Goal: Task Accomplishment & Management: Manage account settings

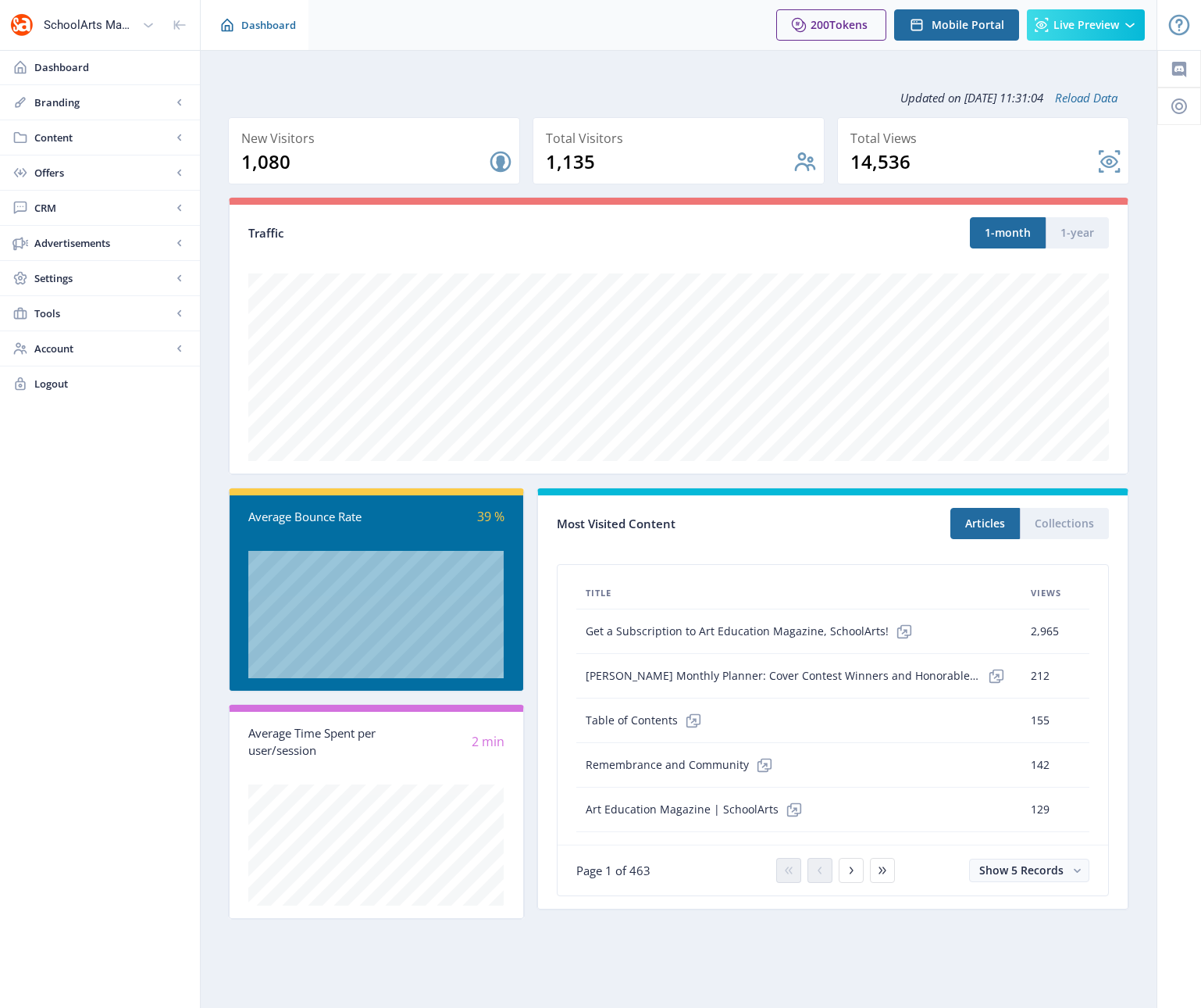
click at [260, 29] on span "Dashboard" at bounding box center [268, 24] width 54 height 15
click at [61, 71] on span "Dashboard" at bounding box center [110, 67] width 153 height 15
click at [68, 67] on span "Dashboard" at bounding box center [110, 67] width 153 height 15
click at [145, 347] on span "Account" at bounding box center [102, 348] width 137 height 15
click at [80, 319] on span "Tools" at bounding box center [102, 312] width 137 height 15
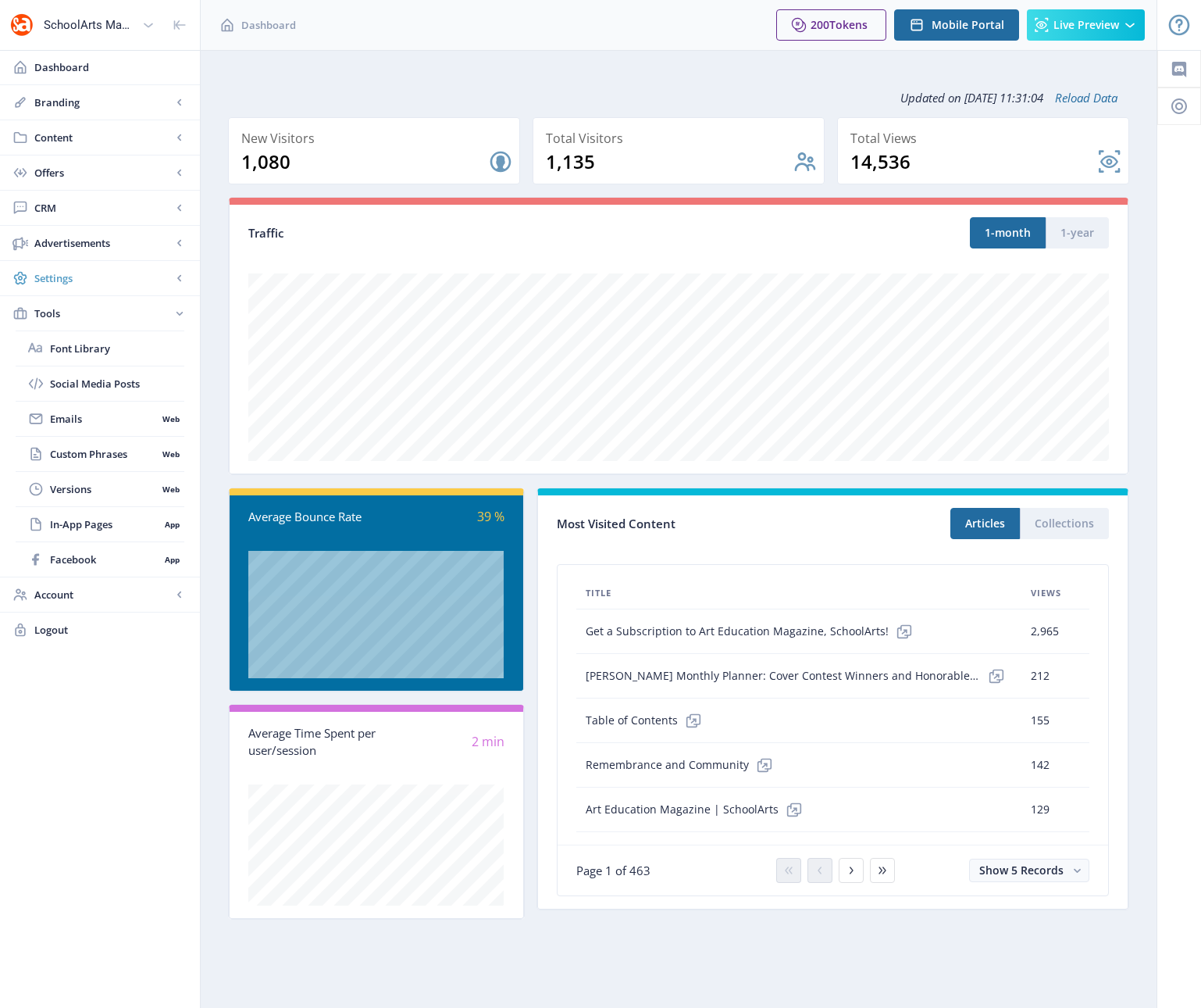
click at [105, 282] on span "Settings" at bounding box center [102, 278] width 137 height 15
click at [105, 416] on span "Access Control" at bounding box center [104, 418] width 107 height 15
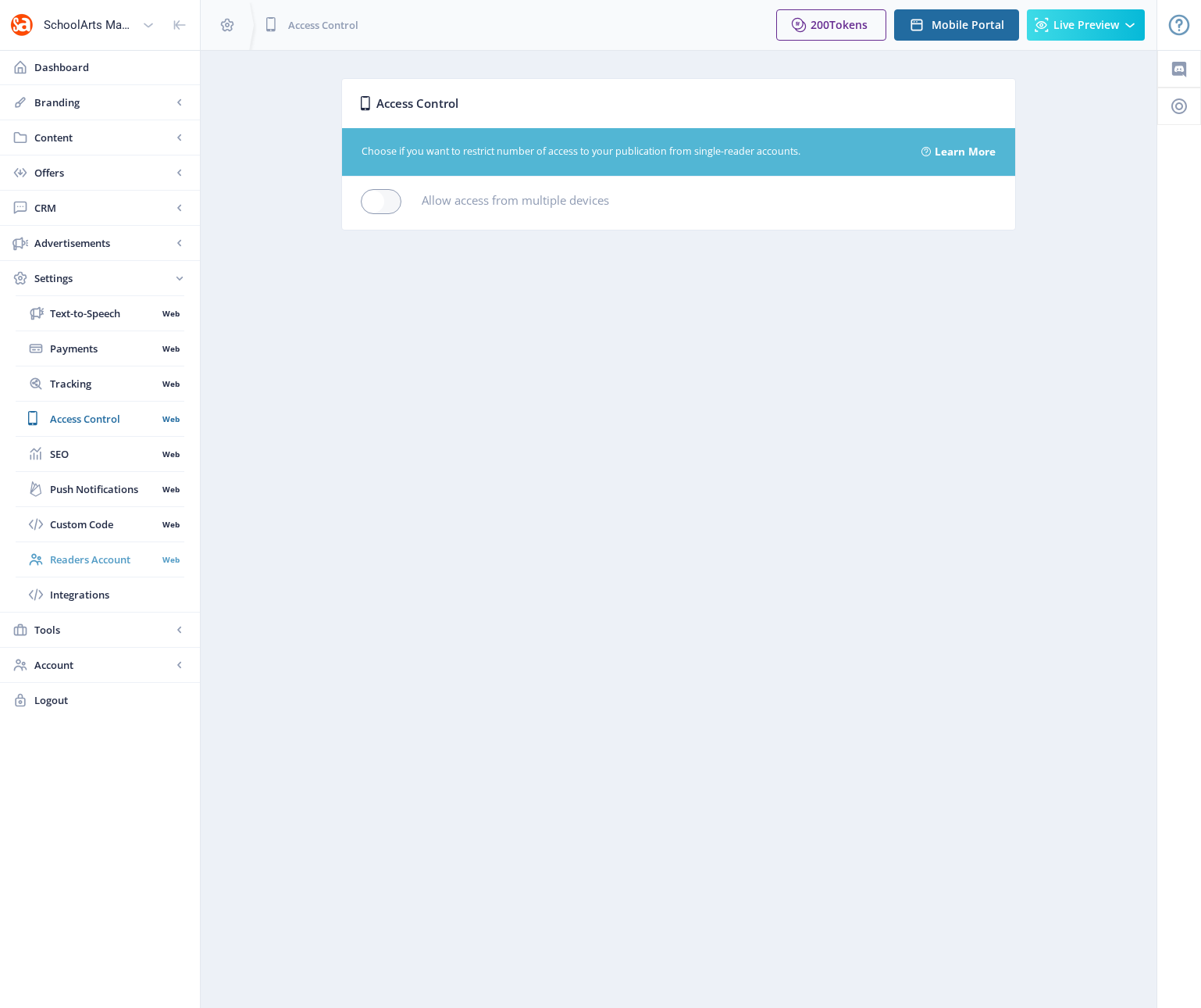
click at [124, 560] on span "Readers Account" at bounding box center [104, 559] width 107 height 15
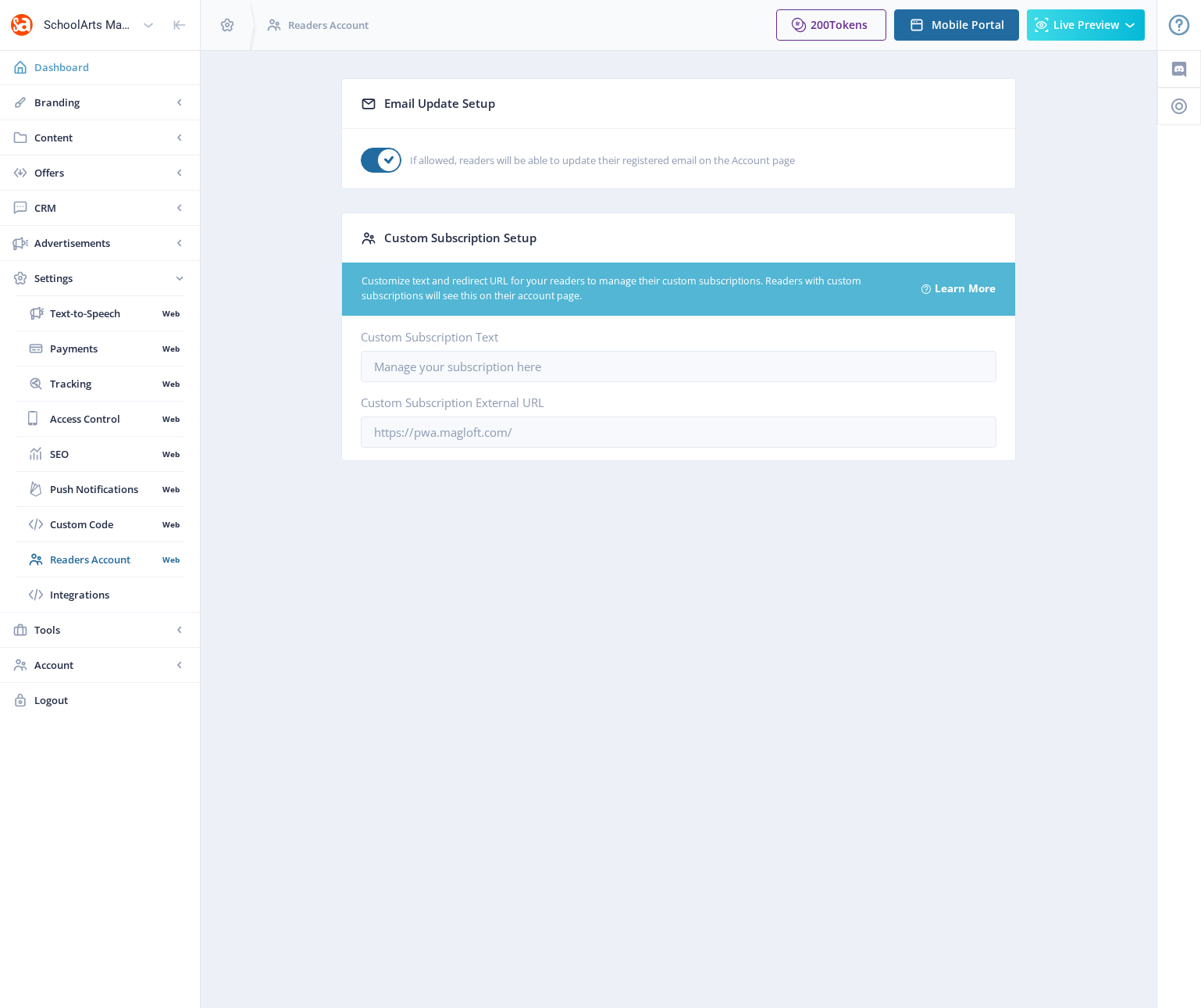
click at [52, 63] on span "Dashboard" at bounding box center [110, 67] width 153 height 15
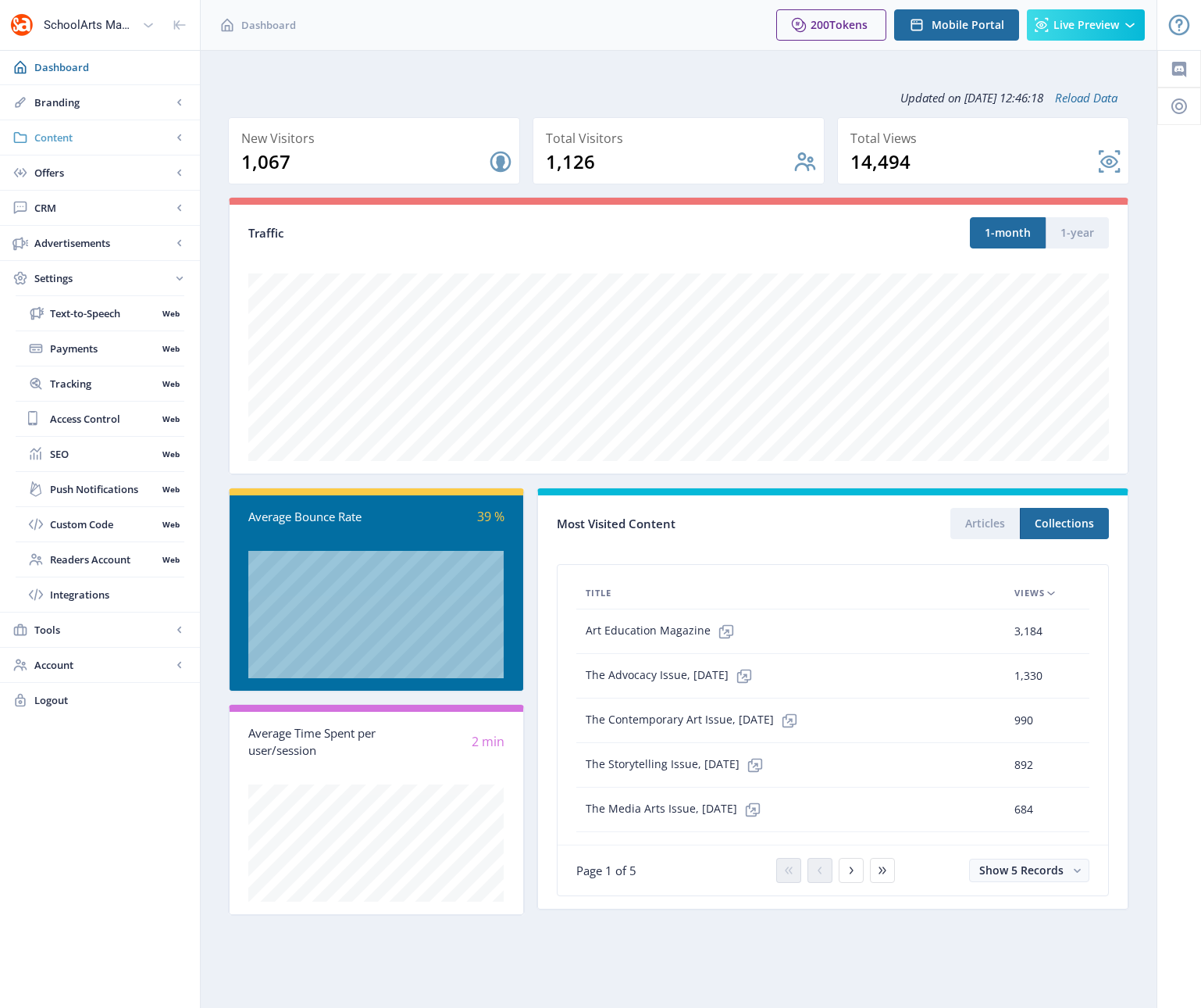
click at [71, 141] on span "Content" at bounding box center [102, 137] width 137 height 15
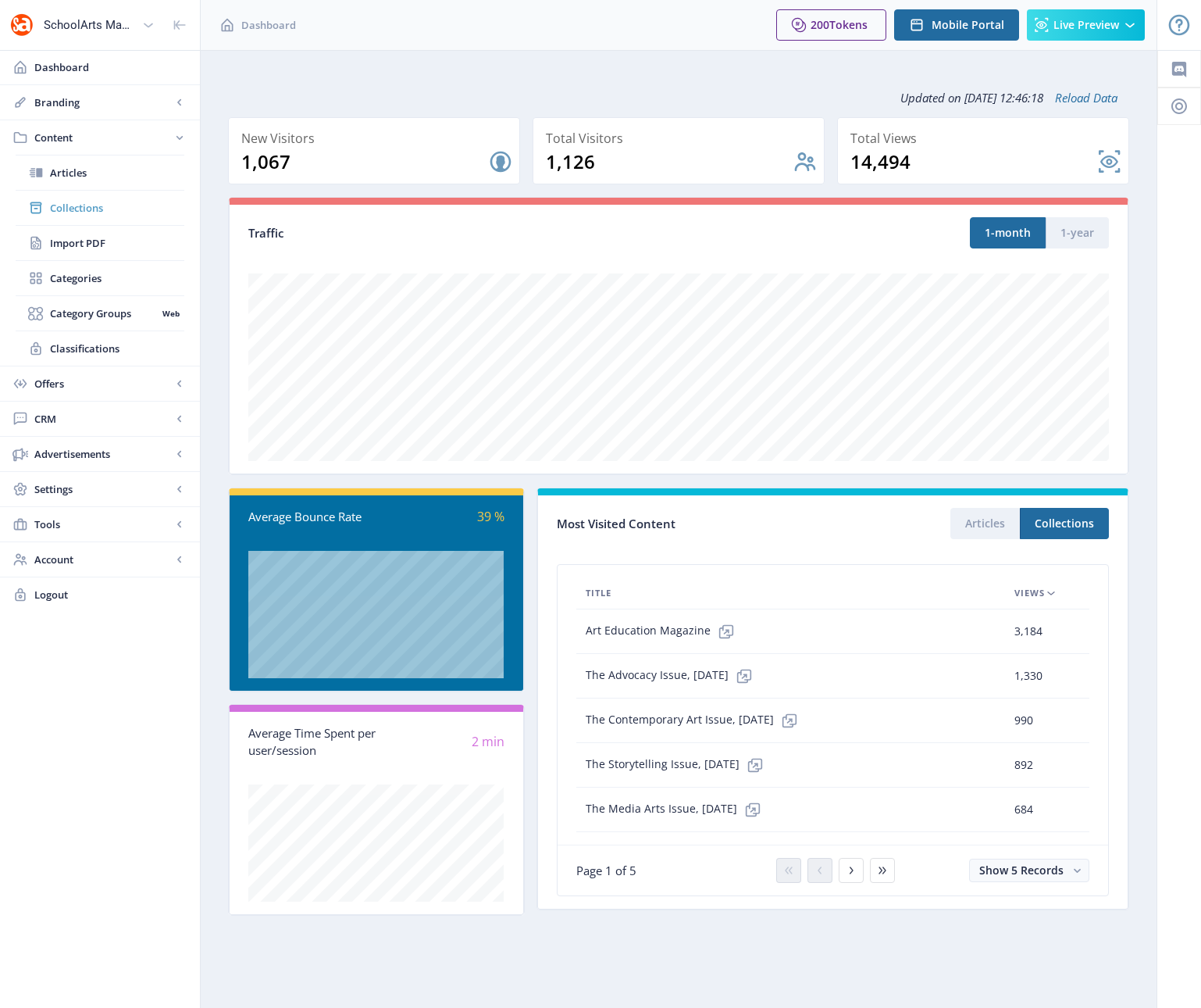
click at [73, 209] on span "Collections" at bounding box center [118, 207] width 135 height 15
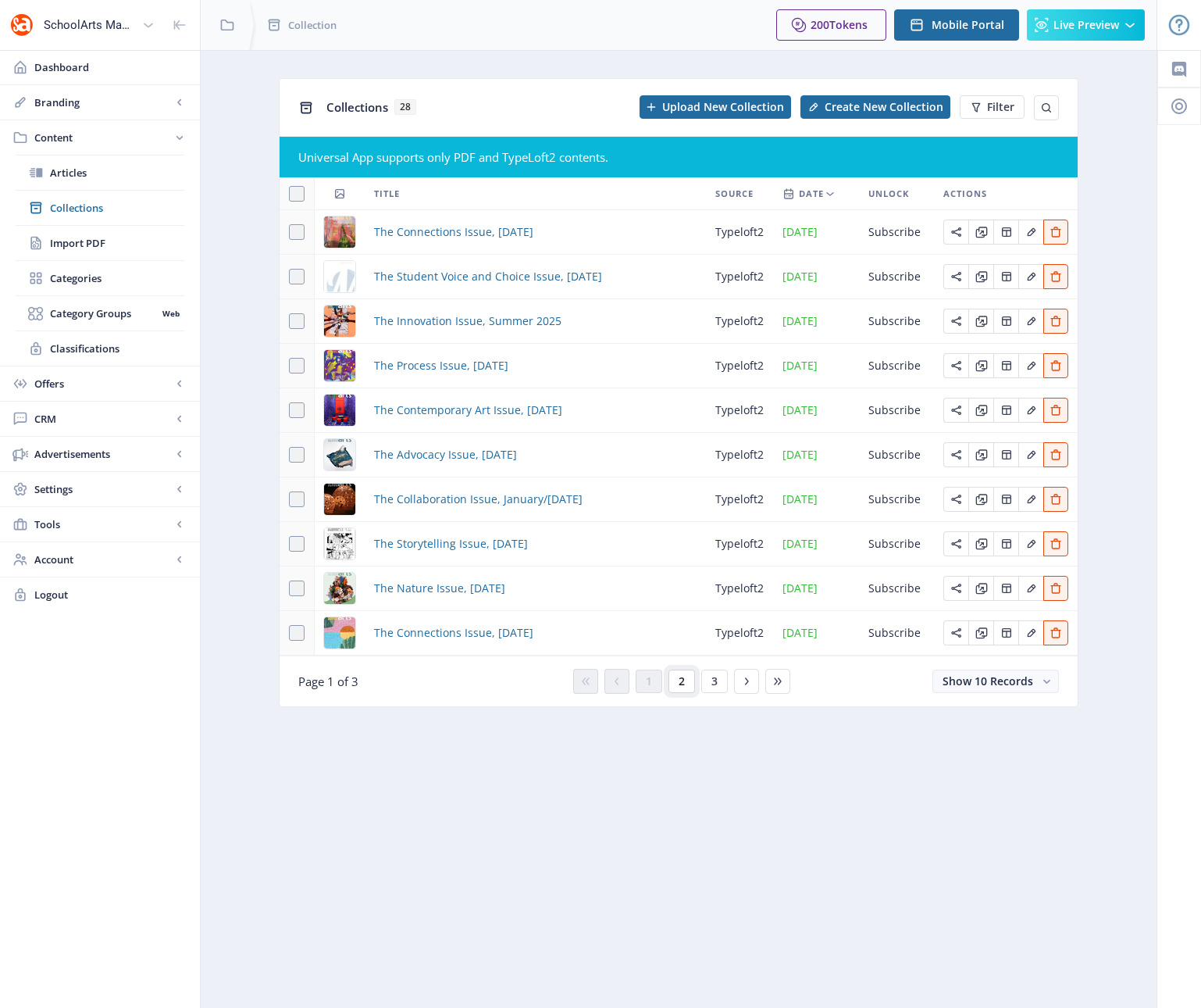
click at [681, 681] on span "2" at bounding box center [682, 681] width 6 height 12
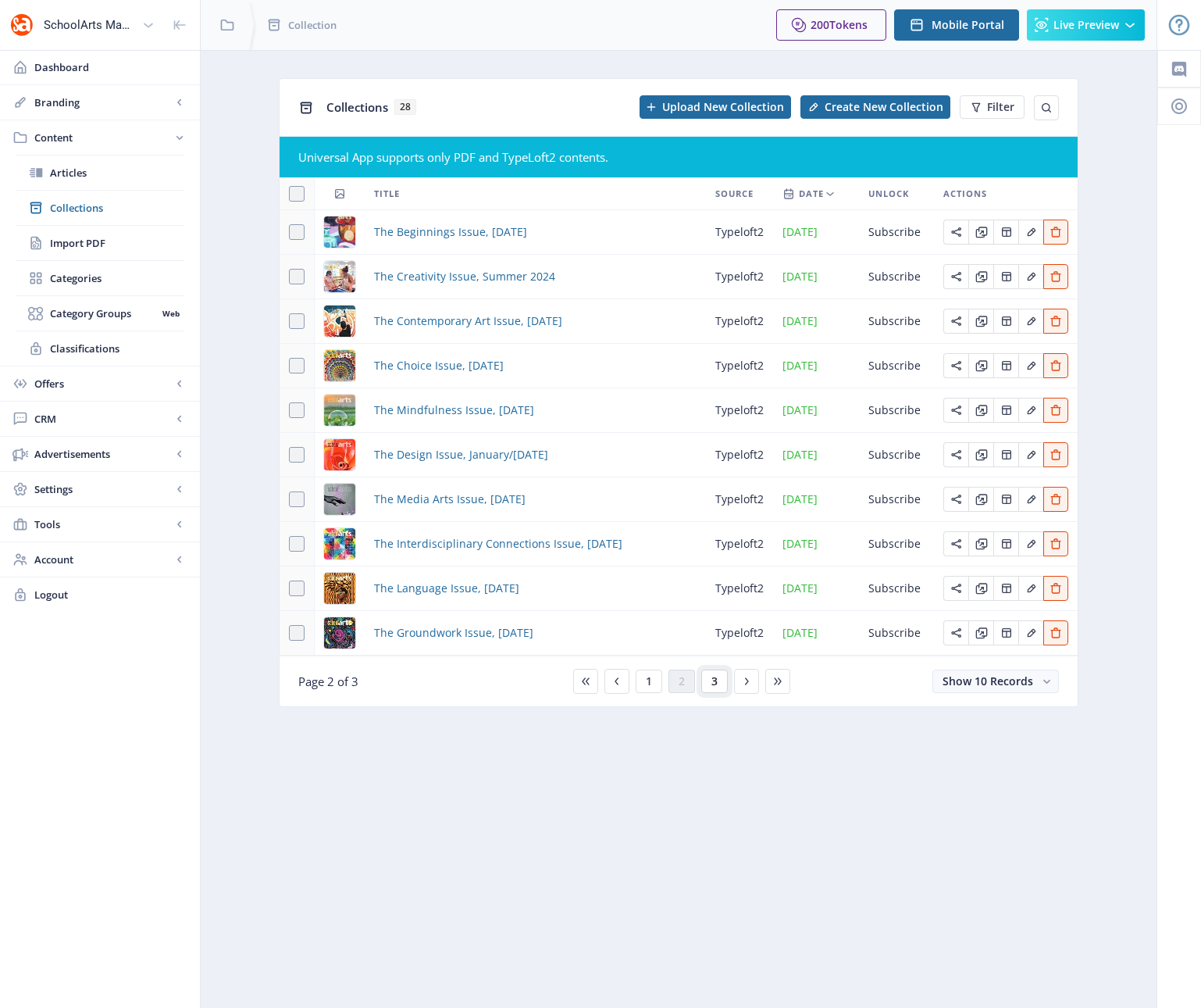
click at [715, 683] on span "3" at bounding box center [715, 681] width 6 height 12
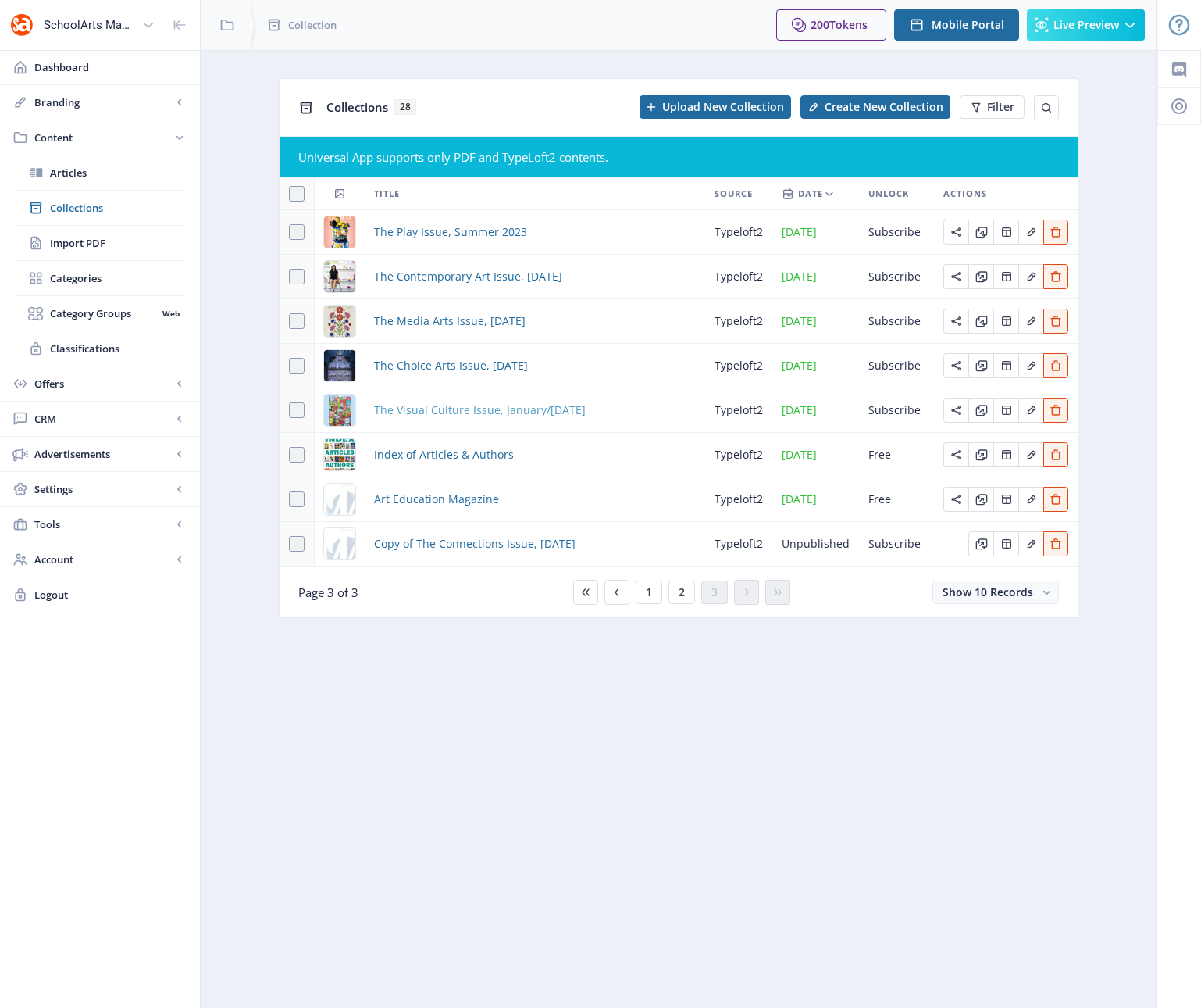
click at [586, 411] on span "The Visual Culture Issue, January/[DATE]" at bounding box center [480, 410] width 212 height 19
click at [977, 406] on icon "Edit page" at bounding box center [981, 410] width 12 height 12
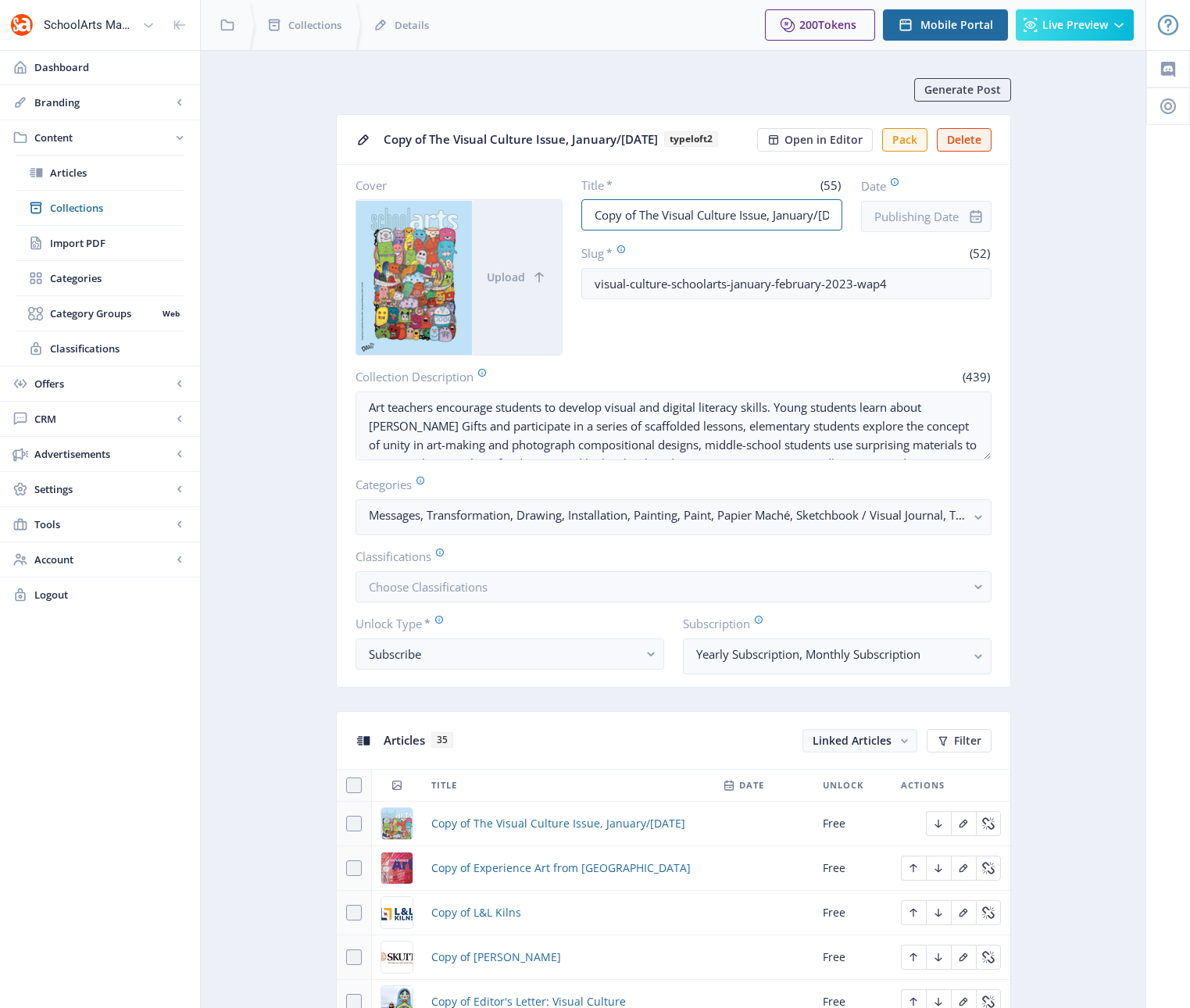
drag, startPoint x: 639, startPoint y: 239, endPoint x: 565, endPoint y: 235, distance: 74.1
click at [565, 235] on div "Cover Upload Title * (55) Copy of The Visual Culture Issue, January/[DATE] Date…" at bounding box center [673, 265] width 636 height 178
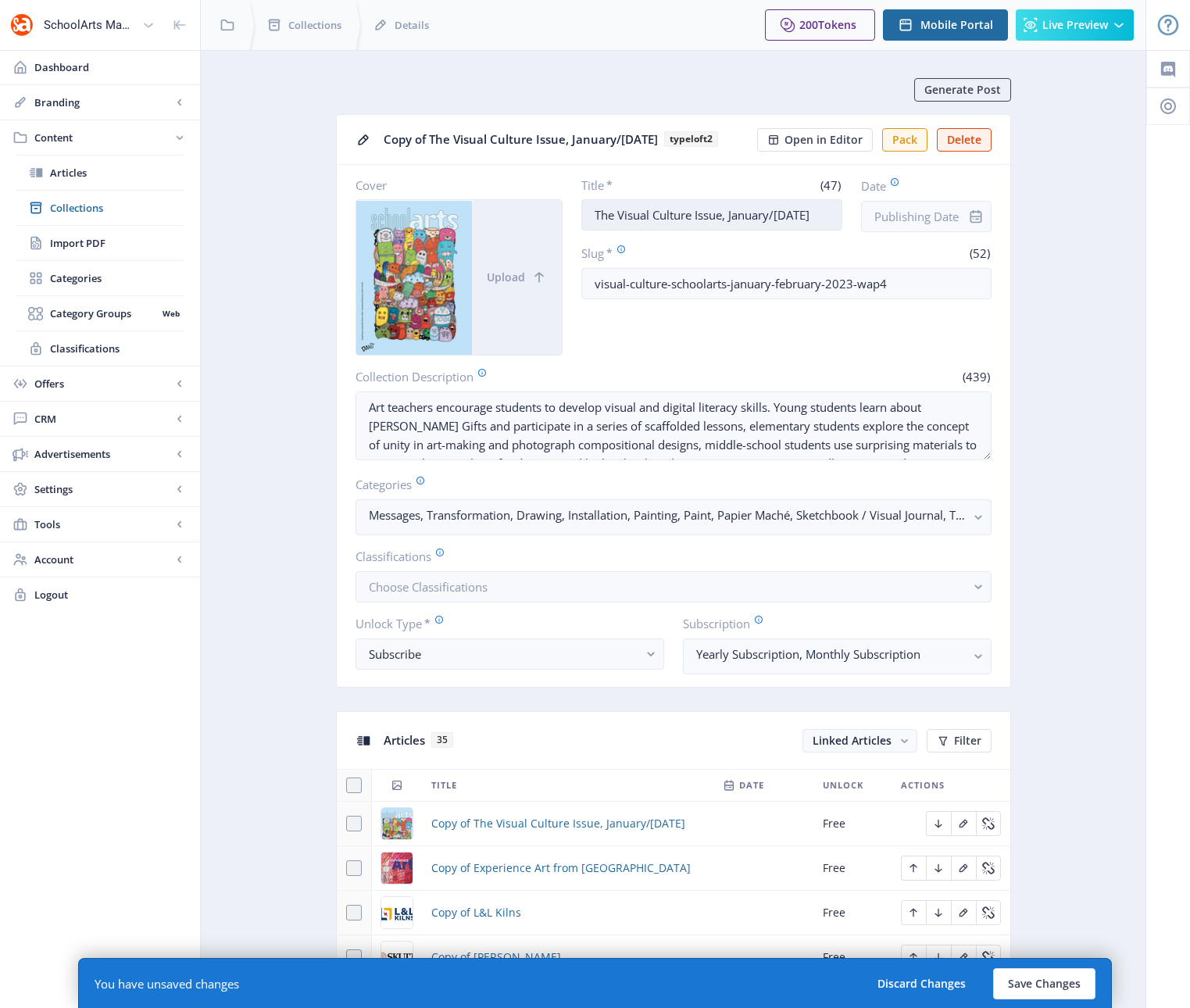
drag, startPoint x: 692, startPoint y: 239, endPoint x: 617, endPoint y: 232, distance: 75.3
click at [617, 230] on input "The Visual Culture Issue, January/[DATE]" at bounding box center [711, 214] width 261 height 32
drag, startPoint x: 821, startPoint y: 242, endPoint x: 715, endPoint y: 235, distance: 106.2
click at [715, 230] on input "The Collaboration Issue, January/[DATE]" at bounding box center [711, 214] width 261 height 32
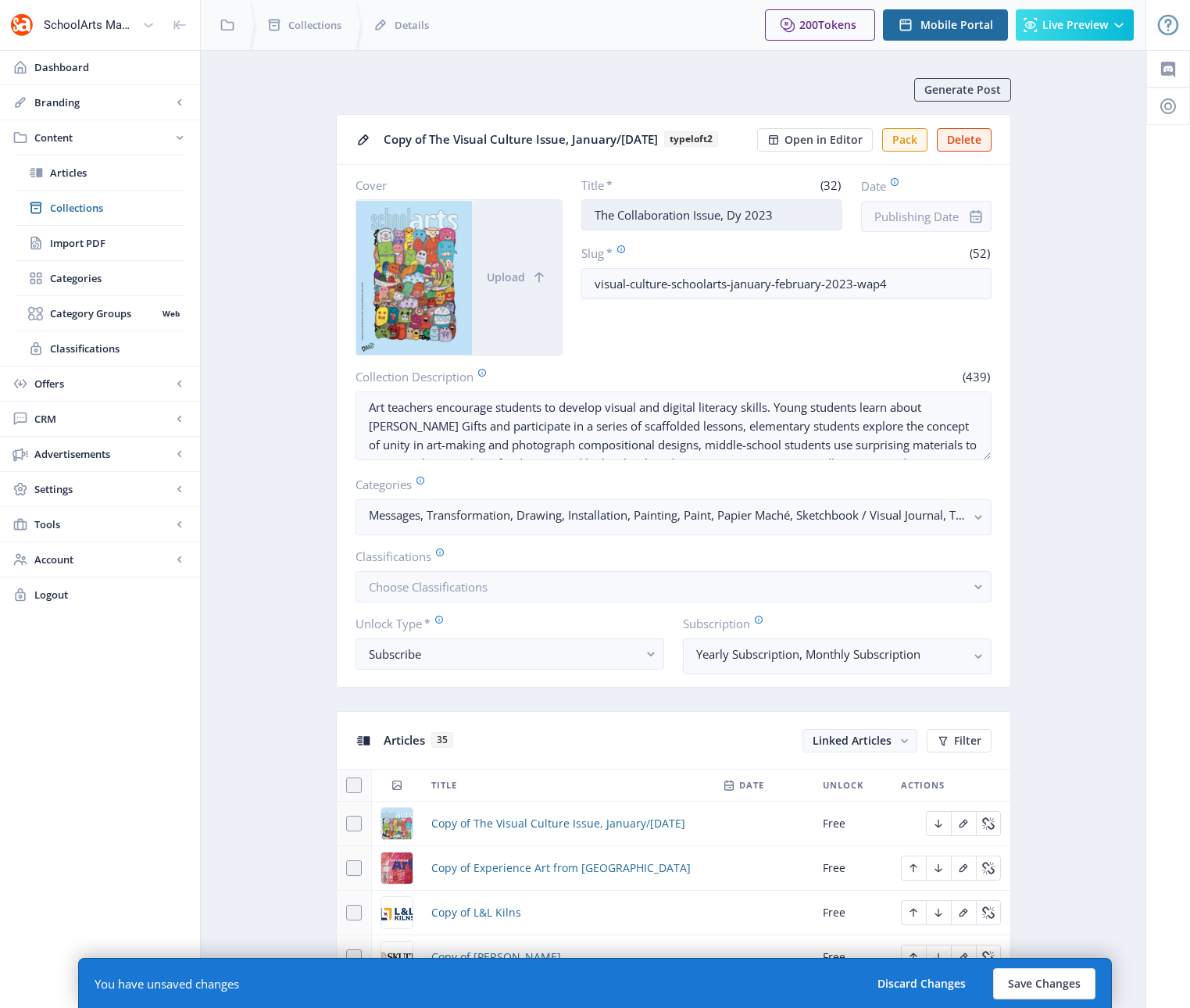
scroll to position [0, 0]
type input "The Collaboration Issue, [DATE]"
drag, startPoint x: 666, startPoint y: 308, endPoint x: 545, endPoint y: 308, distance: 121.0
click at [545, 308] on div "Cover Upload Title * (38) The Collaboration Issue, [DATE] Date Slug * (52) visu…" at bounding box center [673, 265] width 636 height 178
drag, startPoint x: 731, startPoint y: 311, endPoint x: 917, endPoint y: 311, distance: 186.0
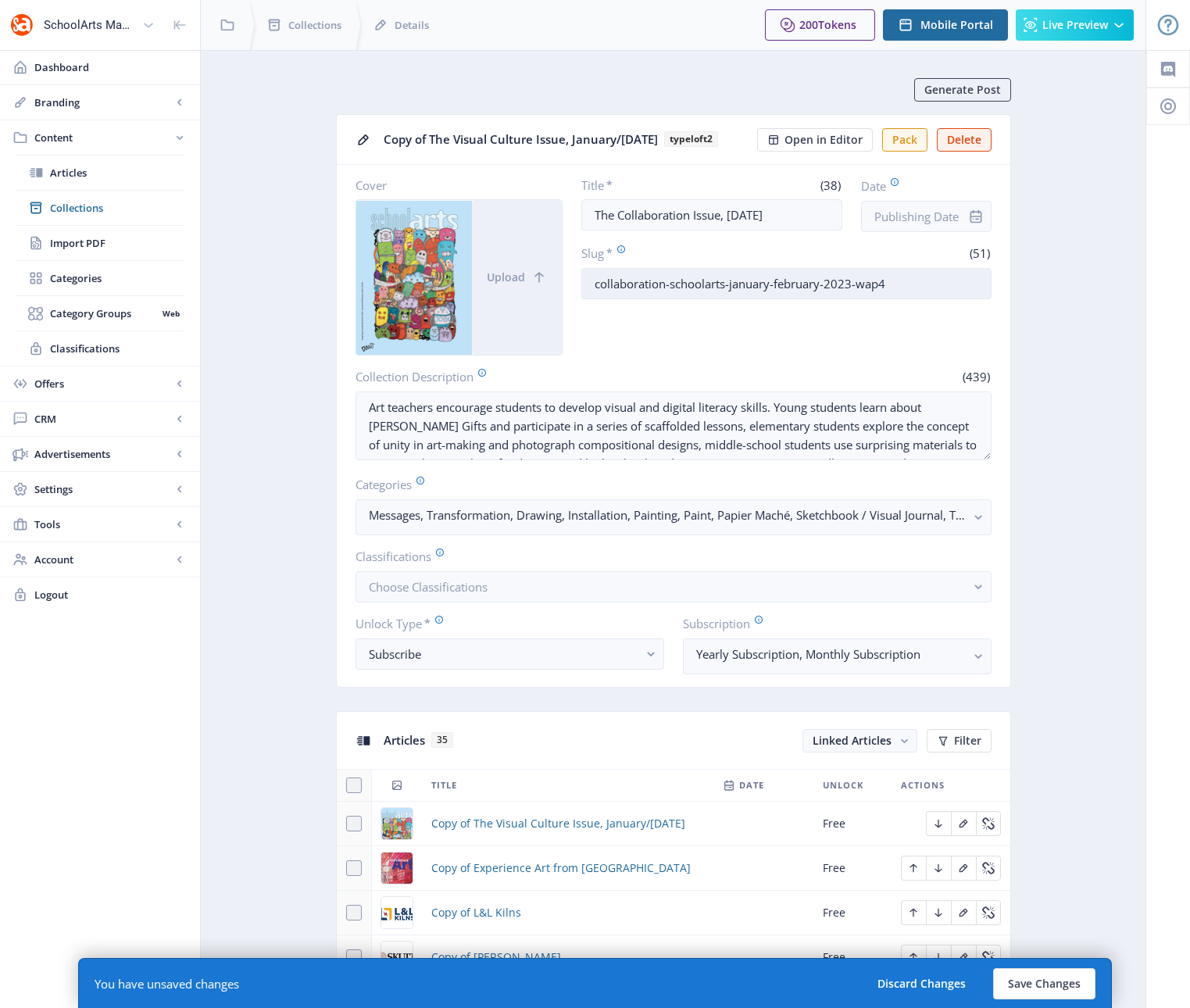
click at [917, 299] on input "collaboration-schoolarts-january-february-2023-wap4" at bounding box center [786, 283] width 410 height 32
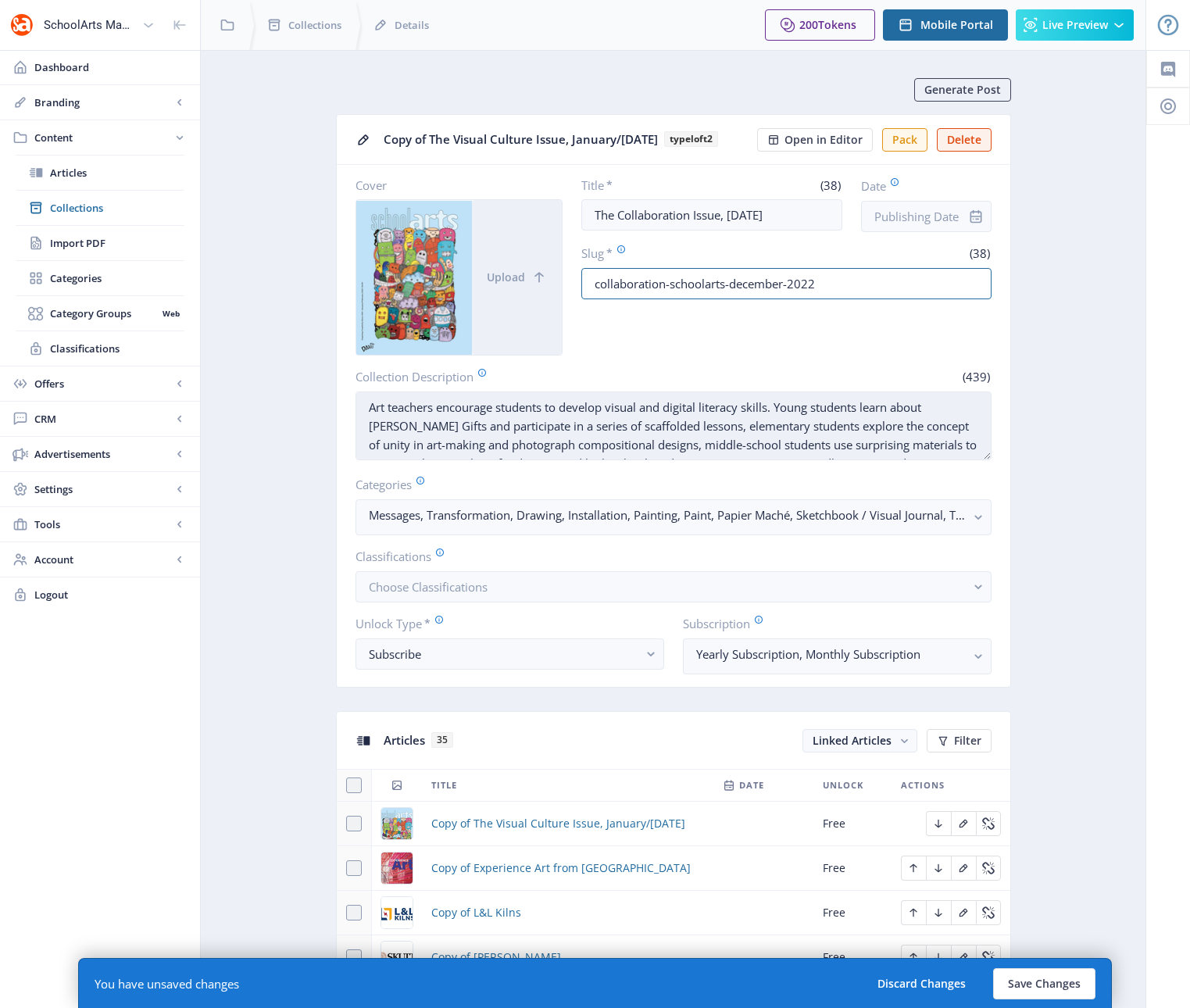
type input "collaboration-schoolarts-december-2022"
click at [659, 460] on textarea "Art teachers encourage students to develop visual and digital literacy skills. …" at bounding box center [673, 425] width 636 height 69
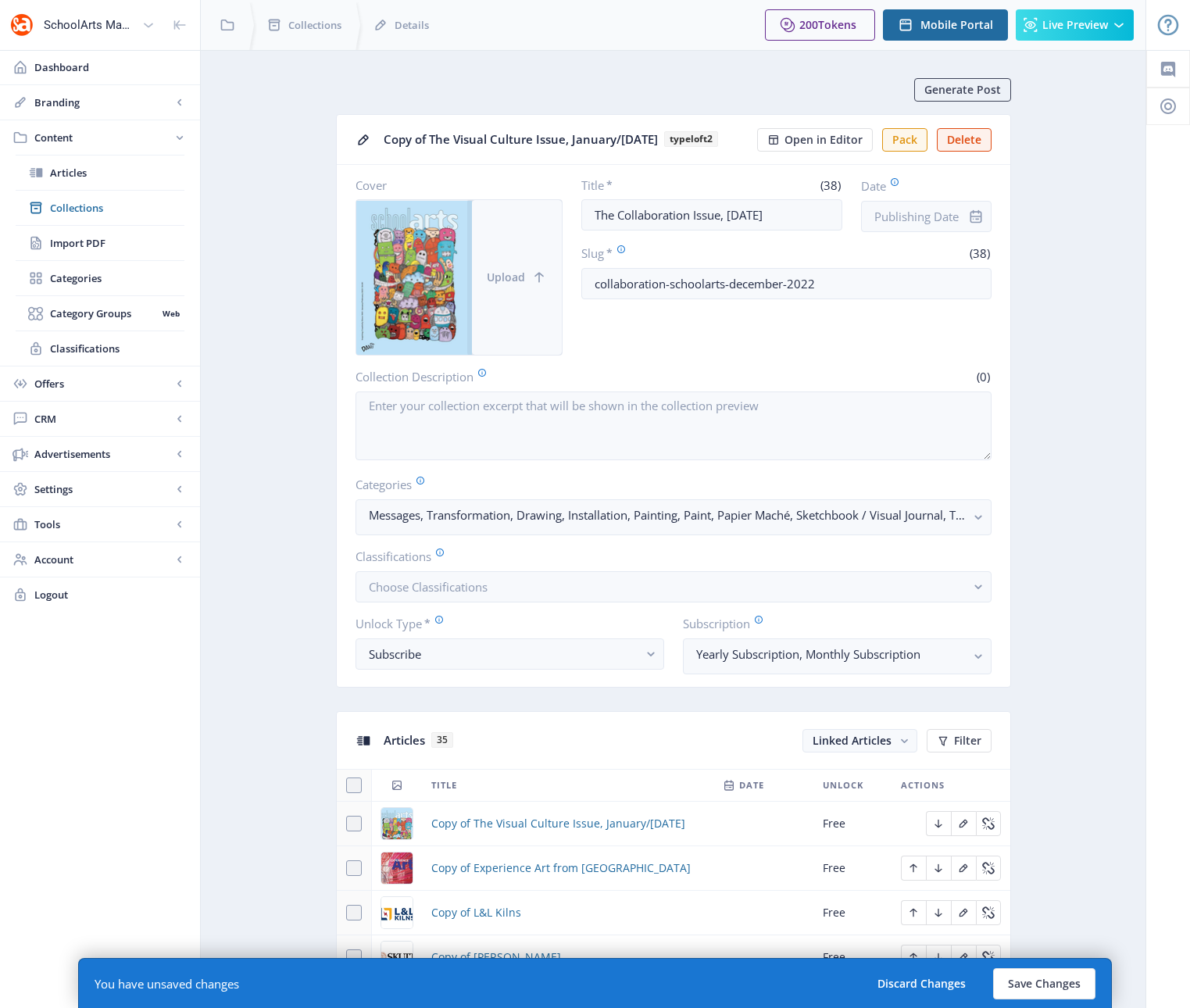
click at [503, 323] on button "Upload" at bounding box center [516, 277] width 90 height 155
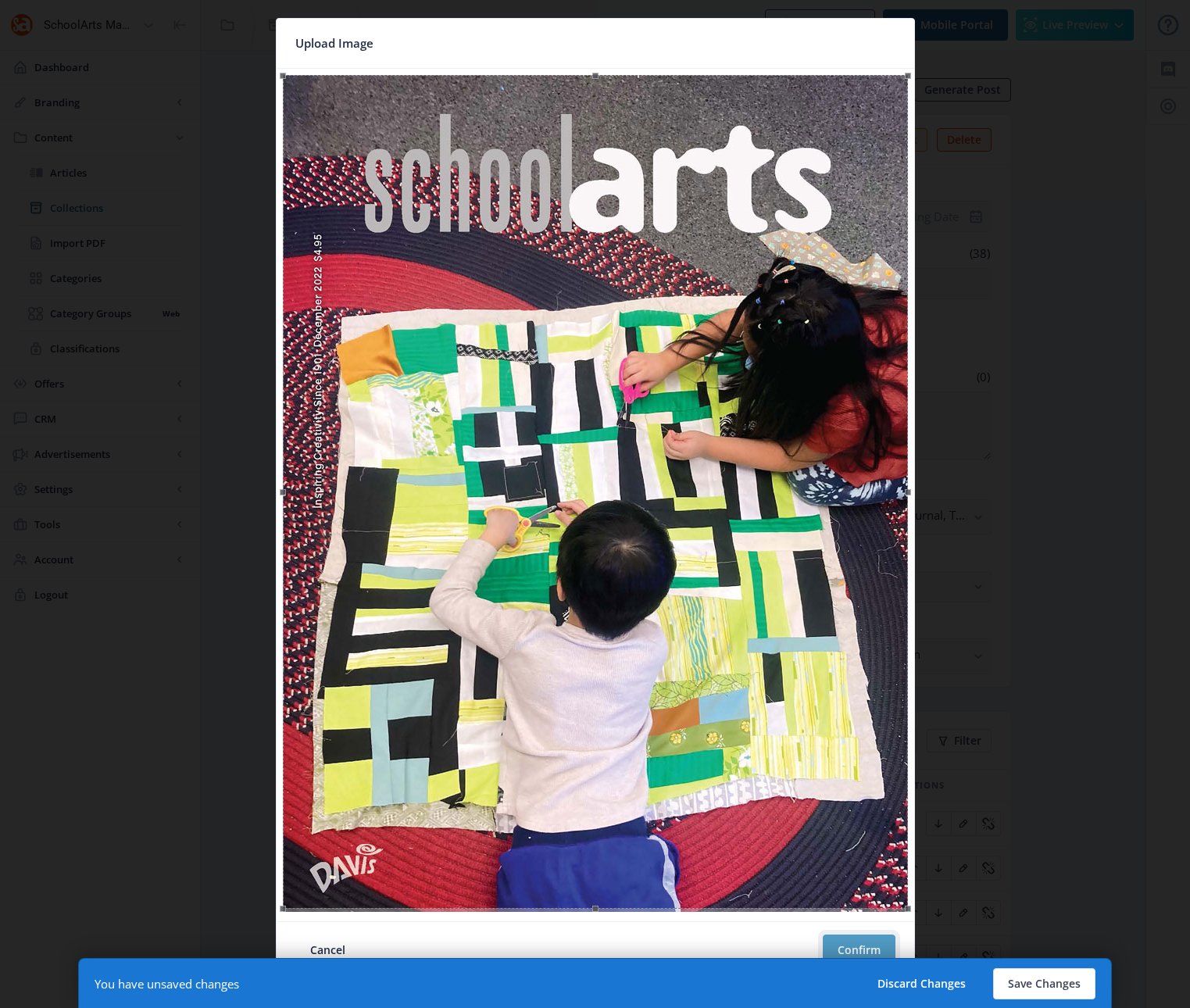
click at [861, 945] on button "Confirm" at bounding box center [860, 950] width 73 height 32
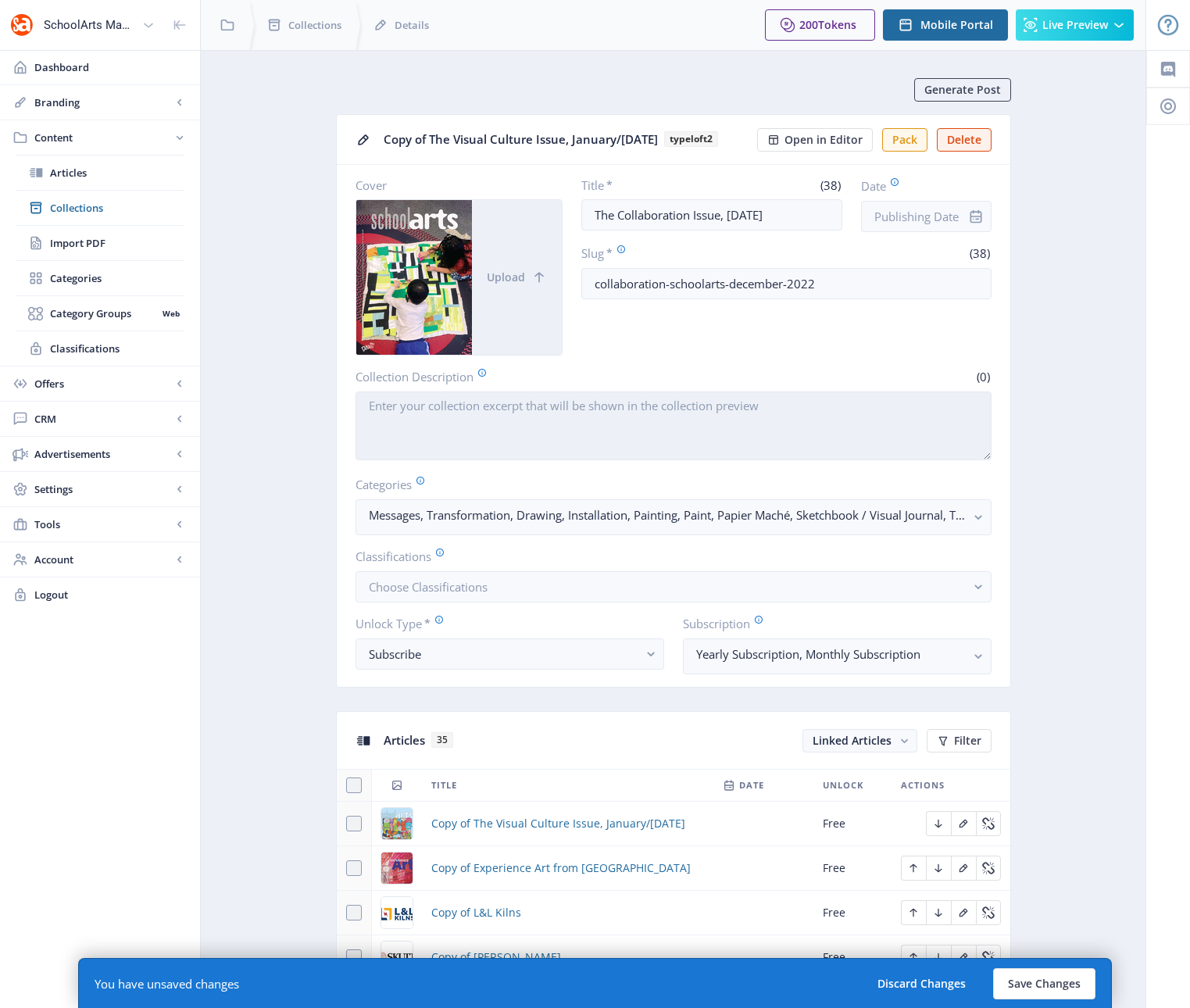
click at [707, 447] on textarea "Collection Description" at bounding box center [673, 425] width 636 height 69
paste textarea "Art teachers [PERSON_NAME] a collaborative environment through group projects. …"
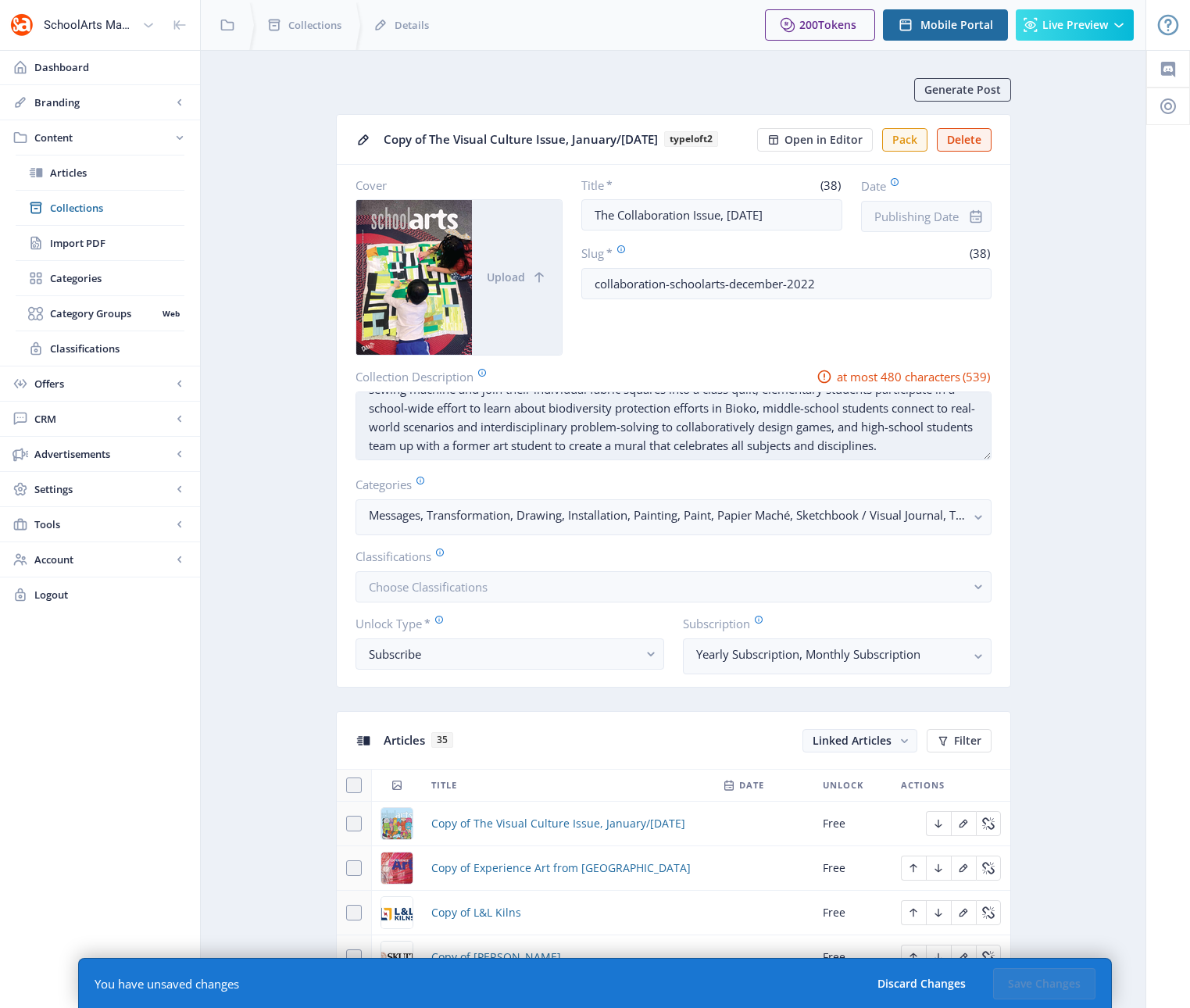
scroll to position [37, 0]
drag, startPoint x: 932, startPoint y: 468, endPoint x: 701, endPoint y: 469, distance: 231.0
click at [701, 460] on textarea "Art teachers [PERSON_NAME] a collaborative environment through group projects. …" at bounding box center [673, 425] width 636 height 69
drag, startPoint x: 848, startPoint y: 430, endPoint x: 896, endPoint y: 433, distance: 48.1
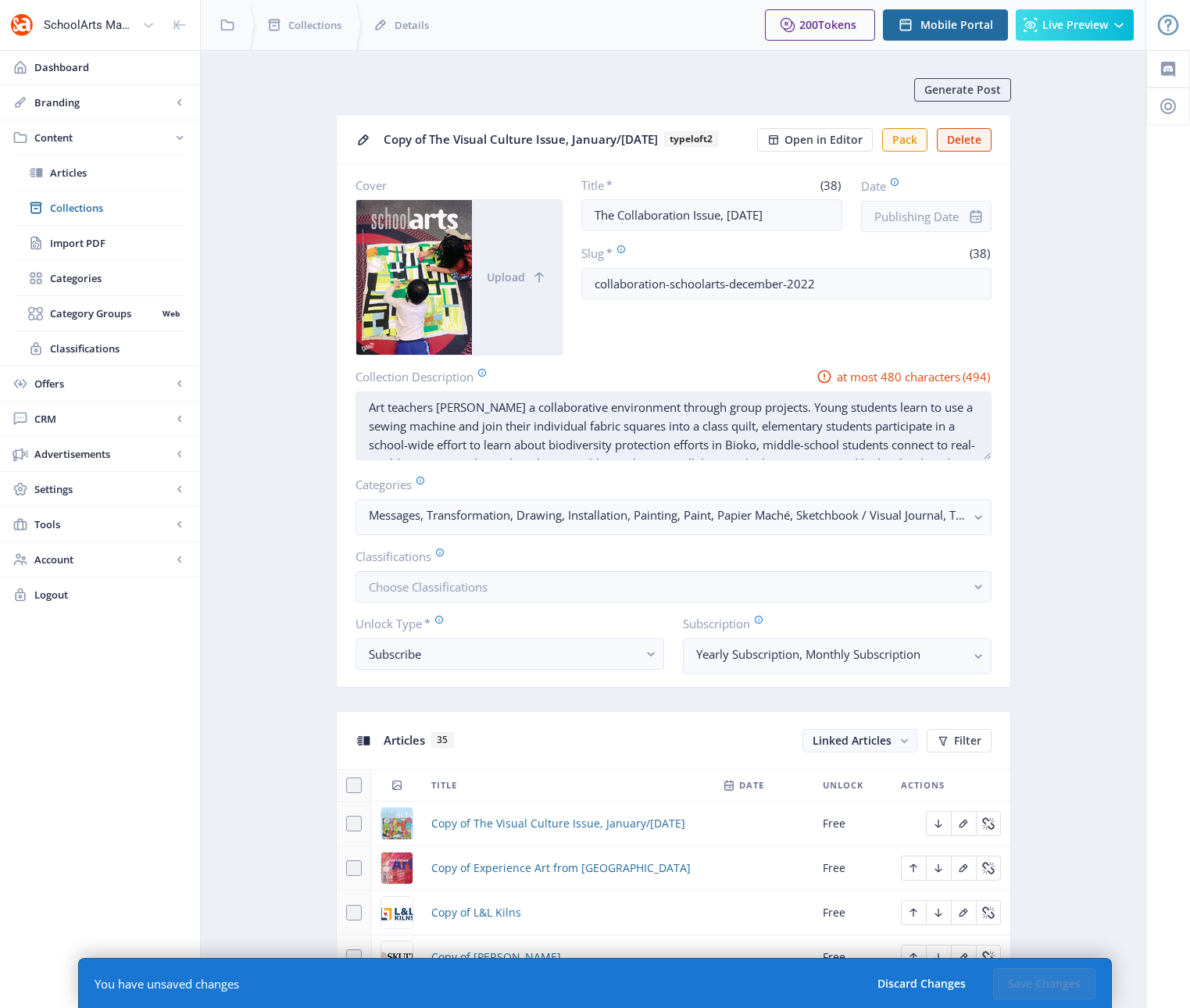
click at [896, 433] on textarea "Art teachers [PERSON_NAME] a collaborative environment through group projects. …" at bounding box center [673, 425] width 636 height 69
drag, startPoint x: 719, startPoint y: 446, endPoint x: 673, endPoint y: 446, distance: 46.0
click at [673, 446] on textarea "Art teachers [PERSON_NAME] a collaborative environment through group projects. …" at bounding box center [673, 425] width 636 height 69
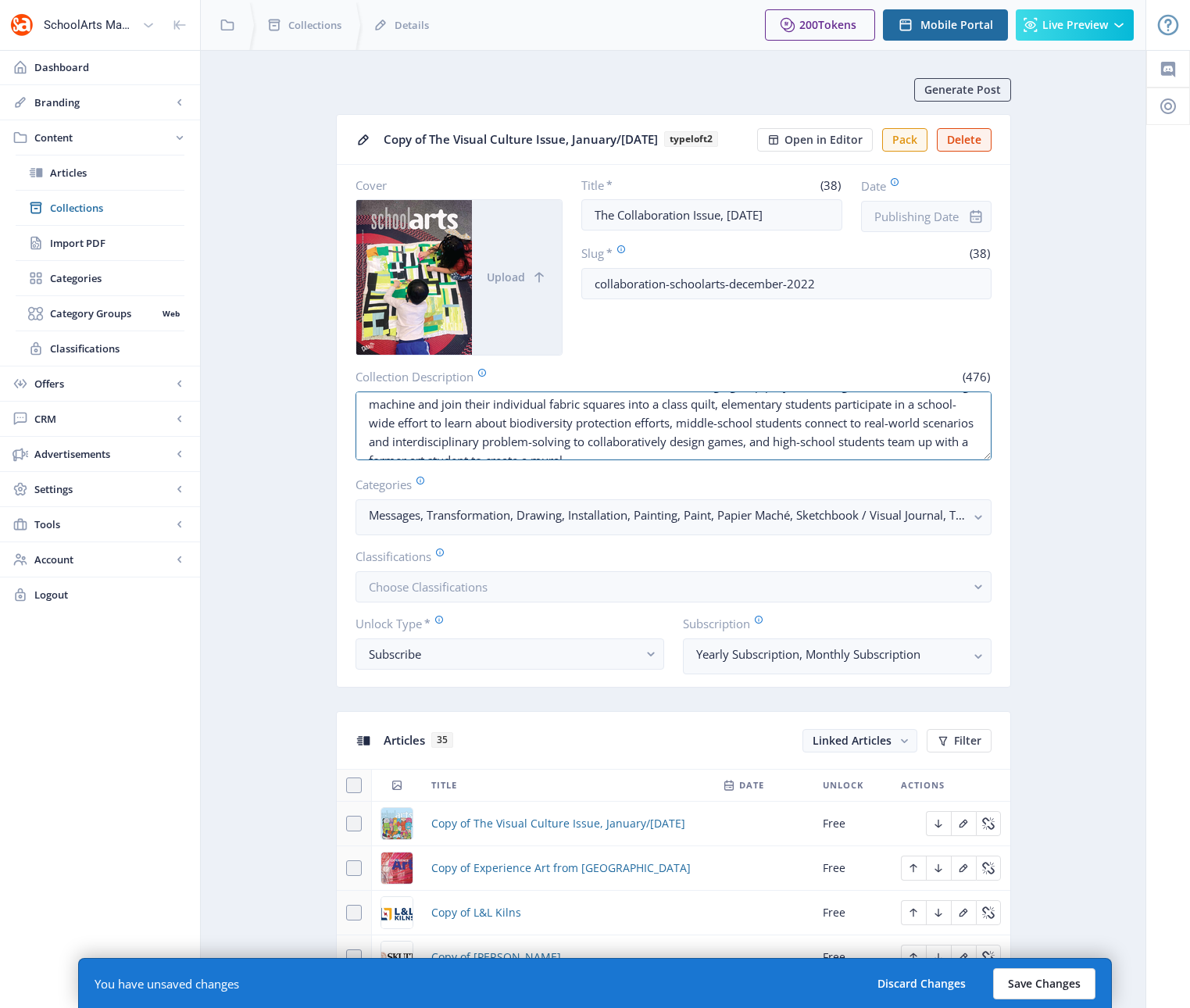
type textarea "Art teachers [PERSON_NAME] a collaborative environment through group projects. …"
click at [1044, 980] on button "Save Changes" at bounding box center [1044, 984] width 102 height 32
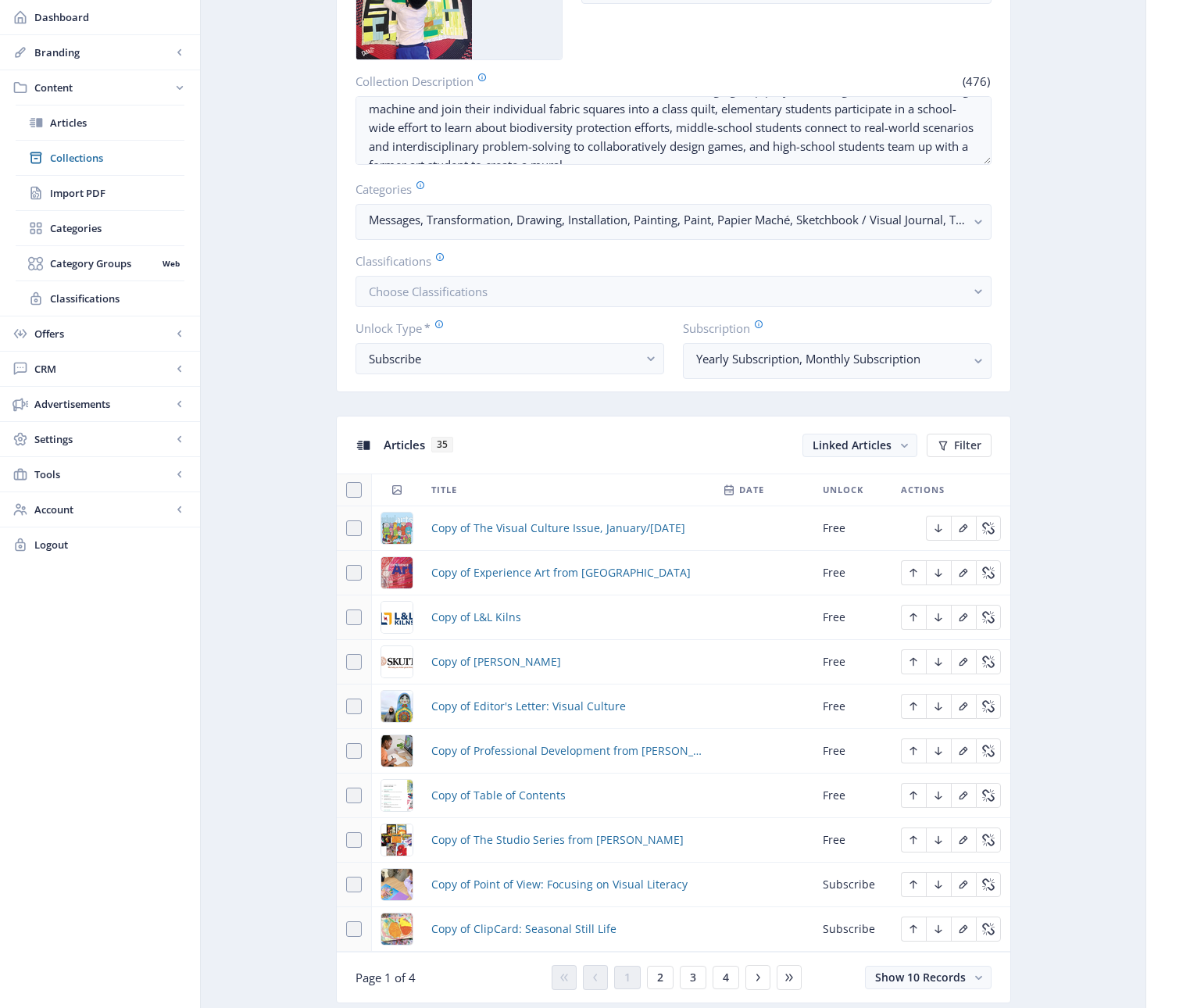
scroll to position [346, 0]
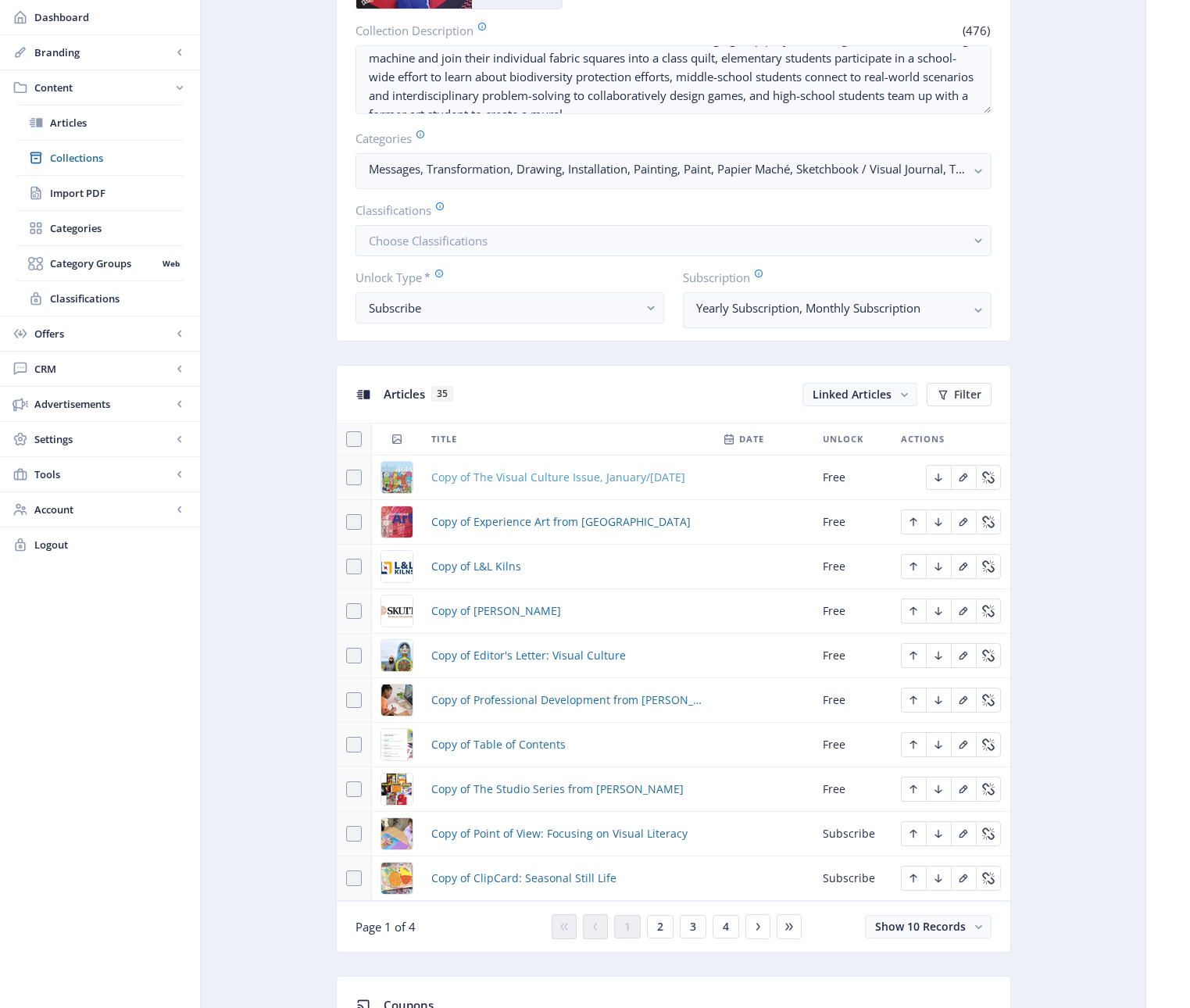
click at [520, 480] on span "Copy of The Visual Culture Issue, January/[DATE]" at bounding box center [558, 477] width 254 height 19
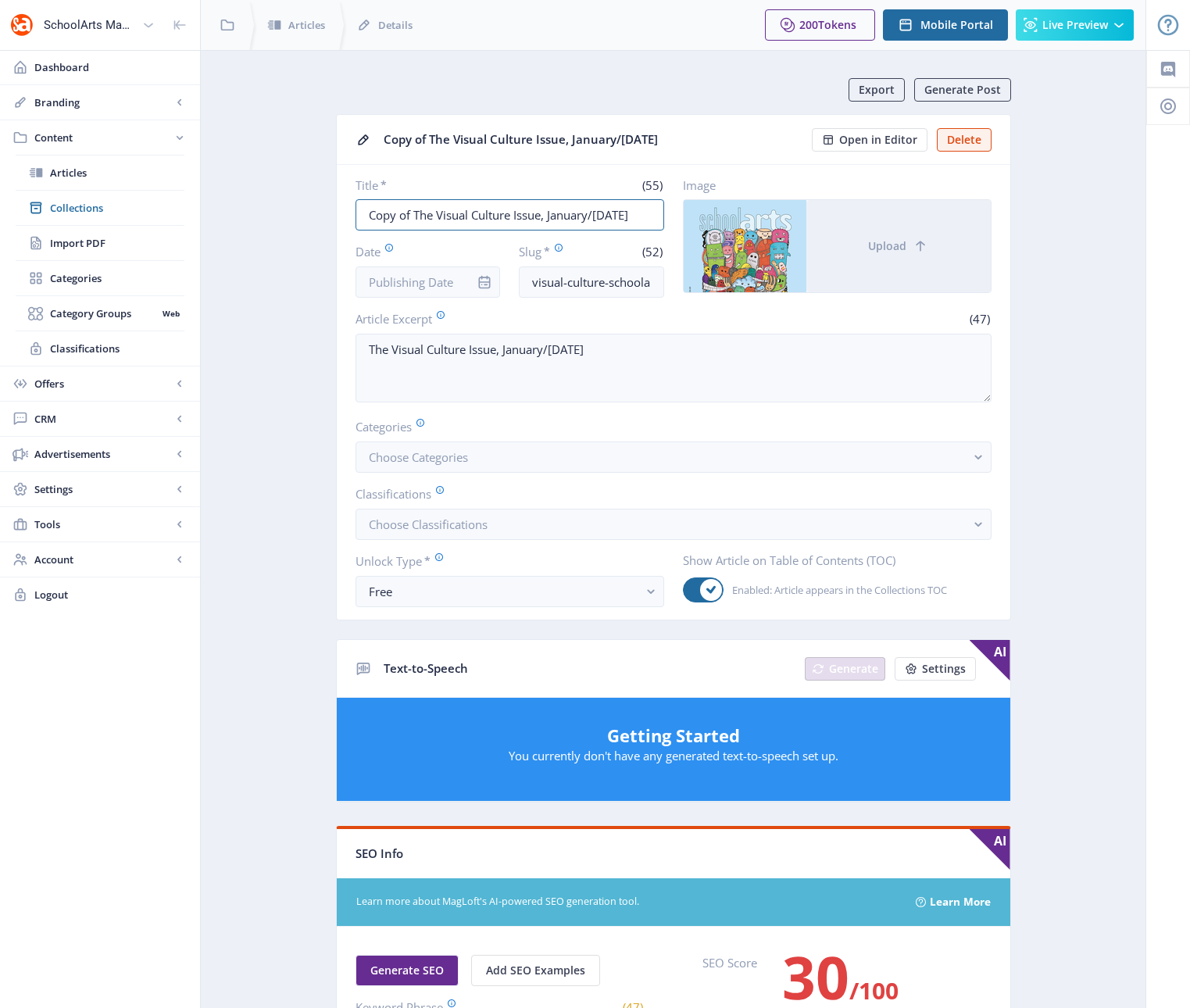
drag, startPoint x: 414, startPoint y: 210, endPoint x: 331, endPoint y: 220, distance: 83.6
click at [331, 220] on app-content-article "Export Generate Post Copy of The Visual Culture Issue, January/[DATE] Open in E…" at bounding box center [673, 796] width 890 height 1437
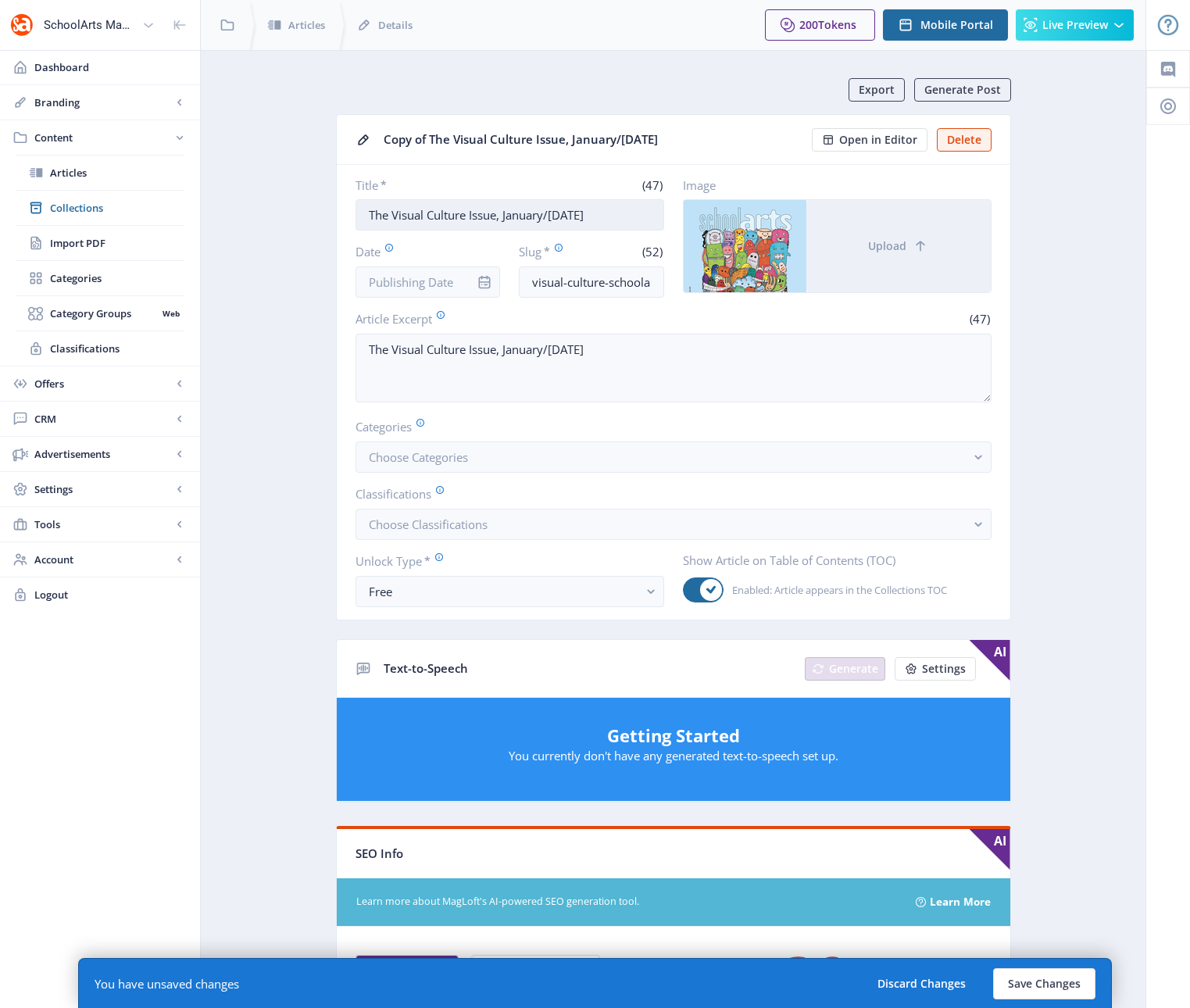
drag, startPoint x: 466, startPoint y: 214, endPoint x: 394, endPoint y: 213, distance: 72.0
click at [394, 213] on input "The Visual Culture Issue, January/[DATE]" at bounding box center [510, 214] width 308 height 32
drag, startPoint x: 629, startPoint y: 215, endPoint x: 501, endPoint y: 218, distance: 128.0
click at [501, 218] on input "The Collaboration Issue, January/[DATE]" at bounding box center [510, 214] width 308 height 32
type input "The Collaboration Issue,[DATE]"
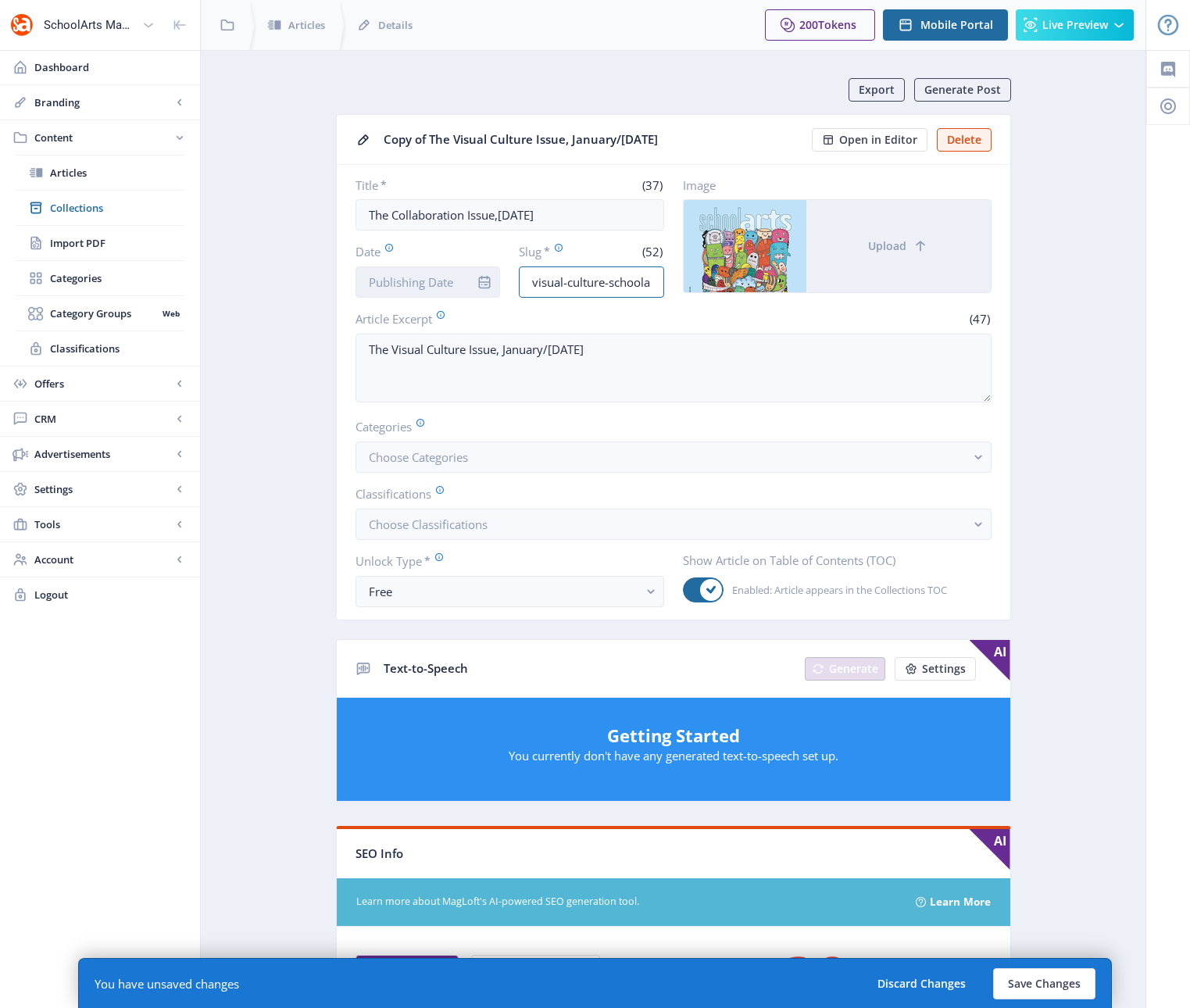
drag, startPoint x: 606, startPoint y: 282, endPoint x: 464, endPoint y: 285, distance: 142.0
click at [464, 285] on div "Date Slug * (52) visual-culture-schoolarts-january-february-2023-m5uk" at bounding box center [510, 269] width 308 height 54
drag, startPoint x: 649, startPoint y: 282, endPoint x: 567, endPoint y: 282, distance: 82.0
click at [567, 282] on input "collaboration-schoolarts-january-february-2023-m5uk" at bounding box center [591, 282] width 145 height 32
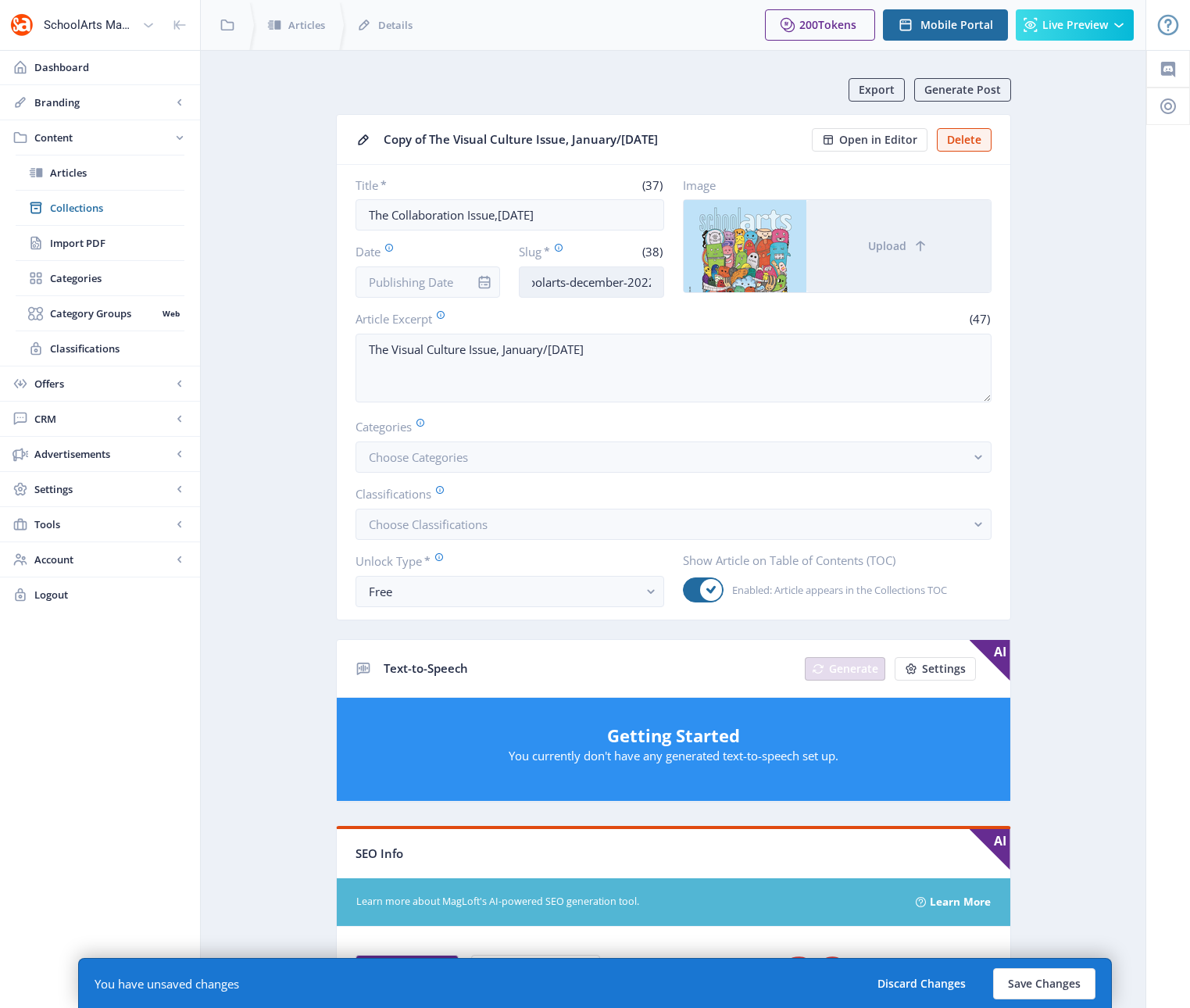
scroll to position [0, 103]
type input "collaboration-schoolarts-december-2022"
drag, startPoint x: 598, startPoint y: 216, endPoint x: 321, endPoint y: 211, distance: 277.0
click at [321, 211] on app-content-article "Export Generate Post Copy of The Visual Culture Issue, January/[DATE] Open in E…" at bounding box center [673, 812] width 890 height 1467
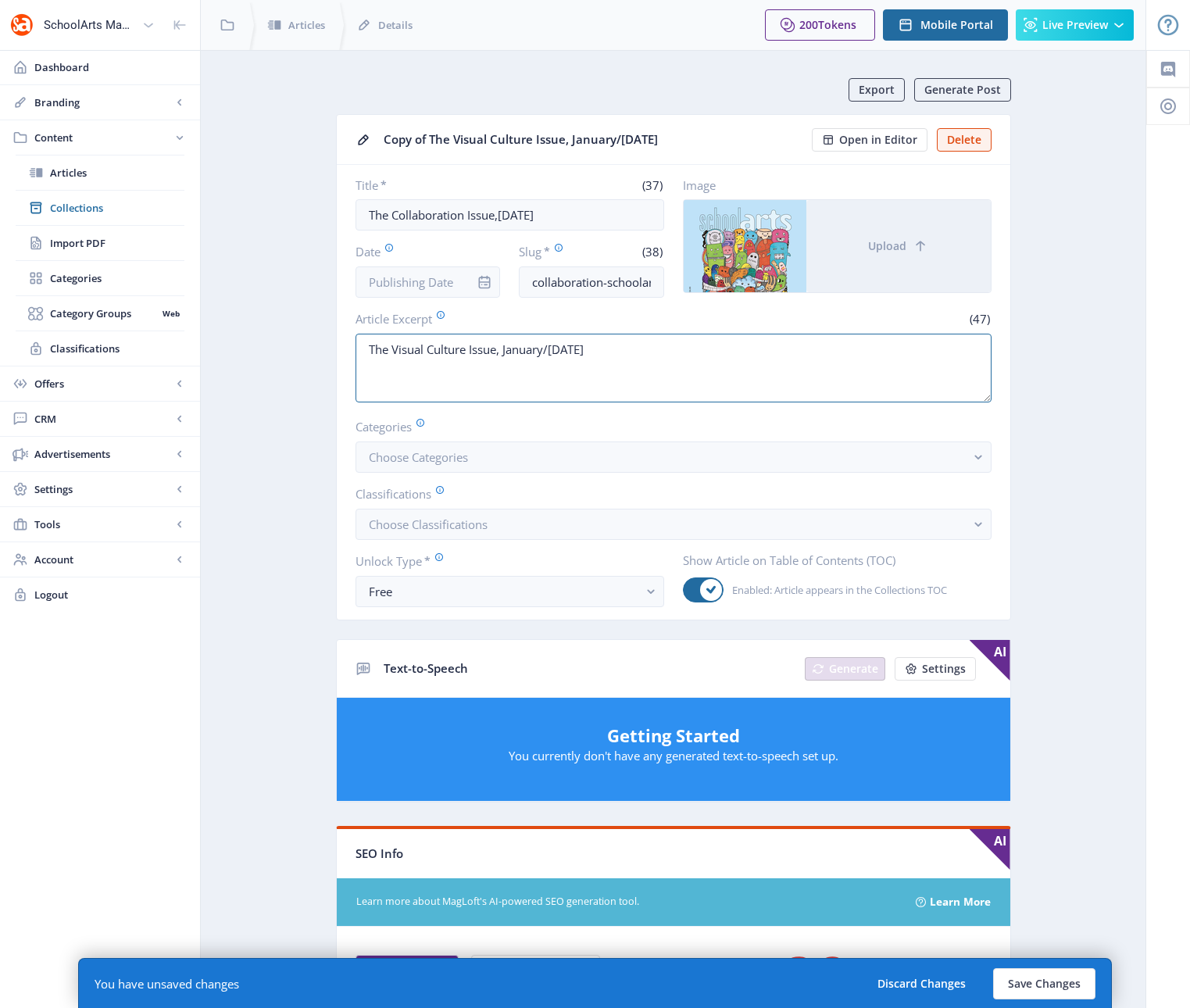
drag, startPoint x: 634, startPoint y: 353, endPoint x: 288, endPoint y: 351, distance: 346.0
click at [288, 351] on app-content-article "Export Generate Post Copy of The Visual Culture Issue, January/[DATE] Open in E…" at bounding box center [673, 812] width 890 height 1467
paste textarea "Collaboration Issue,[DATE]"
type textarea "The Collaboration Issue,[DATE]"
click at [548, 437] on app-form-field "Categories Choose Categories" at bounding box center [673, 445] width 636 height 54
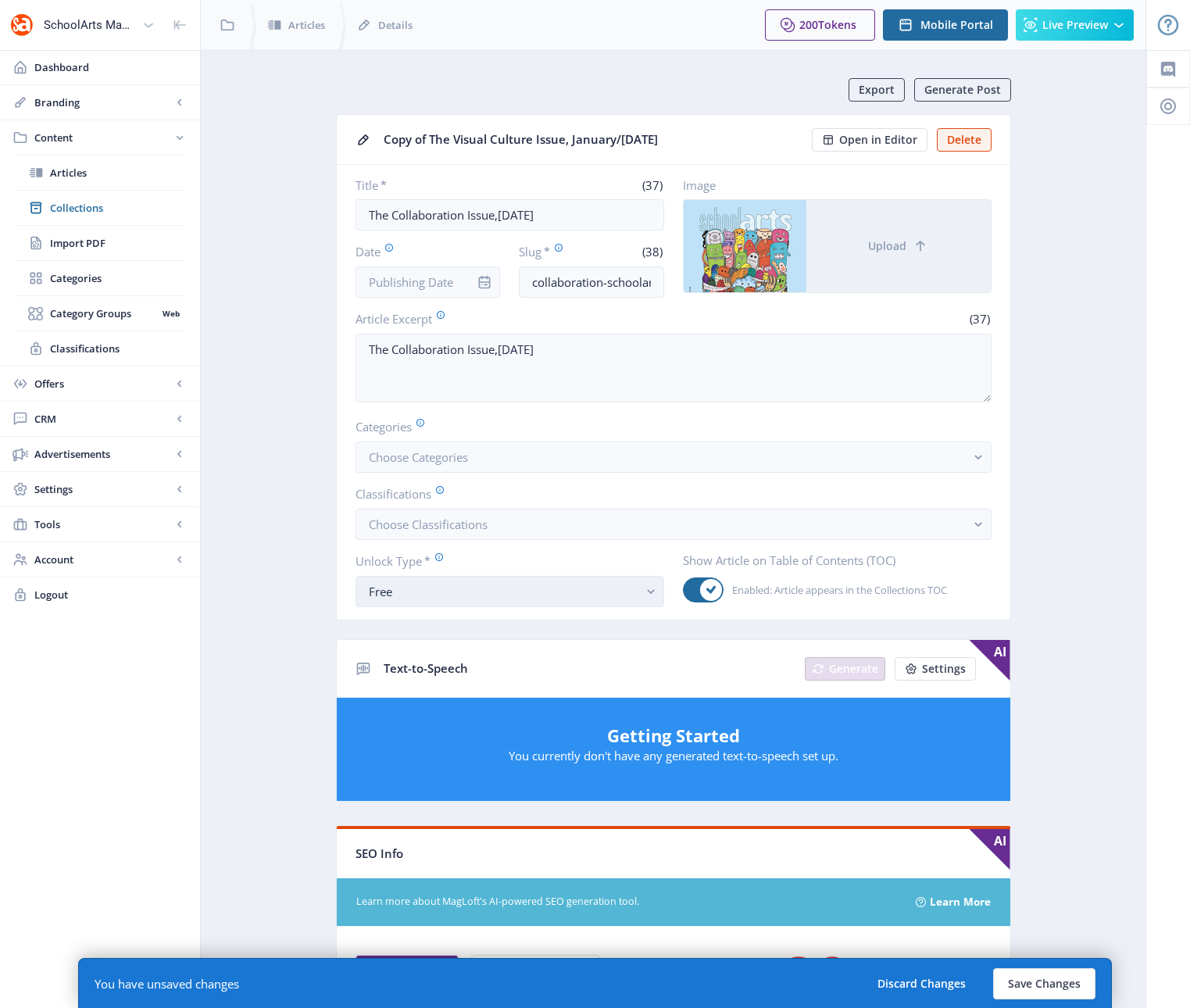
scroll to position [501, 0]
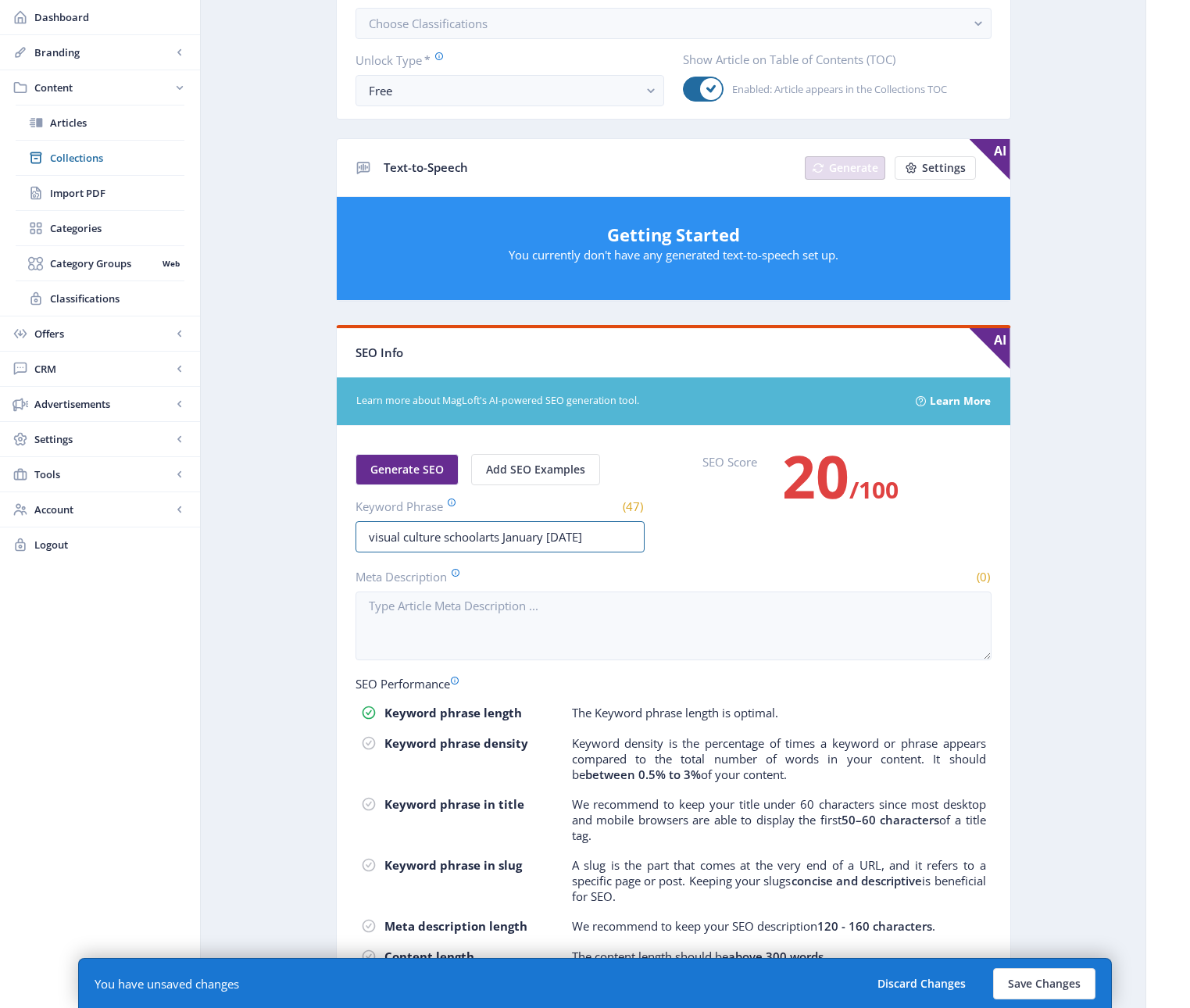
drag, startPoint x: 629, startPoint y: 535, endPoint x: 310, endPoint y: 544, distance: 319.1
click at [310, 544] on app-content-article "Export Generate Post Copy of The Visual Culture Issue, January/[DATE] Open in E…" at bounding box center [673, 311] width 890 height 1467
paste input "The Collaboration Issue,[DATE]"
drag, startPoint x: 391, startPoint y: 536, endPoint x: 321, endPoint y: 537, distance: 70.0
click at [321, 537] on app-content-article "Export Generate Post Copy of The Visual Culture Issue, January/[DATE] Open in E…" at bounding box center [673, 311] width 890 height 1467
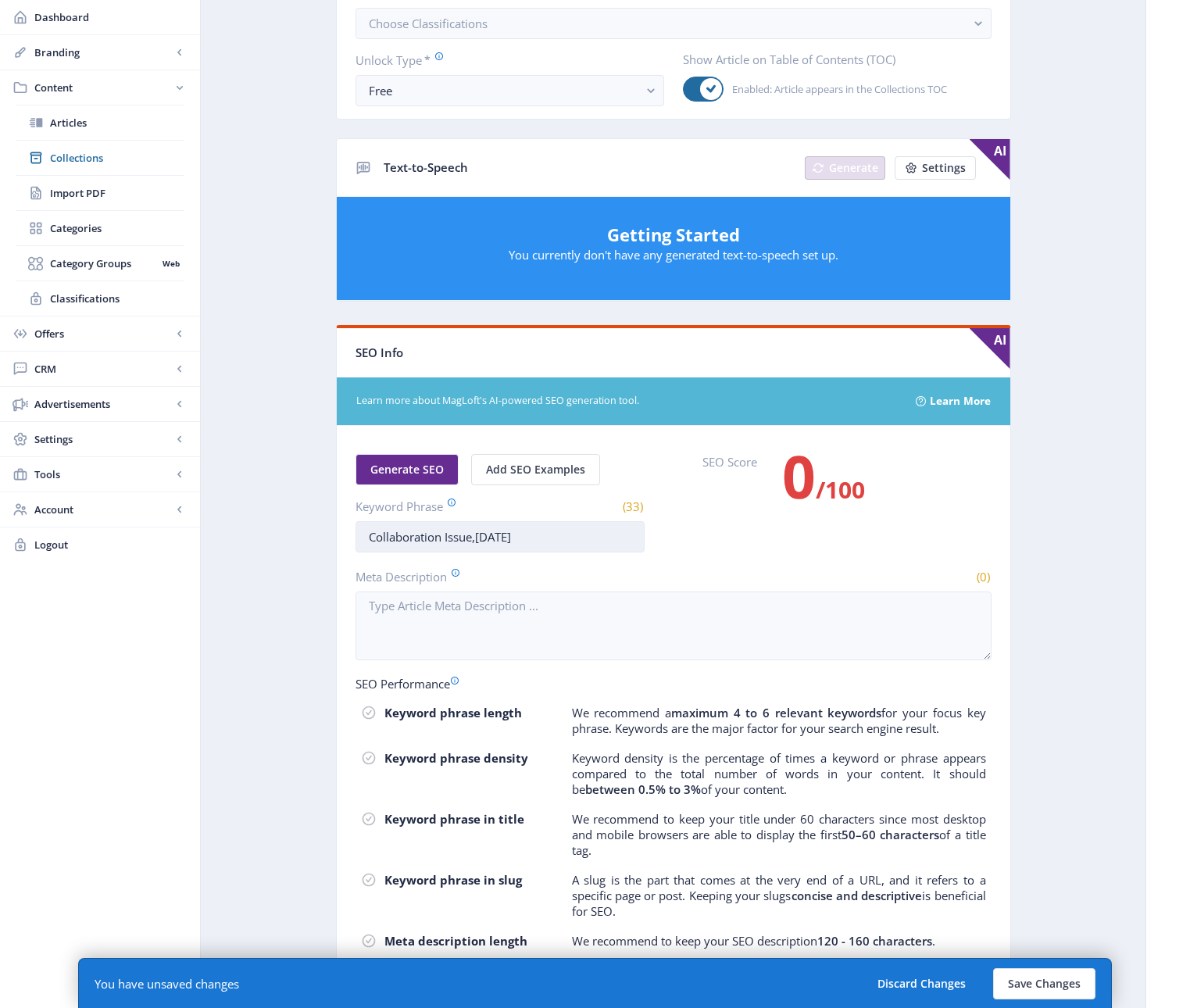
click at [478, 539] on input "Collaboration Issue,[DATE]" at bounding box center [500, 536] width 289 height 32
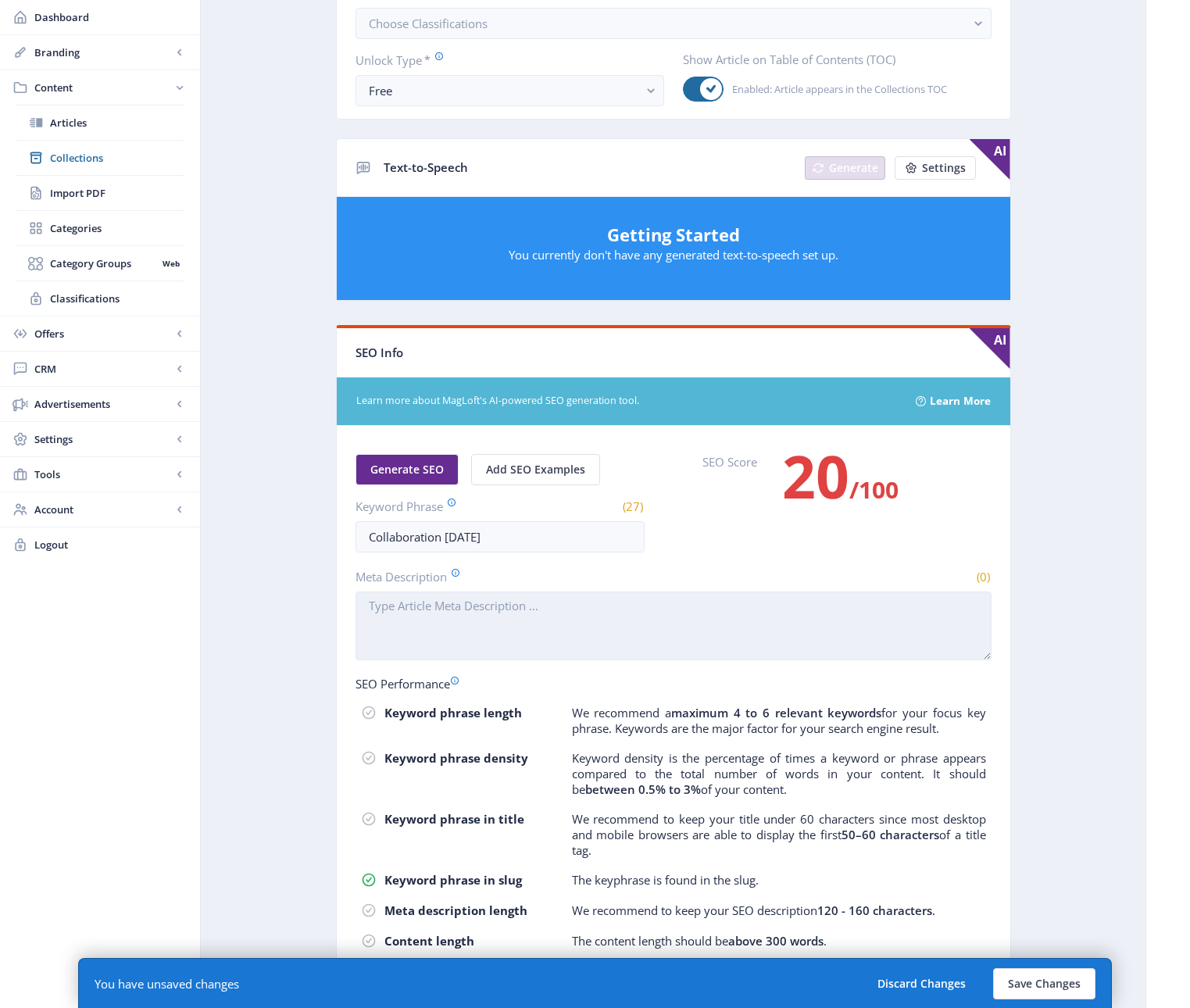
click at [607, 630] on textarea "Meta Description" at bounding box center [673, 626] width 636 height 69
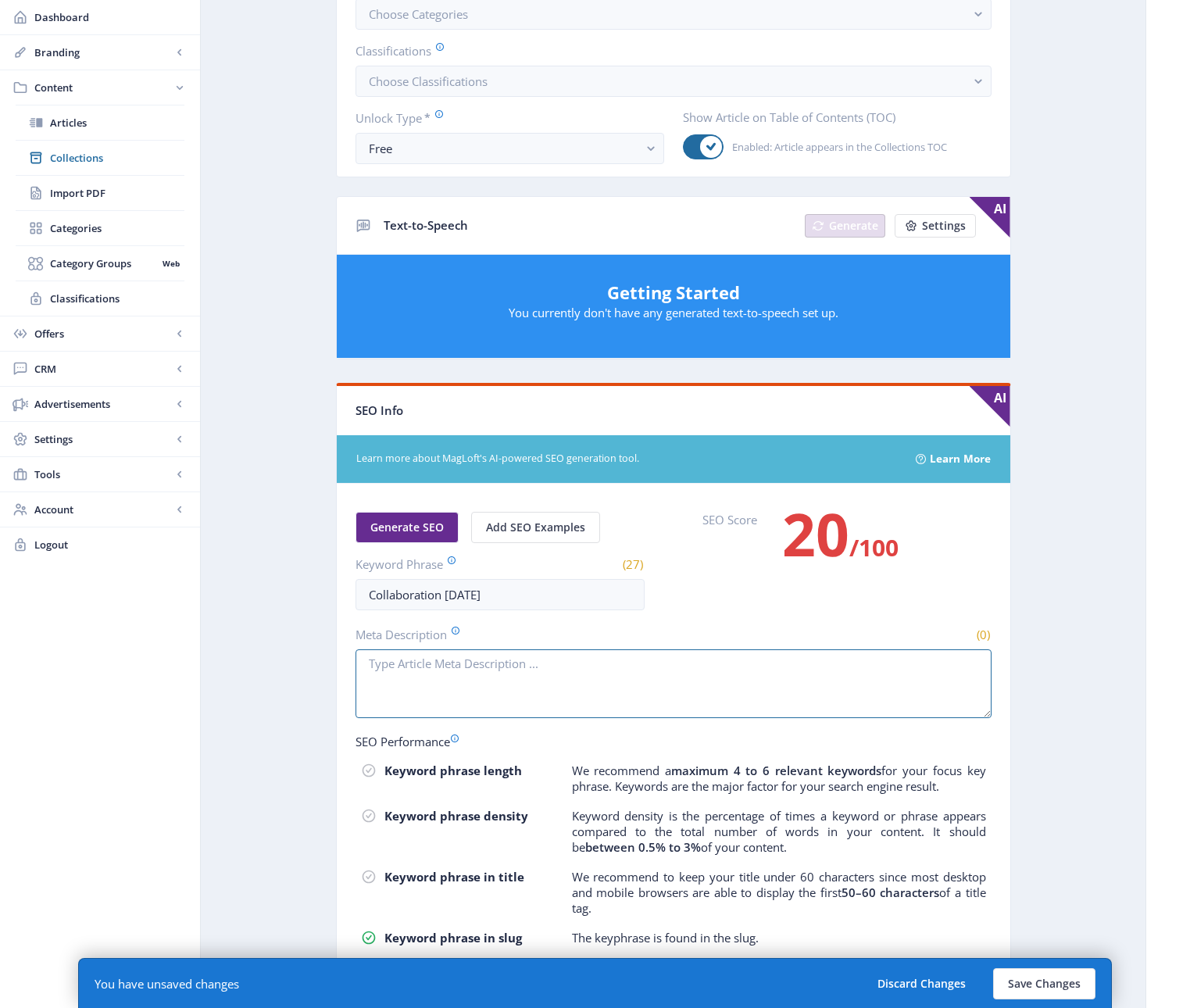
scroll to position [226, 0]
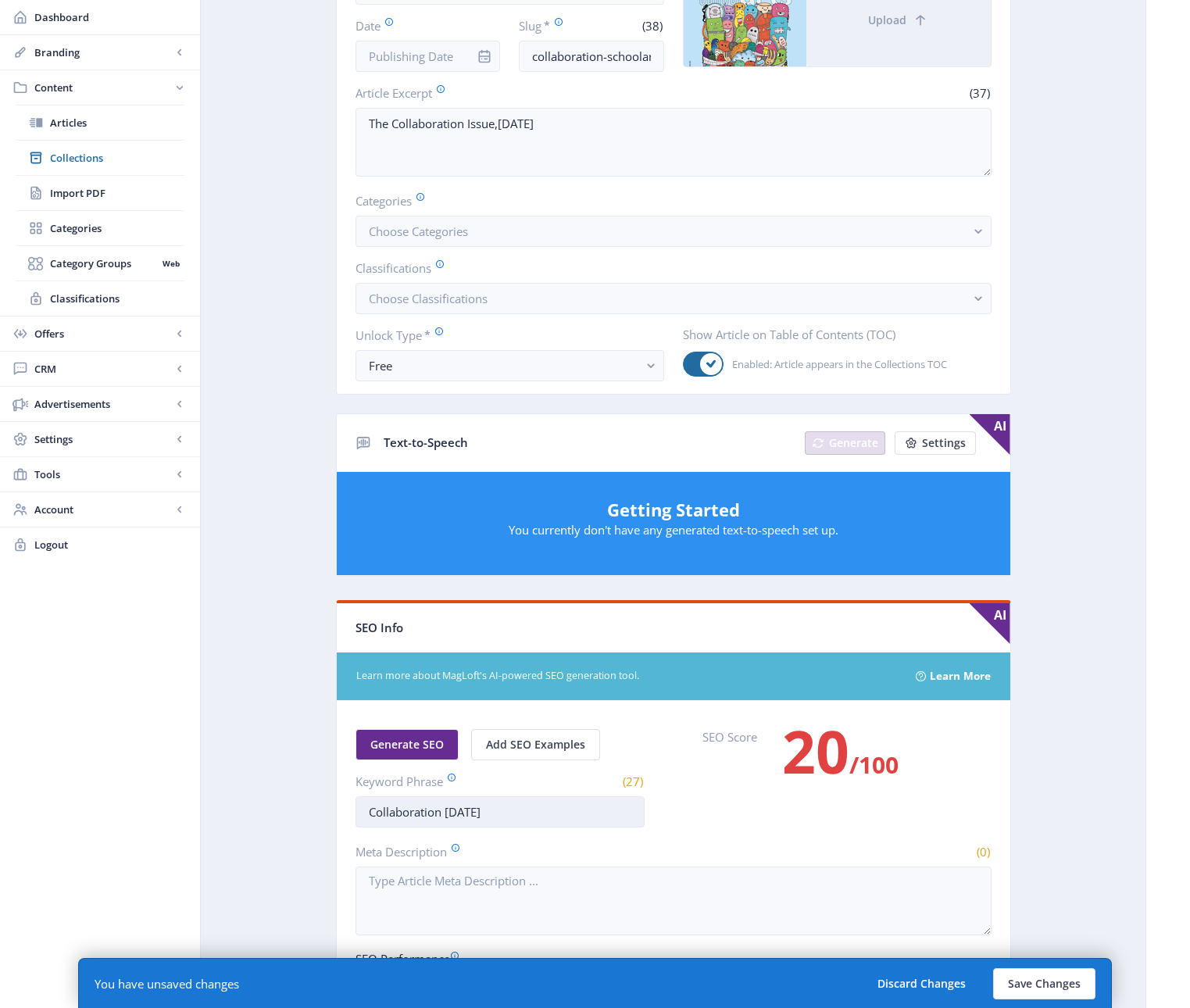
click at [446, 809] on input "Collaboration [DATE]" at bounding box center [500, 812] width 289 height 32
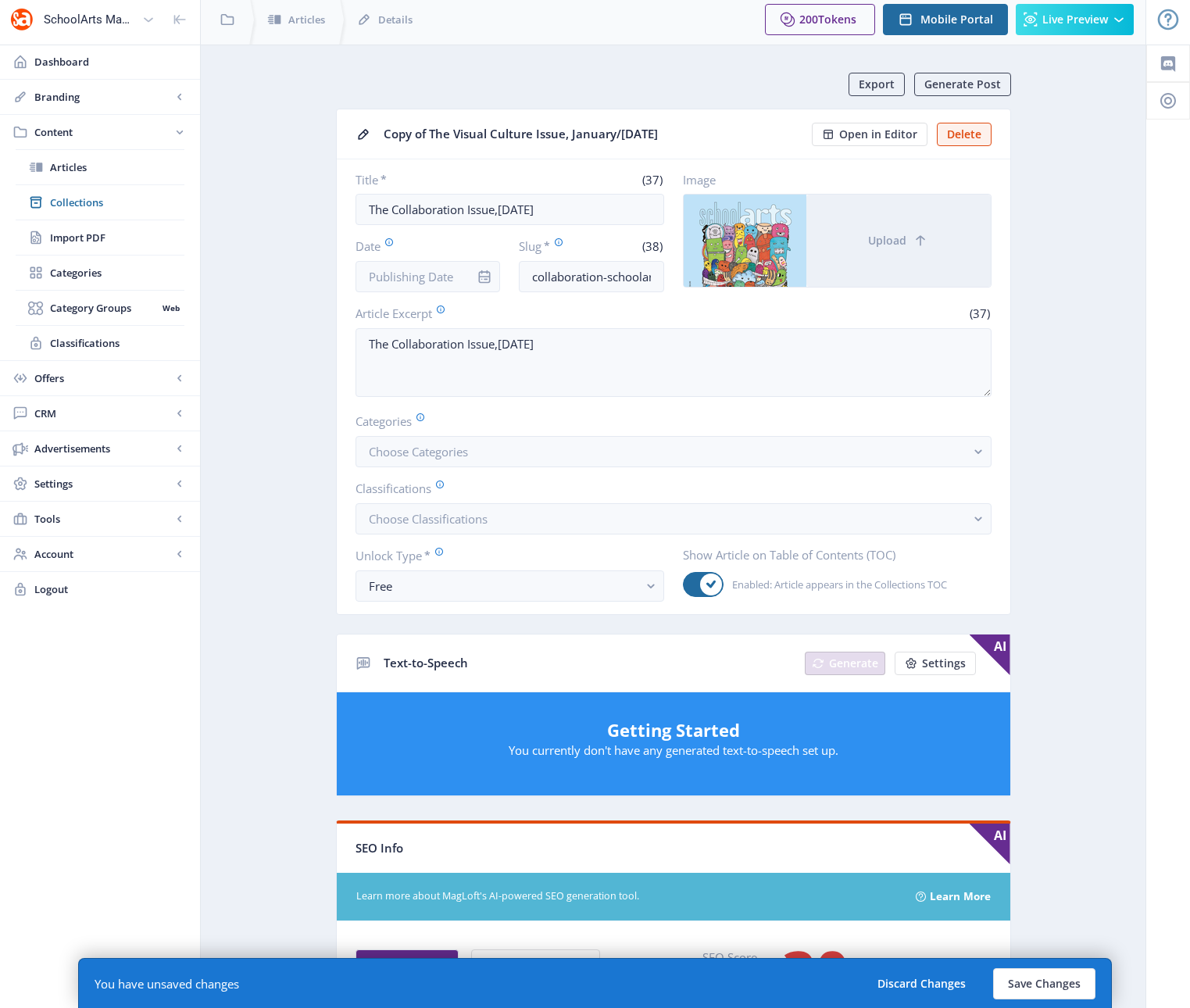
scroll to position [0, 0]
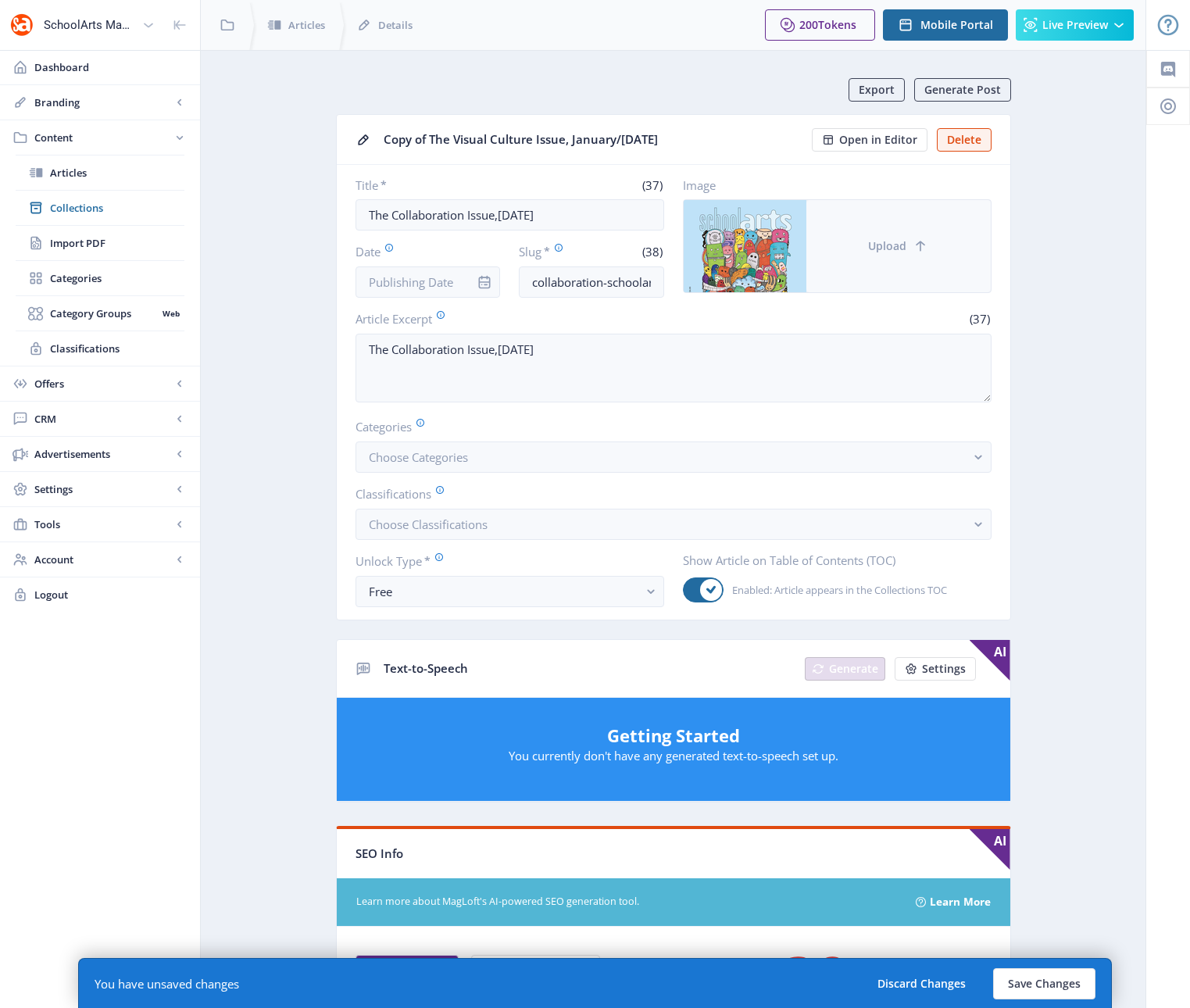
type input "Collaboration schoolarts [DATE]"
click at [887, 259] on button "Upload" at bounding box center [898, 246] width 184 height 93
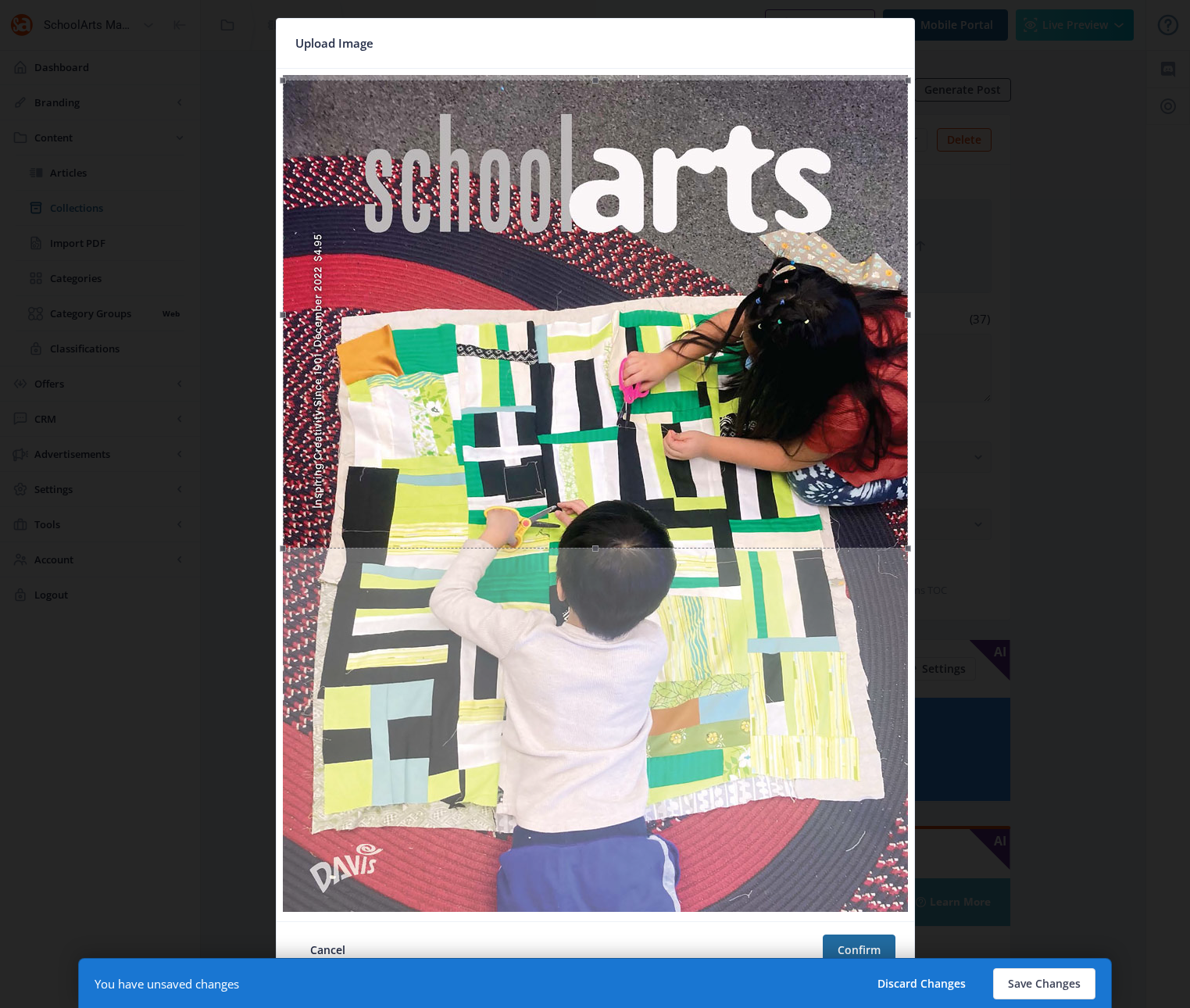
click at [774, 404] on div at bounding box center [595, 314] width 625 height 469
click at [852, 940] on button "Confirm" at bounding box center [860, 950] width 73 height 32
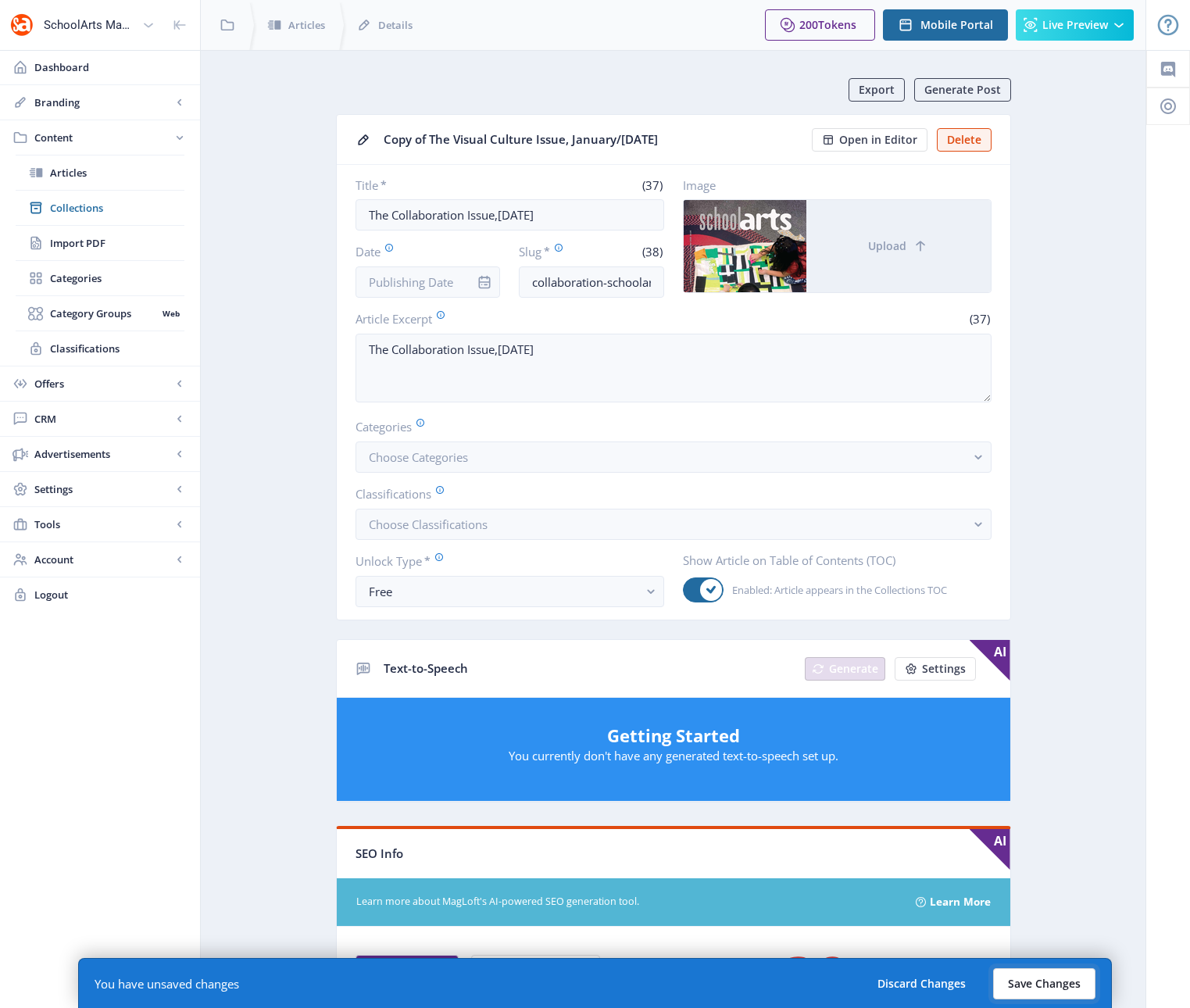
click at [1041, 980] on button "Save Changes" at bounding box center [1044, 984] width 102 height 32
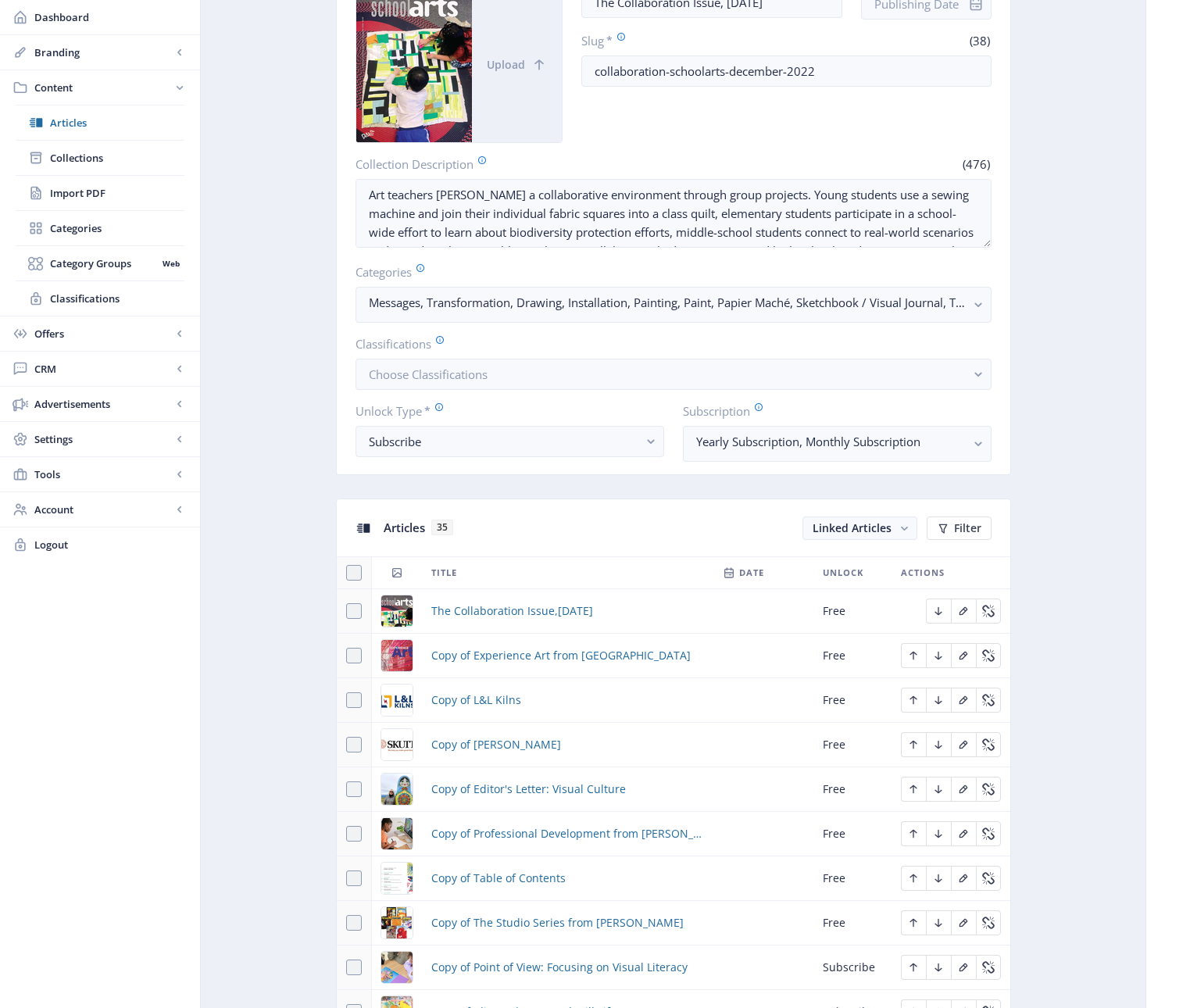
scroll to position [215, 0]
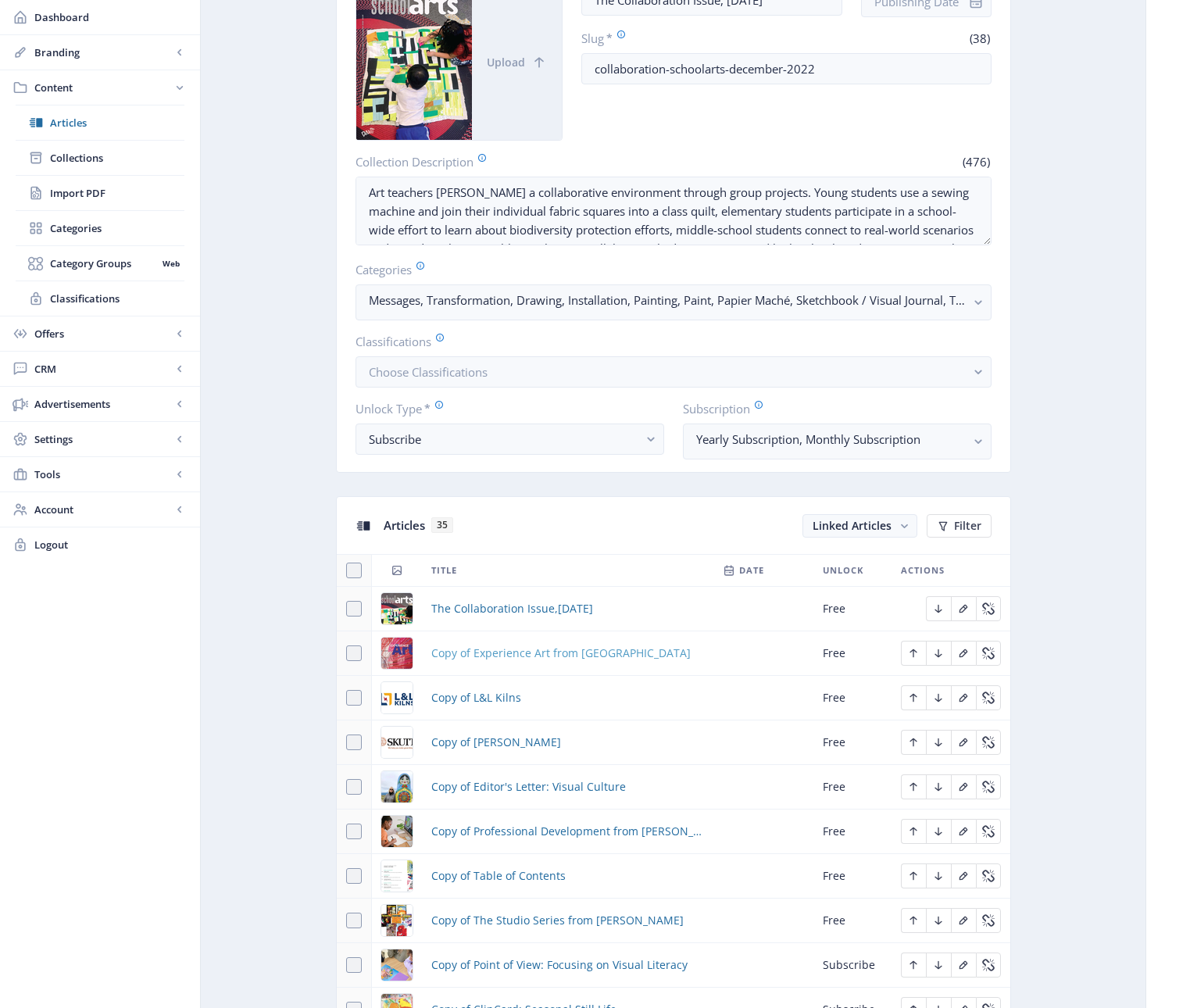
click at [515, 653] on span "Copy of Experience Art from [GEOGRAPHIC_DATA]" at bounding box center [561, 653] width 260 height 19
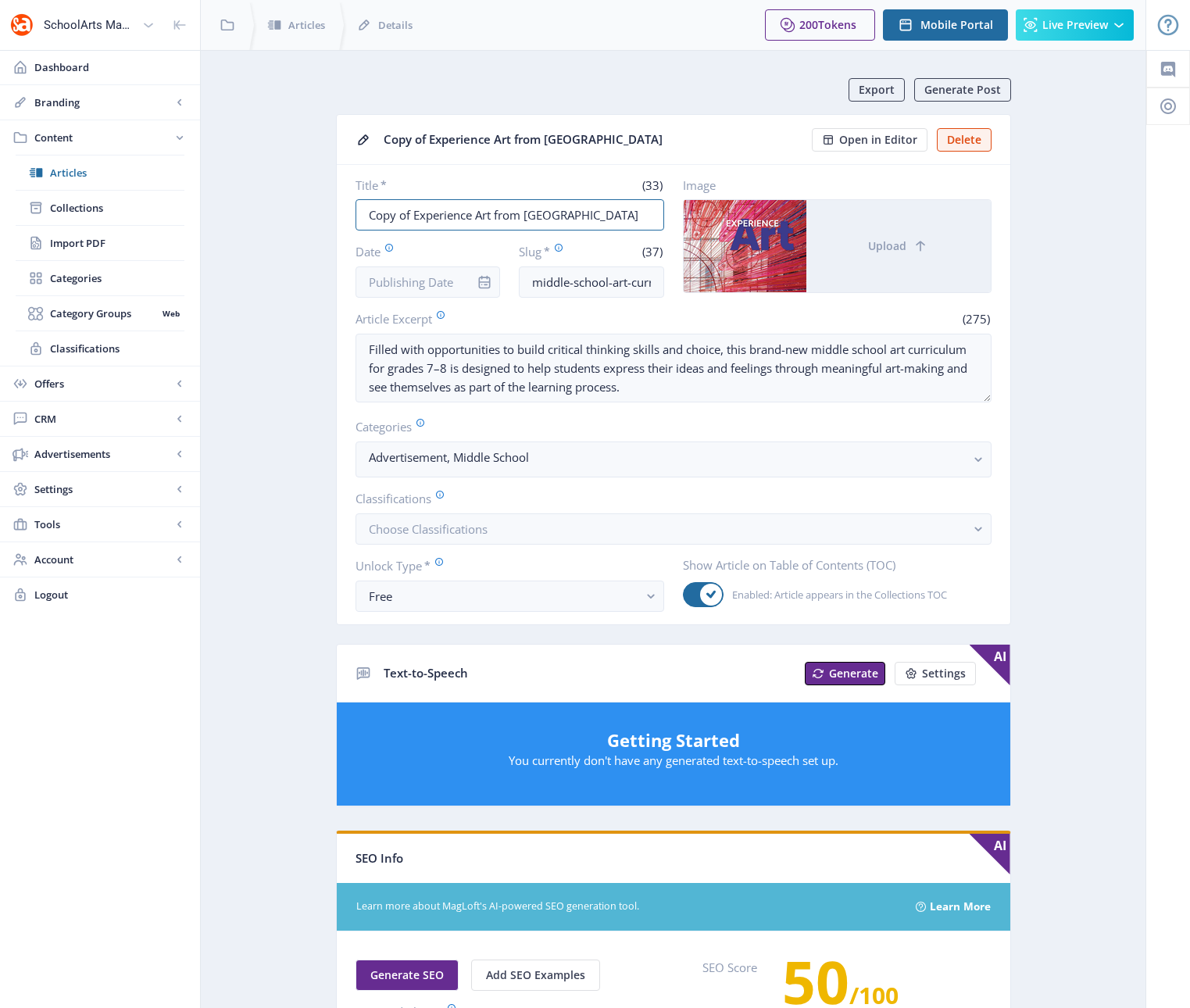
drag, startPoint x: 572, startPoint y: 219, endPoint x: 334, endPoint y: 215, distance: 238.0
click at [334, 215] on app-content-article "Export Generate Post Copy of Experience Art from [PERSON_NAME] Open in Editor D…" at bounding box center [673, 799] width 890 height 1441
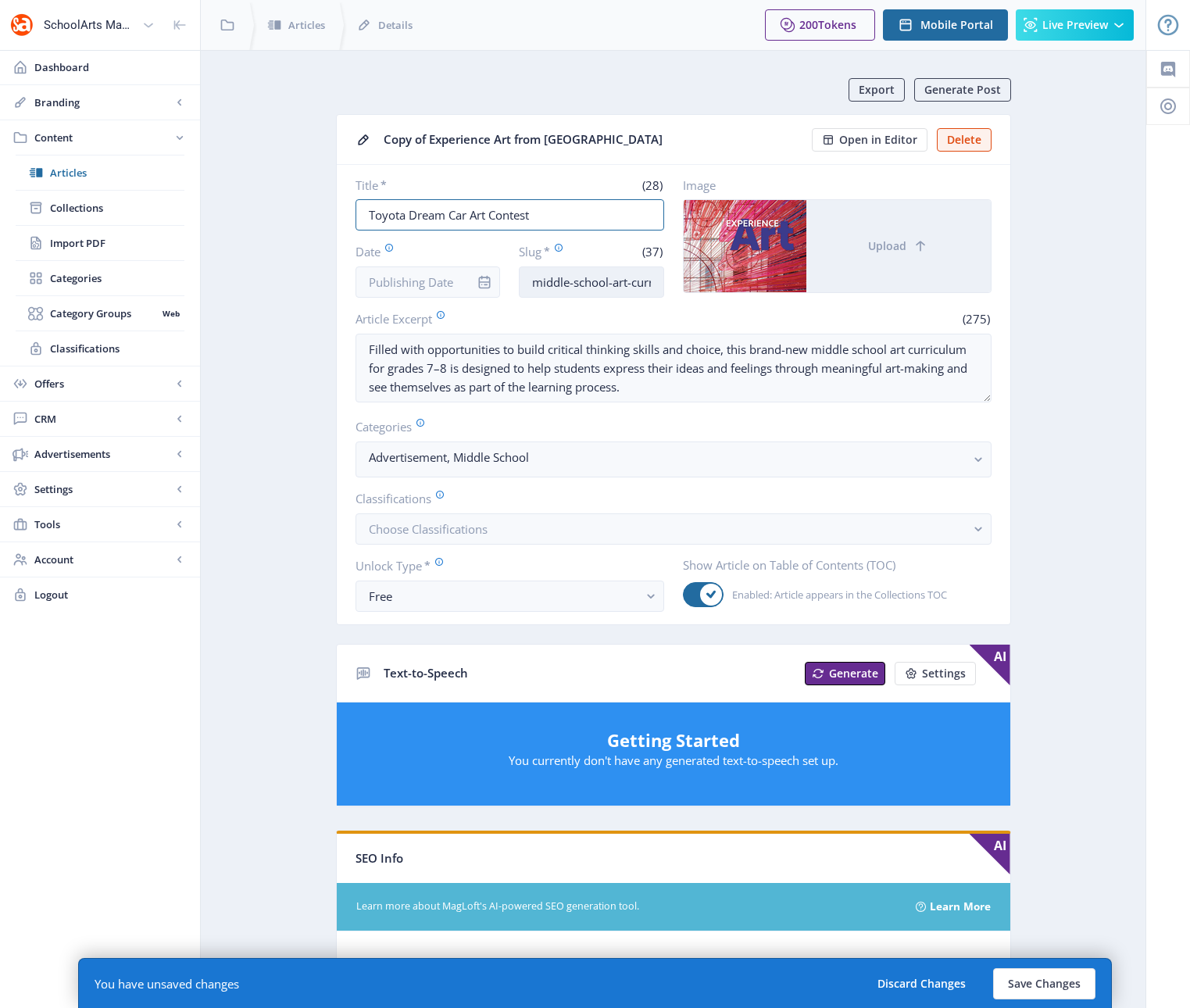
type input "Toyota Dream Car Art Contest"
drag, startPoint x: 532, startPoint y: 281, endPoint x: 686, endPoint y: 282, distance: 154.0
click at [686, 282] on div "Title * (28) Toyota Dream Car Art Contest Date Slug * (37) middle-school-art-cu…" at bounding box center [673, 237] width 636 height 120
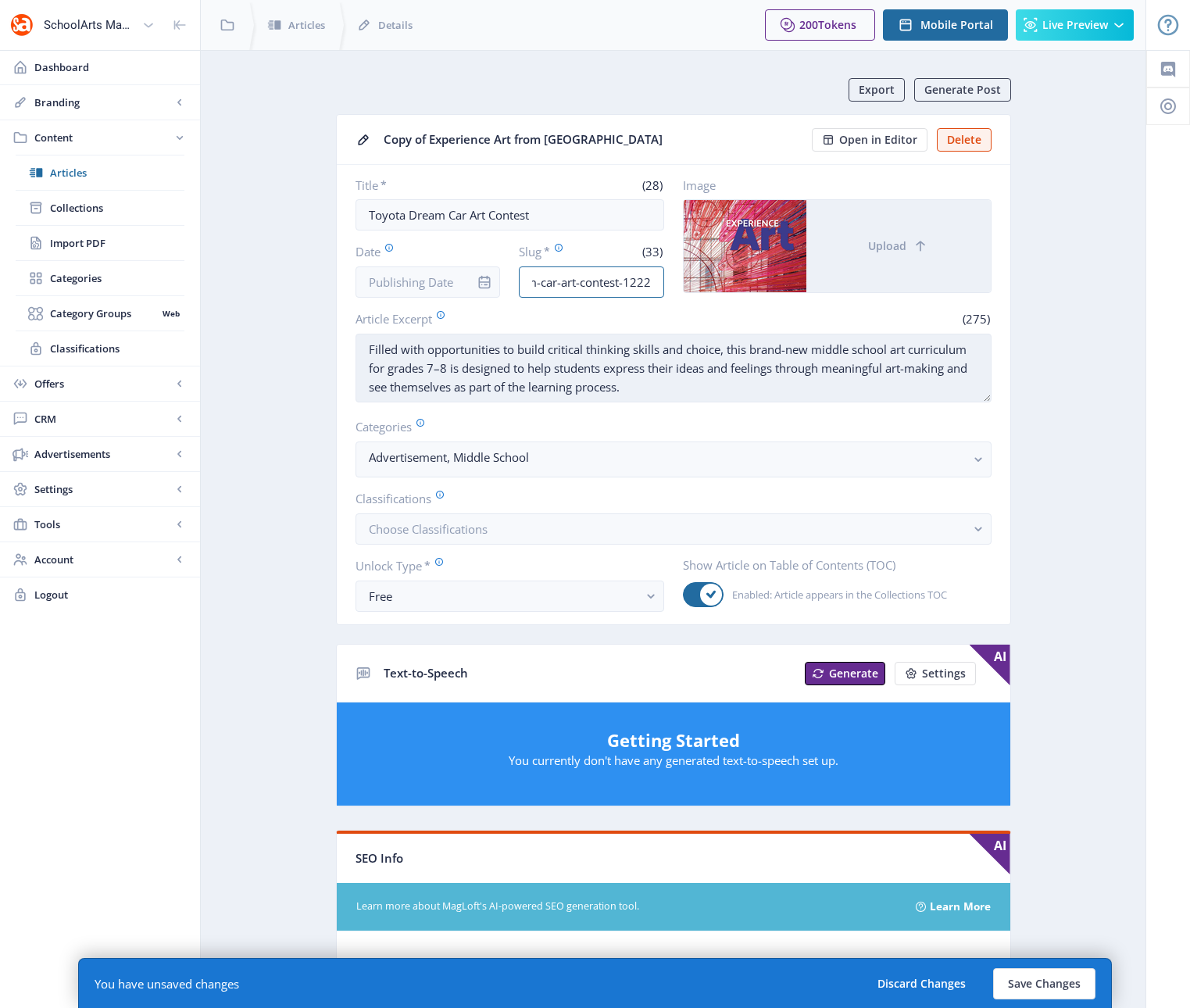
type input "toyota-dream-car-art-contest-1222"
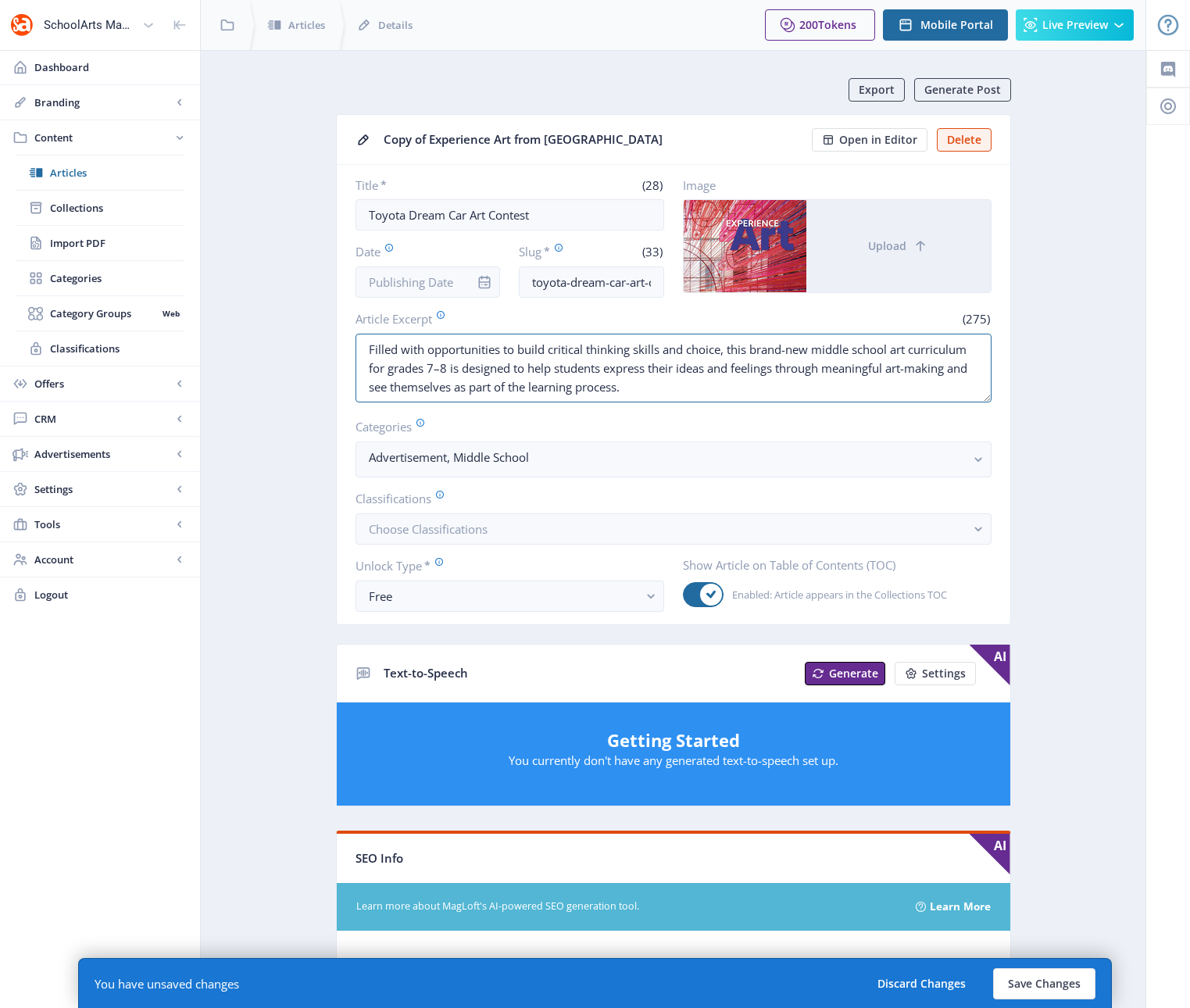
drag, startPoint x: 630, startPoint y: 393, endPoint x: 344, endPoint y: 343, distance: 290.3
click at [344, 343] on nb-card-body "Title * (28) Toyota Dream Car Art Contest Date Slug * (33) toyota-dream-car-art…" at bounding box center [674, 394] width 674 height 459
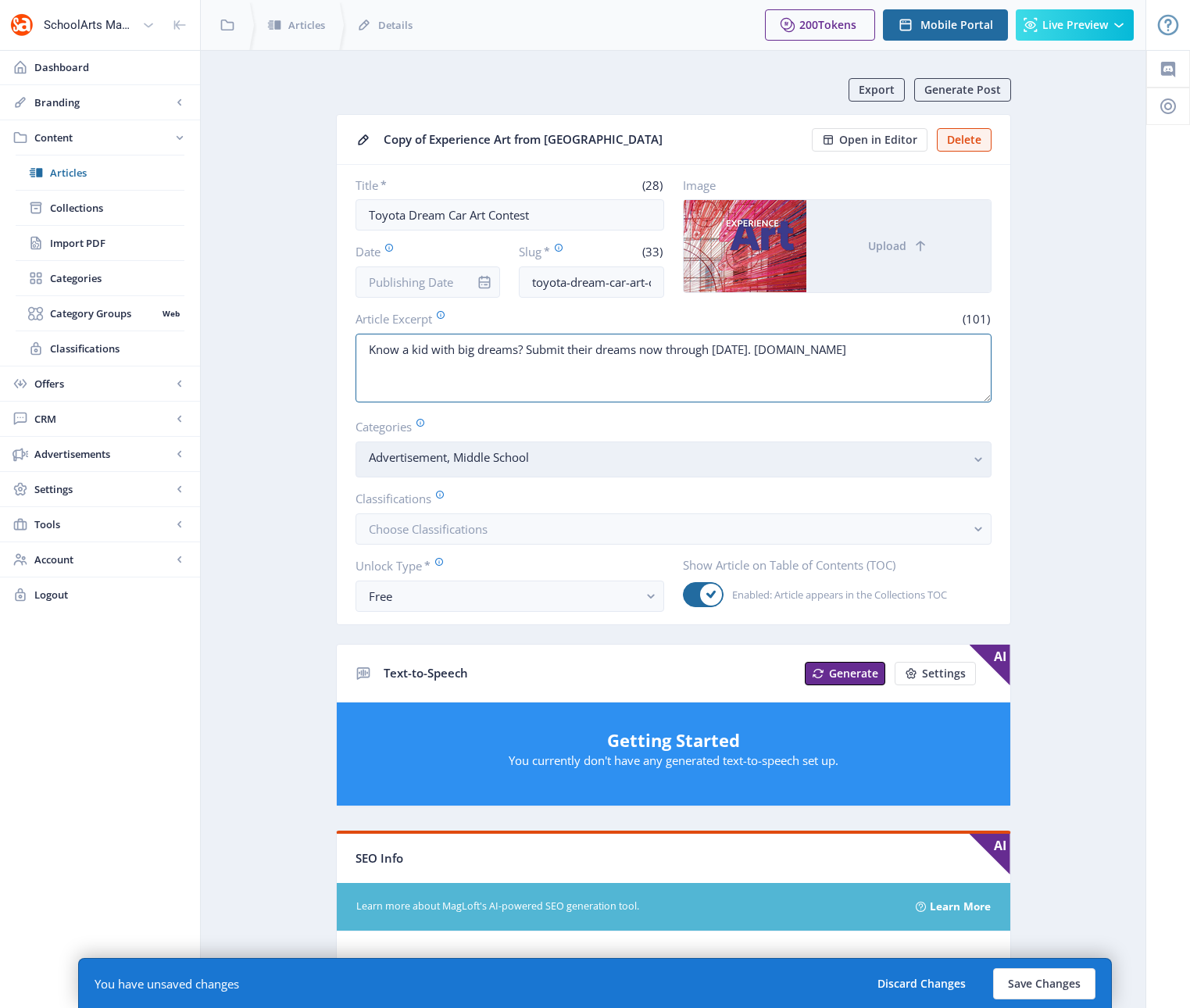
type textarea "Know a kid with big dreams? Submit their dreams now through [DATE]. [DOMAIN_NAM…"
click at [667, 457] on nb-select-label "Advertisement, Middle School" at bounding box center [666, 457] width 597 height 19
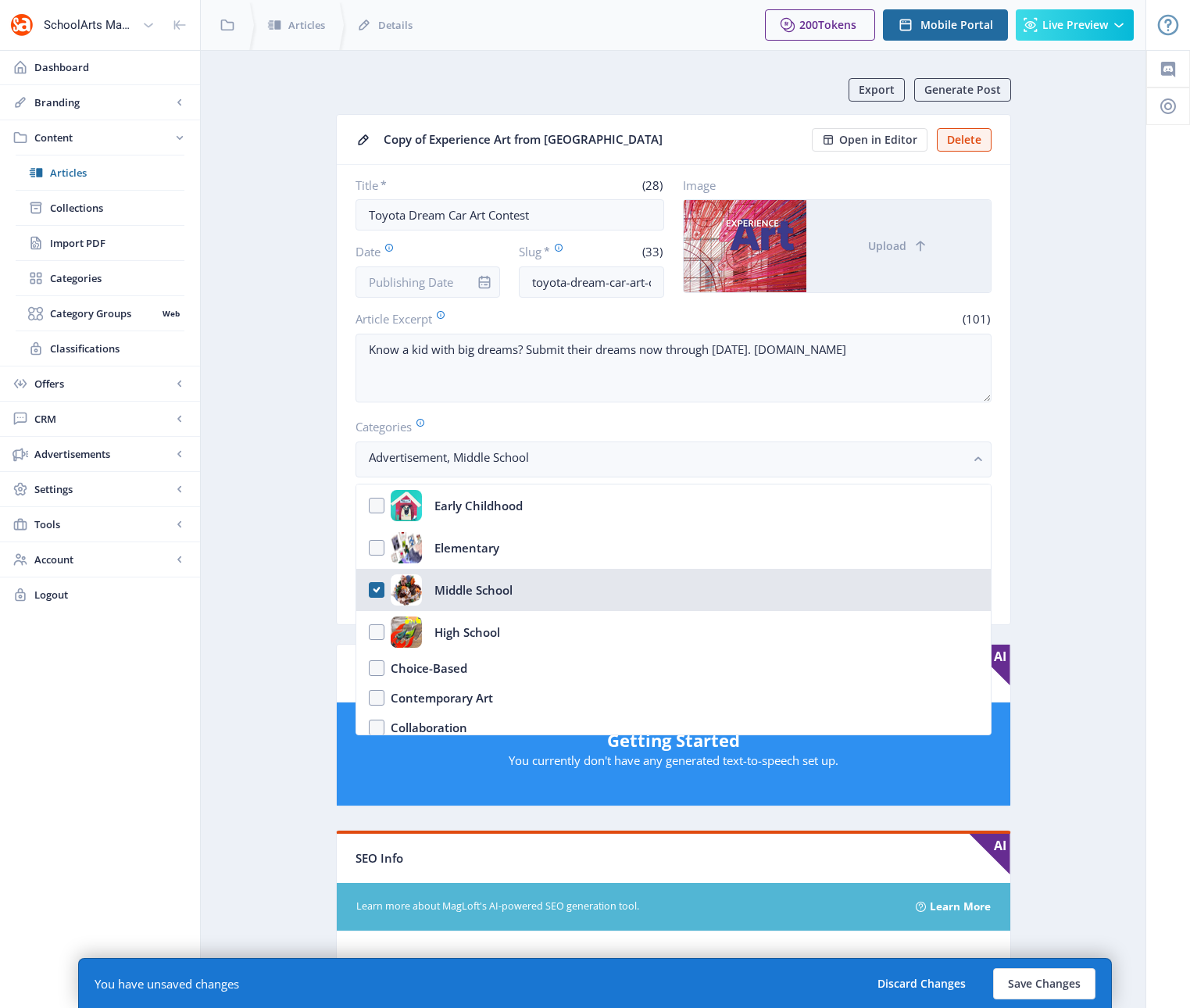
click at [380, 589] on nb-option "Middle School" at bounding box center [674, 590] width 635 height 42
checkbox input "false"
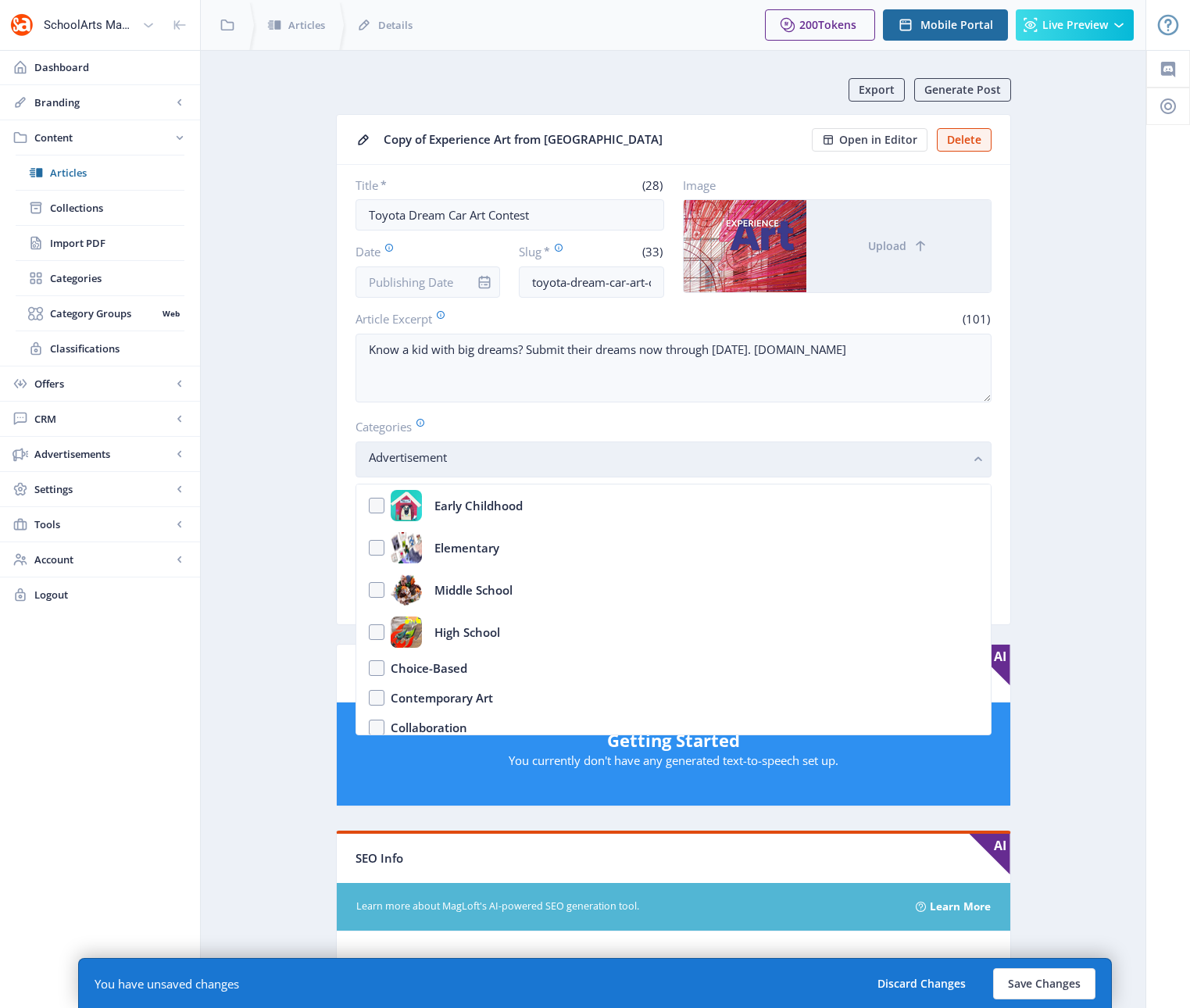
click at [900, 460] on nb-select-label "Advertisement" at bounding box center [666, 457] width 597 height 19
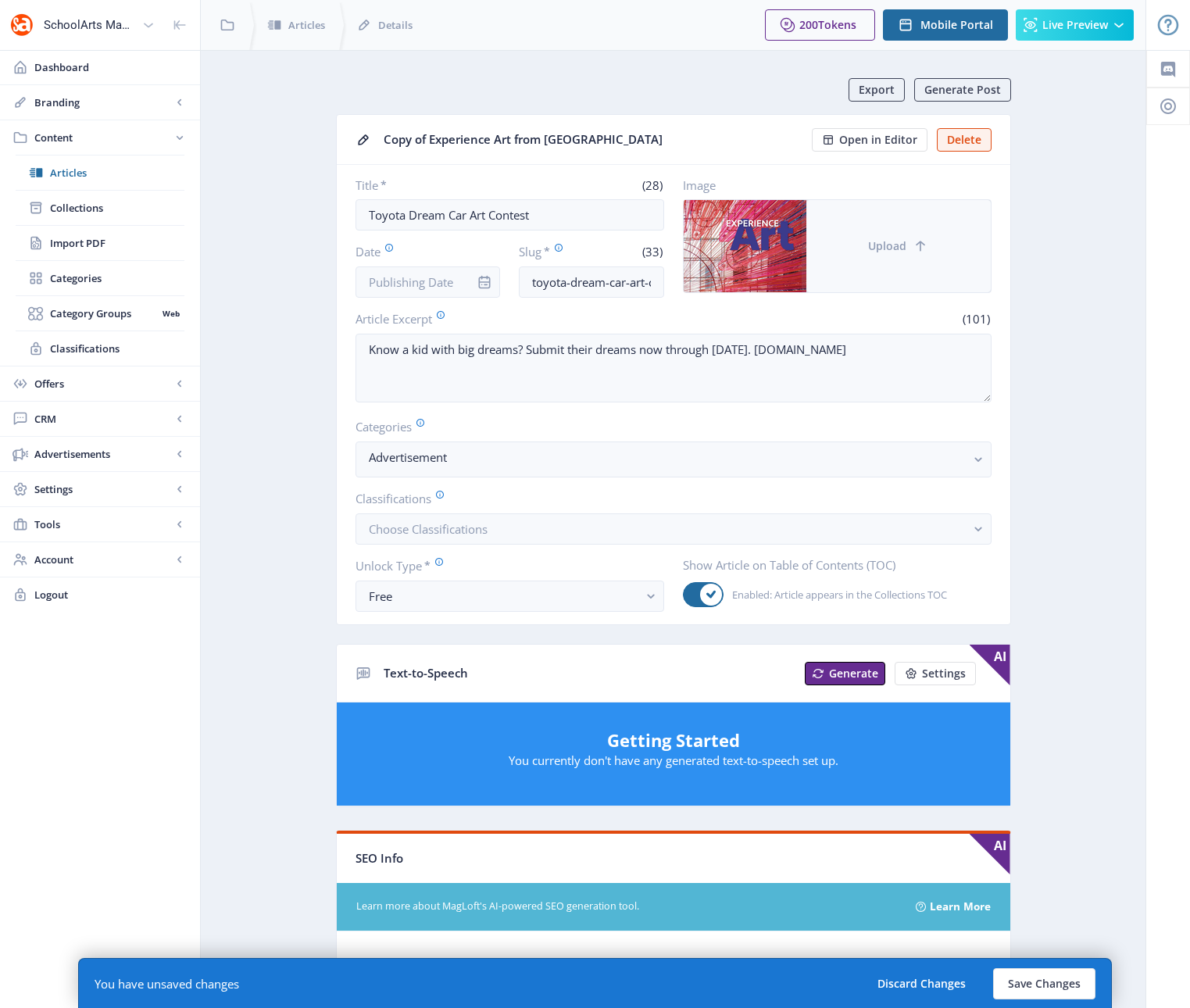
click at [907, 251] on button "Upload" at bounding box center [898, 246] width 184 height 93
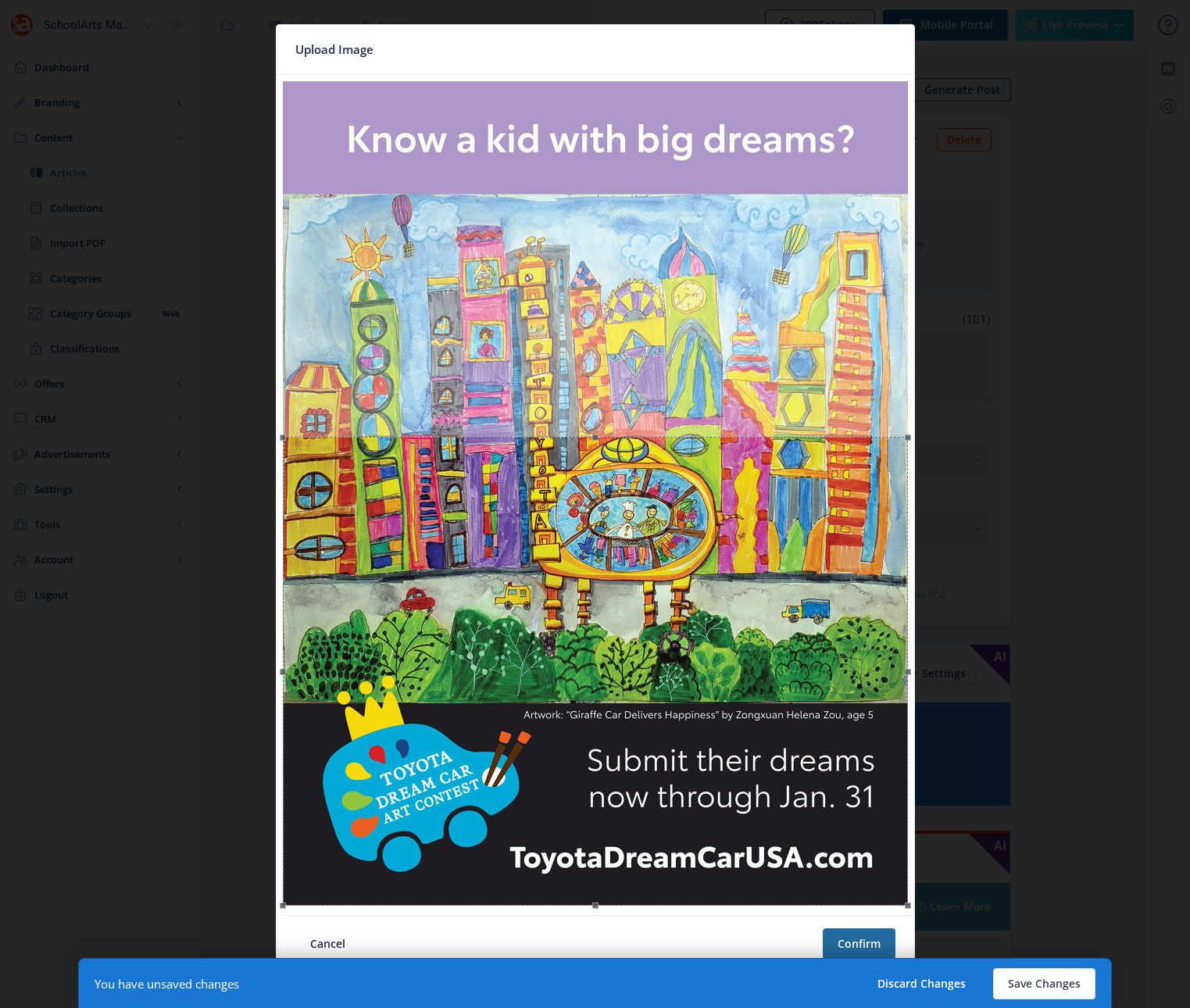
drag, startPoint x: 634, startPoint y: 384, endPoint x: 593, endPoint y: 805, distance: 423.0
click at [593, 805] on div at bounding box center [595, 671] width 625 height 469
click at [862, 948] on button "Confirm" at bounding box center [860, 943] width 73 height 32
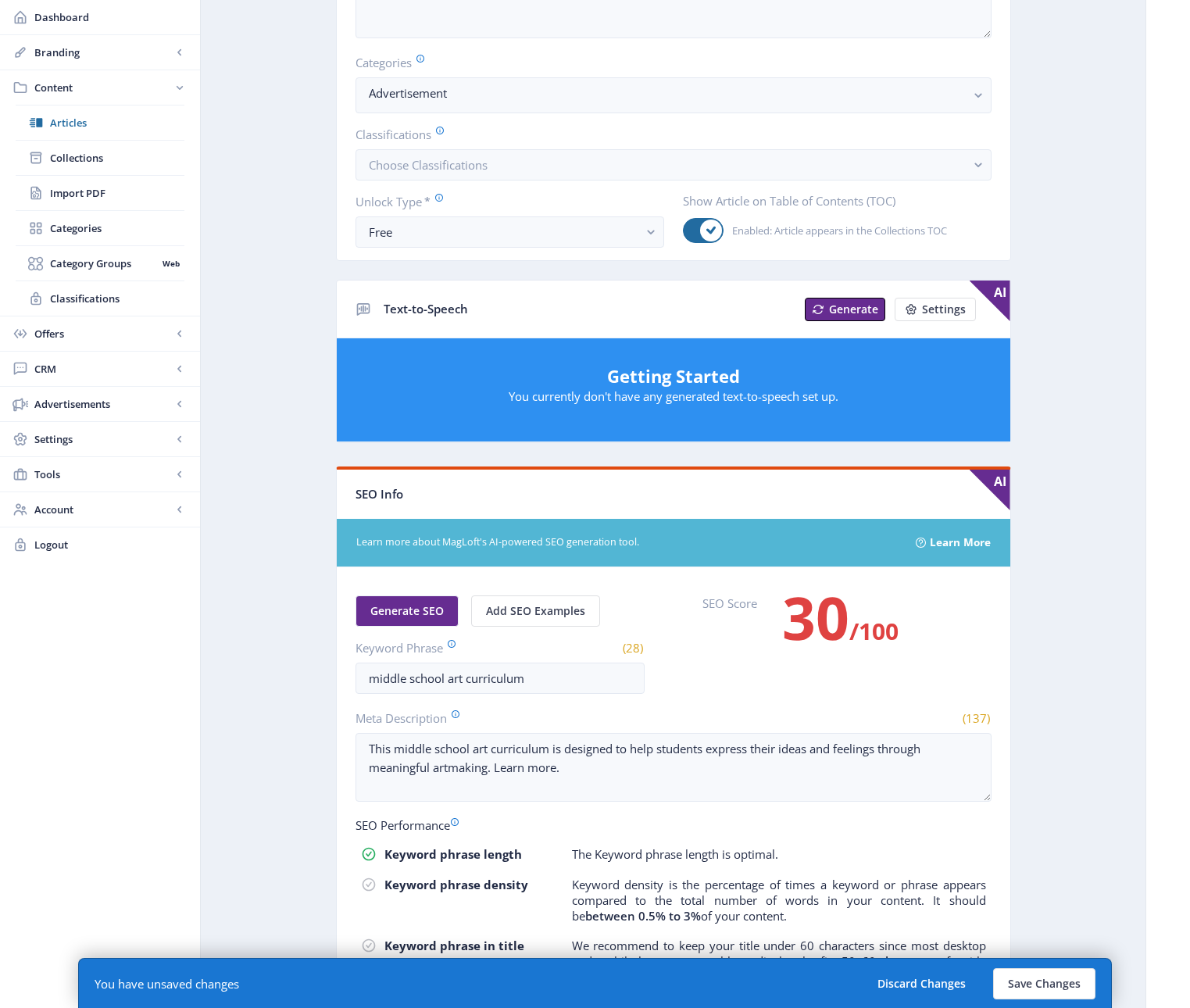
scroll to position [573, 0]
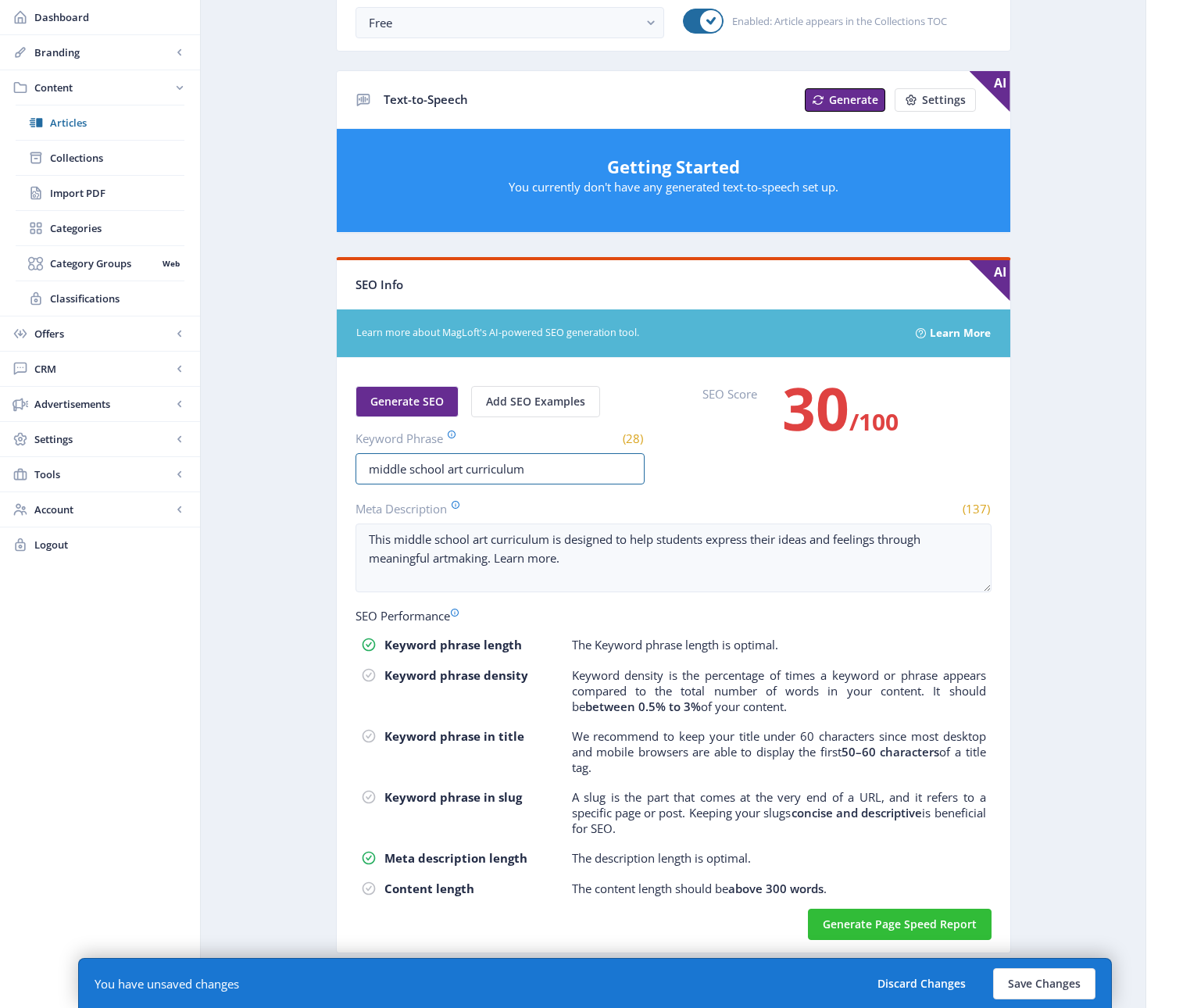
drag, startPoint x: 545, startPoint y: 469, endPoint x: 326, endPoint y: 463, distance: 219.1
click at [327, 463] on app-content-article "Export Generate Post Copy of Experience Art from [PERSON_NAME] Open in Editor D…" at bounding box center [673, 240] width 890 height 1471
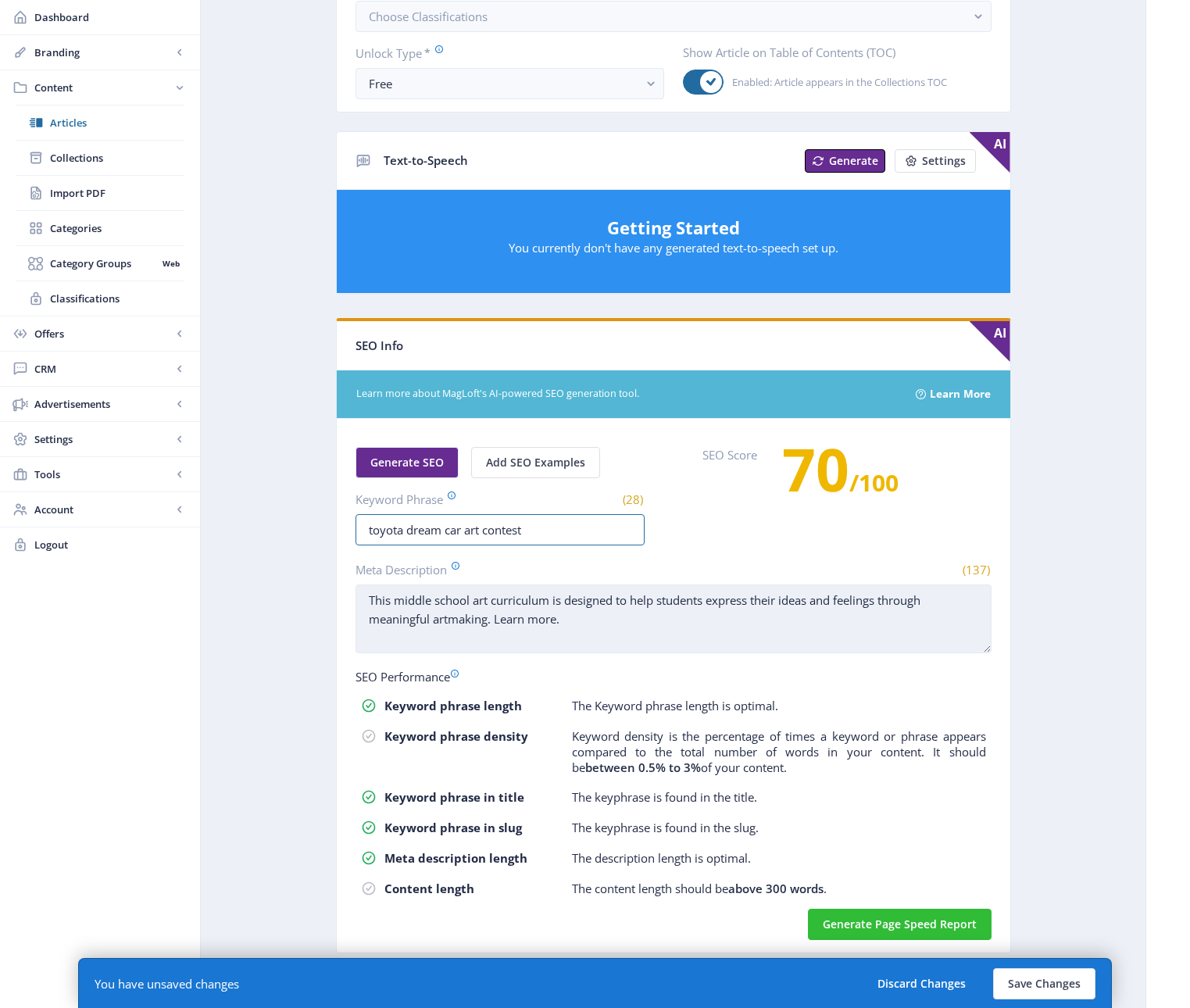
type input "toyota dream car art contest"
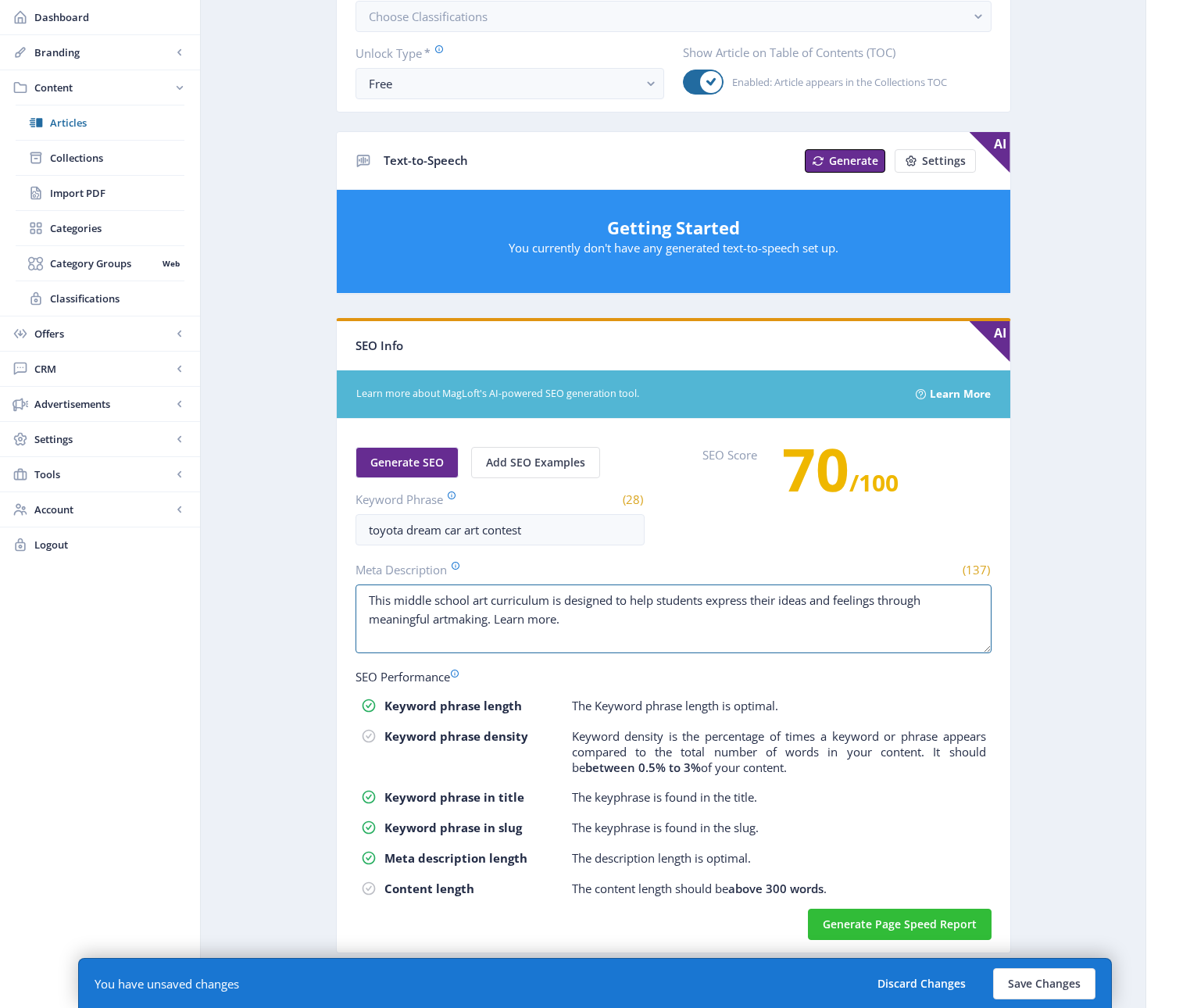
drag, startPoint x: 589, startPoint y: 635, endPoint x: 329, endPoint y: 592, distance: 263.5
click at [329, 592] on app-content-article "Export Generate Post Copy of Experience Art from [PERSON_NAME] Open in Editor D…" at bounding box center [673, 271] width 890 height 1411
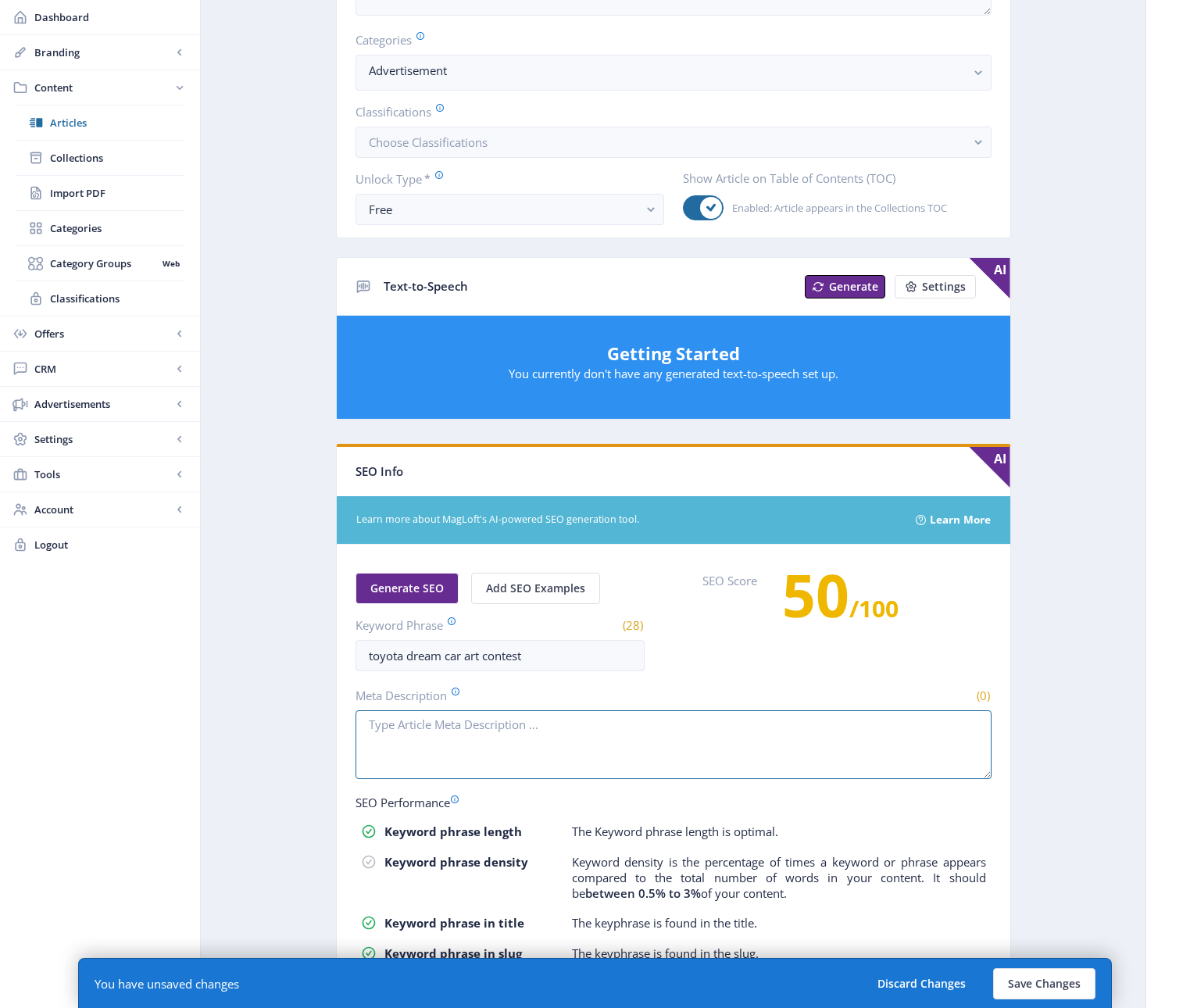
scroll to position [16, 0]
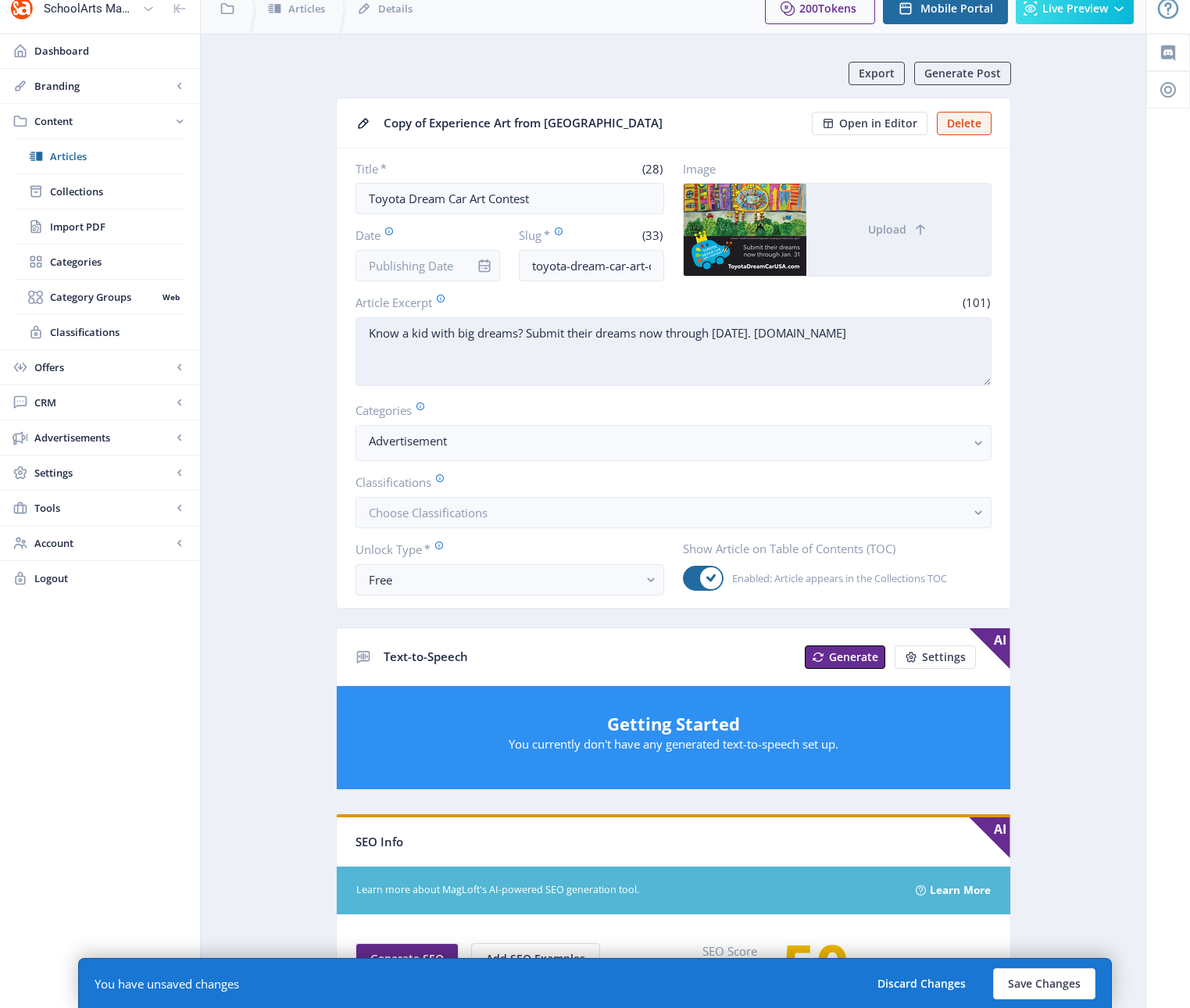
click at [575, 337] on textarea "Know a kid with big dreams? Submit their dreams now through [DATE]. [DOMAIN_NAM…" at bounding box center [673, 351] width 636 height 69
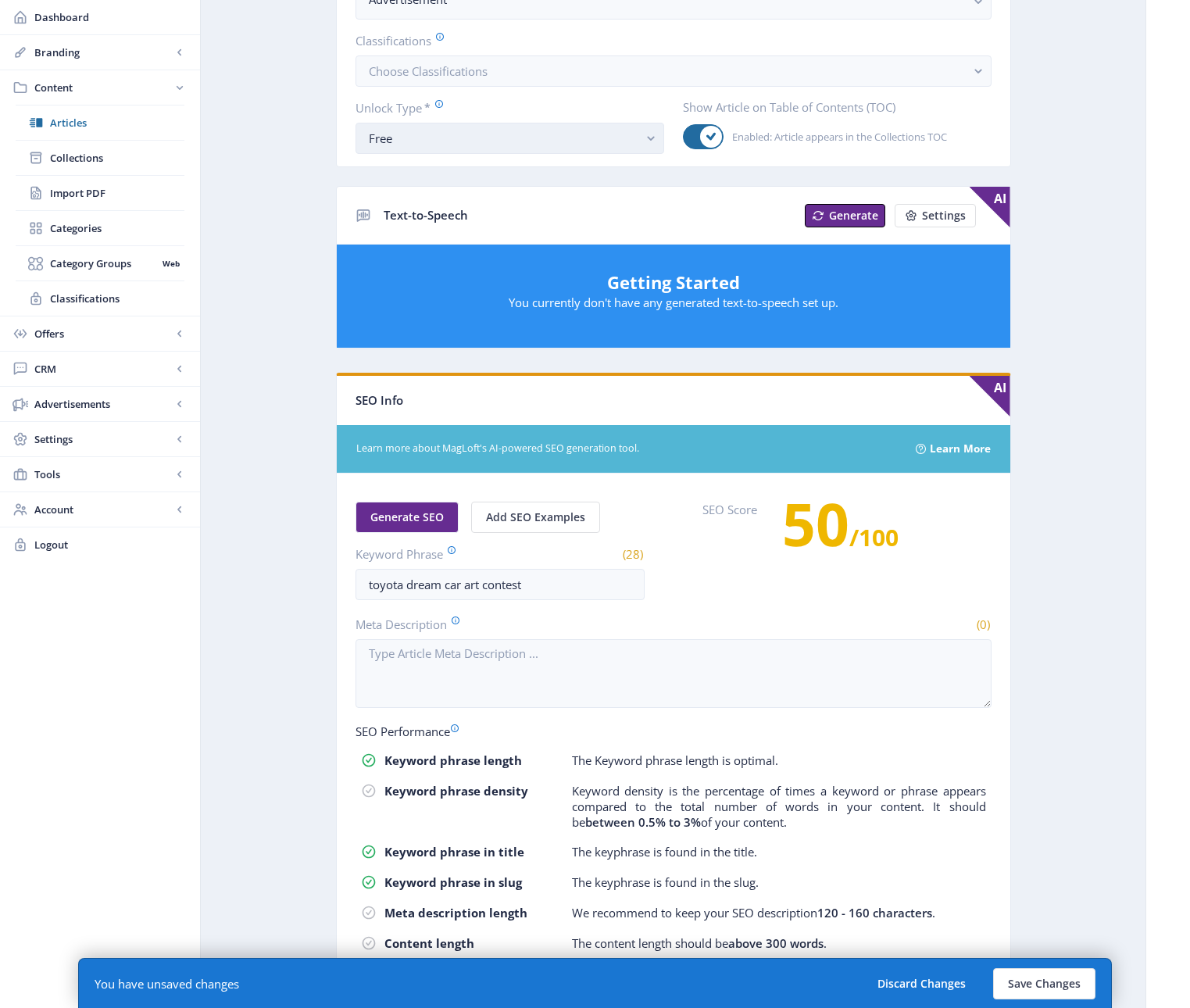
scroll to position [512, 0]
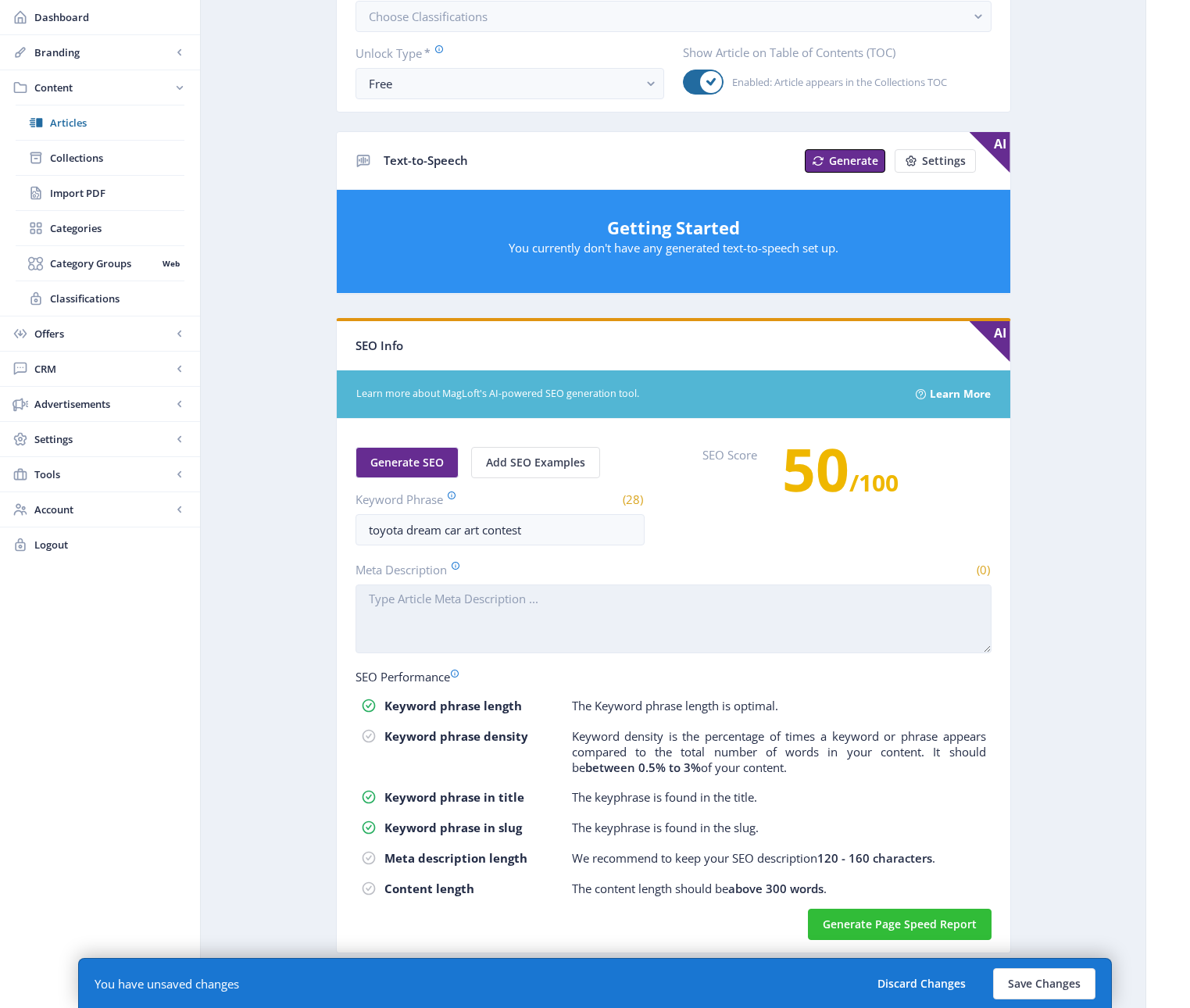
click at [550, 614] on textarea "Meta Description" at bounding box center [673, 618] width 636 height 69
paste textarea "Know a kid with big dreams? Submit their dreams now through [DATE]. [DOMAIN_NAM…"
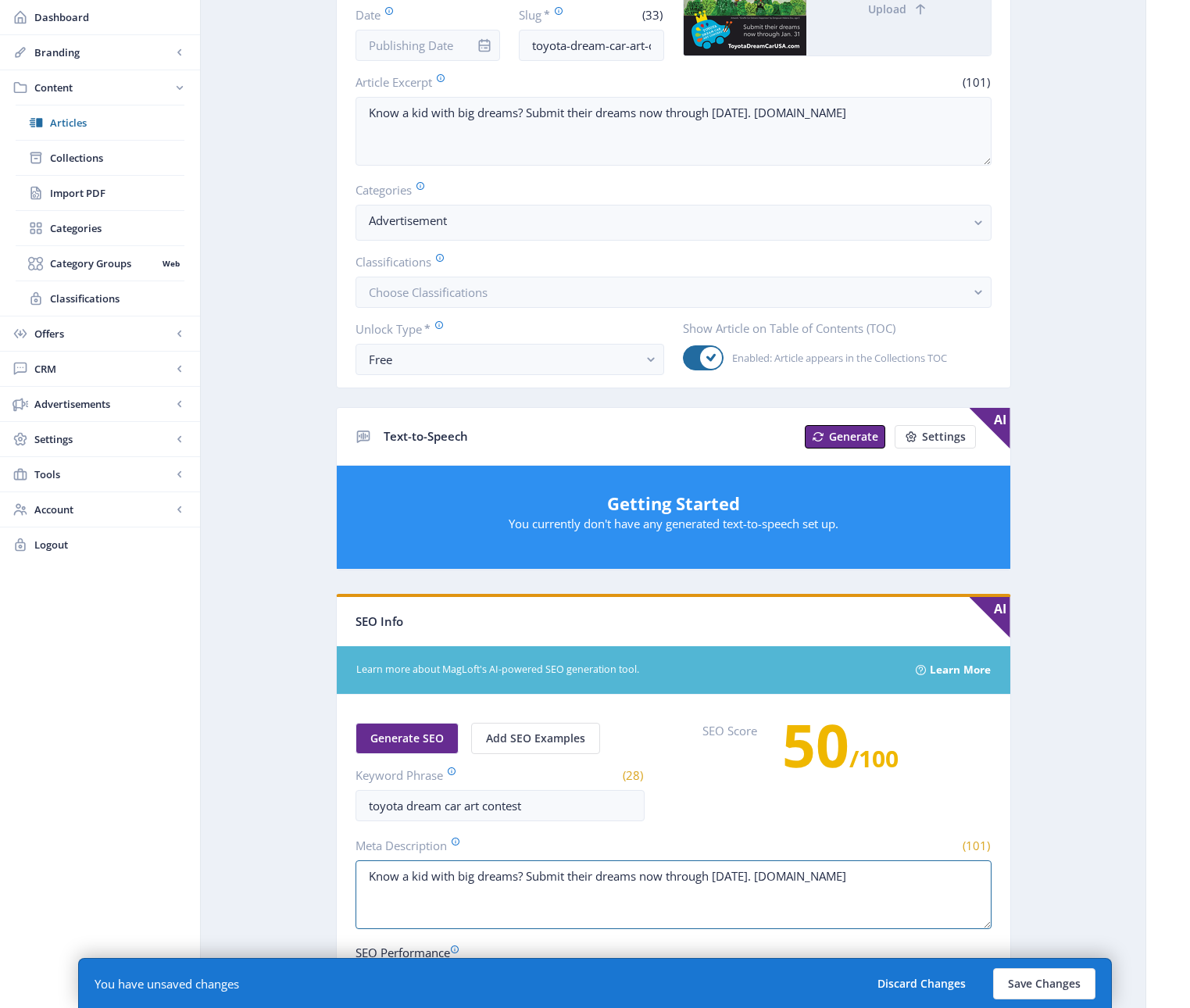
scroll to position [0, 0]
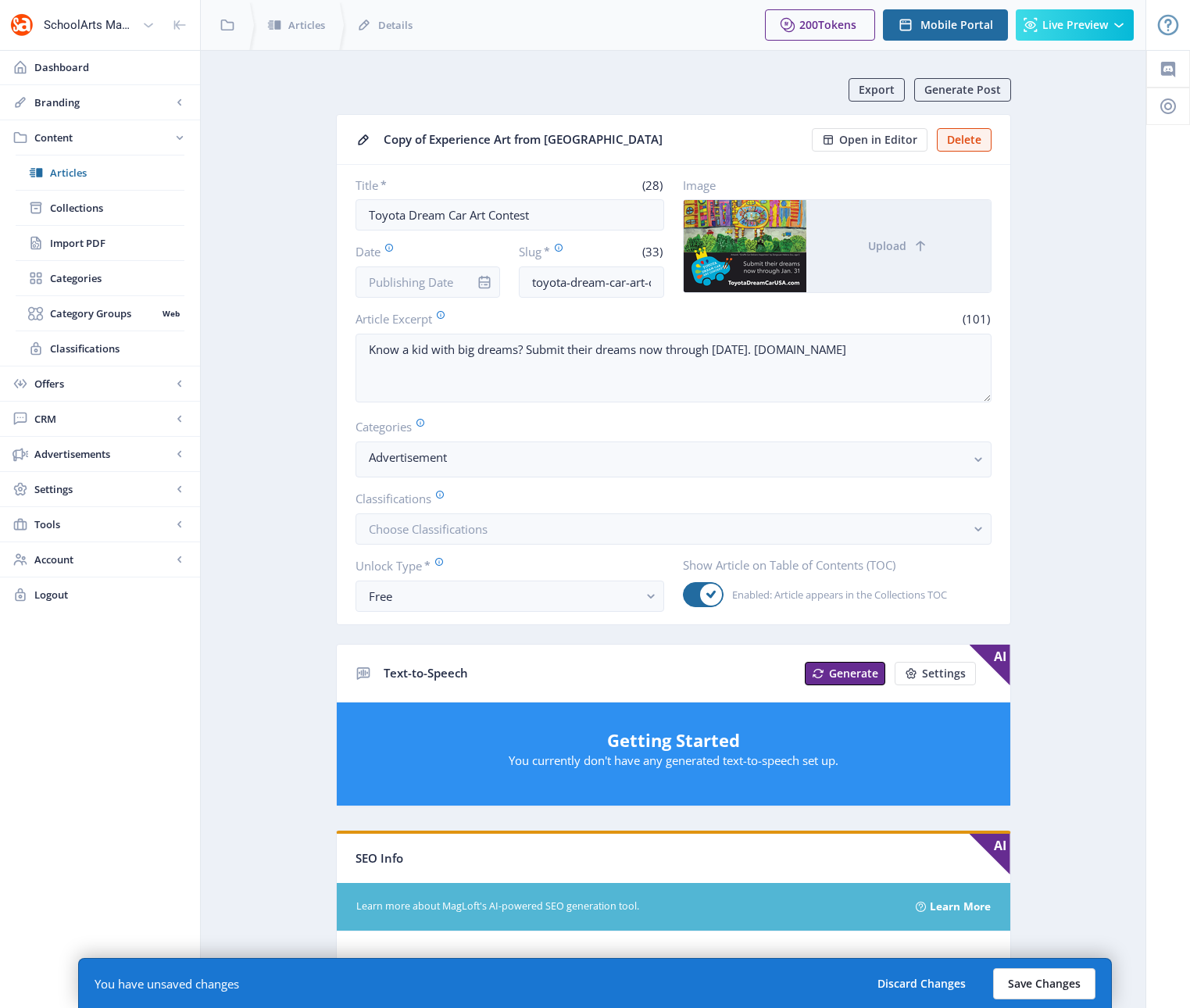
type textarea "Know a kid with big dreams? Submit their dreams now through [DATE]. [DOMAIN_NAM…"
click at [1041, 978] on button "Save Changes" at bounding box center [1044, 984] width 102 height 32
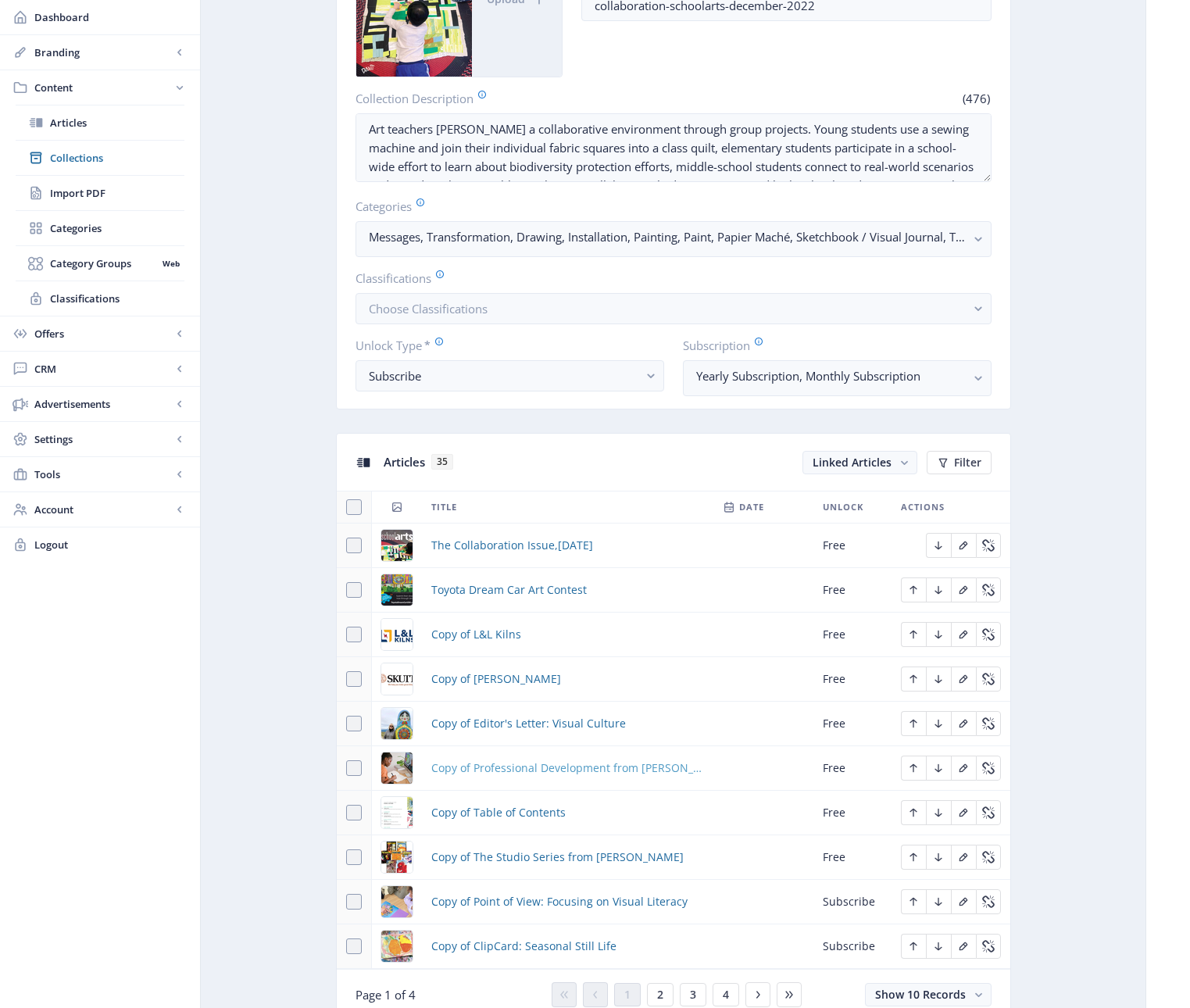
scroll to position [345, 0]
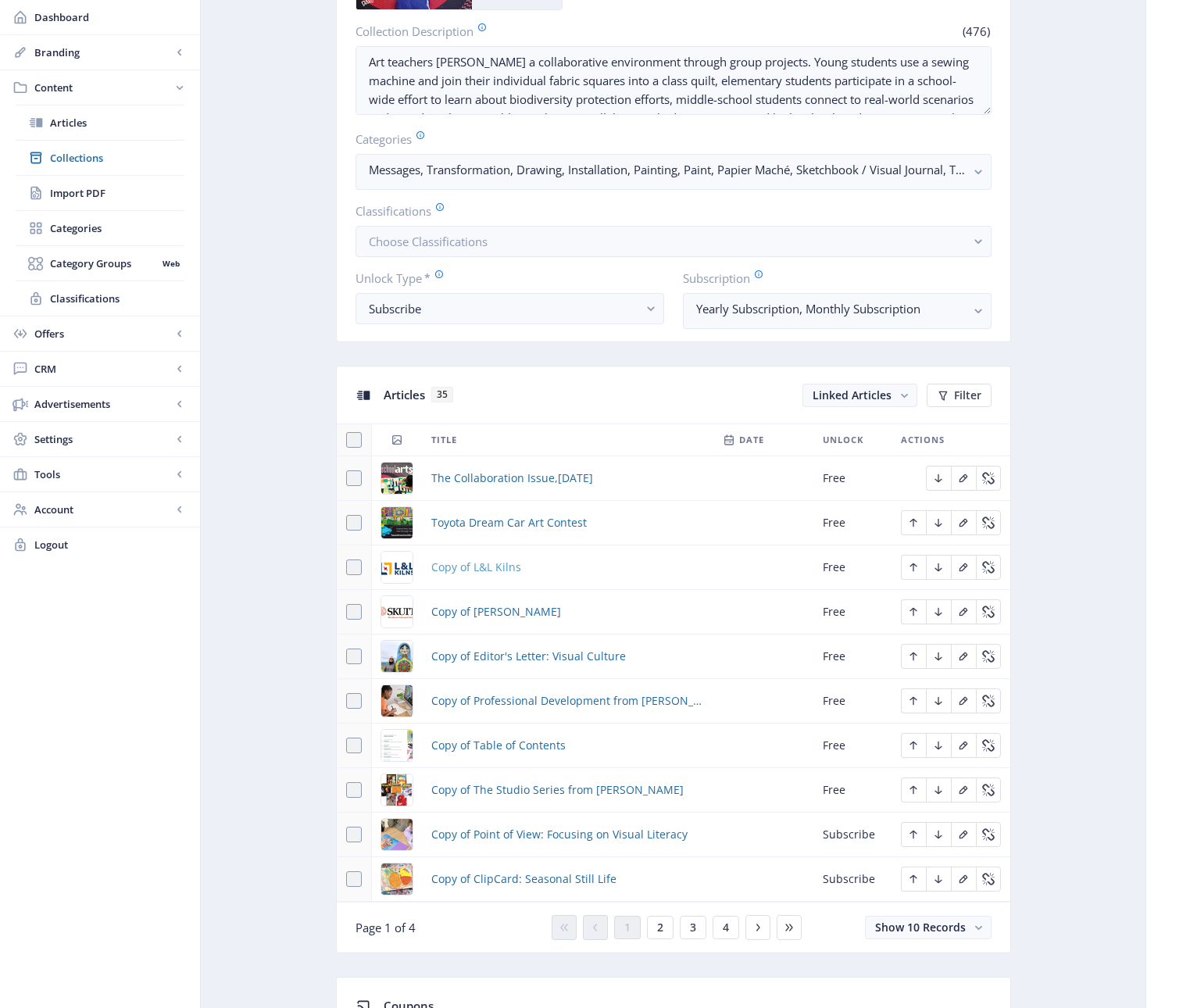
click at [493, 570] on span "Copy of L&L Kilns" at bounding box center [476, 566] width 90 height 19
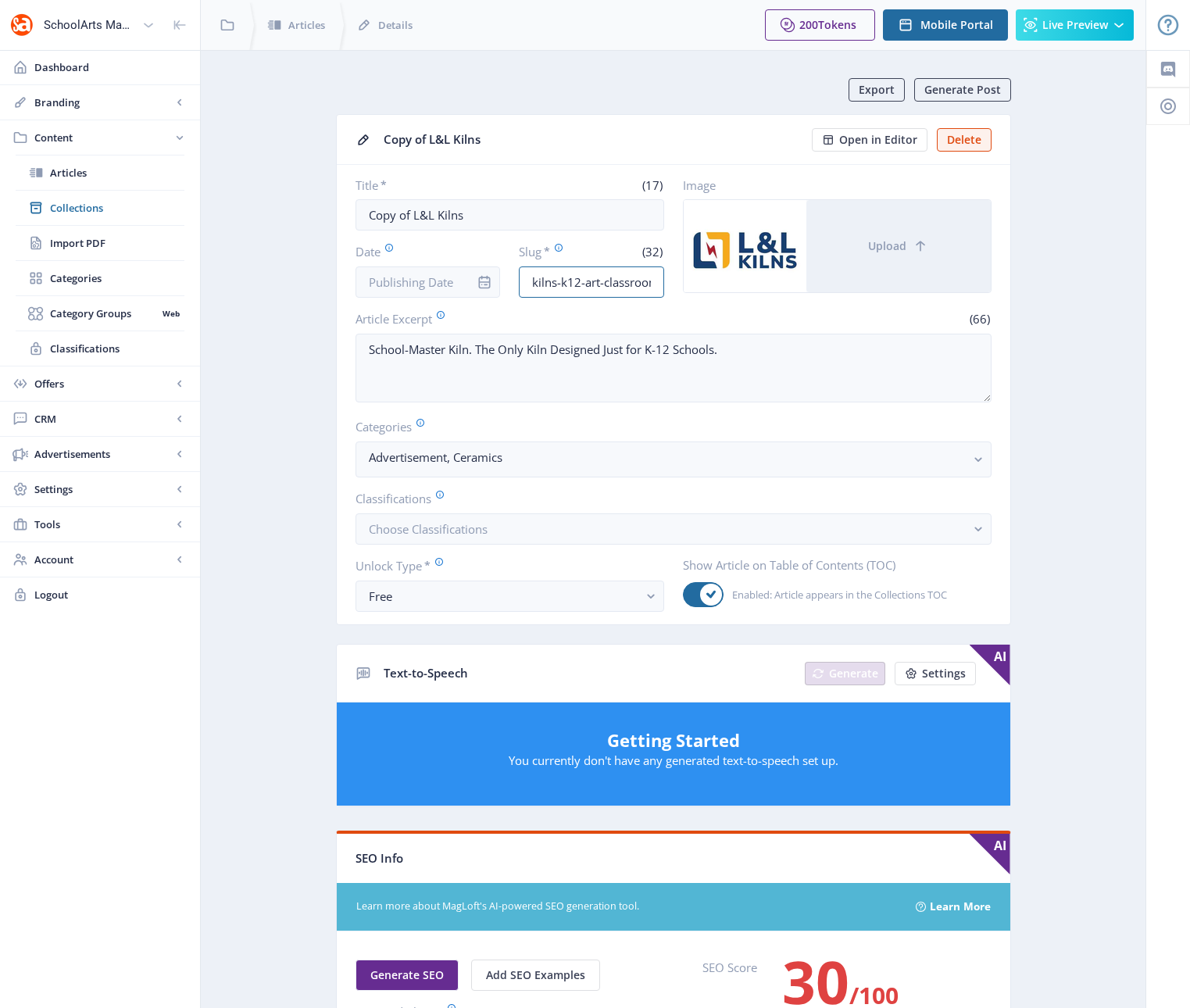
scroll to position [0, 63]
drag, startPoint x: 640, startPoint y: 286, endPoint x: 693, endPoint y: 287, distance: 53.0
click at [693, 287] on div "Title * (17) Copy of L&L Kilns Date Slug * (32) kilns-k12-art-classroom-123-7q9…" at bounding box center [673, 237] width 636 height 120
click at [653, 287] on input "kilns-k12-art-classroom-123-7q9z" at bounding box center [591, 282] width 145 height 32
drag, startPoint x: 656, startPoint y: 282, endPoint x: 608, endPoint y: 282, distance: 48.0
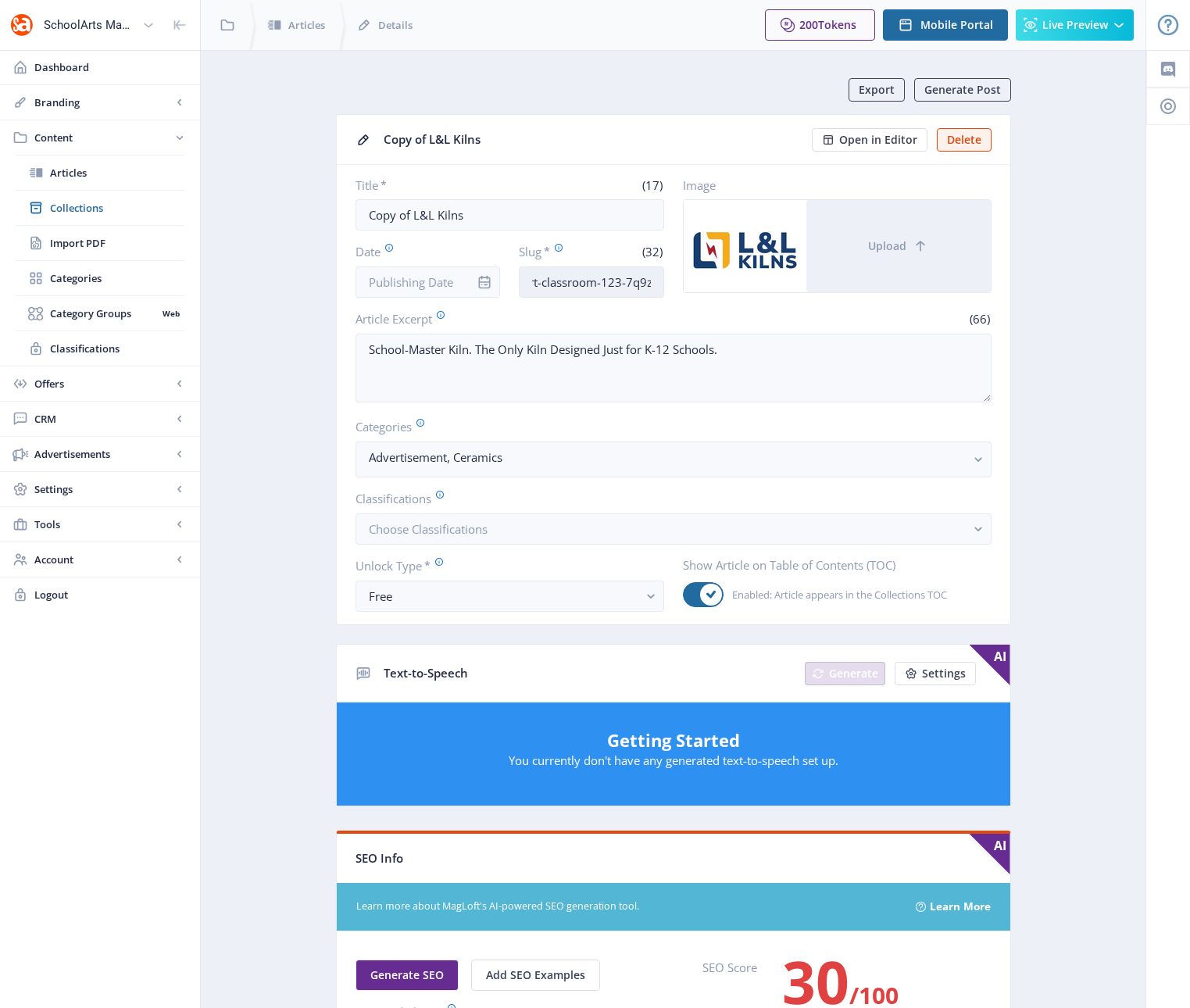
click at [608, 282] on input "kilns-k12-art-classroom-123-7q9z" at bounding box center [591, 282] width 145 height 32
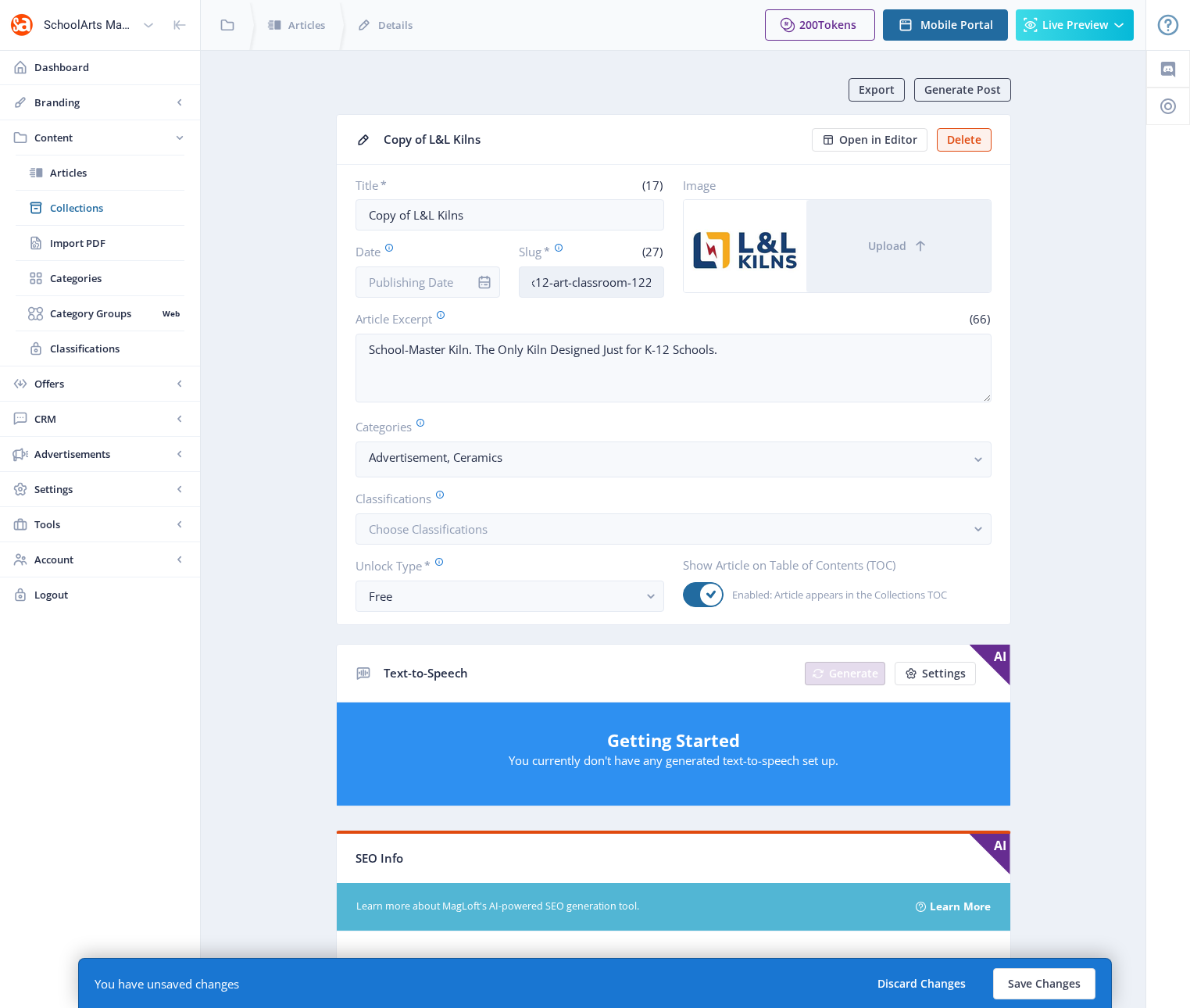
scroll to position [0, 39]
type input "kilns-k12-art-classroom-1222"
drag, startPoint x: 412, startPoint y: 214, endPoint x: 324, endPoint y: 213, distance: 88.0
click at [324, 213] on app-content-article "Export Generate Post Copy of L&L Kilns Open in Editor Delete Title * (17) Copy …" at bounding box center [673, 813] width 890 height 1471
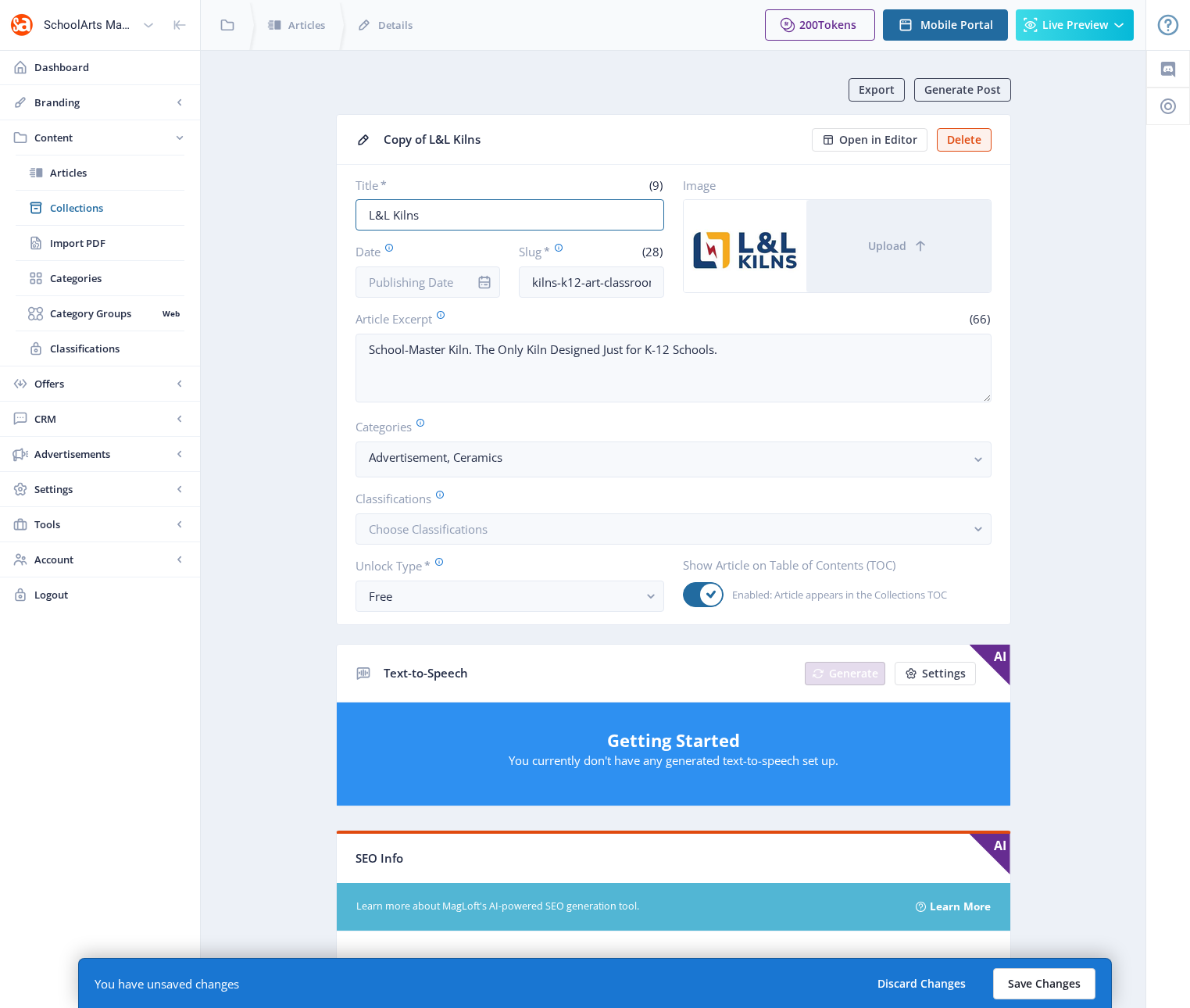
type input "L&L Kilns"
click at [1056, 991] on button "Save Changes" at bounding box center [1044, 984] width 102 height 32
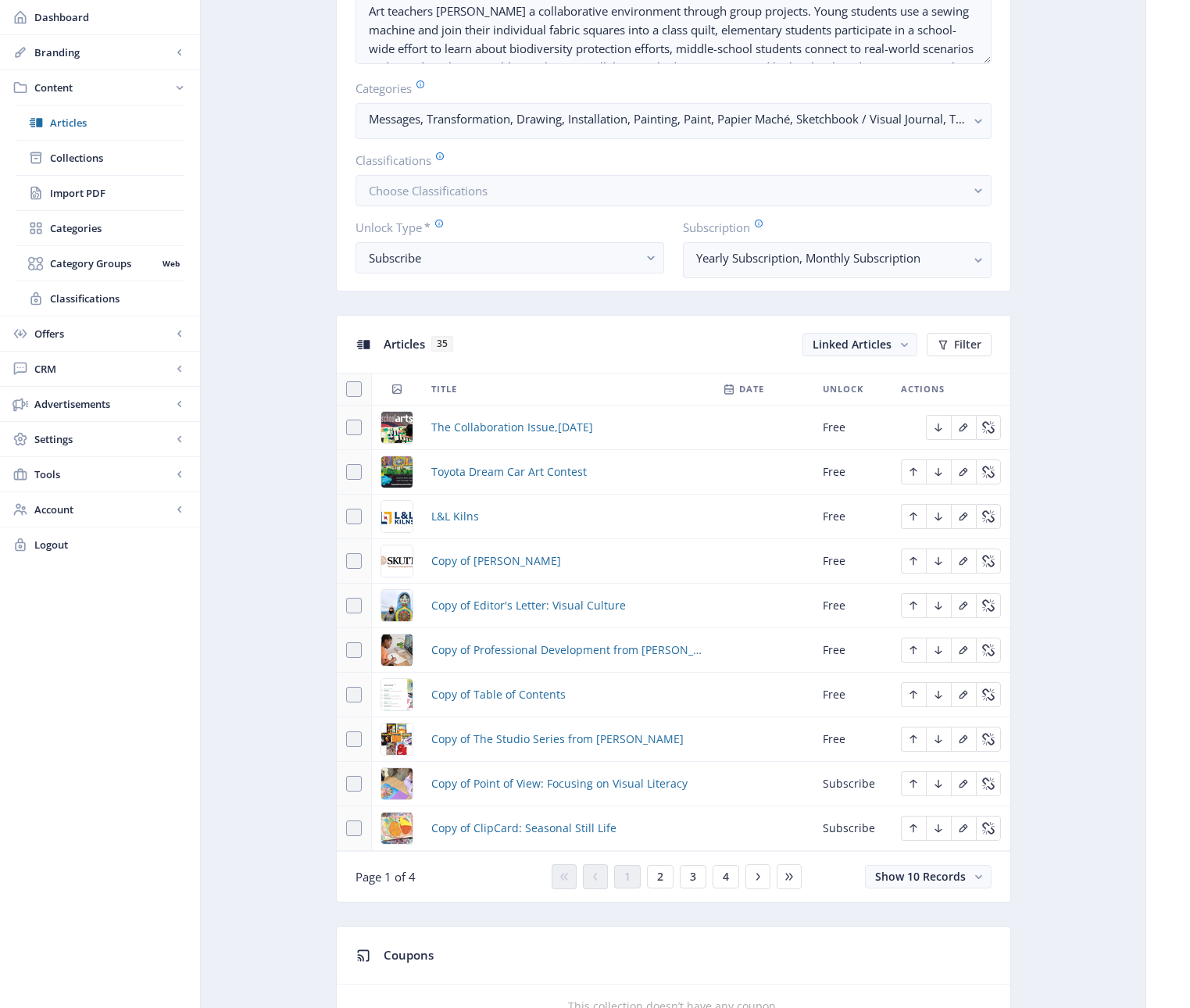
scroll to position [422, 0]
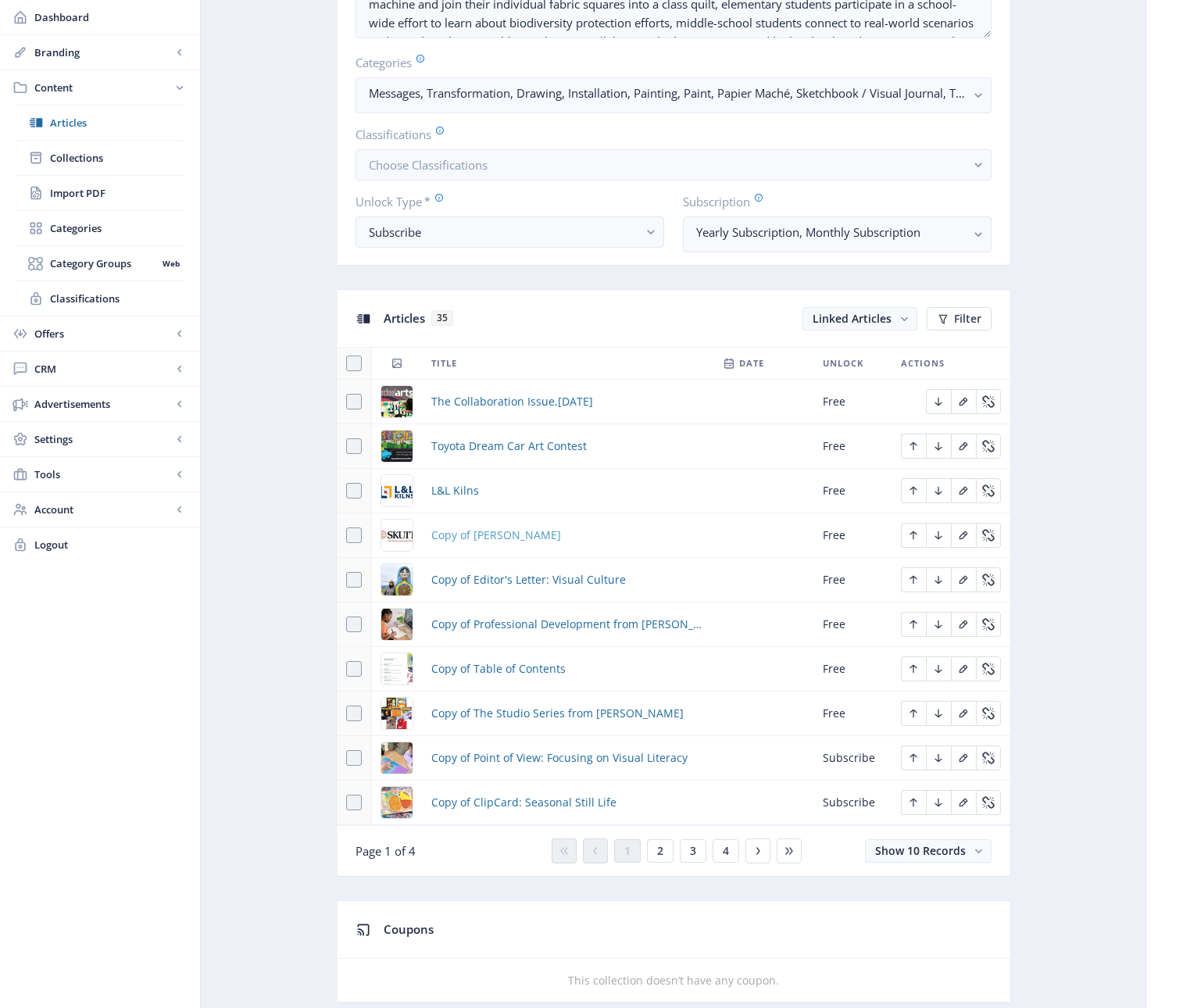
click at [460, 536] on span "Copy of [PERSON_NAME]" at bounding box center [496, 535] width 130 height 19
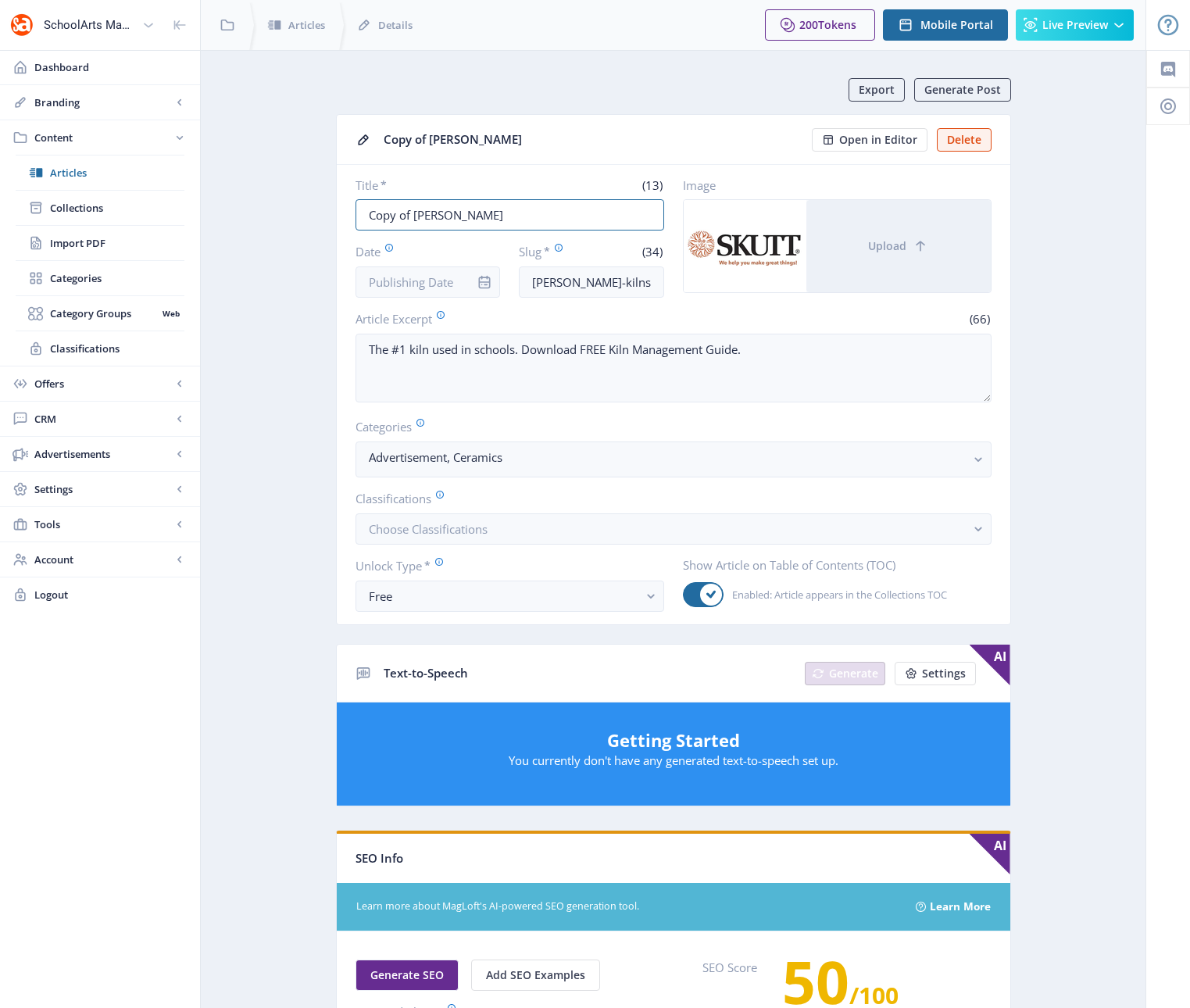
drag, startPoint x: 413, startPoint y: 214, endPoint x: 341, endPoint y: 213, distance: 72.0
click at [341, 213] on nb-card-body "Title * (13) Copy of [PERSON_NAME] Date Slug * (34) [PERSON_NAME]-kilns-art-cla…" at bounding box center [674, 394] width 674 height 459
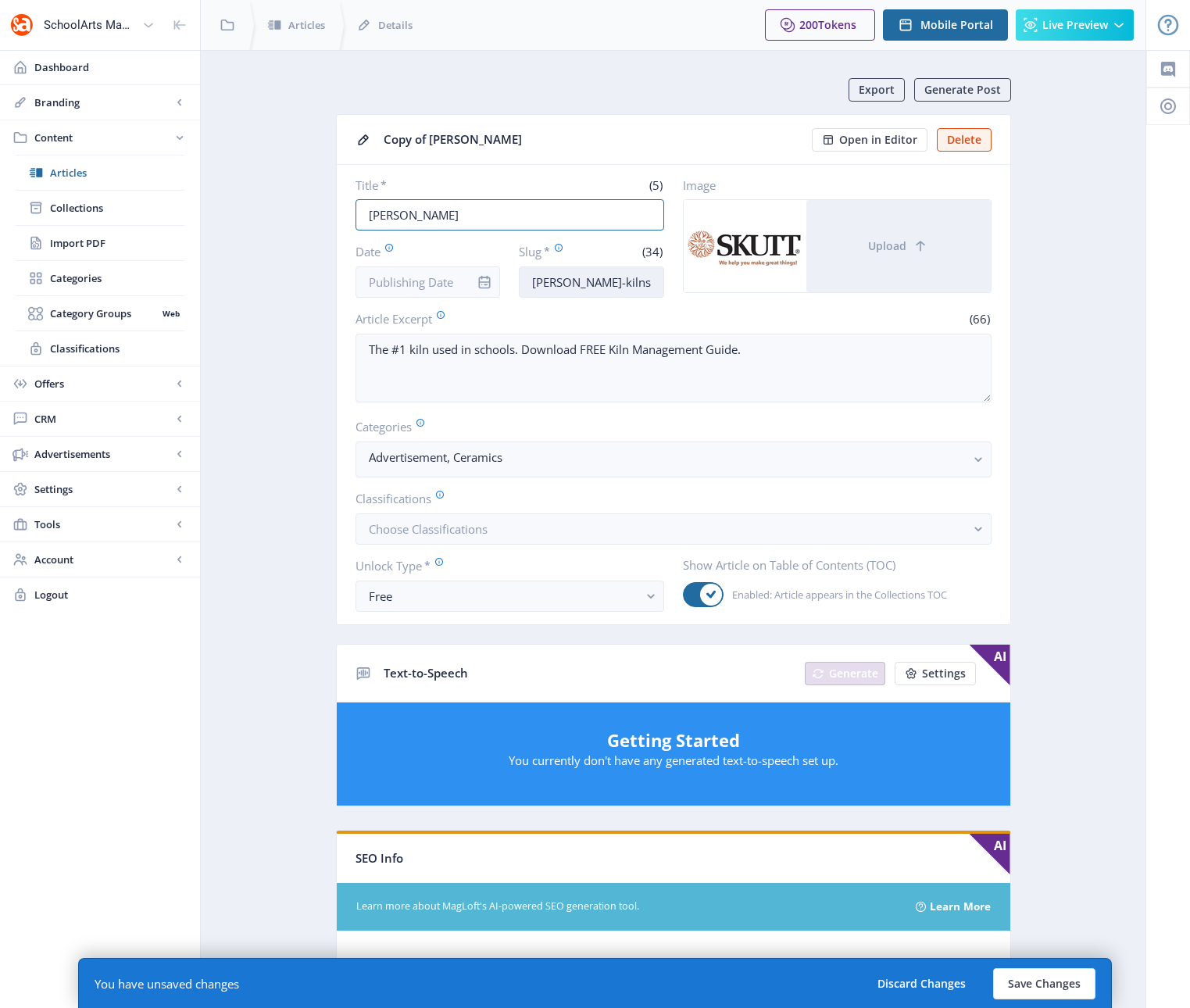
type input "[PERSON_NAME]"
drag, startPoint x: 610, startPoint y: 282, endPoint x: 733, endPoint y: 288, distance: 123.1
click at [733, 288] on div "Title * (5) [PERSON_NAME] Date Slug * (34) [PERSON_NAME]-kilns-art-classroom-12…" at bounding box center [673, 237] width 636 height 120
click at [659, 282] on input "[PERSON_NAME]-kilns-art-classroom-123-2qyb" at bounding box center [591, 282] width 145 height 32
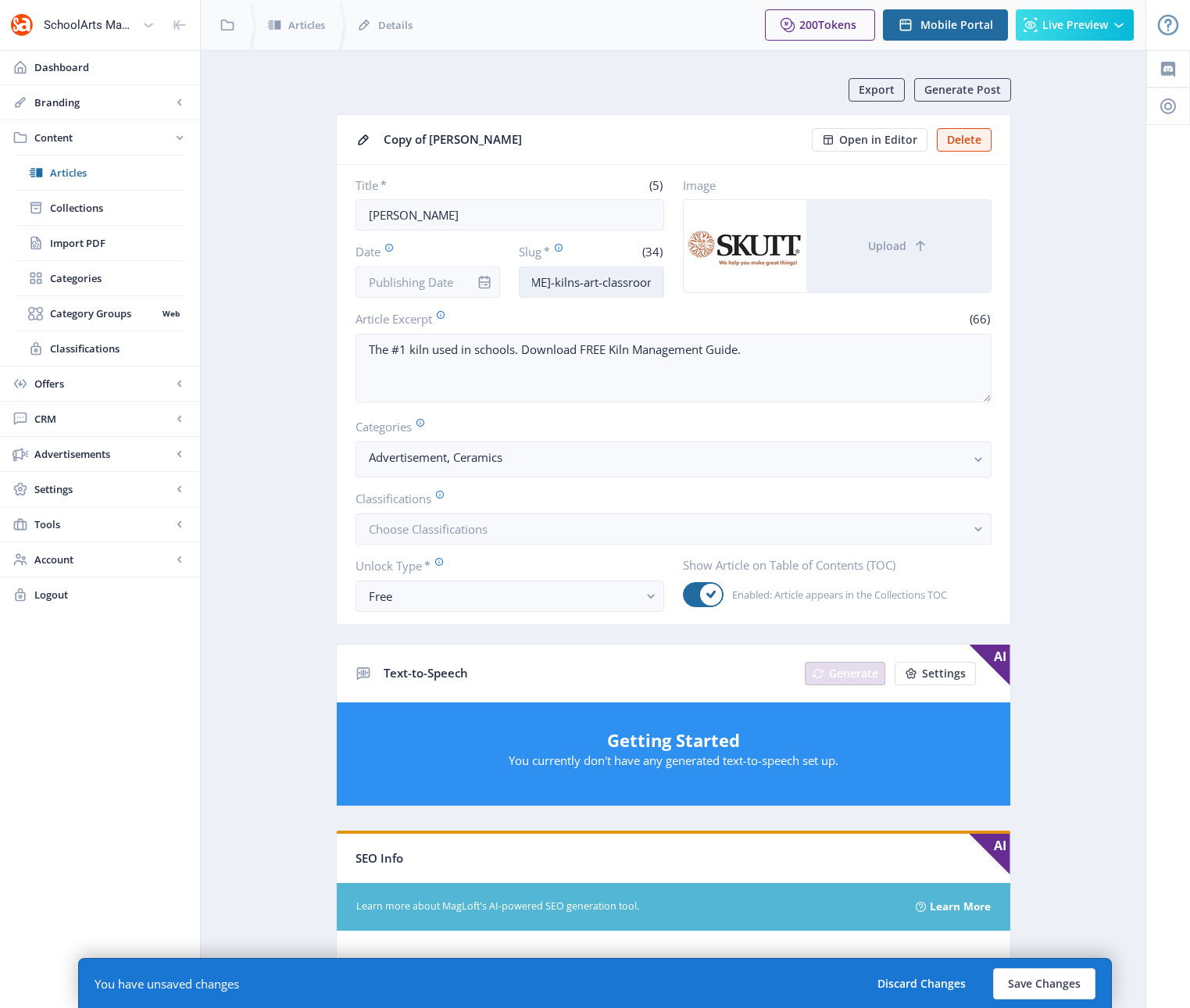
drag, startPoint x: 659, startPoint y: 282, endPoint x: 612, endPoint y: 283, distance: 47.0
click at [612, 283] on input "[PERSON_NAME]-kilns-art-classroom-123-2qyb" at bounding box center [591, 282] width 145 height 32
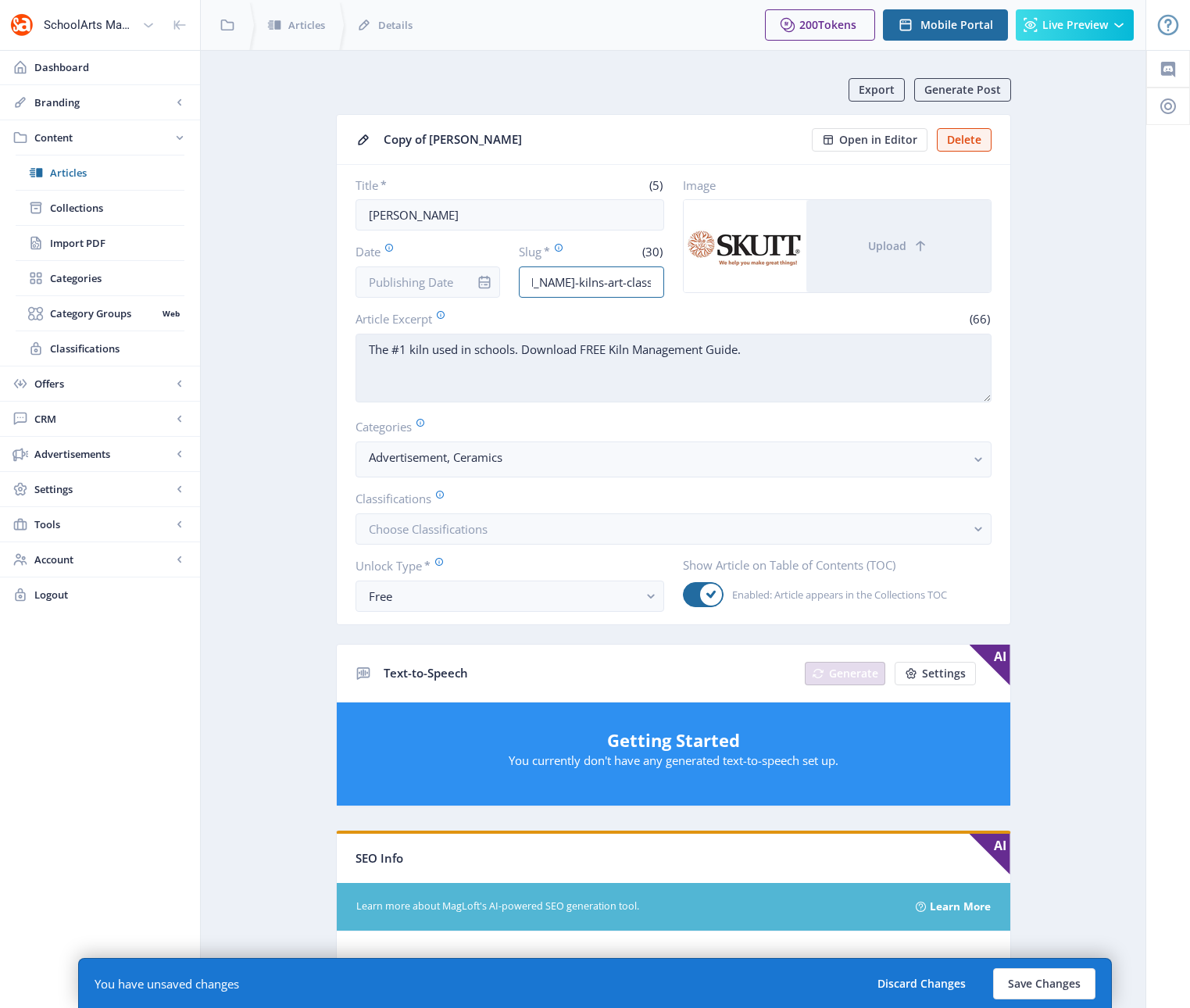
type input "[PERSON_NAME]-kilns-art-classroom-1222"
click at [594, 379] on textarea "The #1 kiln used in schools. Download FREE Kiln Management Guide." at bounding box center [673, 368] width 636 height 69
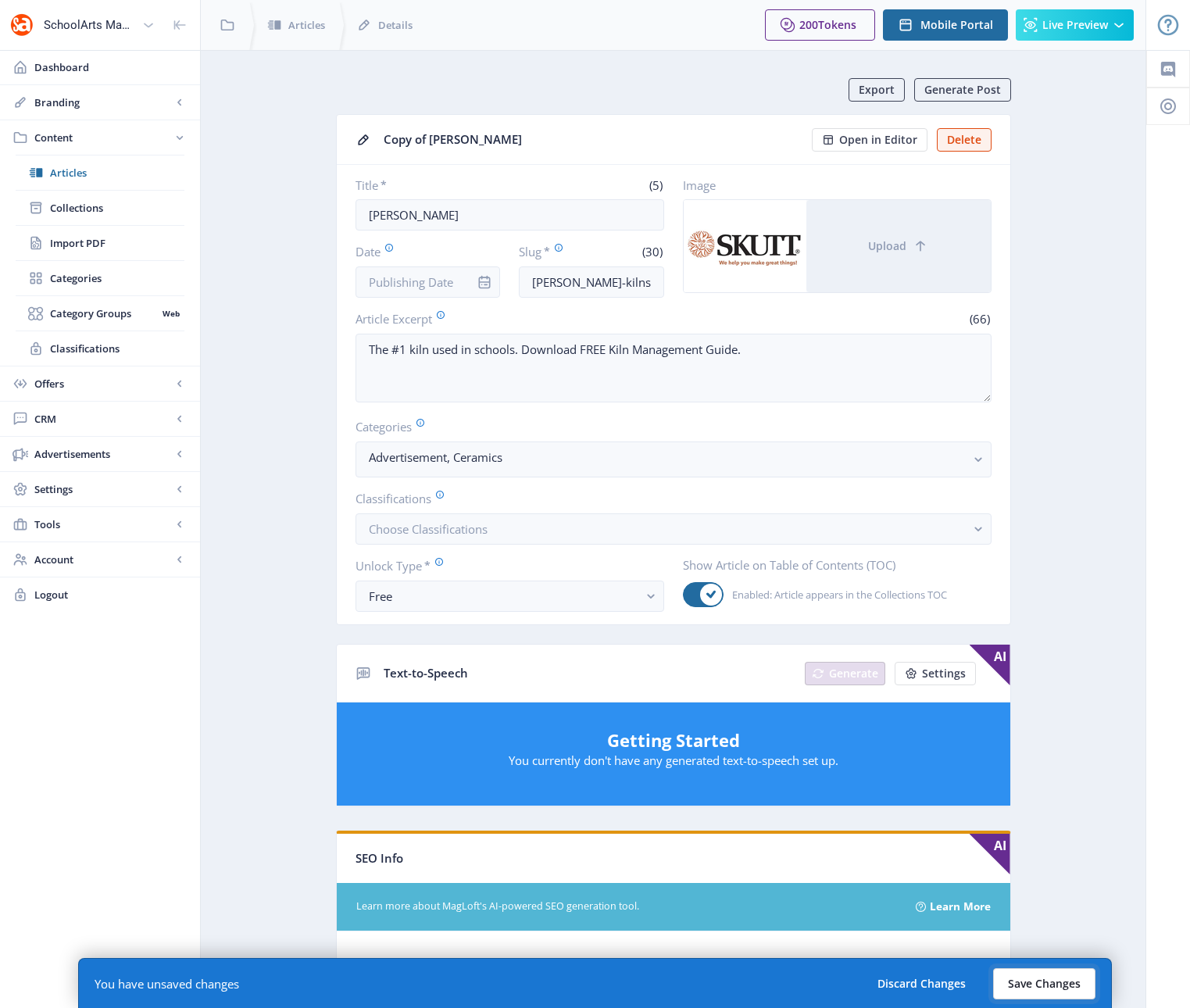
click at [1033, 984] on button "Save Changes" at bounding box center [1044, 984] width 102 height 32
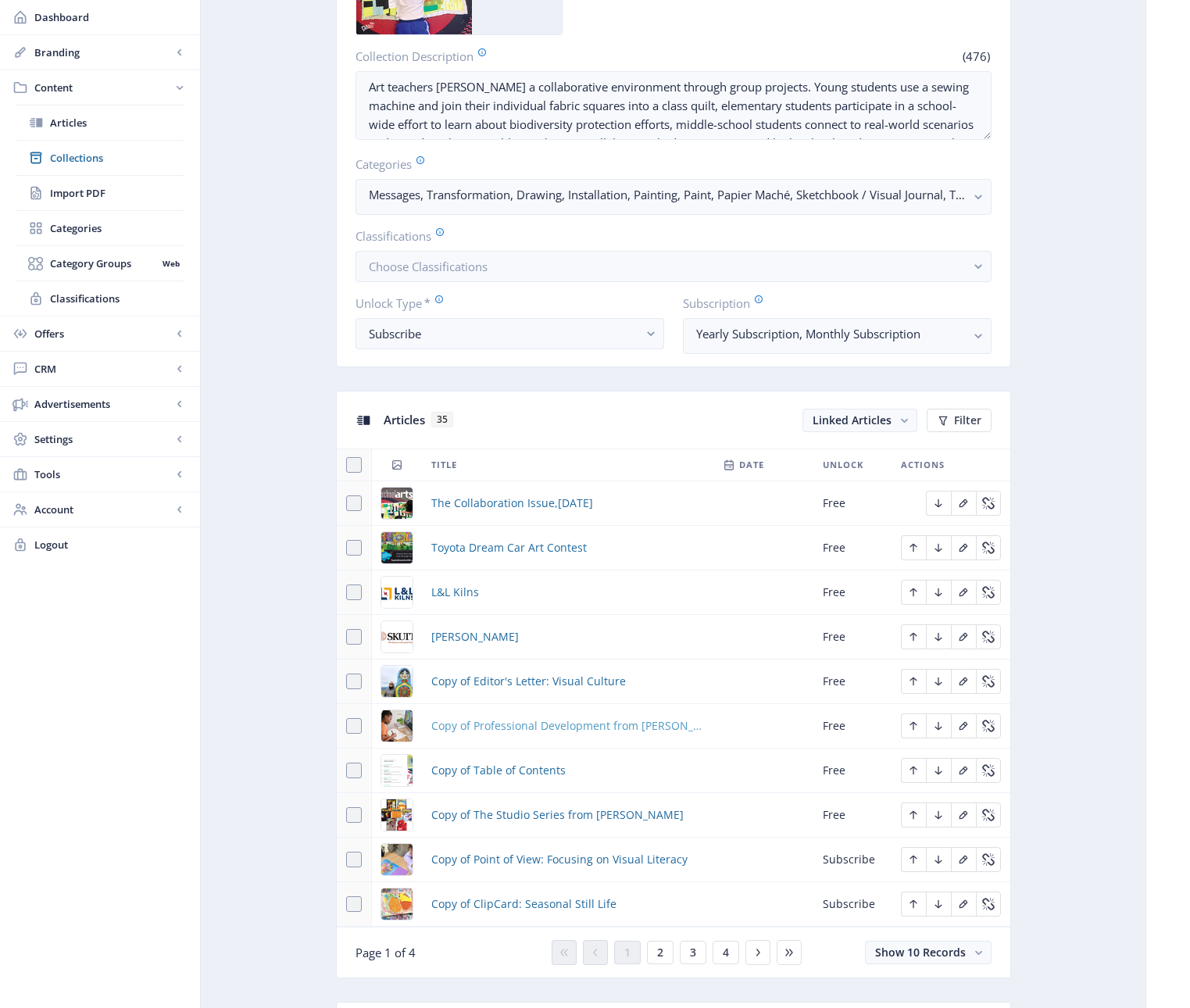
scroll to position [323, 0]
click at [508, 677] on span "Copy of Editor's Letter: Visual Culture" at bounding box center [528, 678] width 195 height 19
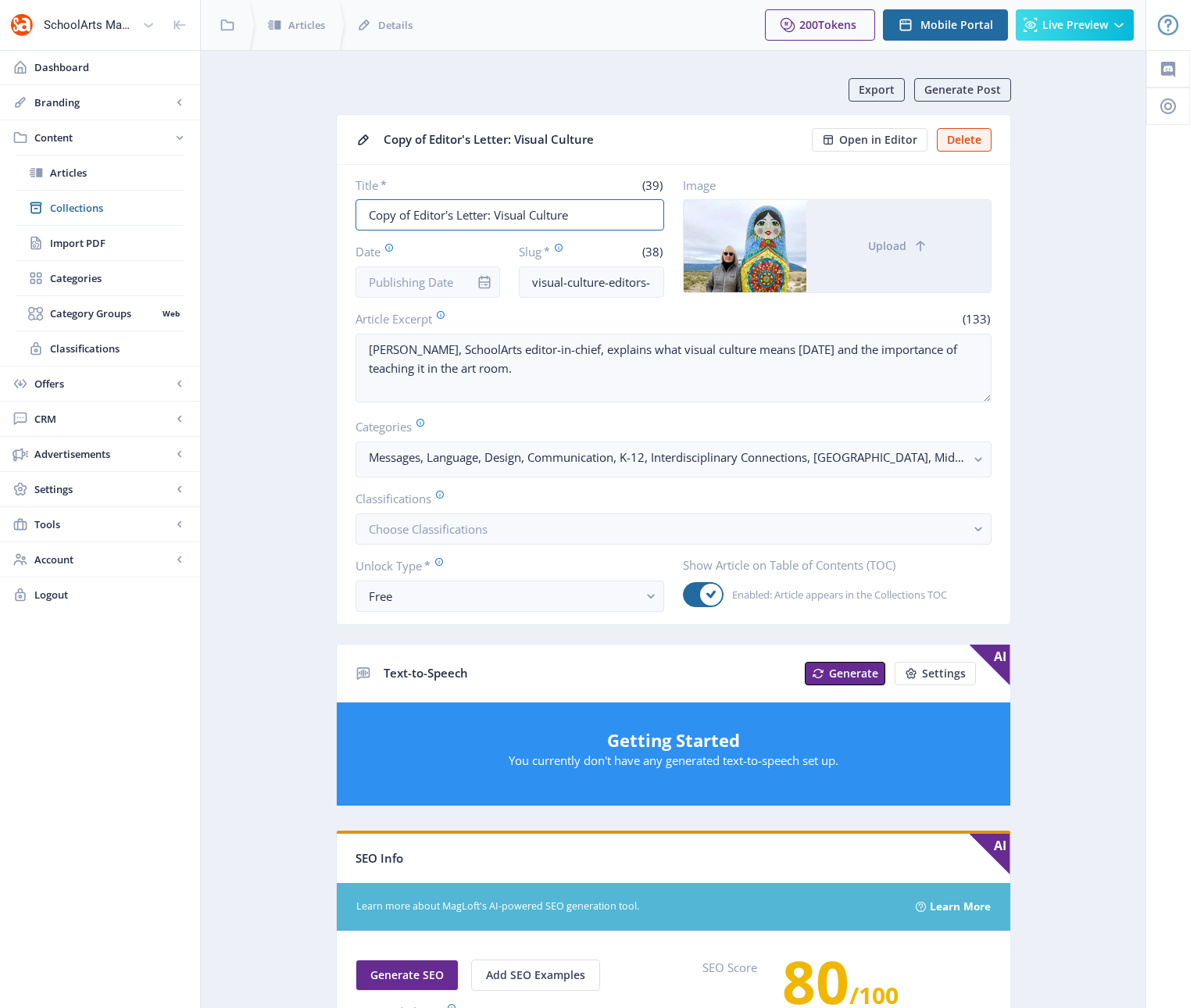
drag, startPoint x: 413, startPoint y: 215, endPoint x: 317, endPoint y: 209, distance: 96.2
click at [317, 209] on app-content-article "Export Generate Post Copy of Editor's Letter: Visual Culture Open in Editor Del…" at bounding box center [673, 783] width 890 height 1411
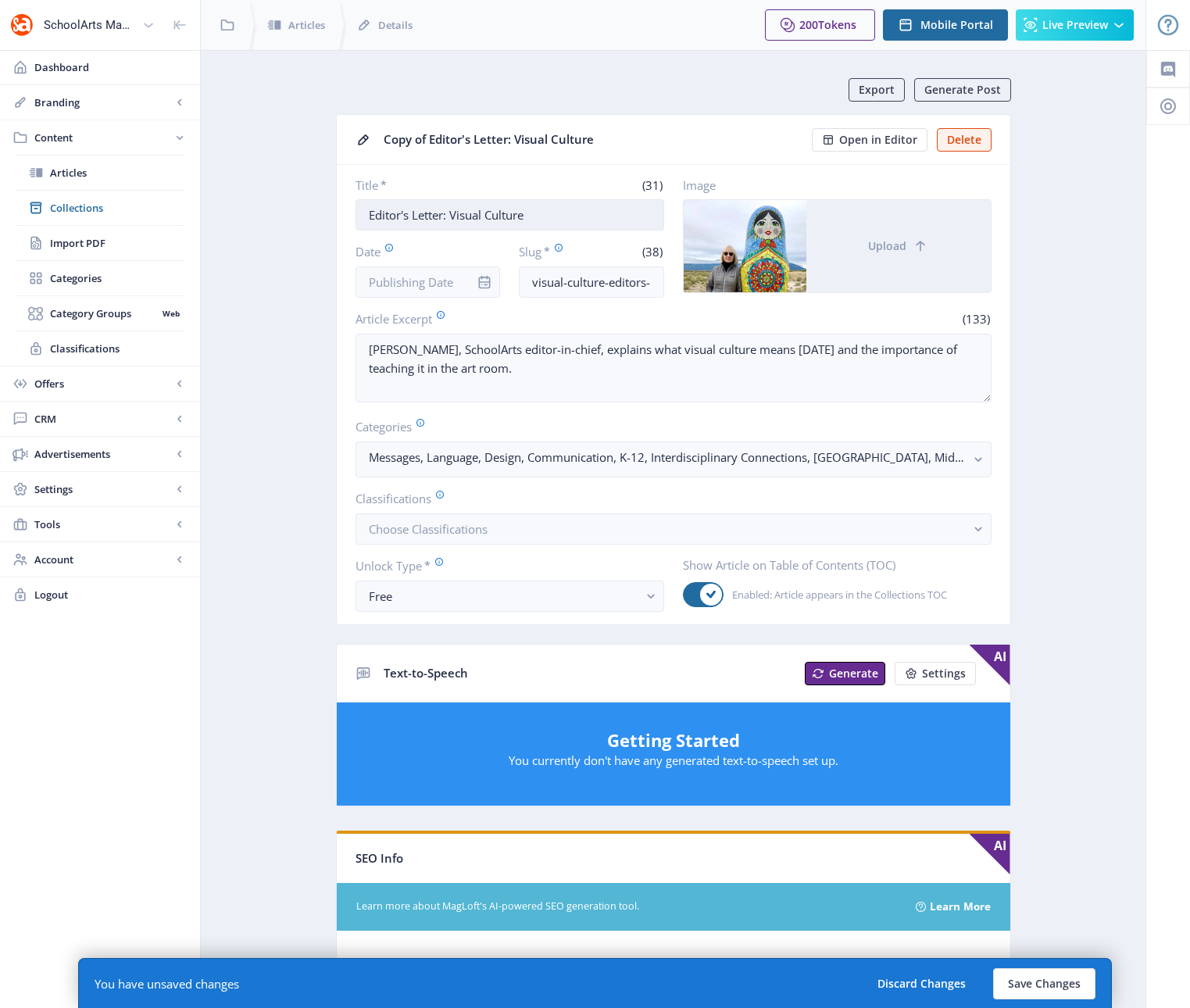
drag, startPoint x: 554, startPoint y: 217, endPoint x: 451, endPoint y: 213, distance: 103.1
click at [451, 213] on input "Editor's Letter: Visual Culture" at bounding box center [510, 214] width 308 height 32
type input "Editor's Letter: Collaboration"
drag, startPoint x: 603, startPoint y: 284, endPoint x: 485, endPoint y: 280, distance: 118.1
click at [485, 280] on div "Date Slug * (38) visual-culture-editors-letter-123-f0t5" at bounding box center [510, 269] width 308 height 54
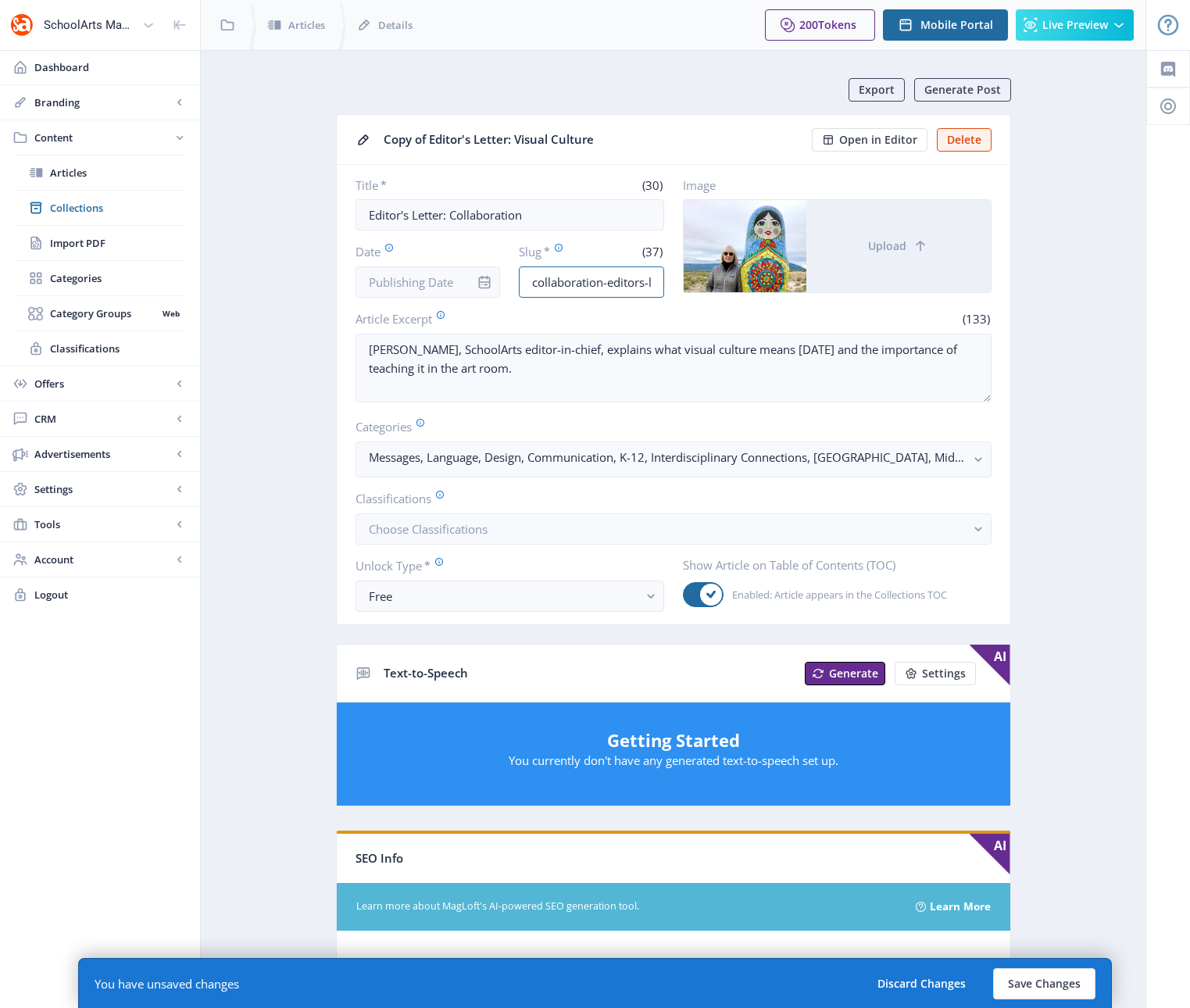
scroll to position [0, 77]
drag, startPoint x: 639, startPoint y: 271, endPoint x: 683, endPoint y: 283, distance: 45.6
click at [683, 283] on div "Title * (30) Editor's Letter: Collaboration Date Slug * (37) collaboration-edit…" at bounding box center [673, 237] width 636 height 120
click at [606, 283] on input "collaboration-editors-letter-123-f0t5" at bounding box center [591, 282] width 145 height 32
drag, startPoint x: 607, startPoint y: 280, endPoint x: 673, endPoint y: 285, distance: 66.2
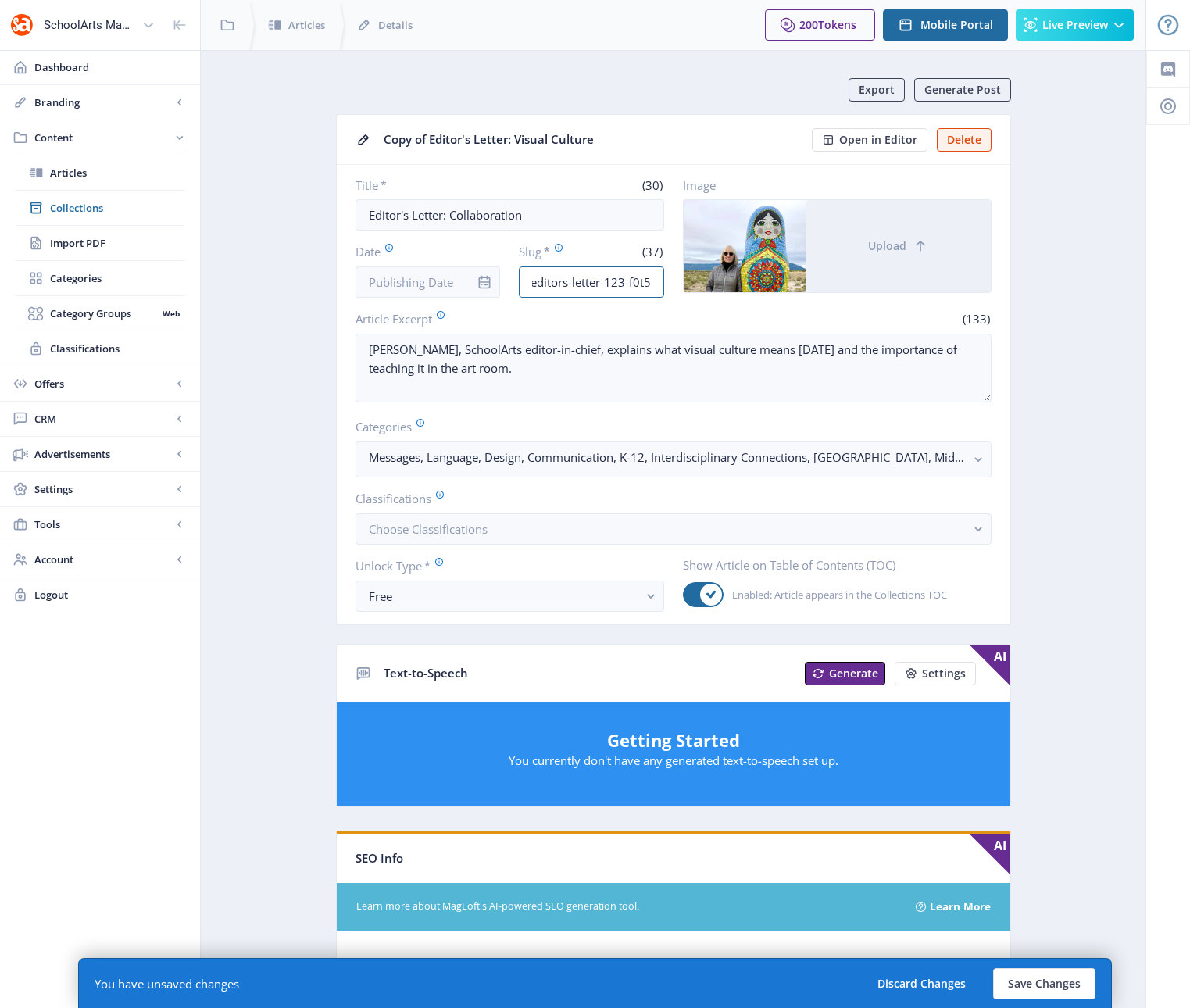
click at [673, 285] on div "Title * (30) Editor's Letter: Collaboration Date Slug * (37) collaboration-edit…" at bounding box center [673, 237] width 636 height 120
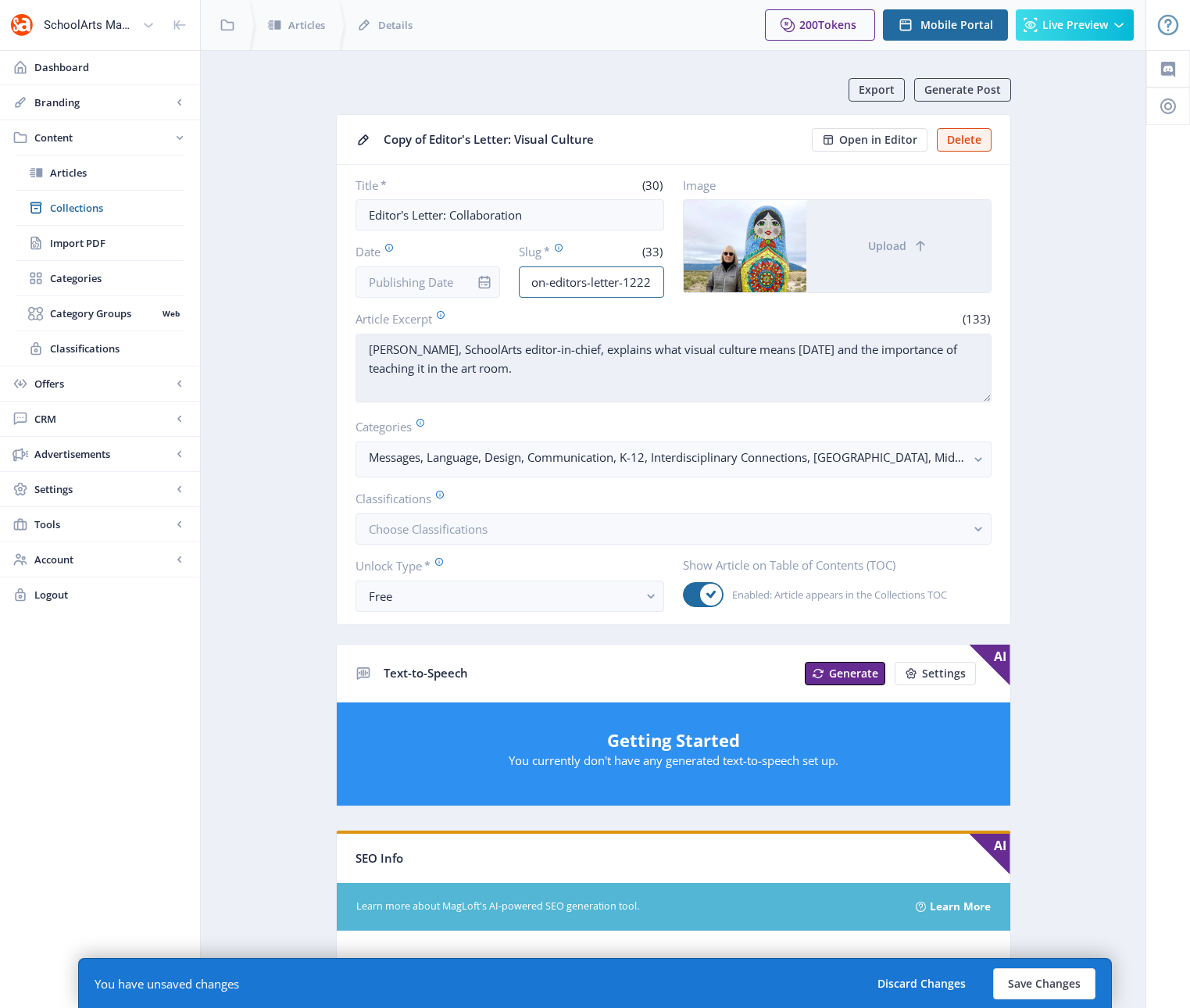
type input "collaboration-editors-letter-1222"
click at [557, 376] on textarea "[PERSON_NAME], SchoolArts editor-in-chief, explains what visual culture means […" at bounding box center [673, 368] width 636 height 69
drag, startPoint x: 596, startPoint y: 350, endPoint x: 509, endPoint y: 374, distance: 90.2
click at [509, 374] on textarea "[PERSON_NAME], SchoolArts editor-in-chief, explains what visual culture means […" at bounding box center [673, 368] width 636 height 69
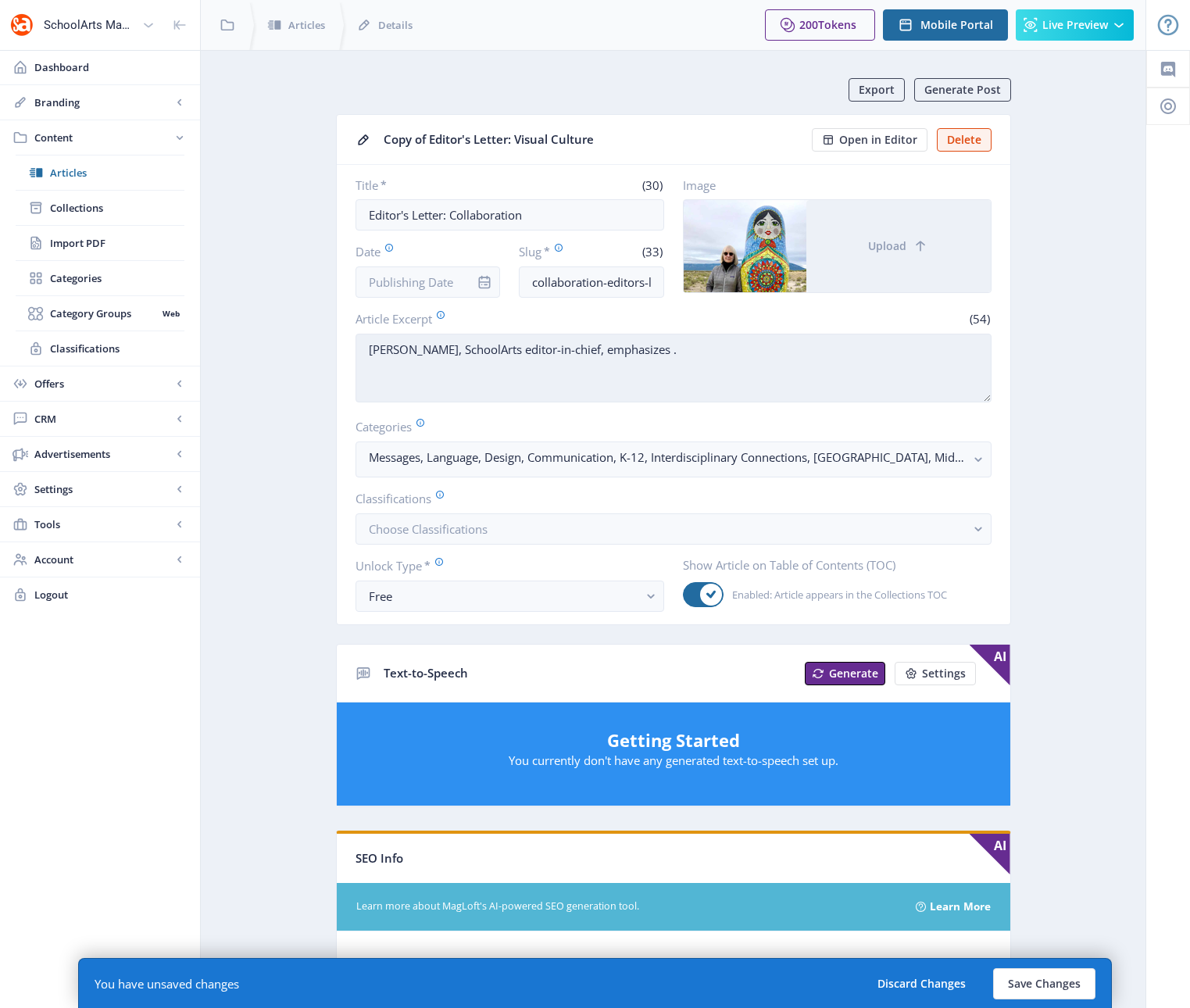
paste textarea "“As an art teacher, you are in an excellent position to develop collaborative p…"
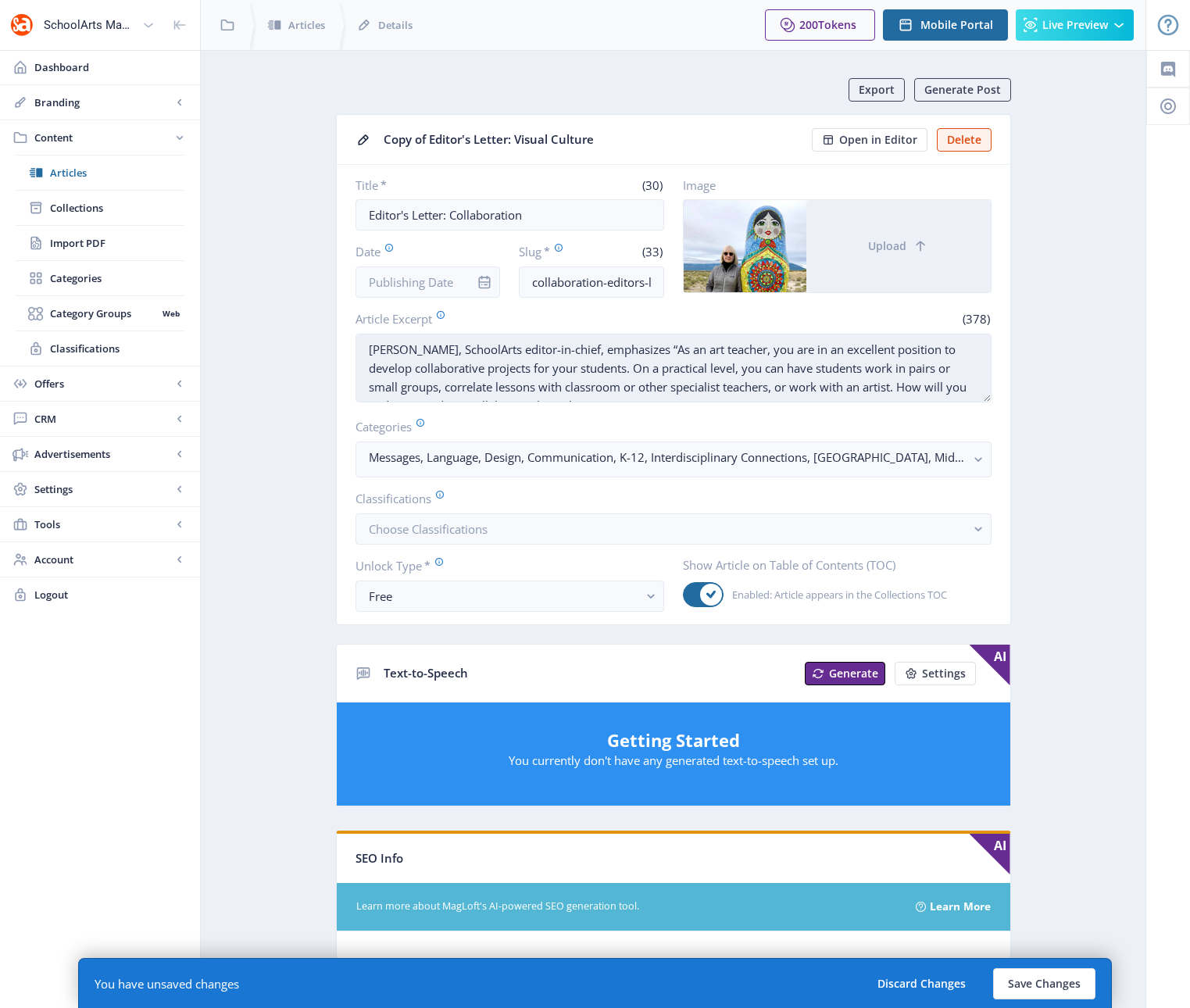
click at [661, 347] on textarea "[PERSON_NAME], SchoolArts editor-in-chief, emphasizes “As an art teacher, you a…" at bounding box center [673, 368] width 636 height 69
click at [634, 388] on textarea "[PERSON_NAME], SchoolArts editor-in-chief, emphasizes “As an art teacher, you a…" at bounding box center [673, 368] width 636 height 69
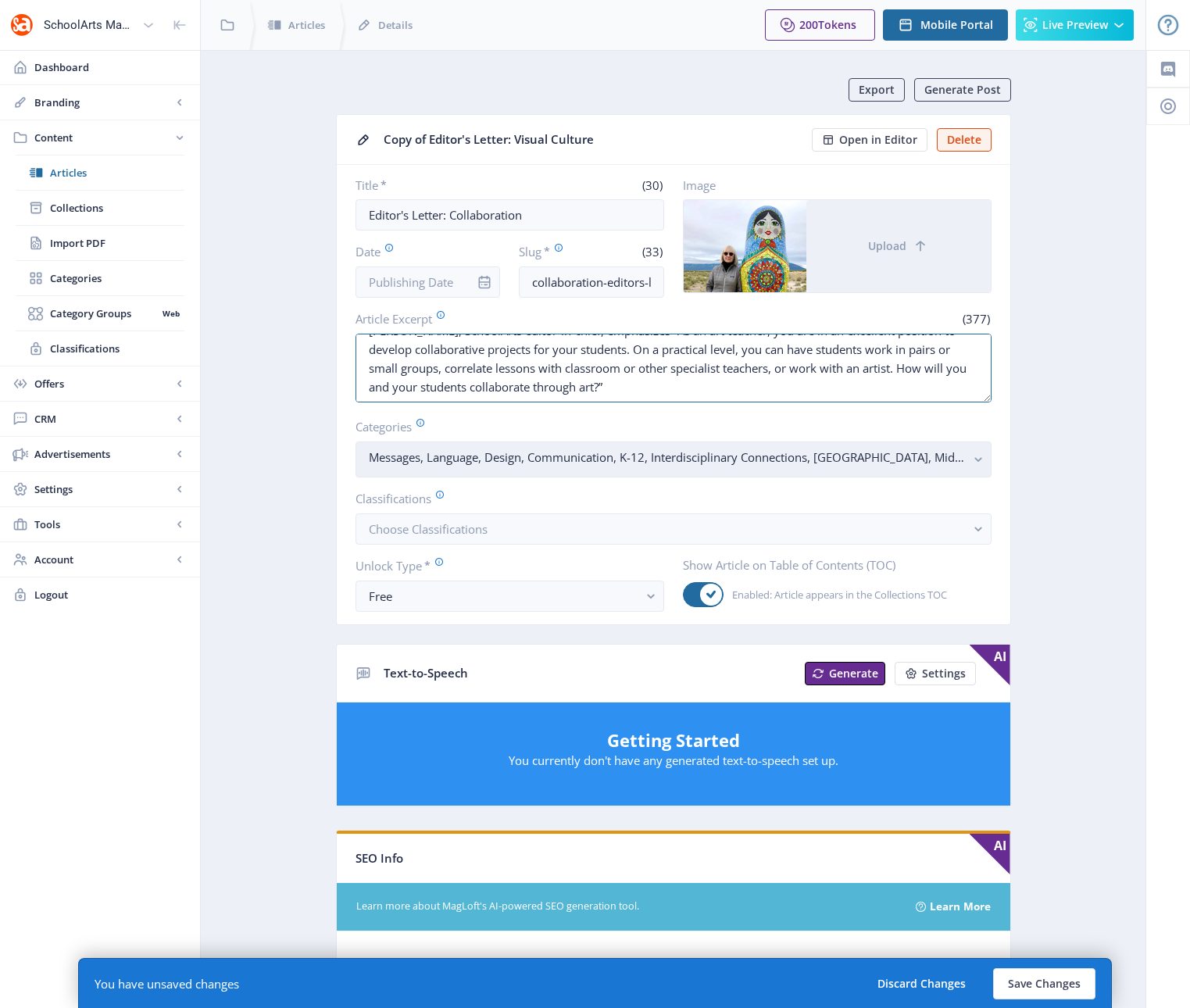
type textarea "[PERSON_NAME], SchoolArts editor-in-chief, emphasizes “As an art teacher, you a…"
click at [978, 459] on rect "button" at bounding box center [978, 459] width 18 height 18
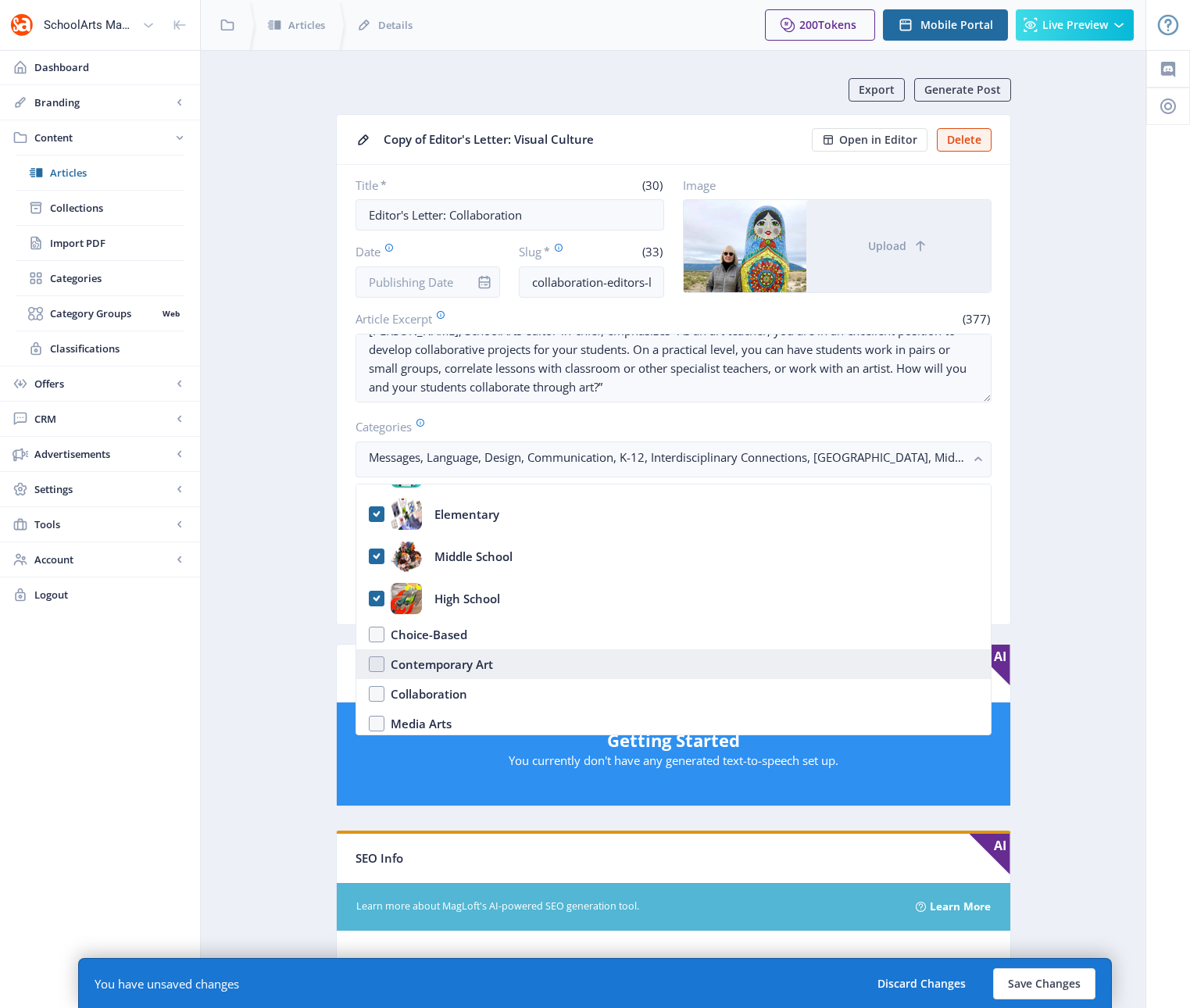
scroll to position [11, 0]
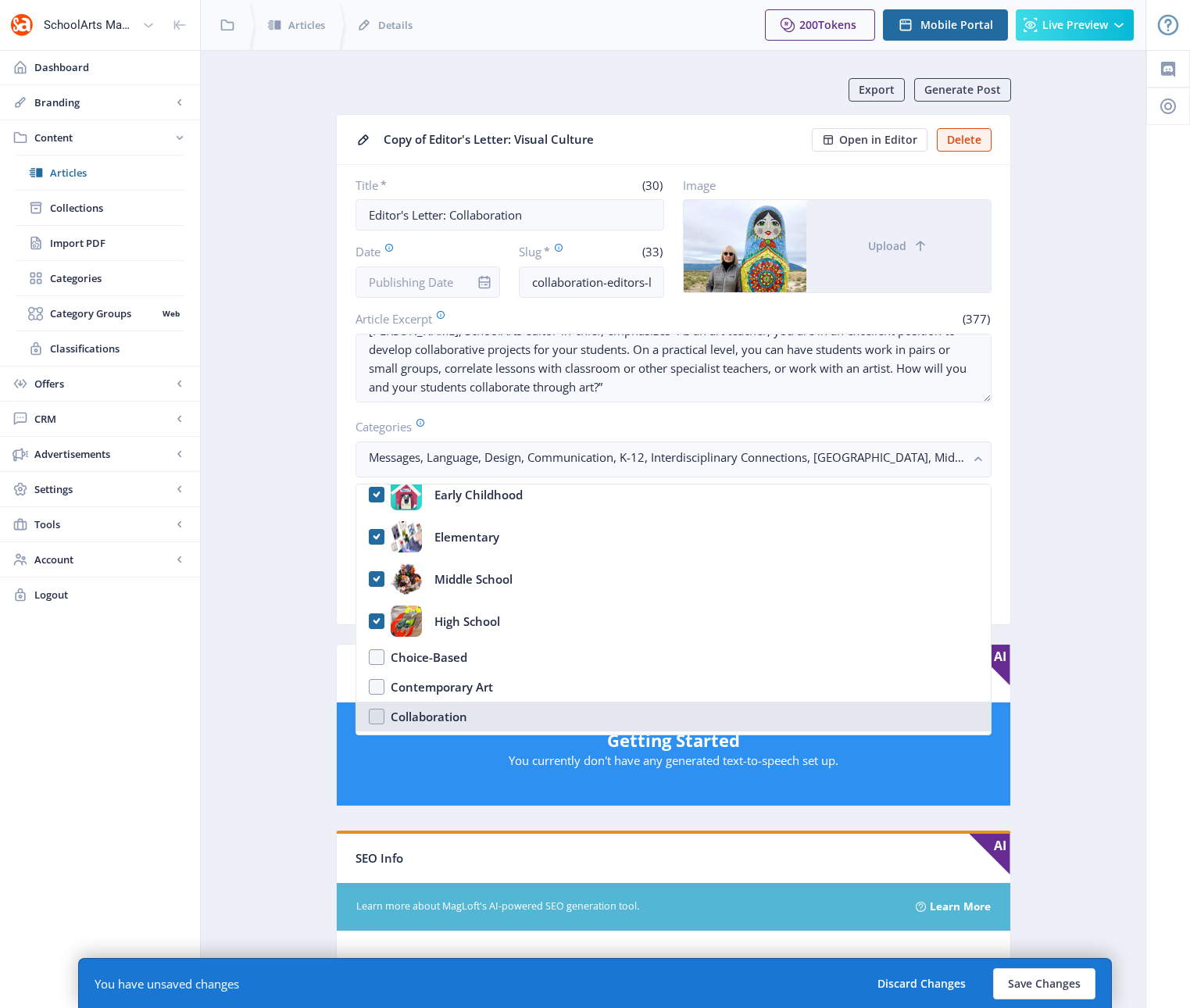
click at [377, 715] on nb-option "Collaboration" at bounding box center [674, 716] width 635 height 30
checkbox input "true"
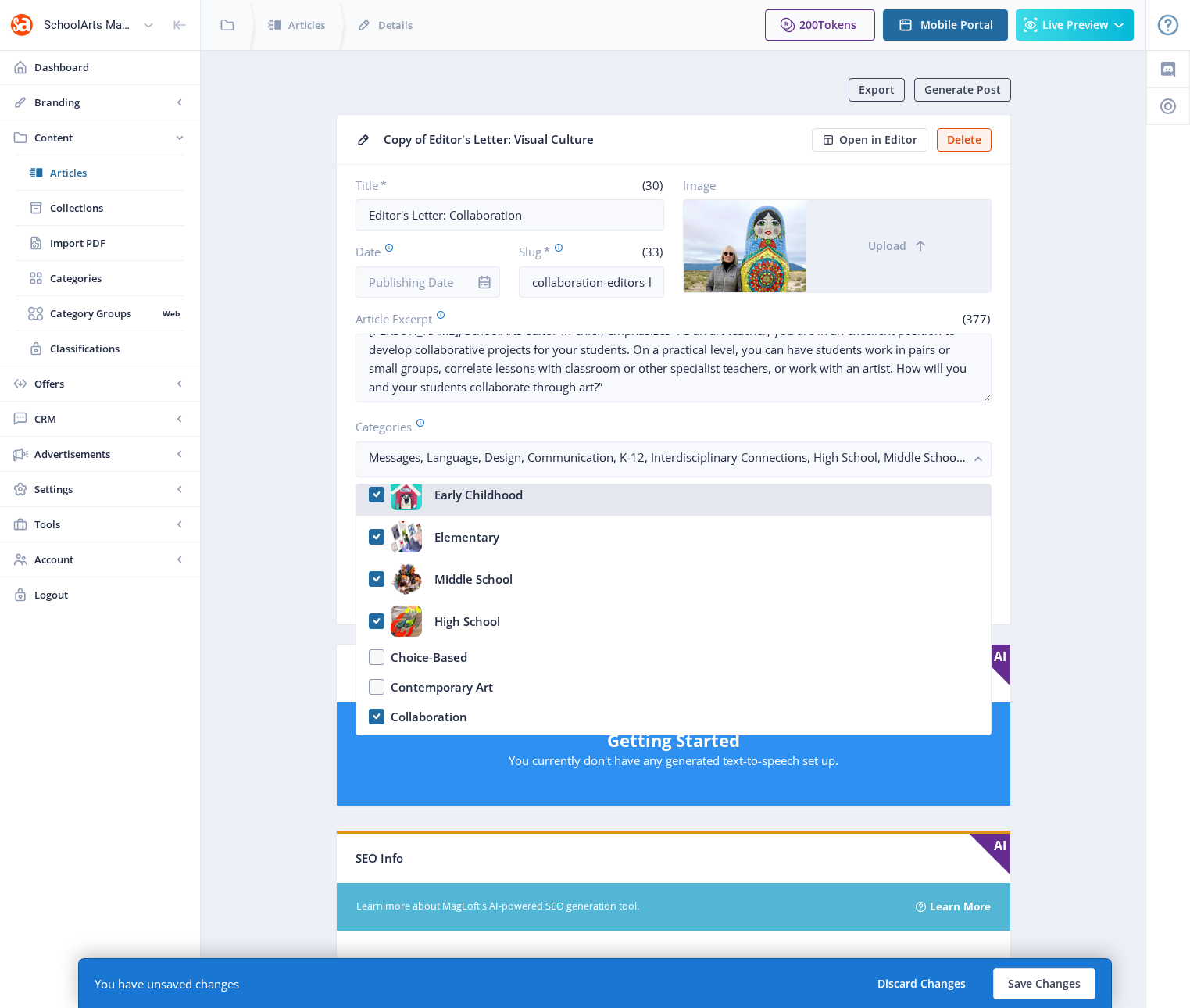
click at [376, 492] on nb-option "Early Childhood" at bounding box center [674, 494] width 635 height 42
checkbox input "true"
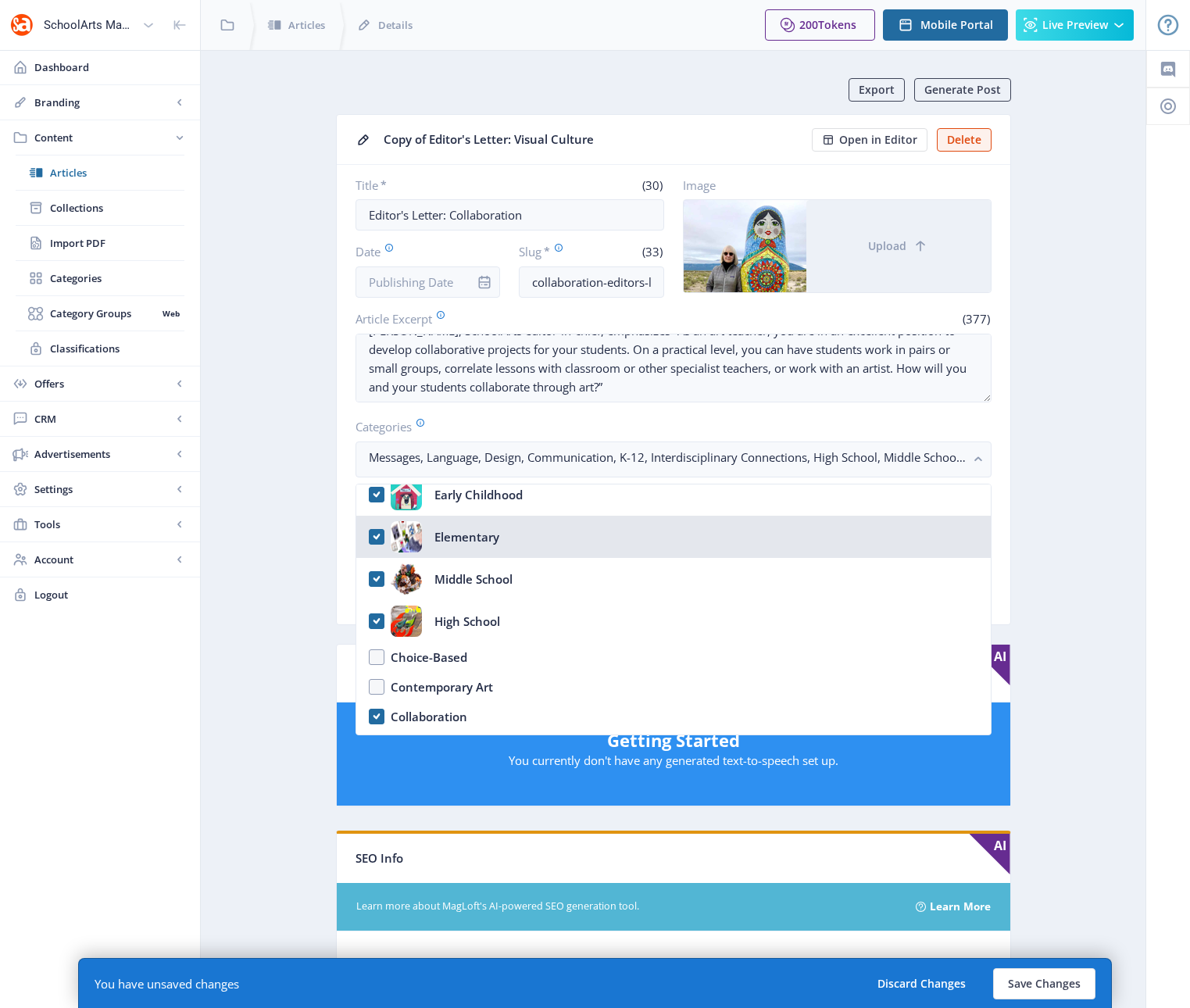
click at [379, 535] on nb-option "Elementary" at bounding box center [674, 536] width 635 height 42
click at [377, 536] on nb-option "Elementary" at bounding box center [674, 536] width 635 height 42
checkbox input "true"
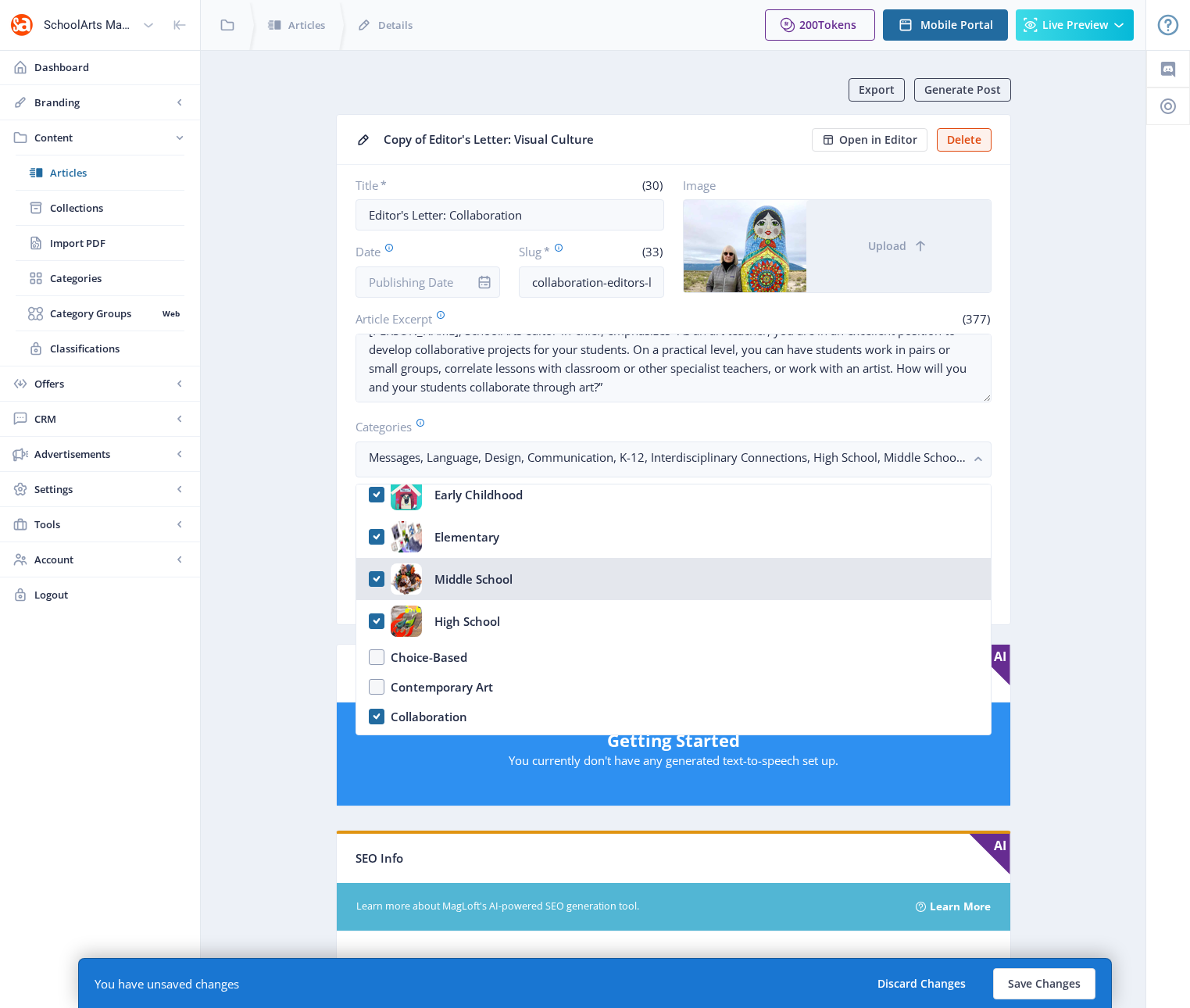
click at [375, 582] on nb-option "Middle School" at bounding box center [674, 579] width 635 height 42
checkbox input "true"
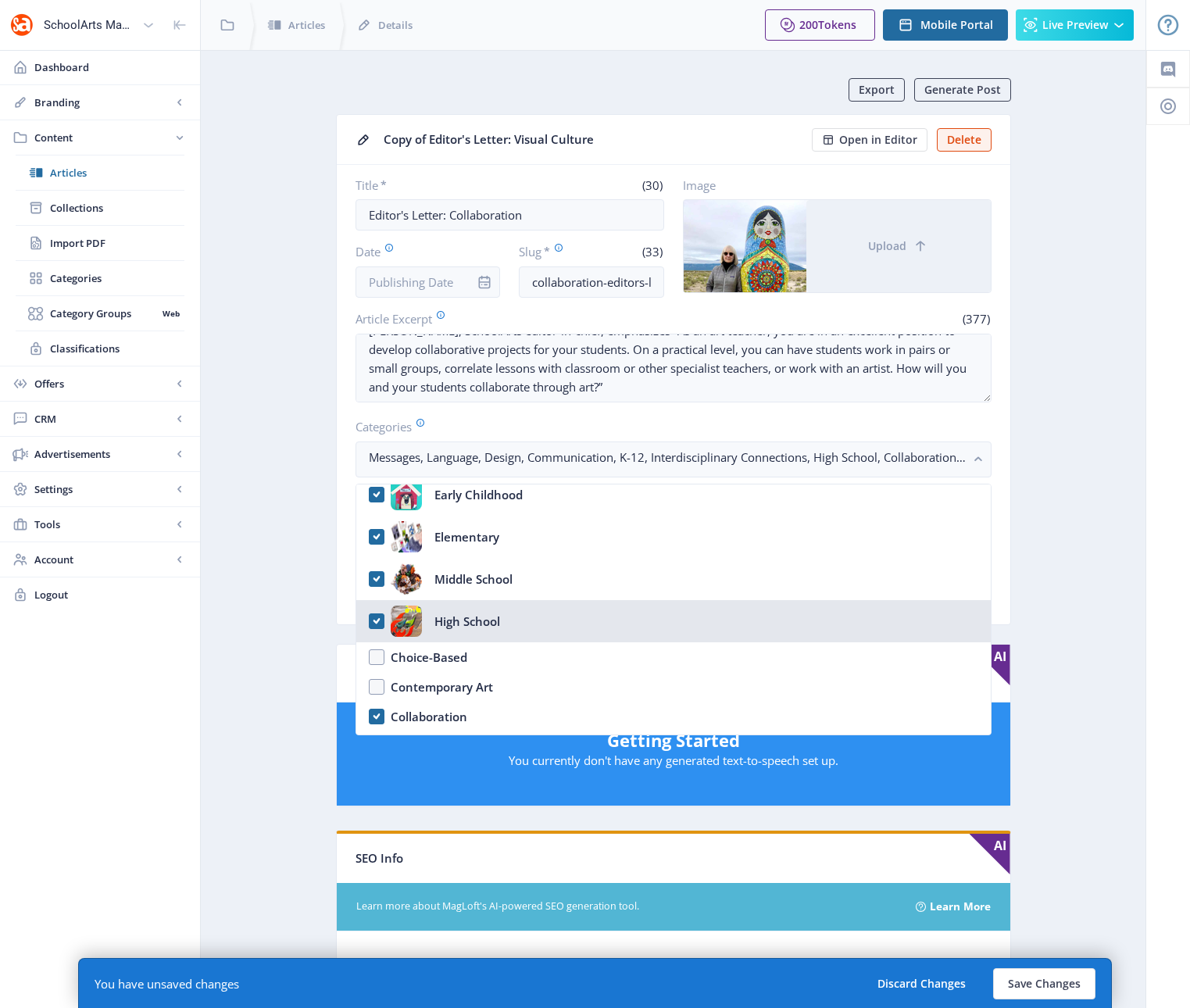
click at [373, 623] on nb-option "High School" at bounding box center [674, 621] width 635 height 42
click at [374, 622] on nb-option "High School" at bounding box center [674, 621] width 635 height 42
checkbox input "true"
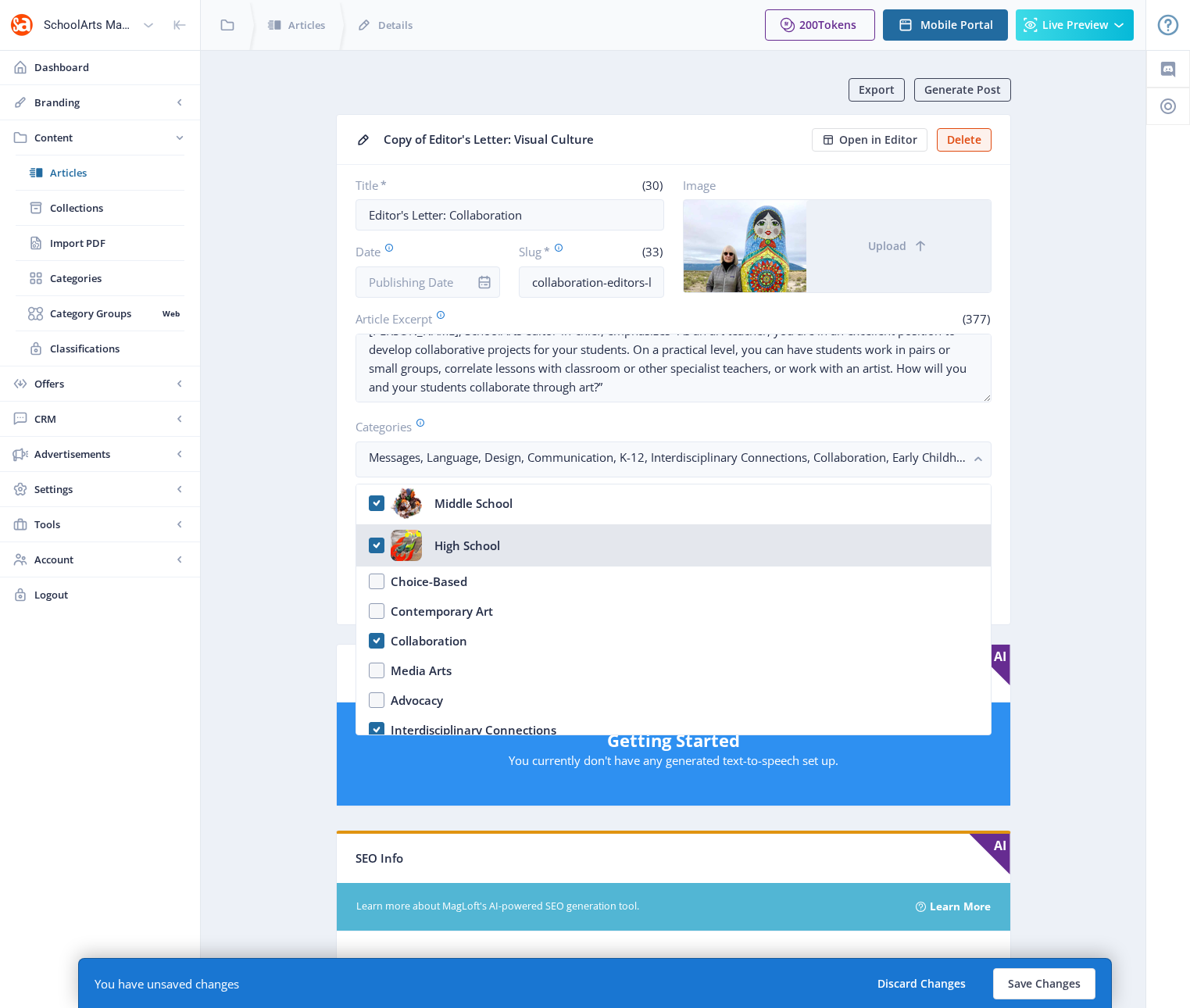
scroll to position [102, 0]
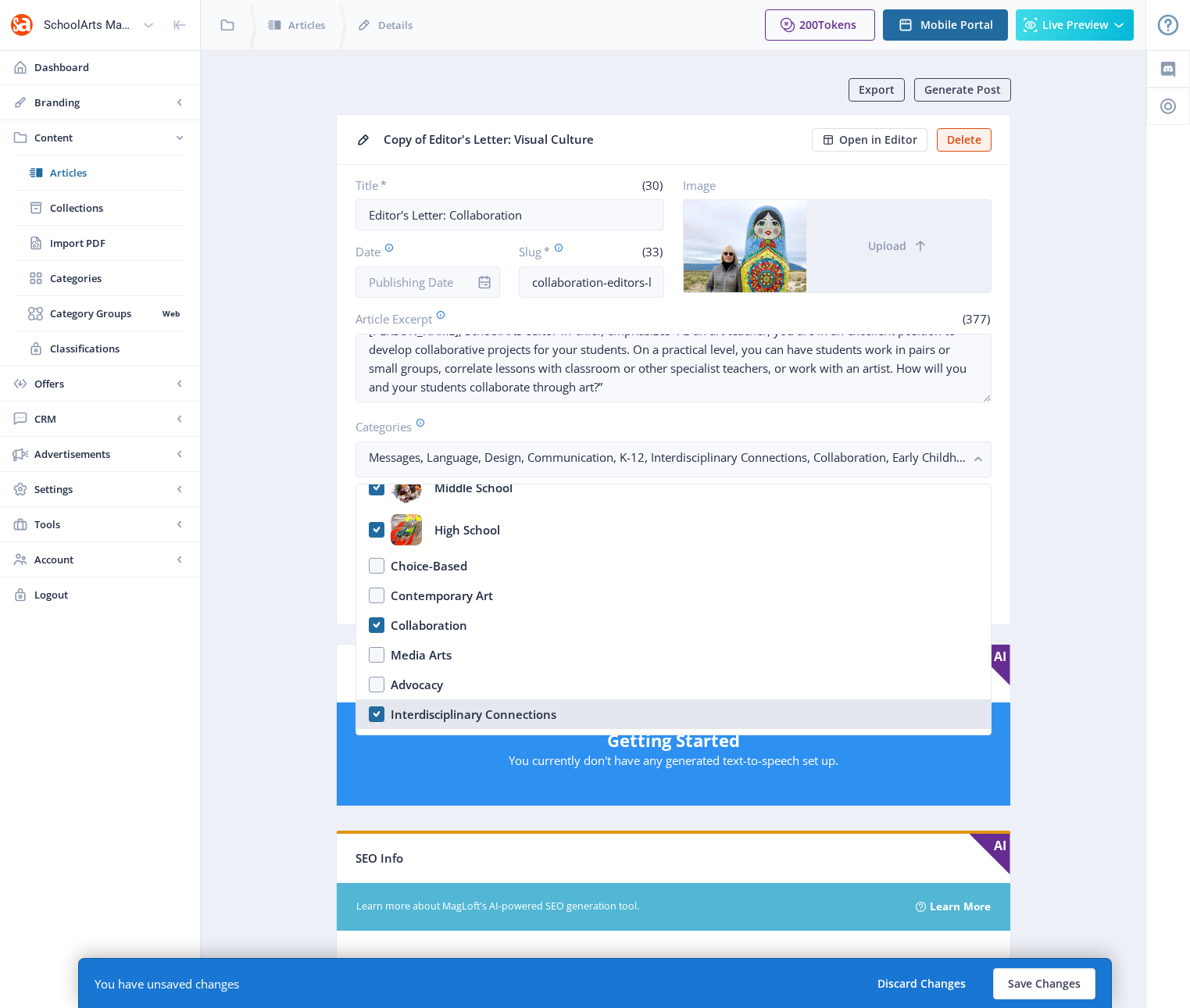
click at [378, 714] on nb-option "Interdisciplinary Connections" at bounding box center [674, 713] width 635 height 30
checkbox input "false"
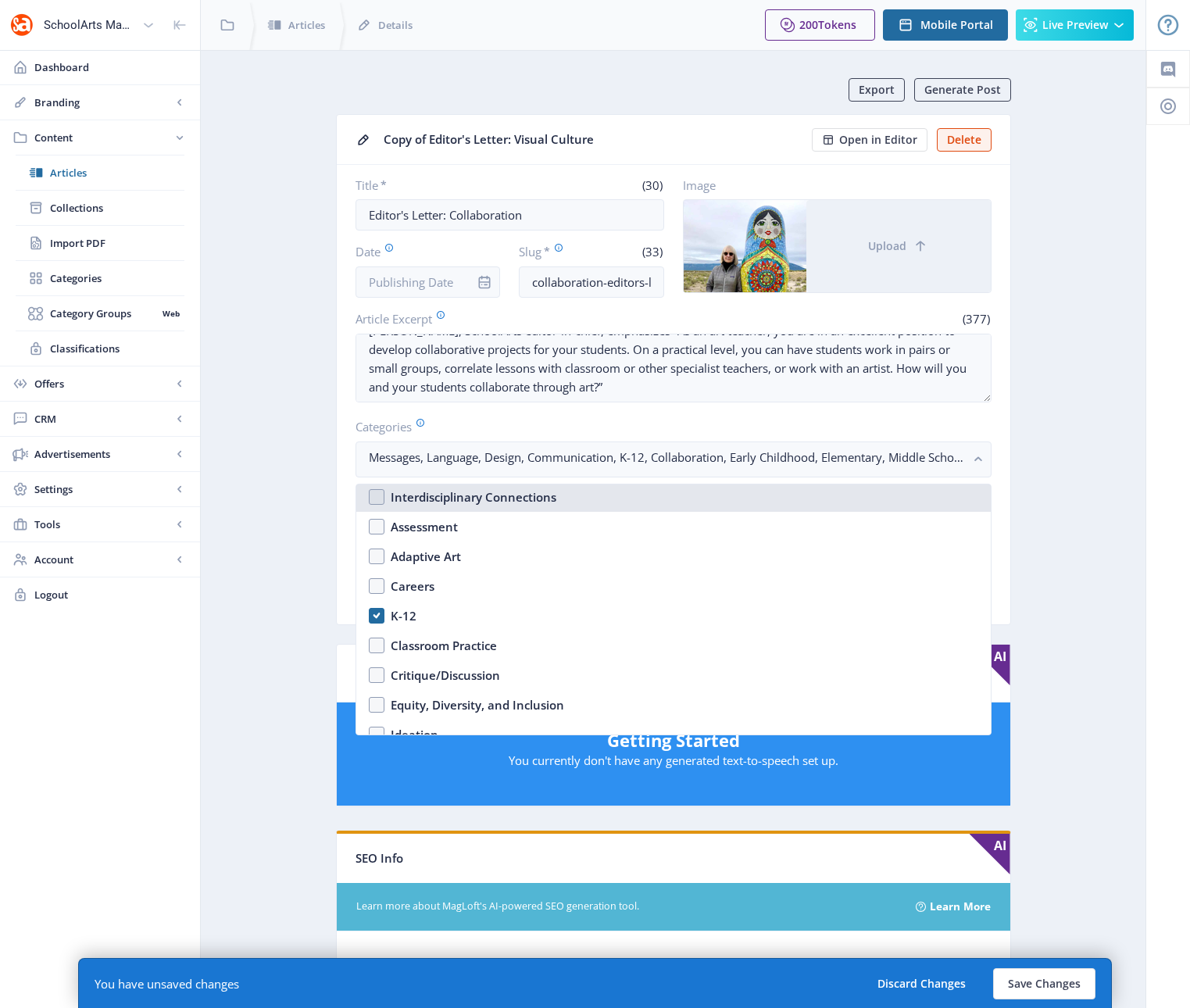
scroll to position [344, 0]
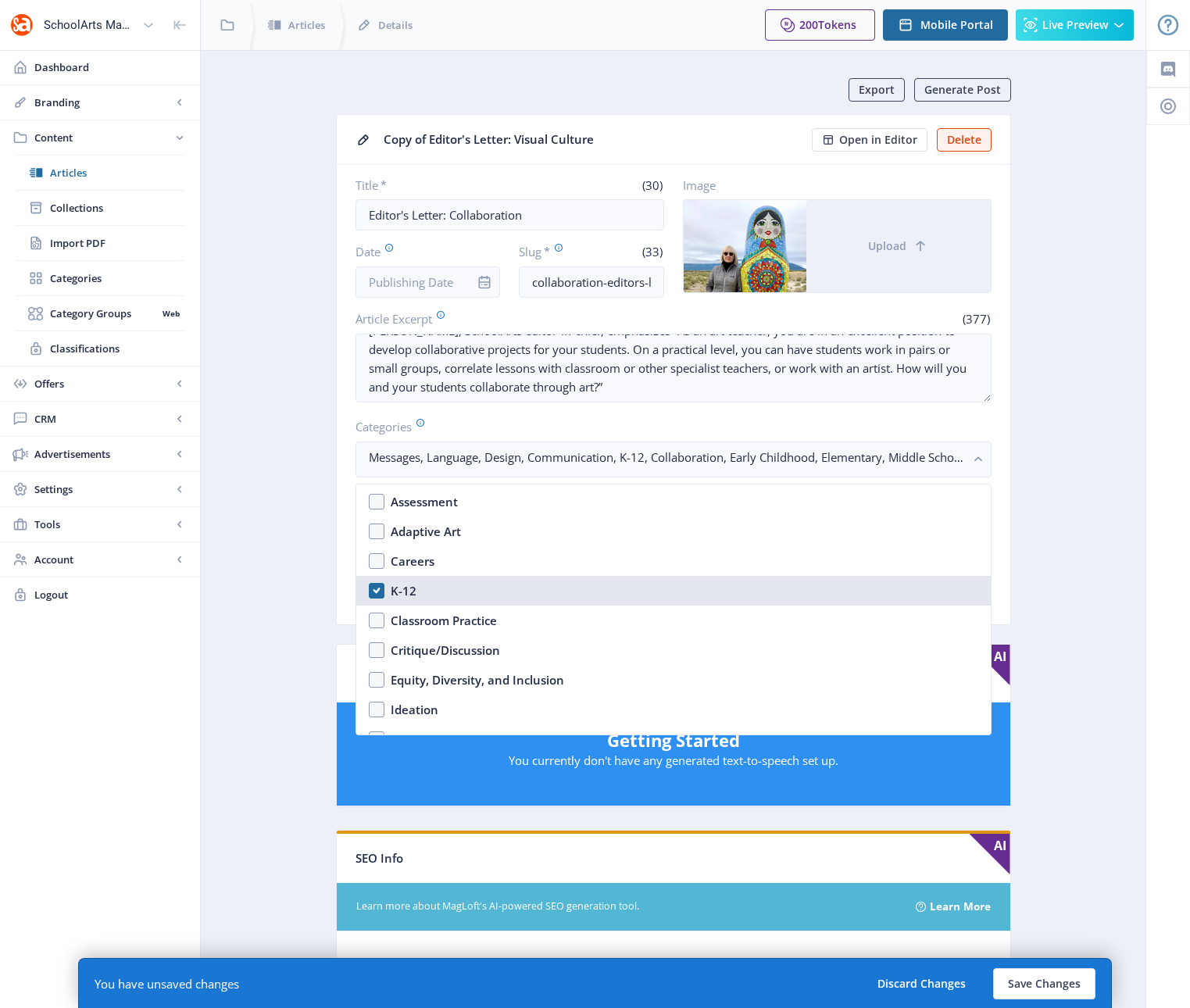
click at [378, 592] on nb-option "K-12" at bounding box center [674, 590] width 635 height 30
checkbox input "true"
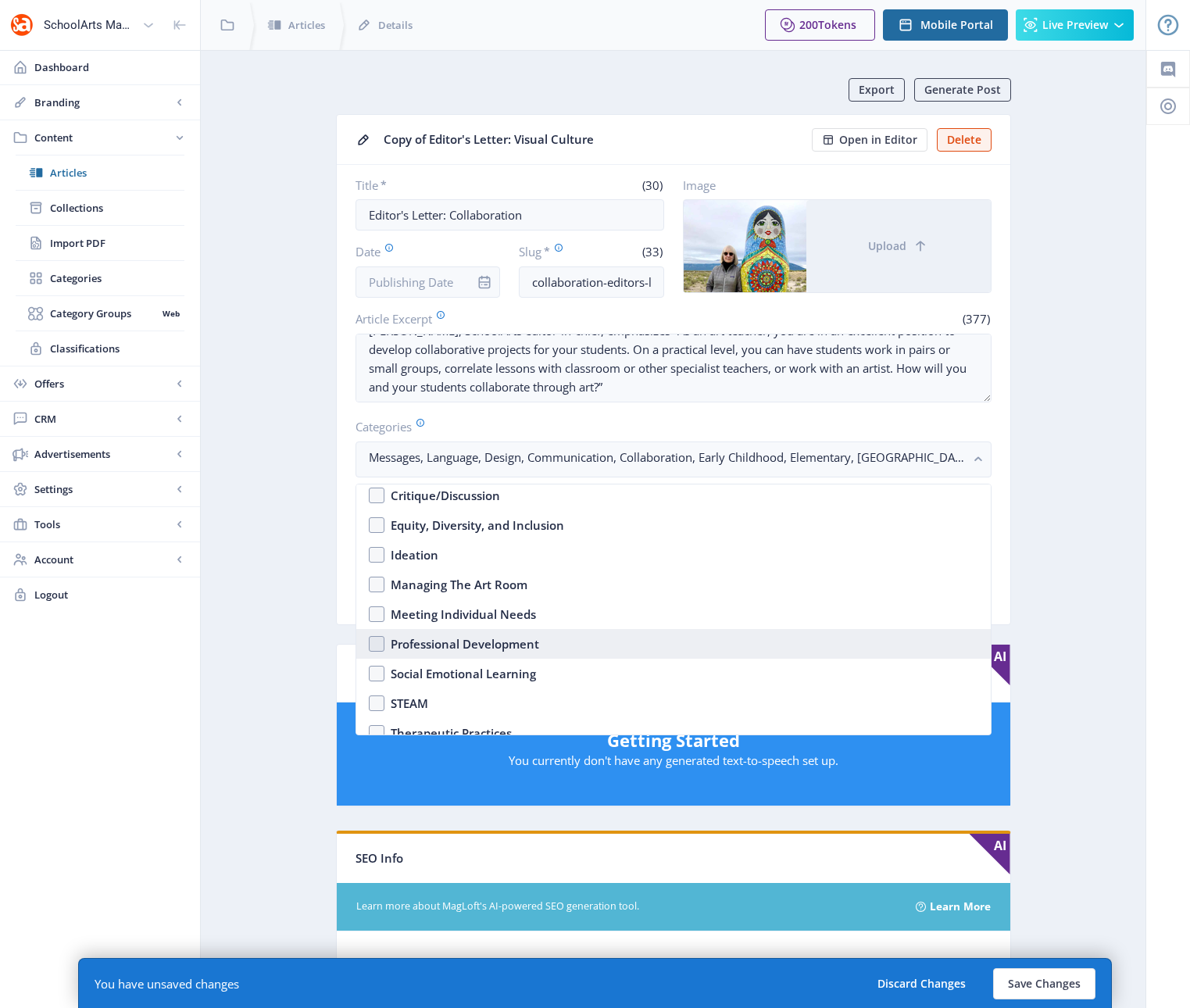
scroll to position [427, 0]
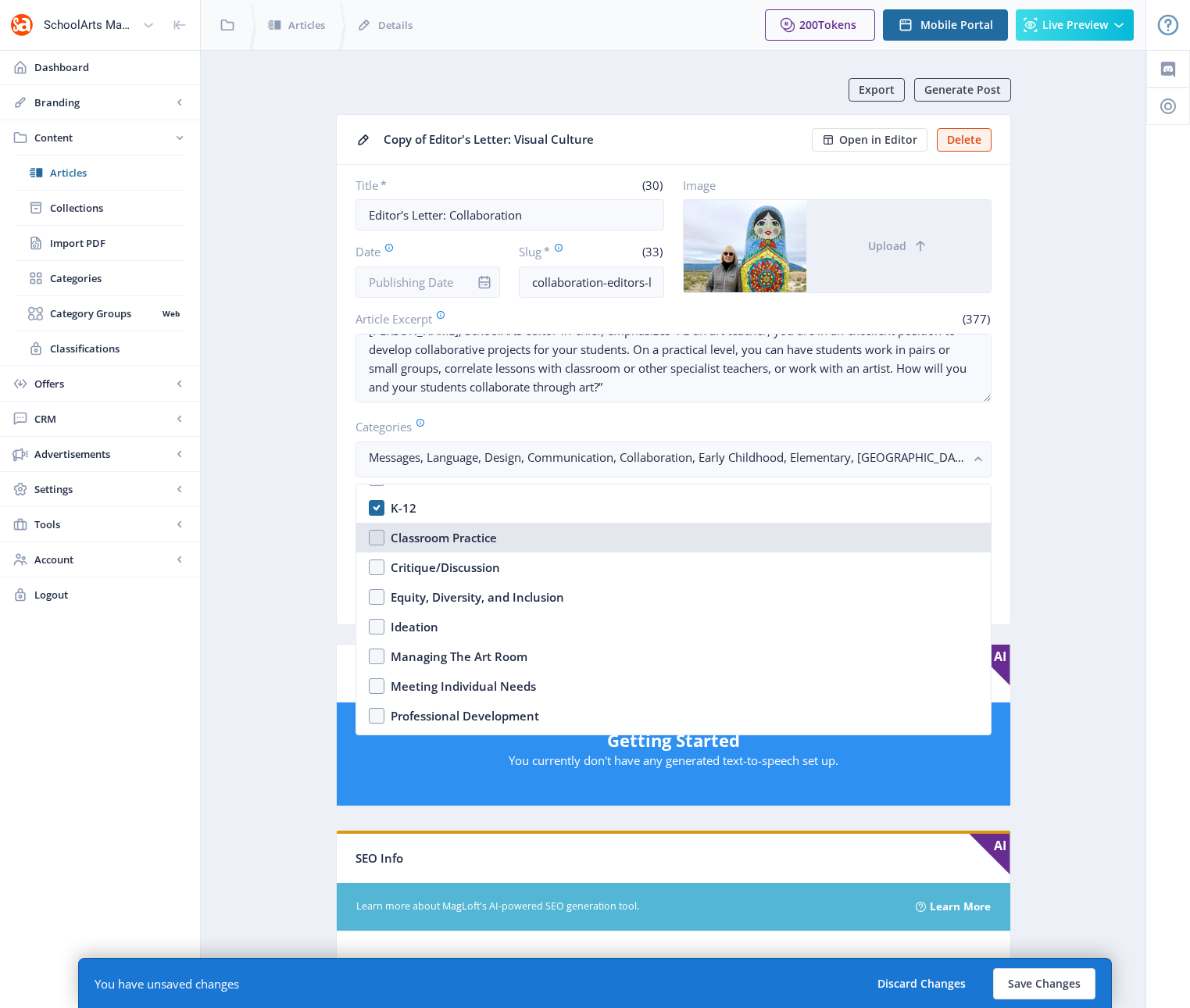
click at [378, 541] on nb-option "Classroom Practice" at bounding box center [674, 537] width 635 height 30
checkbox input "true"
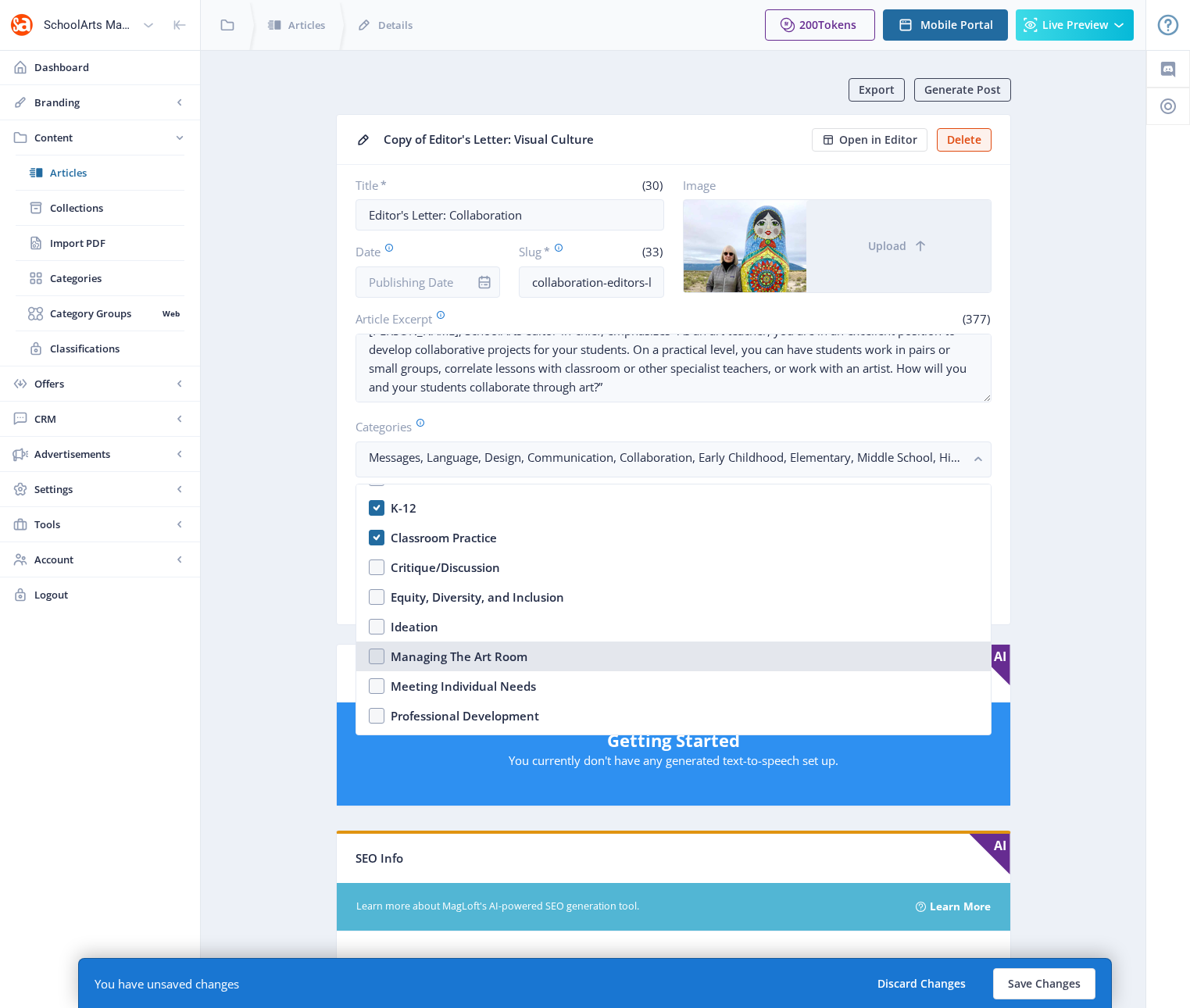
click at [375, 657] on nb-option "Managing The Art Room" at bounding box center [674, 656] width 635 height 30
checkbox input "true"
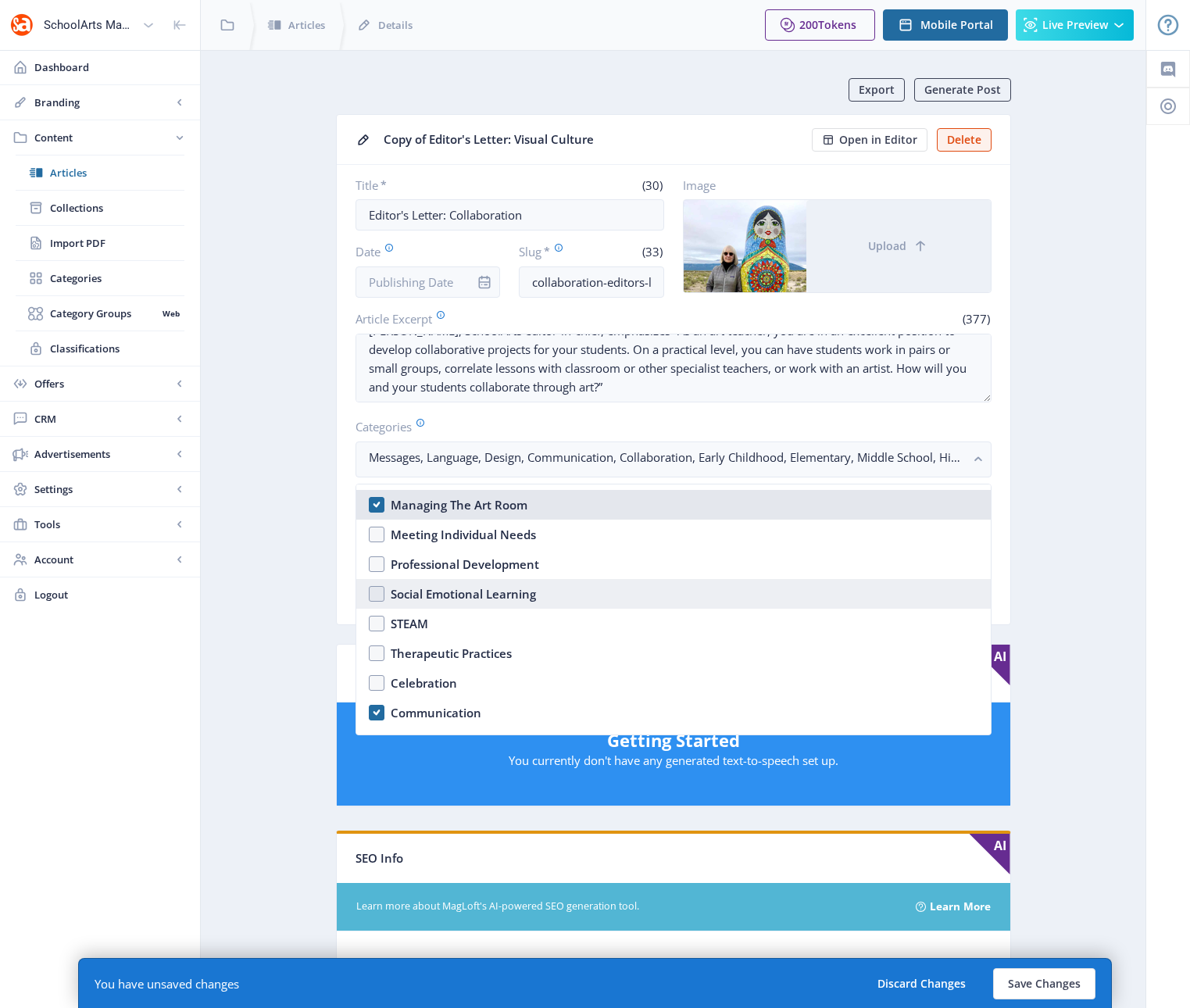
scroll to position [629, 0]
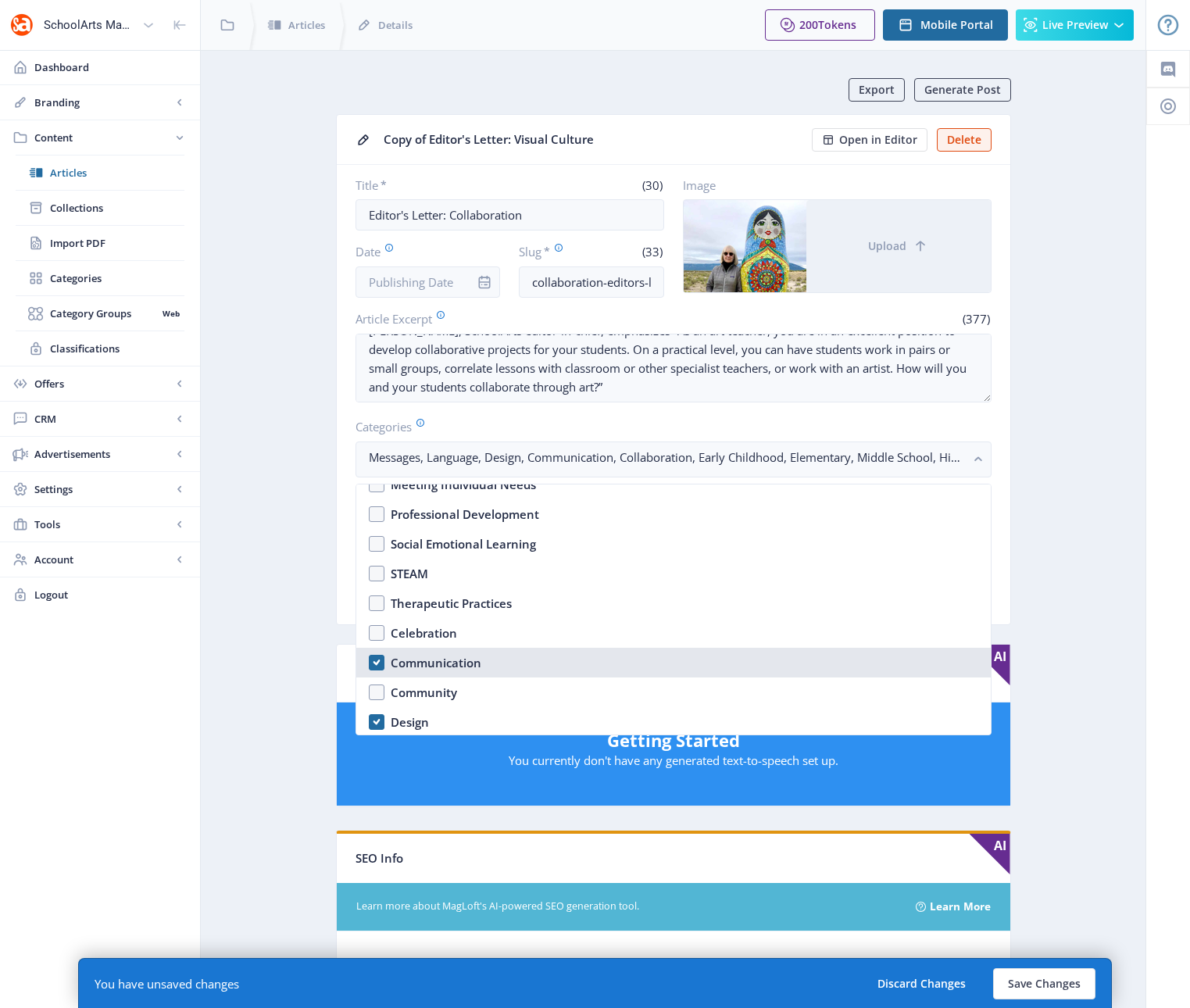
click at [378, 663] on nb-option "Communication" at bounding box center [674, 662] width 635 height 30
checkbox input "false"
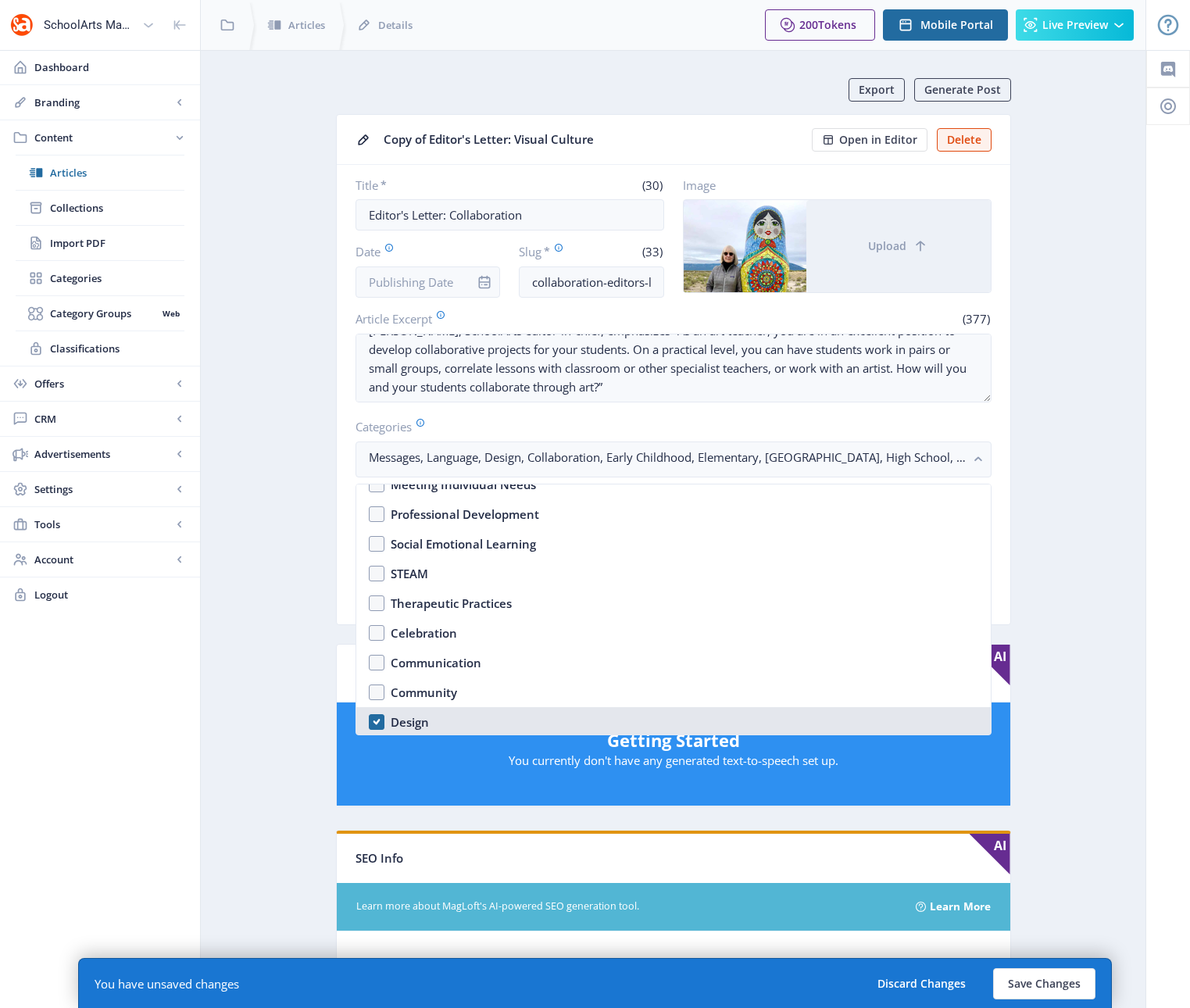
click at [378, 719] on nb-option "Design" at bounding box center [674, 722] width 635 height 30
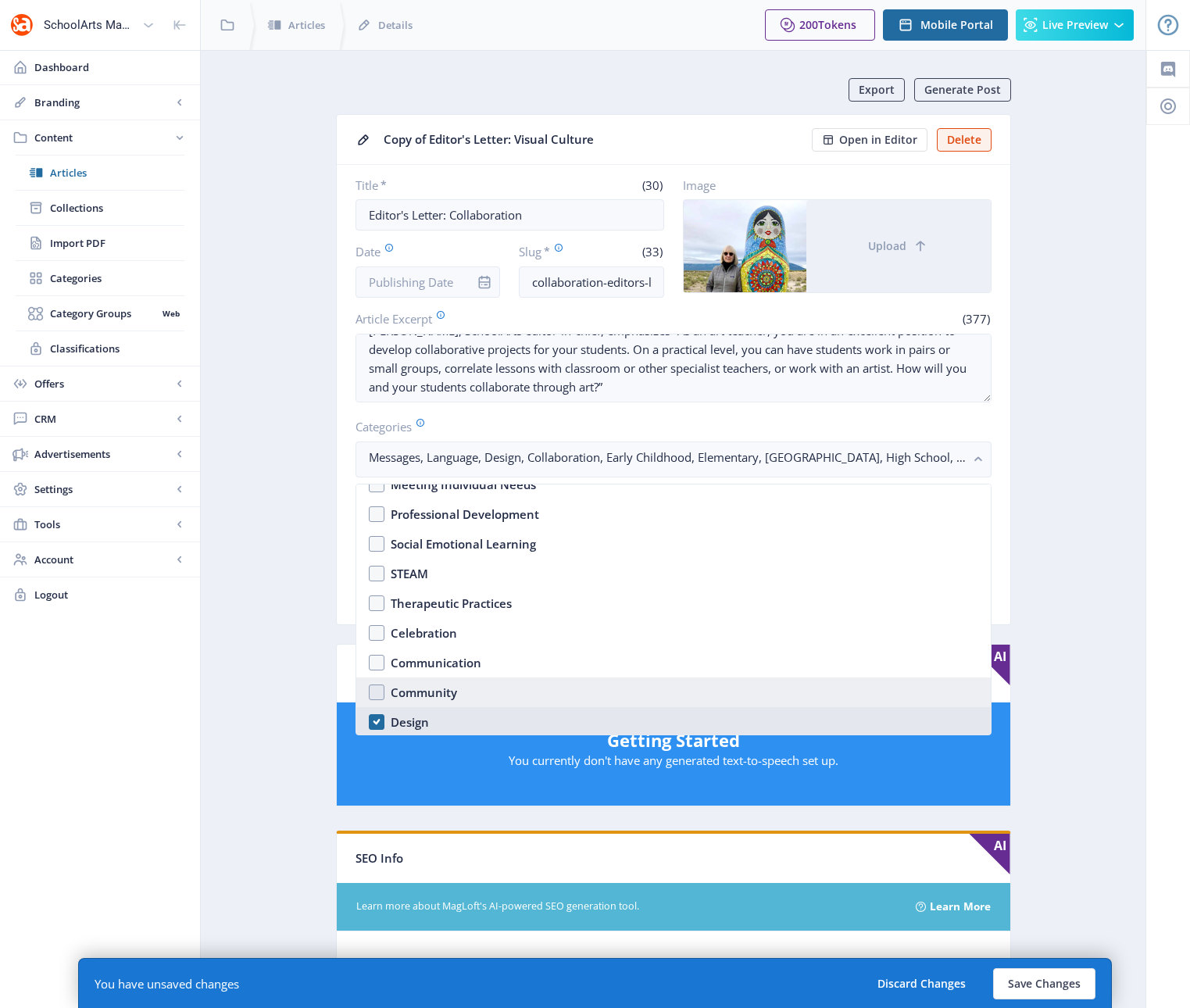
checkbox input "false"
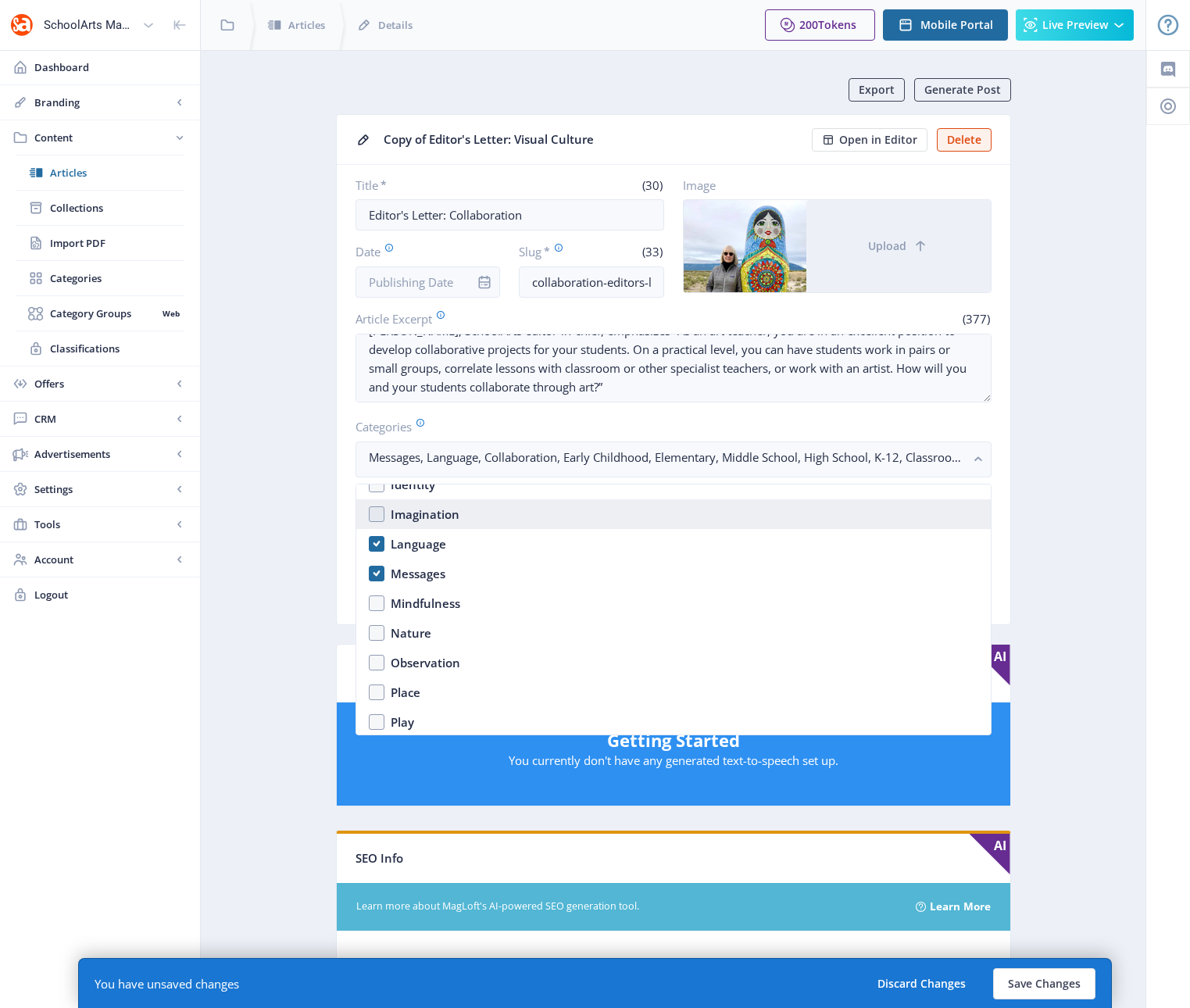
scroll to position [987, 0]
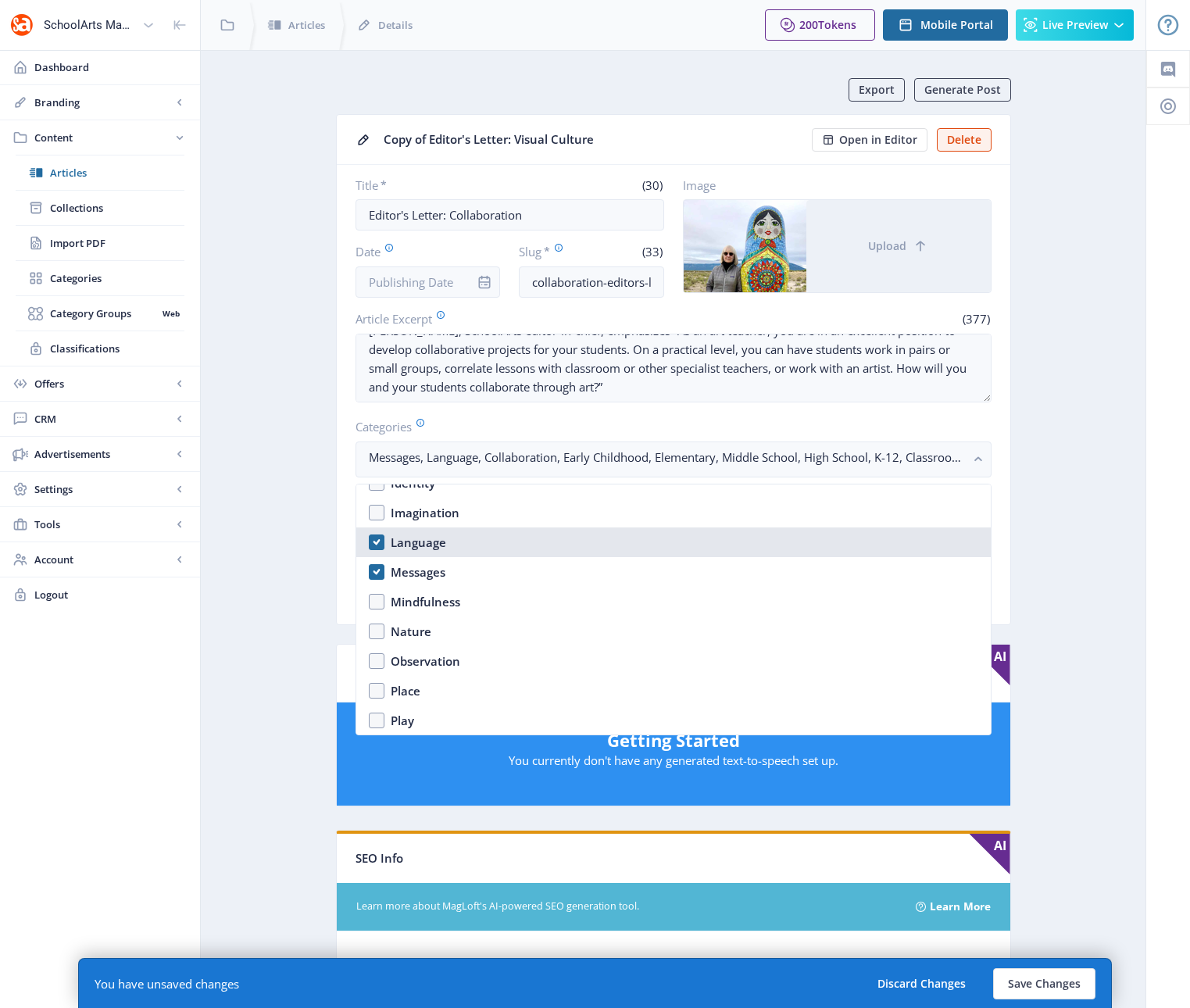
click at [376, 540] on nb-option "Language" at bounding box center [674, 542] width 635 height 30
checkbox input "false"
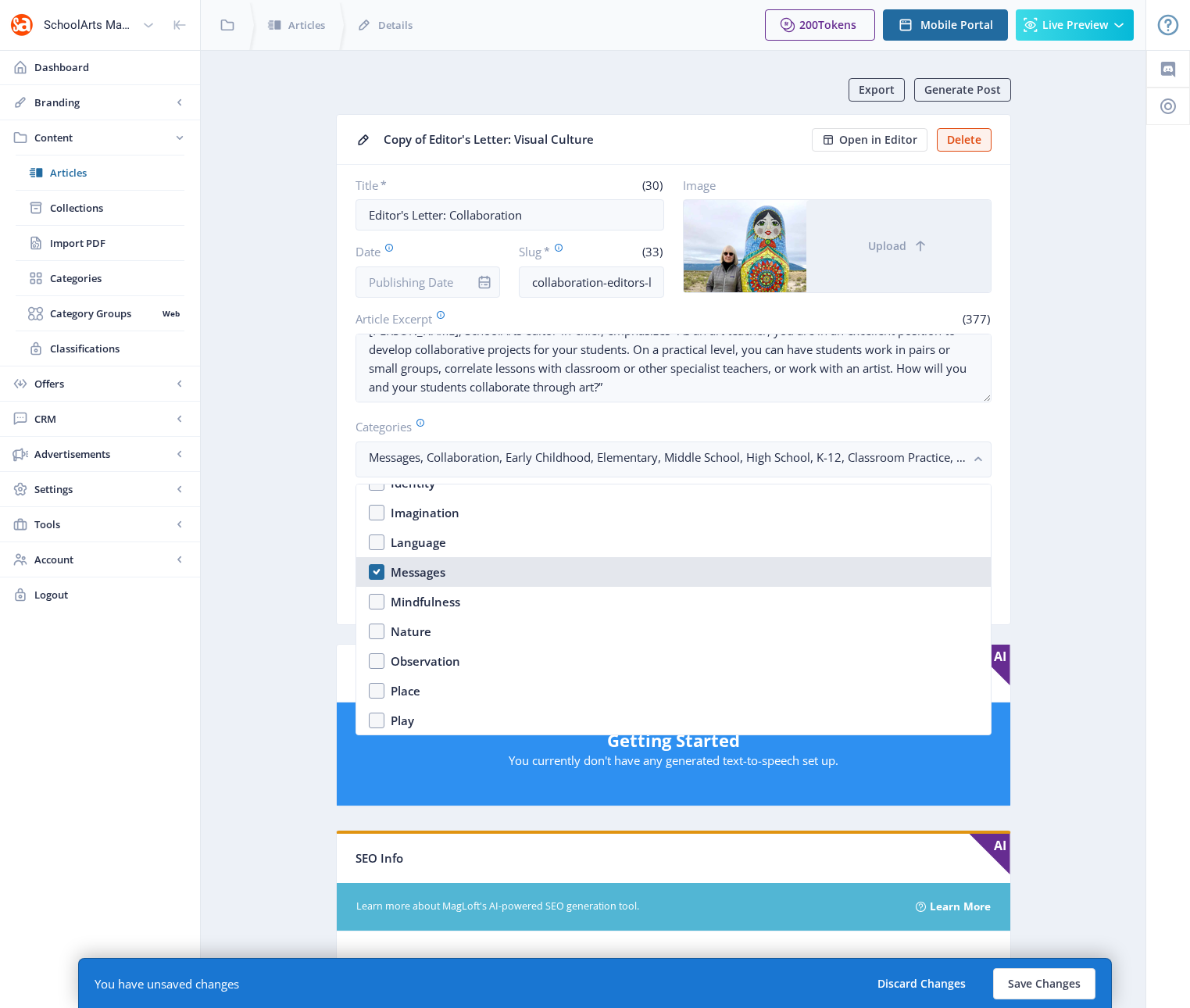
click at [377, 566] on nb-option "Messages" at bounding box center [674, 571] width 635 height 30
checkbox input "false"
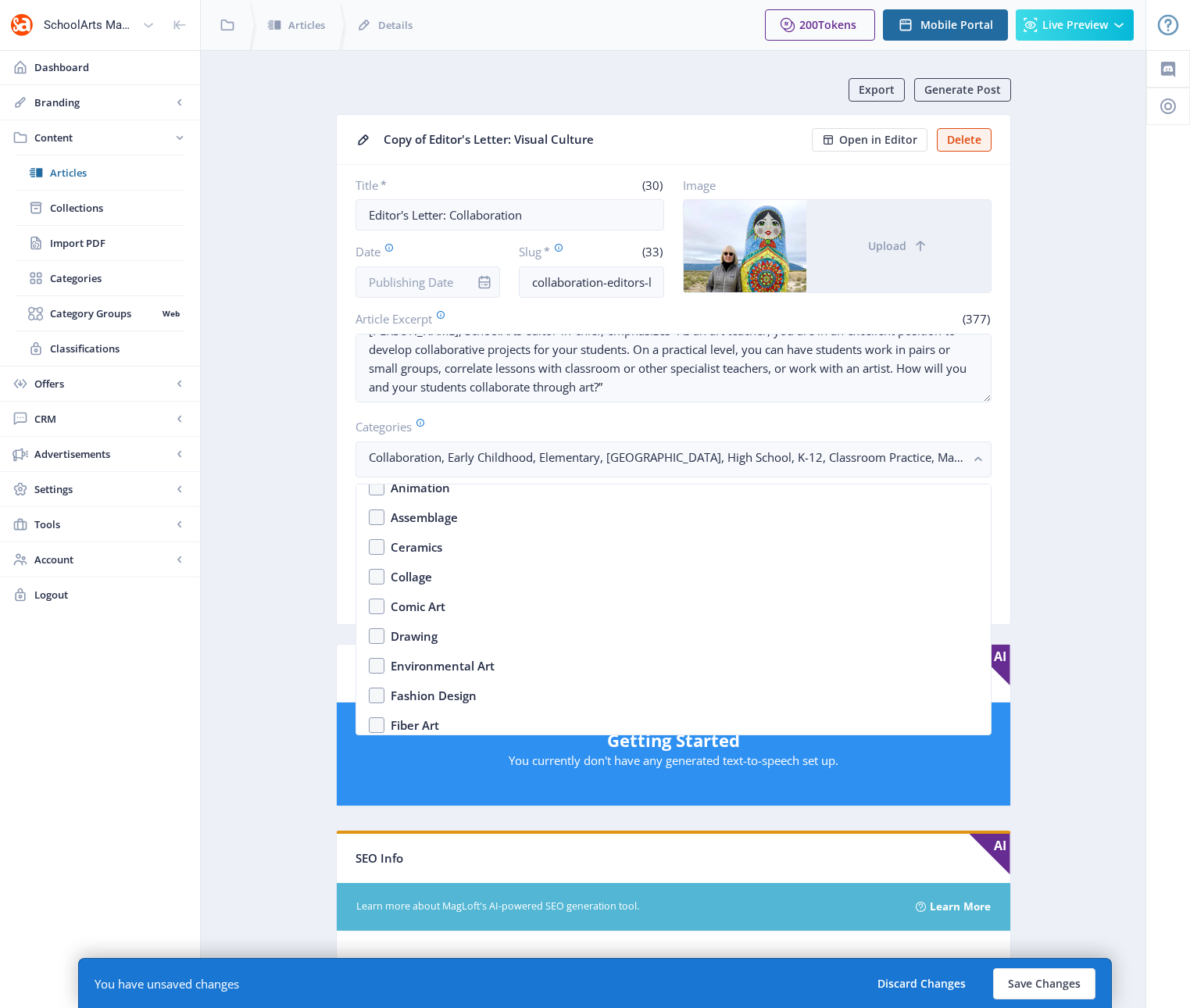
scroll to position [1442, 0]
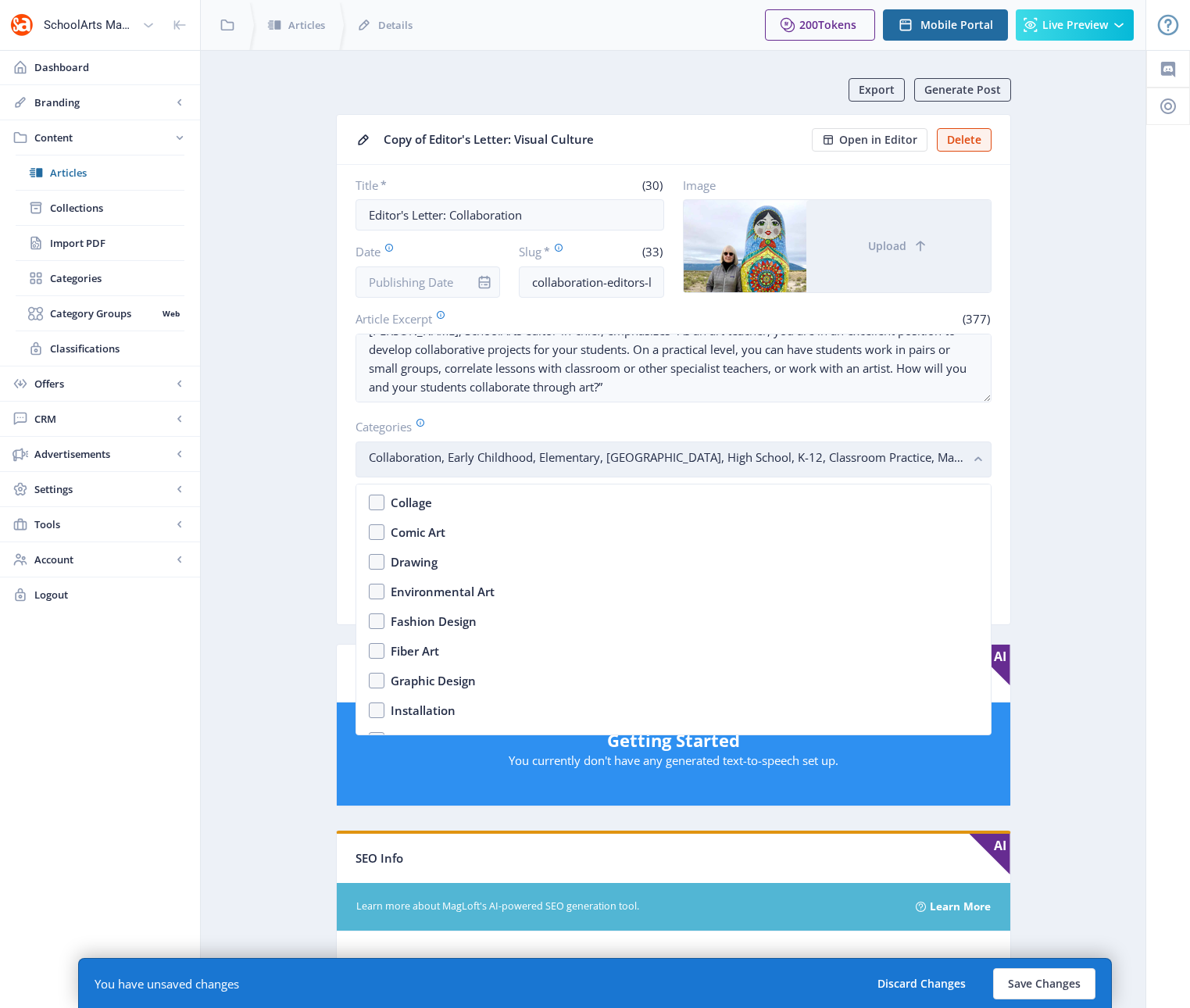
click at [971, 461] on rect "button" at bounding box center [978, 459] width 18 height 18
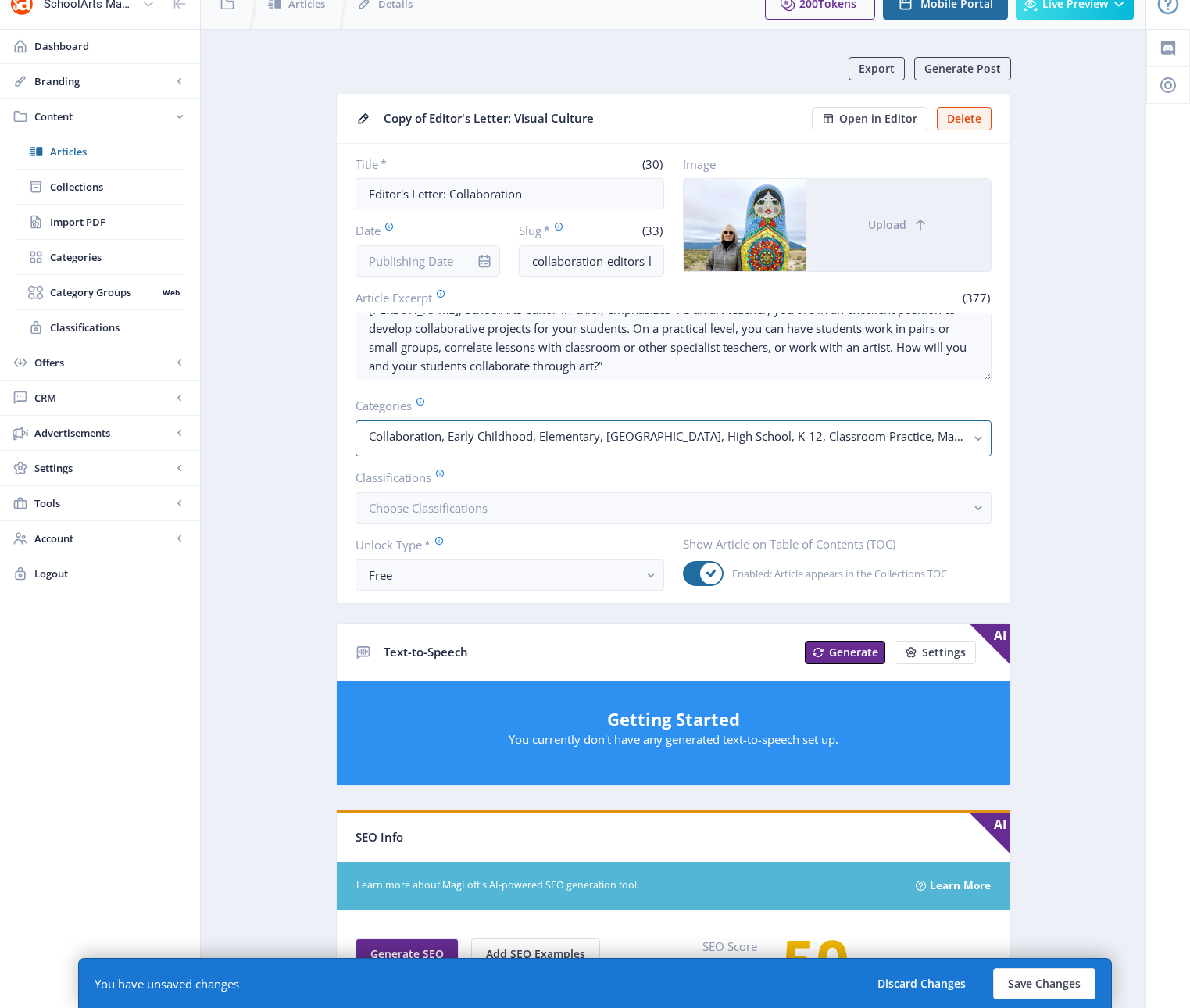
scroll to position [377, 0]
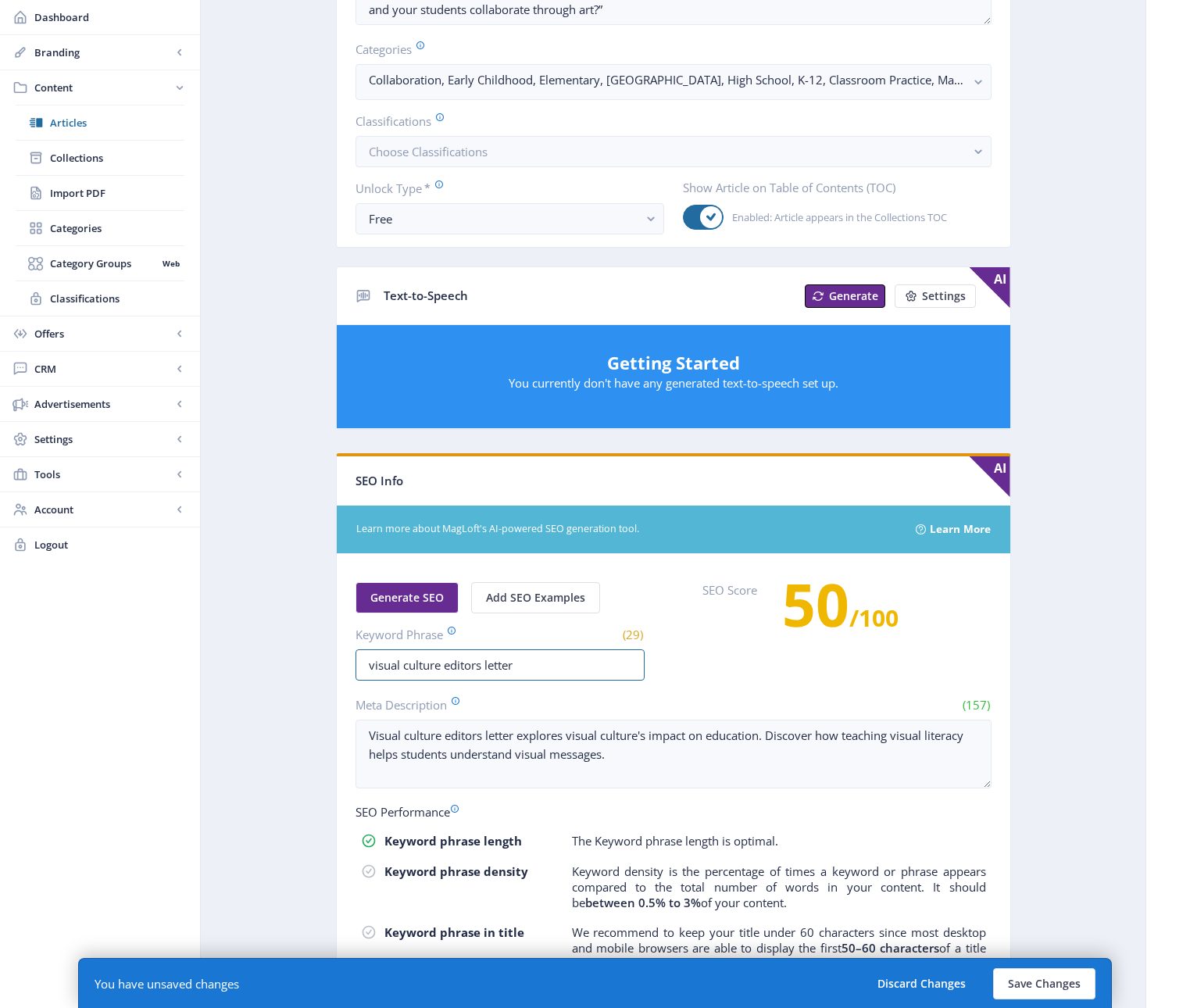
drag, startPoint x: 440, startPoint y: 667, endPoint x: 340, endPoint y: 665, distance: 100.0
click at [340, 665] on nb-card-body "Generate SEO Add SEO Examples Keyword Phrase (29) visual culture editors letter…" at bounding box center [674, 851] width 674 height 594
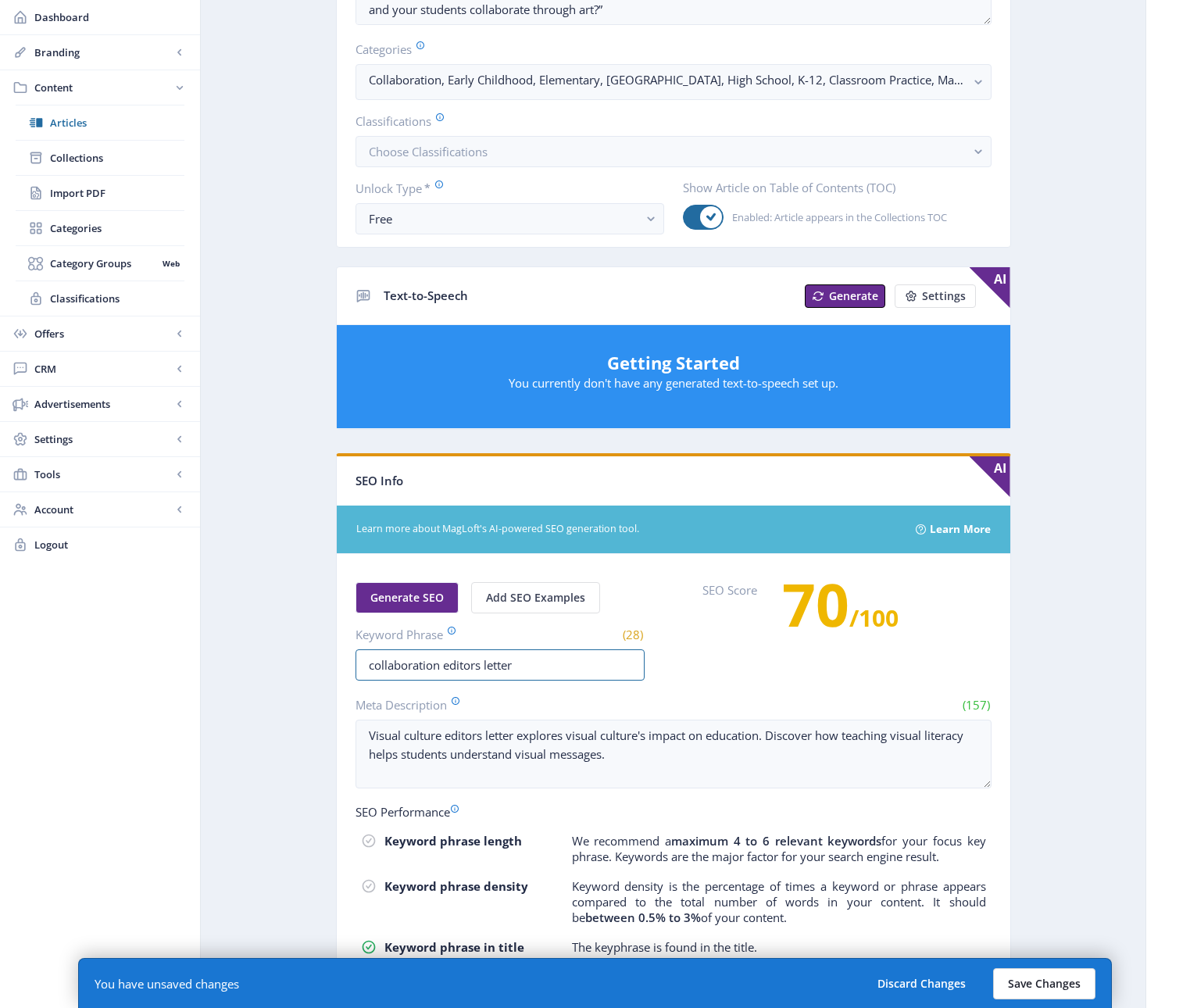
type input "collaboration editors letter"
click at [1050, 984] on button "Save Changes" at bounding box center [1044, 984] width 102 height 32
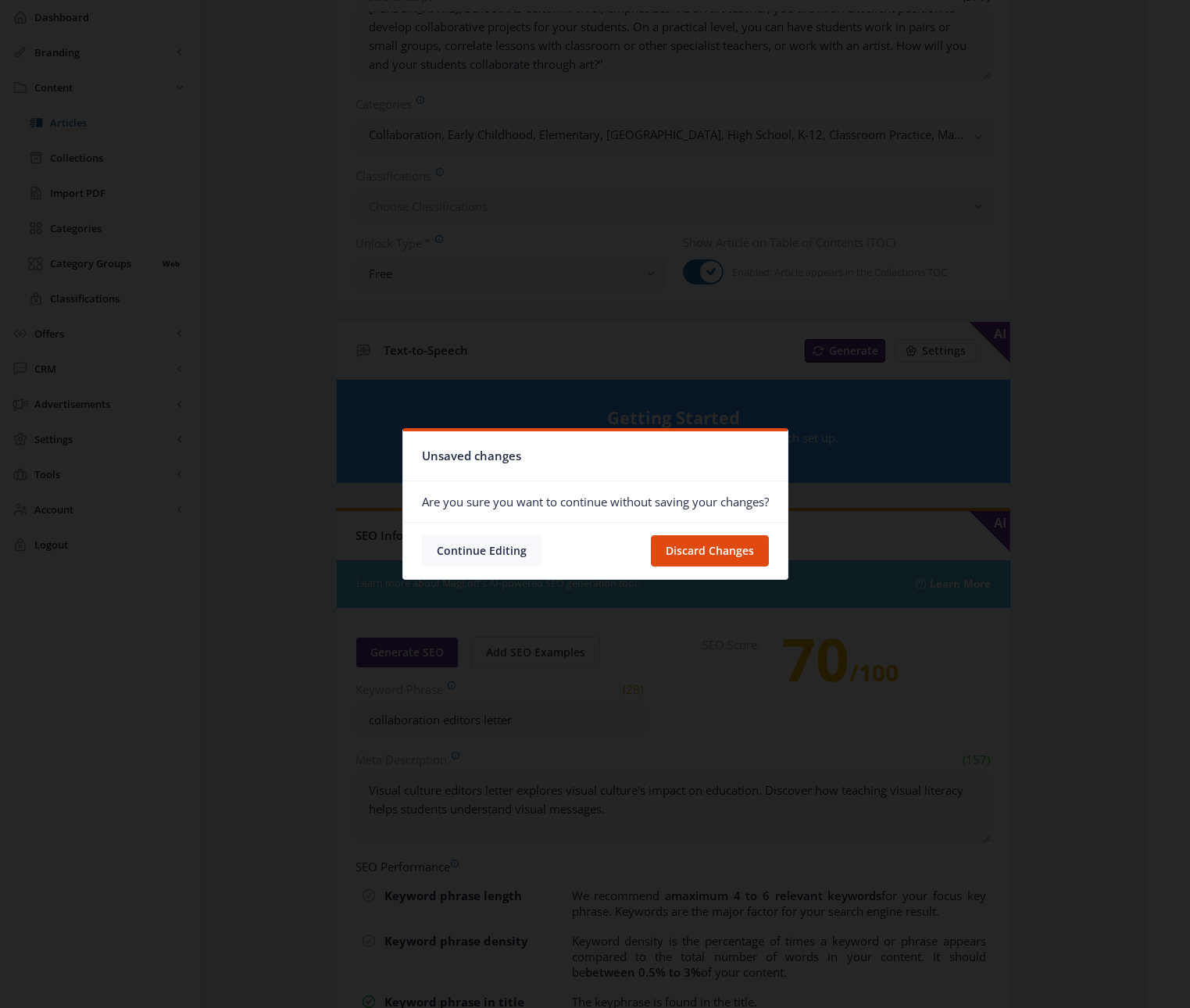
click at [489, 547] on button "Continue Editing" at bounding box center [481, 550] width 119 height 32
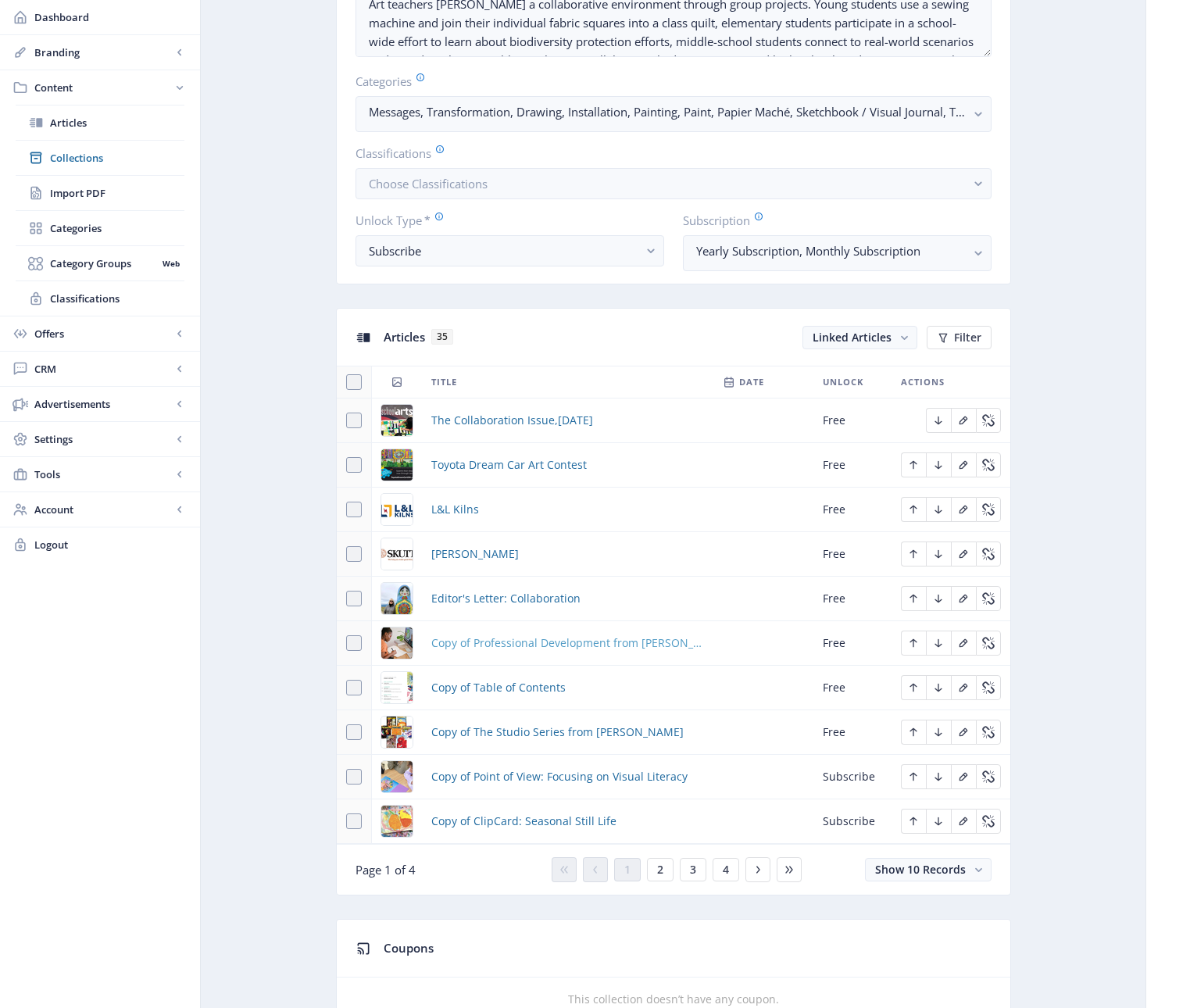
scroll to position [460, 0]
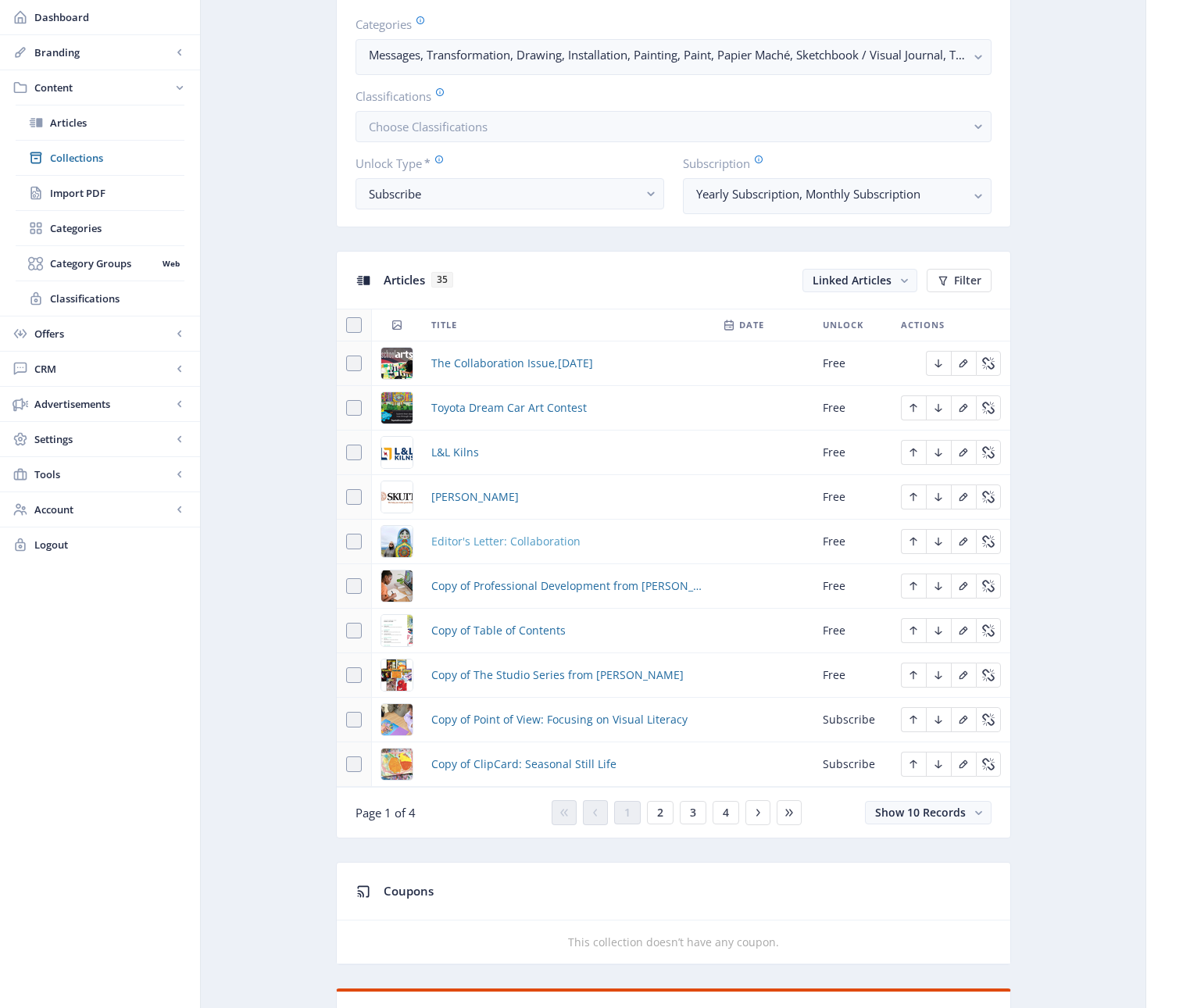
click at [528, 541] on span "Editor's Letter: Collaboration" at bounding box center [506, 541] width 149 height 19
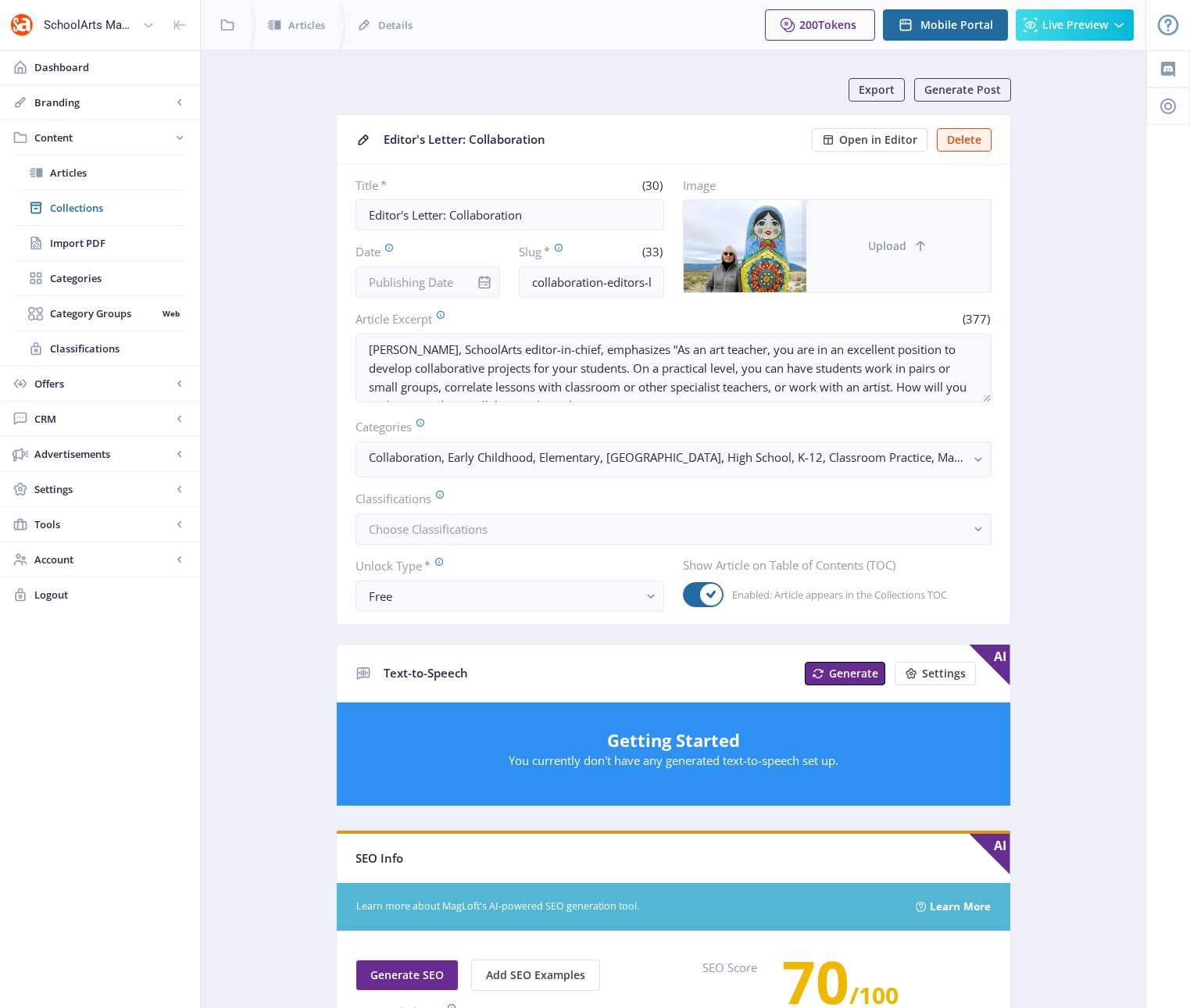
click at [864, 262] on button "Upload" at bounding box center [898, 246] width 184 height 93
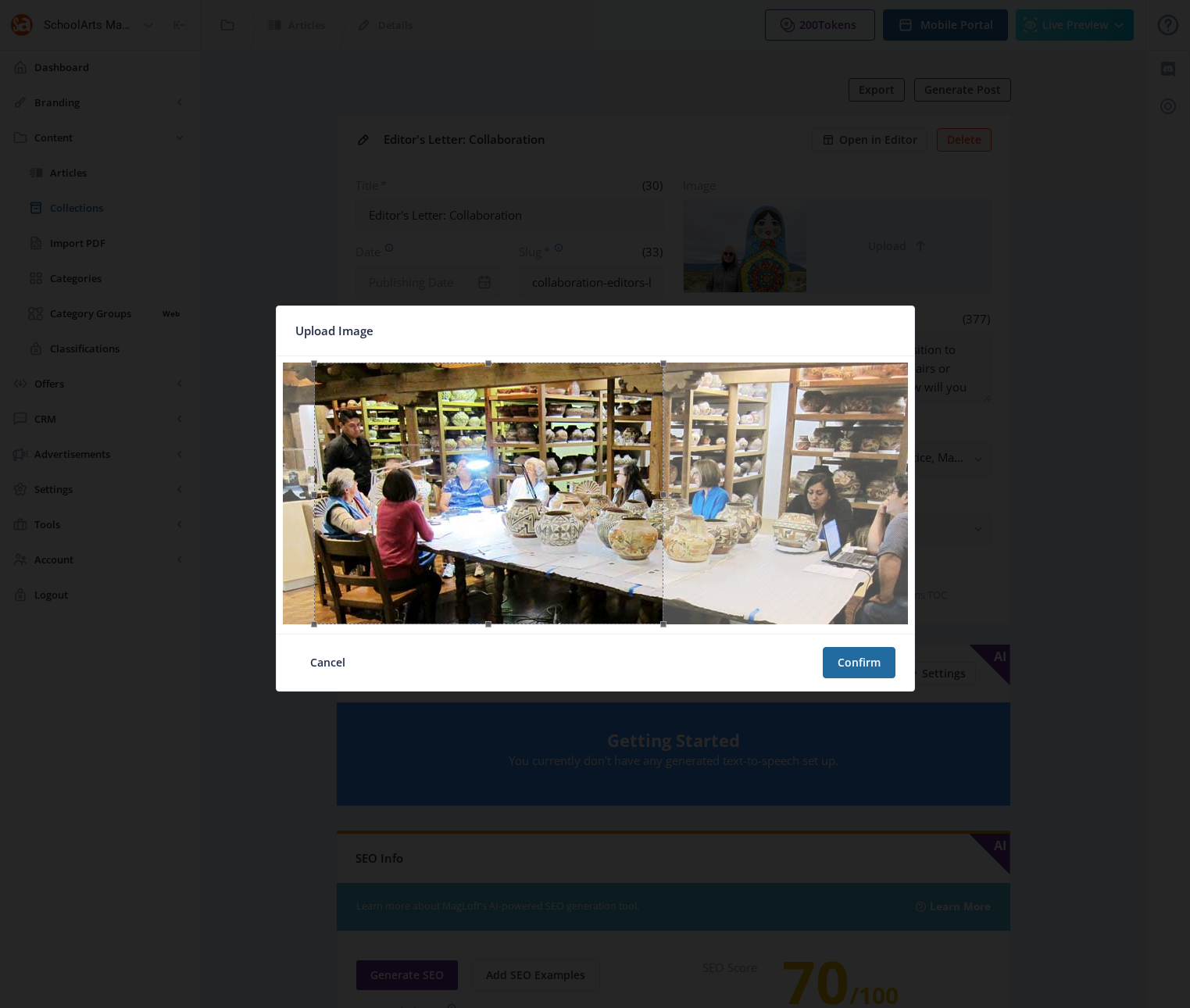
drag, startPoint x: 508, startPoint y: 494, endPoint x: 402, endPoint y: 495, distance: 106.0
click at [402, 495] on div at bounding box center [489, 493] width 349 height 261
click at [852, 657] on button "Confirm" at bounding box center [860, 662] width 73 height 32
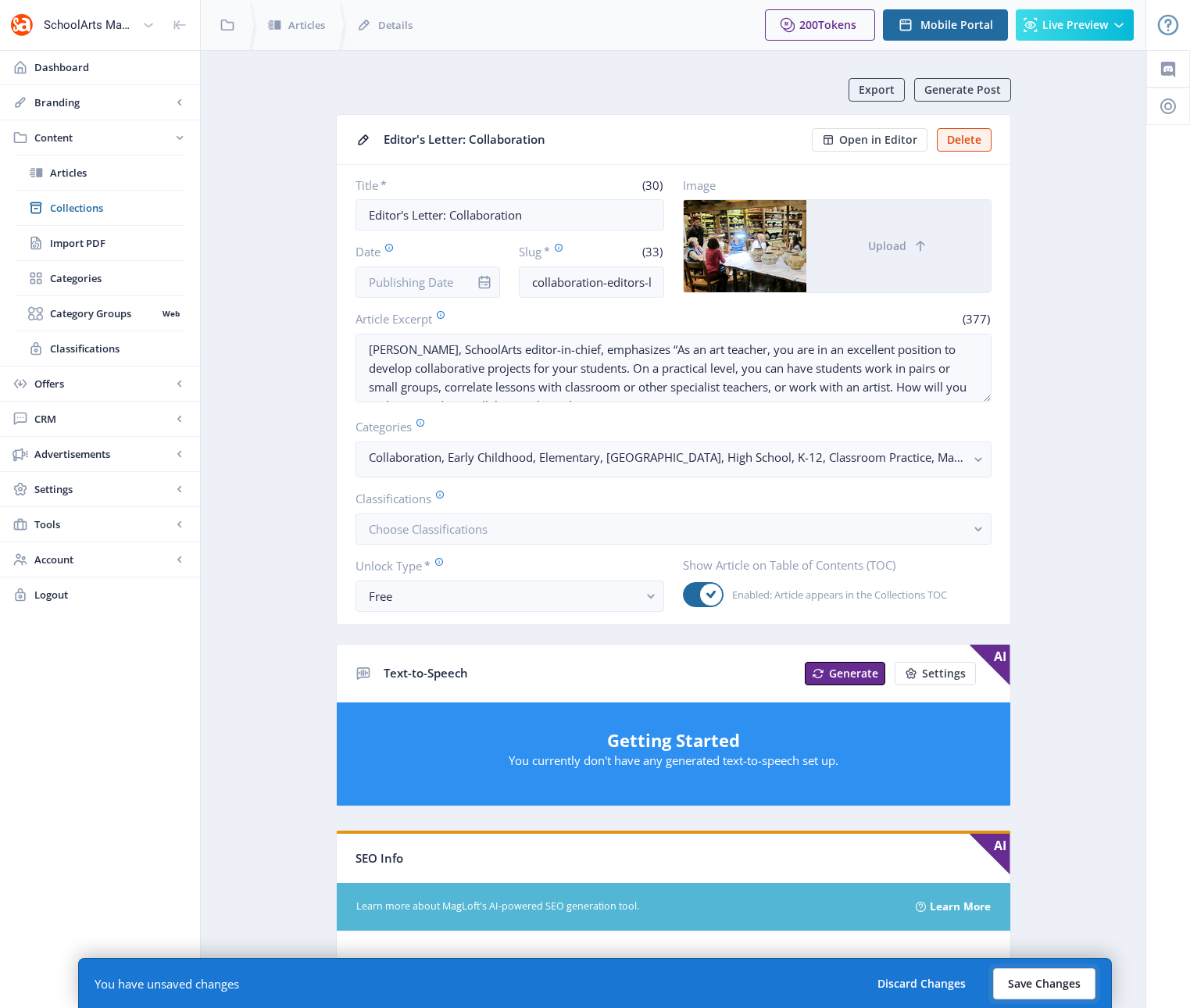
click at [1041, 983] on button "Save Changes" at bounding box center [1044, 984] width 102 height 32
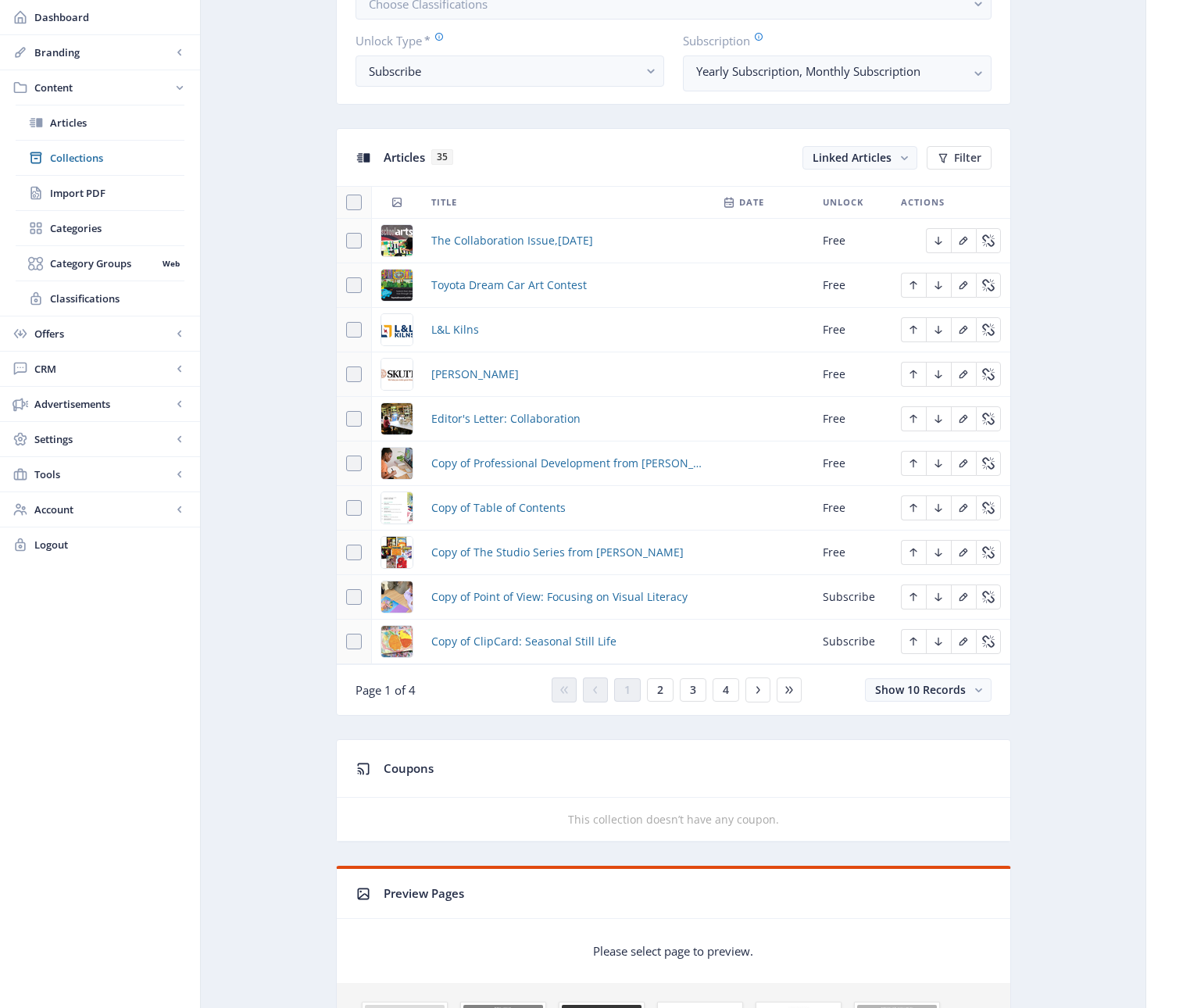
scroll to position [585, 0]
click at [520, 460] on span "Copy of Professional Development from [PERSON_NAME]" at bounding box center [567, 460] width 273 height 19
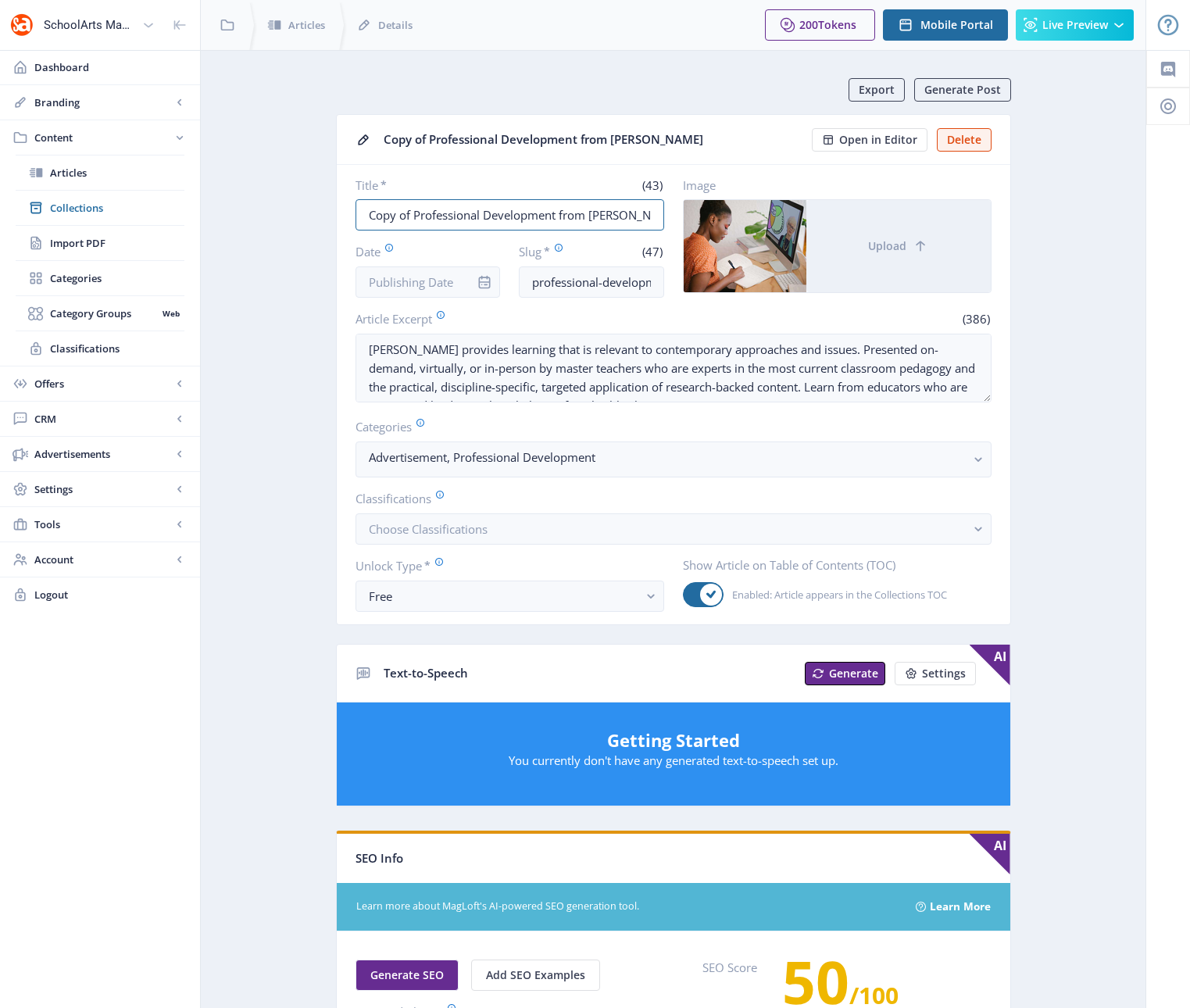
drag, startPoint x: 413, startPoint y: 215, endPoint x: 323, endPoint y: 214, distance: 90.0
click at [323, 214] on app-content-article "Export Generate Post Copy of Professional Development from [PERSON_NAME] Open i…" at bounding box center [673, 799] width 890 height 1441
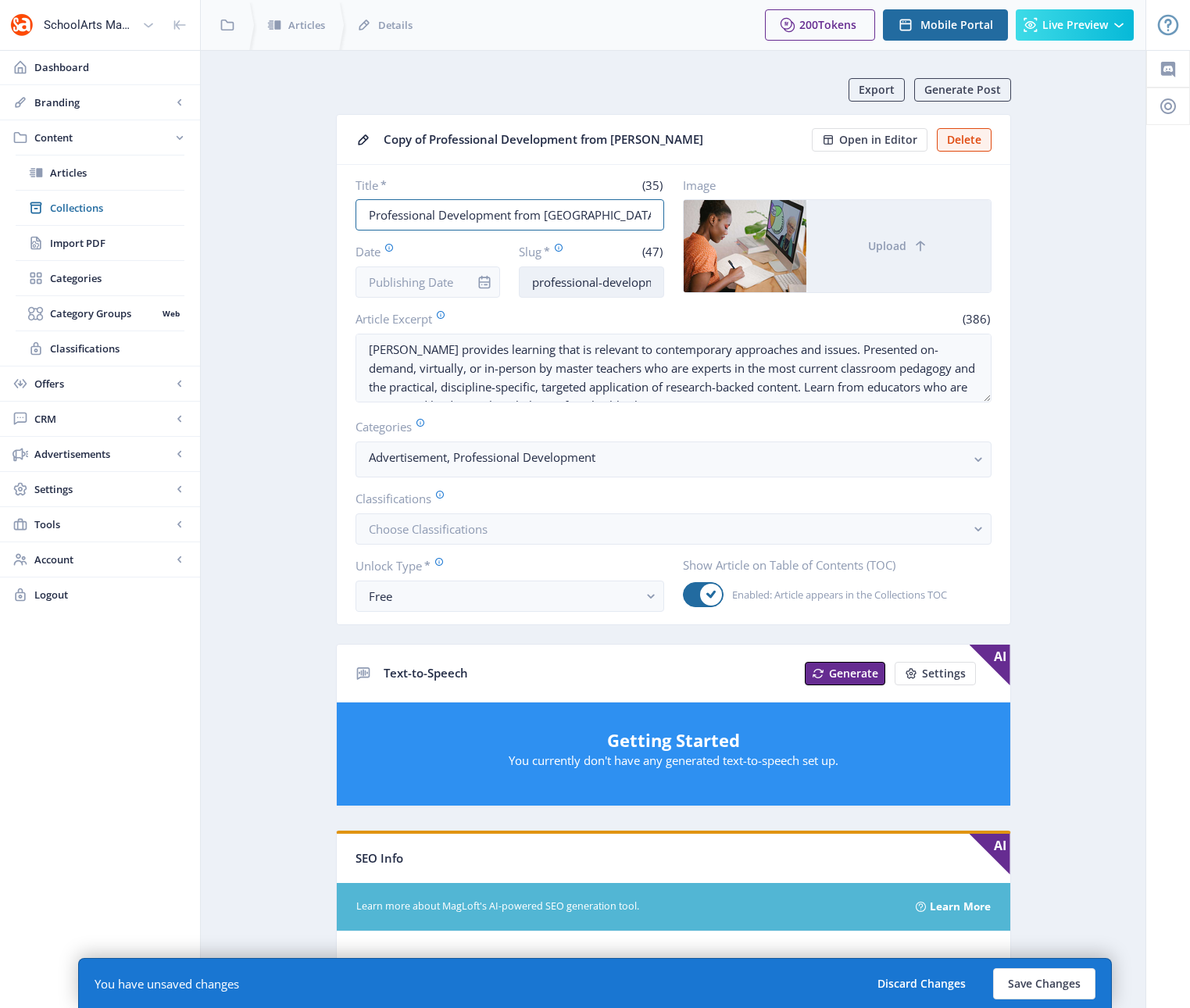
type input "Professional Development from [GEOGRAPHIC_DATA]"
drag, startPoint x: 629, startPoint y: 283, endPoint x: 701, endPoint y: 282, distance: 72.0
click at [701, 282] on div "Title * (35) Professional Development from [PERSON_NAME] Date Slug * (47) profe…" at bounding box center [673, 237] width 636 height 120
click at [656, 282] on input "professional-development-art-educators-123-z03e" at bounding box center [591, 282] width 145 height 32
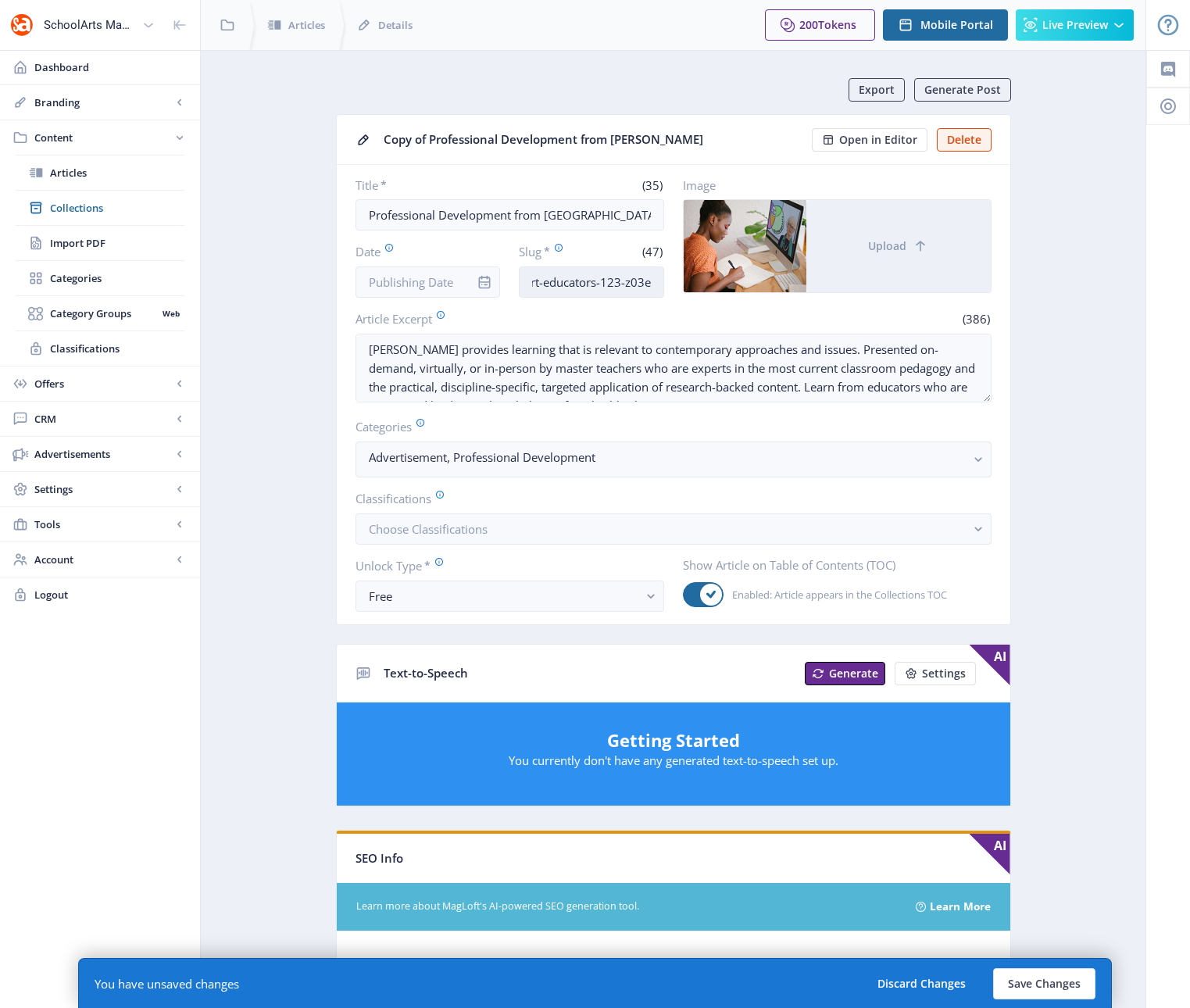
drag, startPoint x: 656, startPoint y: 282, endPoint x: 614, endPoint y: 284, distance: 42.0
click at [614, 284] on input "professional-development-art-educators-123-z03e" at bounding box center [591, 282] width 145 height 32
type input "professional-development-art-educators-1222"
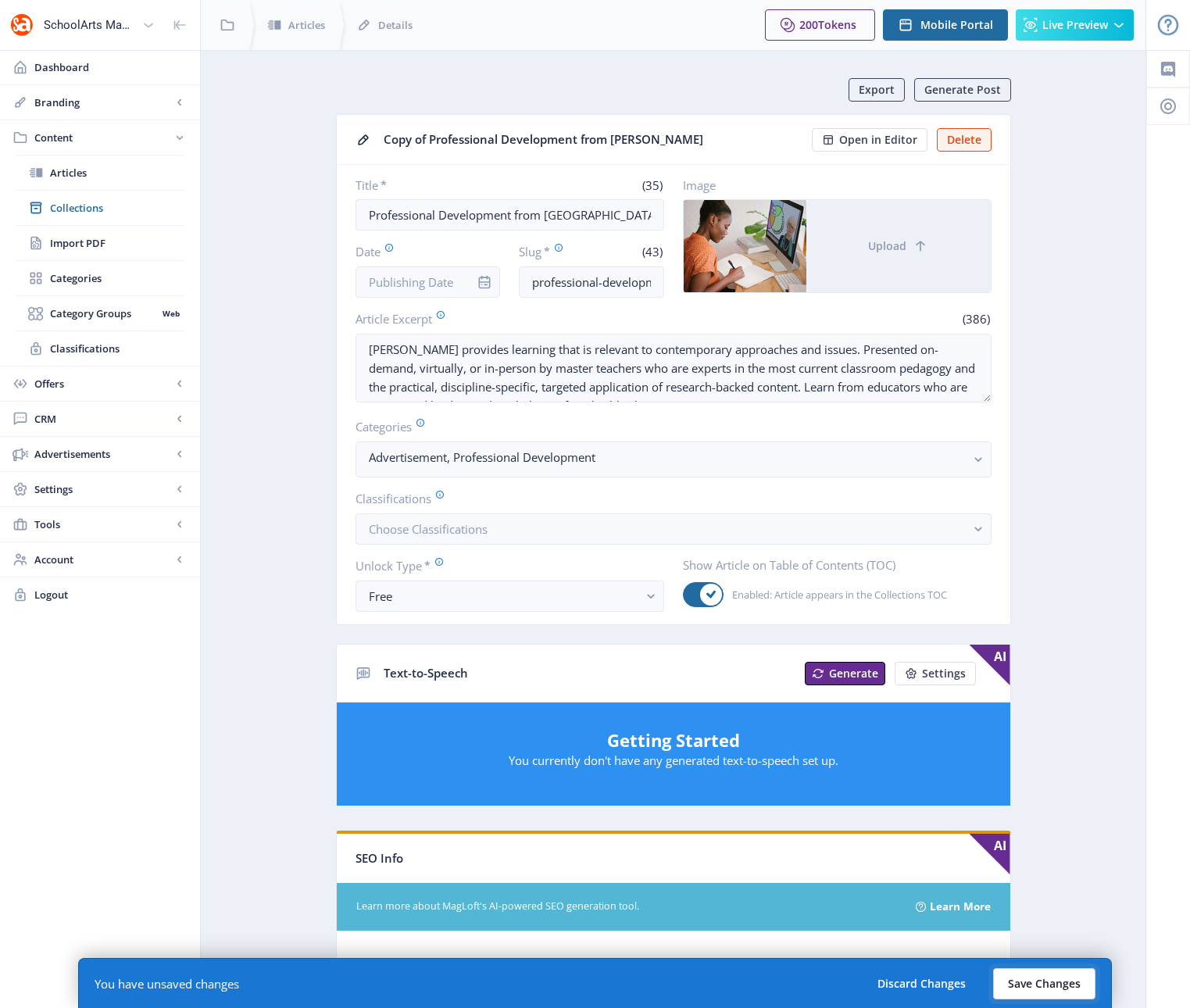
click at [1054, 982] on button "Save Changes" at bounding box center [1044, 984] width 102 height 32
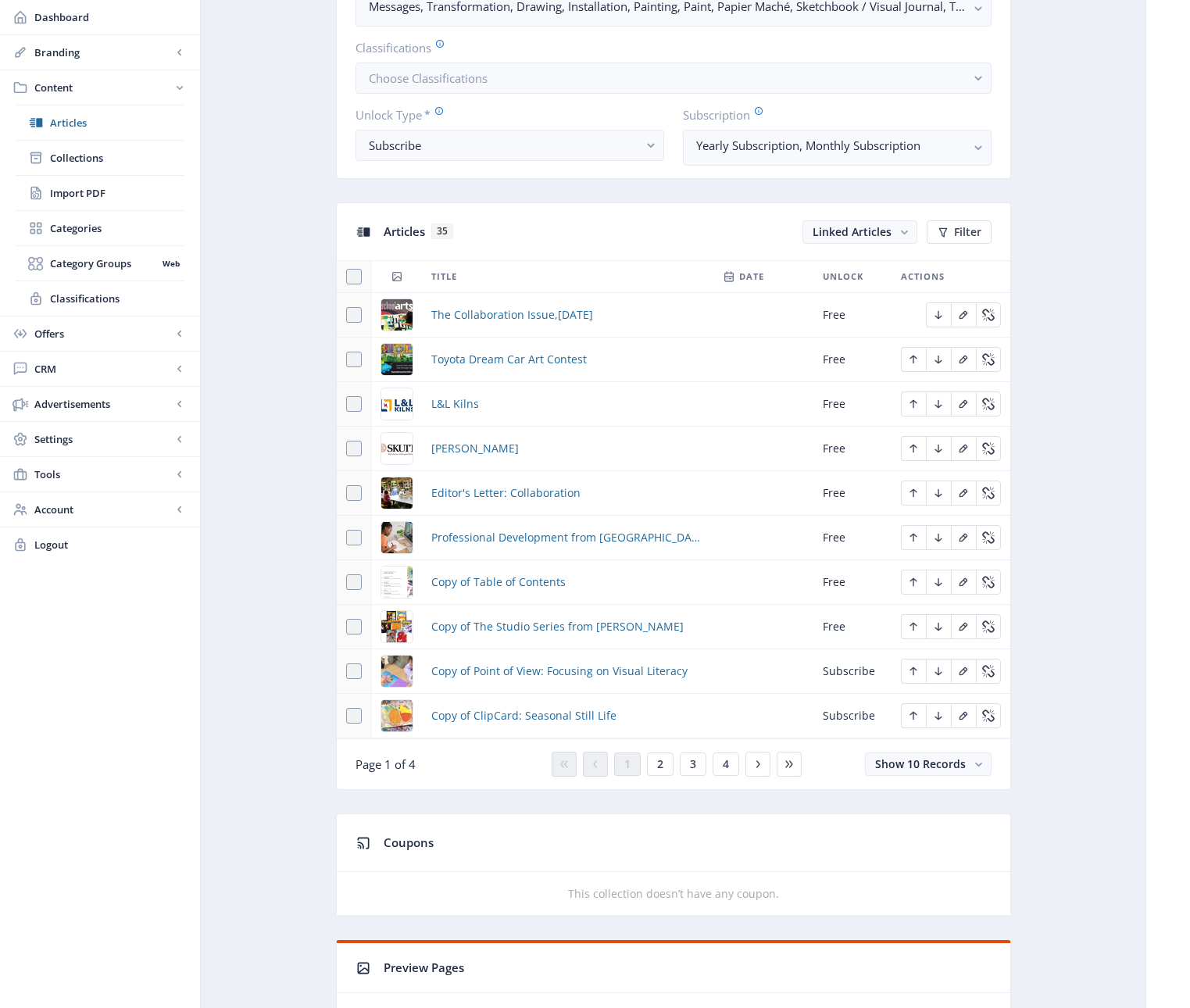
scroll to position [592, 0]
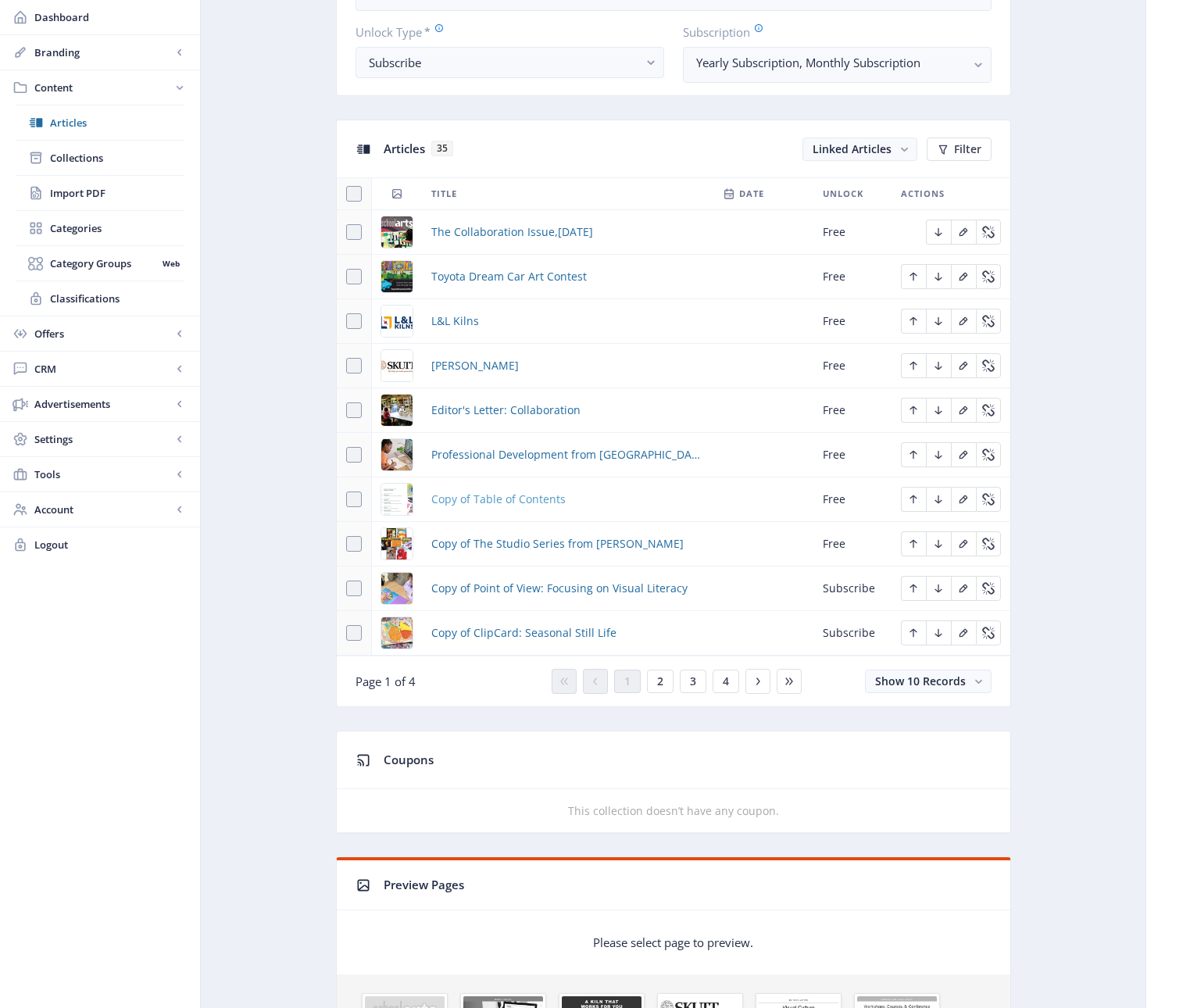
click at [481, 500] on span "Copy of Table of Contents" at bounding box center [498, 498] width 135 height 19
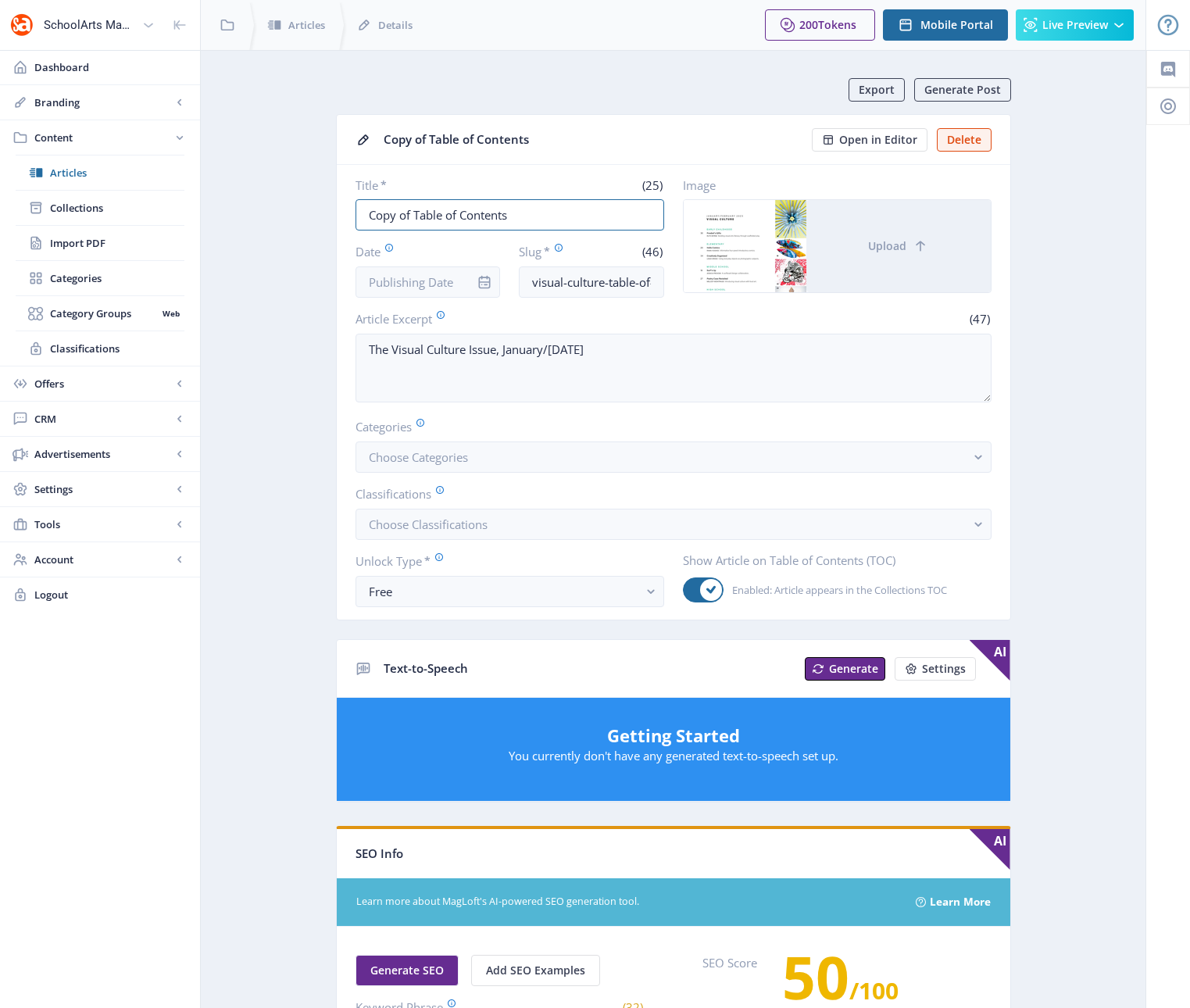
drag, startPoint x: 412, startPoint y: 215, endPoint x: 326, endPoint y: 212, distance: 86.1
click at [326, 212] on app-content-article "Export Generate Post Copy of Table of Contents Open in Editor Delete Title * (2…" at bounding box center [673, 796] width 890 height 1437
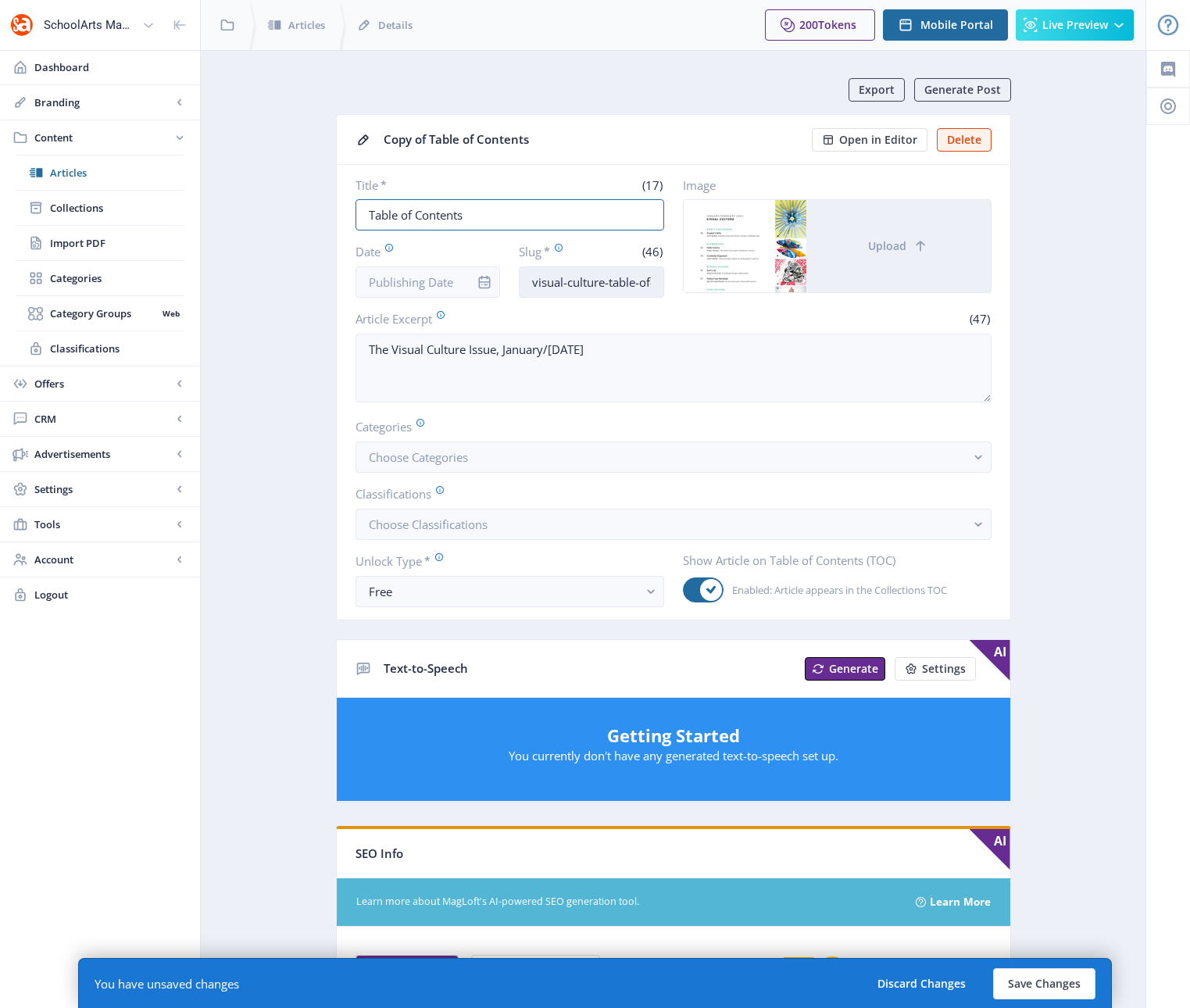
type input "Table of Contents"
drag, startPoint x: 603, startPoint y: 282, endPoint x: 436, endPoint y: 280, distance: 167.0
click at [436, 280] on div "Date Slug * (46) visual-culture-table-of-contents-623-r0ua-mfsp" at bounding box center [510, 269] width 308 height 54
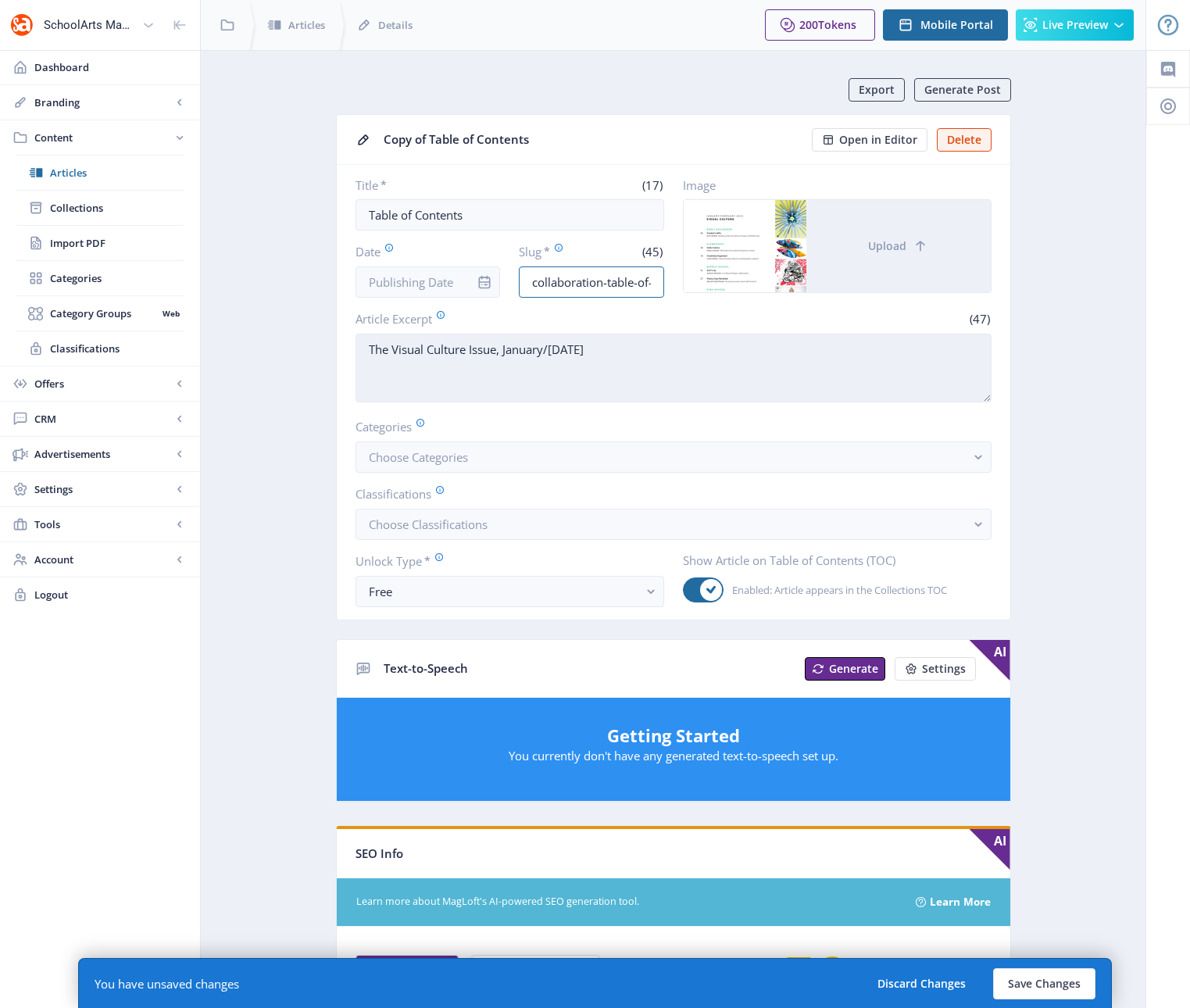
type input "collaboration-table-of-contents-623-r0ua-mfsp"
drag, startPoint x: 468, startPoint y: 349, endPoint x: 394, endPoint y: 355, distance: 74.2
click at [394, 355] on textarea "The Visual Culture Issue, January/[DATE]" at bounding box center [673, 368] width 636 height 69
drag, startPoint x: 580, startPoint y: 351, endPoint x: 502, endPoint y: 353, distance: 78.0
click at [502, 351] on textarea "The Collaboration Issue, January/[DATE]" at bounding box center [673, 368] width 636 height 69
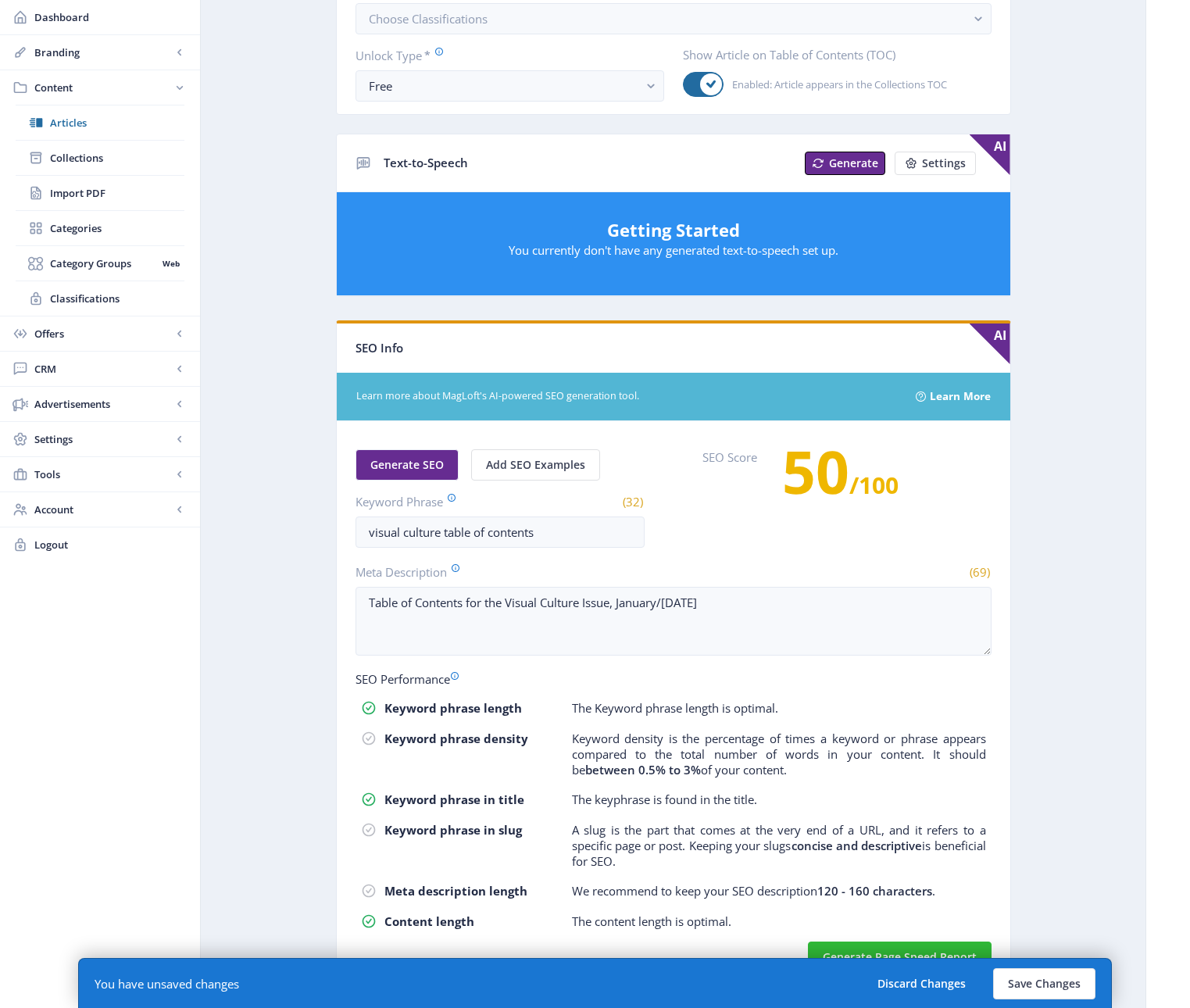
scroll to position [521, 0]
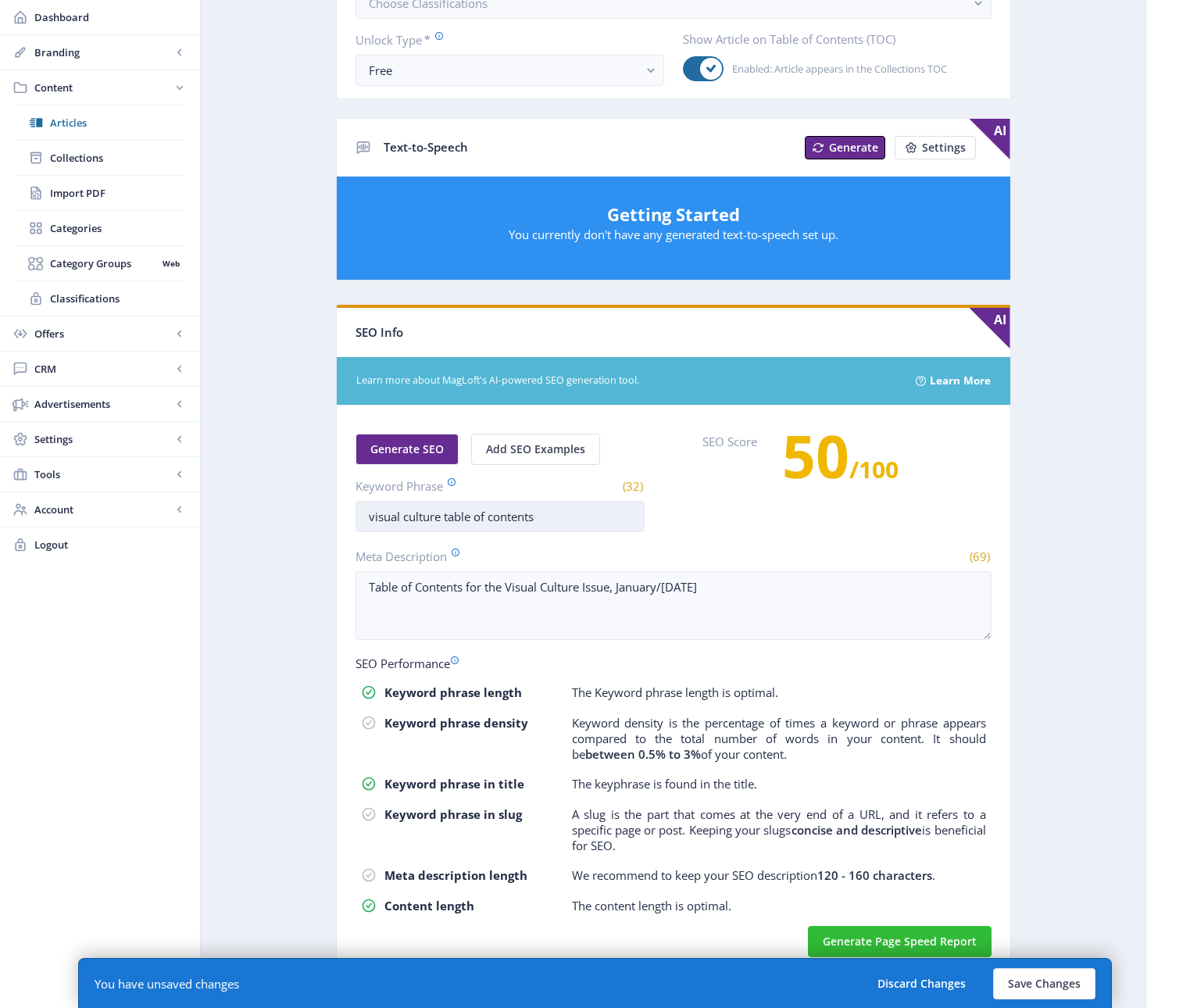
type textarea "The Collaboration Issue, [DATE]"
drag, startPoint x: 439, startPoint y: 516, endPoint x: 292, endPoint y: 519, distance: 147.0
click at [292, 519] on app-content-article "Export Generate Post Copy of Table of Contents Open in Editor Delete Title * (1…" at bounding box center [673, 275] width 890 height 1437
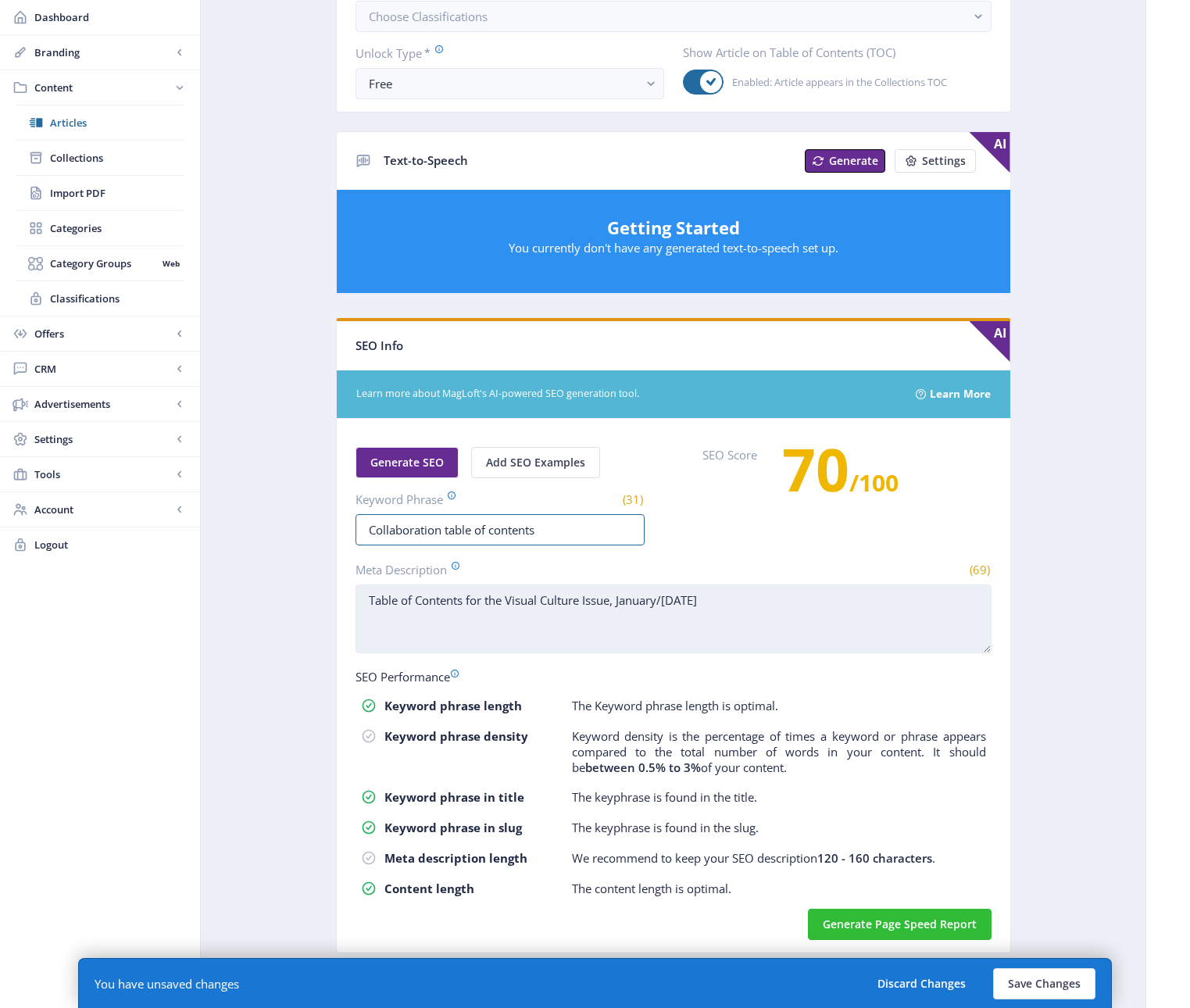
type input "Collaboration table of contents"
click at [524, 635] on textarea "Table of Contents for the Visual Culture Issue, January/[DATE]" at bounding box center [673, 618] width 636 height 69
drag, startPoint x: 510, startPoint y: 599, endPoint x: 583, endPoint y: 601, distance: 73.0
click at [583, 601] on textarea "Table of Contents for the Visual Culture Issue, January/[DATE]" at bounding box center [673, 618] width 636 height 69
drag, startPoint x: 739, startPoint y: 601, endPoint x: 618, endPoint y: 606, distance: 121.1
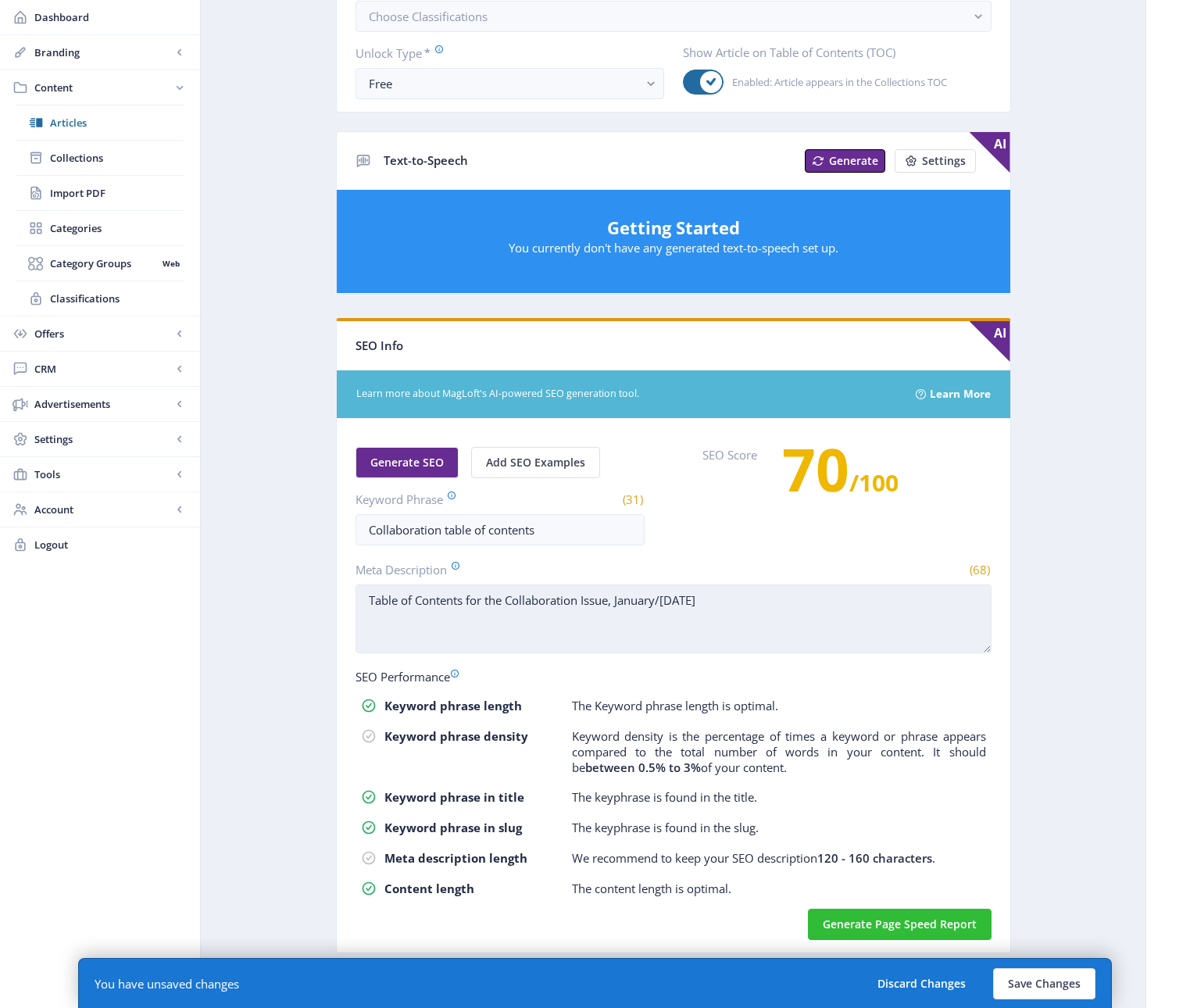
click at [618, 606] on textarea "Table of Contents for the Collaboration Issue, January/[DATE]" at bounding box center [673, 618] width 636 height 69
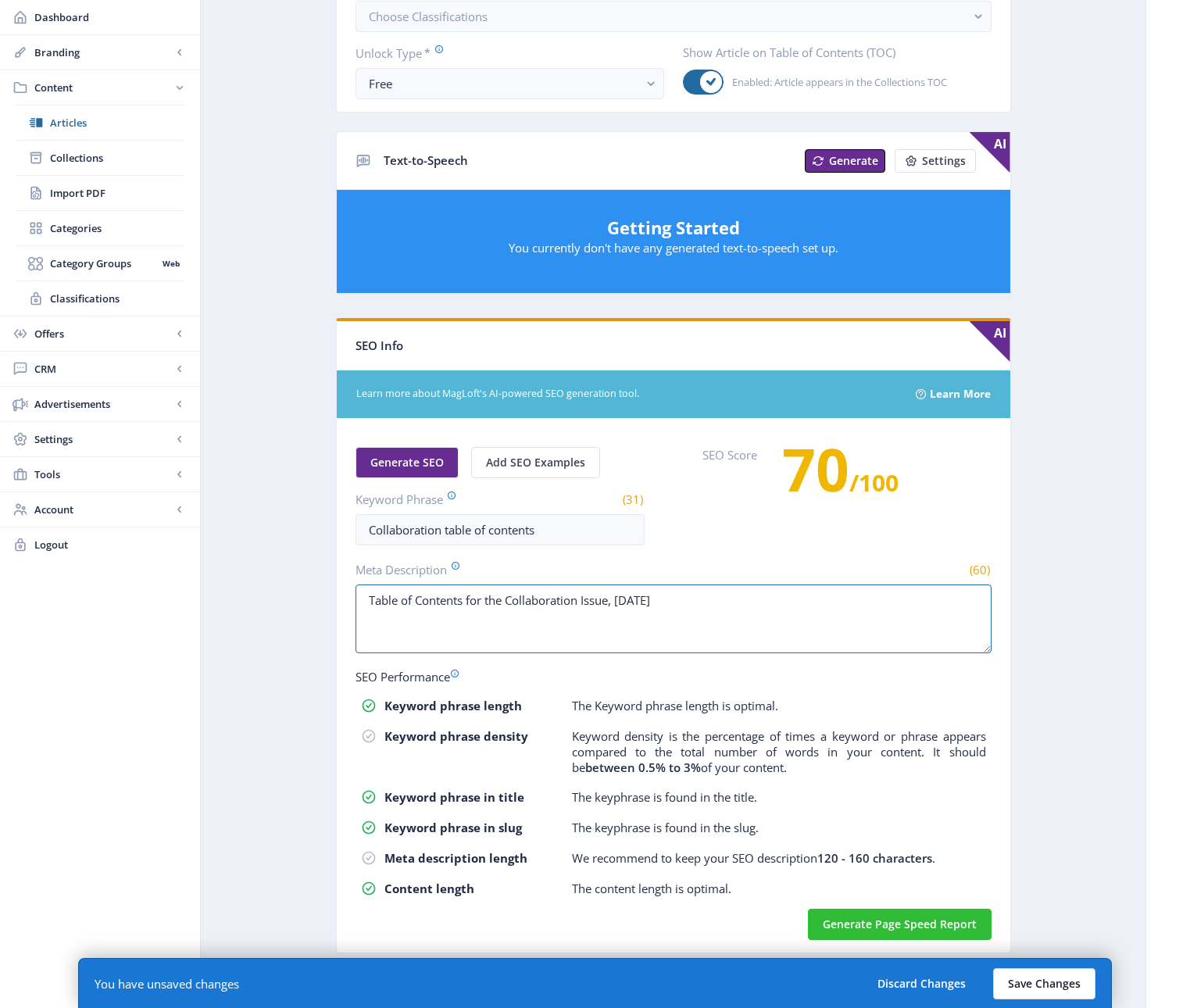
type textarea "Table of Contents for the Collaboration Issue, [DATE]"
click at [1047, 986] on button "Save Changes" at bounding box center [1044, 984] width 102 height 32
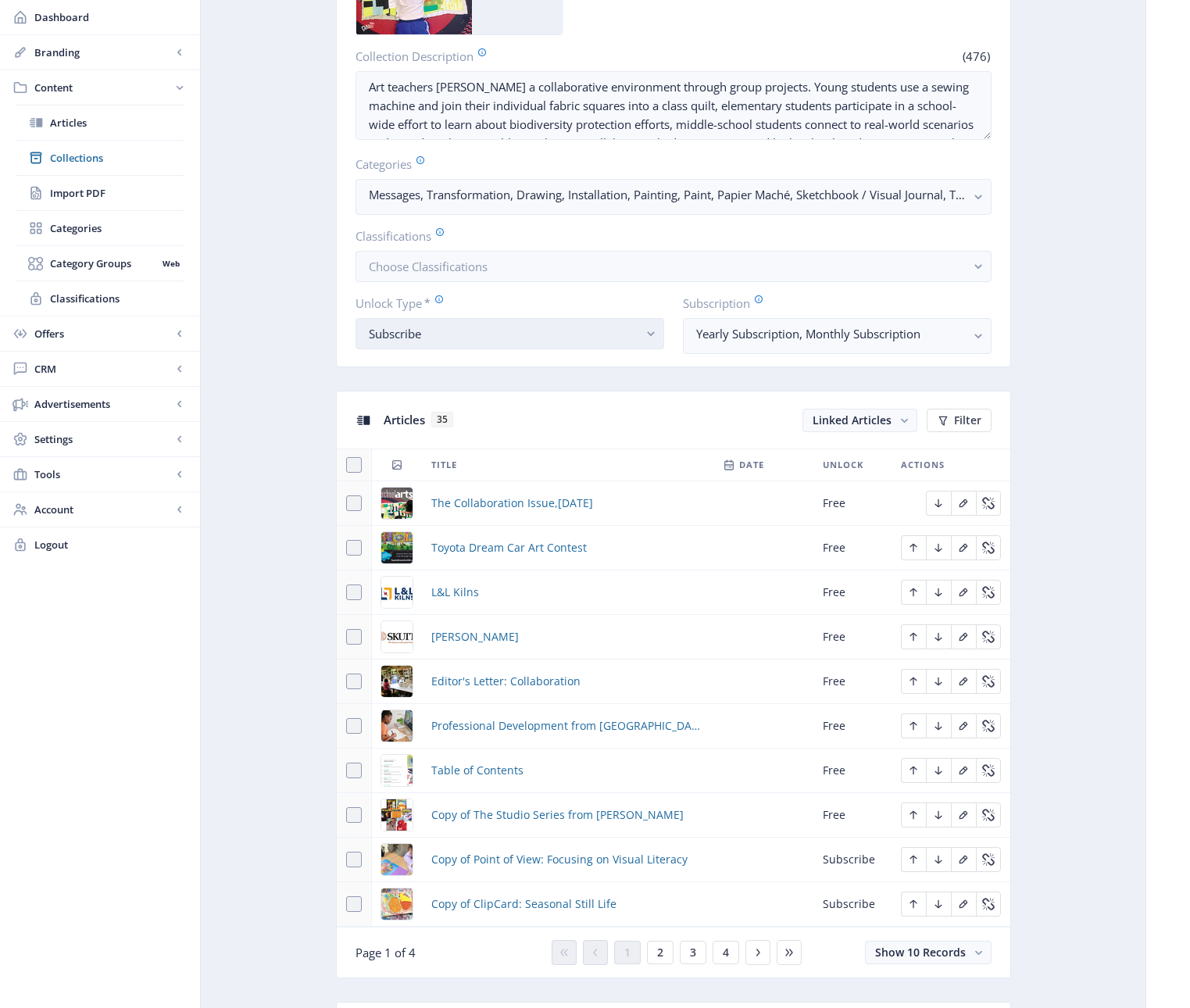
scroll to position [445, 0]
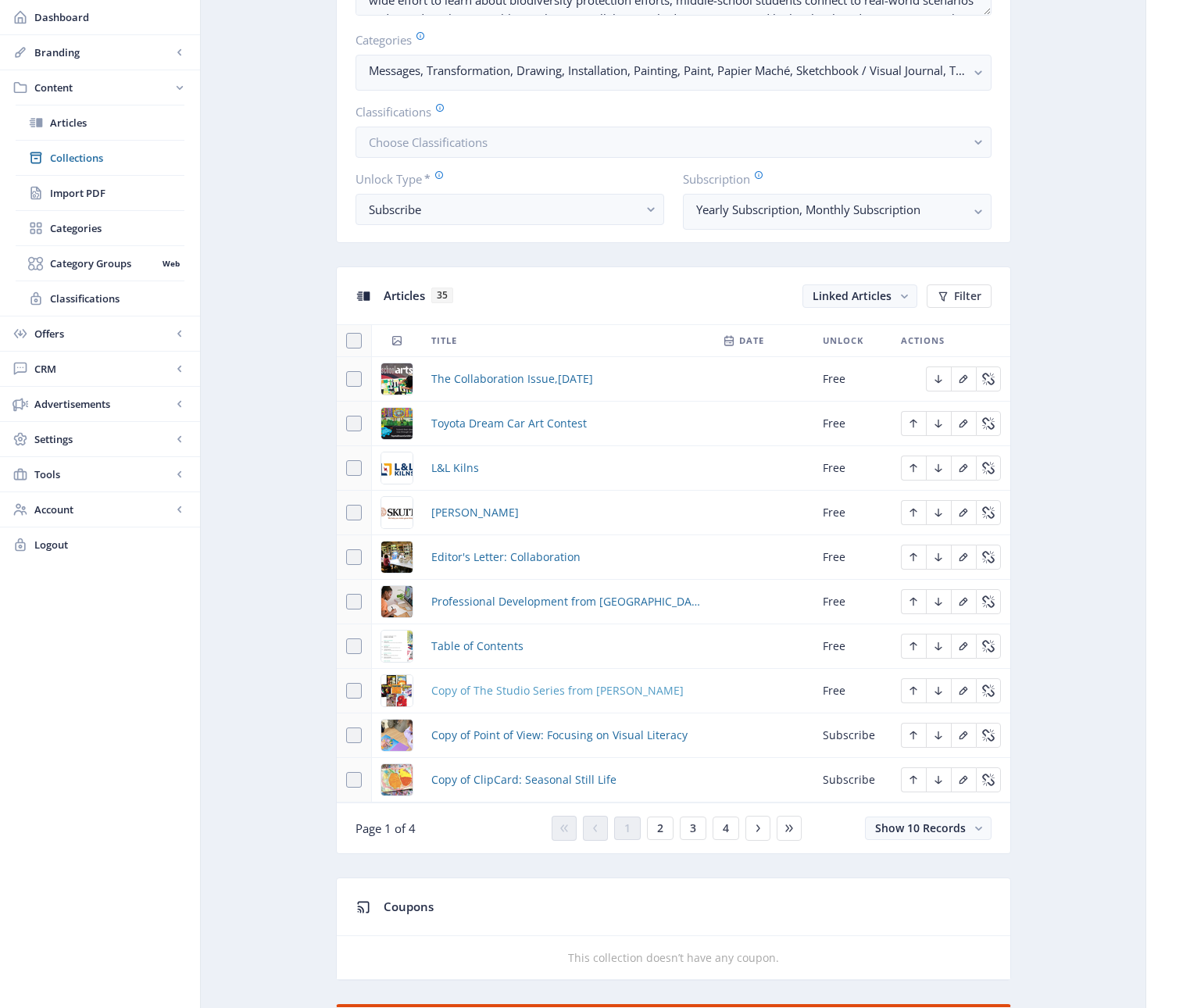
click at [502, 690] on span "Copy of The Studio Series from [PERSON_NAME]" at bounding box center [557, 690] width 252 height 19
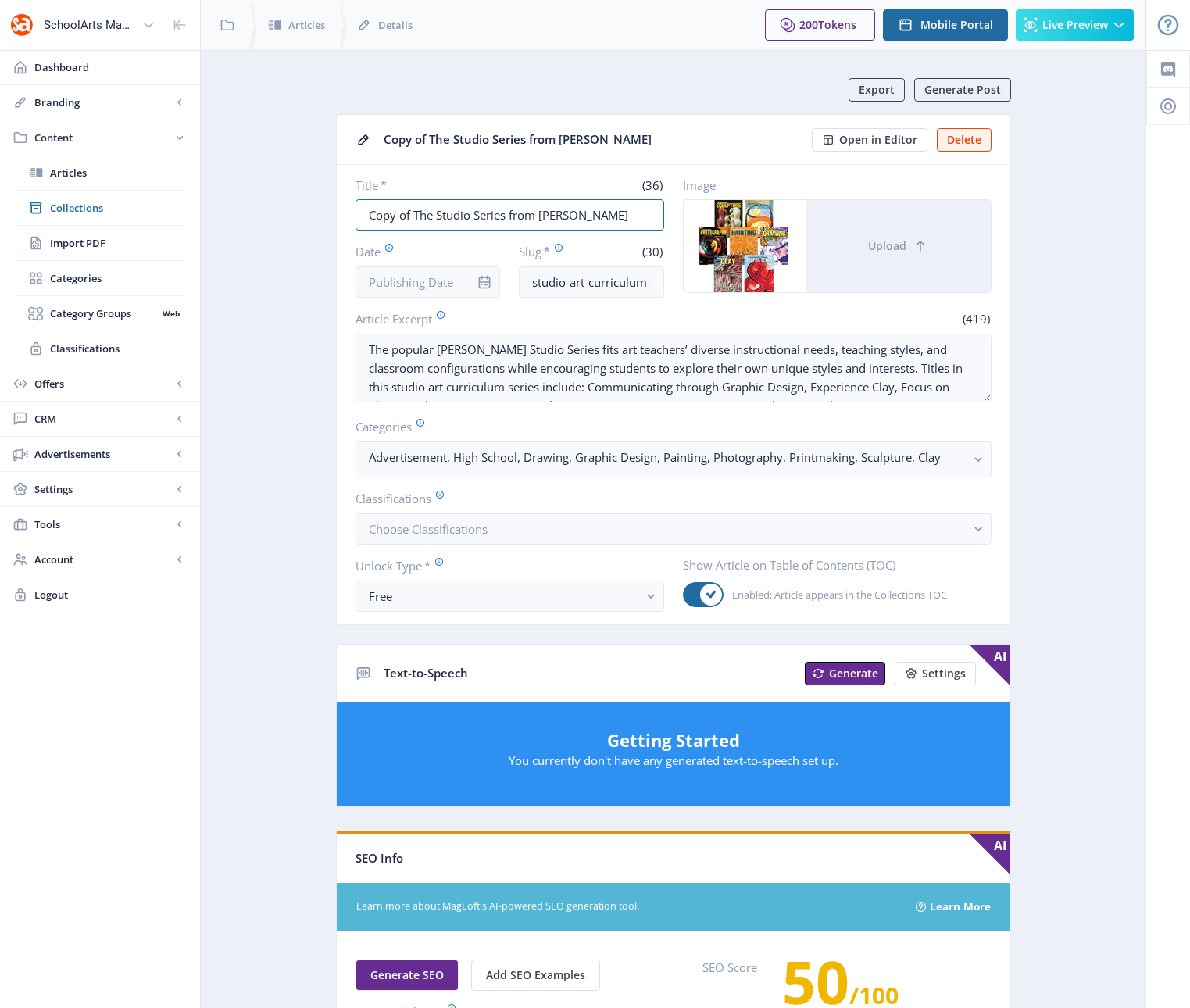
drag, startPoint x: 579, startPoint y: 213, endPoint x: 294, endPoint y: 218, distance: 285.0
click at [294, 218] on app-content-article "Export Generate Post Copy of The Studio Series from [PERSON_NAME] Open in Edito…" at bounding box center [673, 806] width 890 height 1456
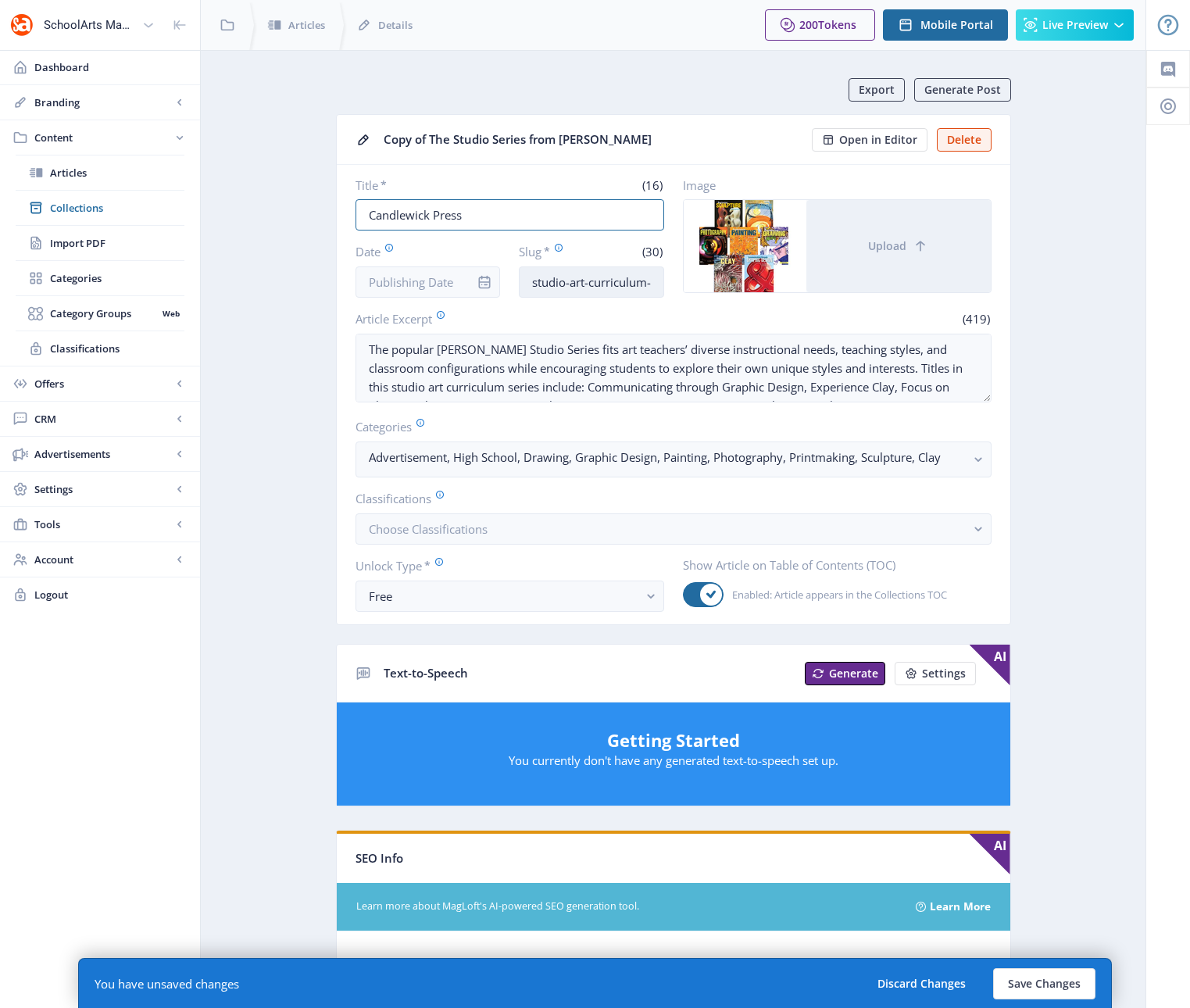
type input "Candlewick Press"
drag, startPoint x: 528, startPoint y: 278, endPoint x: 709, endPoint y: 284, distance: 181.1
click at [709, 284] on div "Title * (16) Candlewick Press Date Slug * (30) studio-art-curriculum-123-sllp I…" at bounding box center [673, 237] width 636 height 120
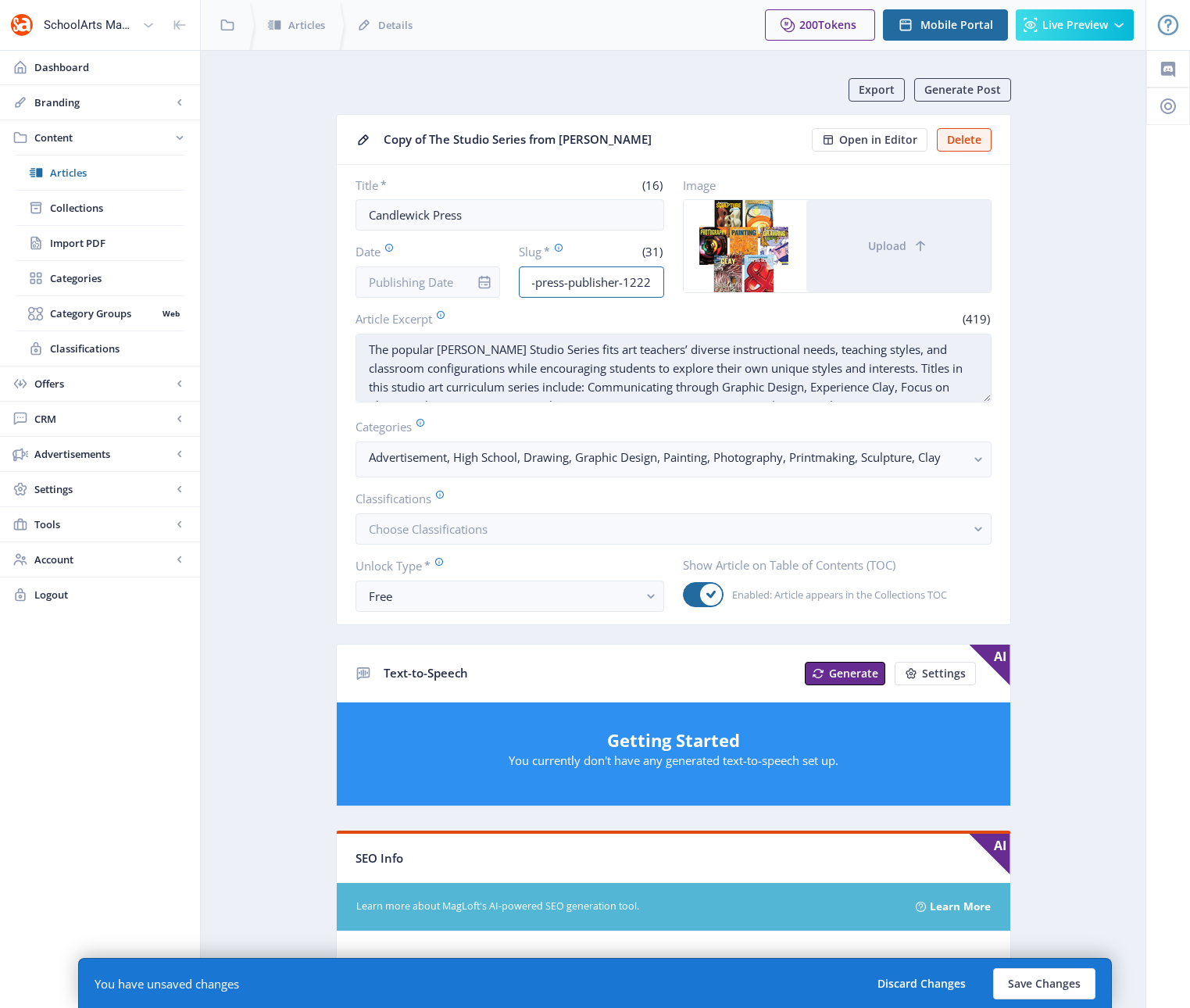
type input "candlewick-press-publisher-1222"
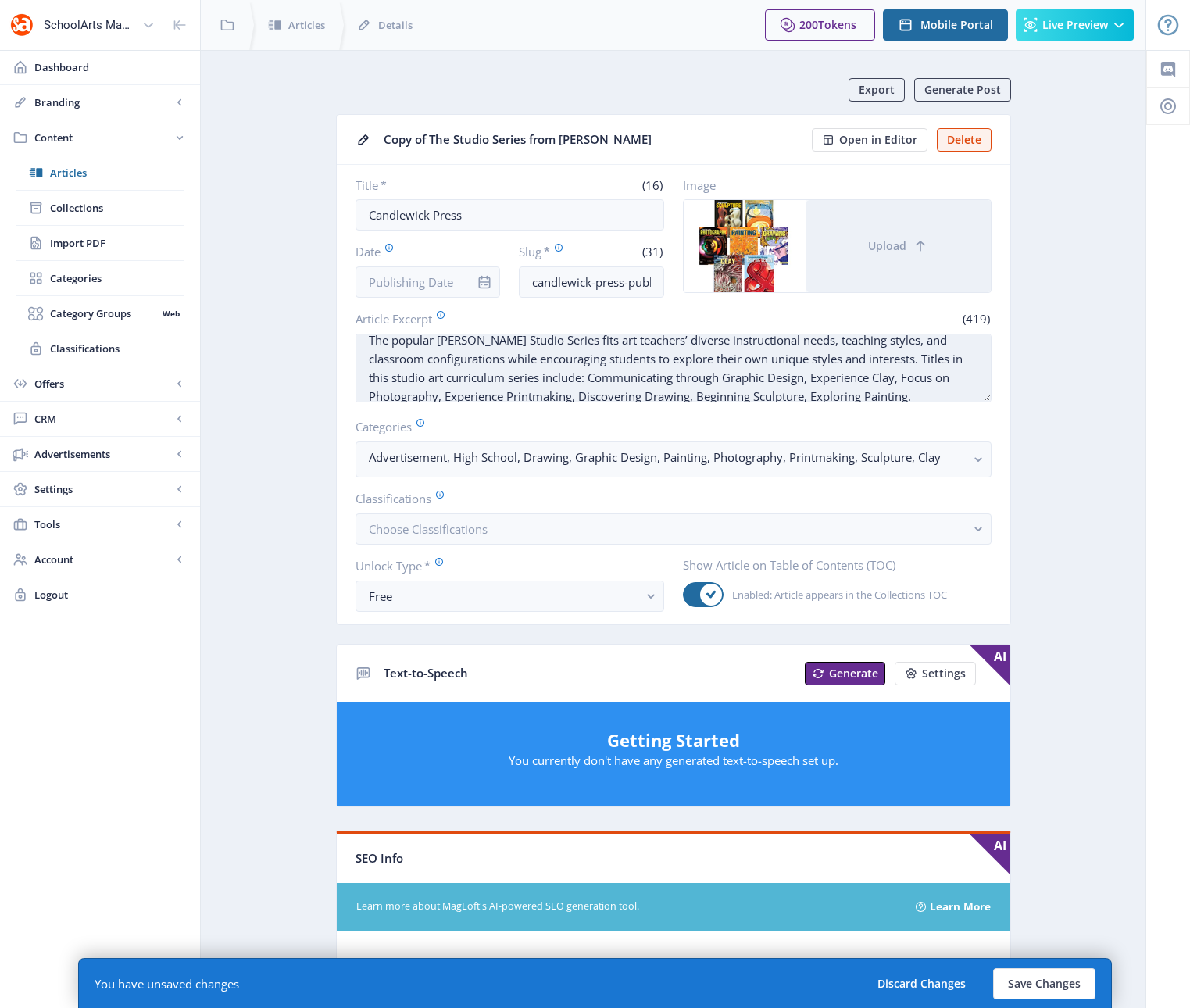
scroll to position [0, 0]
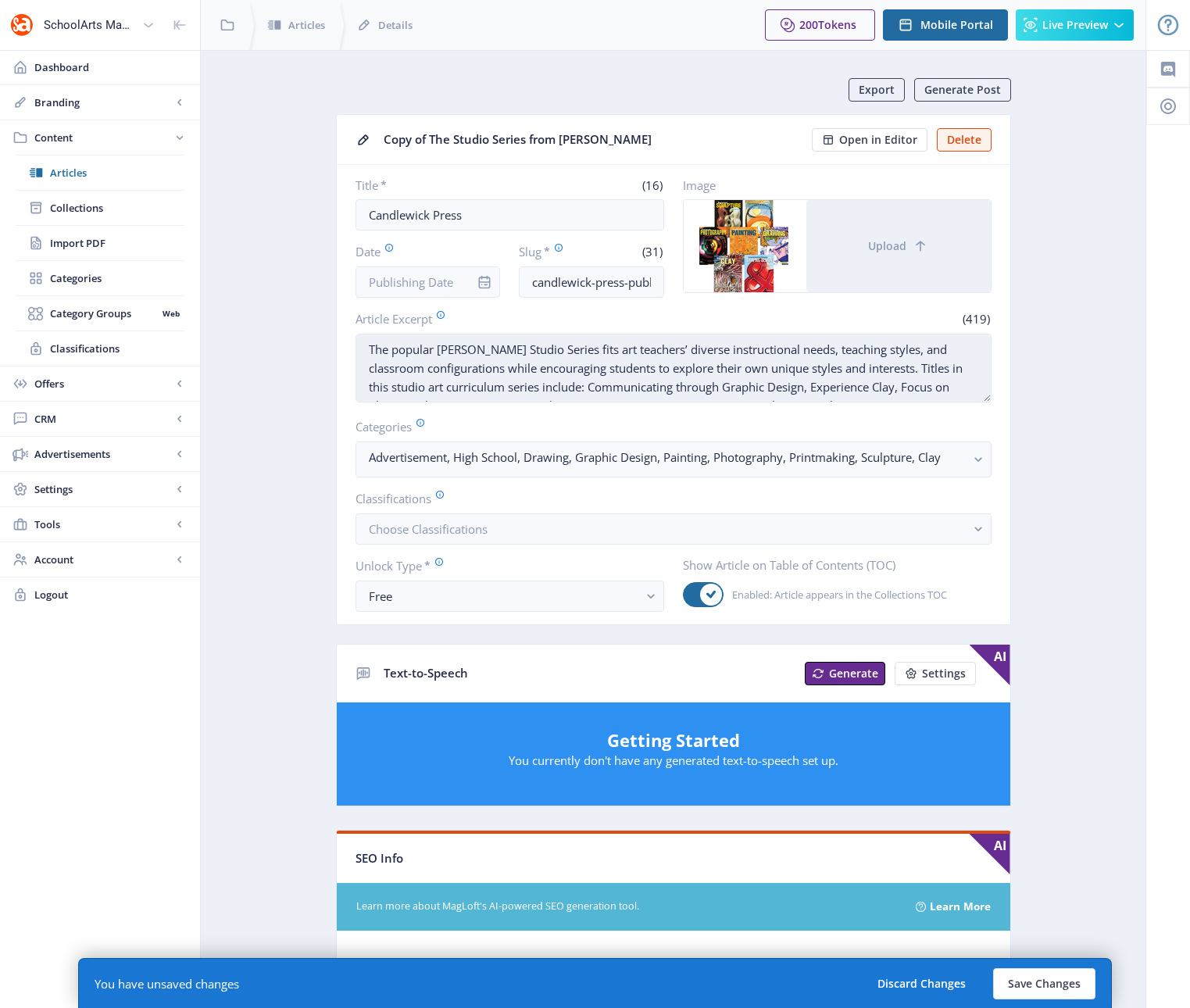
drag, startPoint x: 948, startPoint y: 386, endPoint x: 382, endPoint y: 347, distance: 567.3
click at [375, 345] on textarea "The popular [PERSON_NAME] Studio Series fits art teachers’ diverse instructiona…" at bounding box center [673, 368] width 636 height 69
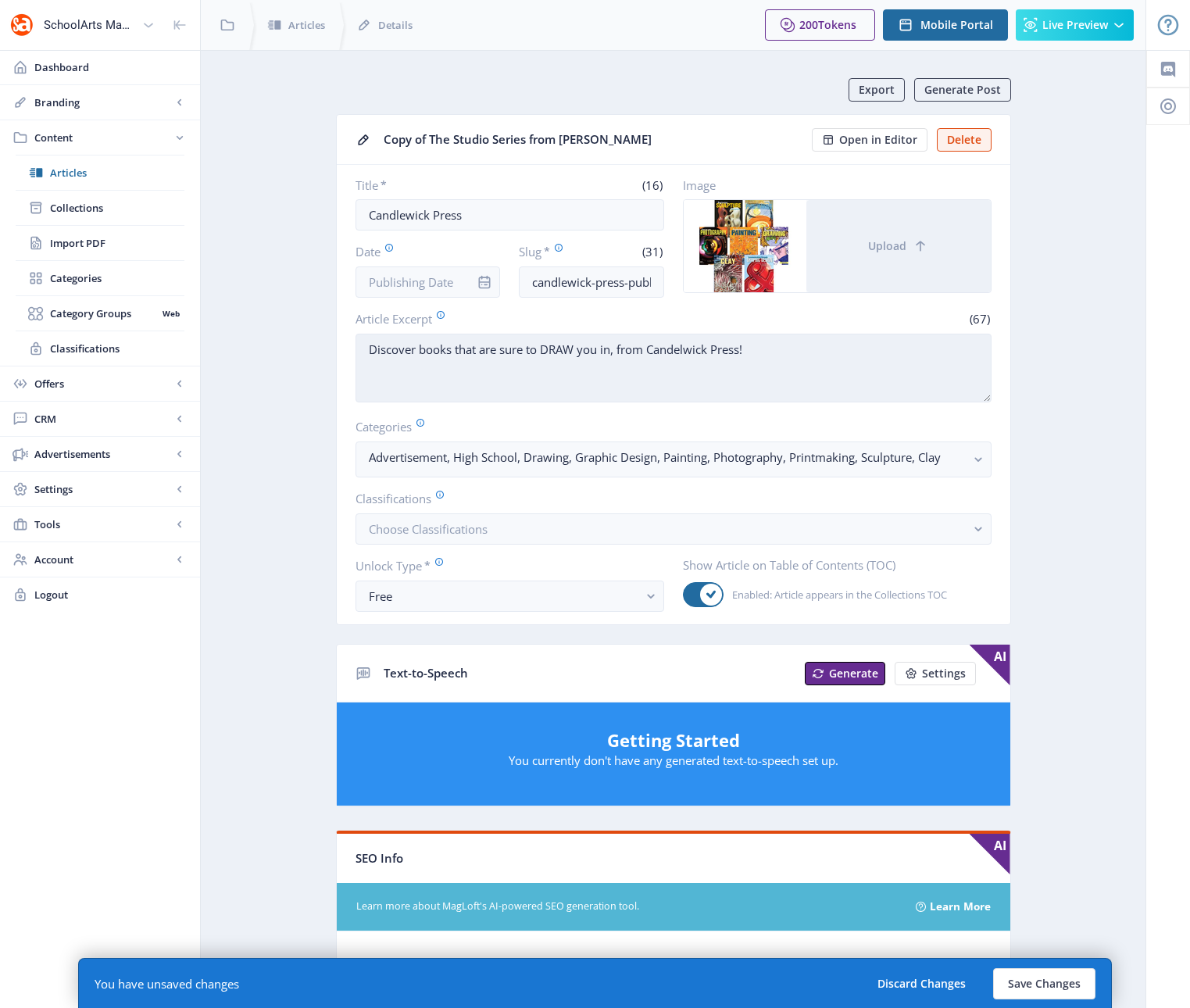
click at [685, 349] on textarea "Discover books that are sure to DRAW you in, from Candelwick Press!" at bounding box center [673, 368] width 636 height 69
click at [831, 349] on textarea "Discover books that are sure to DRAW you in, from Candlewick Press!" at bounding box center [673, 368] width 636 height 69
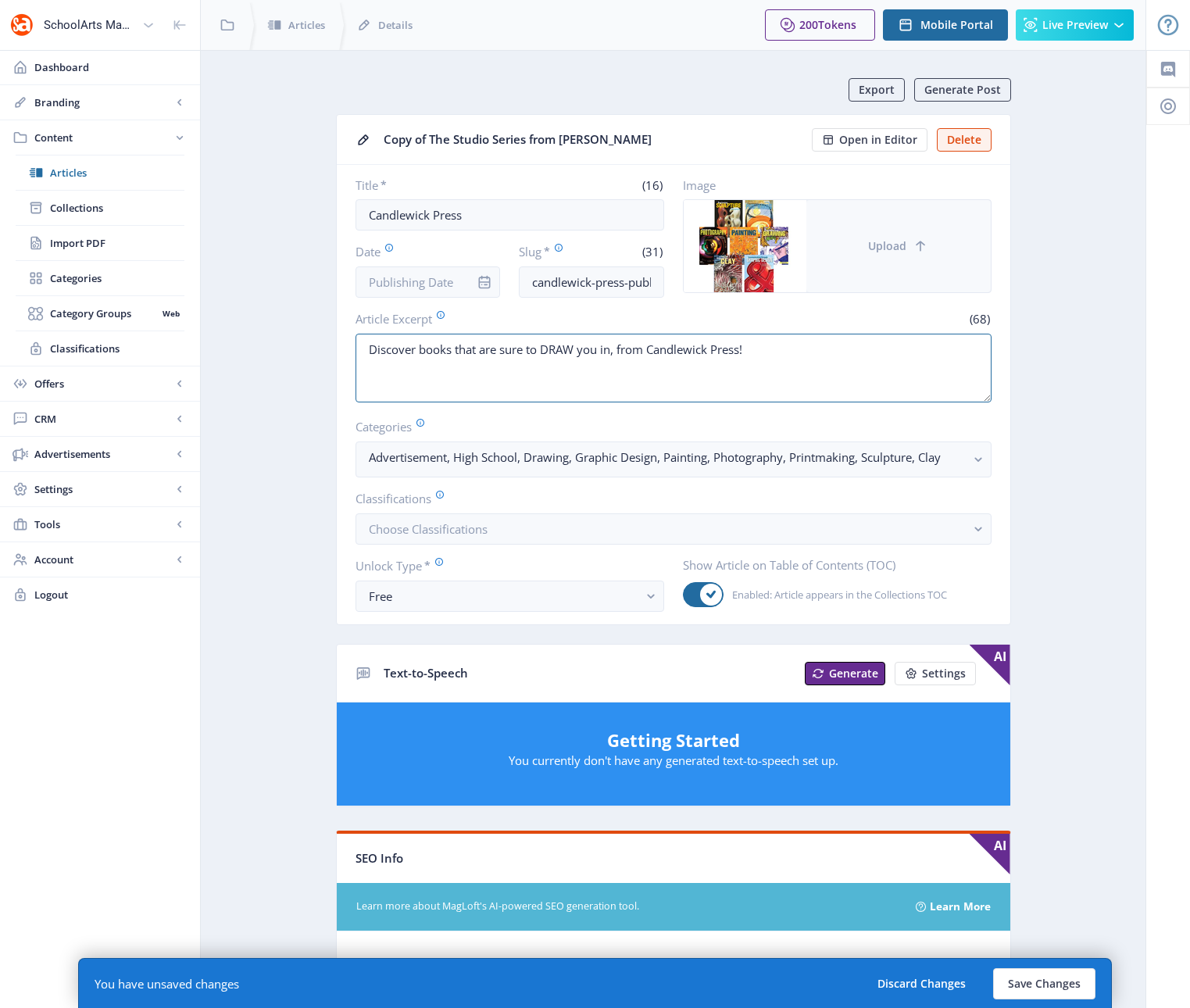
type textarea "Discover books that are sure to DRAW you in, from Candlewick Press!"
click at [948, 252] on button "Upload" at bounding box center [898, 246] width 184 height 93
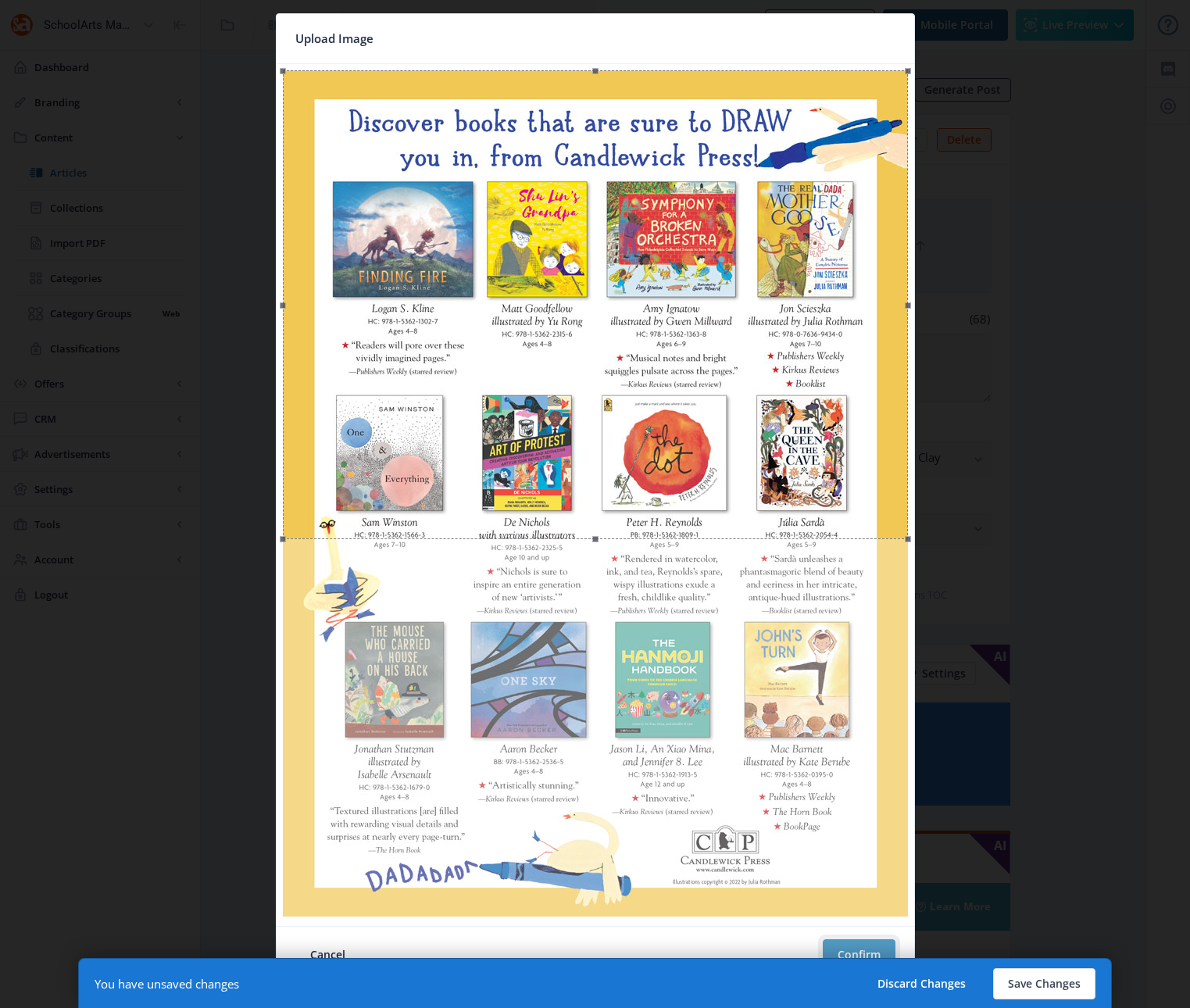
click at [864, 949] on button "Confirm" at bounding box center [860, 954] width 73 height 32
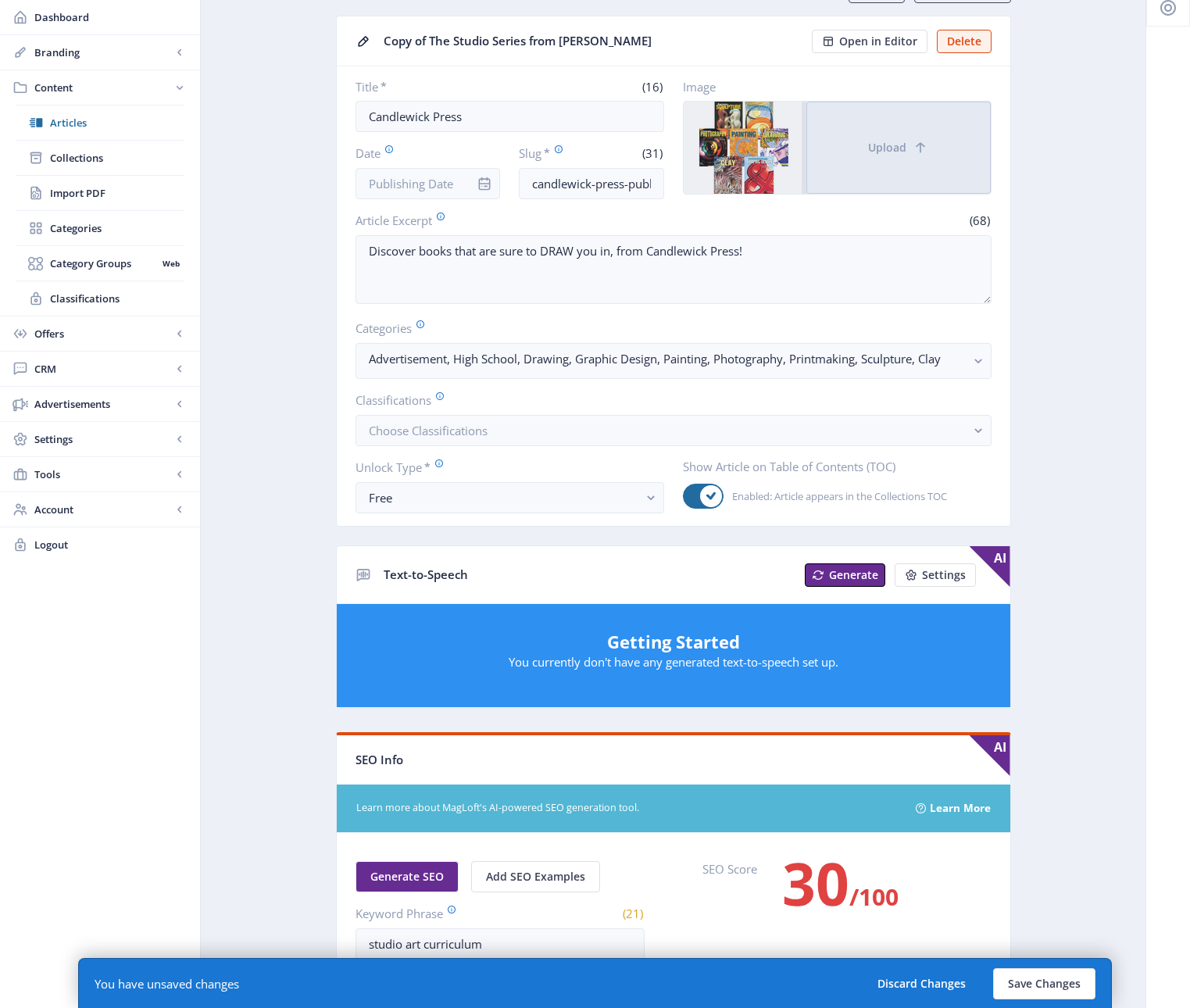
scroll to position [19, 0]
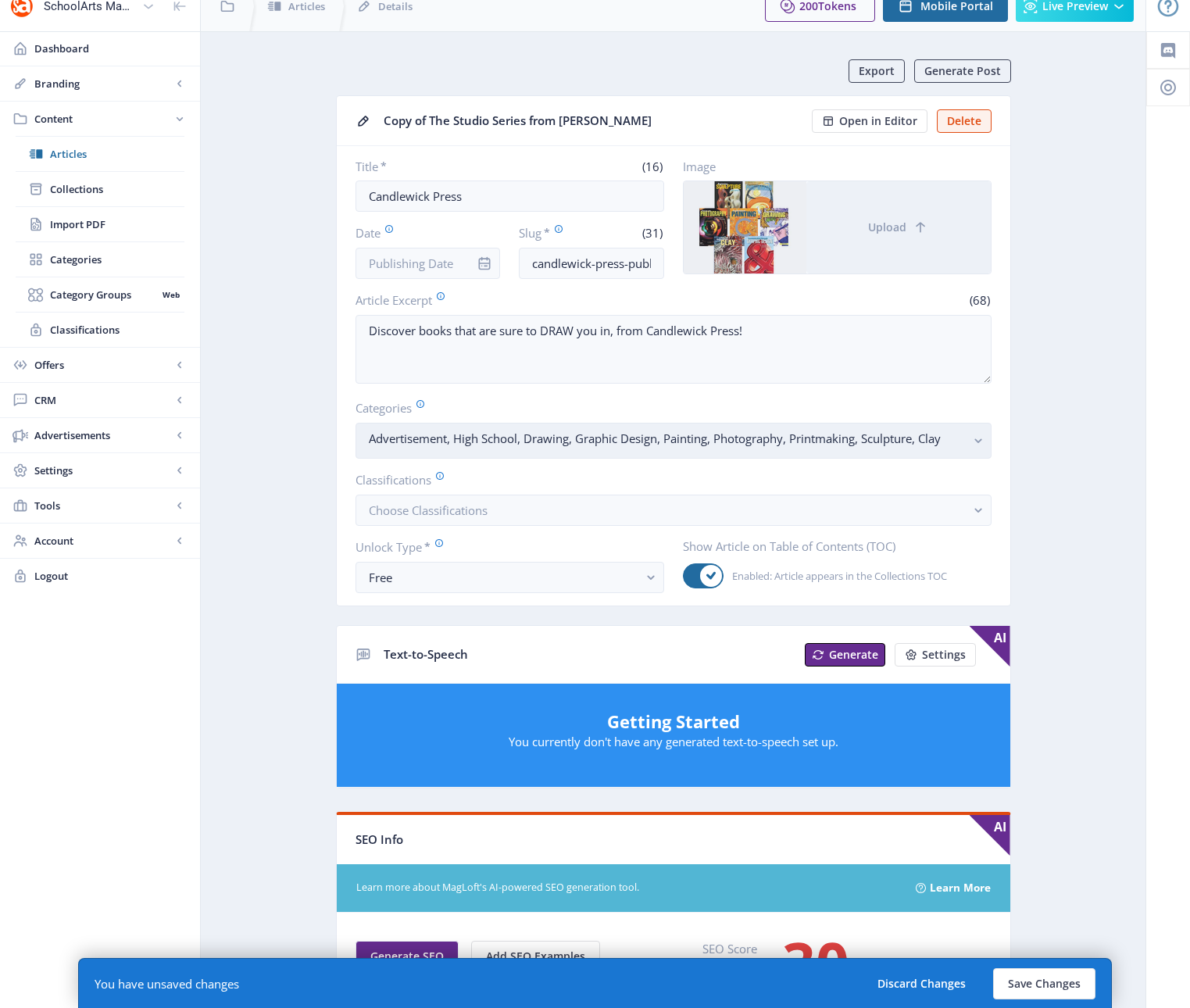
click at [974, 441] on g "button" at bounding box center [978, 441] width 18 height 18
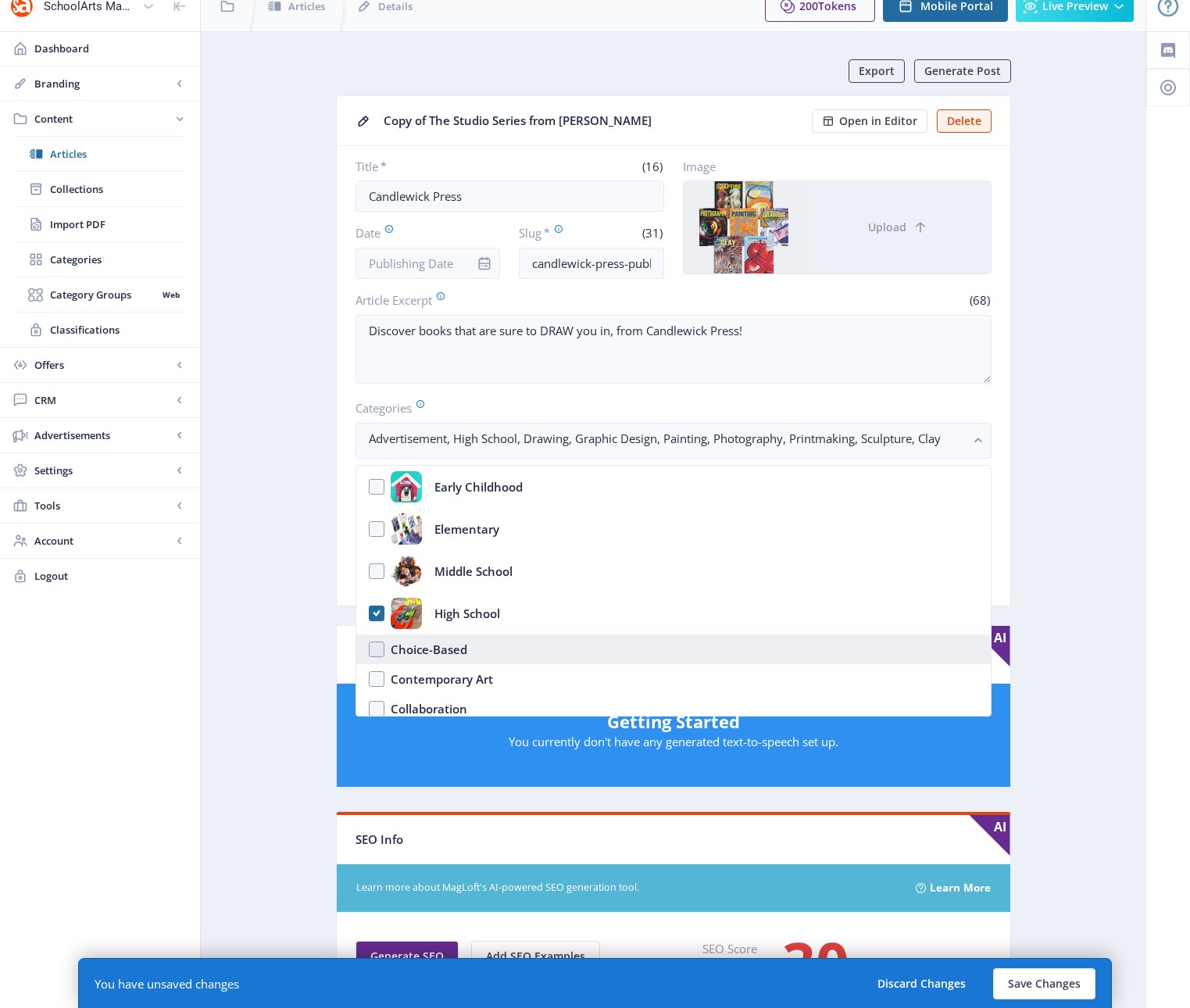
scroll to position [3, 0]
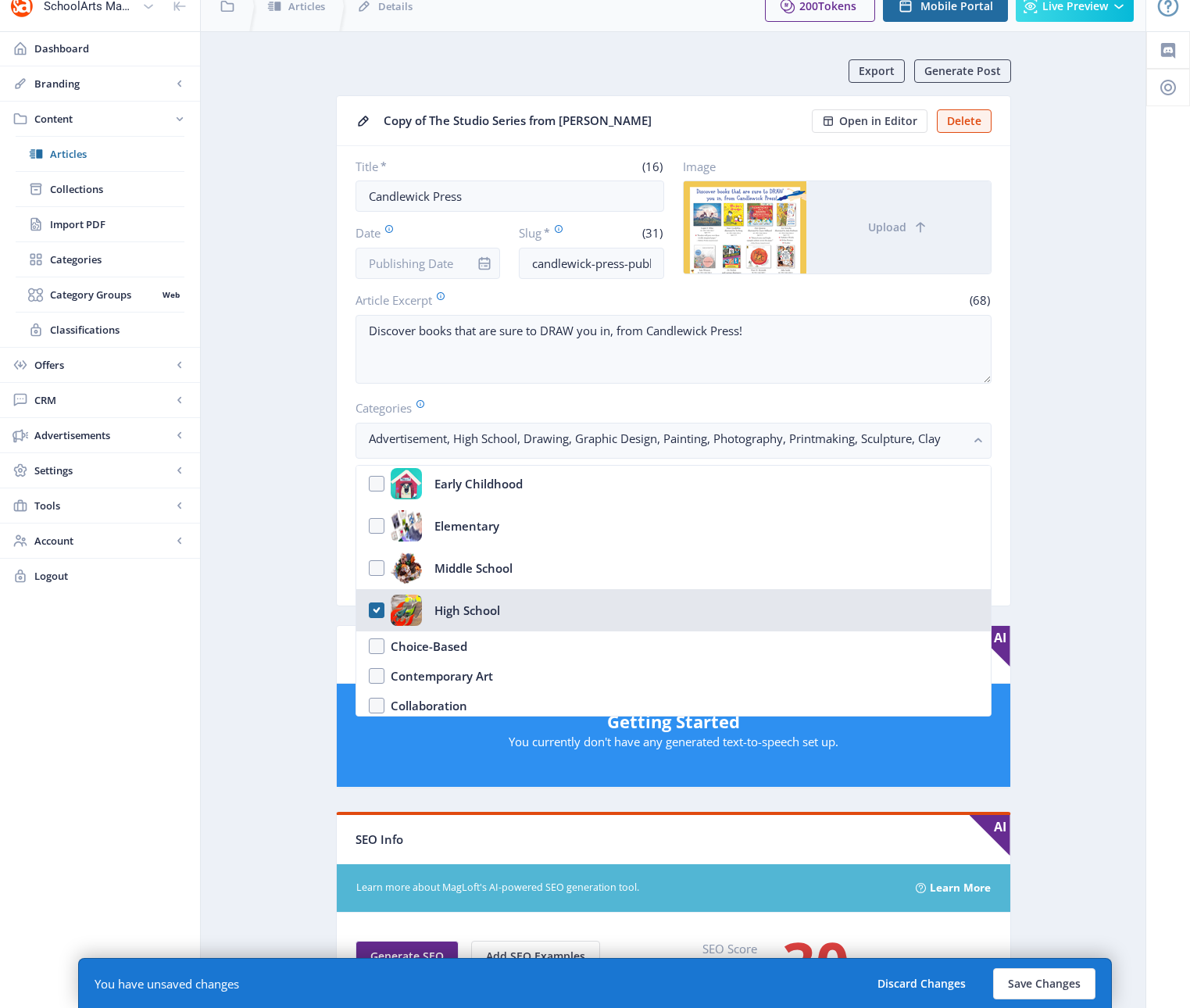
click at [373, 610] on nb-option "High School" at bounding box center [674, 610] width 635 height 42
checkbox input "false"
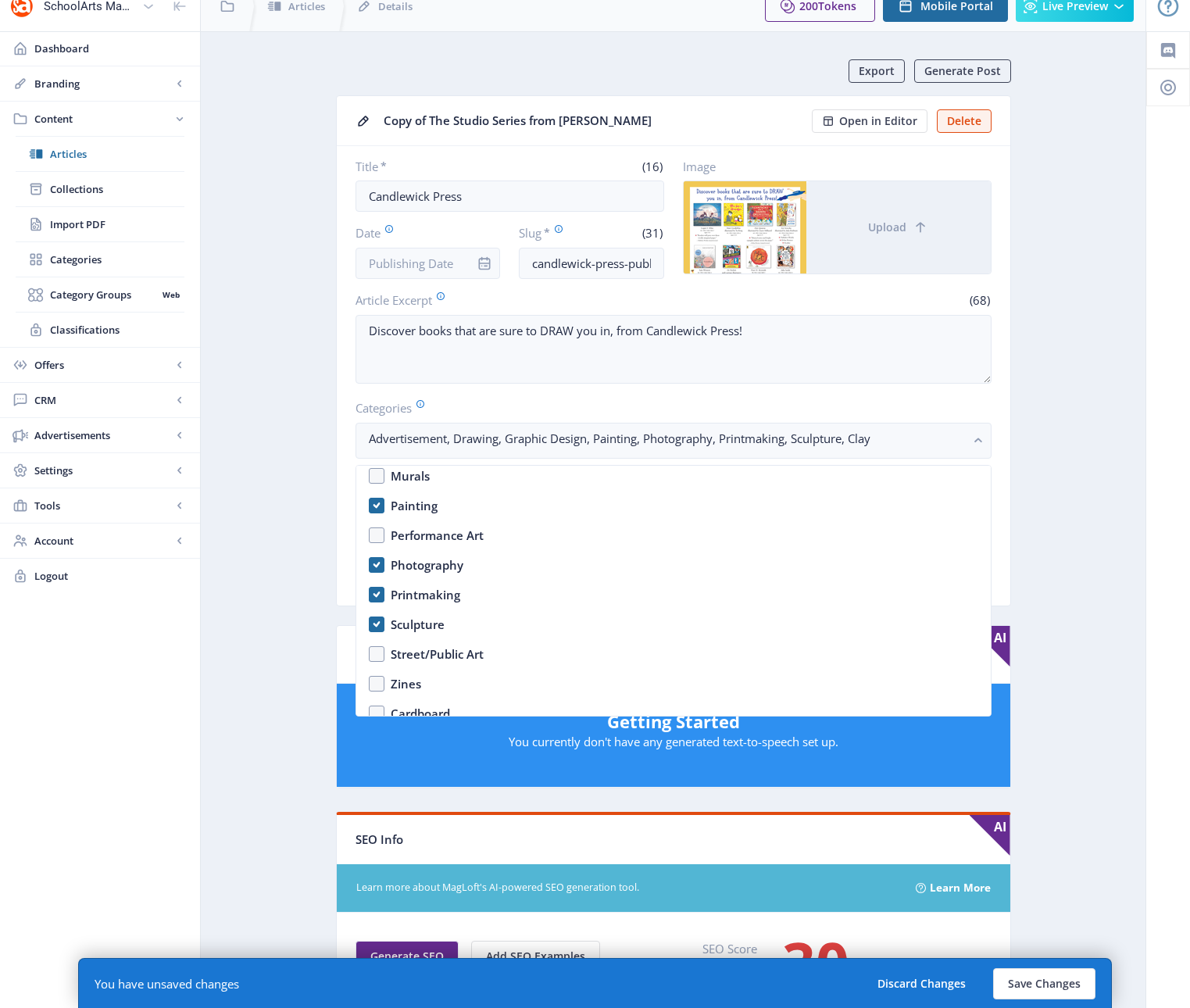
scroll to position [1768, 0]
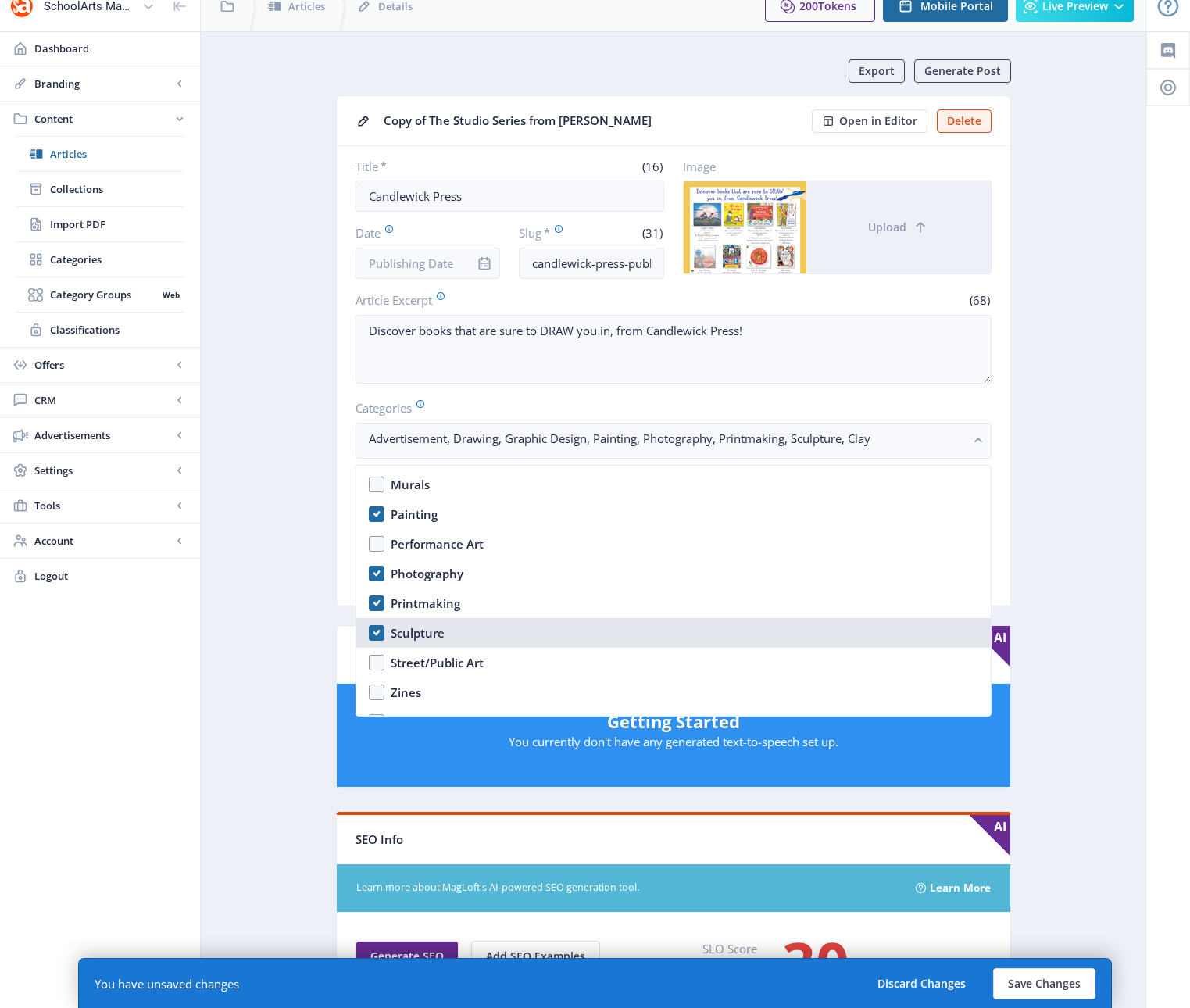
drag, startPoint x: 377, startPoint y: 636, endPoint x: 379, endPoint y: 624, distance: 12.2
click at [377, 635] on nb-option "Sculpture" at bounding box center [674, 632] width 635 height 30
checkbox input "false"
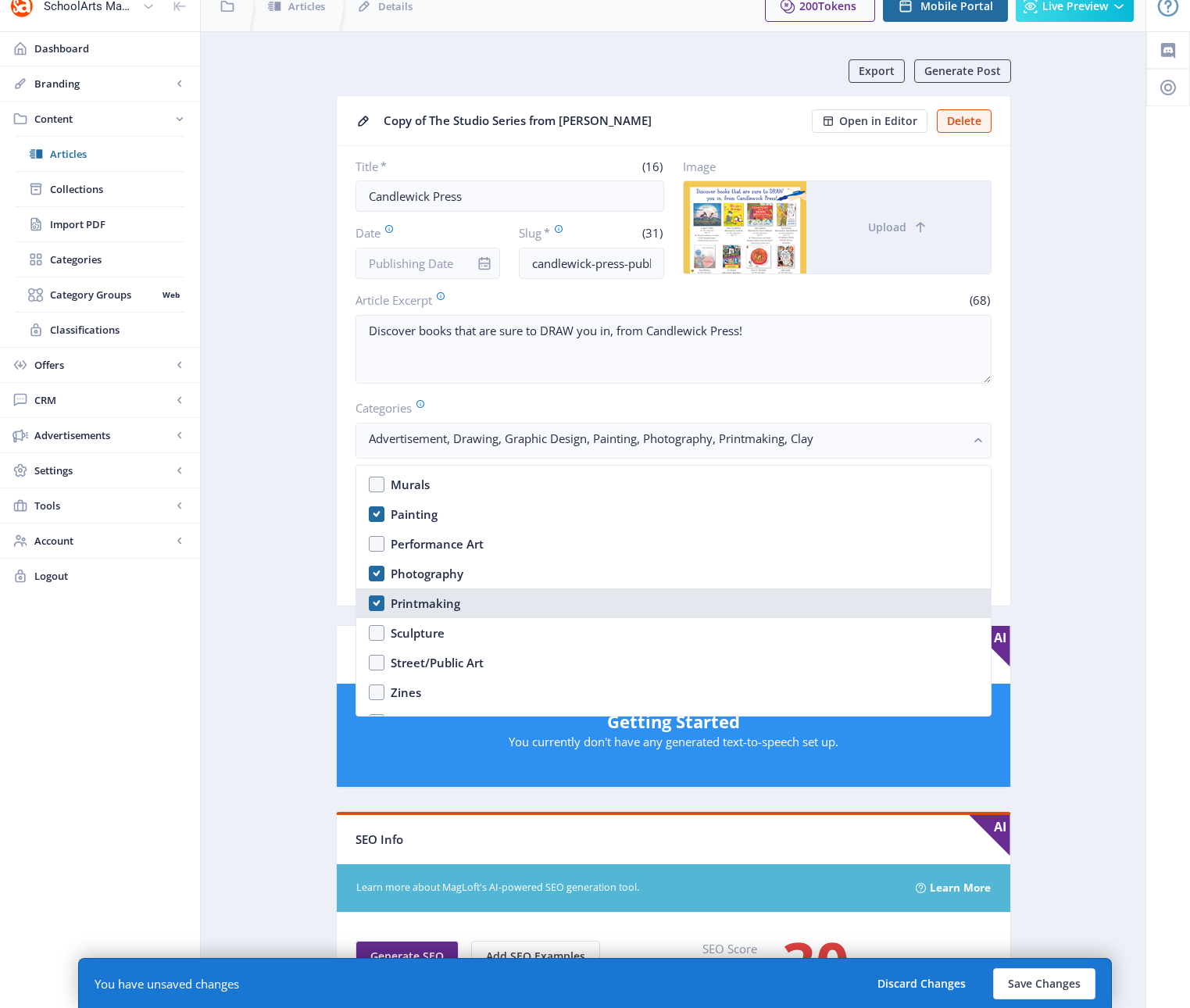
click at [382, 600] on nb-option "Printmaking" at bounding box center [674, 603] width 635 height 30
checkbox input "false"
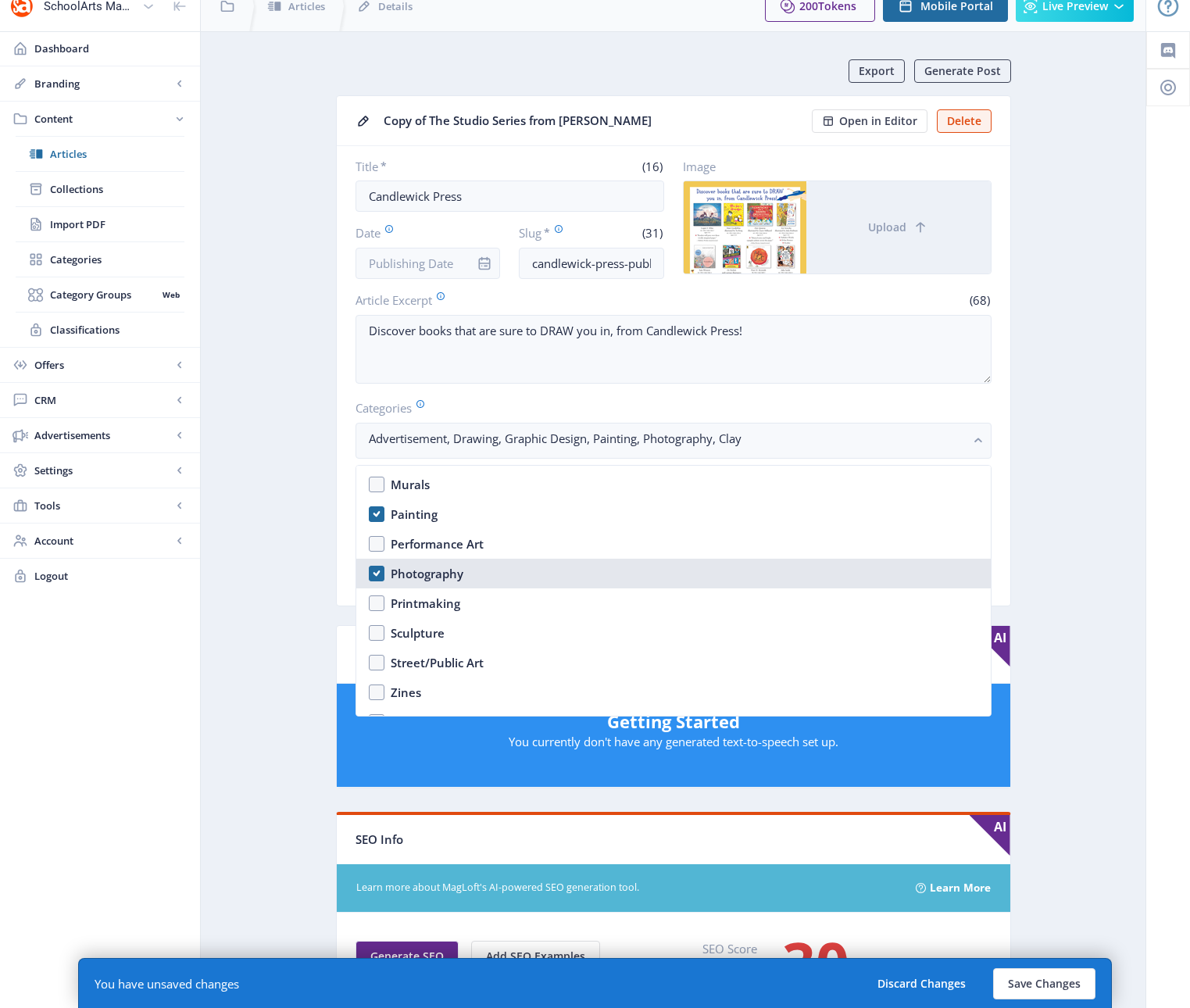
click at [377, 580] on nb-option "Photography" at bounding box center [674, 573] width 635 height 30
checkbox input "false"
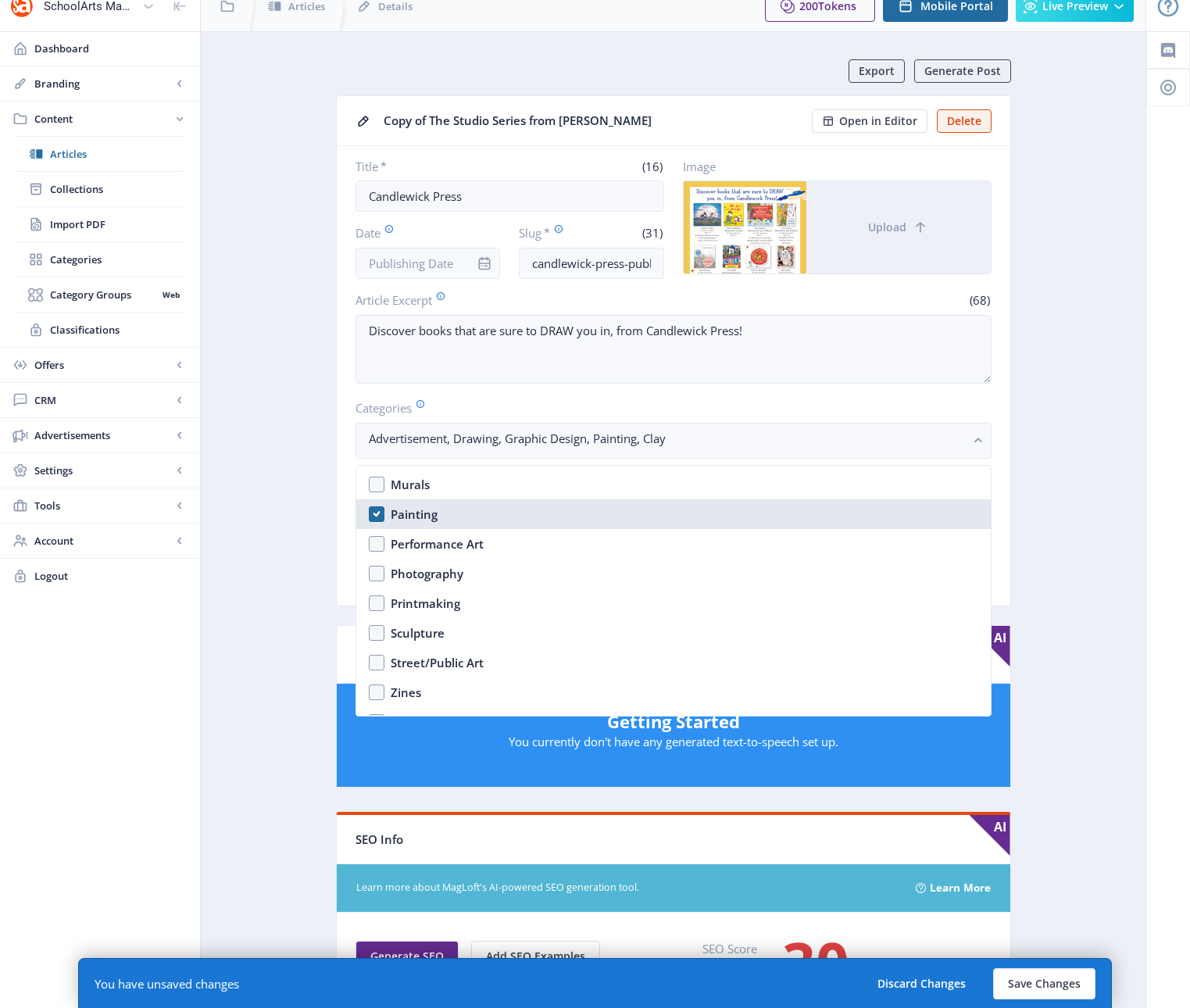
click at [382, 516] on nb-option "Painting" at bounding box center [674, 514] width 635 height 30
checkbox input "false"
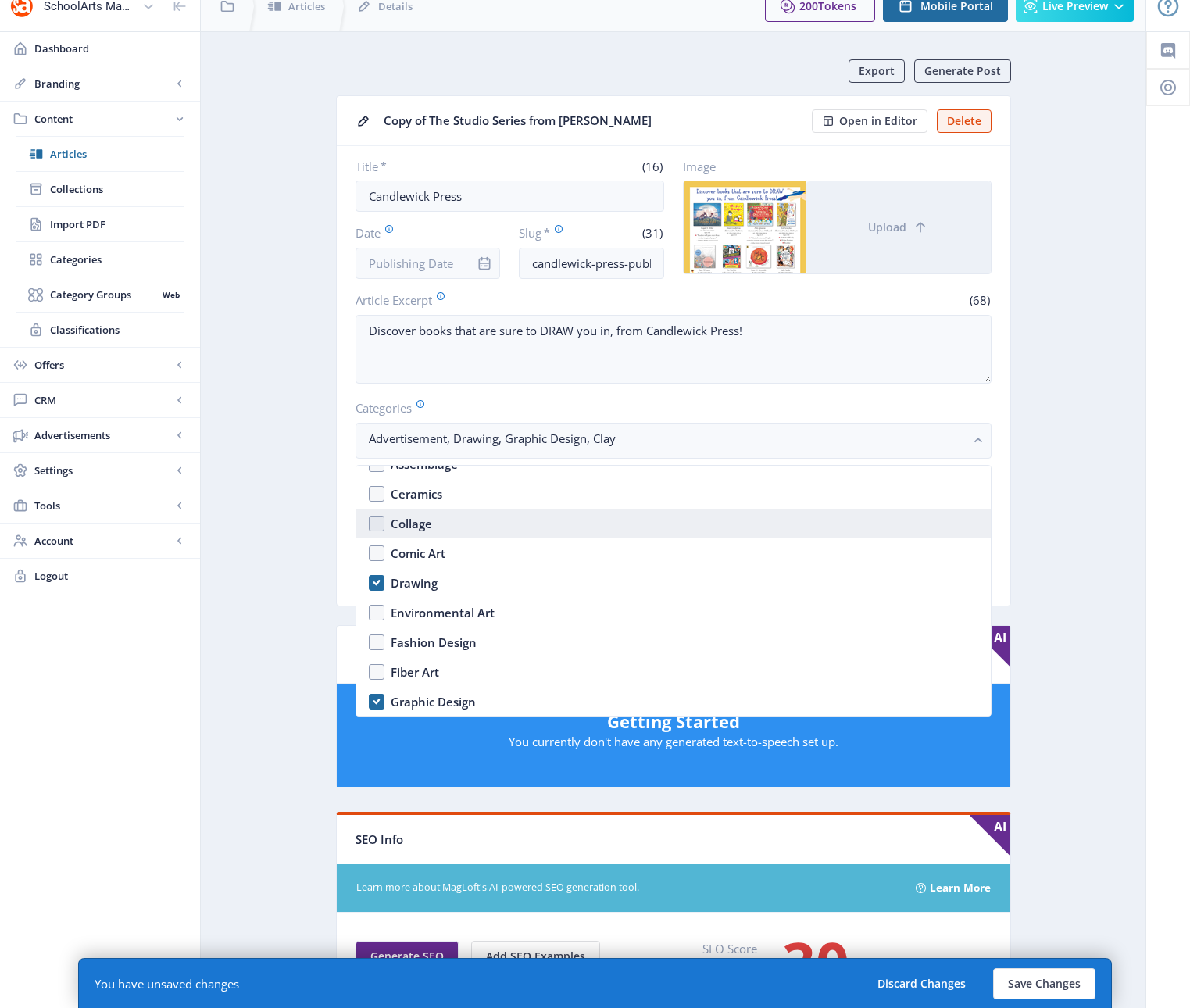
scroll to position [1395, 0]
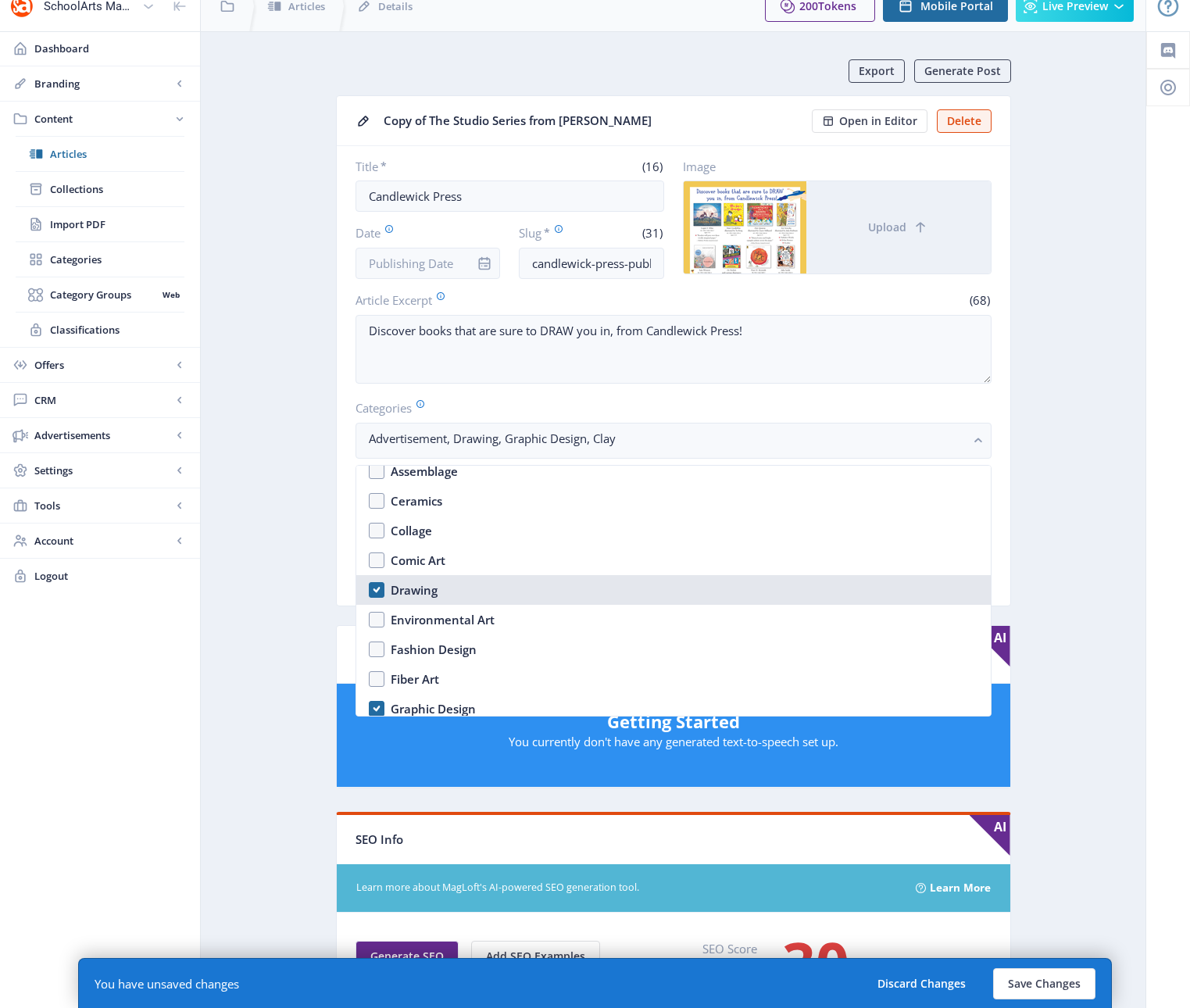
click at [377, 588] on nb-option "Drawing" at bounding box center [674, 589] width 635 height 30
checkbox input "false"
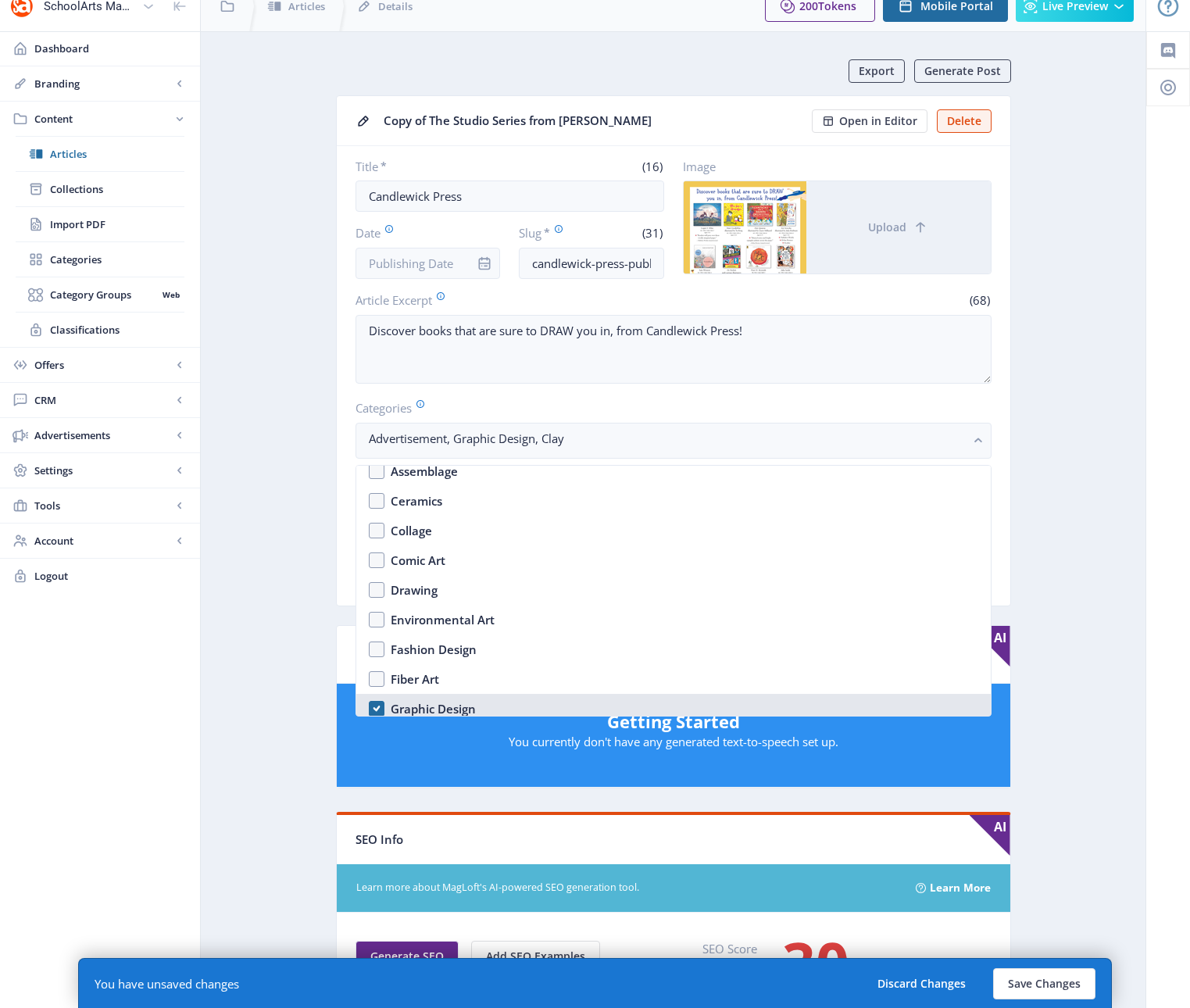
click at [377, 705] on nb-option "Graphic Design" at bounding box center [674, 709] width 635 height 30
checkbox input "false"
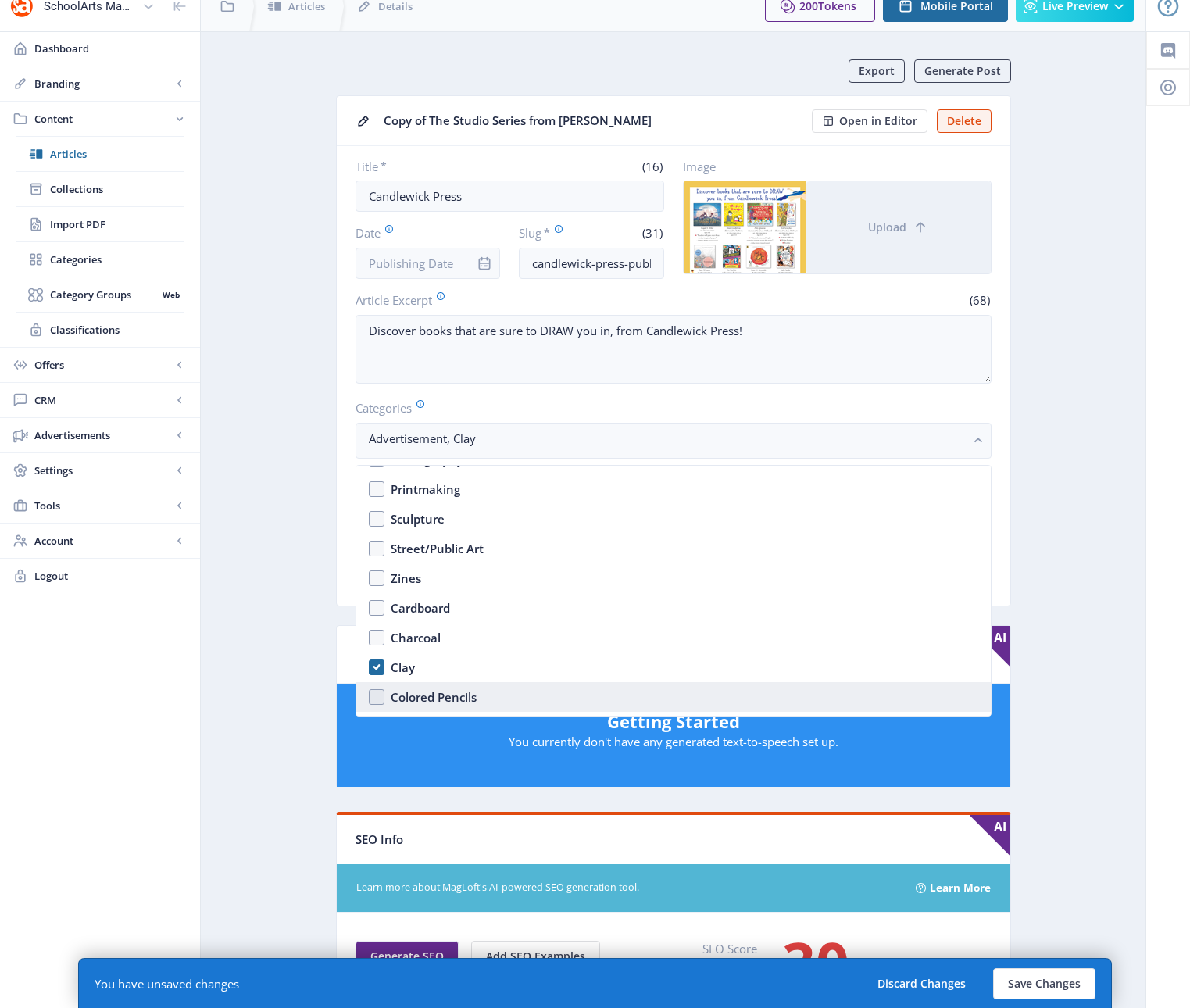
scroll to position [1883, 0]
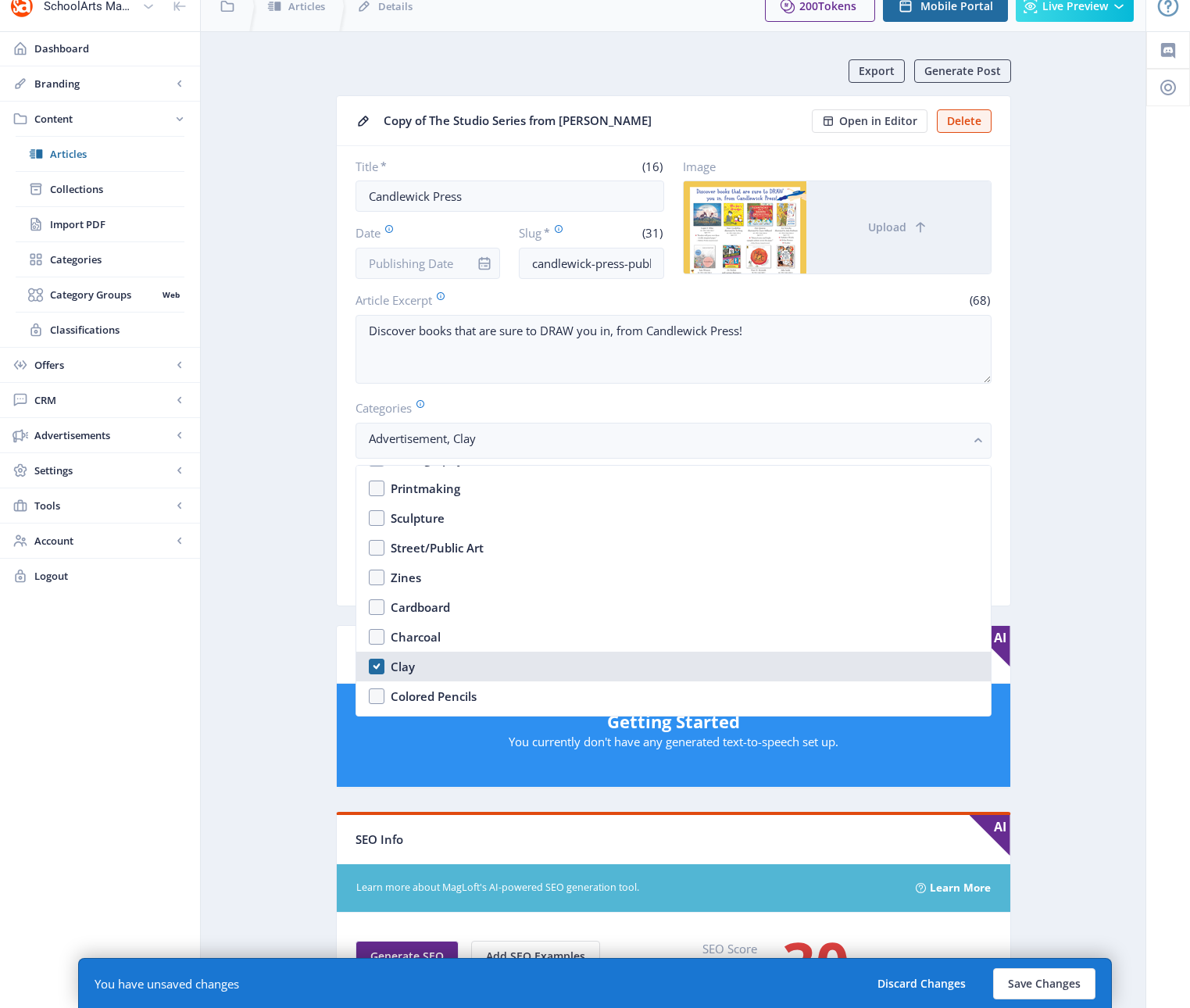
click at [377, 666] on nb-option "Clay" at bounding box center [674, 666] width 635 height 30
checkbox input "false"
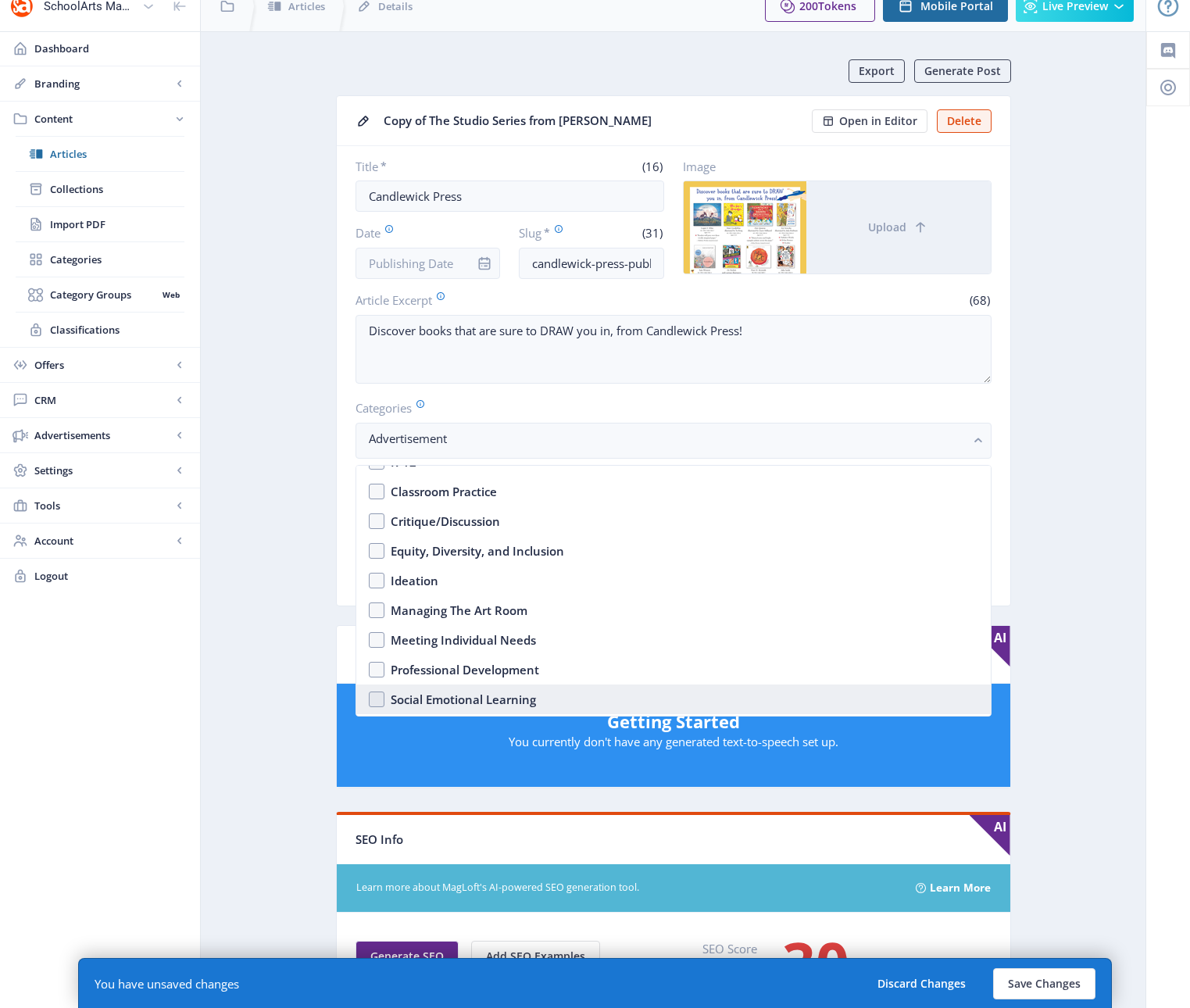
scroll to position [353, 0]
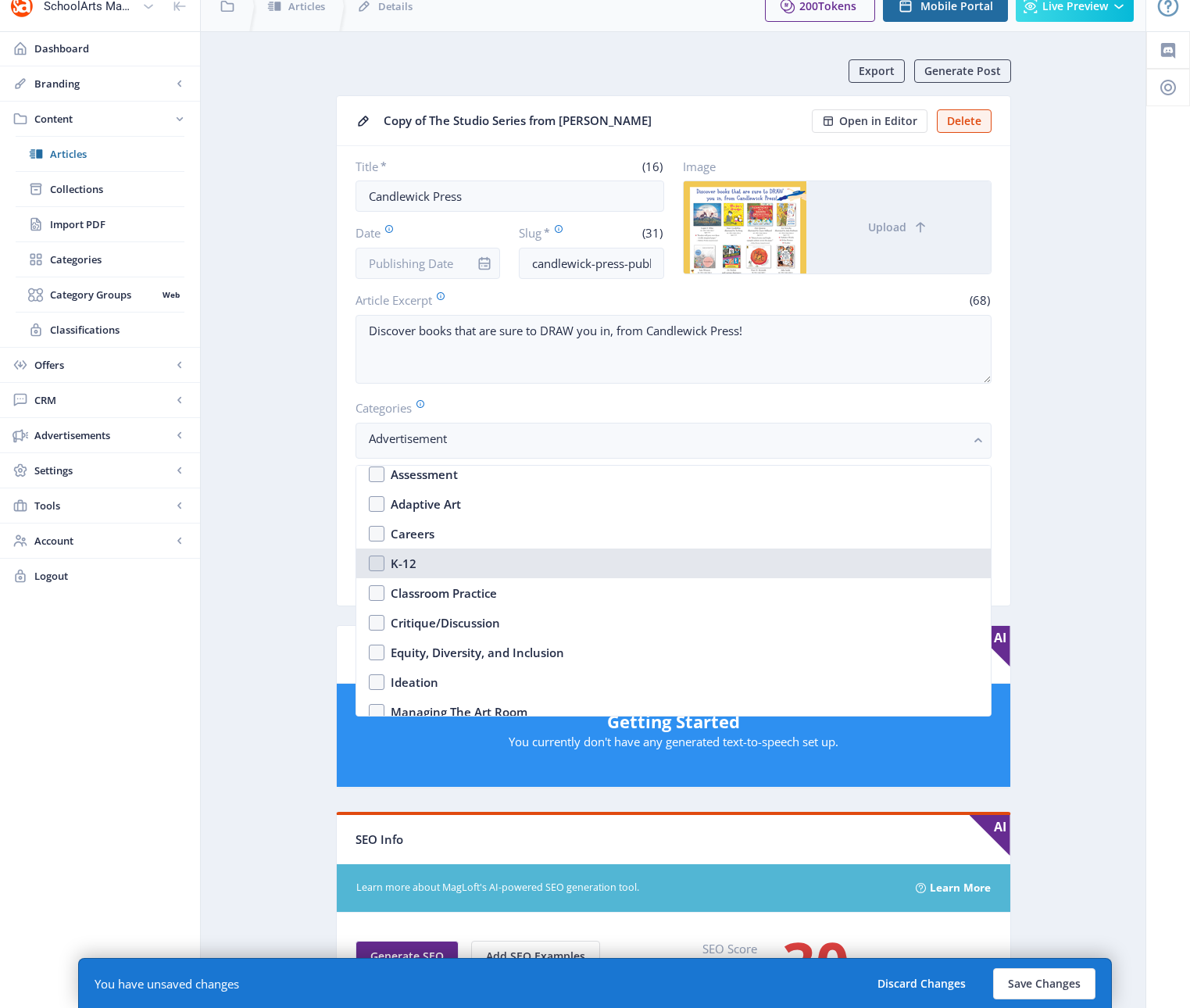
click at [375, 562] on nb-option "K-12" at bounding box center [674, 563] width 635 height 30
checkbox input "true"
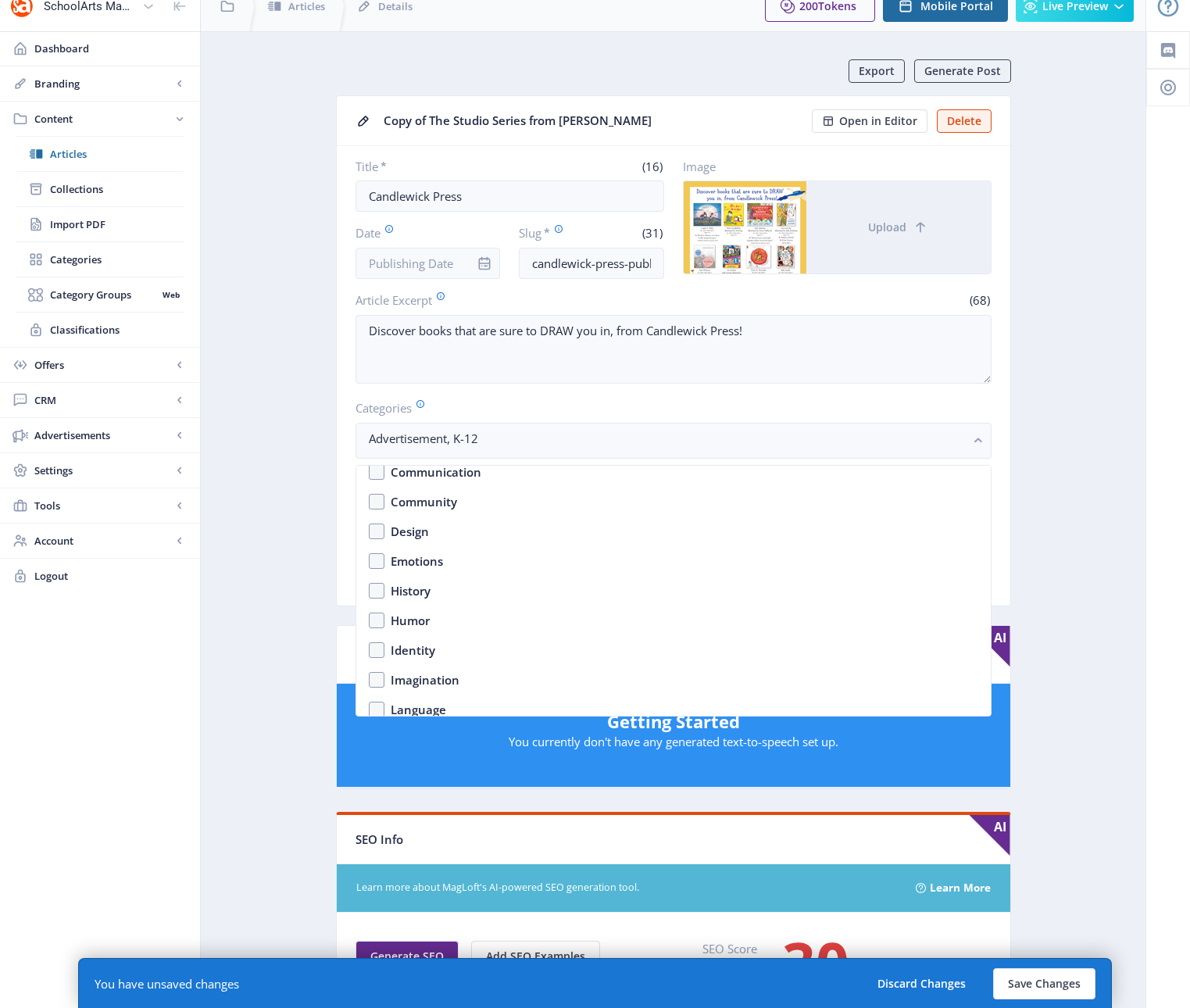
scroll to position [886, 0]
click at [982, 437] on rect "button" at bounding box center [978, 441] width 18 height 18
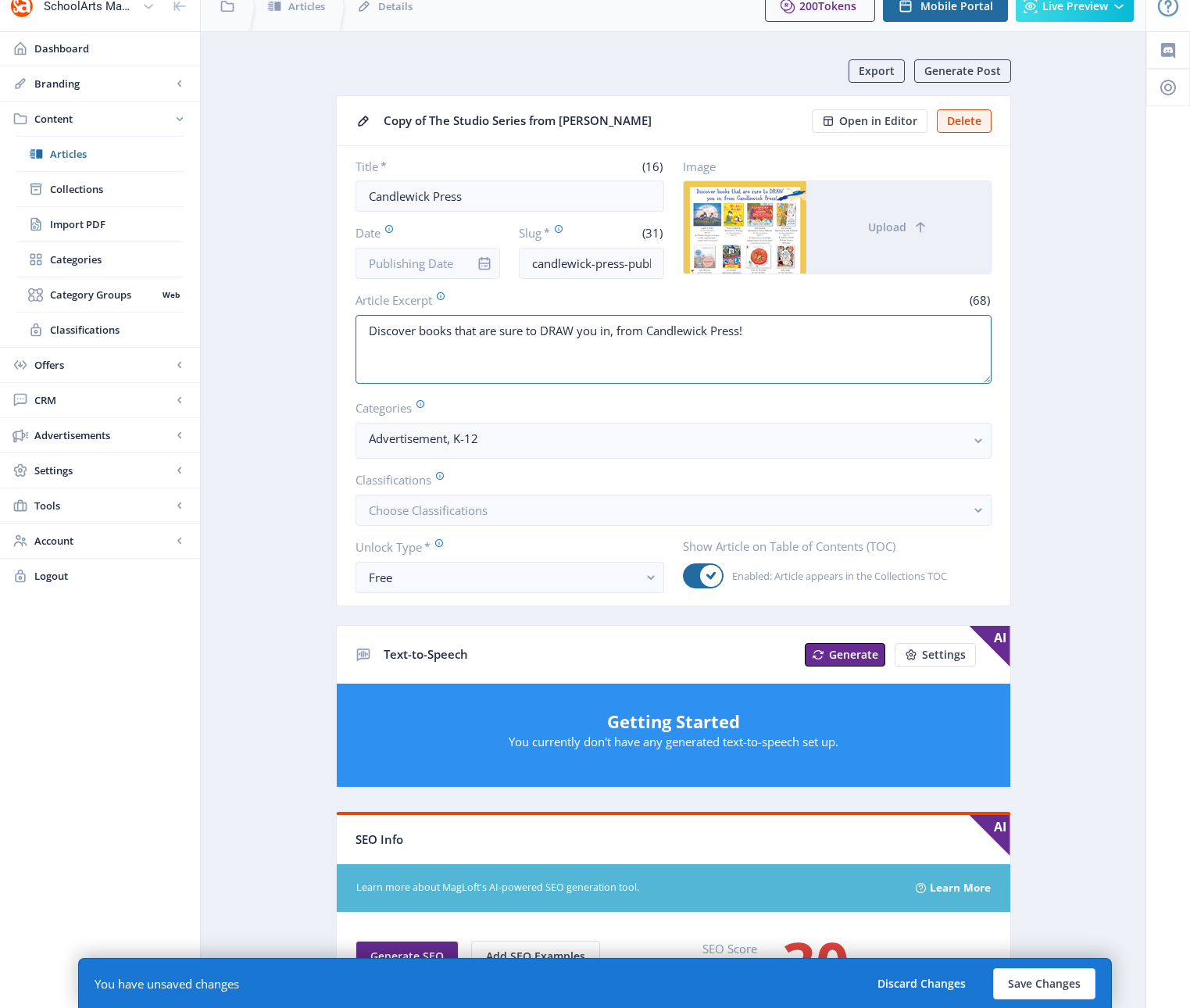
drag, startPoint x: 761, startPoint y: 330, endPoint x: 332, endPoint y: 331, distance: 429.0
click at [332, 331] on app-content-article "Export Generate Post Copy of The Studio Series from [PERSON_NAME] Open in Edito…" at bounding box center [673, 803] width 890 height 1487
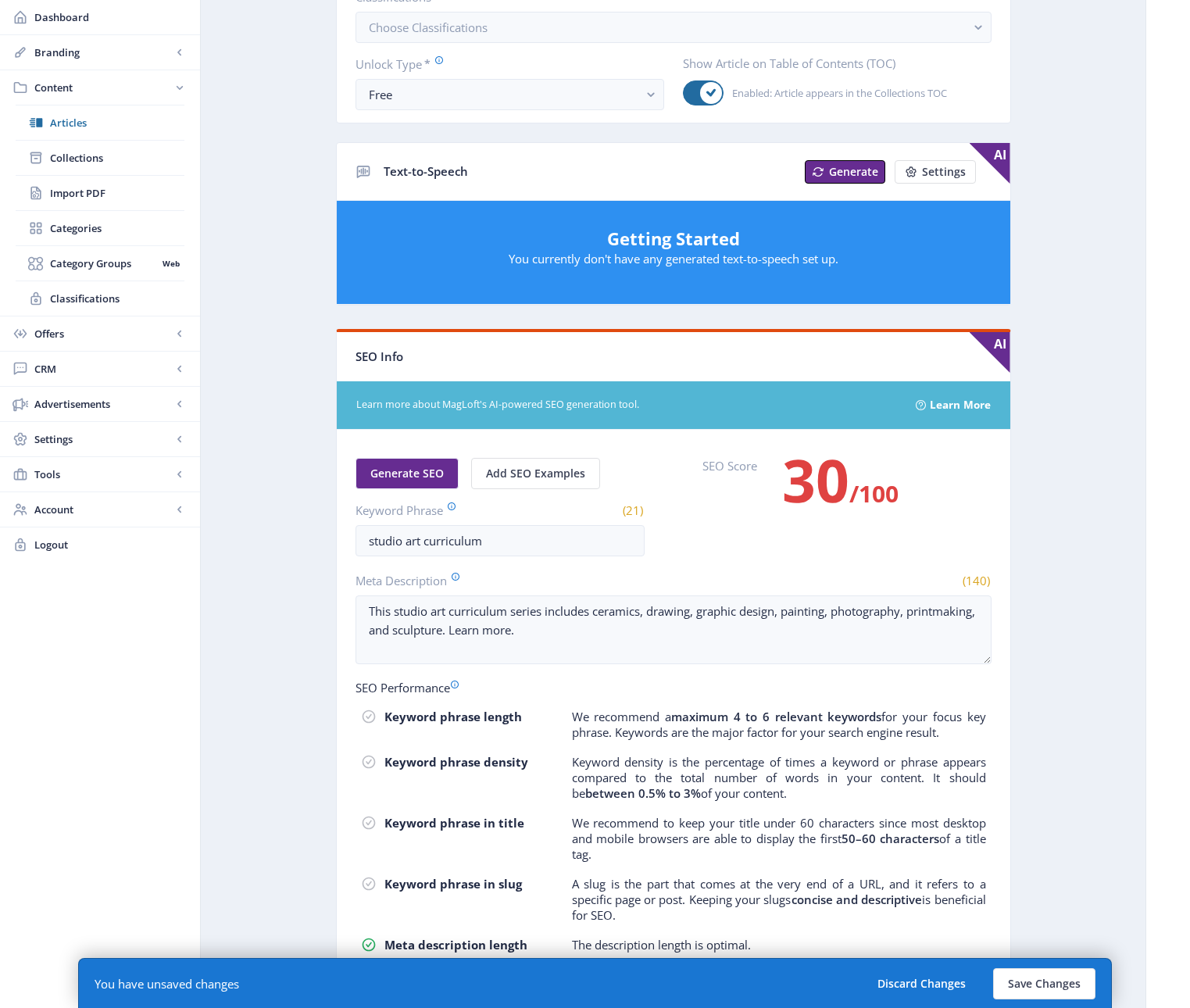
scroll to position [588, 0]
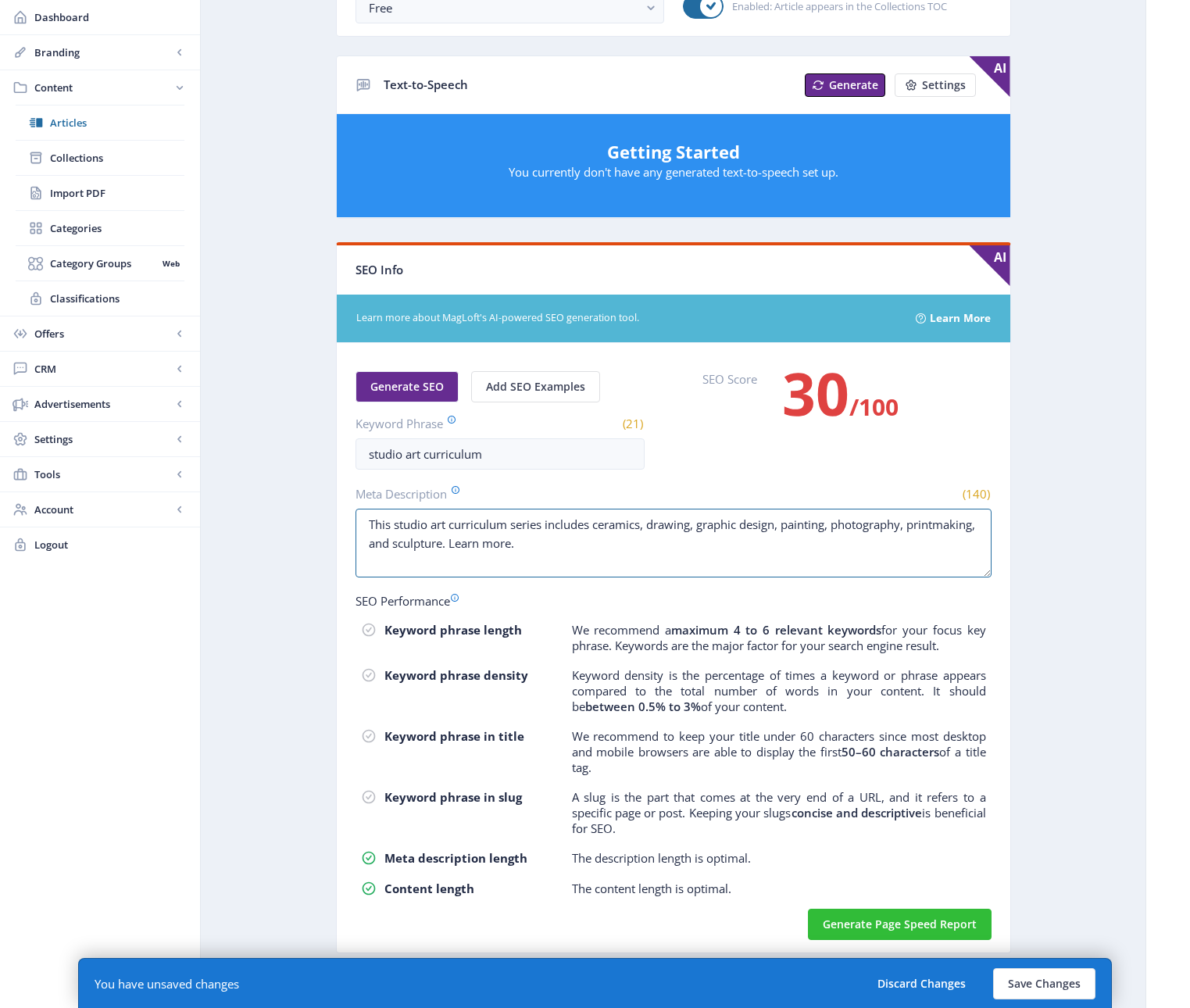
drag, startPoint x: 608, startPoint y: 542, endPoint x: 319, endPoint y: 524, distance: 289.6
click at [319, 524] on app-content-article "Export Generate Post Copy of The Studio Series from [PERSON_NAME] Open in Edito…" at bounding box center [673, 233] width 890 height 1487
paste textarea "Discover books that are sure to DRAW you in, from Candlewick Press!"
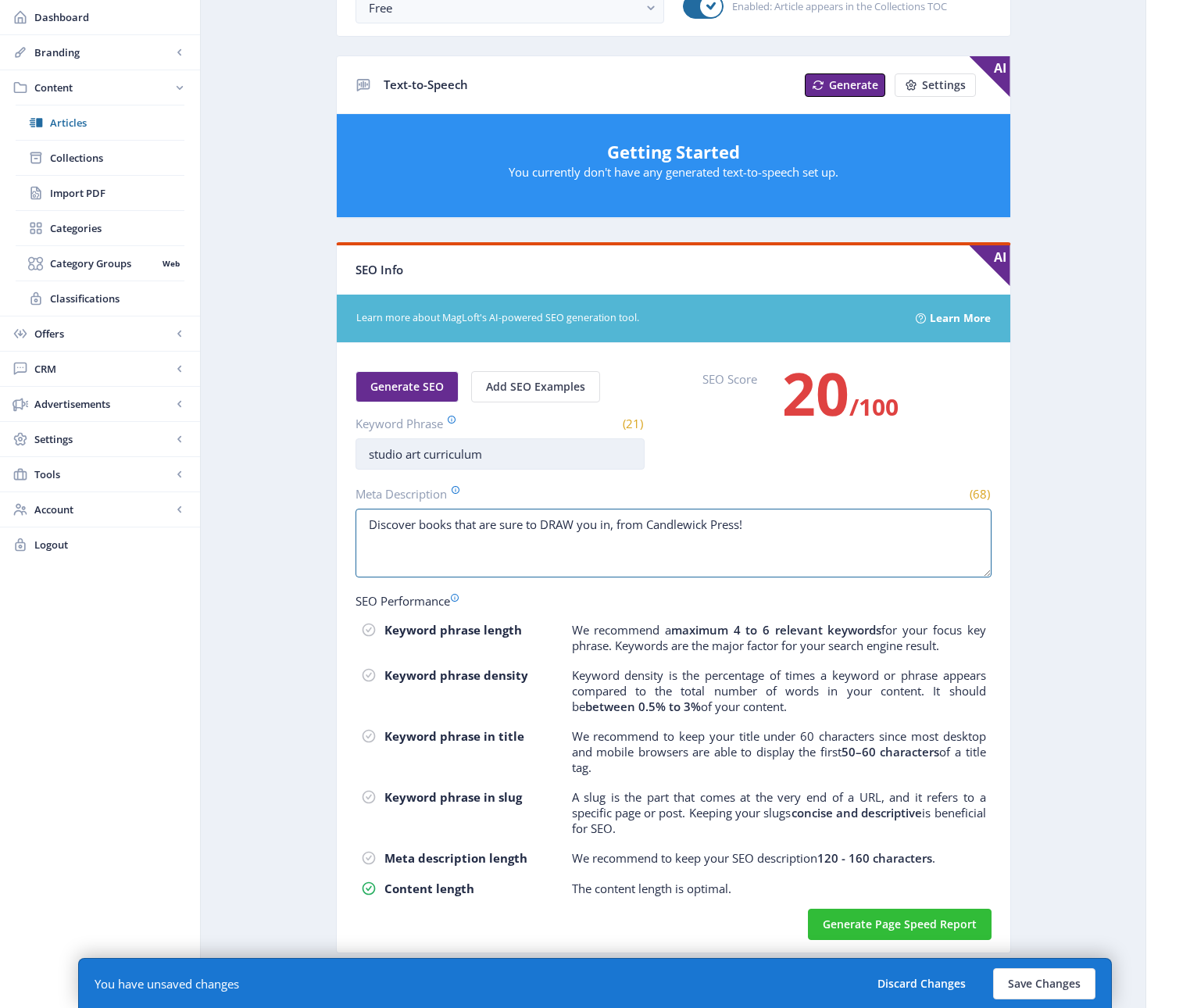
type textarea "Discover books that are sure to DRAW you in, from Candlewick Press!"
drag, startPoint x: 471, startPoint y: 451, endPoint x: 282, endPoint y: 448, distance: 189.0
click at [282, 448] on app-content-article "Export Generate Post Copy of The Studio Series from [PERSON_NAME] Open in Edito…" at bounding box center [673, 233] width 890 height 1487
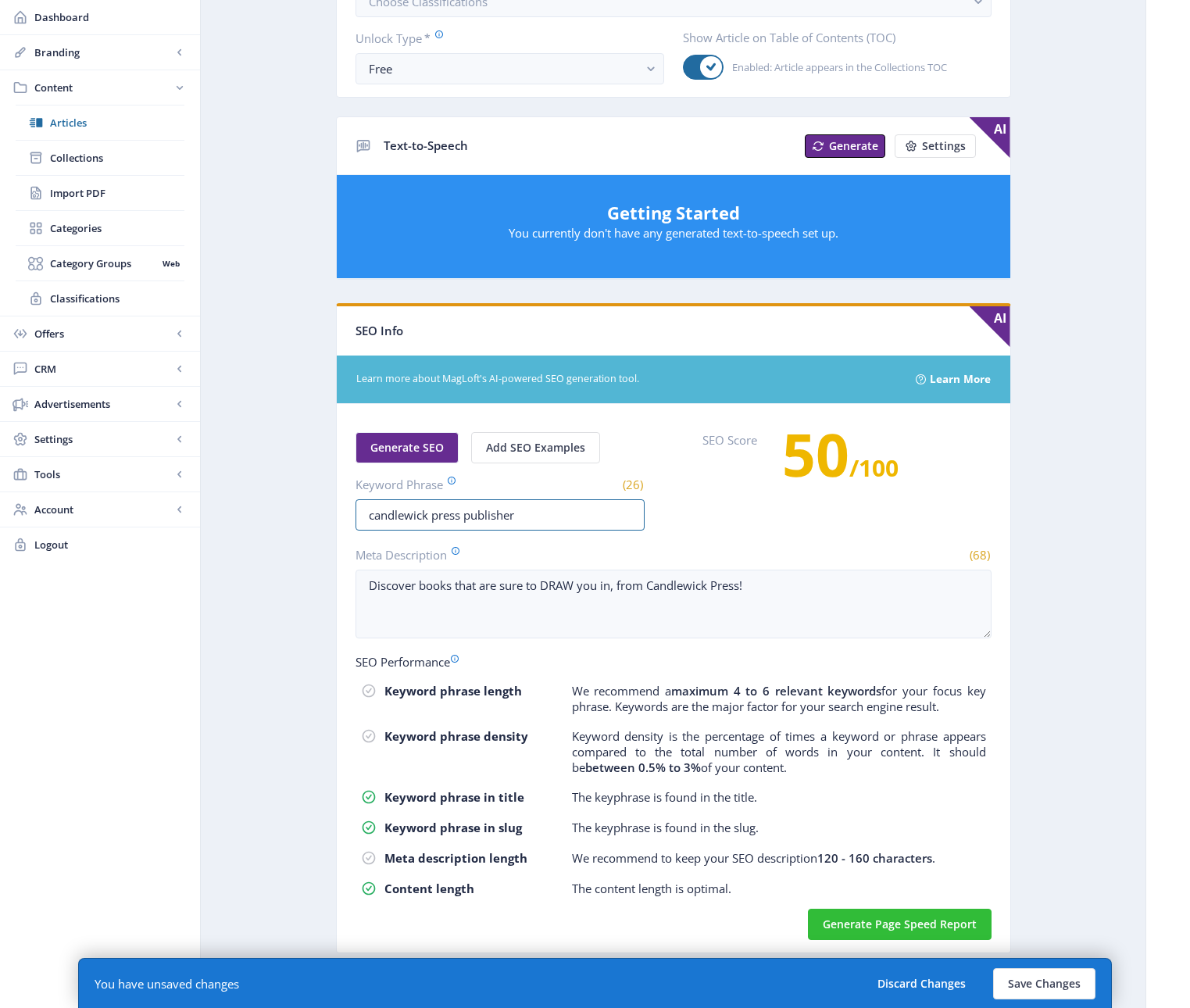
scroll to position [528, 0]
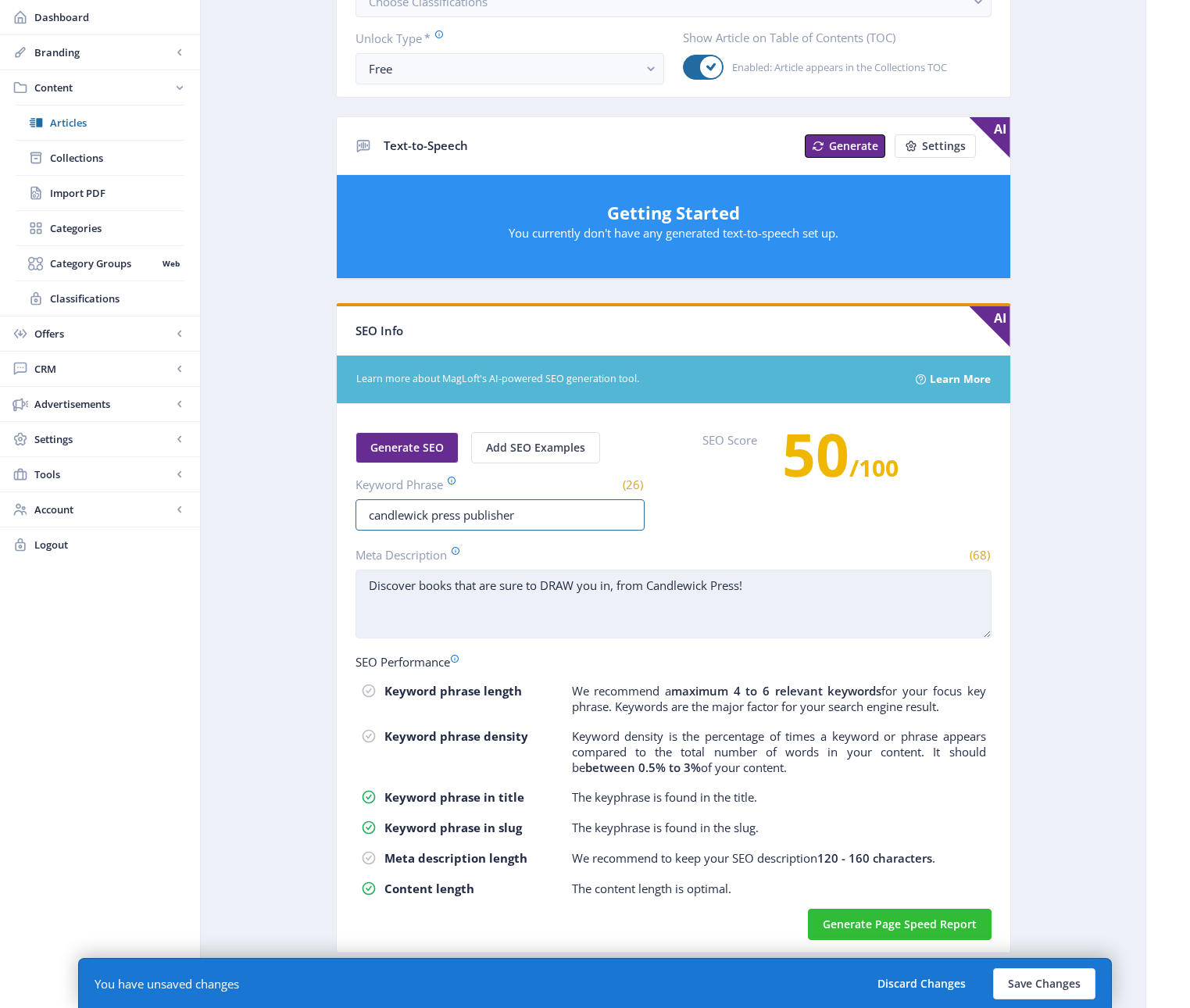
type input "candlewick press publisher"
click at [789, 618] on textarea "Discover books that are sure to DRAW you in, from Candlewick Press!" at bounding box center [673, 604] width 636 height 69
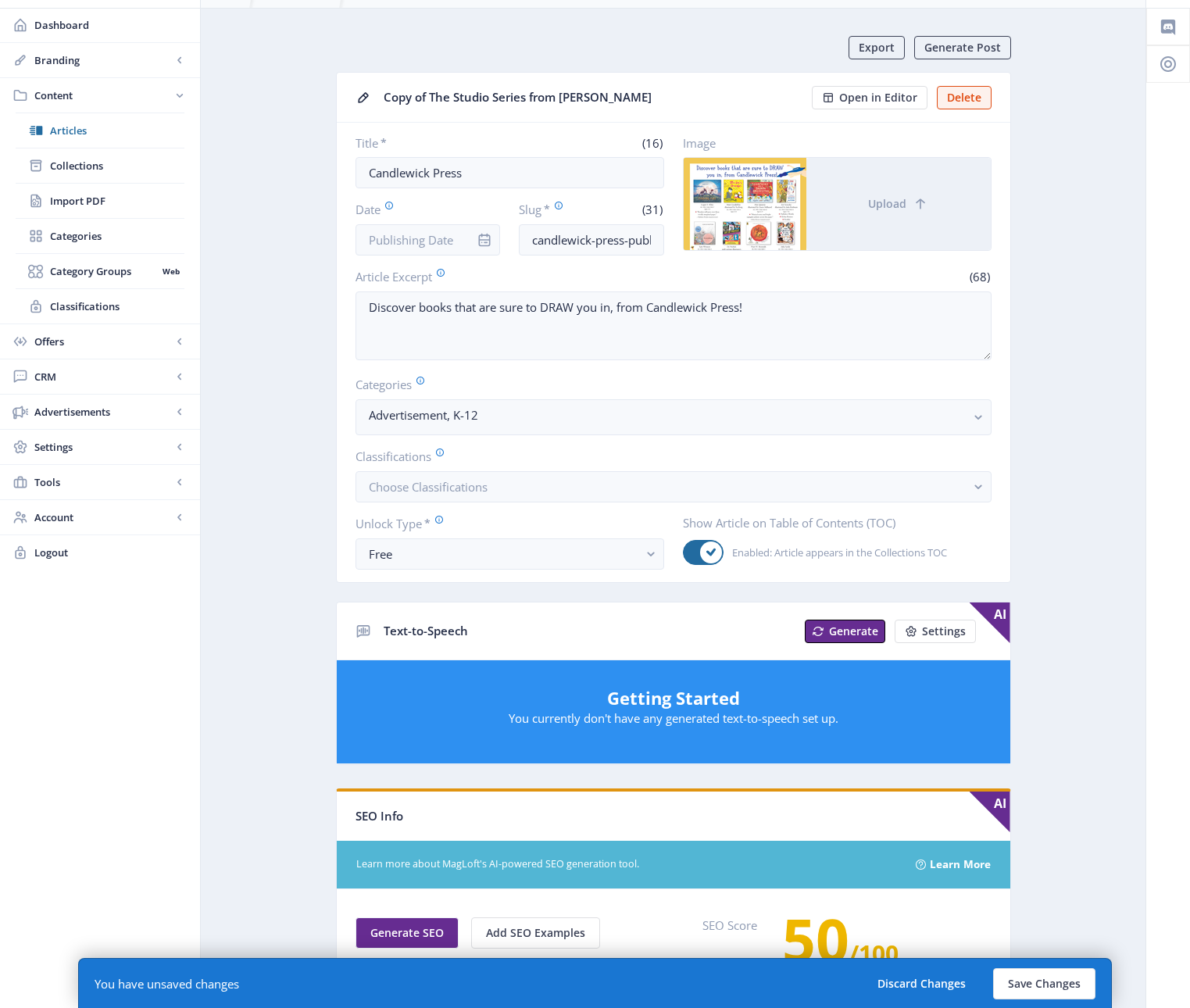
scroll to position [15, 0]
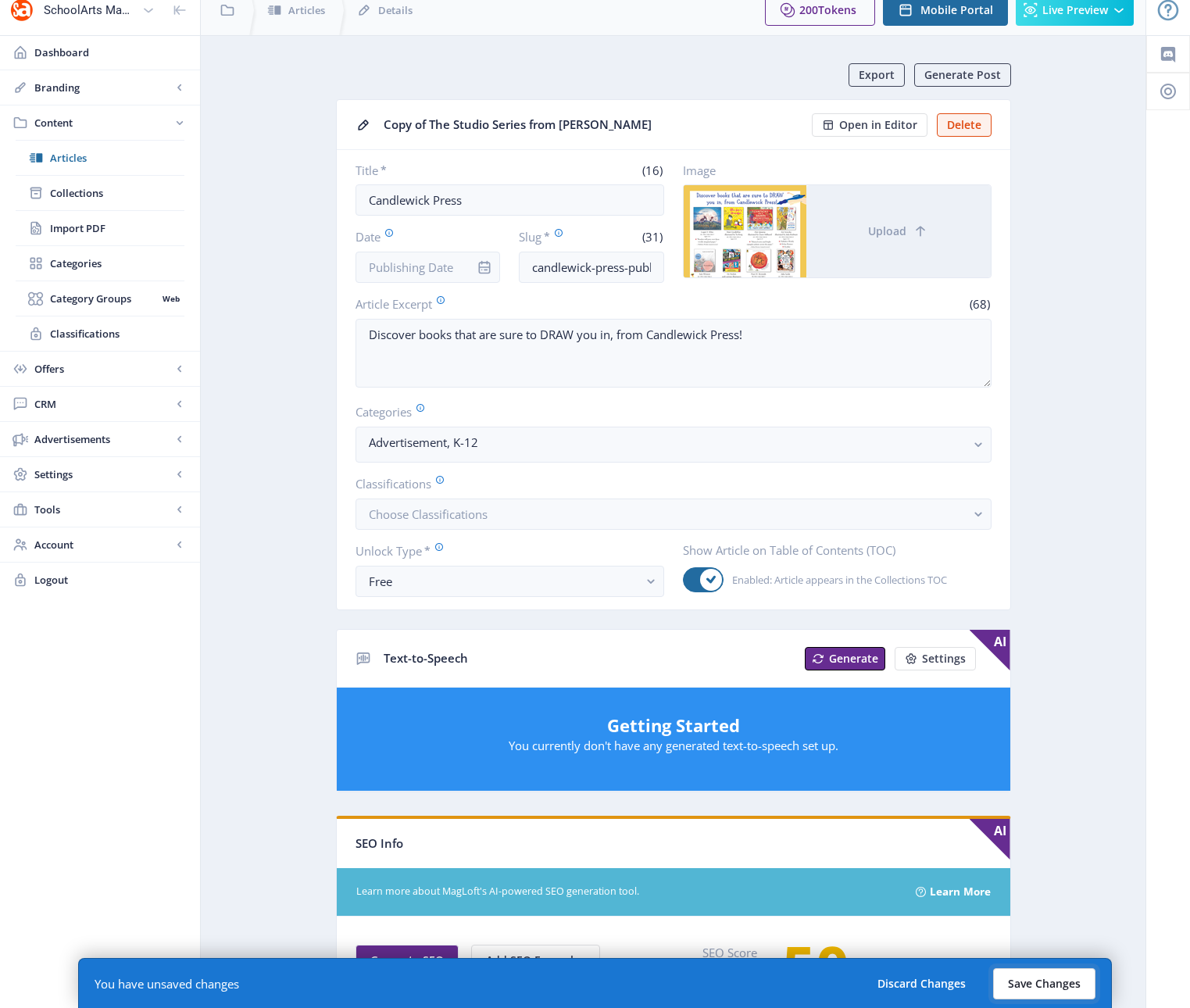
click at [1037, 987] on button "Save Changes" at bounding box center [1044, 984] width 102 height 32
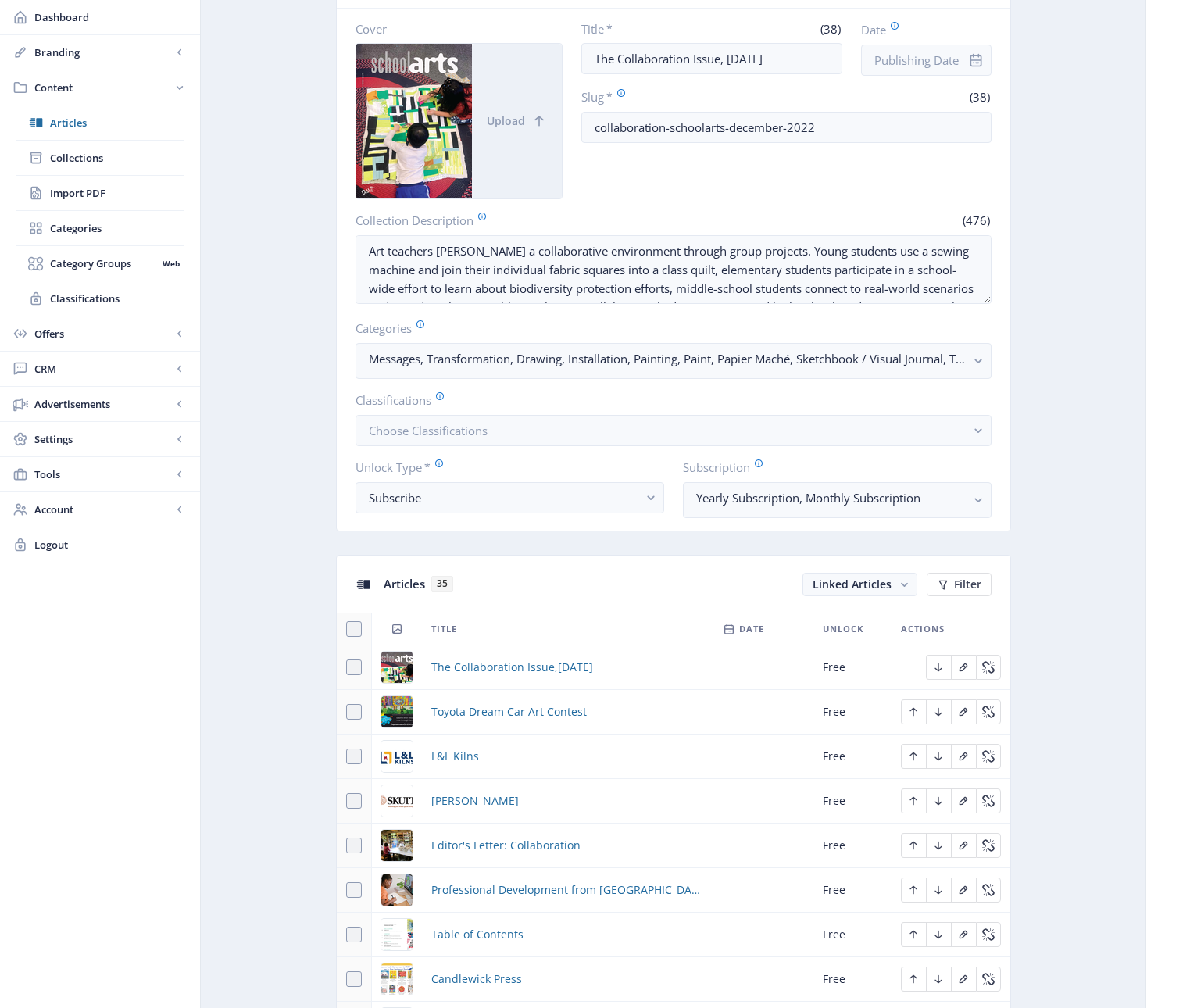
scroll to position [503, 0]
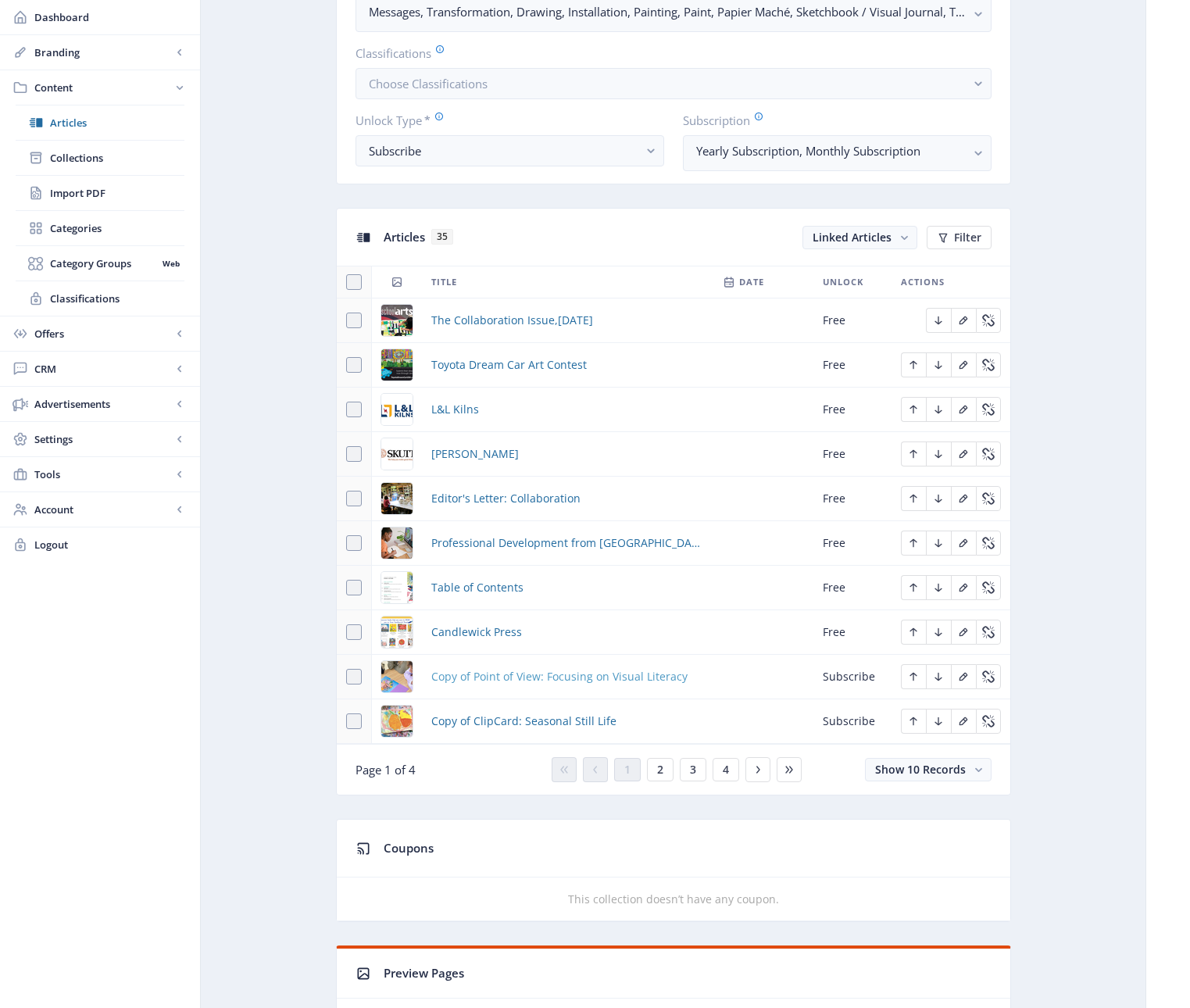
click at [543, 677] on span "Copy of Point of View: Focusing on Visual Literacy" at bounding box center [559, 676] width 257 height 19
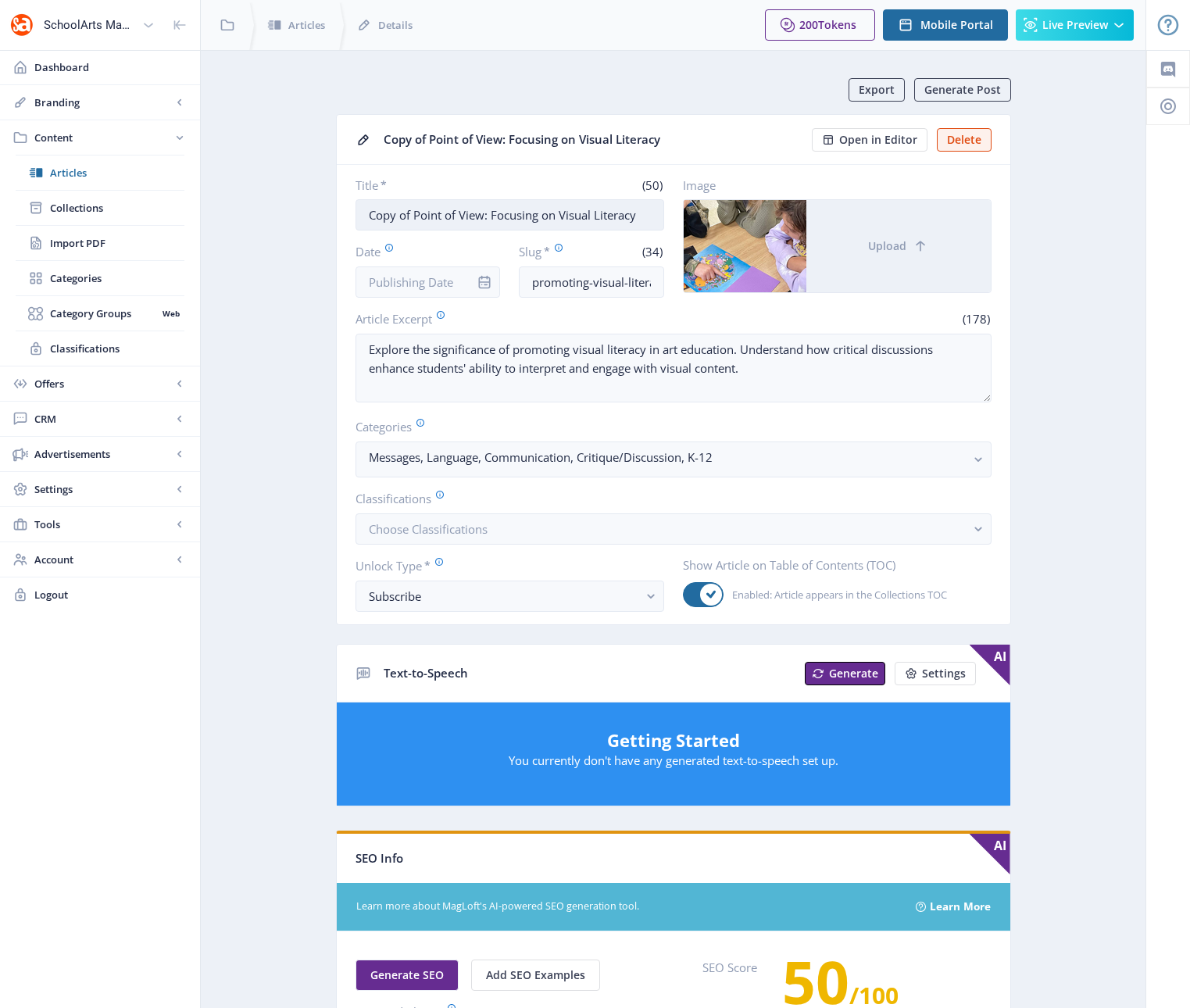
click at [572, 215] on input "Copy of Point of View: Focusing on Visual Literacy" at bounding box center [510, 214] width 308 height 32
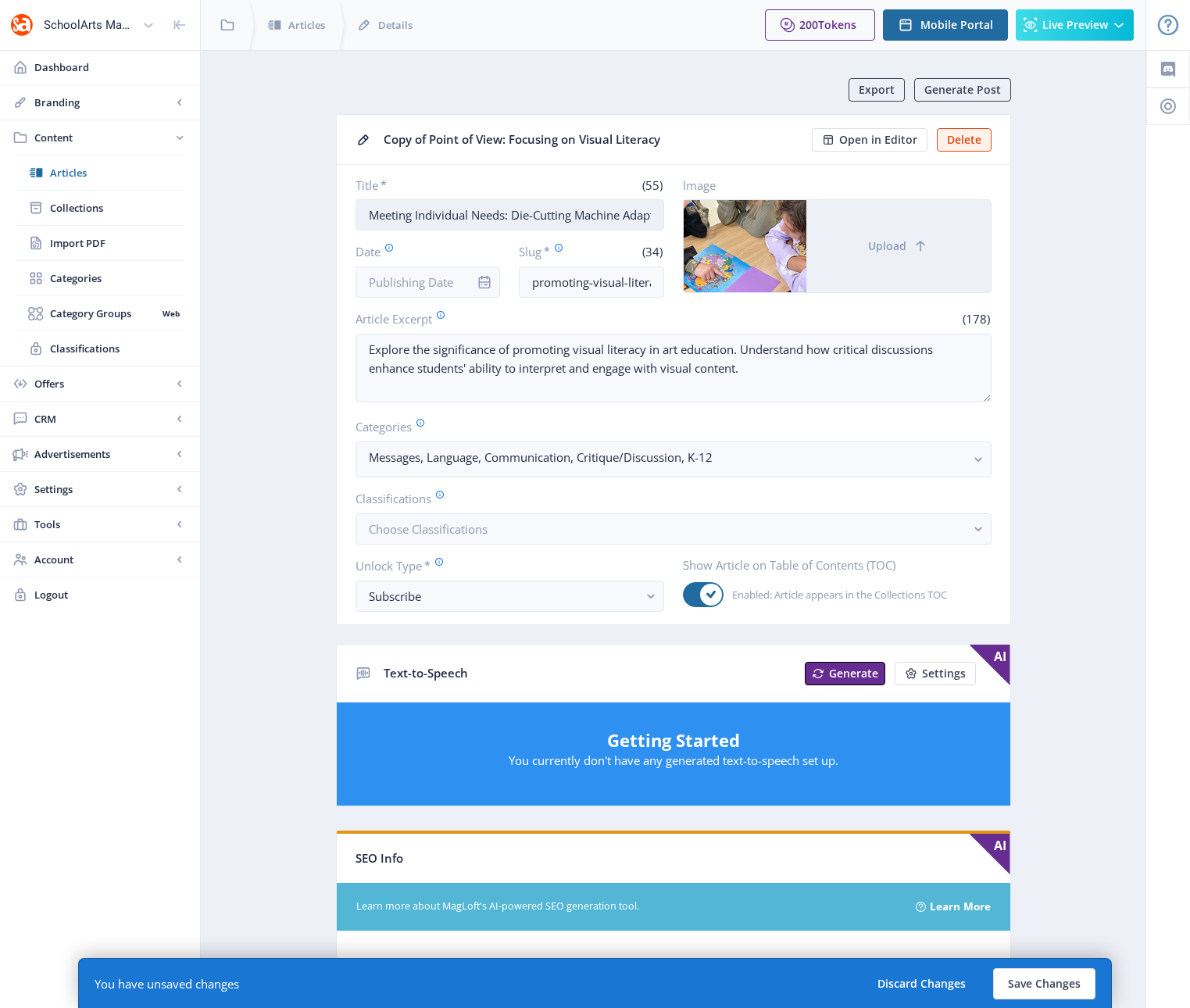
click at [610, 218] on input "Meeting Individual Needs: Die-Cutting Machine Adaptions" at bounding box center [510, 214] width 308 height 32
drag, startPoint x: 515, startPoint y: 215, endPoint x: 676, endPoint y: 215, distance: 161.0
click at [676, 215] on div "Title * (55) Meeting Individual Needs: Die-Cutting Machine Adaptions Date Slug …" at bounding box center [673, 237] width 636 height 120
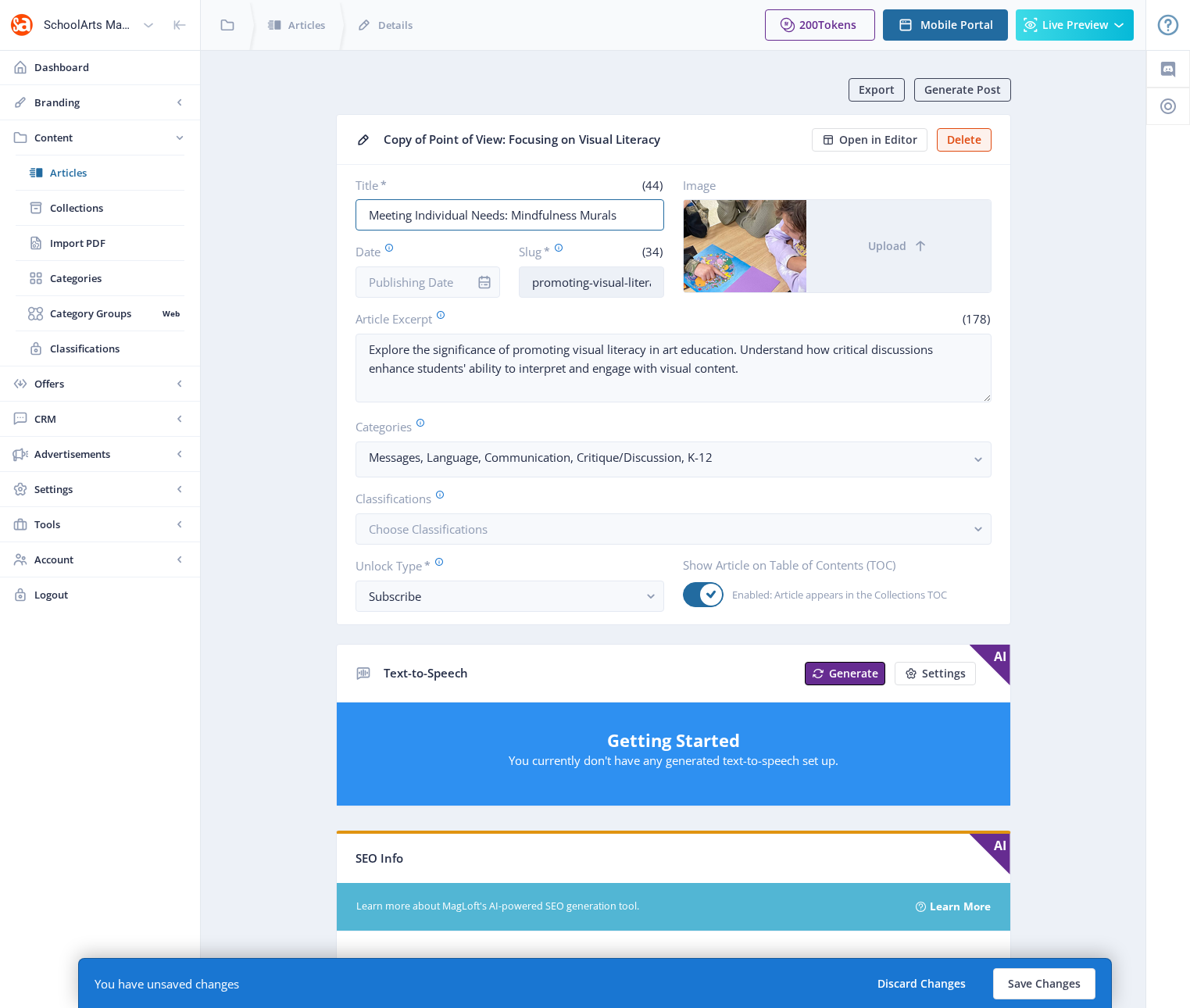
type input "Meeting Individual Needs: Mindfulness Murals"
drag, startPoint x: 532, startPoint y: 283, endPoint x: 689, endPoint y: 275, distance: 157.2
click at [689, 275] on div "Title * (44) Meeting Individual Needs: Mindfulness Murals Date Slug * (34) prom…" at bounding box center [673, 237] width 636 height 120
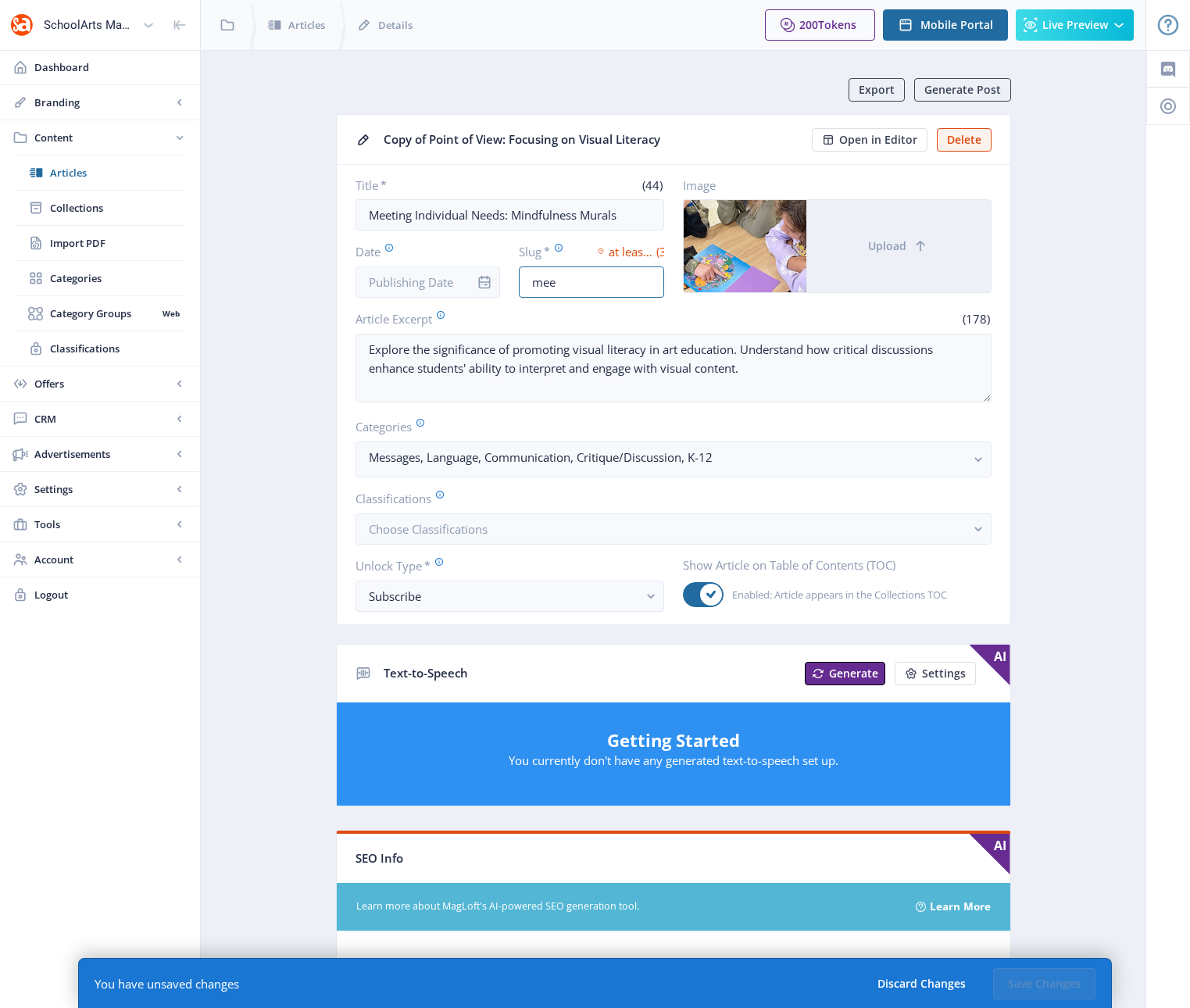
type input "meeting-individual-needs-525"
drag, startPoint x: 621, startPoint y: 277, endPoint x: 668, endPoint y: 280, distance: 47.1
click at [669, 278] on div "Title * (44) Meeting Individual Needs: Mindfulness Murals Date Slug * (28) meet…" at bounding box center [673, 237] width 636 height 120
drag, startPoint x: 667, startPoint y: 282, endPoint x: 678, endPoint y: 284, distance: 11.2
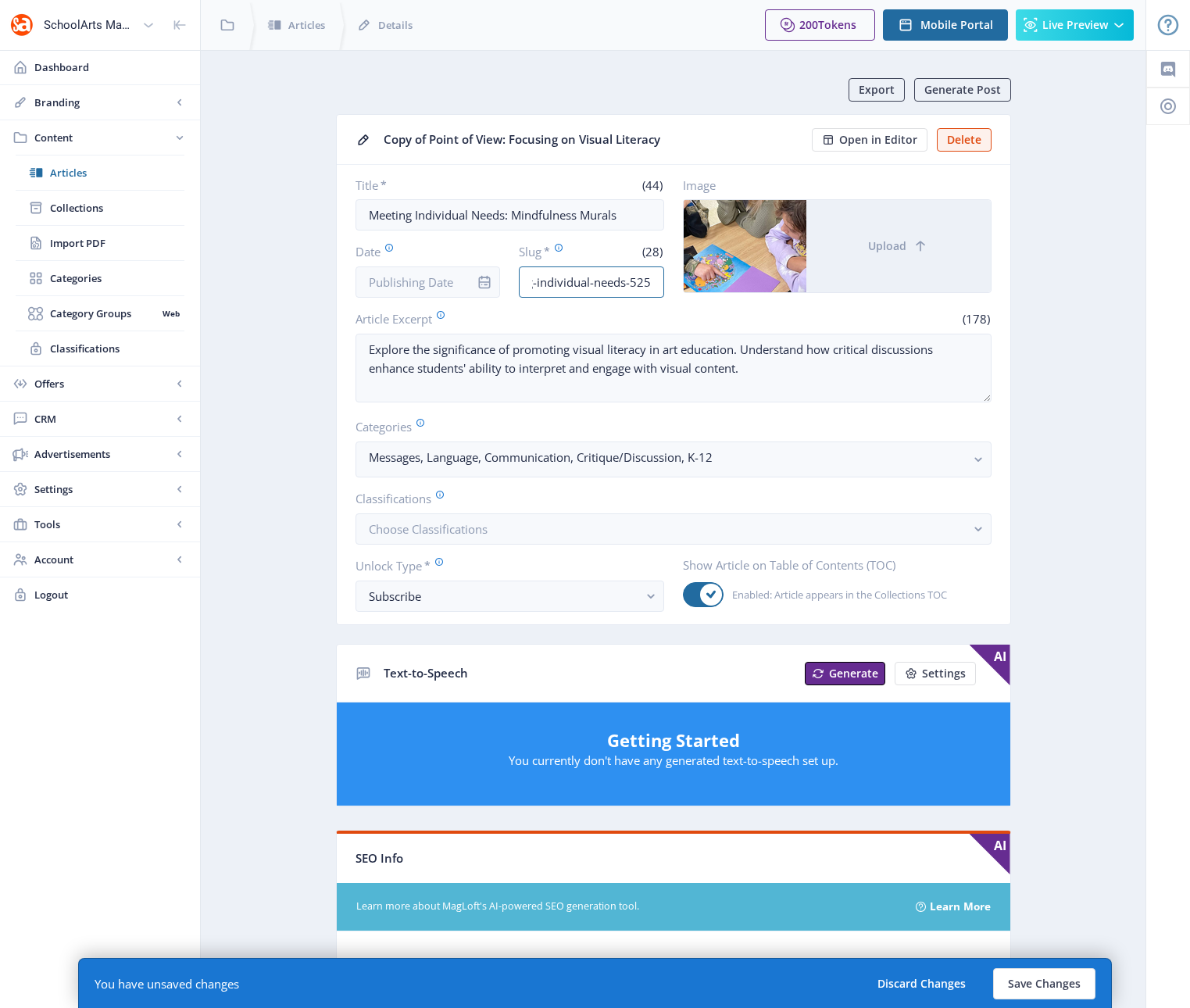
click at [678, 284] on div "Title * (44) Meeting Individual Needs: Mindfulness Murals Date Slug * (28) meet…" at bounding box center [673, 237] width 636 height 120
click at [663, 279] on div "Title * (44) Meeting Individual Needs: Mindfulness Murals Date Slug * (28) meet…" at bounding box center [673, 237] width 636 height 120
drag, startPoint x: 657, startPoint y: 280, endPoint x: 631, endPoint y: 284, distance: 26.3
click at [631, 284] on input "meeting-individual-needs-525" at bounding box center [591, 282] width 145 height 32
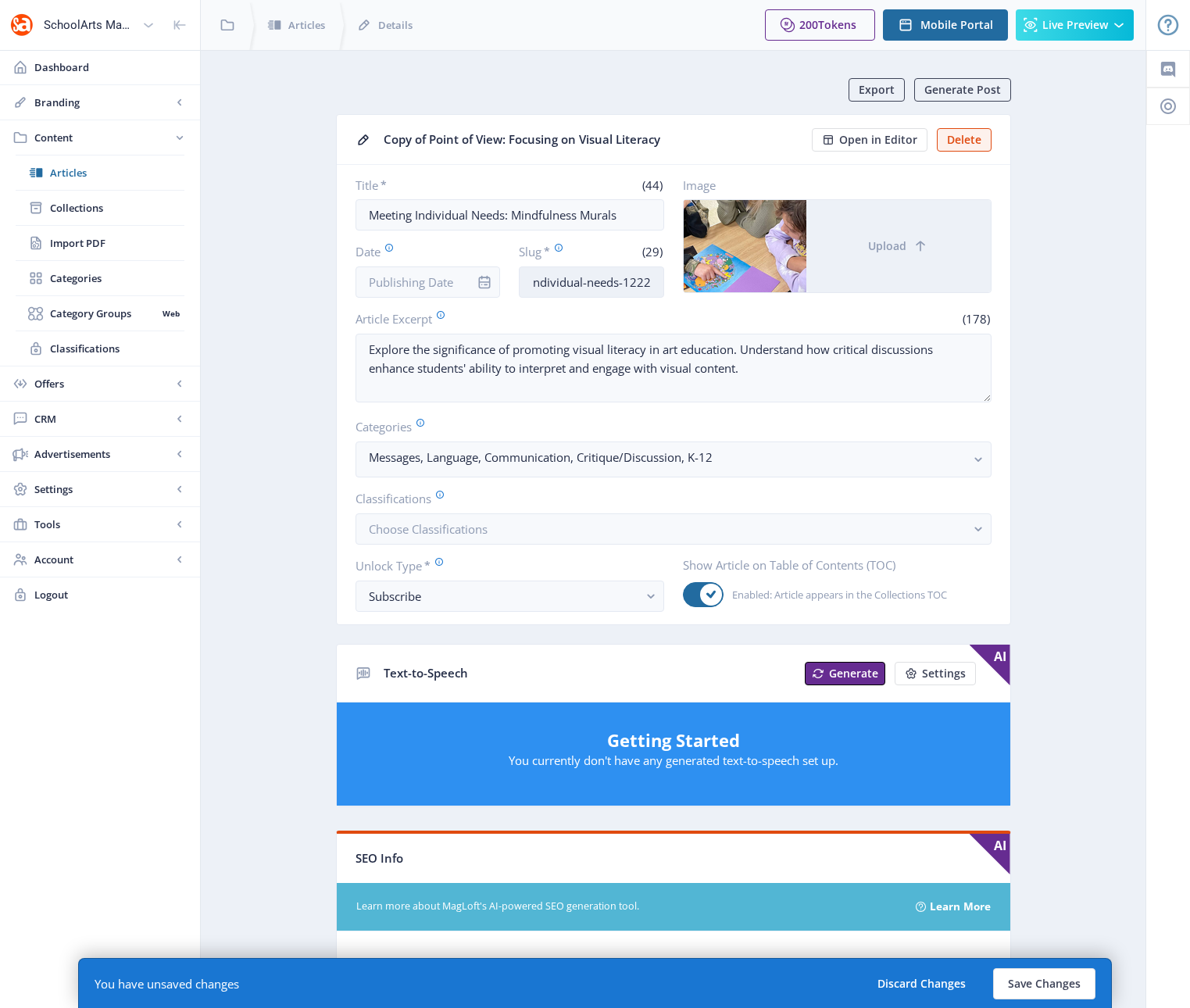
click at [623, 282] on input "meeting-individual-needs-1222" at bounding box center [591, 282] width 145 height 32
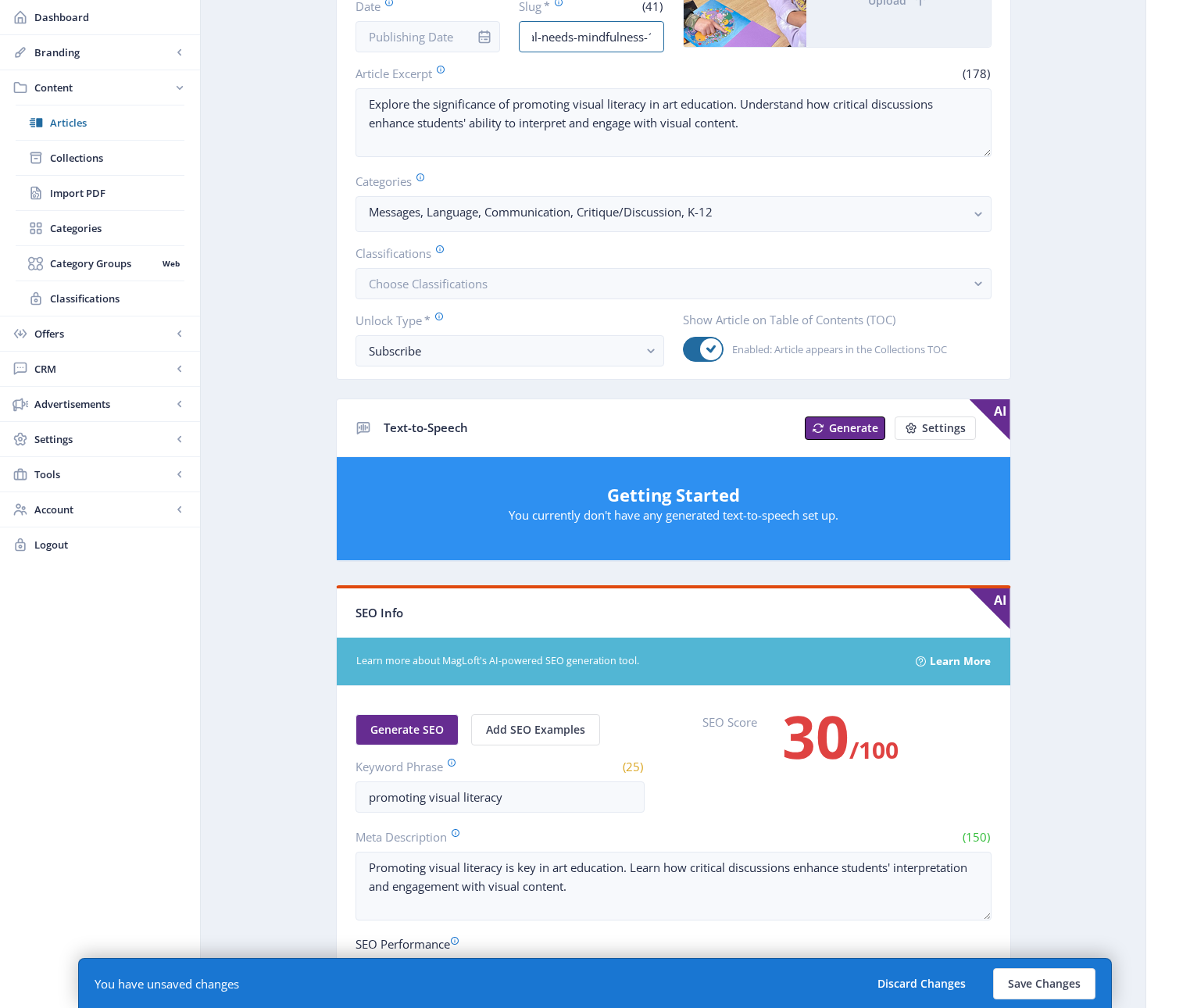
scroll to position [275, 0]
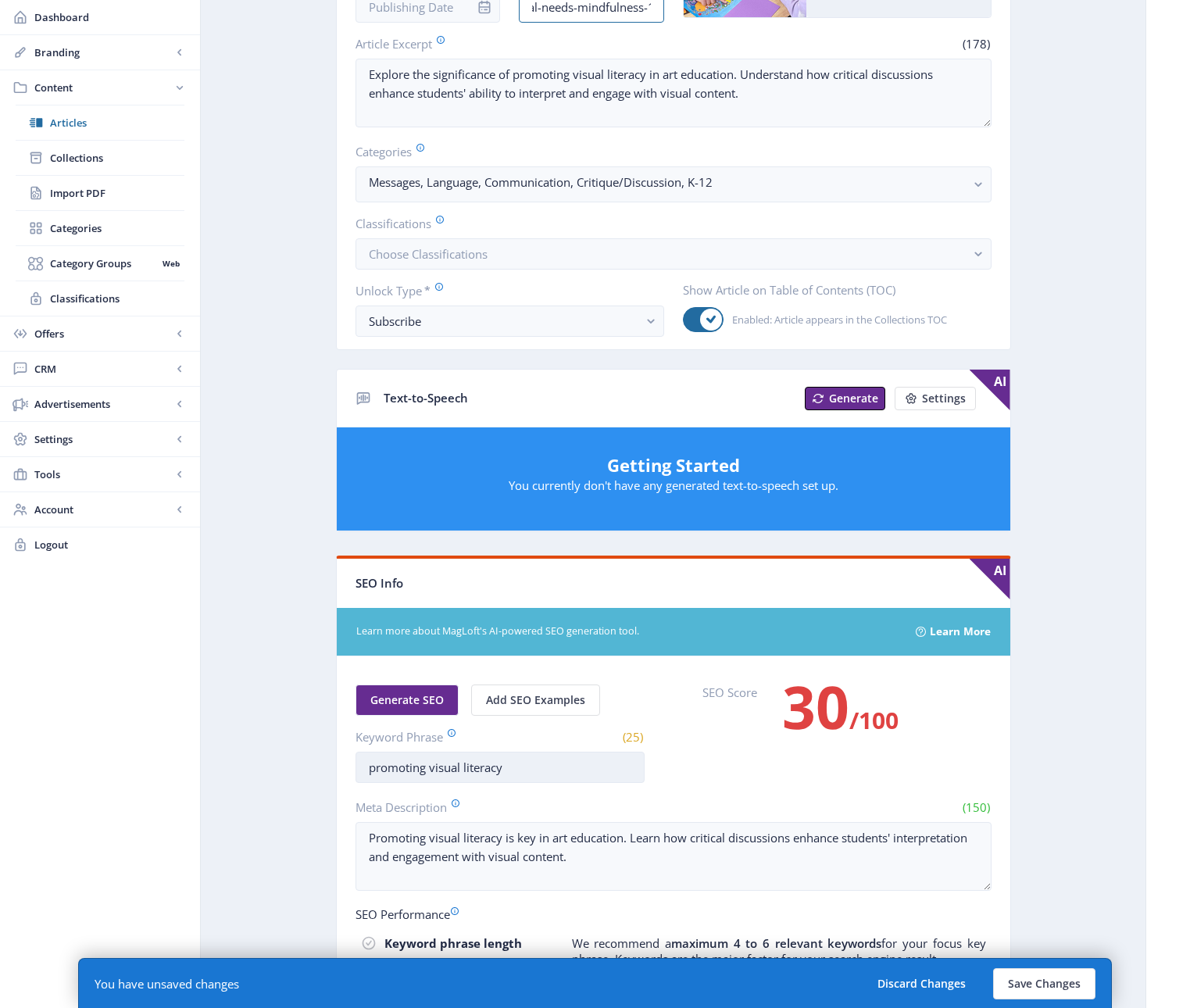
type input "meeting-individual-needs-mindfulness-1222"
drag, startPoint x: 523, startPoint y: 769, endPoint x: 310, endPoint y: 775, distance: 213.1
click at [310, 775] on app-content-article "Export Generate Post Copy of Point of View: Focusing on Visual Literacy Open in…" at bounding box center [673, 546] width 890 height 1487
click at [573, 760] on input "meeting i" at bounding box center [500, 767] width 289 height 32
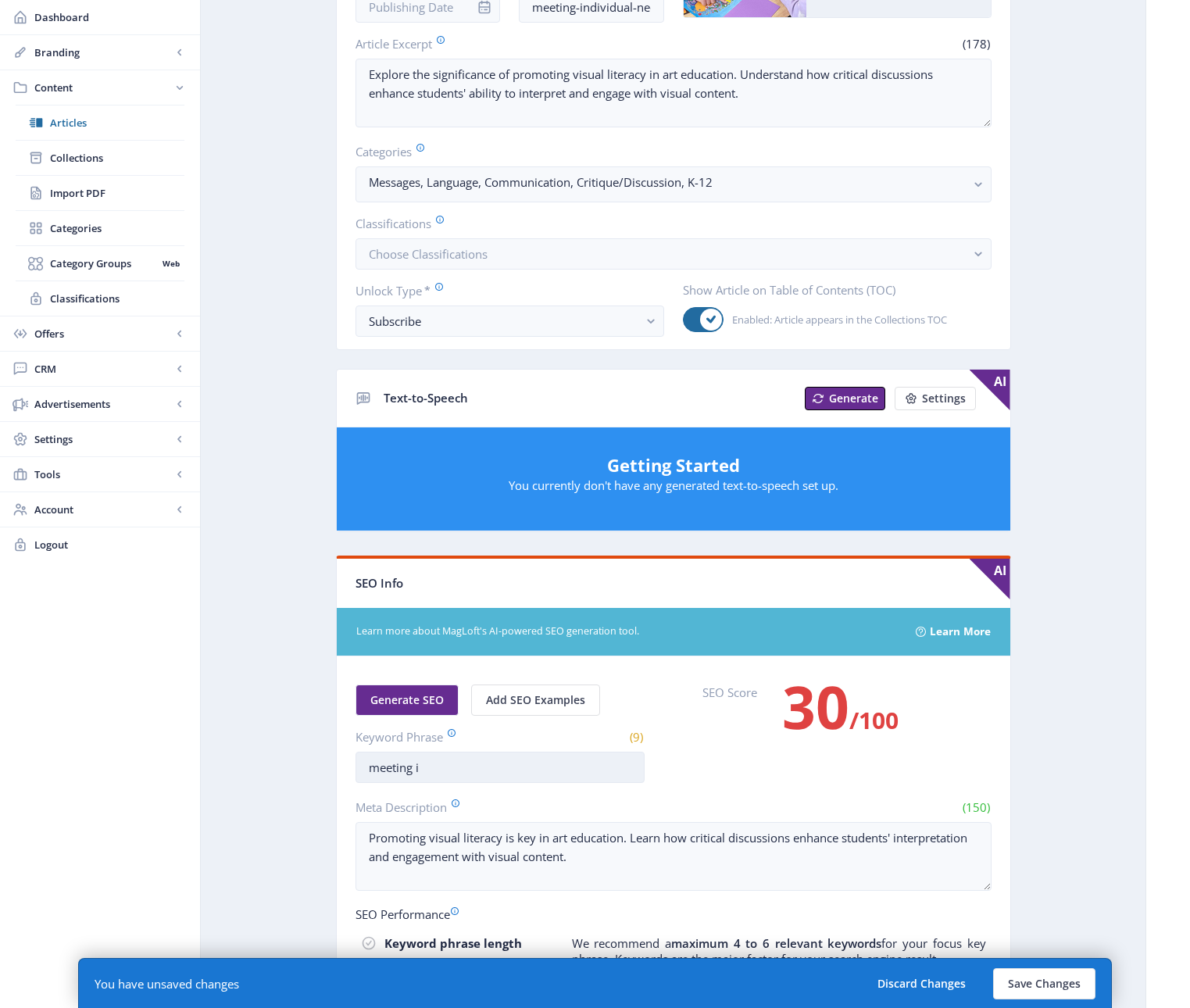
click at [568, 774] on input "meeting i" at bounding box center [500, 767] width 289 height 32
click at [567, 776] on input "meeting individual needs" at bounding box center [500, 767] width 289 height 32
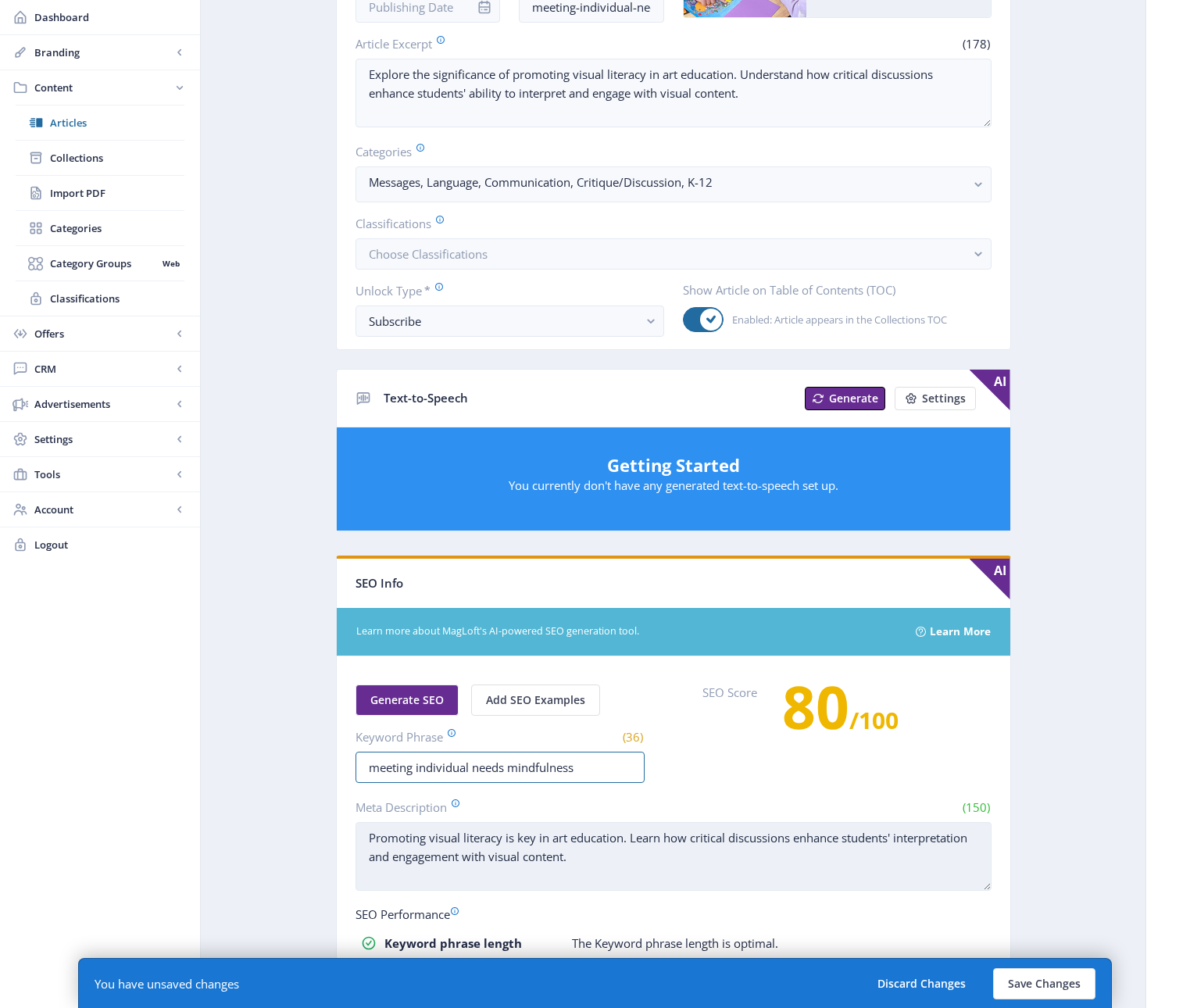
type input "meeting individual needs mindfulness"
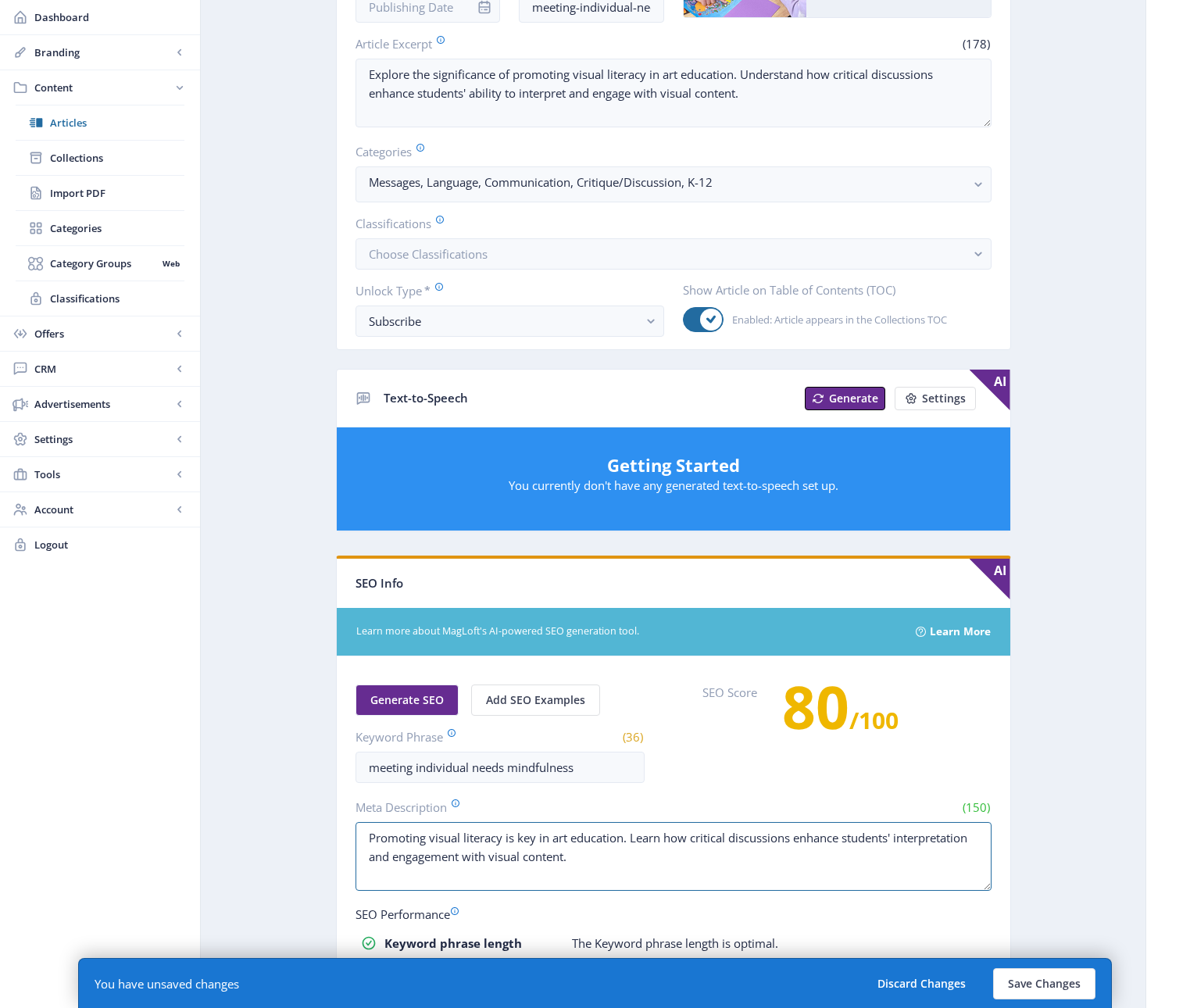
drag, startPoint x: 606, startPoint y: 859, endPoint x: 317, endPoint y: 834, distance: 290.1
click at [313, 834] on app-content-article "Export Generate Post Copy of Point of View: Focusing on Visual Literacy Open in…" at bounding box center [673, 508] width 890 height 1411
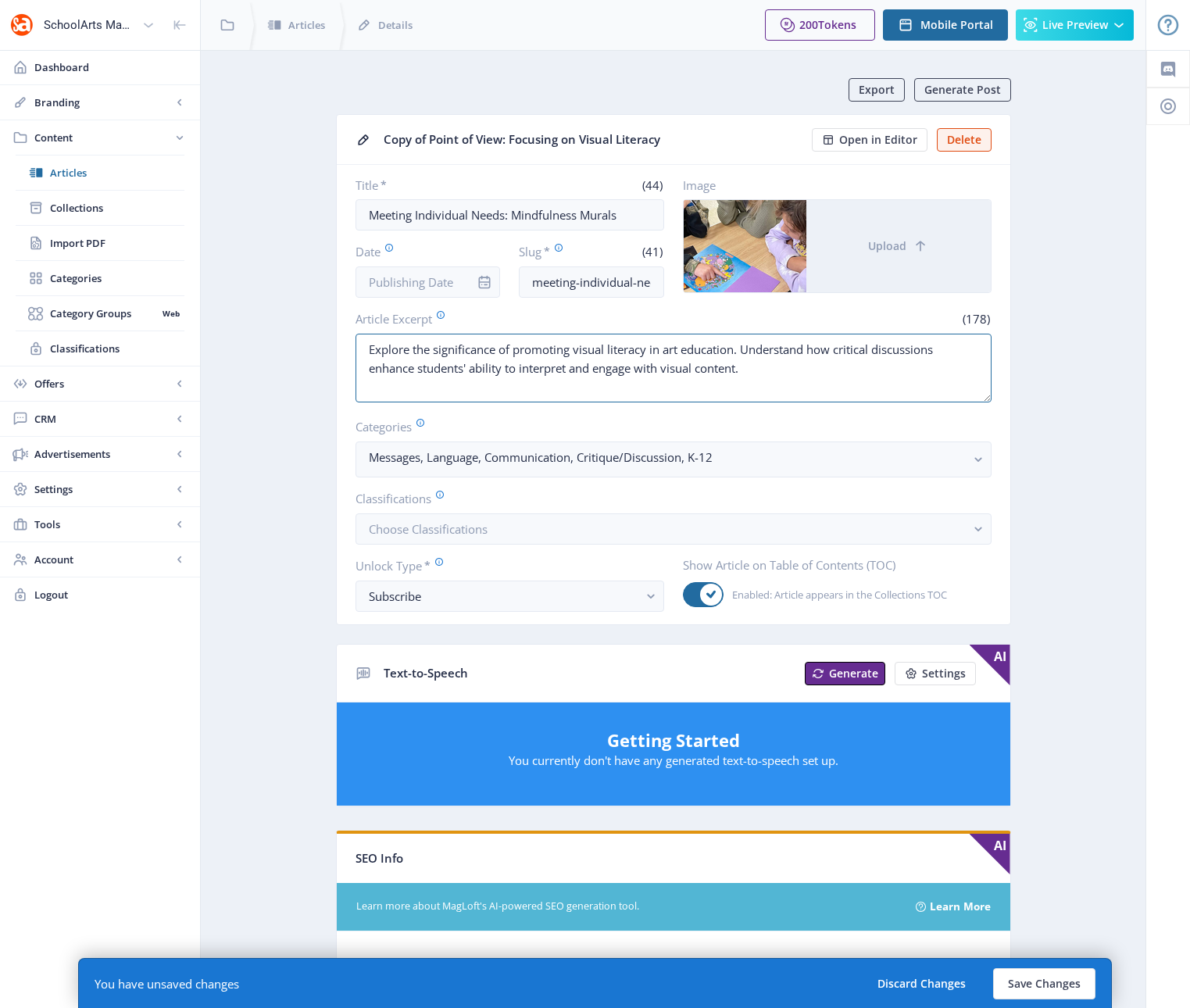
drag, startPoint x: 748, startPoint y: 359, endPoint x: 341, endPoint y: 353, distance: 407.0
click at [340, 353] on nb-card-body "Title * (44) Meeting Individual Needs: Mindfulness Murals Date Slug * (41) meet…" at bounding box center [674, 394] width 674 height 459
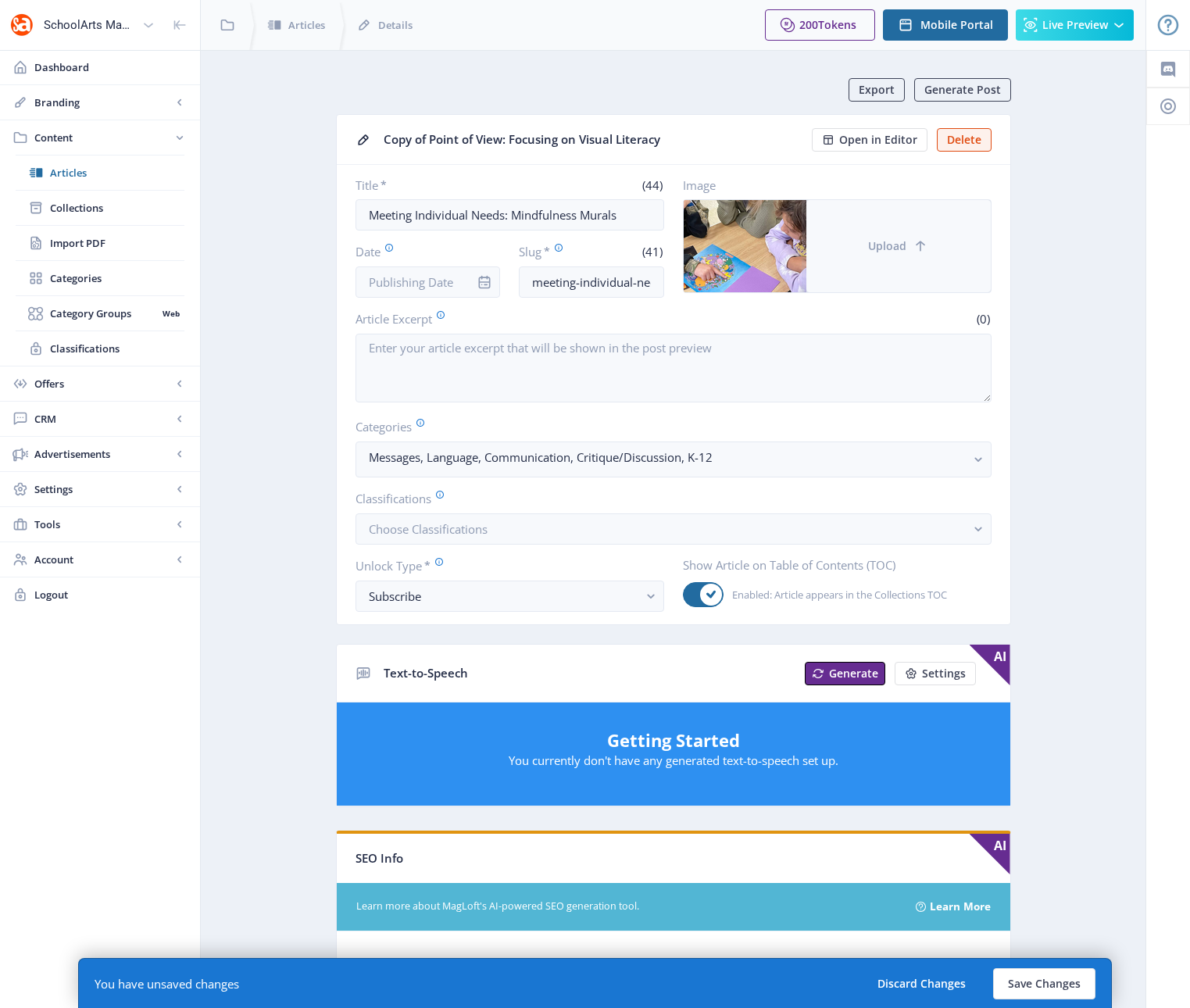
click at [895, 248] on span "Upload" at bounding box center [886, 245] width 38 height 12
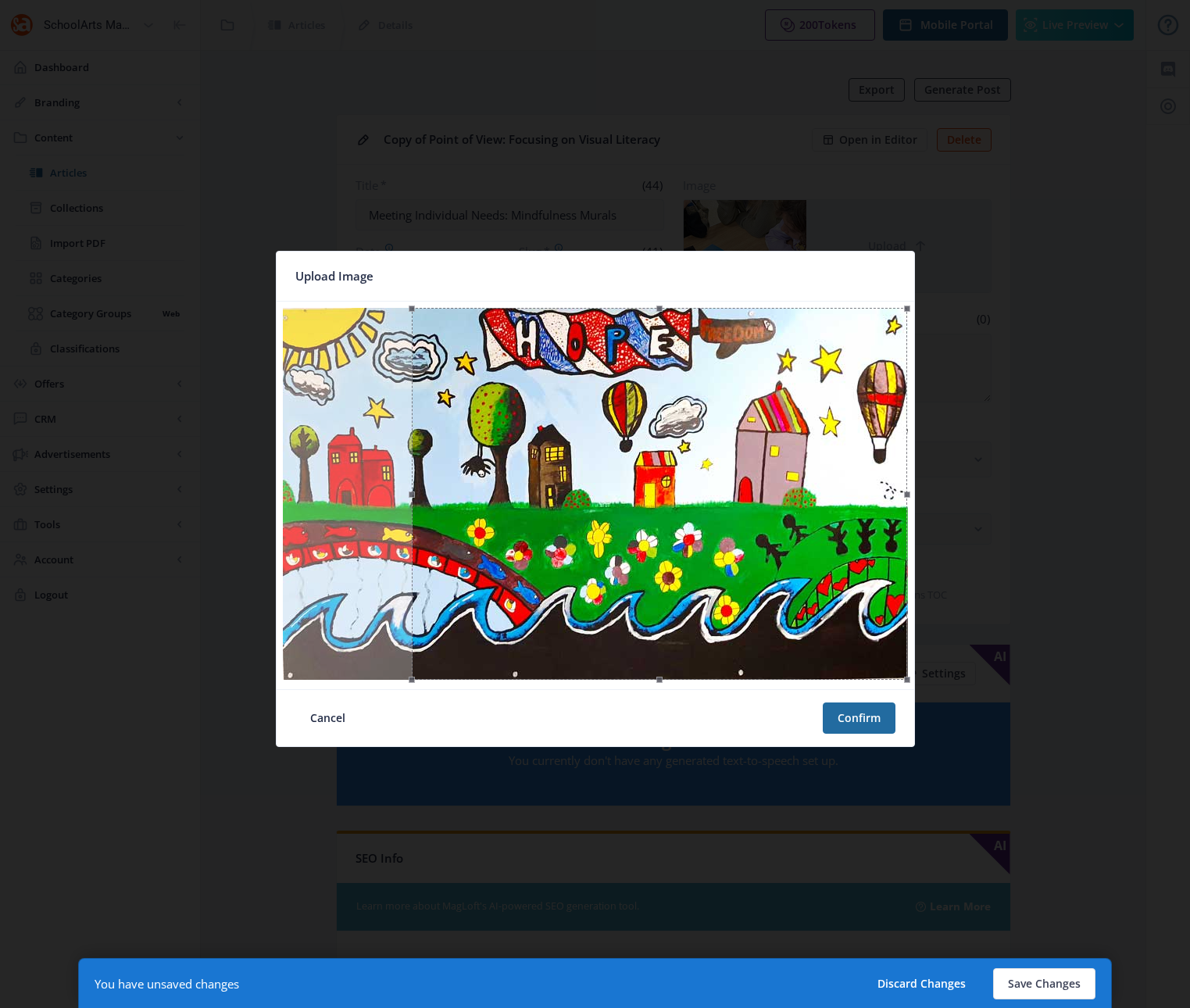
drag, startPoint x: 580, startPoint y: 531, endPoint x: 648, endPoint y: 538, distance: 68.4
click at [648, 538] on div at bounding box center [659, 493] width 496 height 372
click at [865, 717] on button "Confirm" at bounding box center [860, 717] width 73 height 32
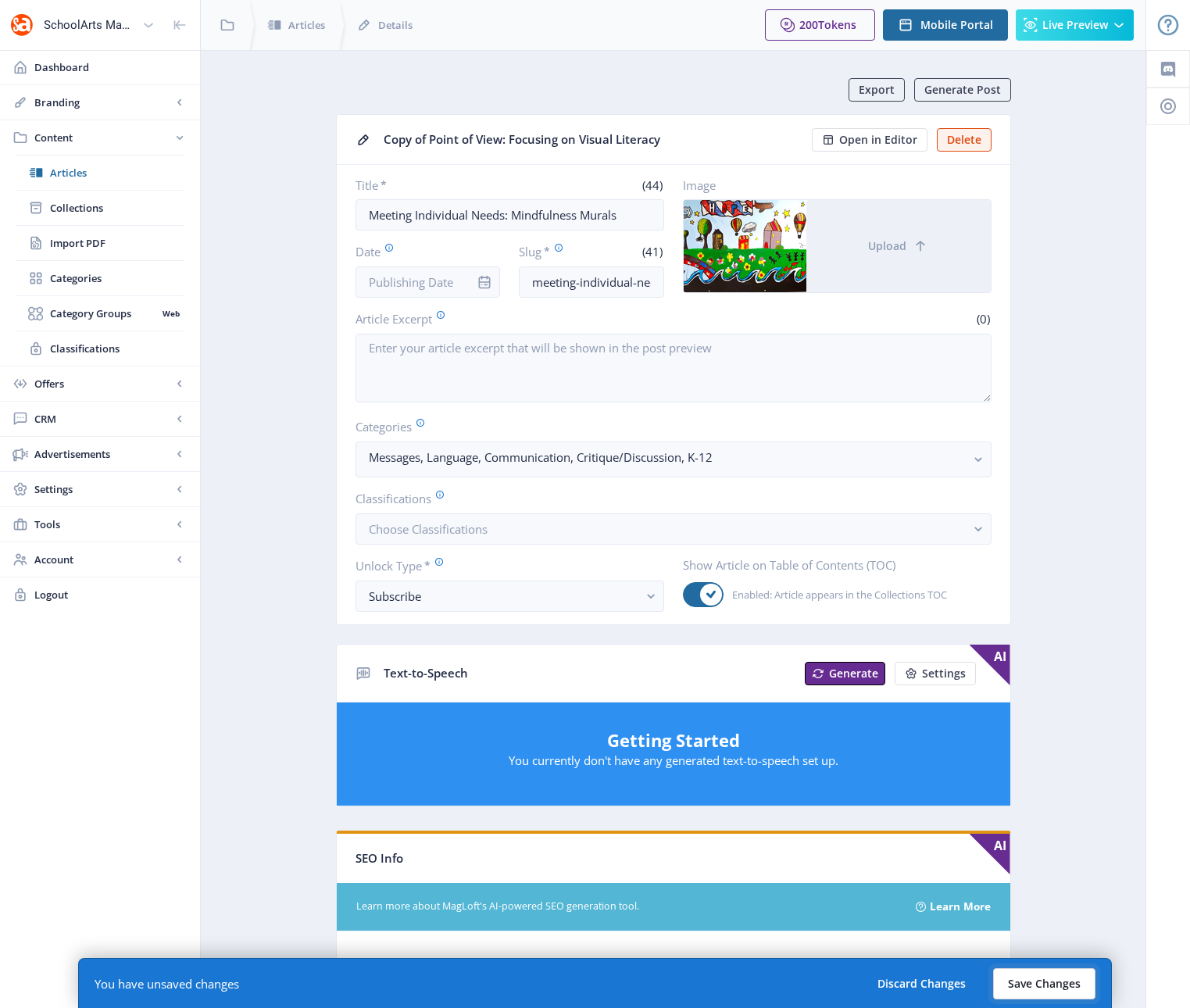
click at [1050, 984] on button "Save Changes" at bounding box center [1044, 984] width 102 height 32
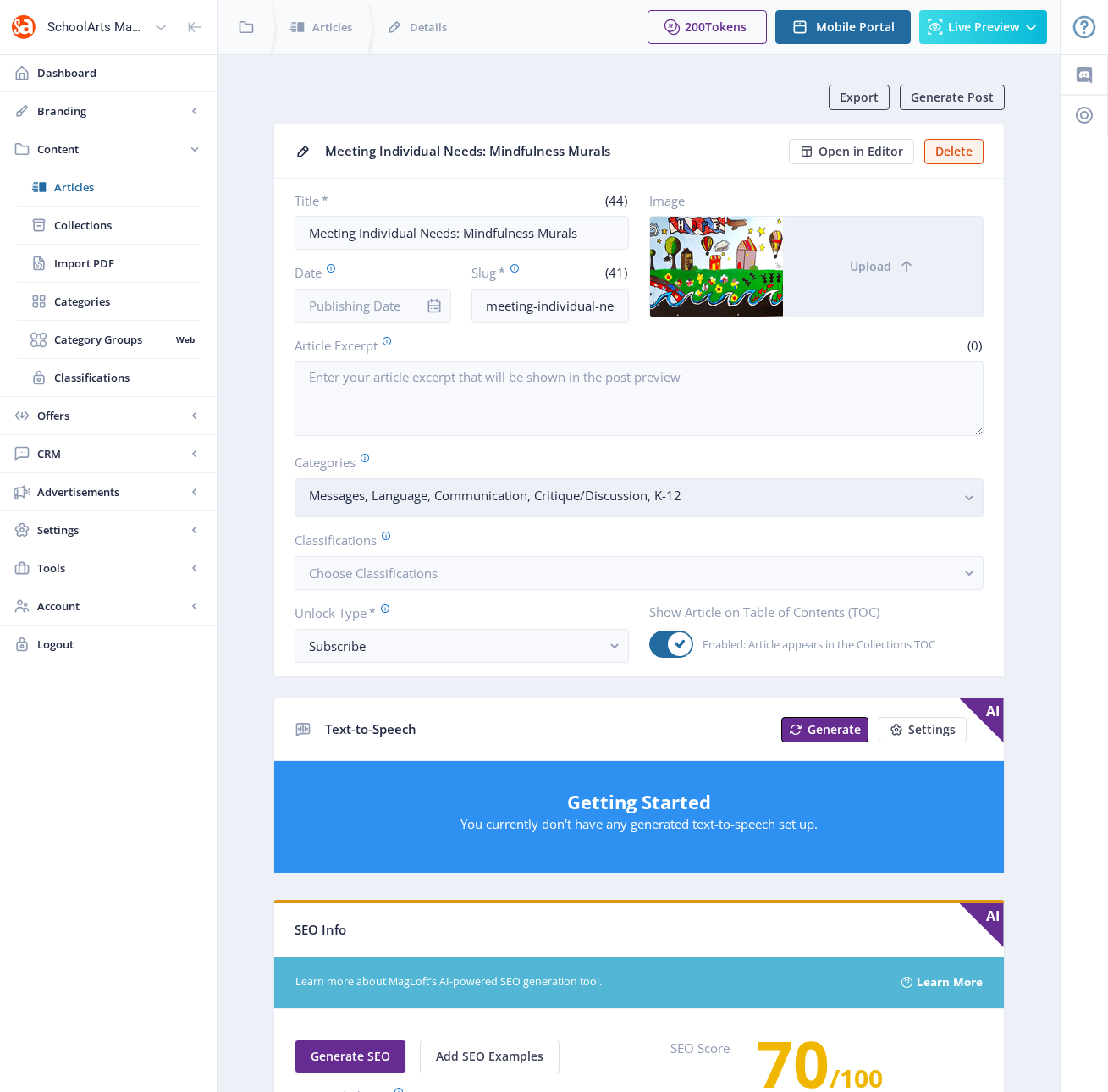
click at [965, 500] on rect "button" at bounding box center [969, 498] width 19 height 19
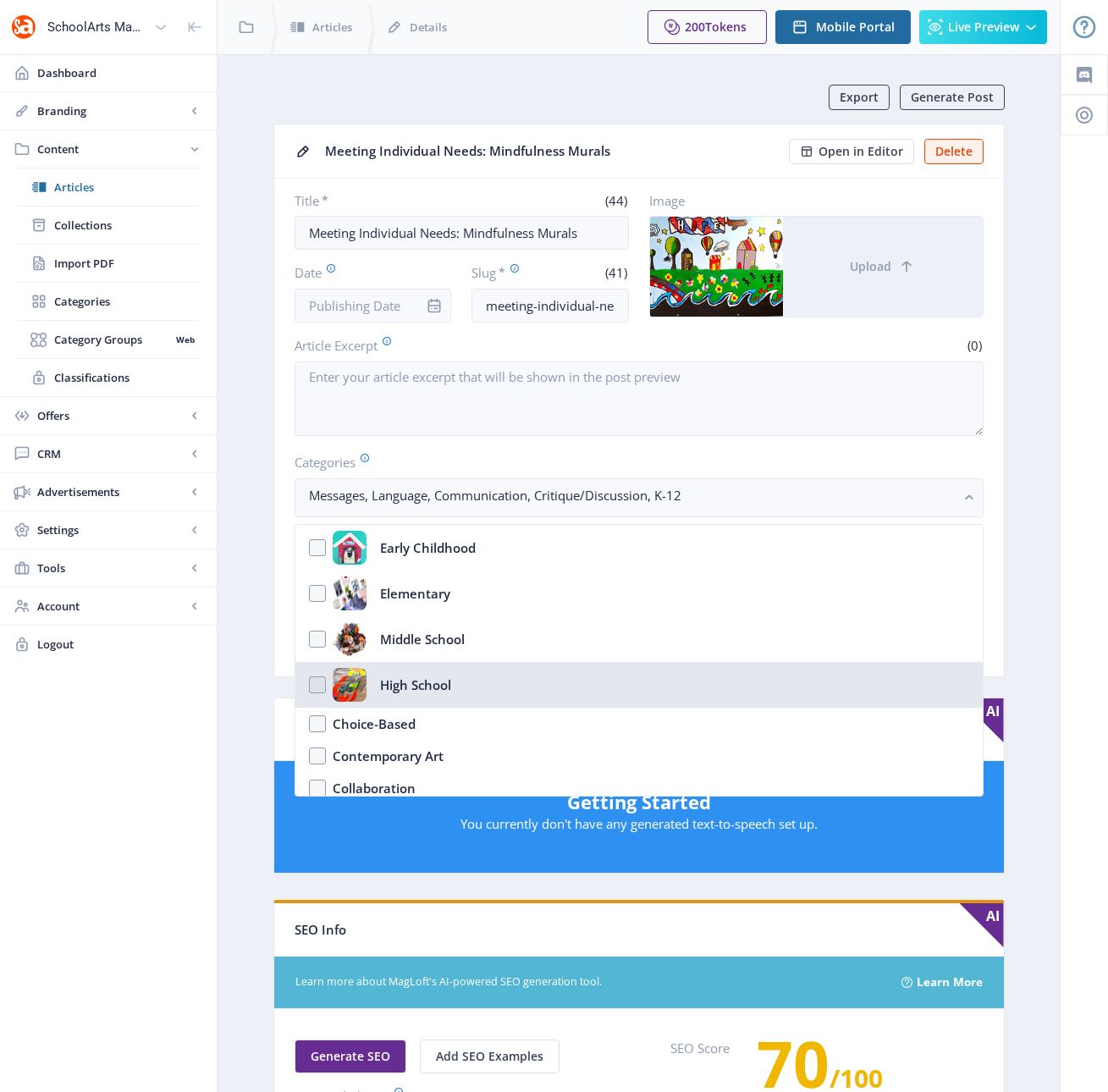
click at [317, 684] on nb-option "High School" at bounding box center [639, 685] width 688 height 46
checkbox input "true"
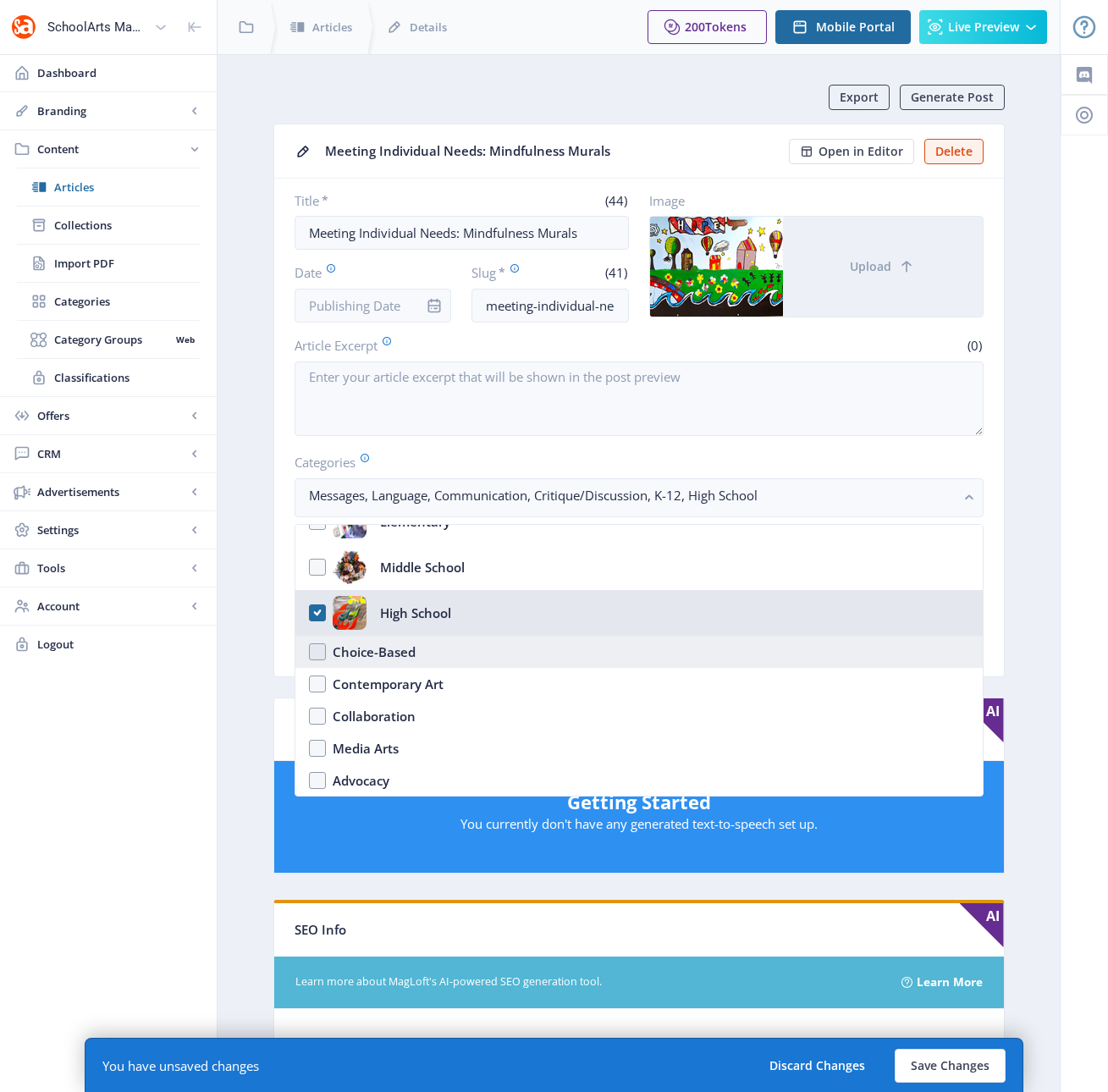
scroll to position [69, 0]
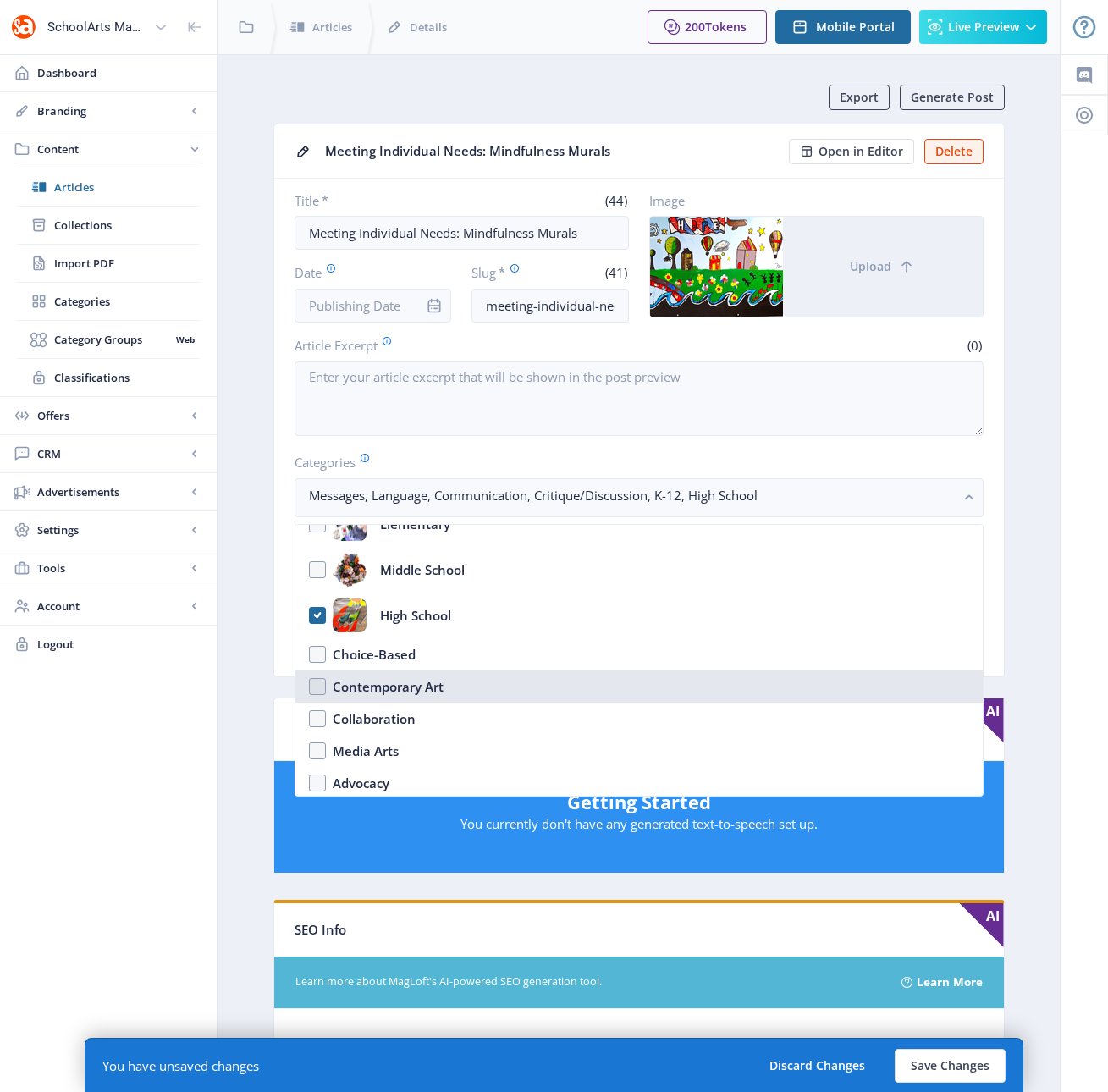
click at [317, 683] on nb-option "Contemporary Art" at bounding box center [639, 686] width 688 height 33
checkbox input "true"
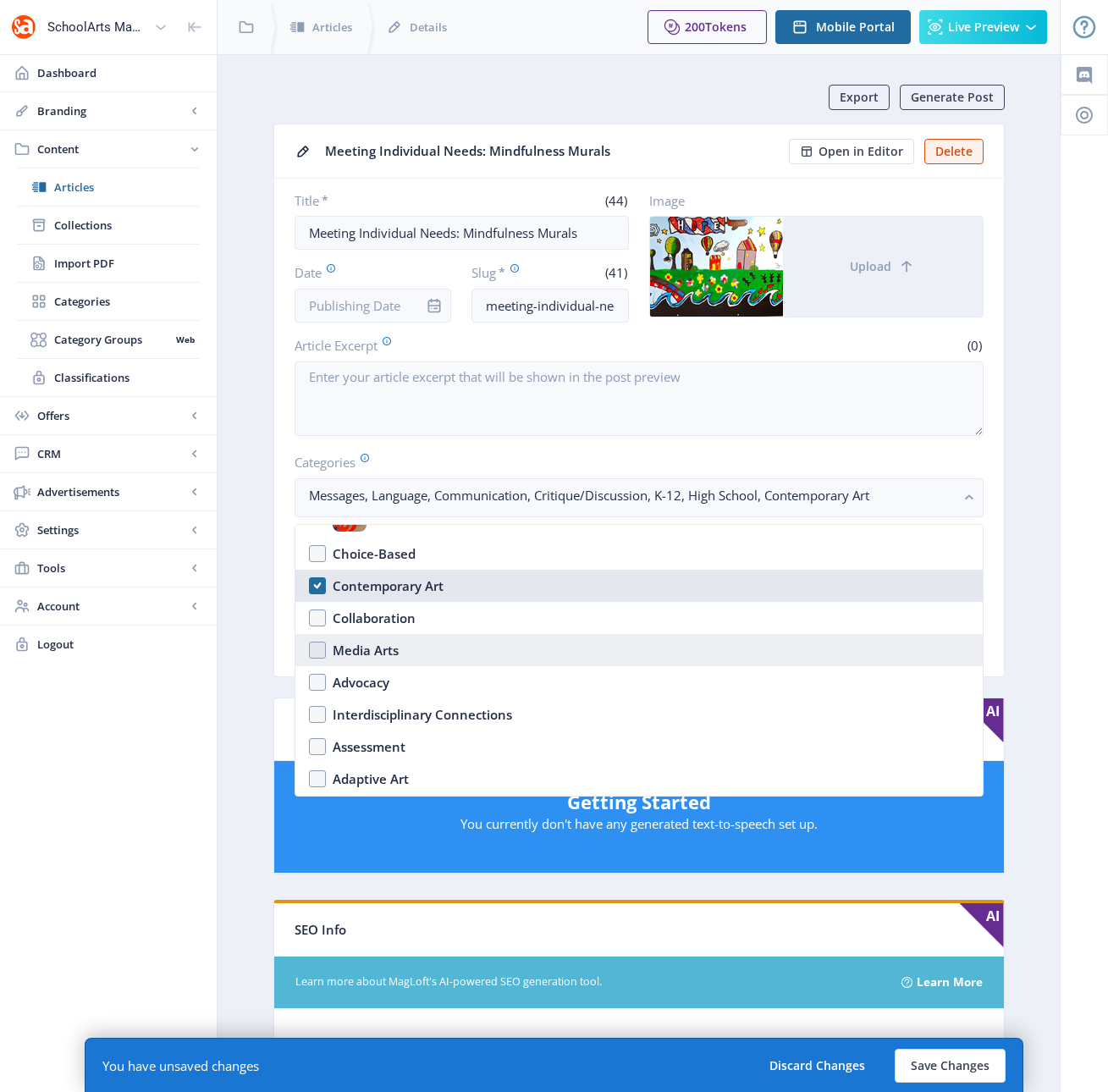
scroll to position [187, 0]
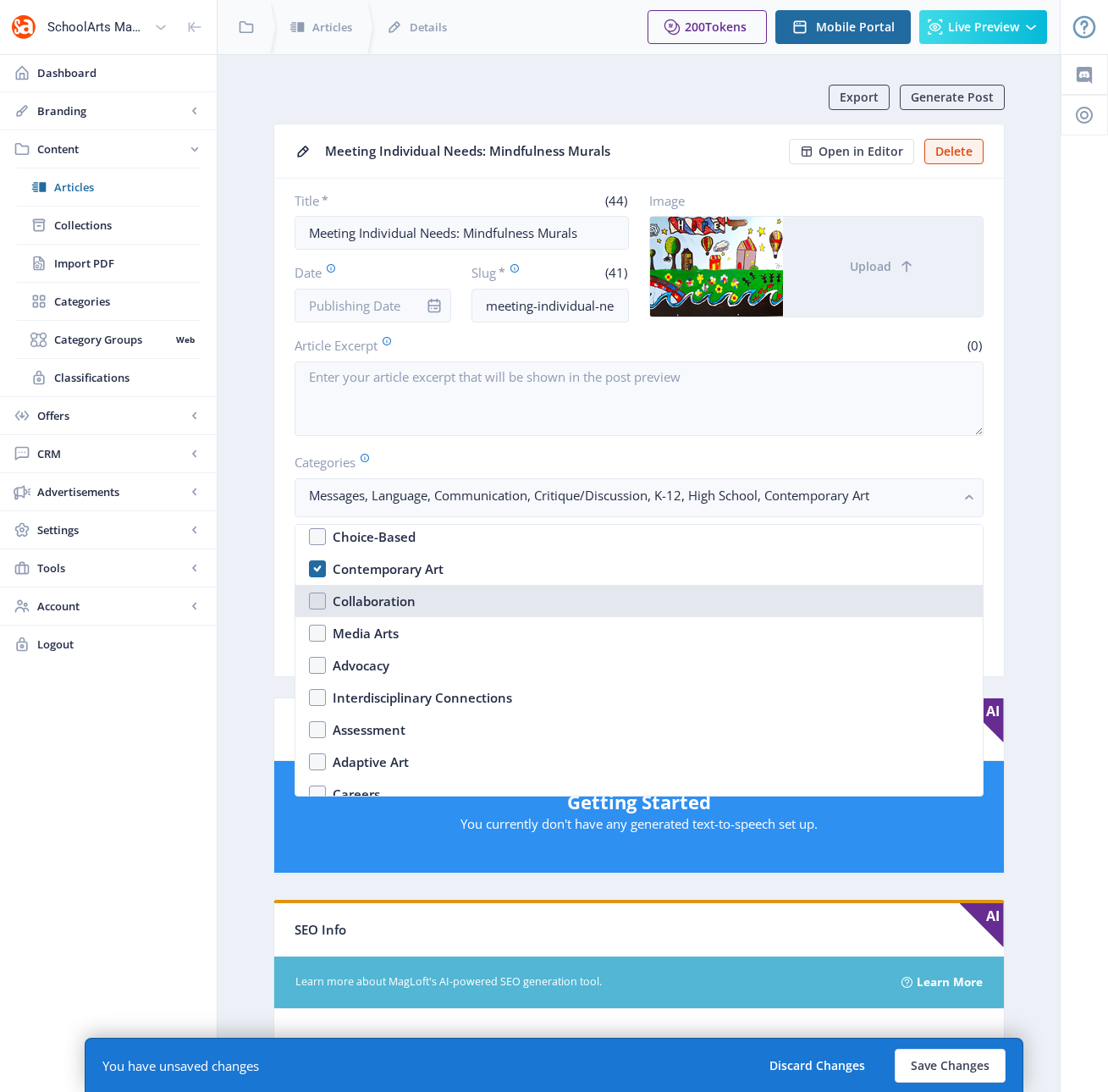
click at [317, 600] on nb-option "Collaboration" at bounding box center [639, 601] width 688 height 33
checkbox input "true"
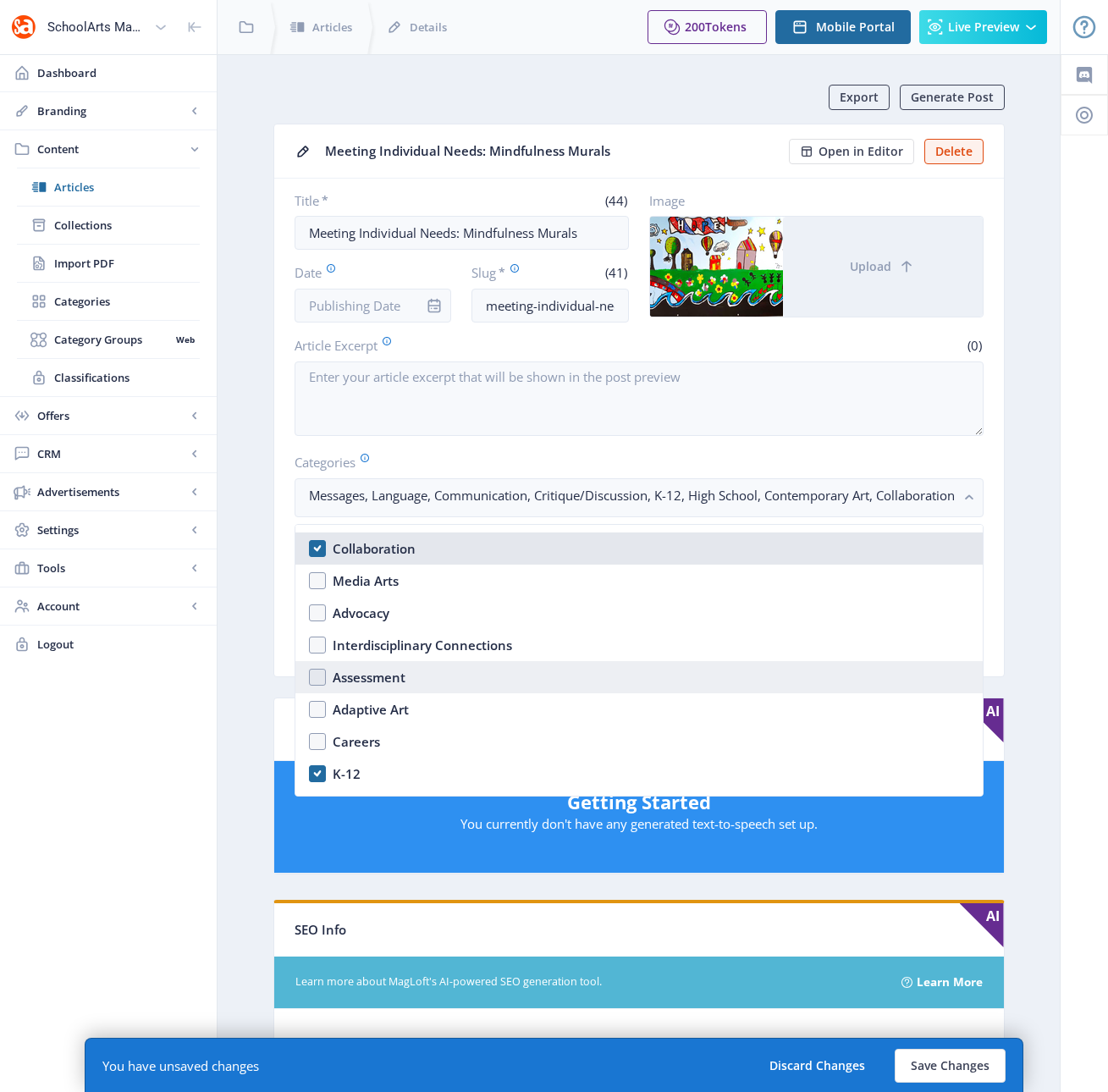
scroll to position [316, 0]
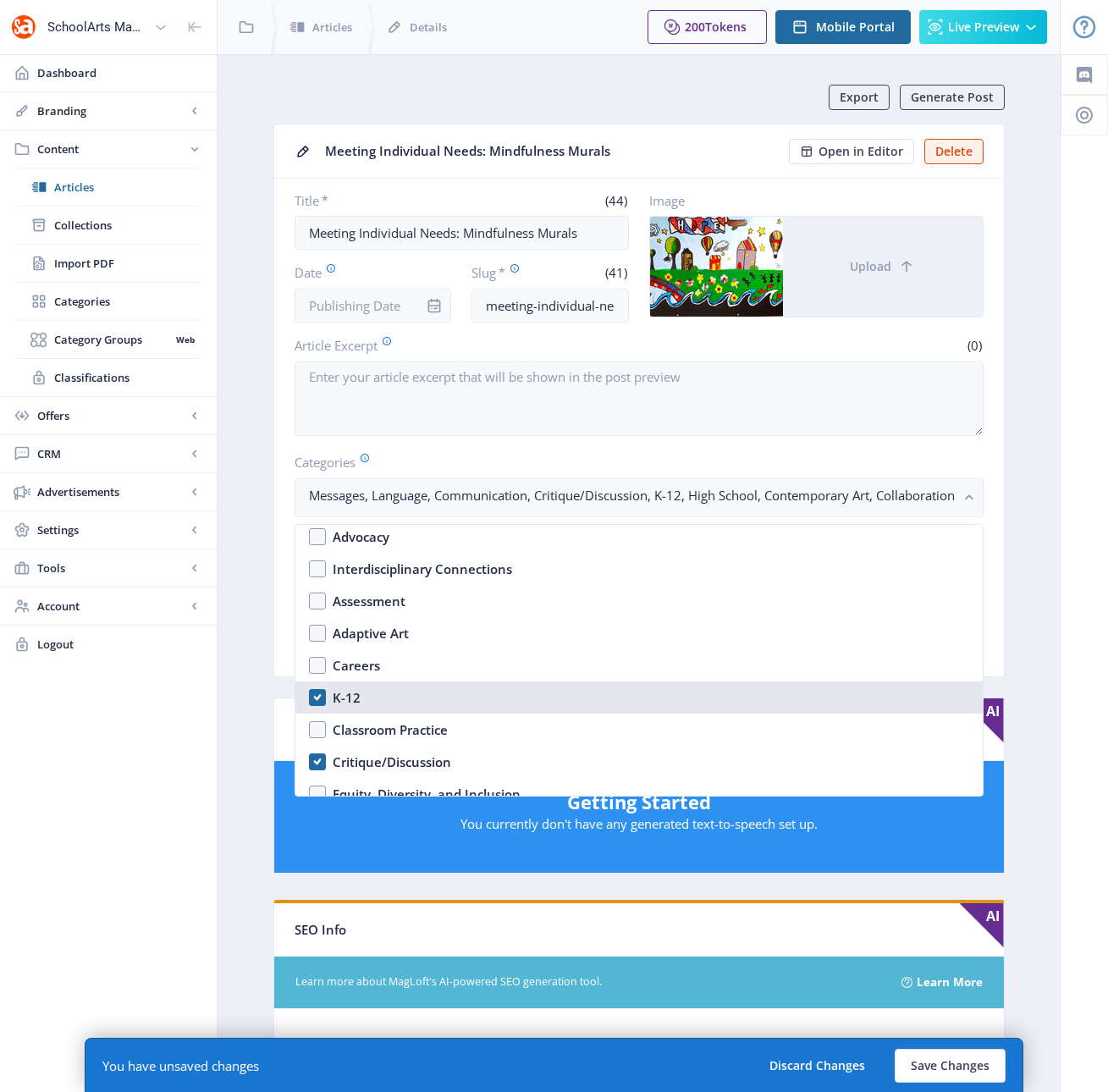
click at [316, 696] on nb-option "K-12" at bounding box center [639, 697] width 688 height 33
checkbox input "true"
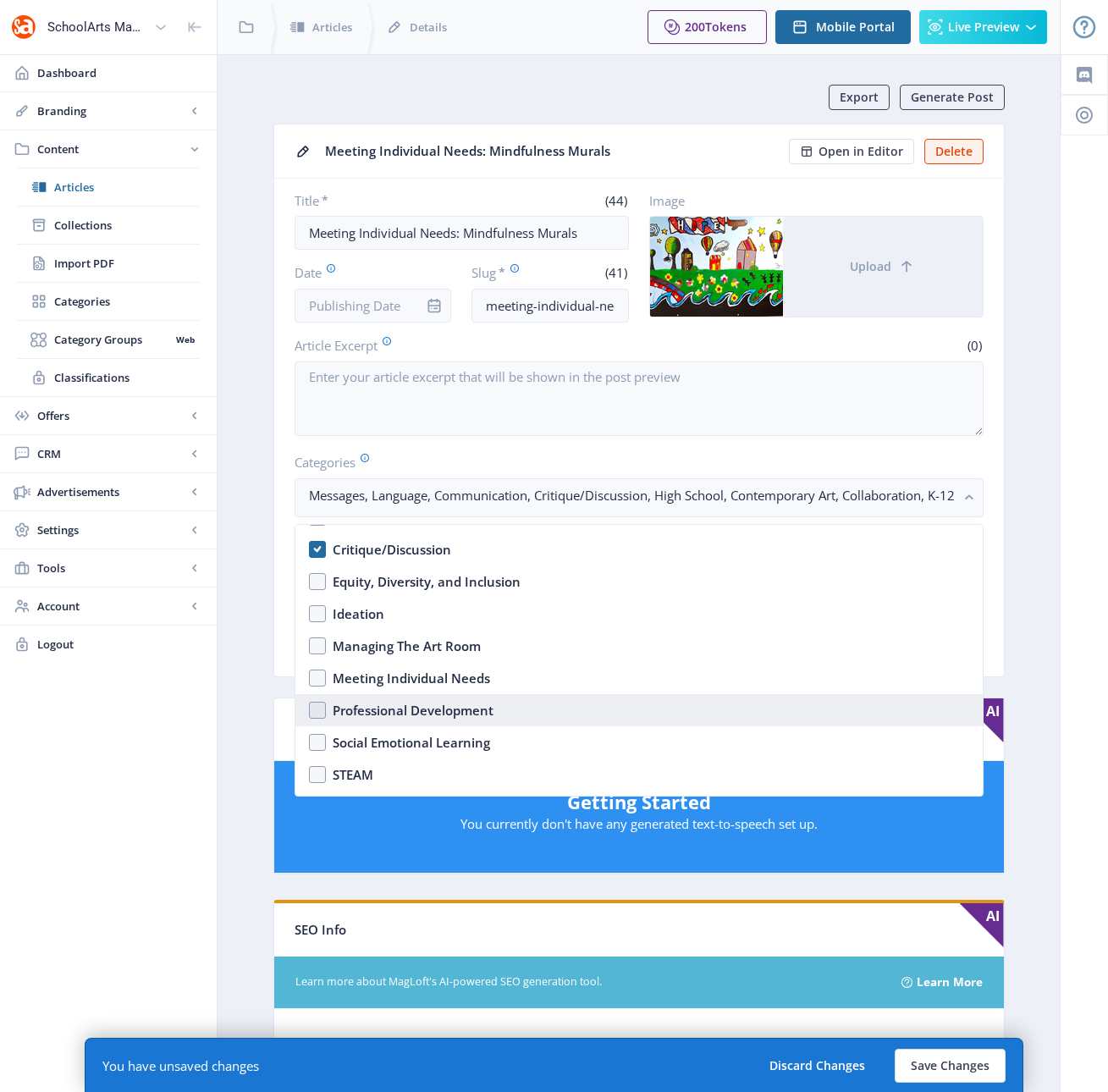
scroll to position [594, 0]
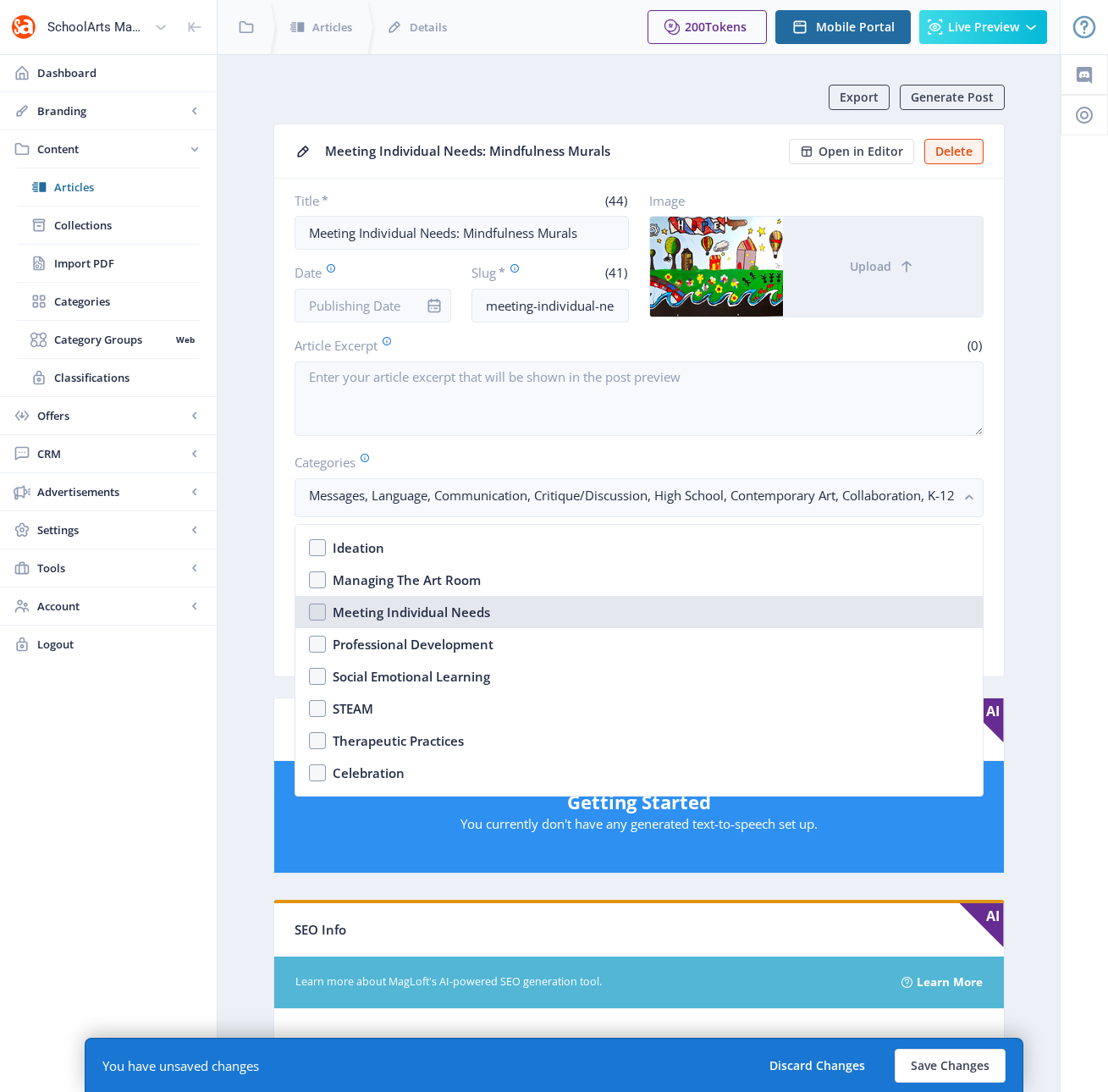
click at [317, 609] on nb-option "Meeting Individual Needs" at bounding box center [639, 612] width 688 height 33
checkbox input "true"
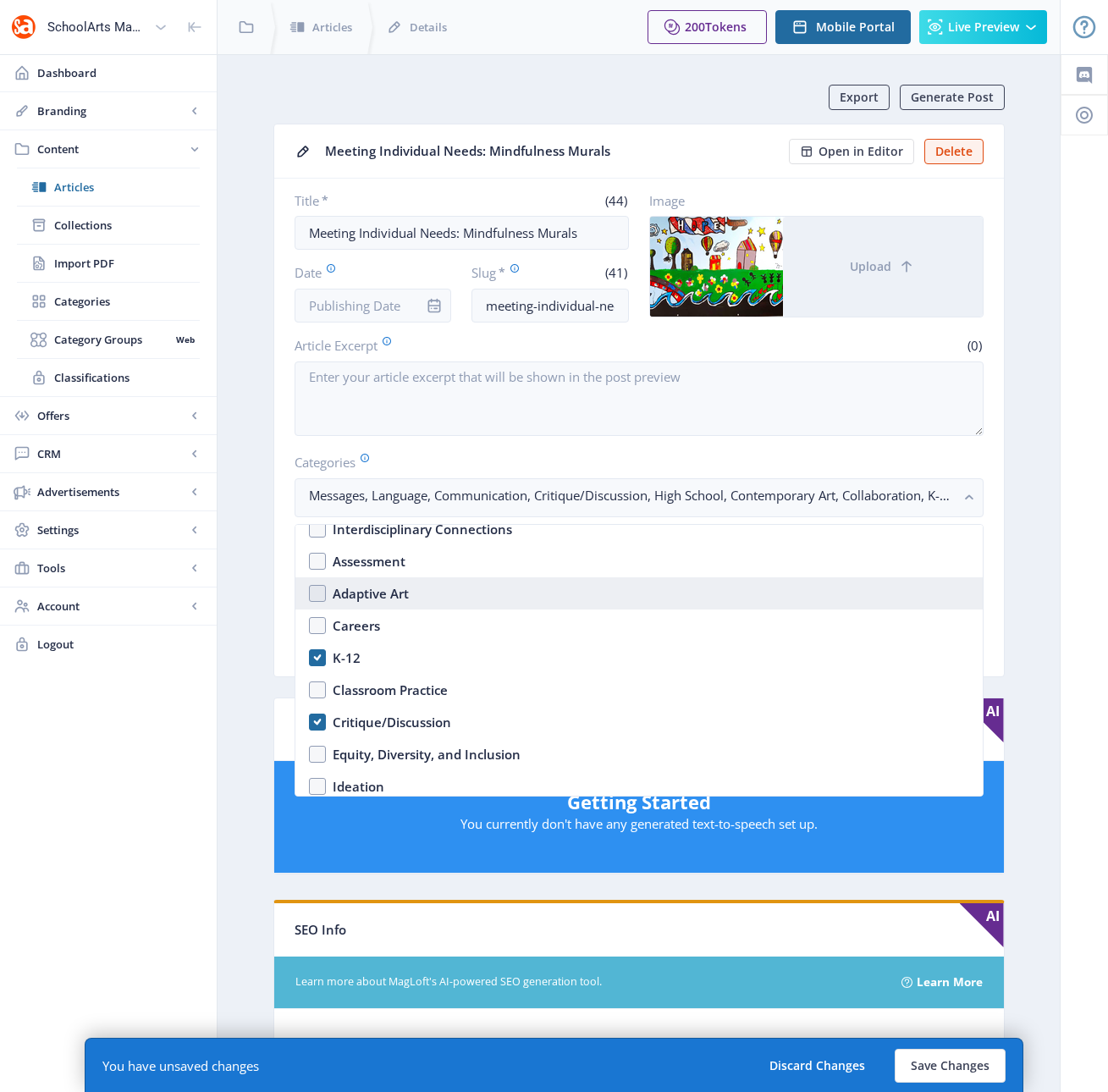
scroll to position [351, 0]
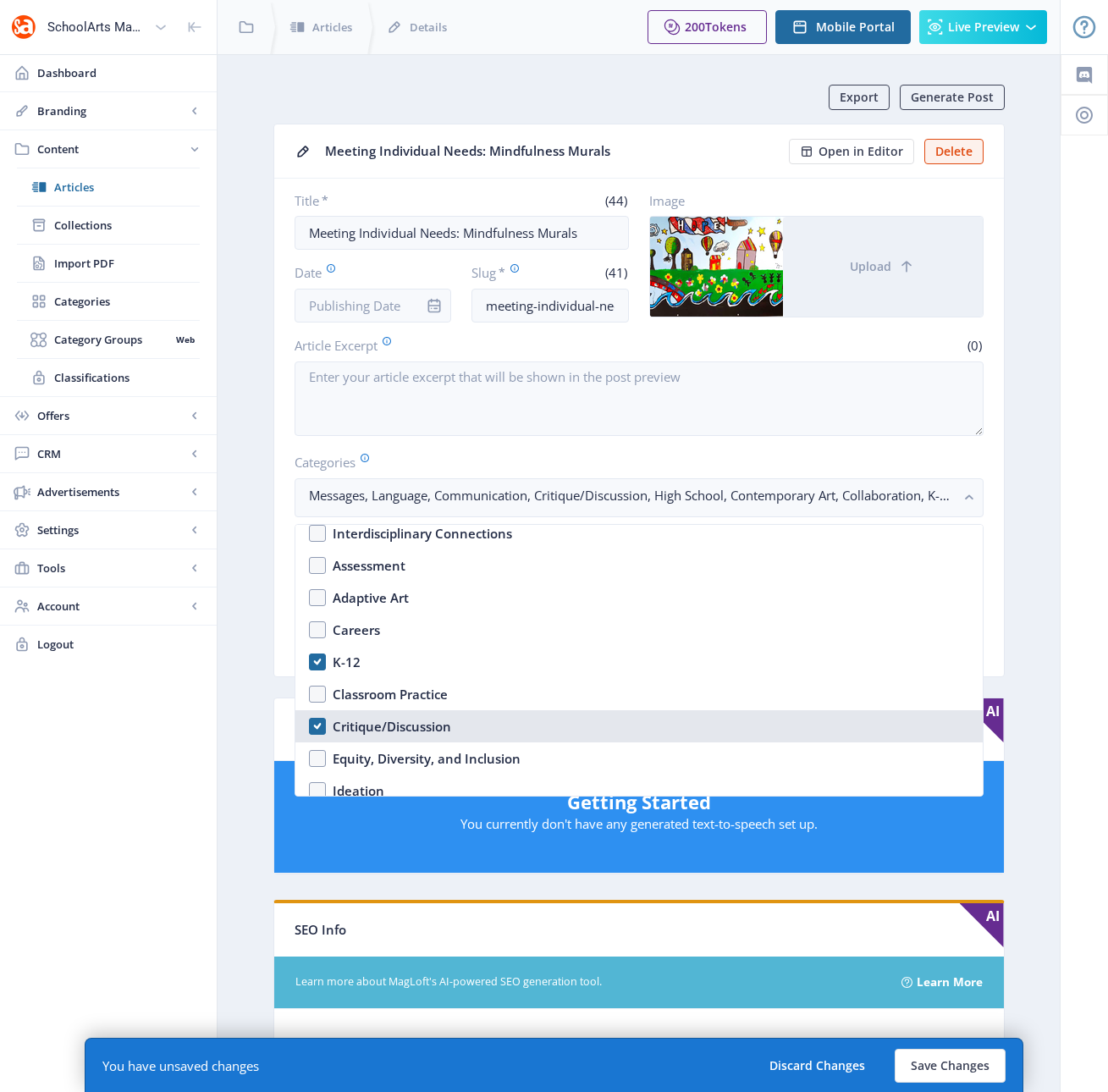
click at [320, 727] on nb-option "Critique/Discussion" at bounding box center [639, 726] width 688 height 33
checkbox input "true"
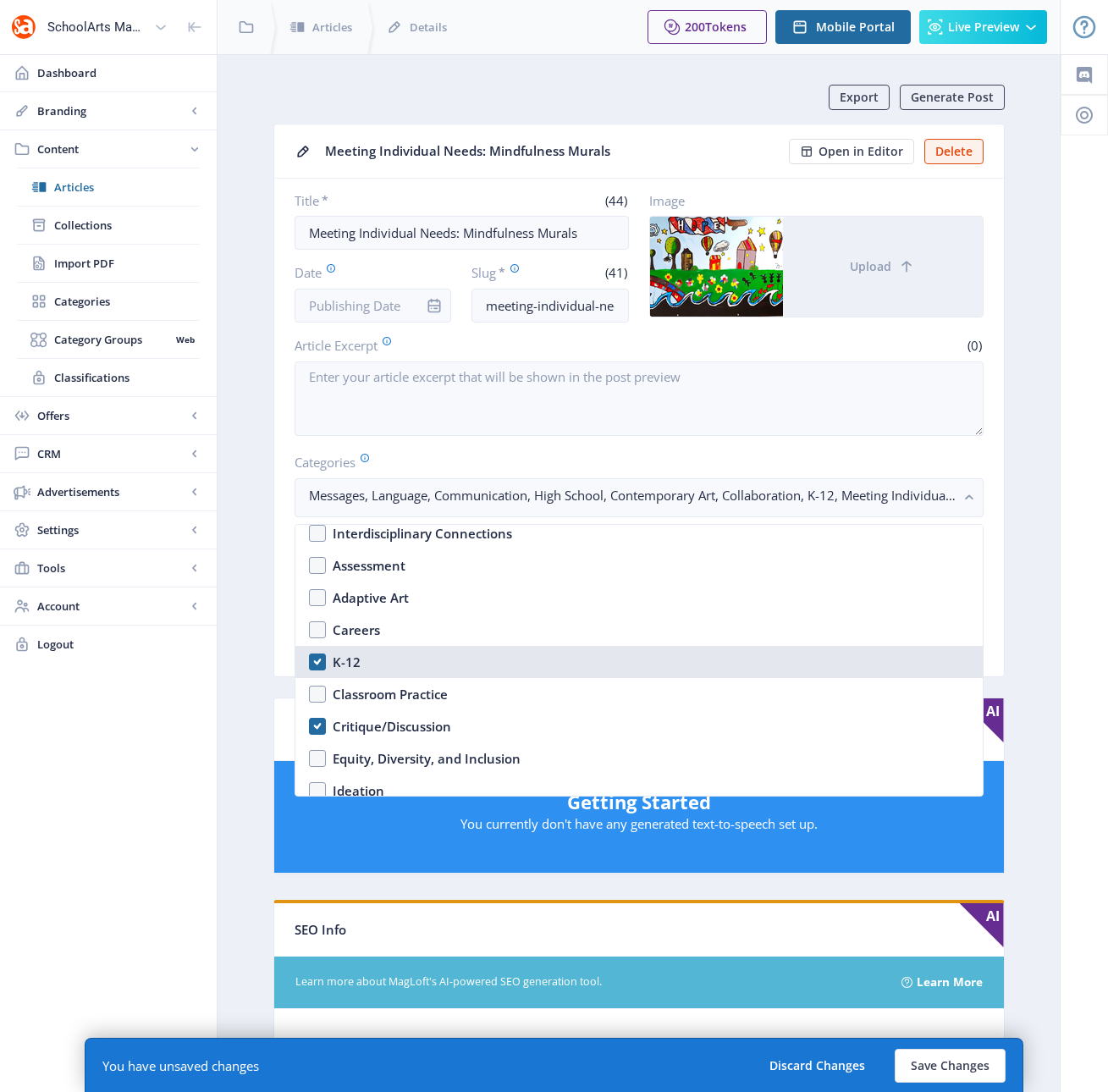
click at [321, 660] on nb-option "K-12" at bounding box center [639, 661] width 688 height 33
checkbox input "true"
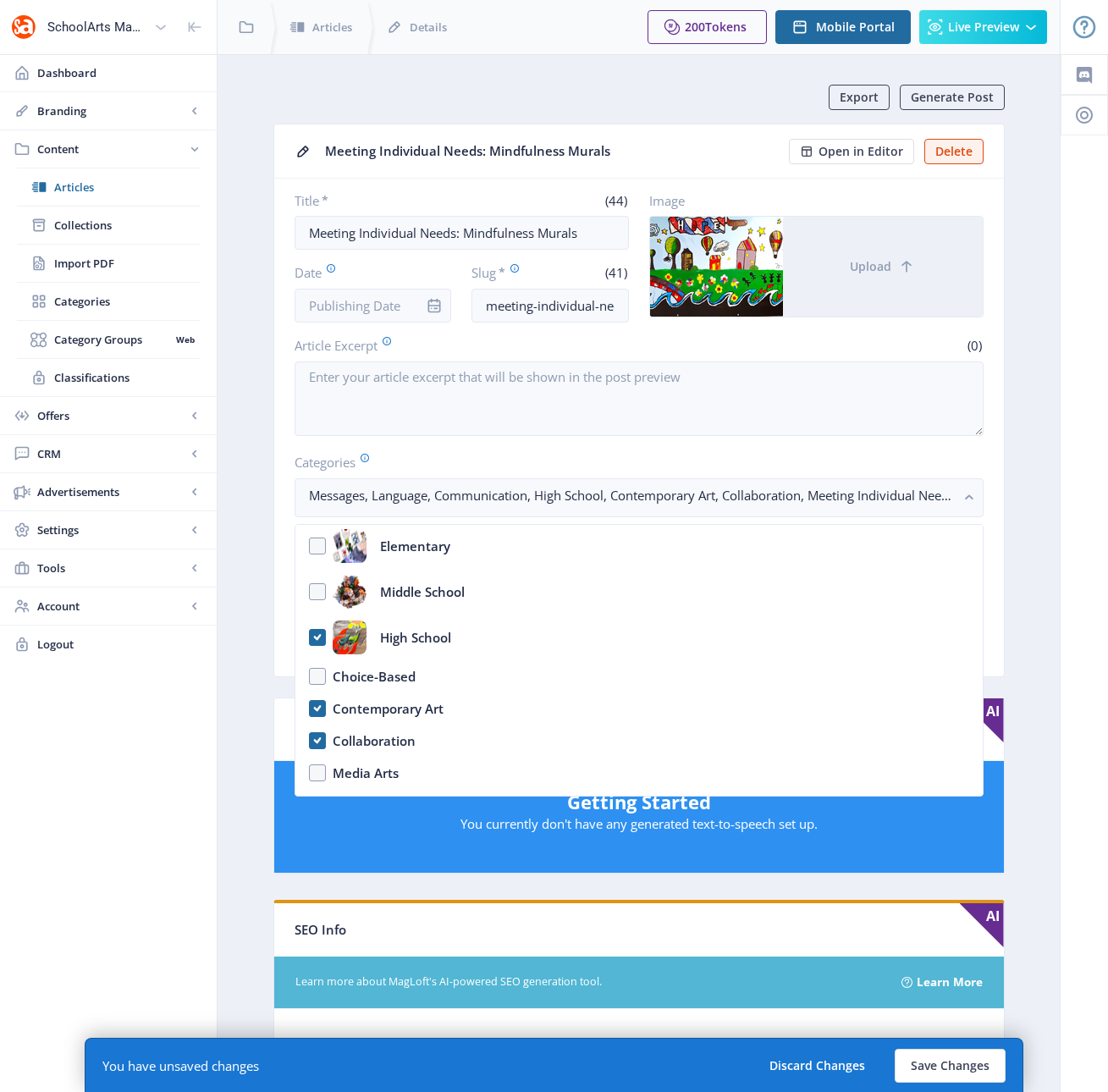
scroll to position [45, 0]
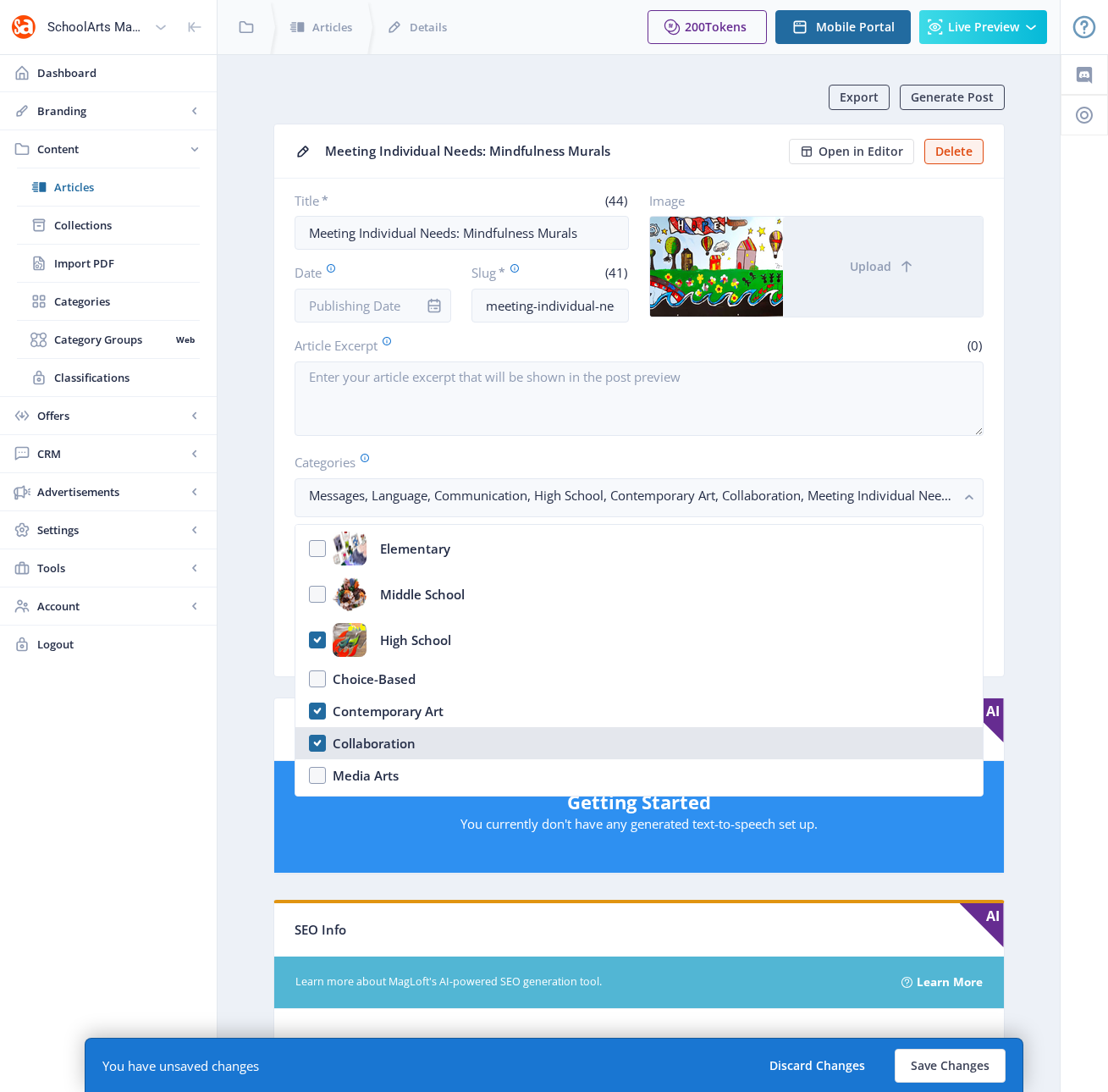
click at [310, 734] on nb-option "Collaboration" at bounding box center [639, 743] width 688 height 33
click at [317, 741] on nb-option "Collaboration" at bounding box center [639, 743] width 688 height 33
checkbox input "true"
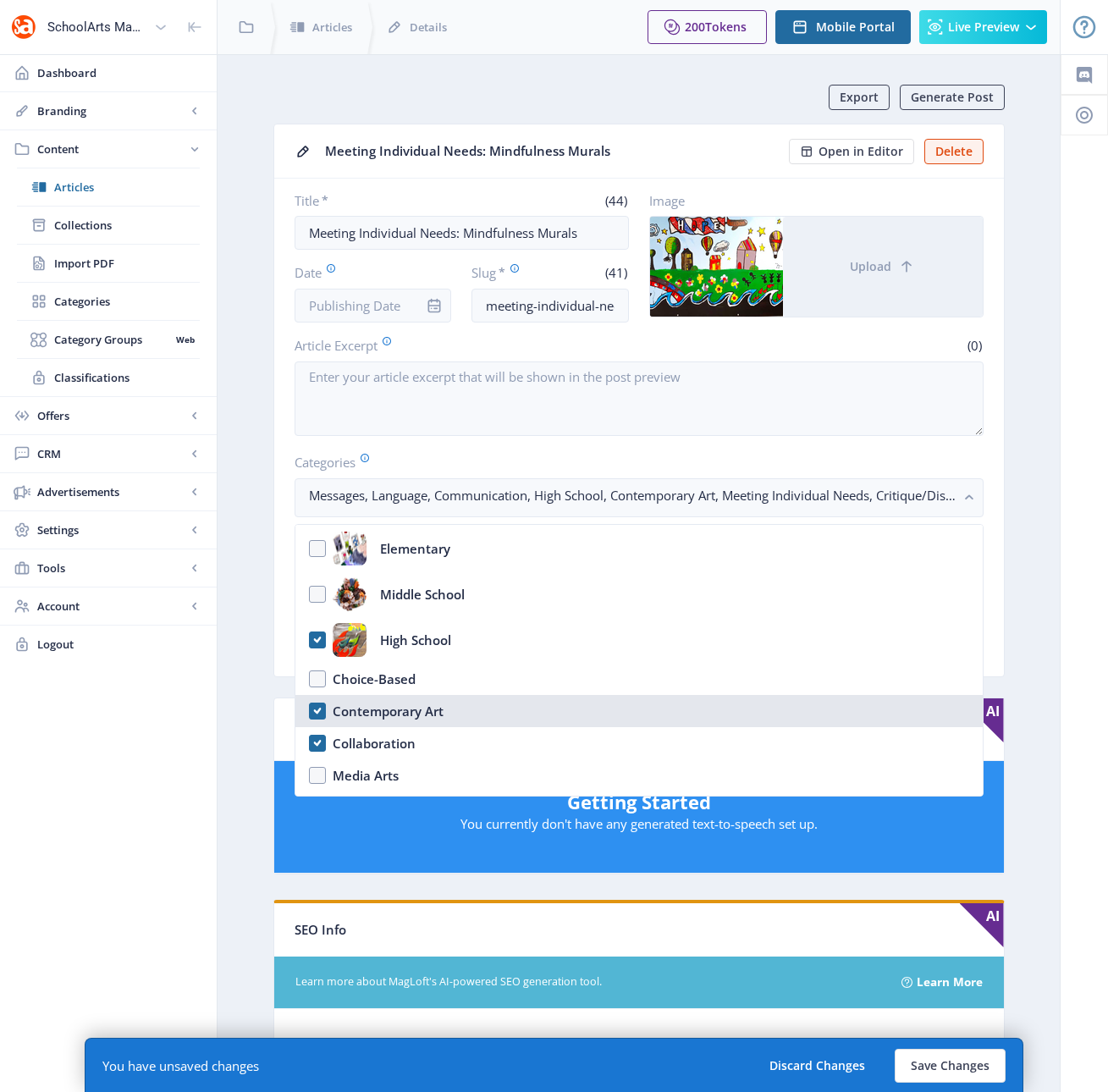
click at [316, 707] on nb-option "Contemporary Art" at bounding box center [639, 710] width 688 height 33
checkbox input "true"
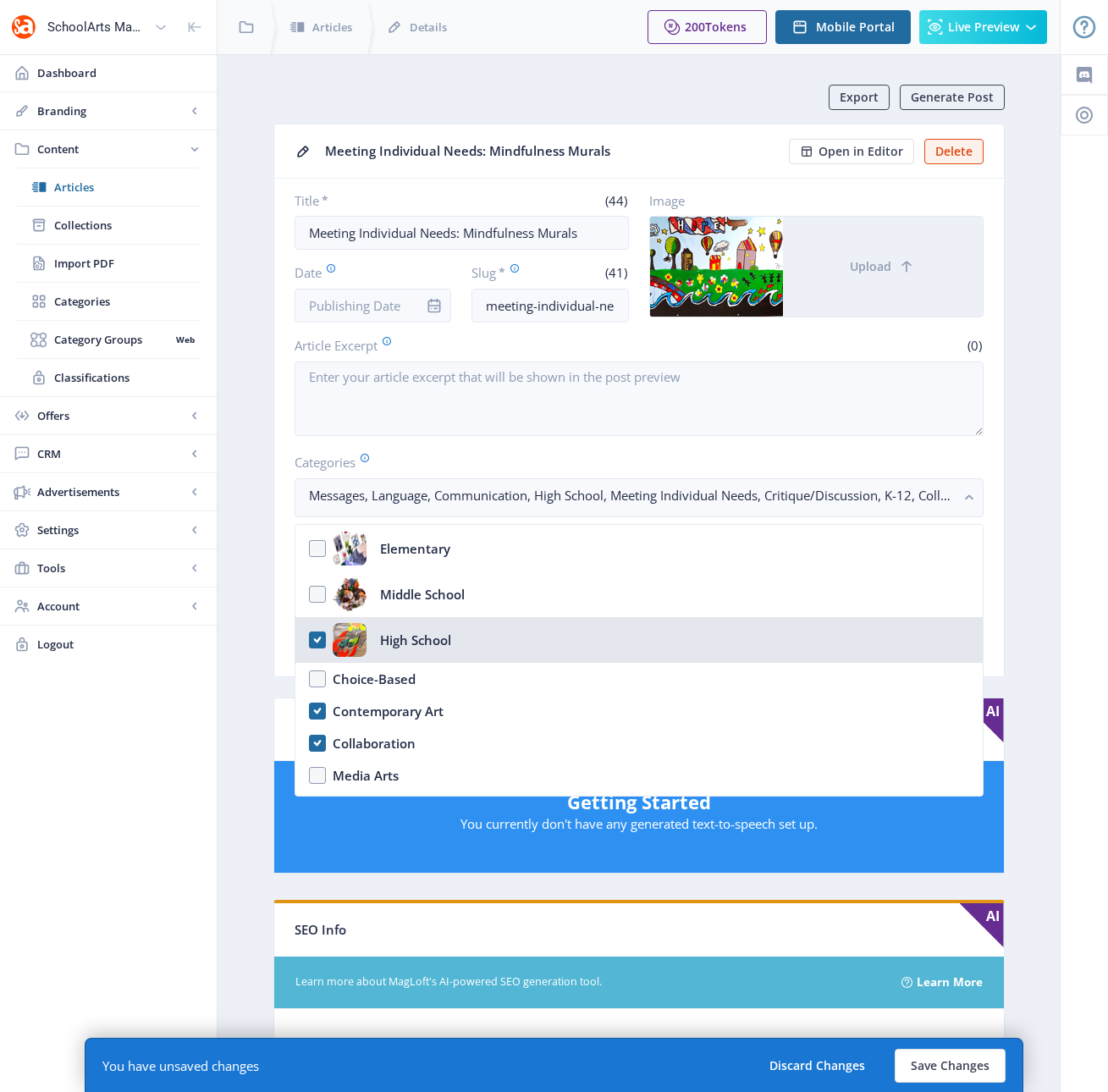
click at [317, 637] on nb-option "High School" at bounding box center [639, 640] width 688 height 46
checkbox input "true"
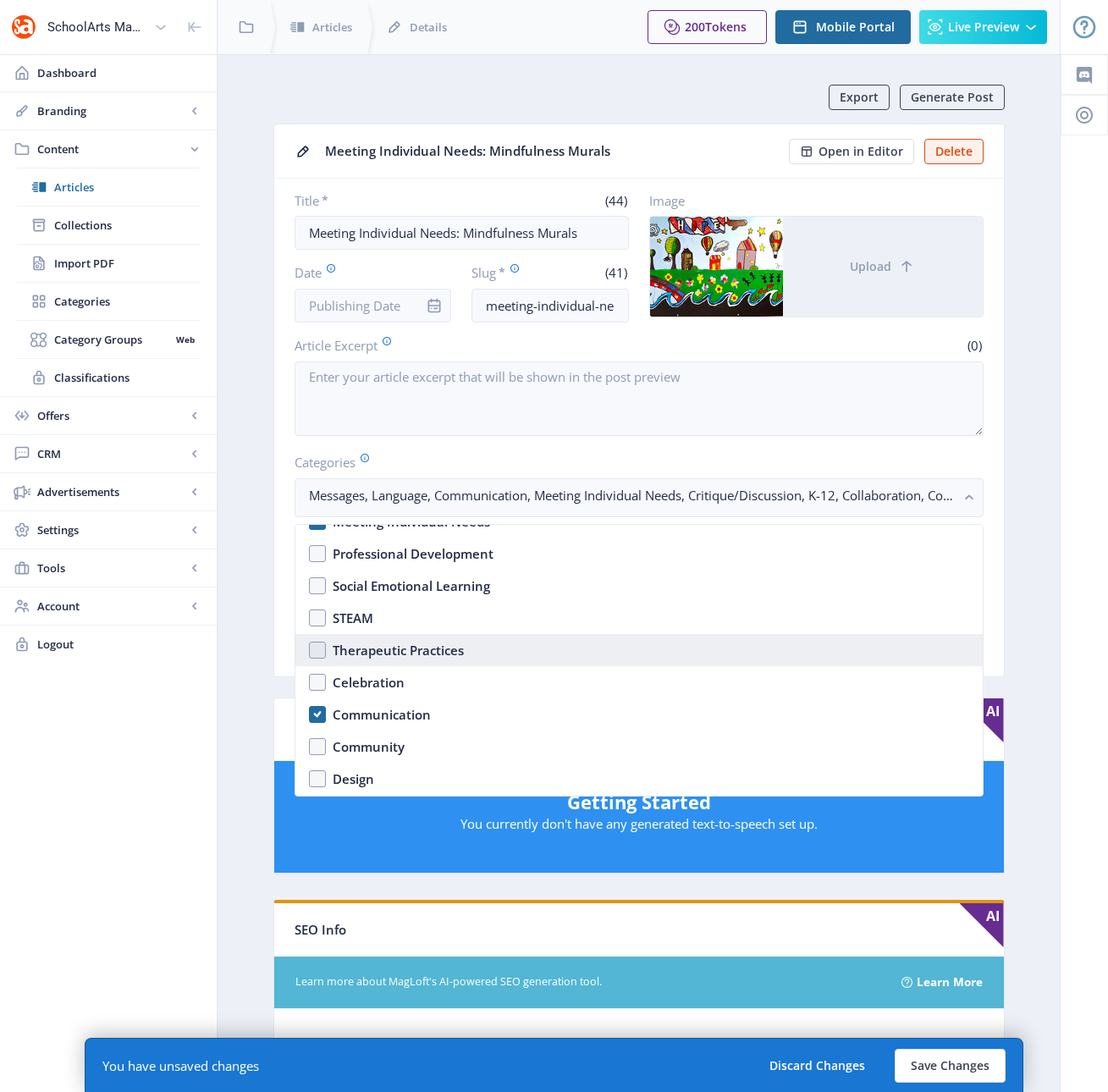
scroll to position [701, 0]
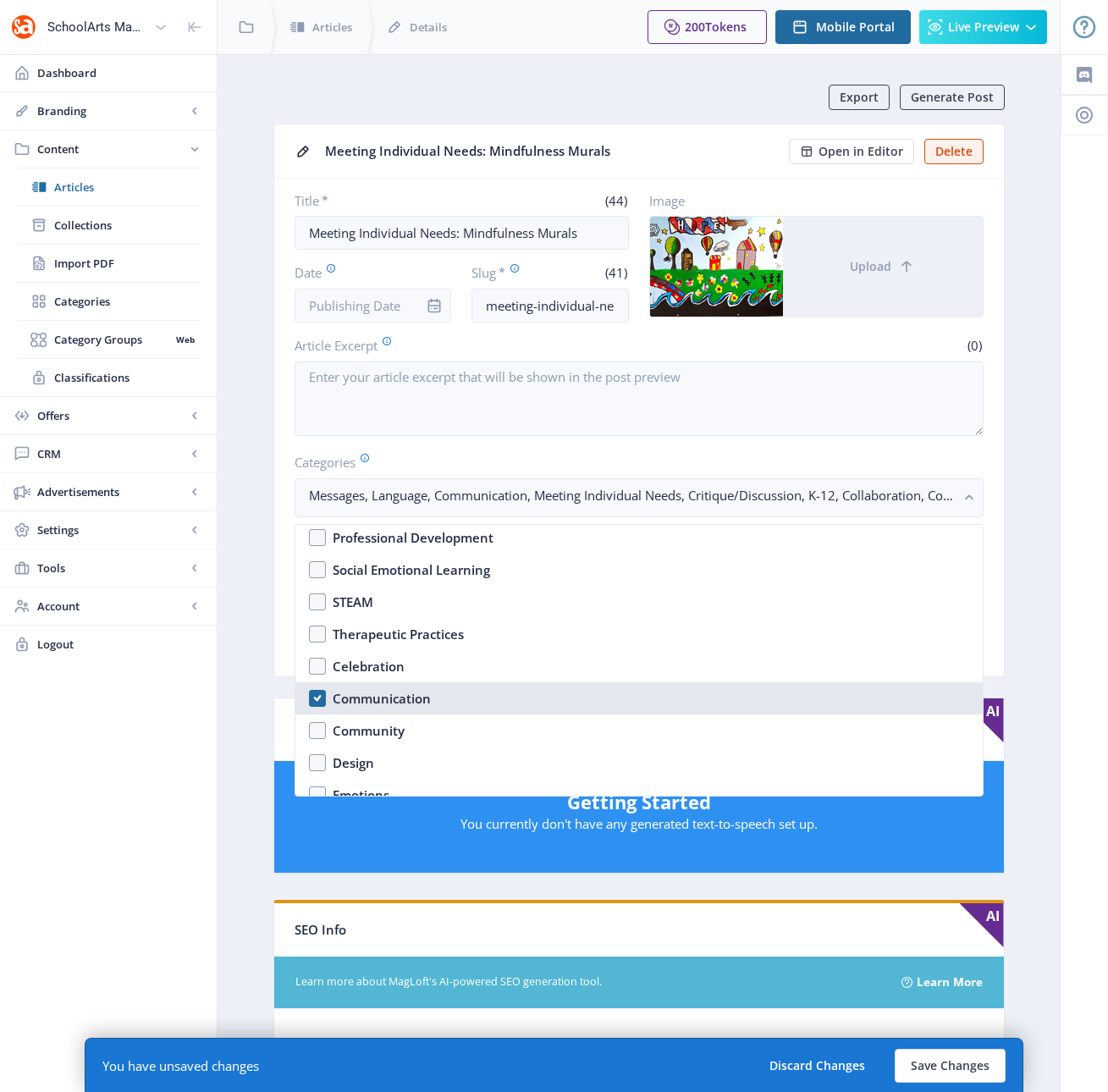
click at [316, 702] on nb-option "Communication" at bounding box center [639, 698] width 688 height 33
checkbox input "false"
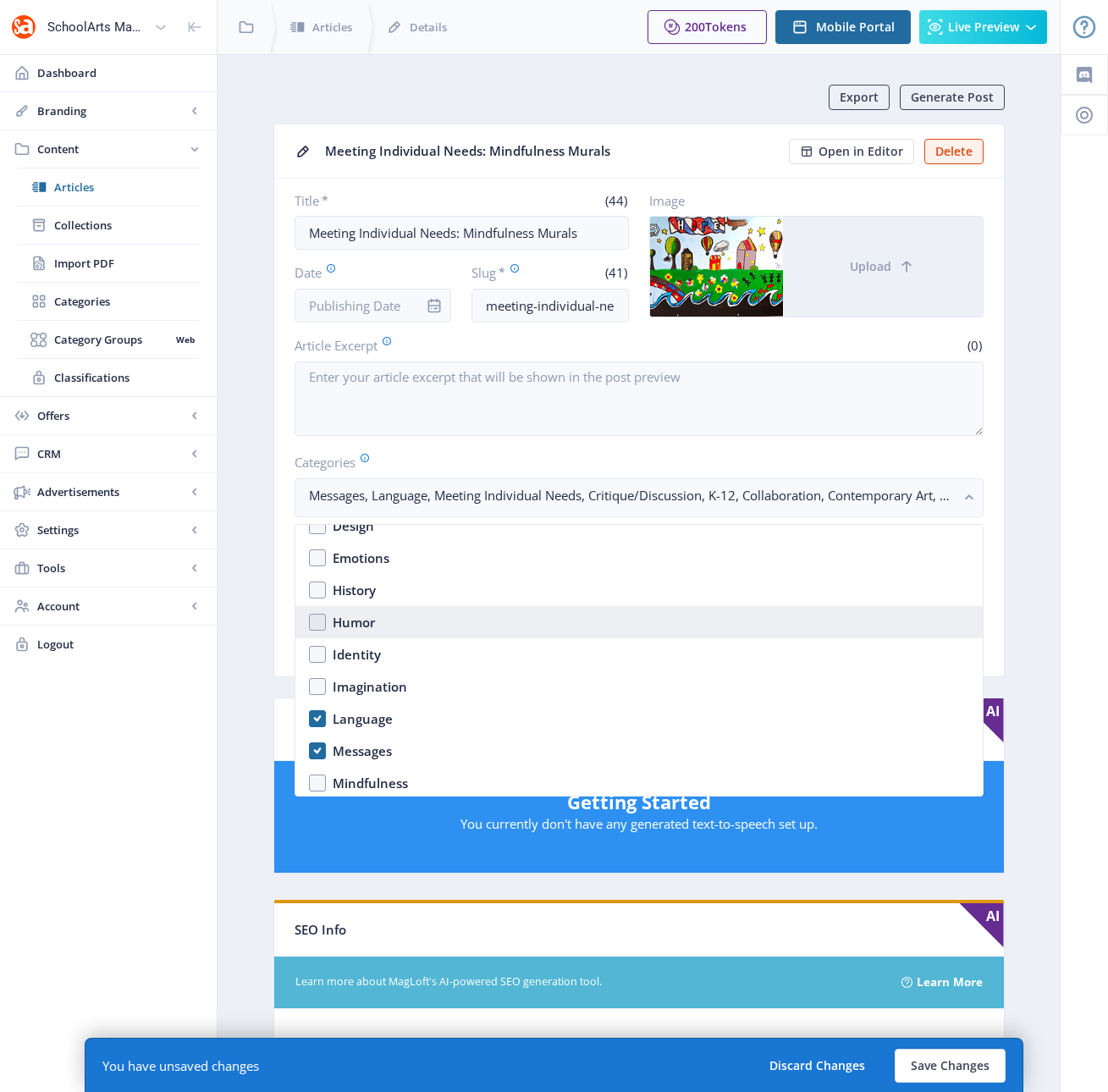
scroll to position [1023, 0]
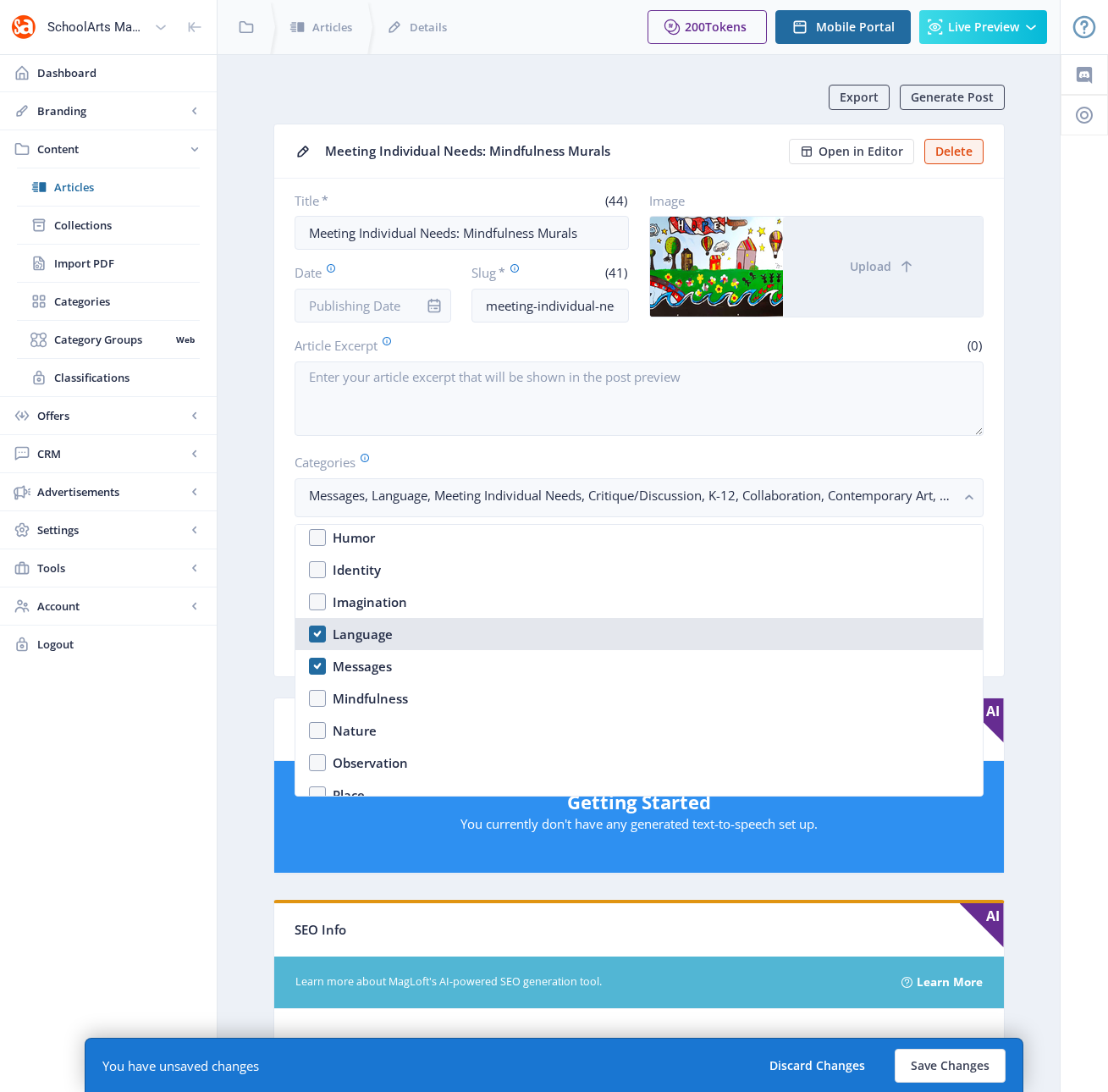
click at [319, 632] on nb-option "Language" at bounding box center [639, 634] width 688 height 33
checkbox input "false"
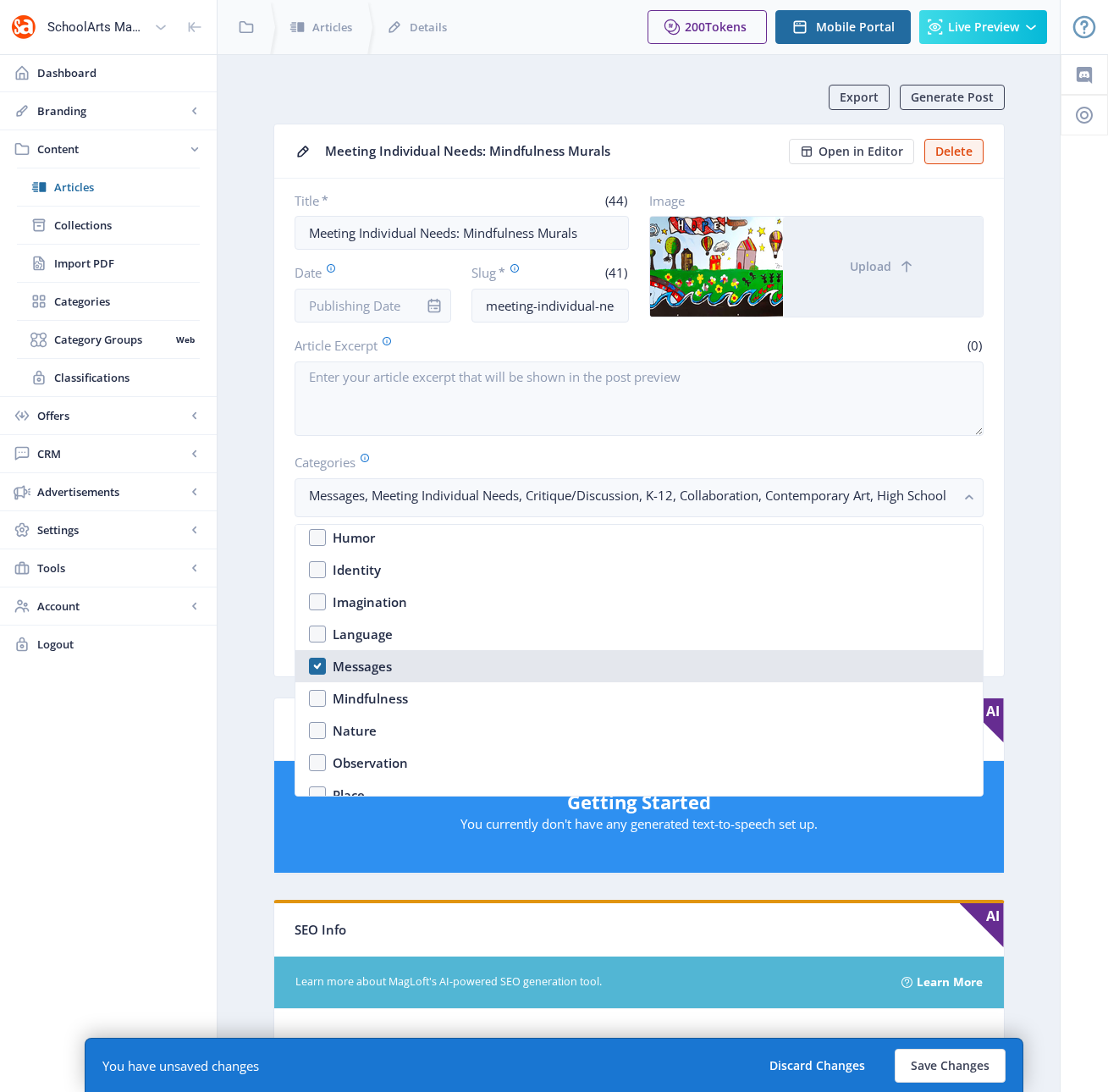
click at [314, 668] on nb-option "Messages" at bounding box center [639, 666] width 688 height 33
checkbox input "false"
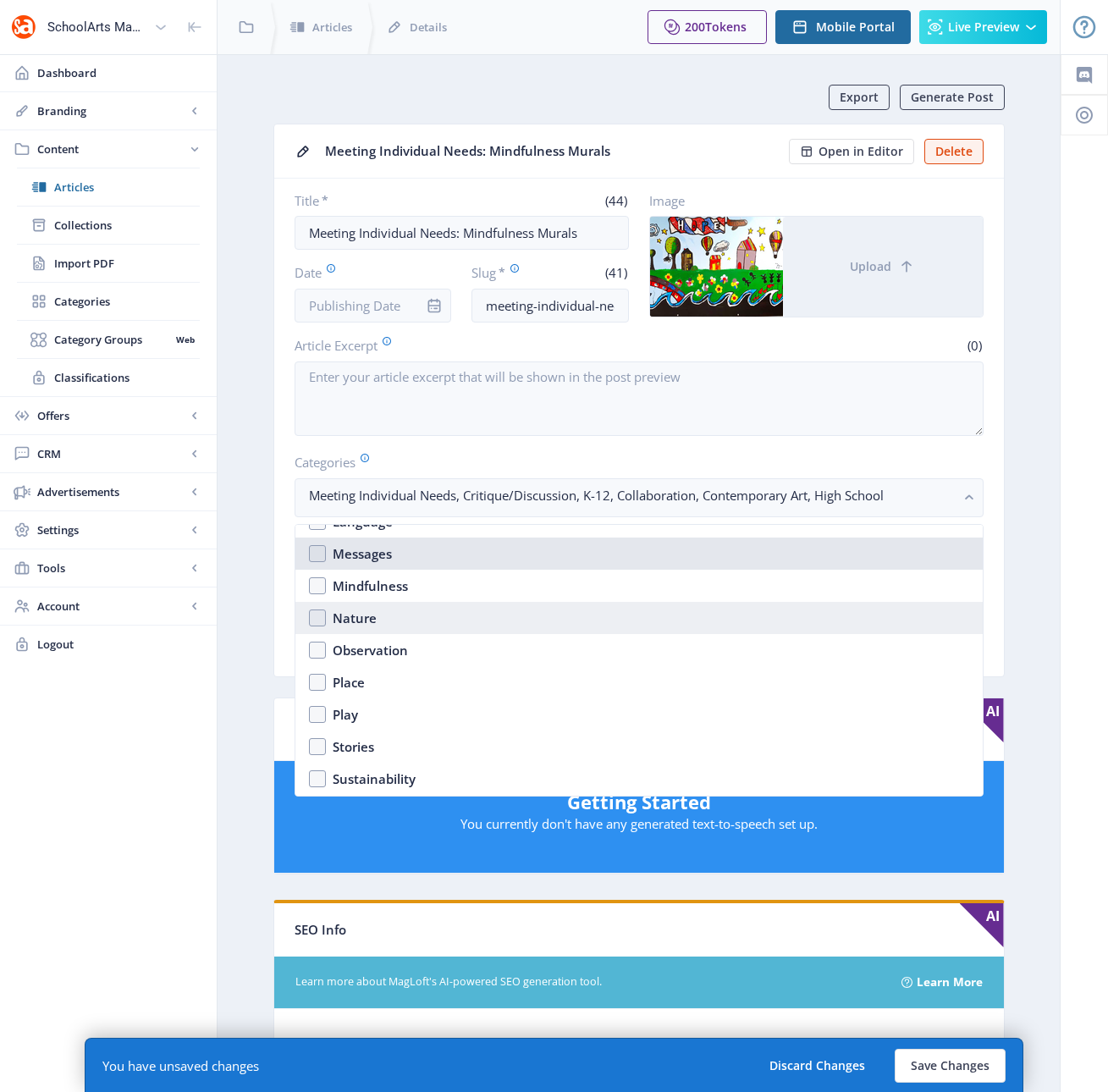
scroll to position [1143, 0]
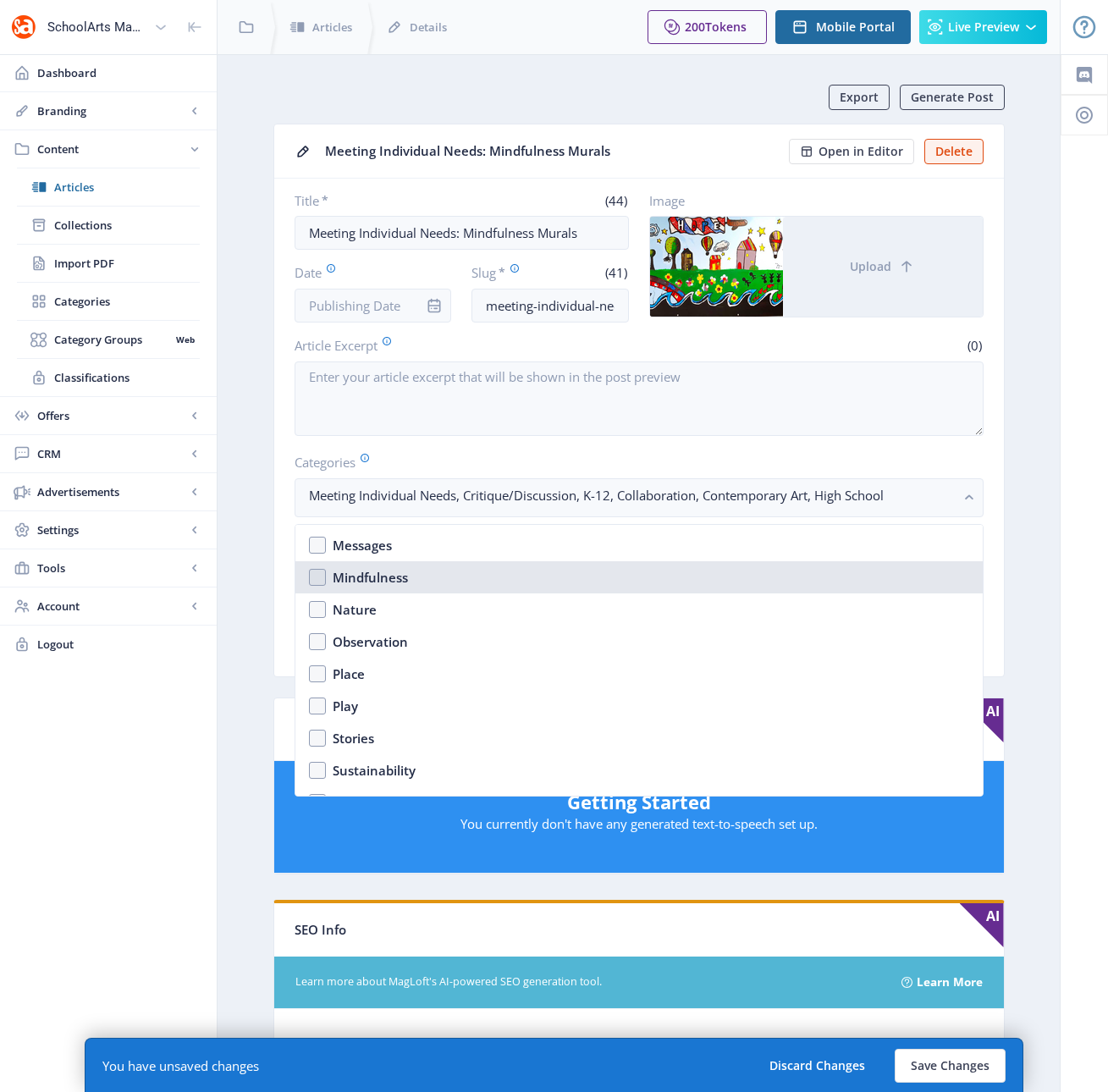
click at [322, 583] on nb-option "Mindfulness" at bounding box center [639, 577] width 688 height 33
checkbox input "true"
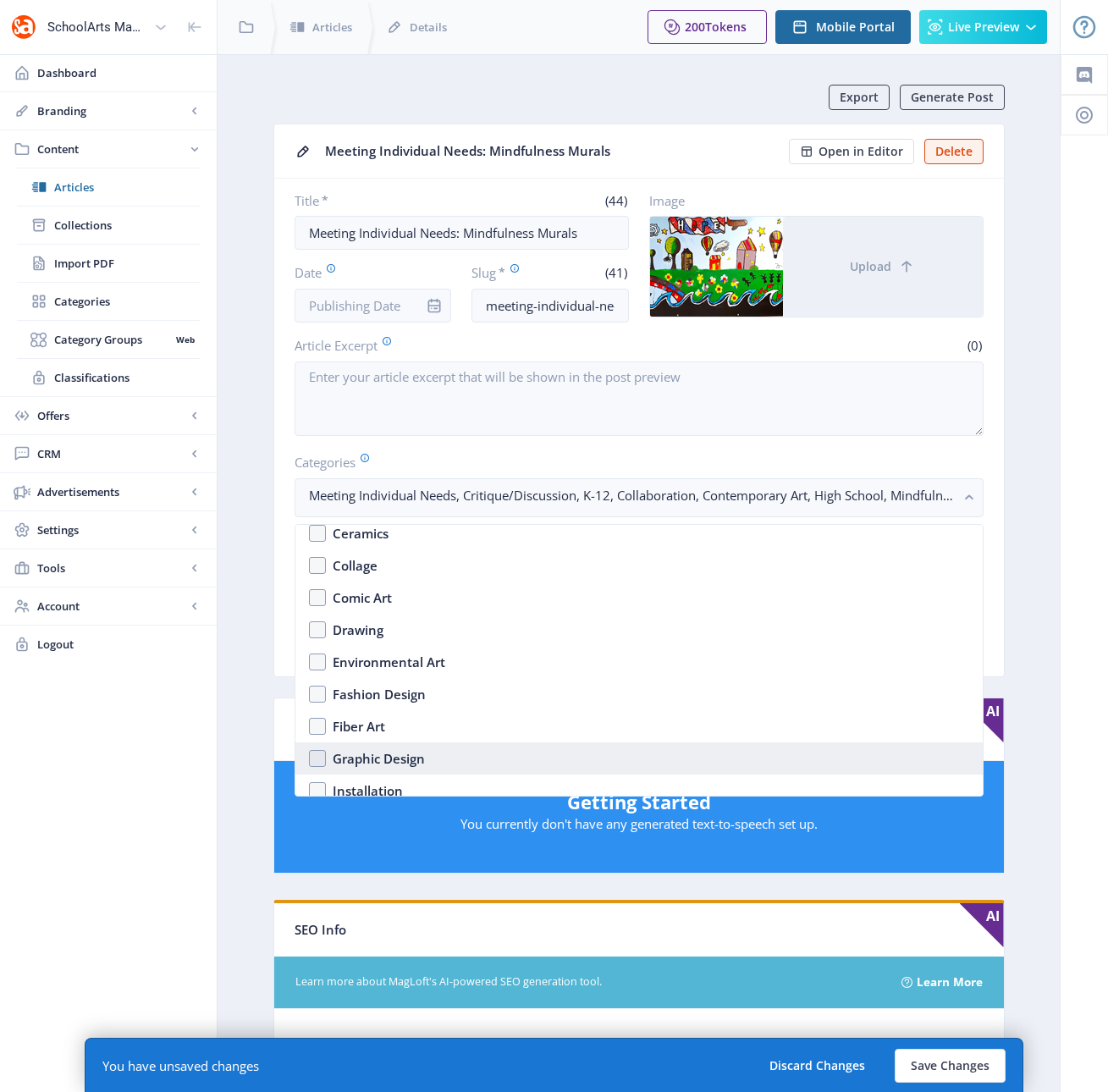
scroll to position [1516, 0]
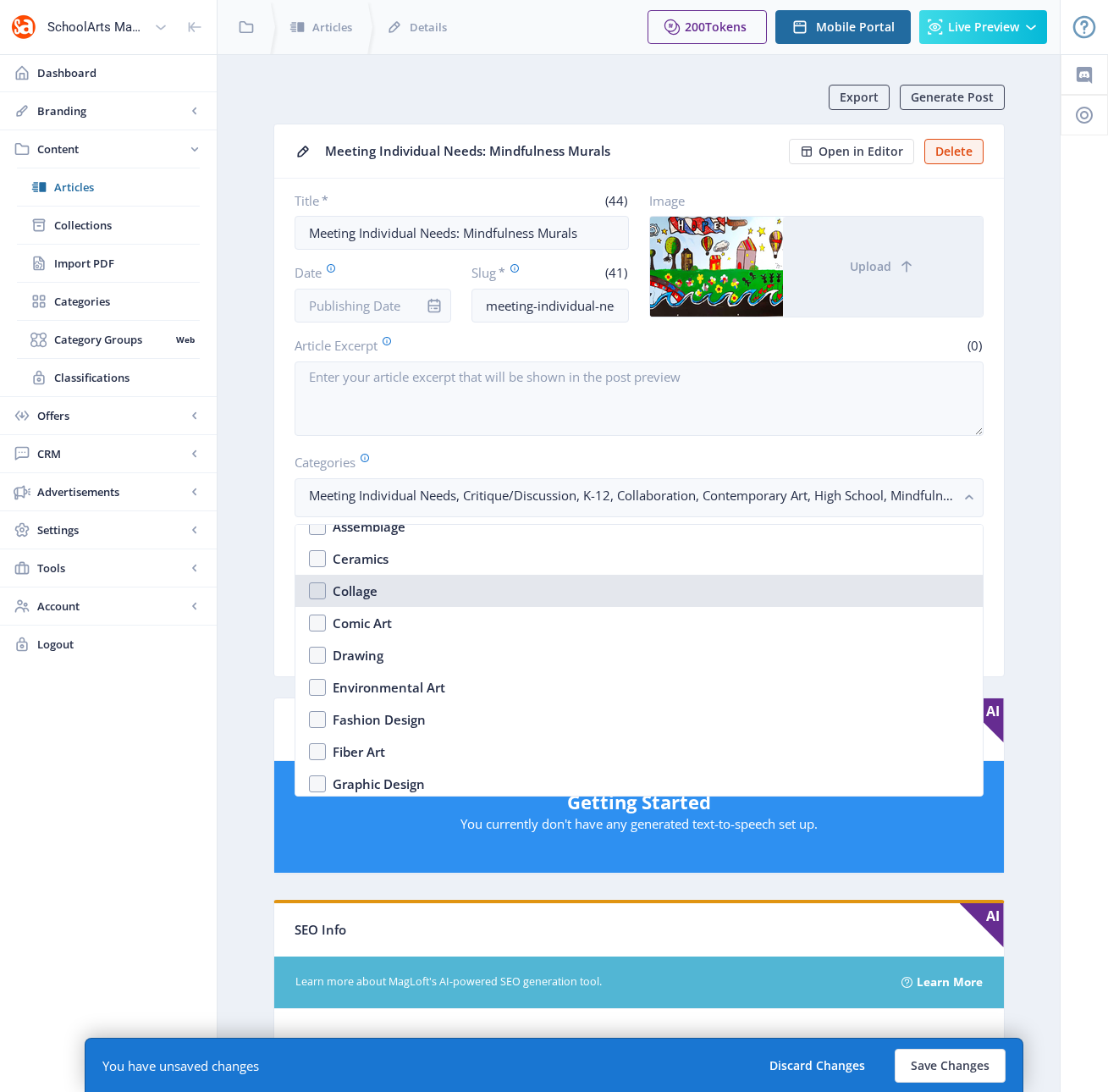
click at [318, 589] on nb-option "Collage" at bounding box center [639, 591] width 688 height 33
checkbox input "true"
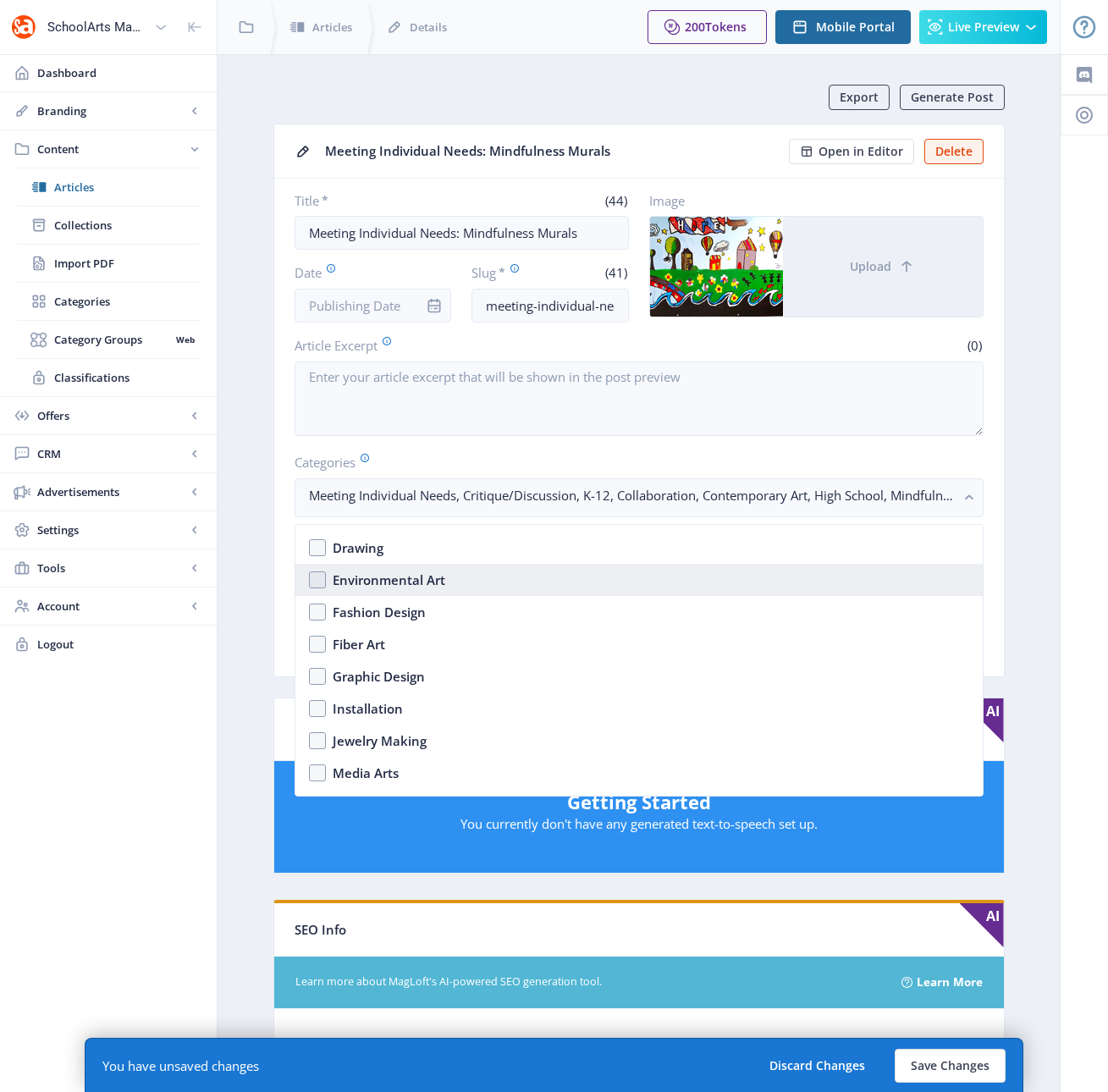
scroll to position [1798, 0]
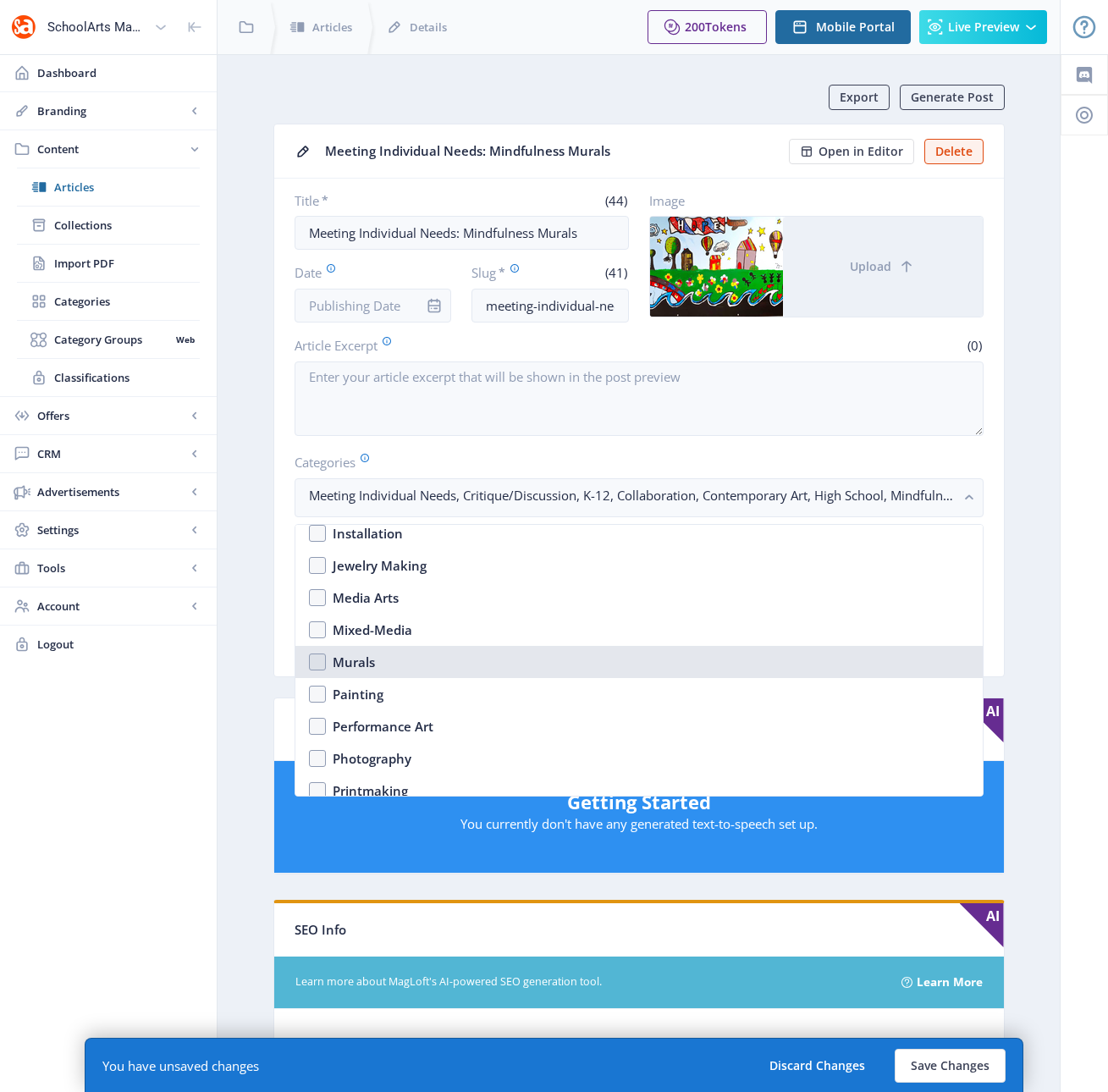
drag, startPoint x: 317, startPoint y: 658, endPoint x: 317, endPoint y: 691, distance: 33.0
click at [317, 659] on nb-option "Murals" at bounding box center [639, 661] width 688 height 33
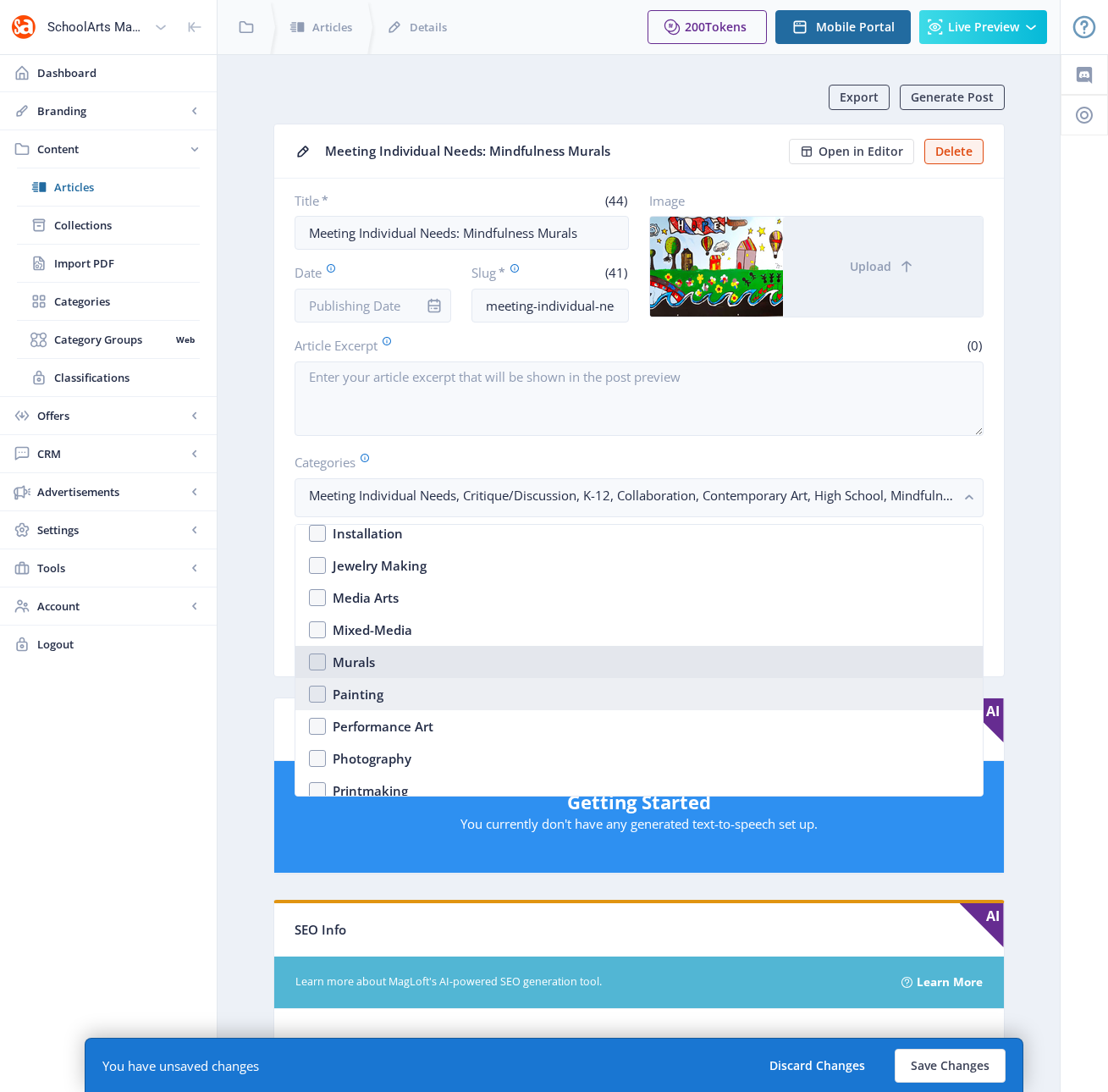
checkbox input "true"
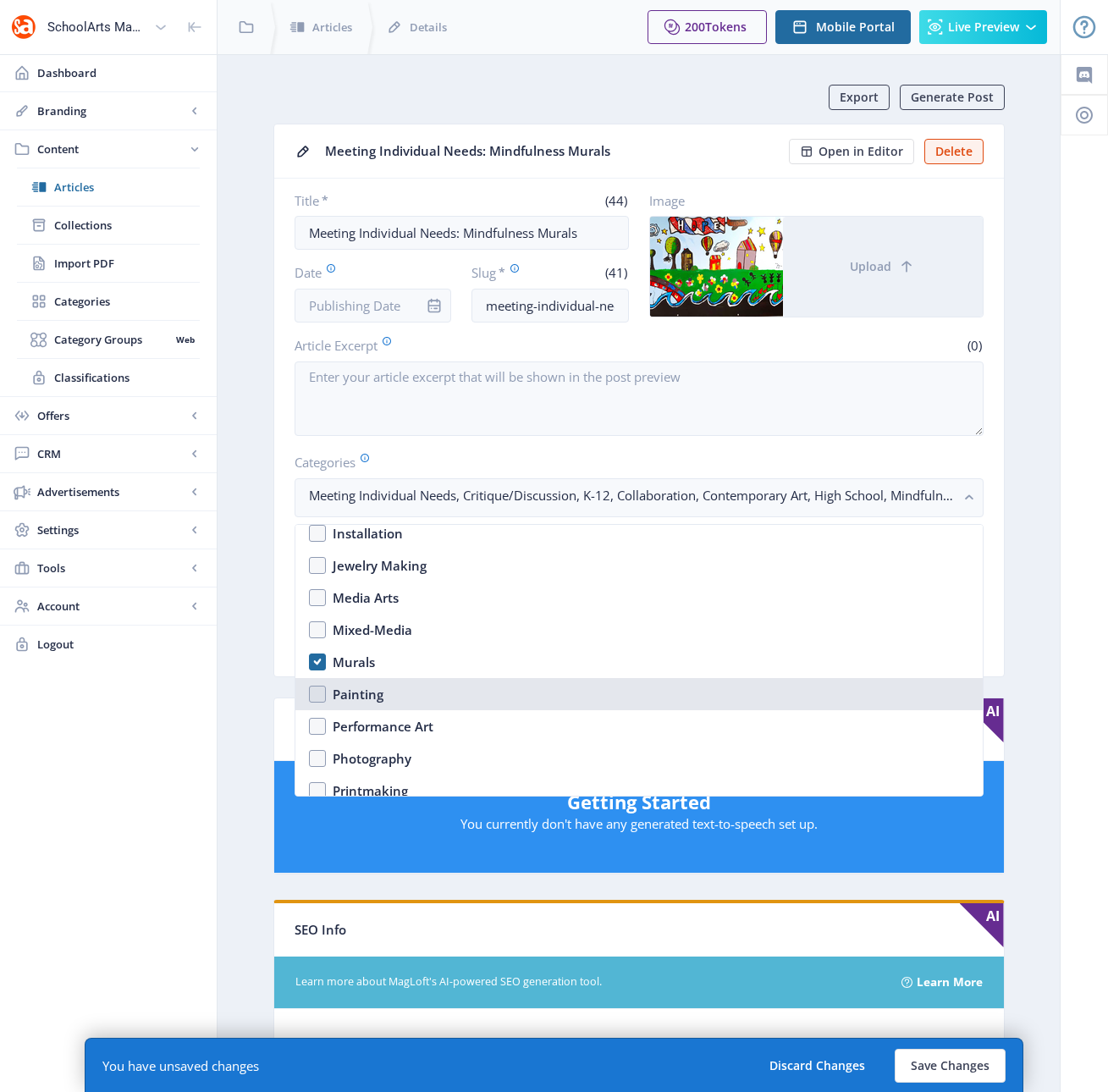
click at [317, 688] on nb-option "Painting" at bounding box center [639, 694] width 688 height 33
checkbox input "true"
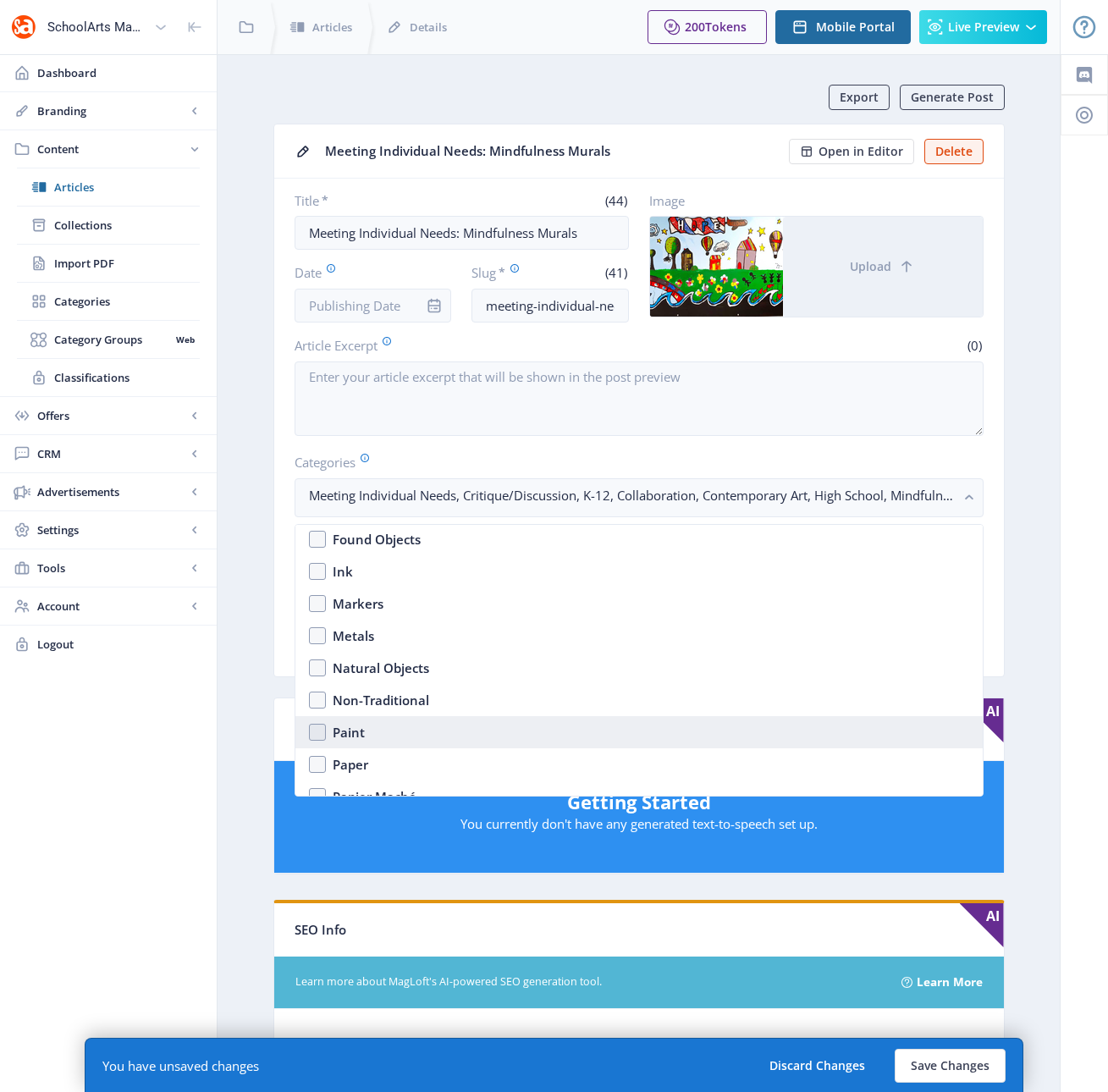
scroll to position [2406, 0]
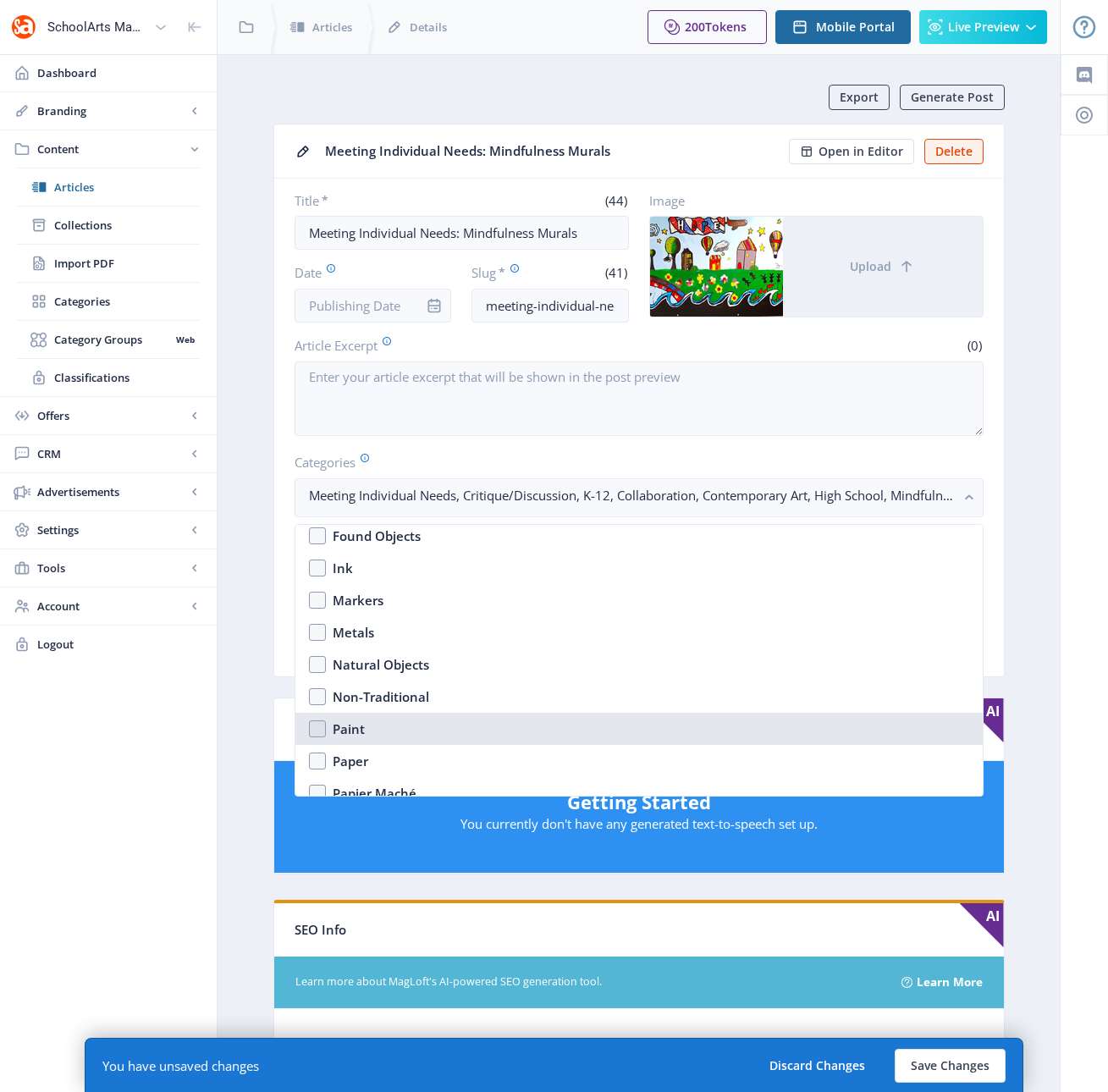
click at [318, 726] on nb-option "Paint" at bounding box center [639, 728] width 688 height 33
checkbox input "true"
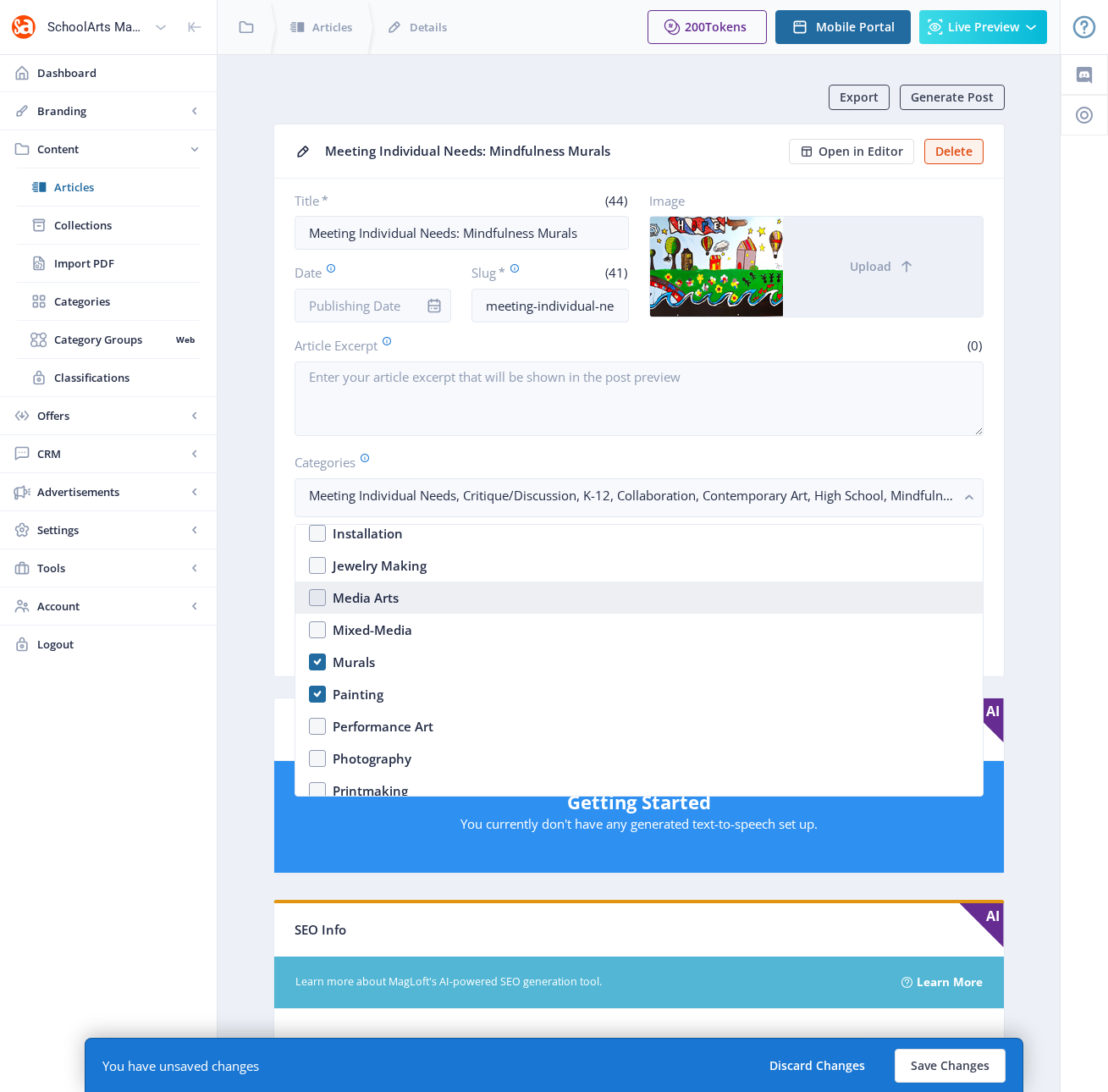
scroll to position [1782, 0]
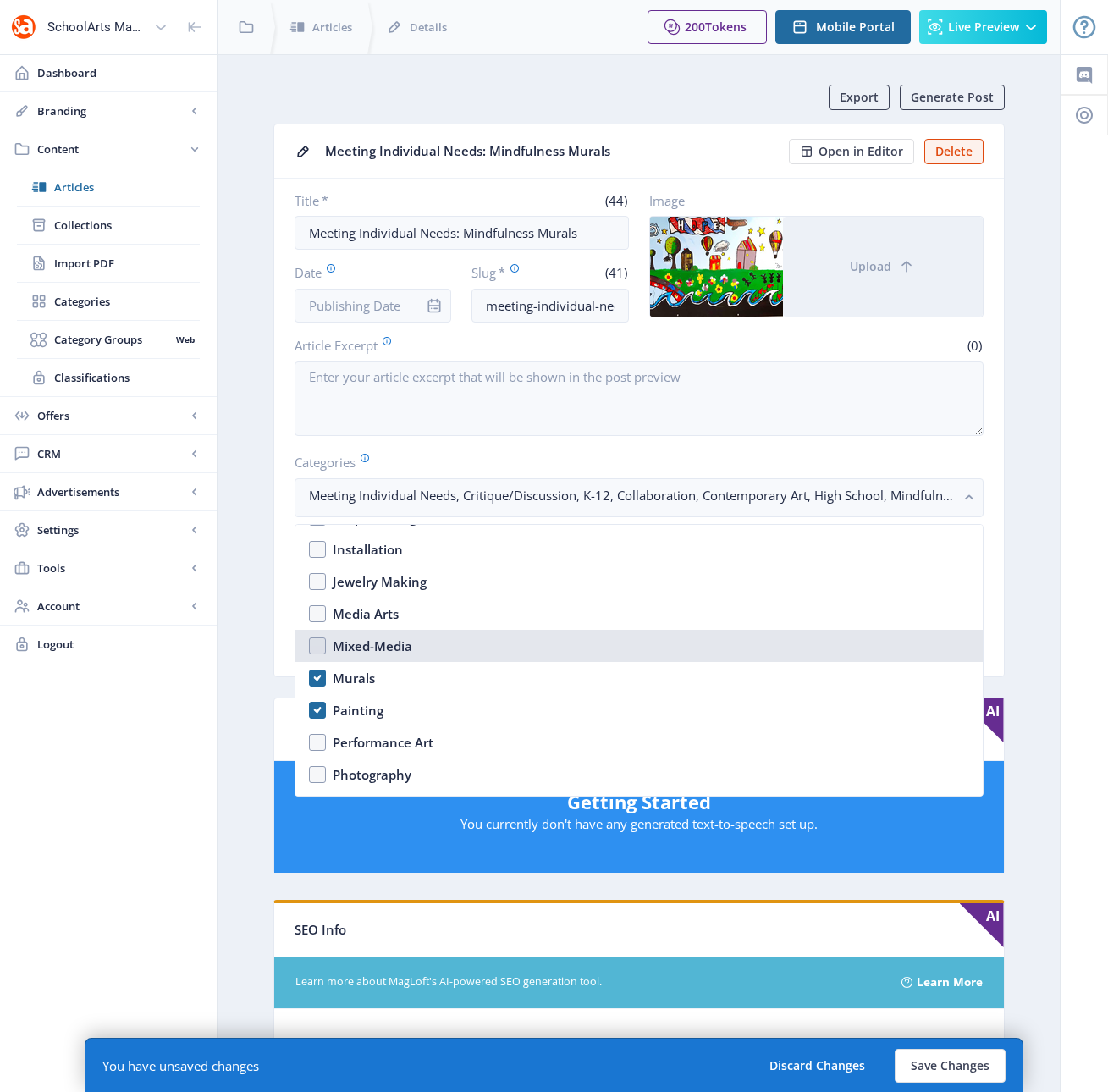
click at [315, 642] on nb-option "Mixed-Media" at bounding box center [639, 645] width 688 height 33
checkbox input "true"
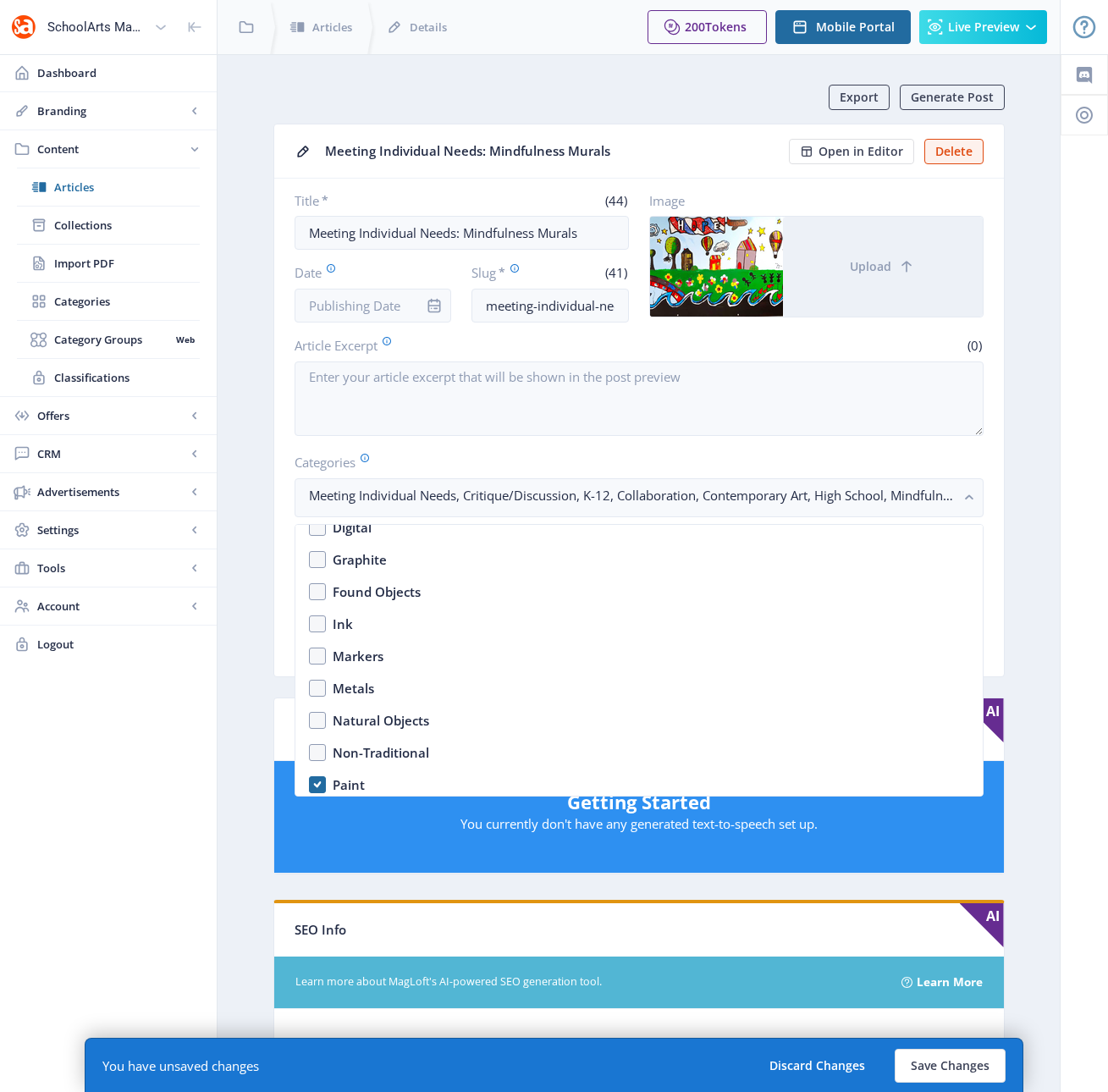
scroll to position [2646, 0]
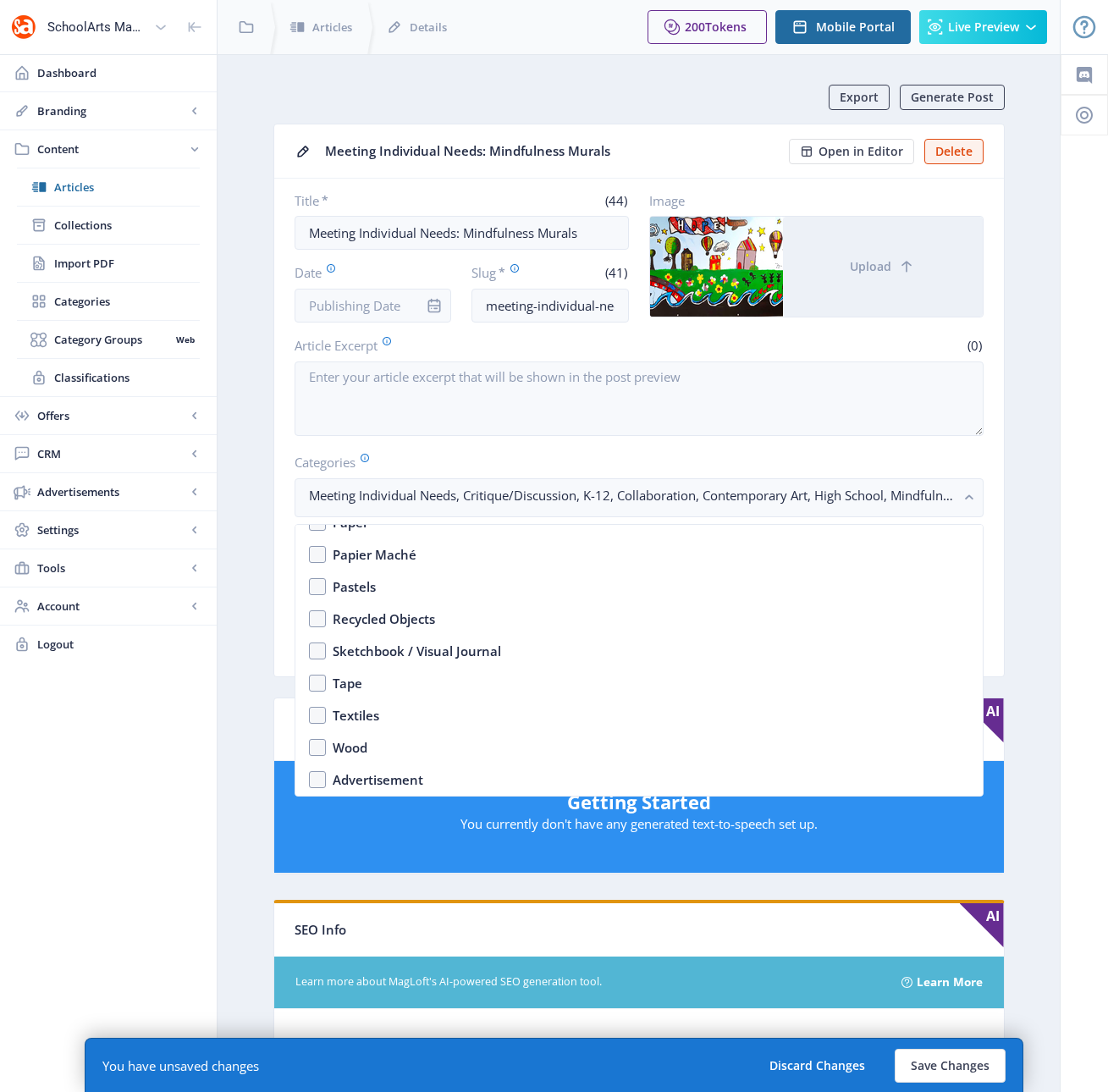
click at [994, 482] on nb-card-body "Title * (44) Meeting Individual Needs: Mindfulness Murals Date Slug * (41) meet…" at bounding box center [639, 427] width 730 height 498
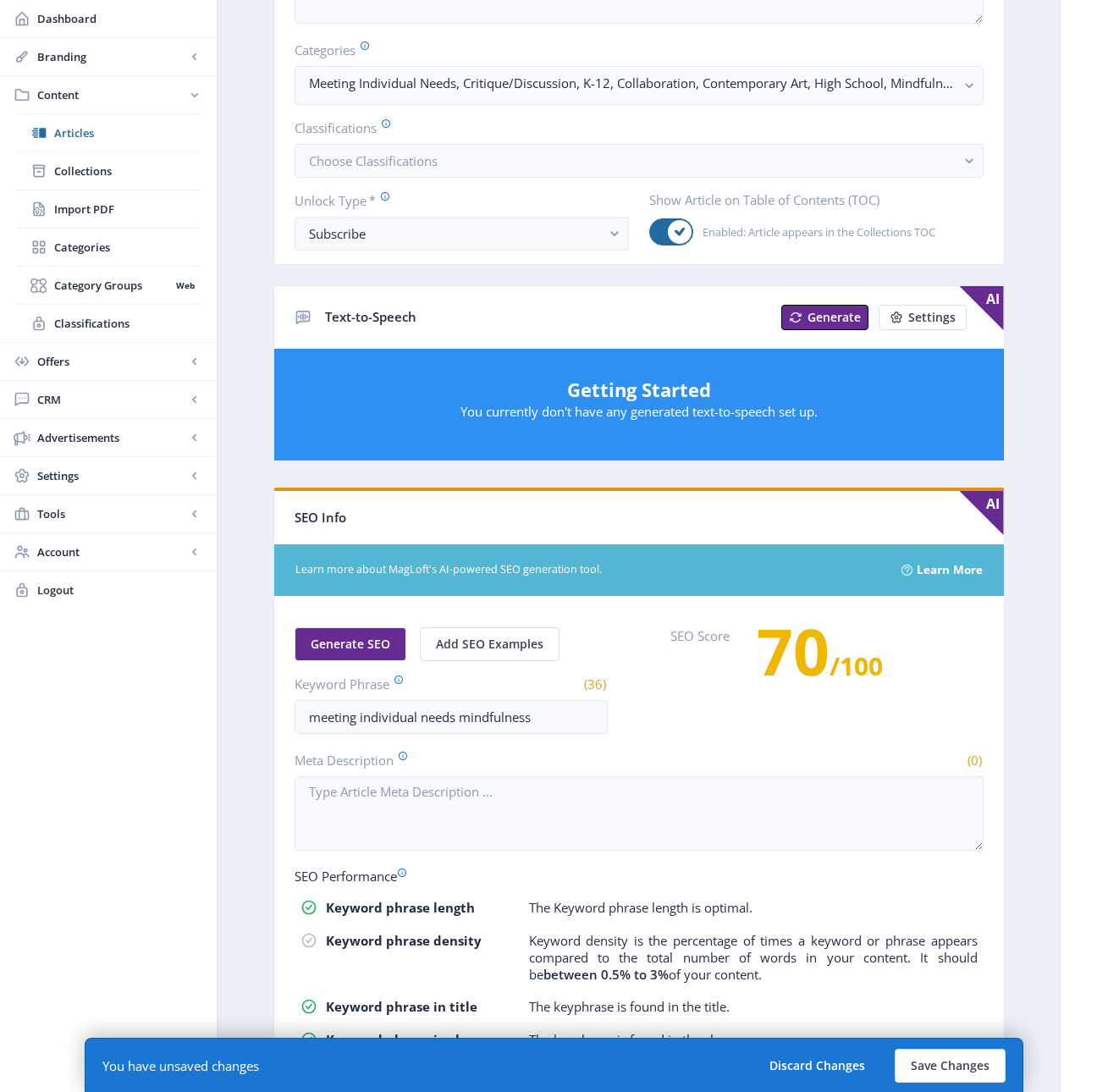
scroll to position [410, 0]
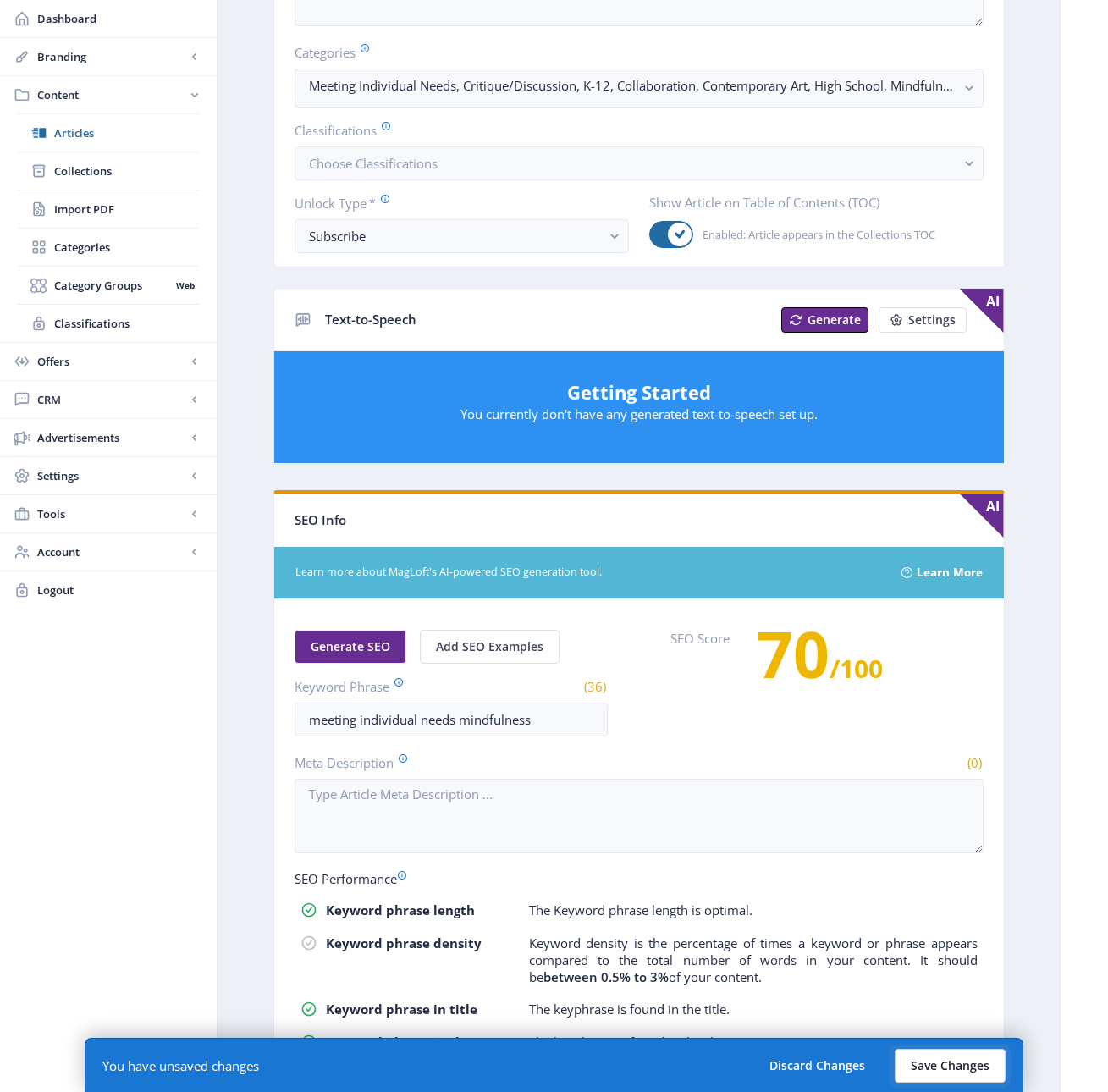
click at [951, 1064] on button "Save Changes" at bounding box center [950, 1066] width 111 height 34
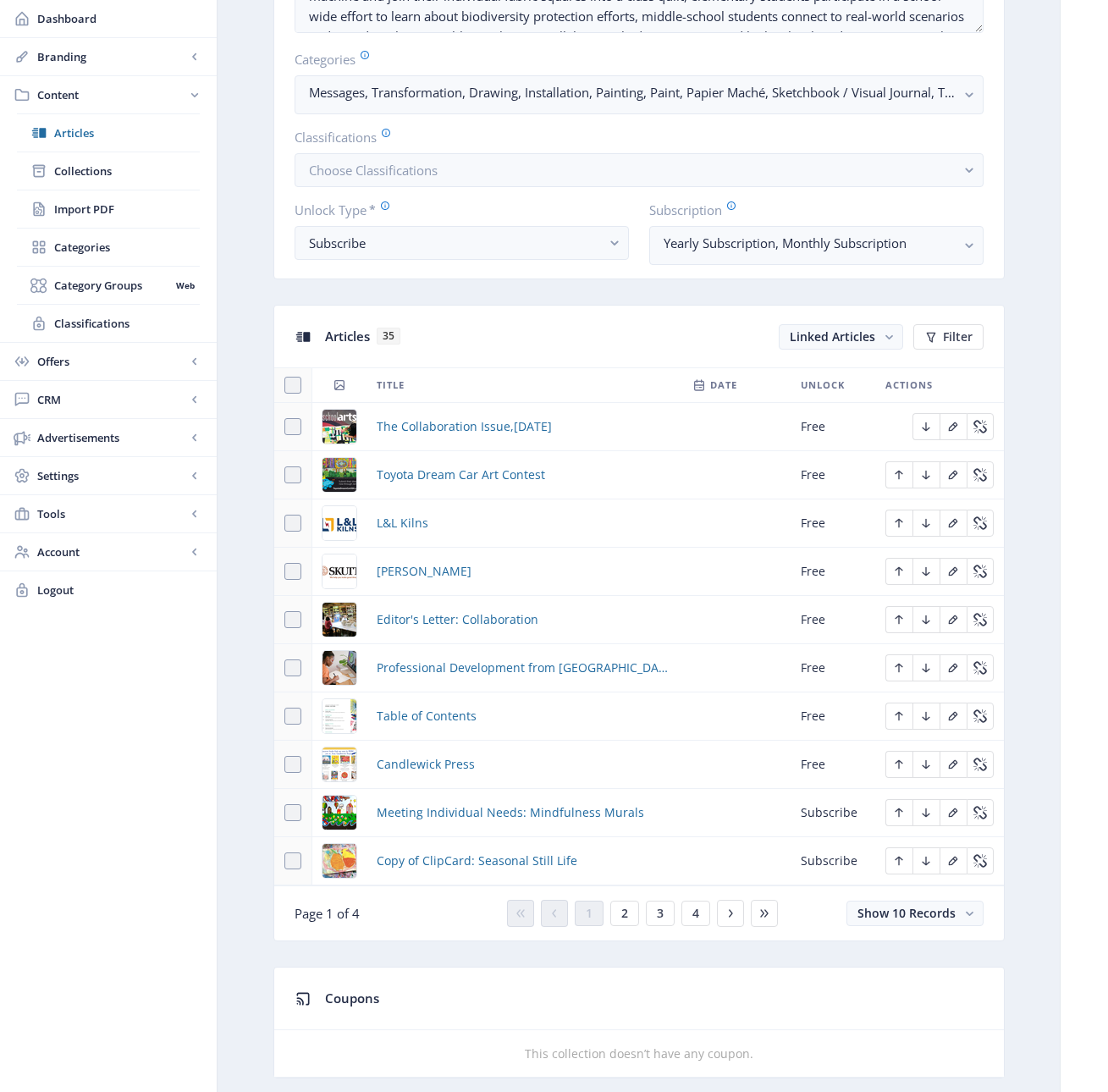
scroll to position [469, 0]
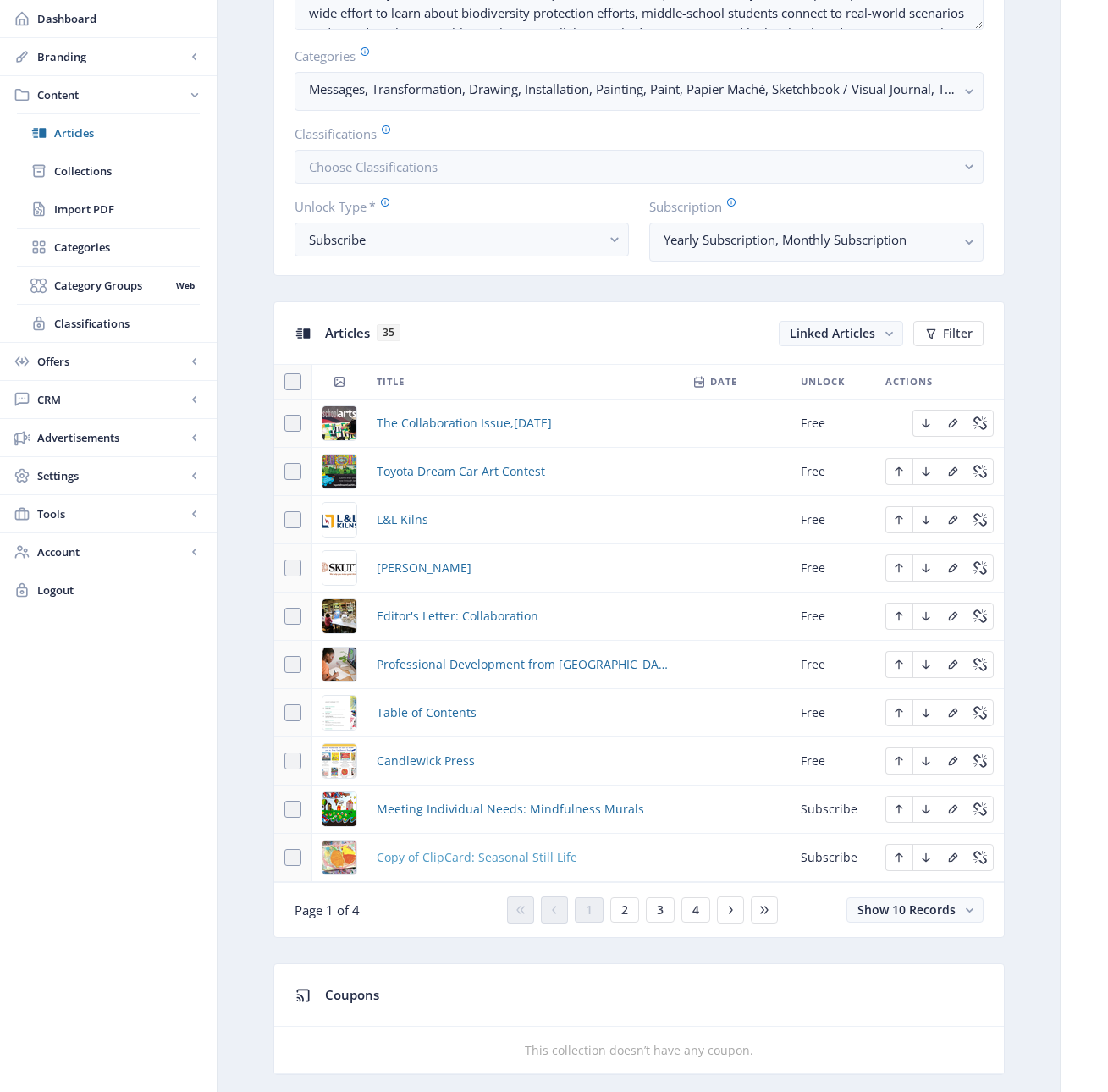
click at [462, 859] on span "Copy of ClipCard: Seasonal Still Life" at bounding box center [477, 856] width 200 height 20
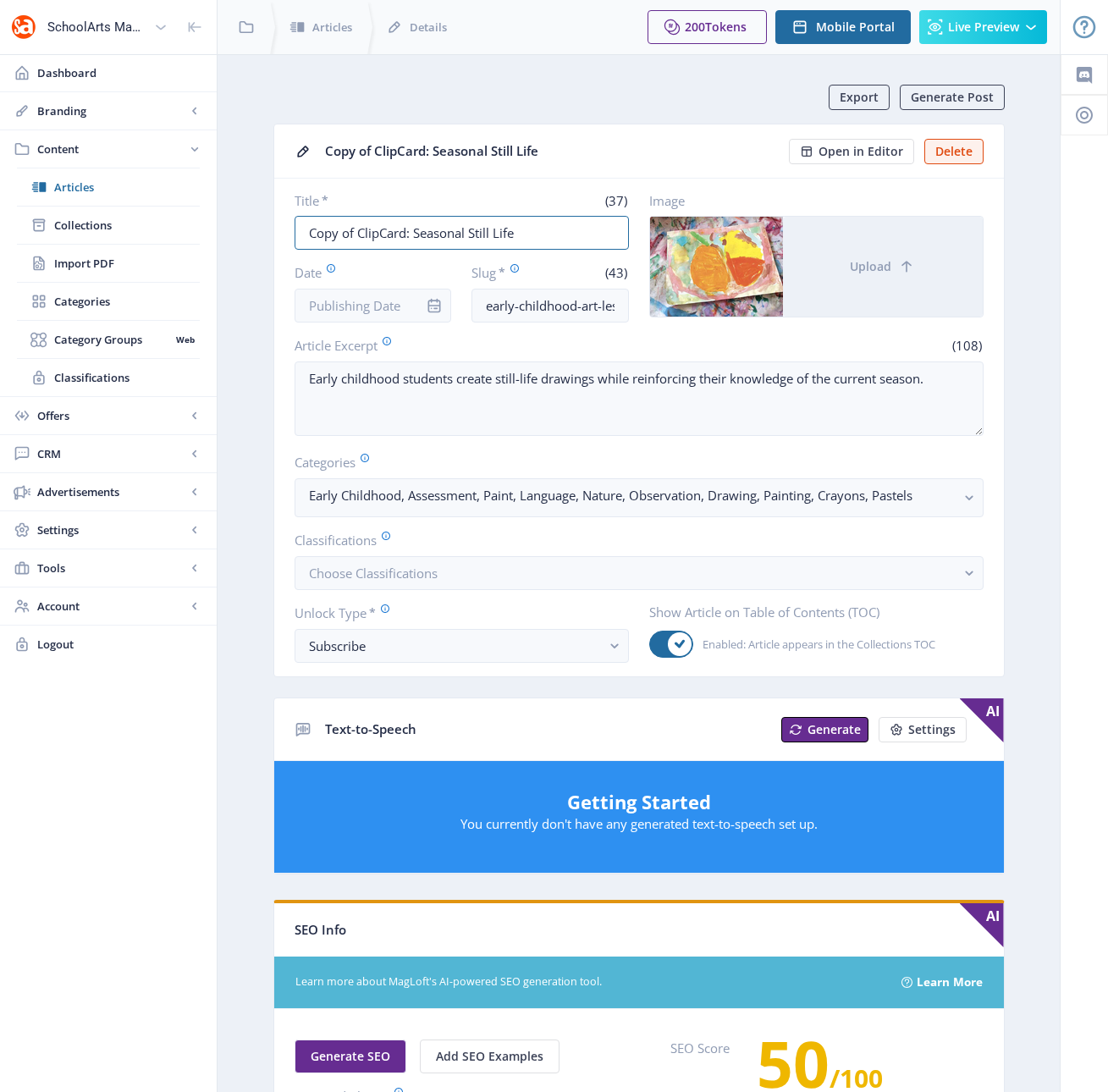
drag, startPoint x: 357, startPoint y: 234, endPoint x: 266, endPoint y: 230, distance: 91.1
click at [266, 230] on app-content-article "Export Generate Post Copy of ClipCard: Seasonal Still Life Open in Editor Delet…" at bounding box center [638, 865] width 783 height 1562
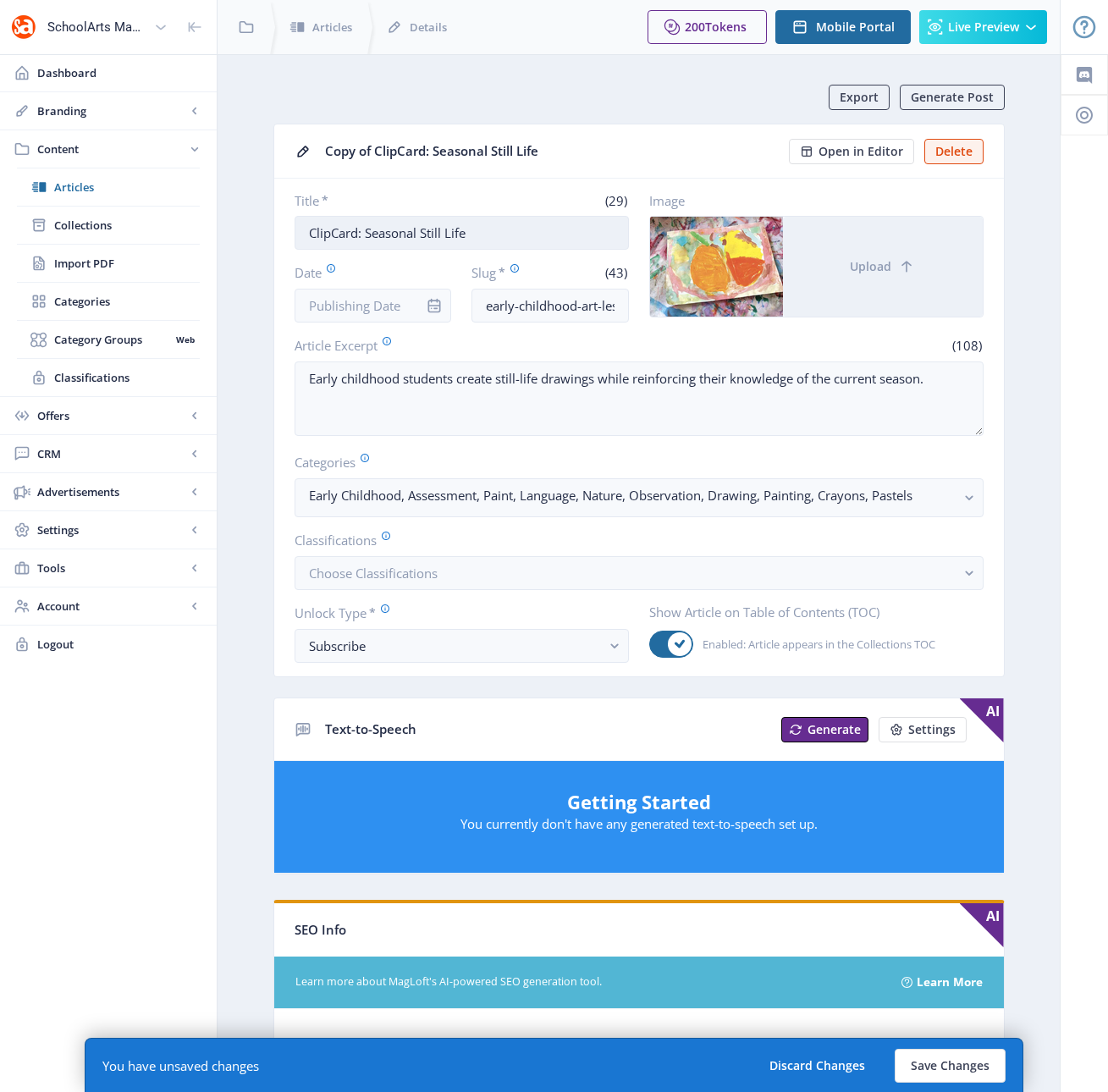
drag, startPoint x: 495, startPoint y: 231, endPoint x: 366, endPoint y: 229, distance: 129.0
click at [366, 229] on input "ClipCard: Seasonal Still Life" at bounding box center [462, 232] width 334 height 34
type input "ClipCard: Improvised Drape Painting"
drag, startPoint x: 607, startPoint y: 309, endPoint x: 634, endPoint y: 309, distance: 27.0
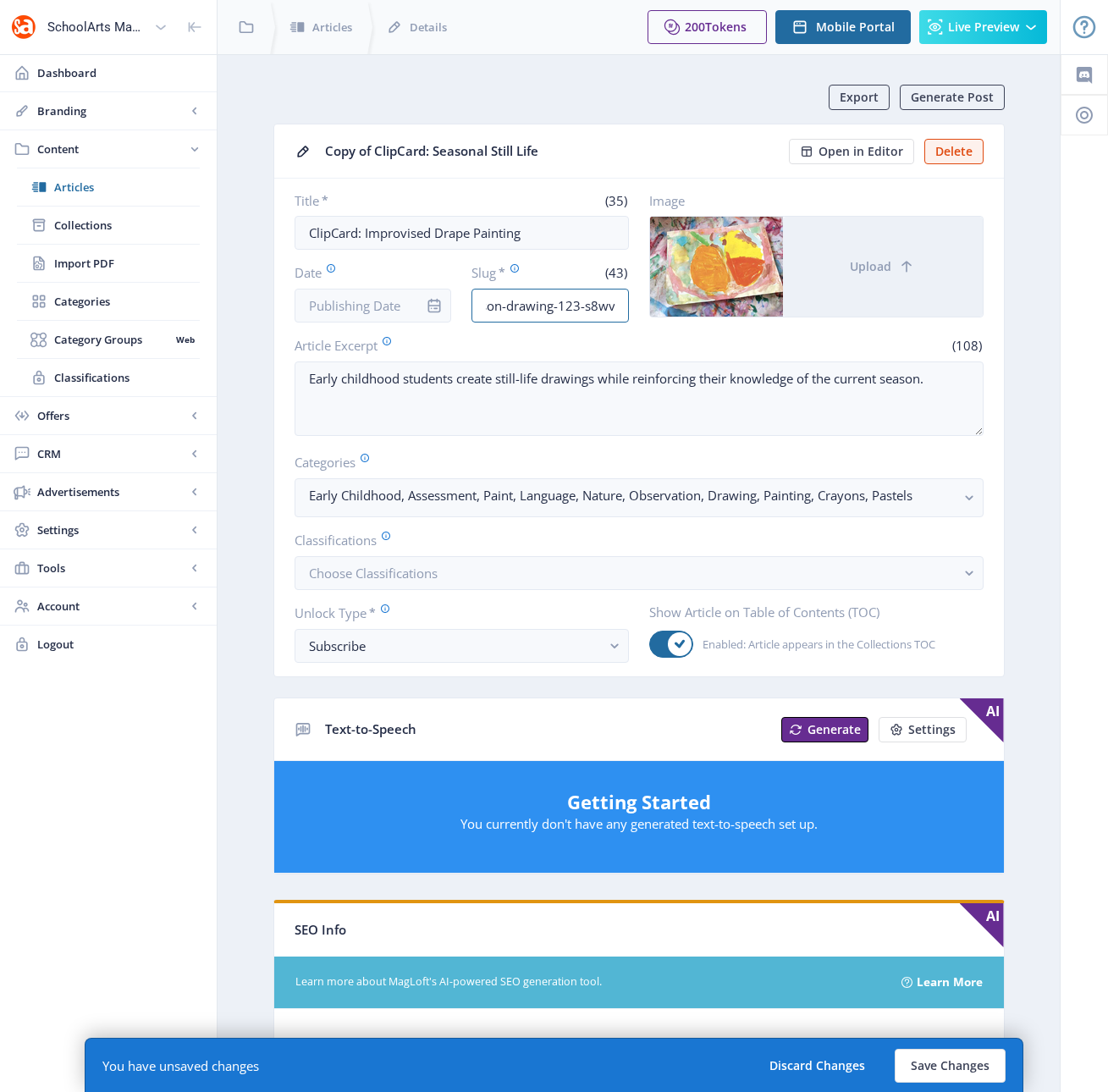
click at [634, 309] on div "Title * (35) ClipCard: Improvised Drape Painting Date Slug * (43) early-childho…" at bounding box center [638, 257] width 689 height 130
click at [620, 307] on input "early-childhood-art-lesson-drawing-123-s8wv" at bounding box center [550, 305] width 157 height 34
drag, startPoint x: 606, startPoint y: 305, endPoint x: 510, endPoint y: 307, distance: 96.0
click at [510, 307] on input "early-childhood-art-lesson-drawing-123-s8wv" at bounding box center [550, 305] width 157 height 34
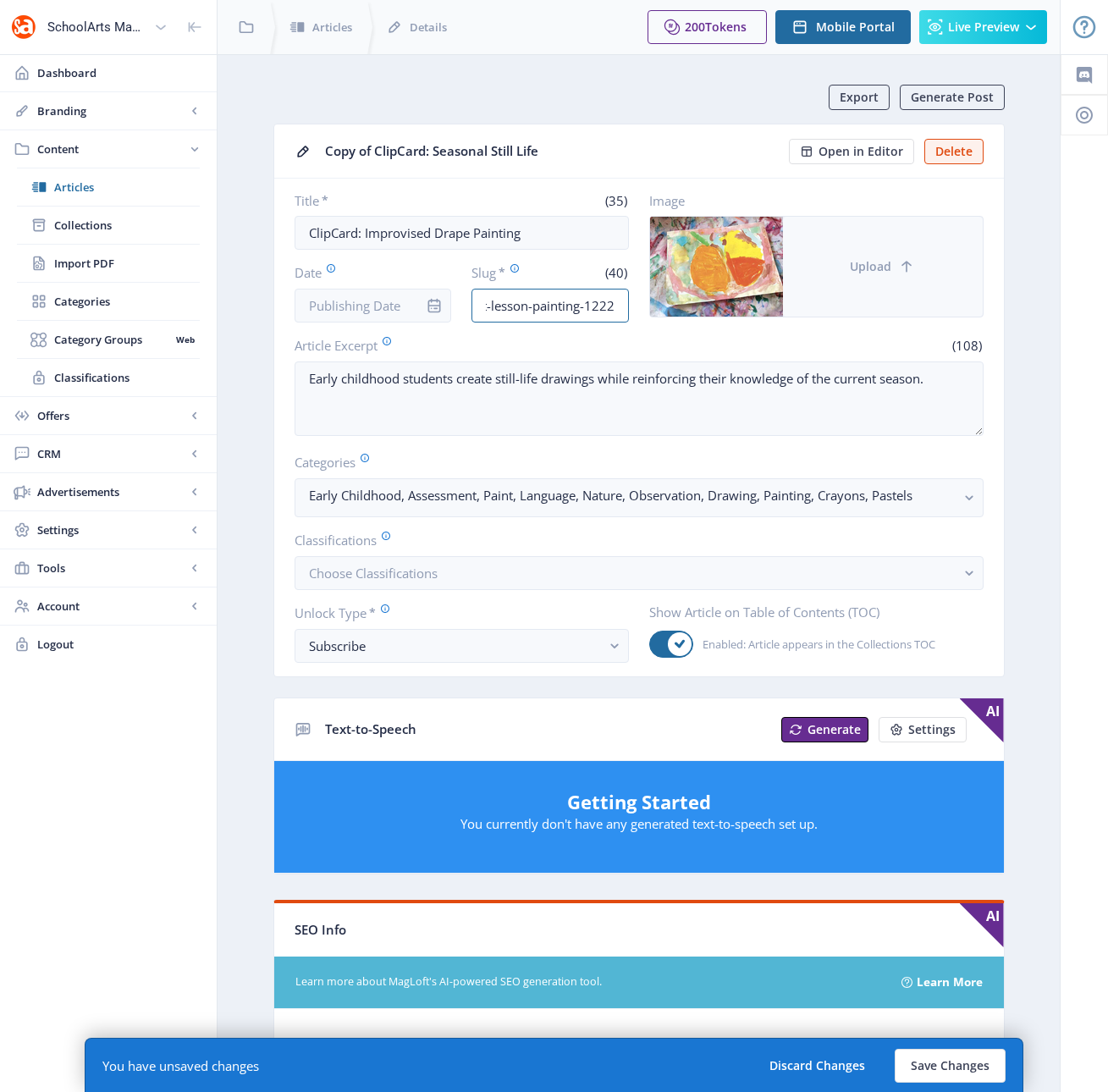
type input "early-childhood-art-lesson-painting-1222"
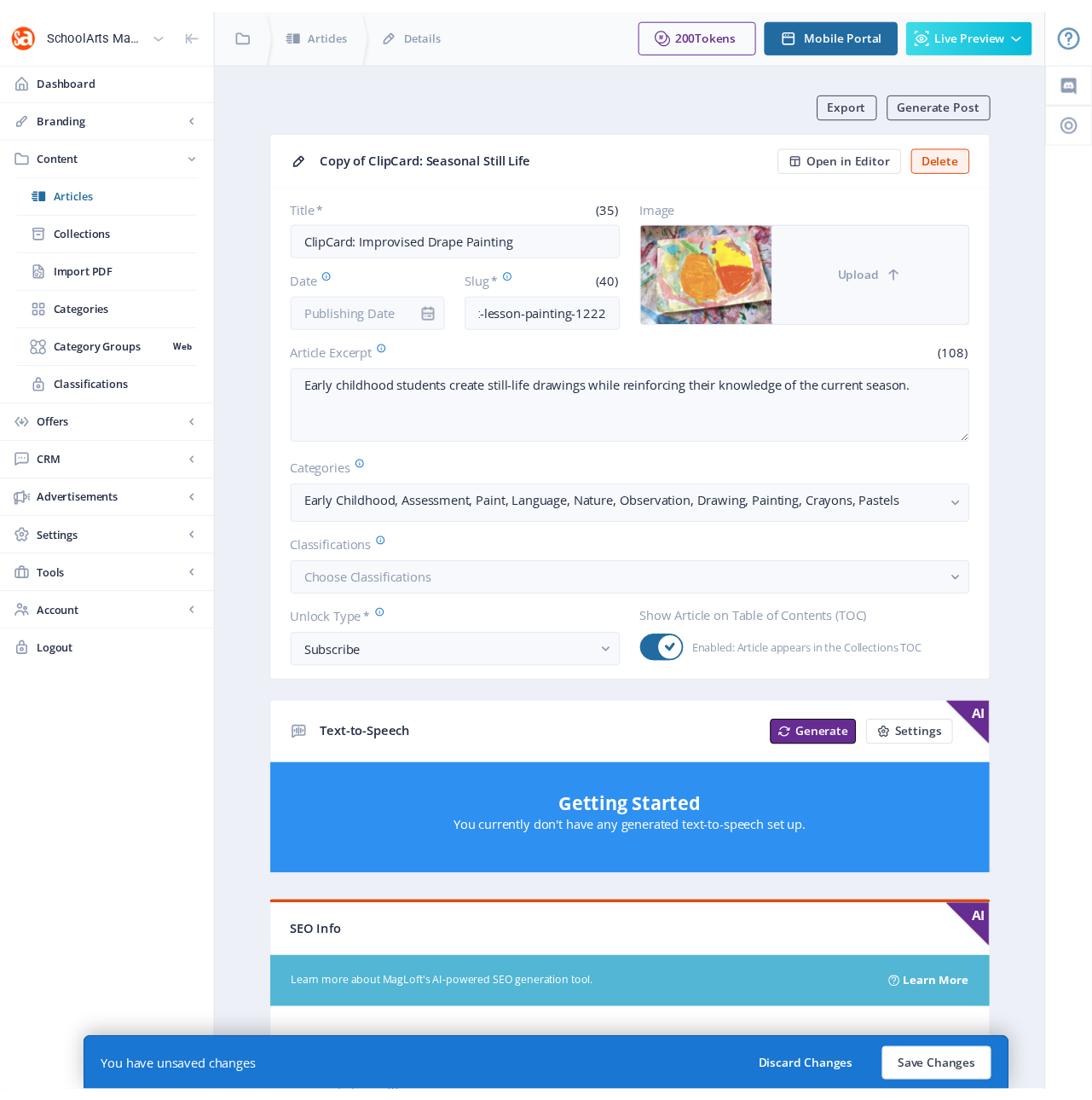
scroll to position [0, 0]
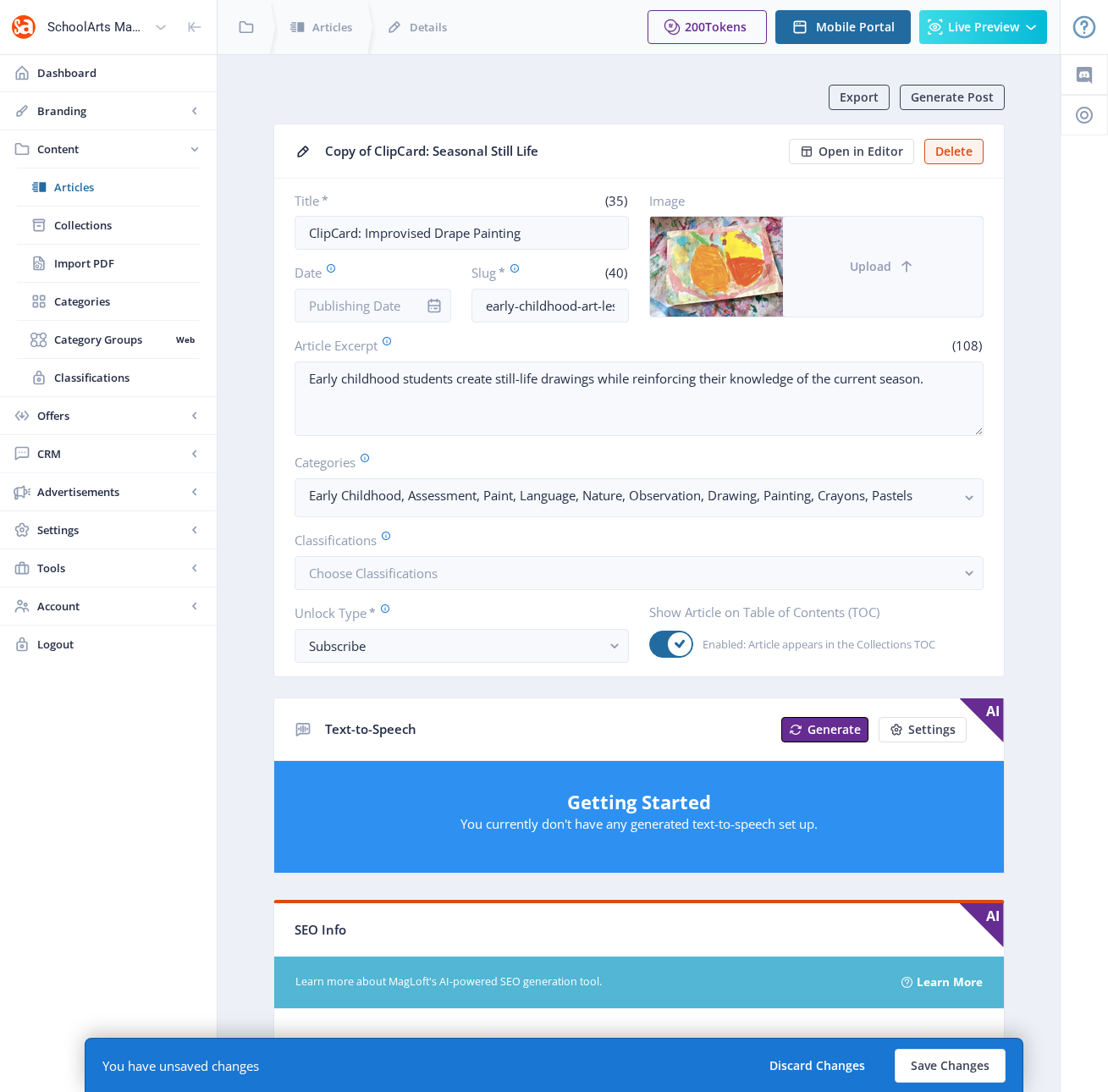
click at [842, 243] on button "Upload" at bounding box center [882, 266] width 200 height 100
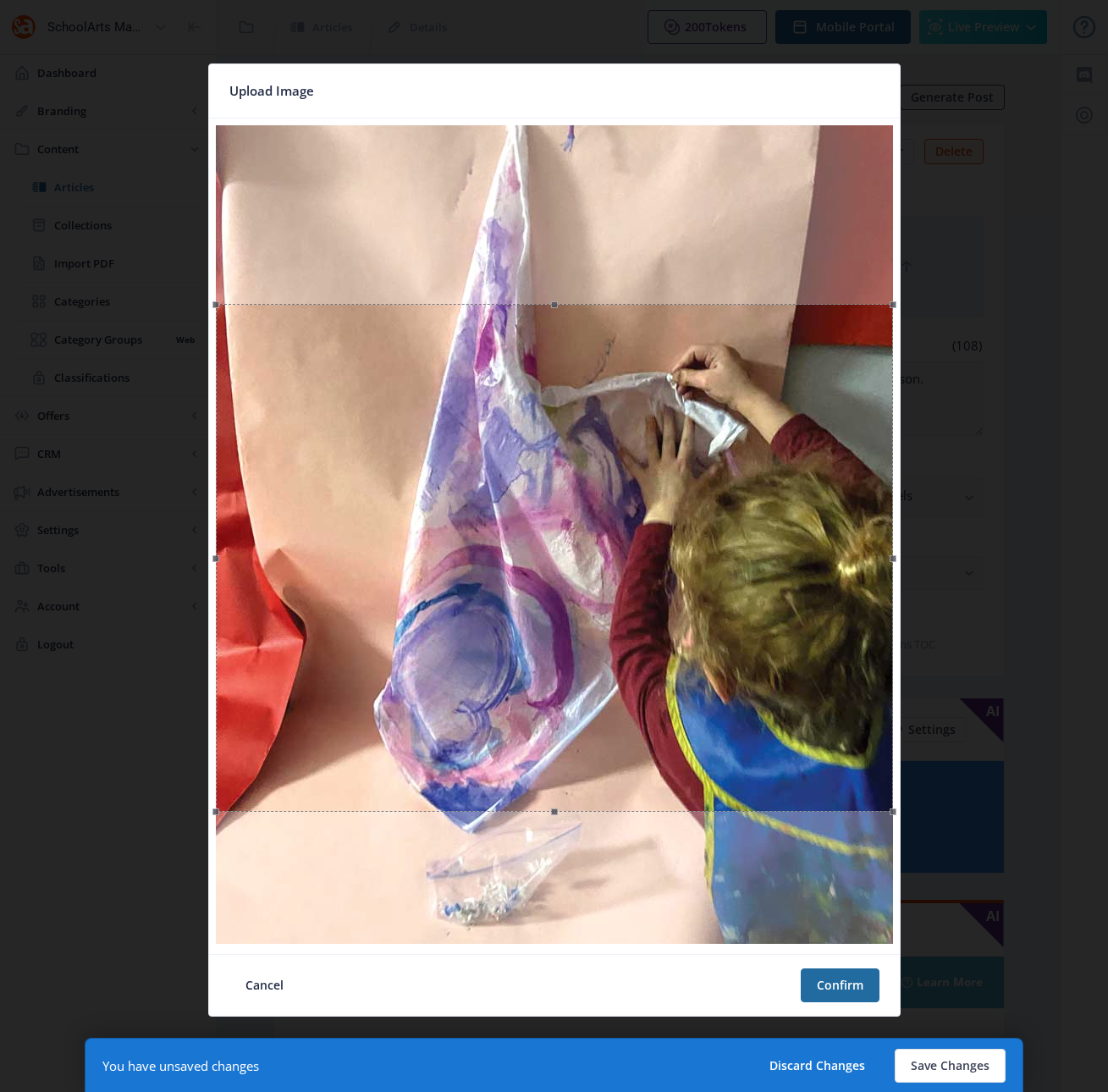
drag, startPoint x: 659, startPoint y: 494, endPoint x: 689, endPoint y: 673, distance: 181.5
click at [689, 673] on div at bounding box center [554, 558] width 677 height 508
click at [827, 987] on button "Confirm" at bounding box center [841, 985] width 79 height 34
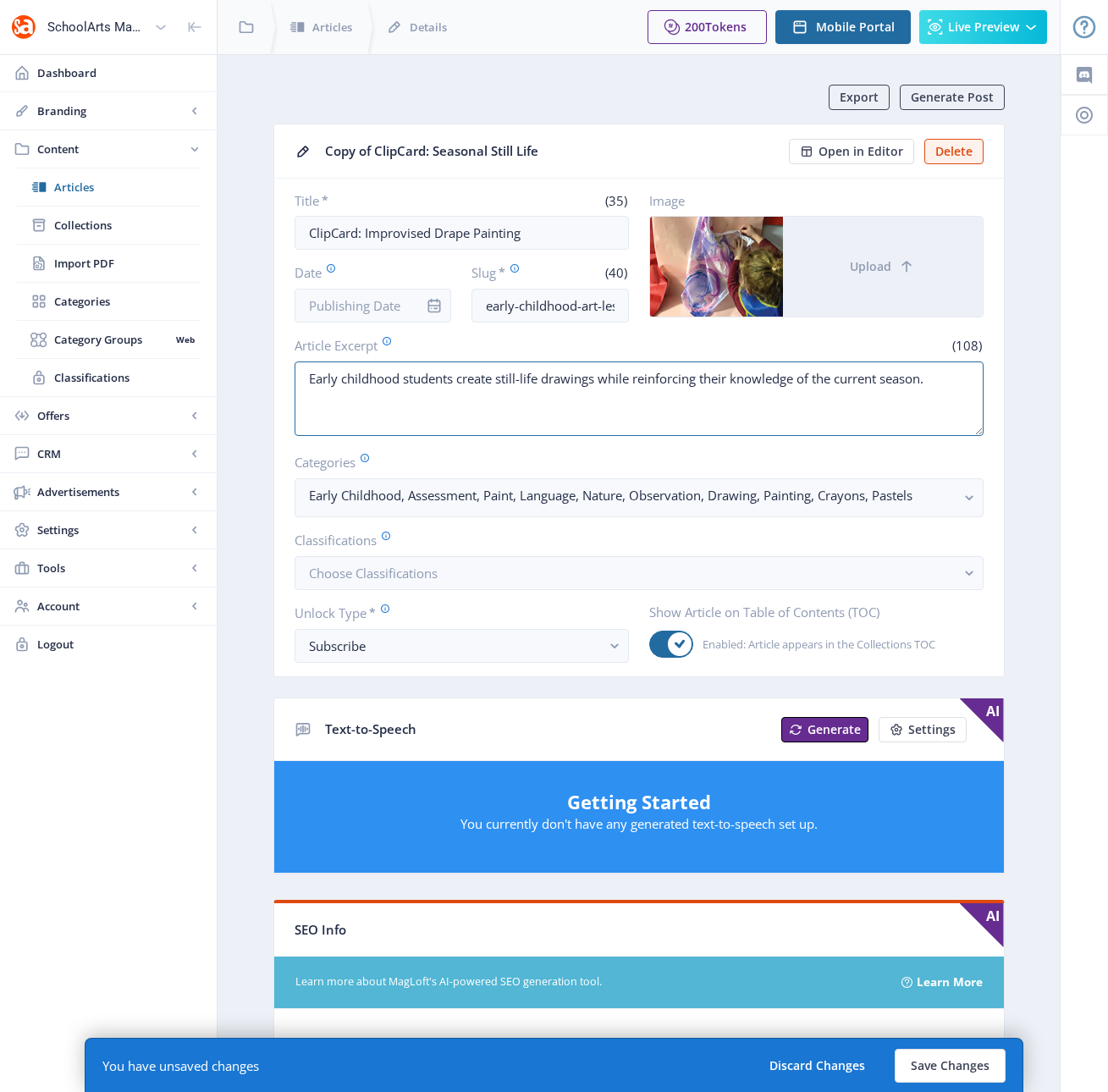
drag, startPoint x: 459, startPoint y: 380, endPoint x: 1001, endPoint y: 401, distance: 542.4
click at [1001, 401] on nb-card-body "Title * (35) ClipCard: Improvised Drape Painting Date Slug * (40) early-childho…" at bounding box center [639, 427] width 730 height 498
paste textarea "respond to music through mark-making and create a mixed-media drape painting."
type textarea "Early childhood students respond to music through mark-making and create a mixe…"
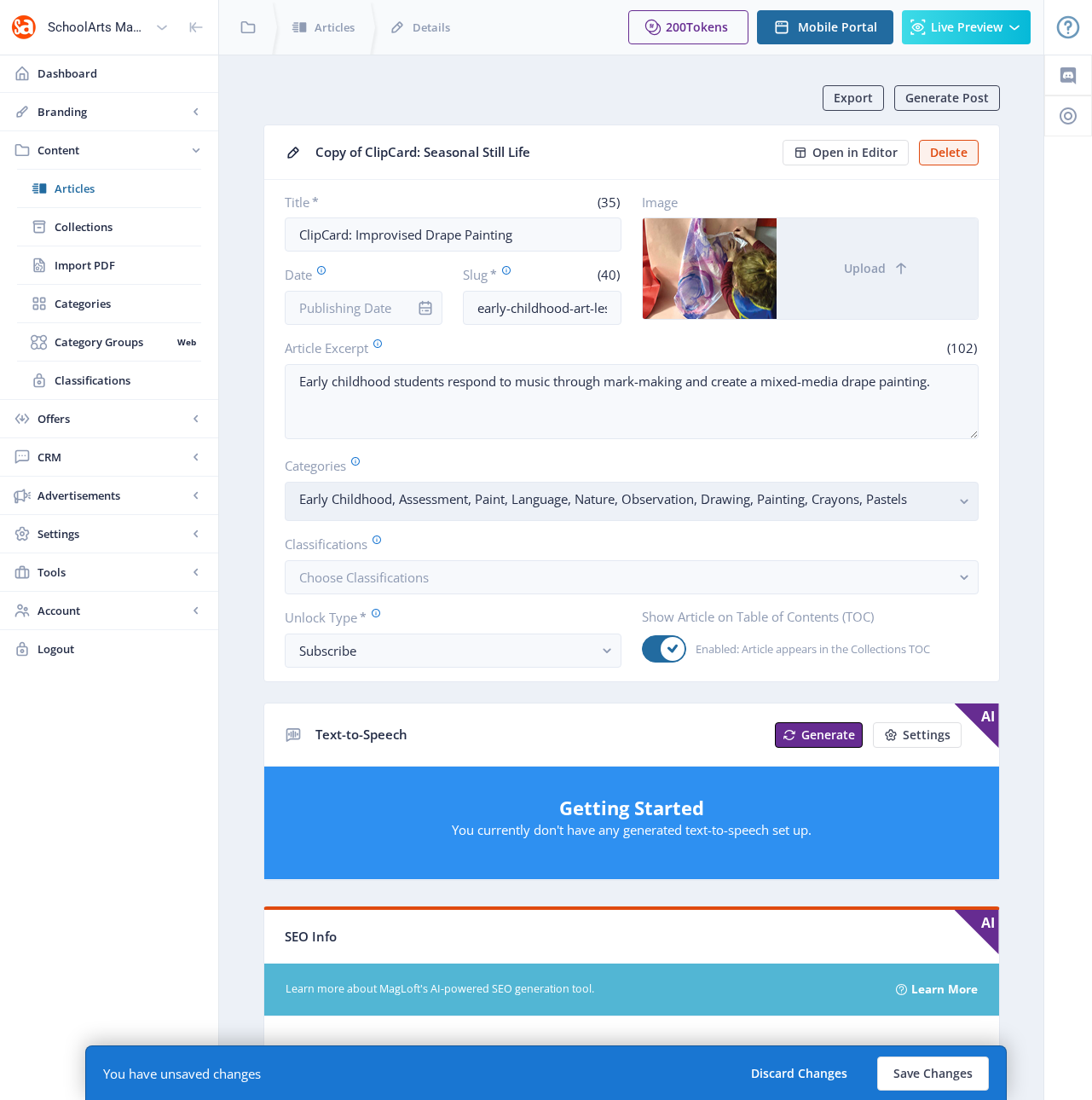
click at [966, 503] on rect "button" at bounding box center [964, 501] width 19 height 19
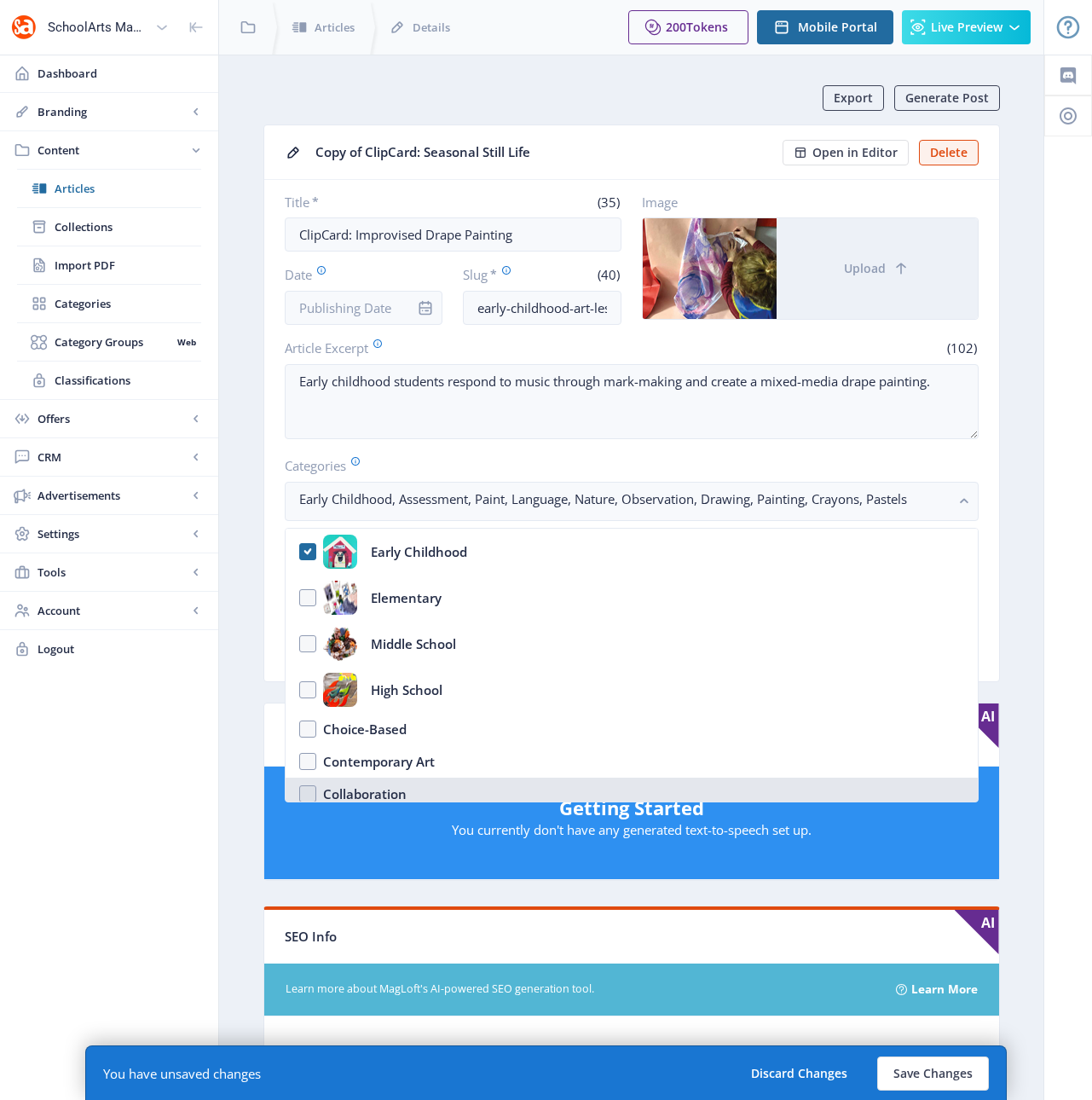
click at [359, 794] on div "Collaboration" at bounding box center [365, 794] width 83 height 20
checkbox input "true"
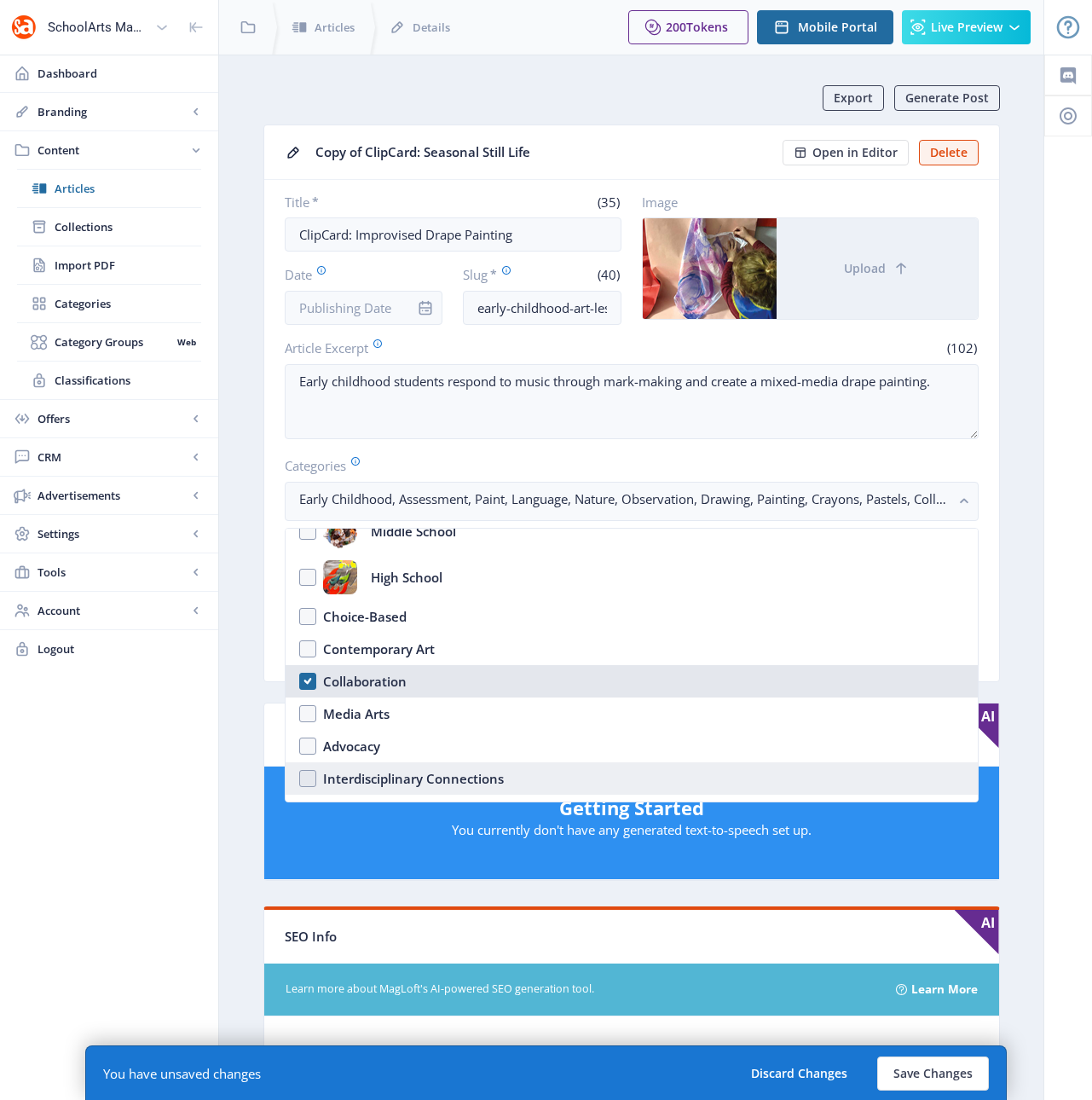
scroll to position [205, 0]
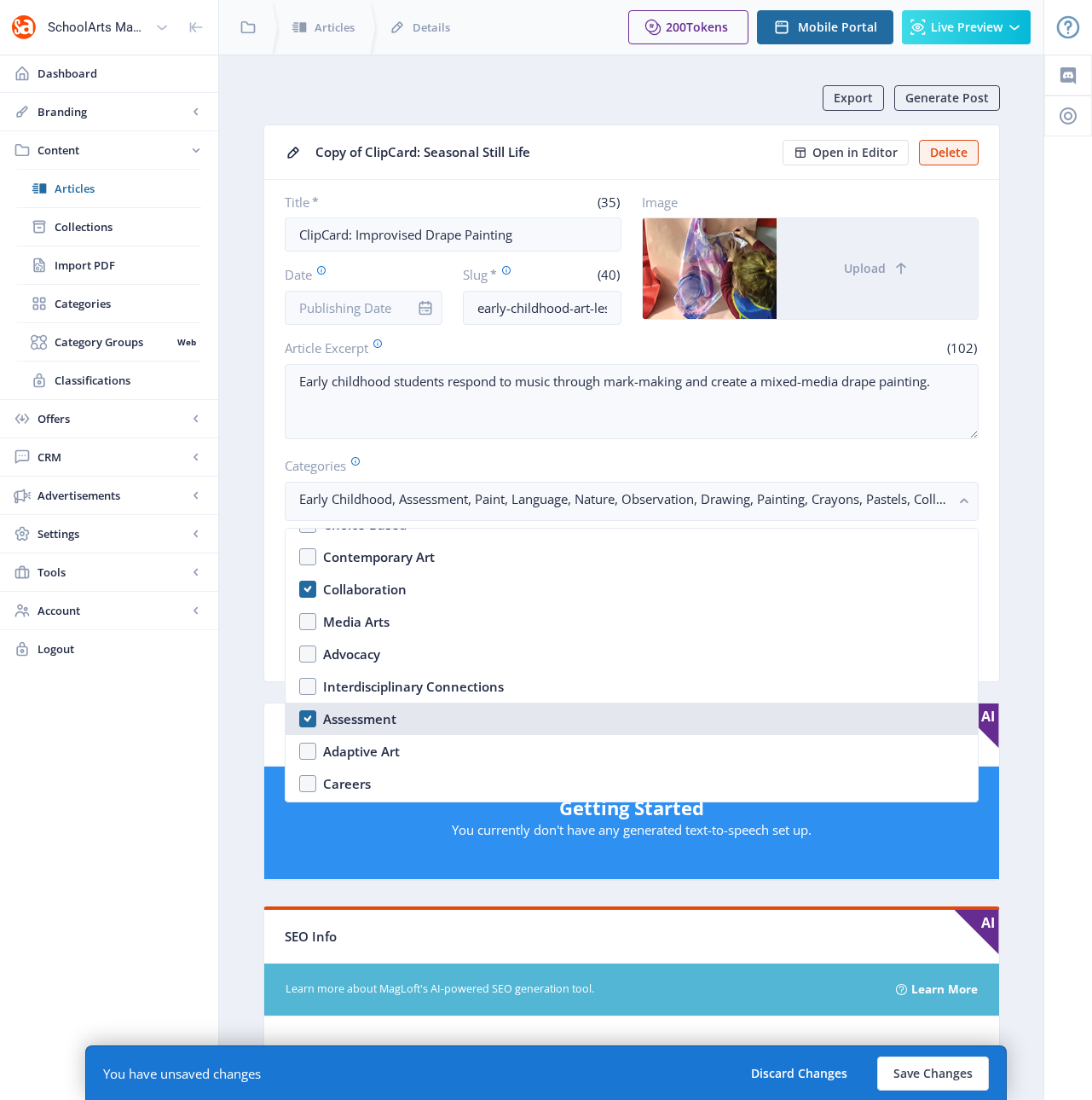
click at [349, 719] on div "Assessment" at bounding box center [360, 718] width 74 height 20
checkbox input "true"
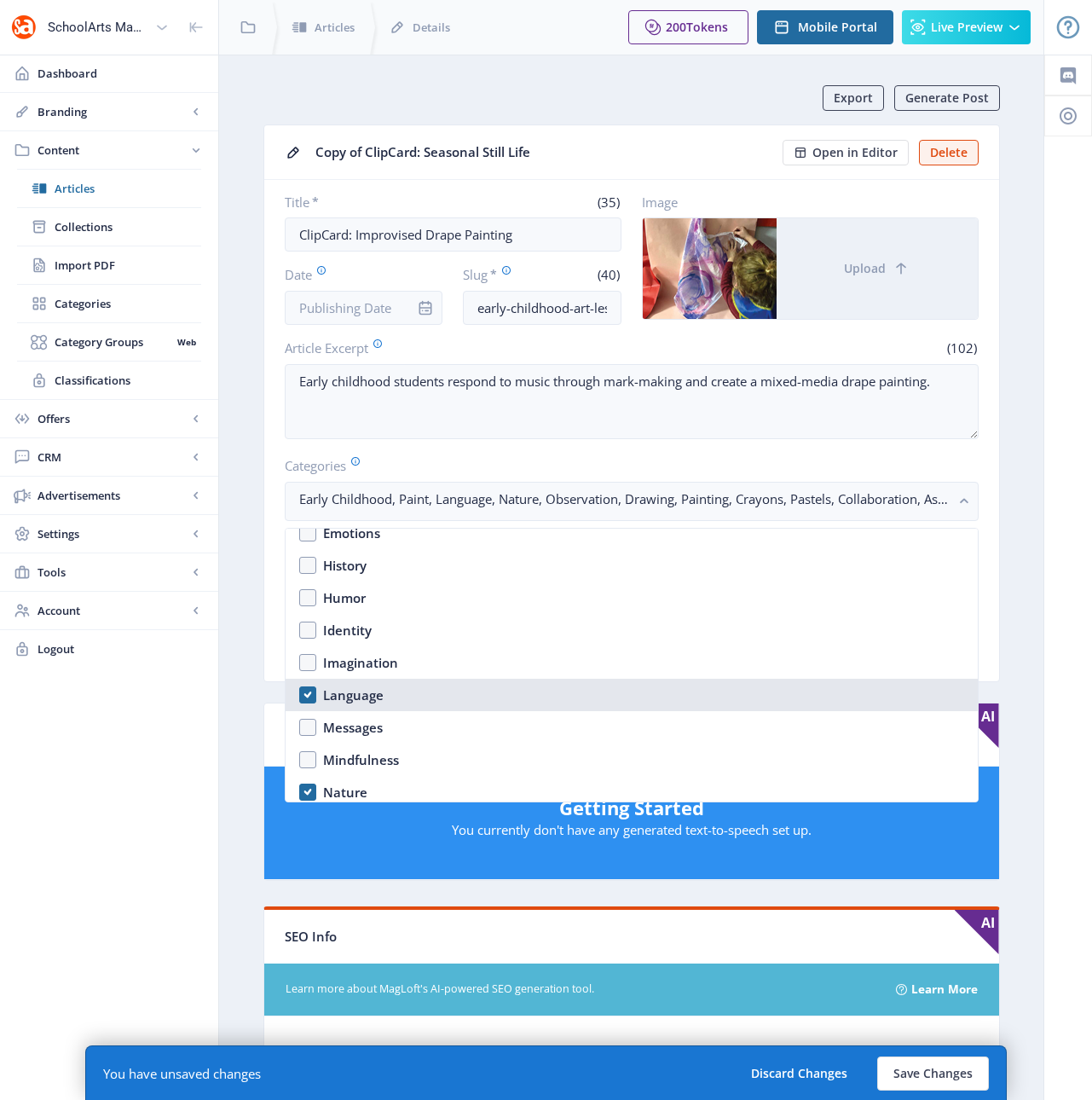
click at [342, 695] on div "Language" at bounding box center [353, 694] width 60 height 20
checkbox input "false"
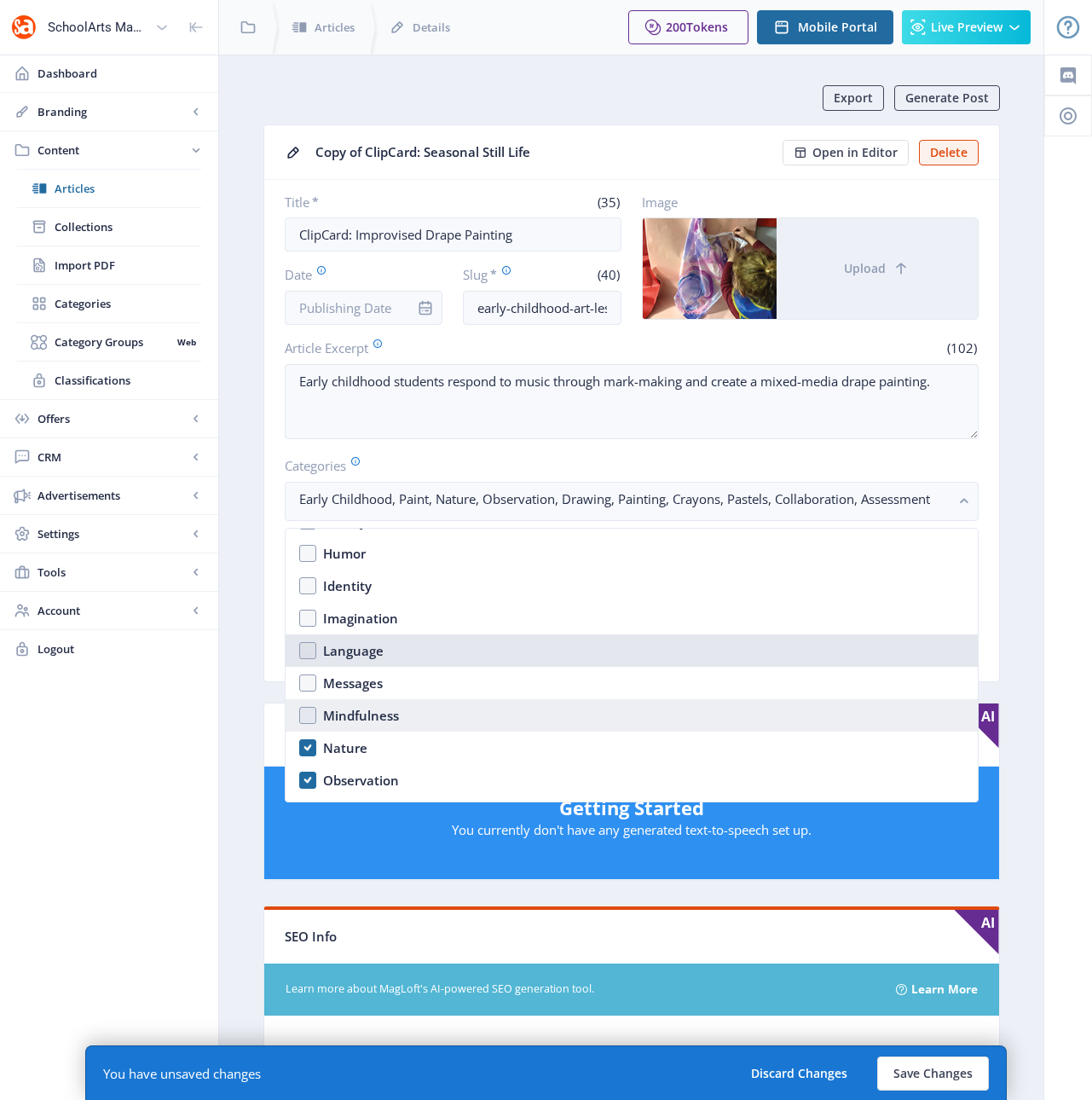
scroll to position [1023, 0]
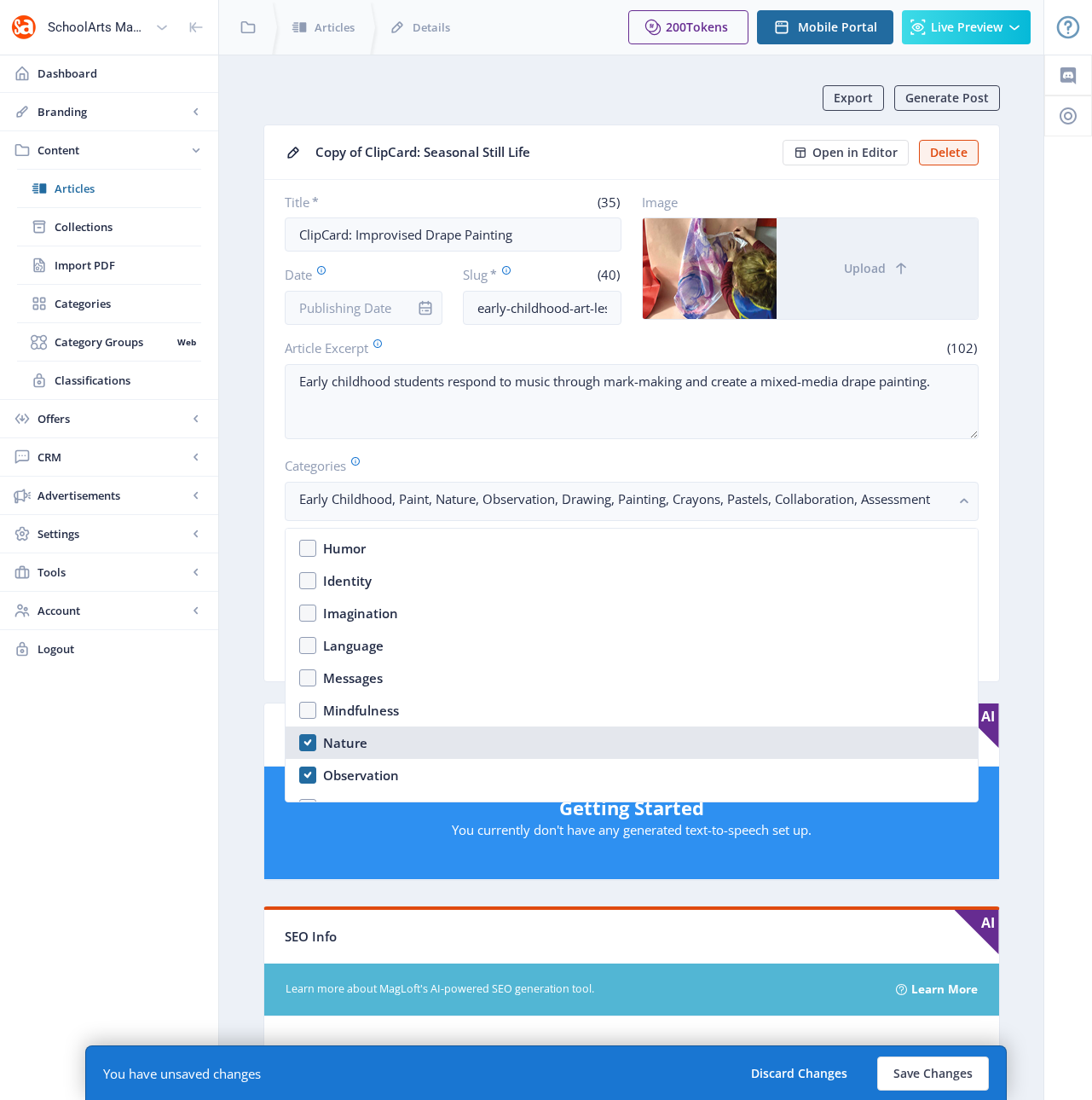
drag, startPoint x: 333, startPoint y: 740, endPoint x: 339, endPoint y: 754, distance: 15.2
click at [333, 740] on div "Nature" at bounding box center [345, 742] width 44 height 20
checkbox input "false"
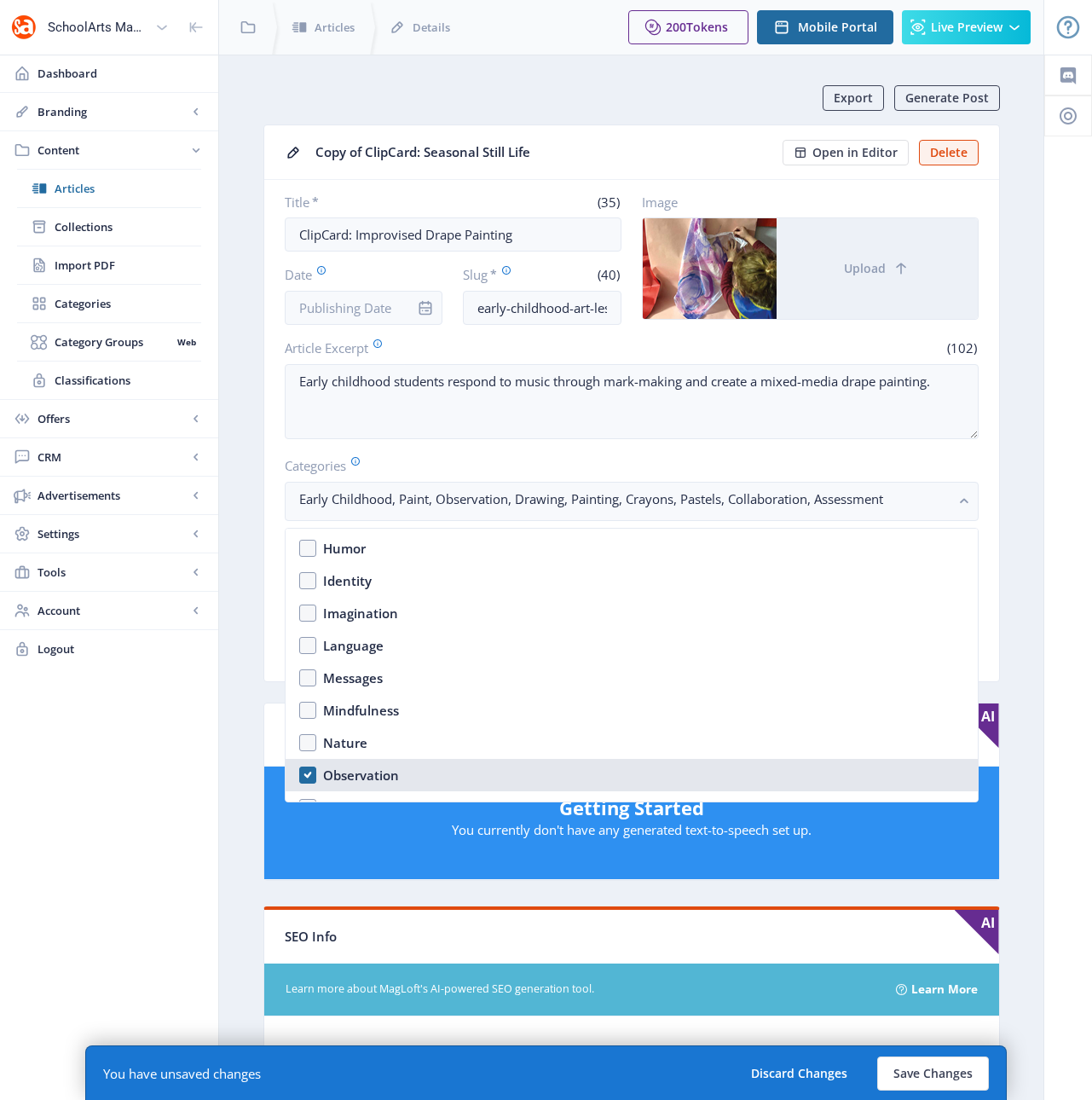
click at [356, 778] on div "Observation" at bounding box center [361, 774] width 76 height 20
checkbox input "false"
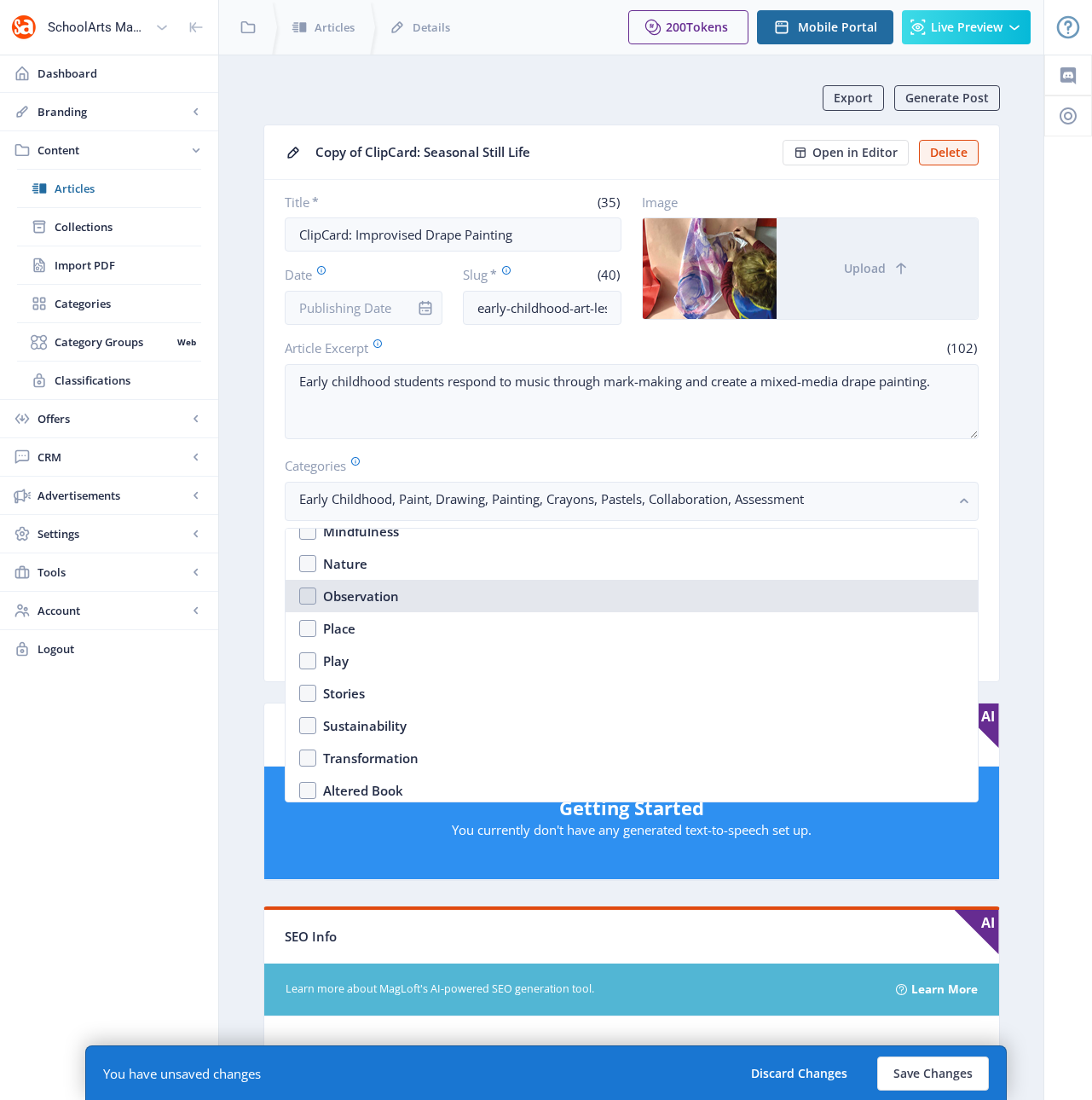
scroll to position [1276, 0]
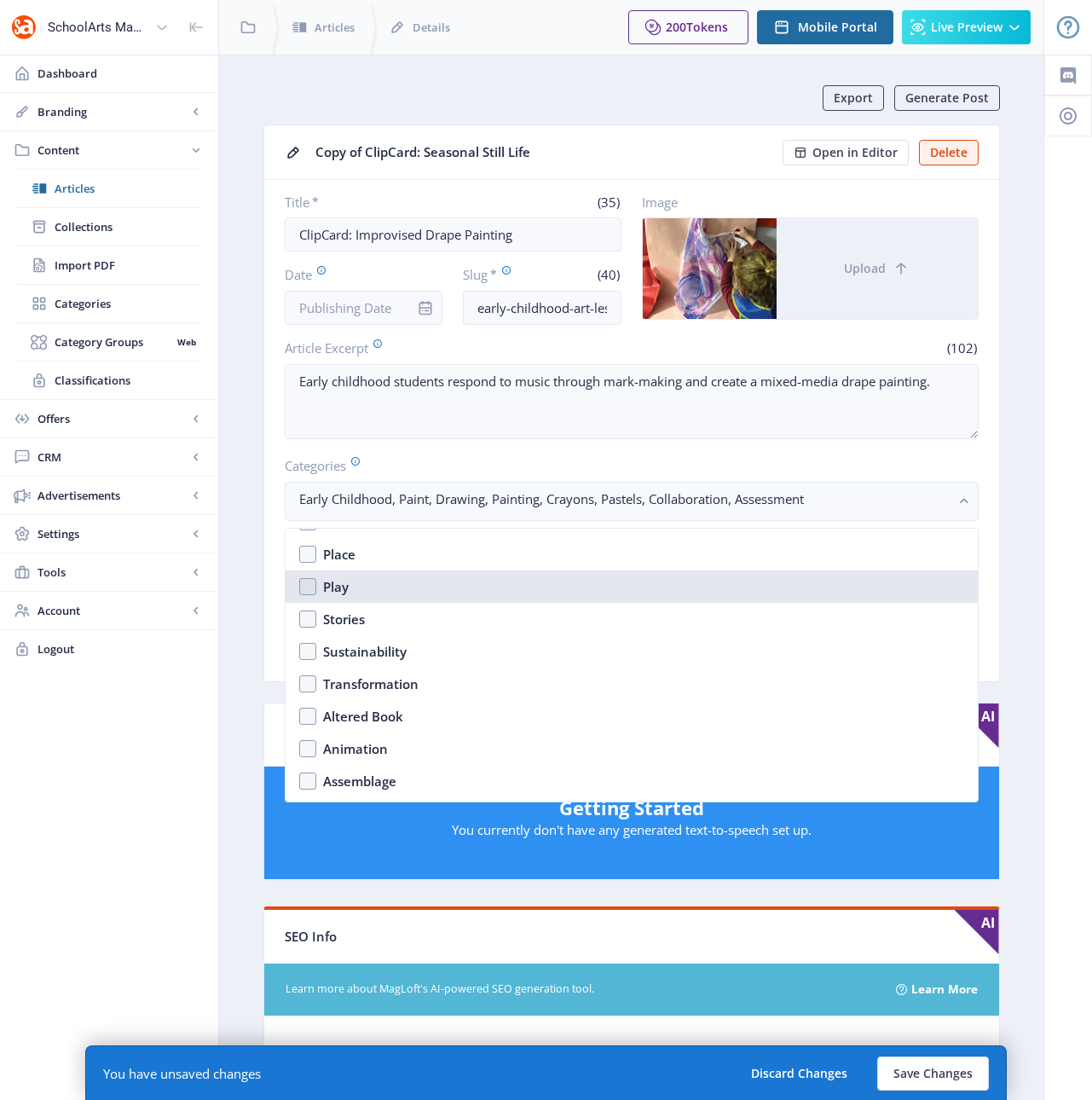
click at [314, 590] on nb-option "Play" at bounding box center [631, 586] width 693 height 33
checkbox input "true"
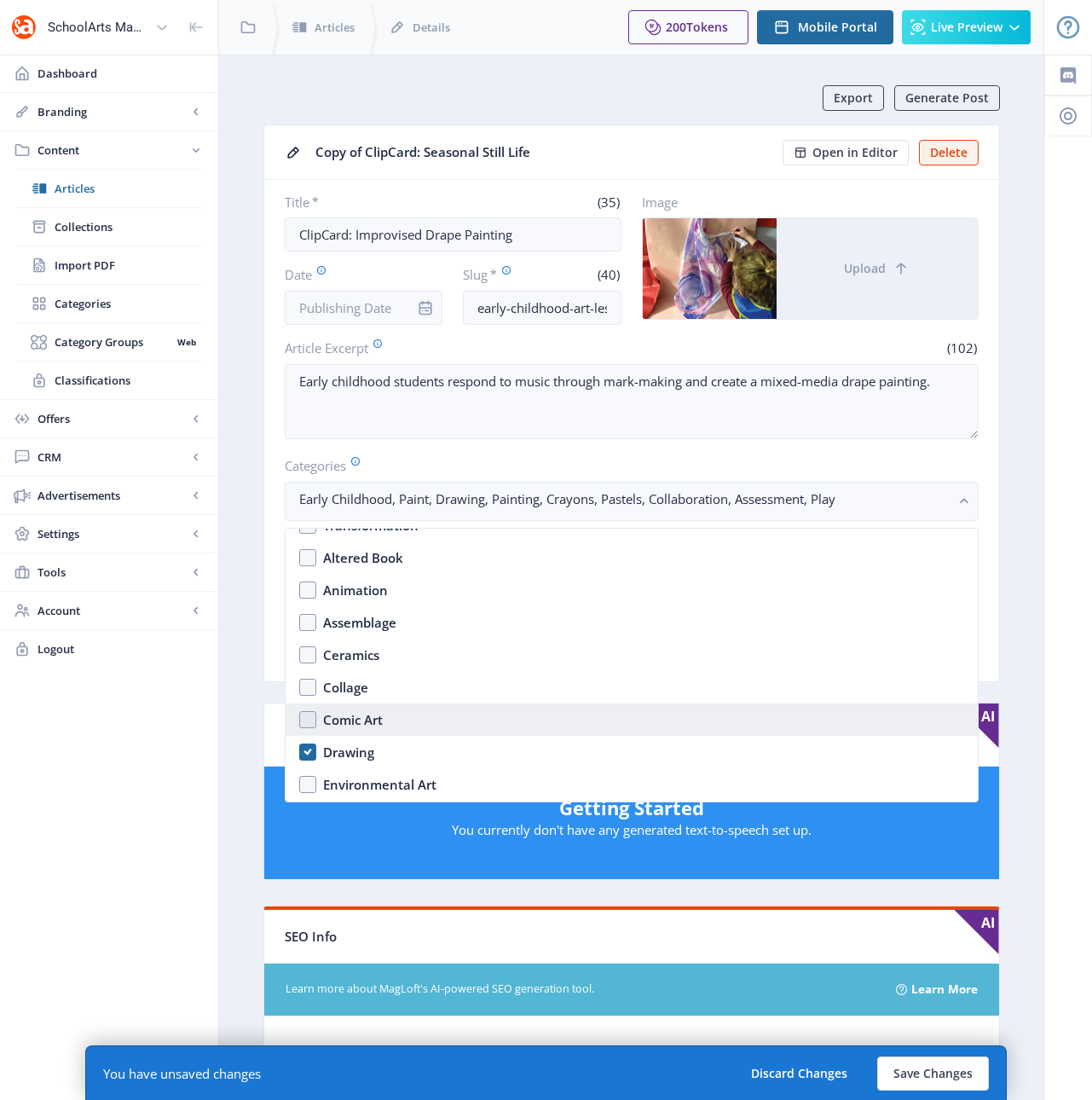
scroll to position [1438, 0]
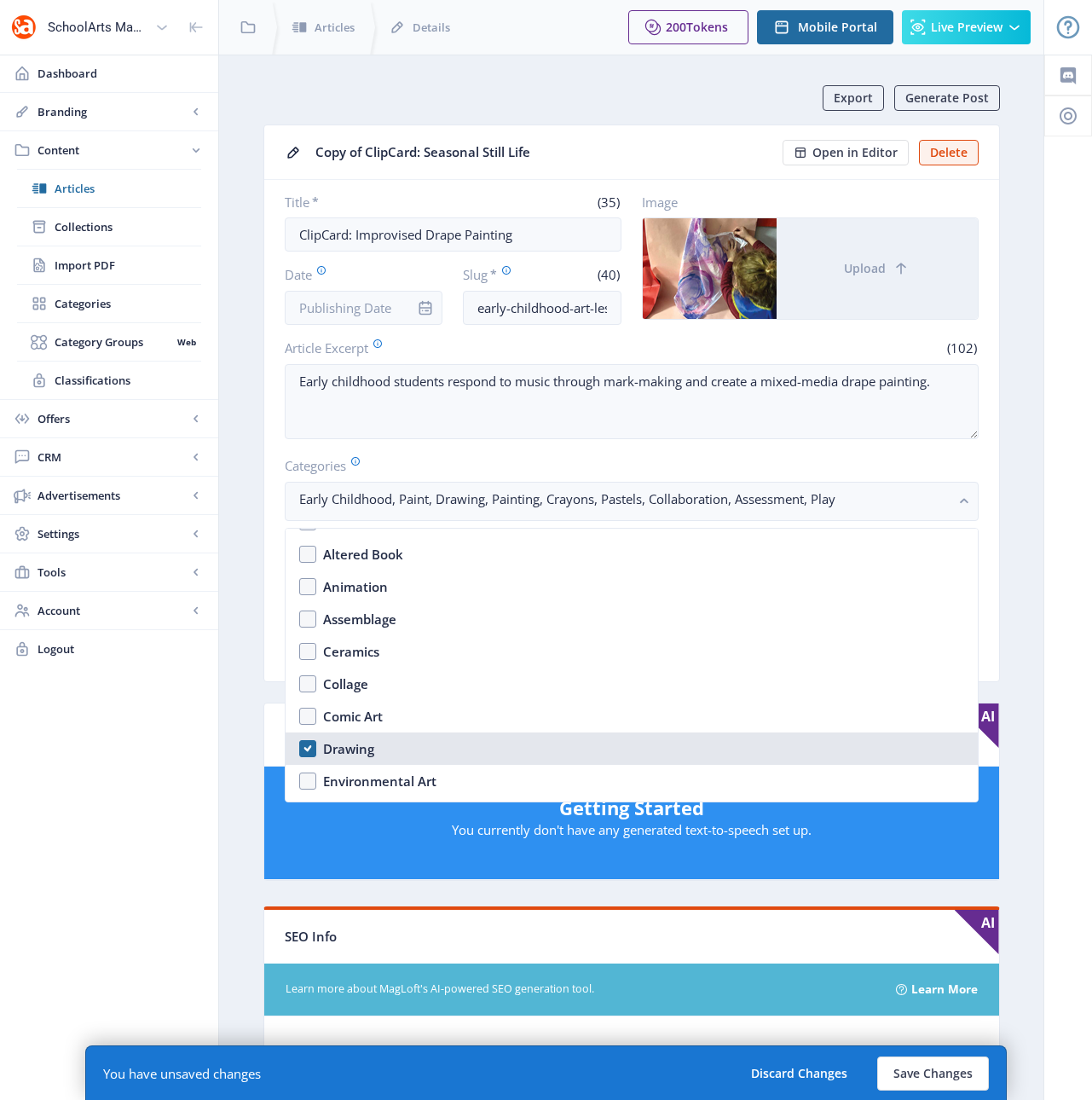
click at [344, 749] on div "Drawing" at bounding box center [349, 748] width 51 height 20
checkbox input "false"
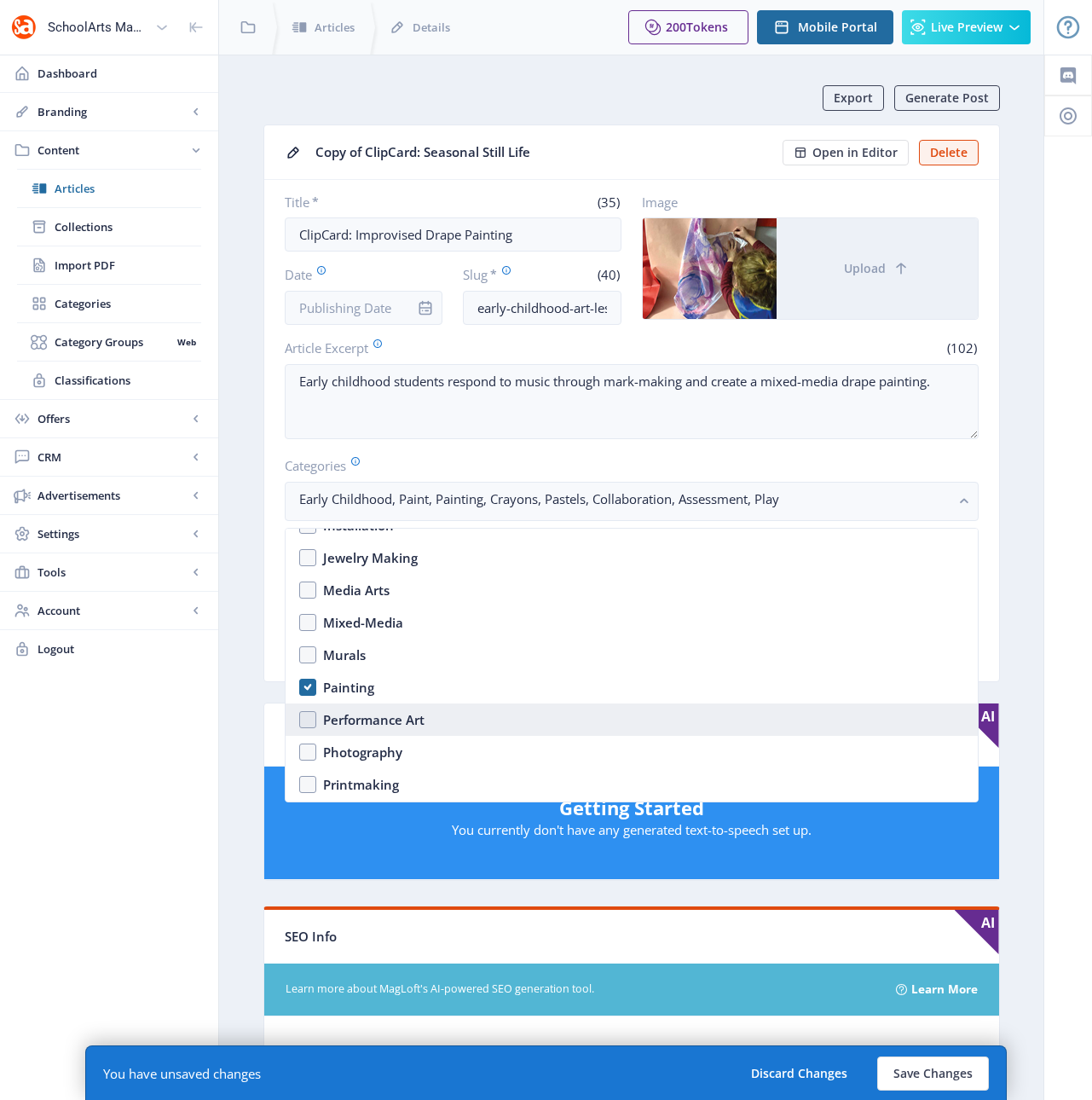
scroll to position [1784, 0]
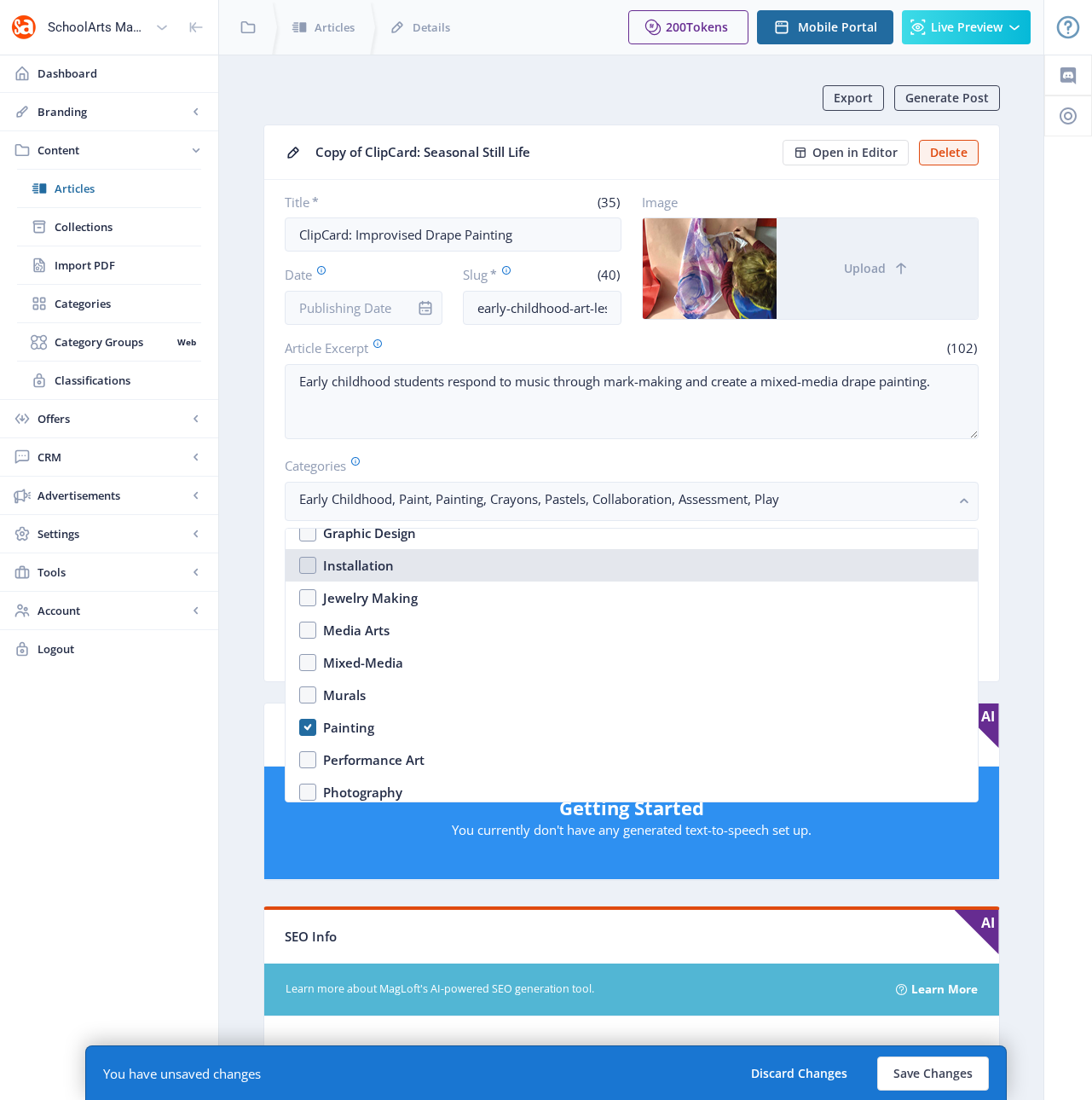
click at [336, 567] on div "Installation" at bounding box center [359, 565] width 71 height 20
checkbox input "true"
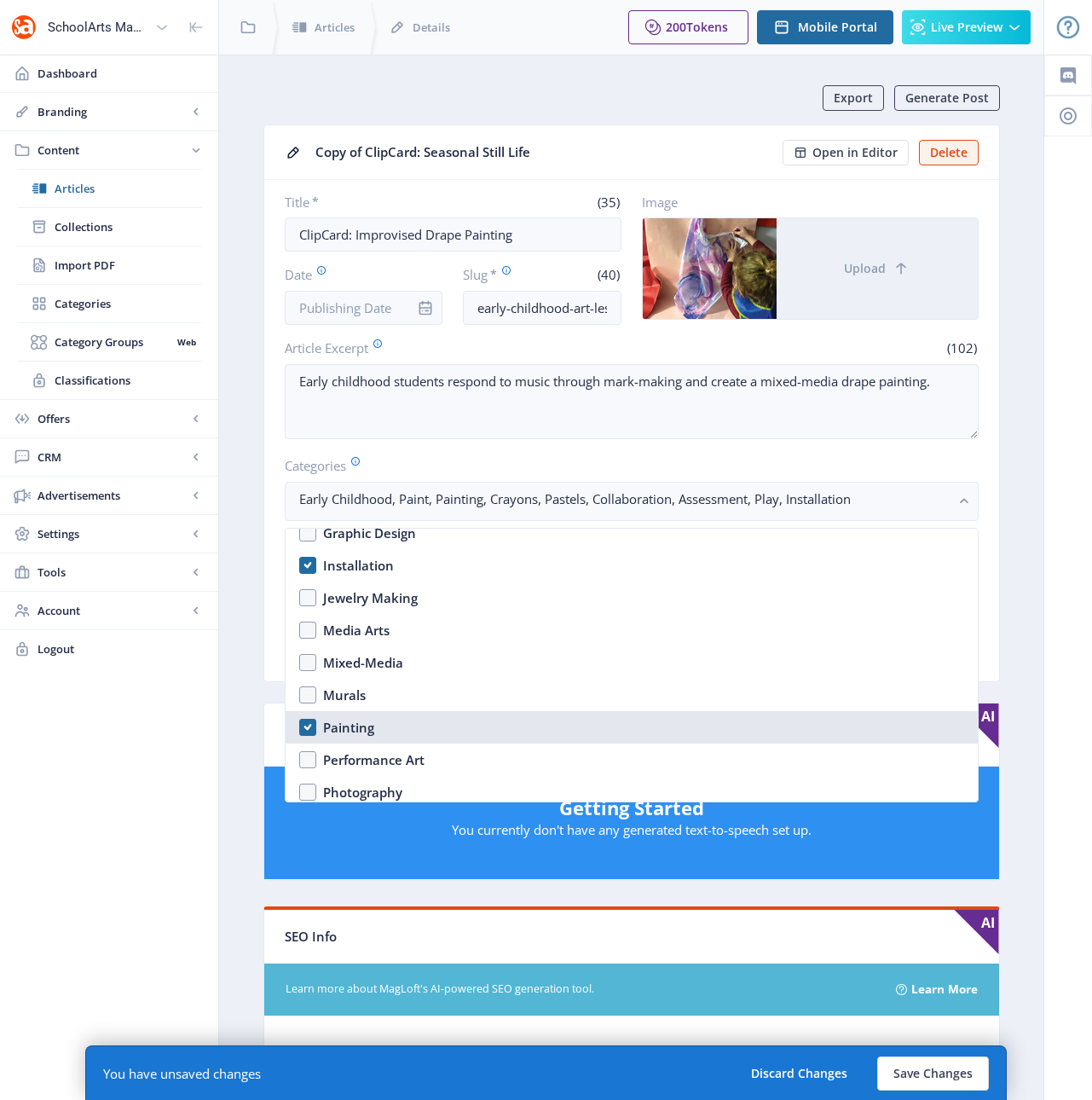
click at [357, 732] on div "Painting" at bounding box center [349, 726] width 51 height 20
checkbox input "true"
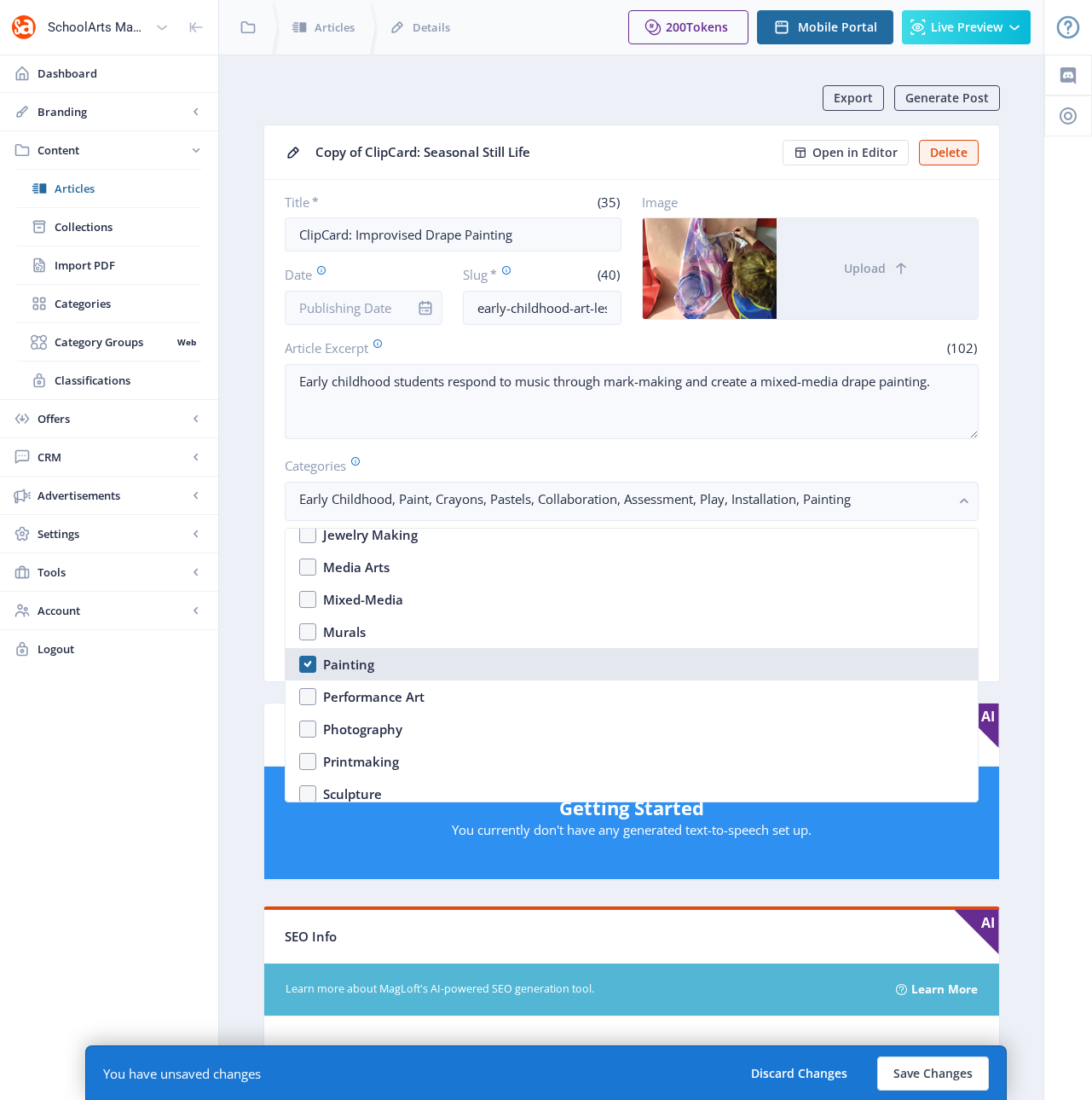
scroll to position [1848, 0]
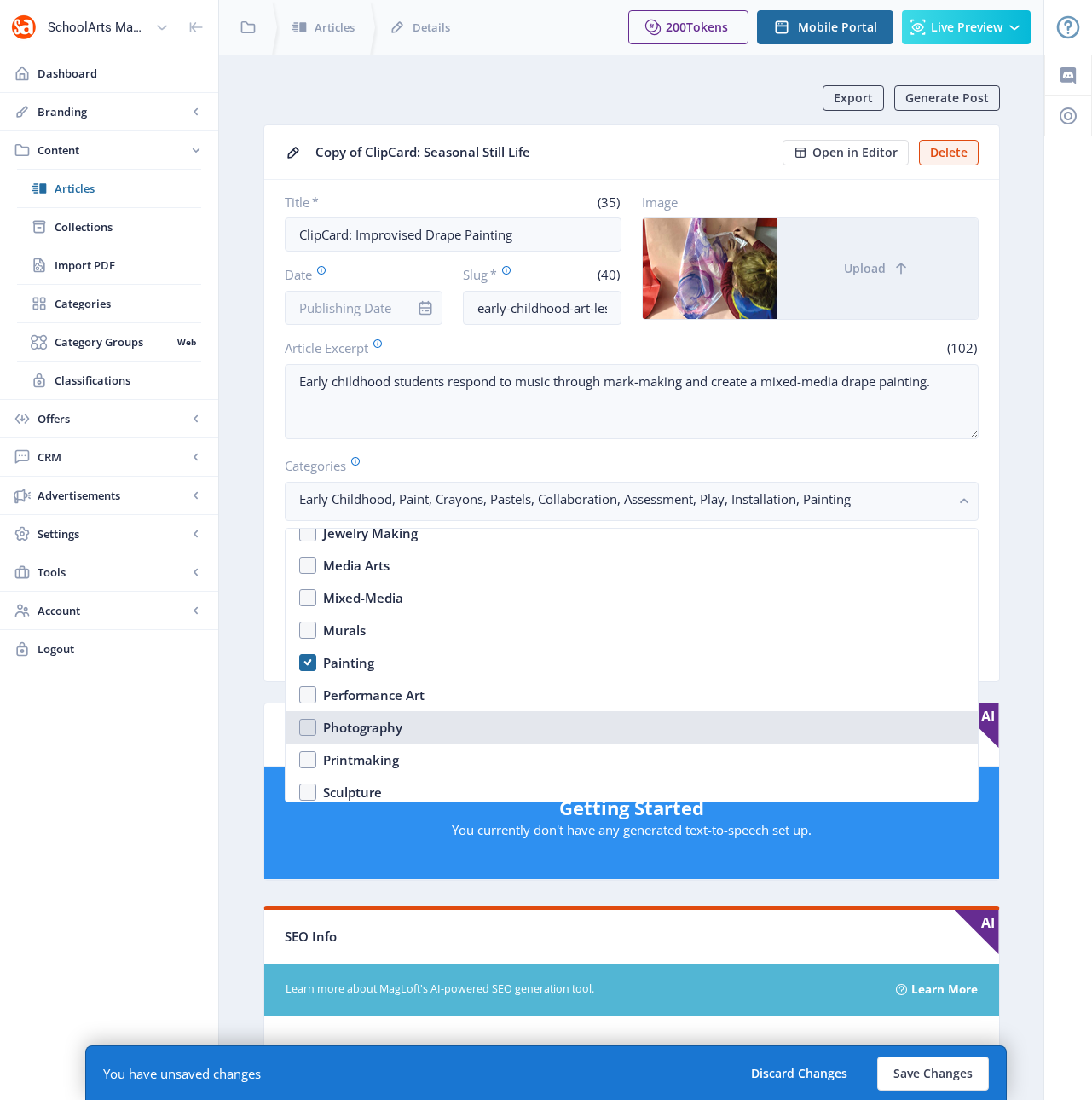
click at [363, 728] on div "Photography" at bounding box center [363, 726] width 80 height 20
checkbox input "true"
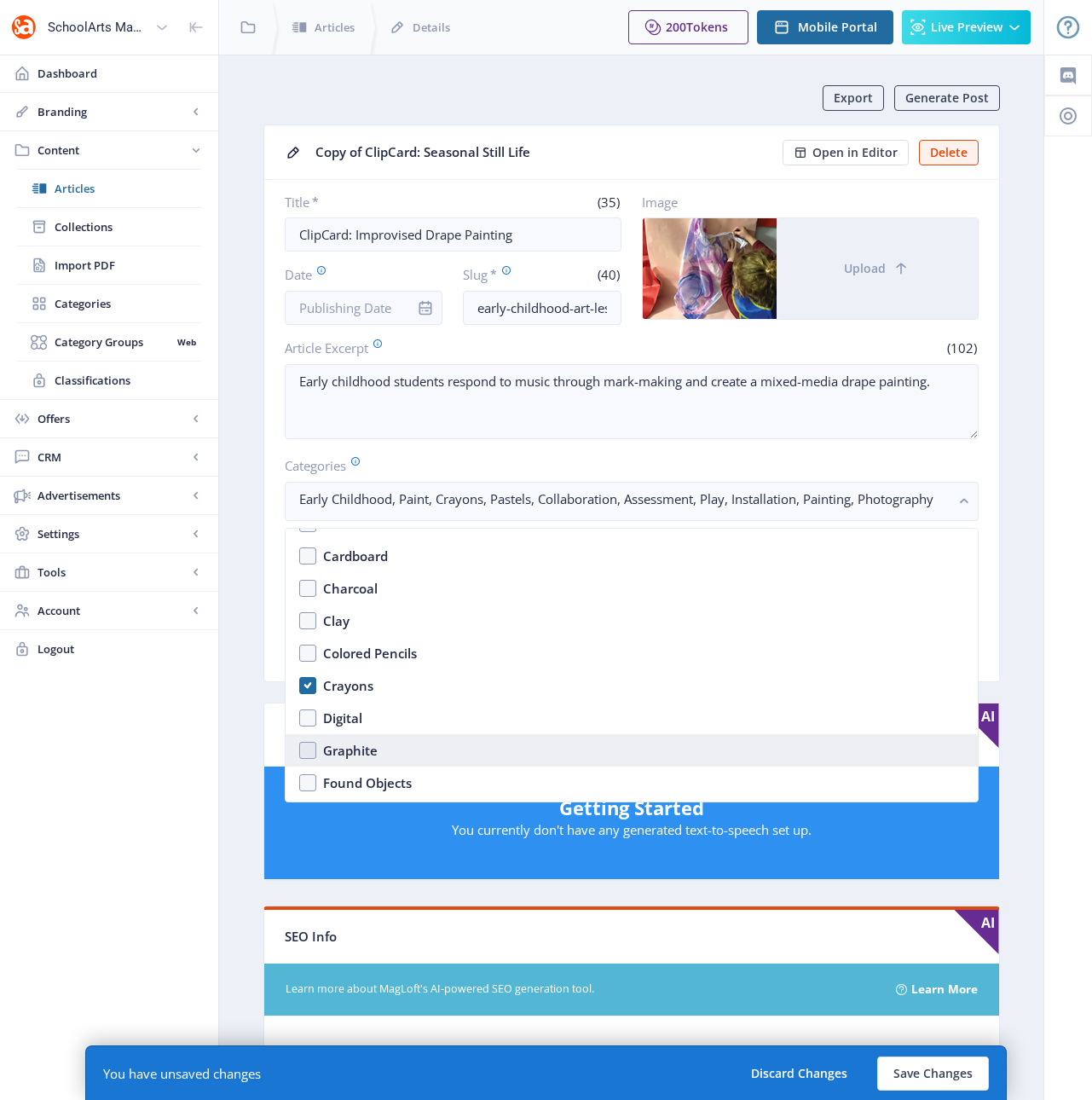
scroll to position [2185, 0]
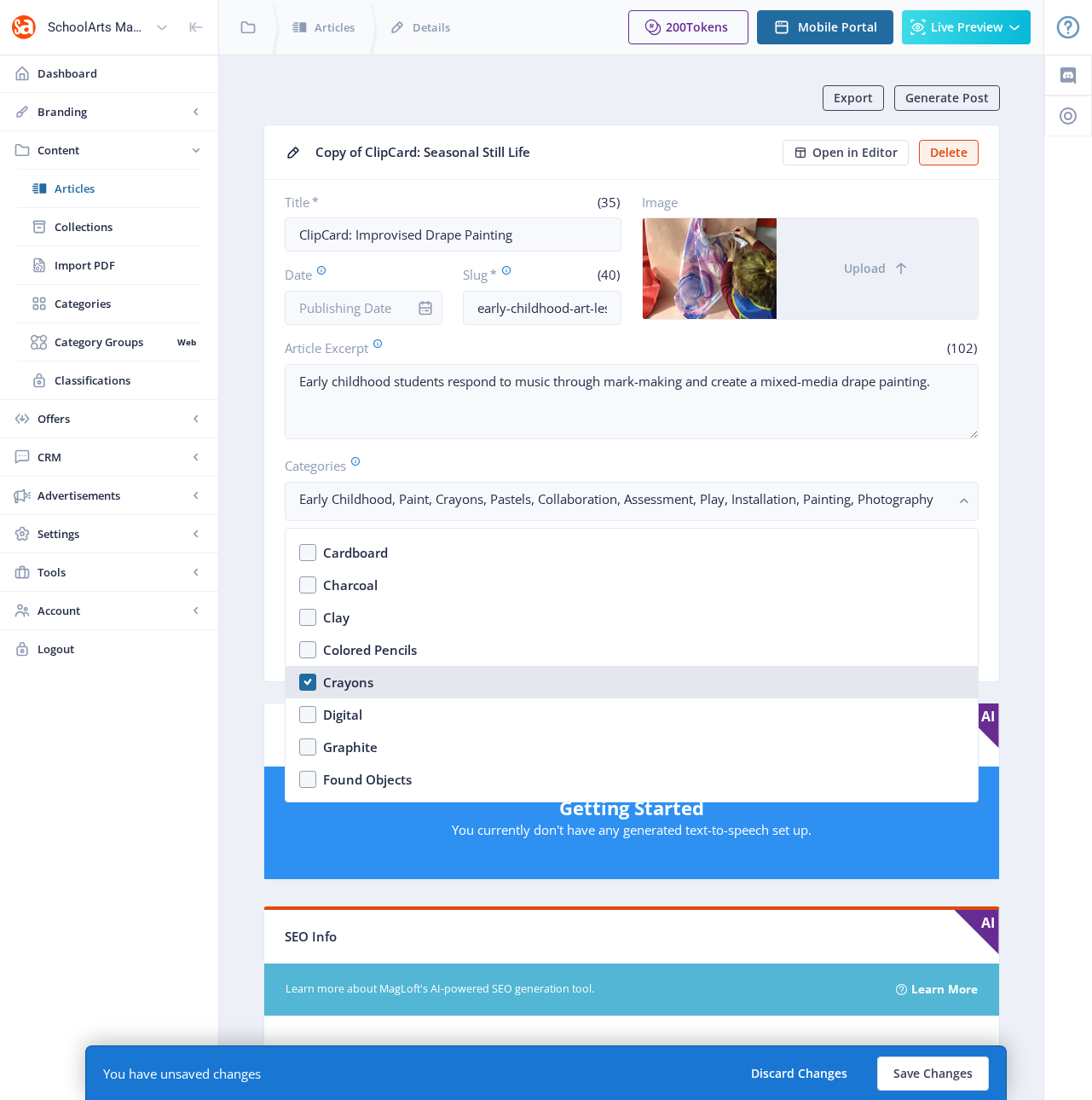
click at [337, 678] on div "Crayons" at bounding box center [348, 681] width 50 height 20
checkbox input "true"
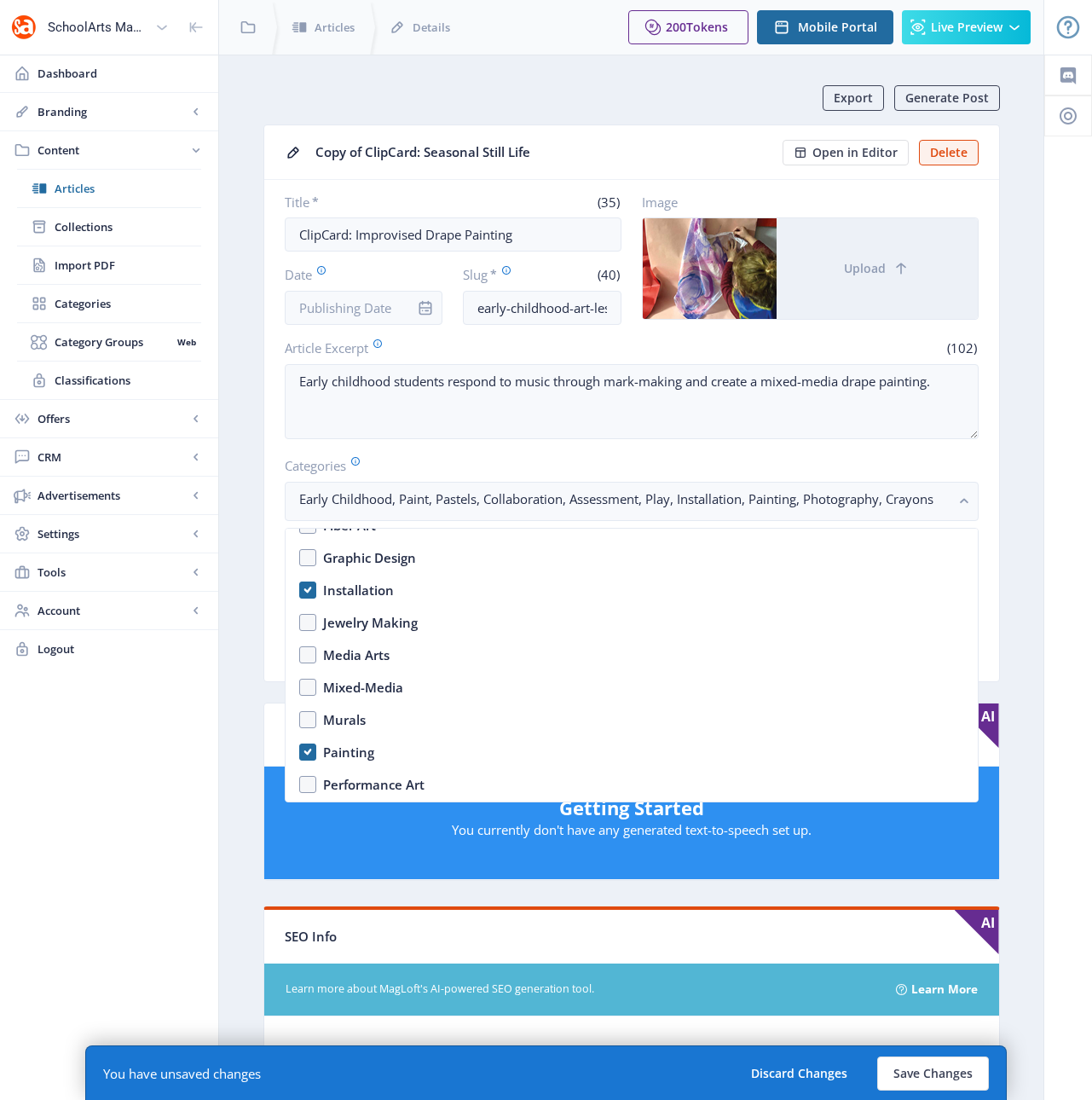
scroll to position [1739, 0]
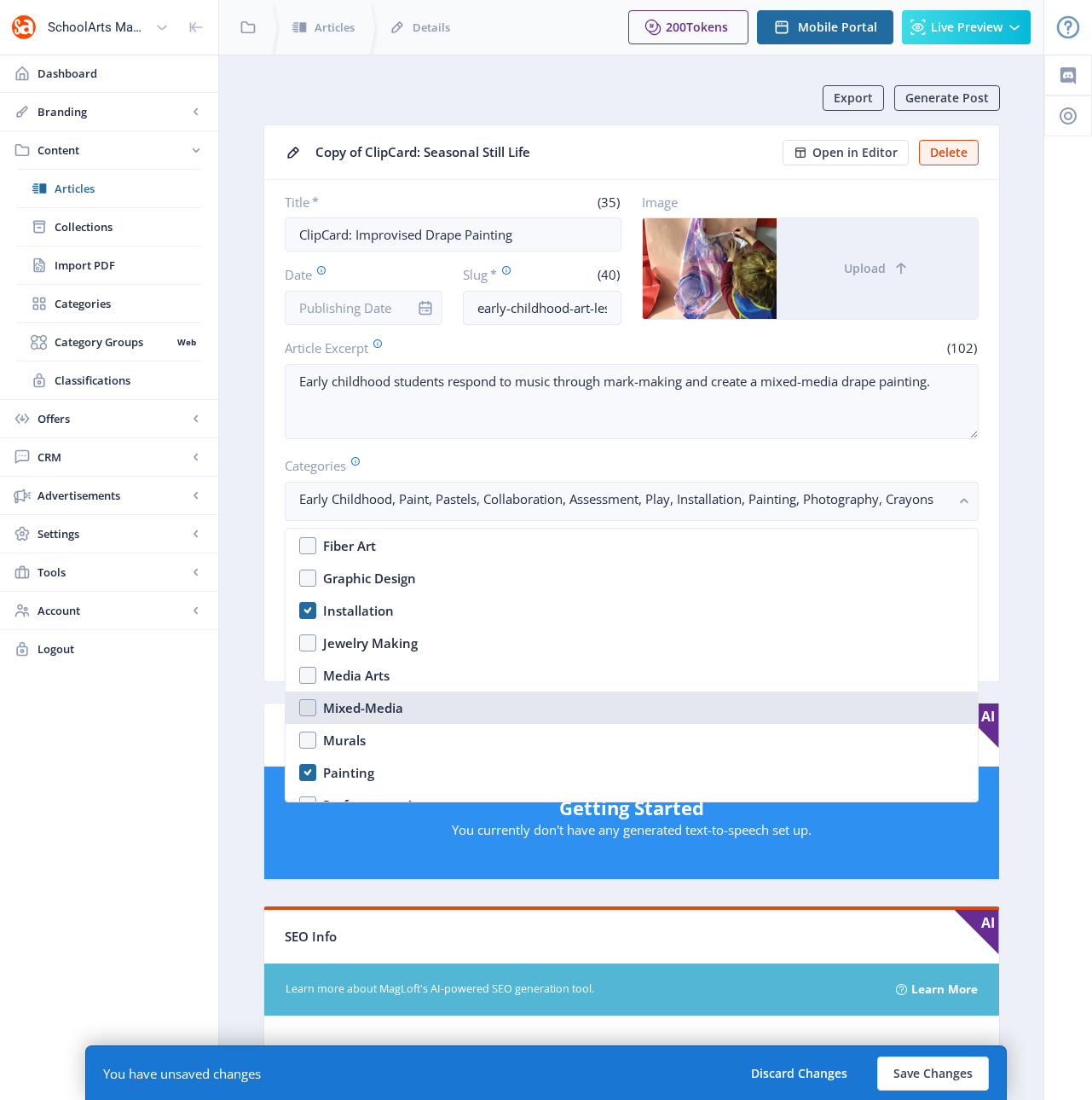
click at [327, 710] on div "Mixed-Media" at bounding box center [363, 707] width 80 height 20
checkbox input "true"
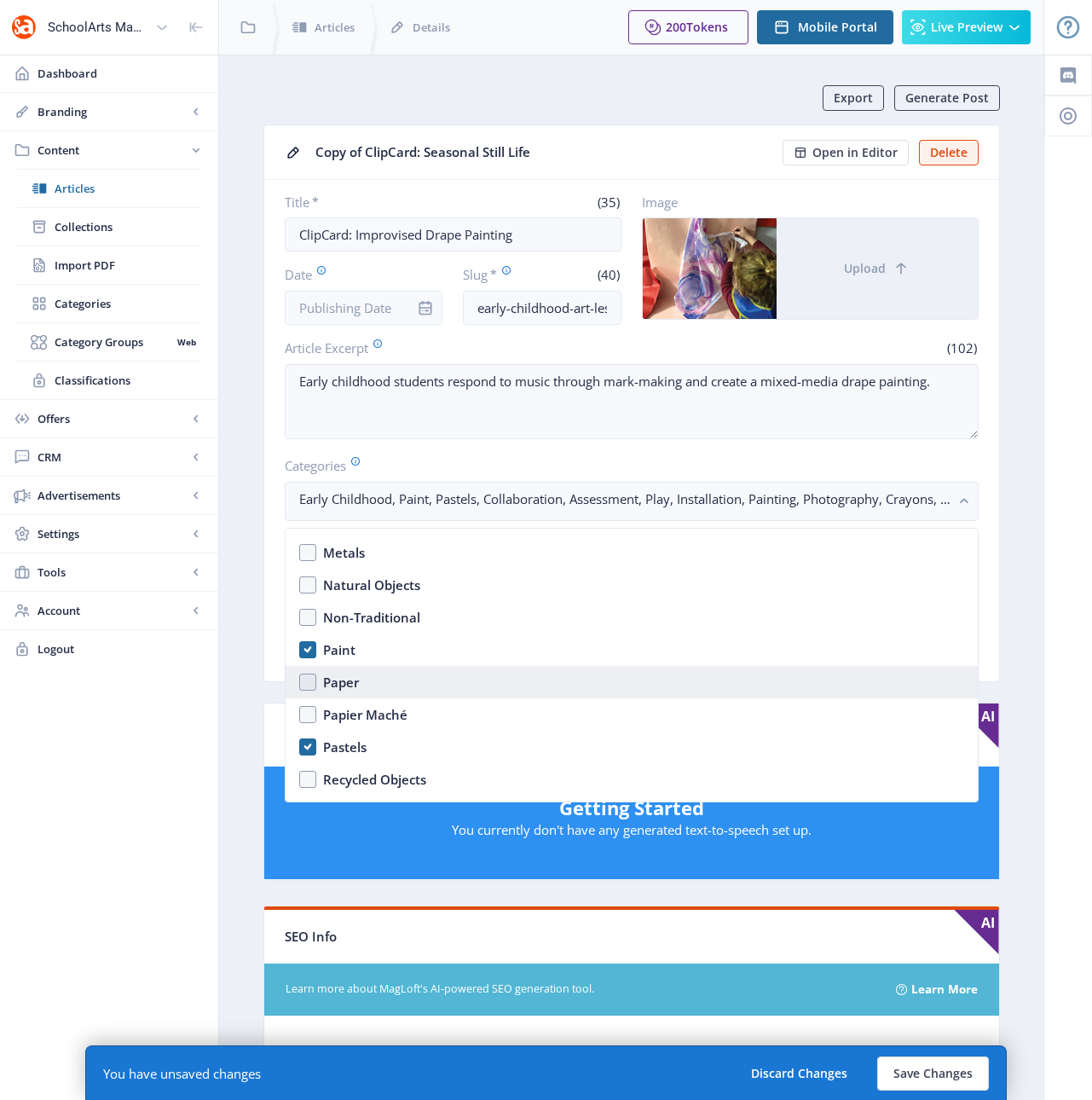
scroll to position [2665, 0]
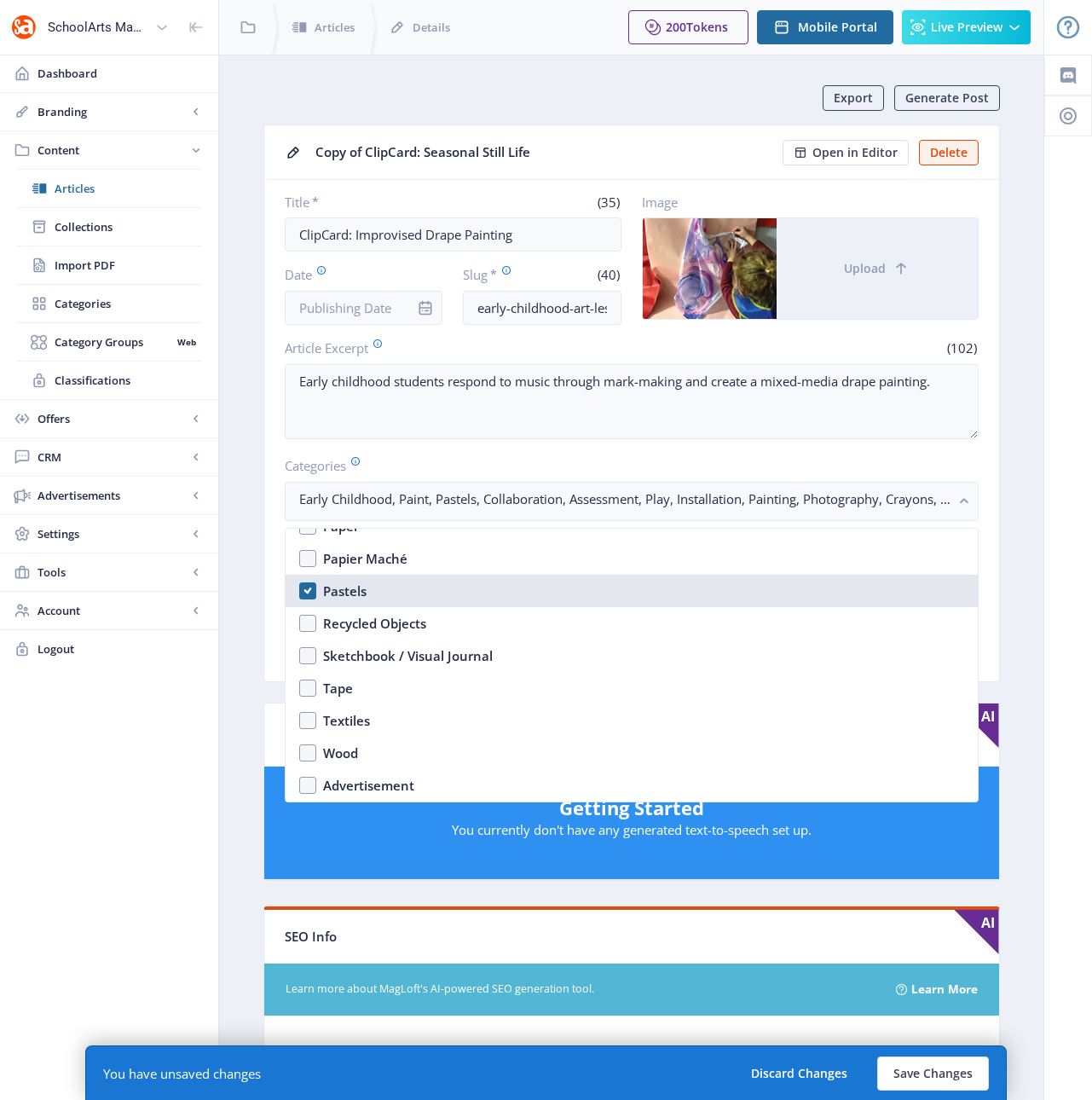
click at [337, 593] on div "Pastels" at bounding box center [345, 590] width 43 height 20
checkbox input "false"
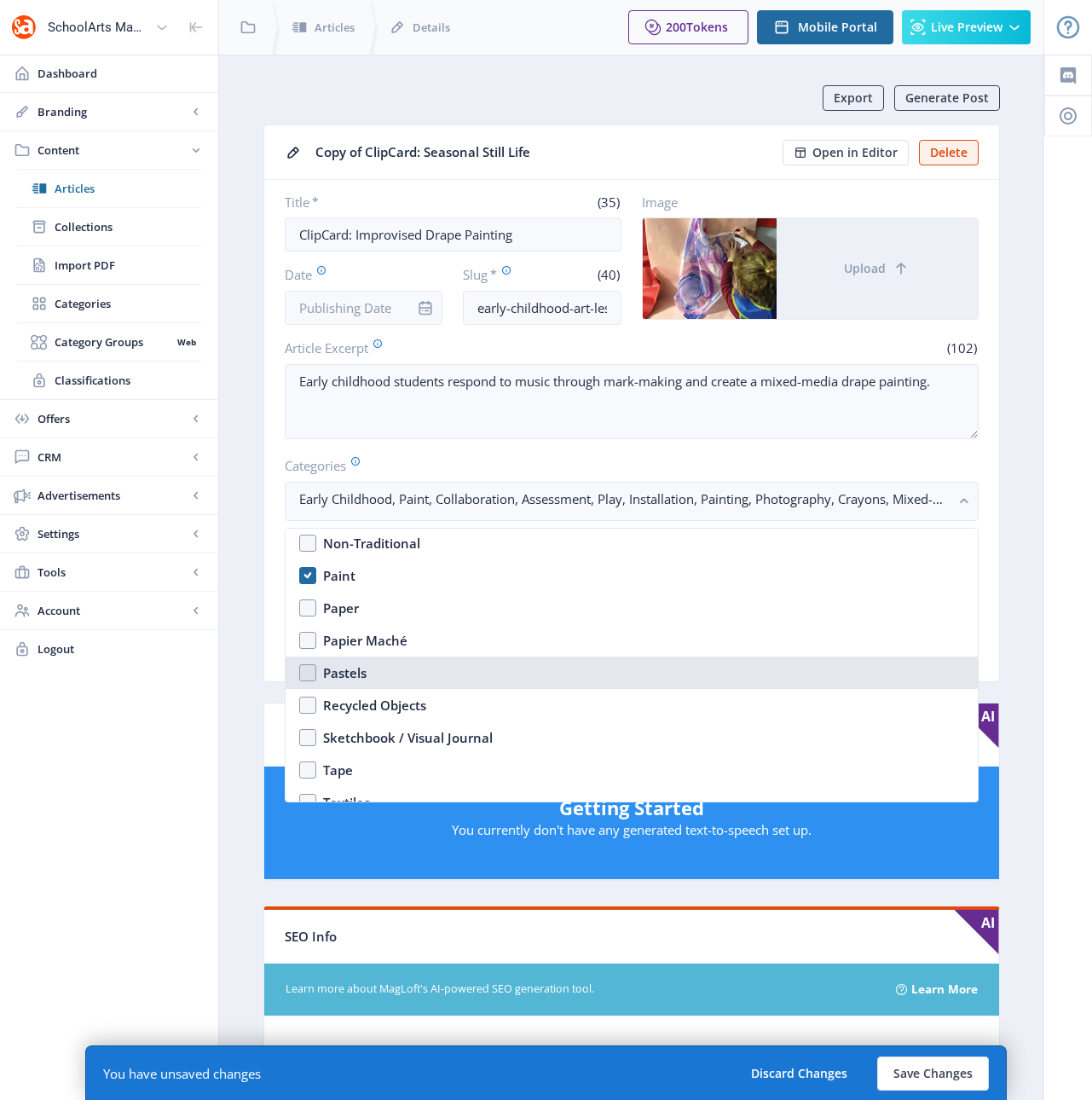
scroll to position [2506, 0]
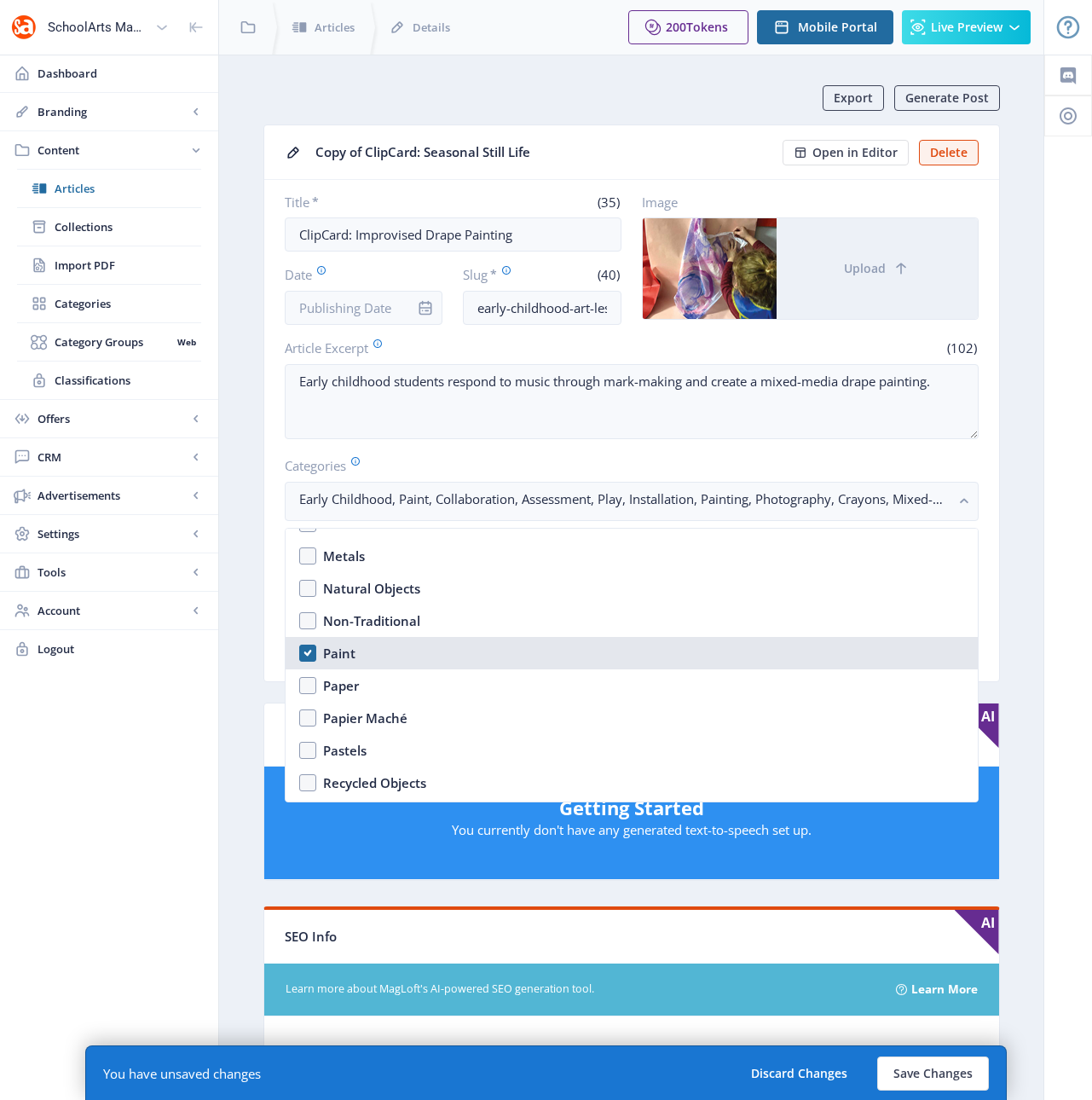
click at [345, 653] on div "Paint" at bounding box center [339, 653] width 33 height 20
checkbox input "true"
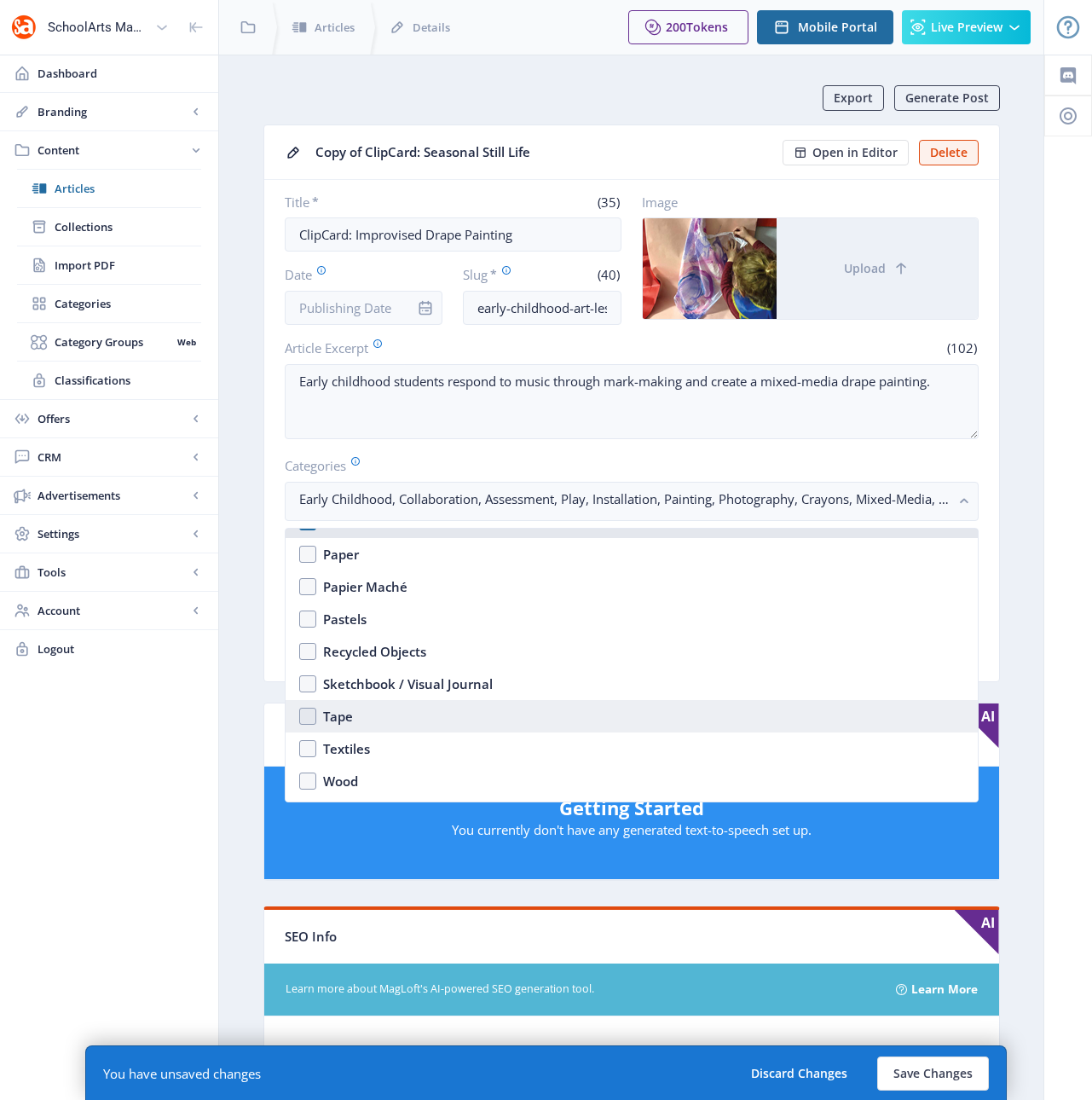
scroll to position [2665, 0]
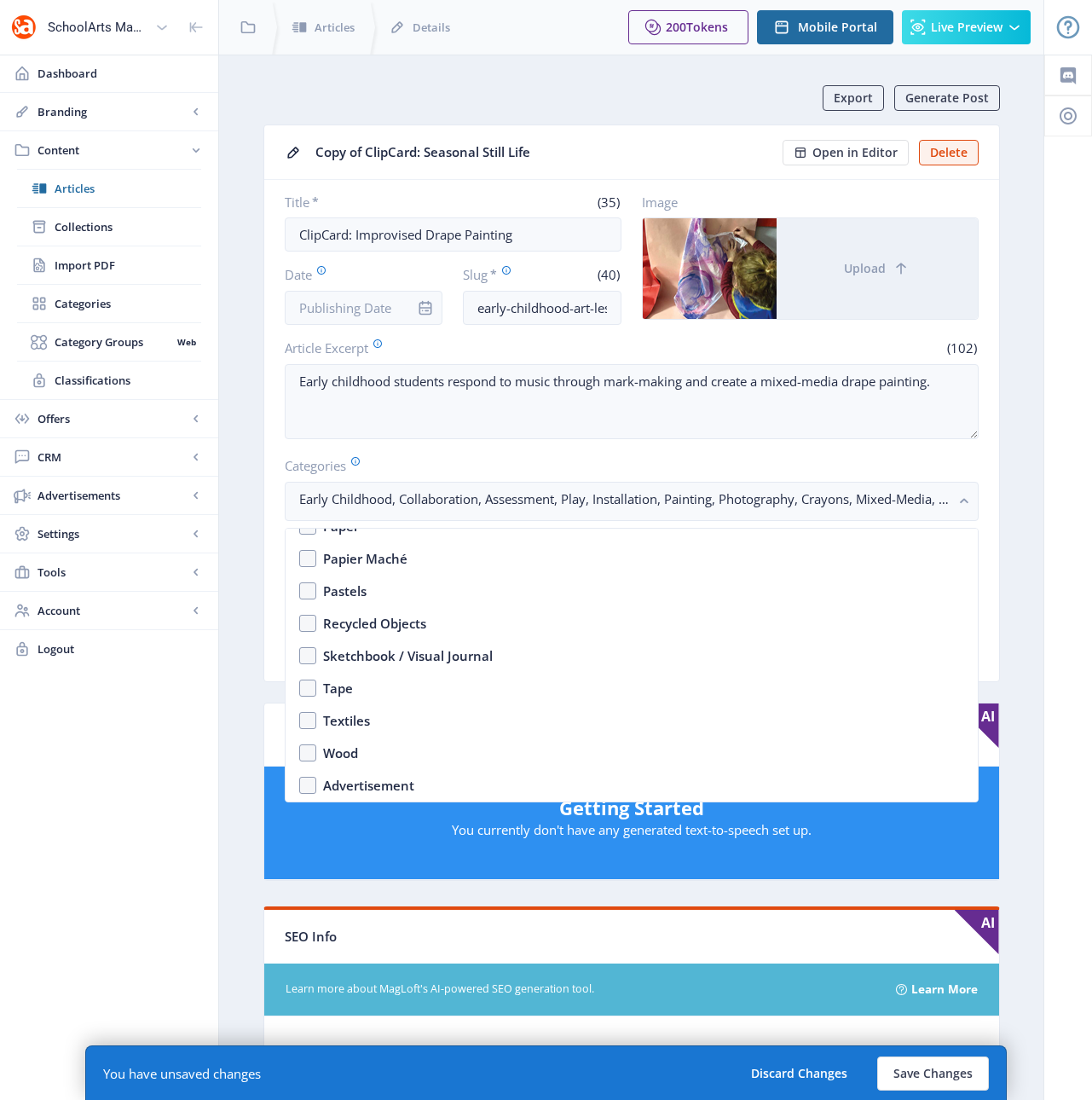
click at [1000, 566] on app-content-article "Export Generate Post Copy of ClipCard: Seasonal Still Life Open in Editor Delet…" at bounding box center [631, 887] width 764 height 1606
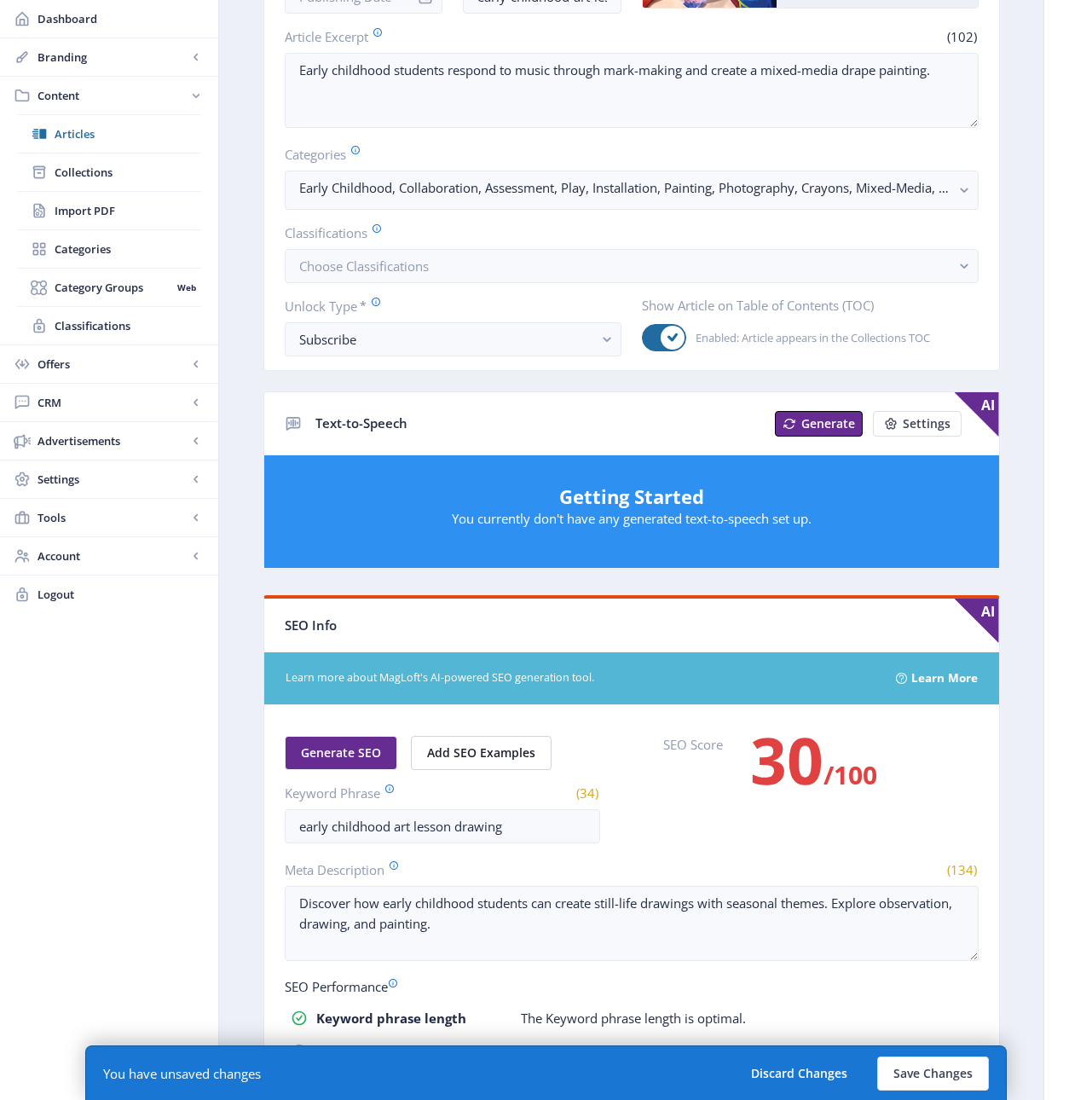
scroll to position [325, 0]
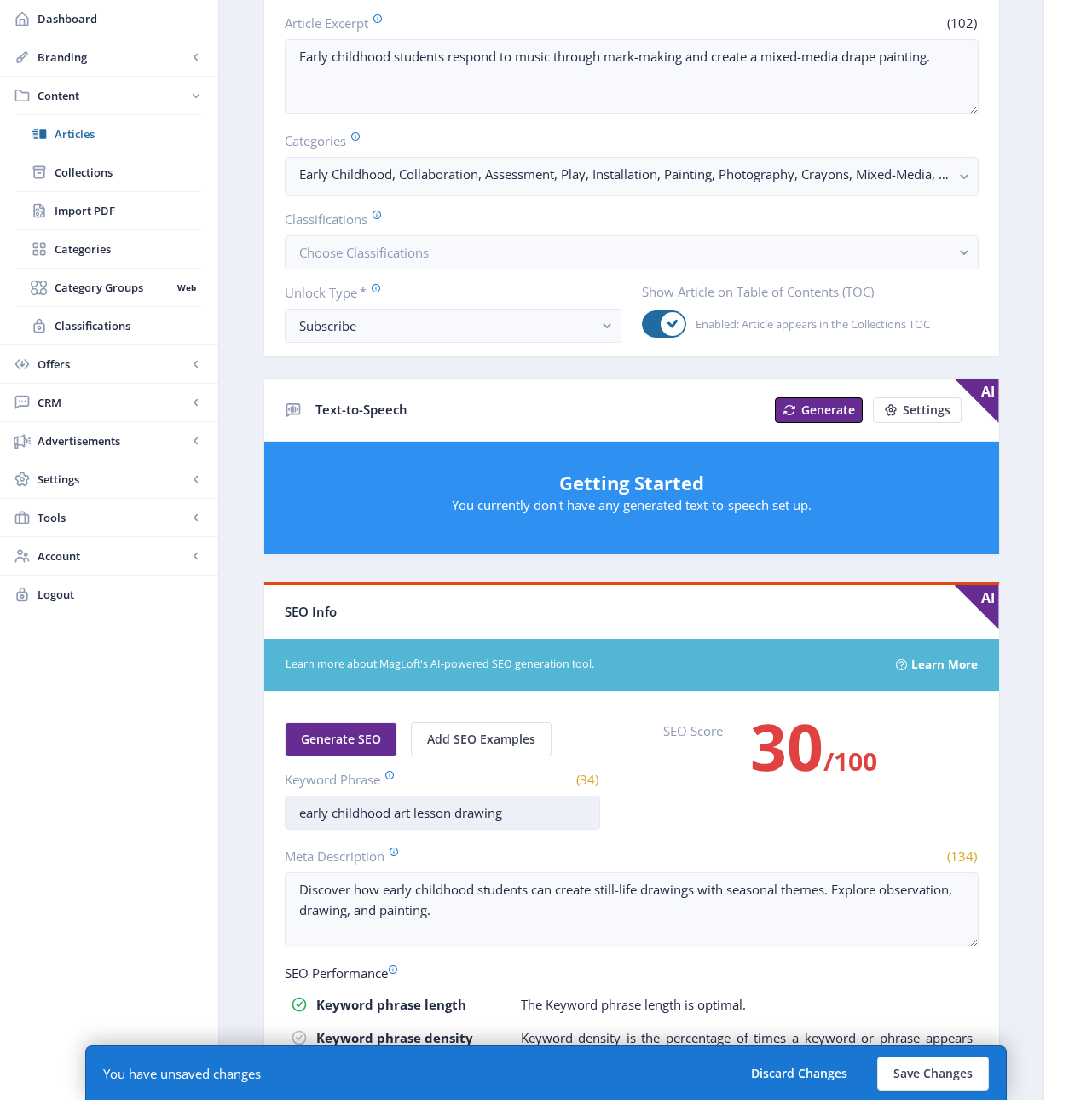
click at [482, 814] on input "early childhood art lesson drawing" at bounding box center [442, 812] width 315 height 35
click at [482, 813] on input "early childhood art lesson drawing" at bounding box center [442, 812] width 315 height 35
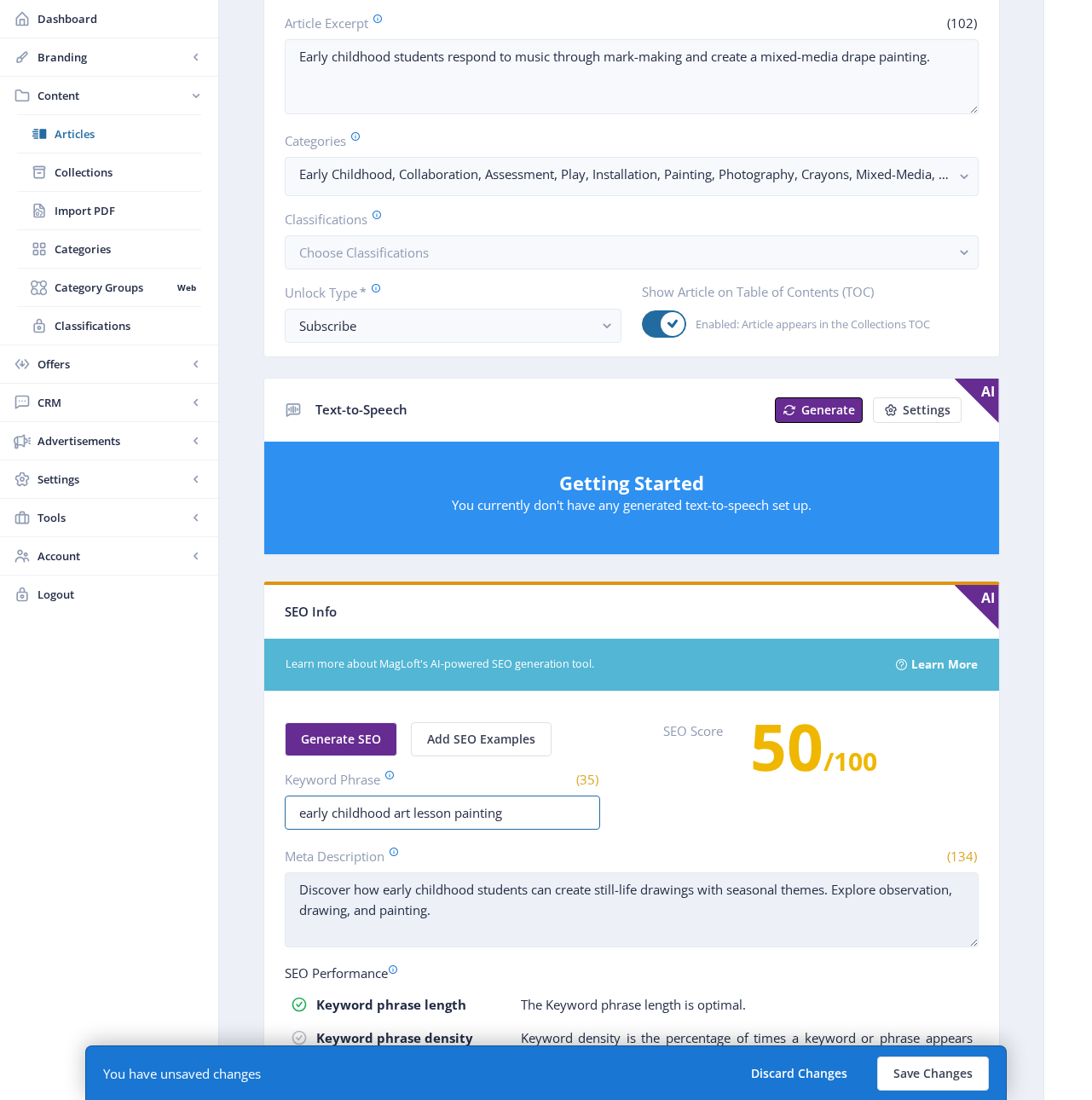
type input "early childhood art lesson painting"
click at [646, 909] on textarea "Discover how early childhood students can create still-life drawings with seaso…" at bounding box center [631, 910] width 693 height 75
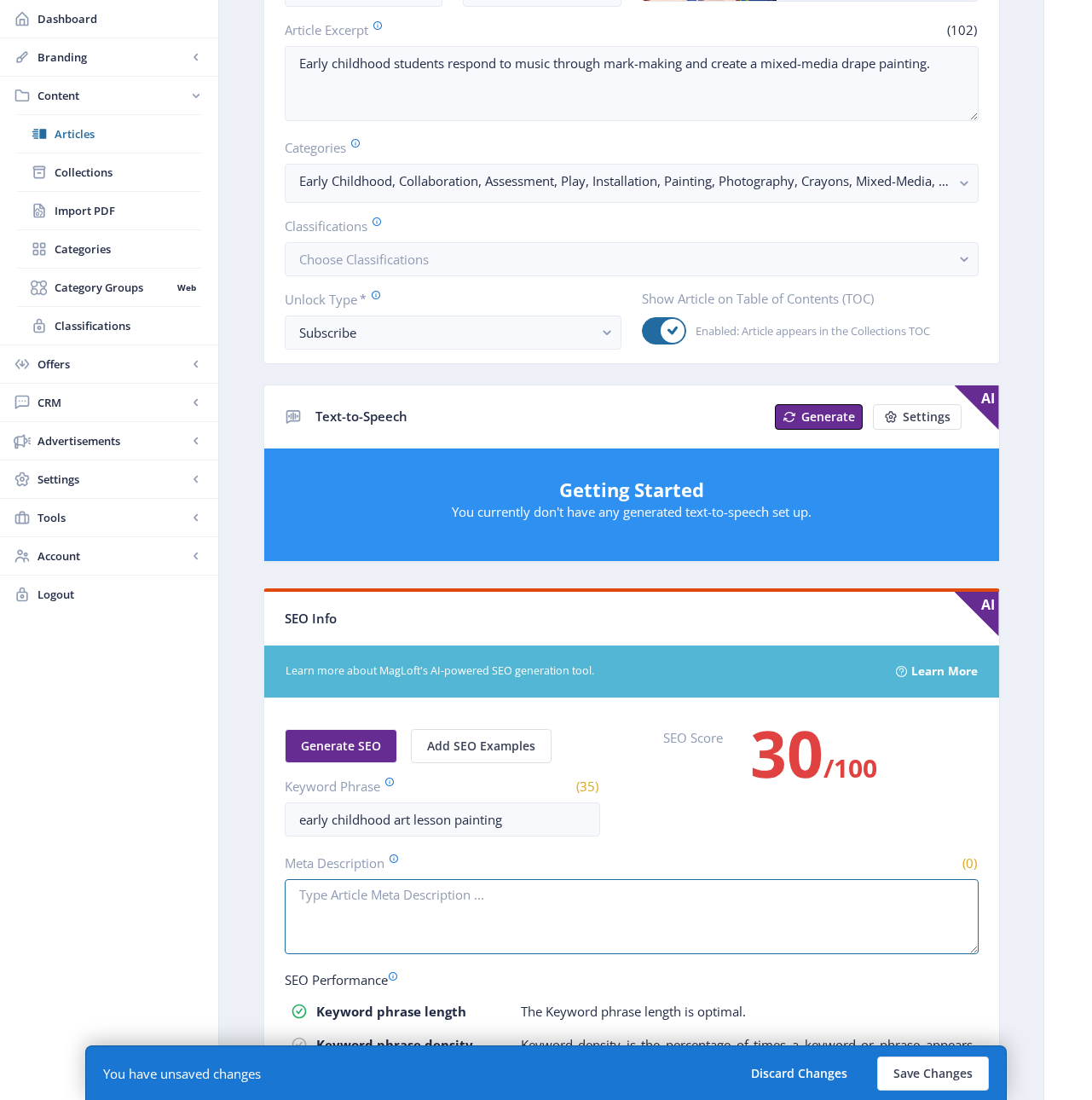
scroll to position [307, 0]
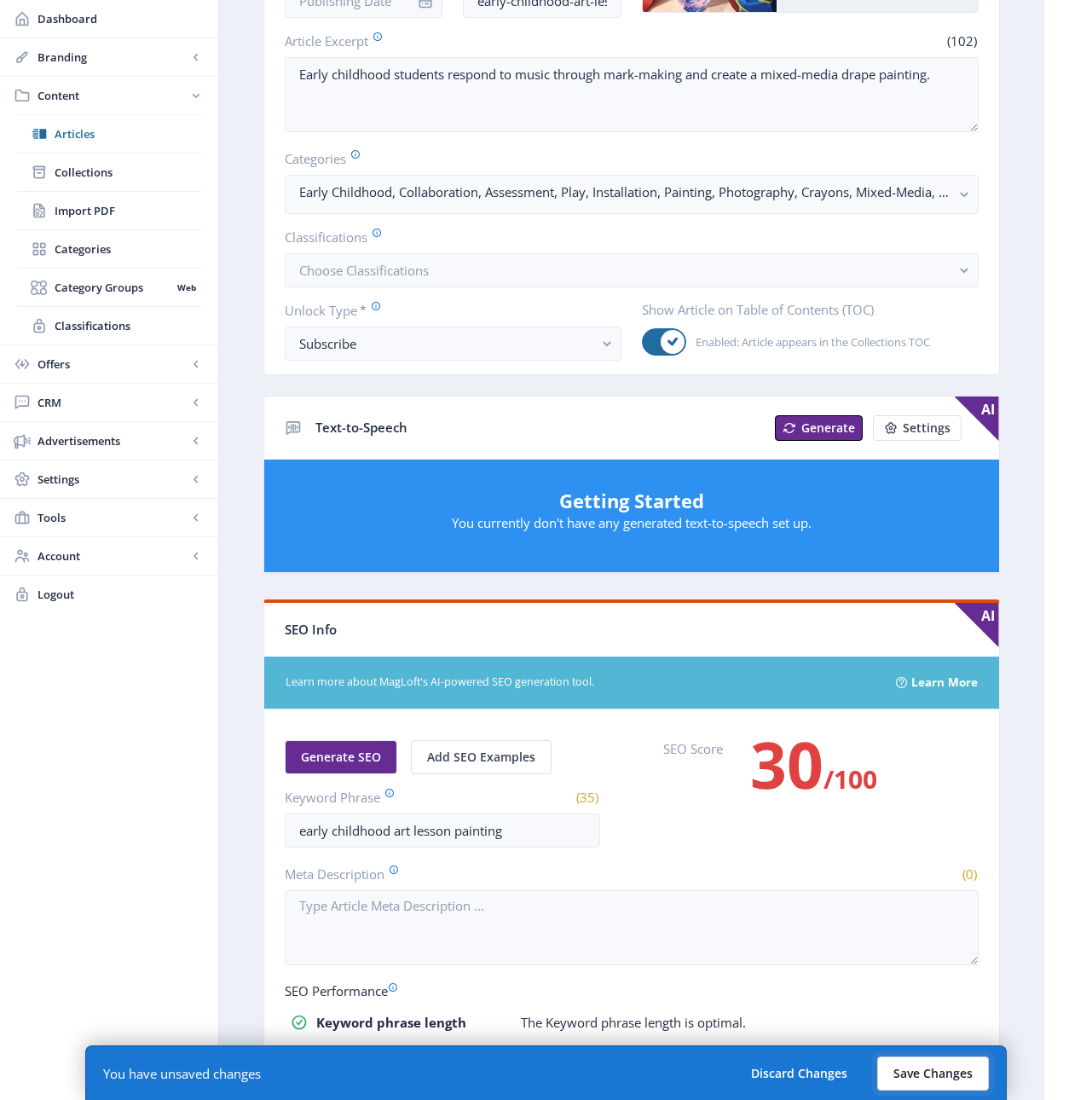
click at [943, 1080] on button "Save Changes" at bounding box center [933, 1073] width 112 height 35
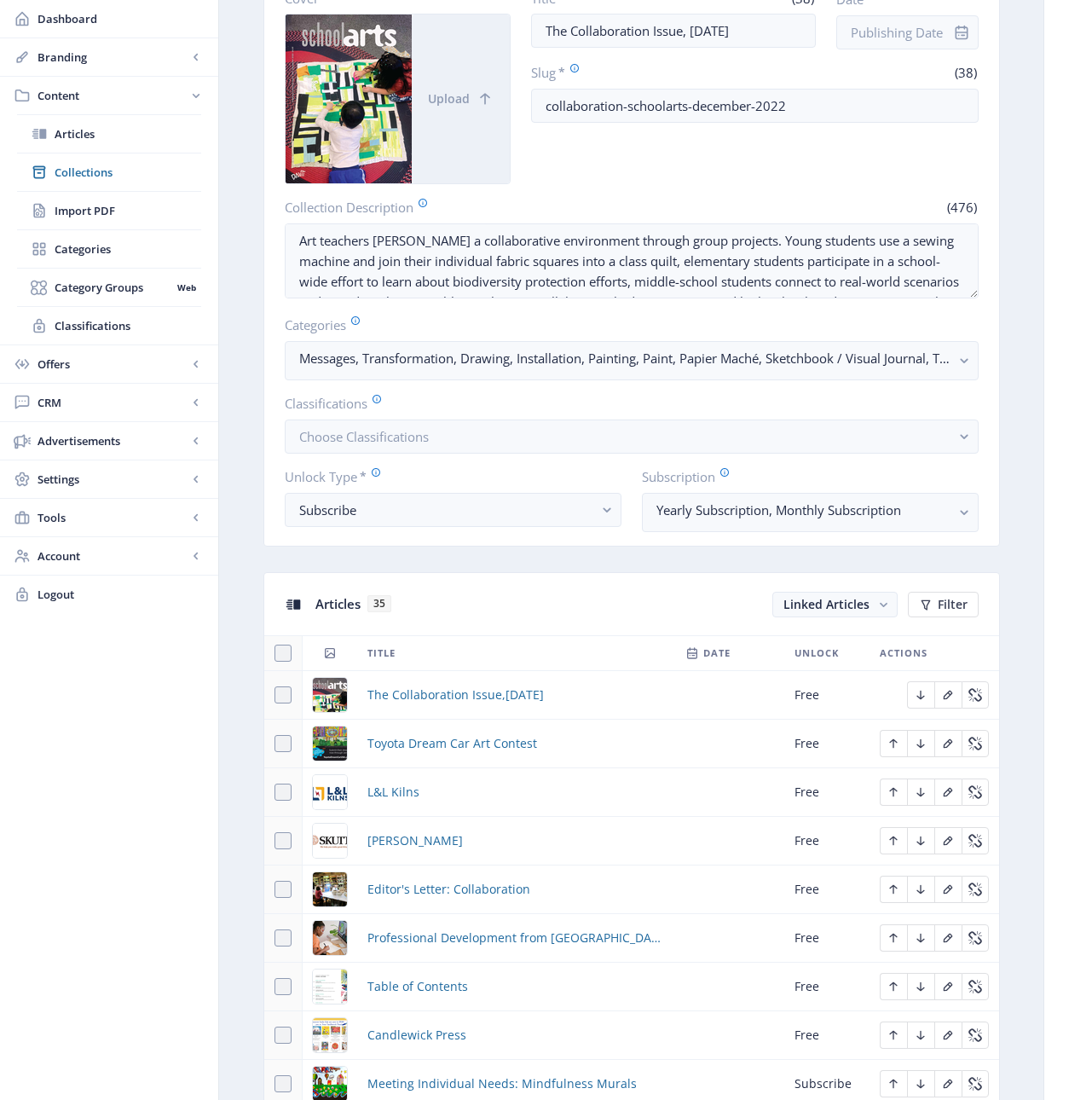
scroll to position [561, 0]
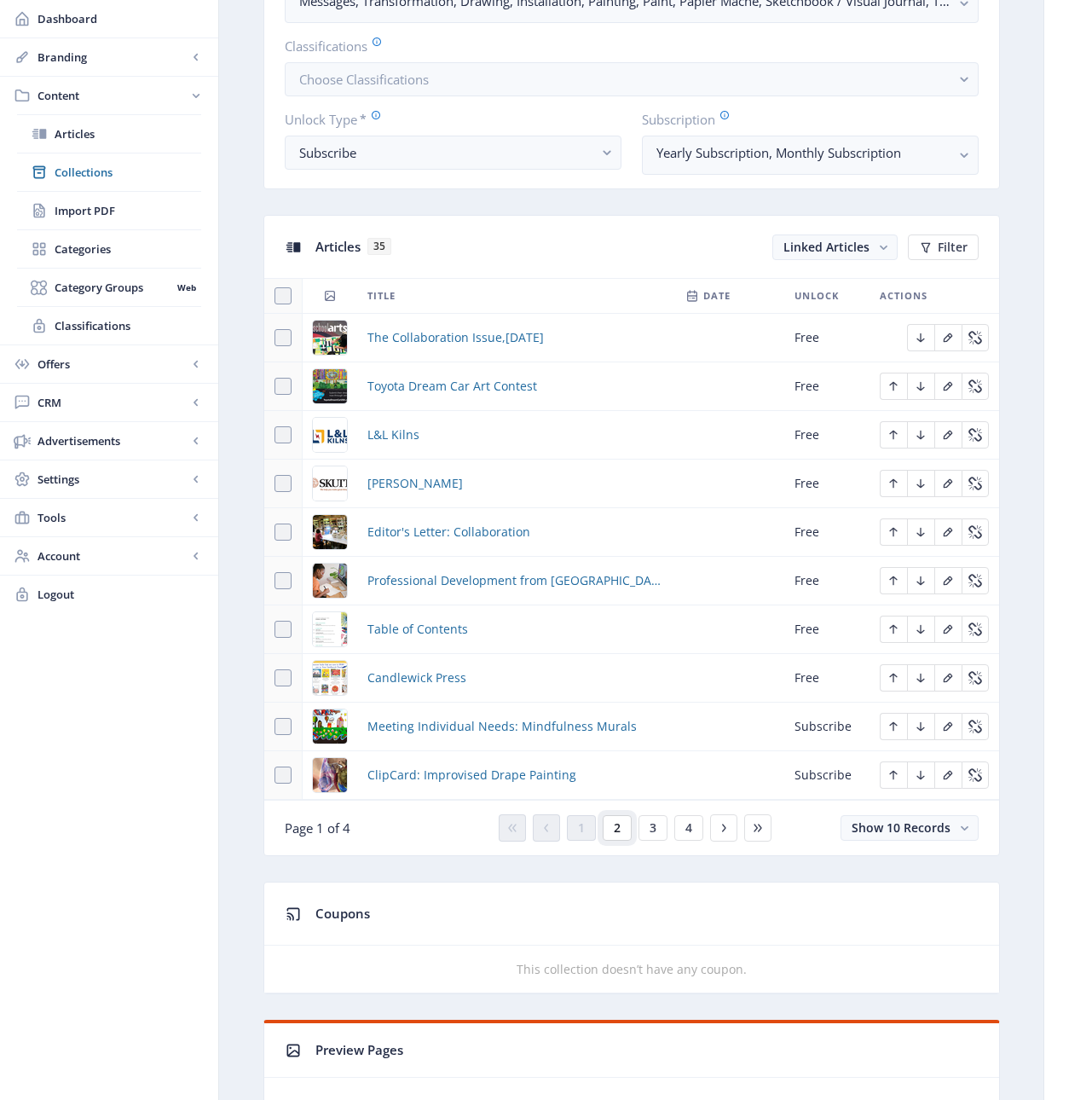
click at [616, 827] on span "2" at bounding box center [617, 827] width 7 height 13
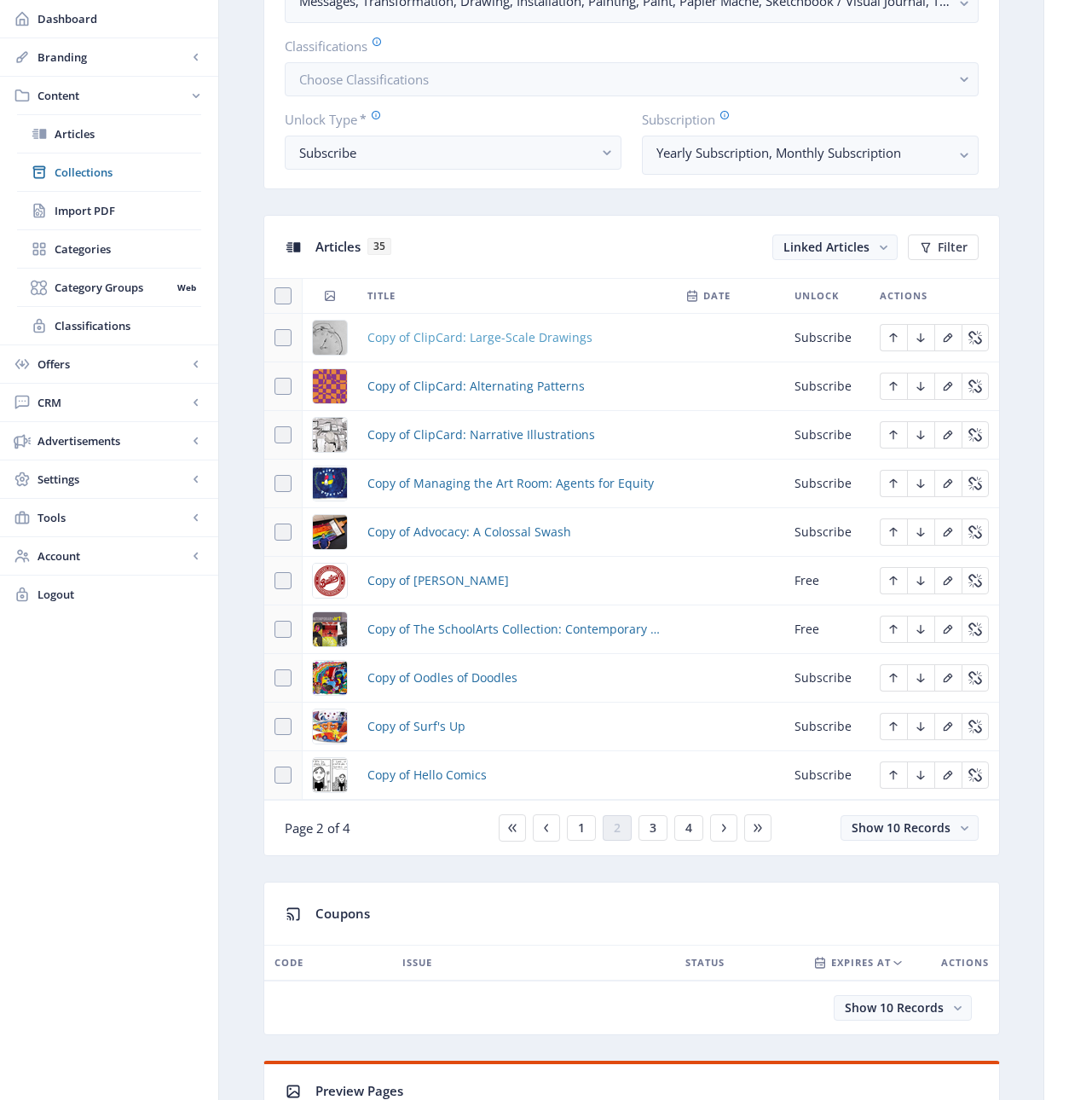
click at [470, 340] on span "Copy of ClipCard: Large-Scale Drawings" at bounding box center [480, 337] width 225 height 20
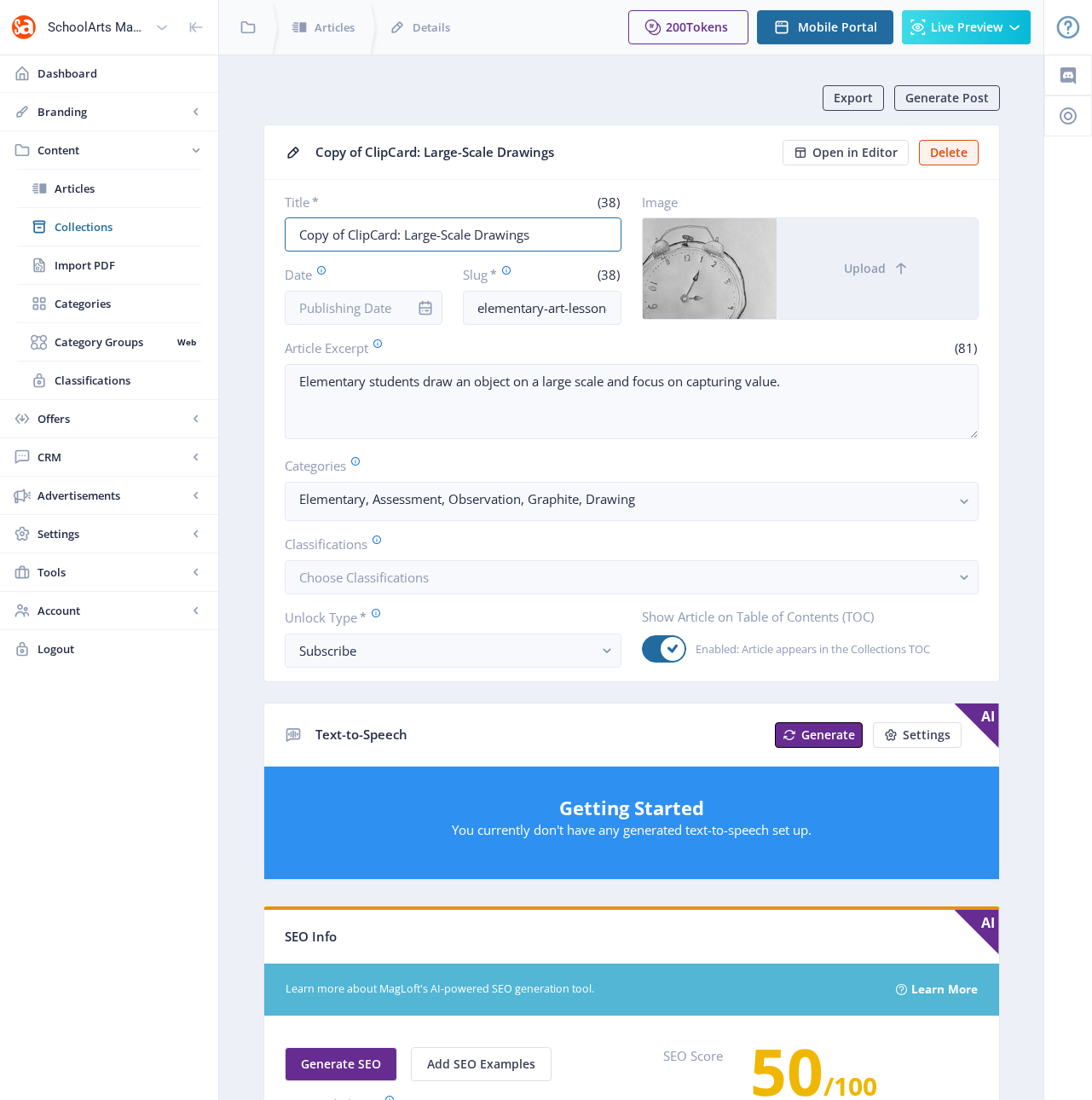
drag, startPoint x: 350, startPoint y: 236, endPoint x: 241, endPoint y: 237, distance: 109.0
click at [241, 237] on nb-layout-column "Export Generate Post Copy of ClipCard: Large-Scale Drawings Open in Editor Dele…" at bounding box center [631, 873] width 826 height 1638
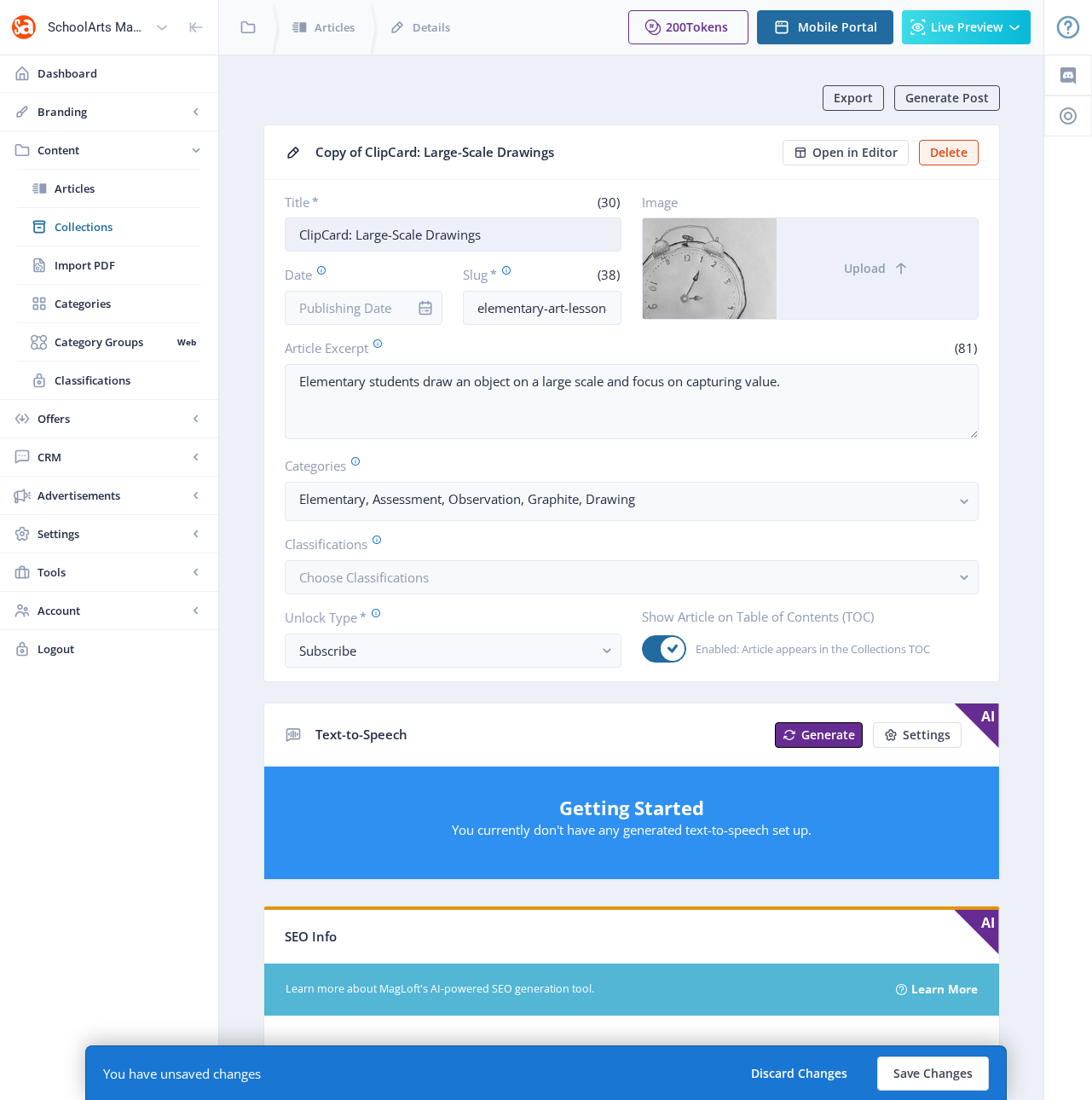
drag, startPoint x: 527, startPoint y: 242, endPoint x: 354, endPoint y: 239, distance: 173.0
click at [354, 239] on input "ClipCard: Large-Scale Drawings" at bounding box center [453, 234] width 337 height 35
type input "ClipCard: New Student Postcards"
drag, startPoint x: 577, startPoint y: 307, endPoint x: 640, endPoint y: 298, distance: 63.6
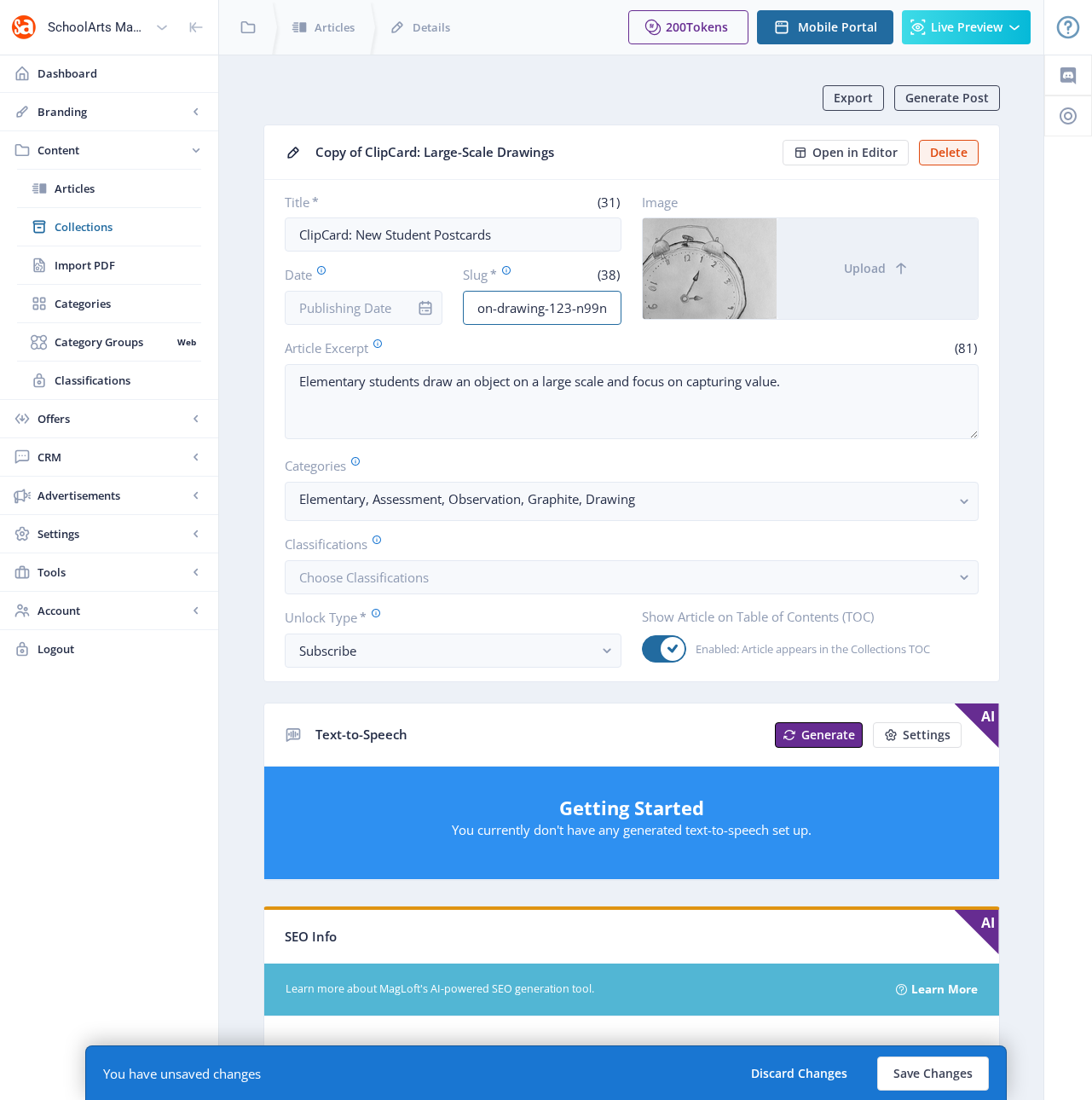
click at [640, 298] on div "Title * (31) ClipCard: New Student Postcards Date Slug * (38) elementary-art-le…" at bounding box center [631, 259] width 693 height 131
click at [608, 313] on input "elementary-art-lesson-drawing-123-n99n" at bounding box center [542, 307] width 159 height 35
drag, startPoint x: 606, startPoint y: 308, endPoint x: 506, endPoint y: 312, distance: 100.1
click at [506, 312] on input "elementary-art-lesson-drawing-123-n99n" at bounding box center [542, 307] width 159 height 35
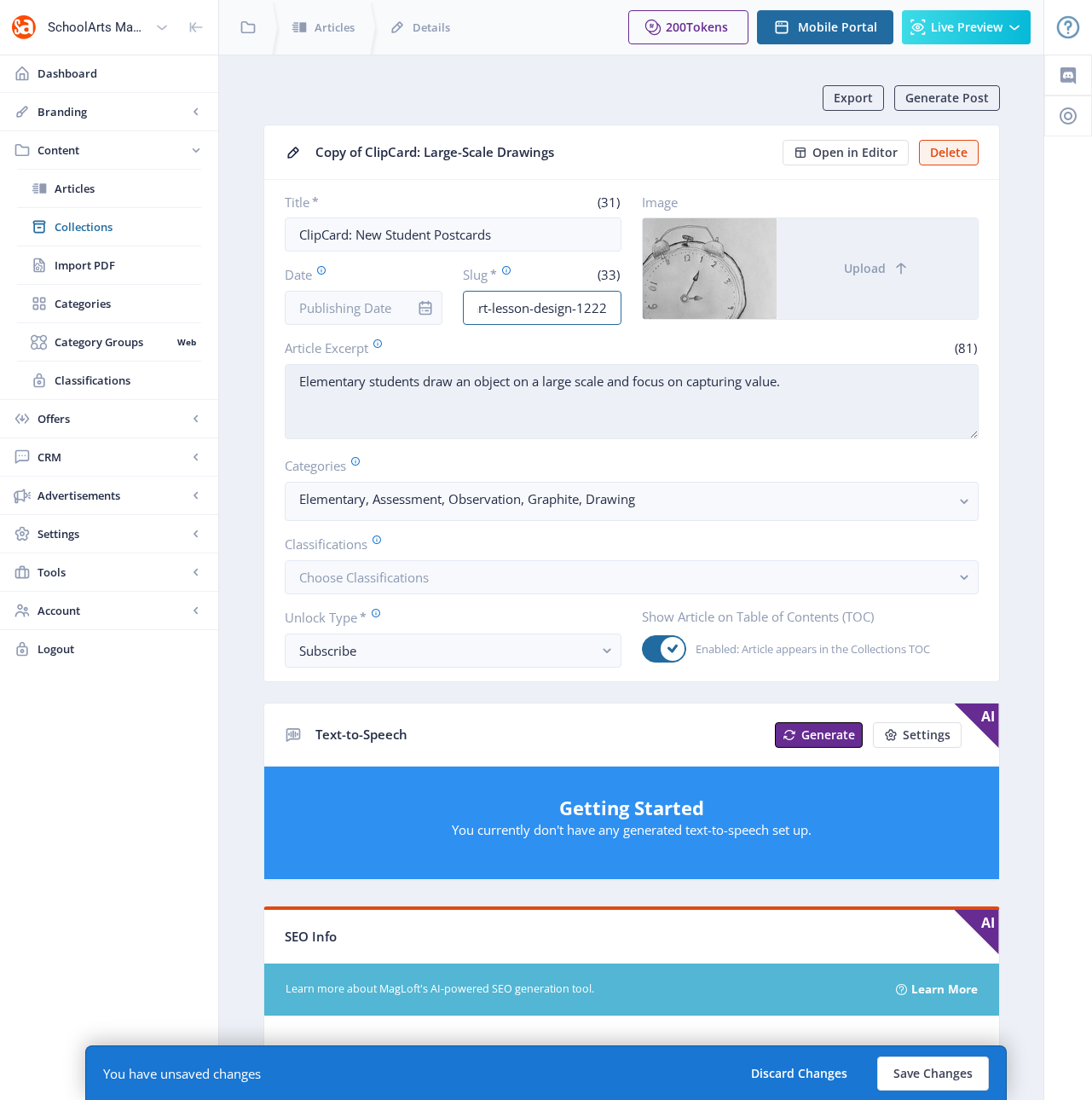
type input "elementary-art-lesson-design-1222"
click at [510, 378] on textarea "Elementary students draw an object on a large scale and focus on capturing valu…" at bounding box center [631, 401] width 693 height 75
drag, startPoint x: 427, startPoint y: 380, endPoint x: 891, endPoint y: 384, distance: 464.0
click at [891, 384] on textarea "Elementary students draw an object on a large scale and focus on capturing valu…" at bounding box center [631, 401] width 693 height 75
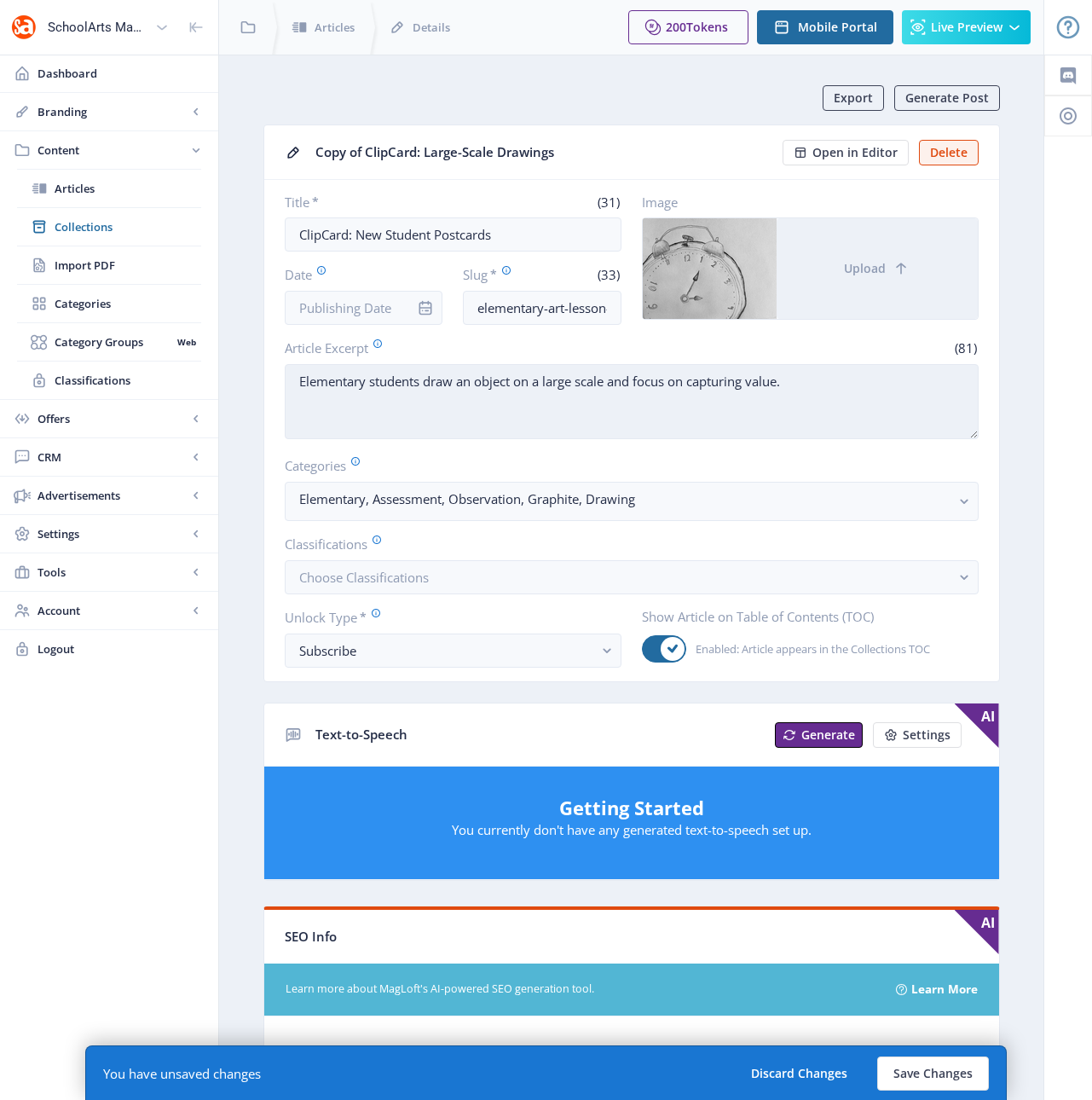
paste textarea "esign postcards with positive, welcoming messages for students who will take ar…"
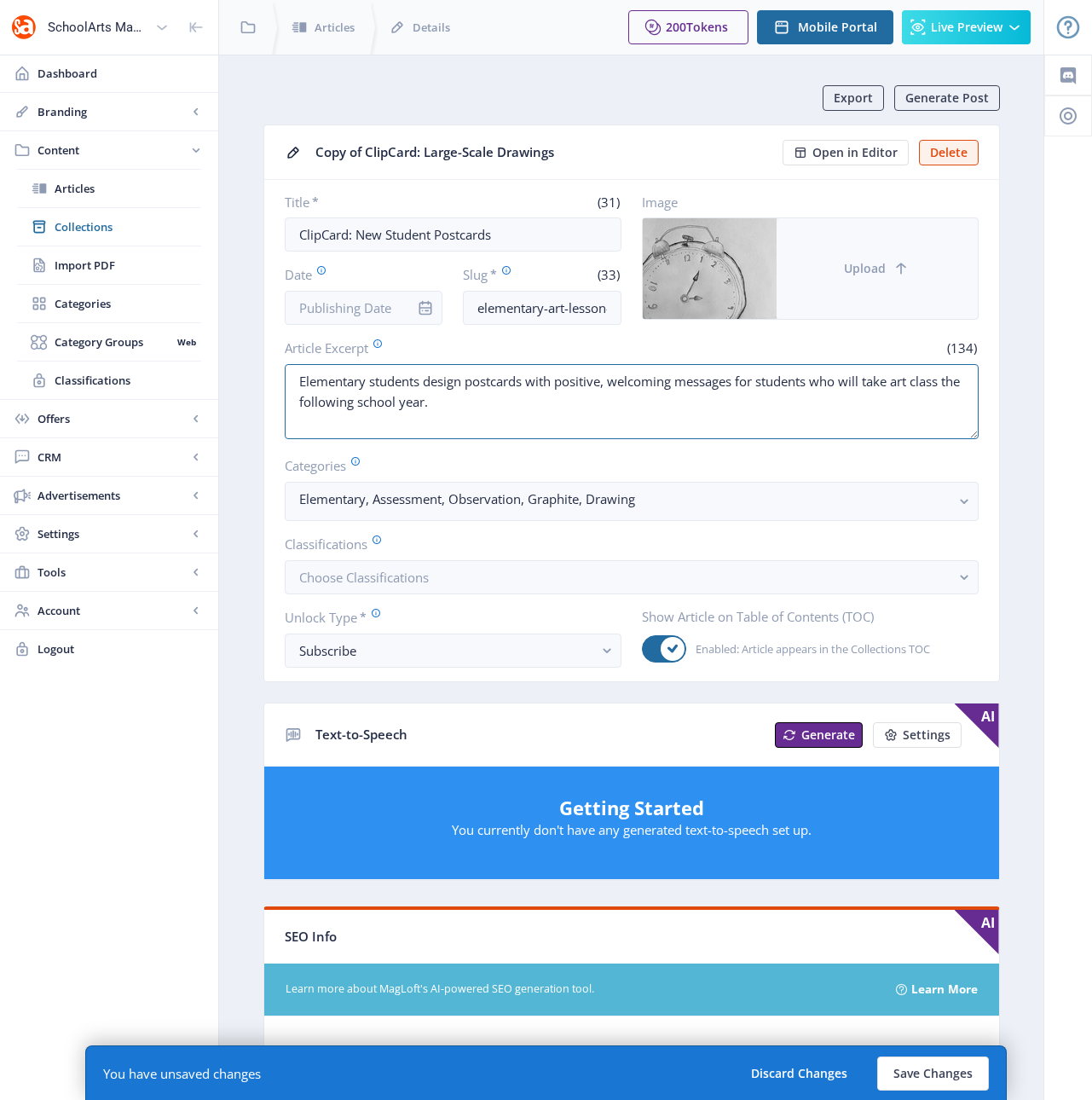
type textarea "Elementary students design postcards with positive, welcoming messages for stud…"
click at [872, 286] on button "Upload" at bounding box center [877, 268] width 201 height 101
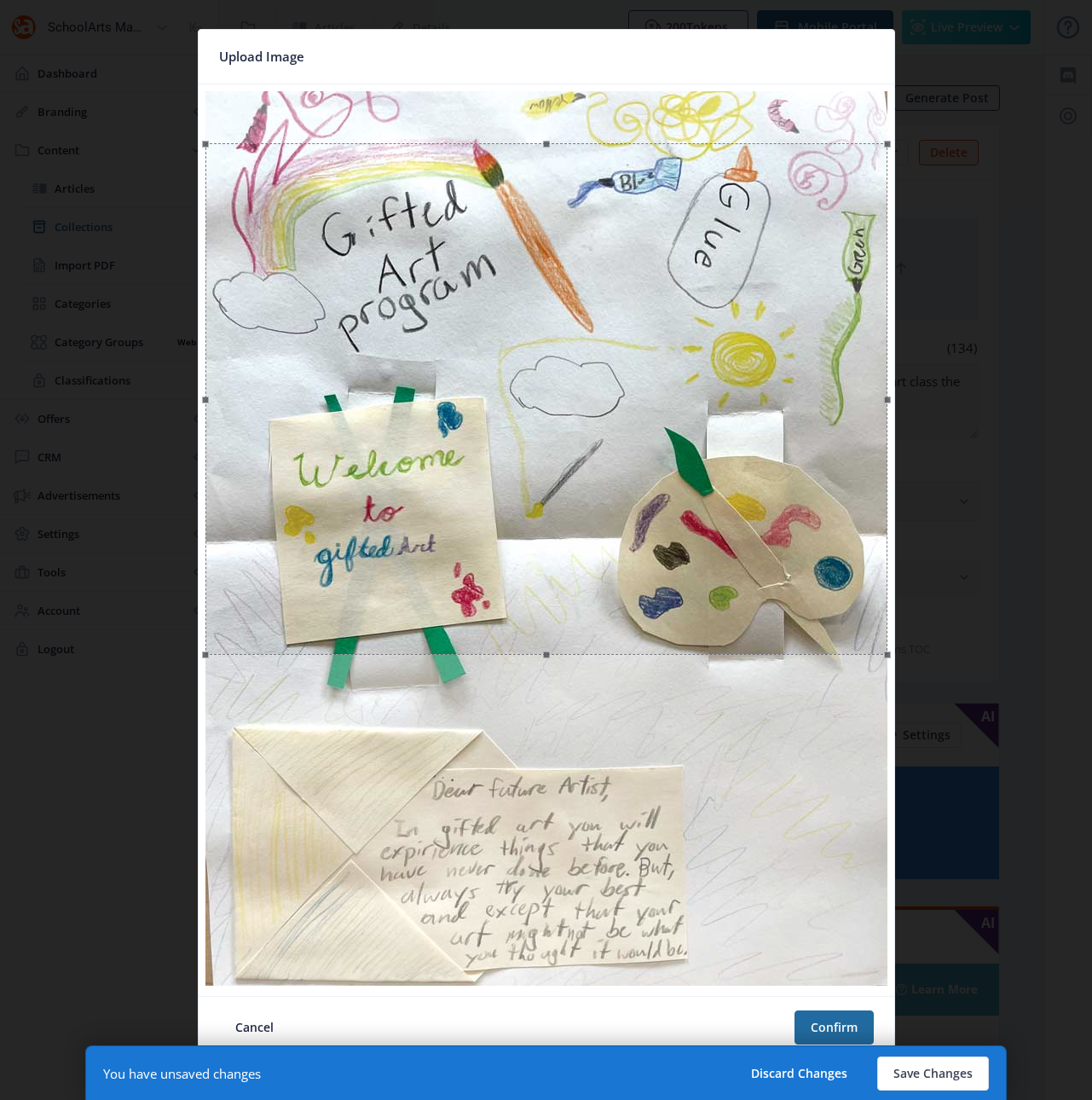
drag, startPoint x: 646, startPoint y: 503, endPoint x: 656, endPoint y: 555, distance: 53.0
click at [656, 555] on div at bounding box center [546, 399] width 682 height 512
click at [840, 1021] on button "Confirm" at bounding box center [834, 1027] width 80 height 35
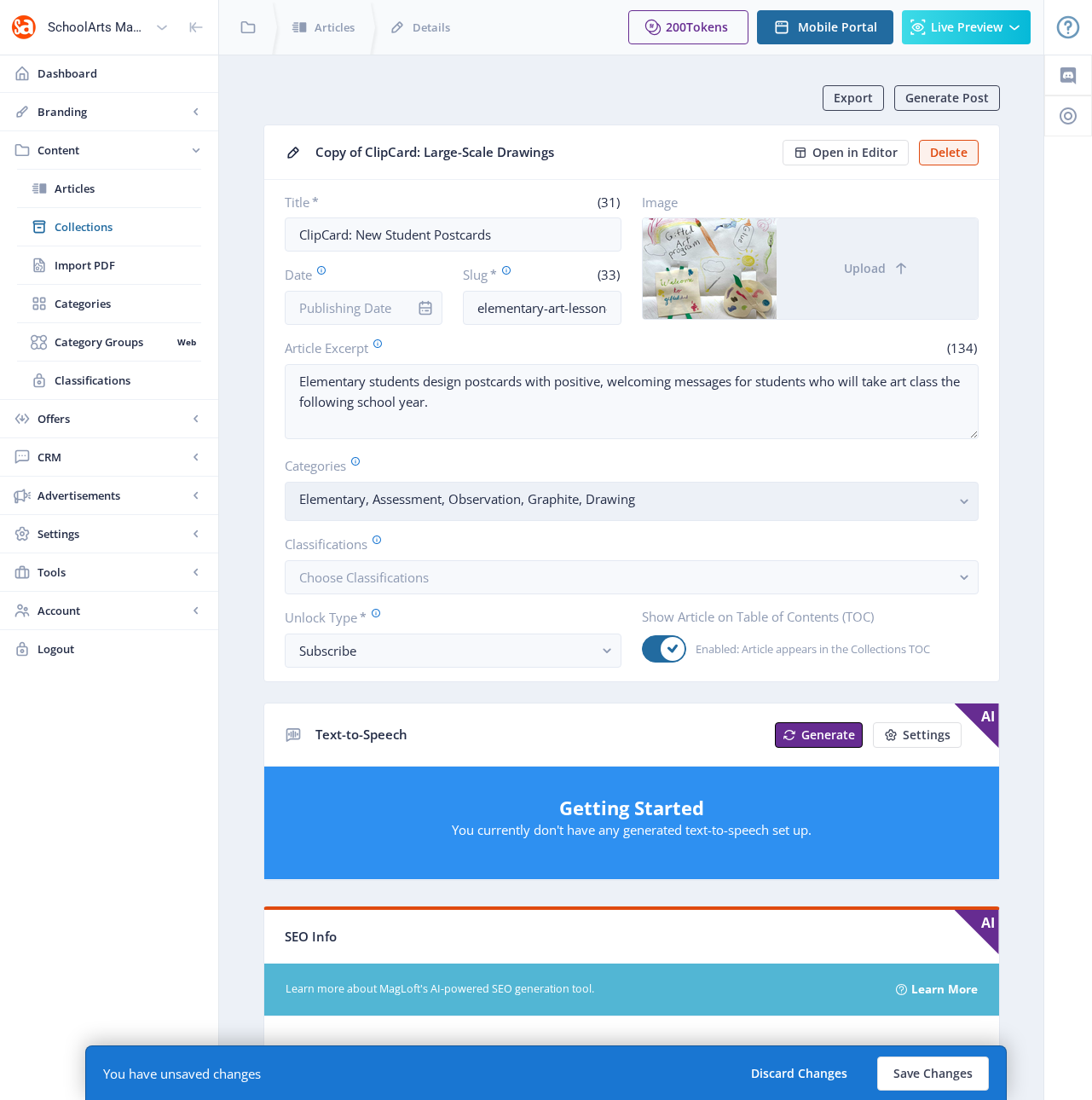
click at [952, 500] on button "Elementary, Assessment, Observation, Graphite, Drawing" at bounding box center [631, 501] width 693 height 39
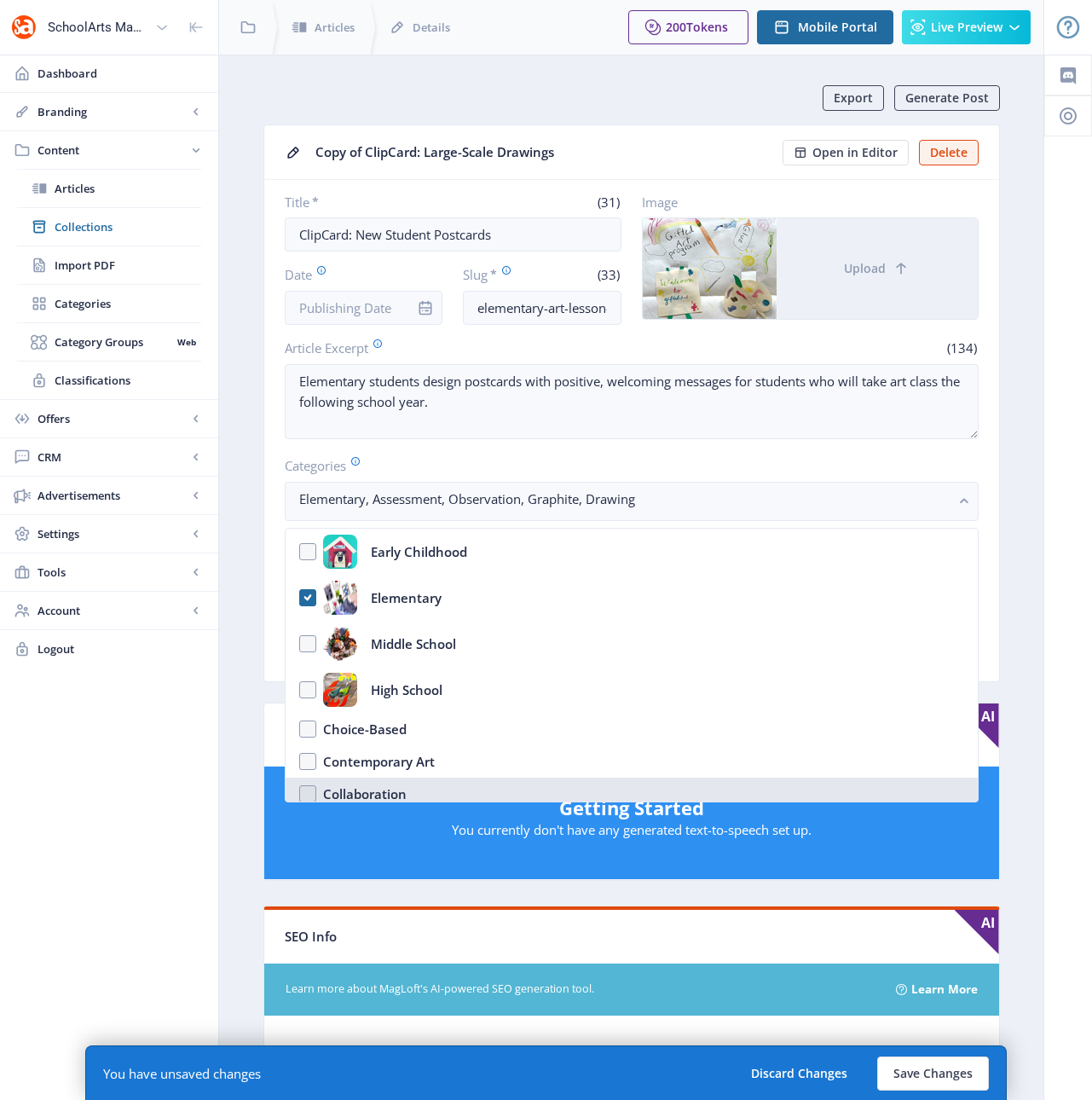
click at [376, 788] on div "Collaboration" at bounding box center [365, 794] width 83 height 20
checkbox input "true"
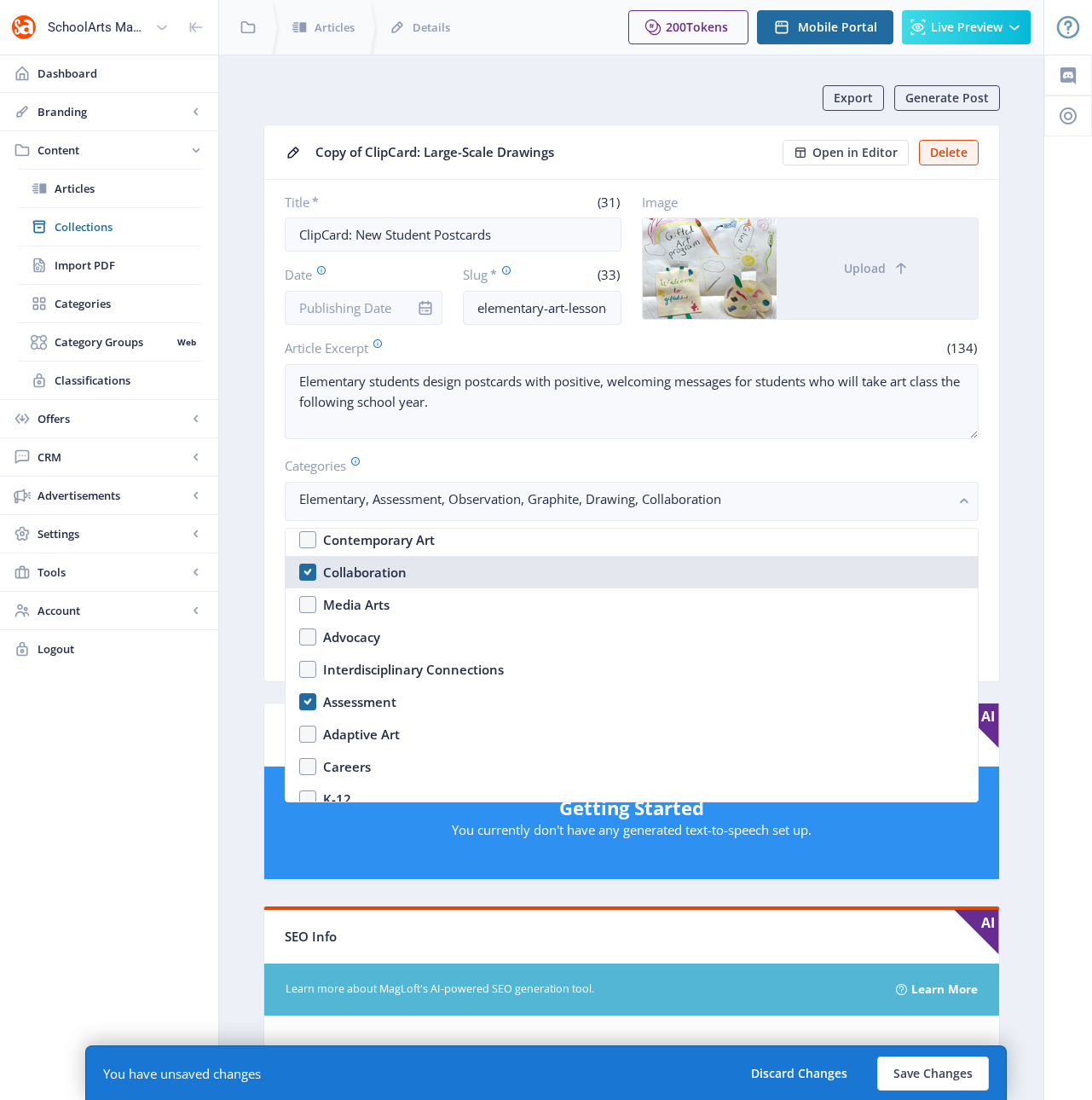
scroll to position [222, 0]
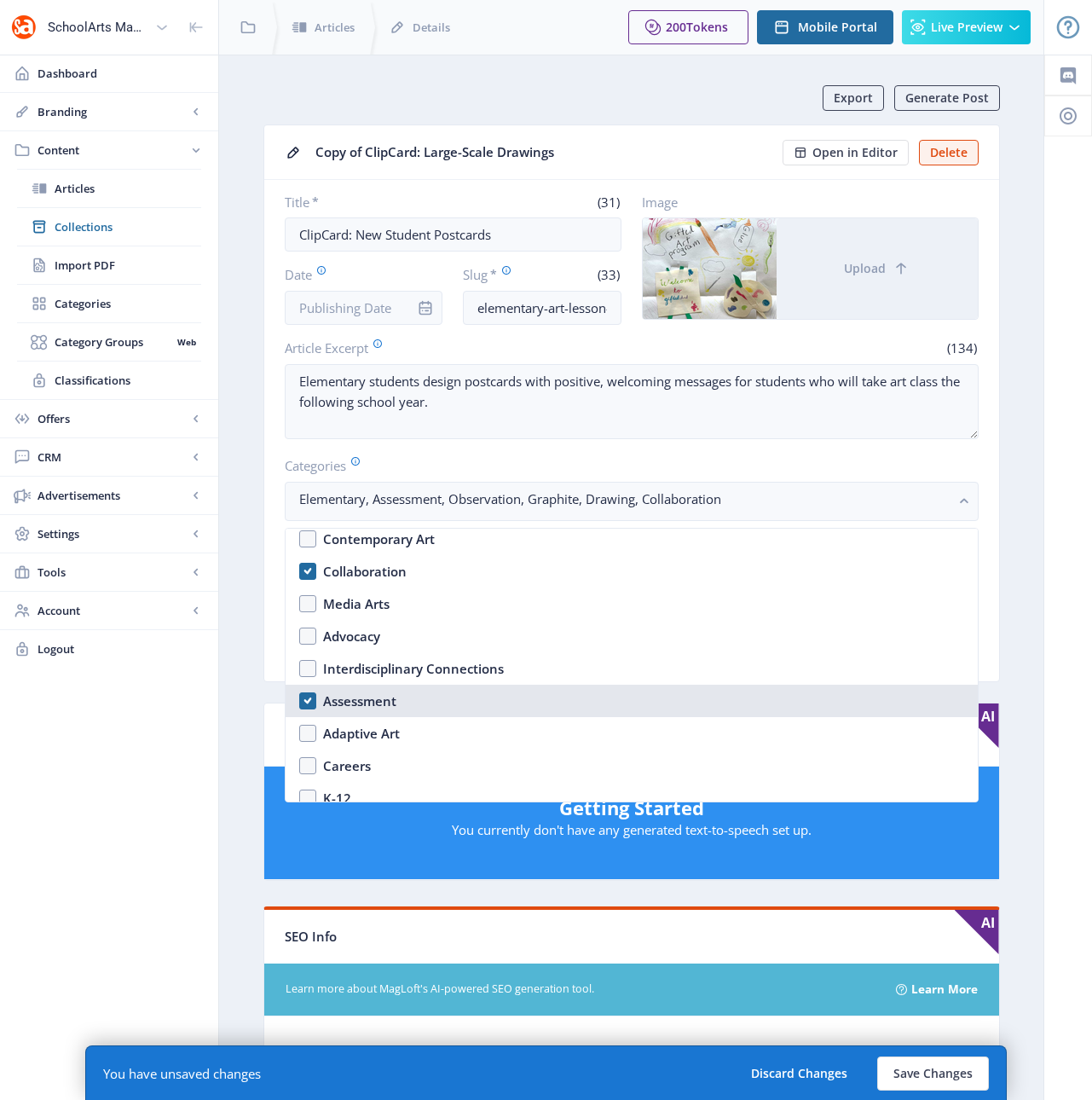
click at [360, 701] on div "Assessment" at bounding box center [360, 701] width 74 height 20
click at [360, 701] on div "Assessment" at bounding box center [360, 701] width 74 height 20
checkbox input "true"
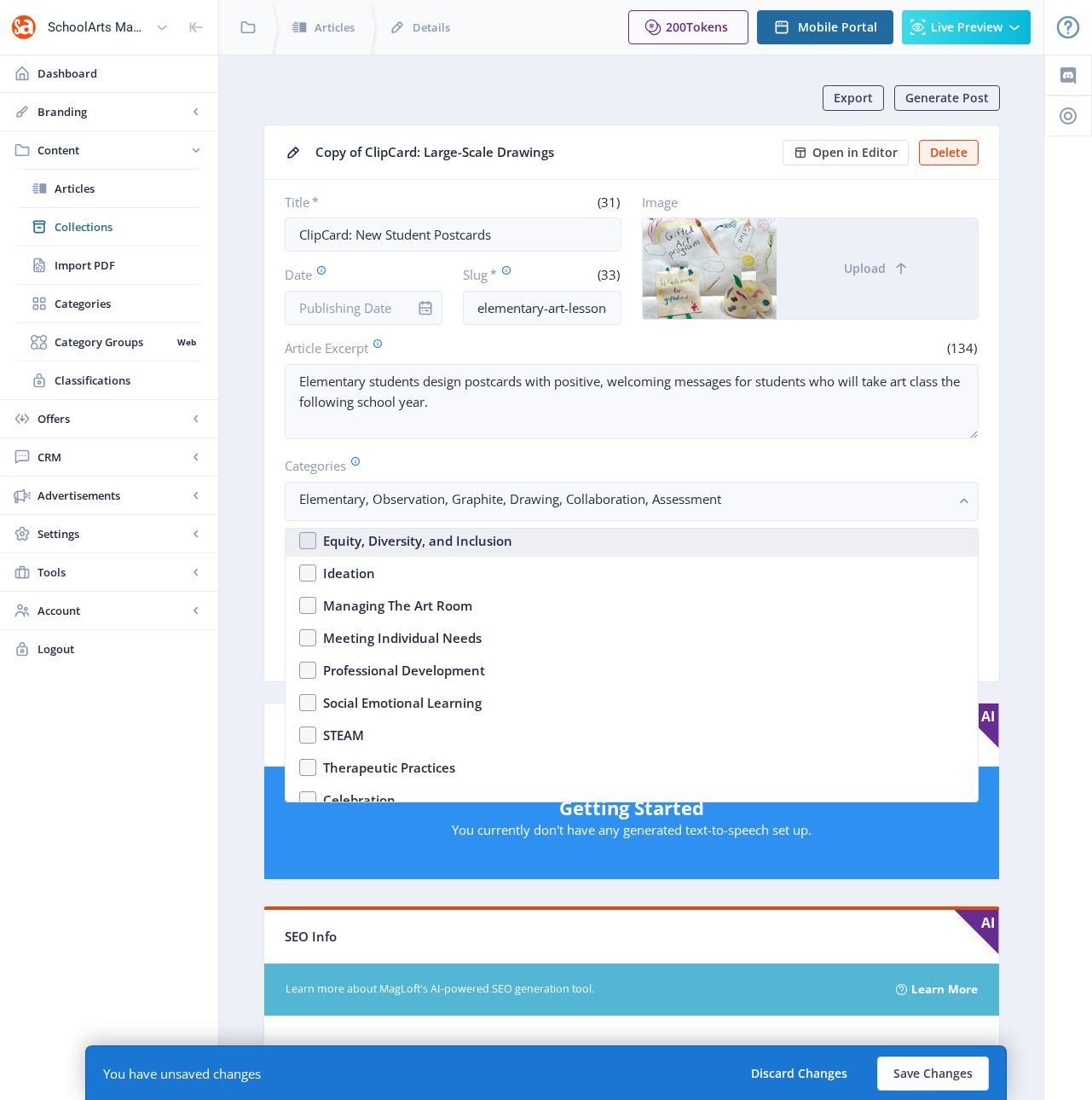
scroll to position [691, 0]
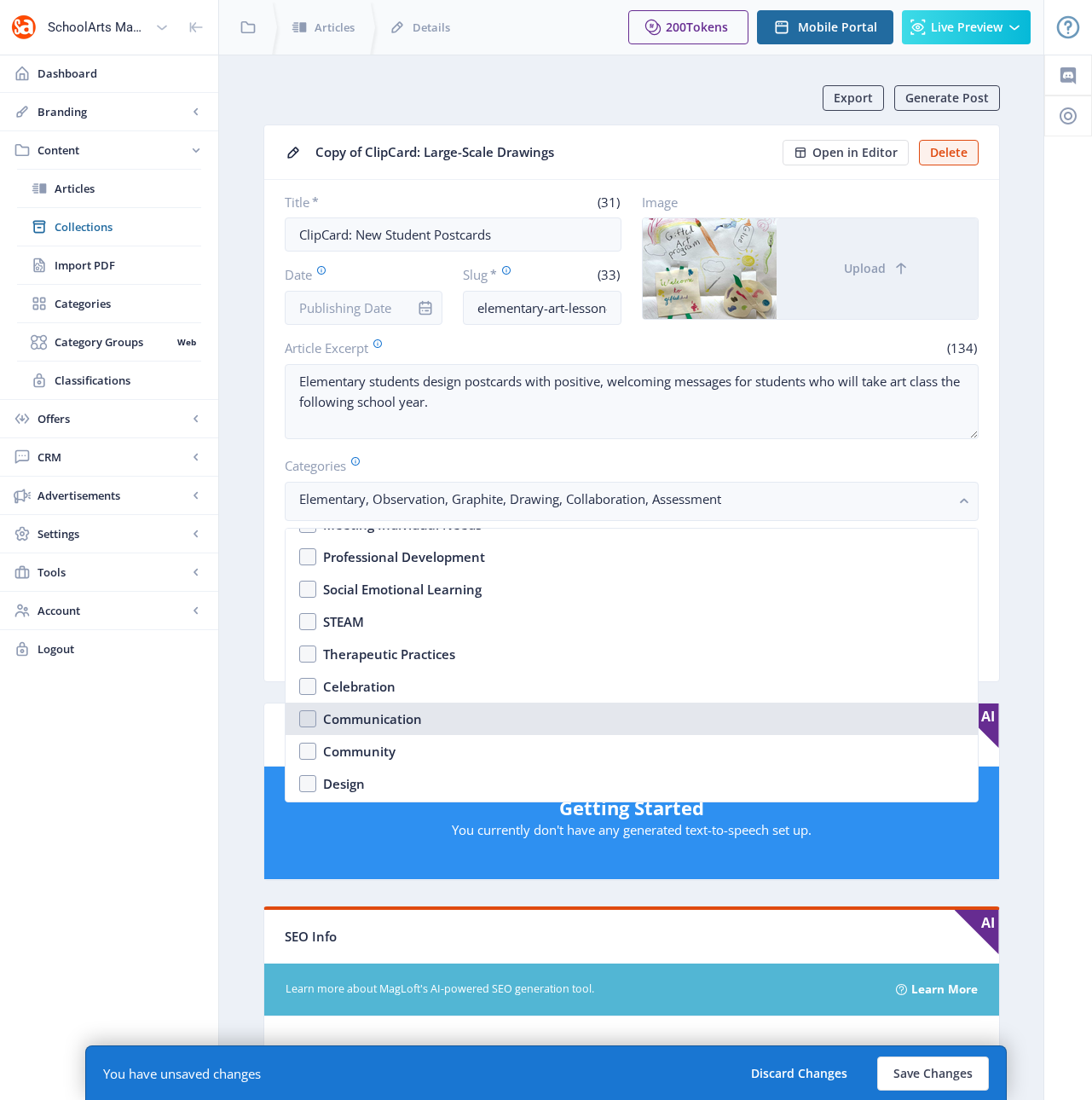
click at [376, 718] on div "Communication" at bounding box center [373, 718] width 99 height 20
checkbox input "true"
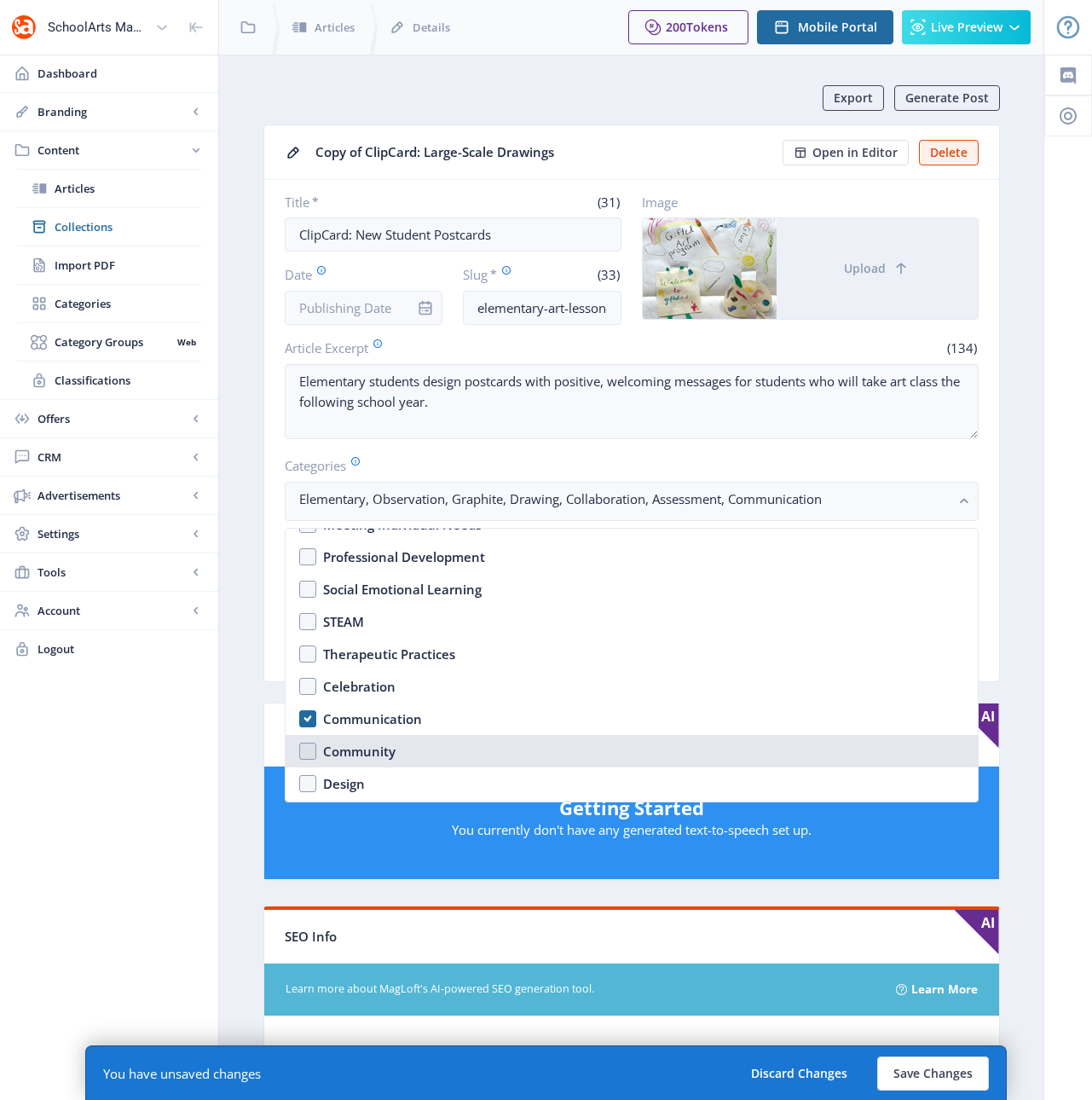
click at [381, 749] on div "Community" at bounding box center [360, 750] width 73 height 20
checkbox input "true"
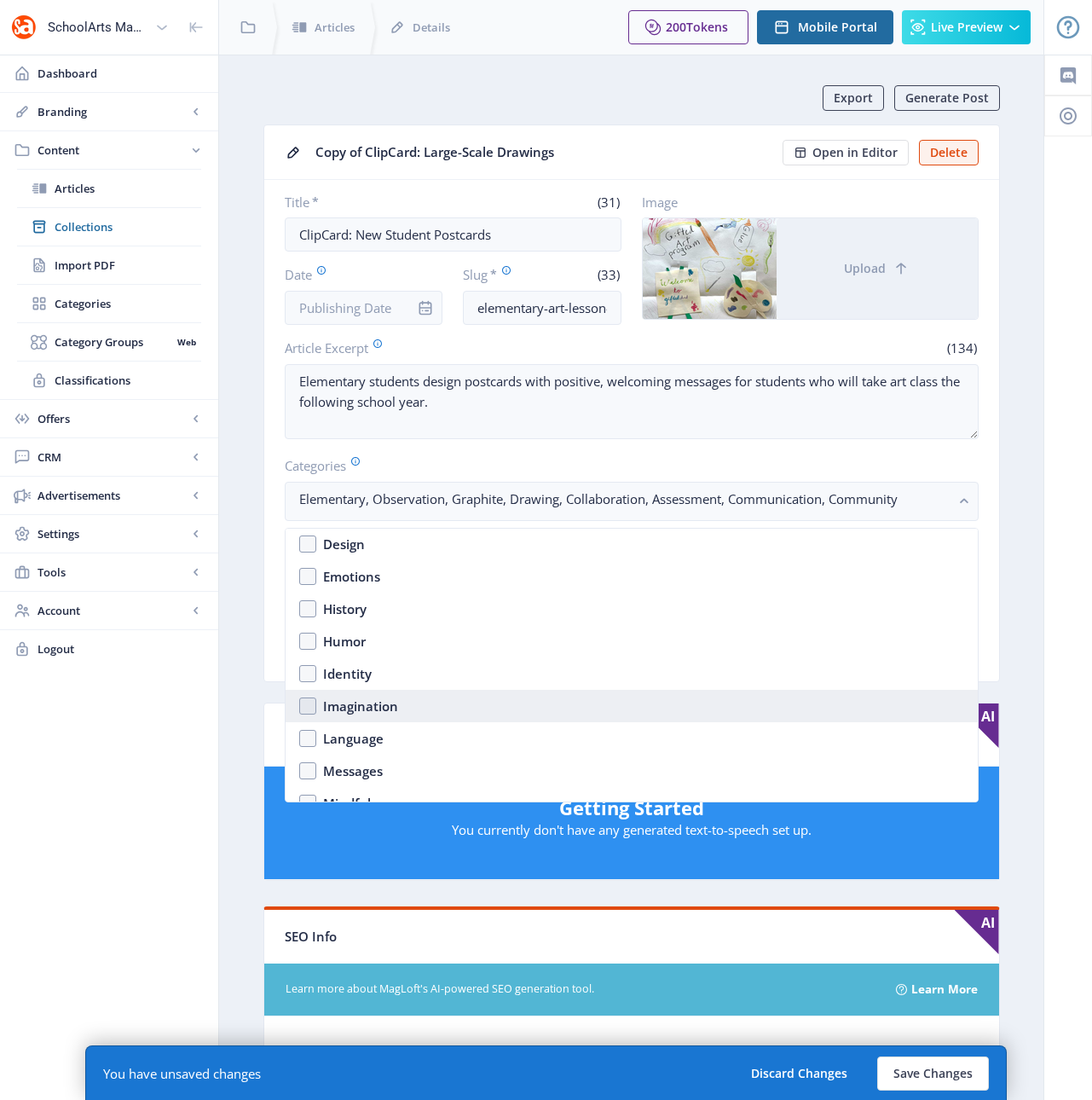
scroll to position [943, 0]
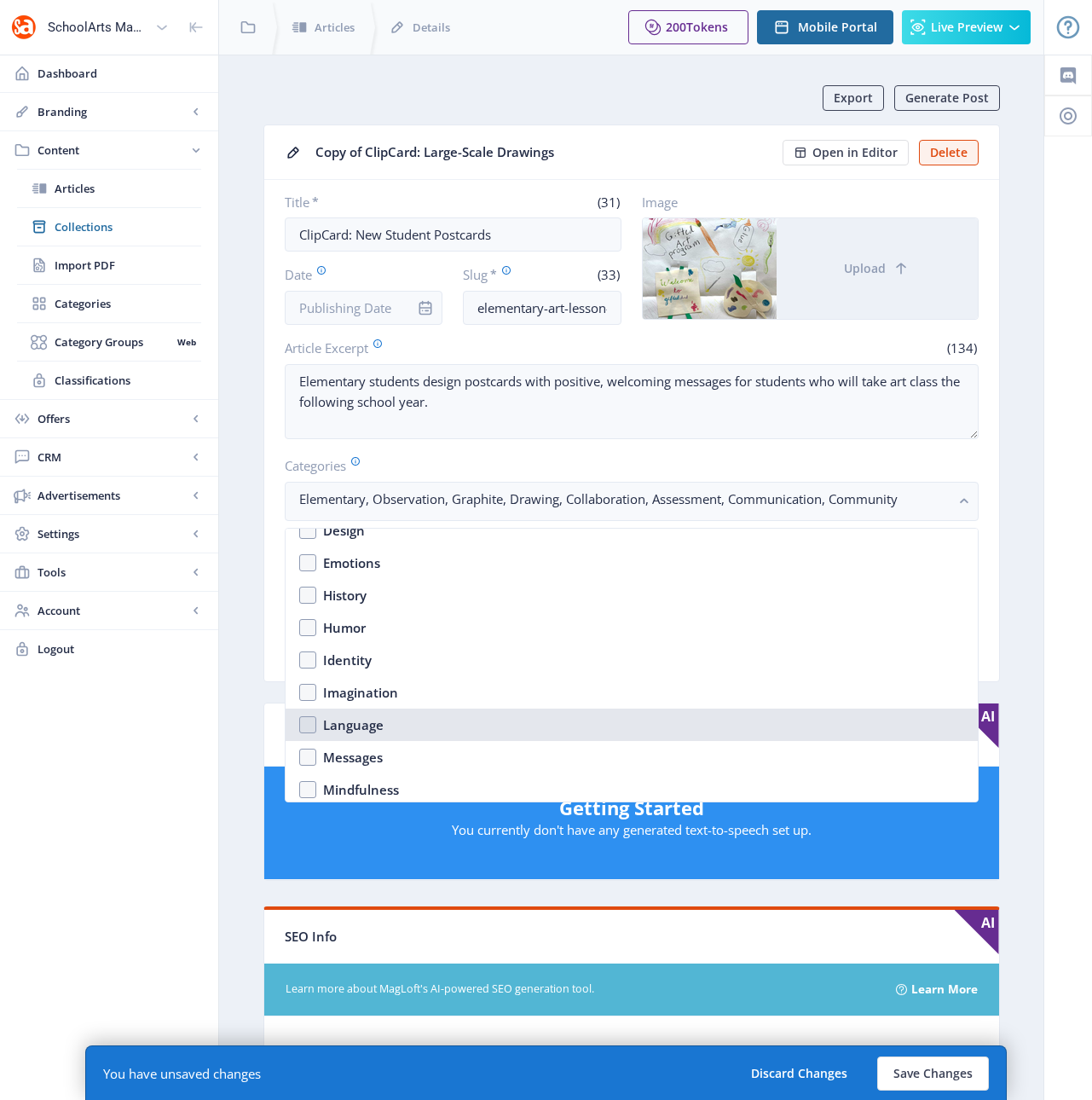
click at [363, 726] on div "Language" at bounding box center [353, 724] width 60 height 20
checkbox input "true"
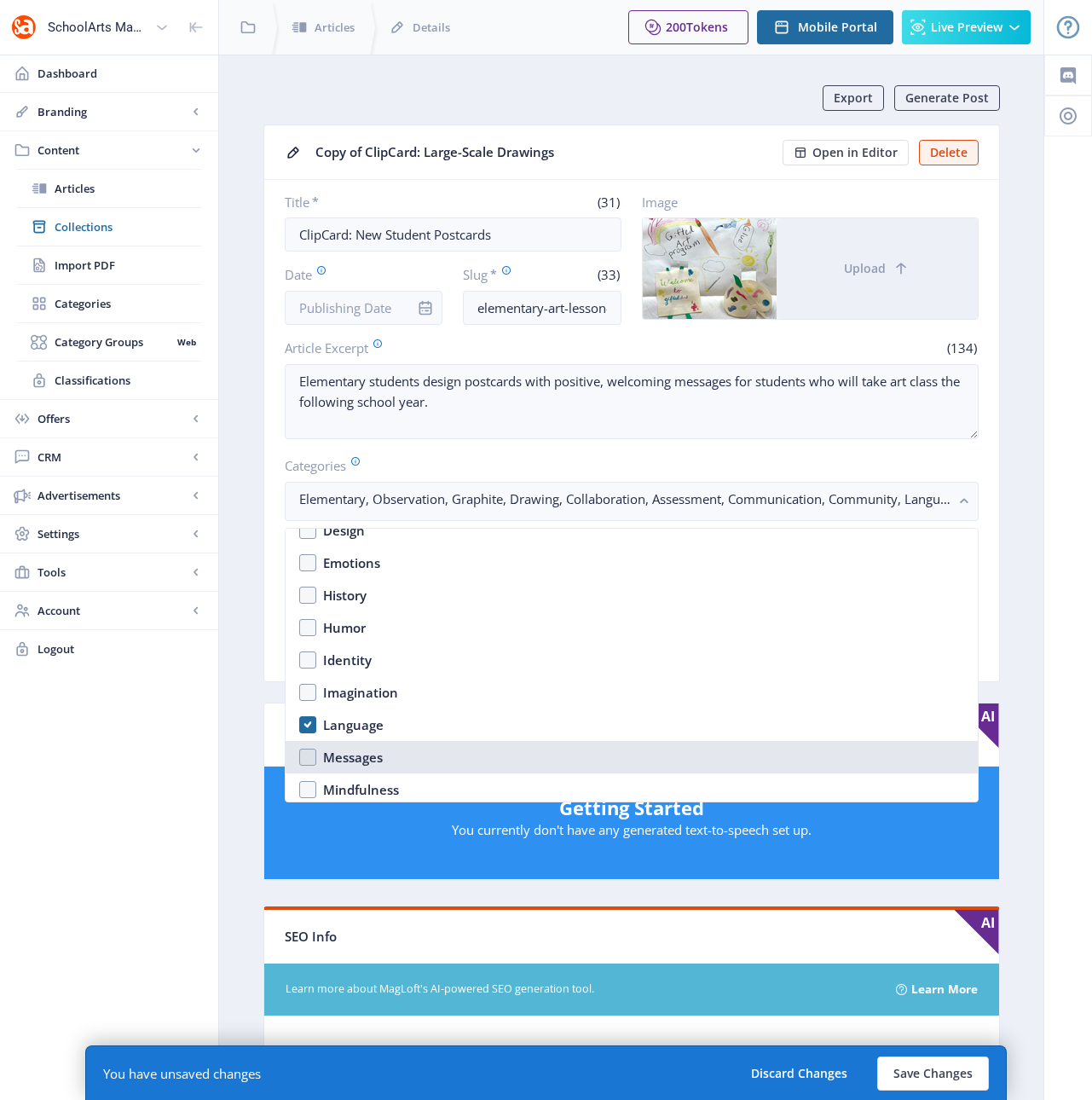
click at [352, 754] on div "Messages" at bounding box center [352, 756] width 59 height 20
checkbox input "true"
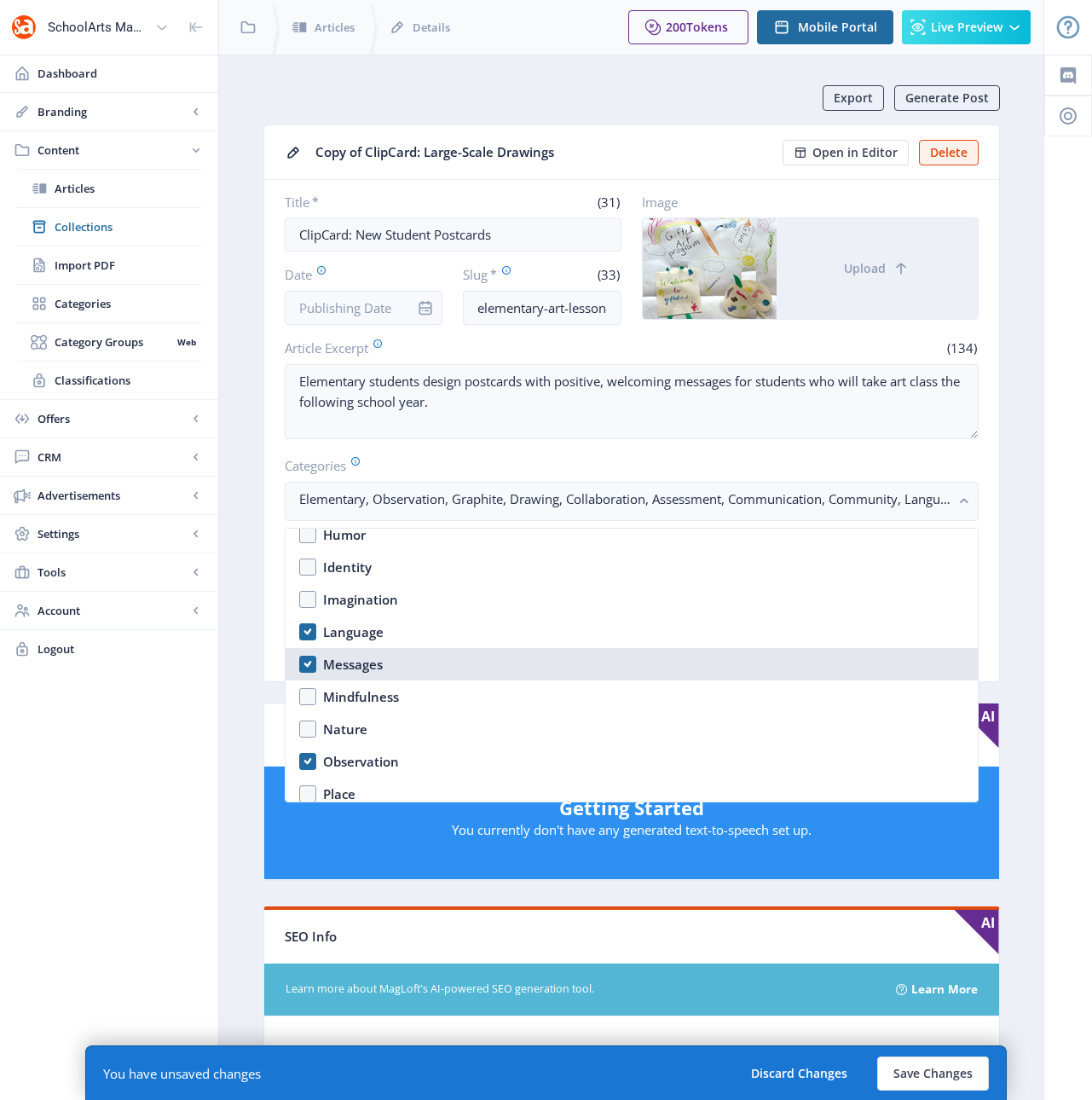
scroll to position [1060, 0]
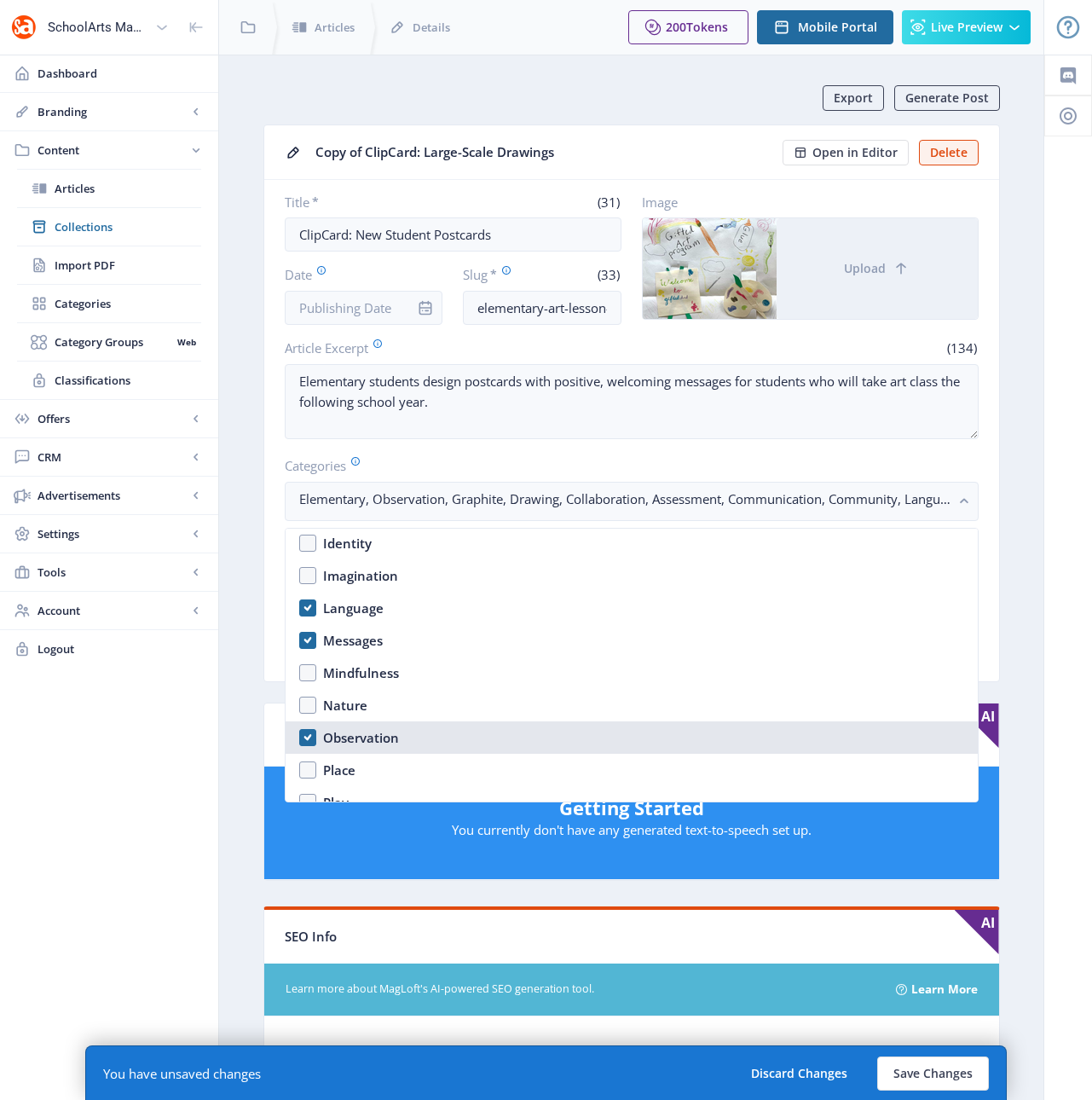
click at [365, 738] on div "Observation" at bounding box center [361, 737] width 76 height 20
checkbox input "false"
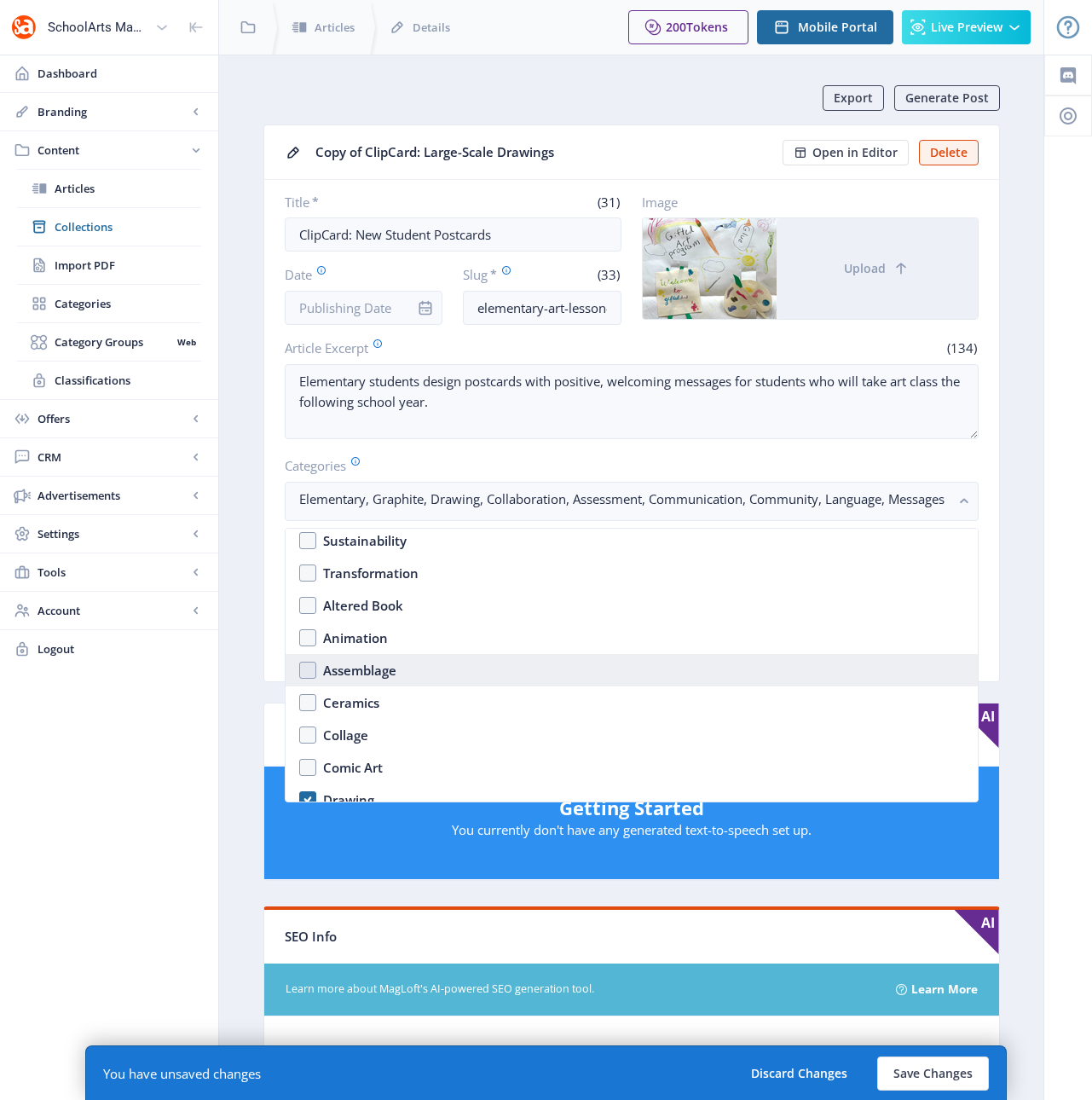
scroll to position [1453, 0]
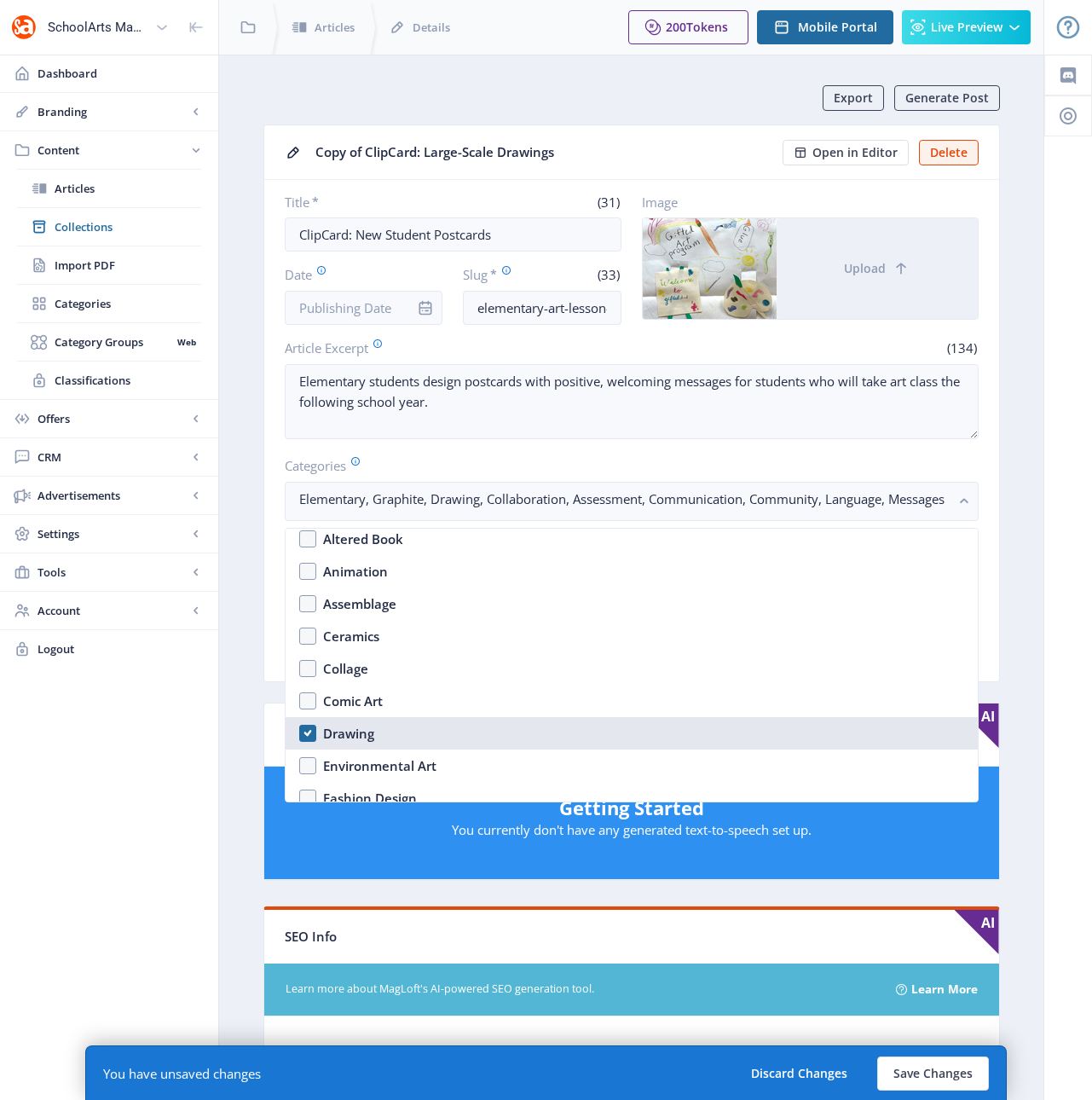
click at [358, 735] on div "Drawing" at bounding box center [349, 732] width 51 height 20
checkbox input "true"
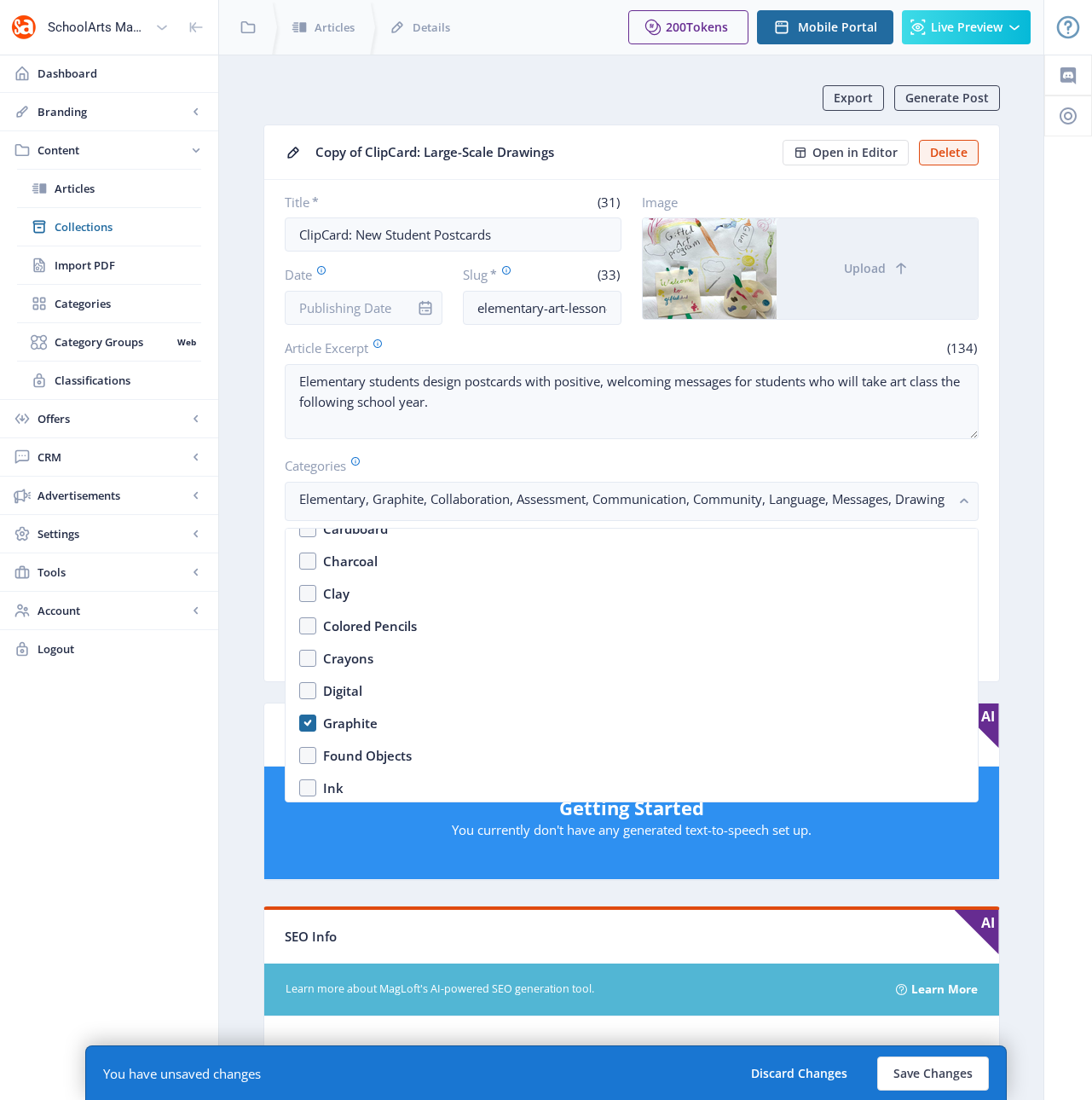
scroll to position [2215, 0]
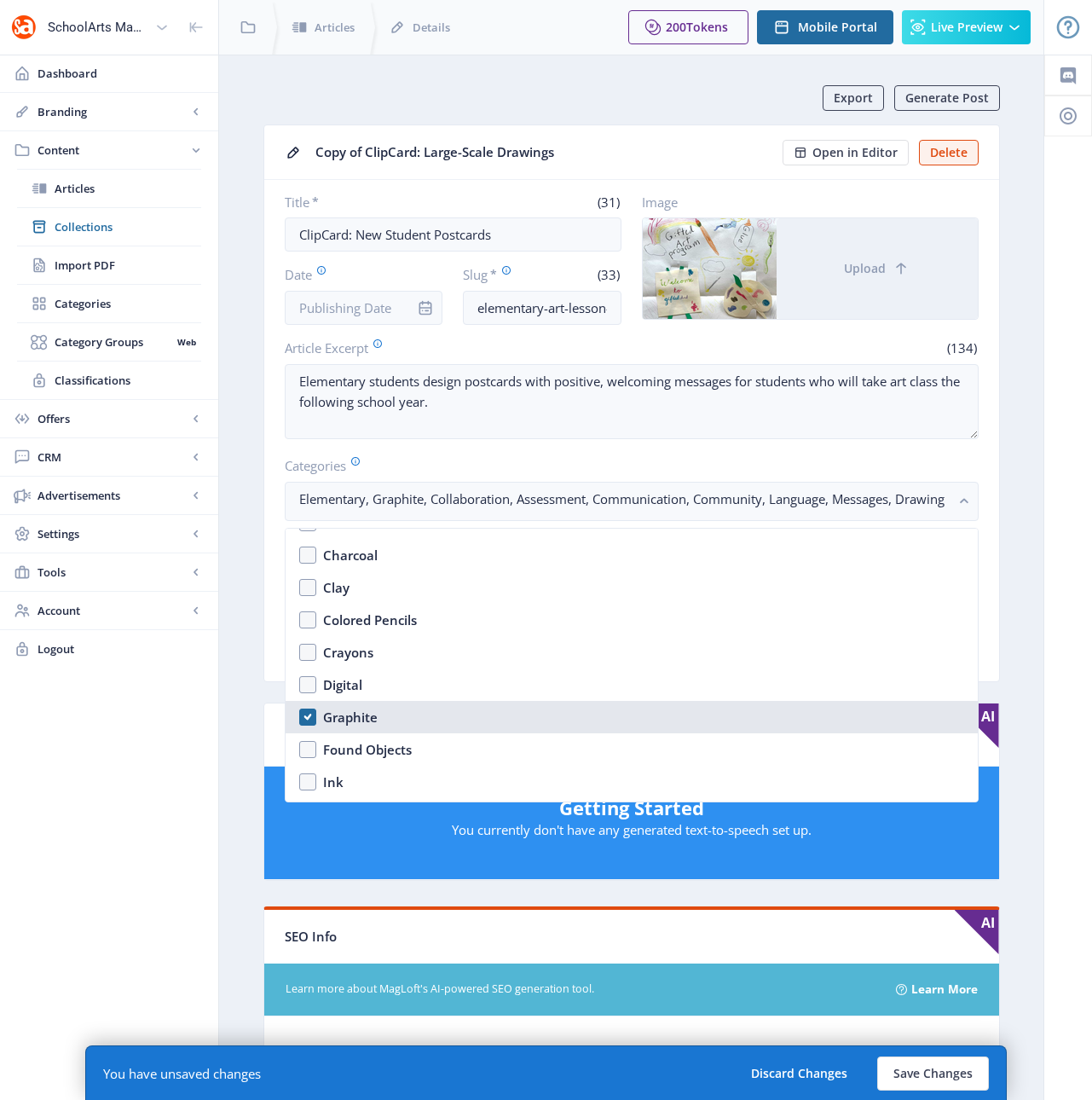
click at [364, 722] on div "Graphite" at bounding box center [351, 717] width 55 height 20
checkbox input "true"
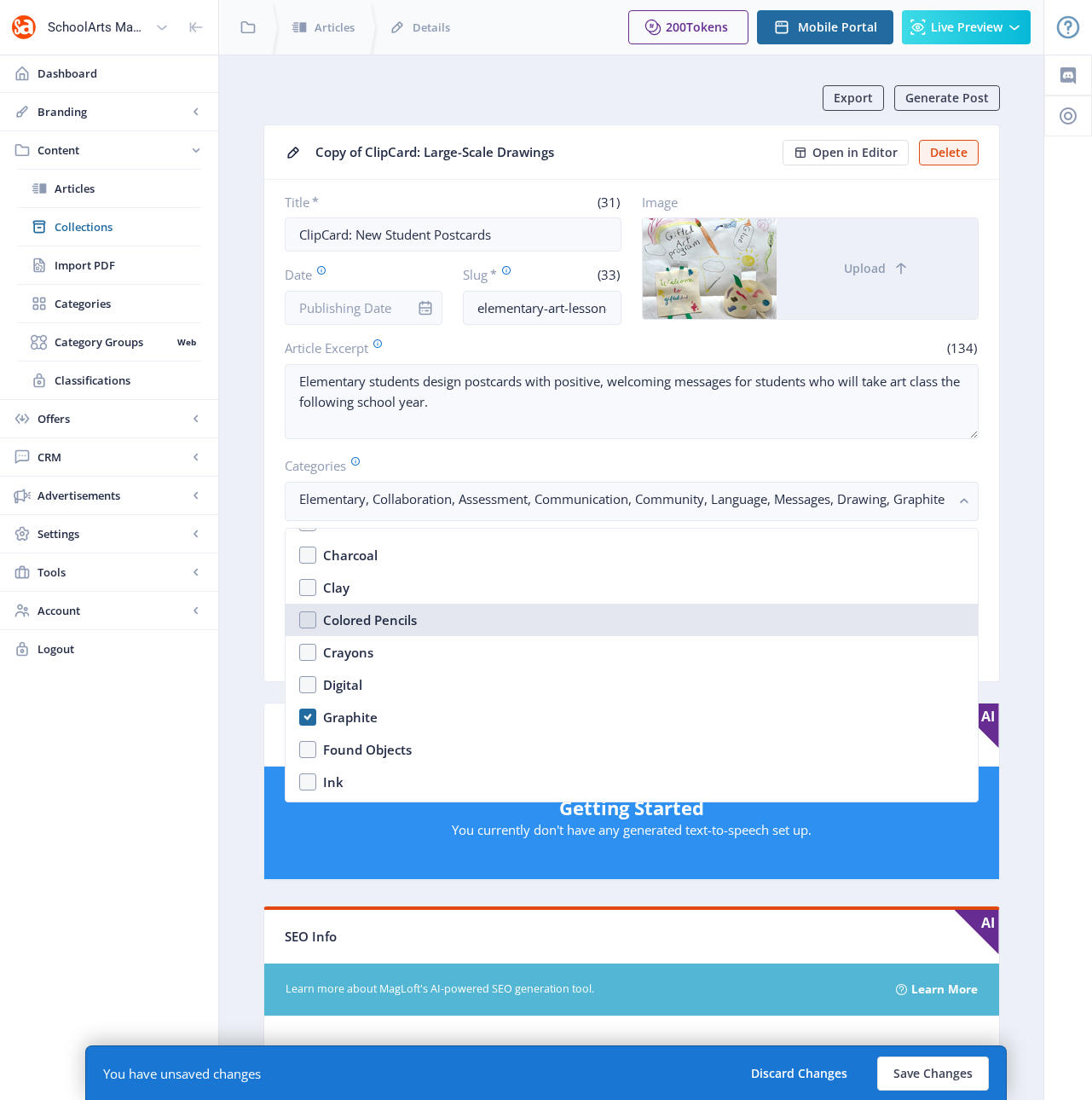
click at [369, 620] on div "Colored Pencils" at bounding box center [370, 619] width 94 height 20
checkbox input "true"
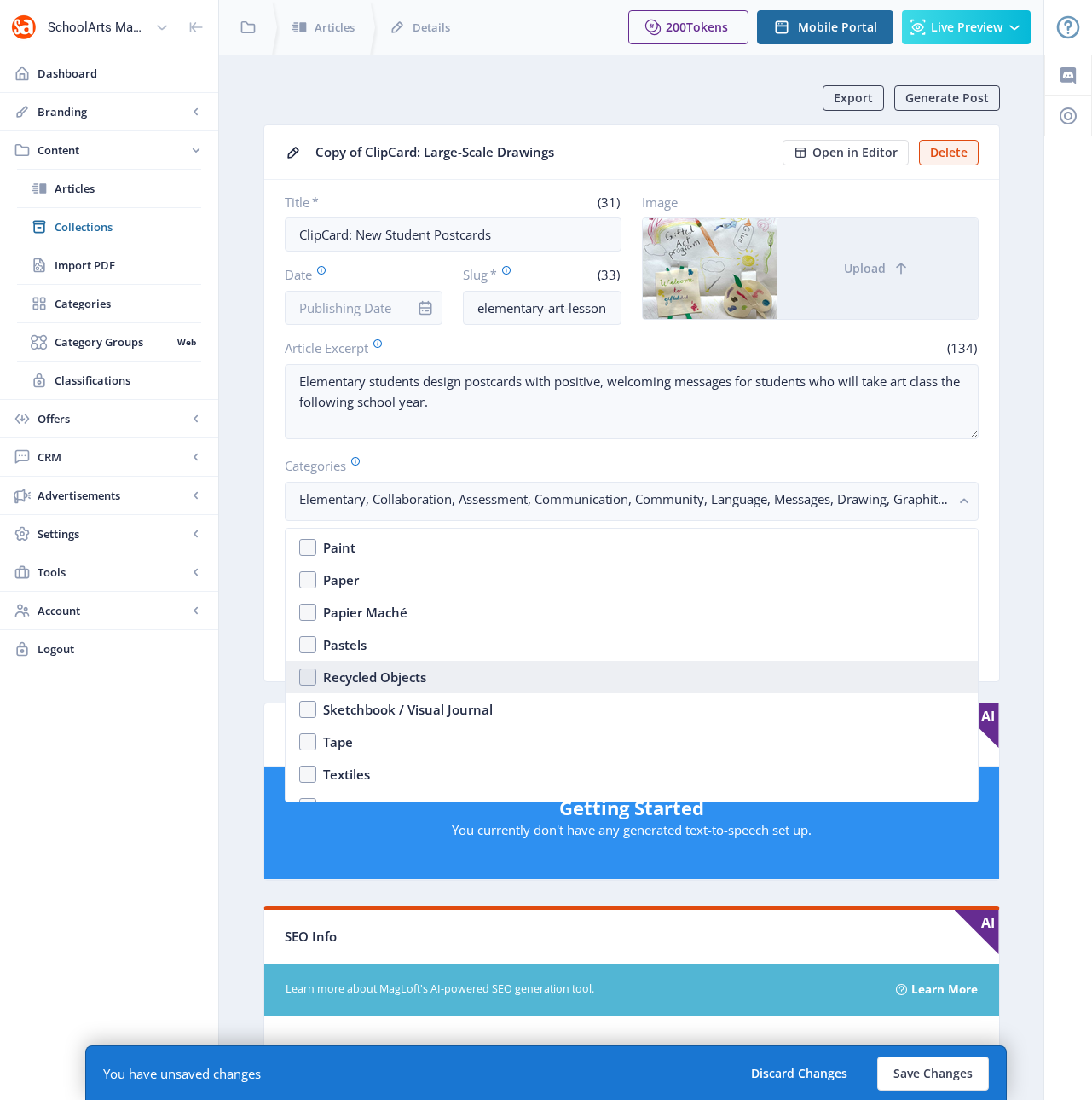
scroll to position [2665, 0]
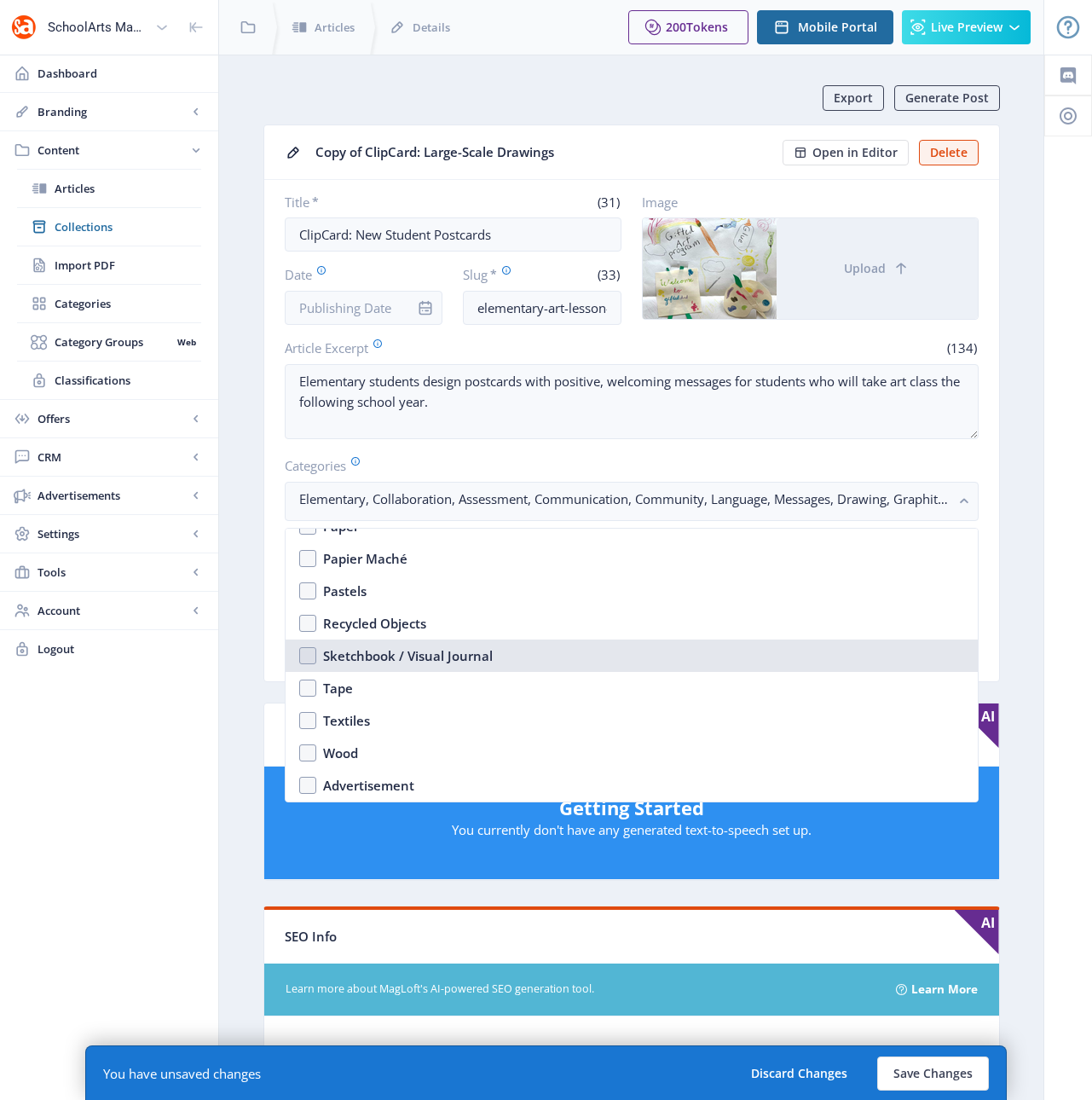
click at [404, 655] on div "Sketchbook / Visual Journal" at bounding box center [408, 655] width 170 height 20
checkbox input "true"
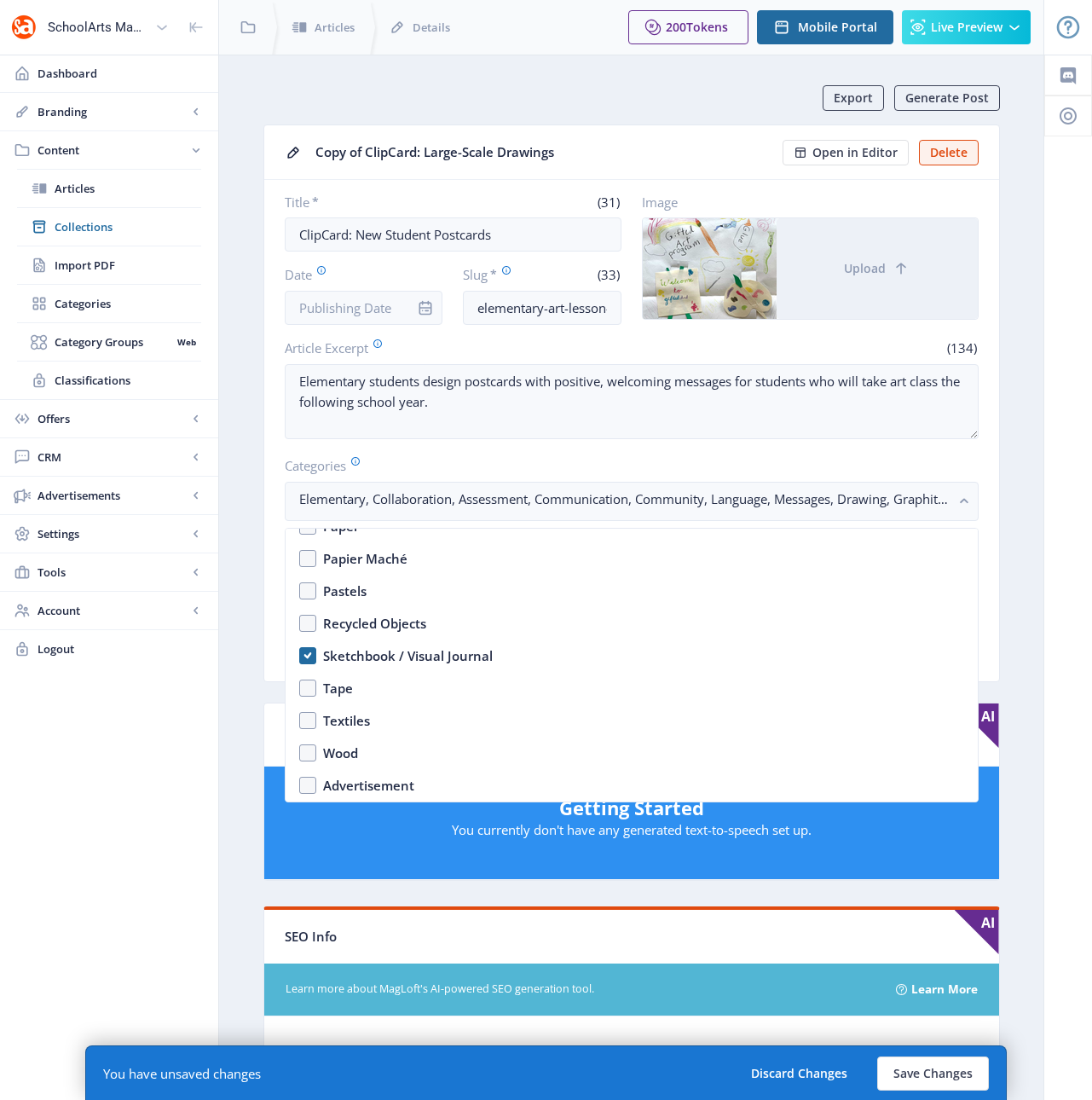
click at [1009, 507] on app-content-article "Export Generate Post Copy of ClipCard: Large-Scale Drawings Open in Editor Dele…" at bounding box center [631, 887] width 764 height 1606
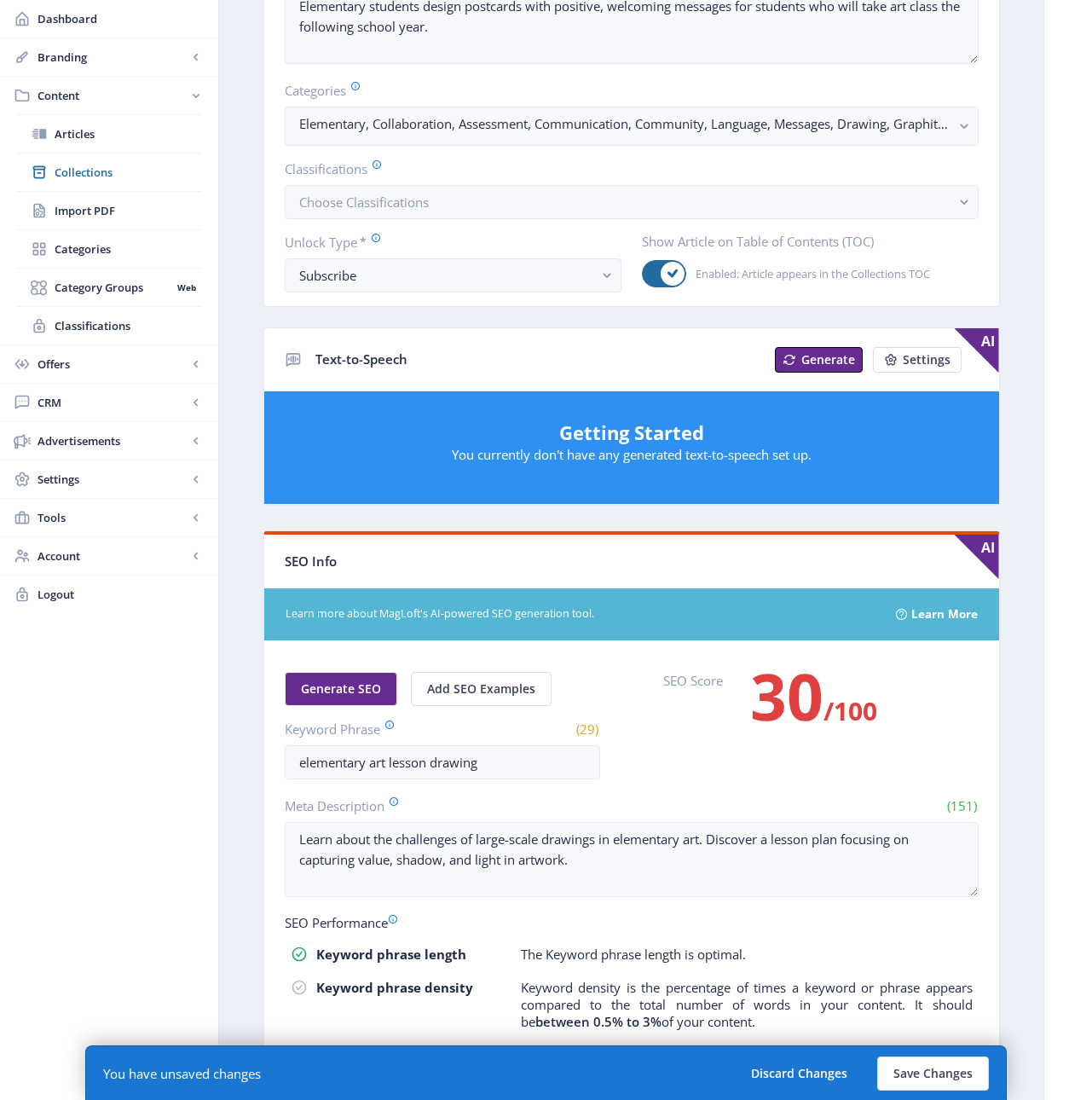
scroll to position [391, 0]
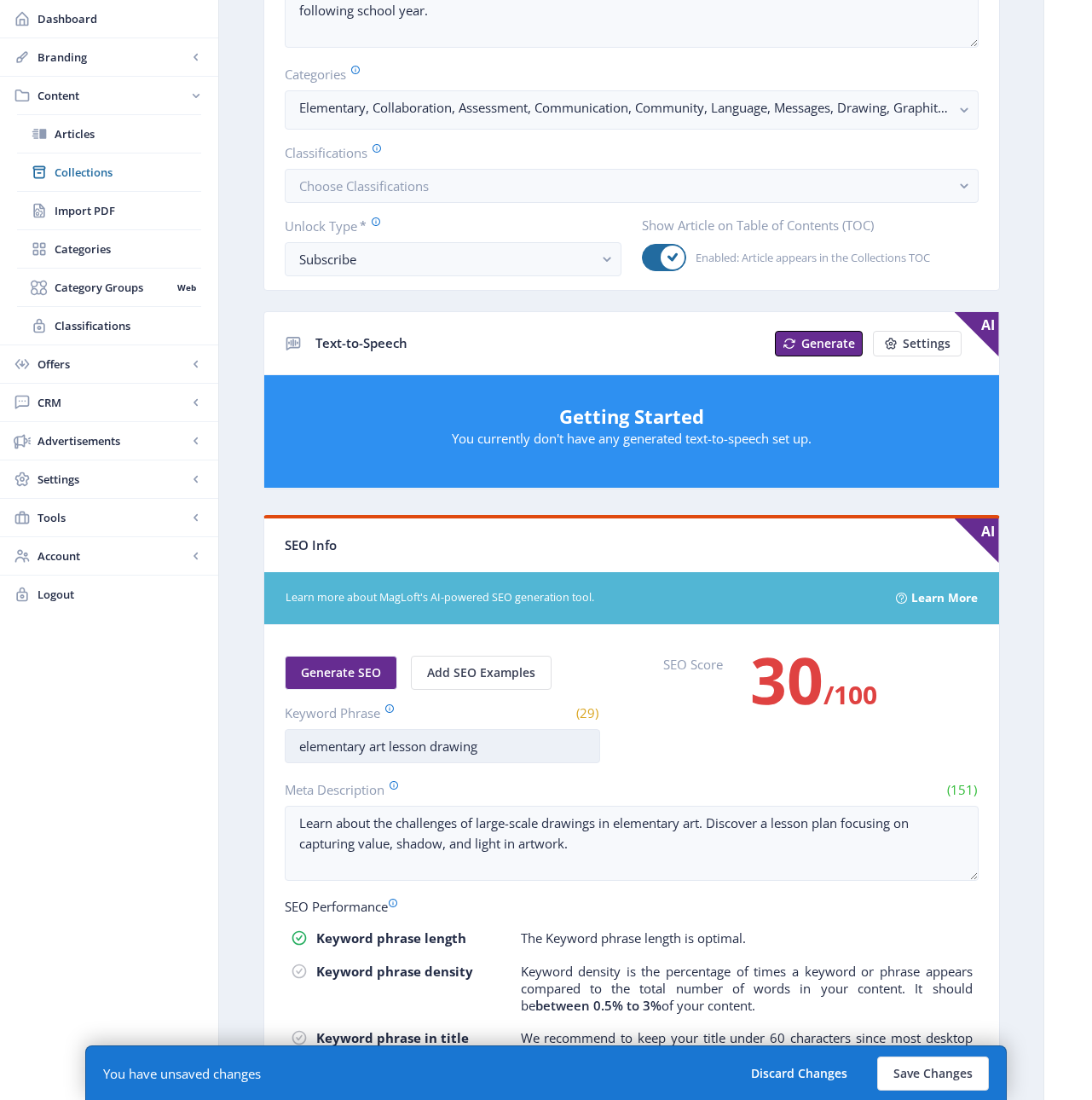
click at [465, 747] on input "elementary art lesson drawing" at bounding box center [442, 746] width 315 height 35
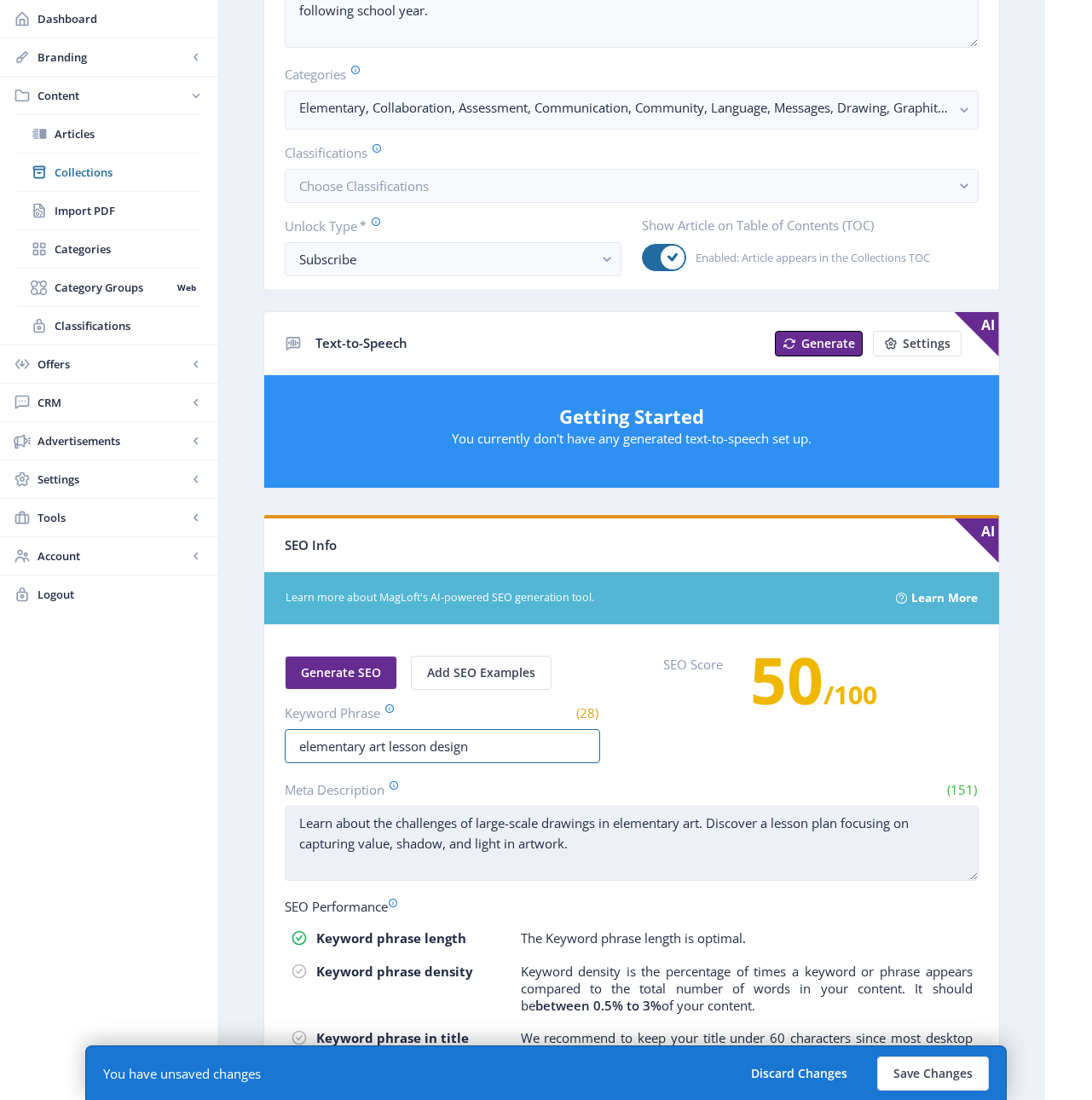
type input "elementary art lesson design"
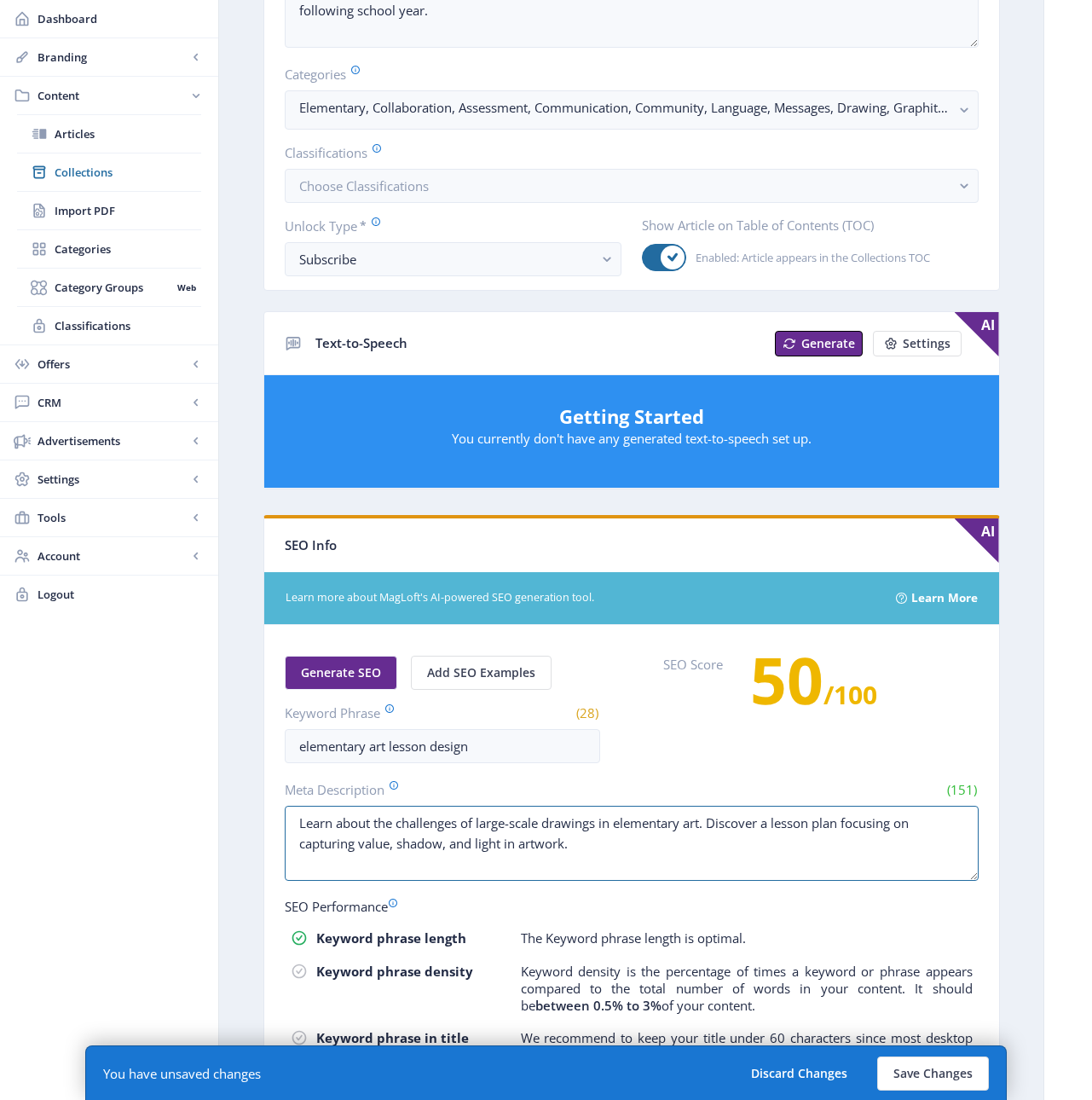
drag, startPoint x: 569, startPoint y: 848, endPoint x: 254, endPoint y: 812, distance: 317.1
click at [254, 812] on app-content-article "Export Generate Post Copy of ClipCard: Large-Scale Drawings Open in Editor Dele…" at bounding box center [631, 480] width 764 height 1573
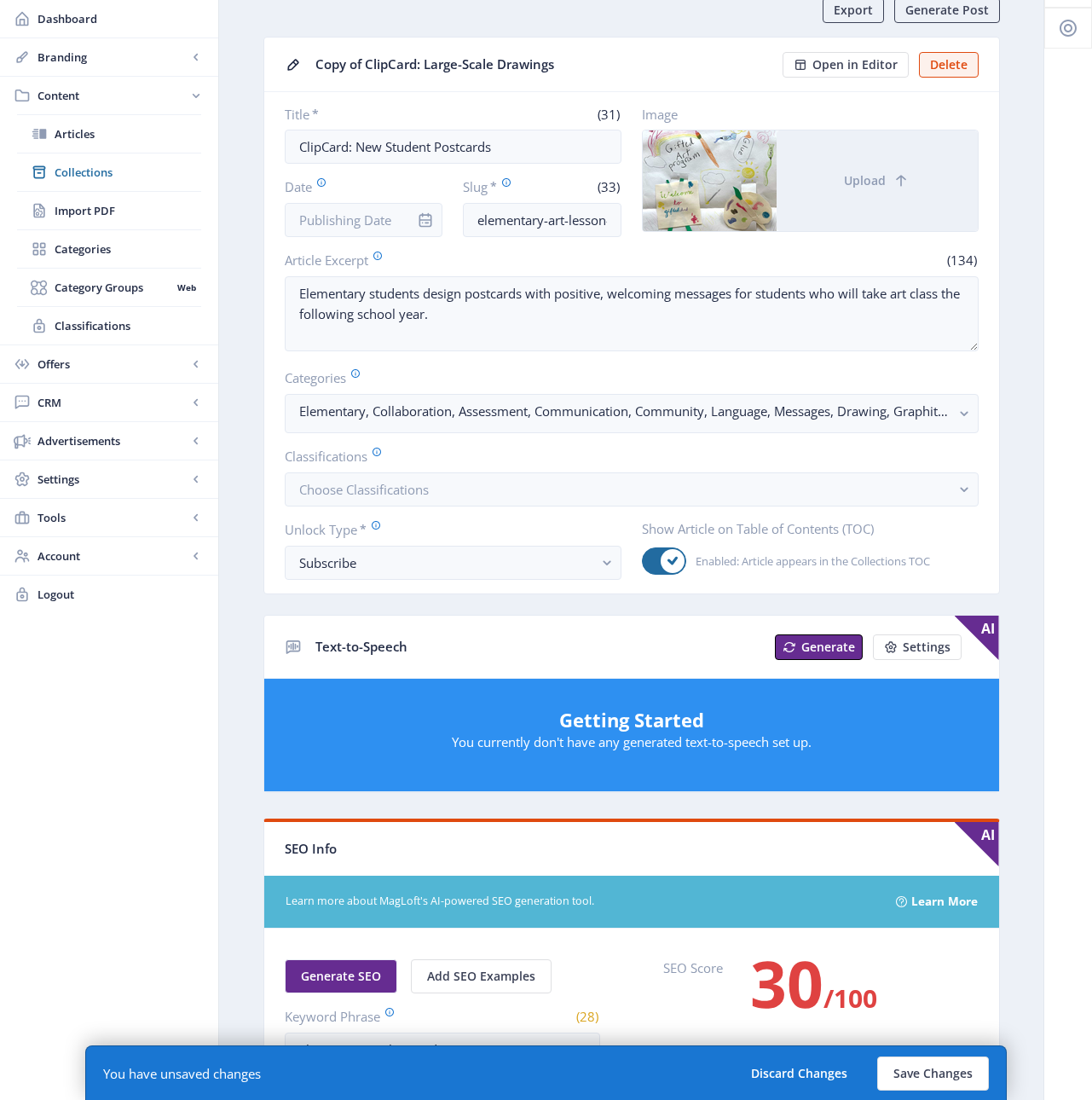
scroll to position [0, 0]
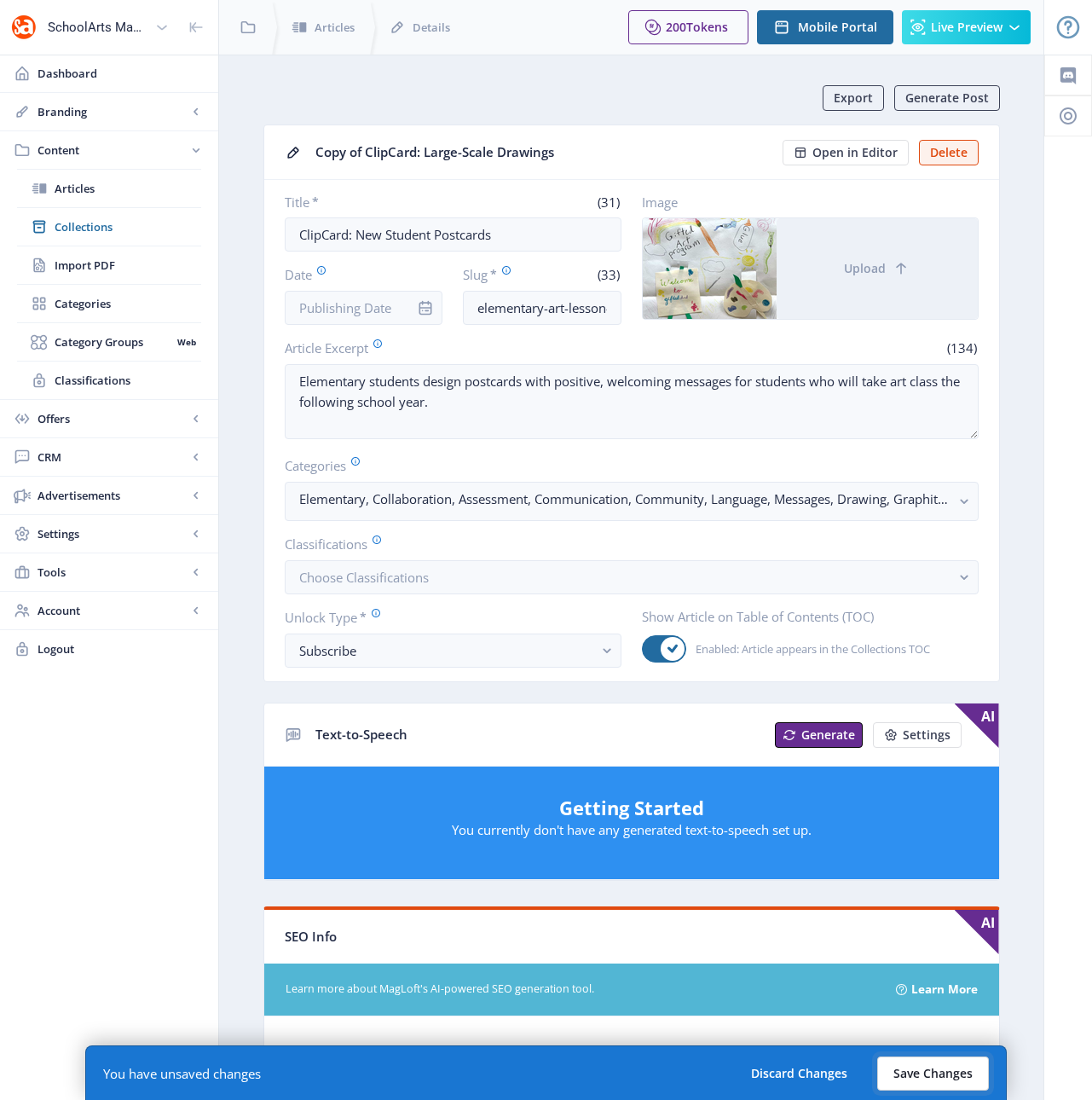
click at [925, 1071] on button "Save Changes" at bounding box center [933, 1073] width 112 height 35
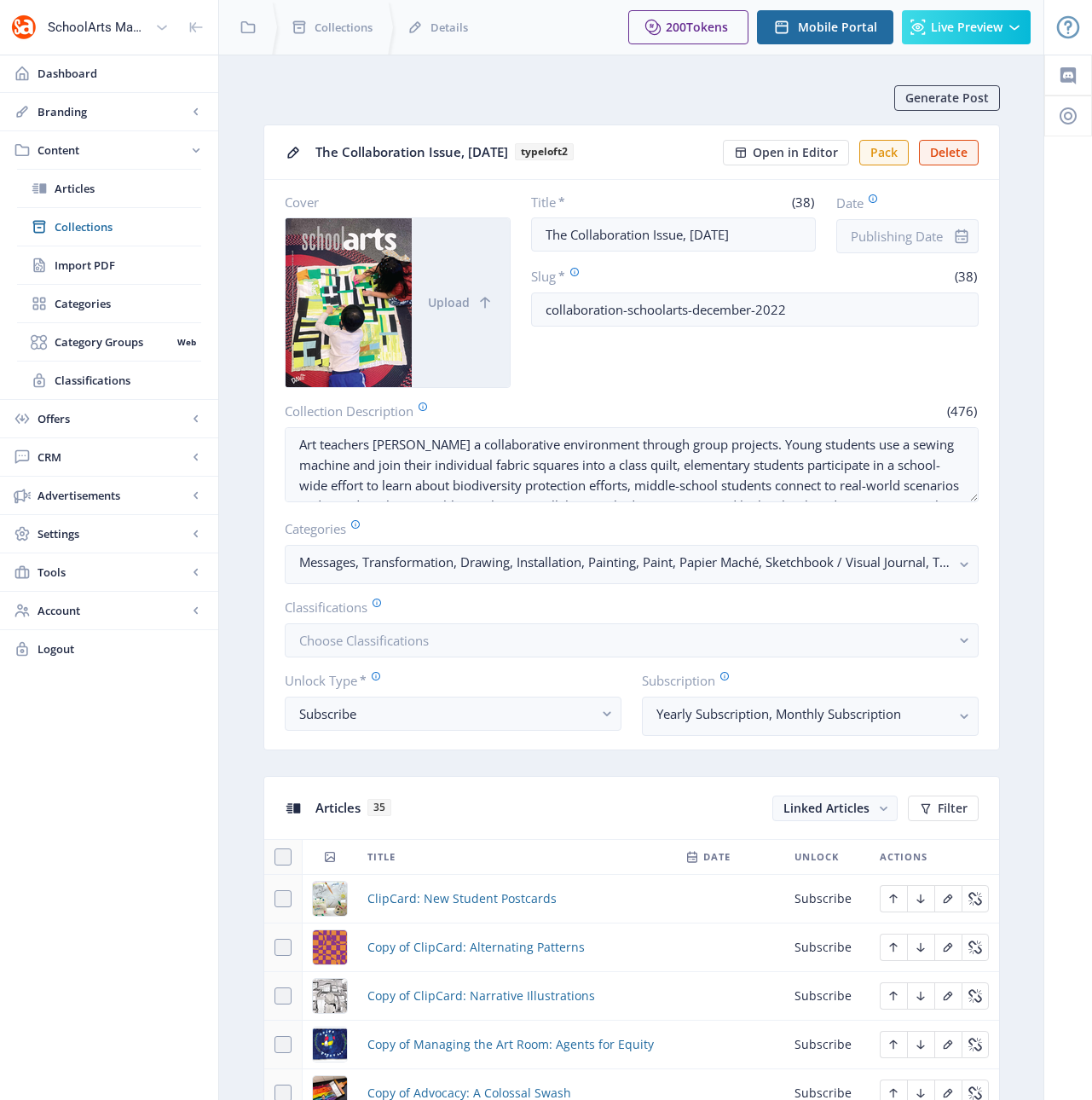
scroll to position [541, 0]
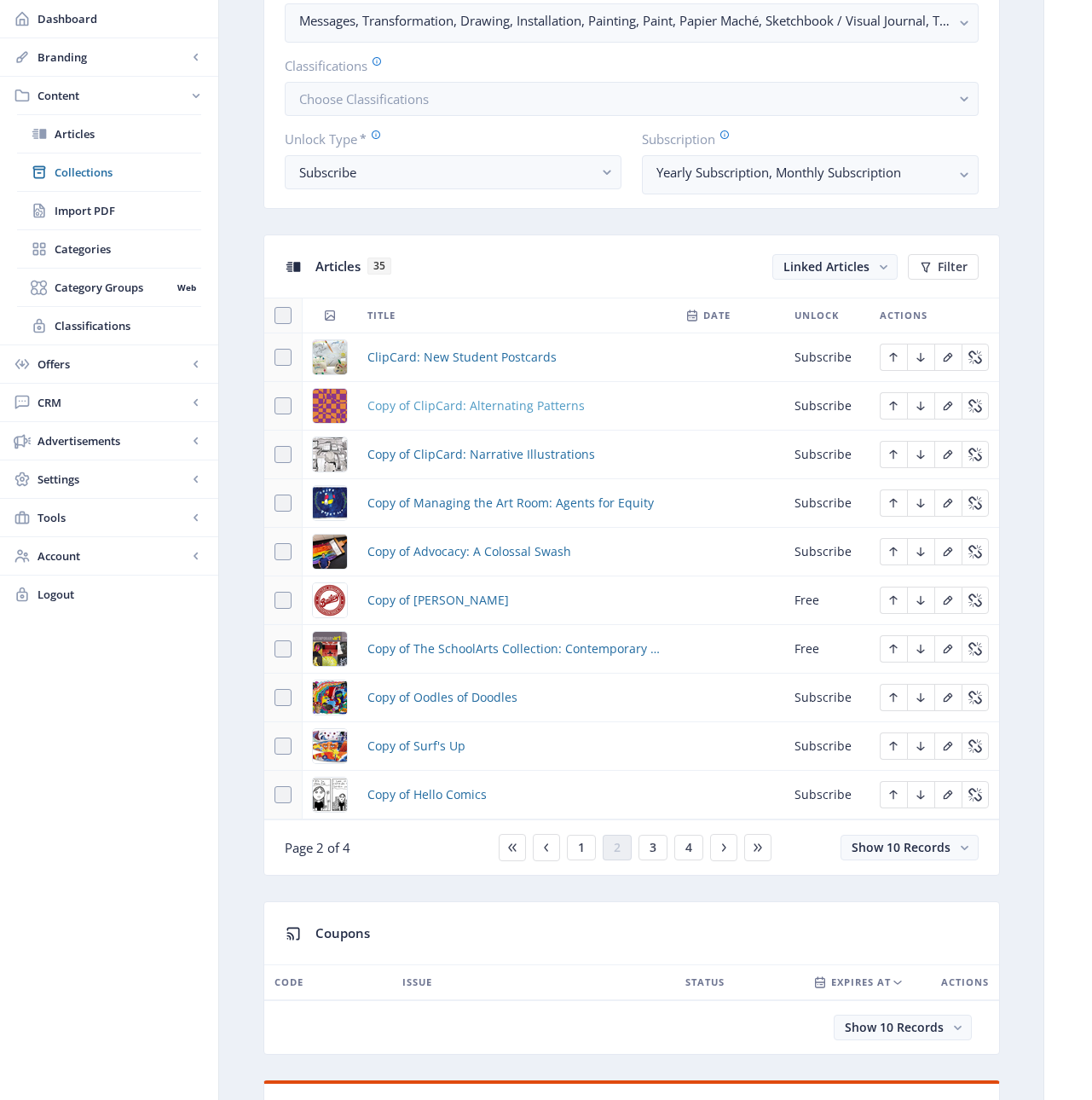
click at [427, 406] on span "Copy of ClipCard: Alternating Patterns" at bounding box center [476, 406] width 217 height 20
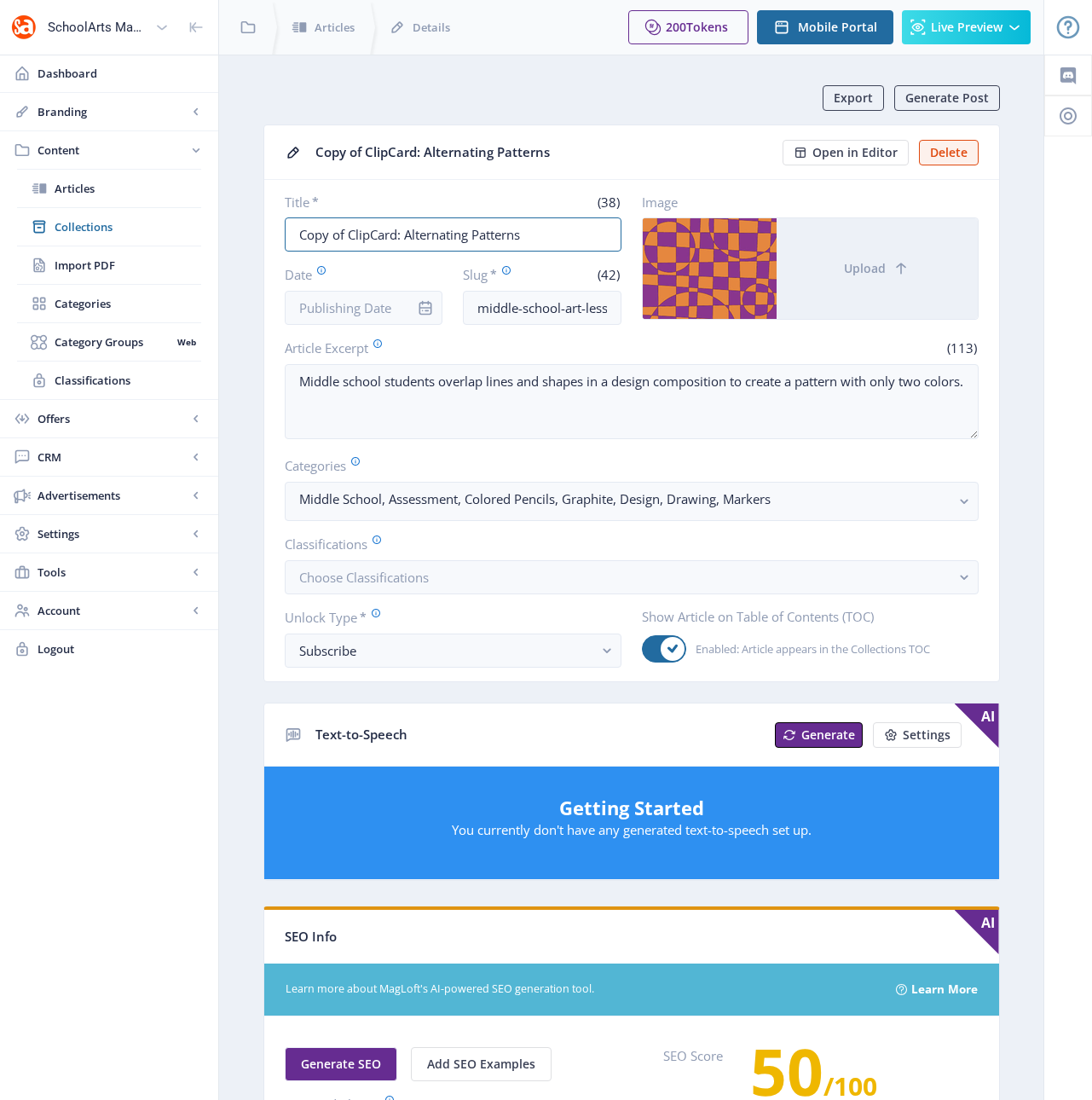
drag, startPoint x: 350, startPoint y: 237, endPoint x: 238, endPoint y: 231, distance: 112.2
click at [238, 231] on nb-layout-column "Export Generate Post Copy of ClipCard: Alternating Patterns Open in Editor Dele…" at bounding box center [631, 873] width 826 height 1638
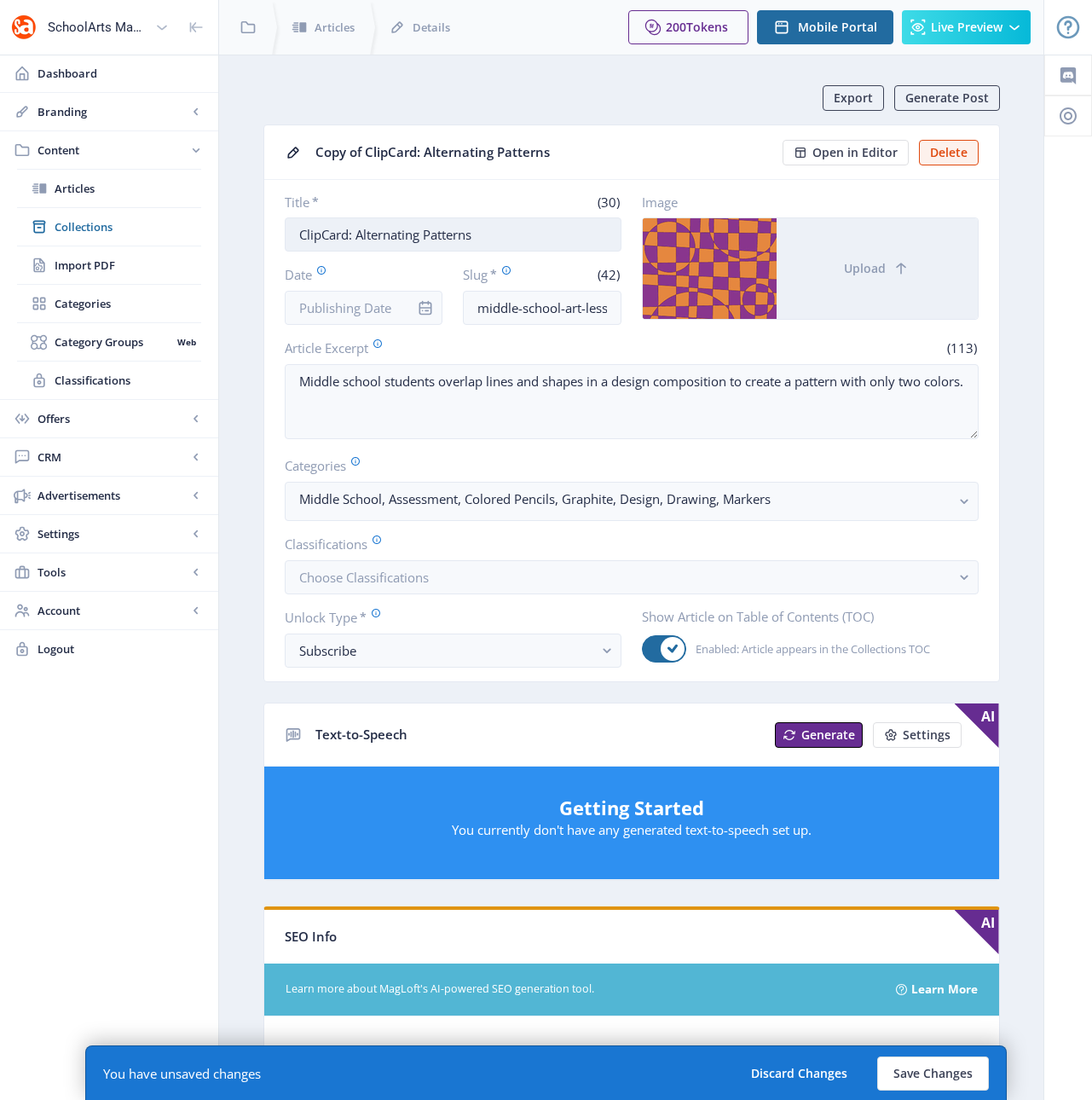
drag, startPoint x: 466, startPoint y: 229, endPoint x: 356, endPoint y: 229, distance: 110.0
click at [356, 229] on input "ClipCard: Alternating Patterns" at bounding box center [453, 234] width 337 height 35
click at [383, 236] on input "ClipCard: A SPot of Color" at bounding box center [453, 234] width 337 height 35
type input "ClipCard: A Spot of Color"
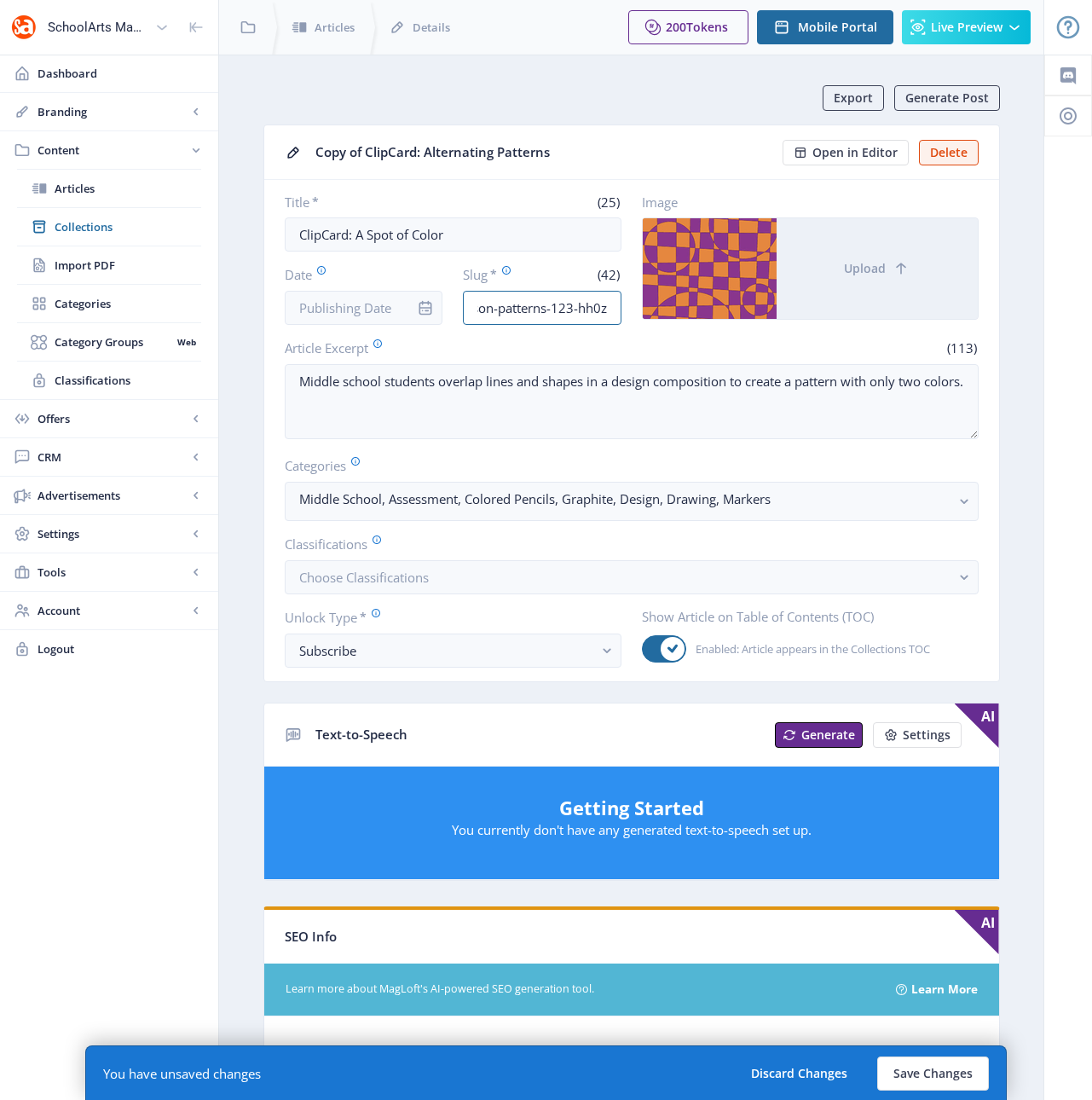
drag, startPoint x: 569, startPoint y: 306, endPoint x: 657, endPoint y: 311, distance: 88.1
click at [657, 311] on div "Title * (25) ClipCard: A Spot of Color Date Slug * (42) middle-school-art-lesso…" at bounding box center [631, 259] width 693 height 131
click at [616, 310] on input "middle-school-art-lesson-patterns-123-hh0z" at bounding box center [542, 307] width 159 height 35
drag, startPoint x: 608, startPoint y: 308, endPoint x: 500, endPoint y: 312, distance: 108.1
click at [500, 312] on input "middle-school-art-lesson-patterns-123-hh0z" at bounding box center [542, 307] width 159 height 35
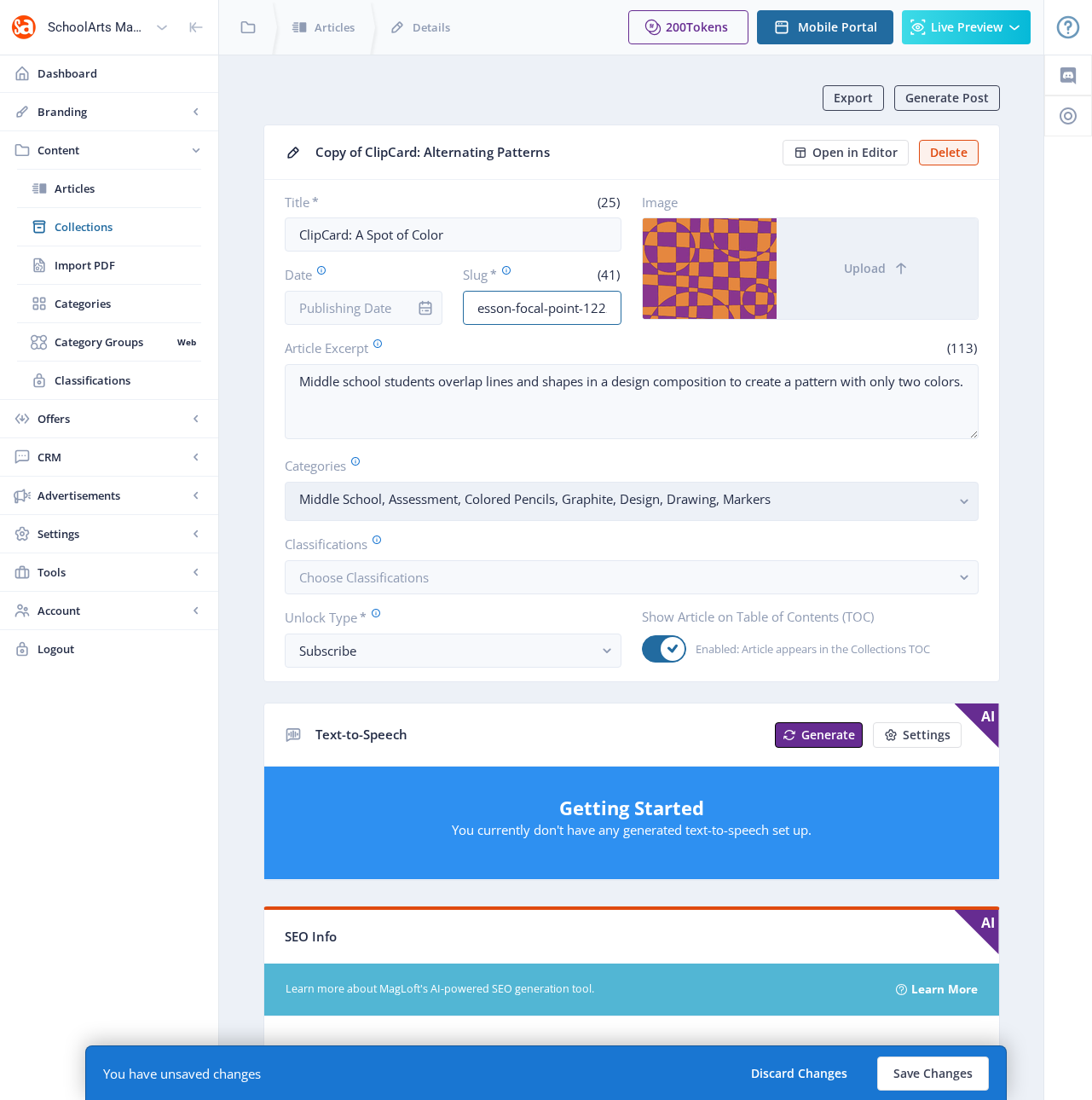
scroll to position [0, 119]
type input "middle-school-art-lesson-focal-point-1222"
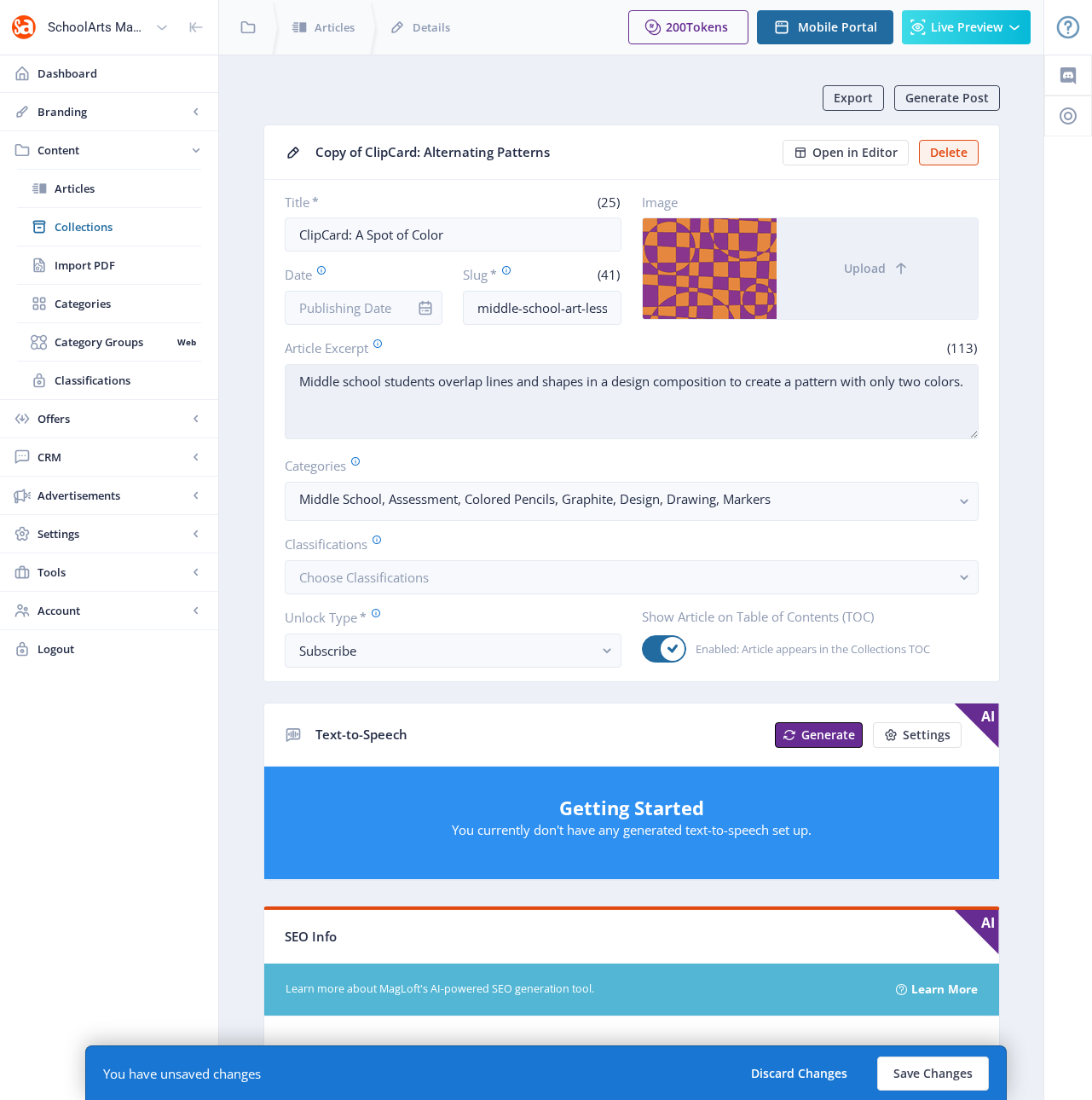
drag, startPoint x: 441, startPoint y: 381, endPoint x: 485, endPoint y: 429, distance: 65.1
click at [485, 429] on textarea "Middle school students overlap lines and shapes in a design composition to crea…" at bounding box center [631, 401] width 693 height 75
paste textarea "take photographs and print them as grayscale images, then determine and color t…"
click at [524, 400] on textarea "Middle school students take photographs and print them as grayscale images, the…" at bounding box center [631, 401] width 693 height 75
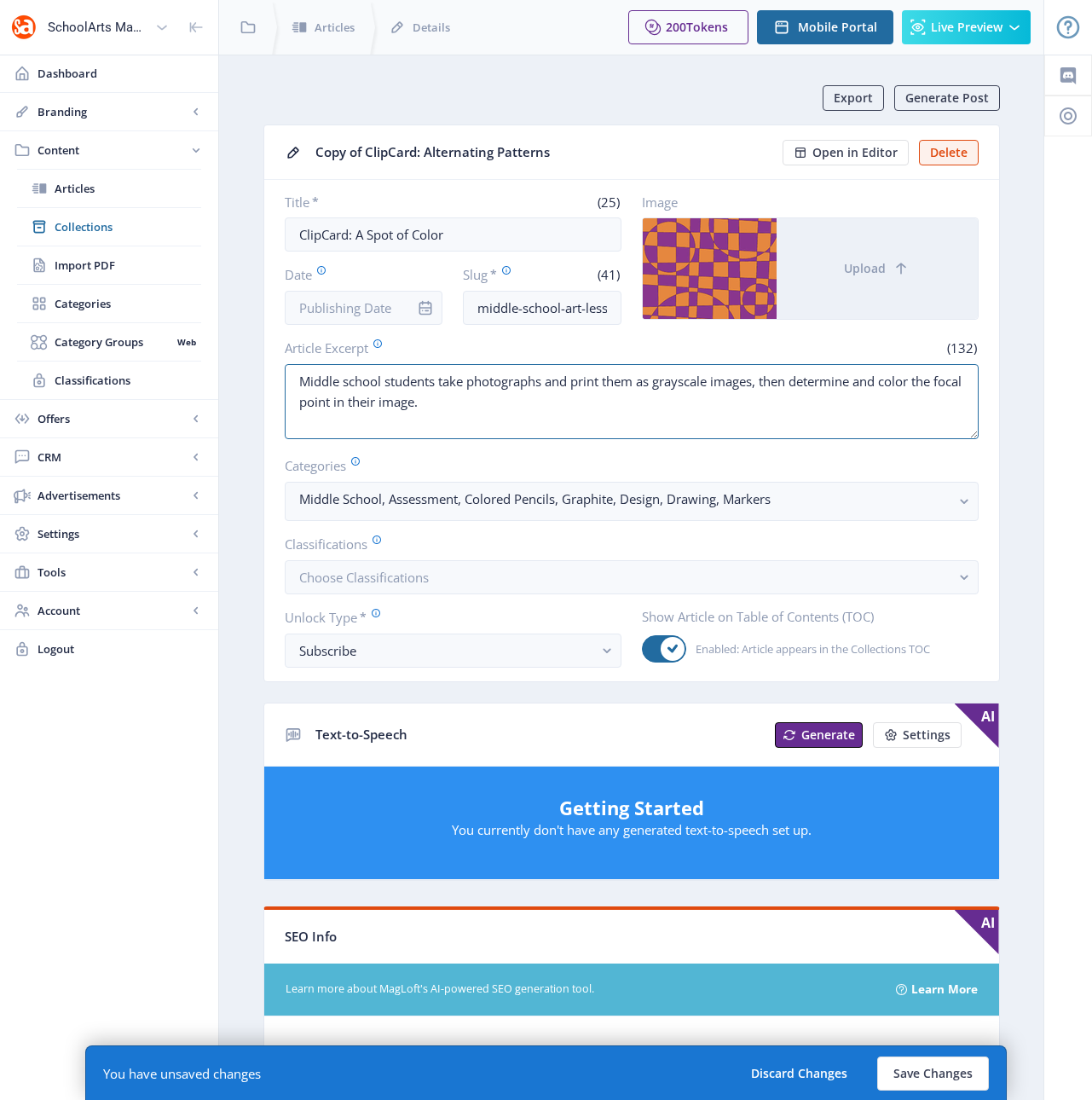
type textarea "Middle school students take photographs and print them as grayscale images, the…"
click at [957, 500] on rect "button" at bounding box center [964, 501] width 19 height 19
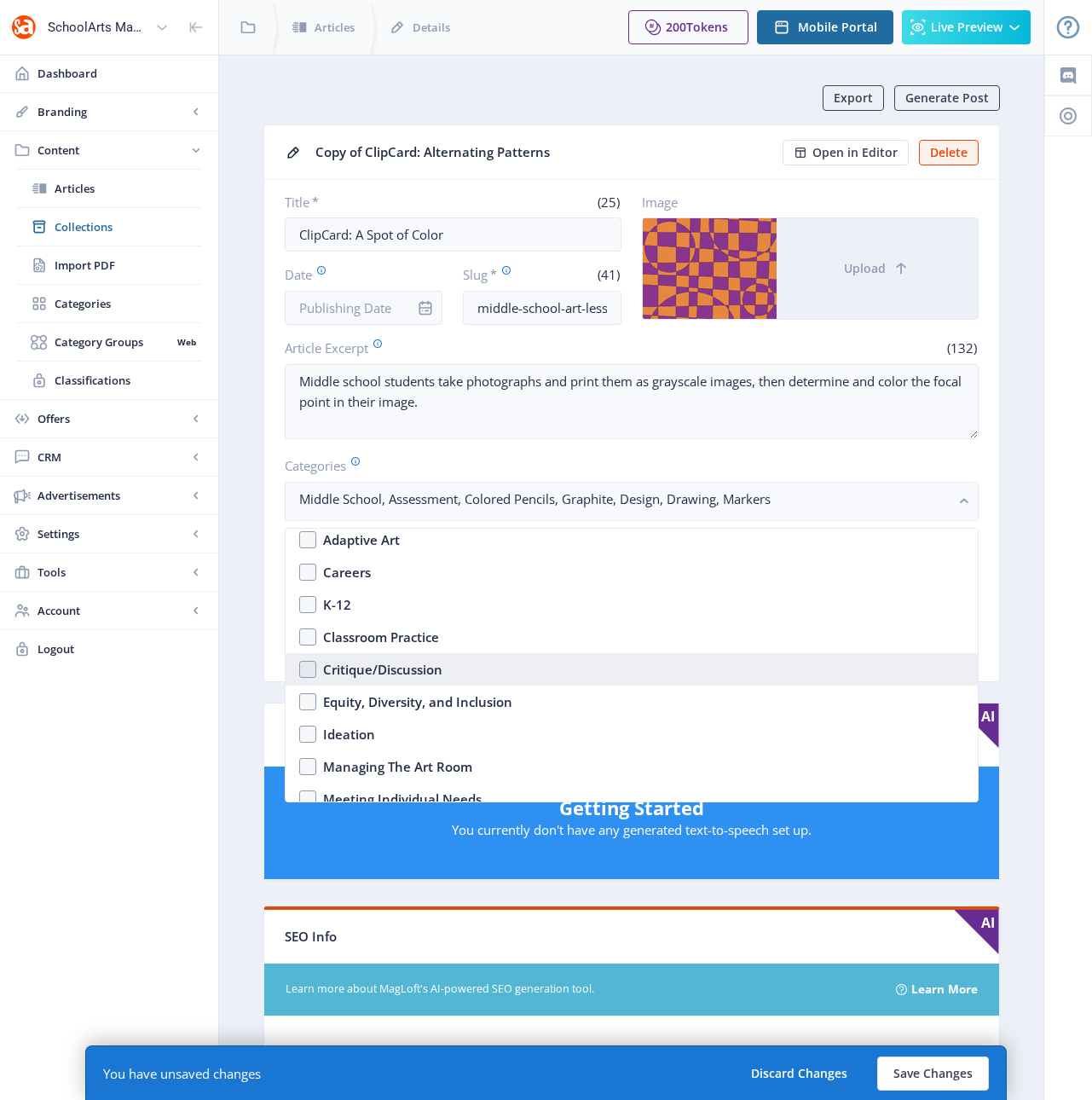
scroll to position [418, 0]
click at [412, 676] on div "Critique/Discussion" at bounding box center [383, 667] width 120 height 20
checkbox input "true"
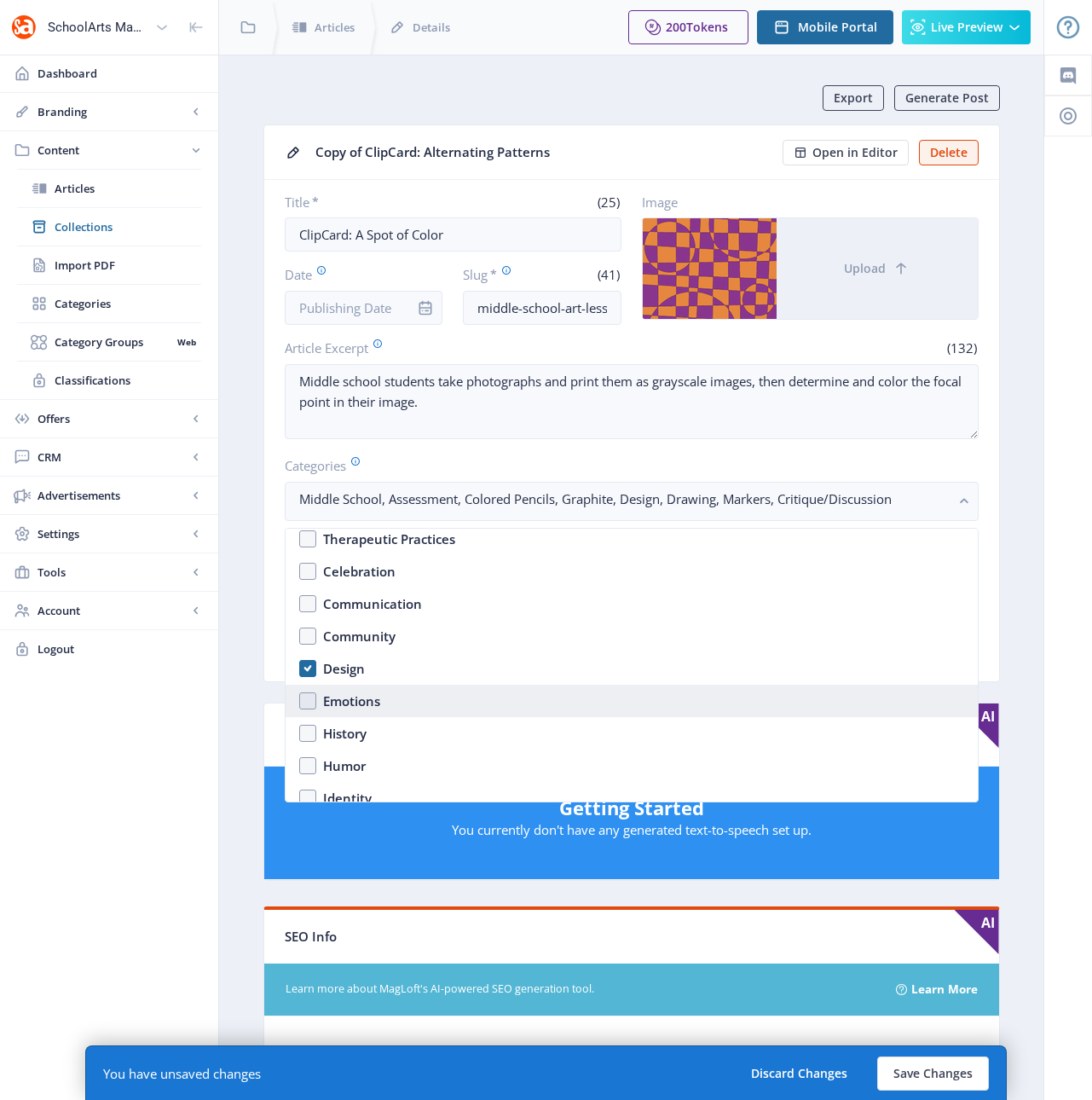
scroll to position [831, 0]
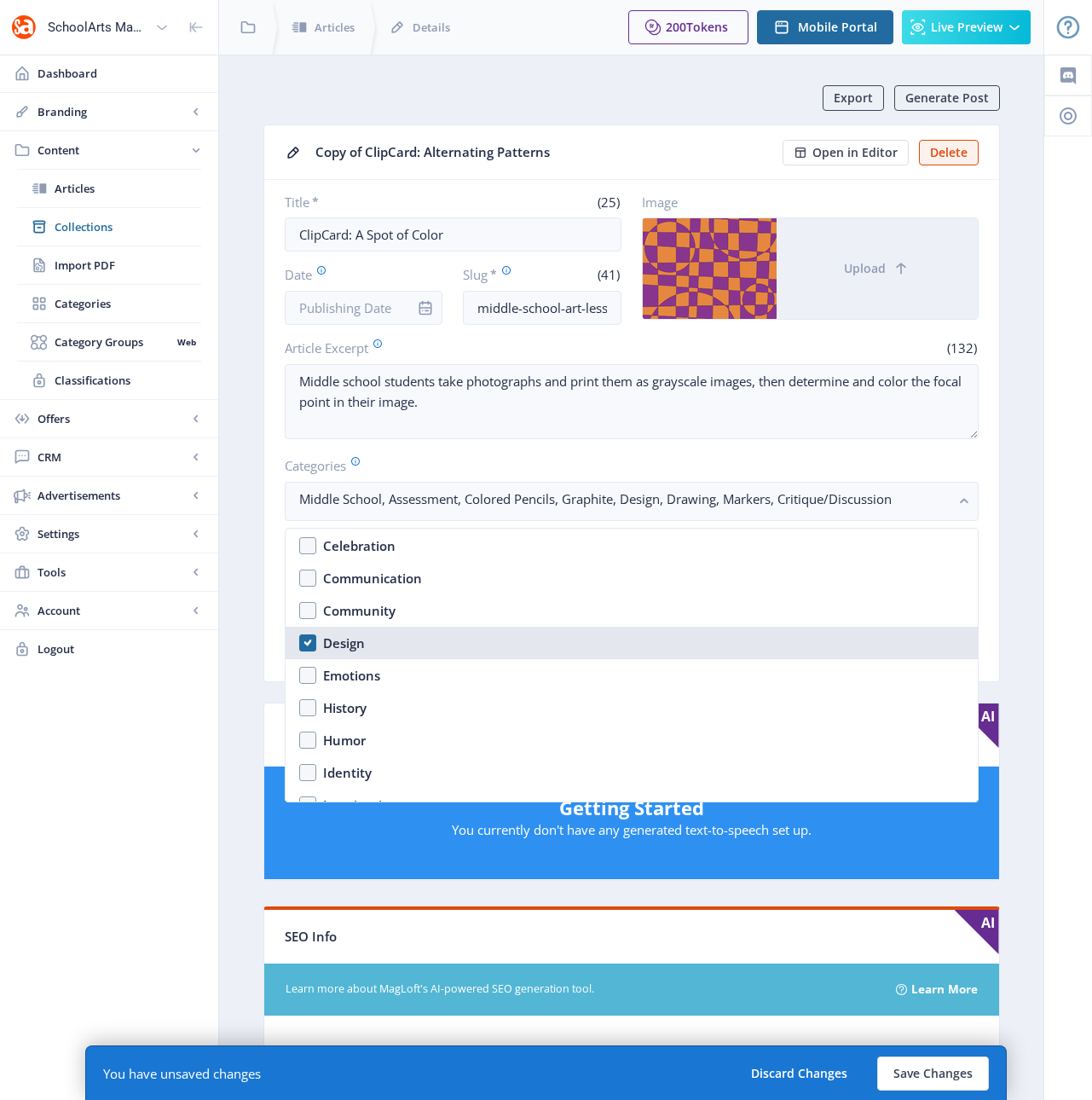
click at [334, 644] on div "Design" at bounding box center [344, 642] width 42 height 20
checkbox input "false"
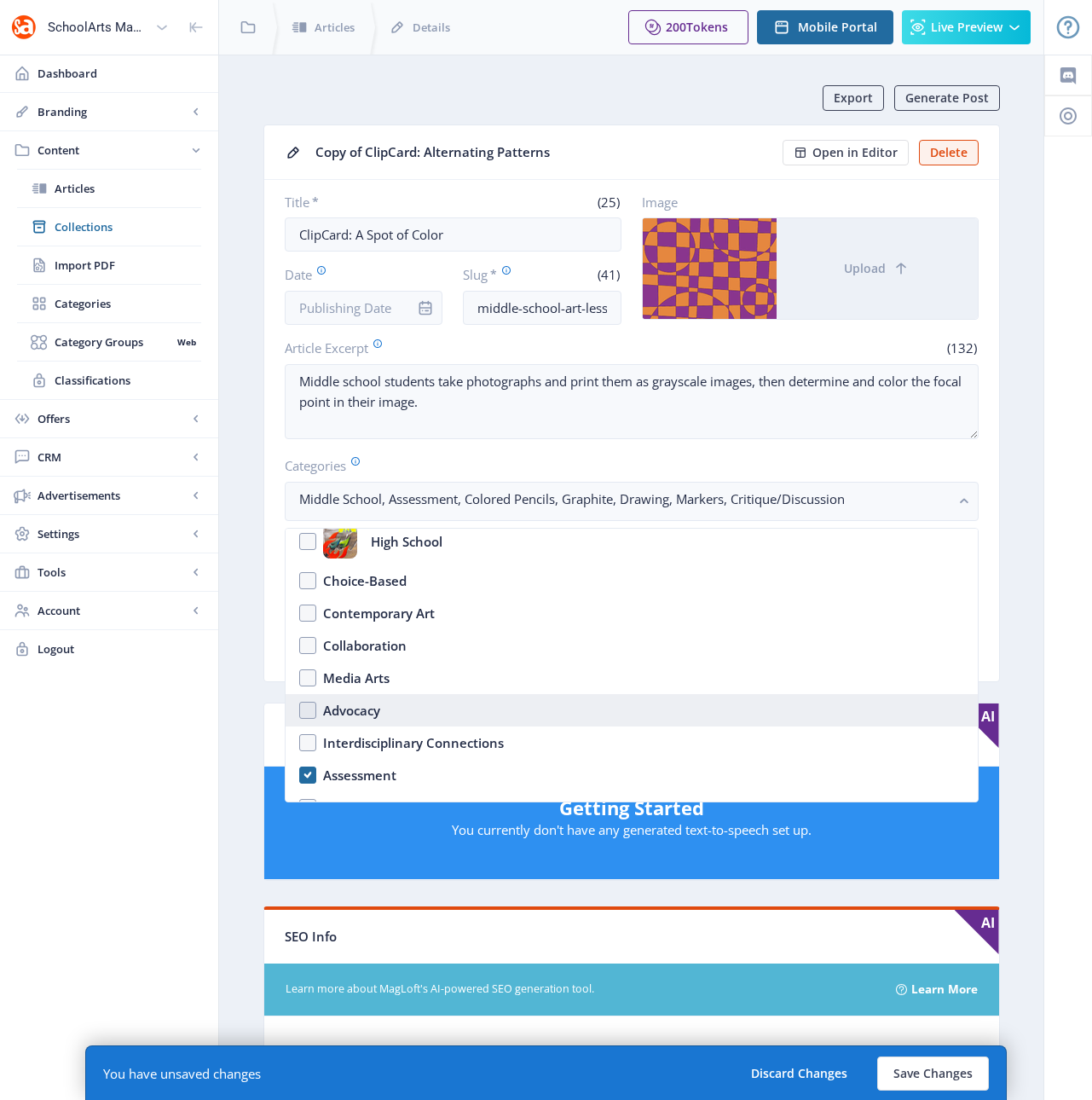
scroll to position [149, 0]
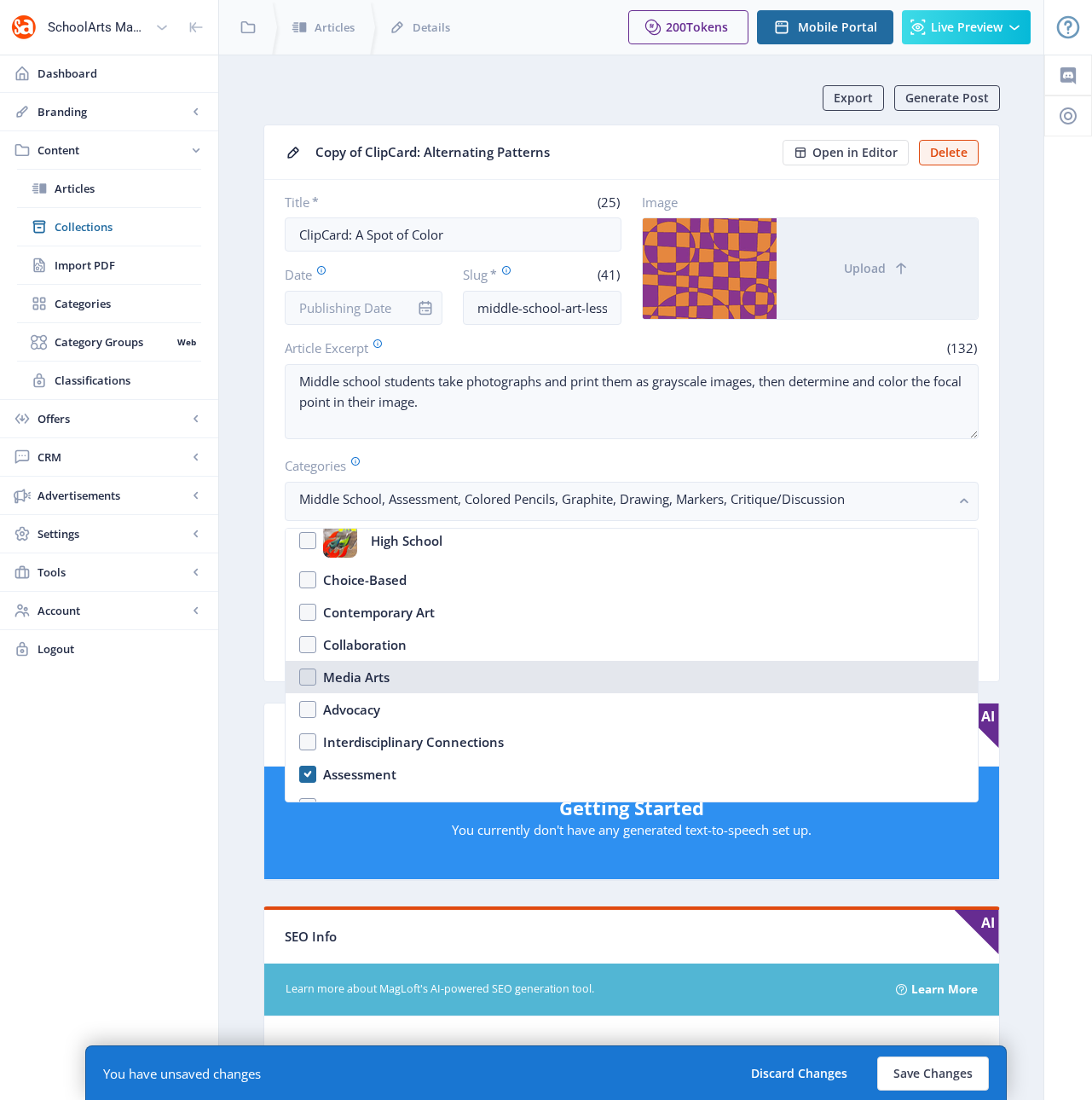
click at [357, 670] on div "Media Arts" at bounding box center [356, 677] width 66 height 20
checkbox input "true"
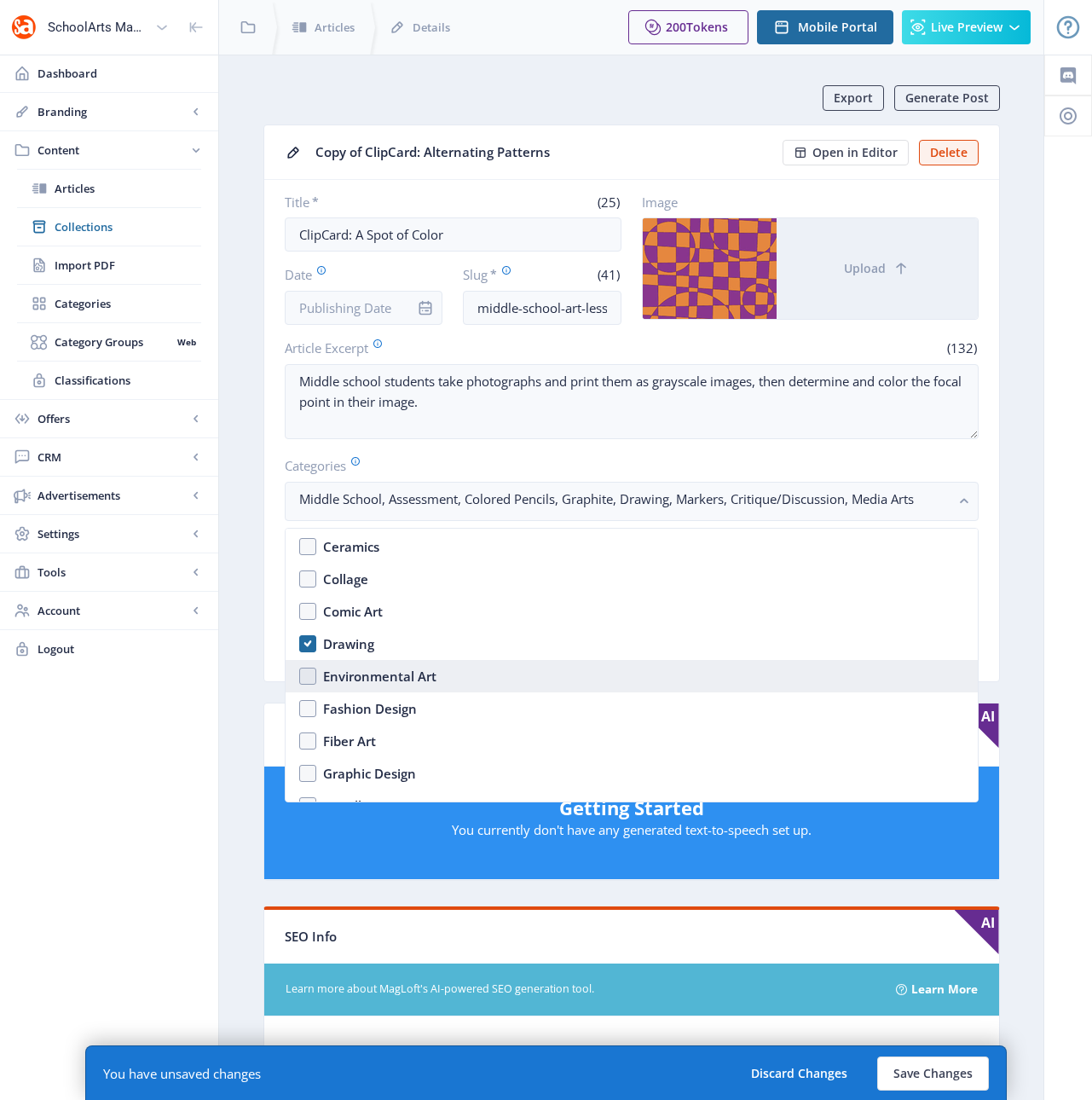
scroll to position [1545, 0]
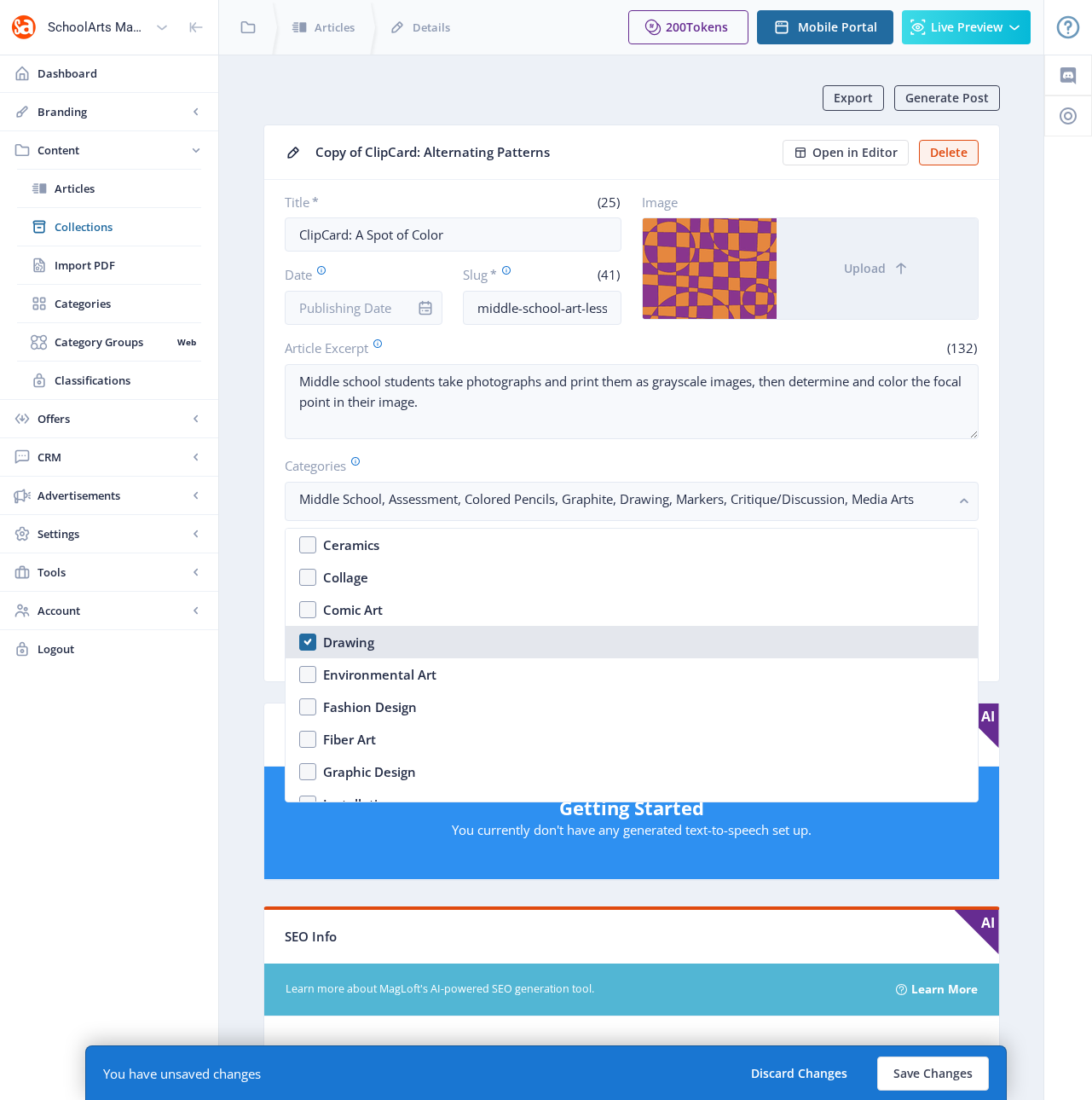
click at [354, 636] on div "Drawing" at bounding box center [349, 641] width 51 height 20
checkbox input "false"
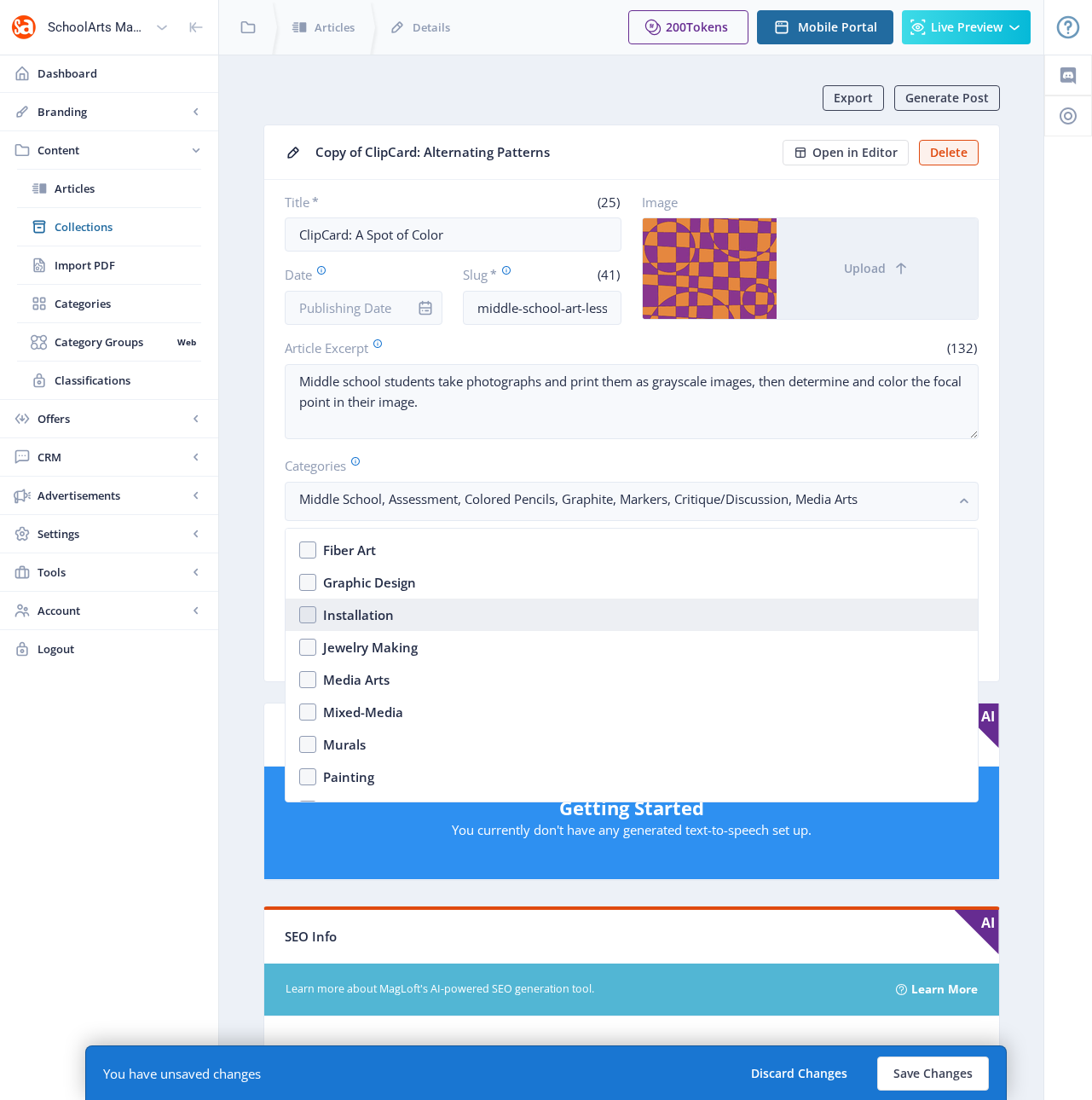
scroll to position [1749, 0]
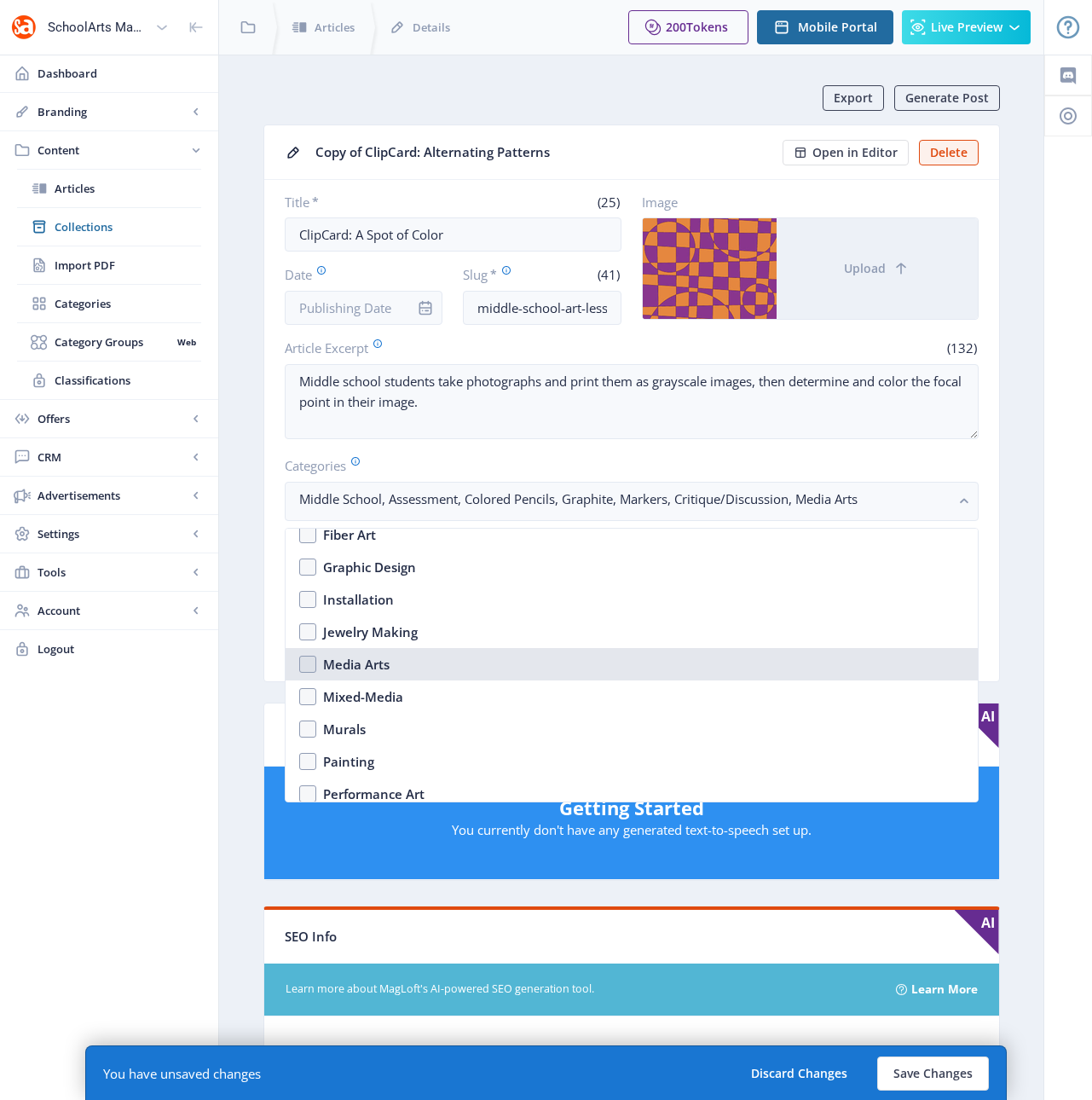
click at [365, 669] on div "Media Arts" at bounding box center [356, 663] width 66 height 20
checkbox input "true"
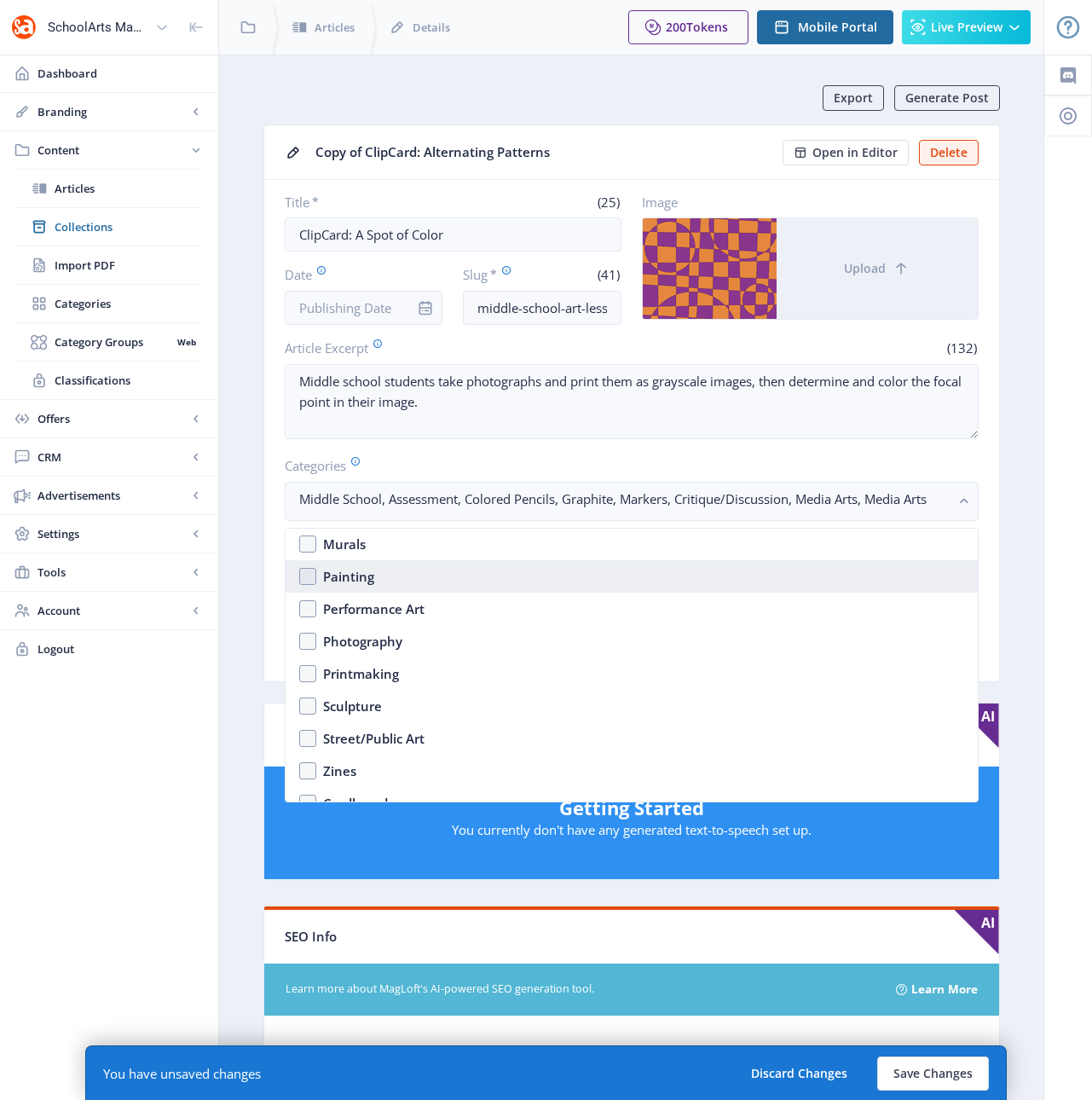
scroll to position [1992, 0]
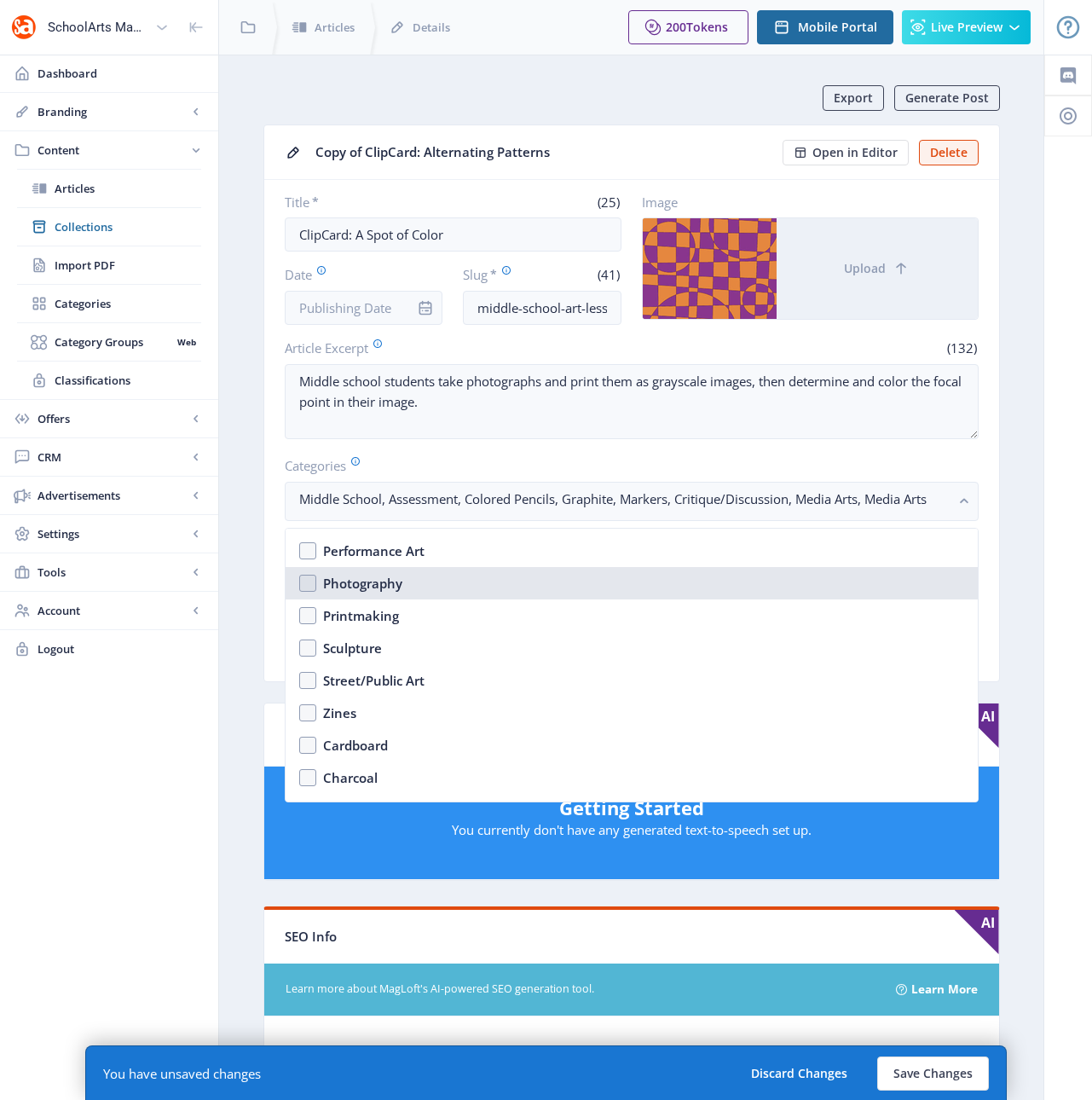
click at [365, 593] on nb-option "Photography" at bounding box center [631, 583] width 693 height 33
checkbox input "true"
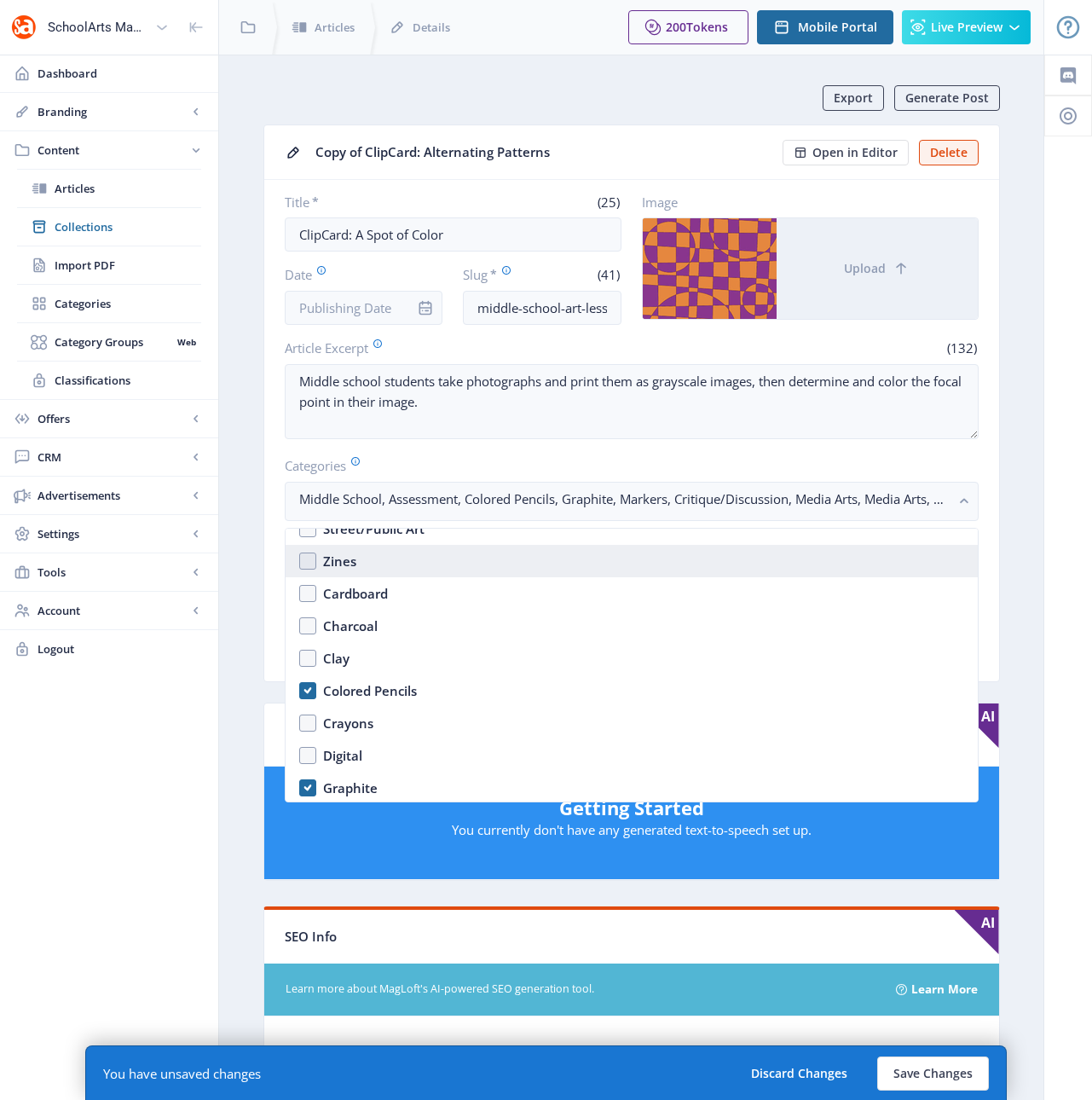
scroll to position [2209, 0]
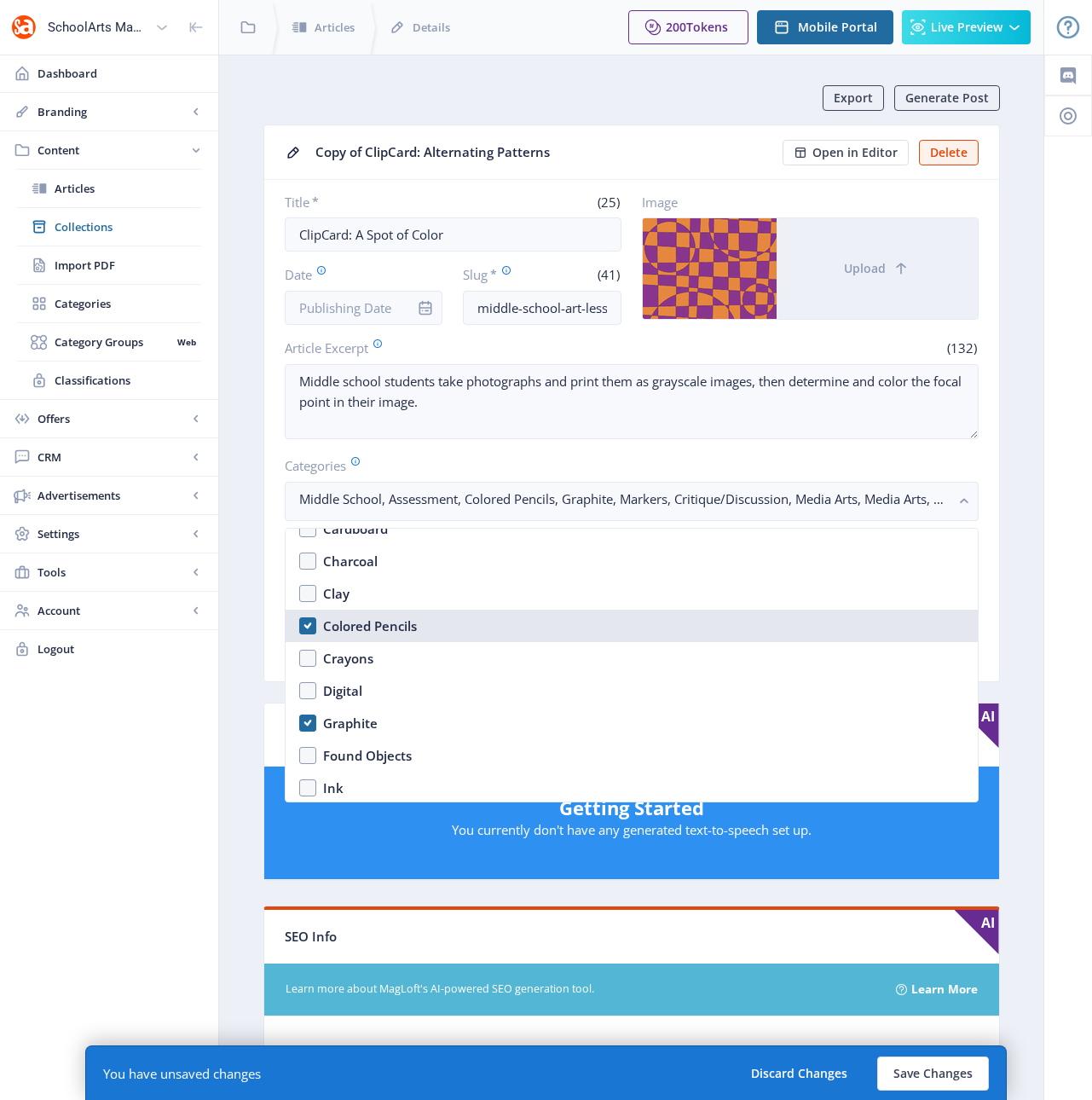
click at [375, 631] on div "Colored Pencils" at bounding box center [370, 625] width 94 height 20
checkbox input "true"
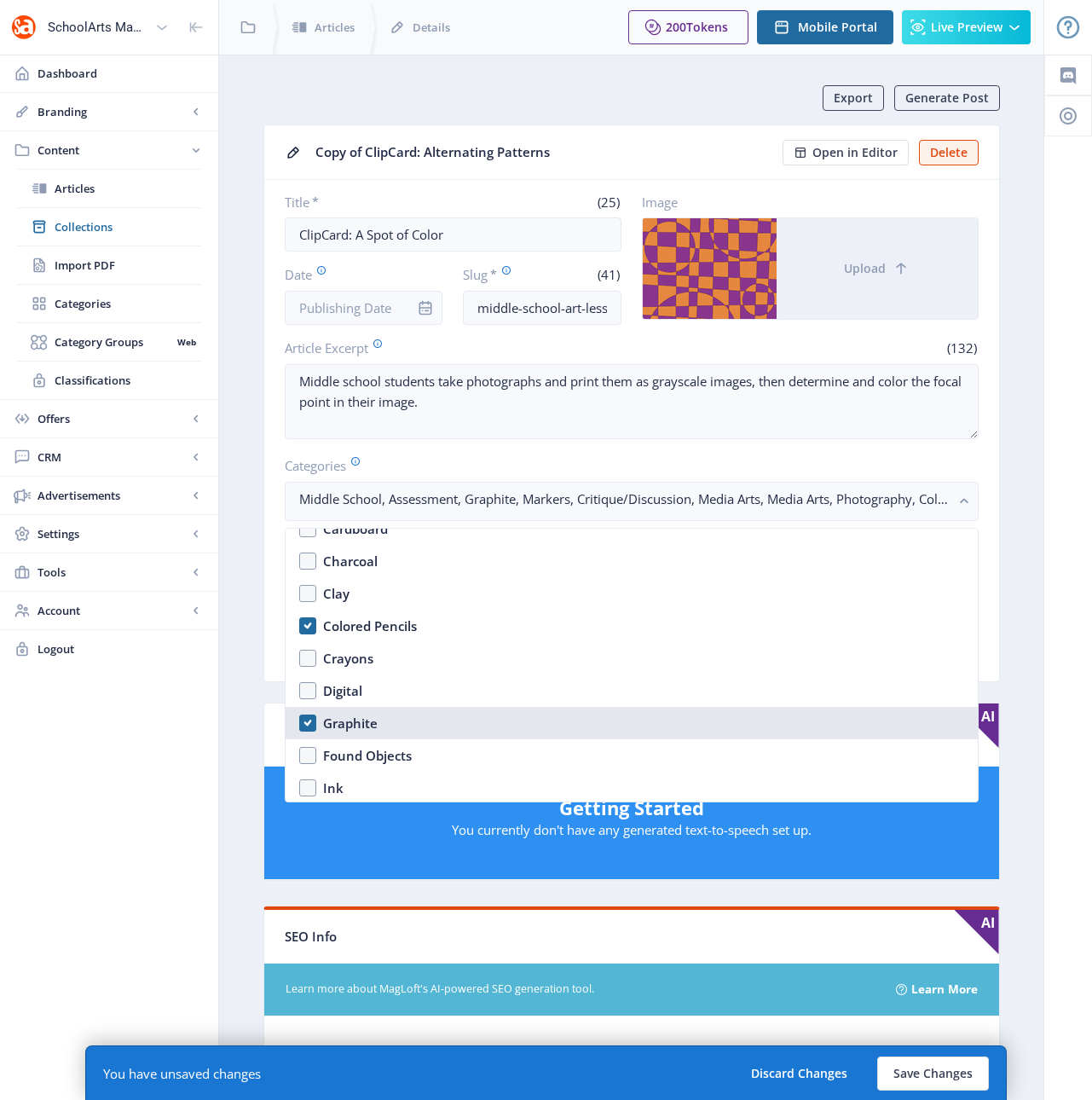
click at [351, 723] on div "Graphite" at bounding box center [351, 723] width 55 height 20
checkbox input "false"
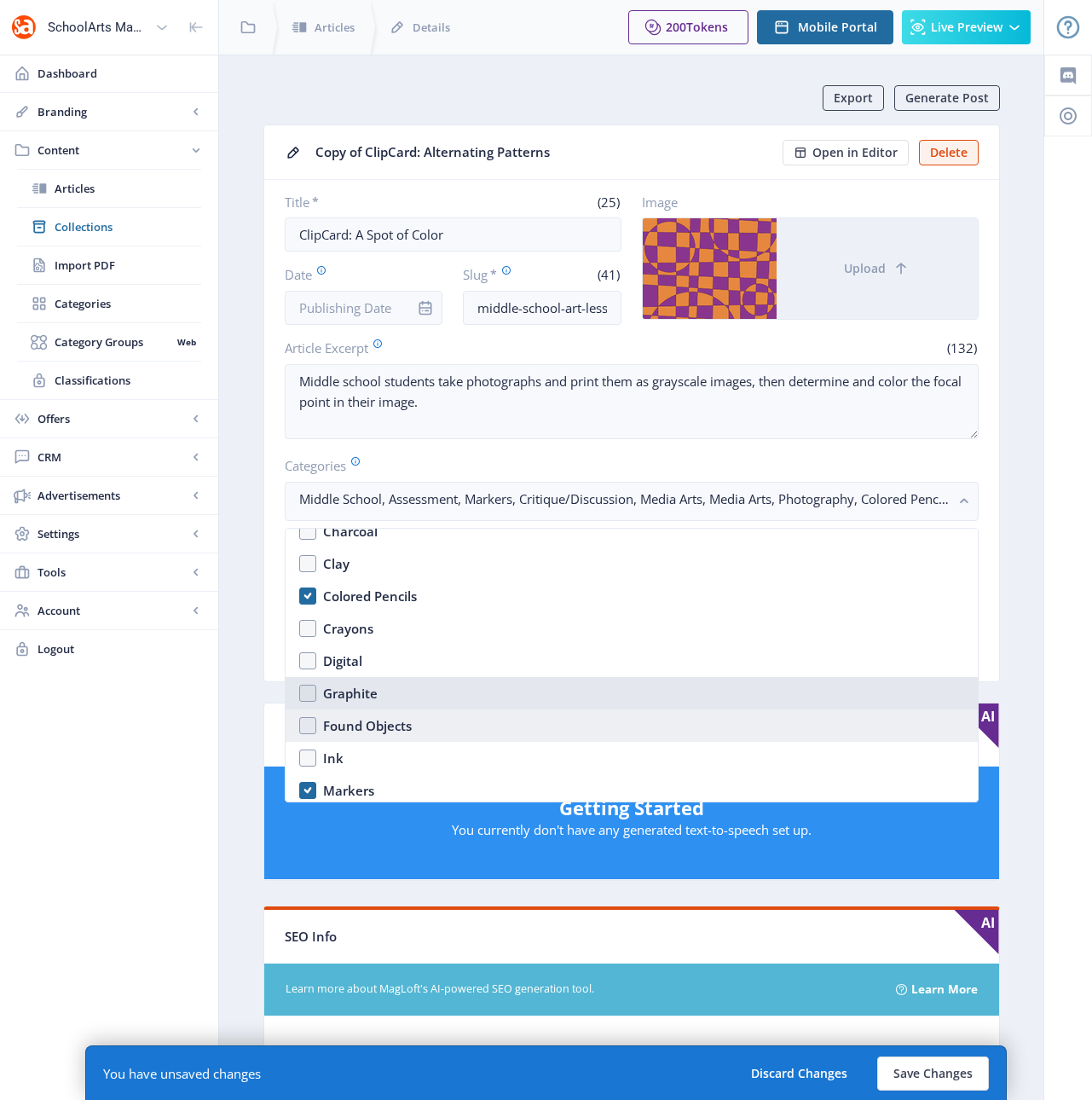
scroll to position [2324, 0]
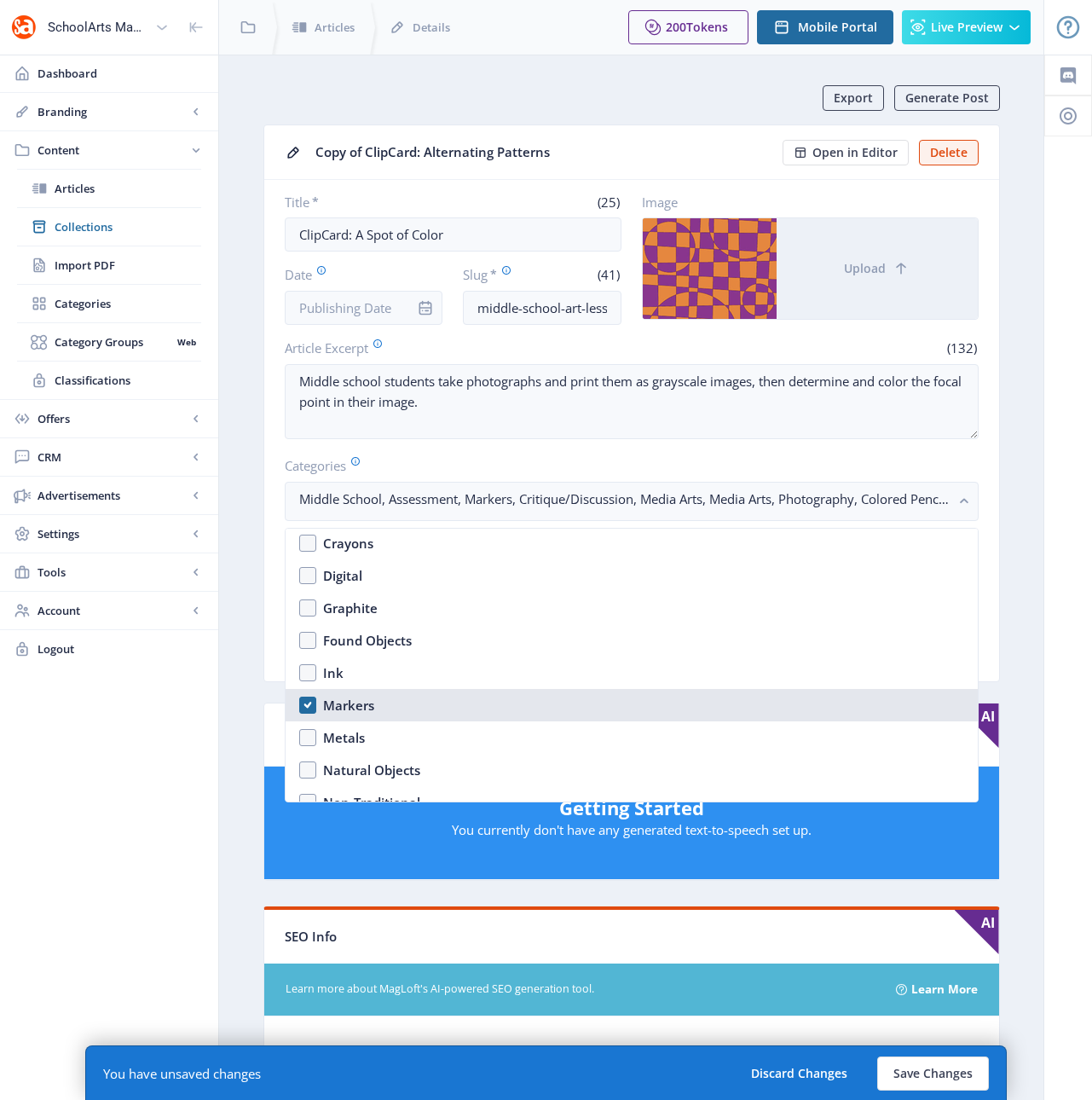
click at [345, 705] on div "Markers" at bounding box center [349, 704] width 51 height 20
checkbox input "true"
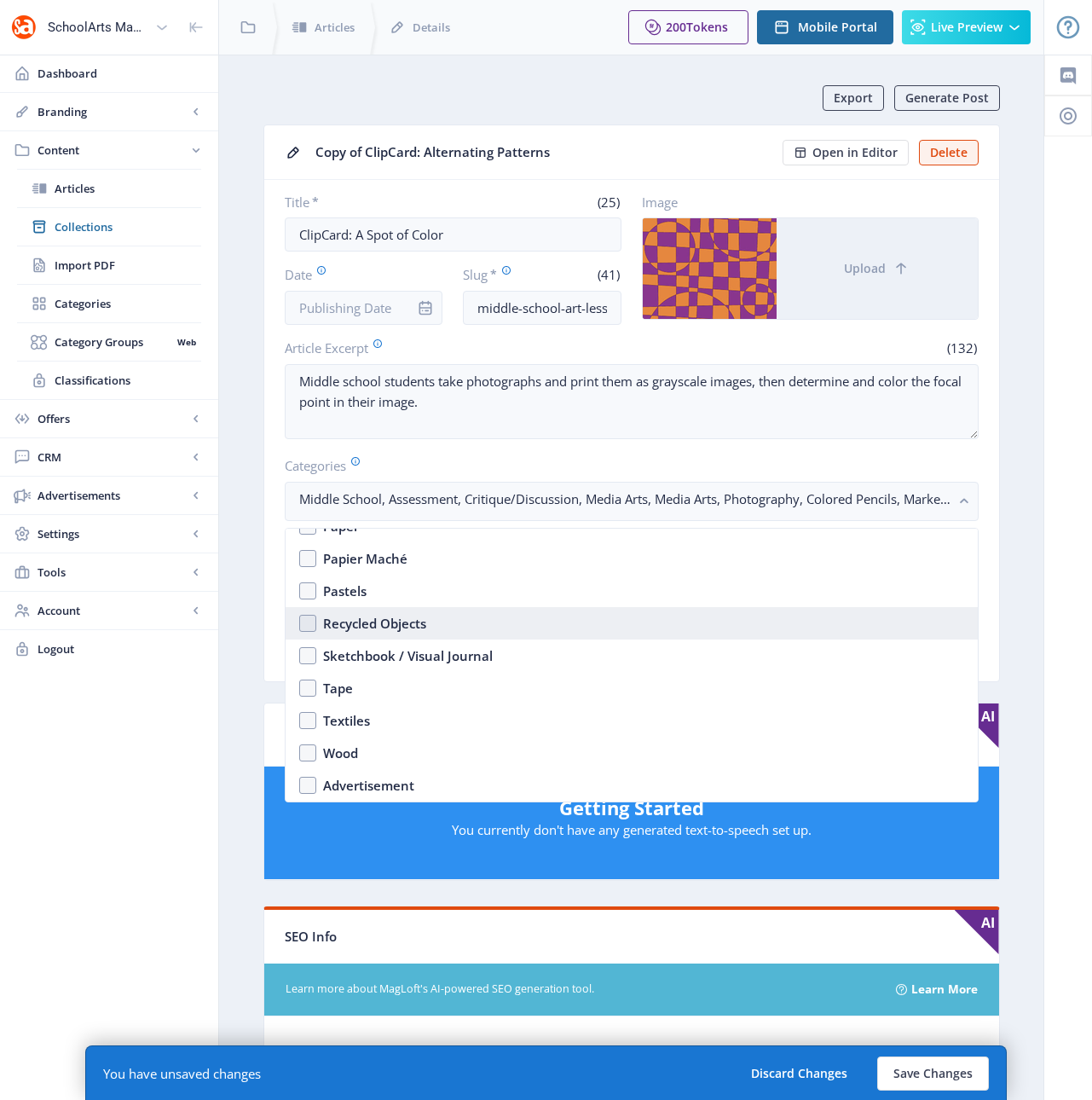
scroll to position [2661, 0]
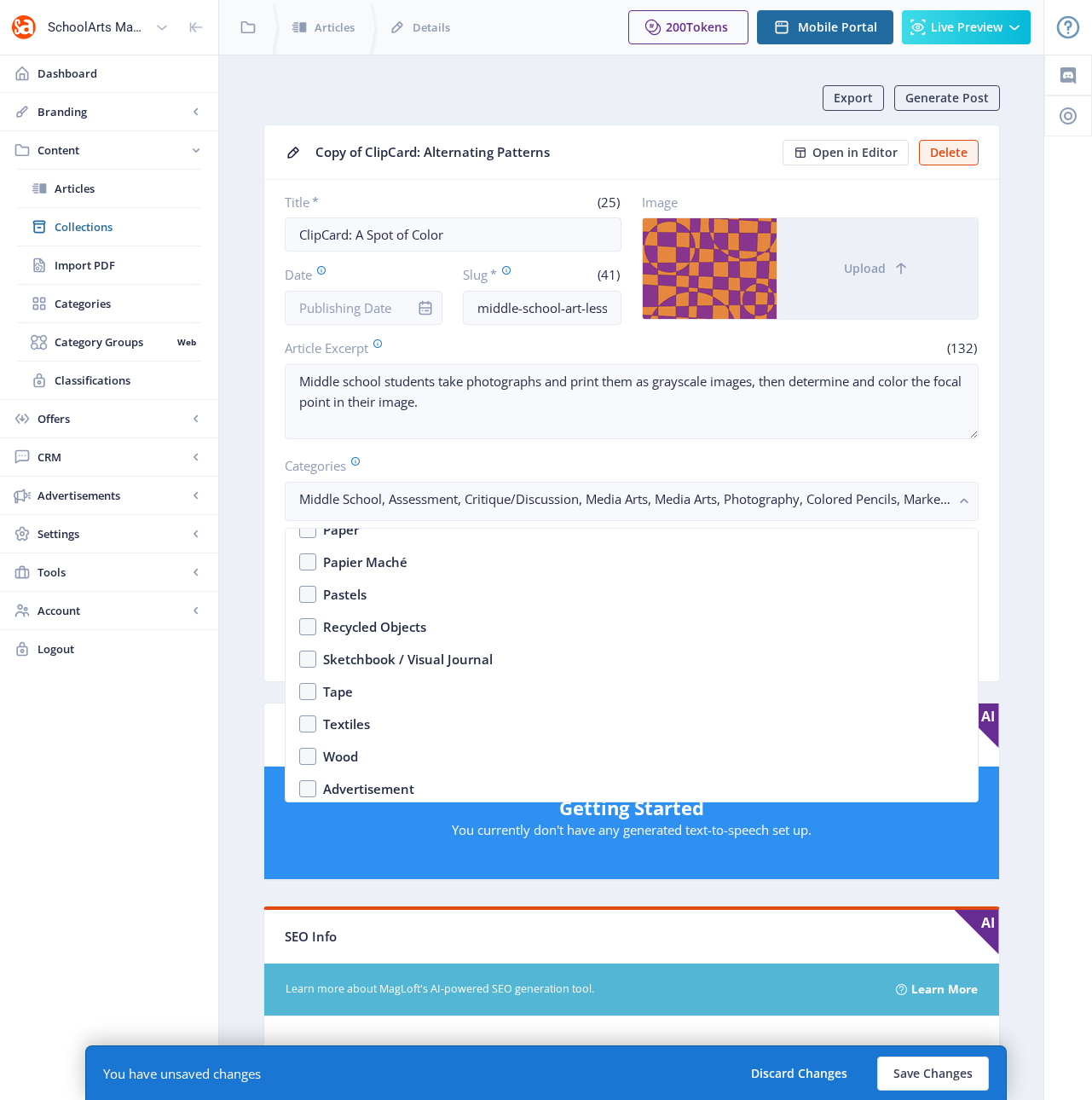
click at [997, 505] on nb-card-body "Title * (25) ClipCard: A Spot of Color Date Slug * (41) middle-school-art-lesso…" at bounding box center [631, 430] width 735 height 501
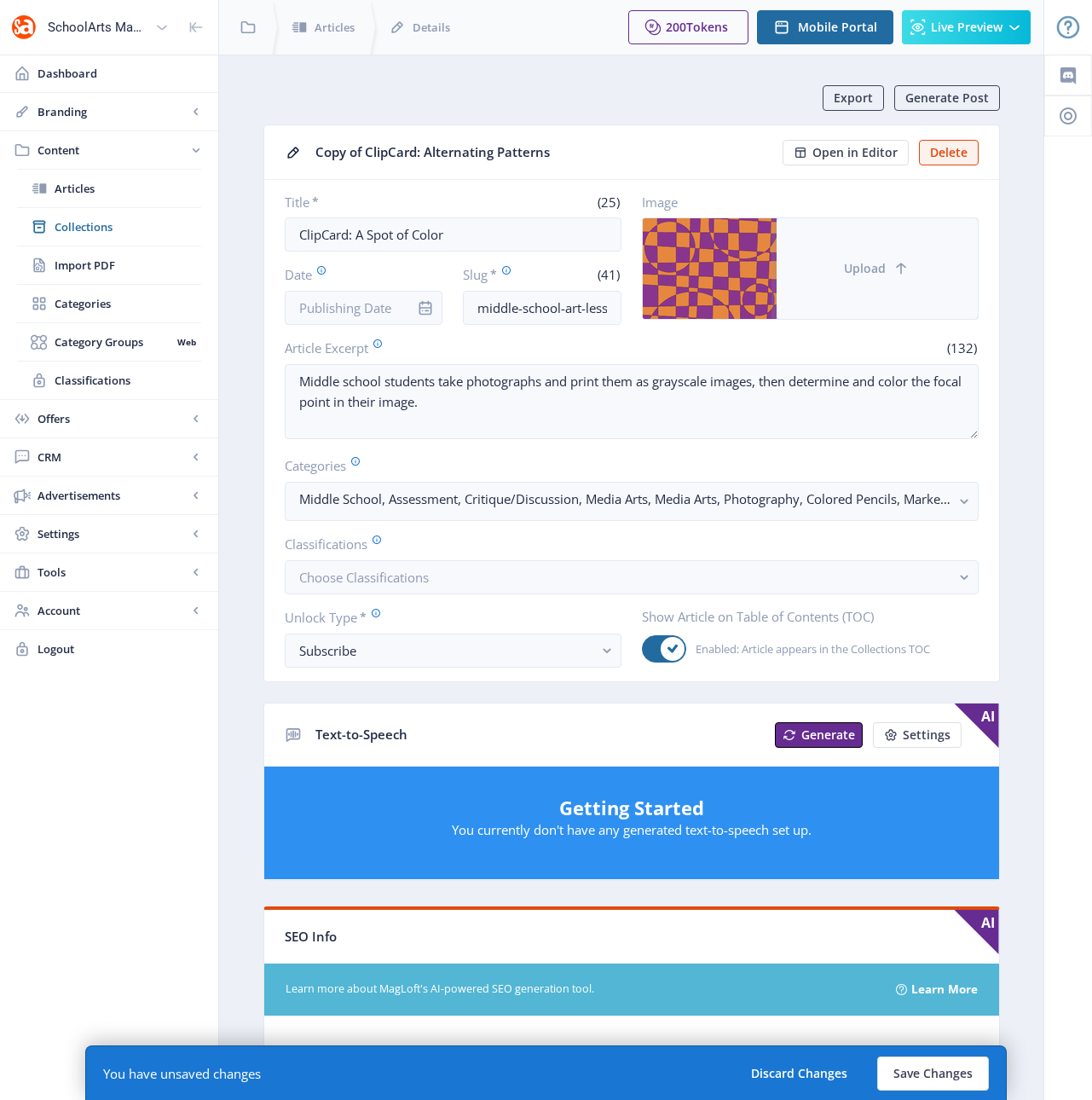
click at [876, 269] on span "Upload" at bounding box center [864, 267] width 42 height 13
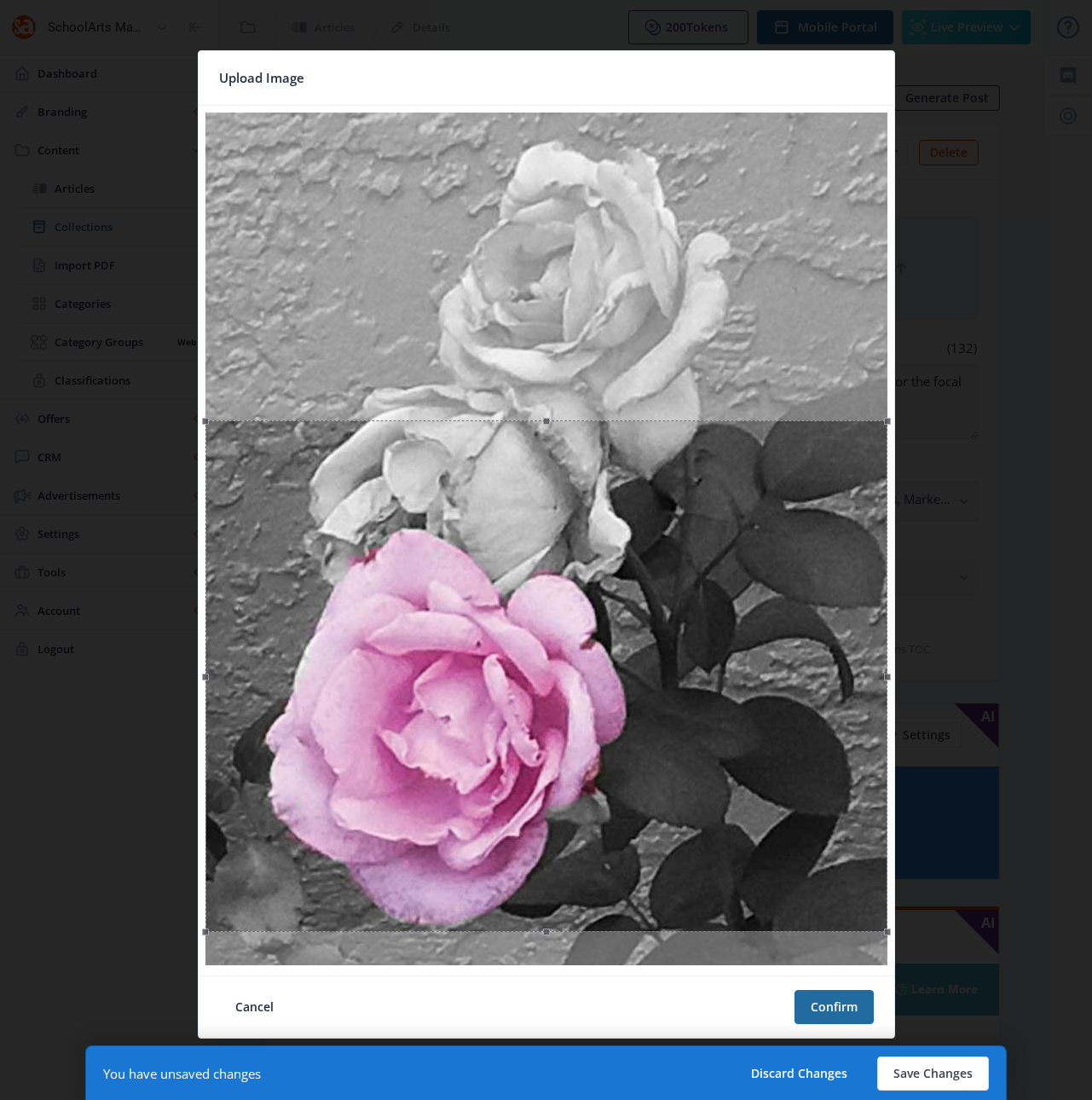
drag, startPoint x: 748, startPoint y: 422, endPoint x: 699, endPoint y: 731, distance: 312.9
click at [697, 730] on div at bounding box center [546, 677] width 682 height 512
click at [861, 1011] on button "Confirm" at bounding box center [834, 1006] width 80 height 35
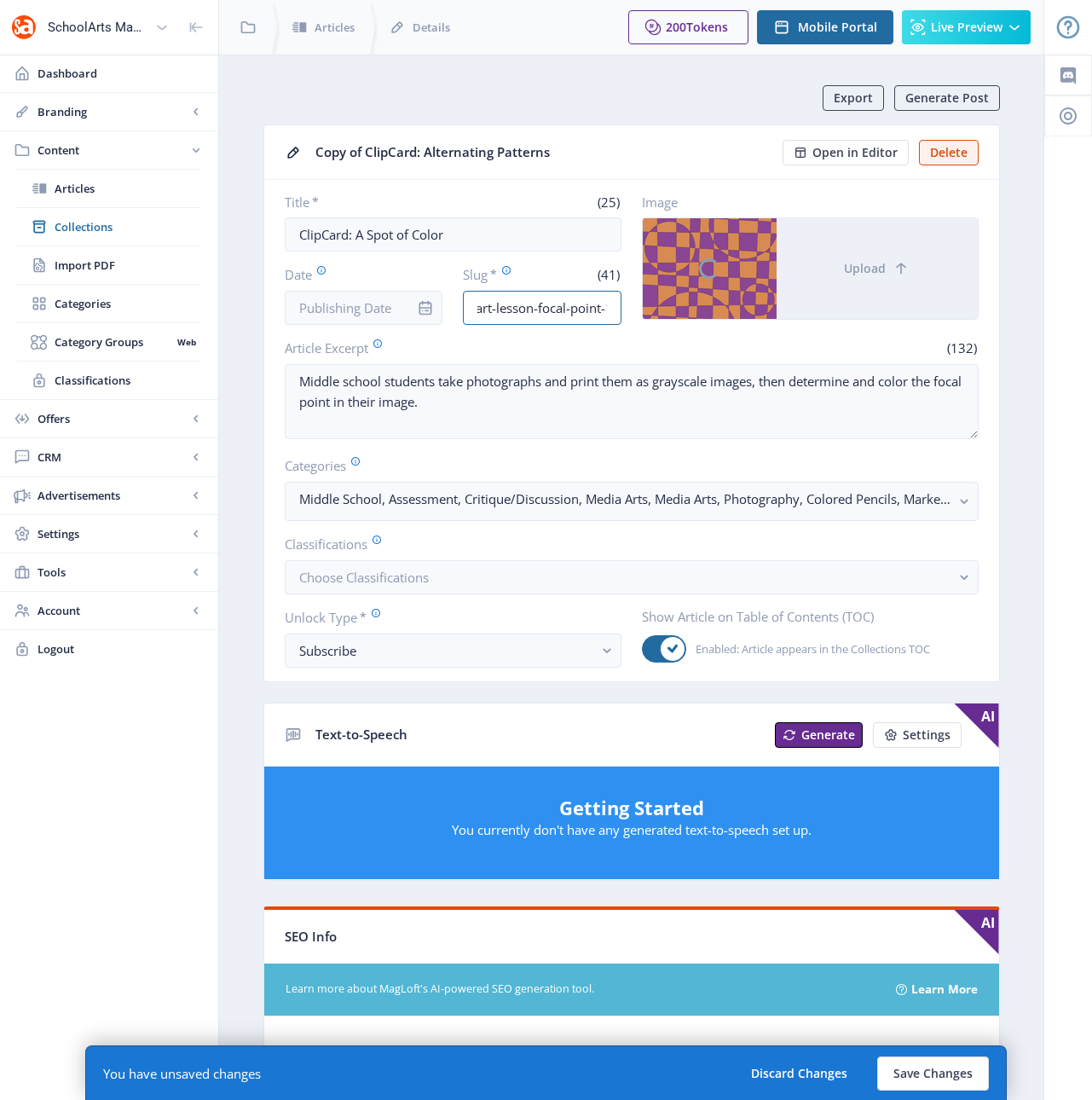
scroll to position [0, 119]
drag, startPoint x: 585, startPoint y: 306, endPoint x: 625, endPoint y: 307, distance: 40.0
click at [625, 307] on div "Title * (25) ClipCard: A Spot of Color Date Slug * (41) middle-school-art-lesso…" at bounding box center [631, 259] width 693 height 131
click at [576, 313] on input "middle-school-art-lesson-focal-point-1222" at bounding box center [542, 307] width 159 height 35
drag, startPoint x: 573, startPoint y: 307, endPoint x: 511, endPoint y: 307, distance: 62.0
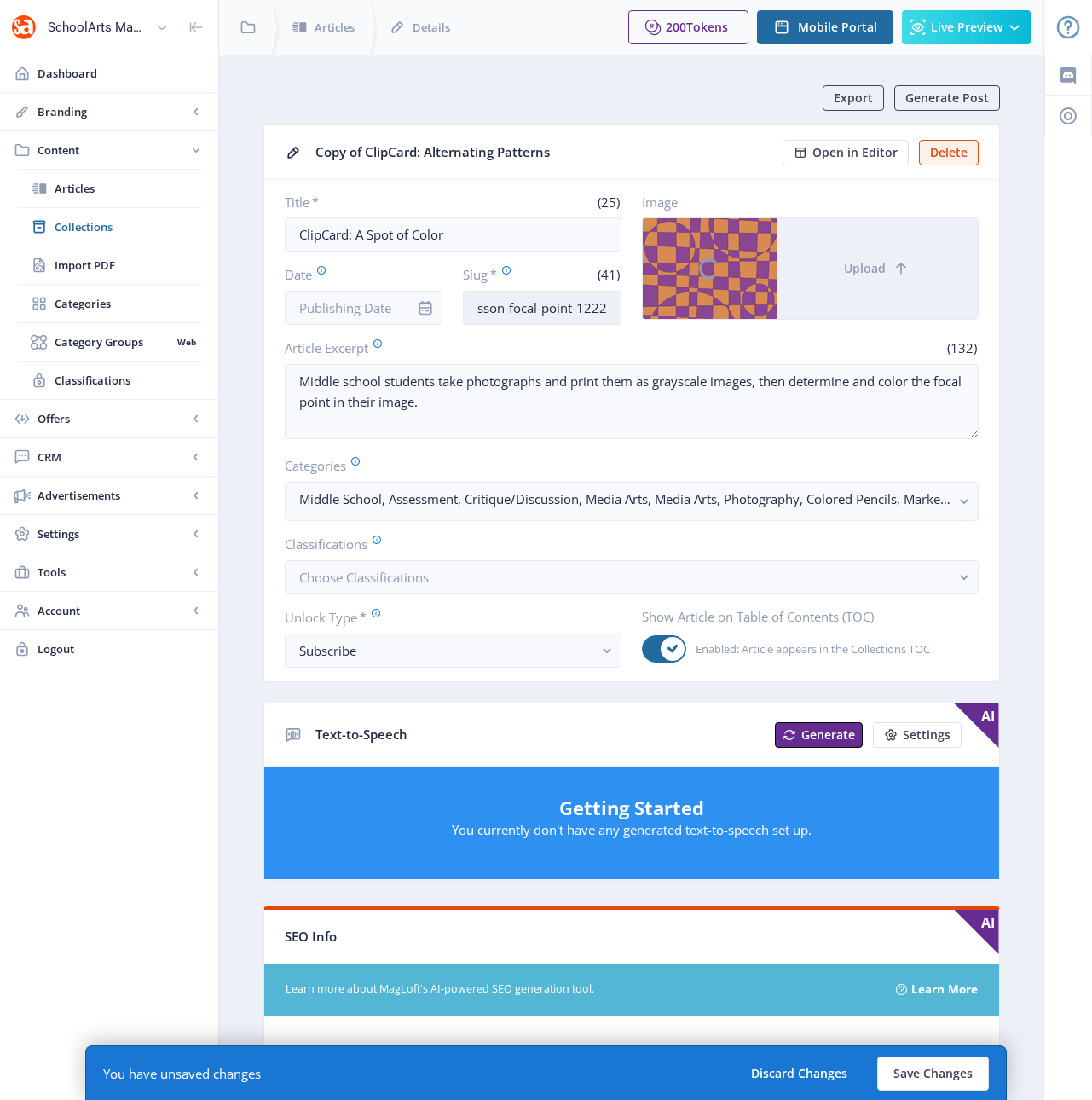
click at [511, 307] on input "middle-school-art-lesson-focal-point-1222" at bounding box center [542, 307] width 159 height 35
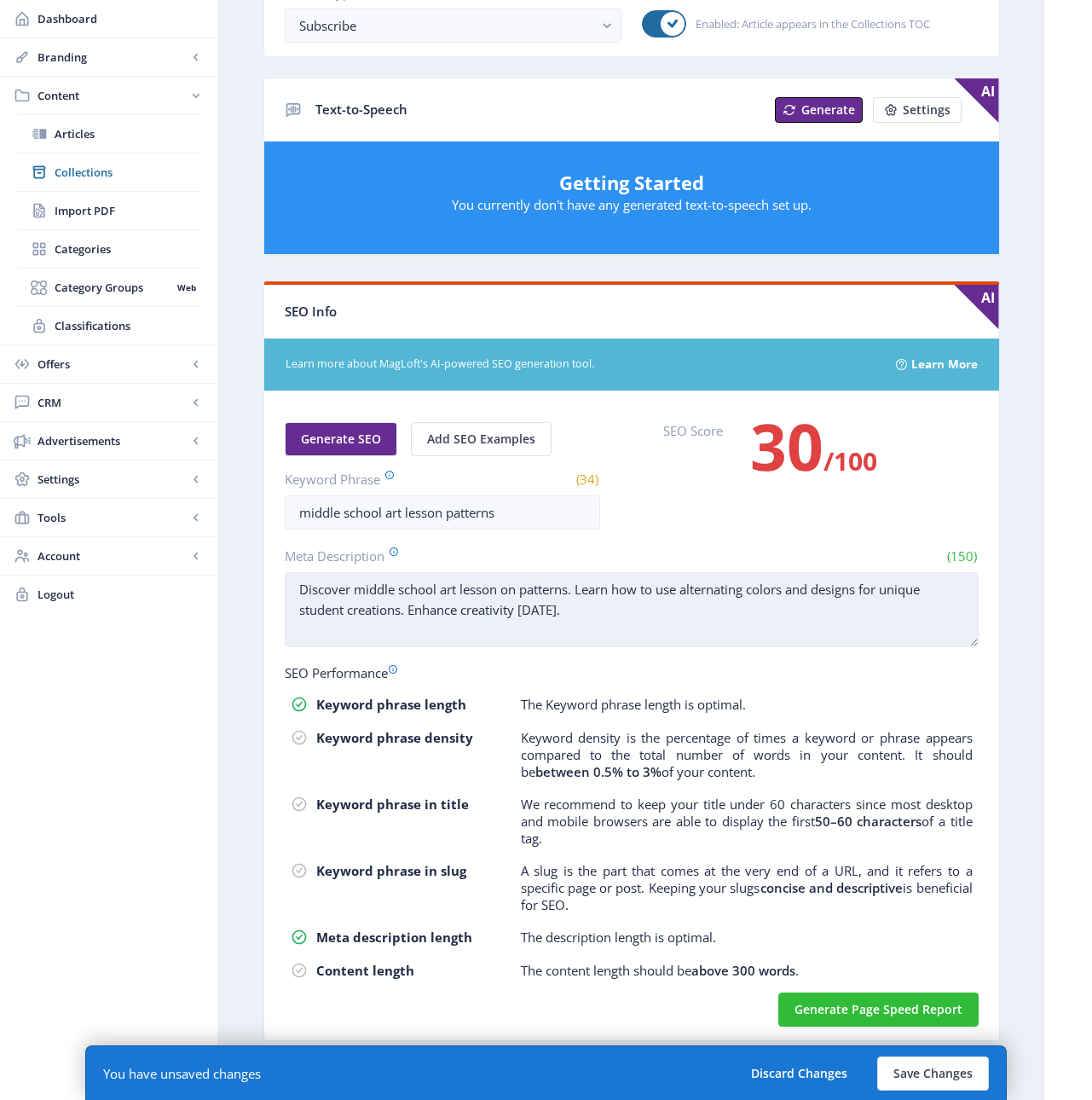
scroll to position [625, 0]
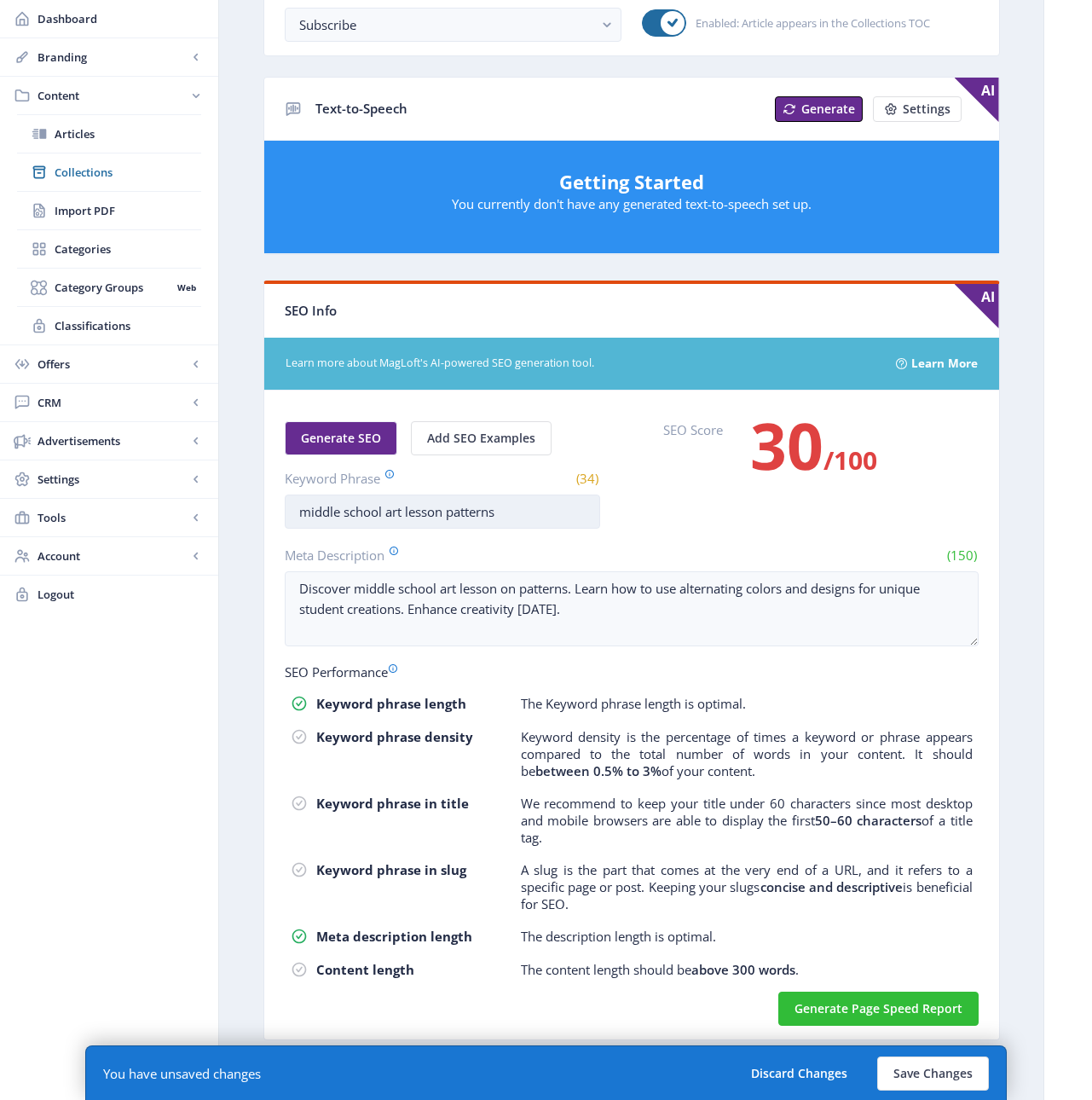
type input "middle-school-art-lesson-photography-1222"
click at [466, 507] on input "middle school art lesson patterns" at bounding box center [442, 511] width 315 height 35
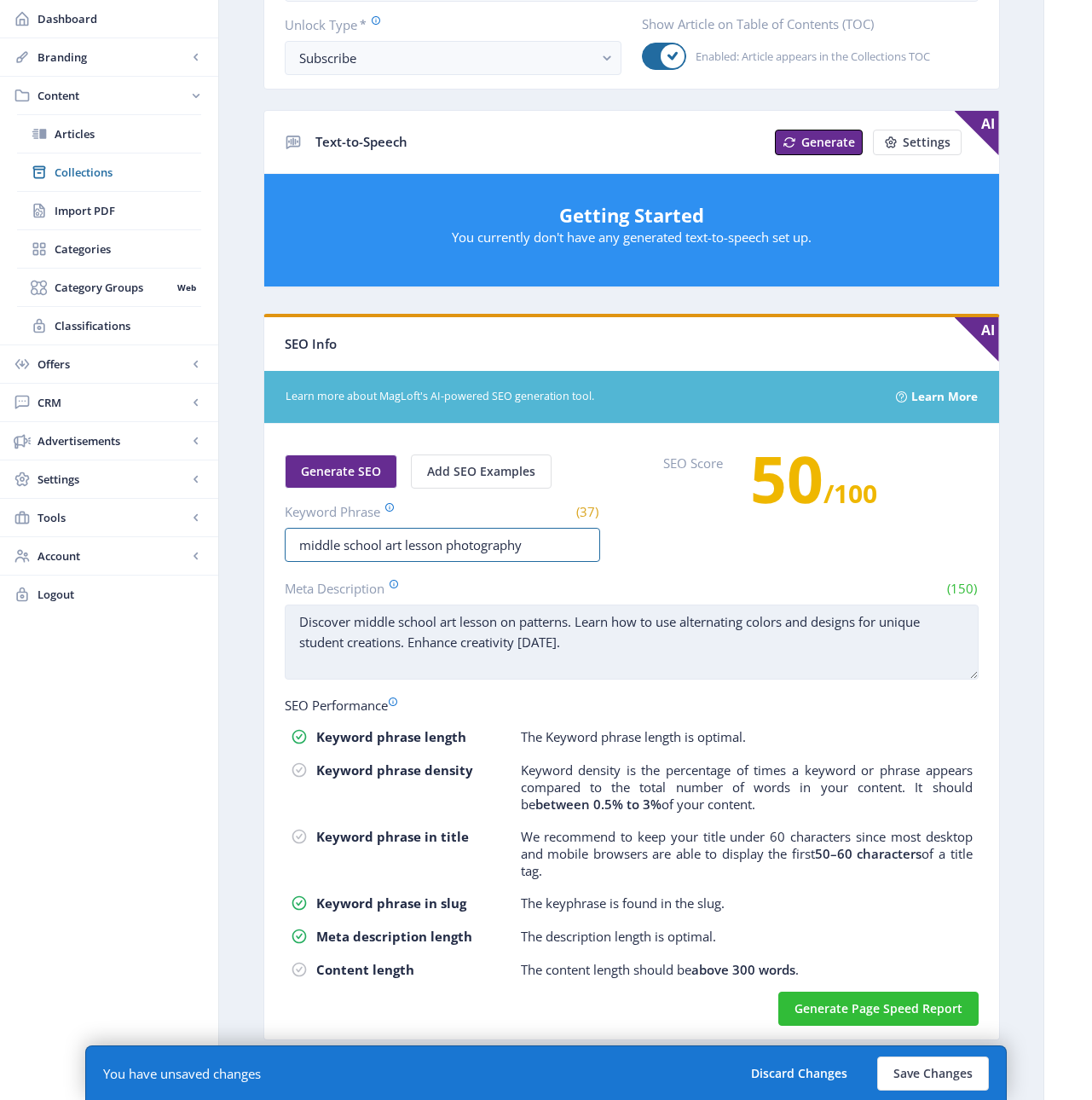
type input "middle school art lesson photography"
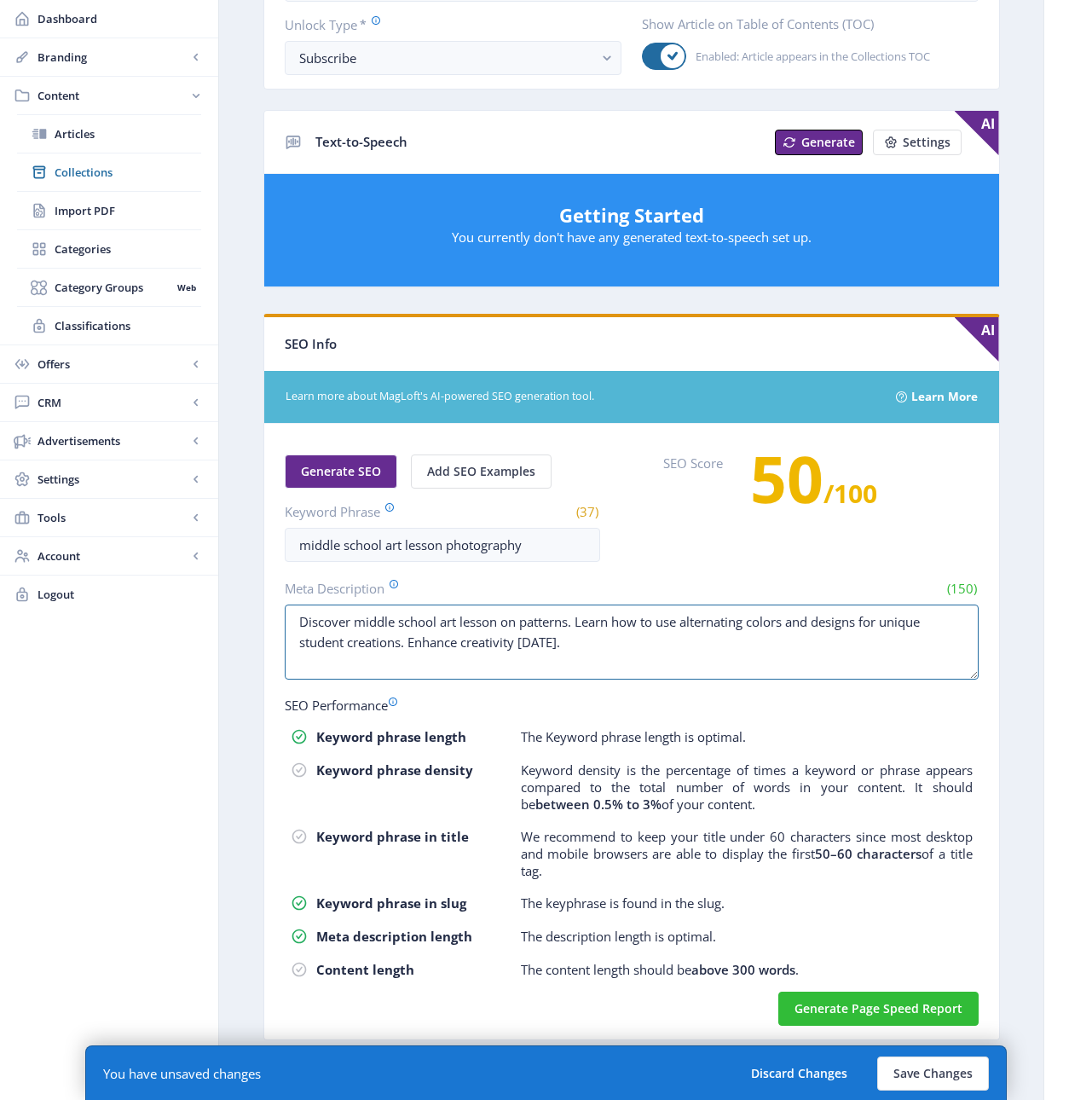
drag, startPoint x: 562, startPoint y: 643, endPoint x: 283, endPoint y: 600, distance: 282.3
click at [283, 600] on nb-card-body "Generate SEO Add SEO Examples Keyword Phrase (37) middle school art lesson phot…" at bounding box center [631, 731] width 735 height 616
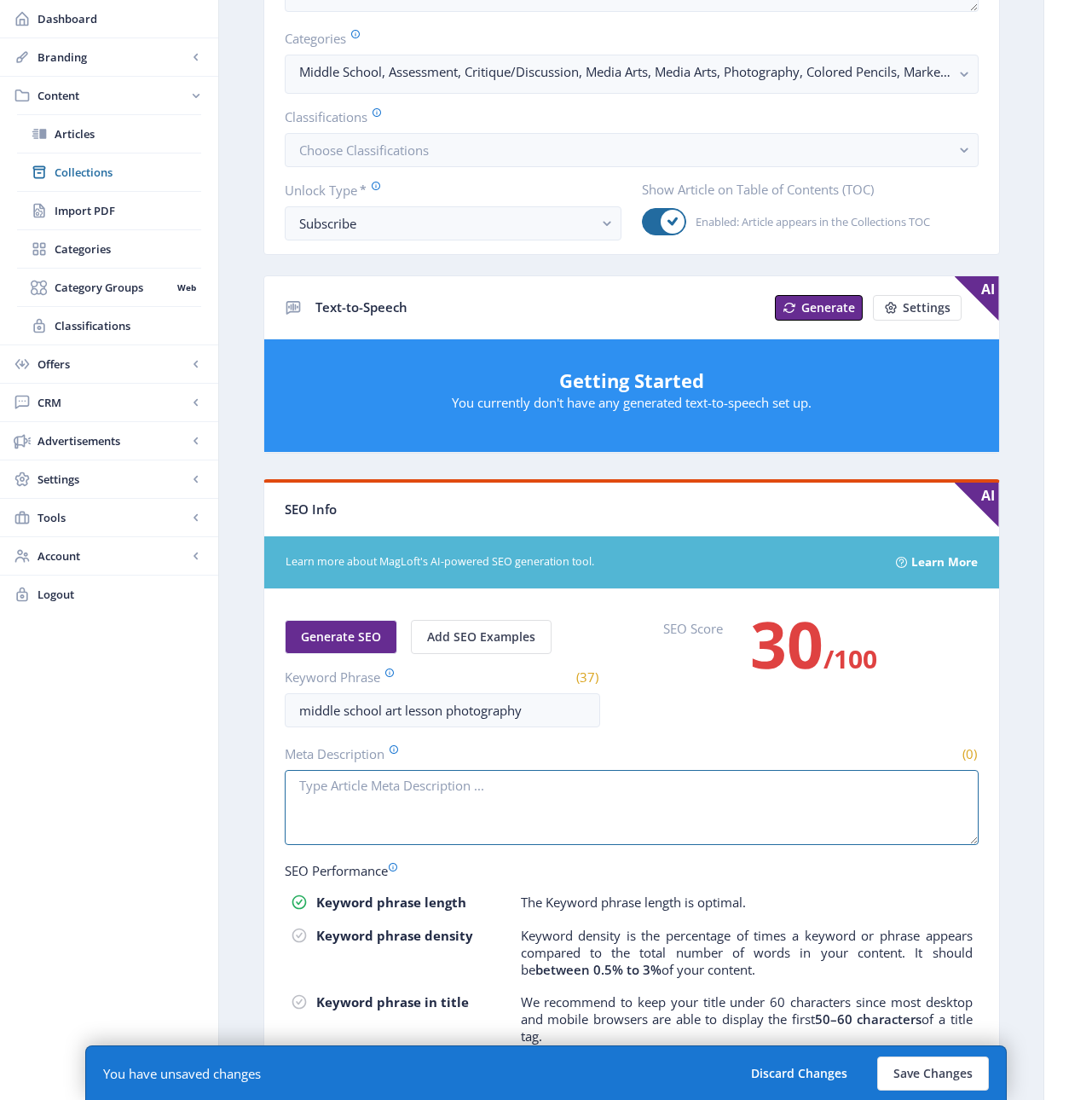
scroll to position [19, 0]
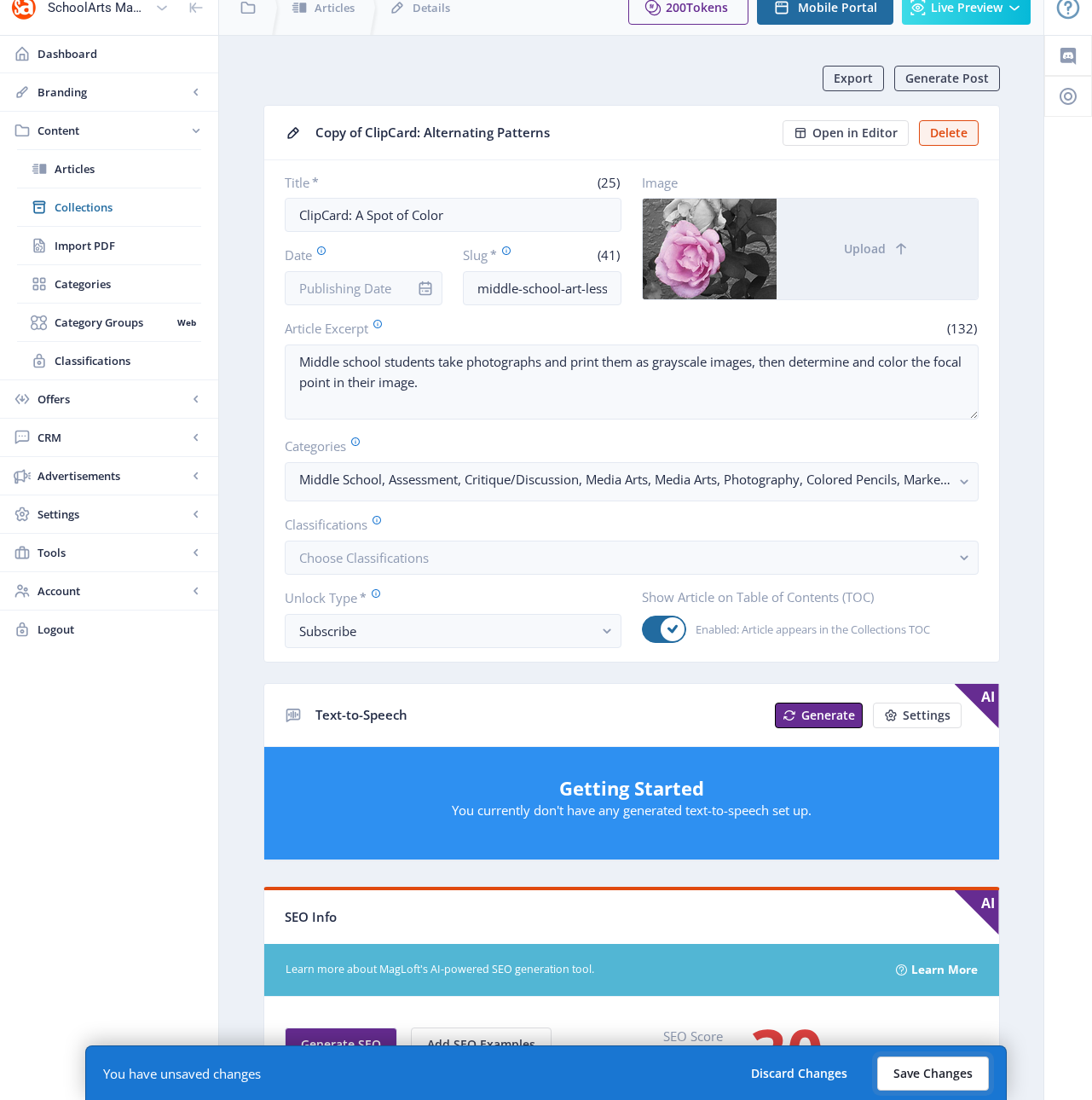
click at [943, 1065] on button "Save Changes" at bounding box center [933, 1073] width 112 height 35
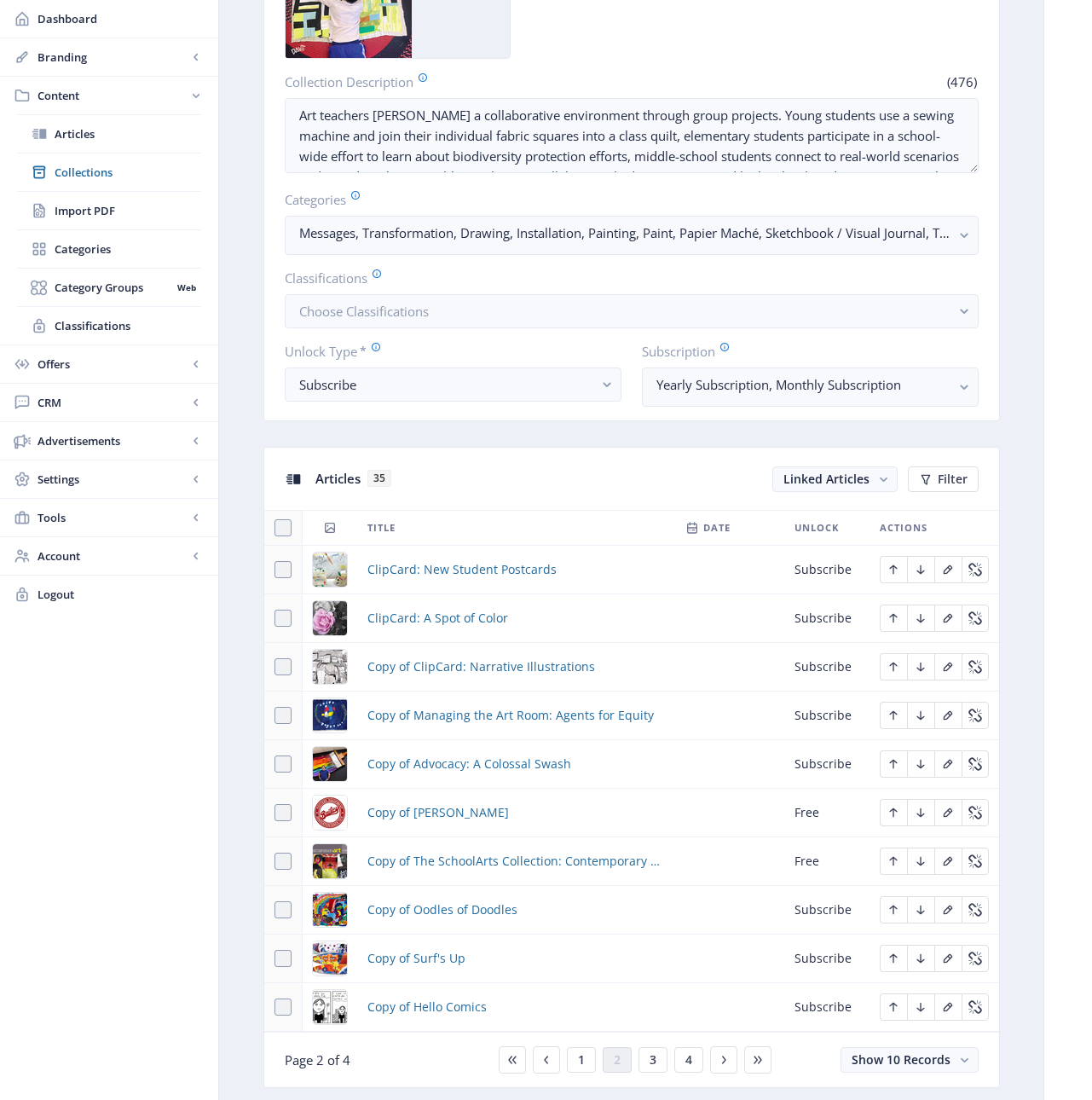
scroll to position [333, 0]
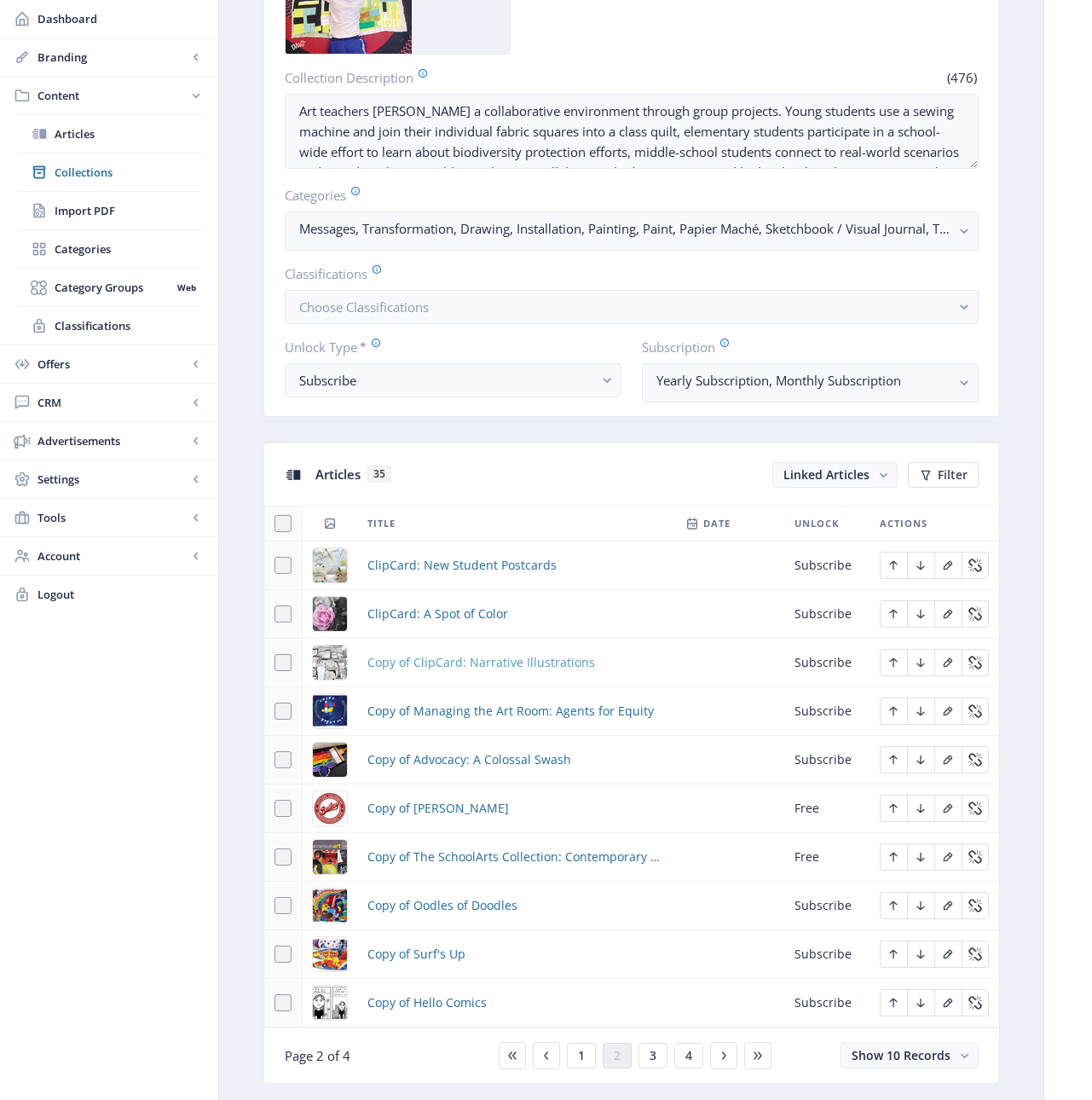
click at [438, 663] on span "Copy of ClipCard: Narrative Illustrations" at bounding box center [481, 662] width 228 height 20
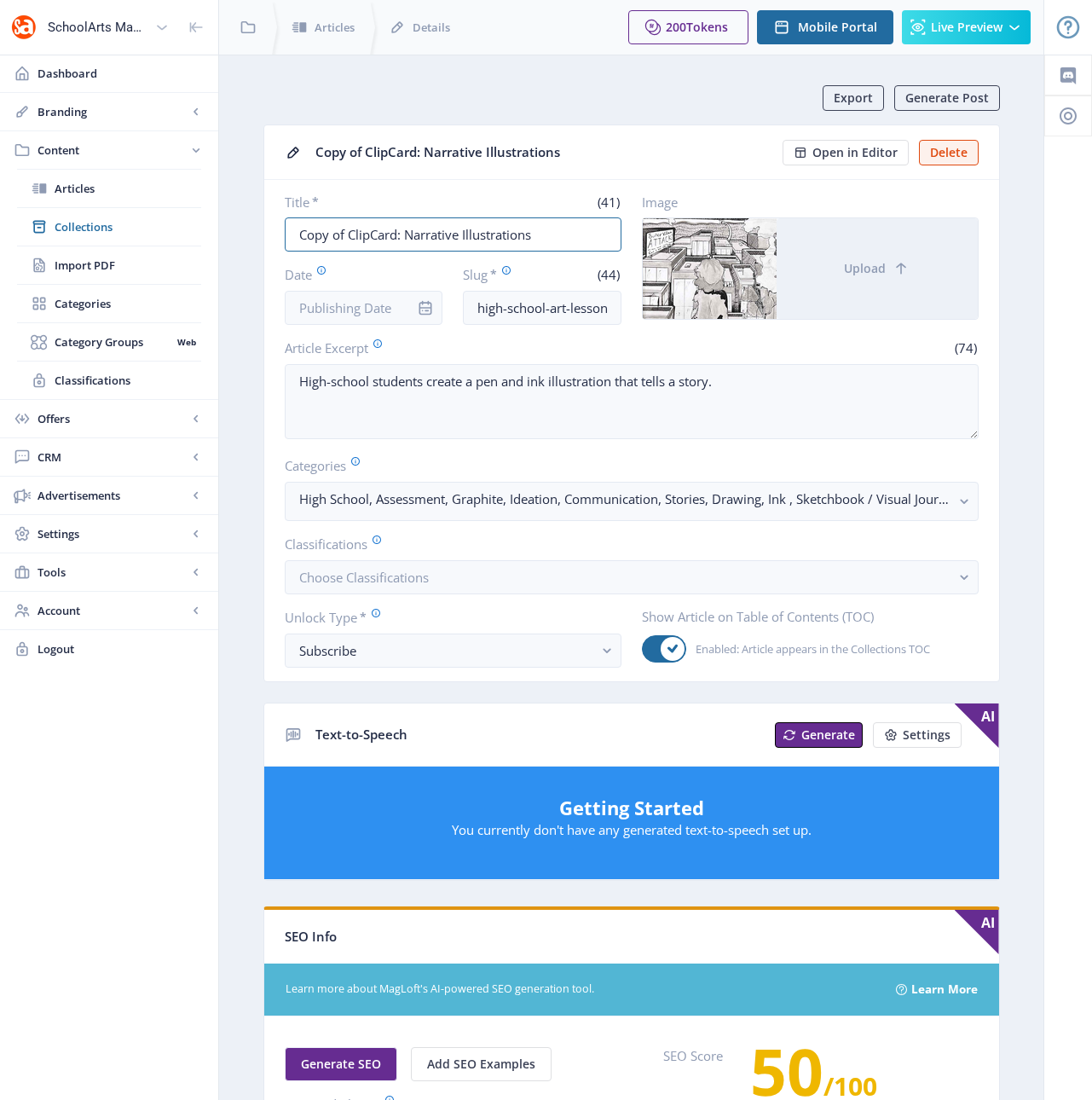
drag, startPoint x: 348, startPoint y: 236, endPoint x: 261, endPoint y: 237, distance: 87.0
click at [263, 237] on div "Export Generate Post Copy of ClipCard: Narrative Illustrations Open in Editor D…" at bounding box center [631, 858] width 737 height 1547
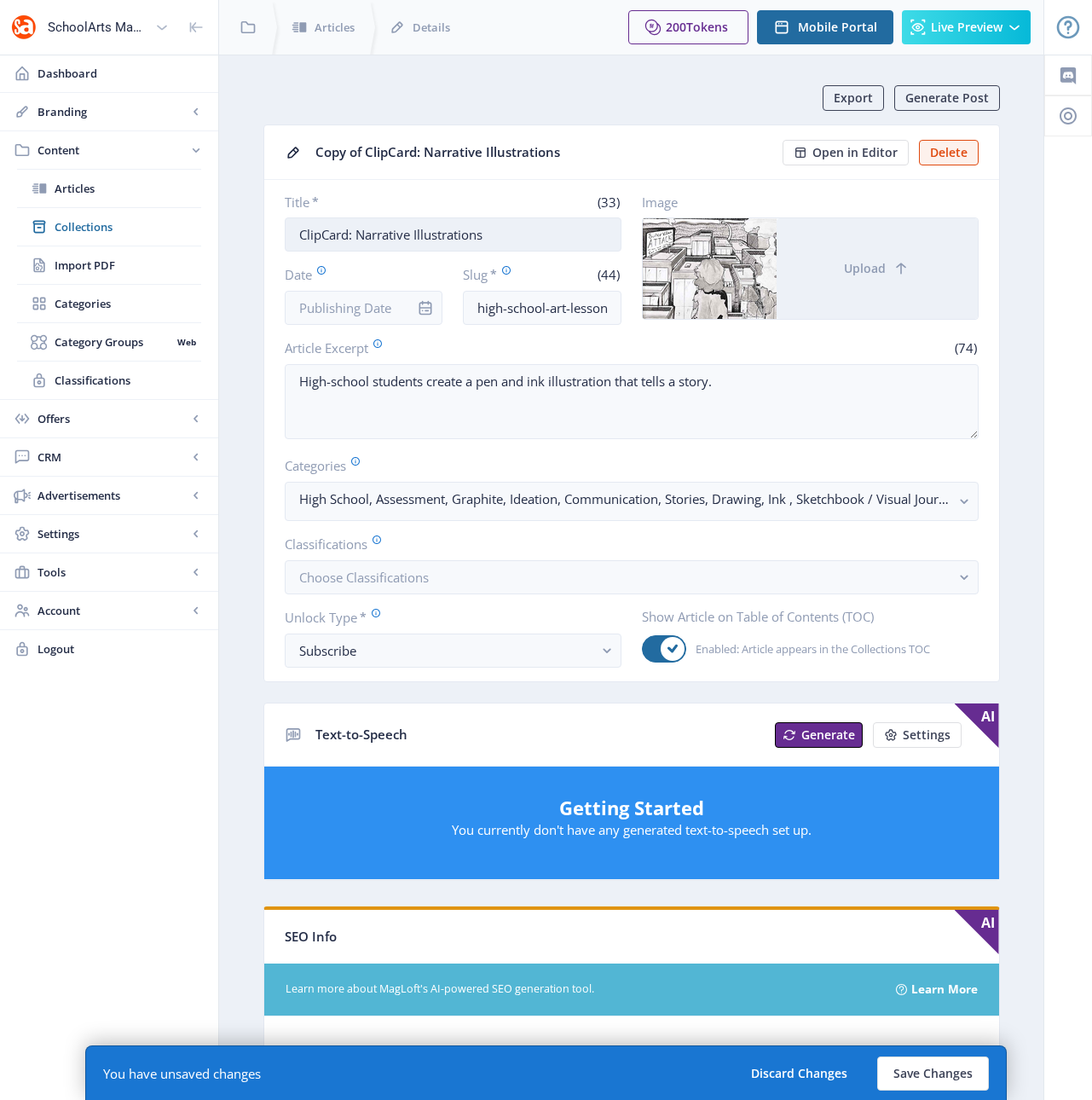
drag, startPoint x: 495, startPoint y: 238, endPoint x: 359, endPoint y: 238, distance: 136.0
click at [359, 238] on input "ClipCard: Narrative Illustrations" at bounding box center [453, 234] width 337 height 35
type input "ClipCard: Collaborative Dragon"
drag, startPoint x: 586, startPoint y: 313, endPoint x: 619, endPoint y: 314, distance: 33.0
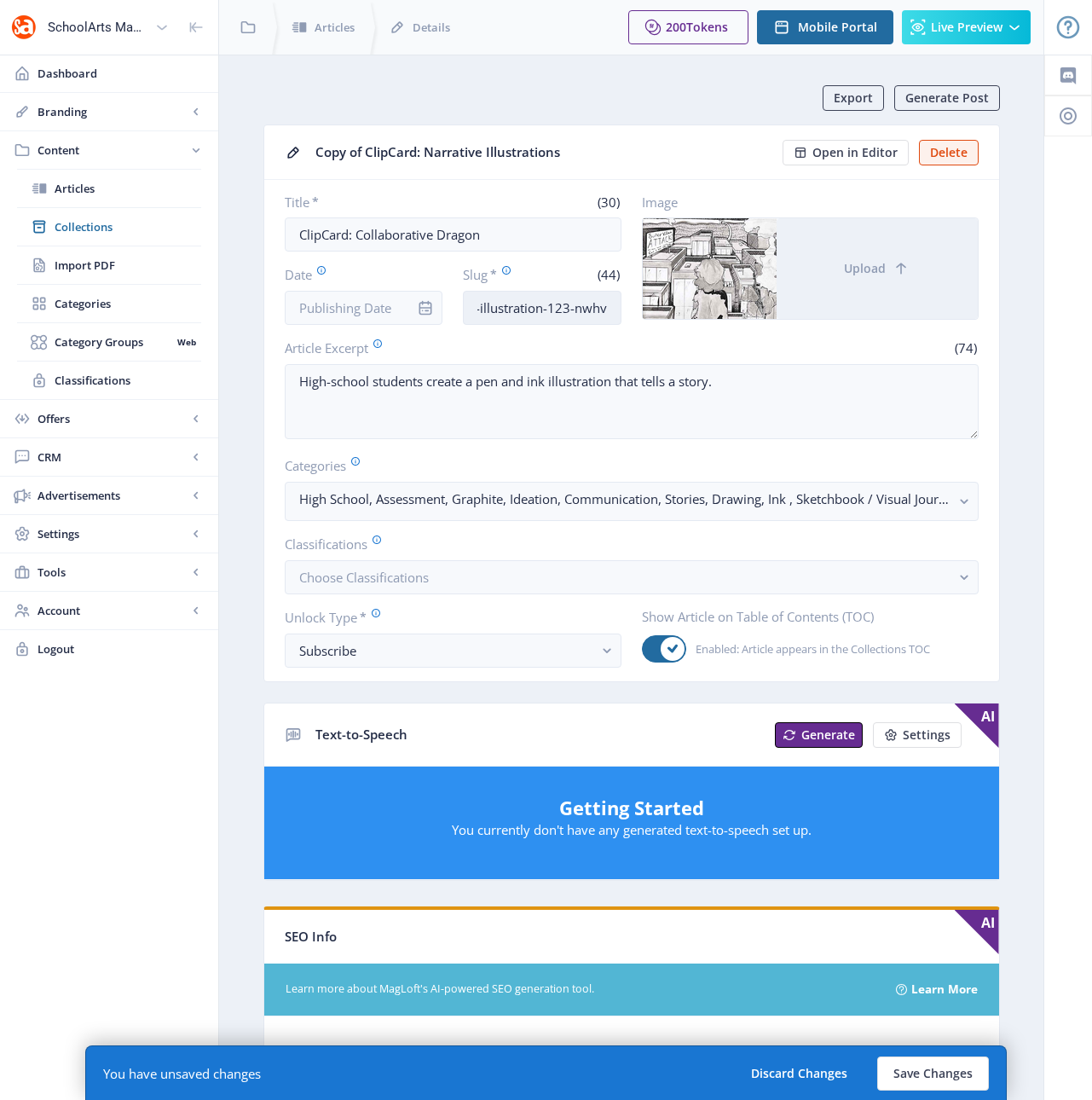
click at [619, 314] on input "high-school-art-lesson-illustration-123-nwhv" at bounding box center [542, 307] width 159 height 35
click at [612, 310] on input "high-school-art-lesson-illustration-123-nwhv" at bounding box center [542, 307] width 159 height 35
drag, startPoint x: 608, startPoint y: 308, endPoint x: 499, endPoint y: 313, distance: 109.1
click at [499, 313] on input "high-school-art-lesson-illustration-123-nwhv" at bounding box center [542, 307] width 159 height 35
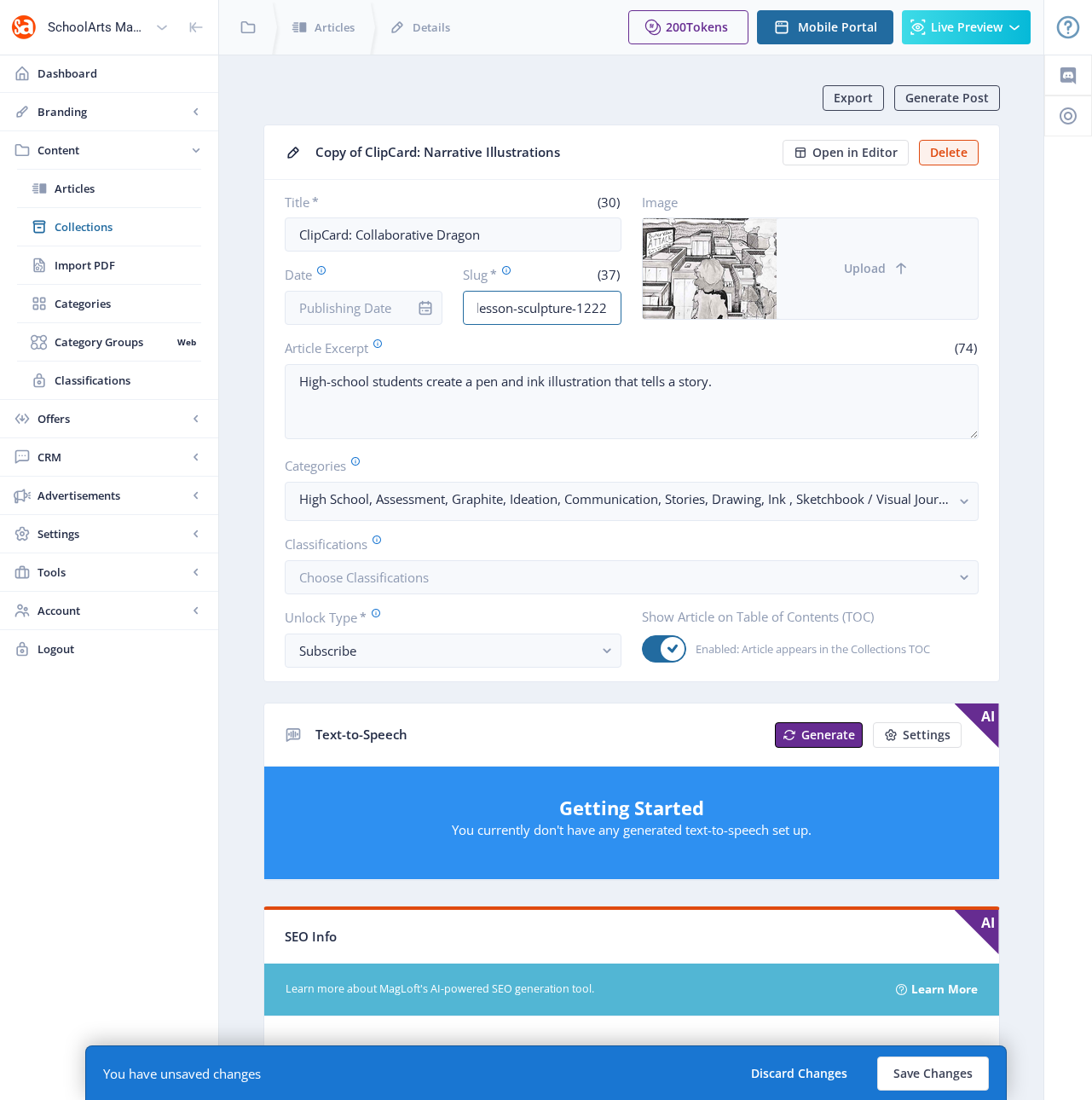
type input "high-school-art-lesson-sculpture-1222"
click at [896, 274] on icon at bounding box center [901, 268] width 17 height 17
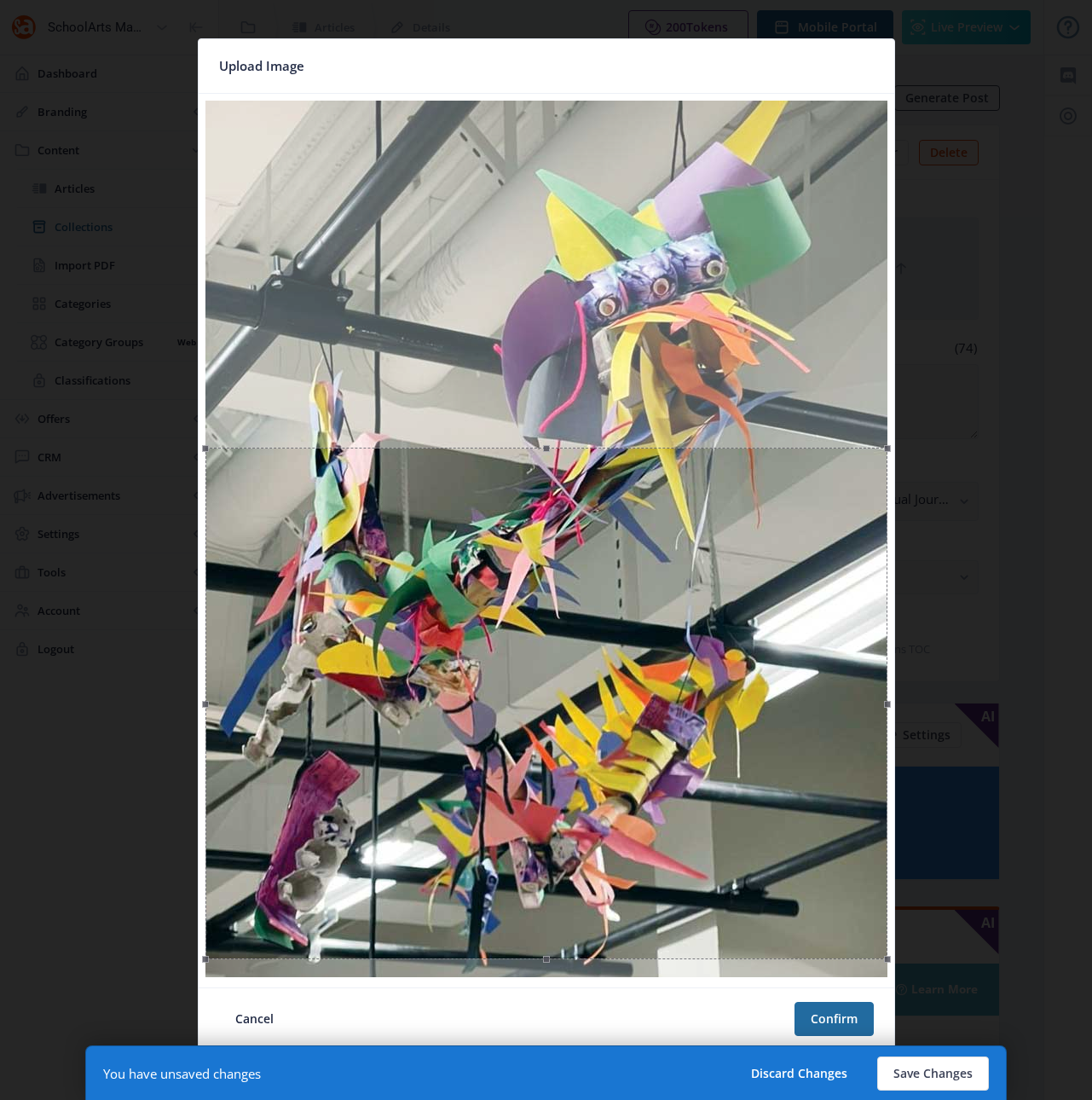
drag, startPoint x: 475, startPoint y: 480, endPoint x: 509, endPoint y: 827, distance: 348.7
click at [509, 827] on div at bounding box center [546, 703] width 682 height 512
click at [828, 1022] on button "Confirm" at bounding box center [834, 1019] width 80 height 35
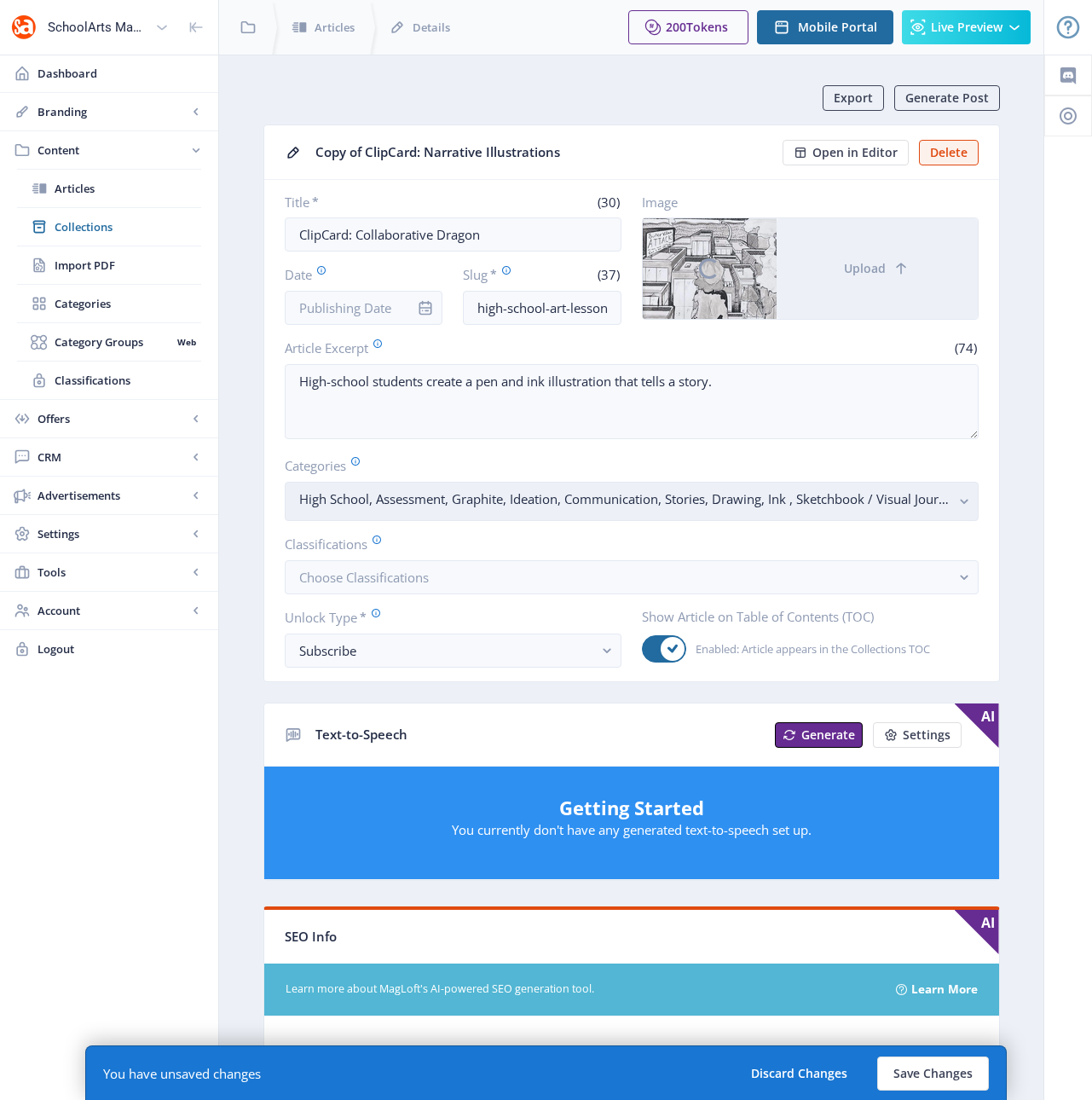
click at [962, 500] on icon "button" at bounding box center [964, 502] width 8 height 5
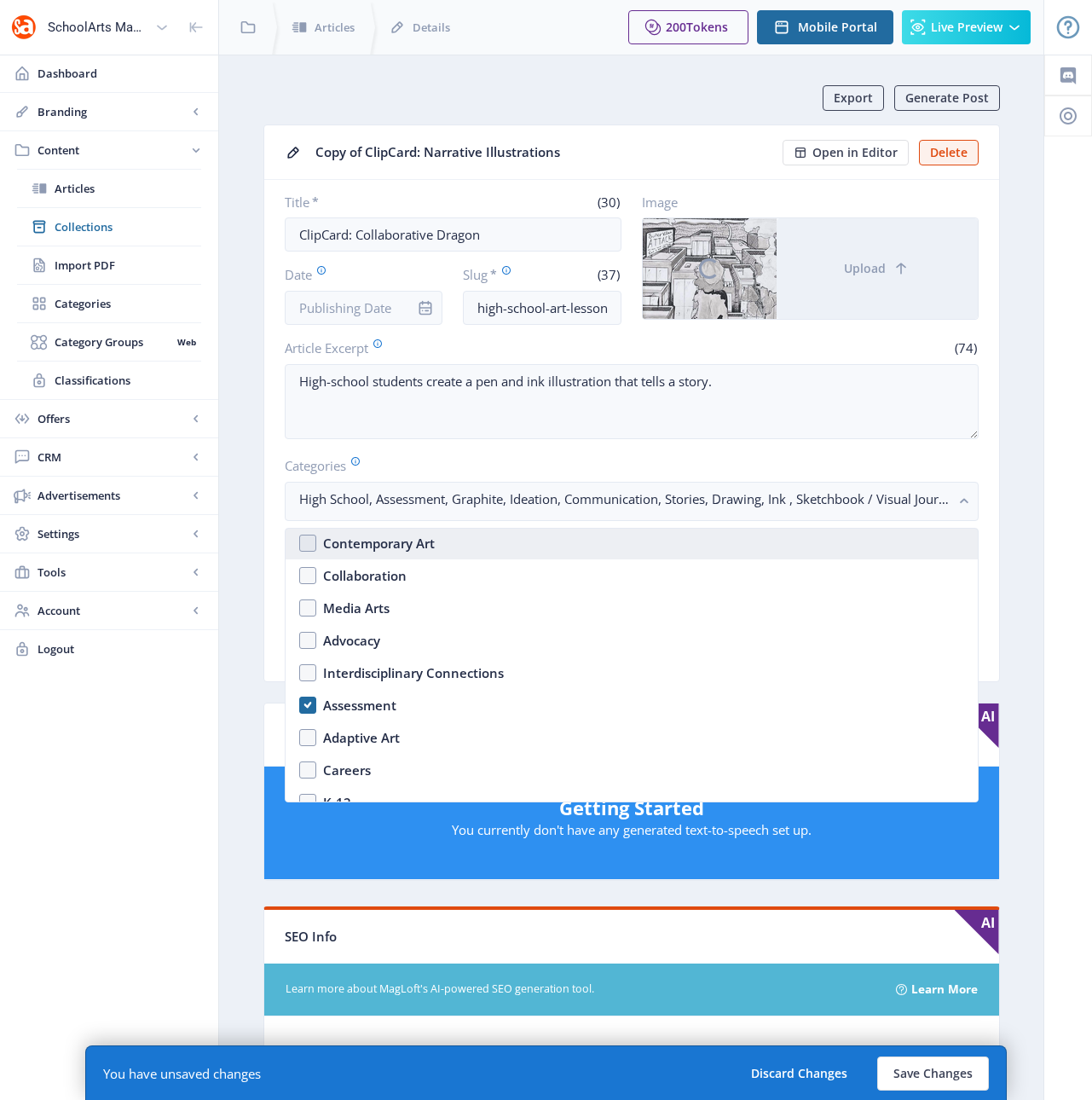
scroll to position [240, 0]
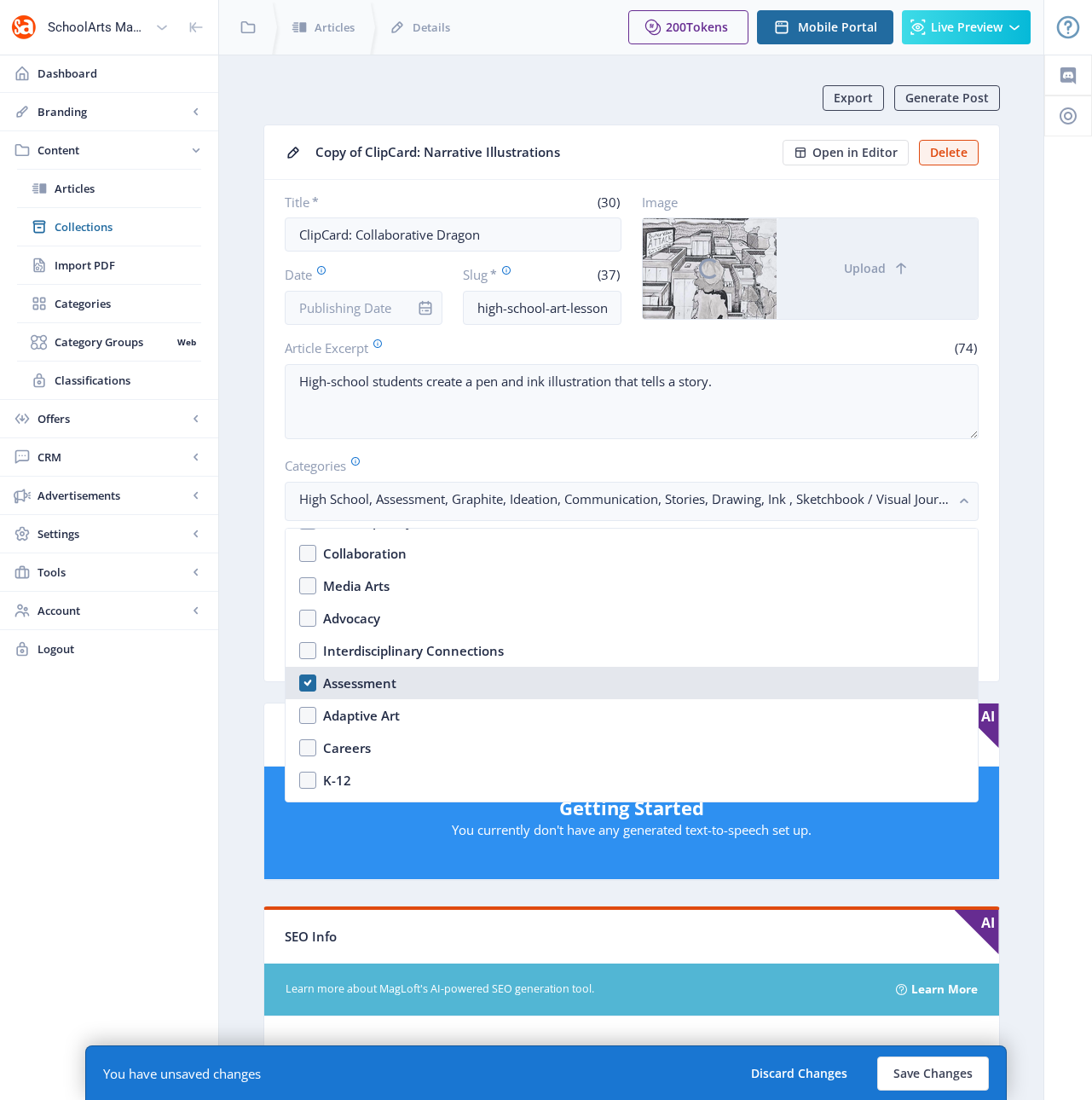
click at [366, 684] on div "Assessment" at bounding box center [360, 682] width 74 height 20
checkbox input "false"
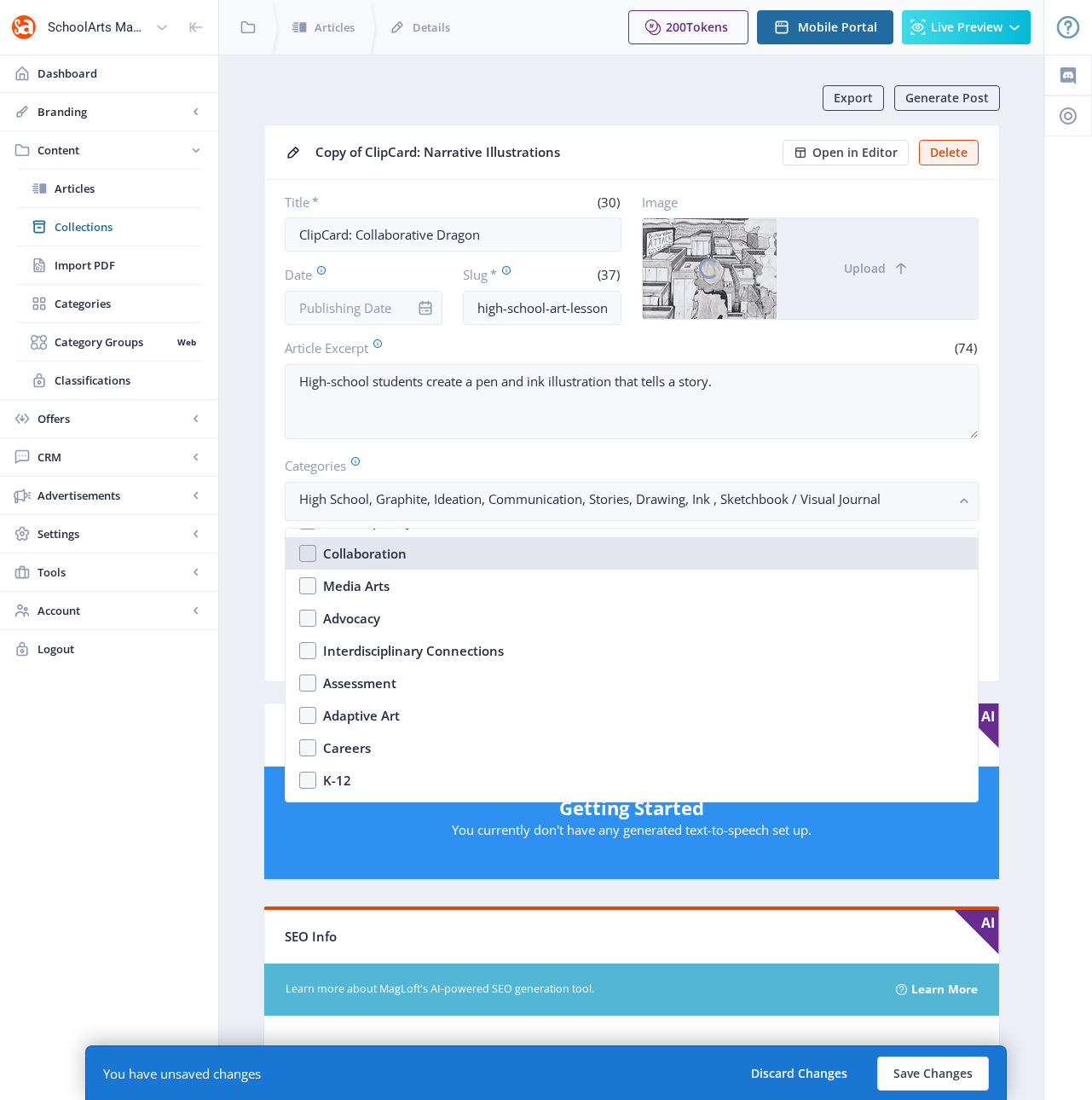
click at [344, 548] on div "Collaboration" at bounding box center [365, 553] width 83 height 20
checkbox input "true"
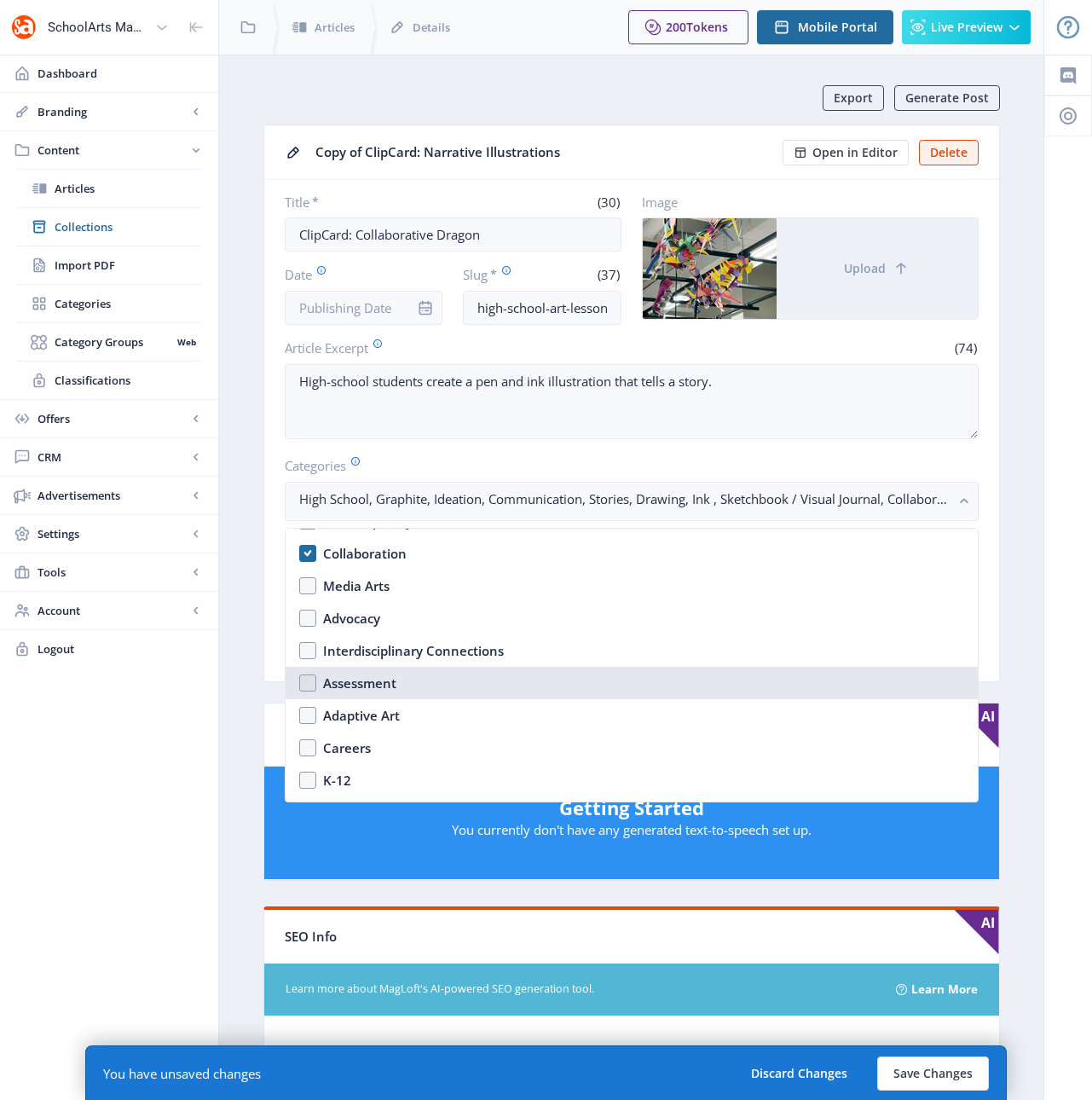
click at [372, 682] on div "Assessment" at bounding box center [360, 682] width 74 height 20
checkbox input "true"
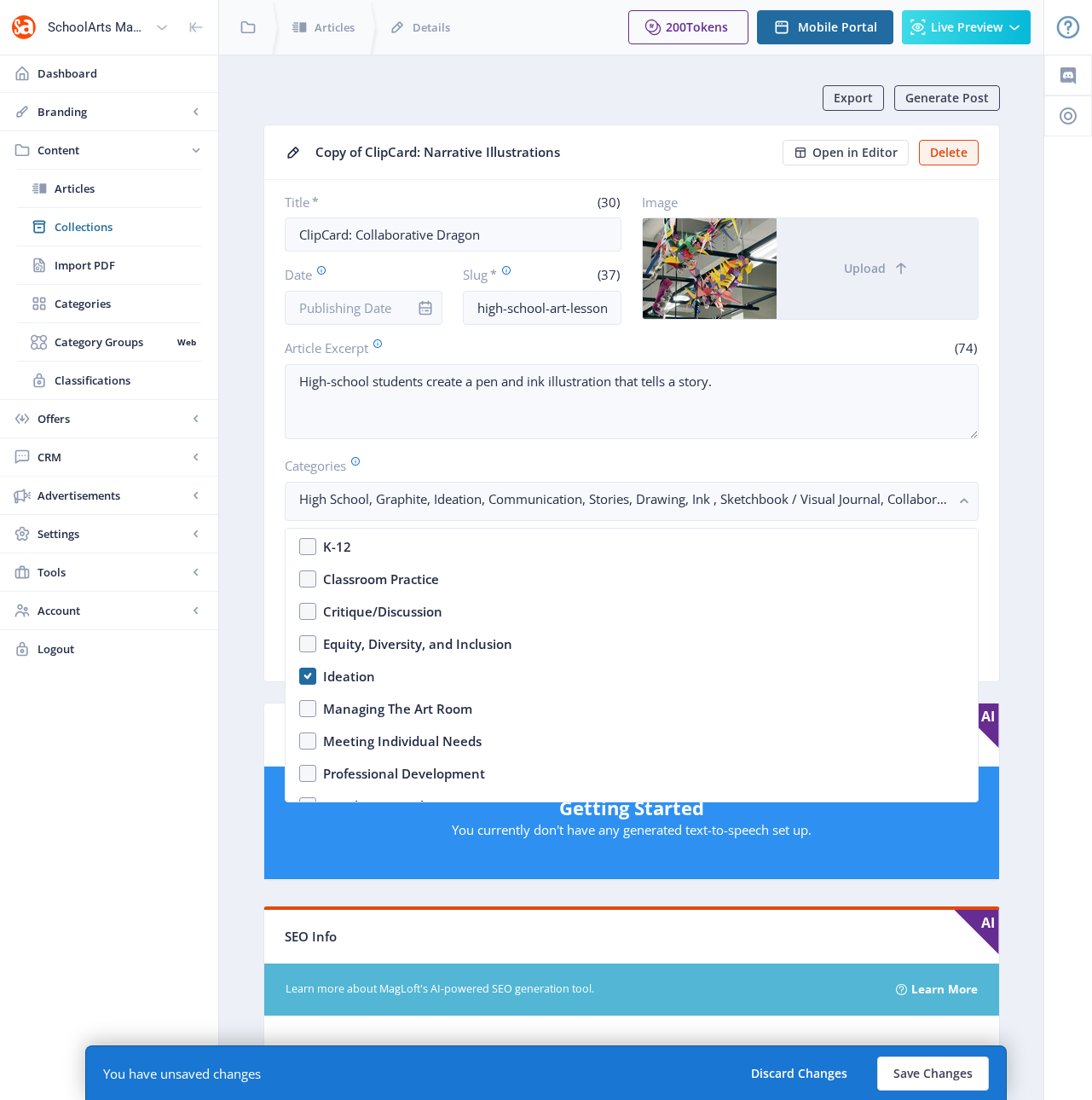
scroll to position [486, 0]
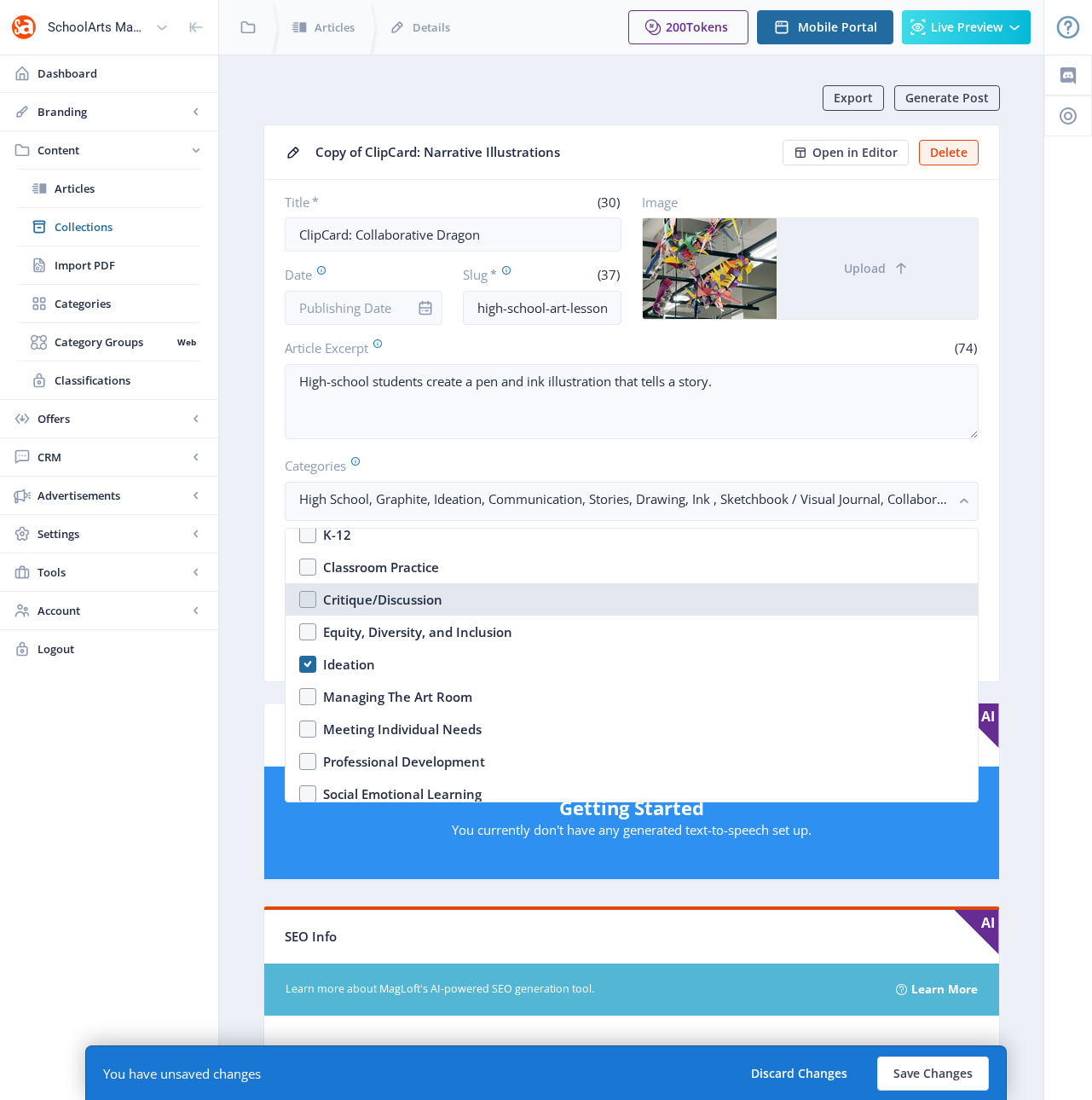
click at [361, 595] on div "Critique/Discussion" at bounding box center [383, 599] width 120 height 20
checkbox input "true"
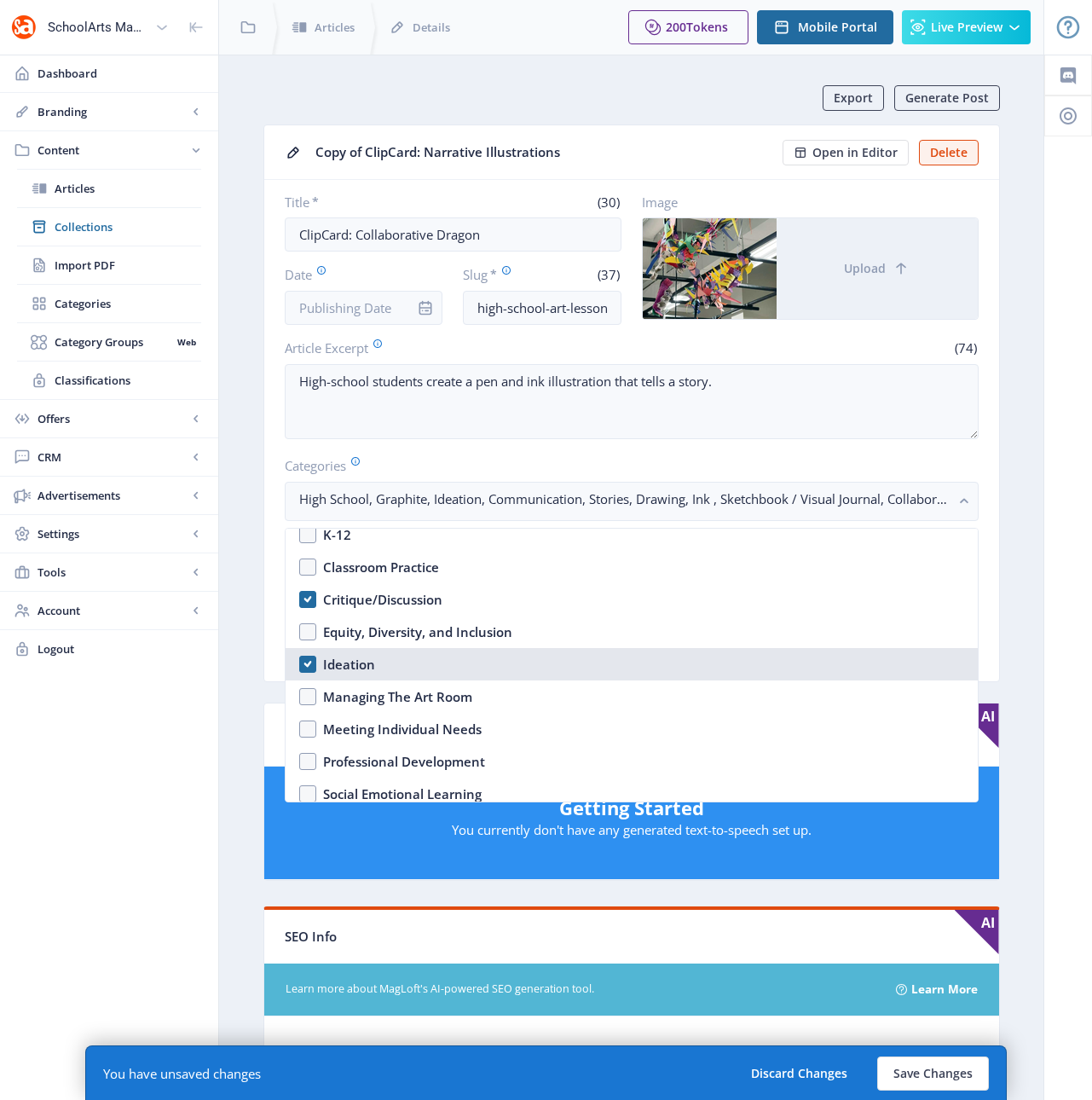
click at [352, 667] on div "Ideation" at bounding box center [349, 663] width 52 height 20
checkbox input "false"
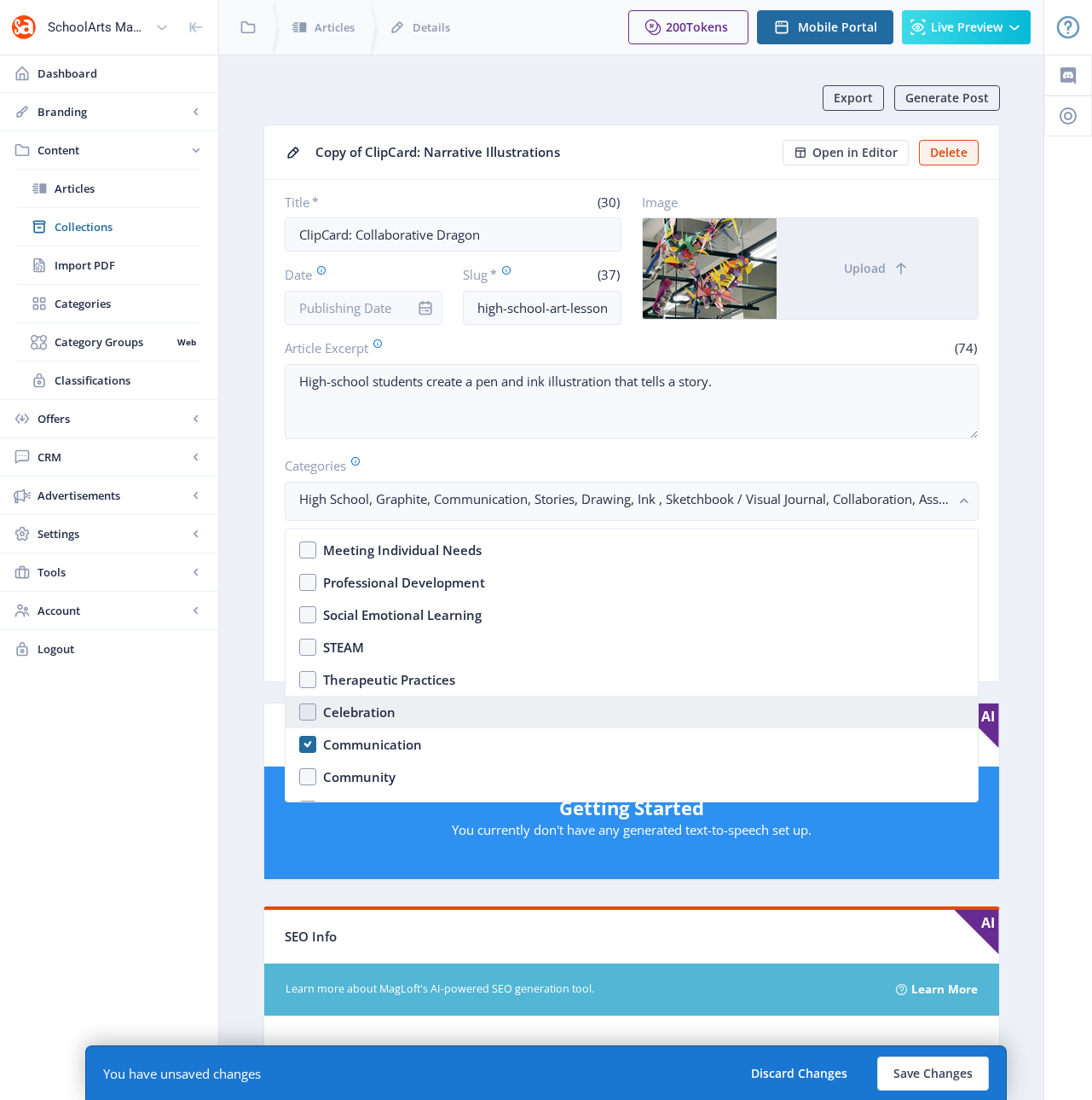
scroll to position [737, 0]
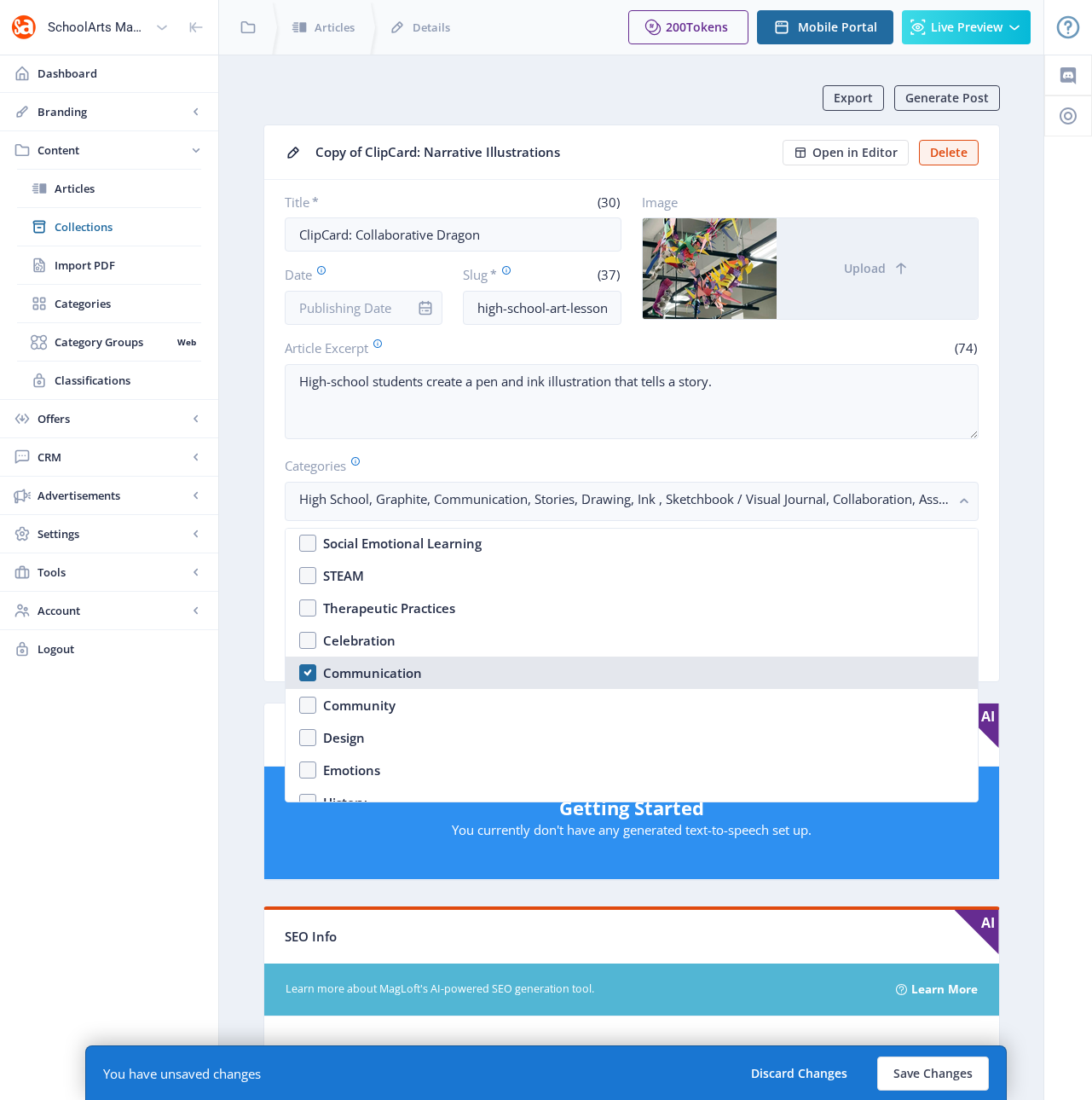
click at [360, 670] on div "Communication" at bounding box center [373, 672] width 99 height 20
checkbox input "false"
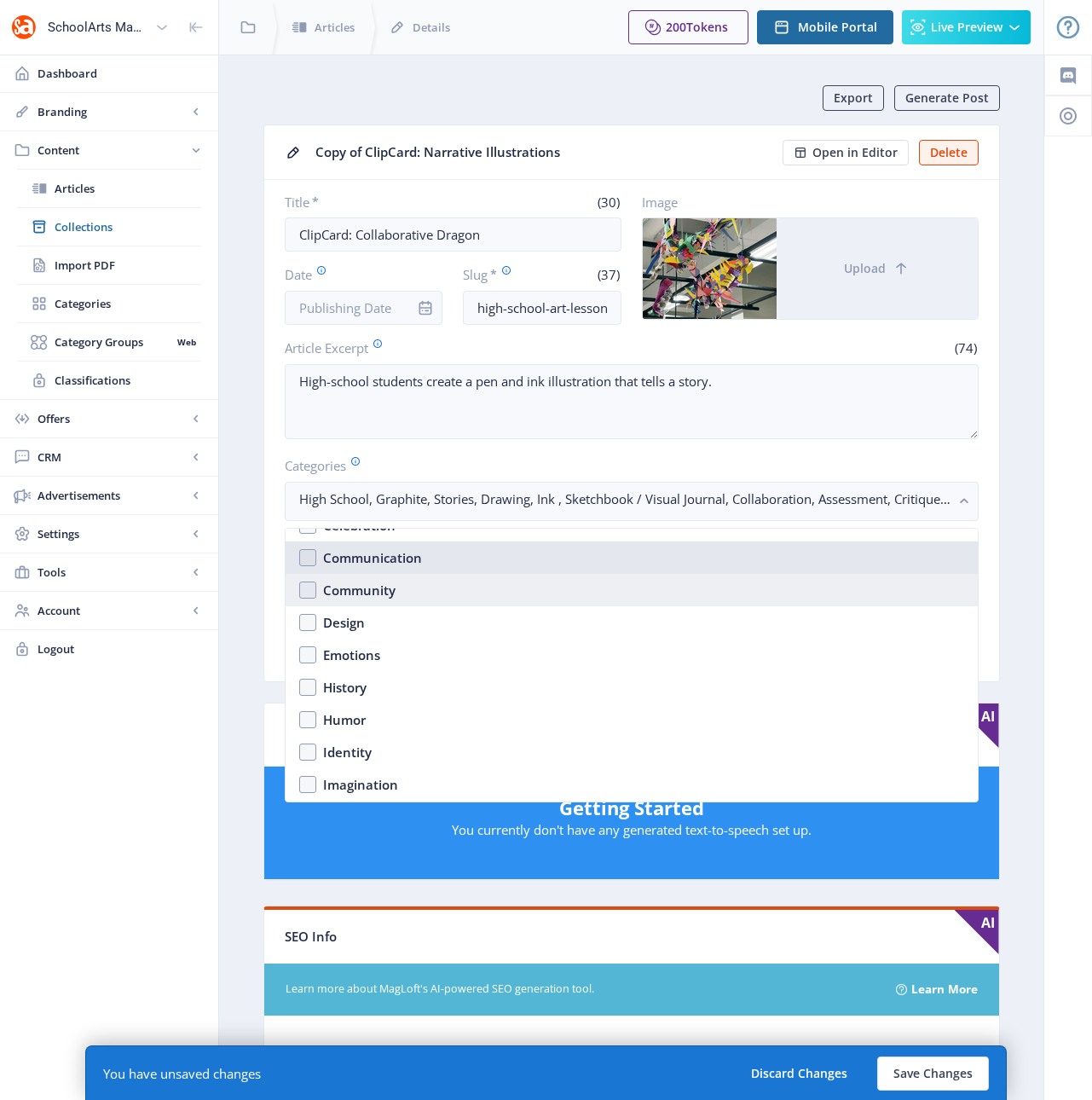
scroll to position [855, 0]
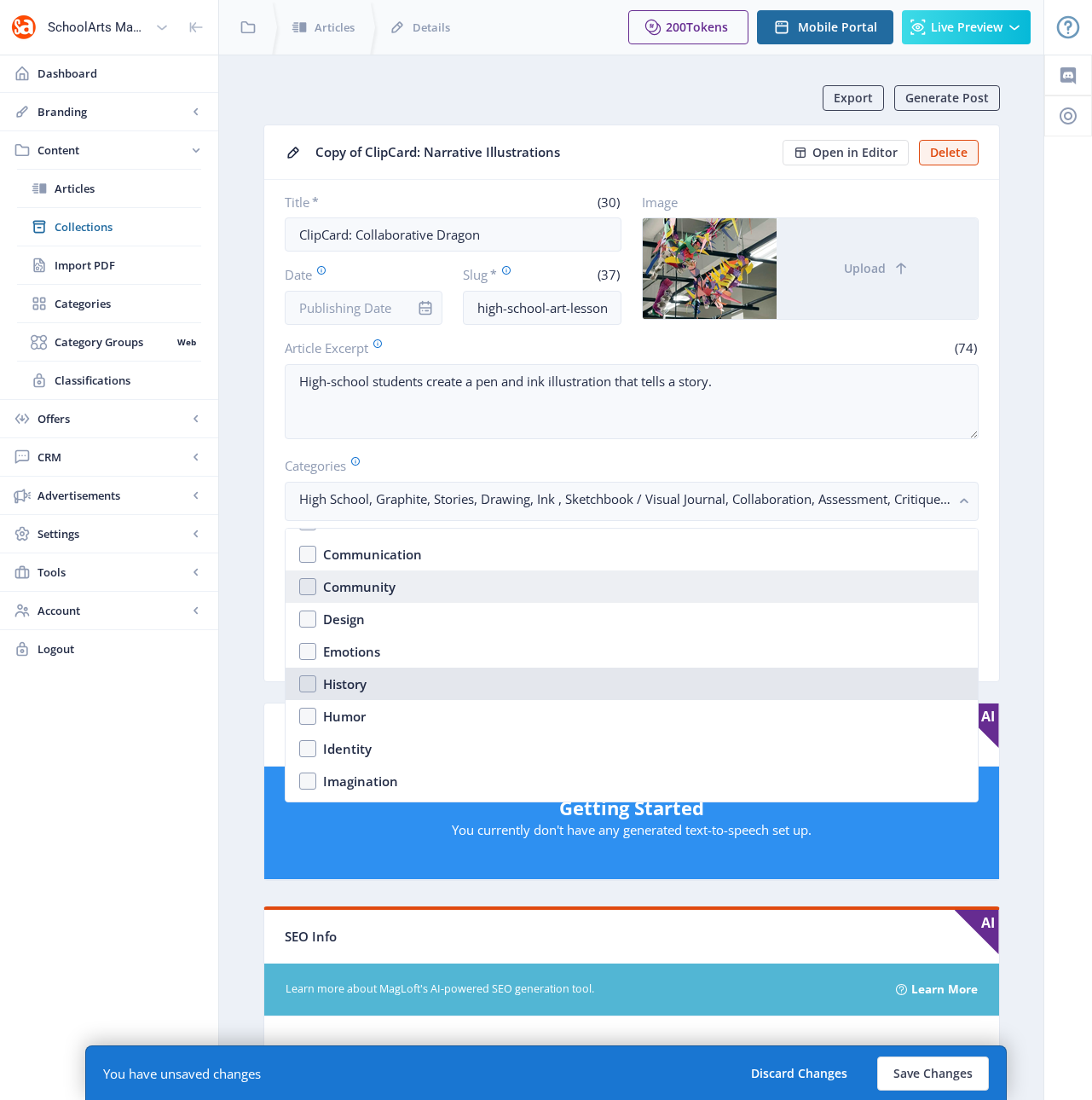
click at [359, 682] on div "History" at bounding box center [345, 683] width 43 height 20
checkbox input "true"
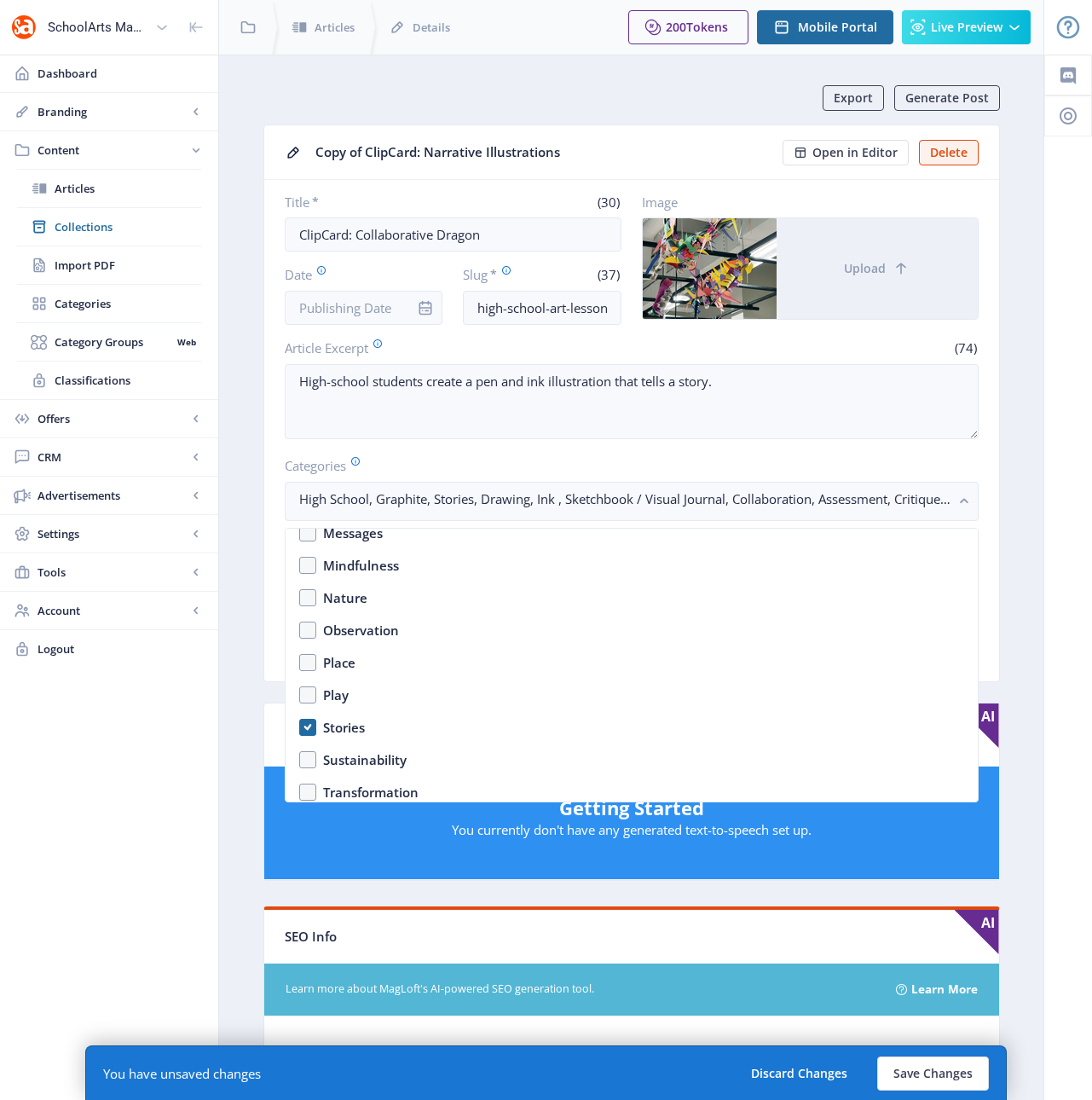
scroll to position [1171, 0]
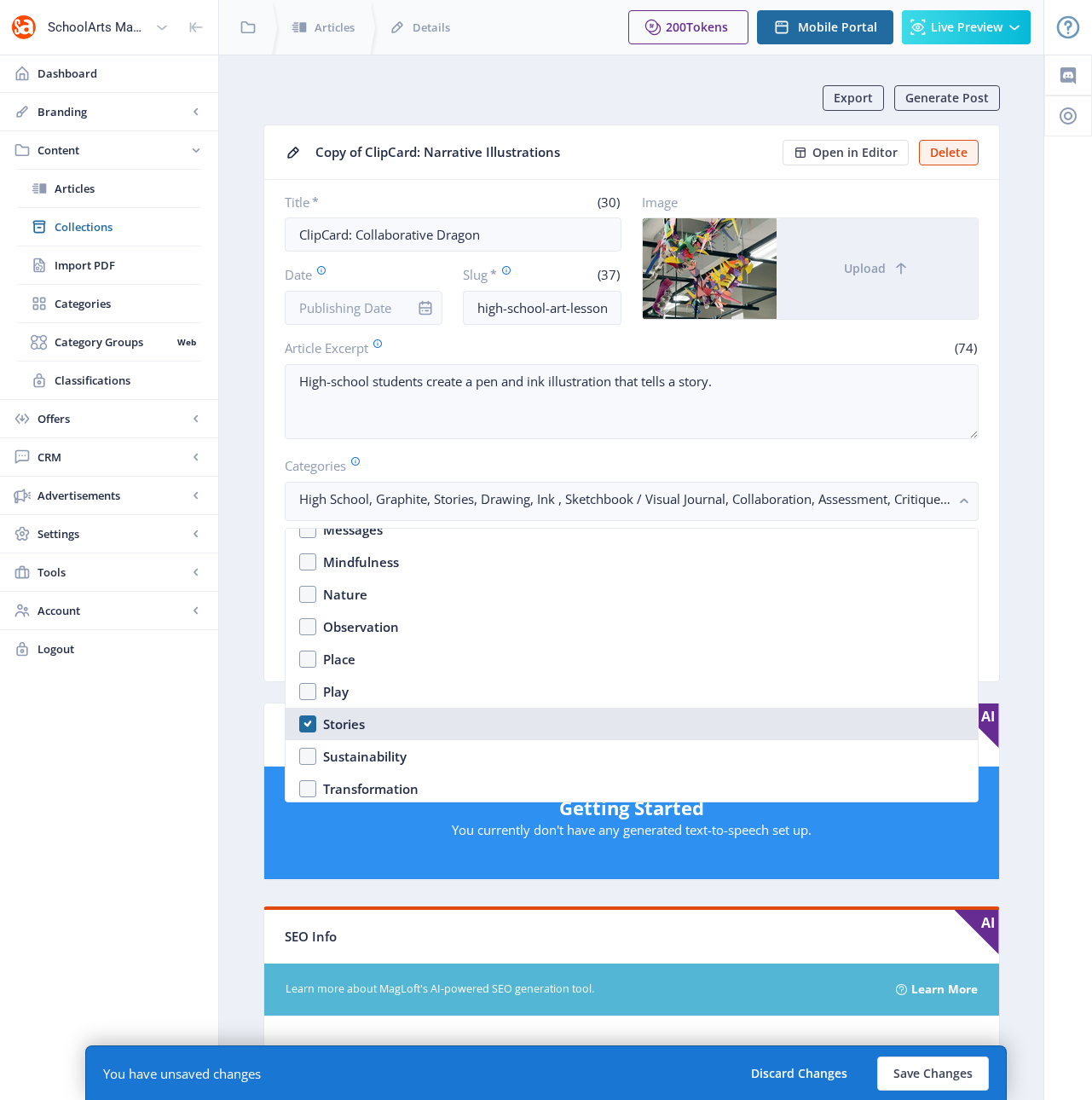
click at [338, 717] on div "Stories" at bounding box center [344, 724] width 42 height 20
checkbox input "false"
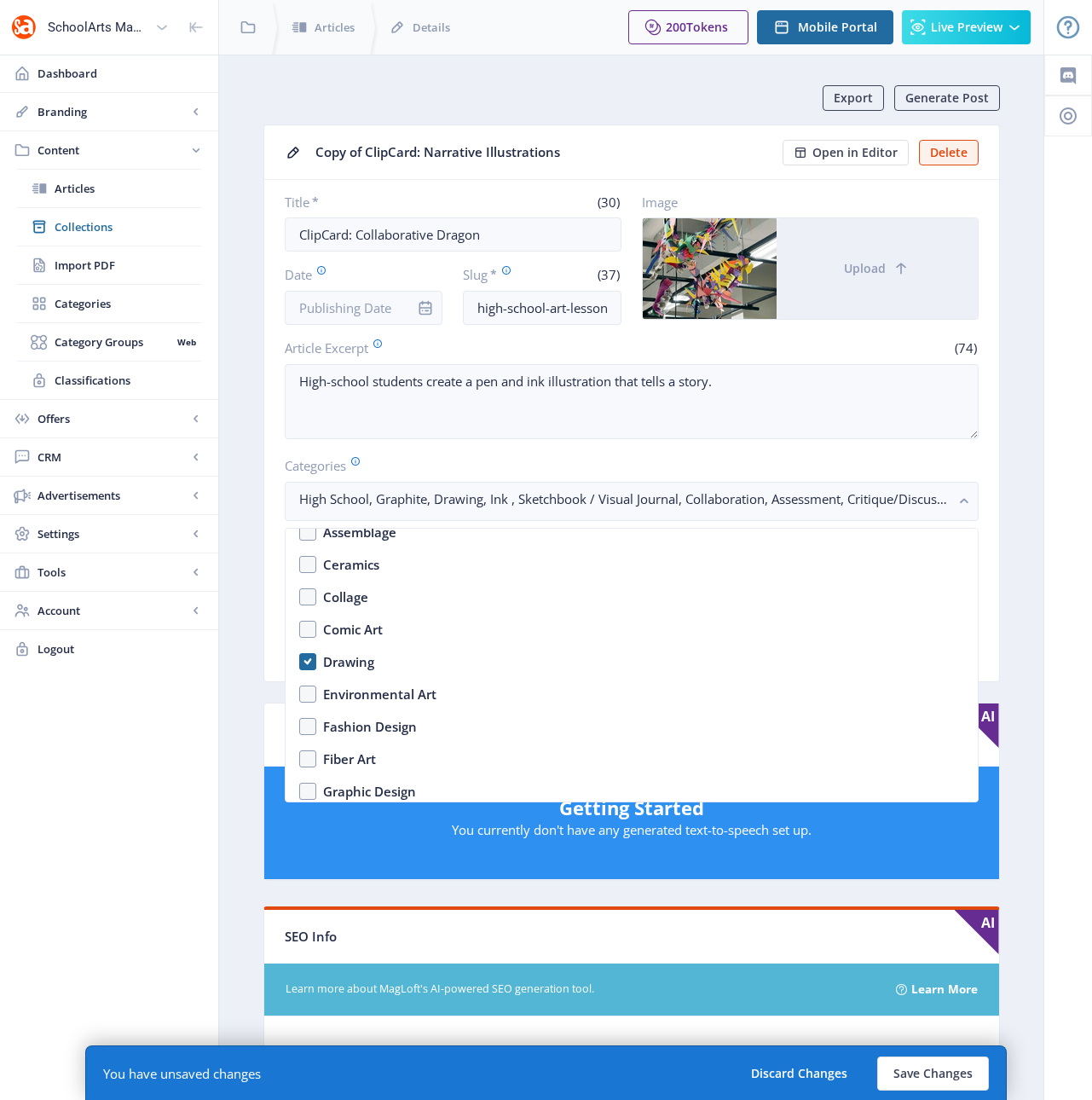
scroll to position [1526, 0]
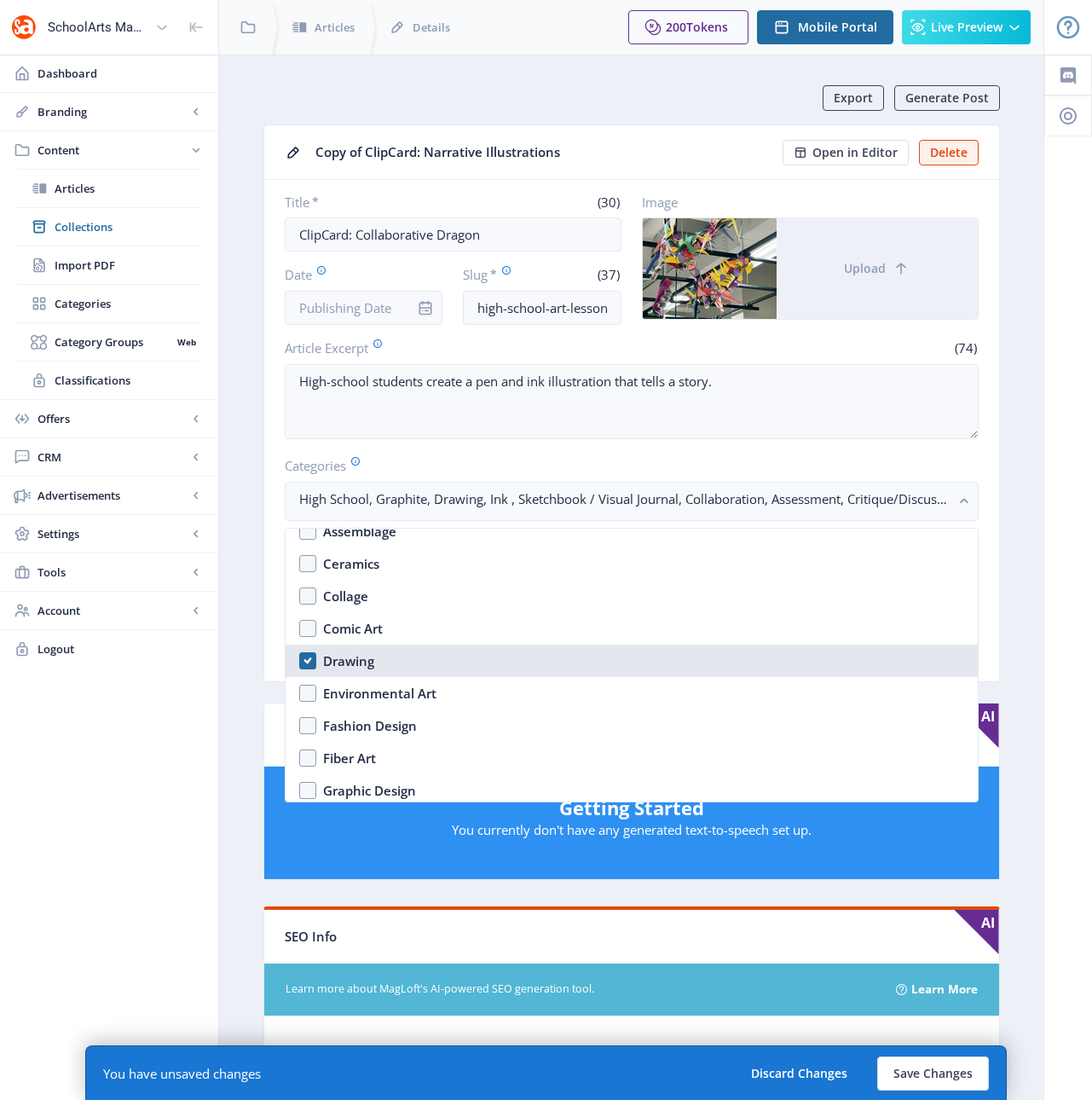
click at [342, 660] on div "Drawing" at bounding box center [349, 660] width 51 height 20
checkbox input "false"
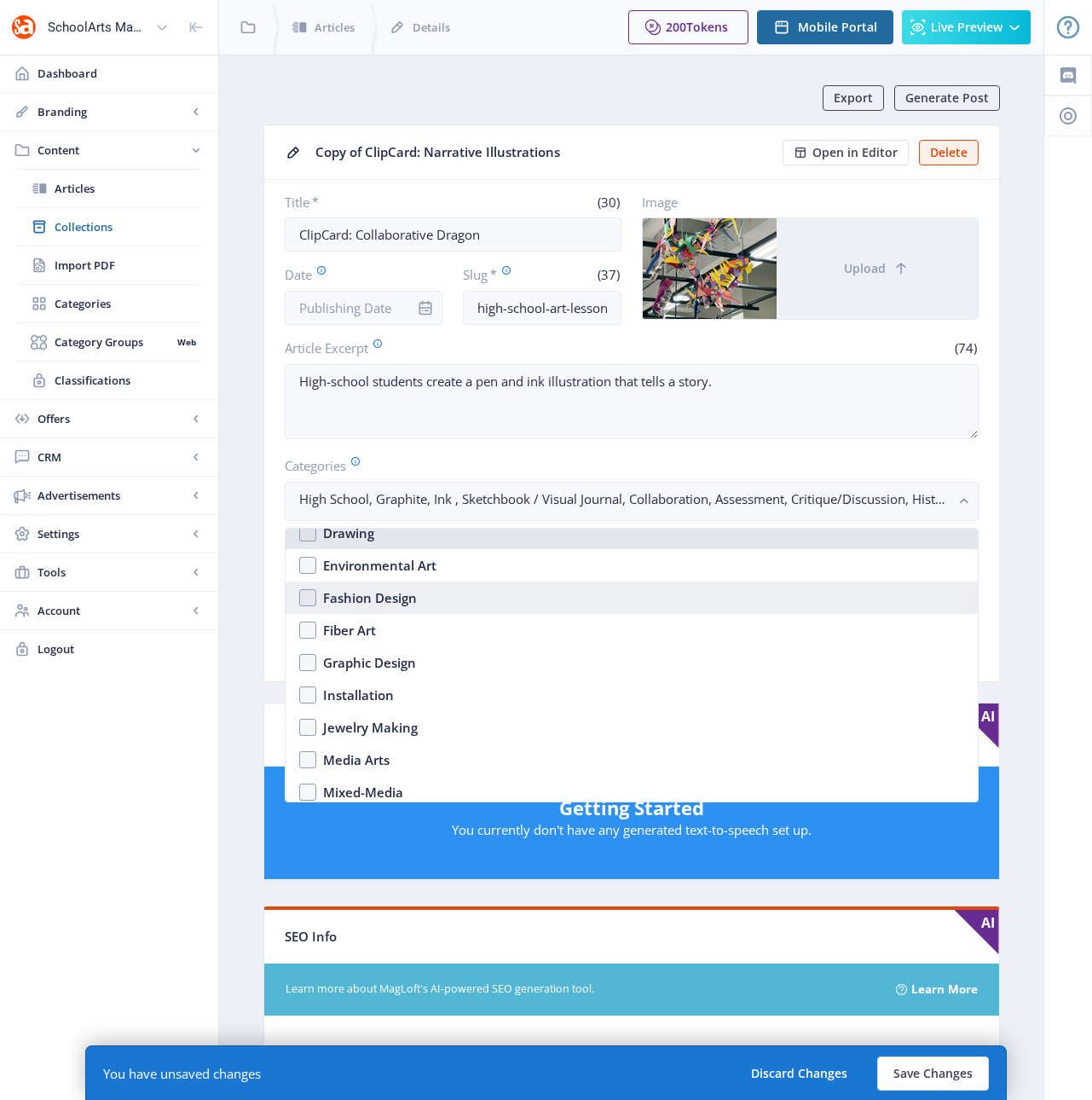
scroll to position [1742, 0]
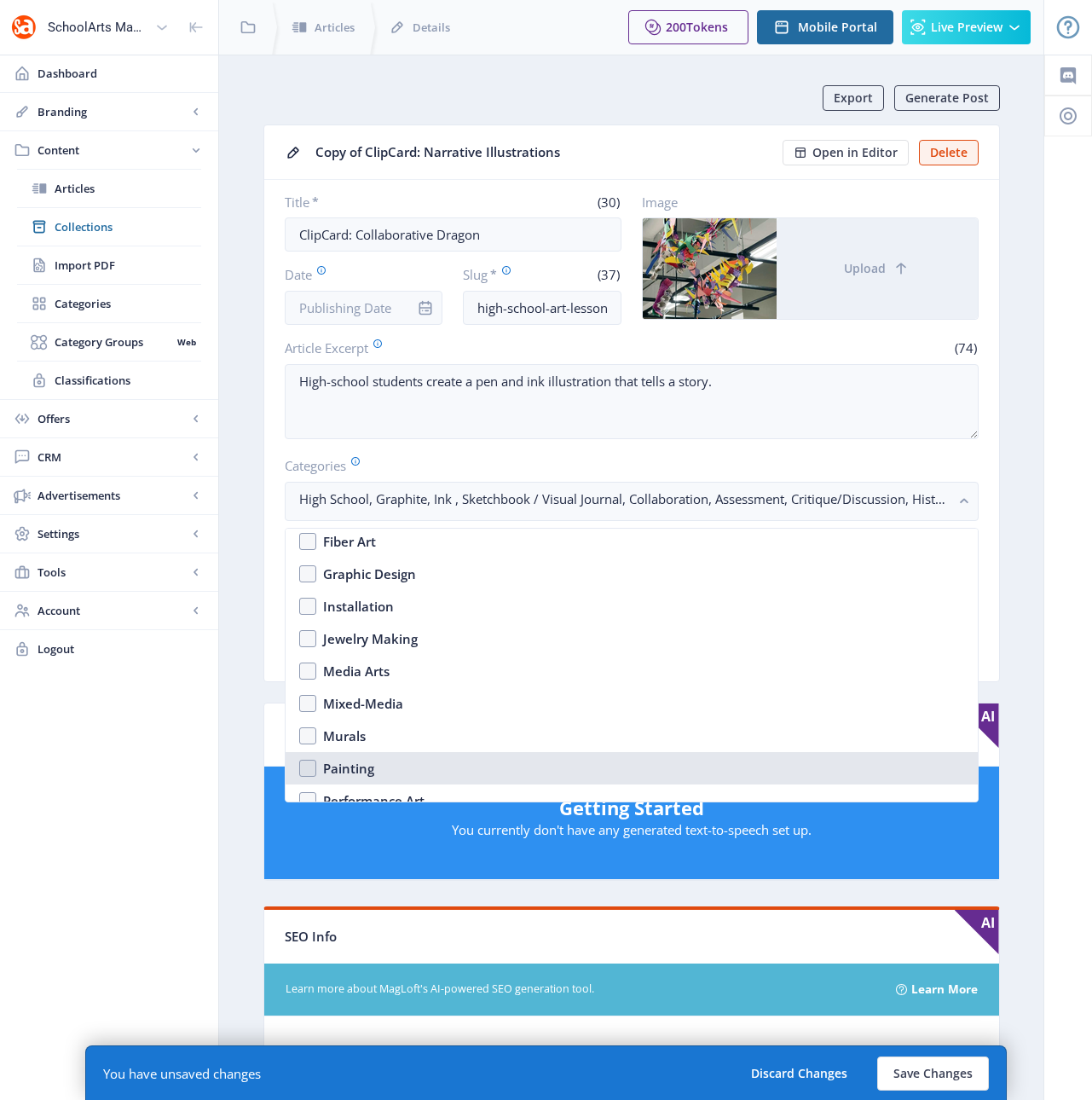
click at [353, 764] on div "Painting" at bounding box center [349, 768] width 51 height 20
checkbox input "true"
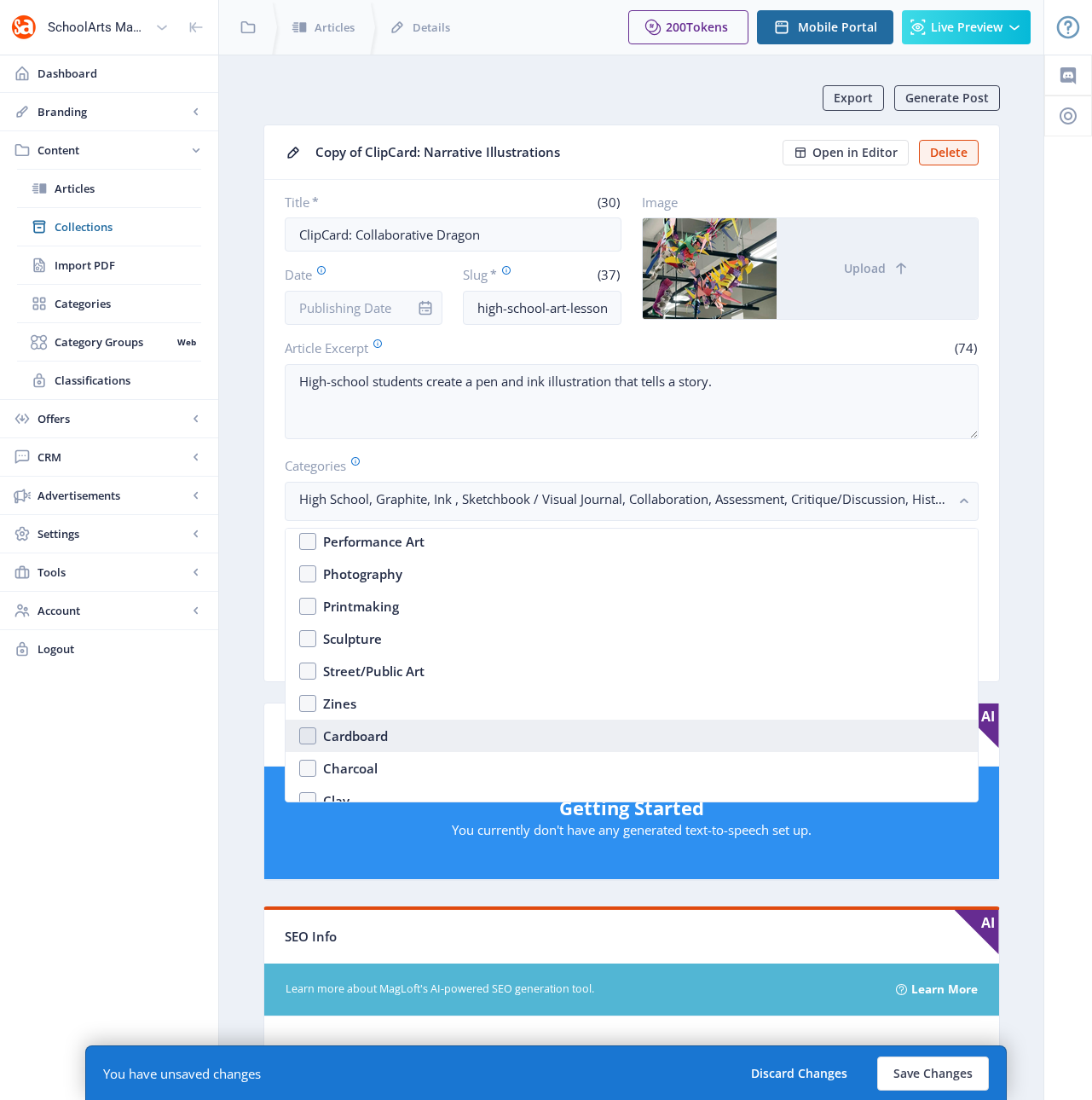
scroll to position [2107, 0]
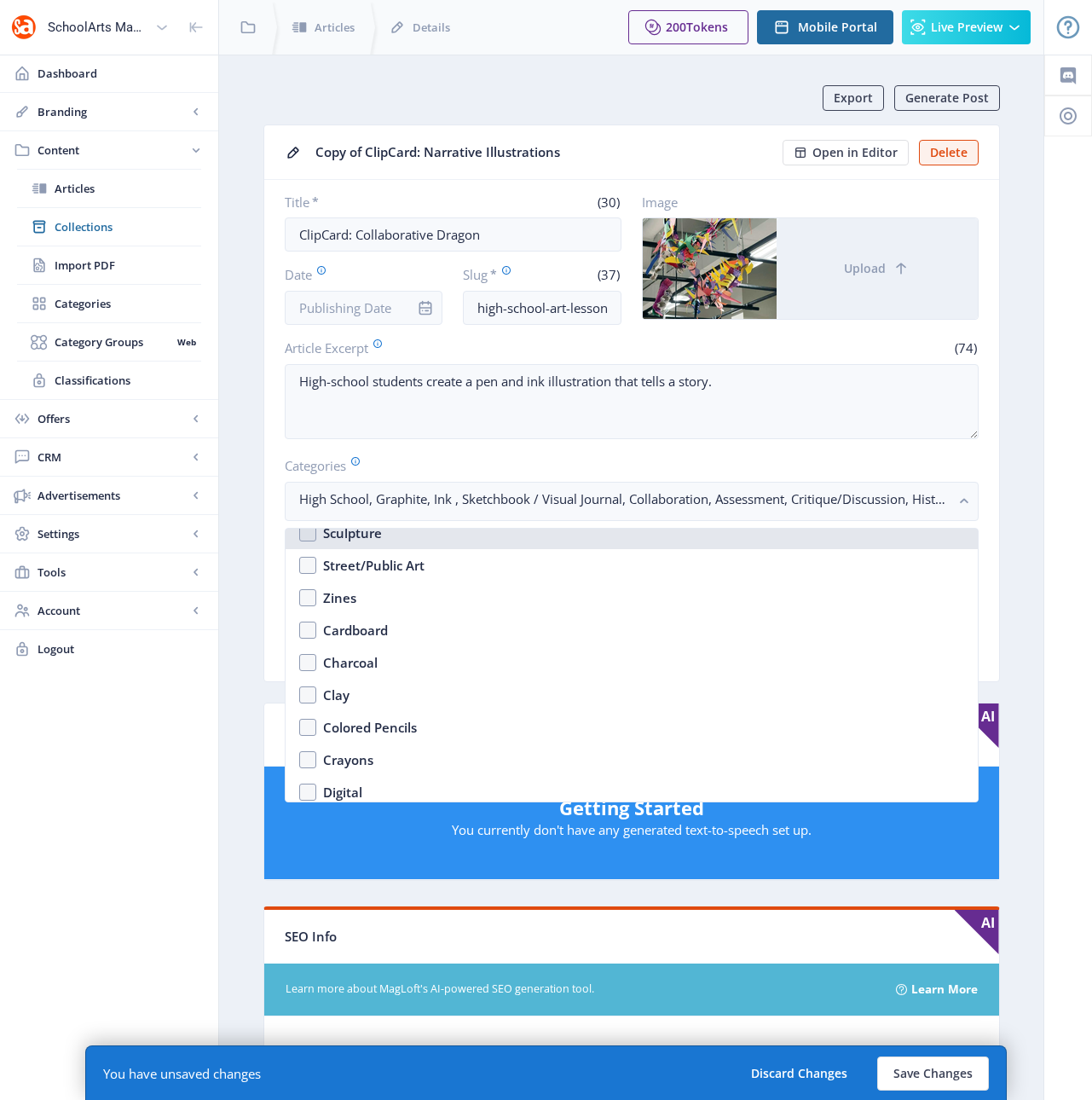
click at [307, 538] on nb-option "Sculpture" at bounding box center [631, 532] width 693 height 33
checkbox input "true"
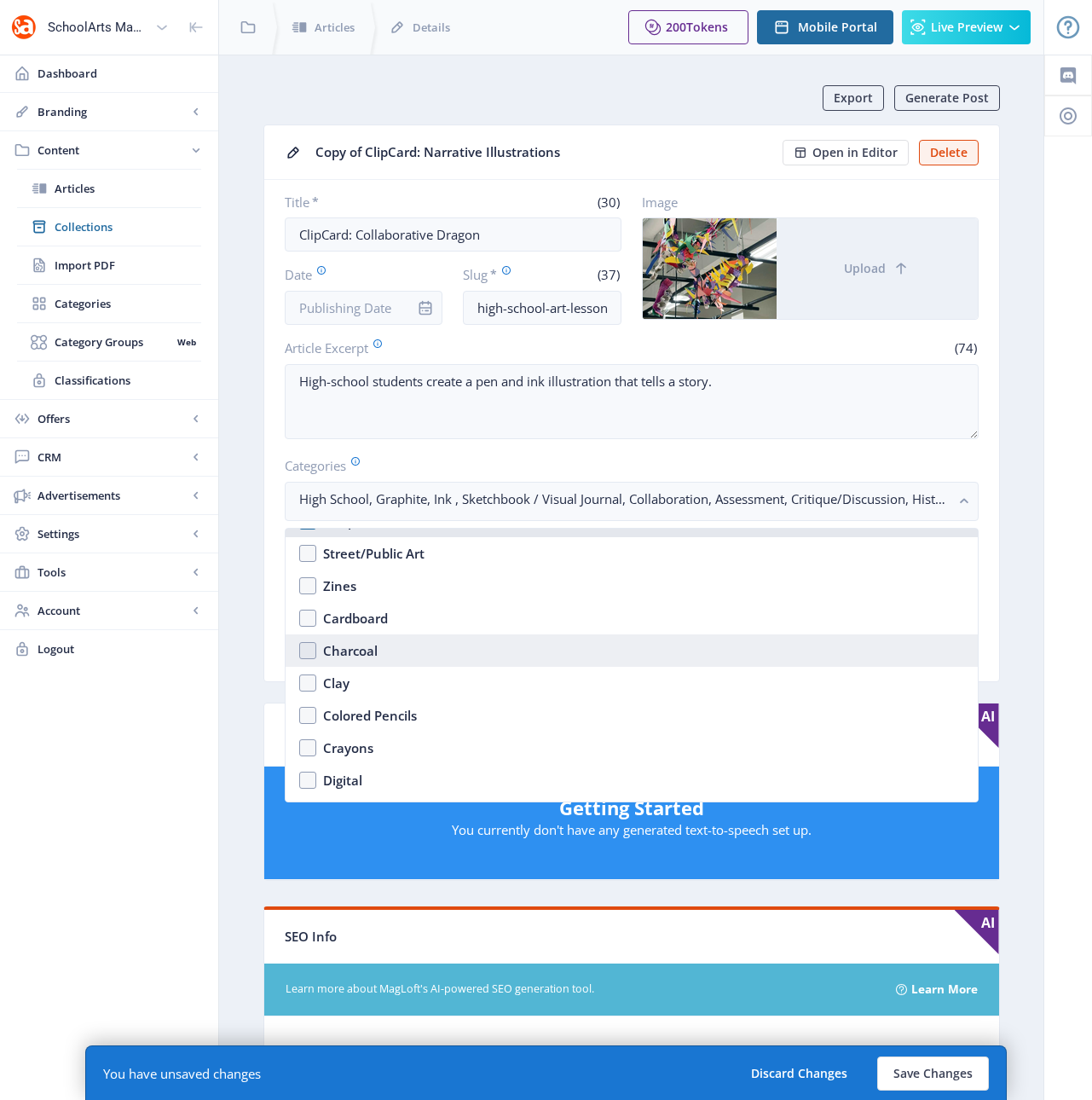
scroll to position [2157, 0]
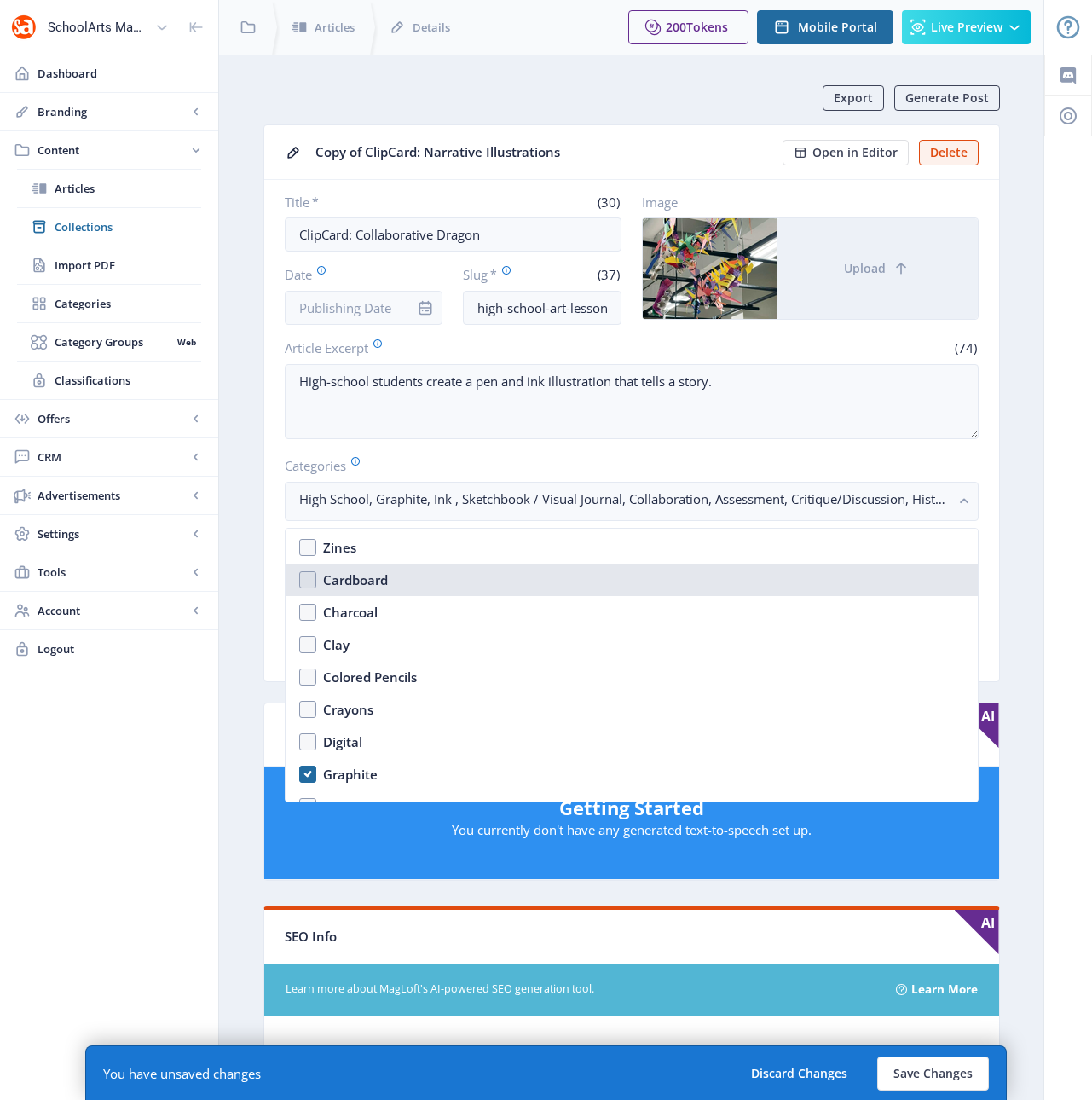
click at [344, 577] on div "Cardboard" at bounding box center [355, 579] width 65 height 20
checkbox input "true"
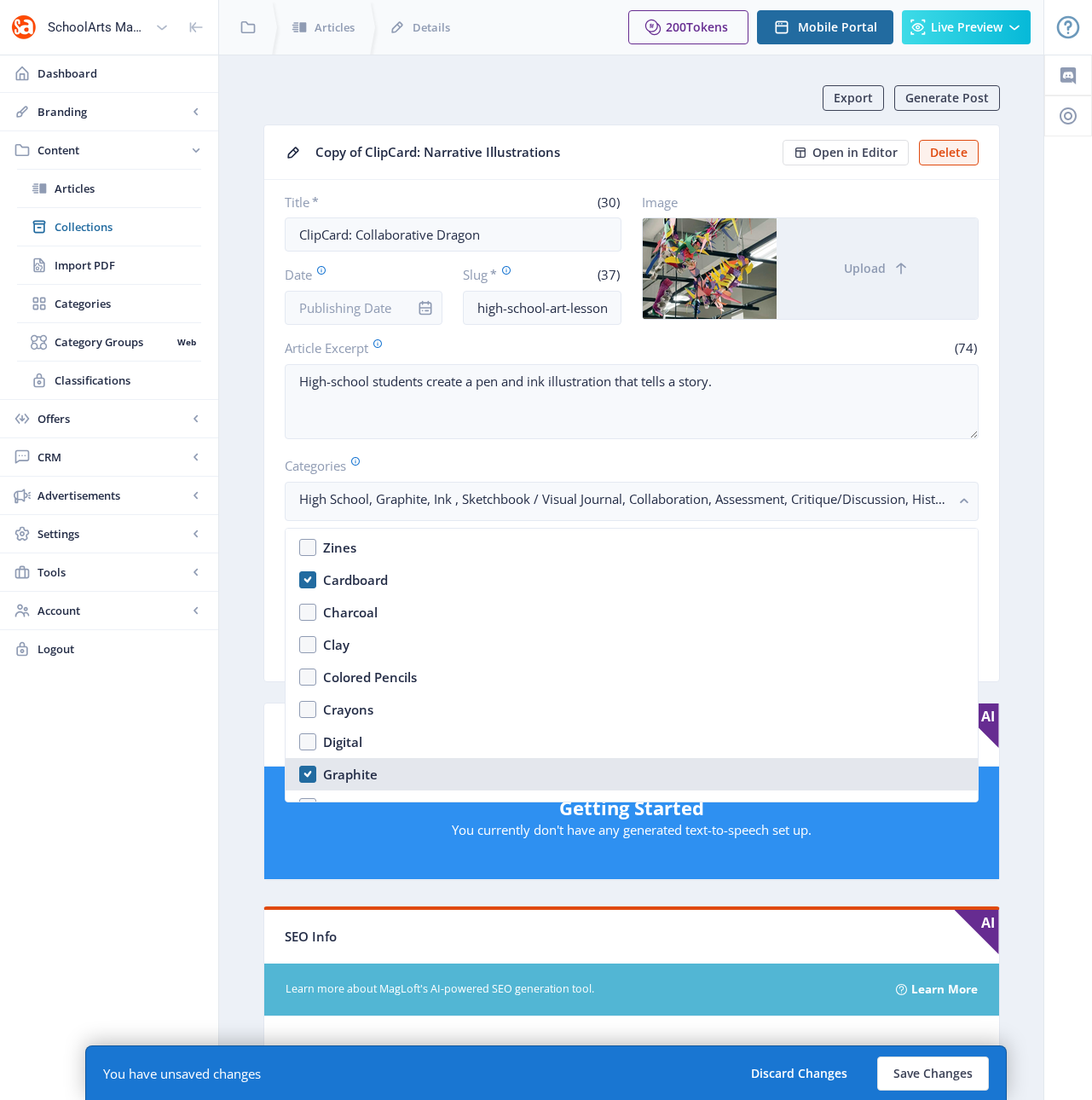
click at [339, 769] on div "Graphite" at bounding box center [351, 773] width 55 height 20
checkbox input "false"
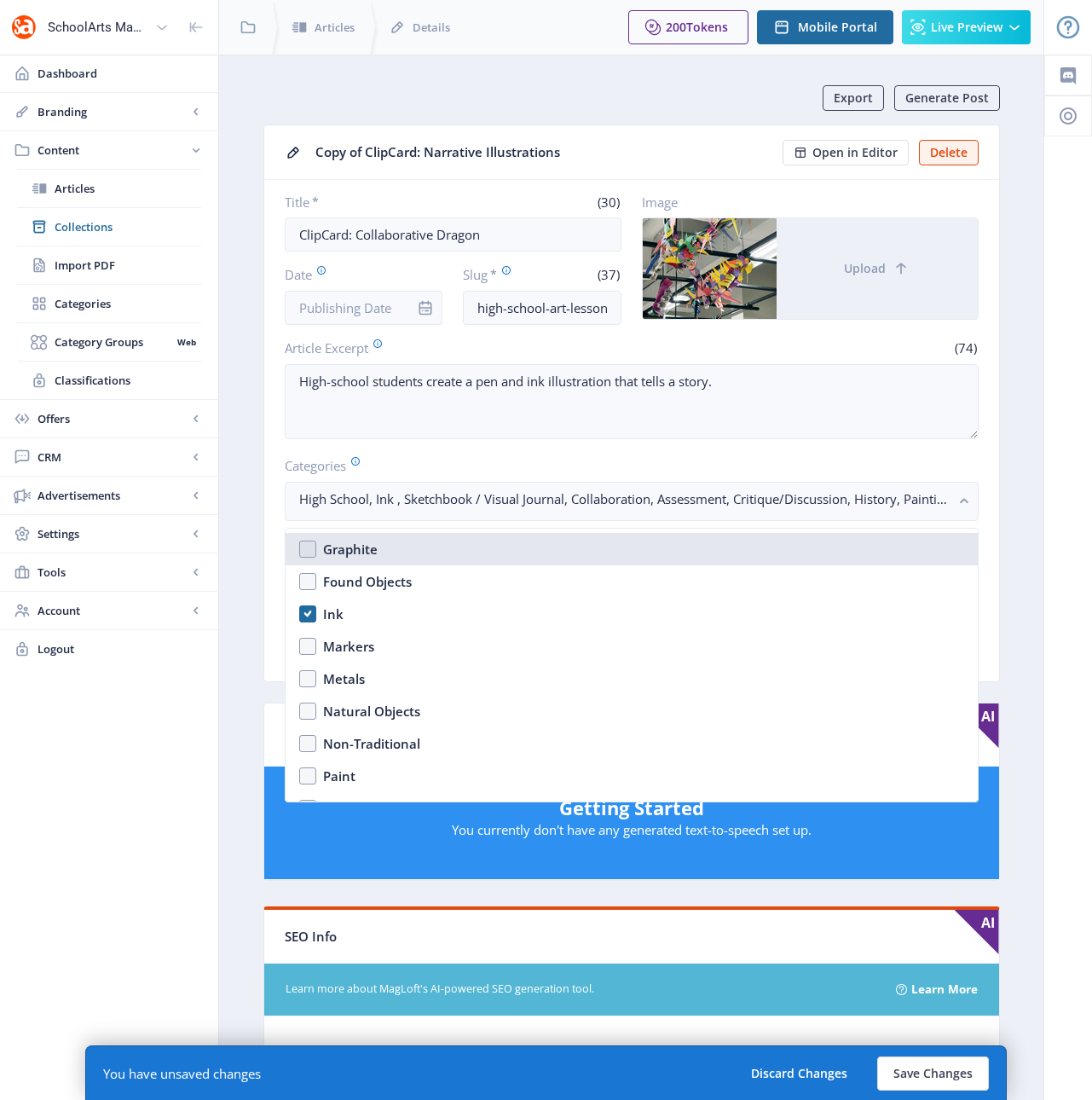
scroll to position [2383, 0]
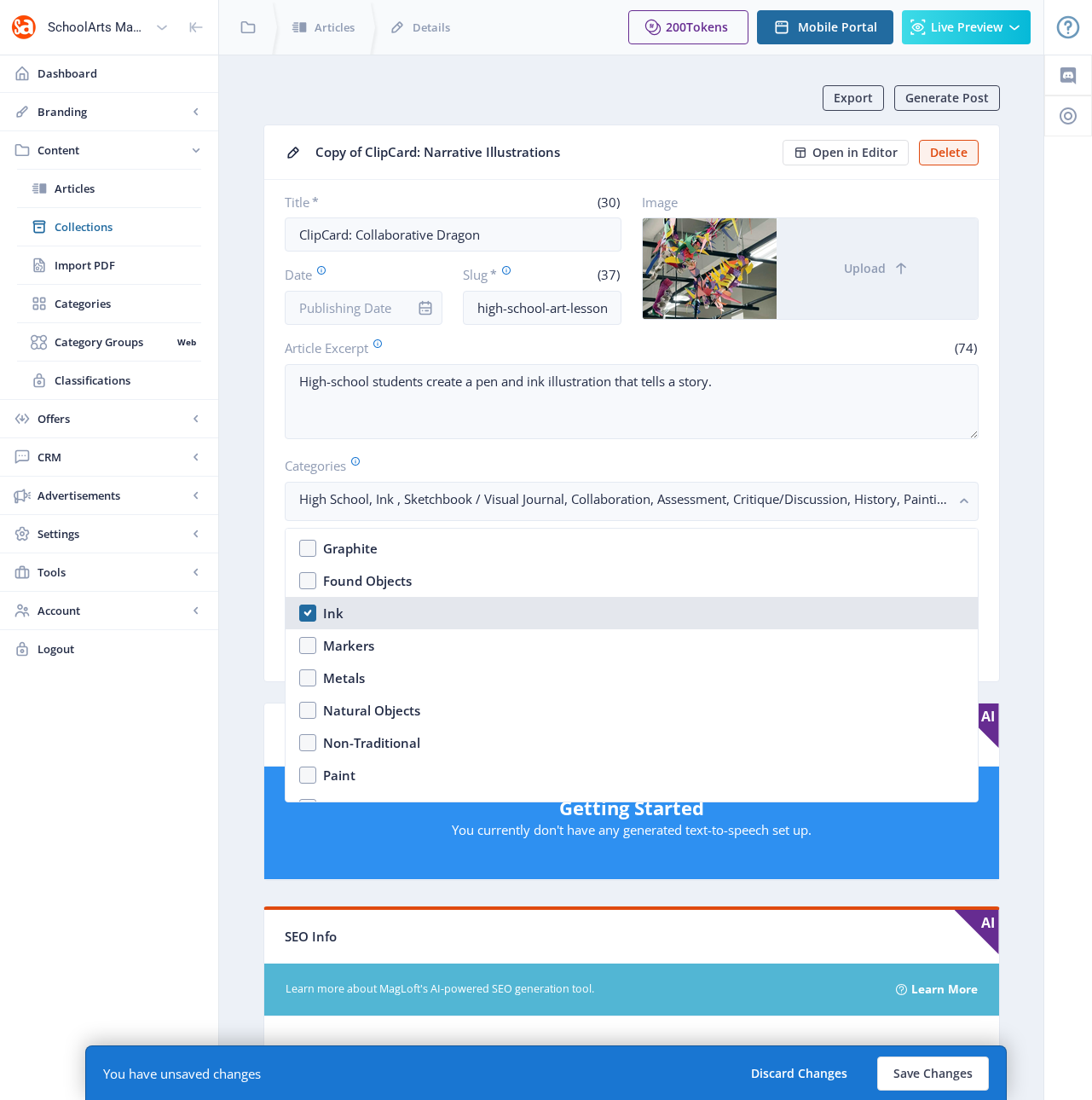
click at [323, 611] on div "Ink" at bounding box center [333, 612] width 20 height 20
checkbox input "false"
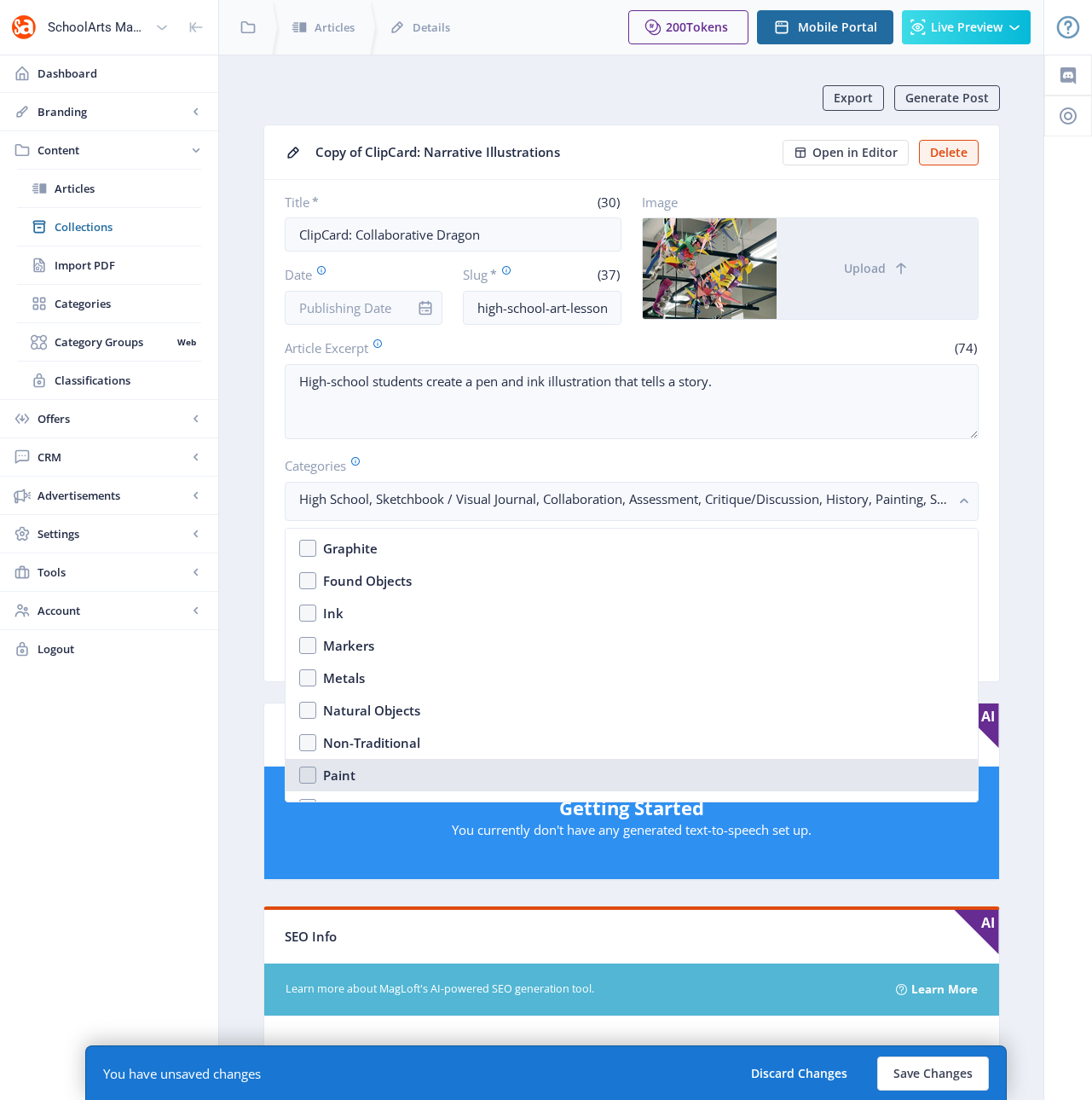
click at [342, 771] on div "Paint" at bounding box center [339, 774] width 33 height 20
checkbox input "true"
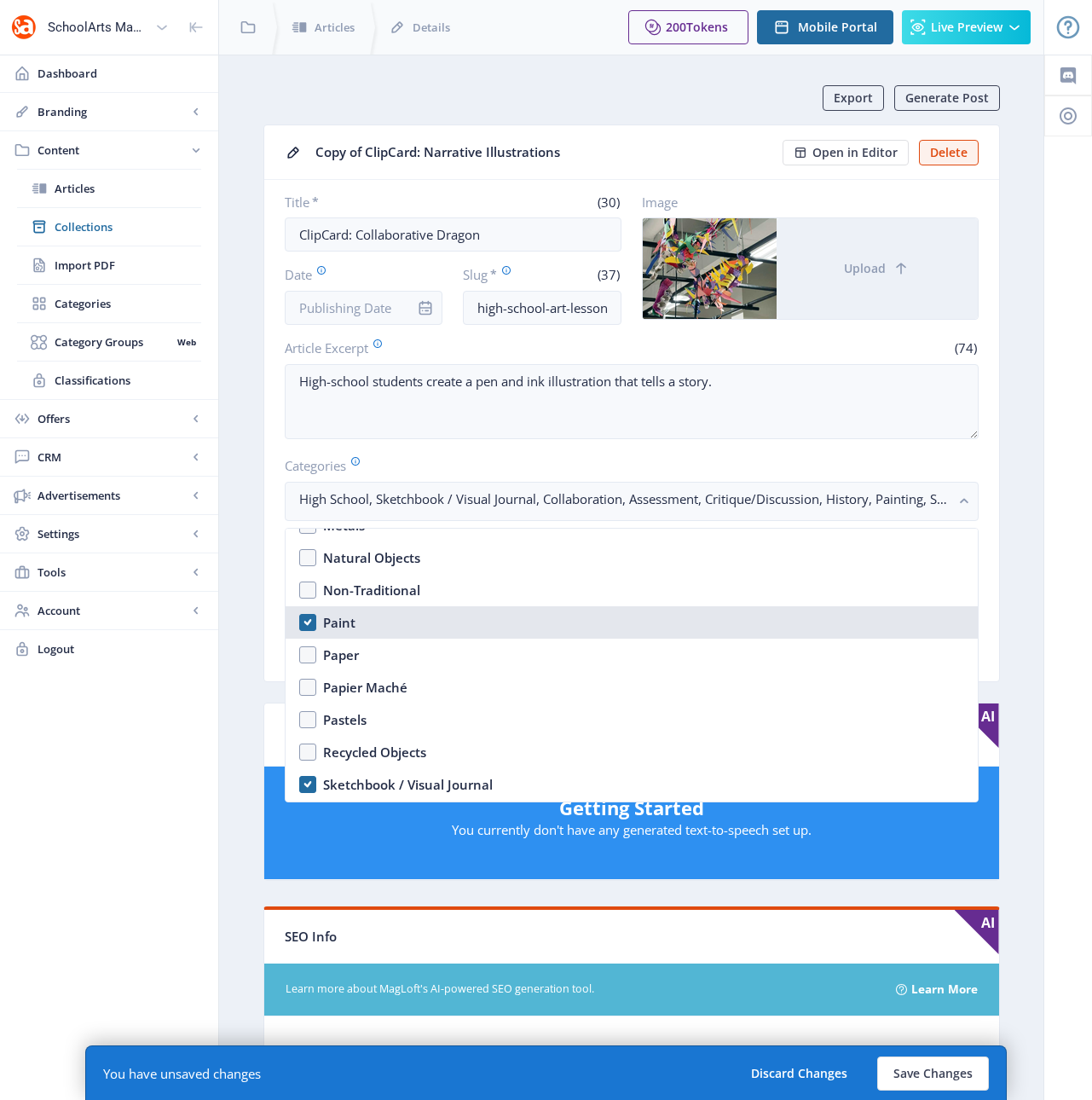
scroll to position [2591, 0]
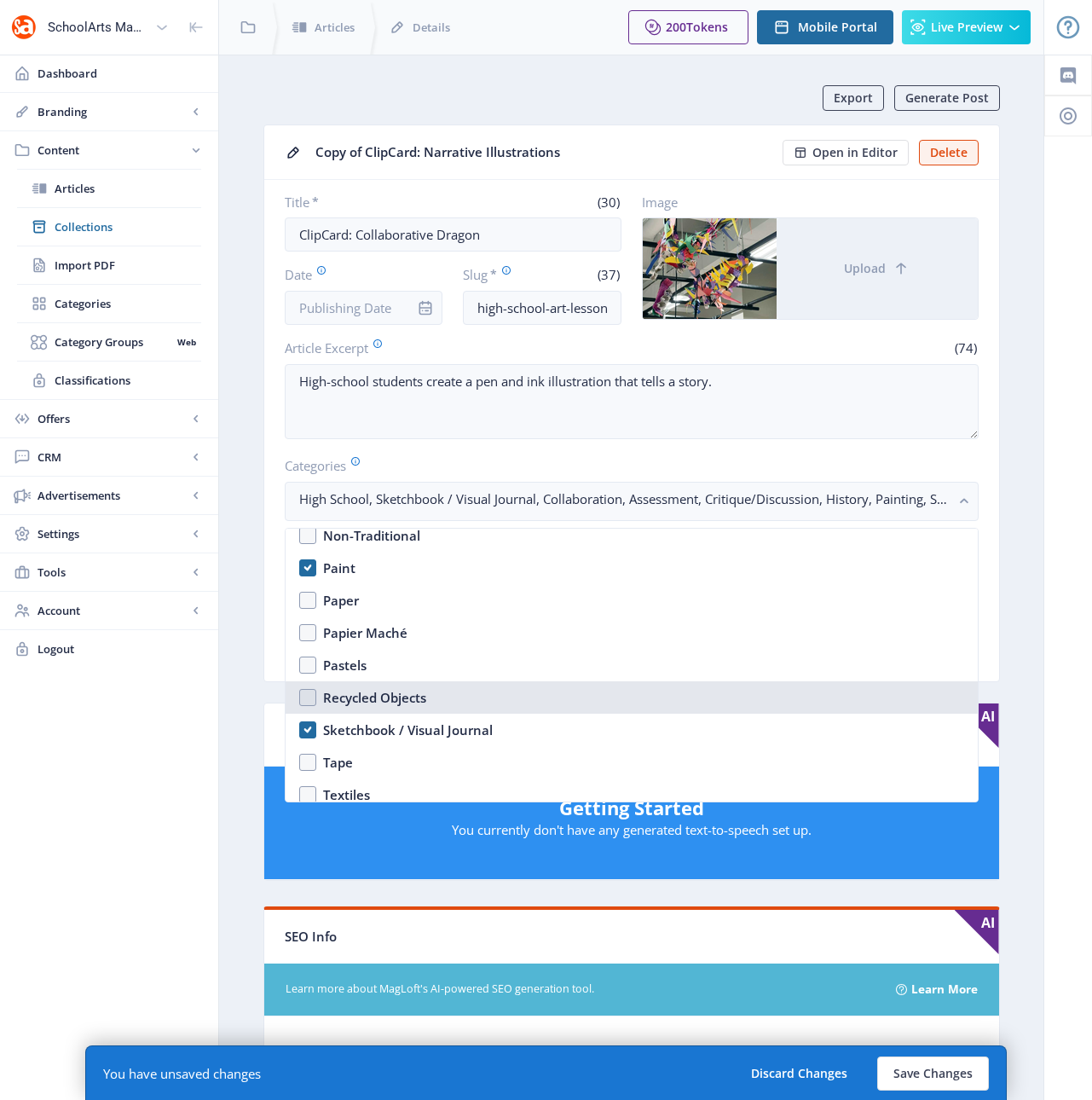
click at [352, 697] on div "Recycled Objects" at bounding box center [375, 697] width 103 height 20
checkbox input "true"
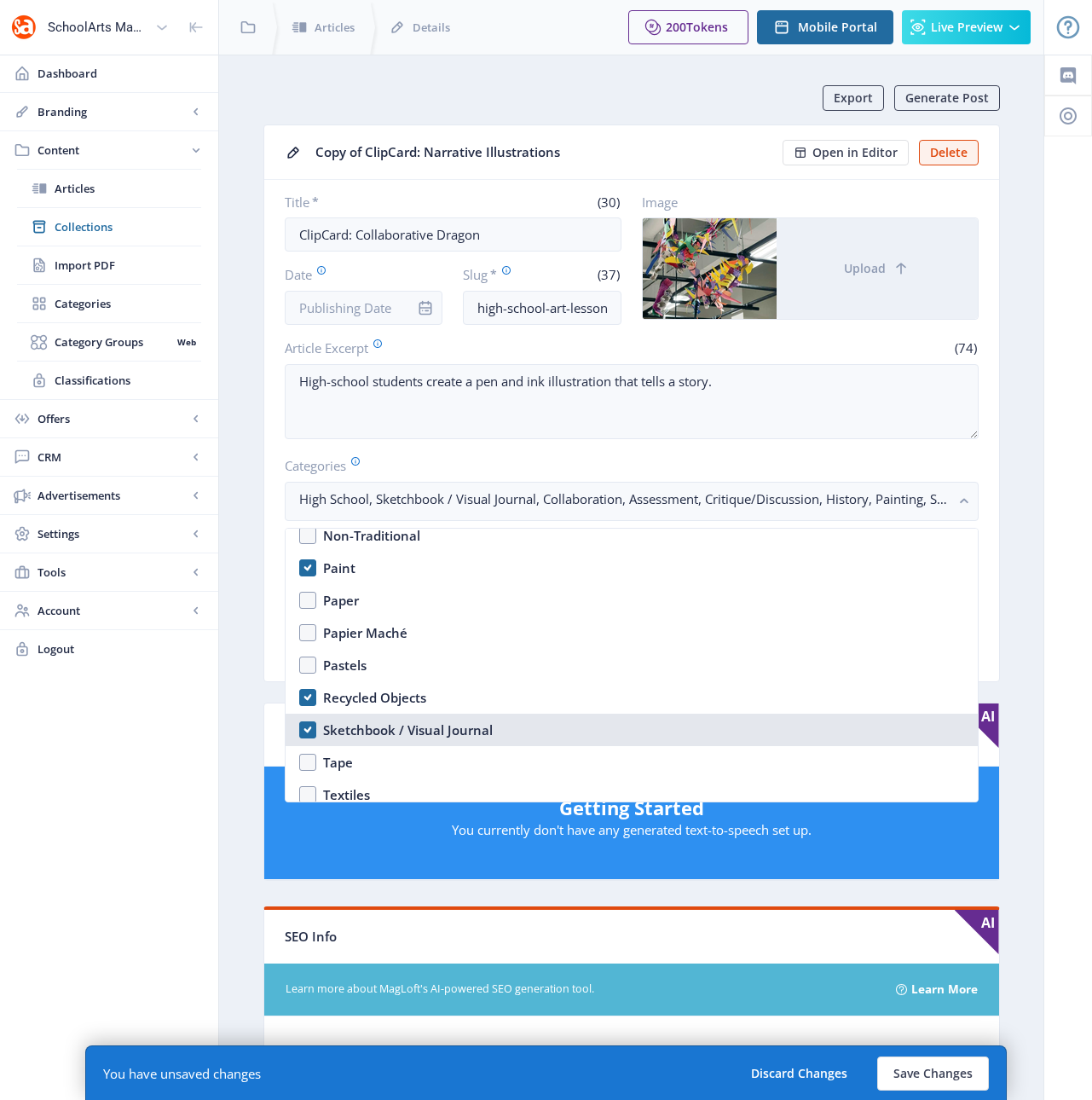
click at [353, 732] on div "Sketchbook / Visual Journal" at bounding box center [408, 729] width 170 height 20
checkbox input "false"
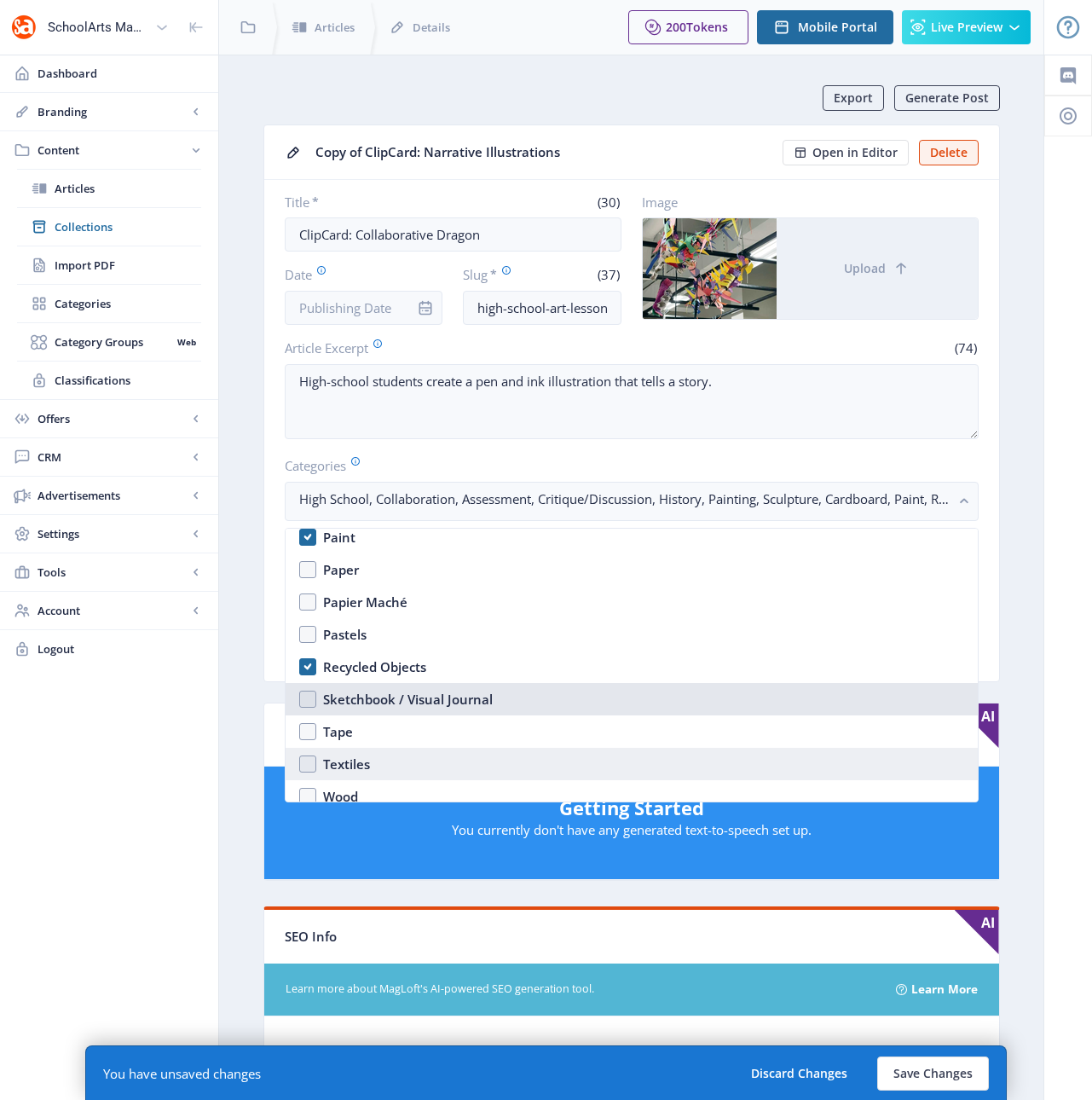
scroll to position [2665, 0]
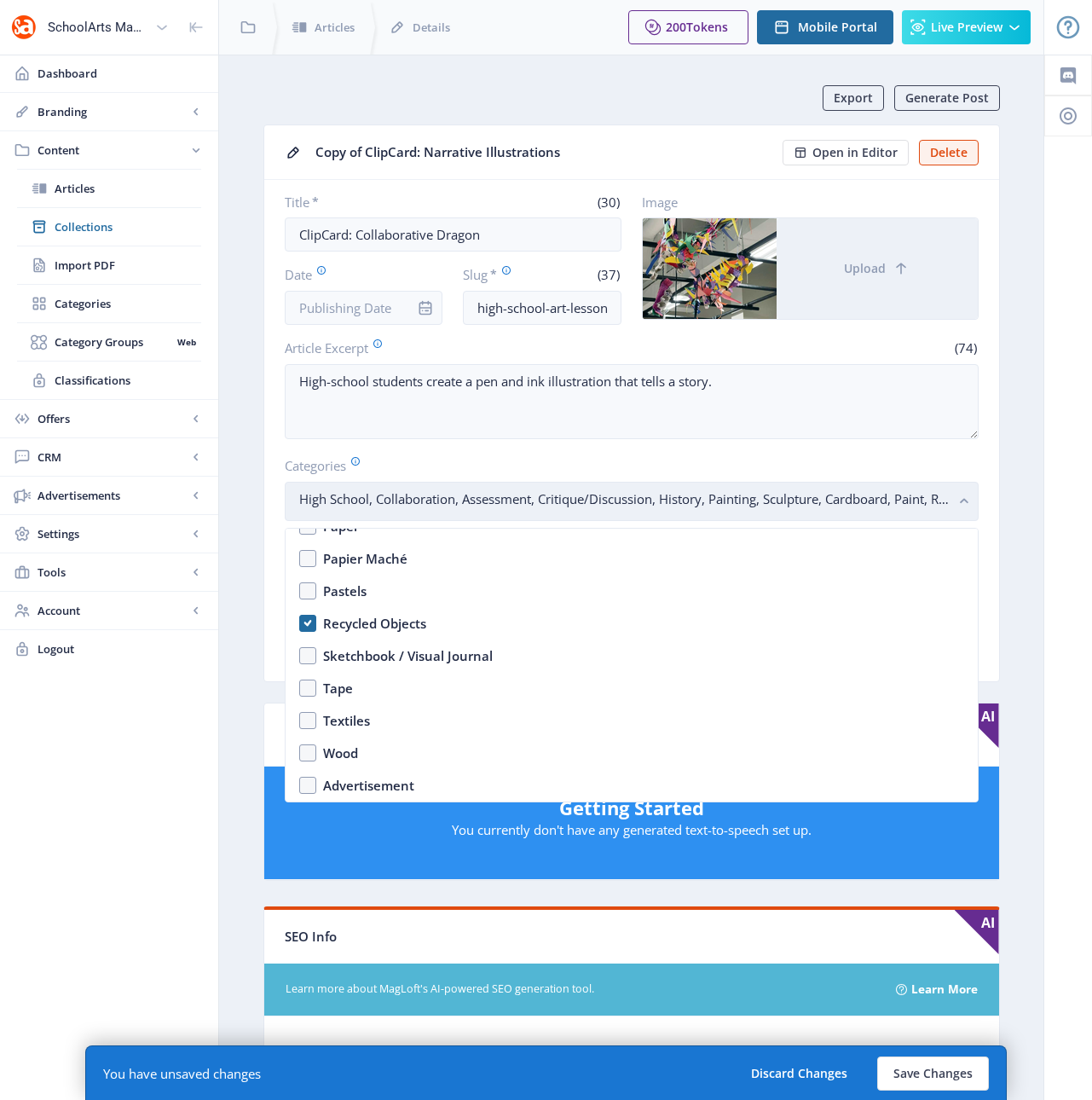
click at [969, 498] on rect "button" at bounding box center [964, 501] width 19 height 19
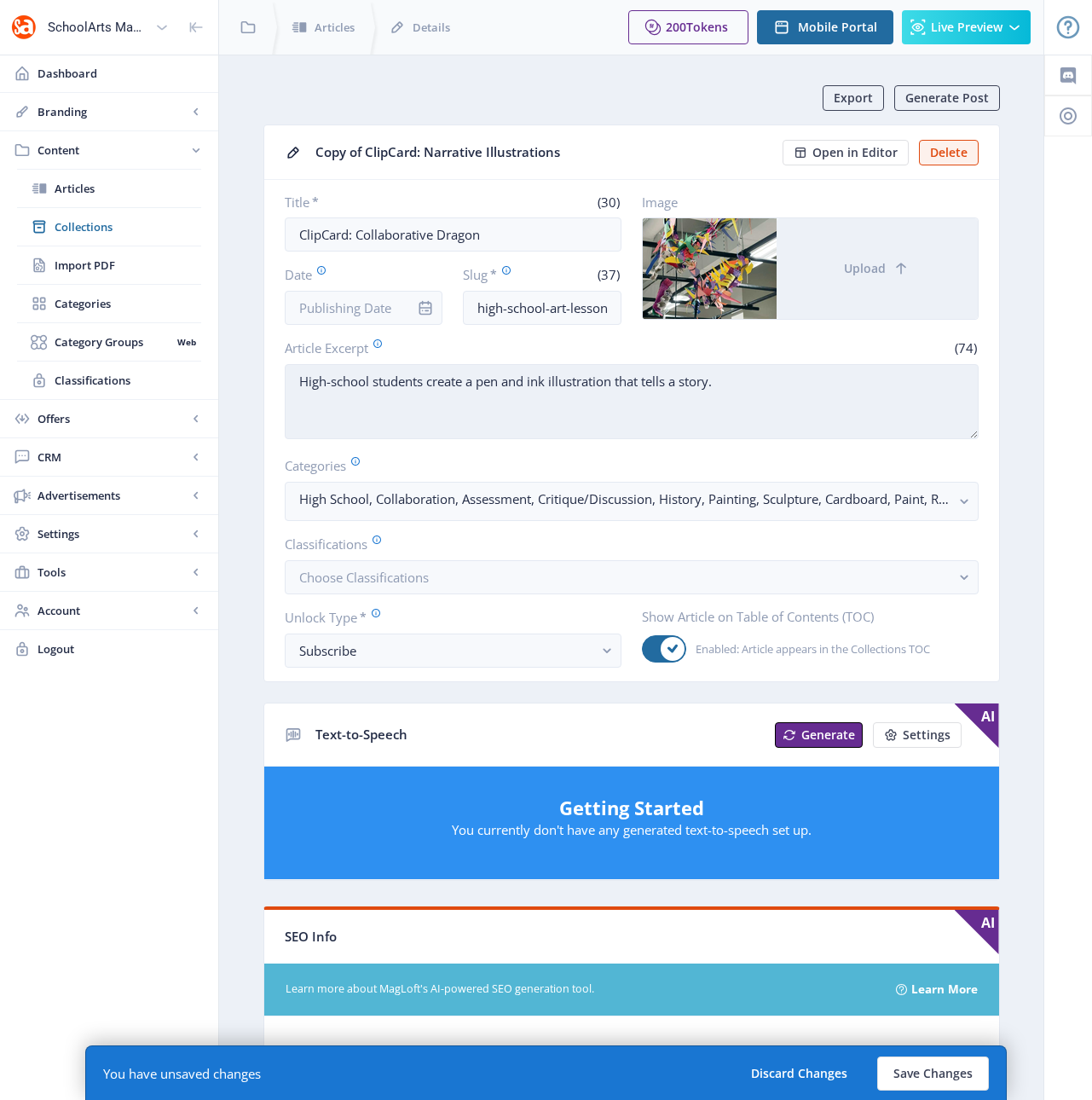
drag, startPoint x: 430, startPoint y: 380, endPoint x: 826, endPoint y: 379, distance: 396.0
click at [826, 379] on textarea "High-school students create a pen and ink illustration that tells a story." at bounding box center [631, 401] width 693 height 75
paste textarea "work collaboratively to create a hanging dragon sculpture using recycled materi…"
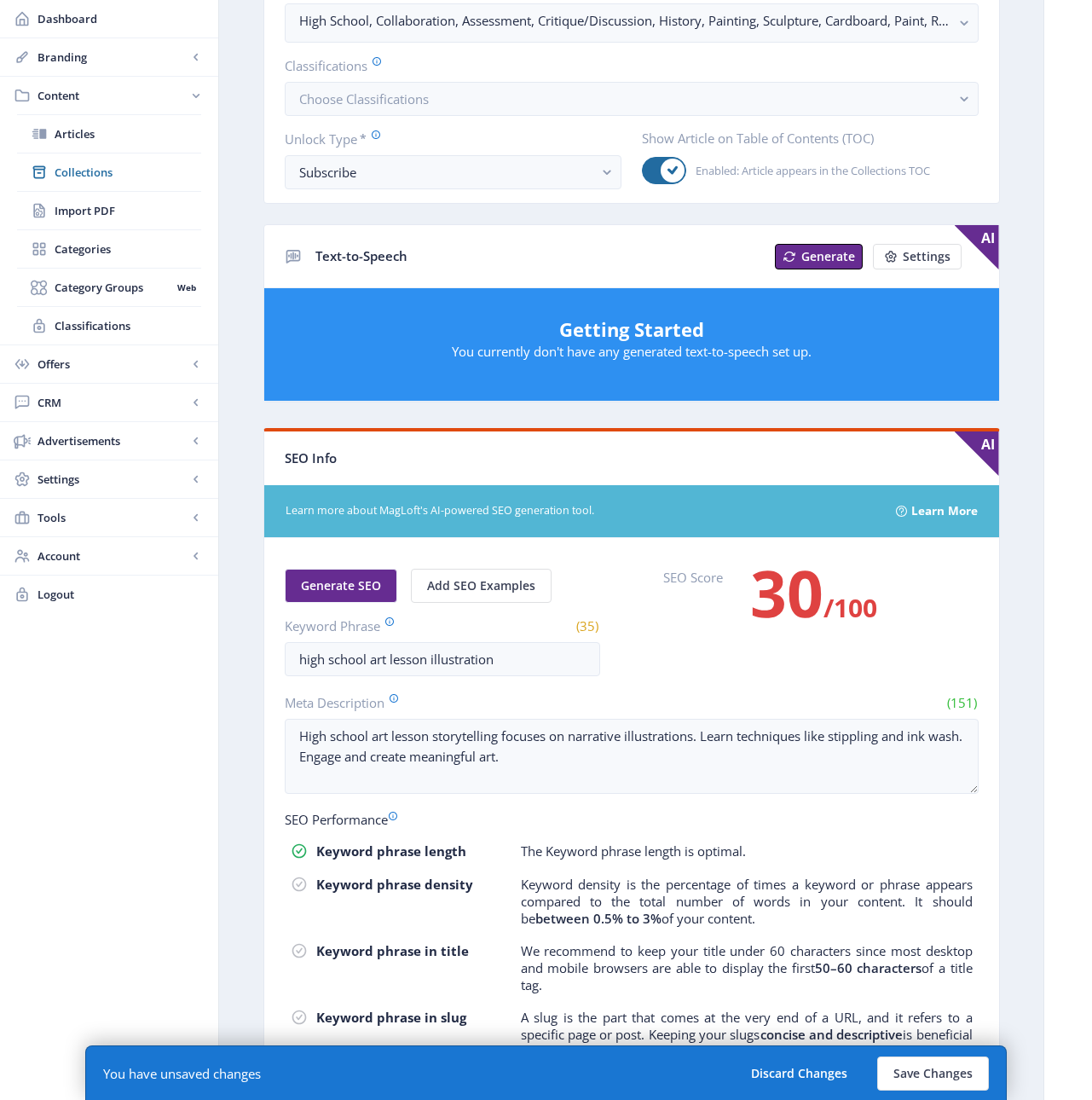
scroll to position [497, 0]
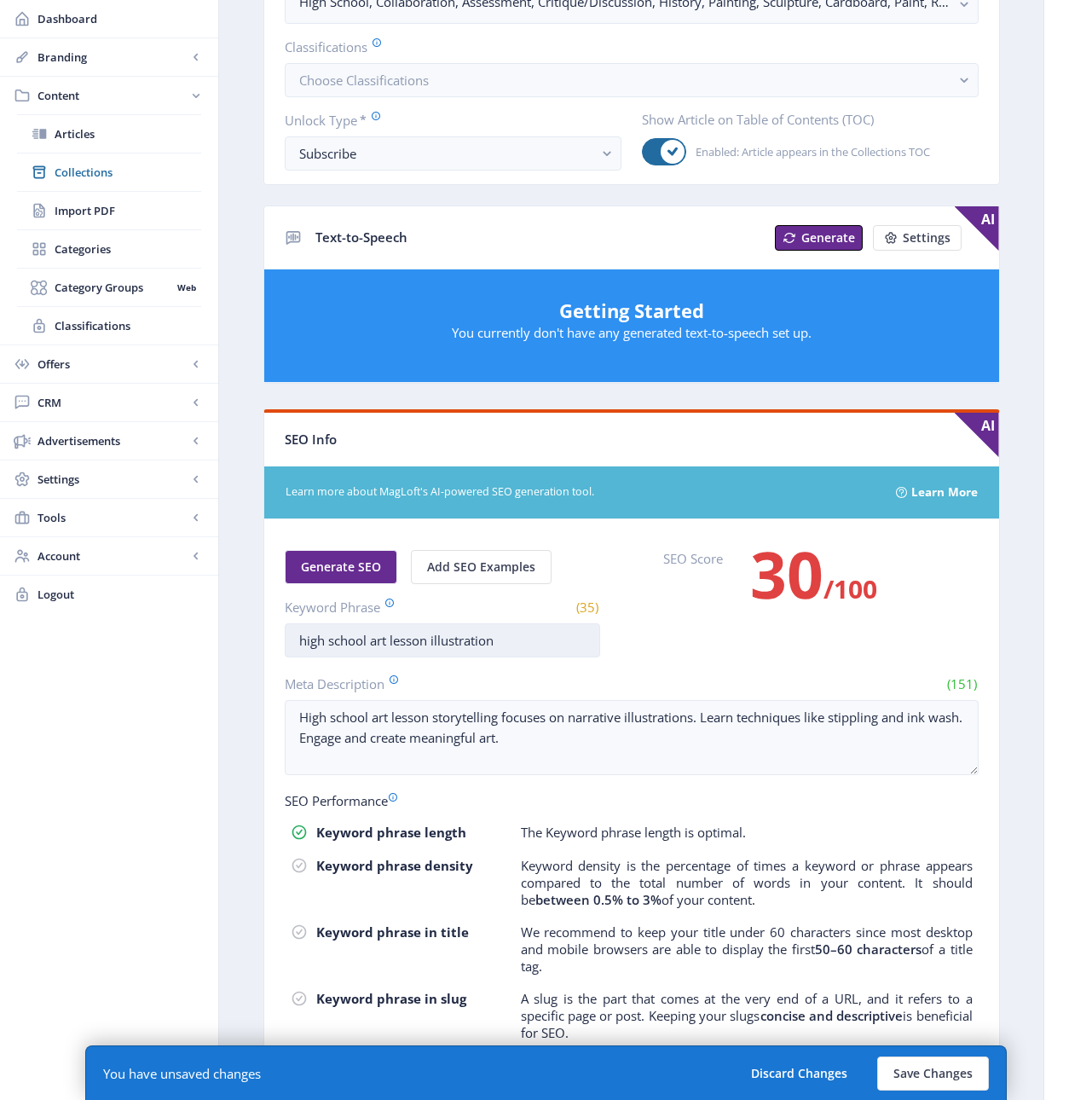
type textarea "High-school students work collaboratively to create a hanging dragon sculpture …"
click at [460, 641] on input "high school art lesson illustration" at bounding box center [442, 640] width 315 height 35
click at [461, 641] on input "high school art lesson illustration" at bounding box center [442, 640] width 315 height 35
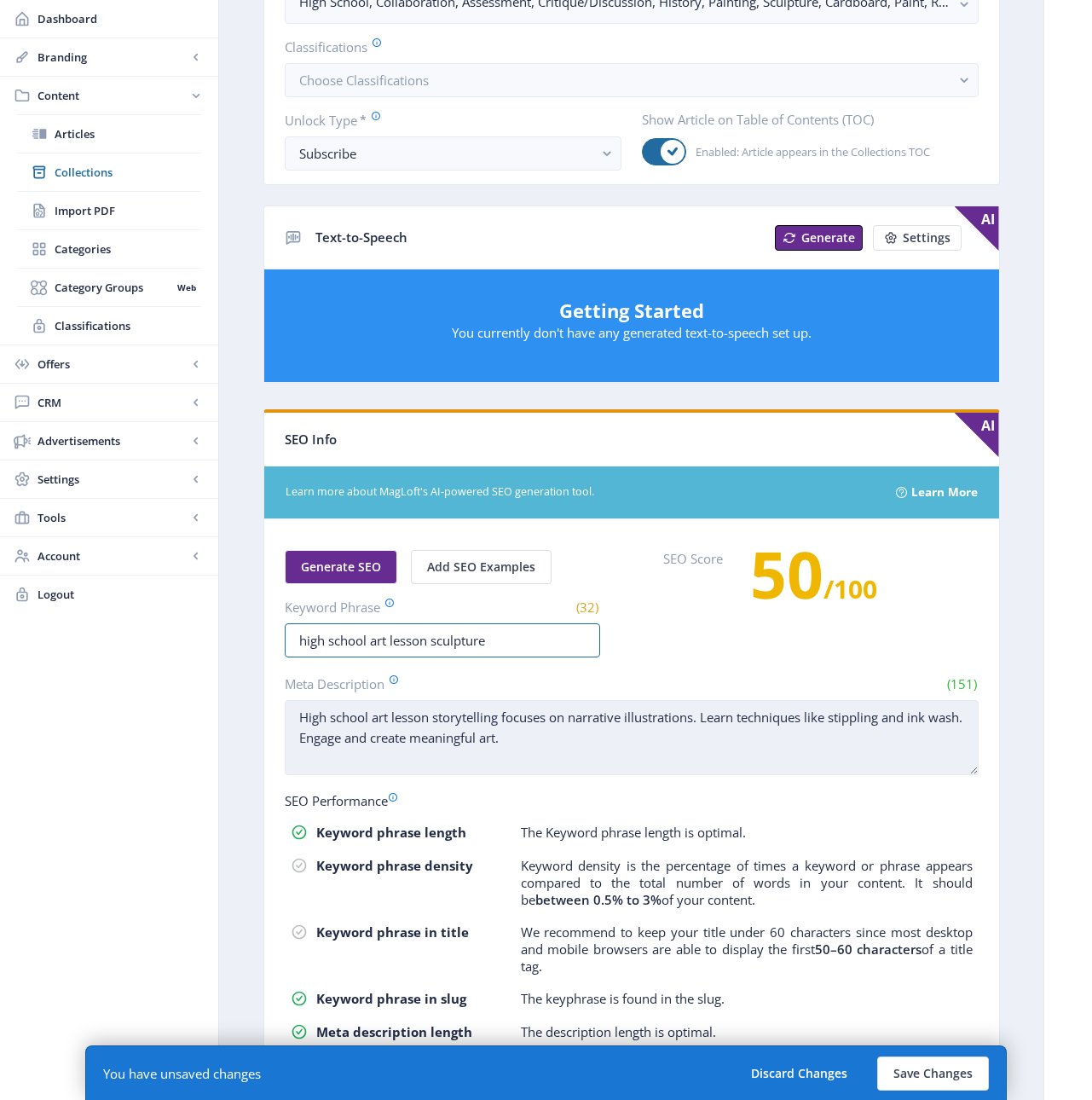
type input "high school art lesson sculpture"
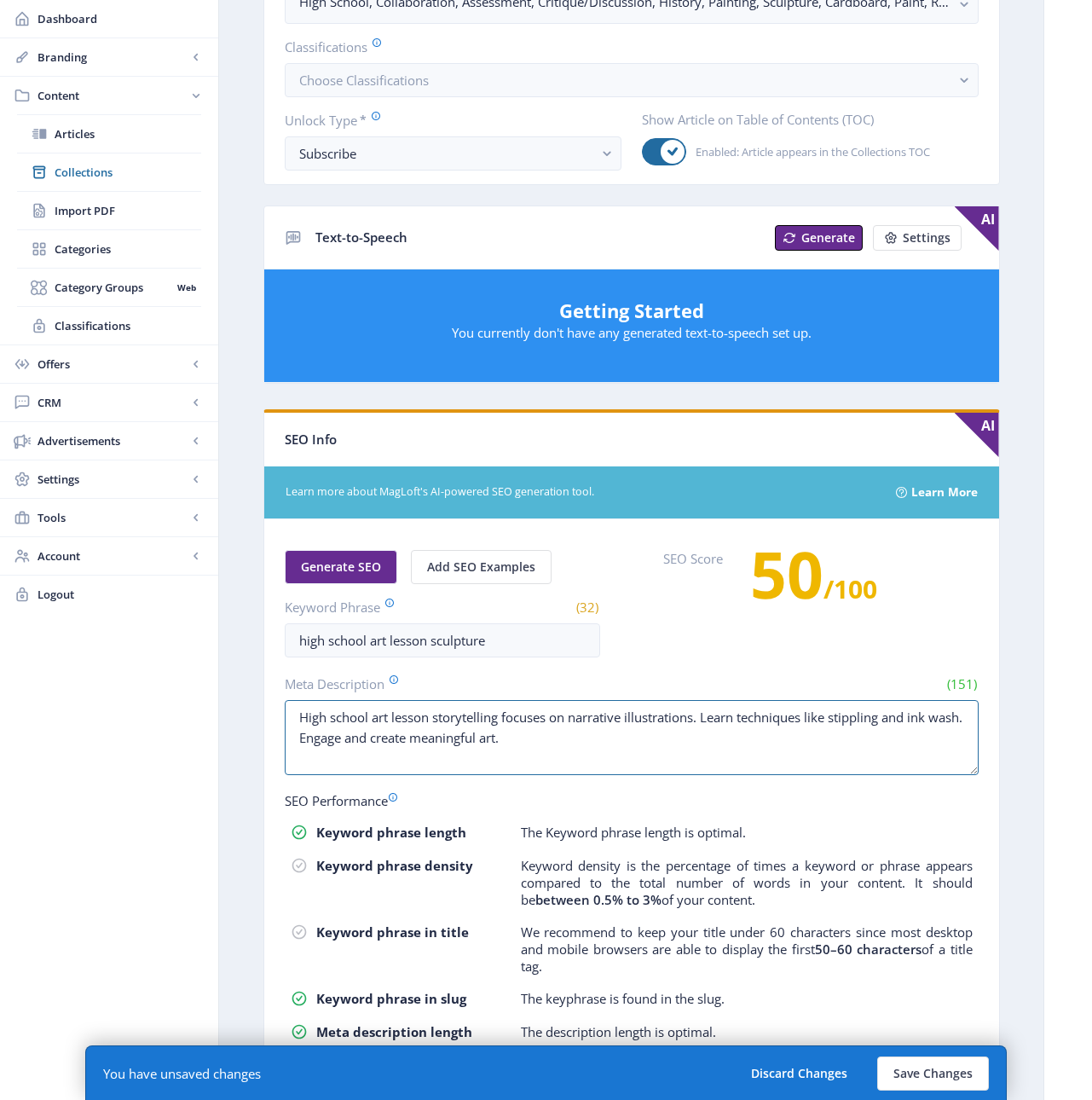
drag, startPoint x: 562, startPoint y: 739, endPoint x: 259, endPoint y: 708, distance: 304.6
click at [259, 708] on app-content-article "Export Generate Post Copy of ClipCard: Narrative Illustrations Open in Editor D…" at bounding box center [631, 375] width 764 height 1573
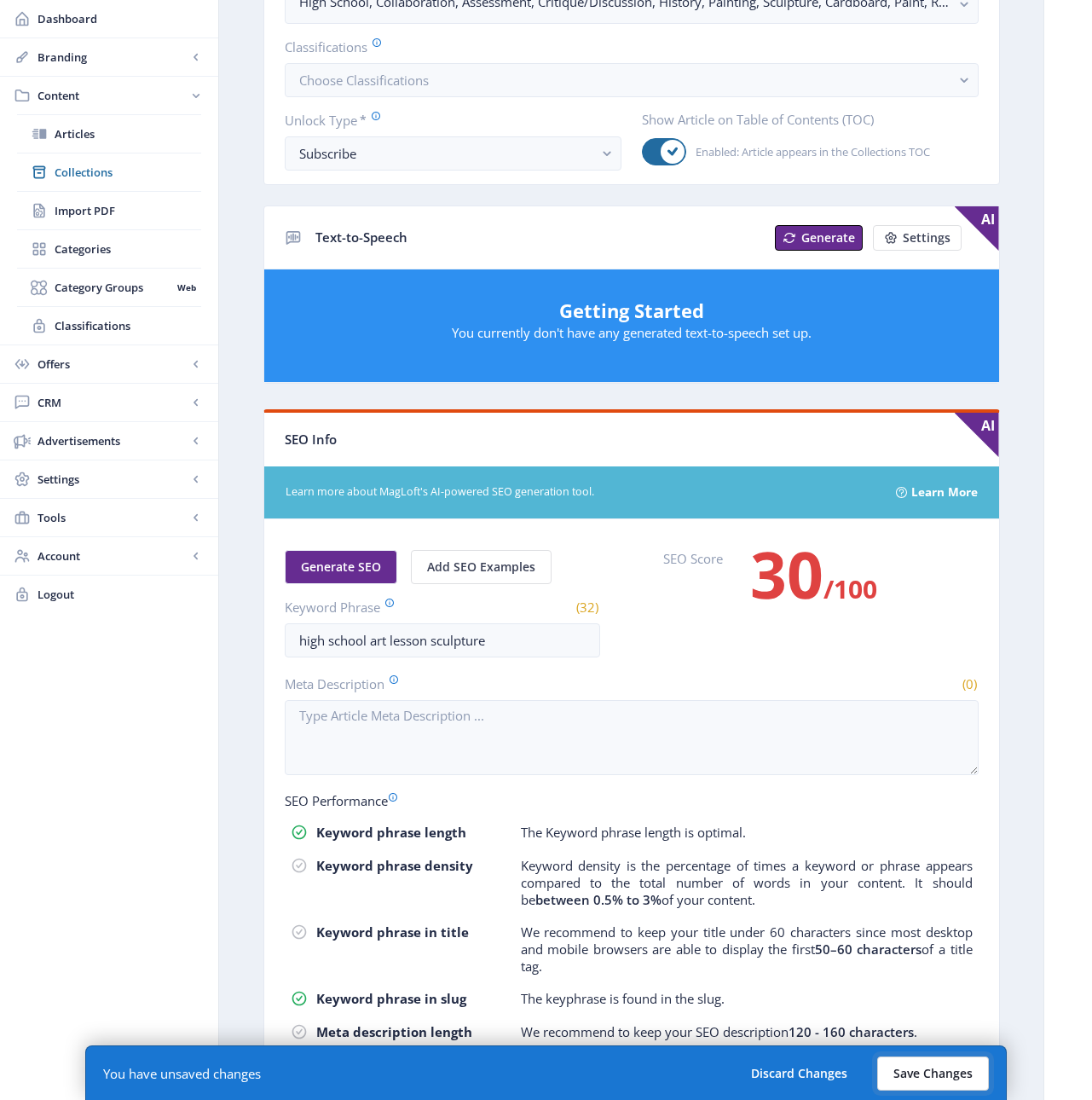
click at [940, 1067] on button "Save Changes" at bounding box center [933, 1073] width 112 height 35
click at [940, 1074] on button "Save Changes" at bounding box center [933, 1073] width 112 height 35
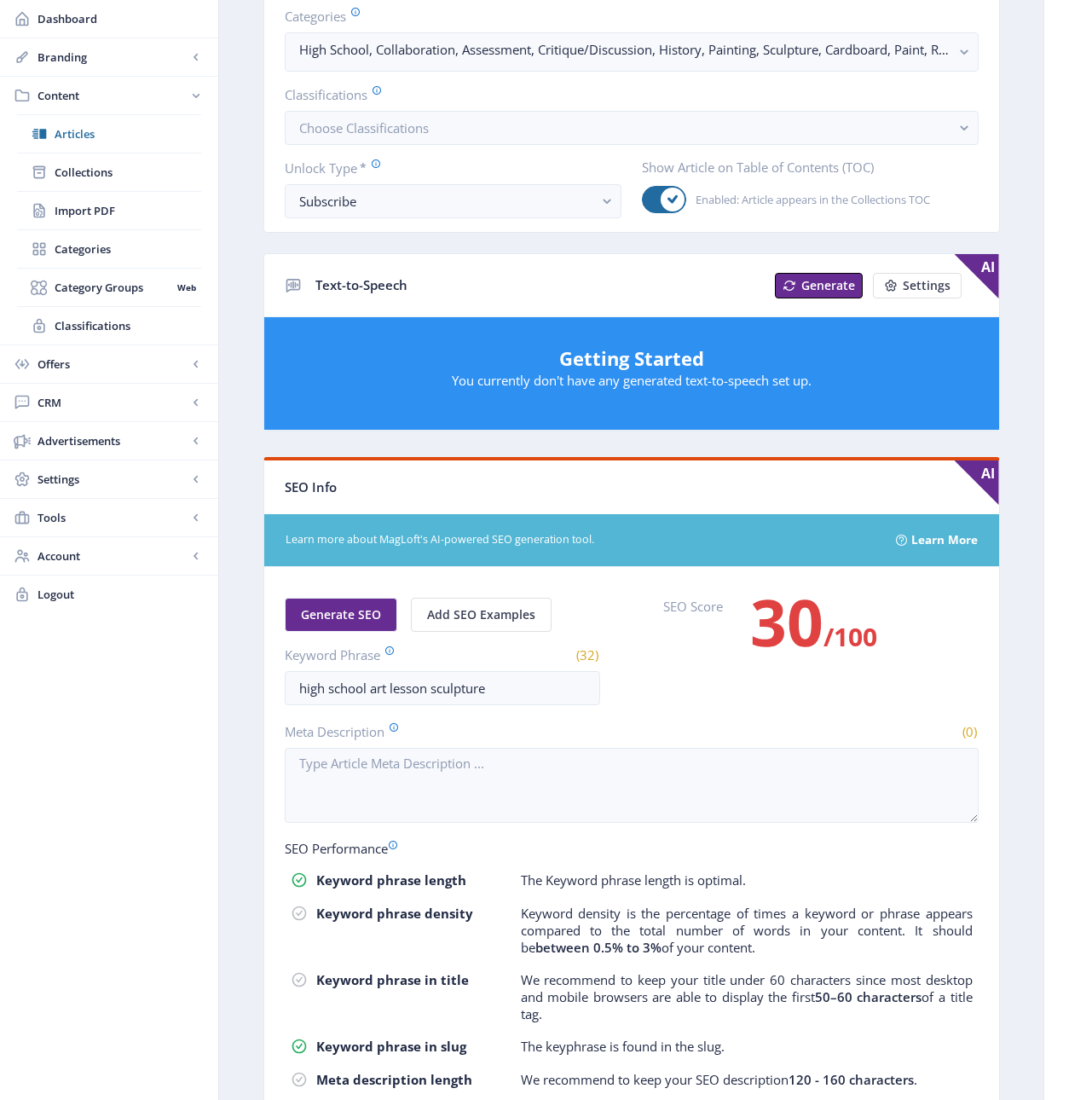
scroll to position [512, 0]
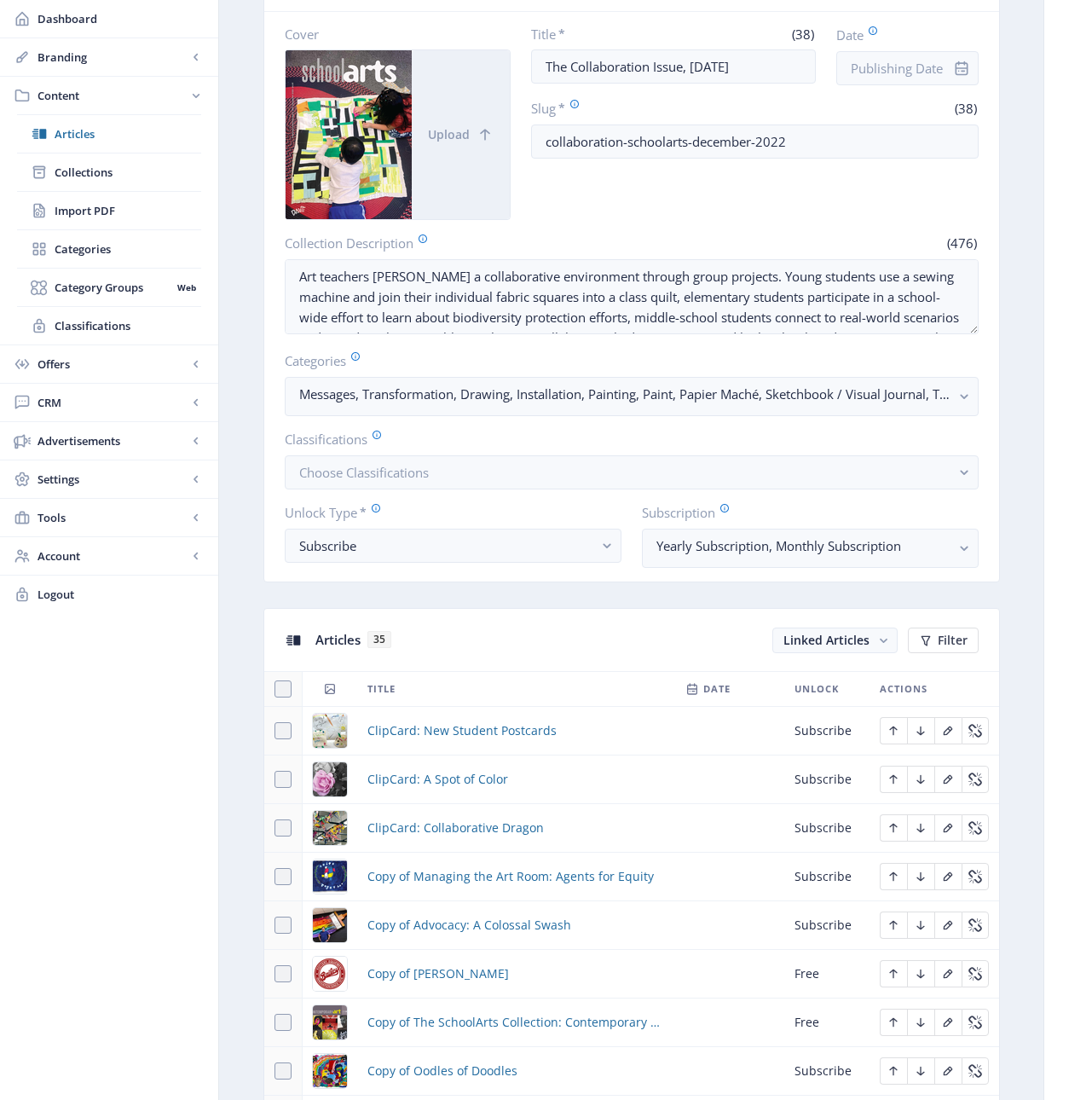
scroll to position [517, 0]
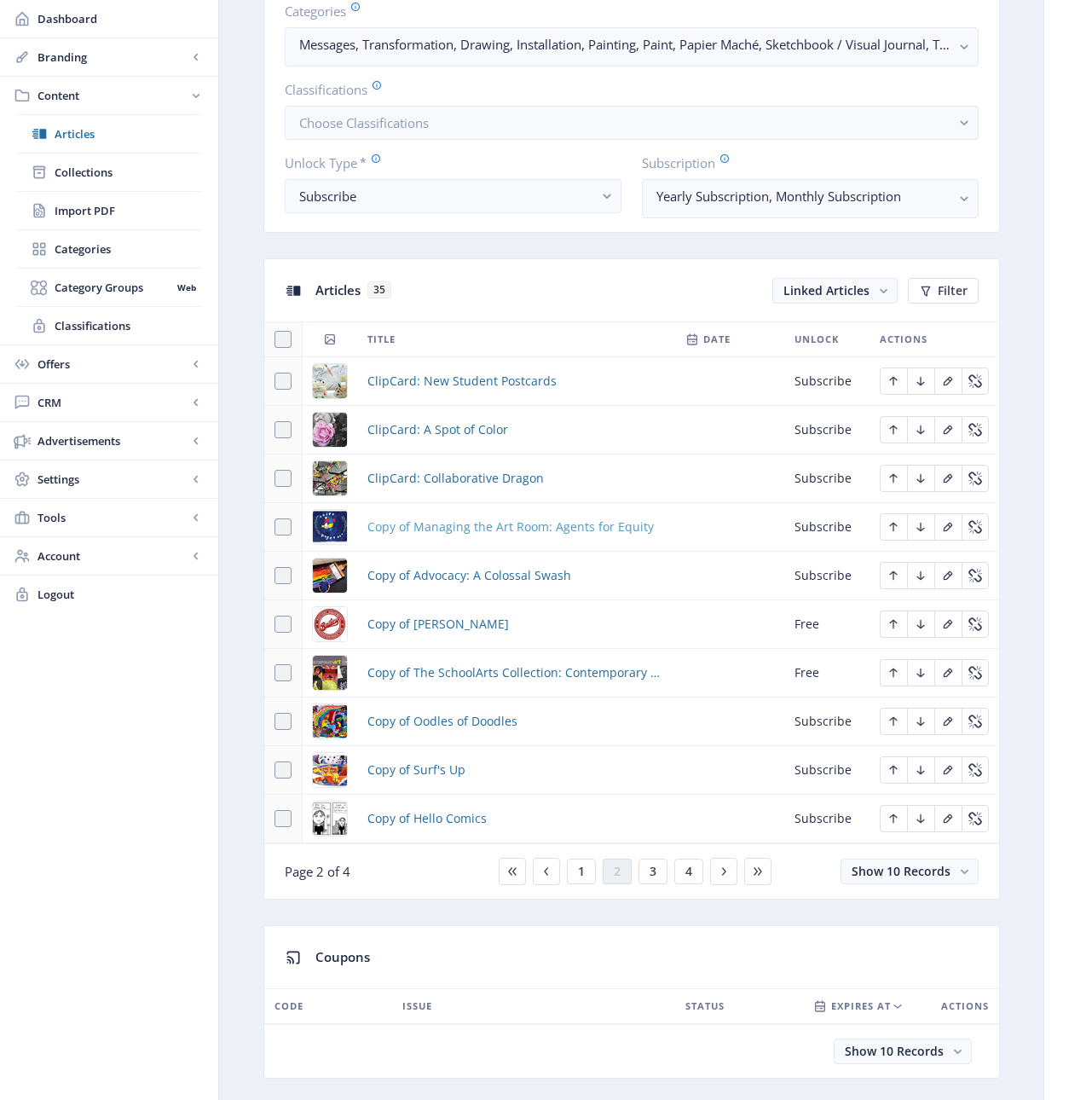
click at [489, 528] on span "Copy of Managing the Art Room: Agents for Equity" at bounding box center [510, 526] width 286 height 20
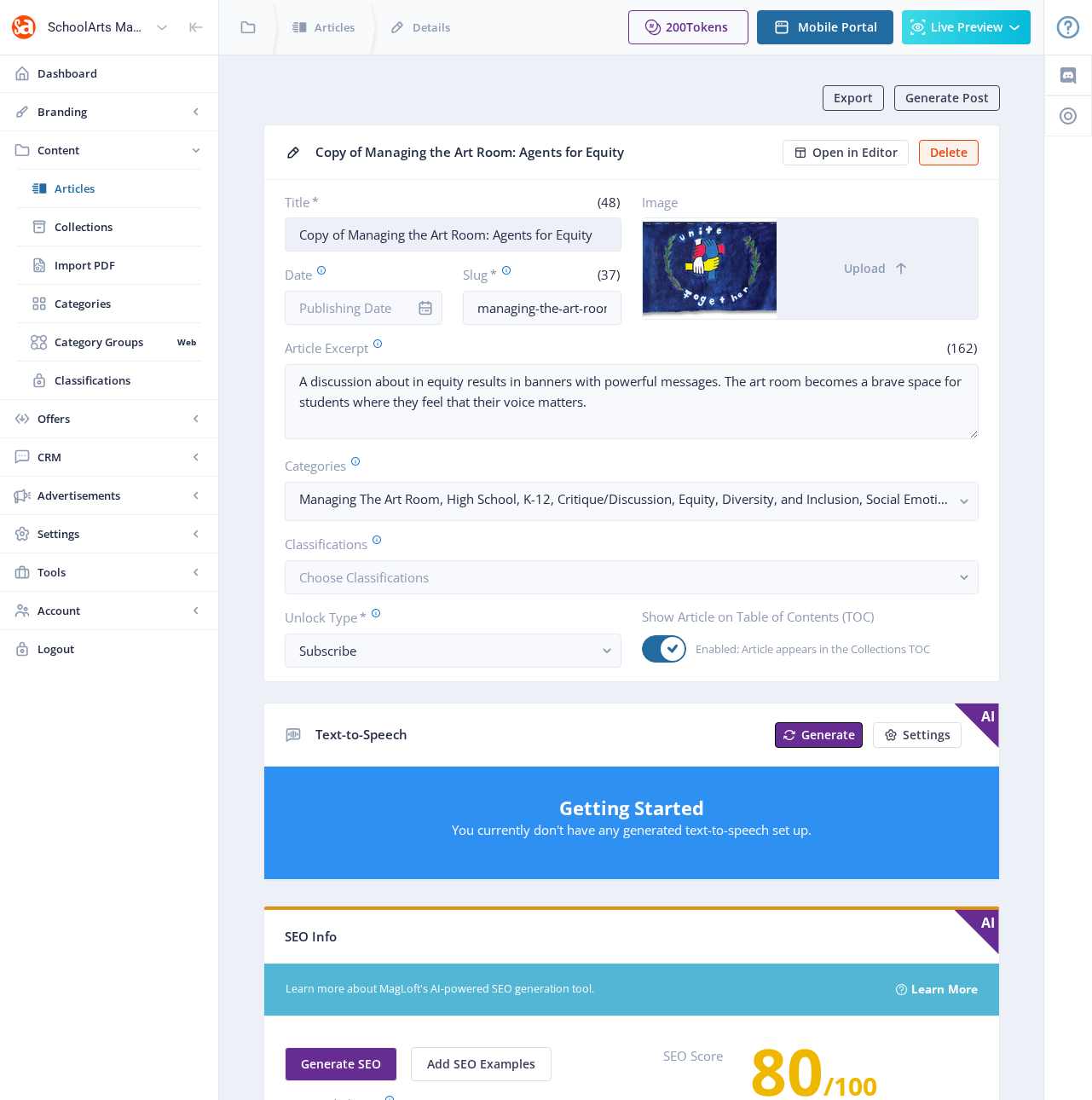
click at [466, 237] on input "Copy of Managing the Art Room: Agents for Equity" at bounding box center [453, 234] width 337 height 35
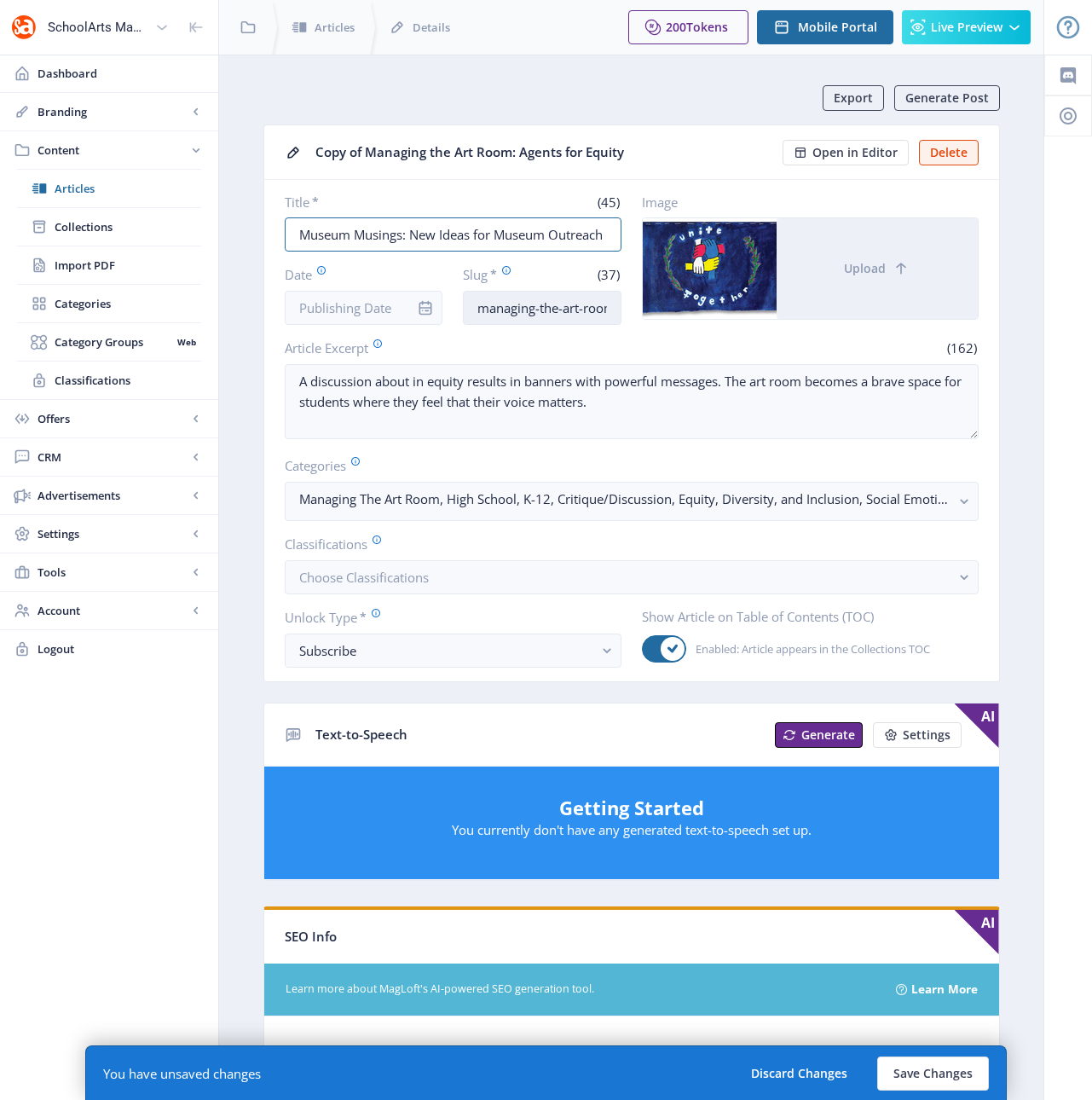
type input "Museum Musings: New Ideas for Museum Outreach"
drag, startPoint x: 476, startPoint y: 307, endPoint x: 652, endPoint y: 314, distance: 176.1
click at [652, 314] on div "Title * (45) Museum Musings: New Ideas for Museum Outreach Date Slug * (37) man…" at bounding box center [631, 259] width 693 height 131
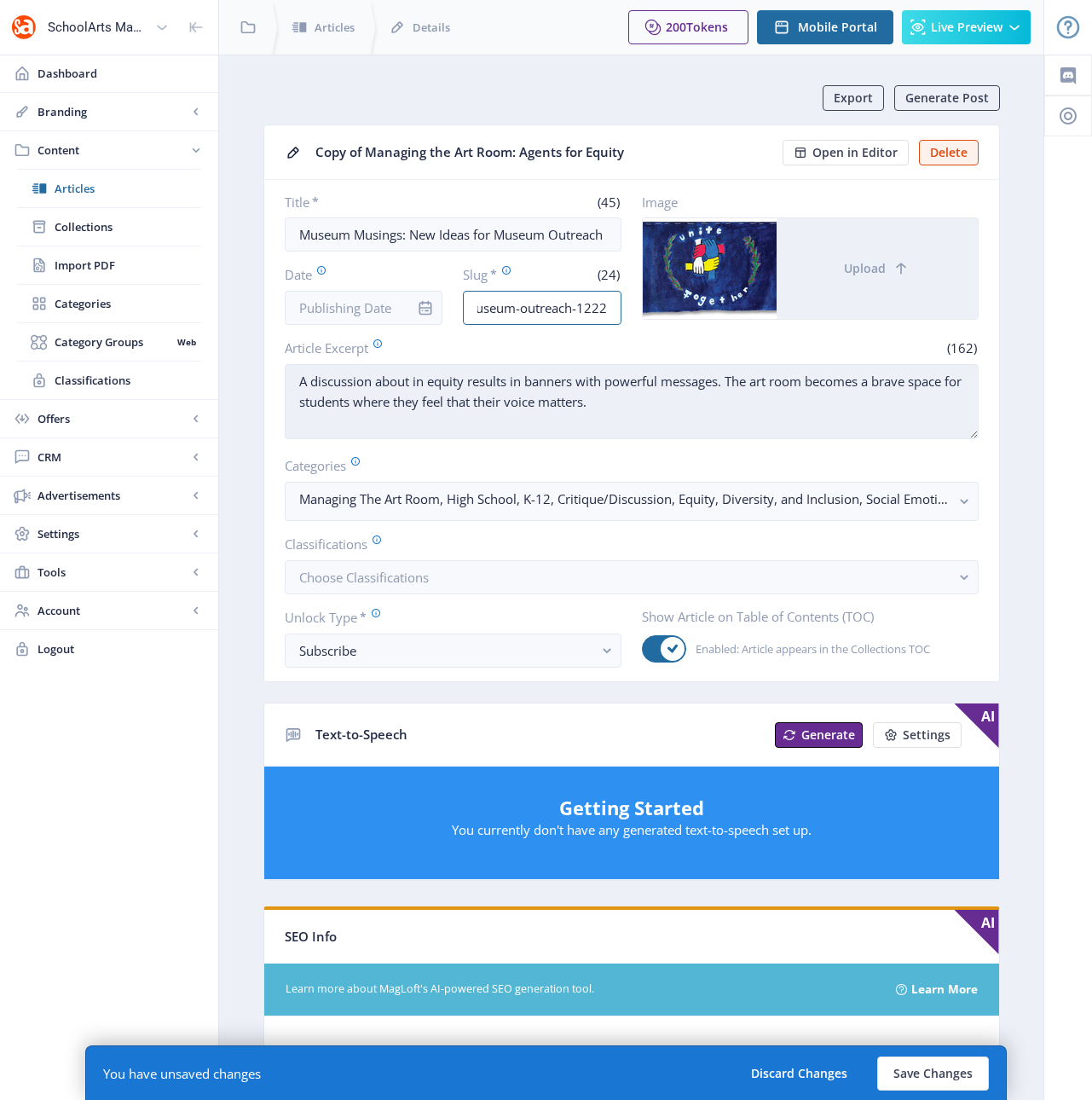
type input "art-museum-outreach-1222"
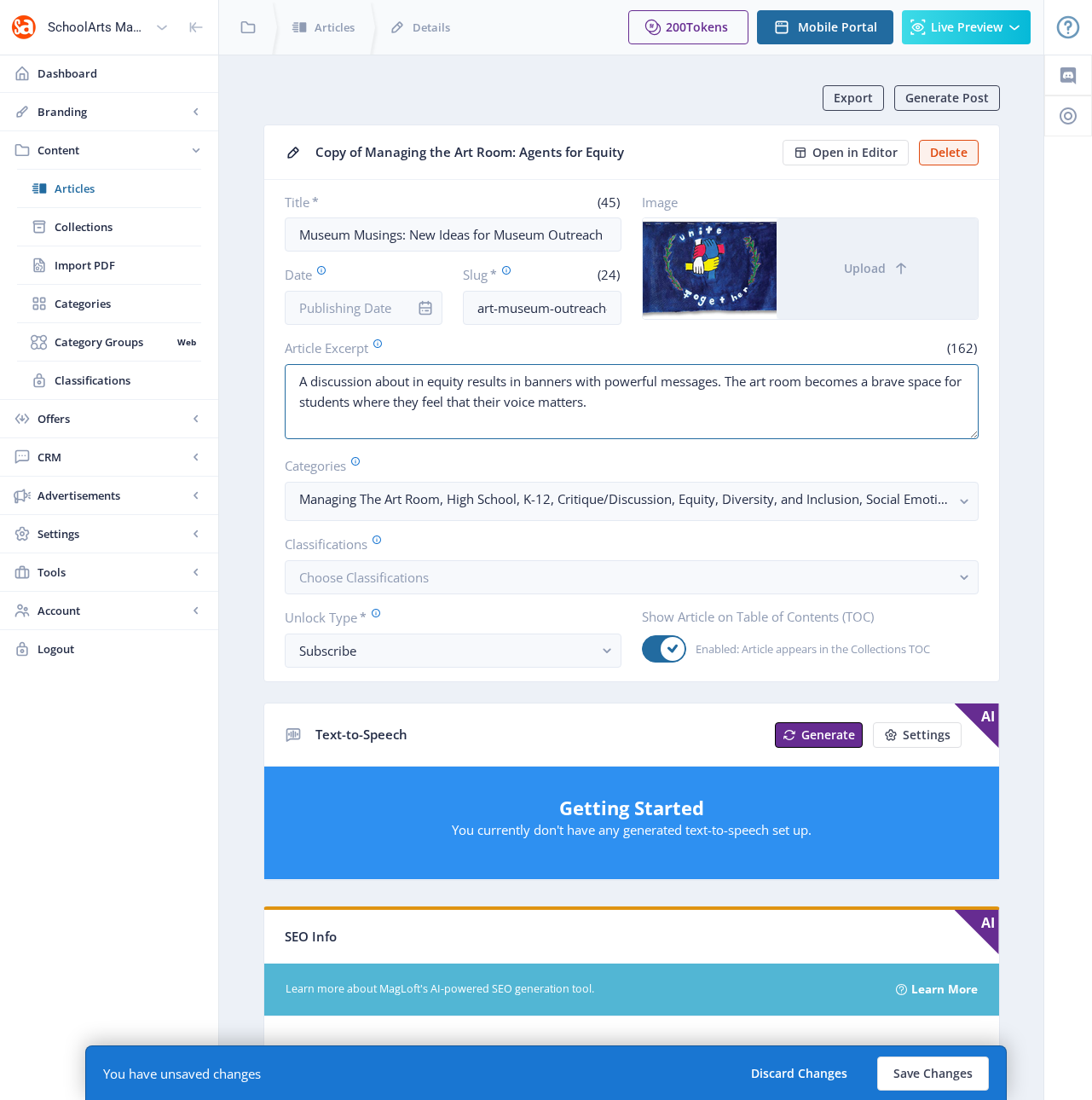
drag, startPoint x: 648, startPoint y: 401, endPoint x: 258, endPoint y: 379, distance: 390.6
click at [258, 377] on app-content-article "Export Generate Post Copy of Managing the Art Room: Agents for Equity Open in E…" at bounding box center [631, 887] width 764 height 1606
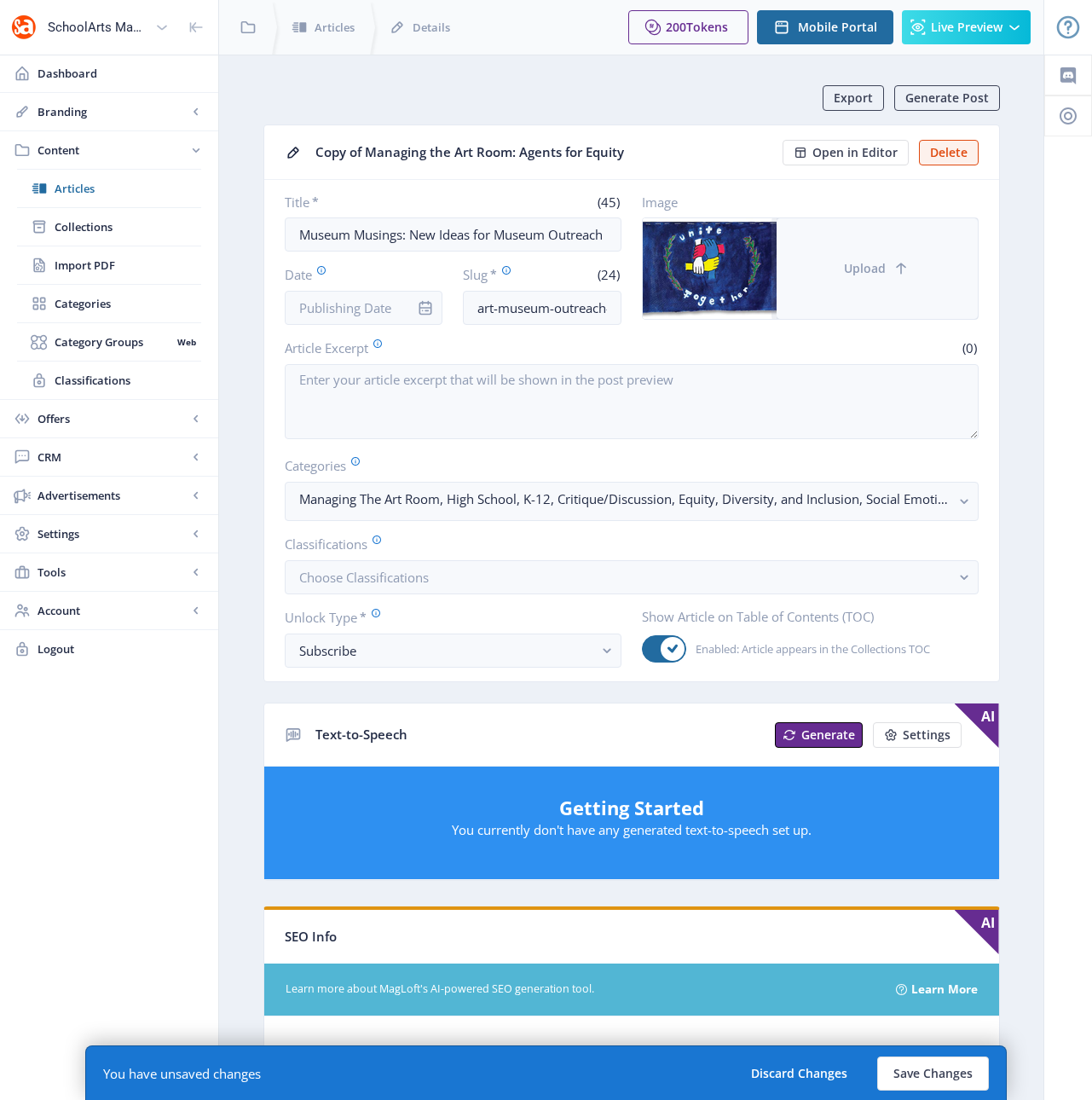
click at [894, 278] on button "Upload" at bounding box center [877, 268] width 201 height 101
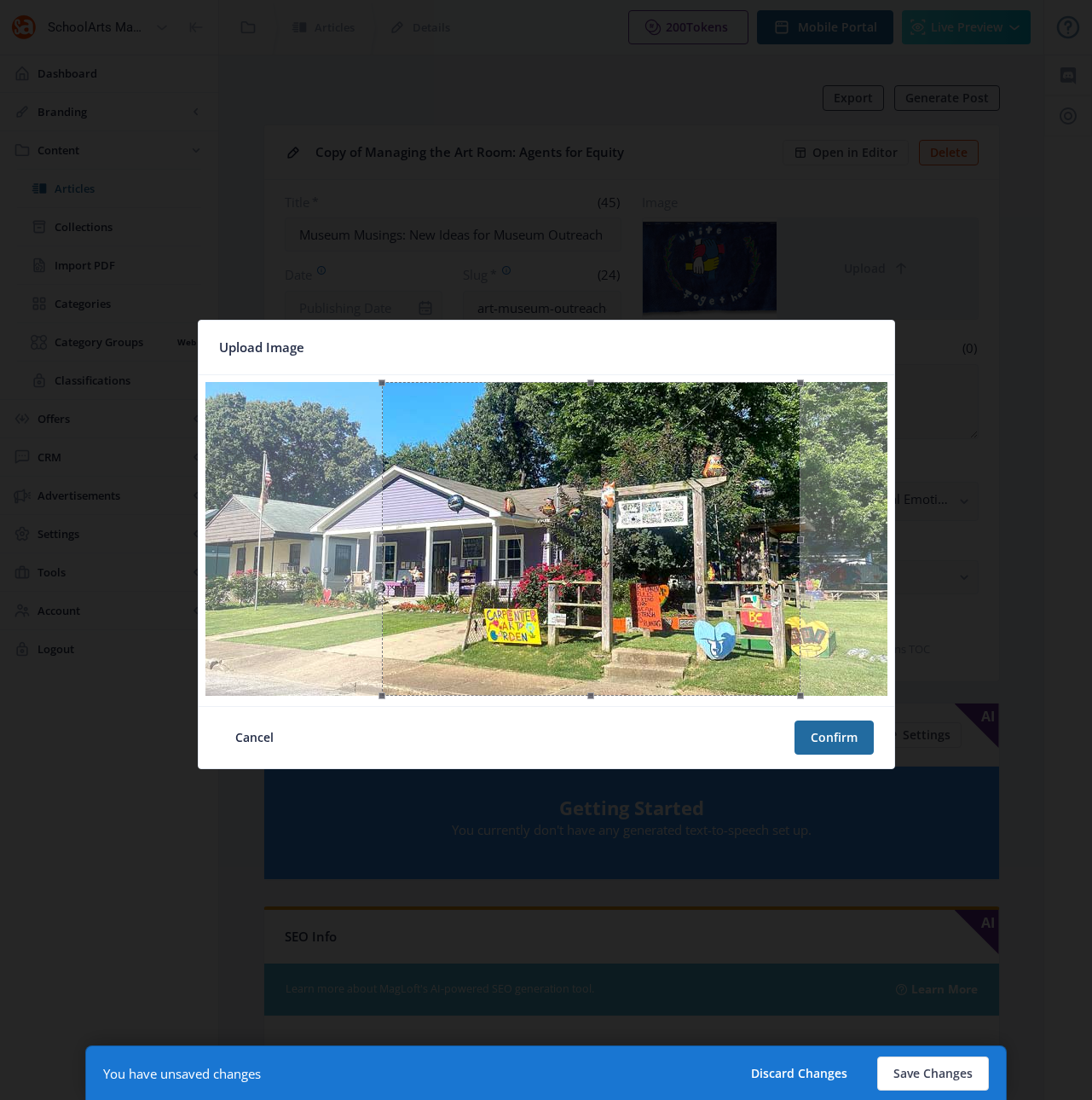
drag, startPoint x: 512, startPoint y: 584, endPoint x: 557, endPoint y: 597, distance: 46.8
click at [557, 597] on div at bounding box center [591, 538] width 419 height 314
click at [832, 741] on button "Confirm" at bounding box center [834, 737] width 80 height 35
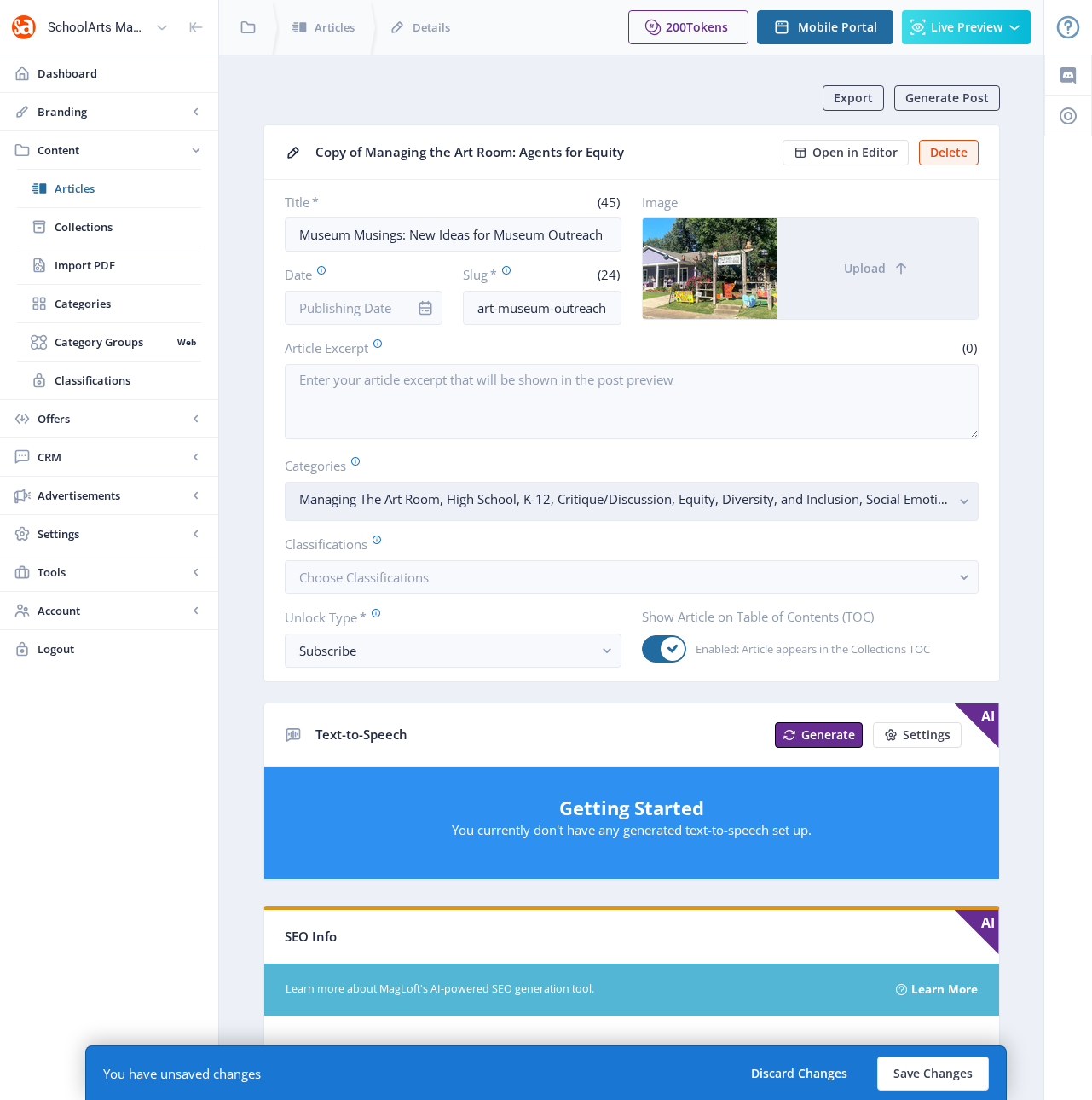
click at [961, 500] on icon "button" at bounding box center [964, 502] width 8 height 5
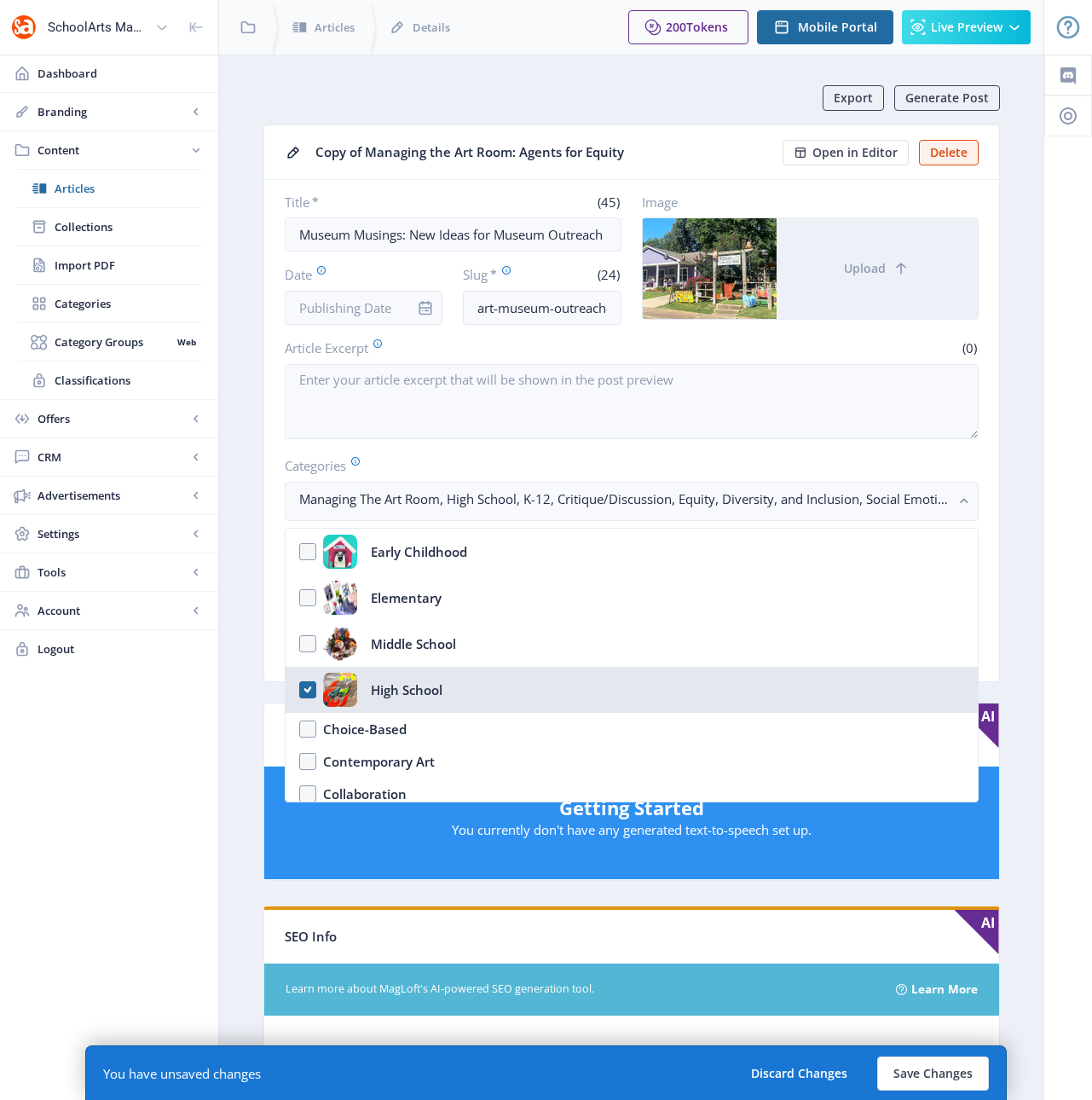
click at [308, 688] on nb-option "High School" at bounding box center [631, 690] width 693 height 46
checkbox input "false"
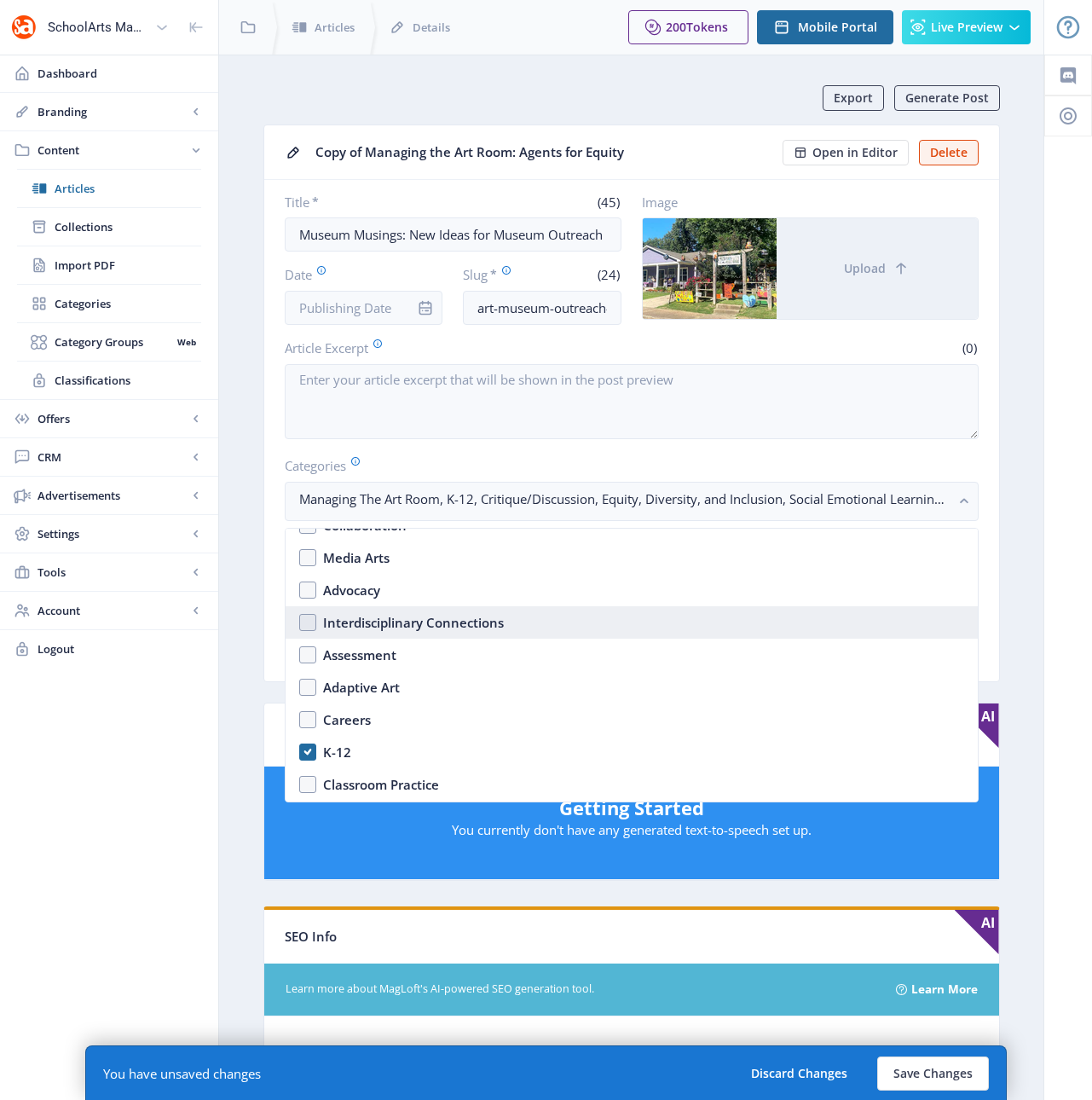
scroll to position [278, 0]
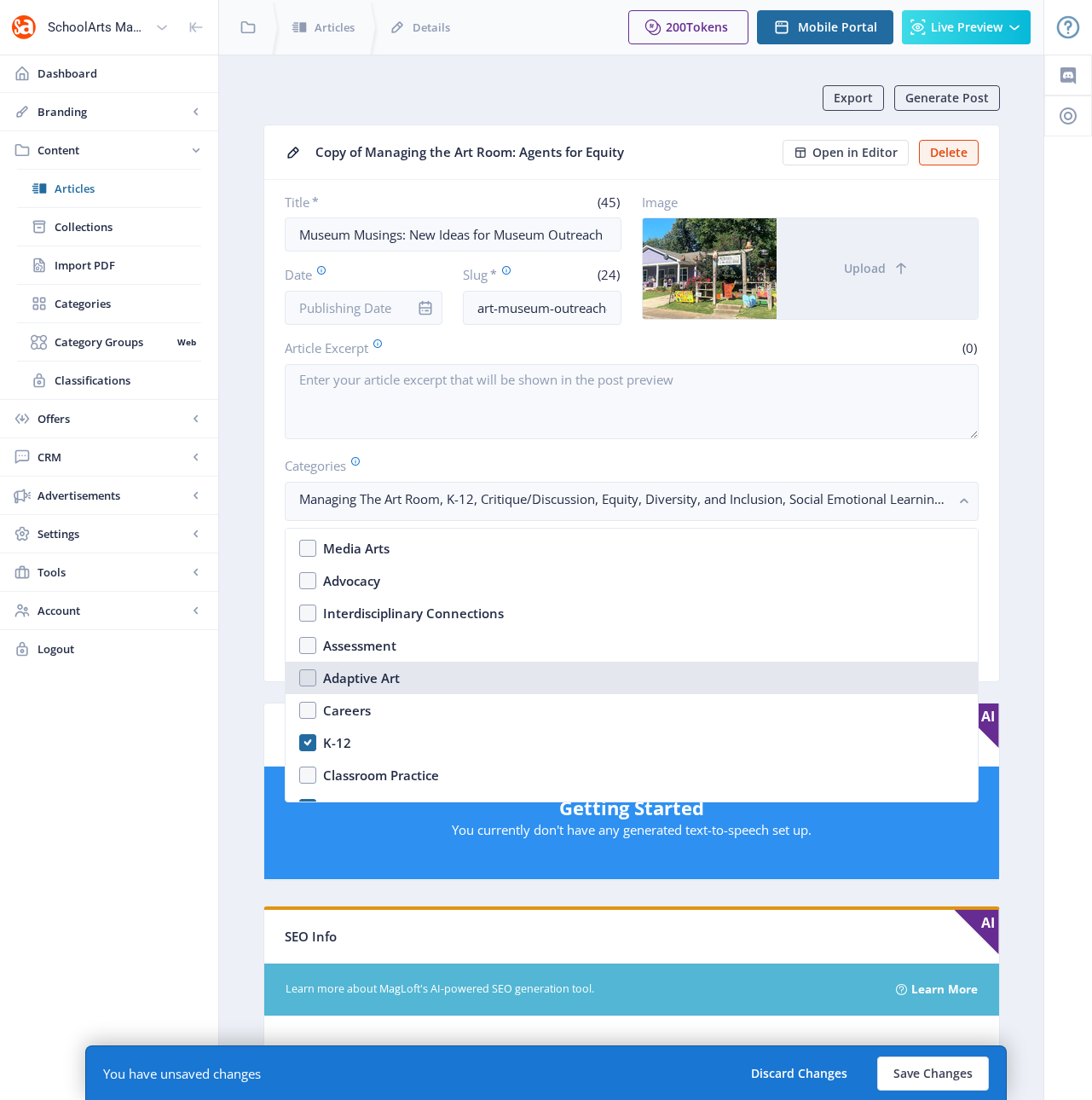
click at [372, 681] on div "Adaptive Art" at bounding box center [361, 678] width 77 height 20
checkbox input "true"
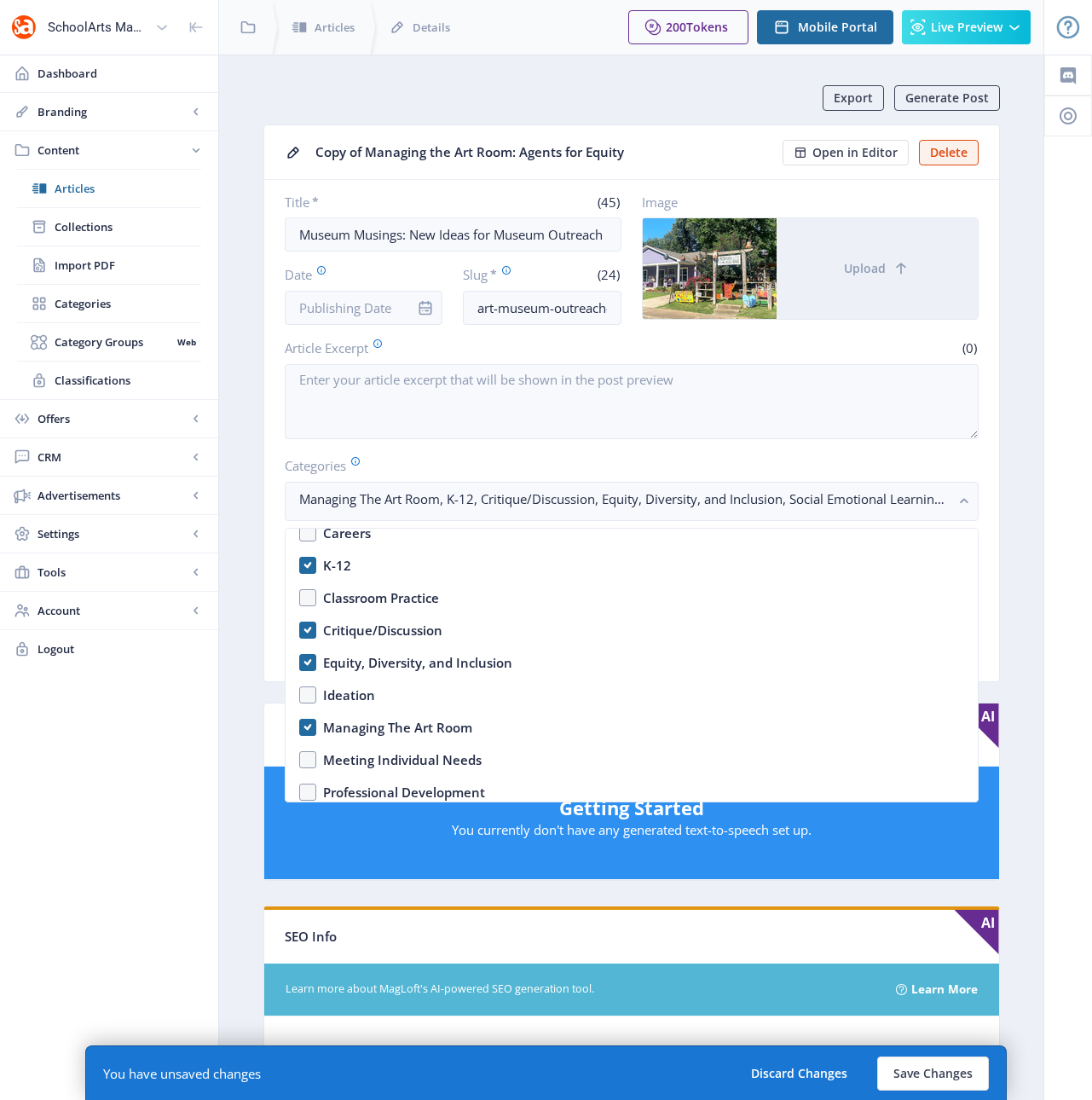
scroll to position [454, 0]
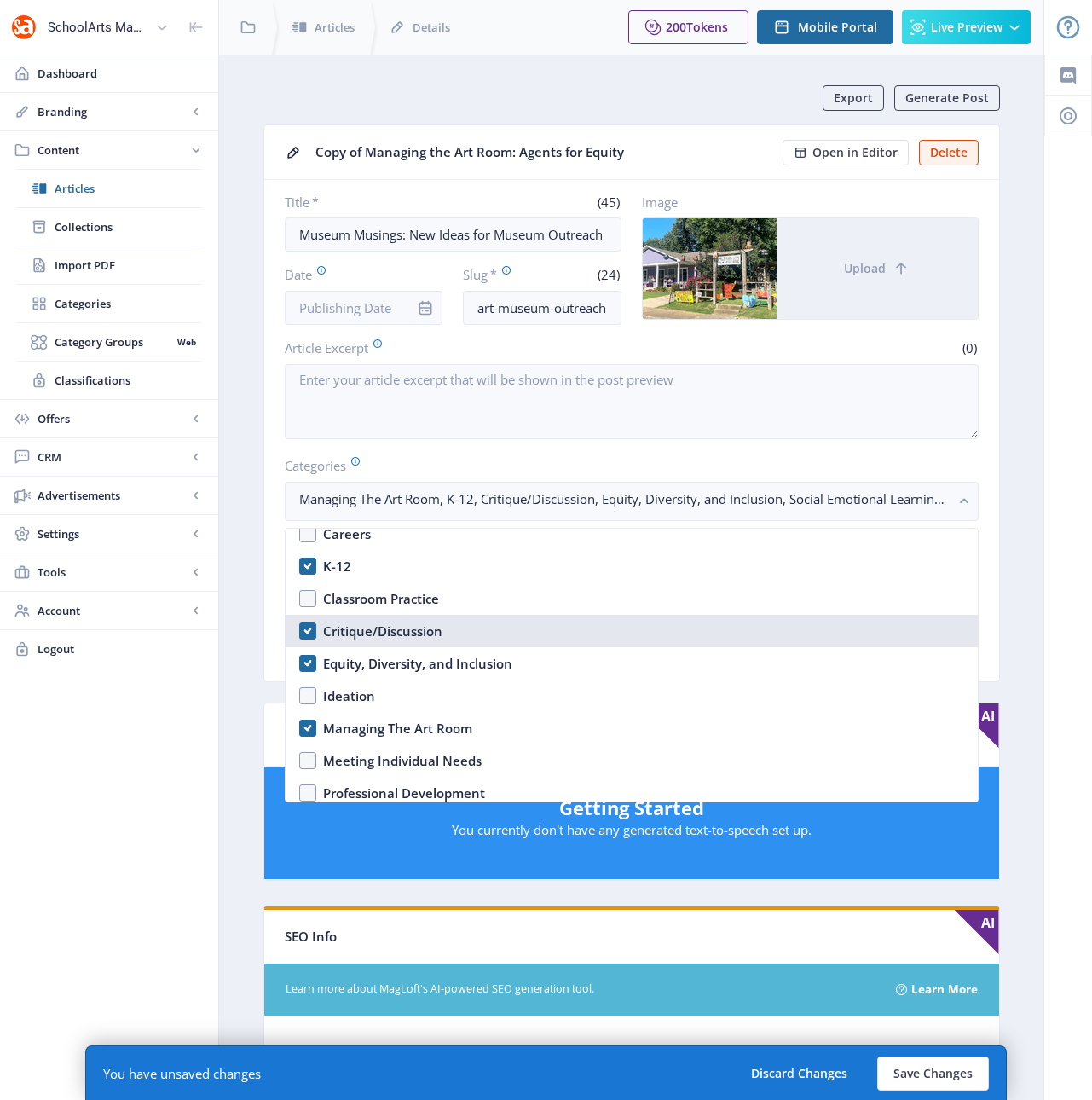
click at [391, 636] on div "Critique/Discussion" at bounding box center [383, 631] width 120 height 20
checkbox input "false"
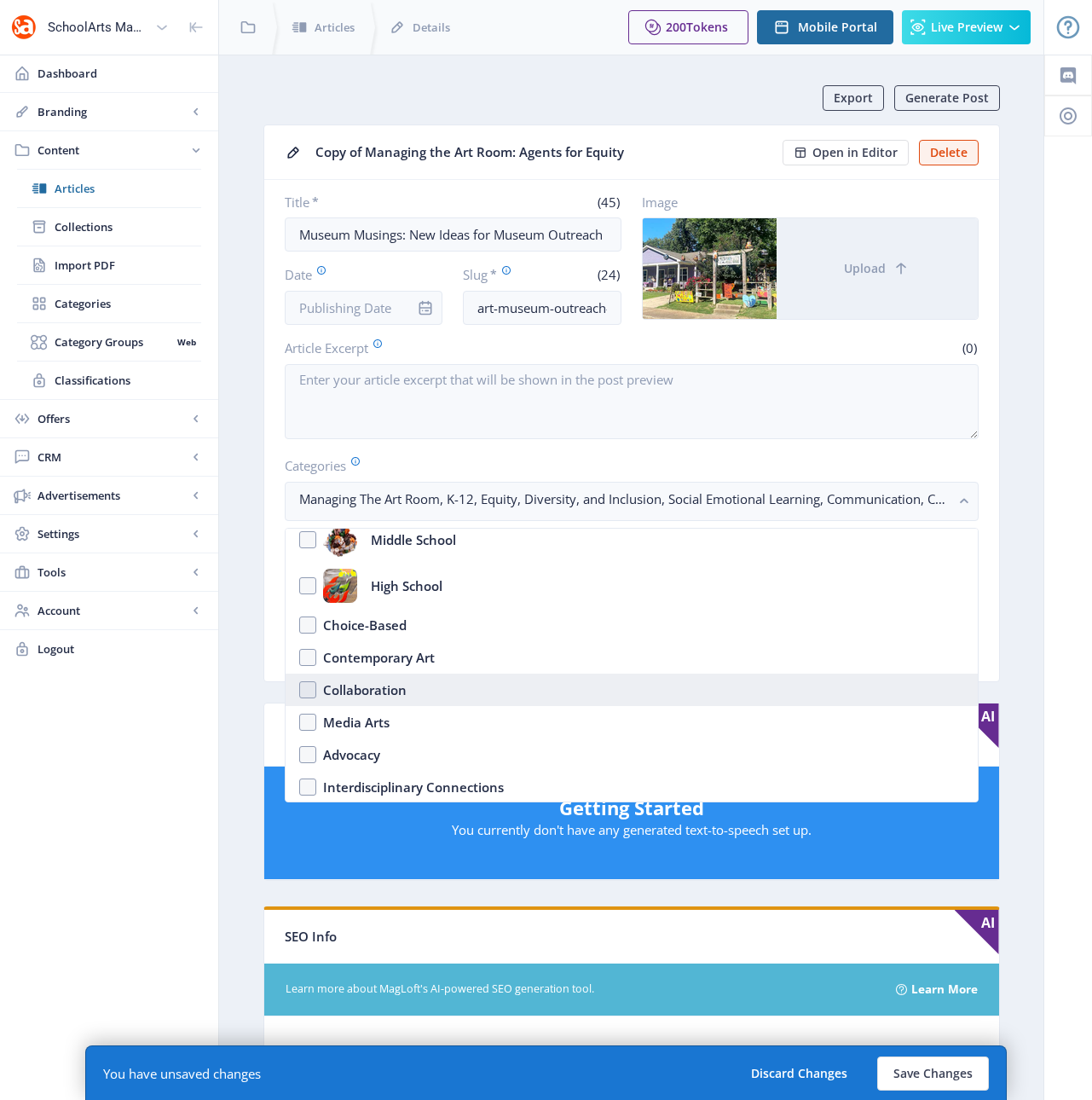
scroll to position [115, 0]
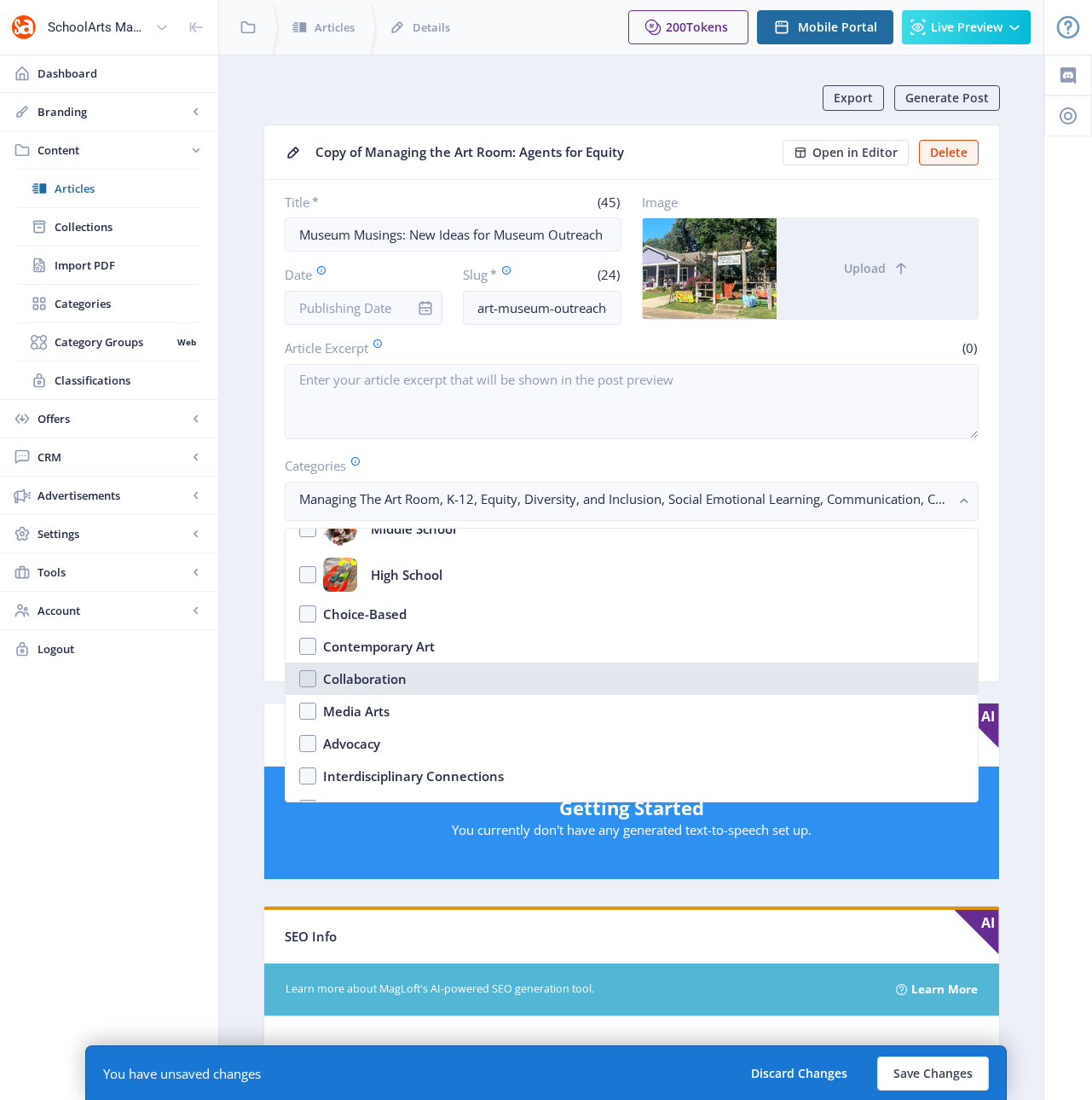
click at [373, 681] on div "Collaboration" at bounding box center [365, 678] width 83 height 20
checkbox input "true"
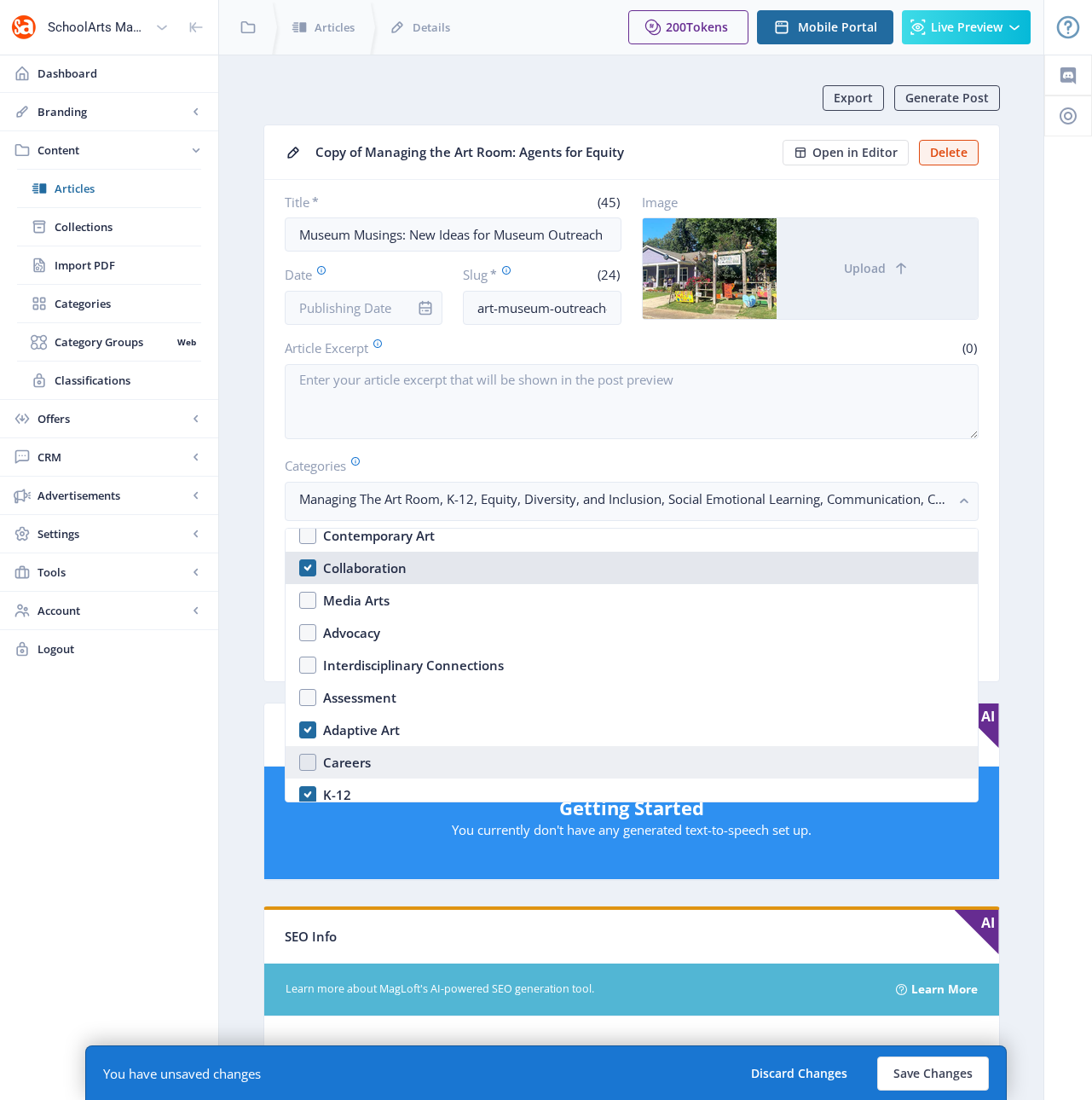
scroll to position [227, 0]
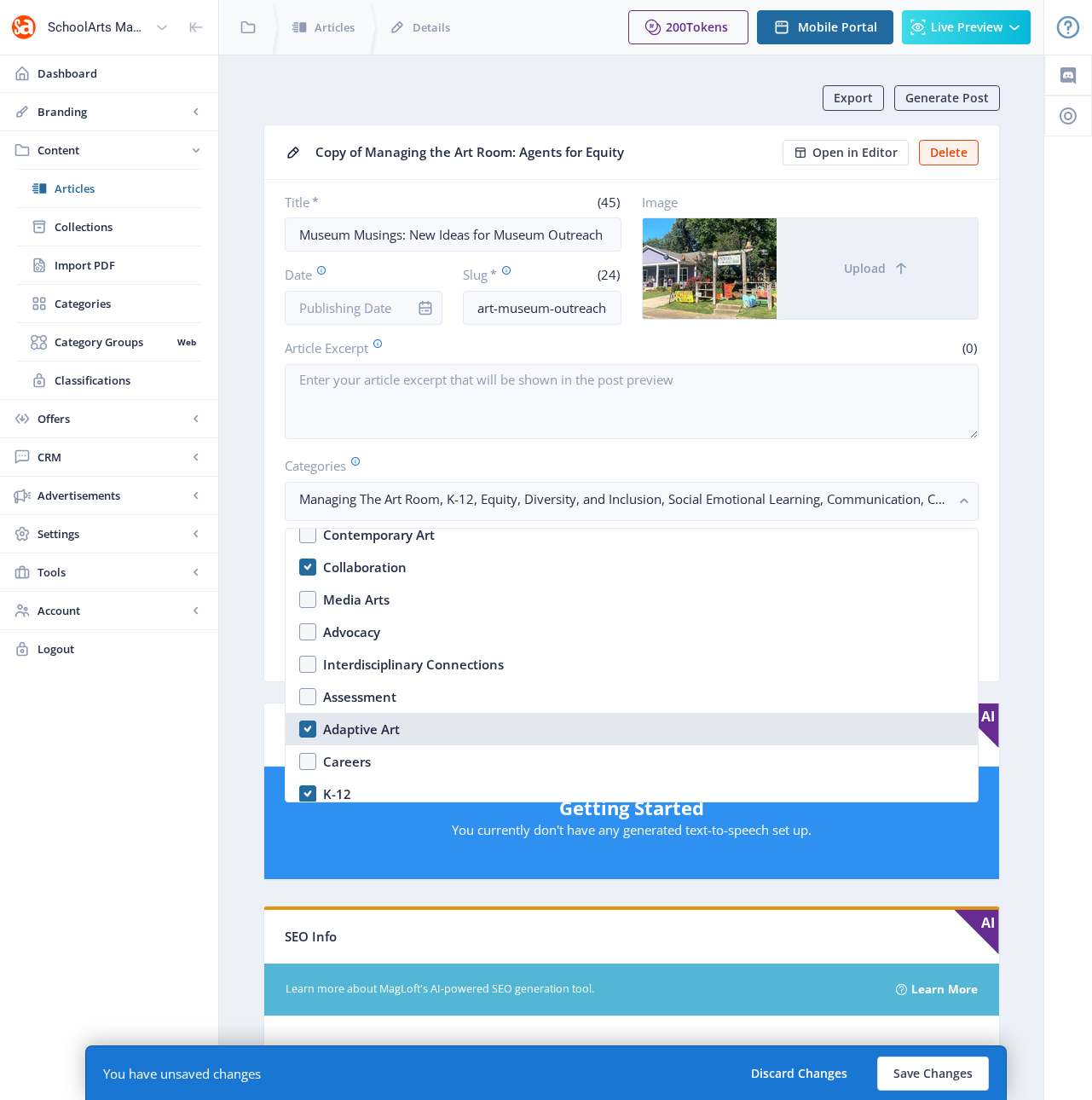
click at [349, 728] on div "Adaptive Art" at bounding box center [361, 728] width 77 height 20
checkbox input "true"
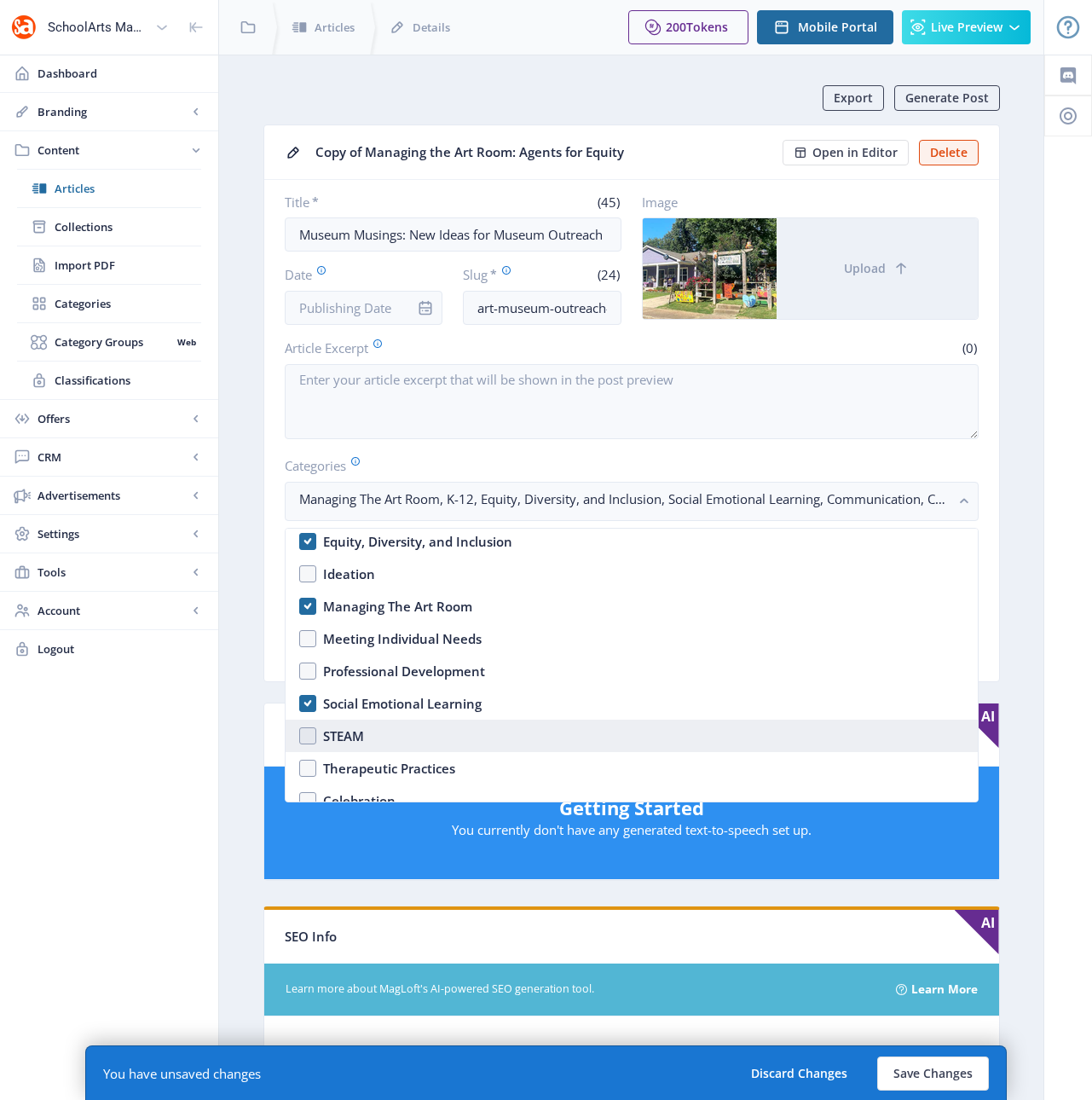
scroll to position [398, 0]
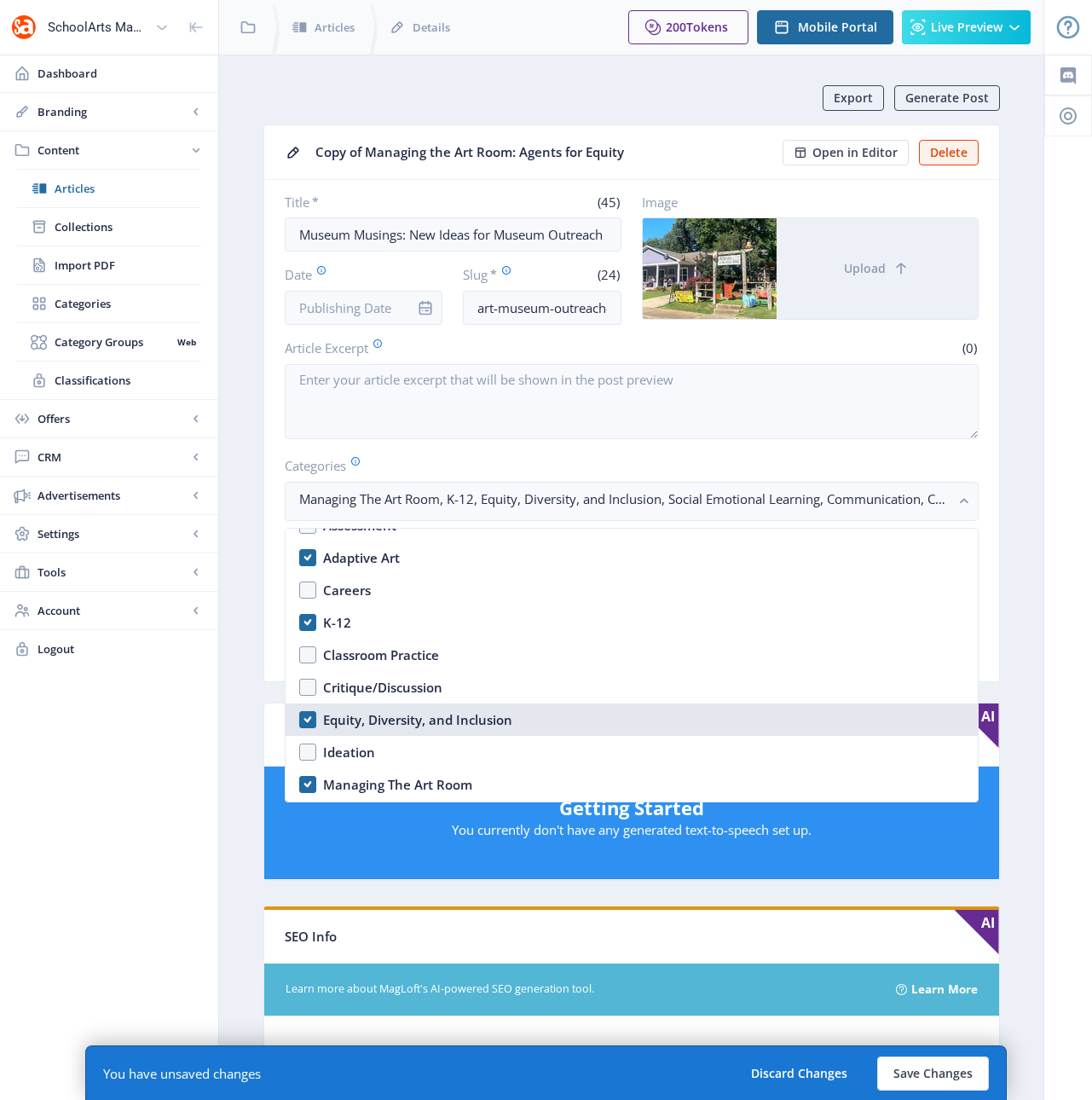
click at [422, 720] on div "Equity, Diversity, and Inclusion" at bounding box center [418, 719] width 190 height 20
checkbox input "false"
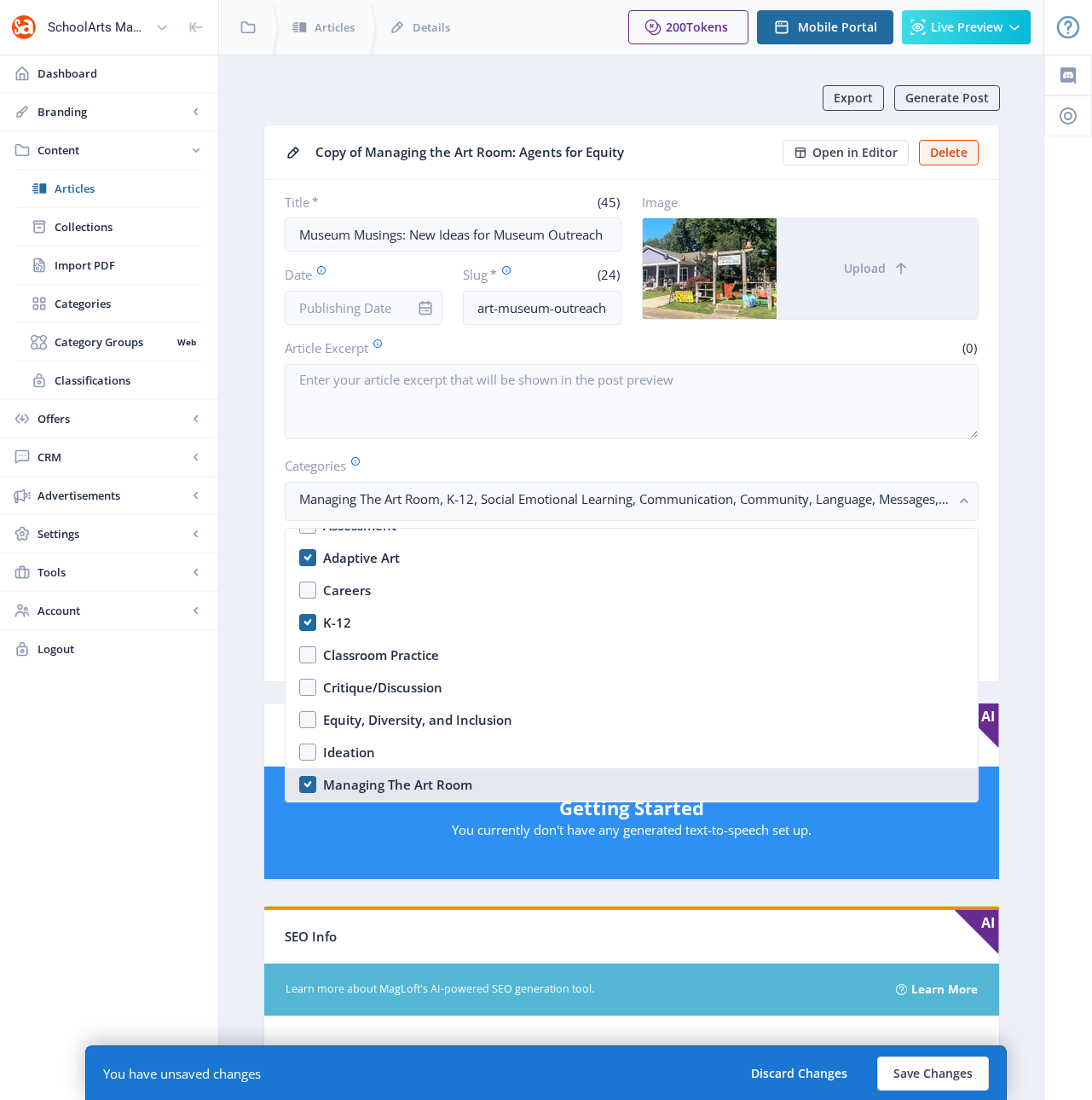
click at [423, 785] on div "Managing The Art Room" at bounding box center [398, 784] width 149 height 20
checkbox input "false"
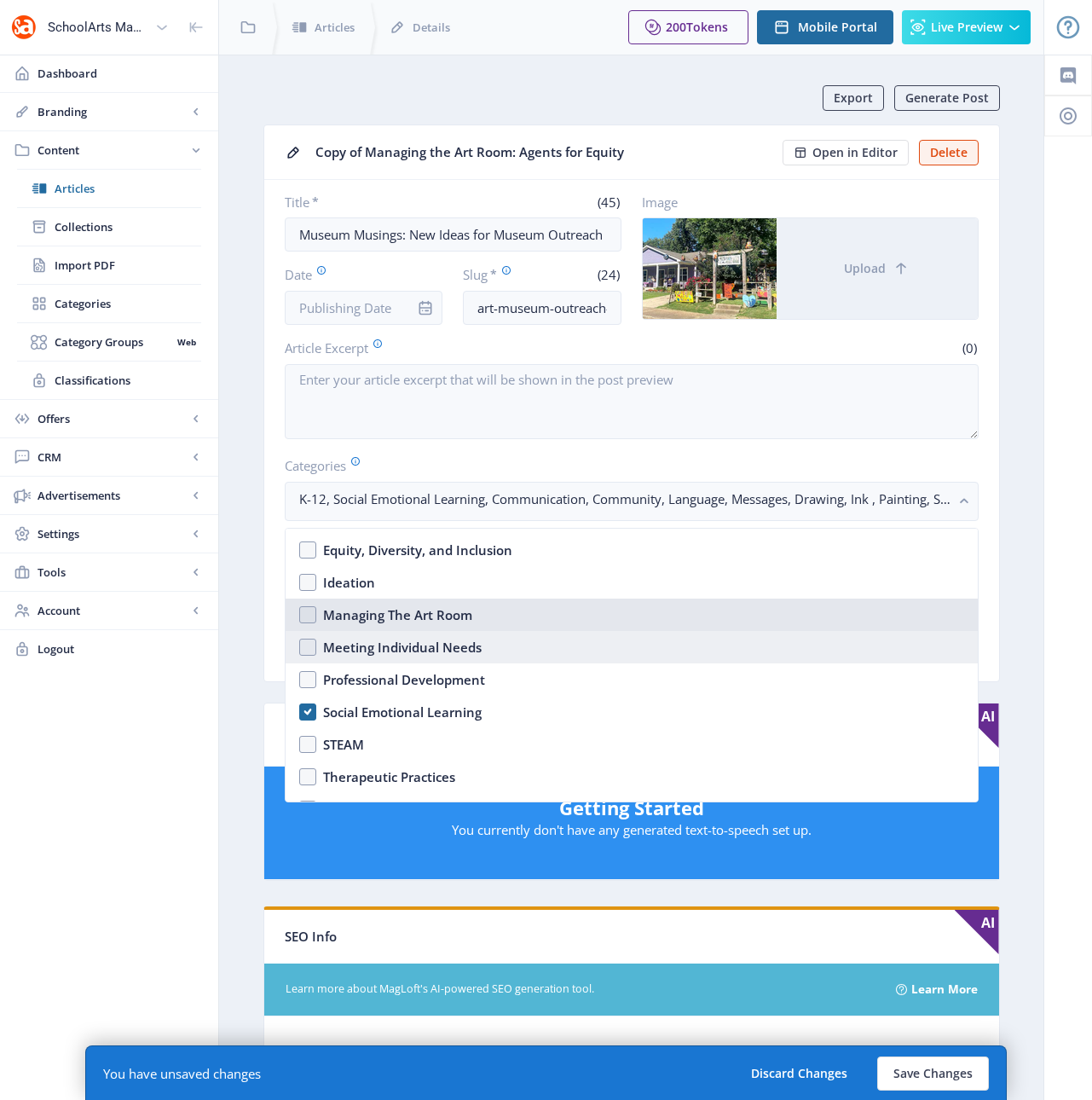
scroll to position [569, 0]
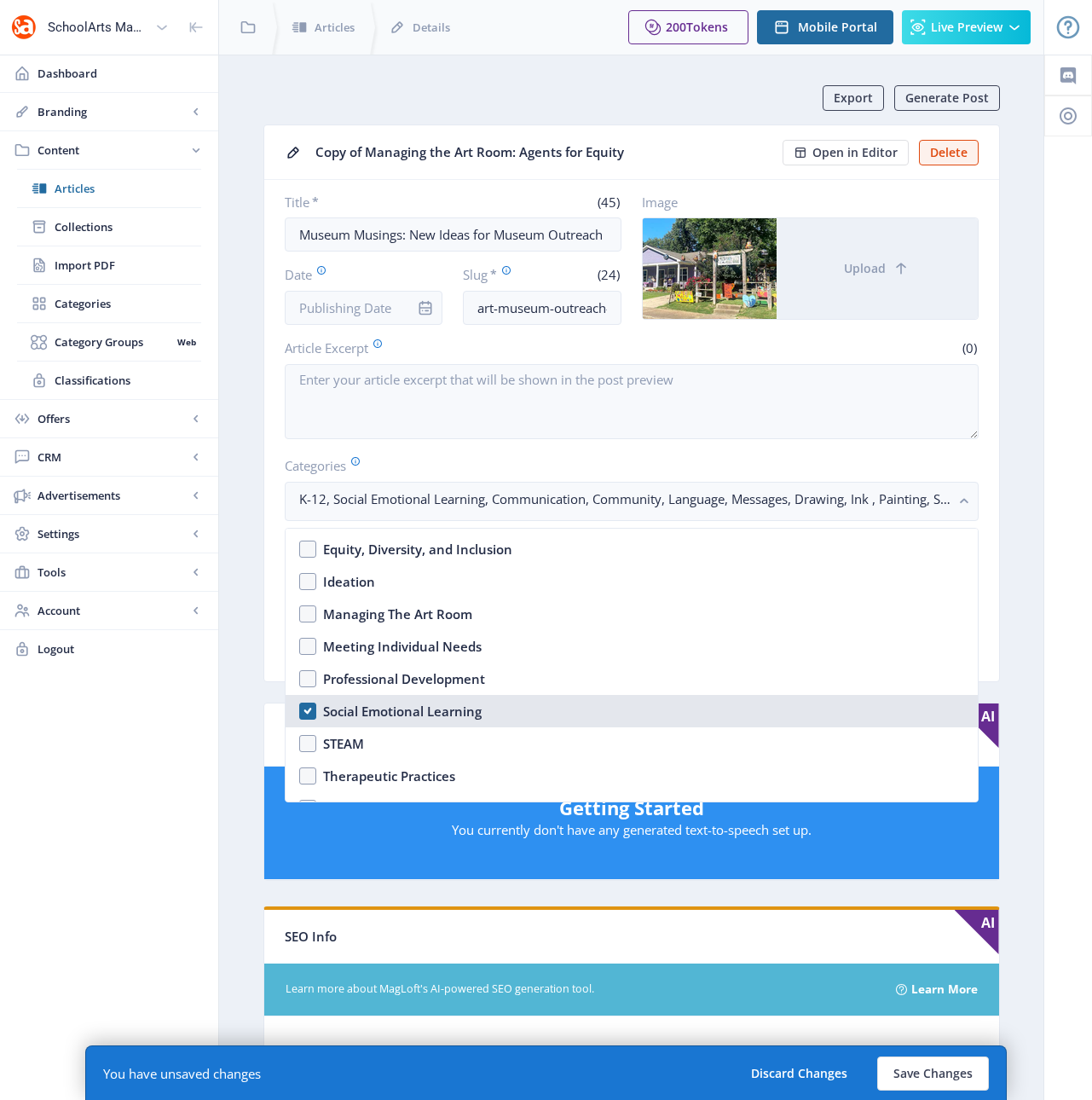
click at [414, 707] on div "Social Emotional Learning" at bounding box center [402, 710] width 159 height 20
checkbox input "false"
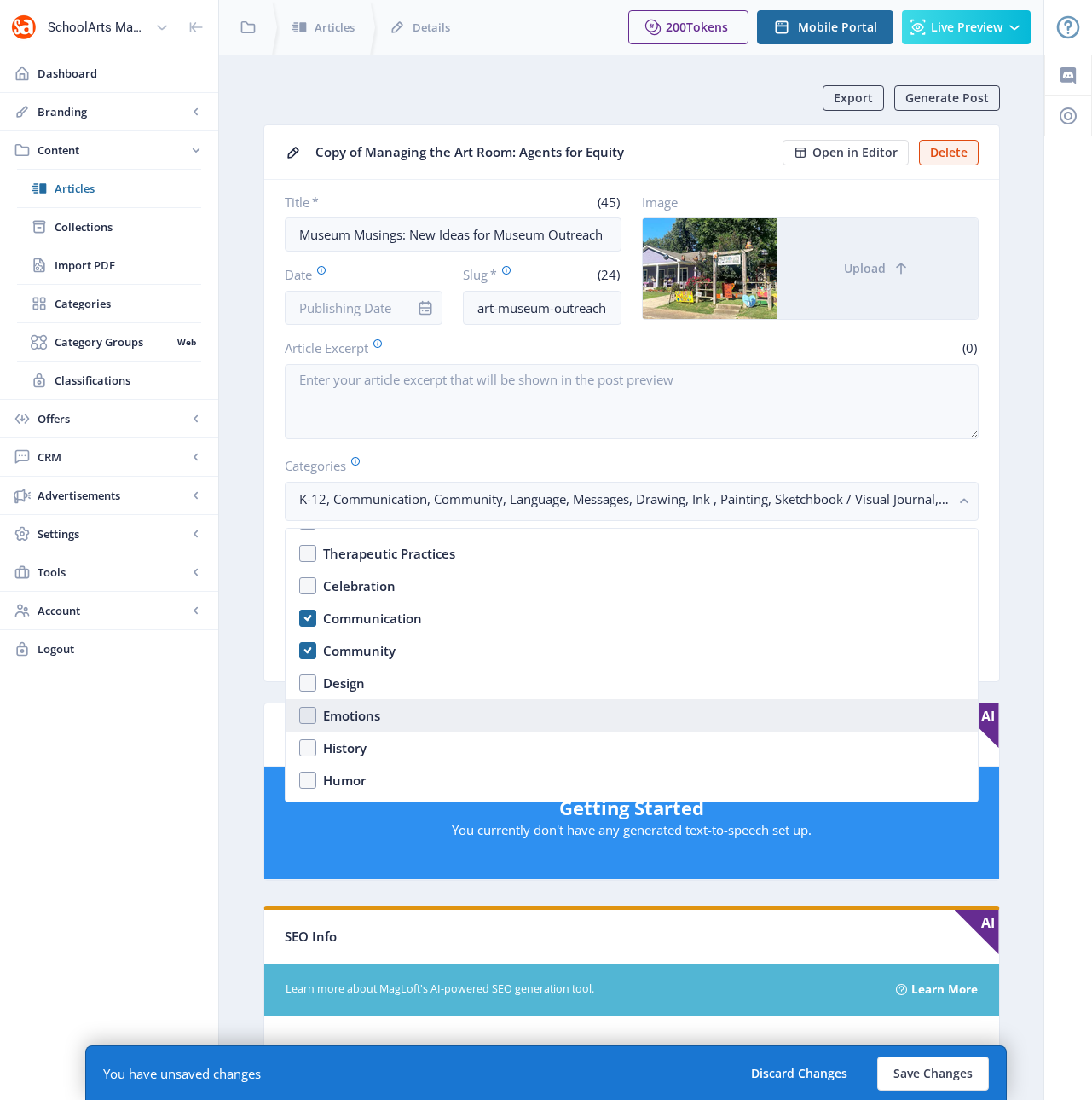
scroll to position [802, 0]
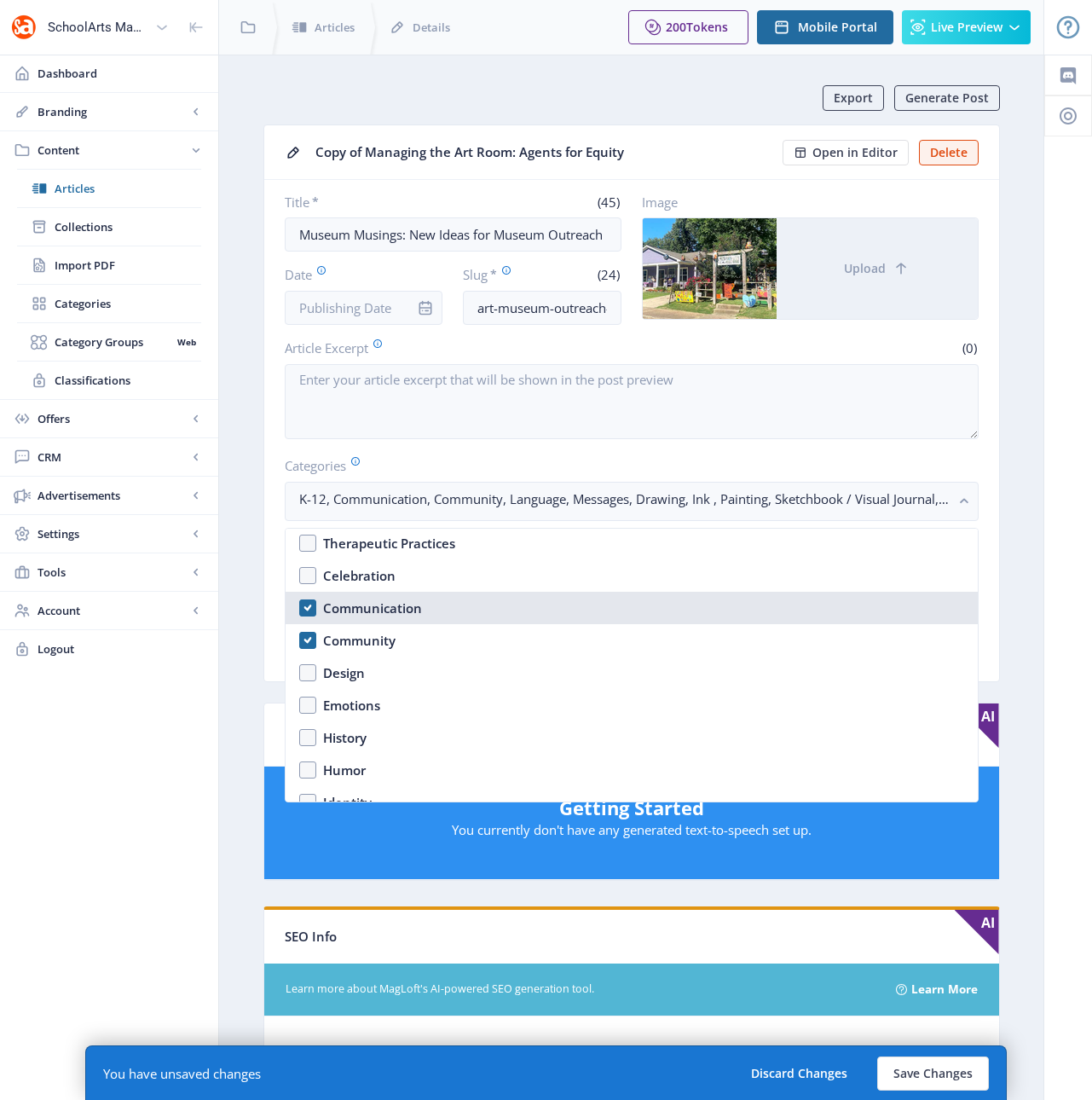
click at [365, 604] on div "Communication" at bounding box center [373, 608] width 99 height 20
checkbox input "false"
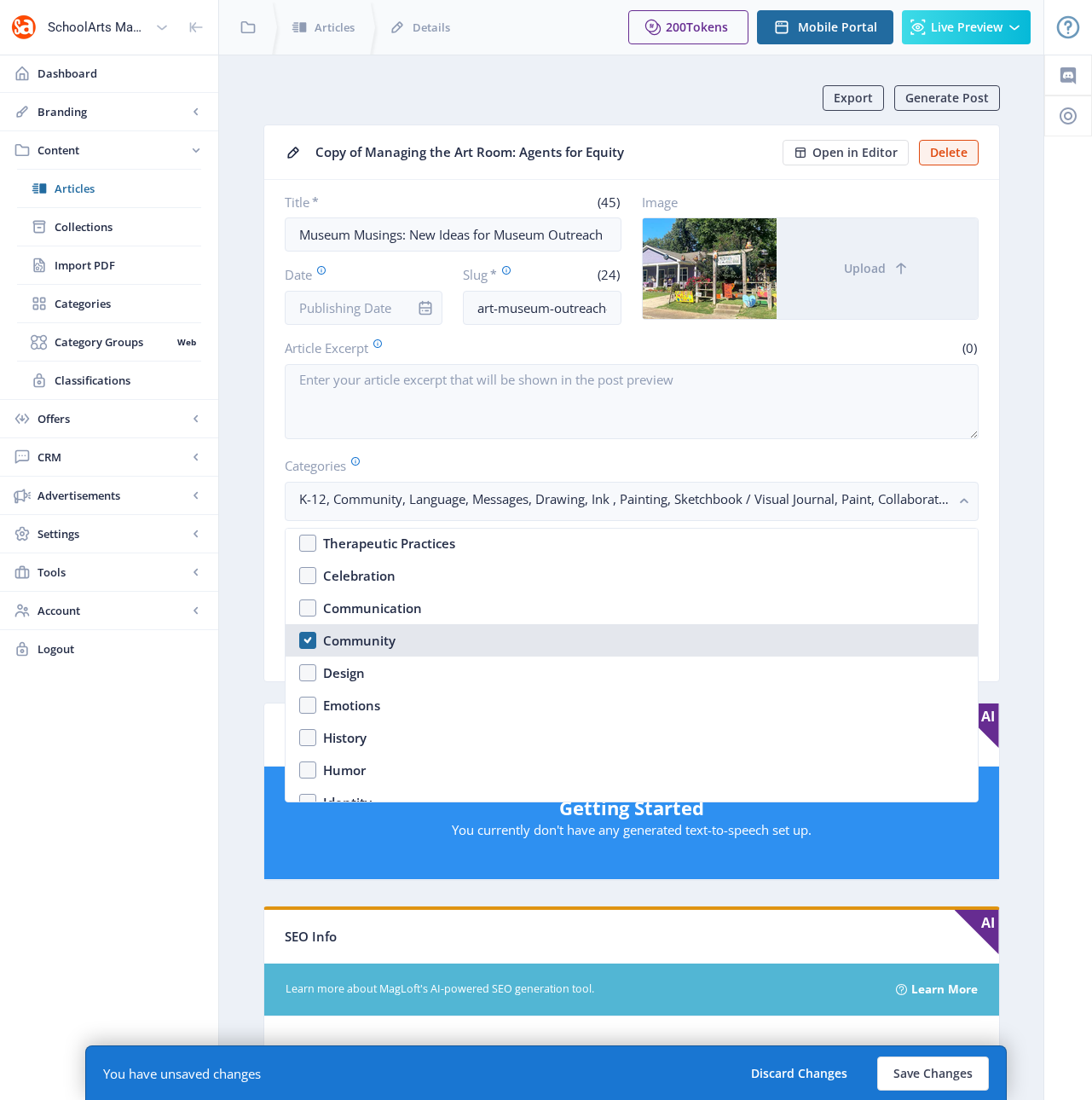
click at [359, 635] on div "Community" at bounding box center [360, 639] width 73 height 20
checkbox input "true"
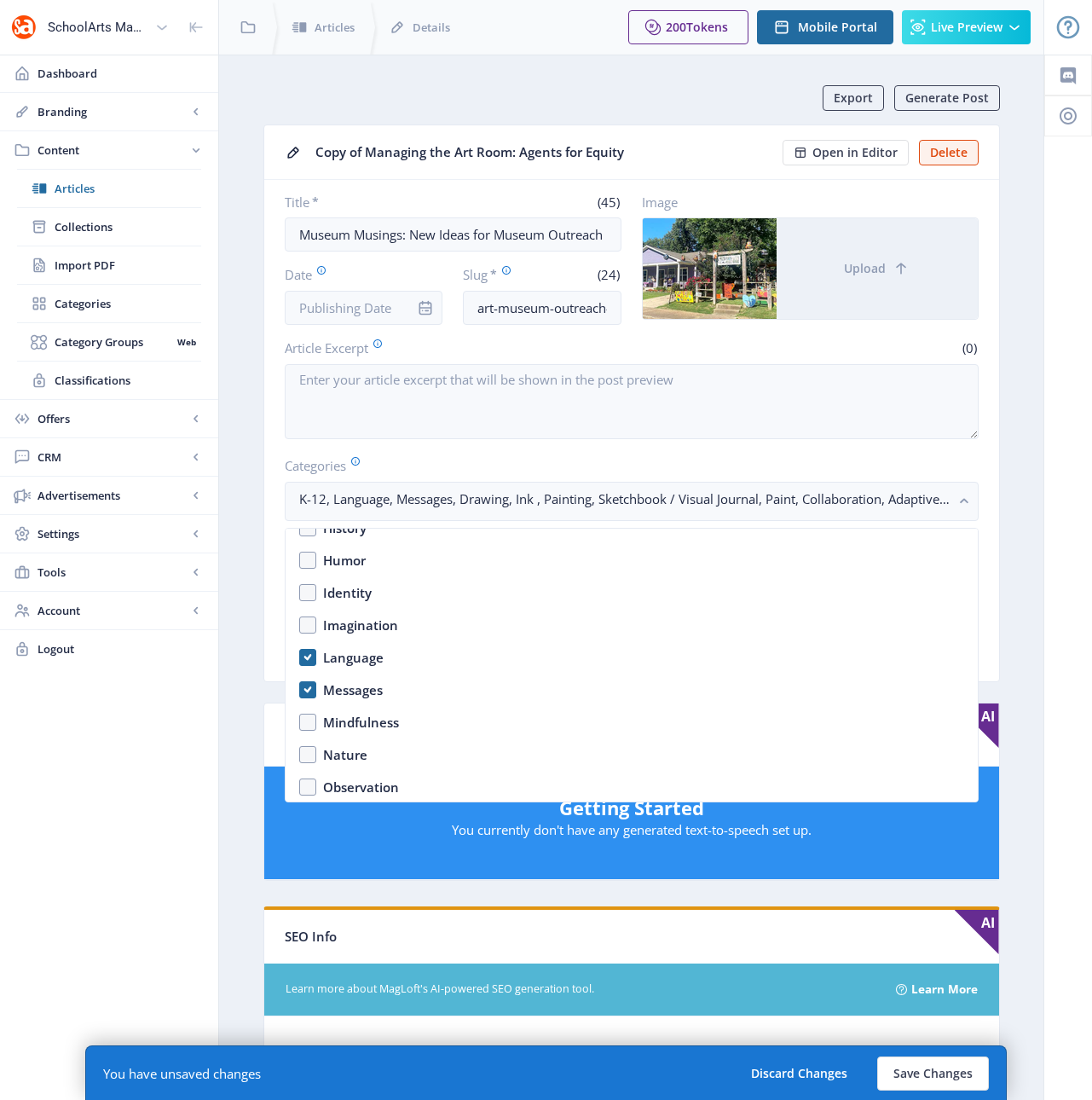
scroll to position [1021, 0]
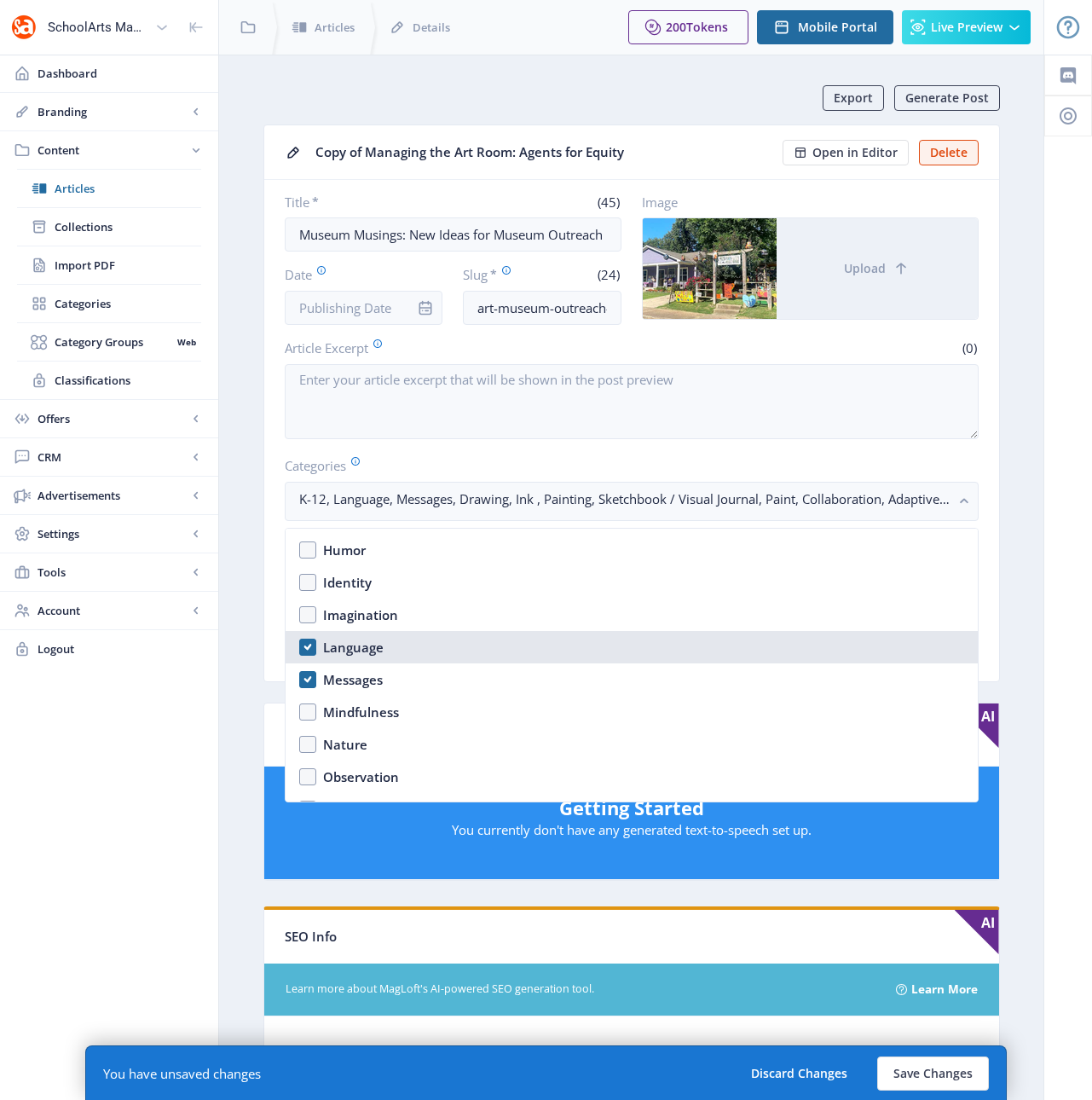
drag, startPoint x: 357, startPoint y: 646, endPoint x: 357, endPoint y: 662, distance: 16.0
click at [357, 647] on div "Language" at bounding box center [353, 647] width 60 height 20
checkbox input "false"
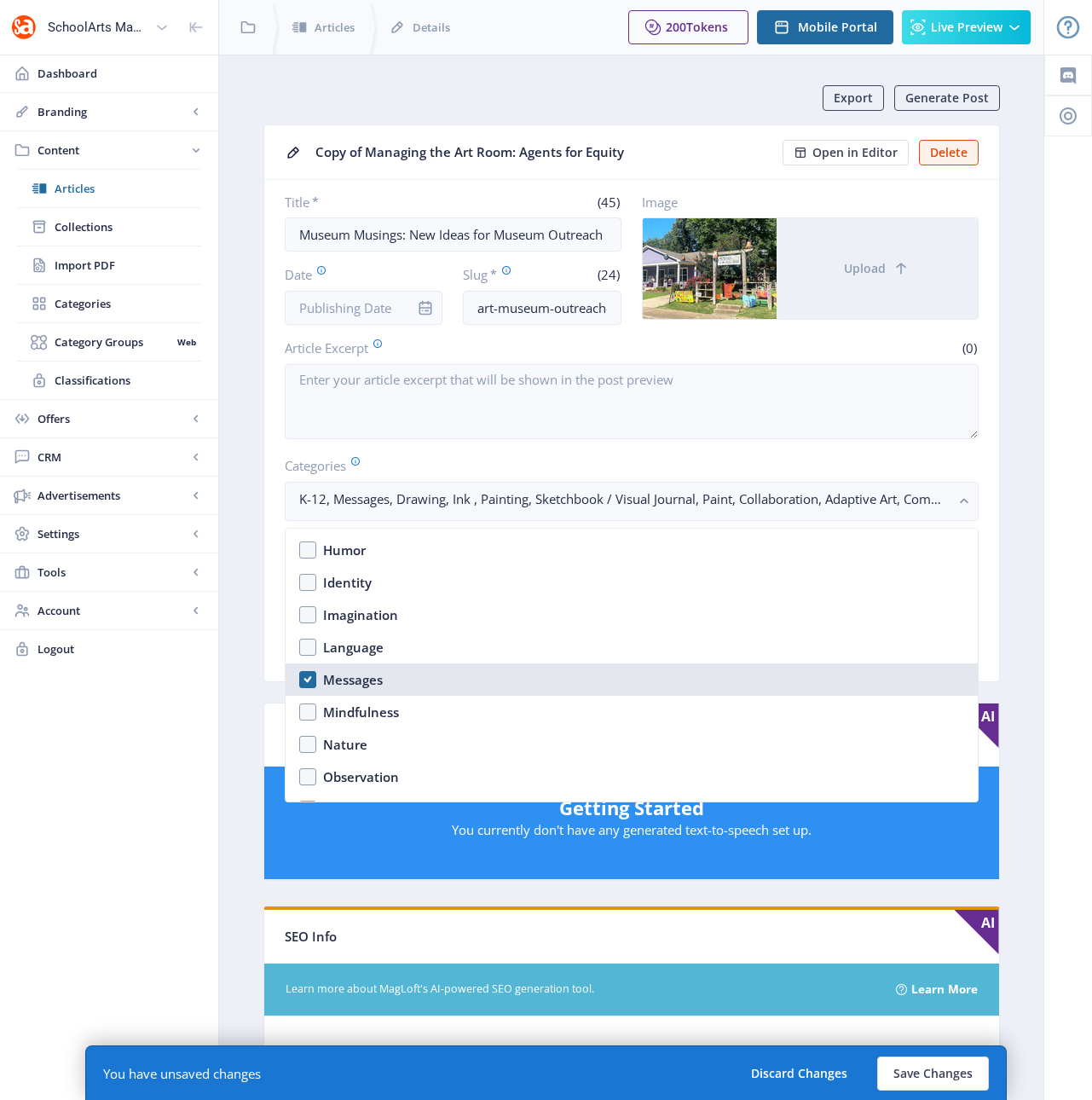
click at [357, 679] on div "Messages" at bounding box center [352, 679] width 59 height 20
checkbox input "false"
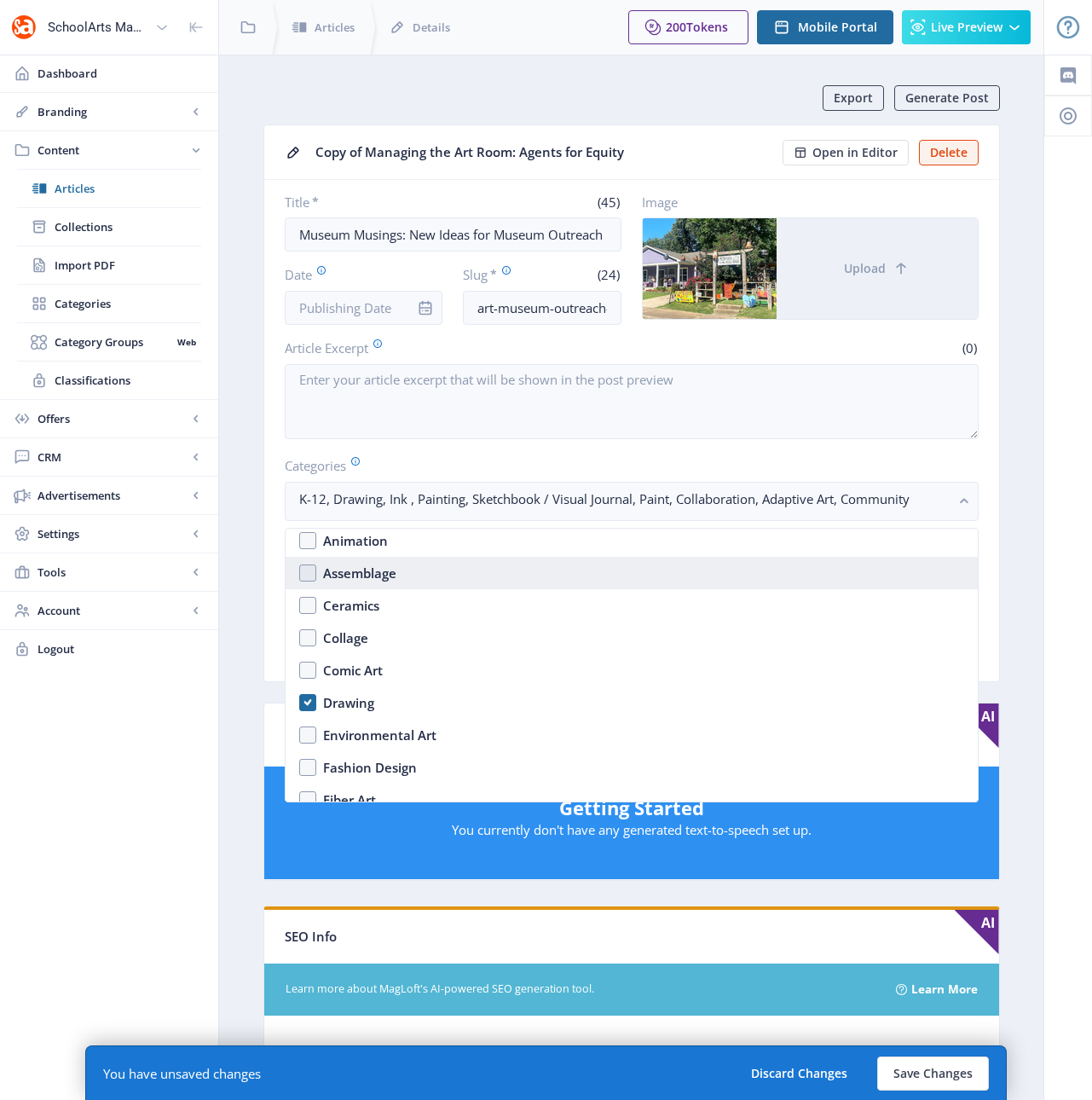
scroll to position [1485, 0]
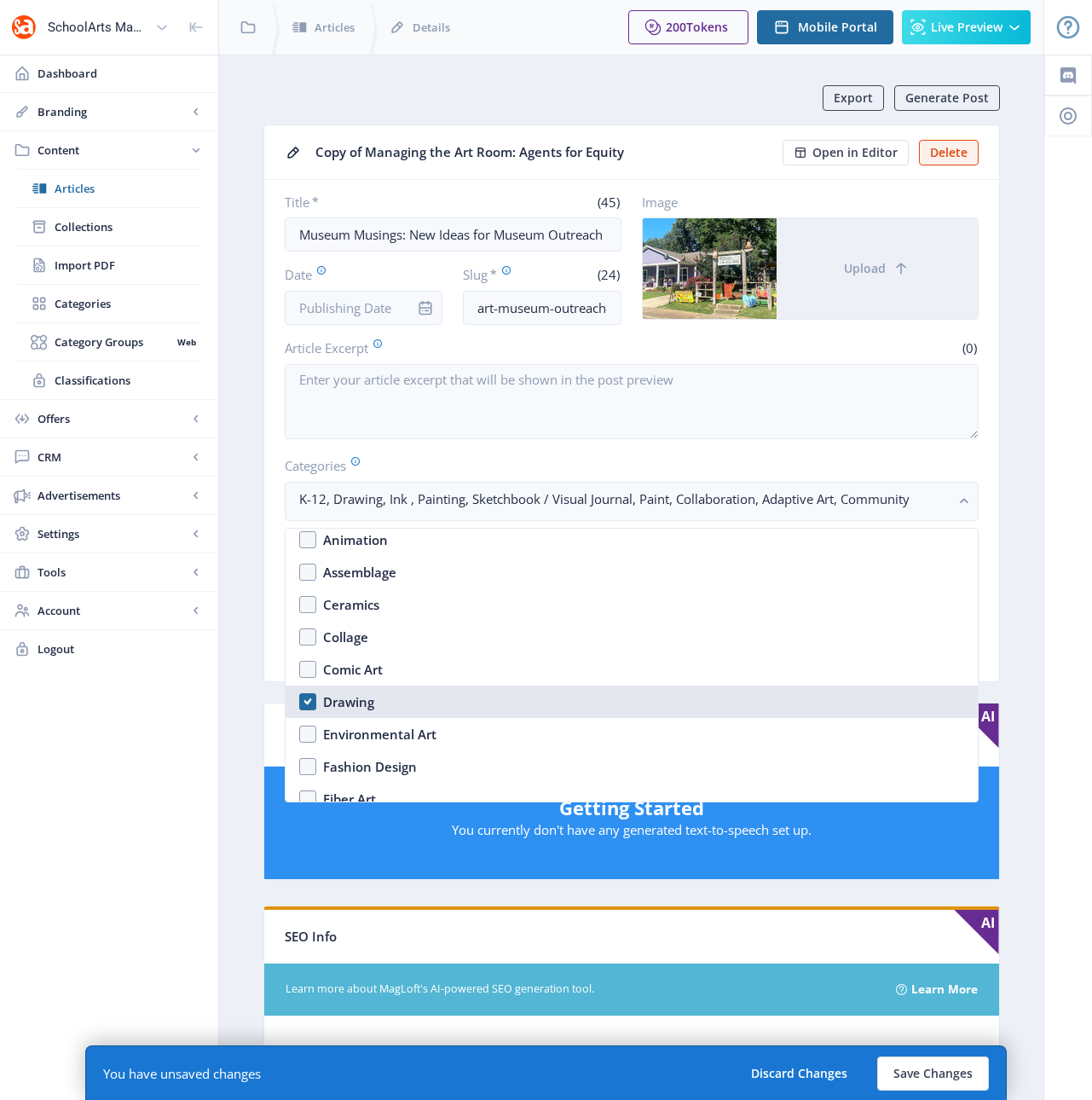
click at [354, 698] on div "Drawing" at bounding box center [349, 701] width 51 height 20
checkbox input "false"
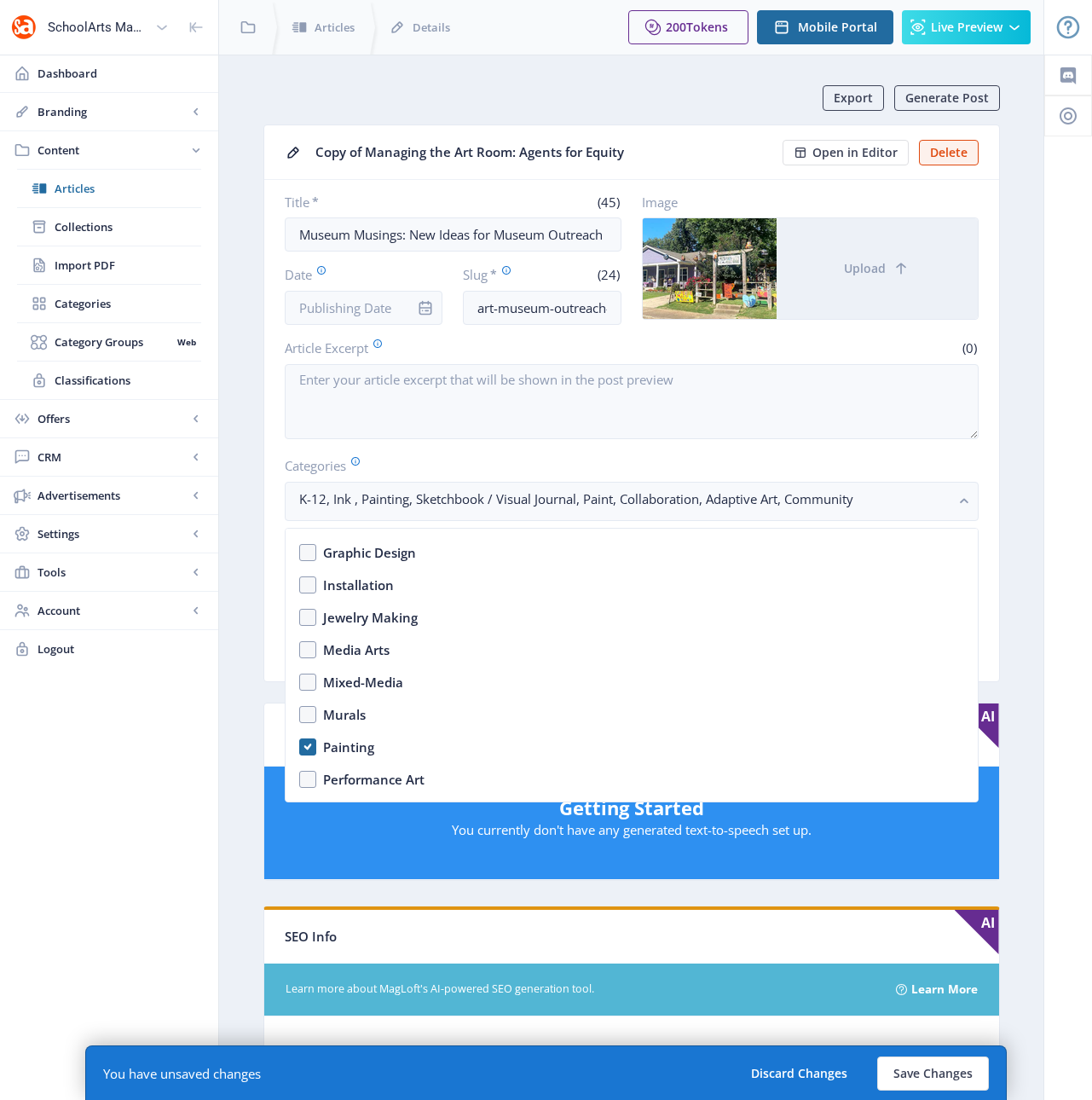
scroll to position [1767, 0]
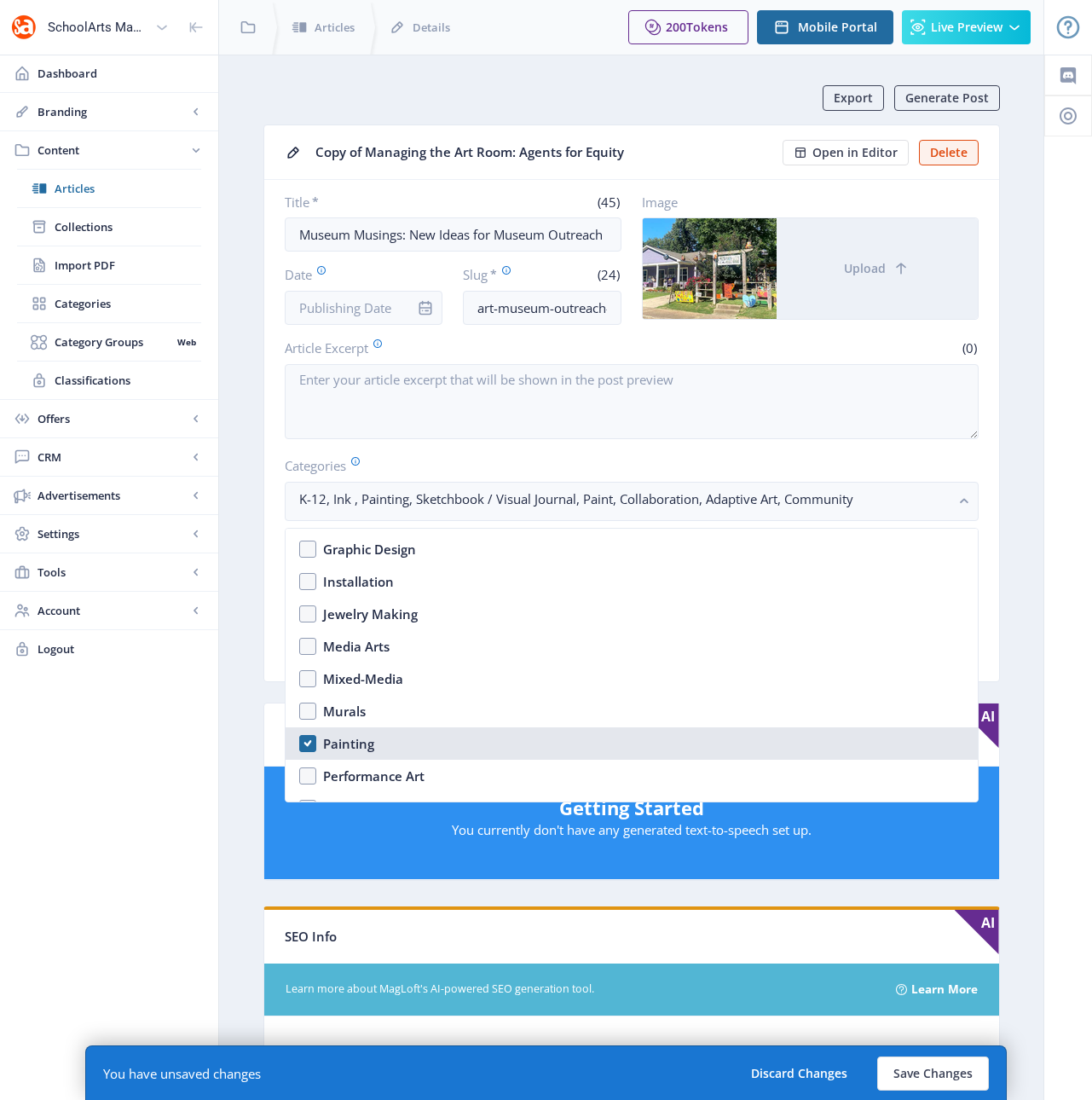
click at [356, 743] on div "Painting" at bounding box center [349, 743] width 51 height 20
checkbox input "false"
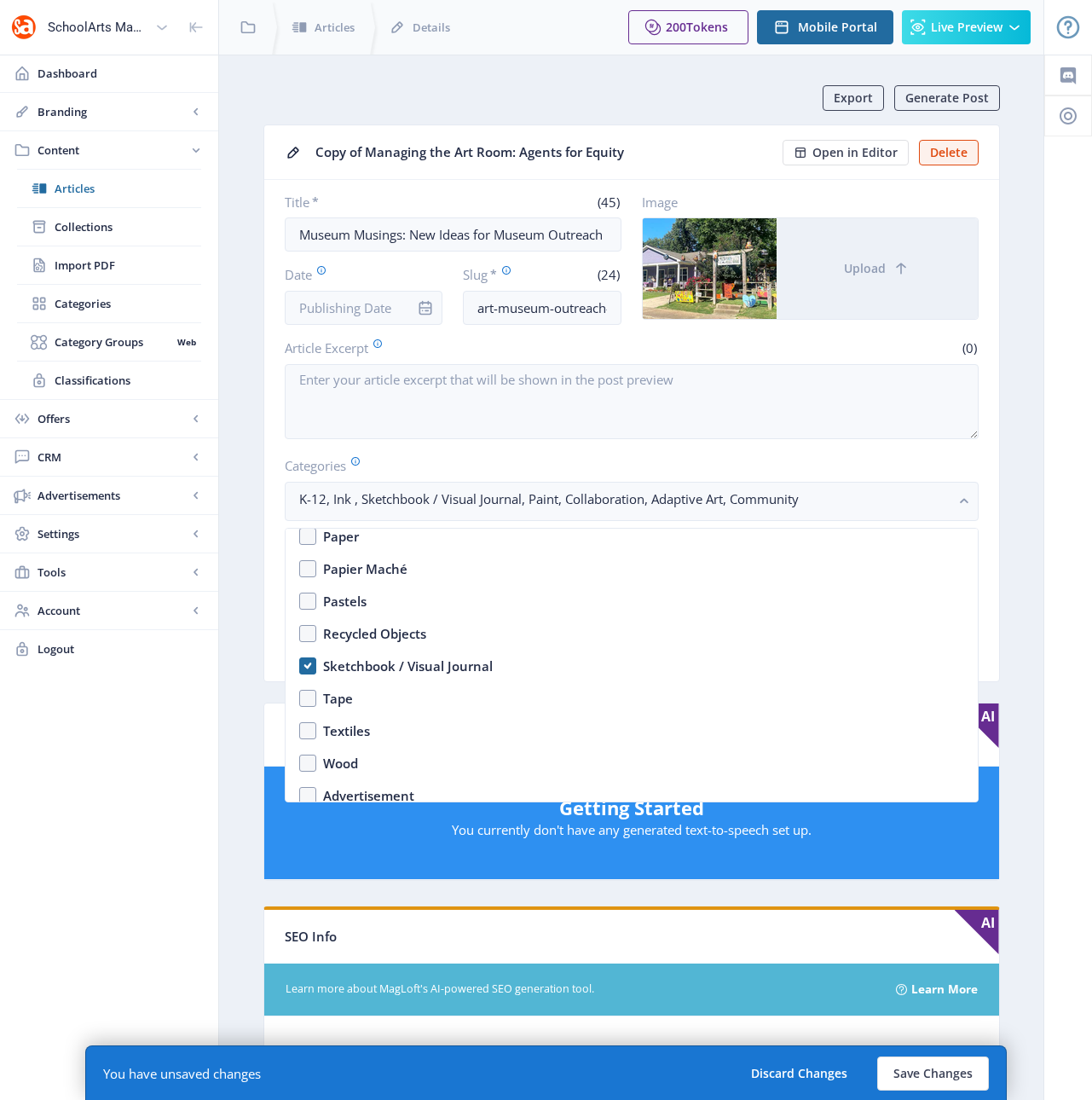
scroll to position [2665, 0]
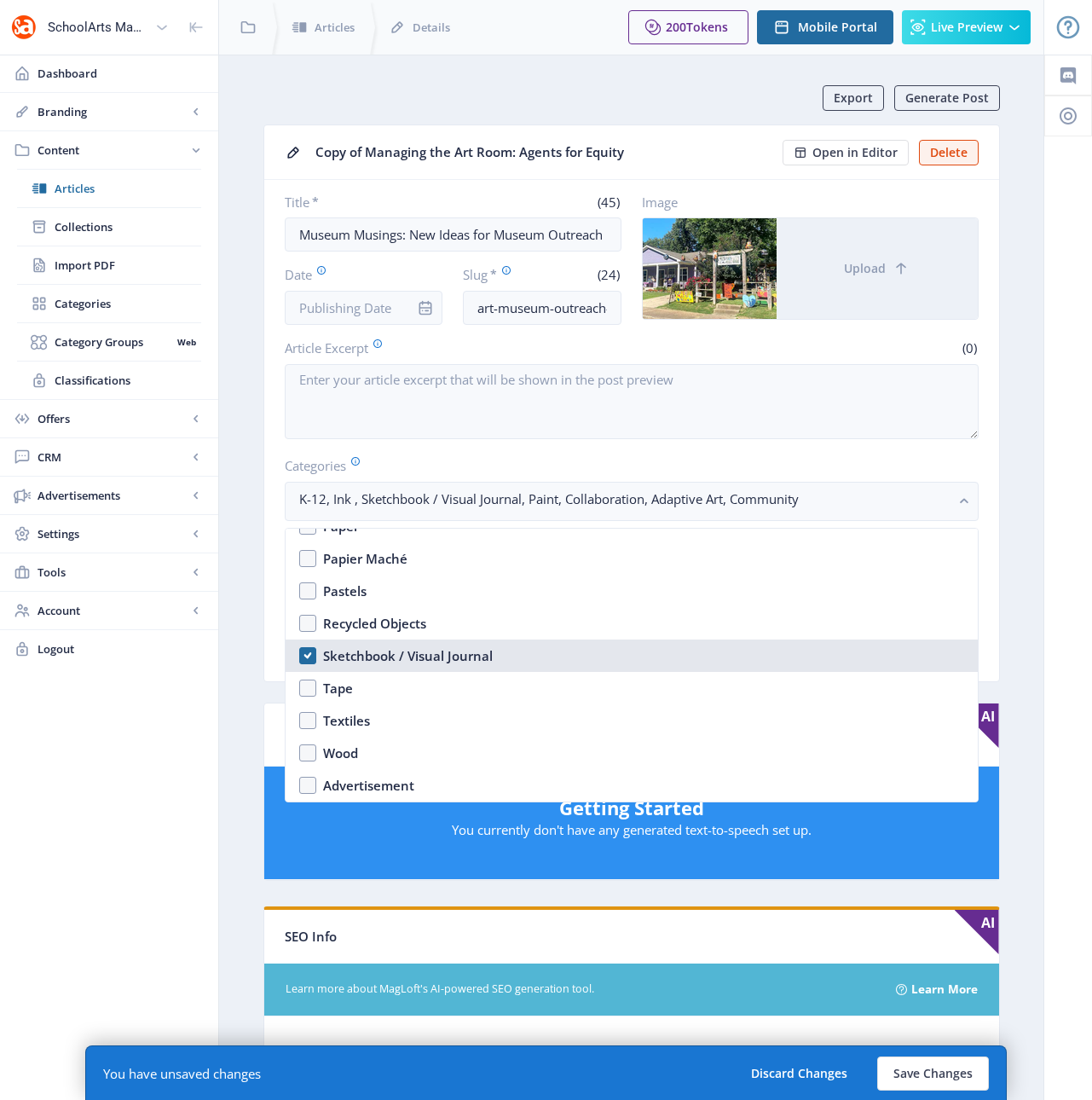
click at [362, 651] on div "Sketchbook / Visual Journal" at bounding box center [408, 655] width 170 height 20
checkbox input "false"
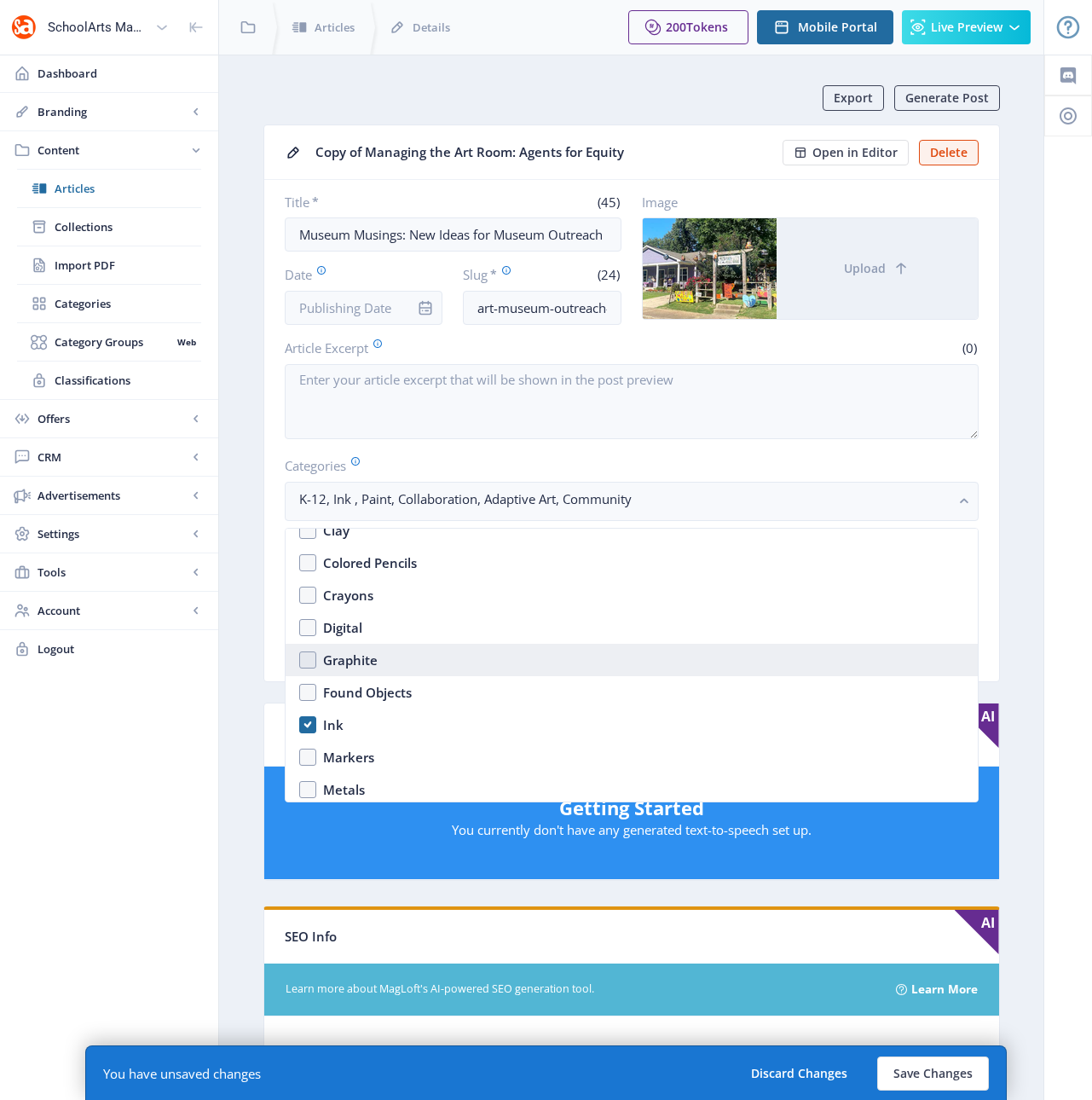
scroll to position [2305, 0]
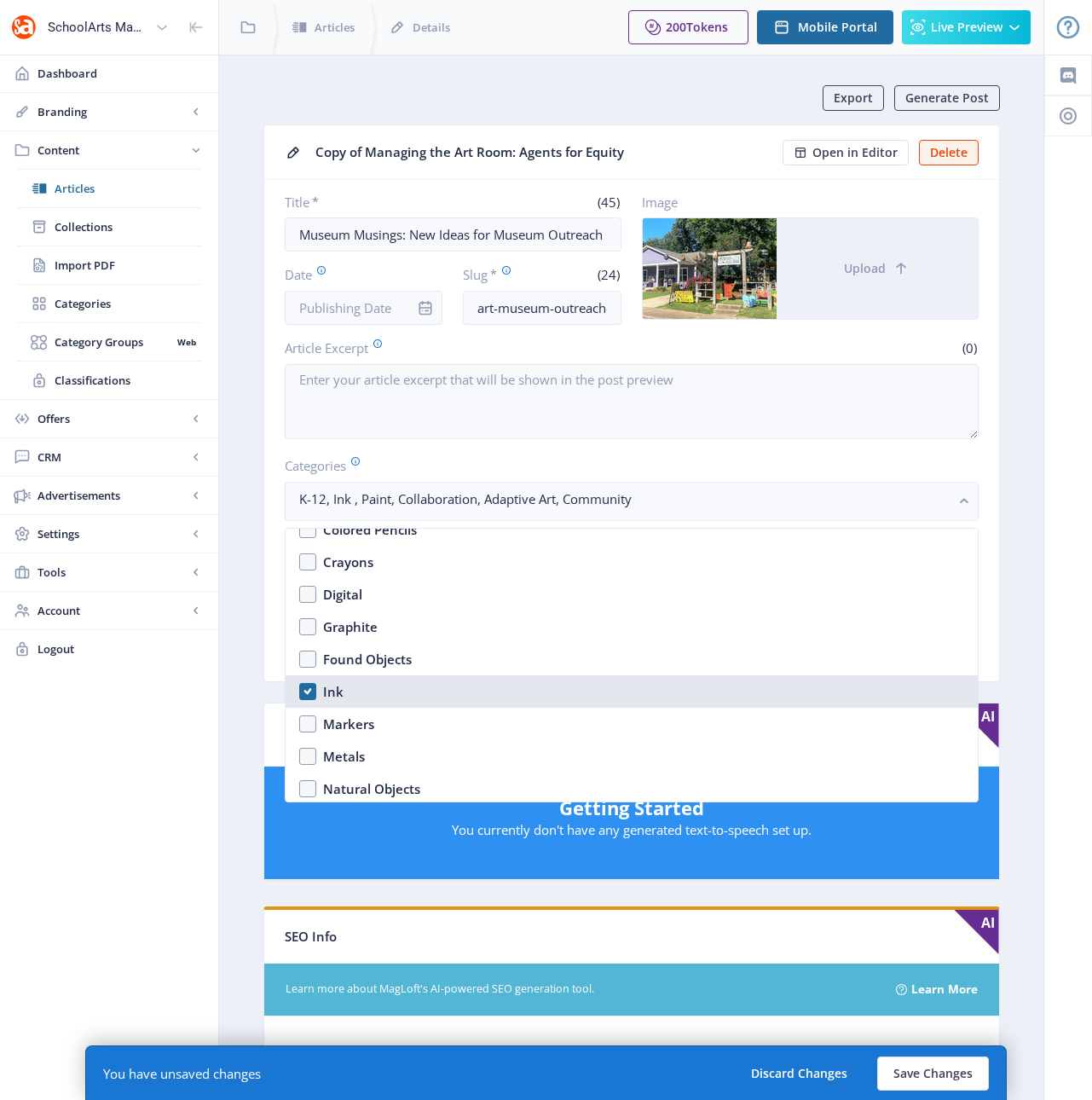
click at [326, 686] on div "Ink" at bounding box center [333, 691] width 20 height 20
checkbox input "false"
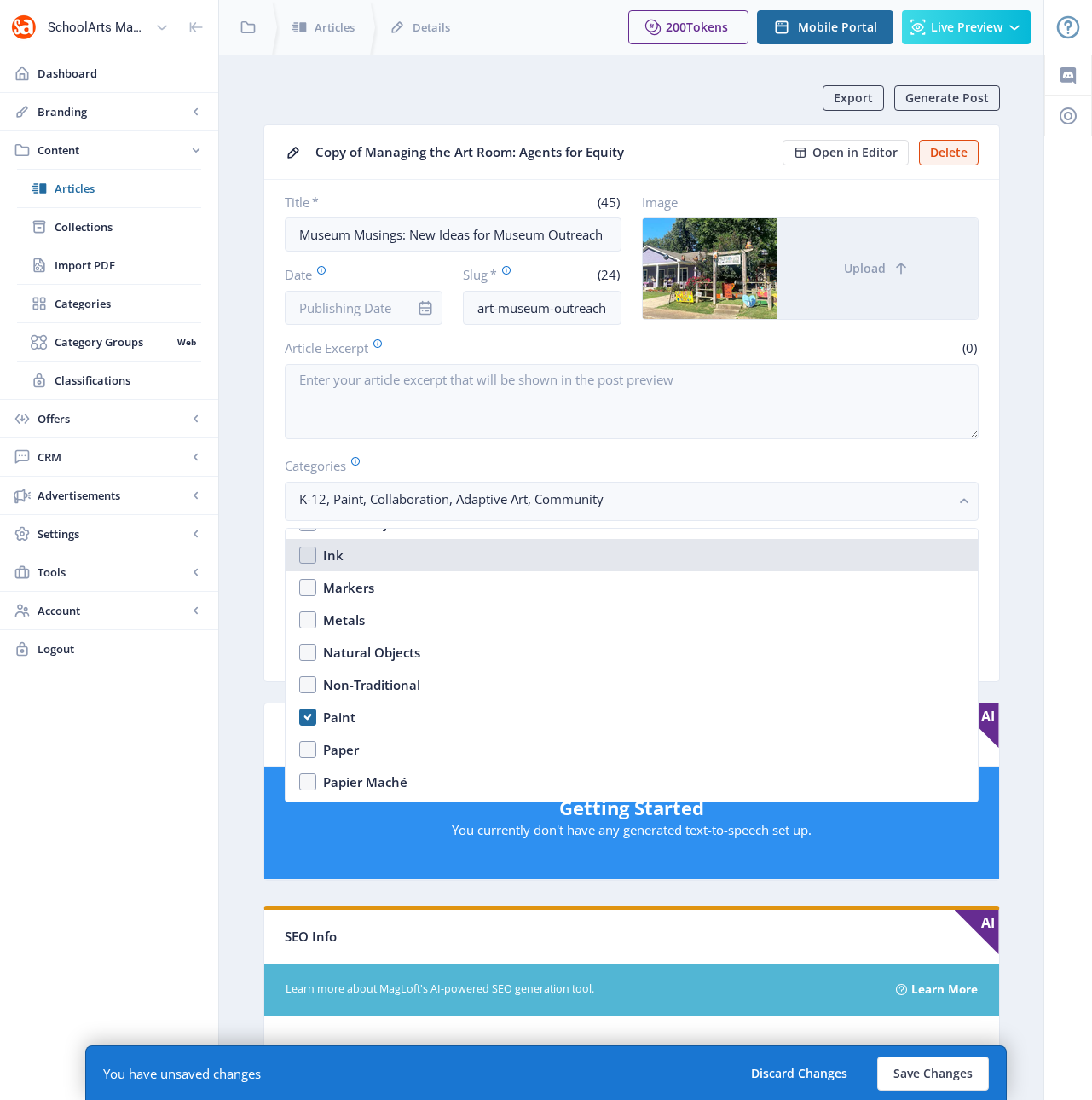
scroll to position [2443, 0]
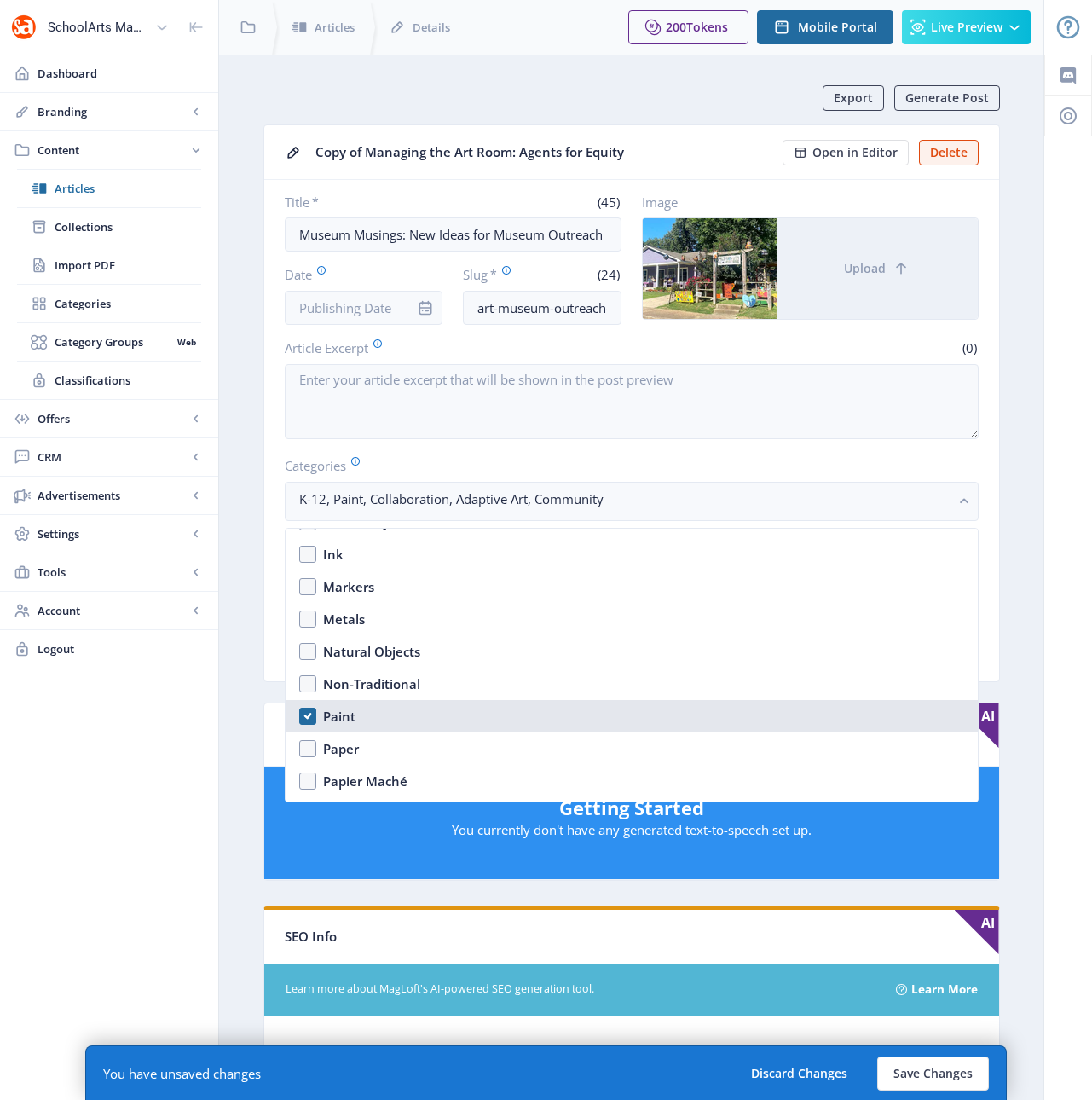
click at [346, 717] on div "Paint" at bounding box center [339, 716] width 33 height 20
checkbox input "false"
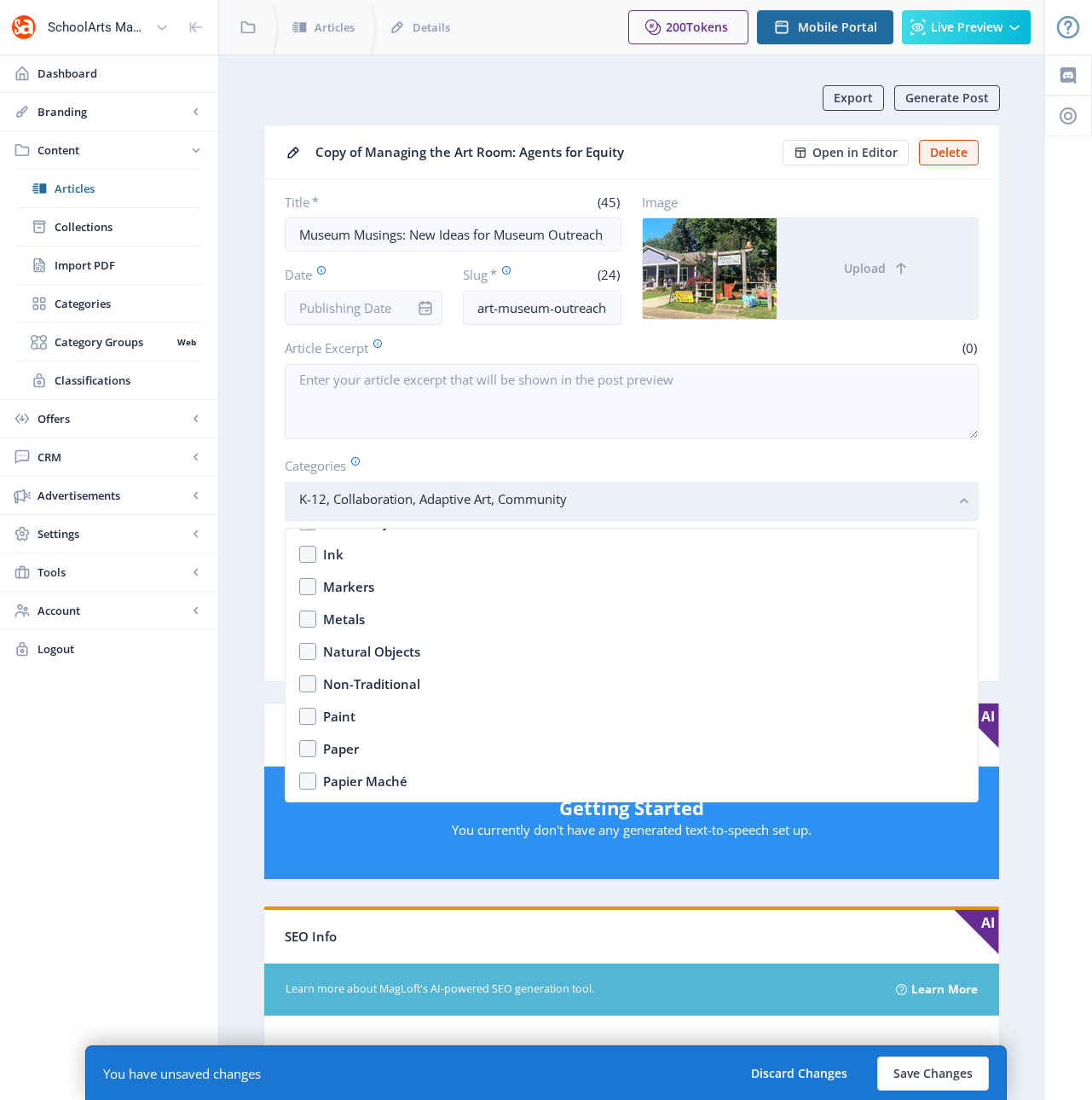
click at [959, 503] on rect "button" at bounding box center [964, 501] width 19 height 19
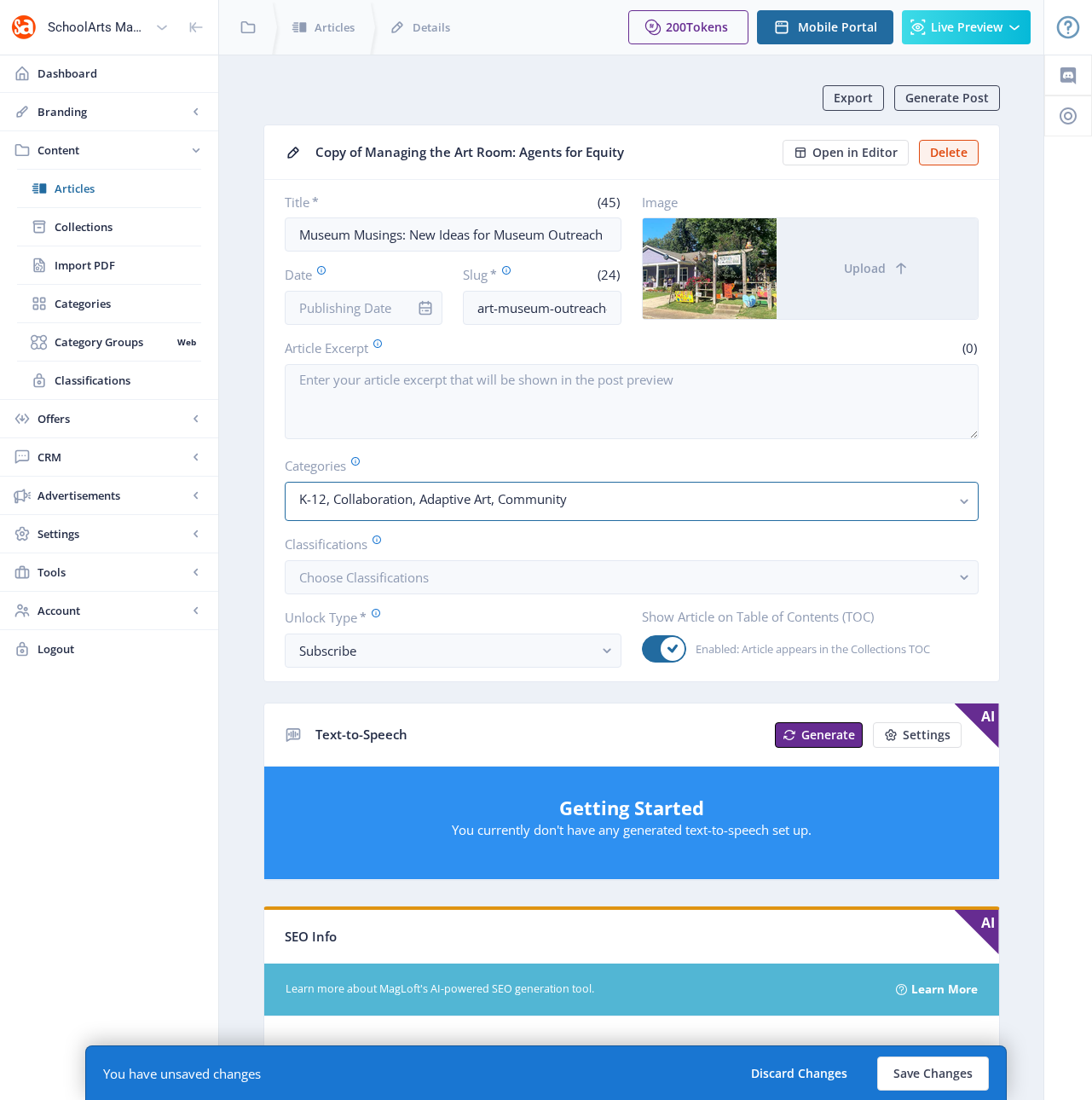
scroll to position [333, 0]
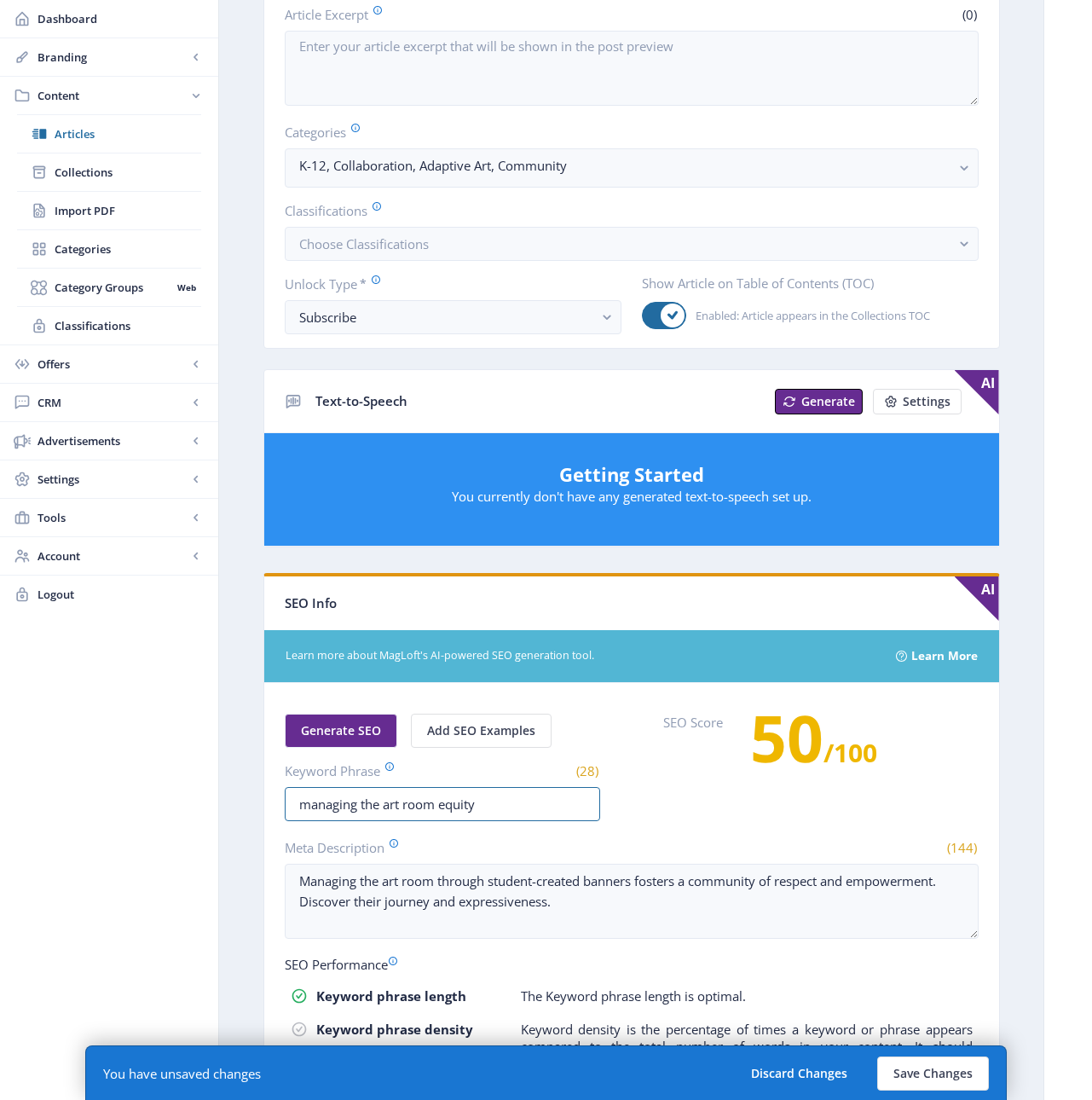
drag, startPoint x: 489, startPoint y: 806, endPoint x: 250, endPoint y: 806, distance: 239.0
click at [250, 806] on app-content-article "Export Generate Post Copy of Managing the Art Room: Agents for Equity Open in E…" at bounding box center [631, 554] width 764 height 1606
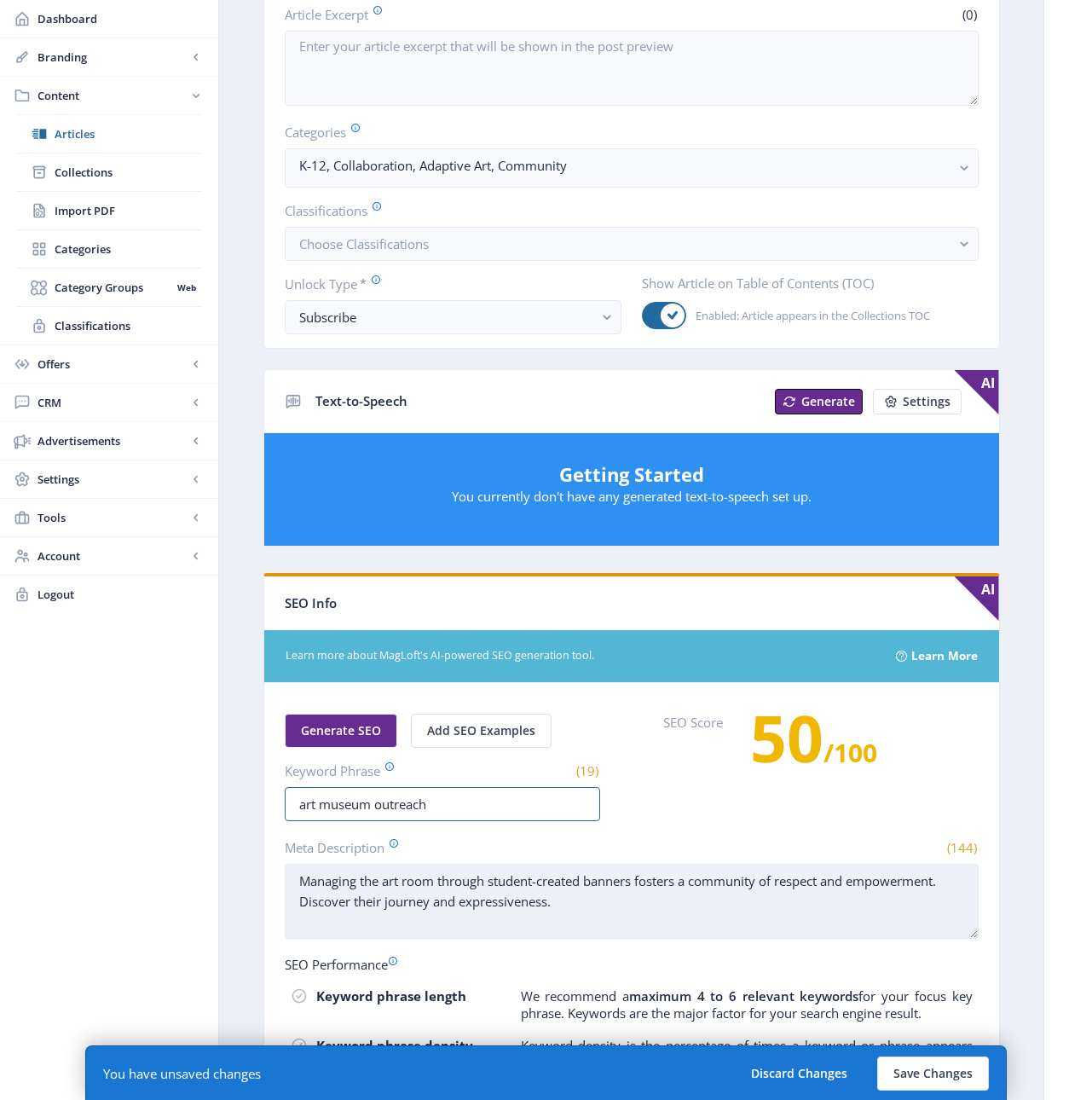
type input "art museum outreach"
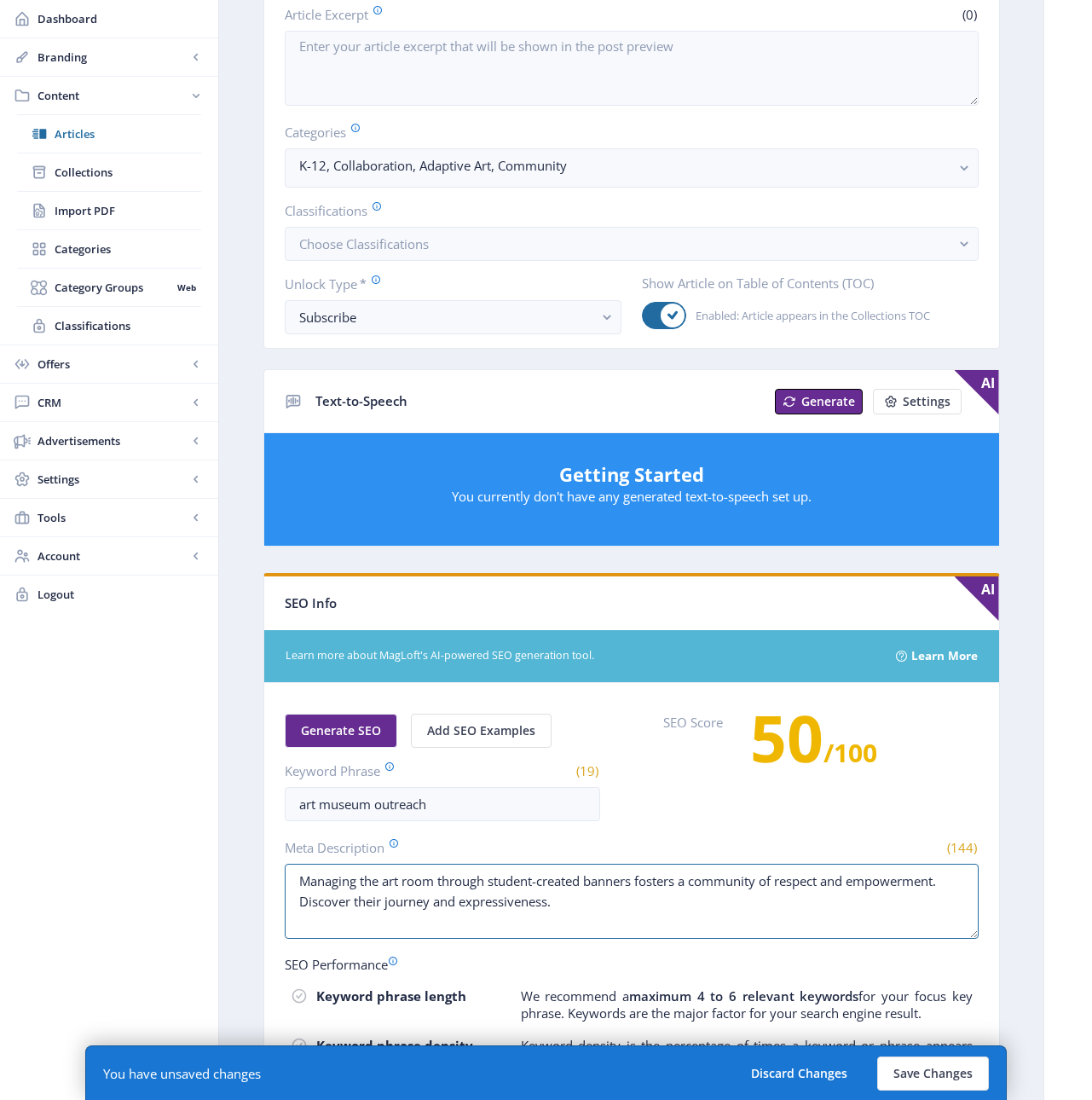
drag, startPoint x: 539, startPoint y: 910, endPoint x: 280, endPoint y: 886, distance: 260.1
click at [280, 886] on nb-card-body "Generate SEO Add SEO Examples Keyword Phrase (19) art museum outreach SEO Score…" at bounding box center [631, 998] width 735 height 631
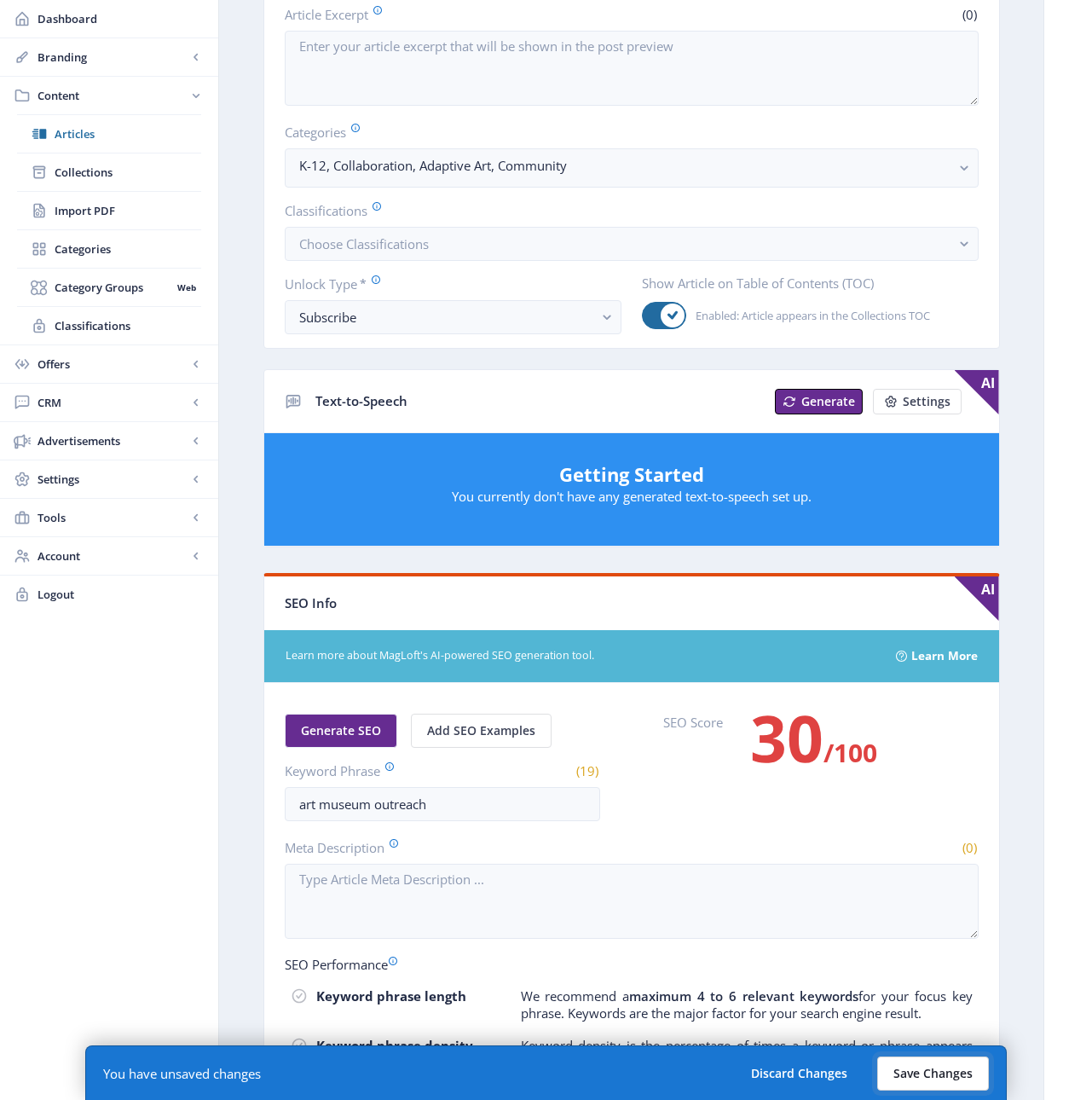
click at [931, 1072] on button "Save Changes" at bounding box center [933, 1073] width 112 height 35
click at [911, 1076] on button "Save Changes" at bounding box center [933, 1073] width 112 height 35
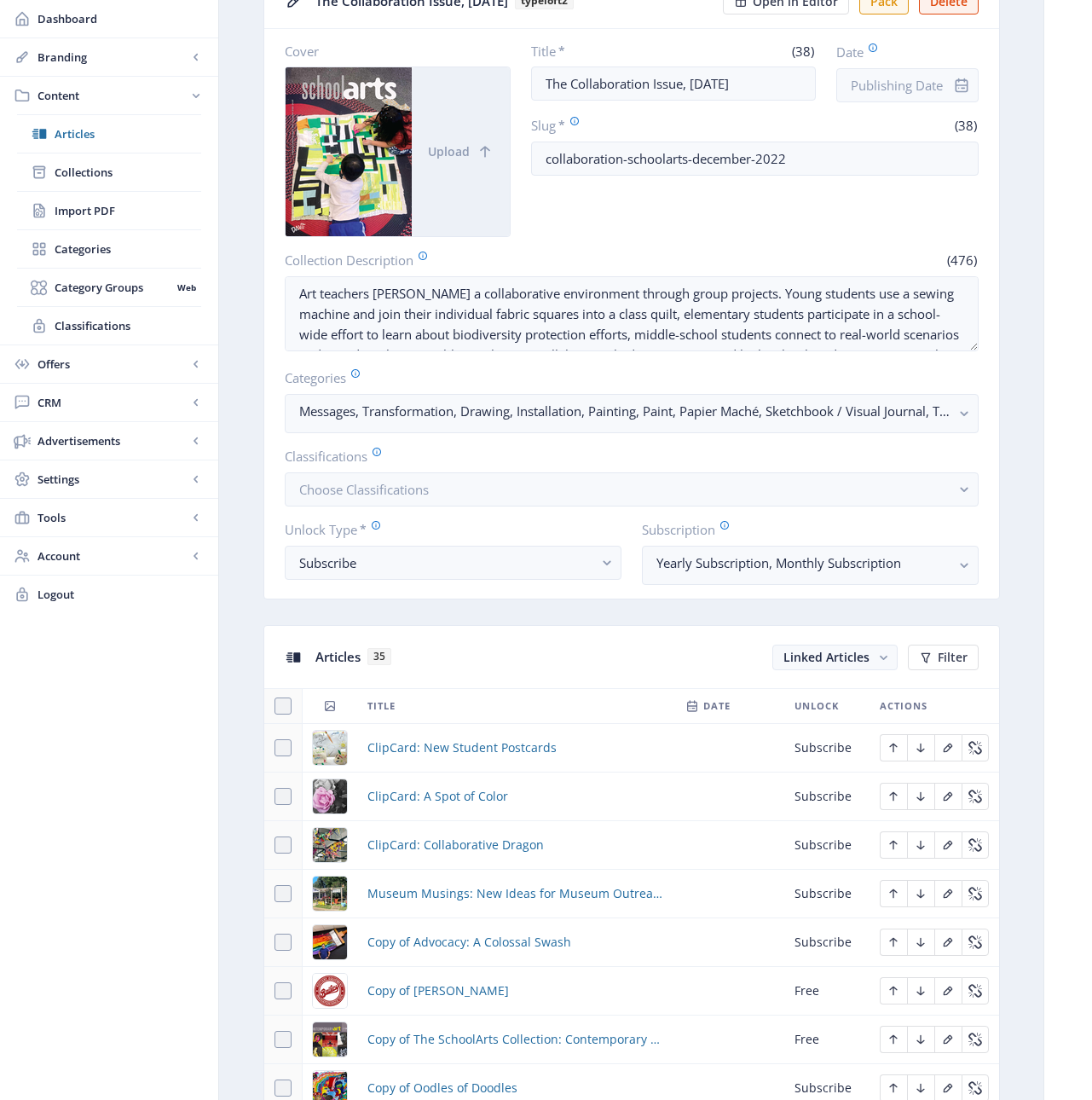
scroll to position [176, 0]
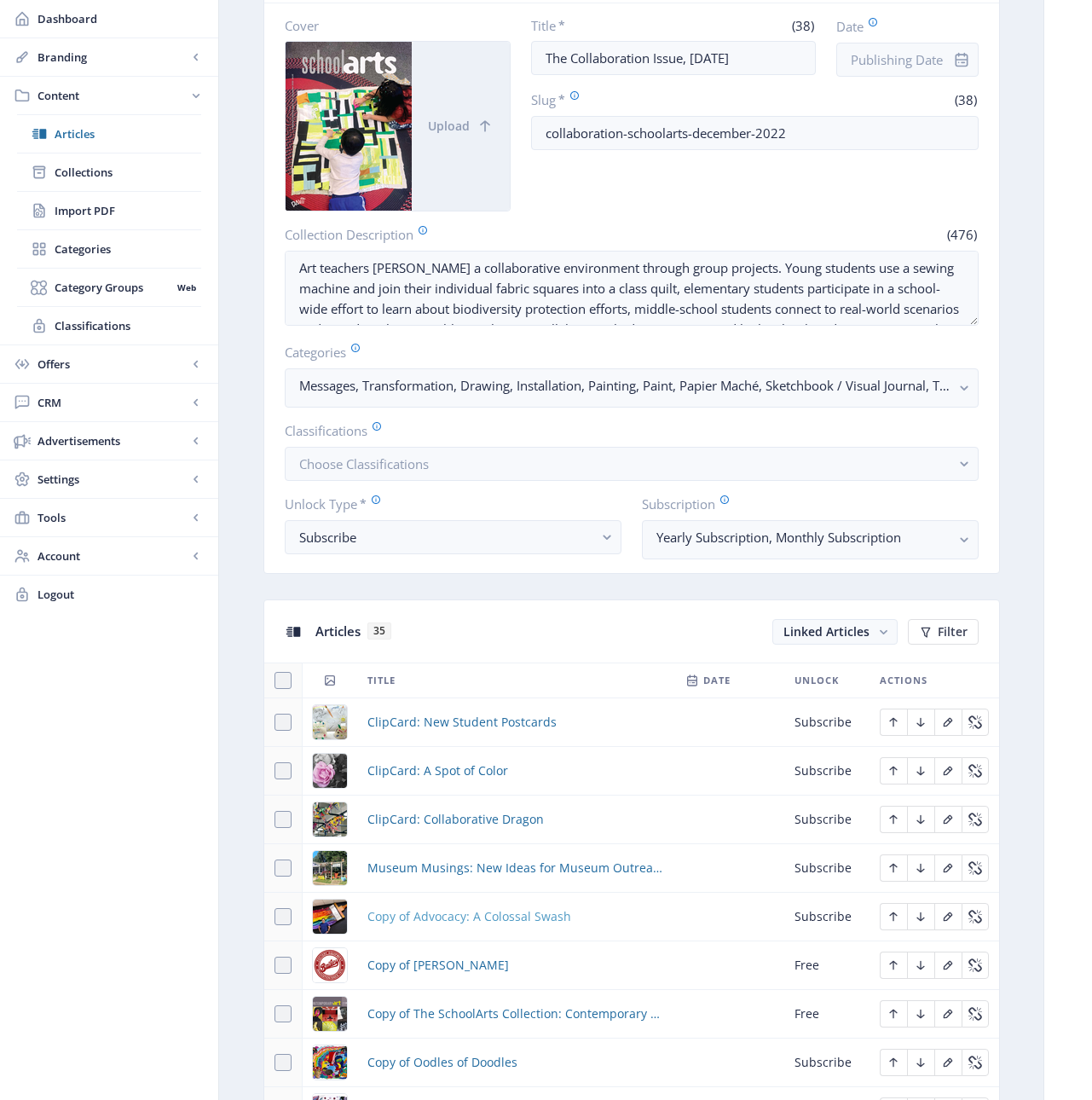
click at [489, 914] on span "Copy of Advocacy: A Colossal Swash" at bounding box center [469, 916] width 204 height 20
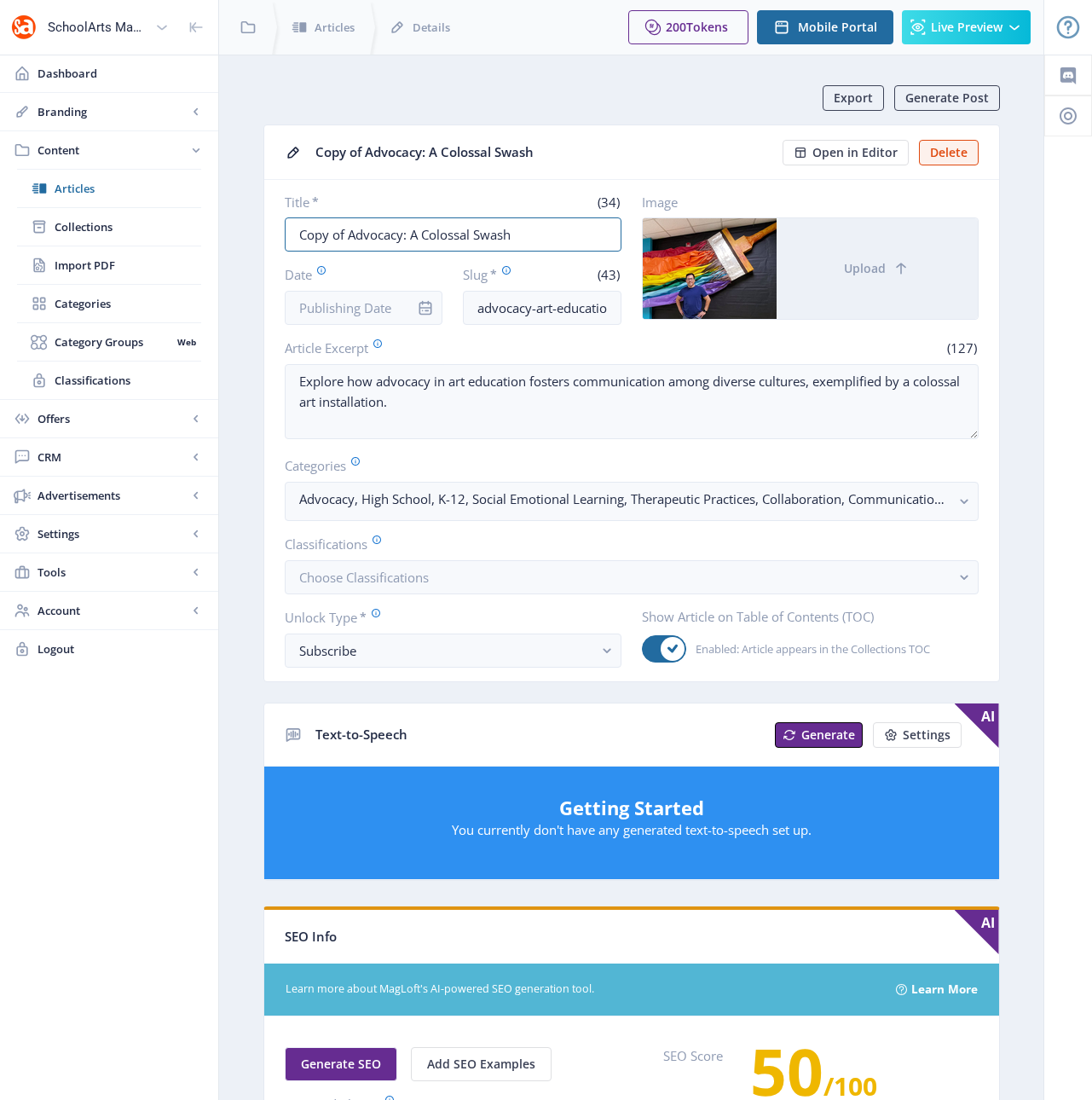
drag, startPoint x: 533, startPoint y: 238, endPoint x: 234, endPoint y: 239, distance: 299.0
click at [234, 239] on nb-layout-column "Export Generate Post Copy of Advocacy: A Colossal Swash Open in Editor Delete T…" at bounding box center [631, 881] width 826 height 1654
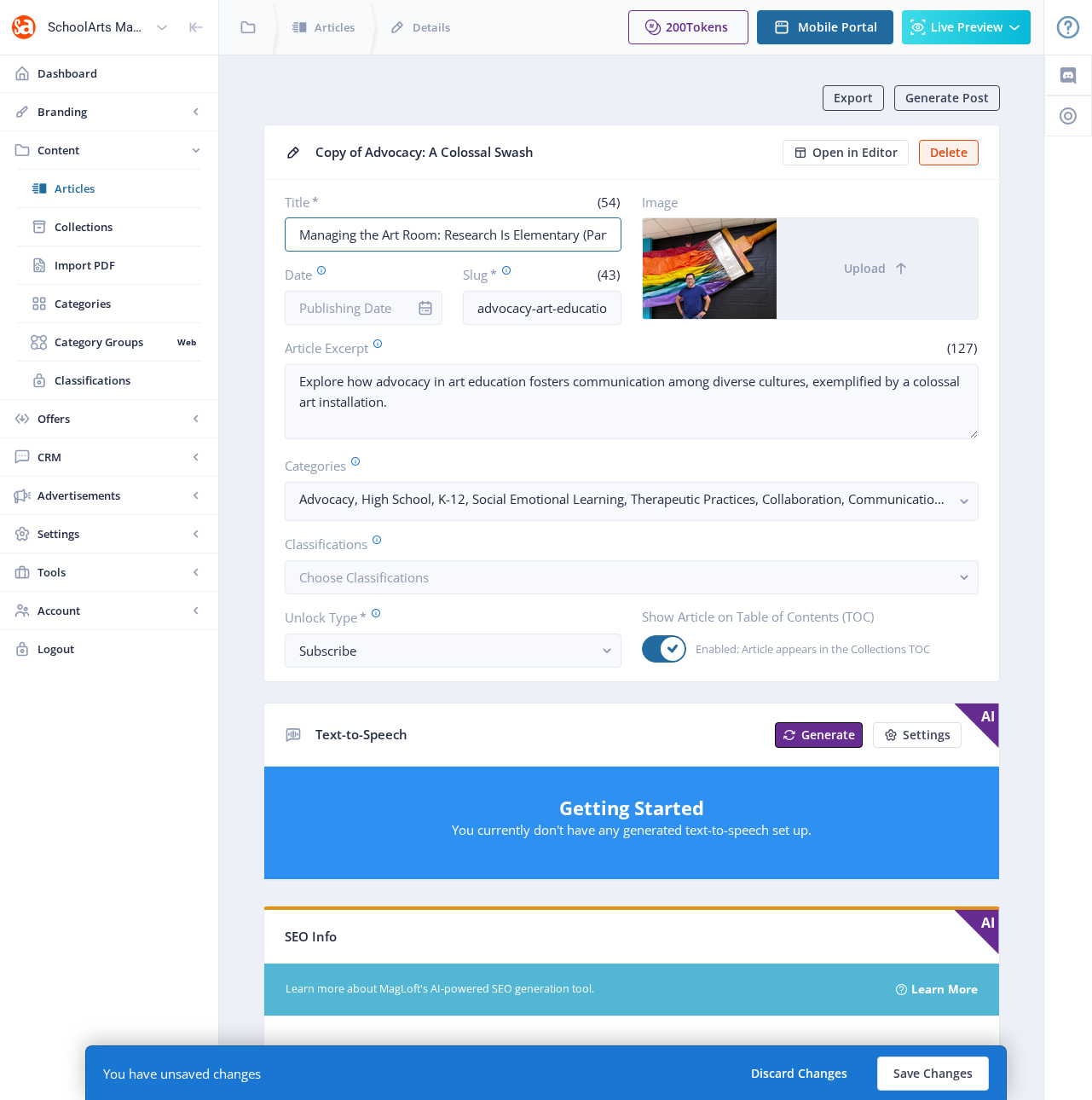
scroll to position [0, 25]
drag, startPoint x: 445, startPoint y: 235, endPoint x: 665, endPoint y: 239, distance: 220.0
click at [665, 239] on div "Title * (54) Managing the Art Room: Research Is Elementary (Part 2) Date Slug *…" at bounding box center [631, 259] width 693 height 131
type input "Managing the Art Room: Cultivating Good Habits"
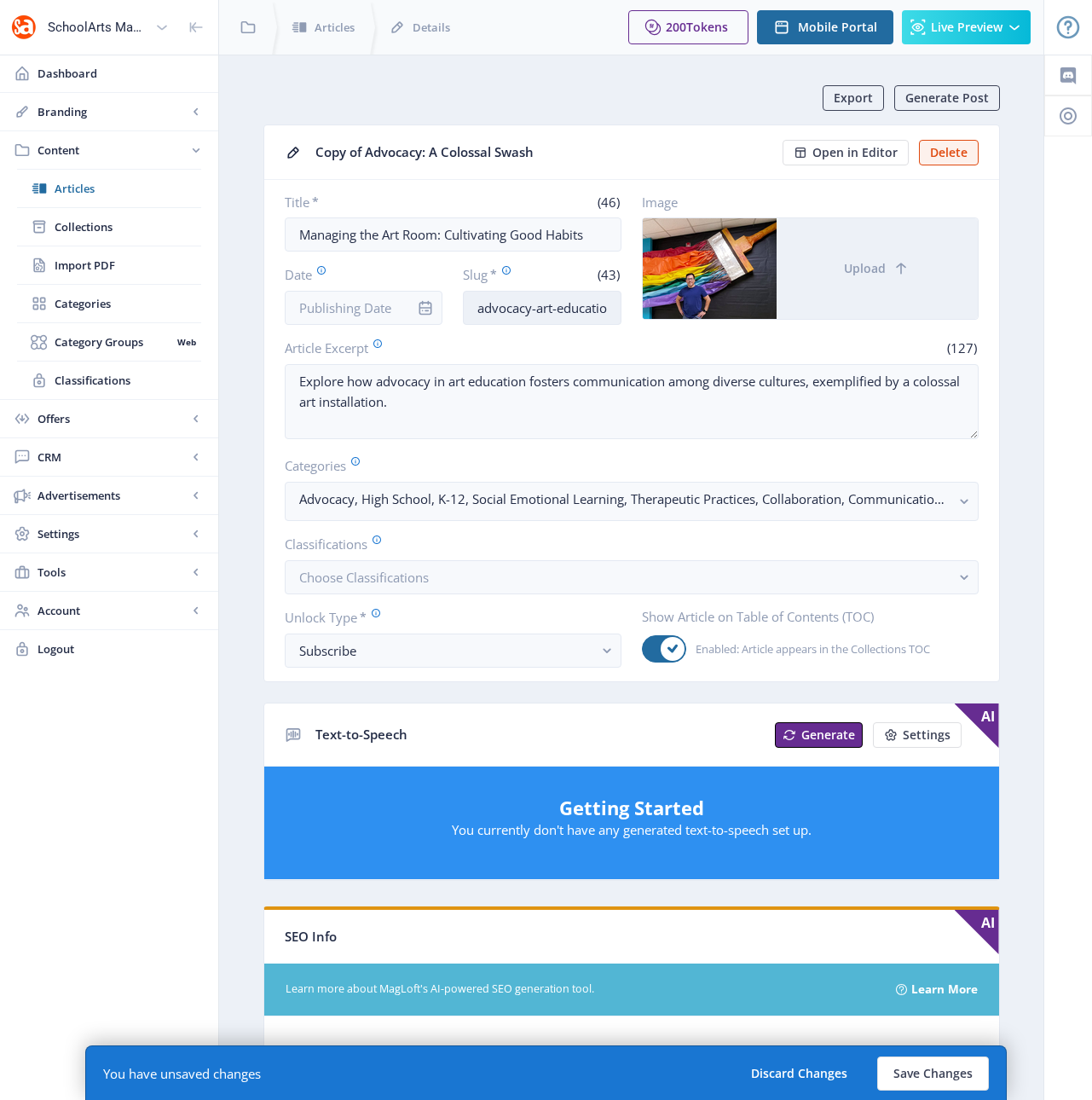
click at [486, 311] on input "advocacy-art-education-colossal-impact-1sbr" at bounding box center [542, 307] width 159 height 35
drag, startPoint x: 476, startPoint y: 305, endPoint x: 649, endPoint y: 307, distance: 173.0
click at [649, 307] on div "Title * (46) Managing the Art Room: Cultivating Good Habits Date Slug * (43) ad…" at bounding box center [631, 259] width 693 height 131
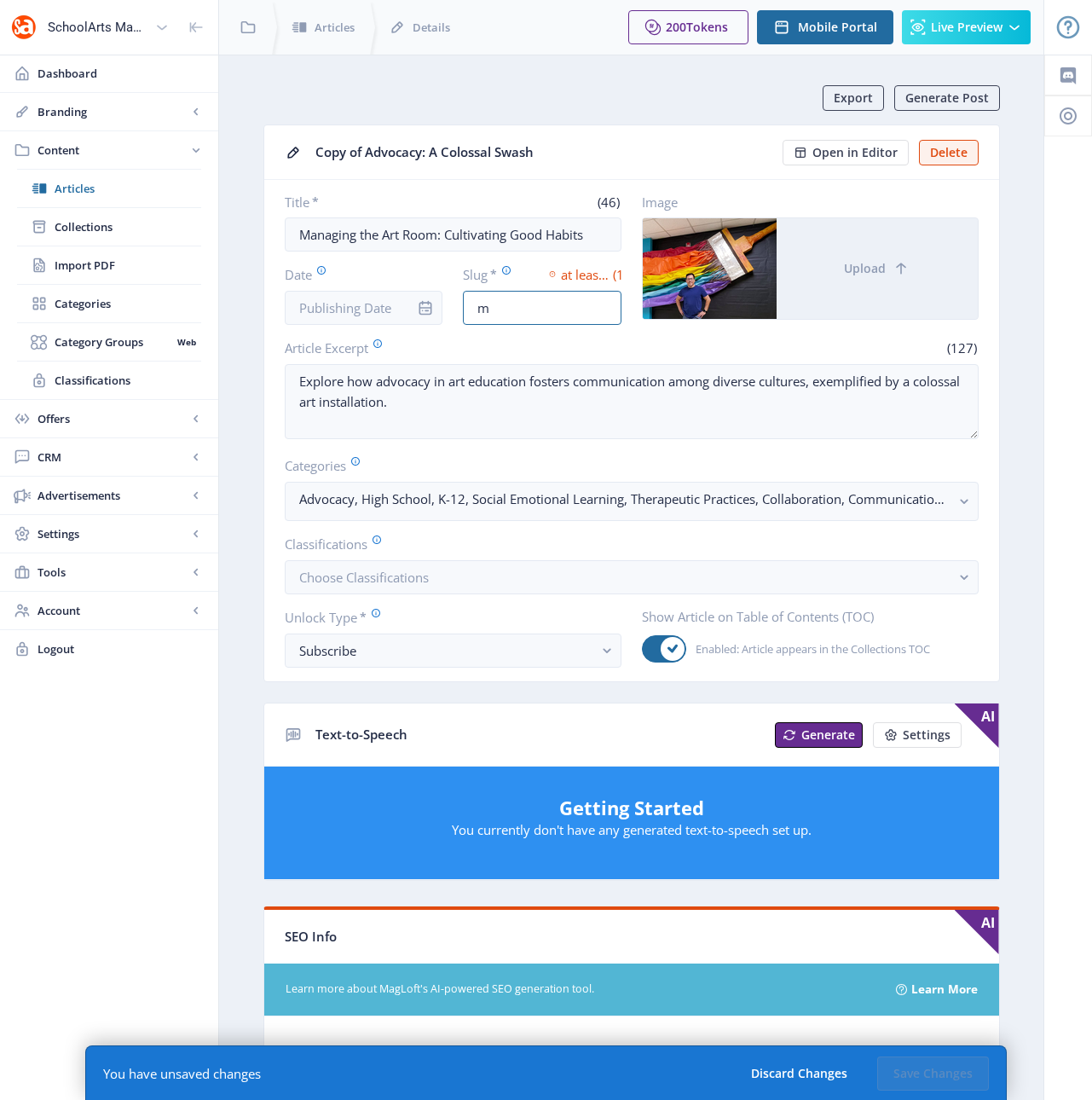
scroll to position [0, 0]
type input "managing-the-art-room-research-624"
drag, startPoint x: 575, startPoint y: 302, endPoint x: 606, endPoint y: 303, distance: 31.0
click at [606, 303] on input "managing-the-art-room-research-624" at bounding box center [542, 307] width 159 height 35
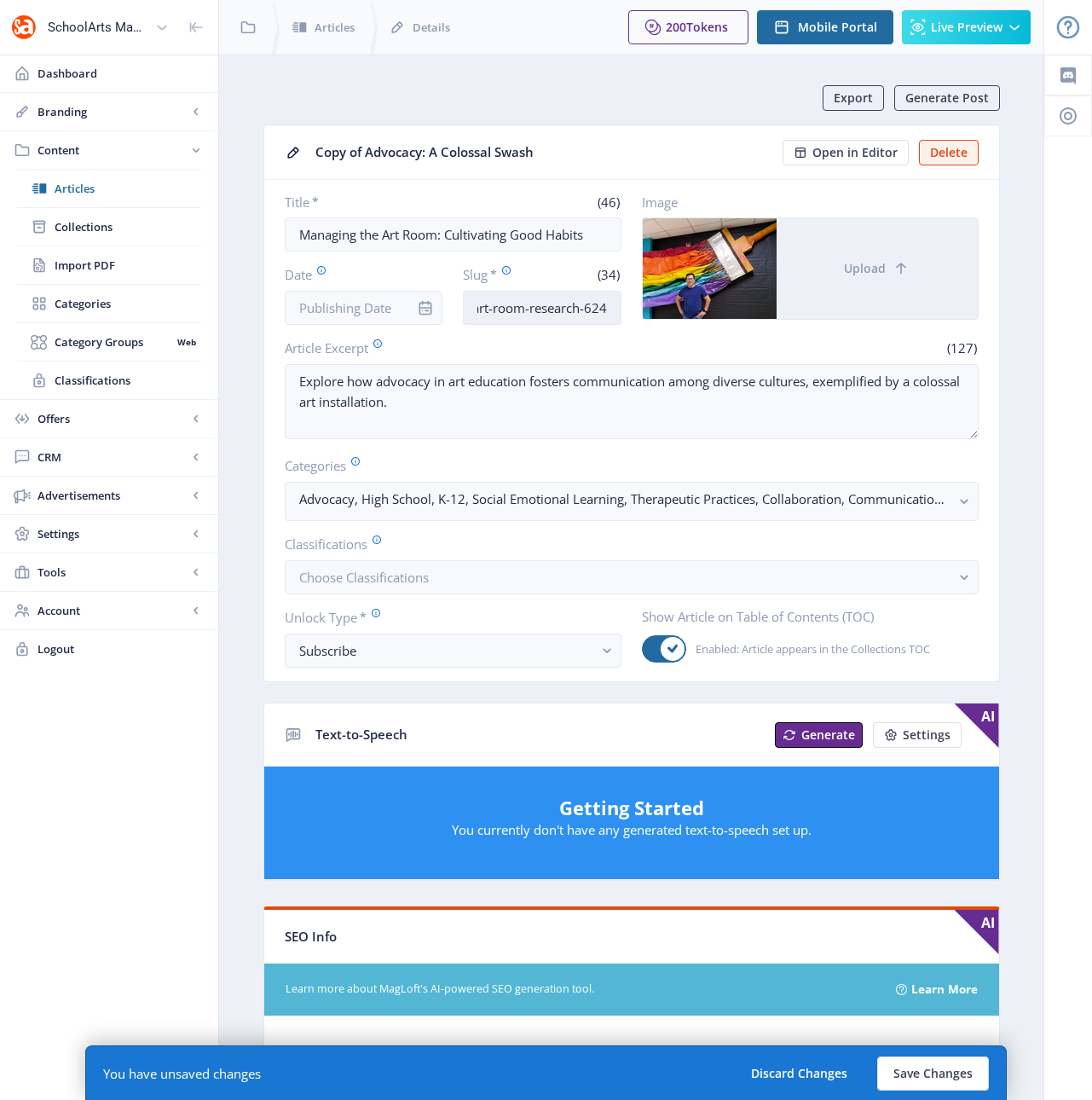
click at [615, 305] on input "managing-the-art-room-research-624" at bounding box center [542, 307] width 159 height 35
drag, startPoint x: 609, startPoint y: 306, endPoint x: 529, endPoint y: 314, distance: 80.4
click at [529, 314] on input "managing-the-art-room-research-624" at bounding box center [542, 307] width 159 height 35
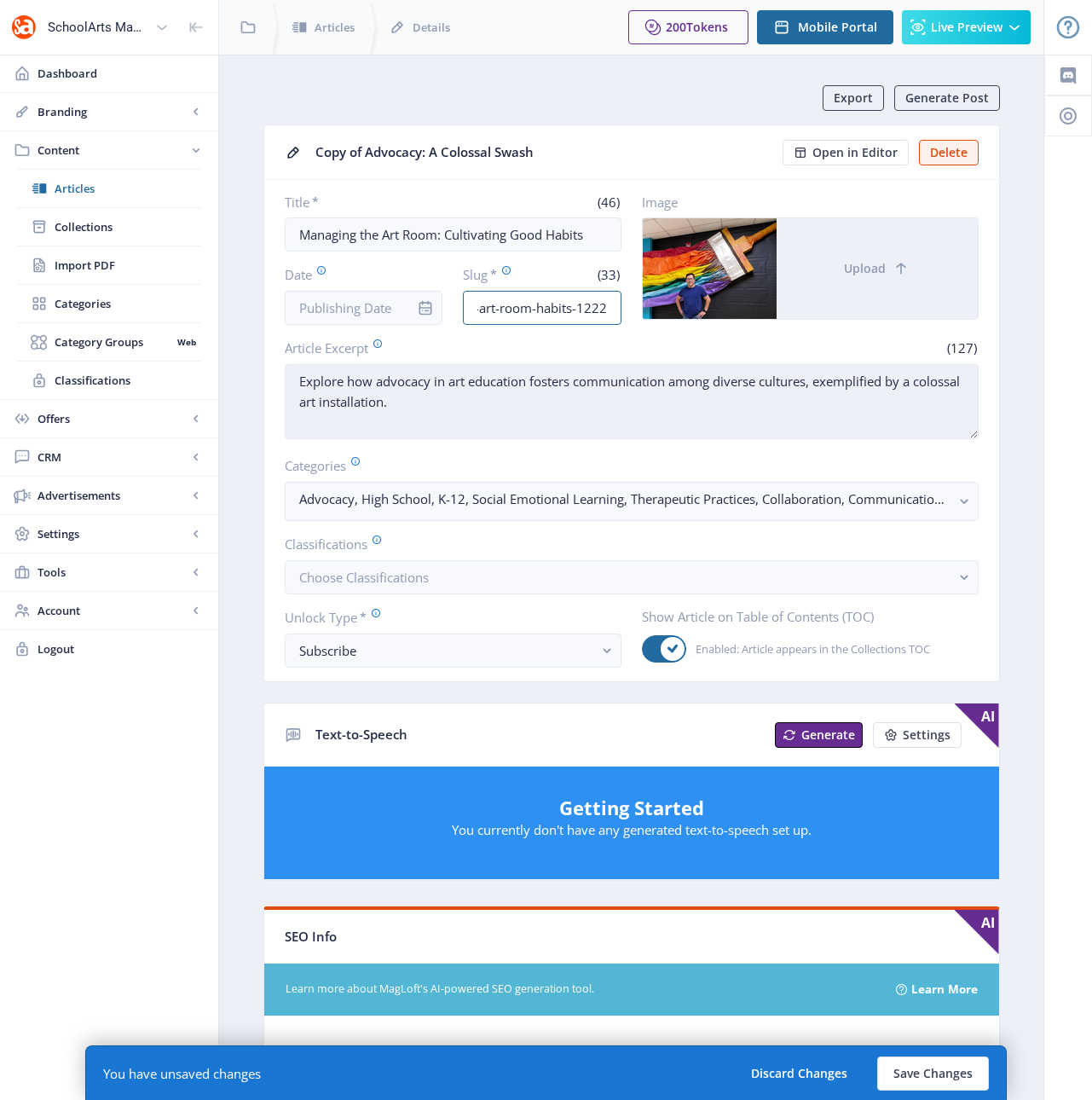
type input "managing-the-art-room-habits-1222"
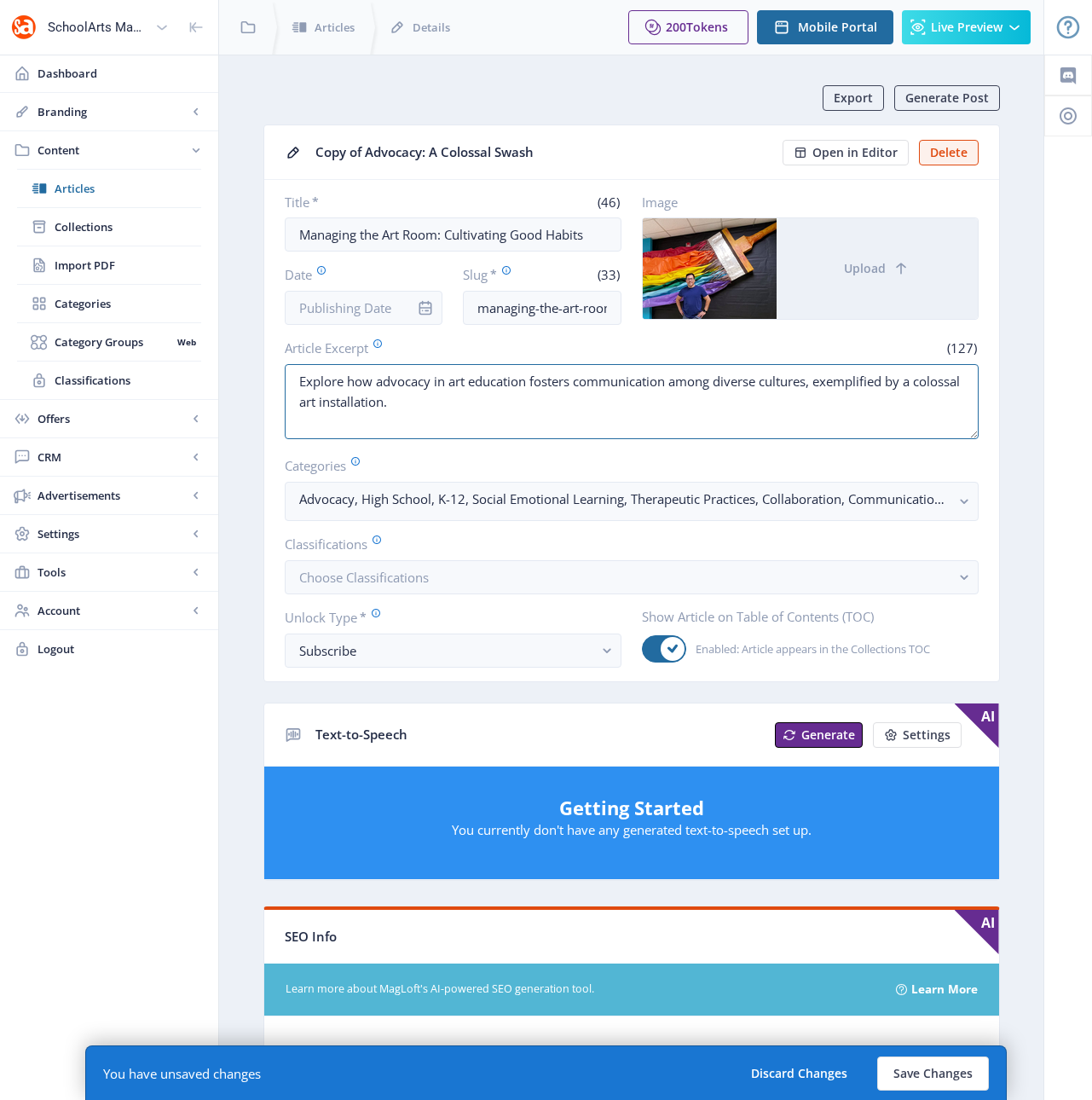
drag, startPoint x: 423, startPoint y: 407, endPoint x: 238, endPoint y: 383, distance: 186.6
click at [238, 383] on nb-layout-column "Export Generate Post Copy of Advocacy: A Colossal Swash Open in Editor Delete T…" at bounding box center [631, 898] width 826 height 1687
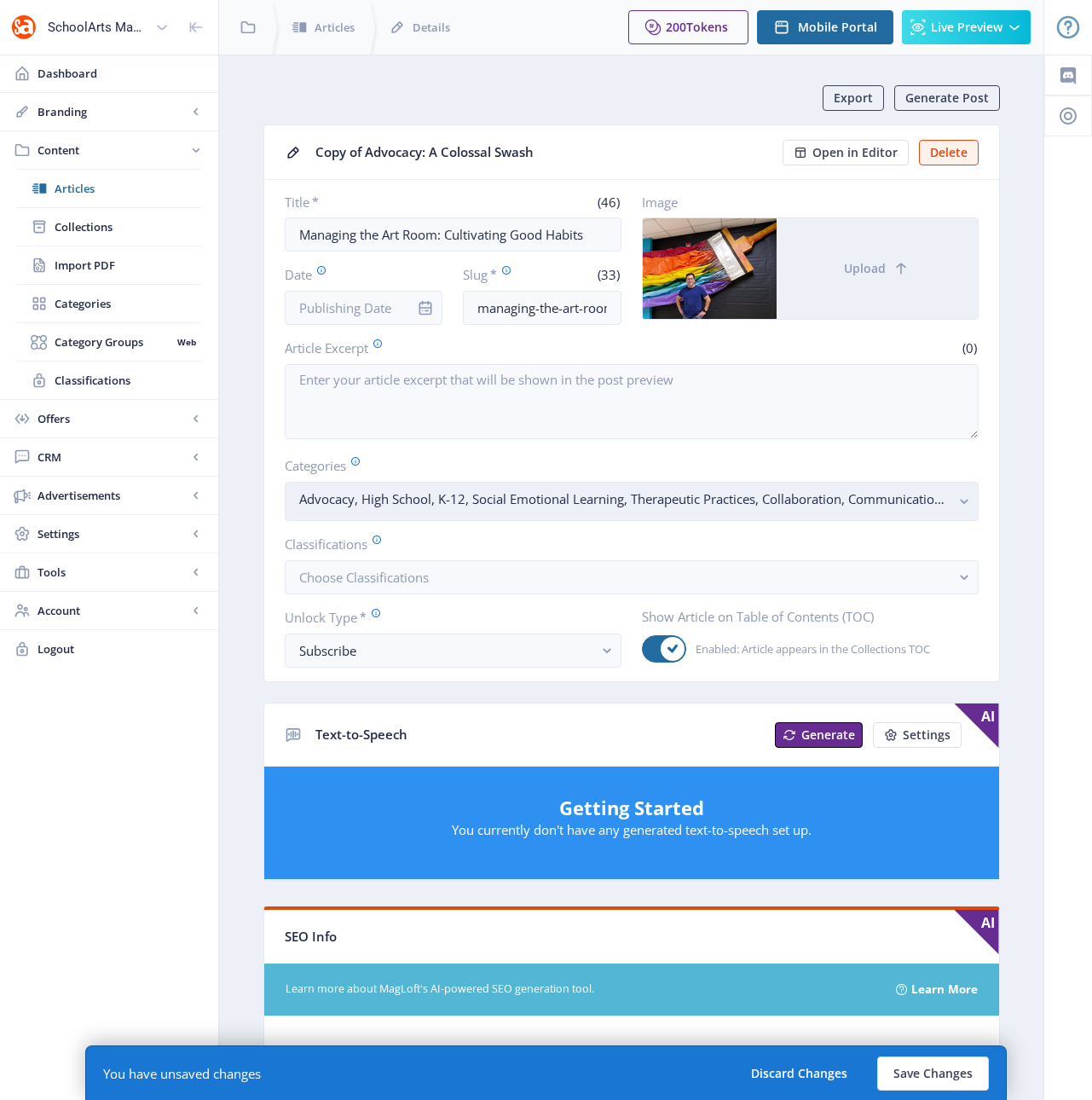
click at [962, 499] on rect "button" at bounding box center [964, 501] width 19 height 19
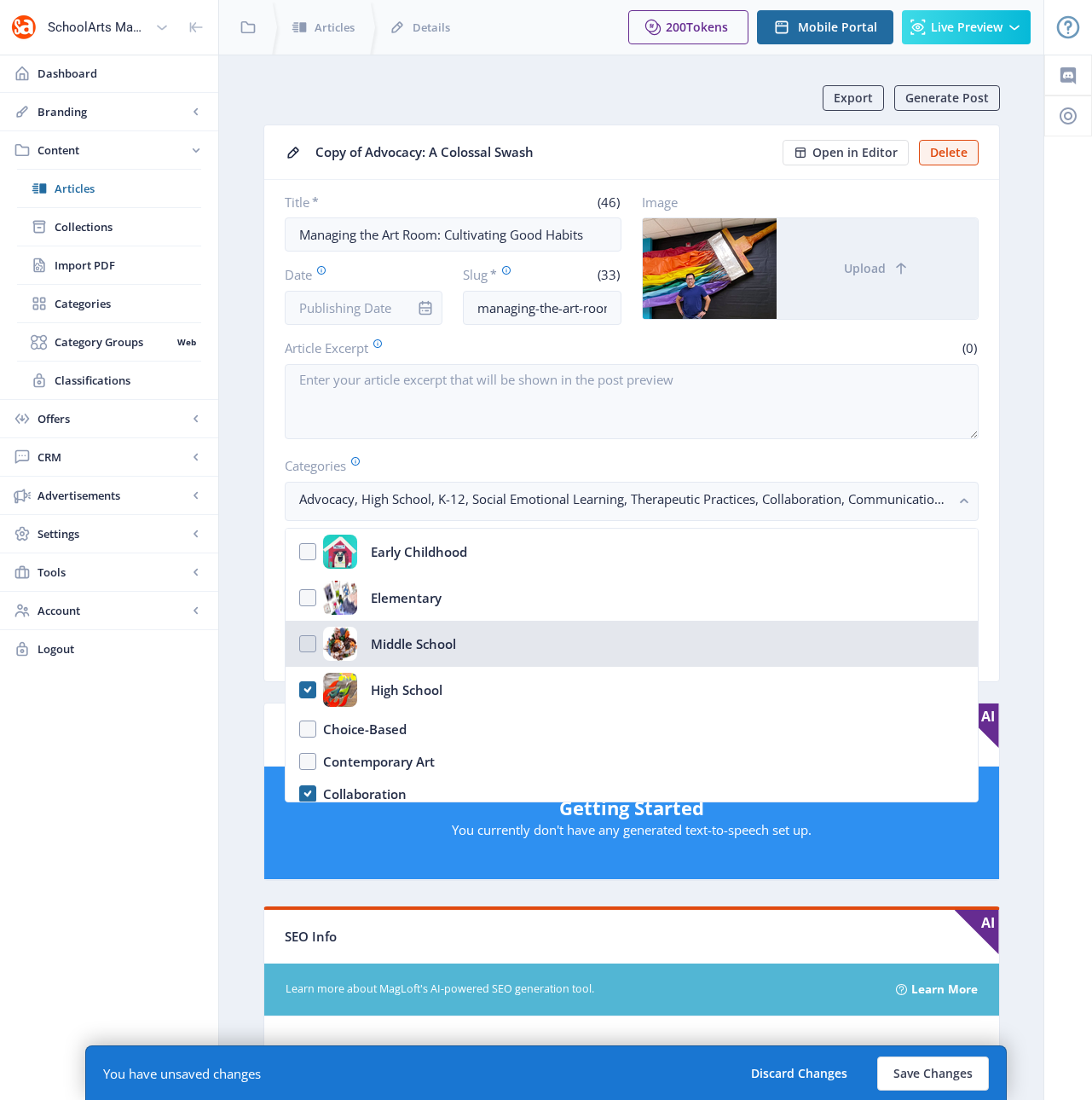
click at [306, 641] on nb-option "Middle School" at bounding box center [631, 644] width 693 height 46
checkbox input "true"
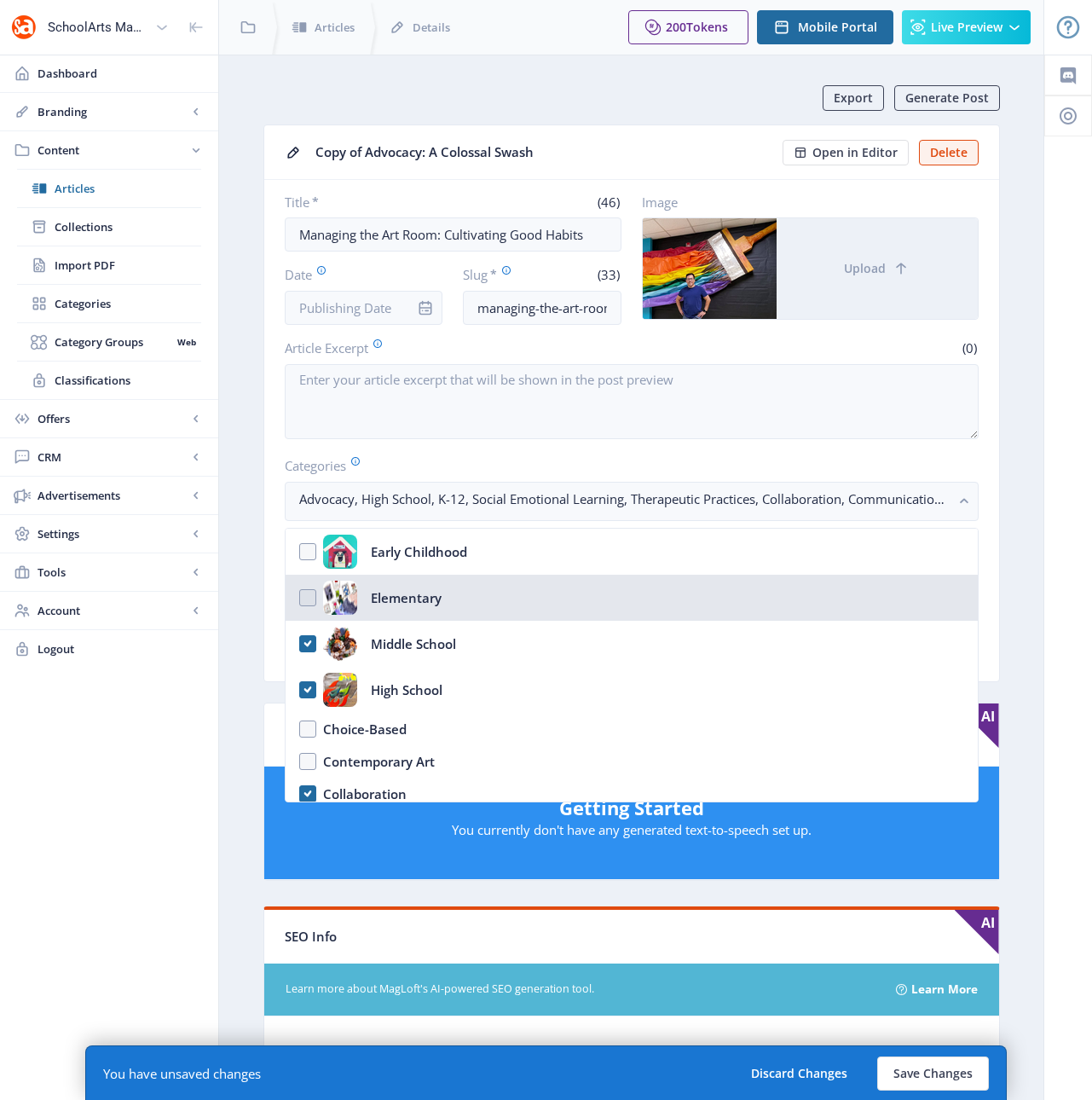
click at [306, 598] on nb-option "Elementary" at bounding box center [631, 598] width 693 height 46
checkbox input "true"
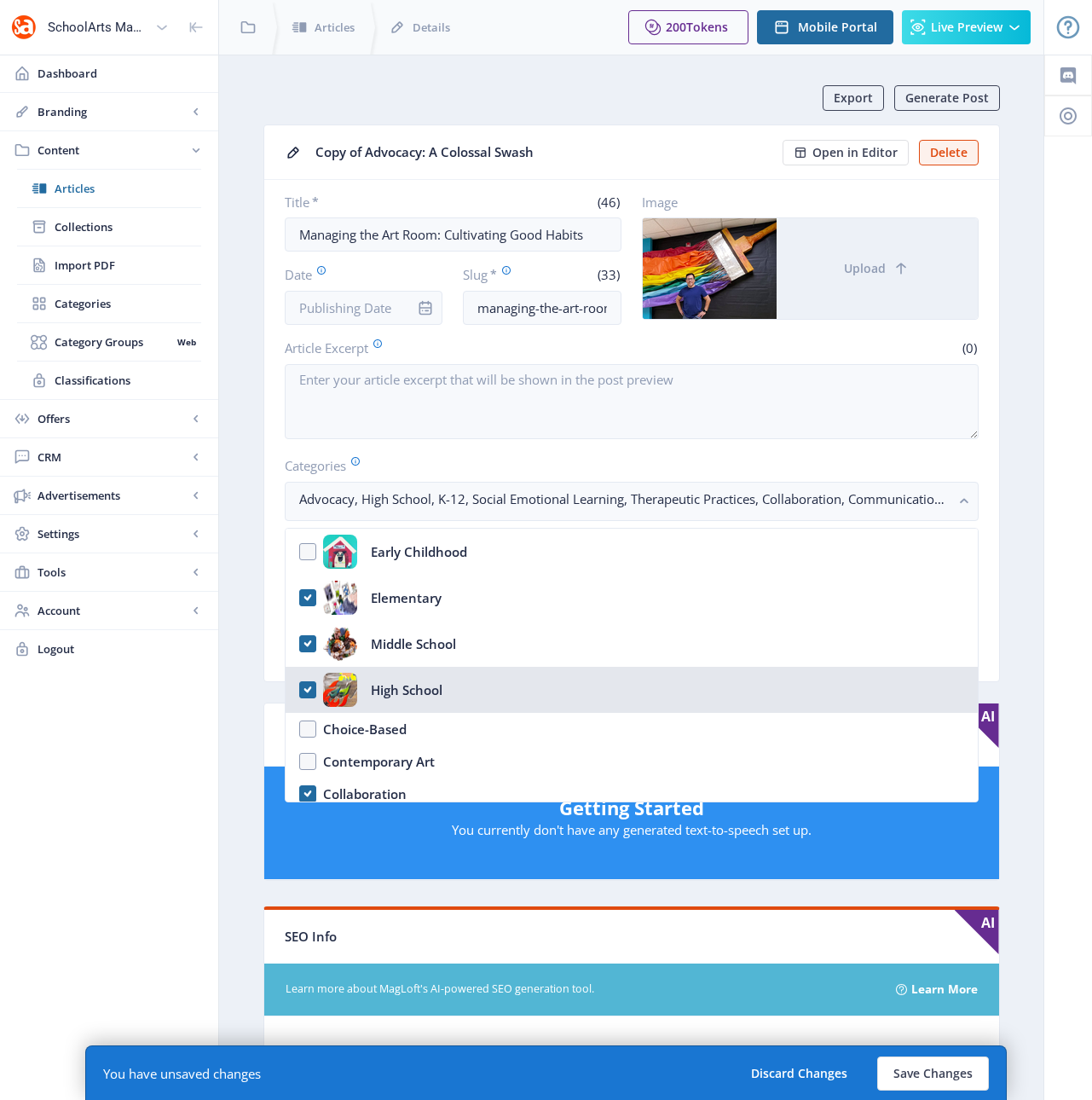
click at [307, 688] on nb-option "High School" at bounding box center [631, 690] width 693 height 46
checkbox input "true"
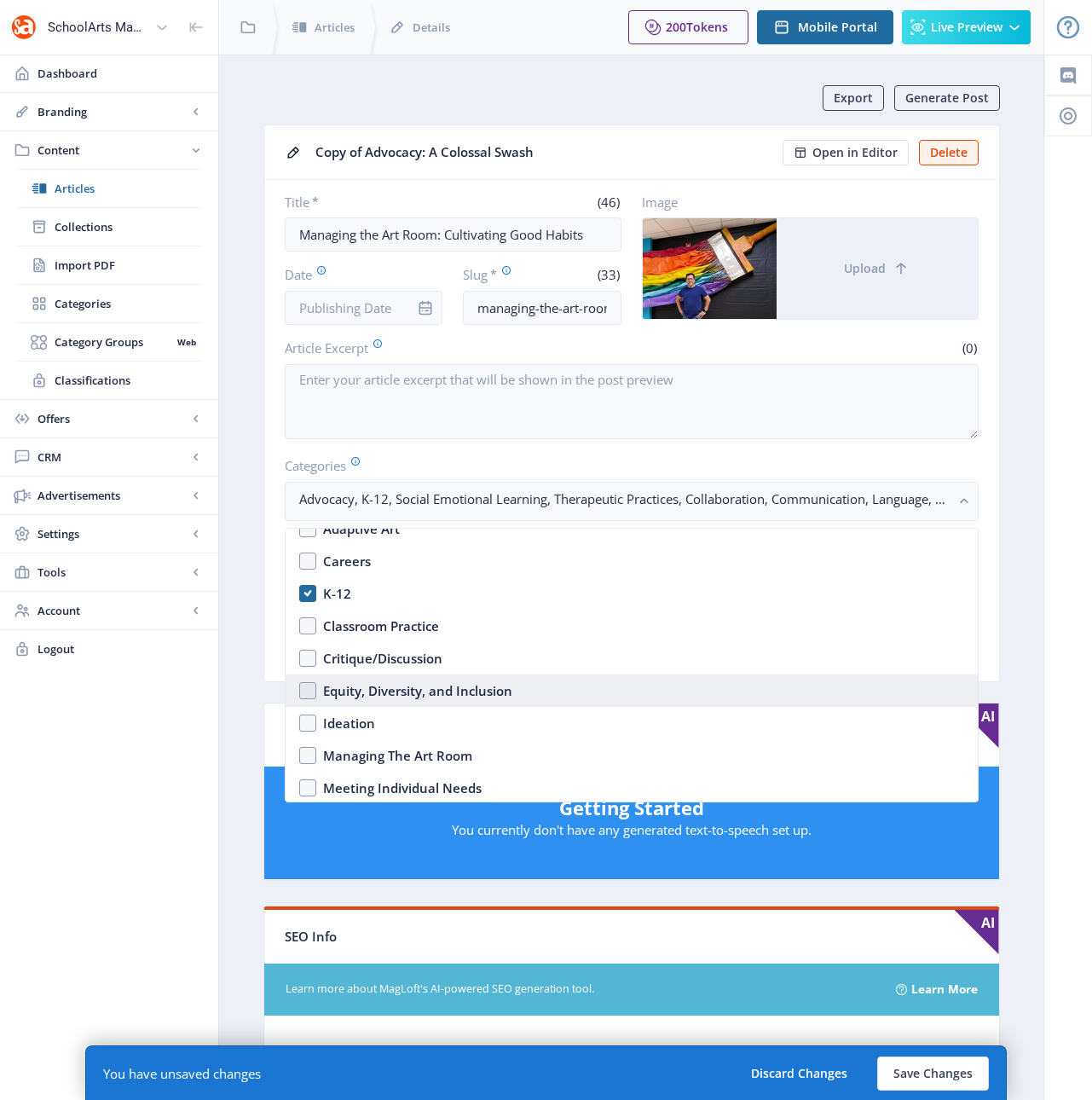
scroll to position [524, 0]
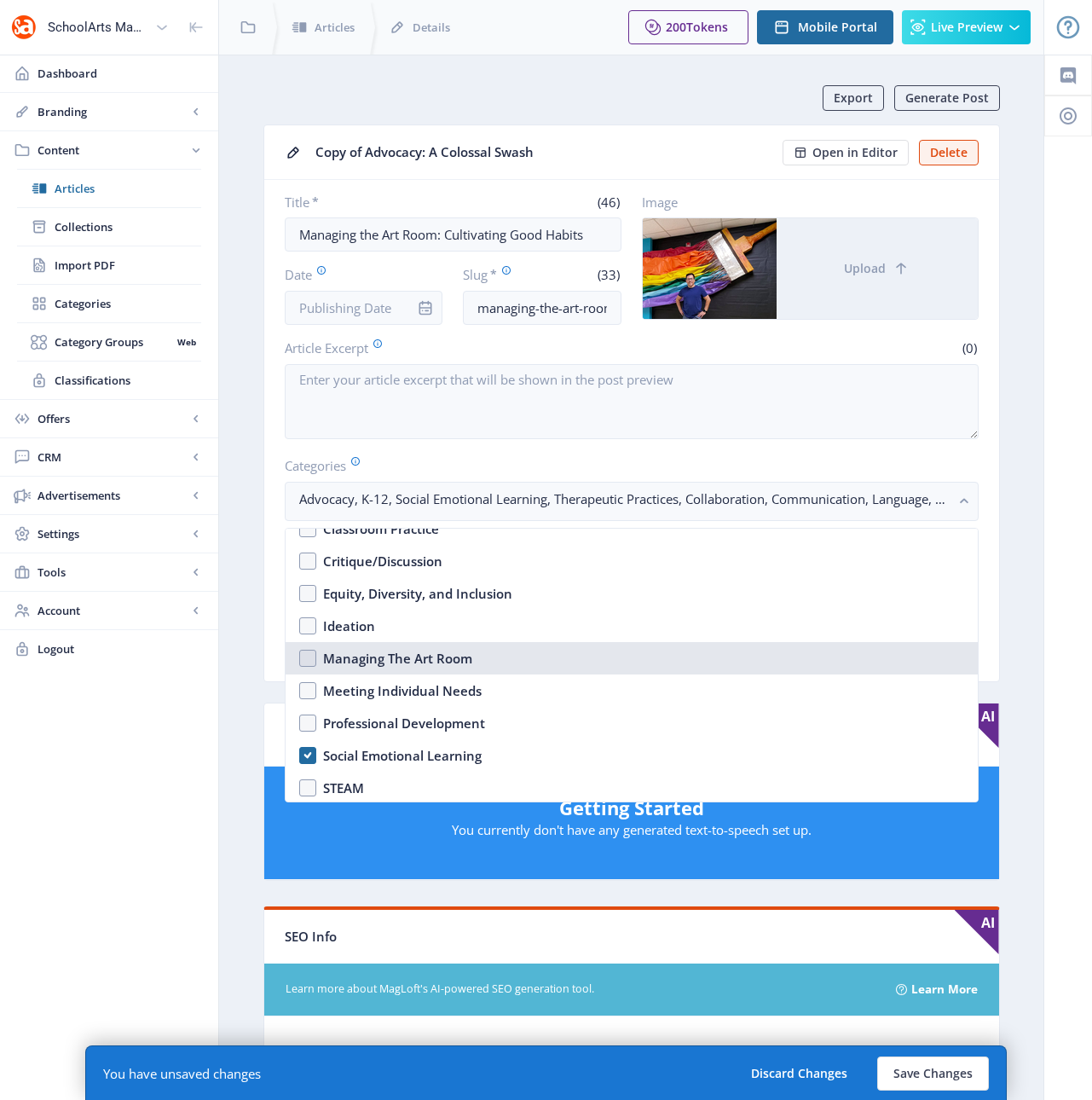
drag, startPoint x: 306, startPoint y: 656, endPoint x: 313, endPoint y: 647, distance: 11.4
click at [307, 655] on nb-option "Managing The Art Room" at bounding box center [631, 658] width 693 height 33
checkbox input "true"
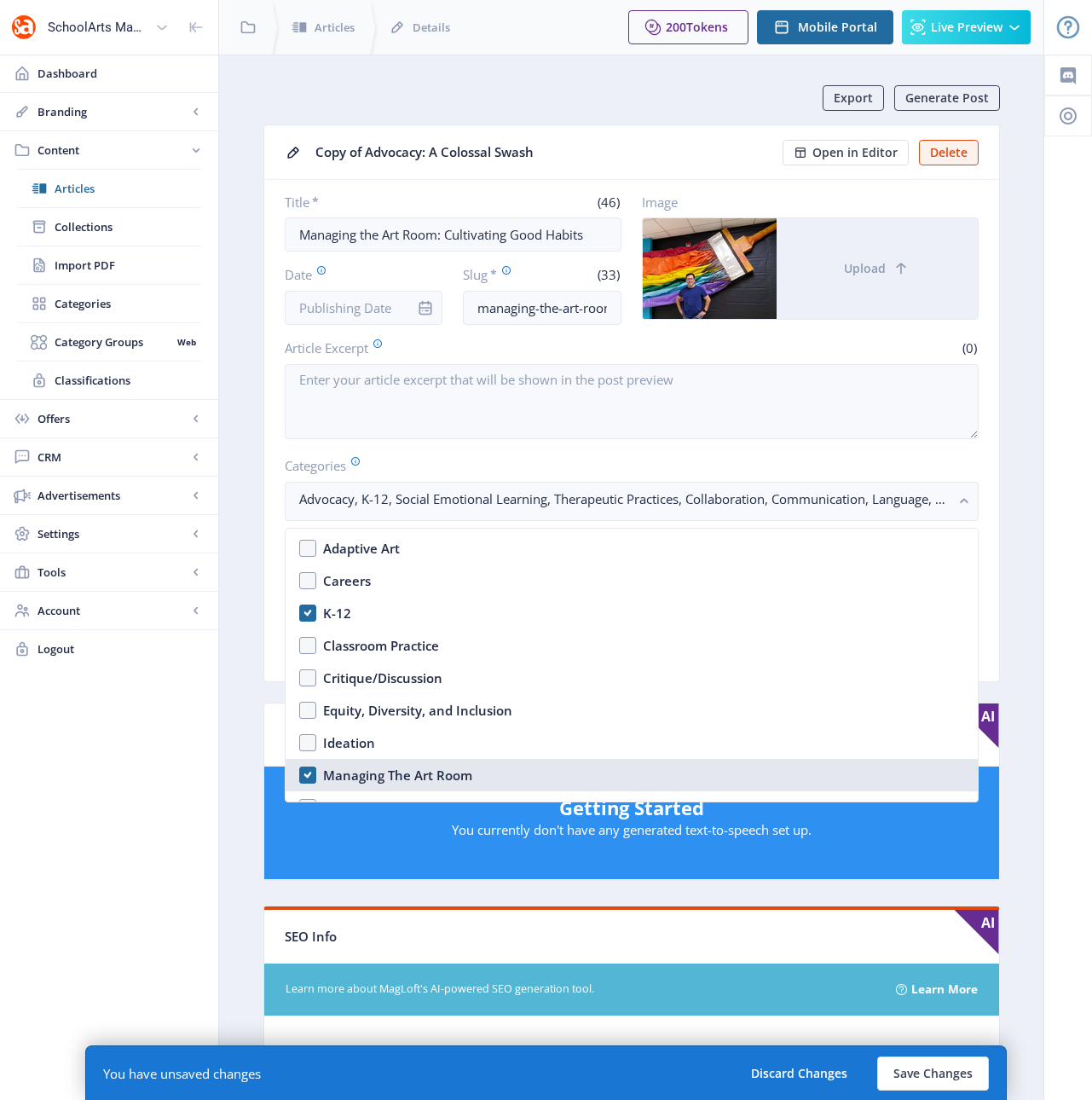
scroll to position [398, 0]
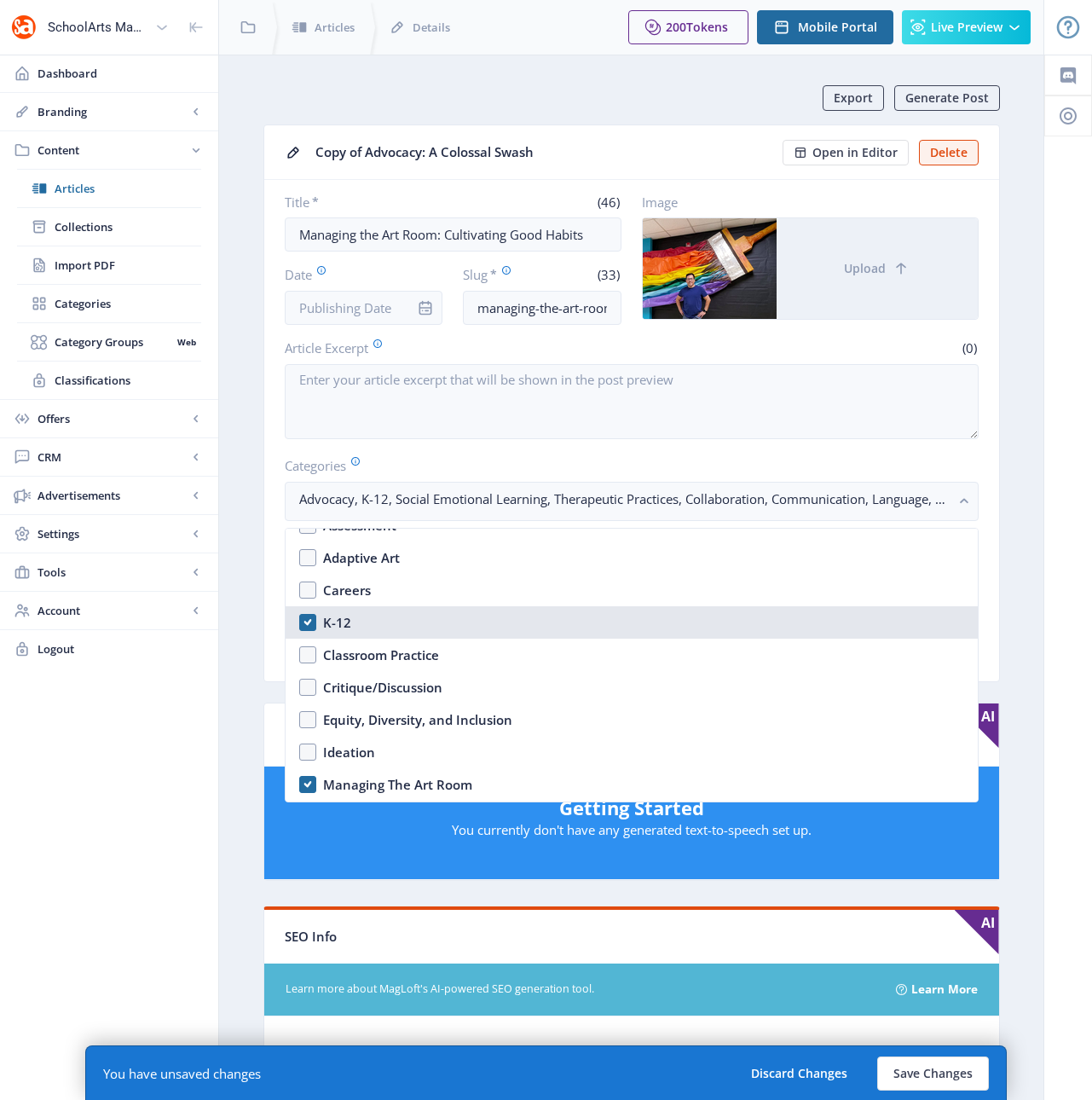
click at [308, 620] on nb-option "K-12" at bounding box center [631, 622] width 693 height 33
checkbox input "false"
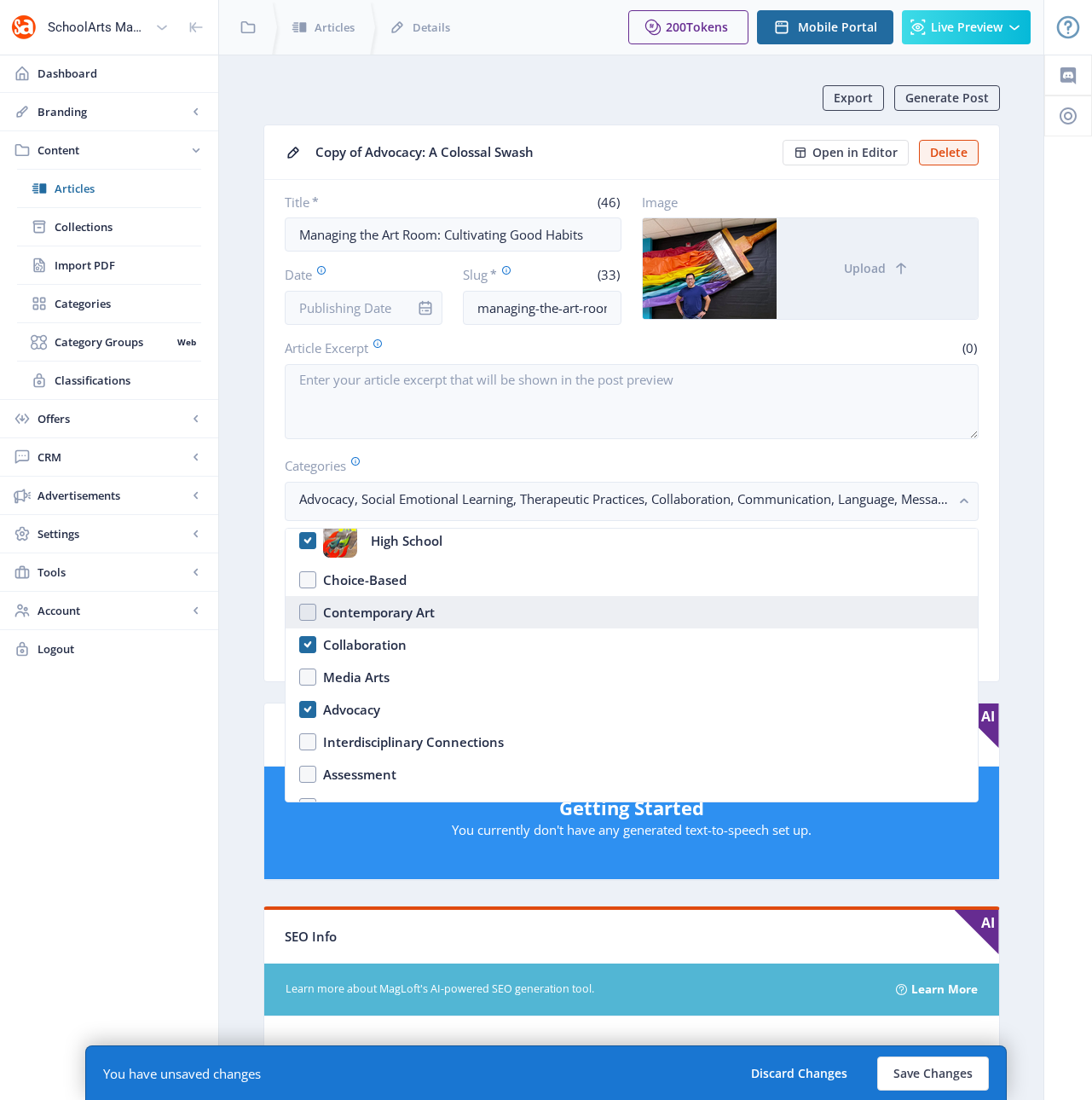
scroll to position [147, 0]
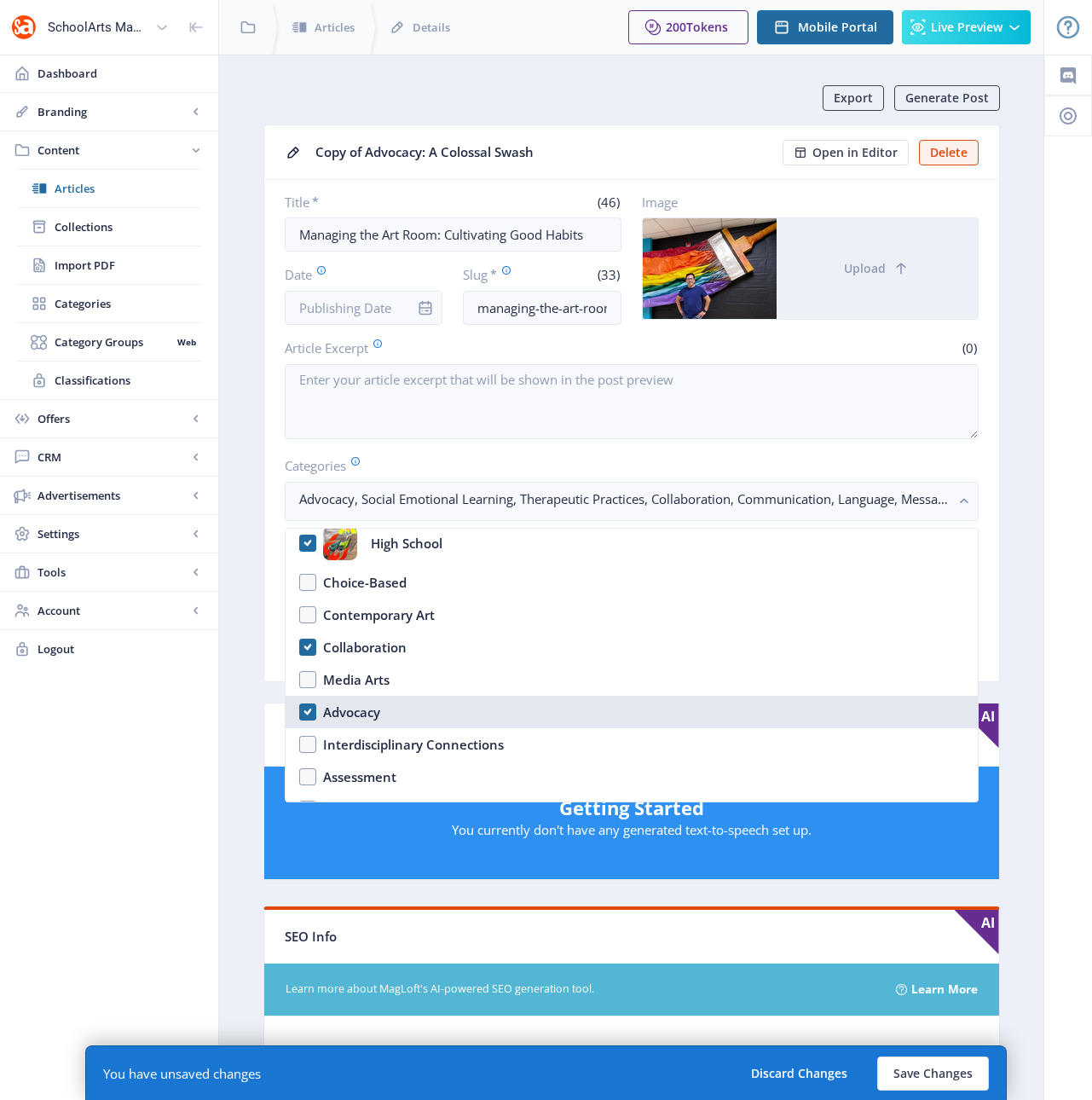
click at [309, 710] on nb-option "Advocacy" at bounding box center [631, 711] width 693 height 33
checkbox input "false"
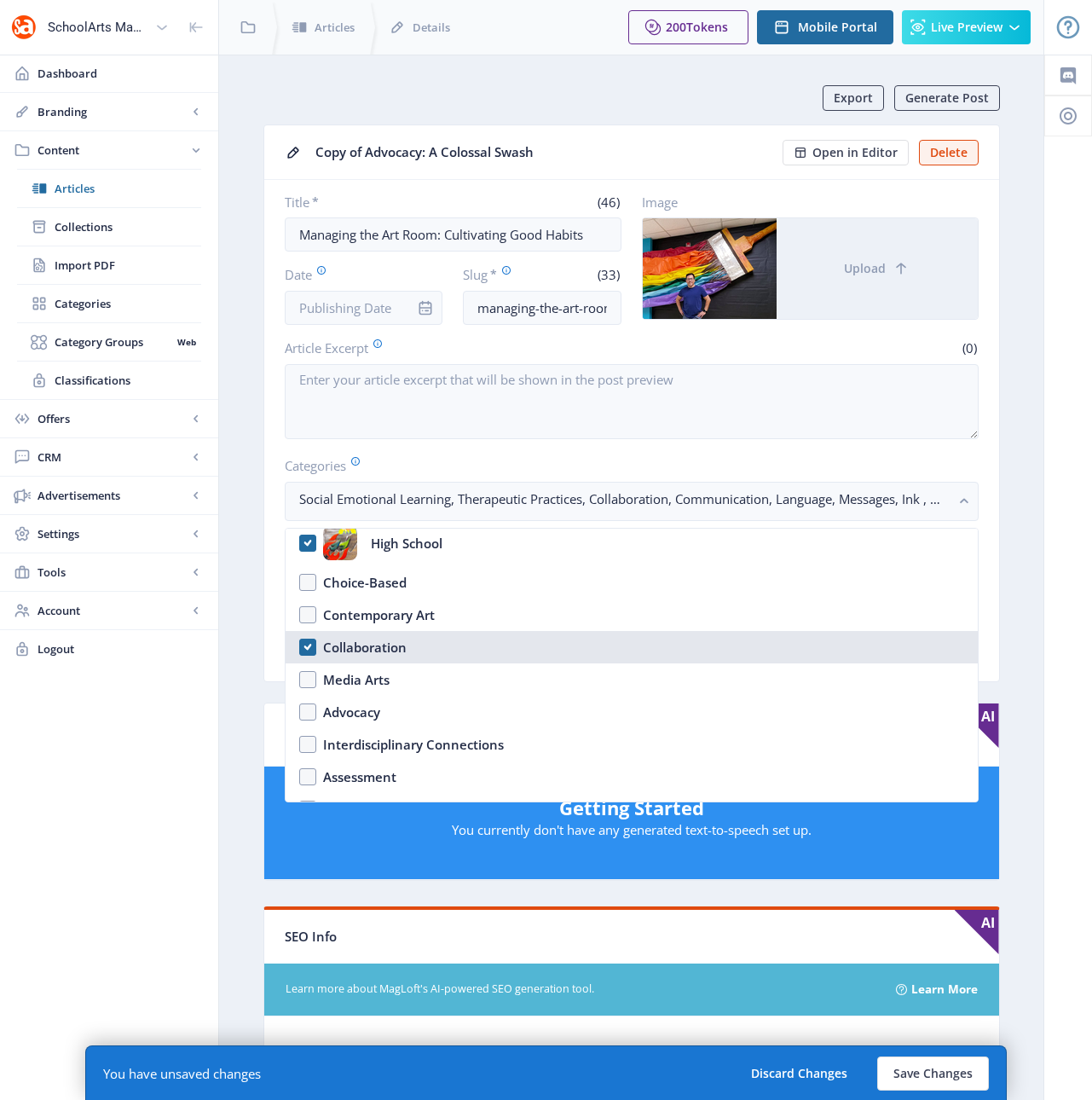
click at [305, 647] on nb-option "Collaboration" at bounding box center [631, 647] width 693 height 33
checkbox input "true"
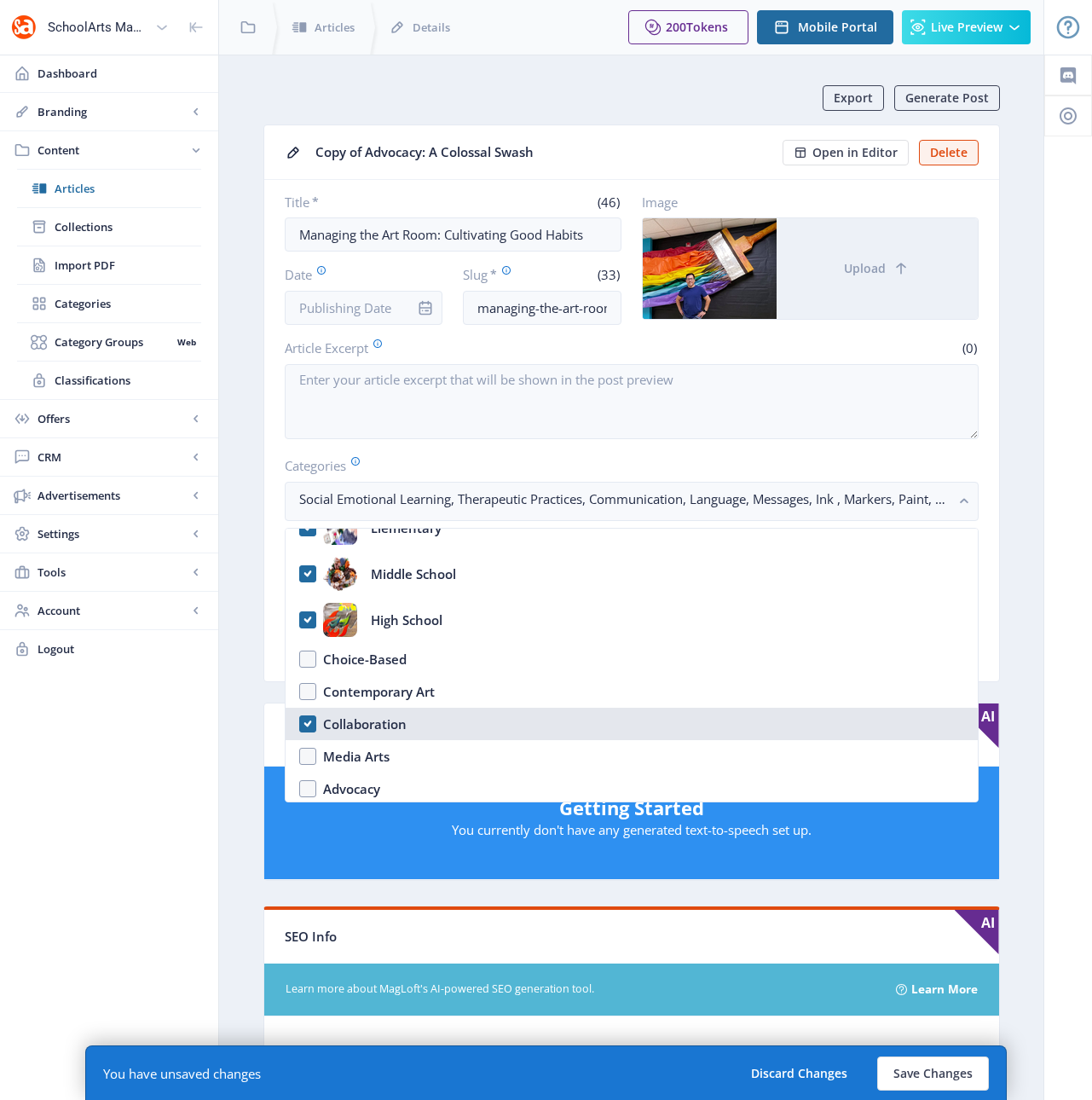
scroll to position [58, 0]
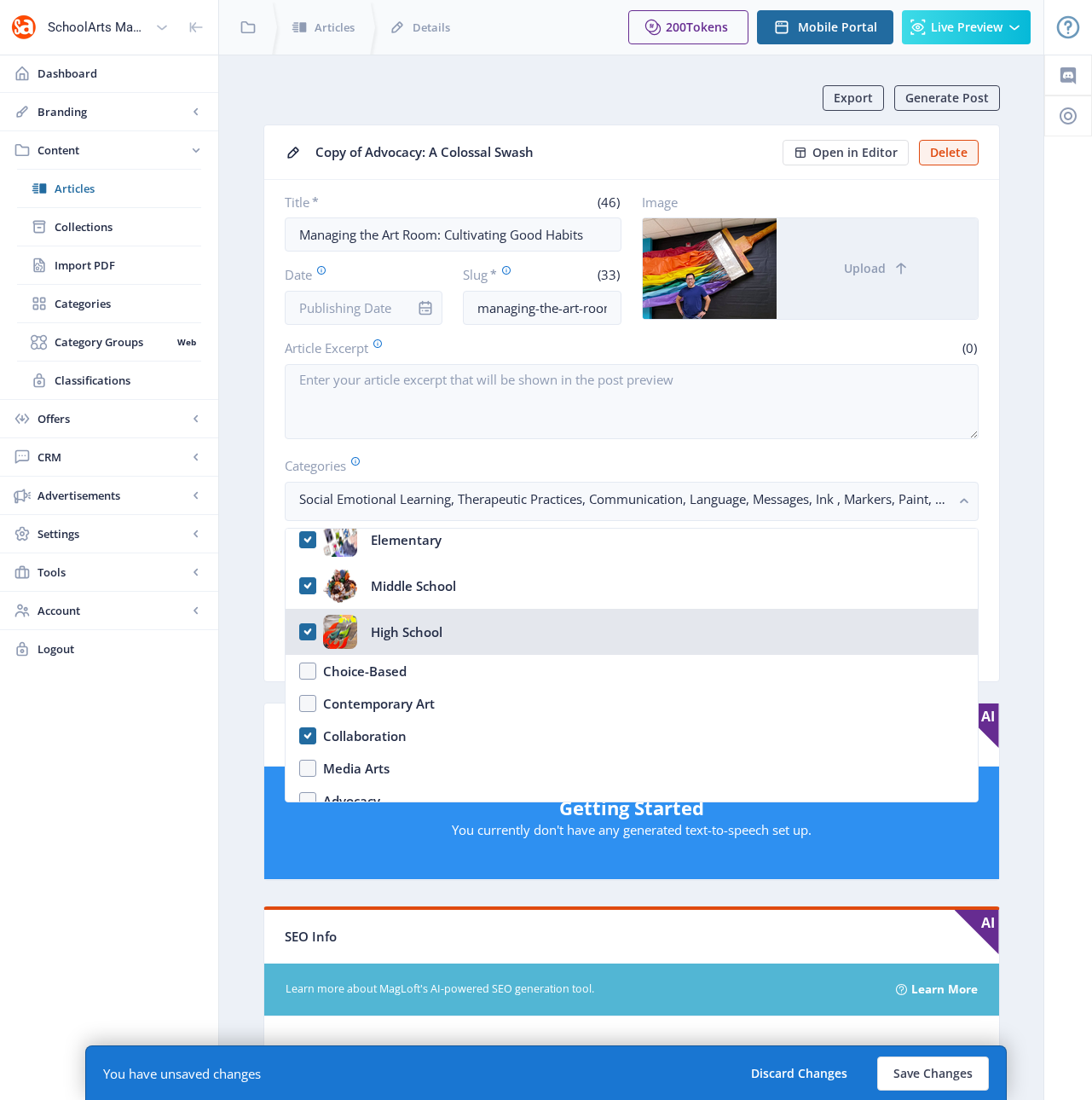
click at [310, 628] on nb-option "High School" at bounding box center [631, 631] width 693 height 46
click at [310, 629] on nb-option "High School" at bounding box center [631, 631] width 693 height 46
checkbox input "true"
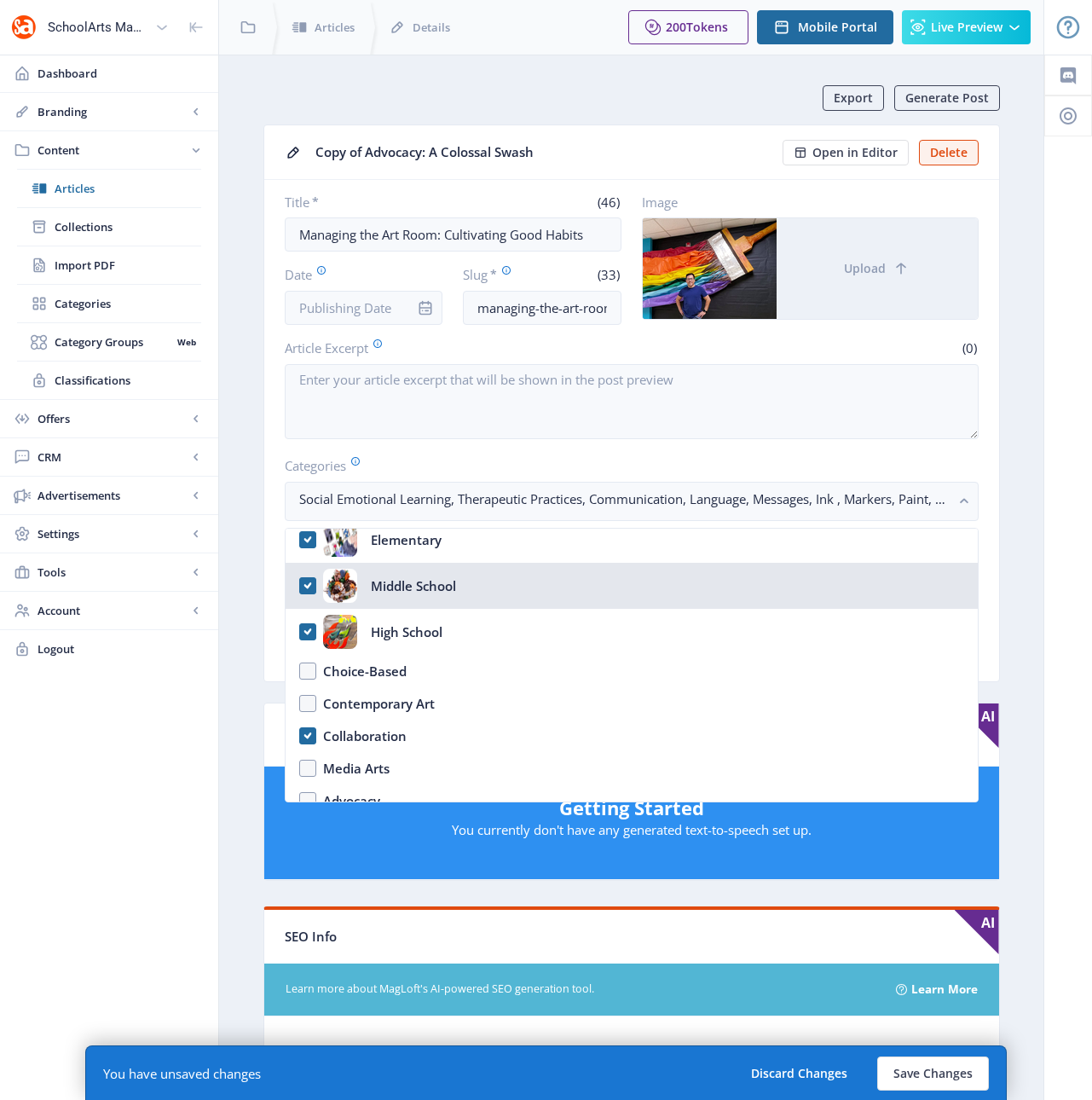
click at [302, 584] on nb-option "Middle School" at bounding box center [631, 585] width 693 height 46
click at [303, 584] on nb-option "Middle School" at bounding box center [631, 585] width 693 height 46
checkbox input "true"
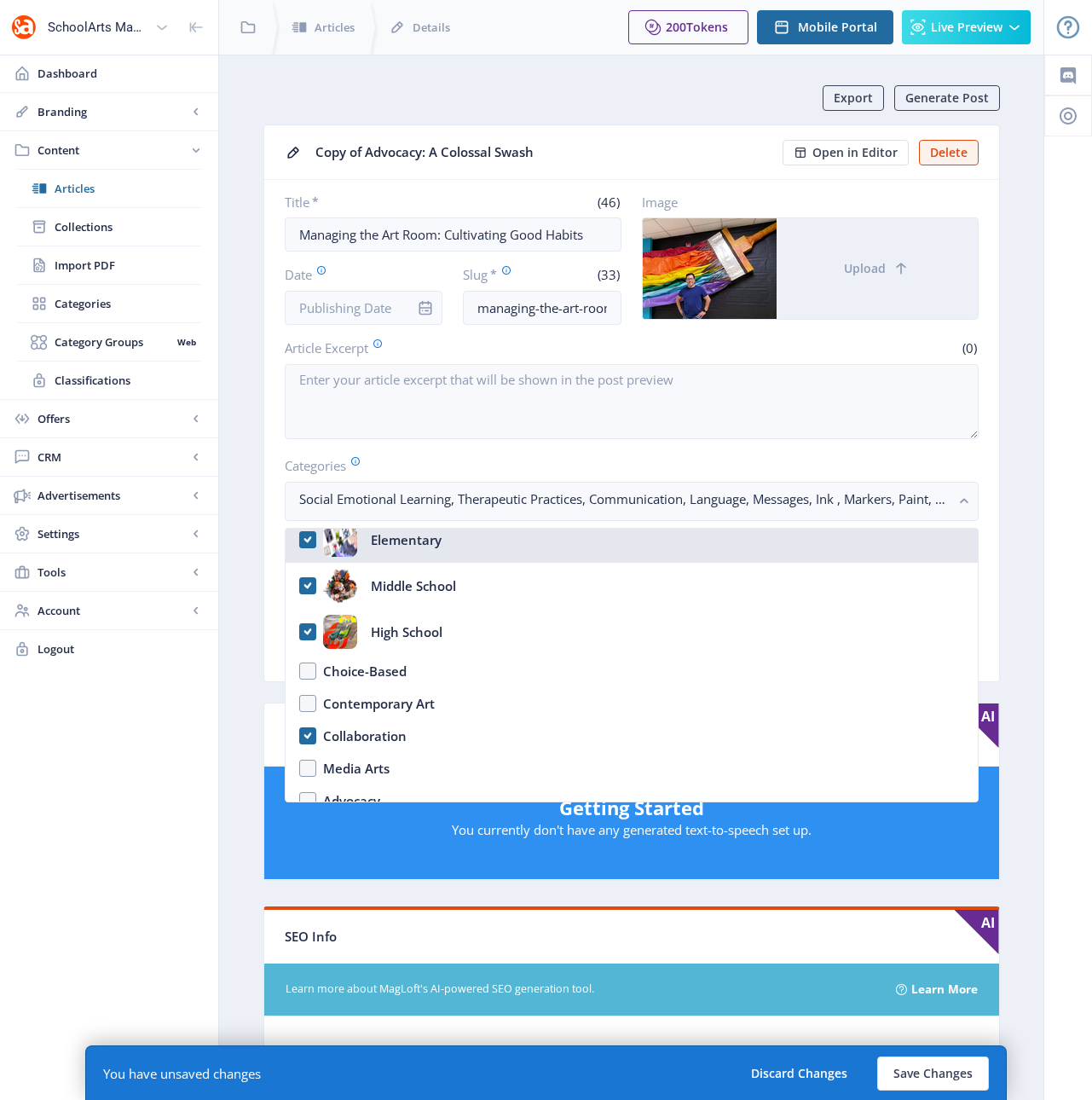
click at [309, 536] on nb-option "Elementary" at bounding box center [631, 539] width 693 height 46
checkbox input "true"
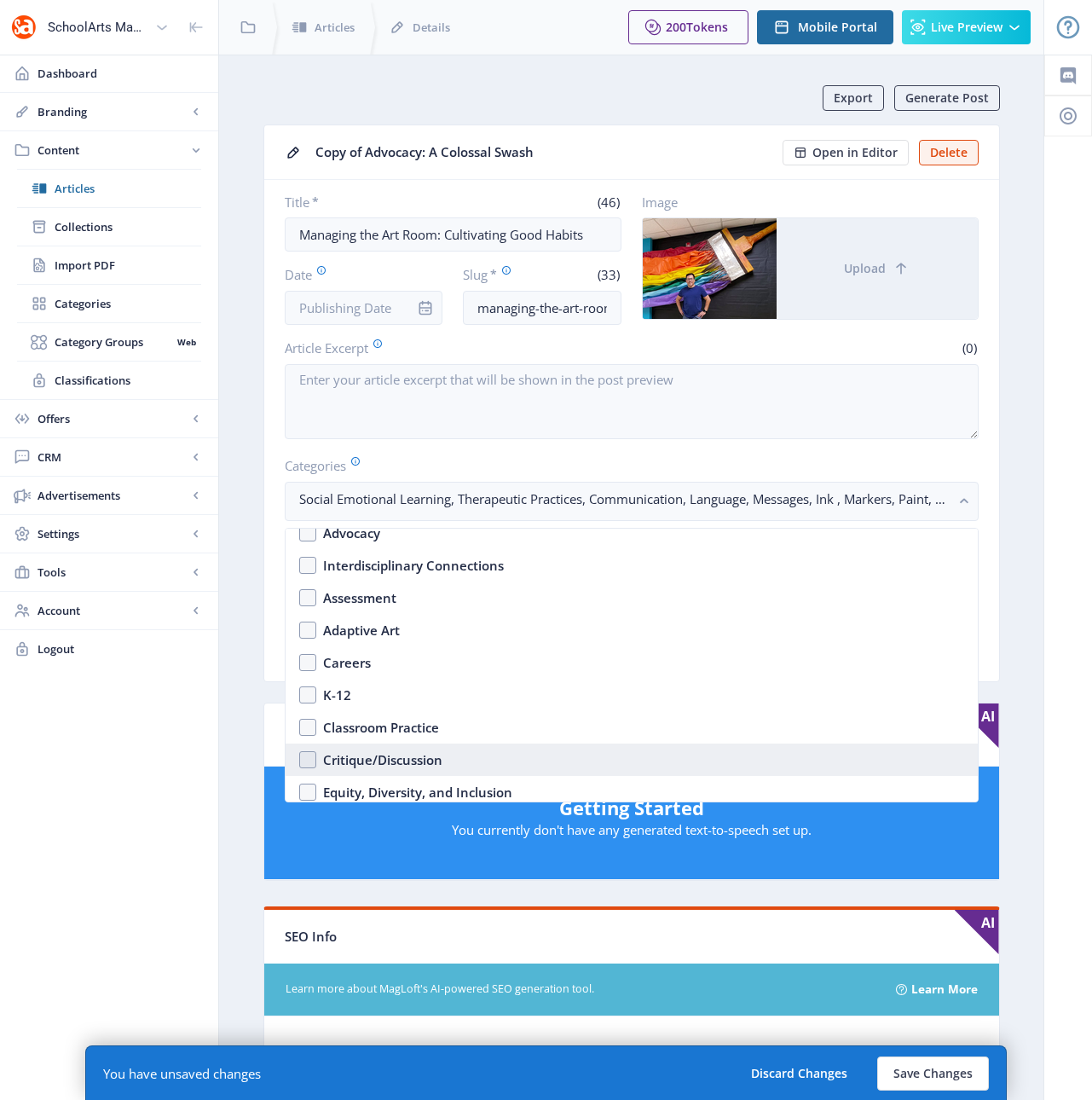
scroll to position [329, 0]
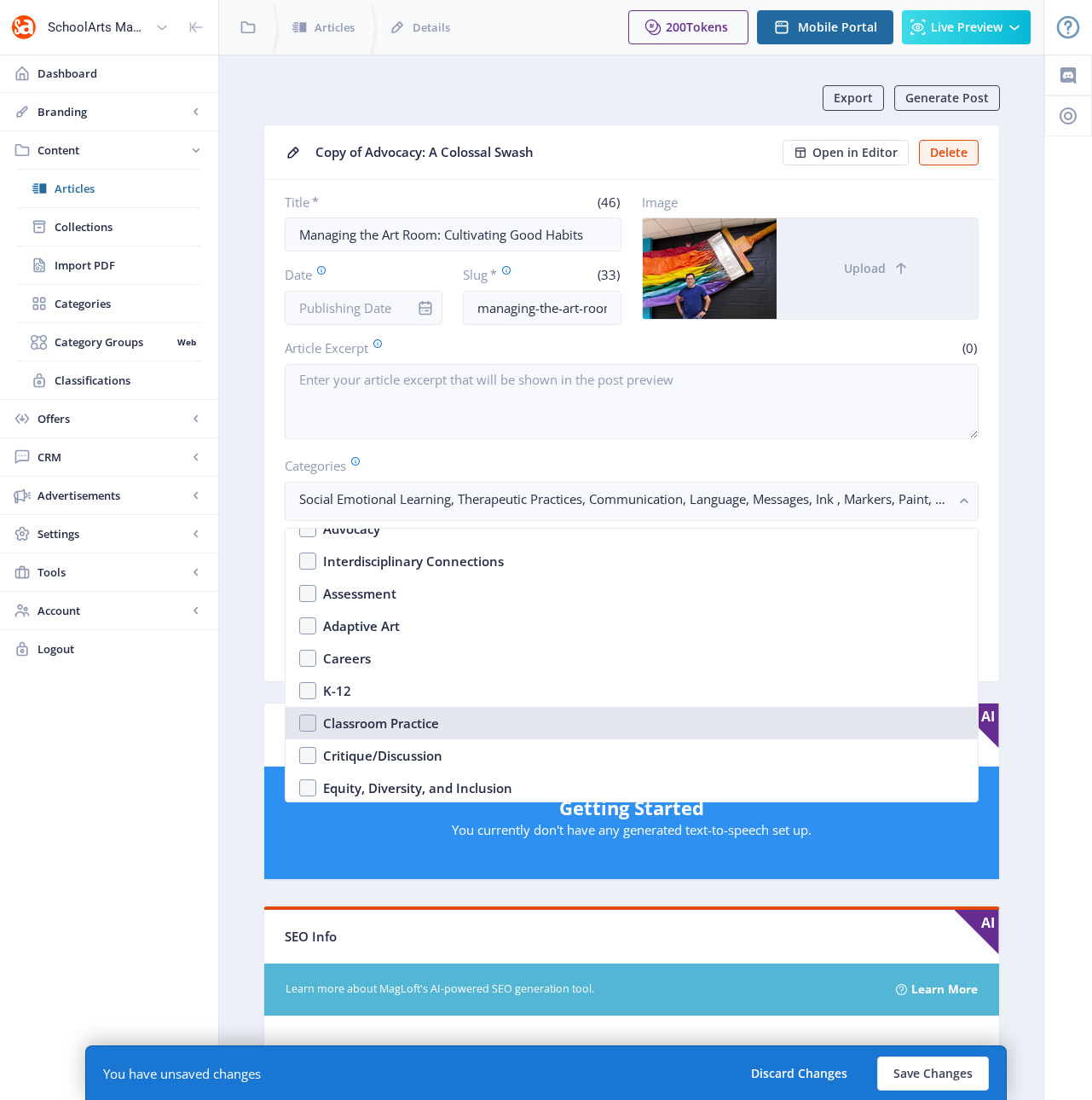
click at [348, 725] on div "Classroom Practice" at bounding box center [381, 723] width 116 height 20
checkbox input "true"
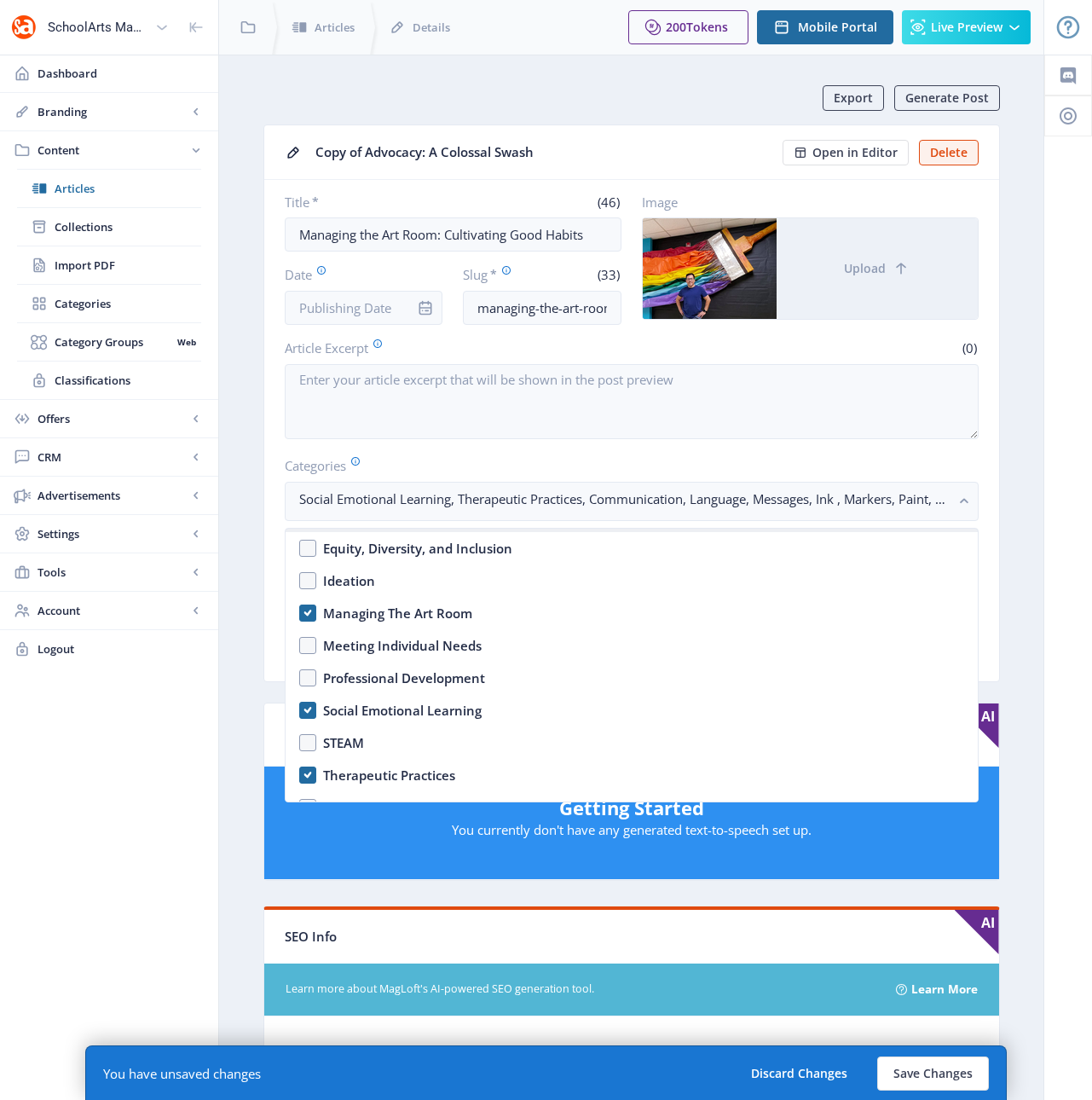
scroll to position [573, 0]
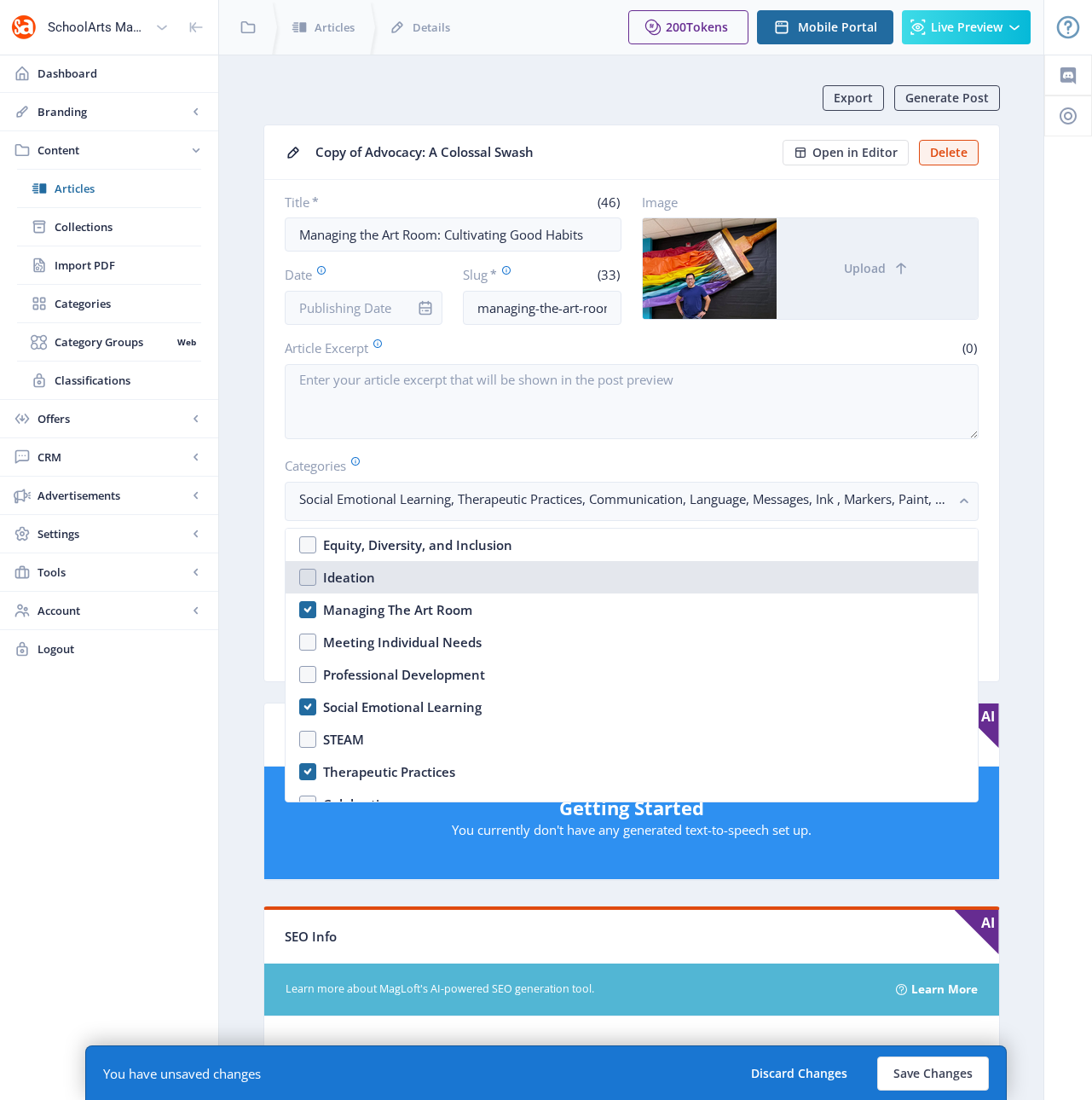
click at [343, 577] on div "Ideation" at bounding box center [349, 577] width 52 height 20
checkbox input "true"
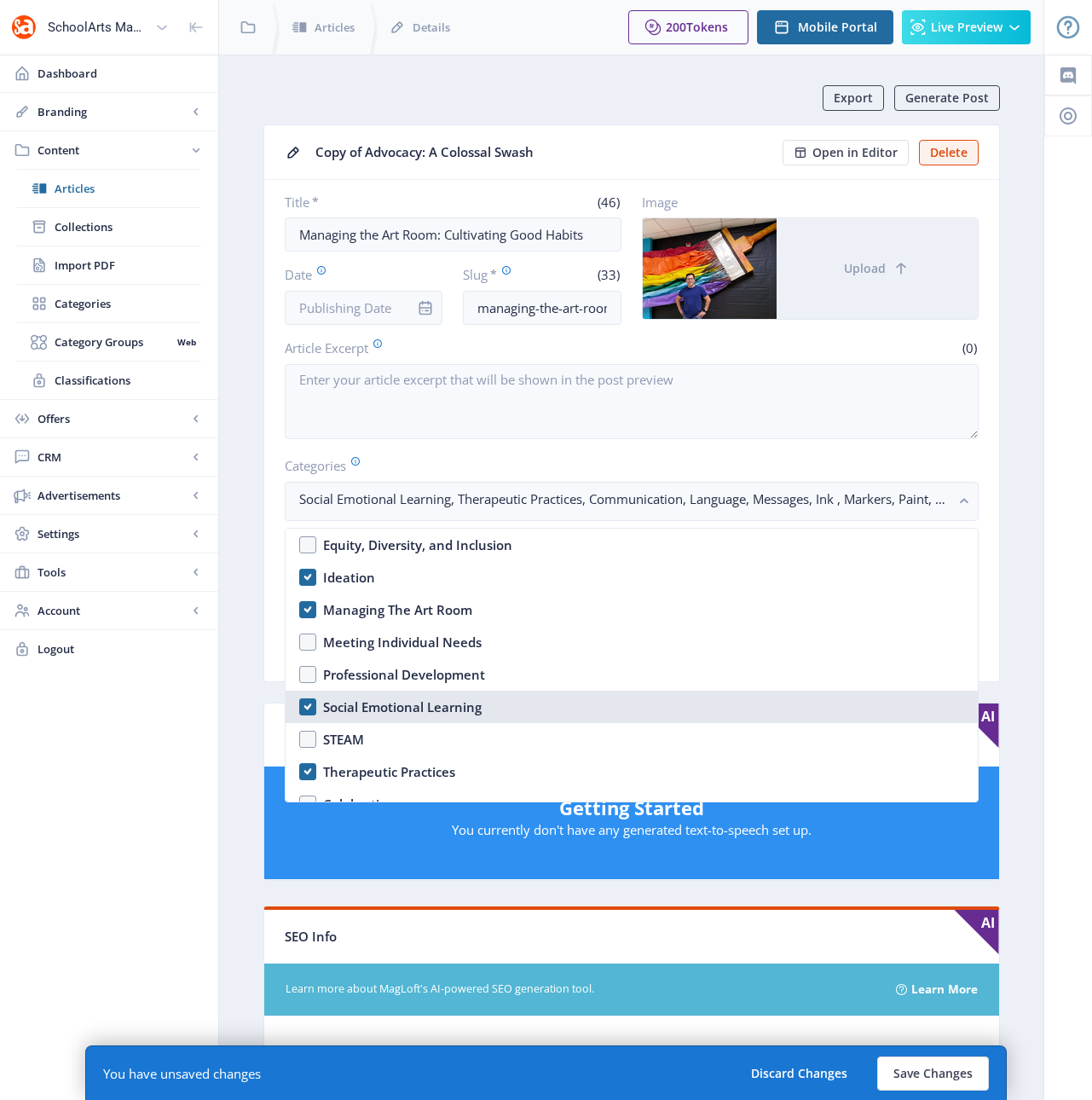
click at [347, 704] on div "Social Emotional Learning" at bounding box center [402, 706] width 159 height 20
checkbox input "false"
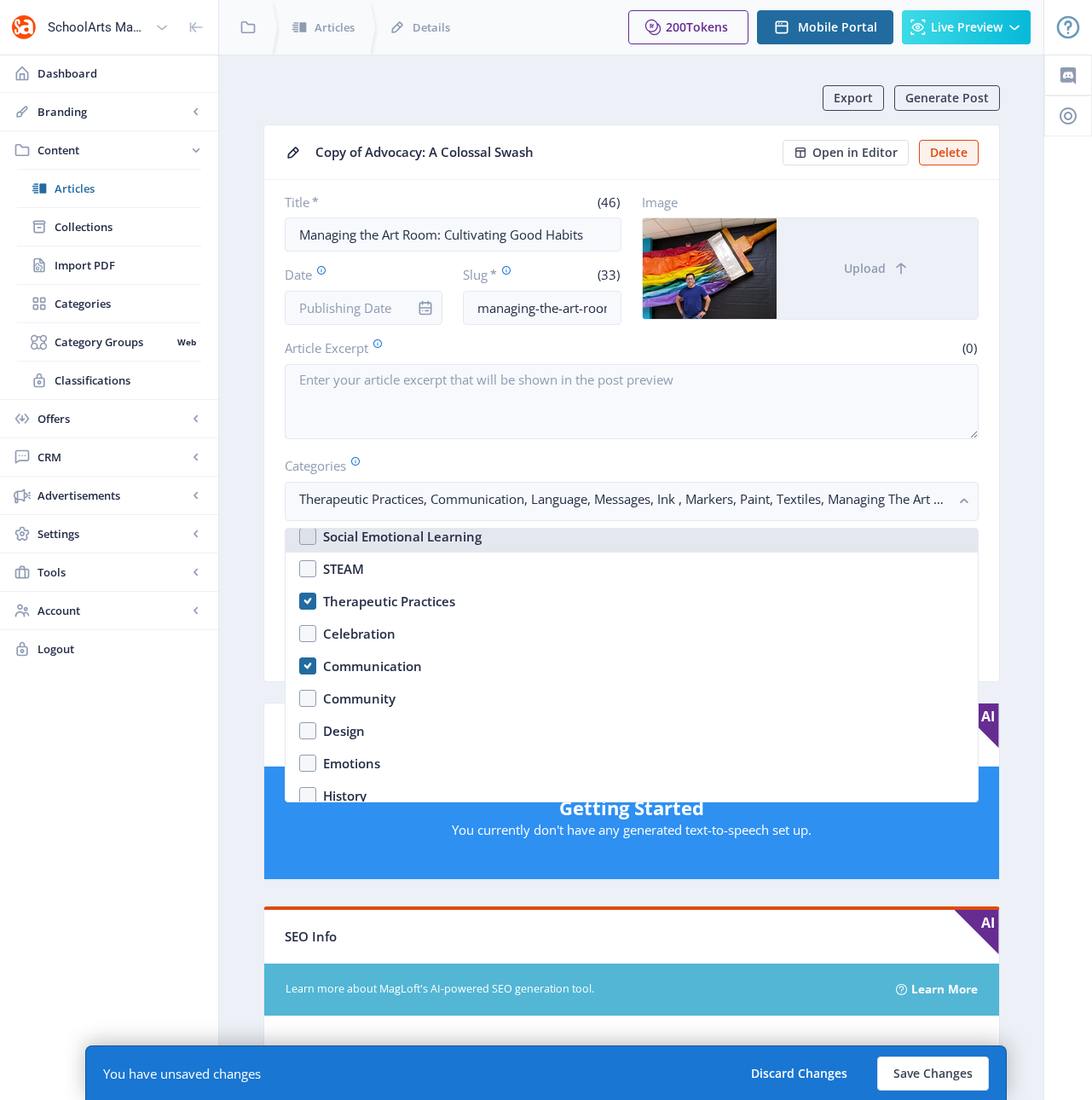
scroll to position [763, 0]
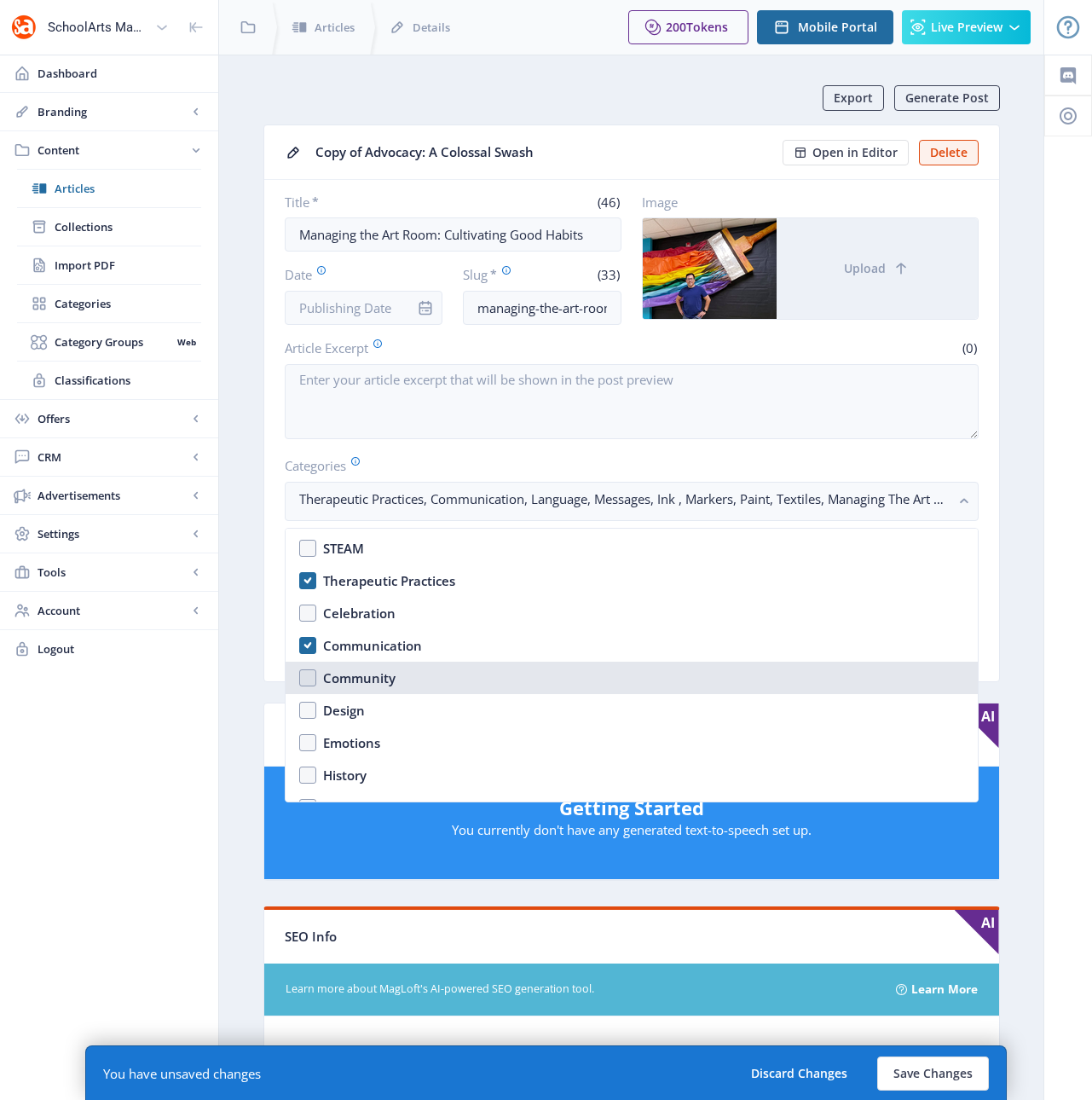
click at [350, 675] on div "Community" at bounding box center [360, 678] width 73 height 20
checkbox input "true"
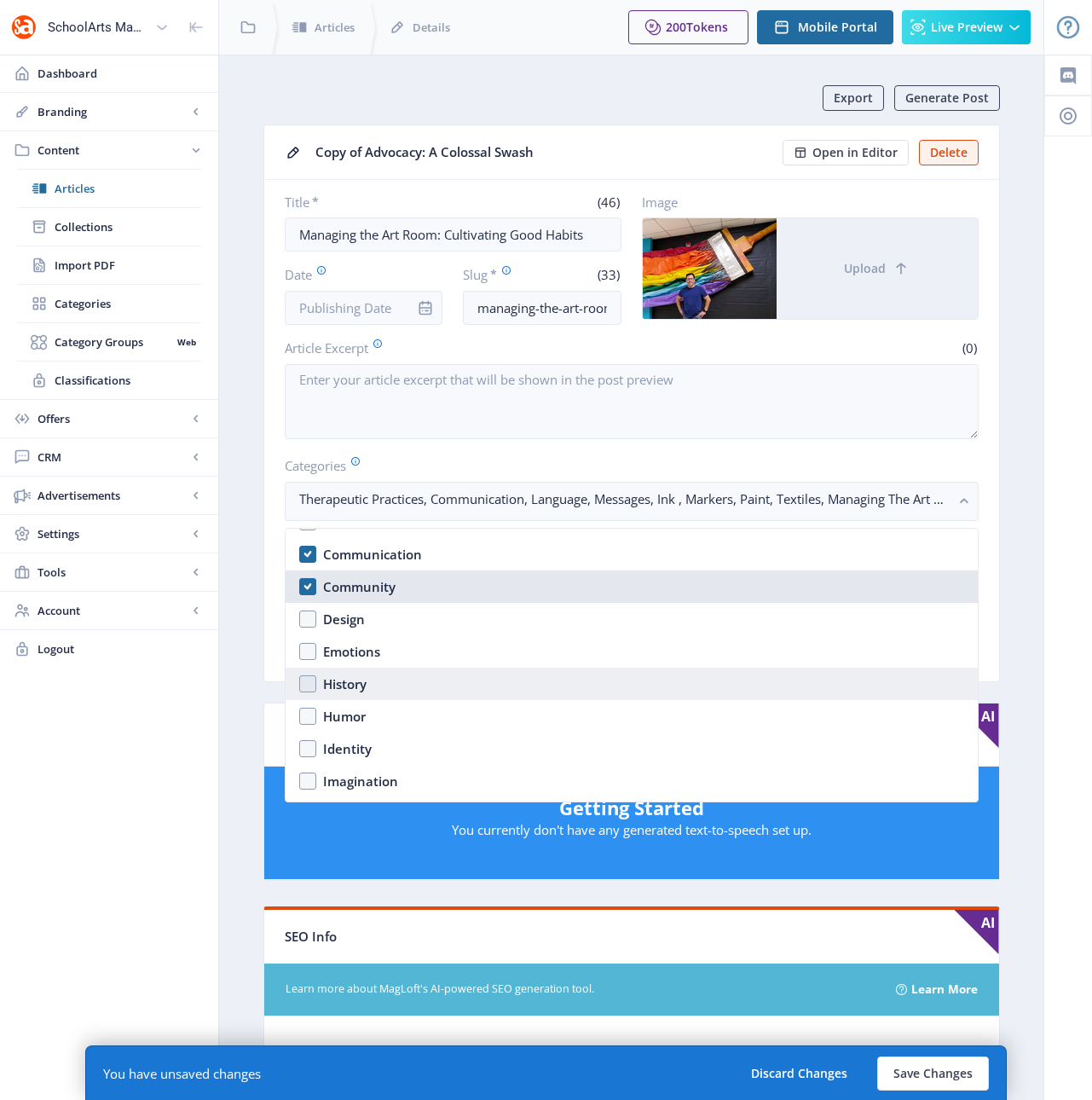
scroll to position [856, 0]
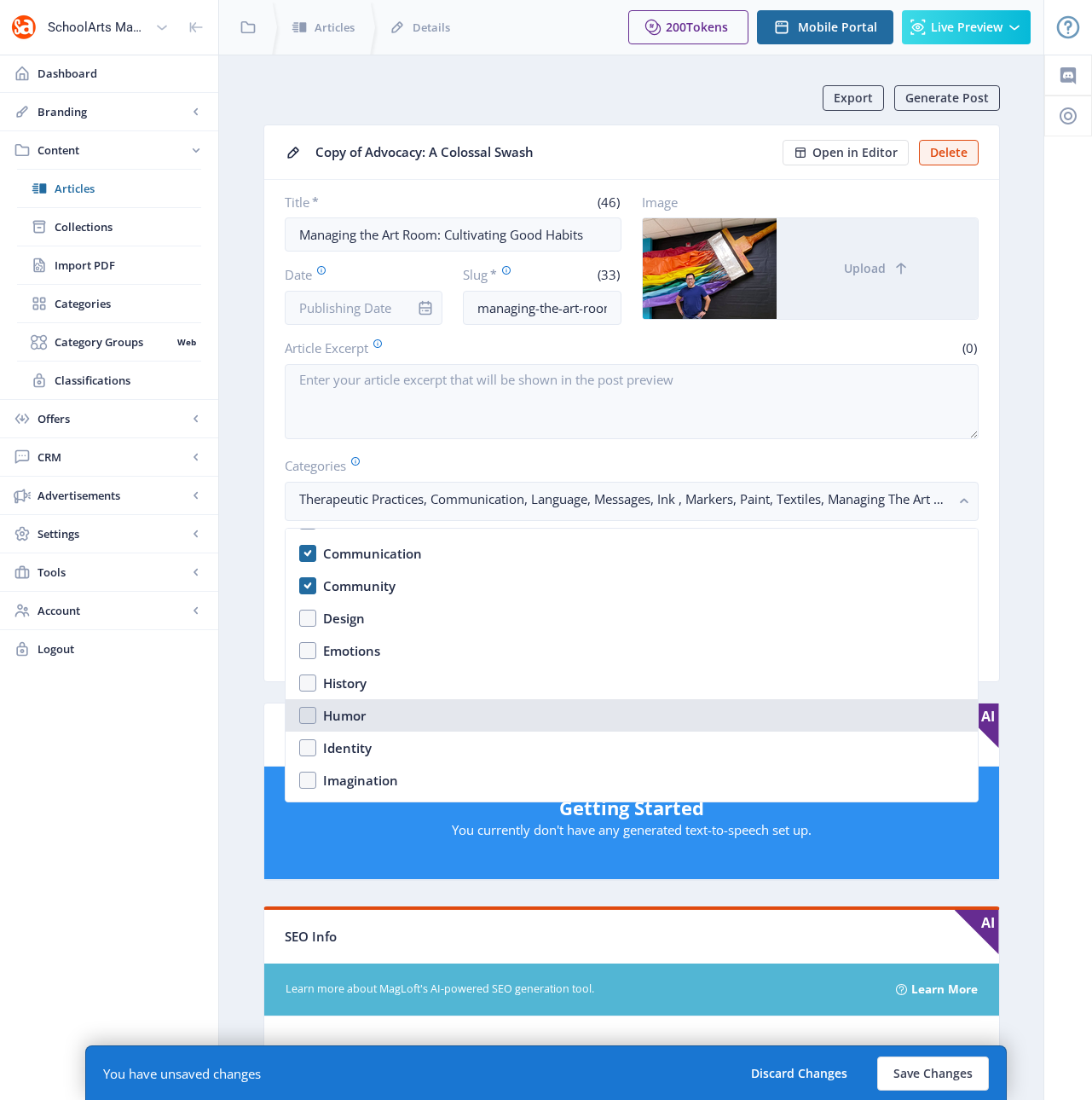
click at [343, 713] on div "Humor" at bounding box center [345, 715] width 43 height 20
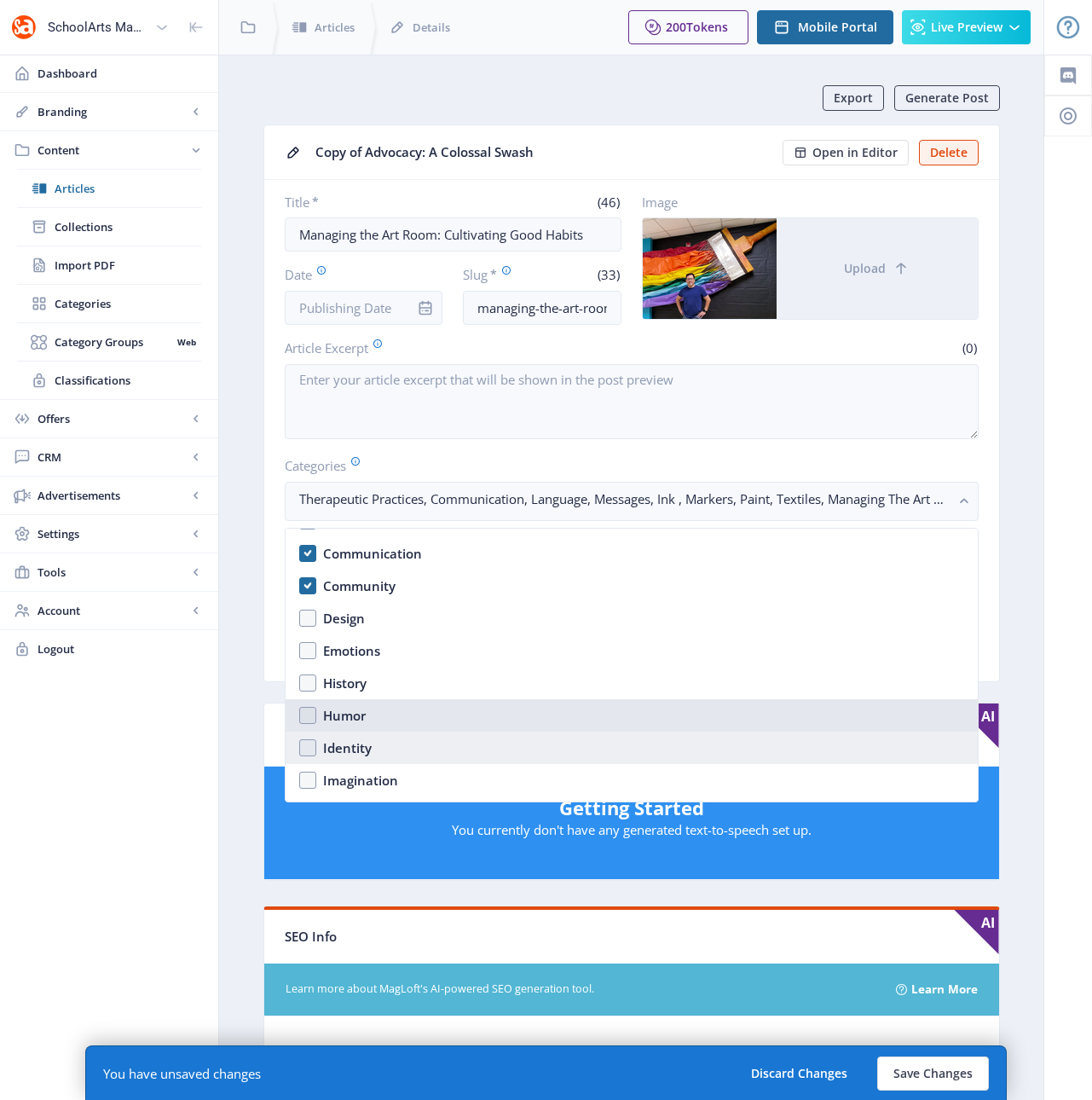
checkbox input "true"
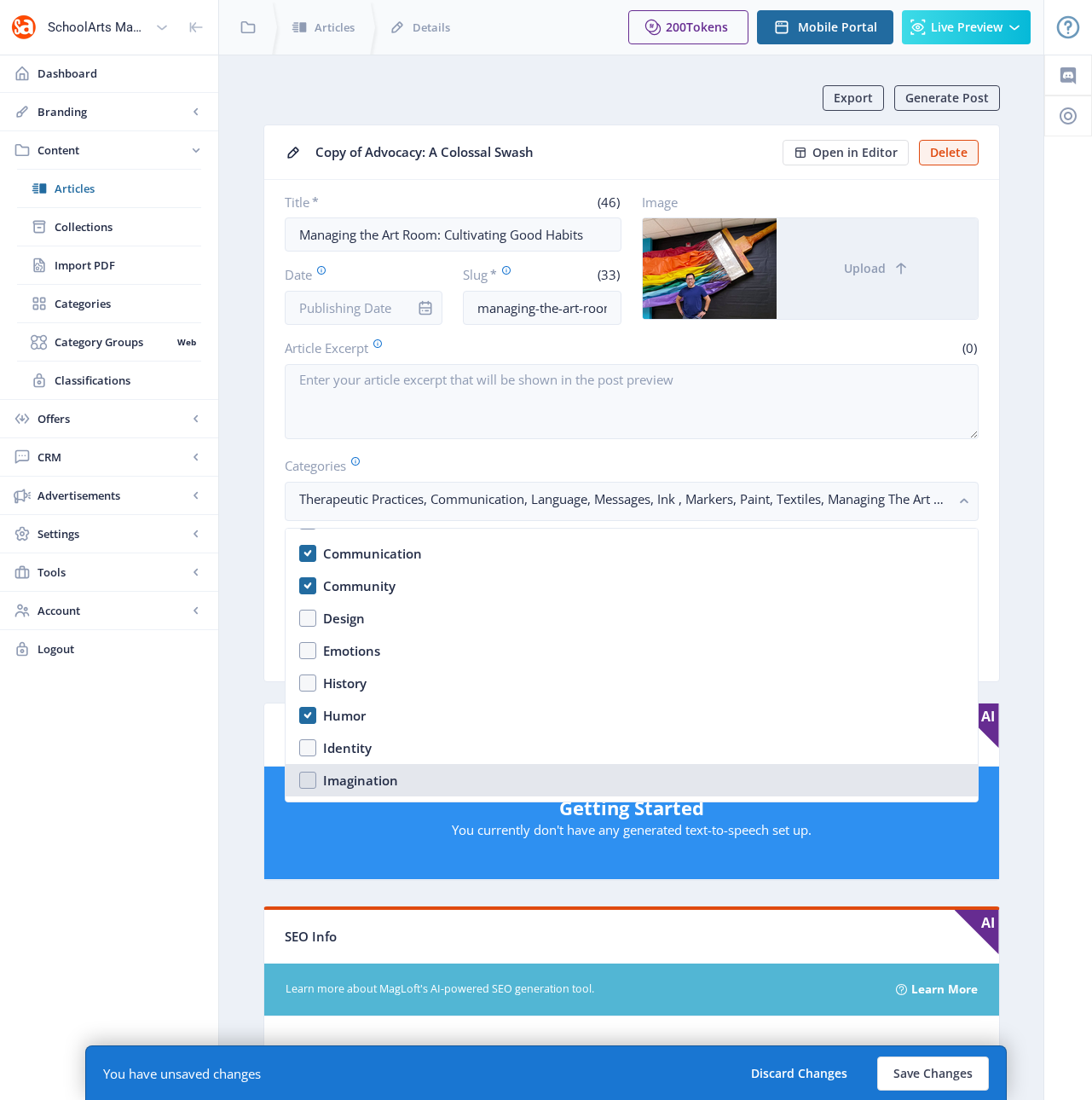
click at [345, 772] on div "Imagination" at bounding box center [360, 779] width 75 height 20
checkbox input "true"
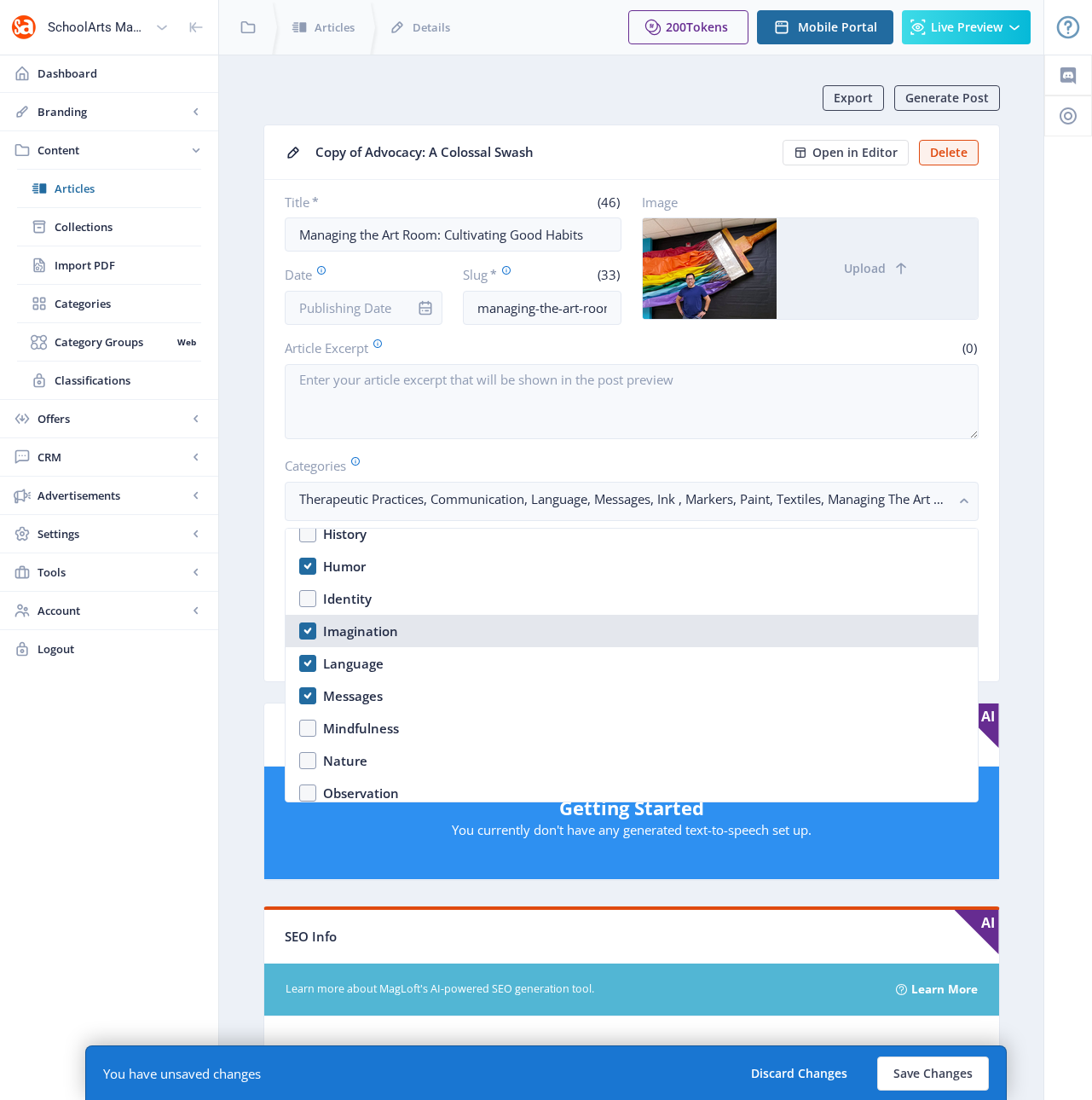
scroll to position [1029, 0]
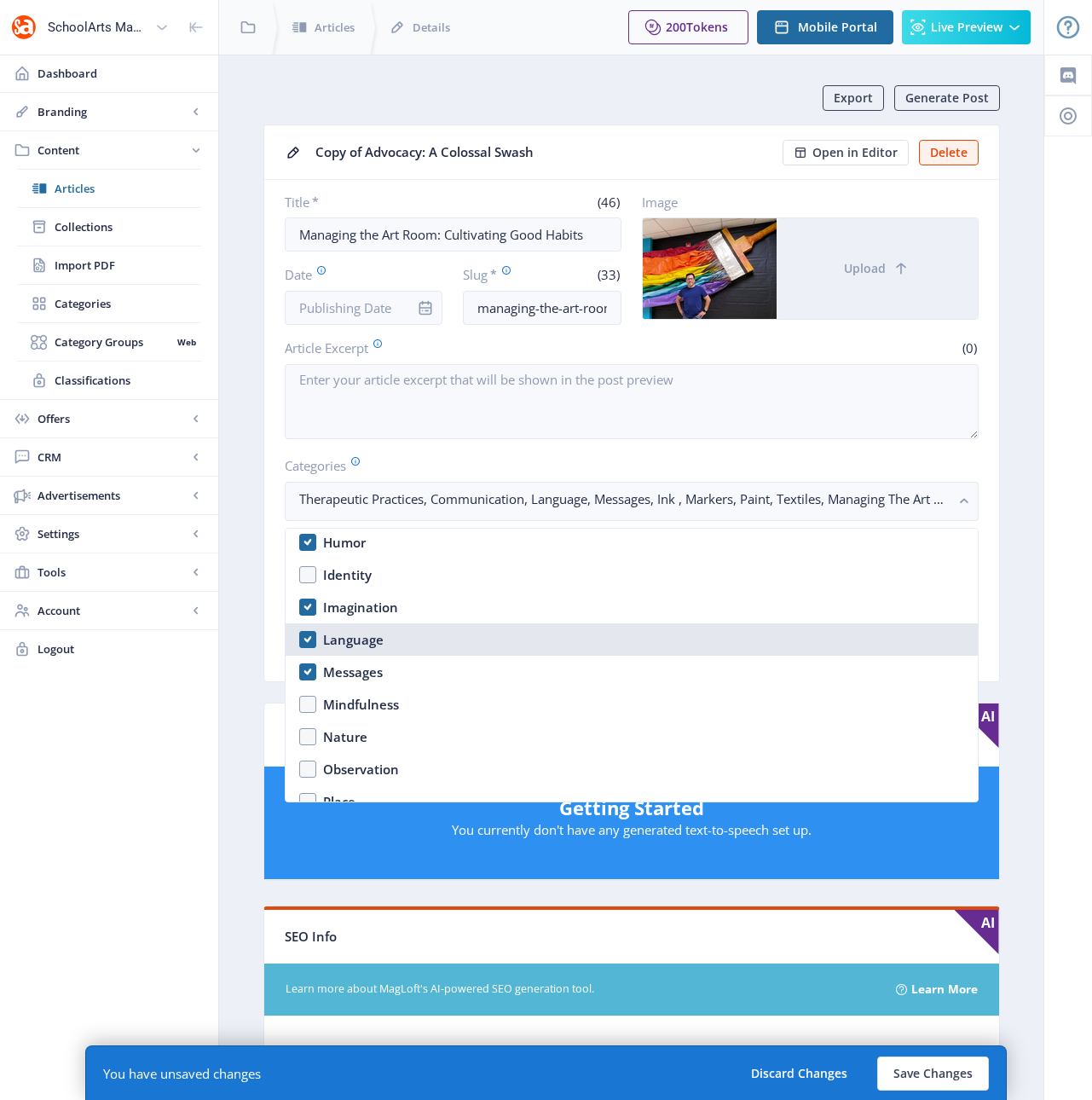
drag, startPoint x: 344, startPoint y: 639, endPoint x: 347, endPoint y: 655, distance: 16.3
click at [344, 639] on div "Language" at bounding box center [353, 639] width 60 height 20
checkbox input "false"
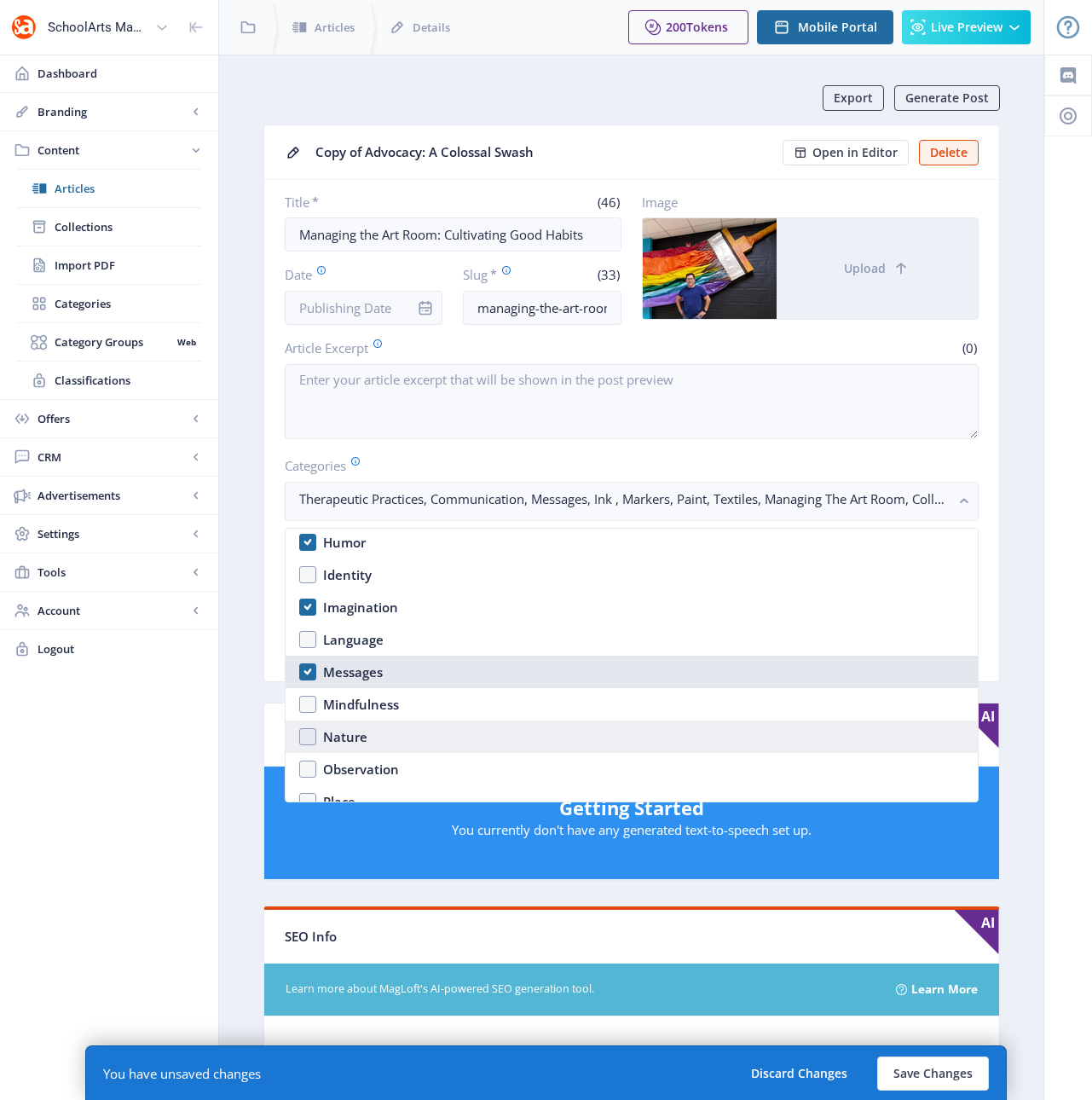
drag, startPoint x: 352, startPoint y: 669, endPoint x: 340, endPoint y: 731, distance: 63.2
click at [352, 669] on div "Messages" at bounding box center [352, 671] width 59 height 20
checkbox input "false"
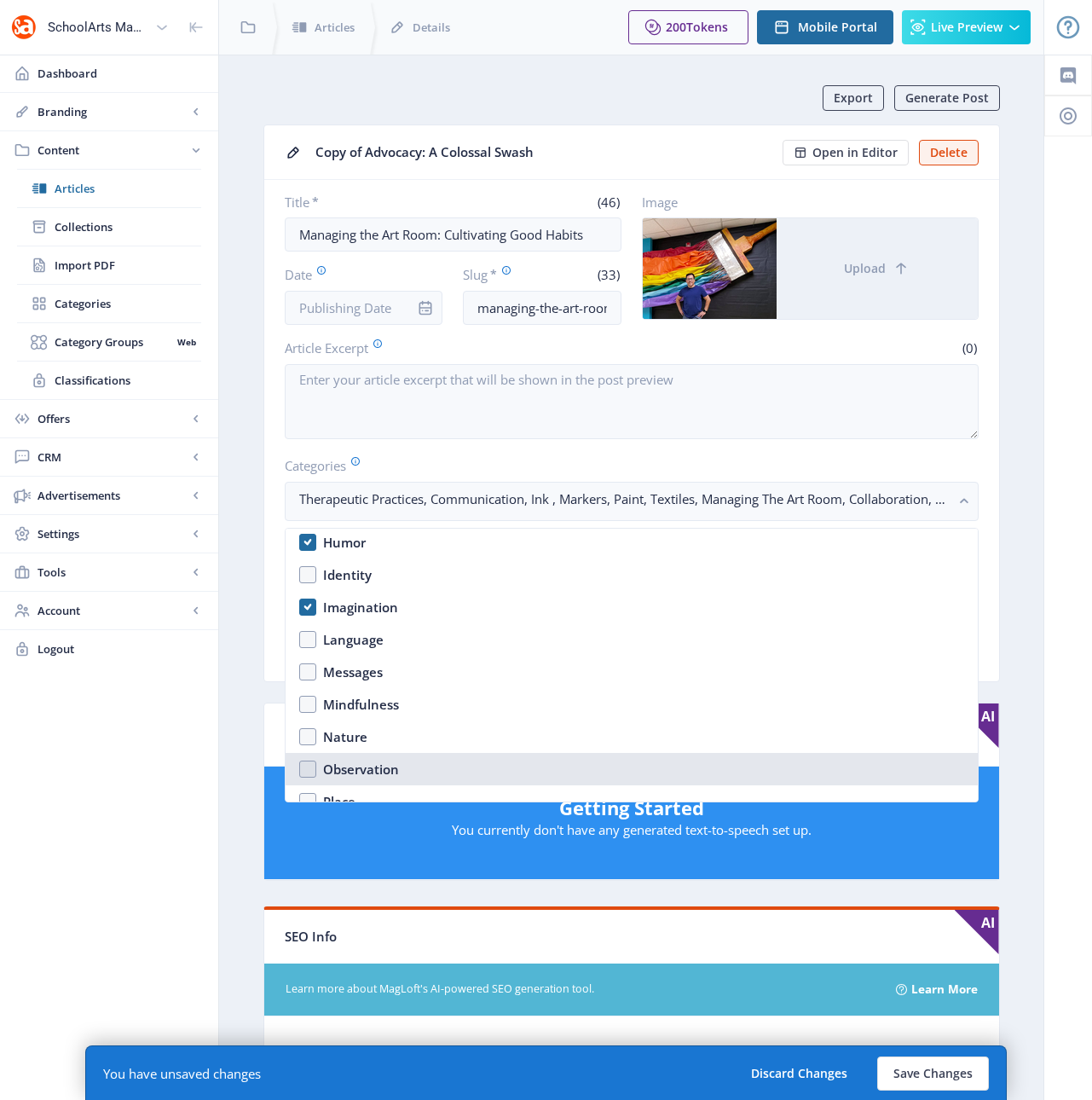
click at [344, 761] on div "Observation" at bounding box center [361, 769] width 76 height 20
checkbox input "true"
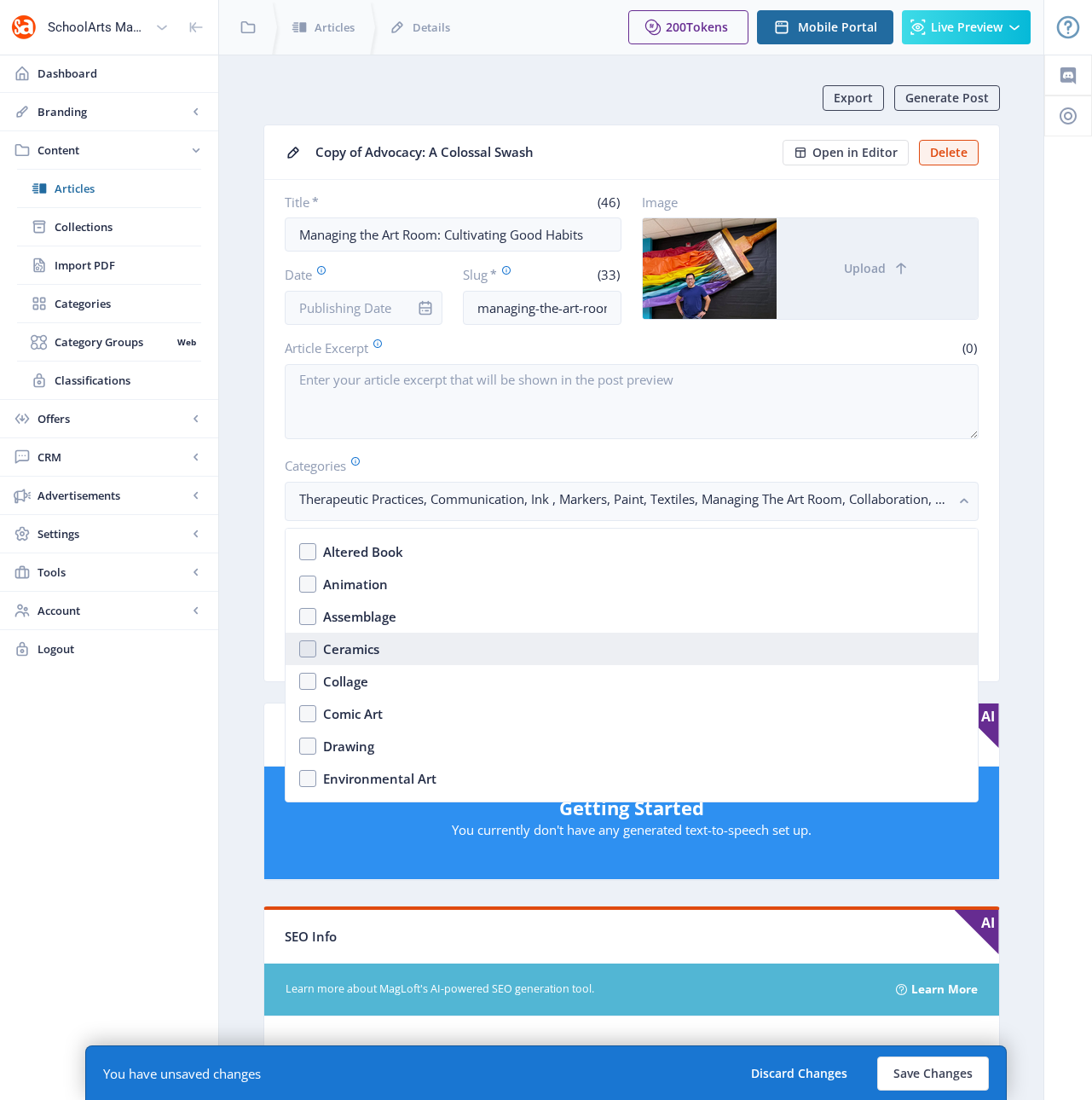
scroll to position [1523, 0]
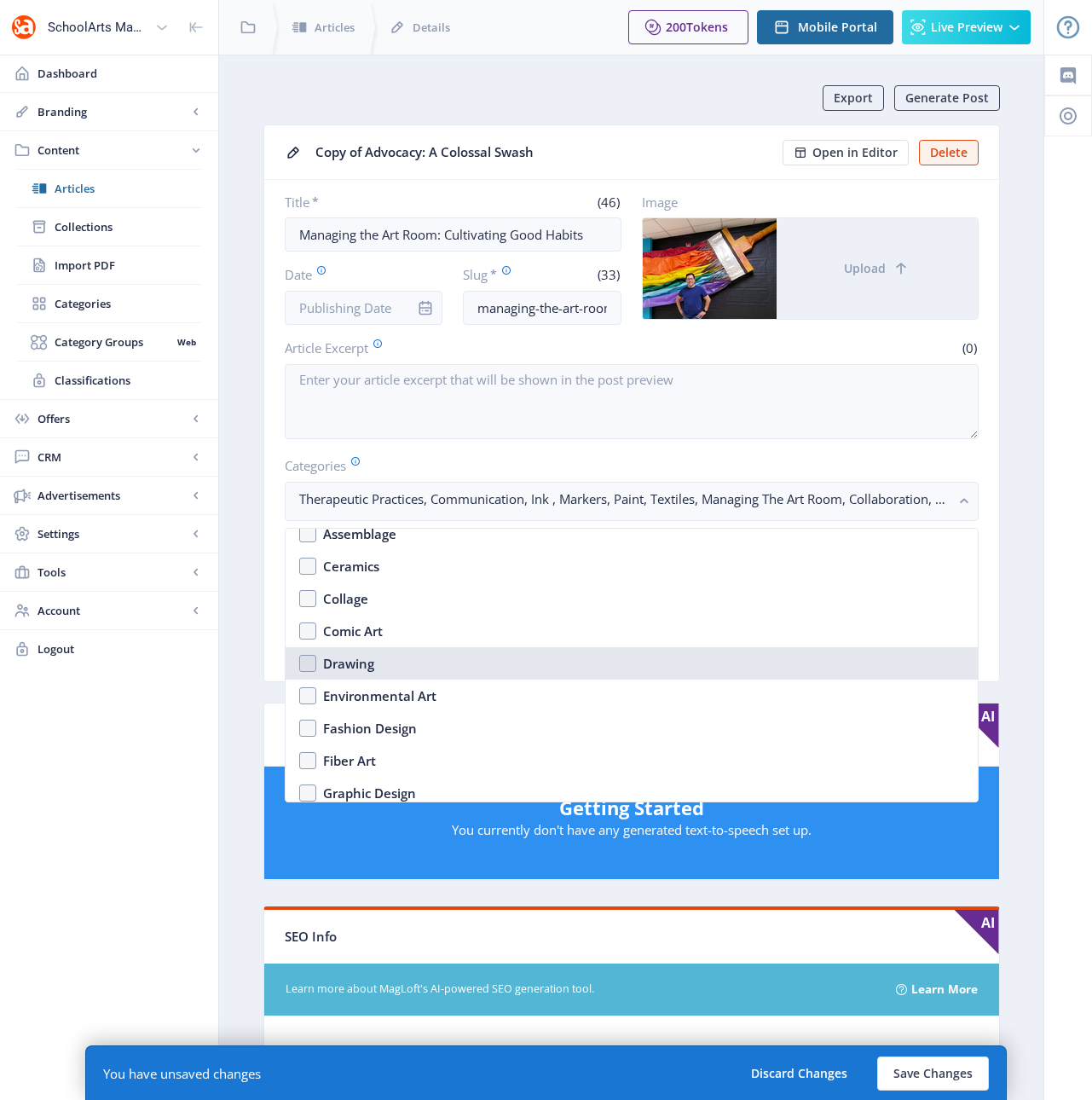
click at [329, 662] on div "Drawing" at bounding box center [349, 662] width 51 height 20
checkbox input "true"
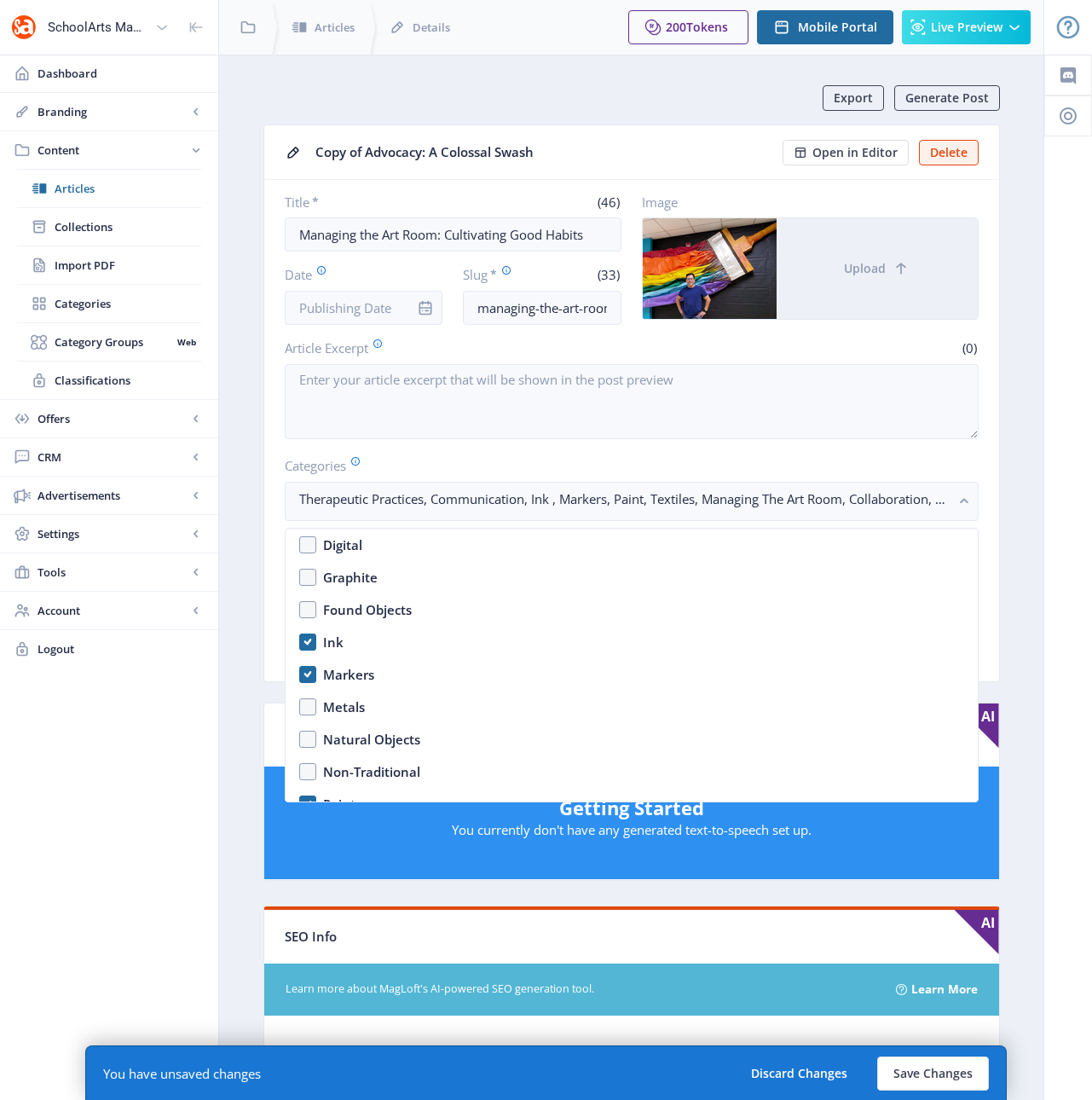
scroll to position [2363, 0]
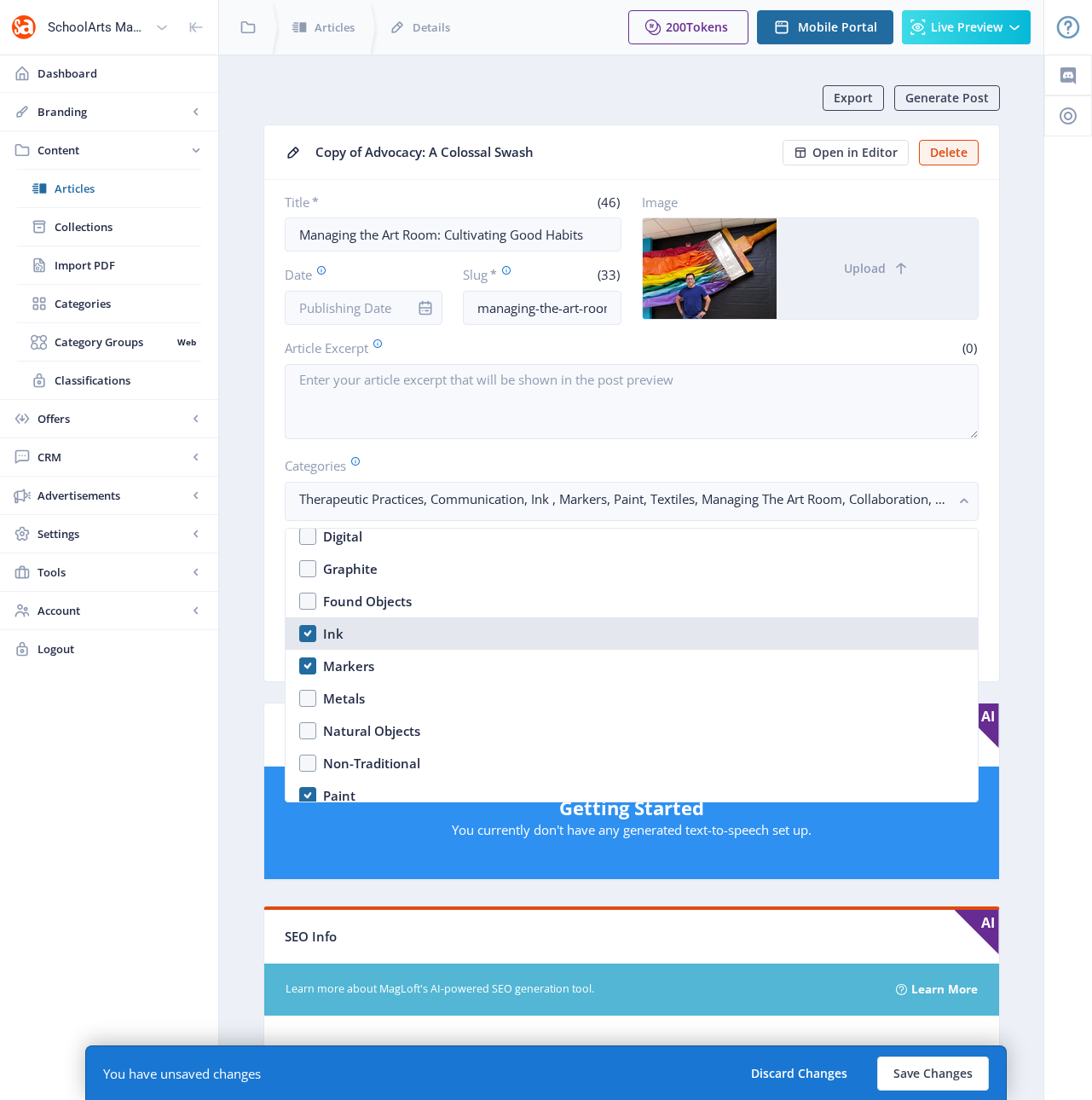
click at [316, 634] on nb-option "Ink" at bounding box center [631, 633] width 693 height 33
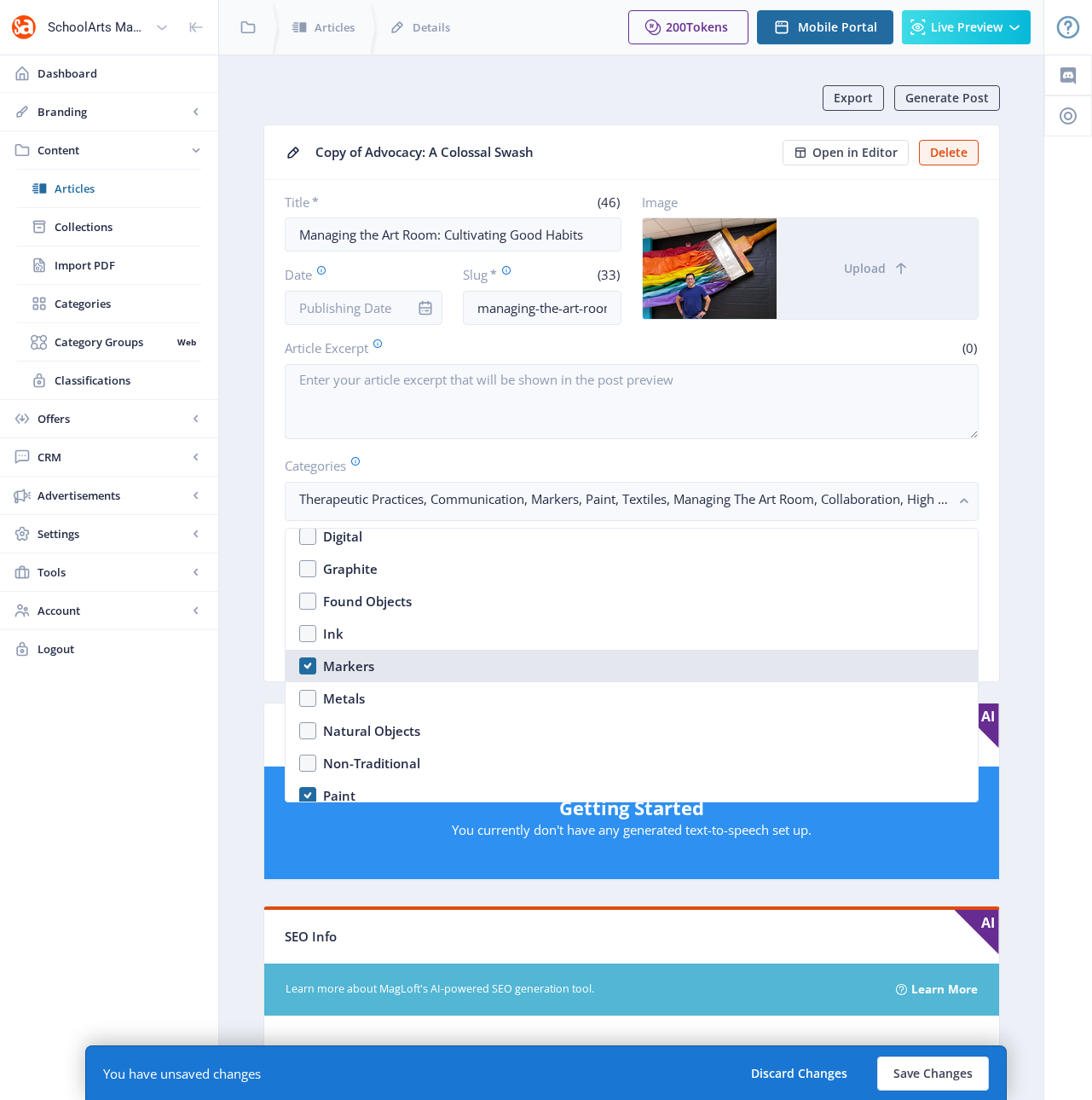
click at [345, 665] on div "Markers" at bounding box center [349, 665] width 51 height 20
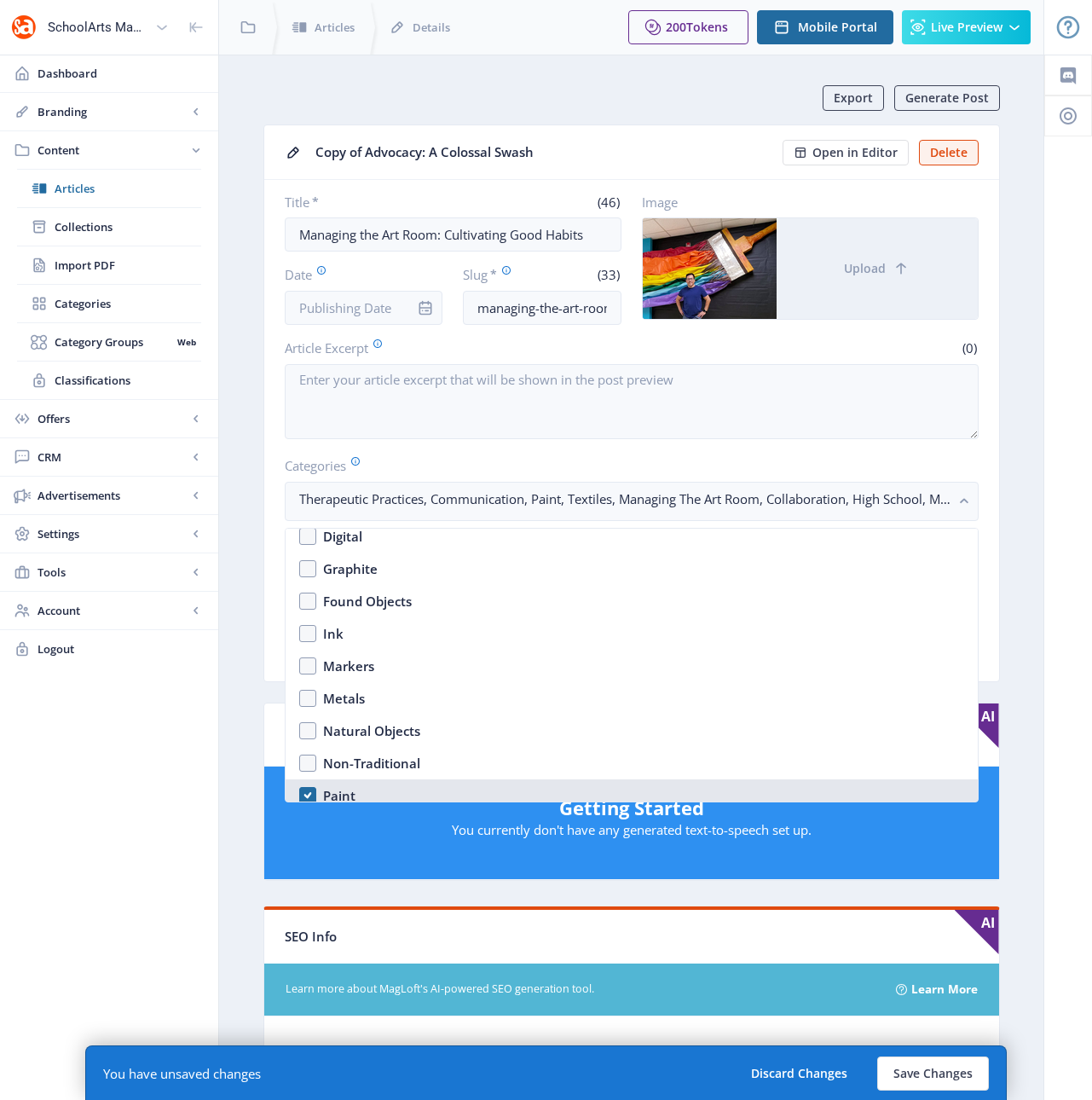
click at [330, 789] on div "Paint" at bounding box center [339, 794] width 33 height 20
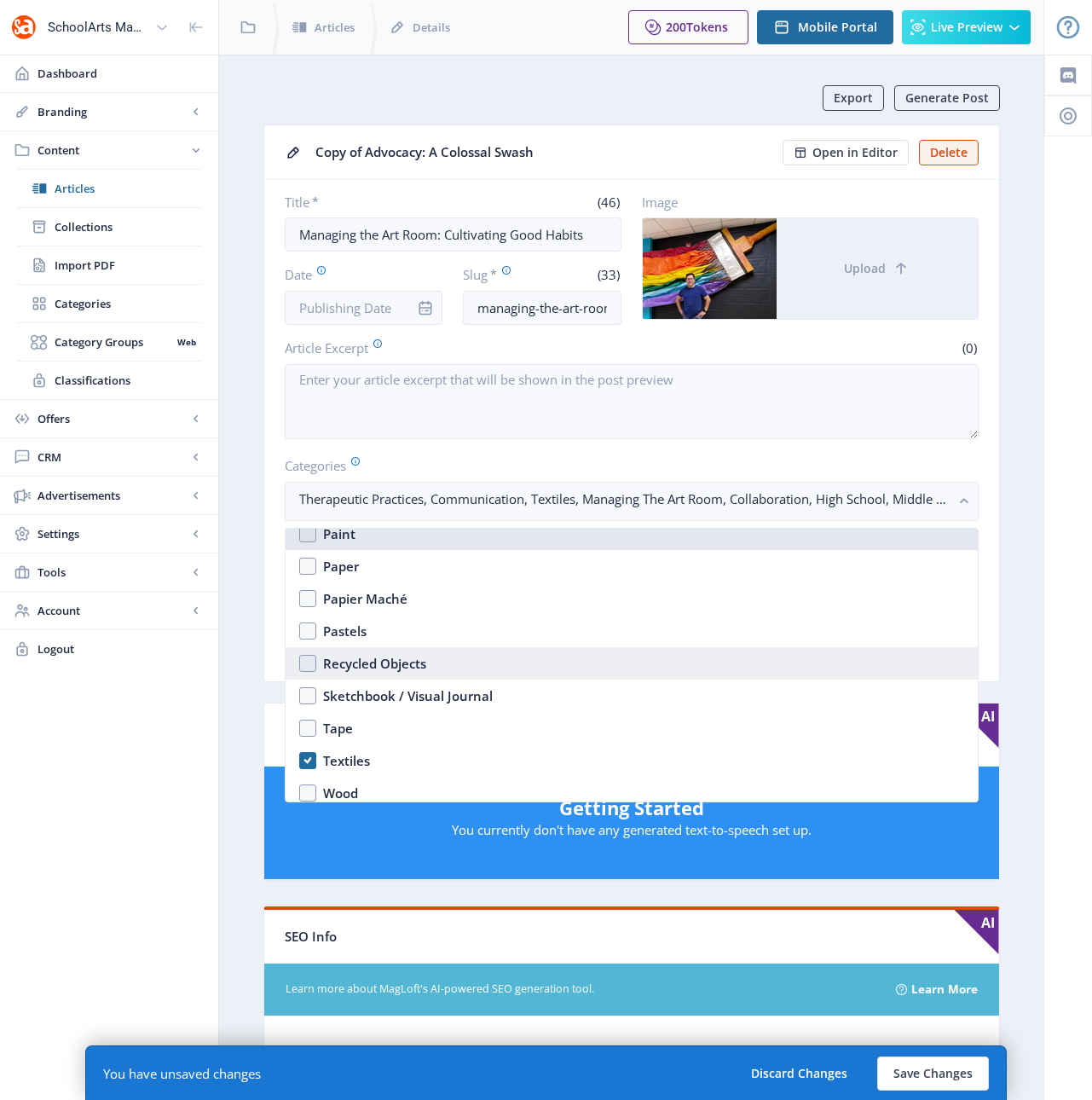
scroll to position [2653, 0]
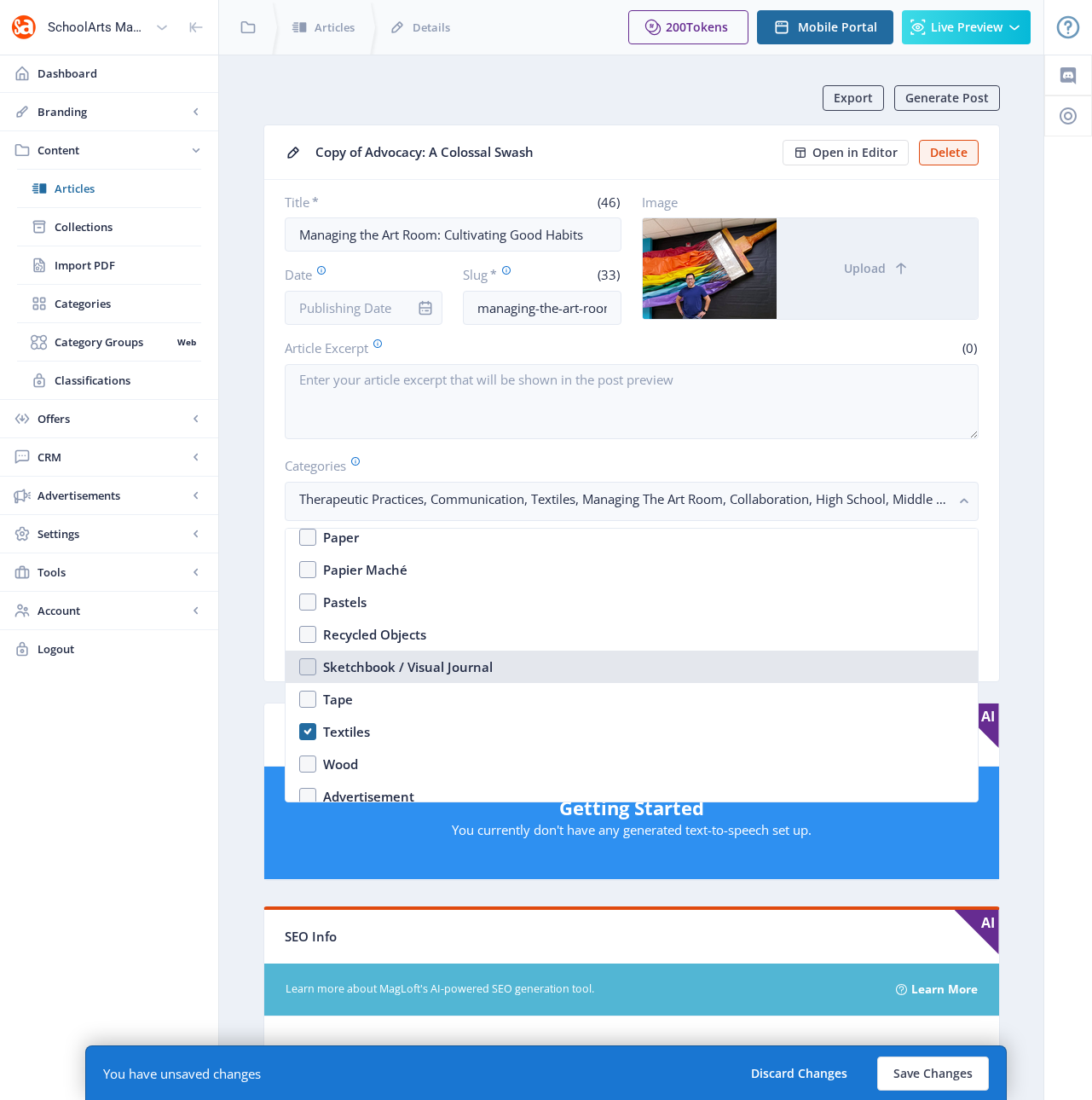
click at [358, 668] on div "Sketchbook / Visual Journal" at bounding box center [408, 666] width 170 height 20
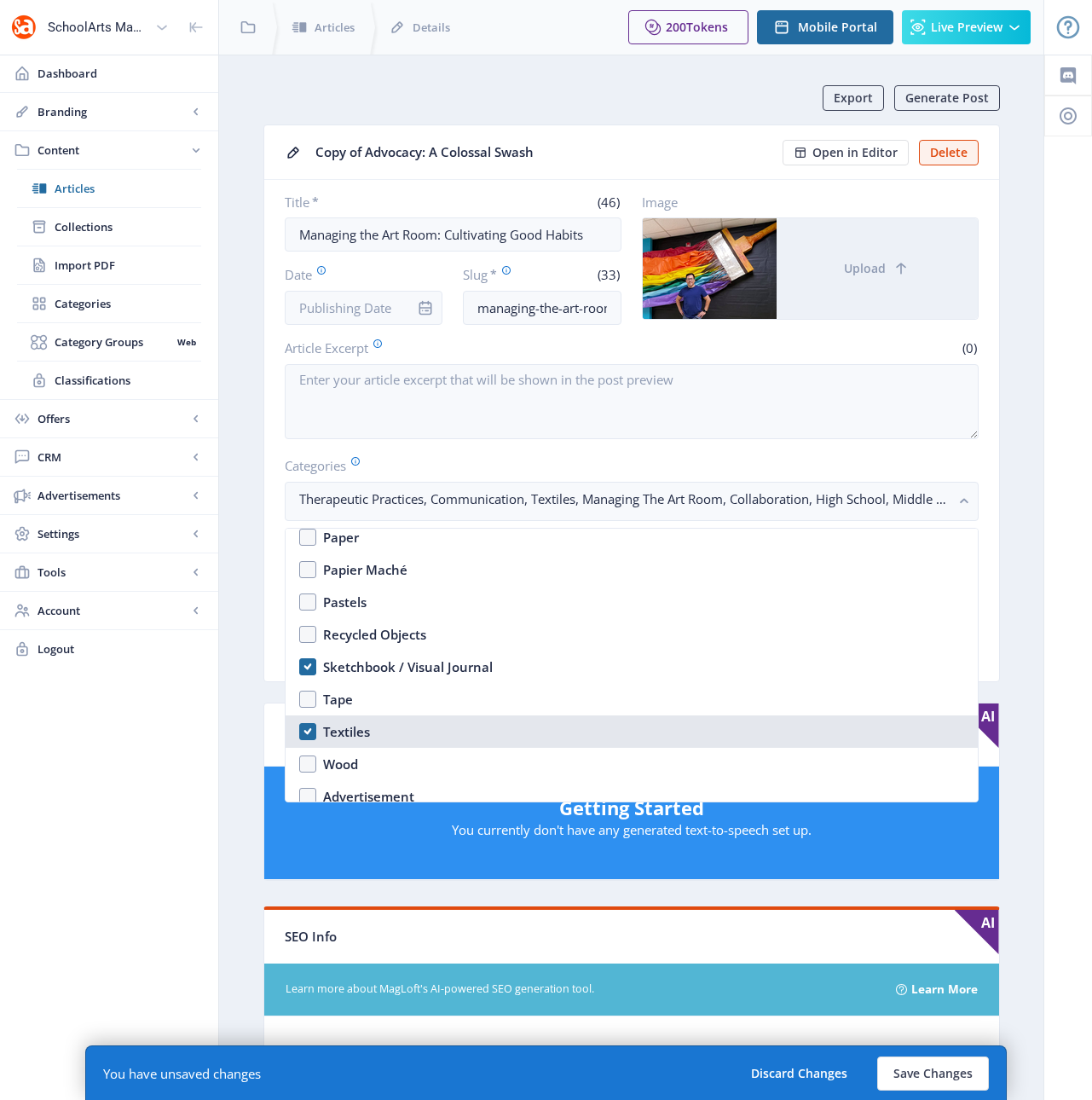
click at [341, 723] on div "Textiles" at bounding box center [346, 731] width 47 height 20
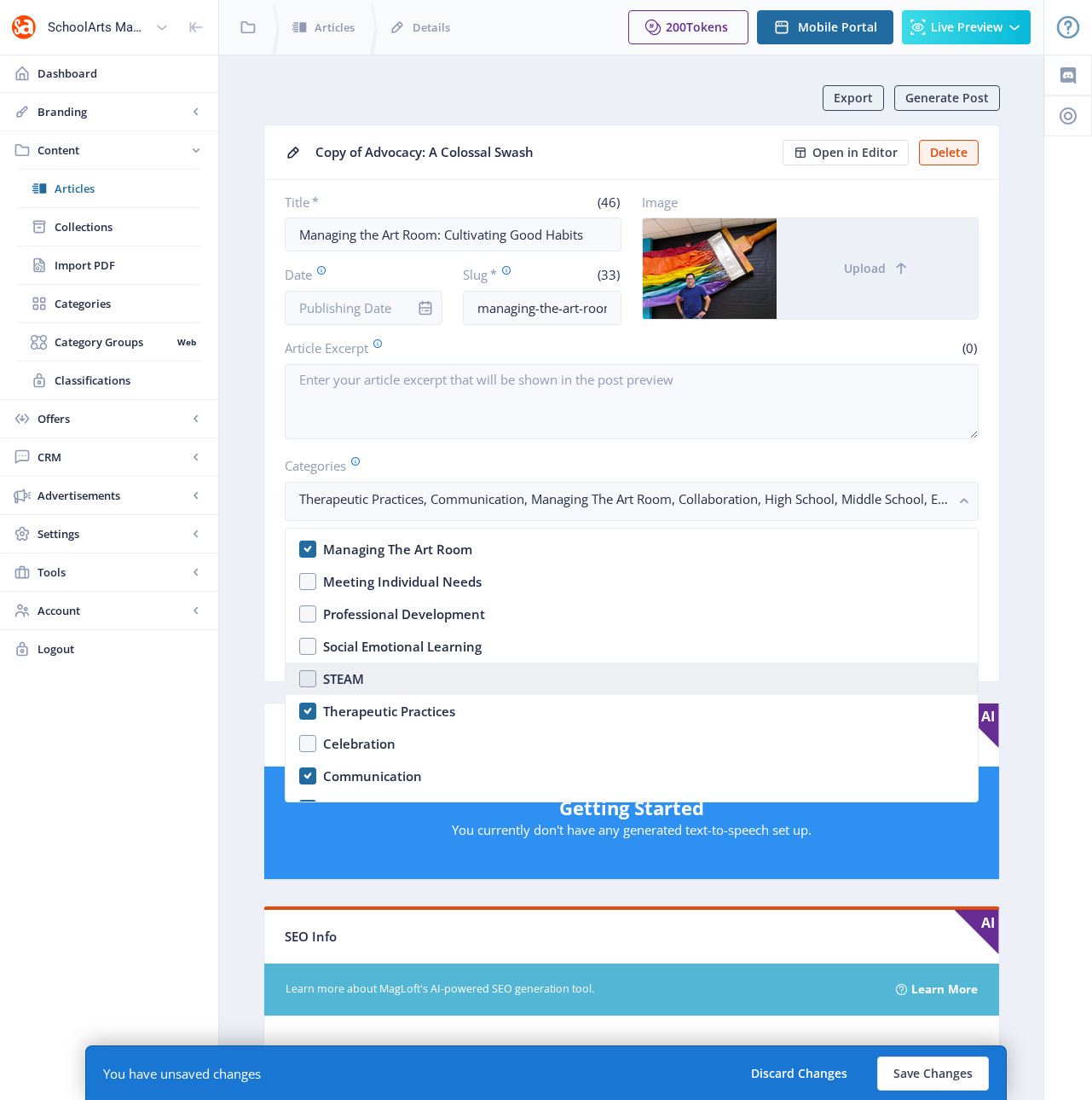
scroll to position [647, 0]
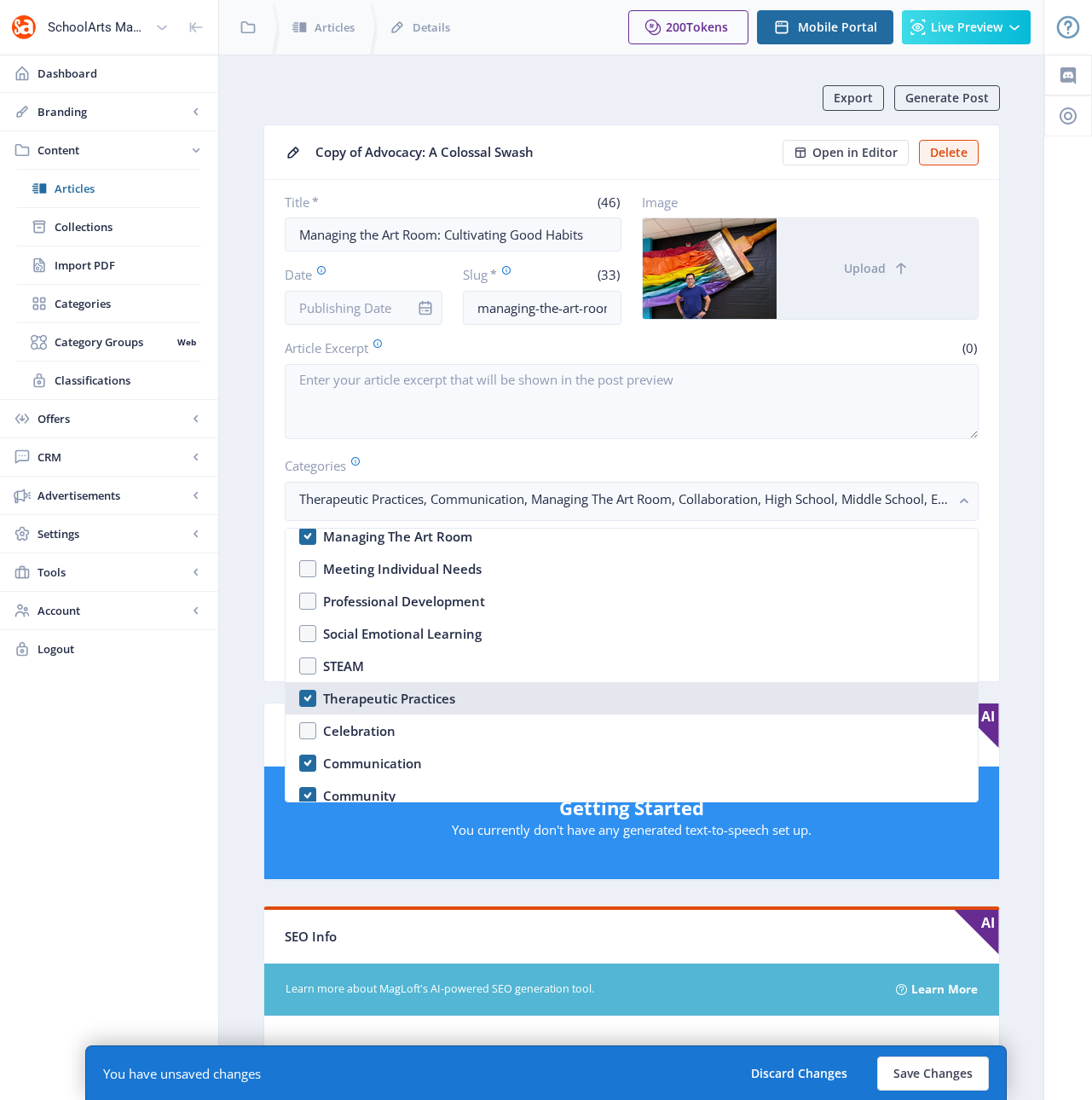
click at [346, 695] on div "Therapeutic Practices" at bounding box center [389, 698] width 132 height 20
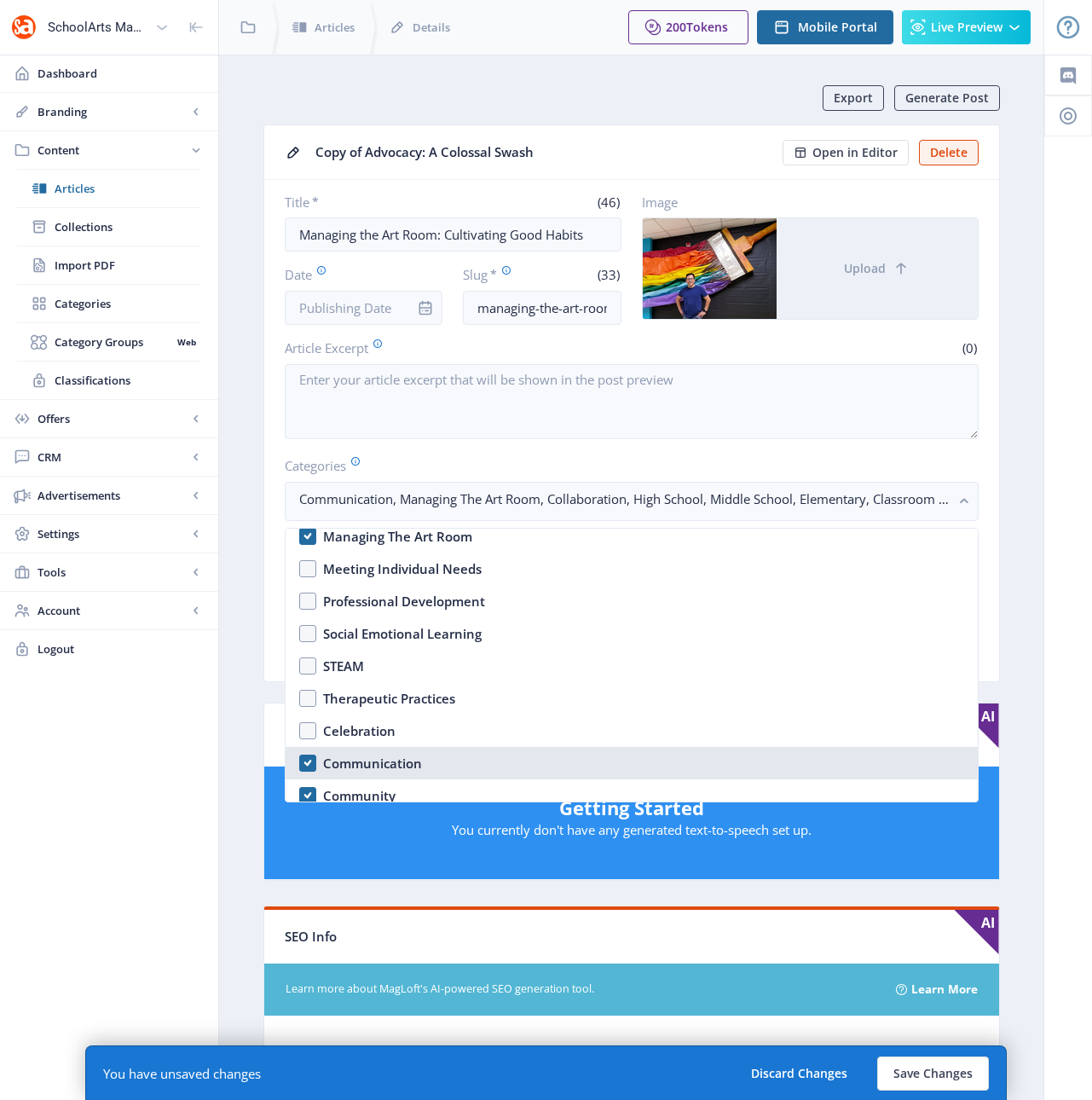
click at [361, 763] on div "Communication" at bounding box center [373, 763] width 99 height 20
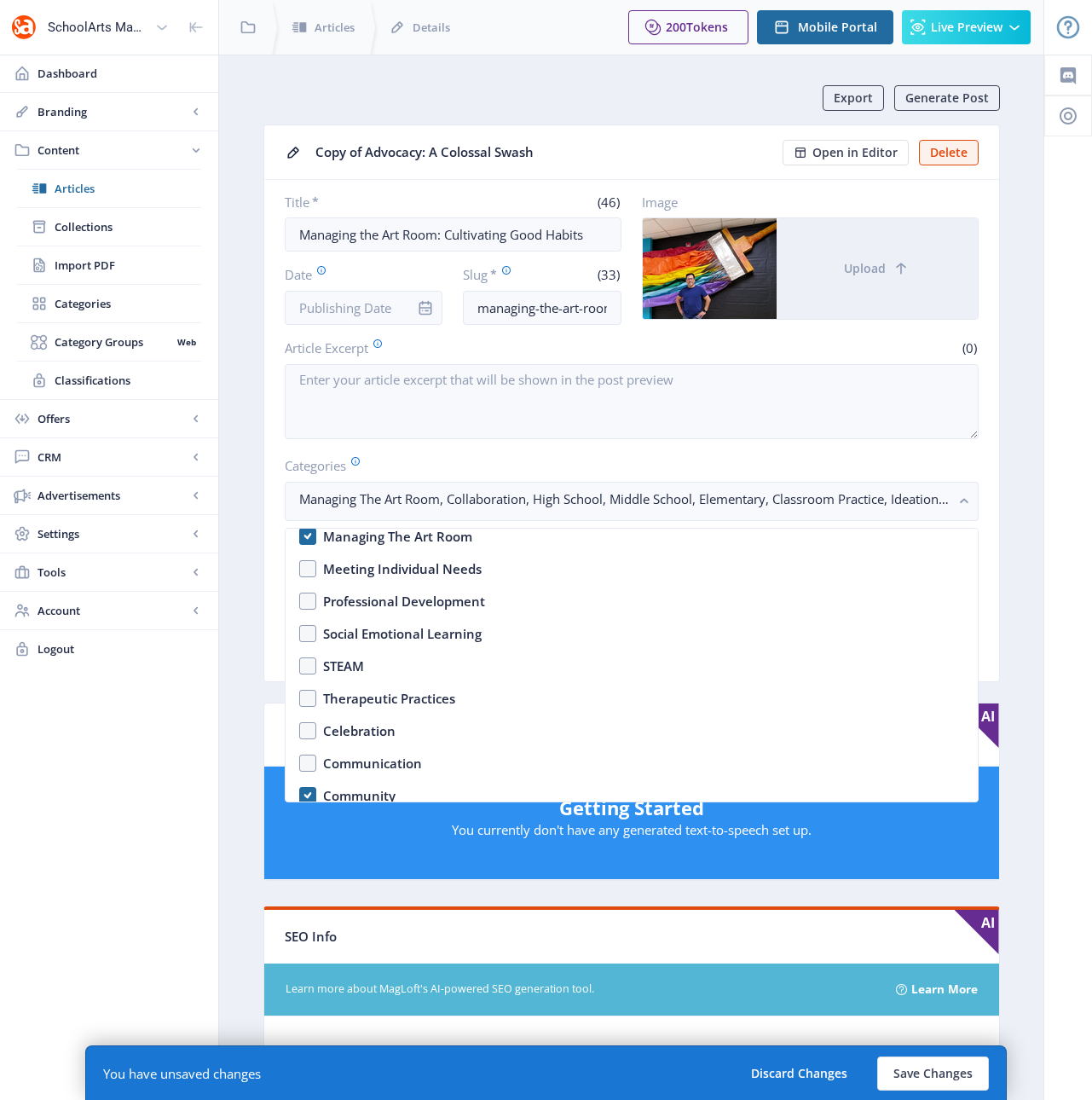
click at [1001, 493] on app-content-article "Export Generate Post Copy of Advocacy: A Colossal Swash Open in Editor Delete T…" at bounding box center [631, 896] width 764 height 1623
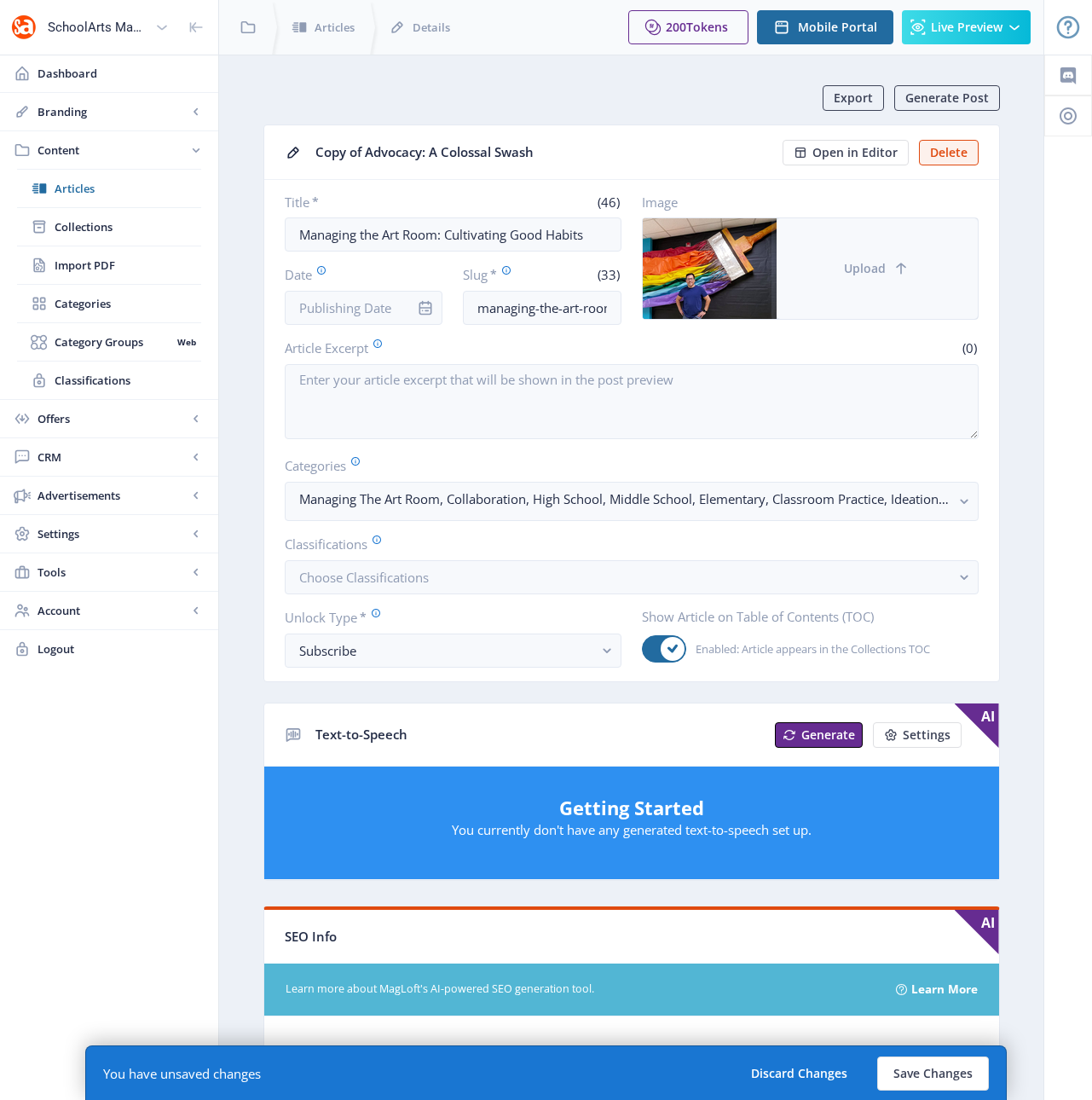
click at [921, 254] on button "Upload" at bounding box center [877, 268] width 201 height 101
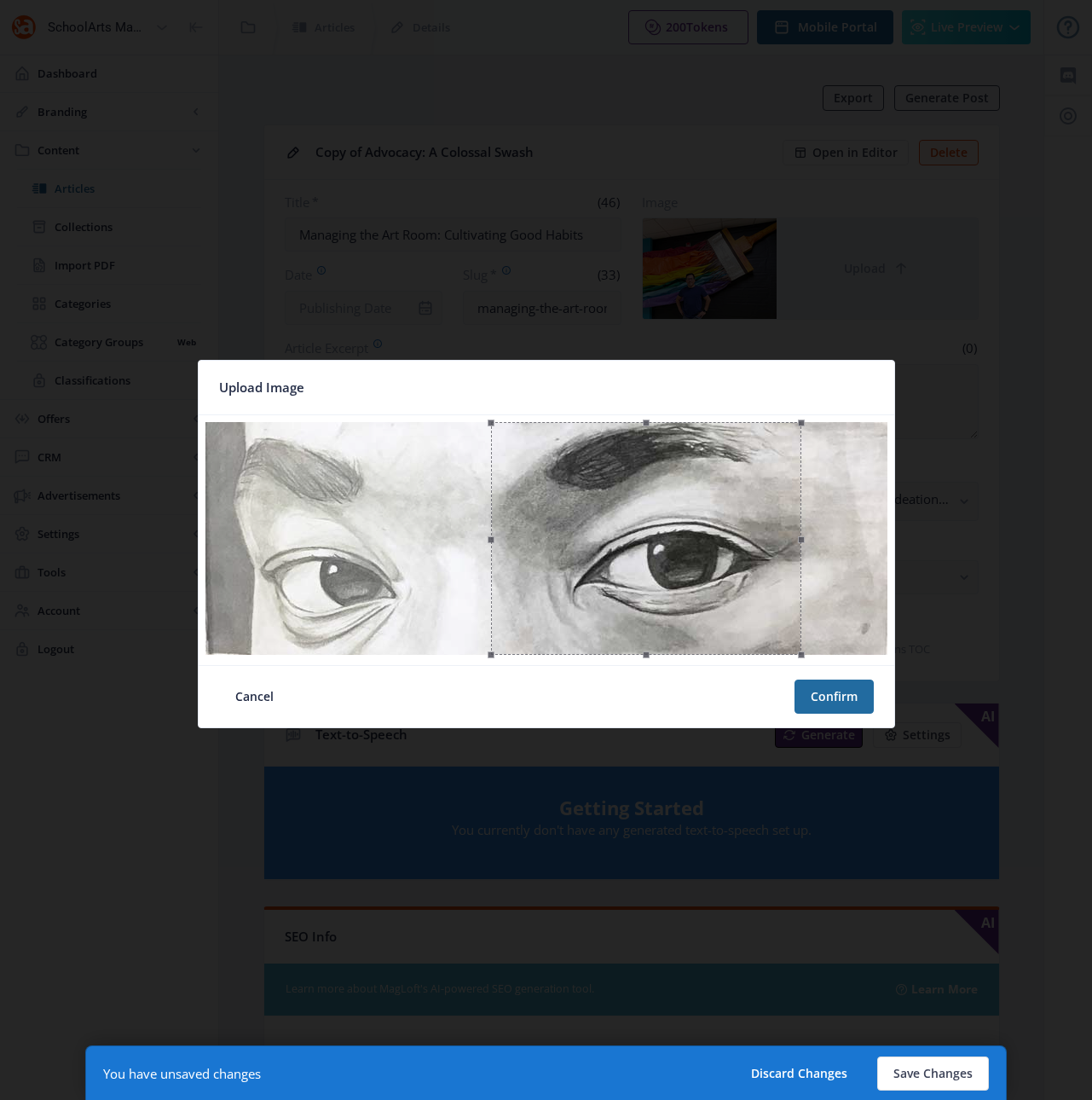
drag, startPoint x: 484, startPoint y: 495, endPoint x: 584, endPoint y: 509, distance: 101.0
click at [584, 509] on div at bounding box center [646, 538] width 310 height 233
click at [817, 703] on button "Confirm" at bounding box center [834, 696] width 80 height 35
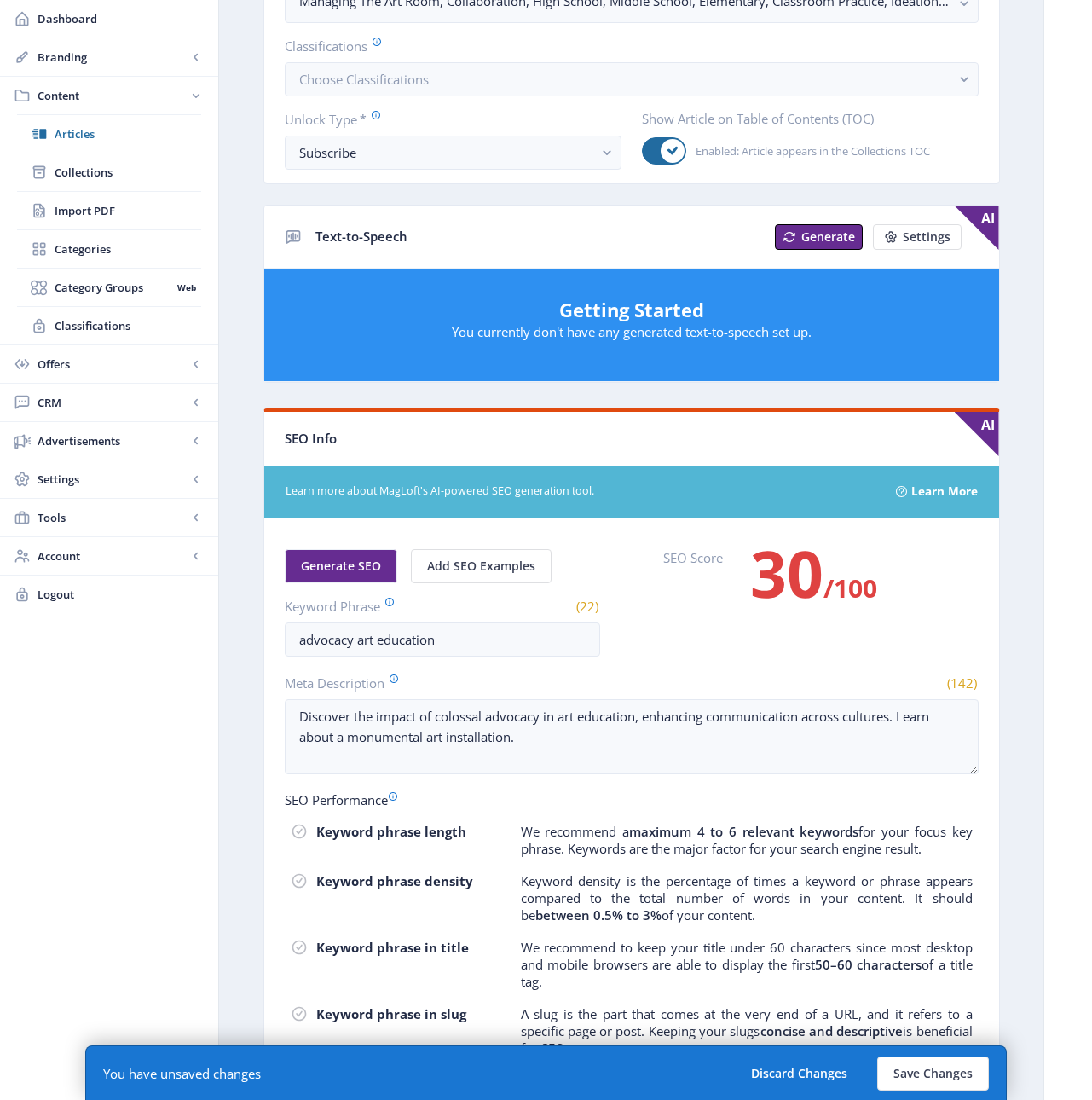
scroll to position [501, 0]
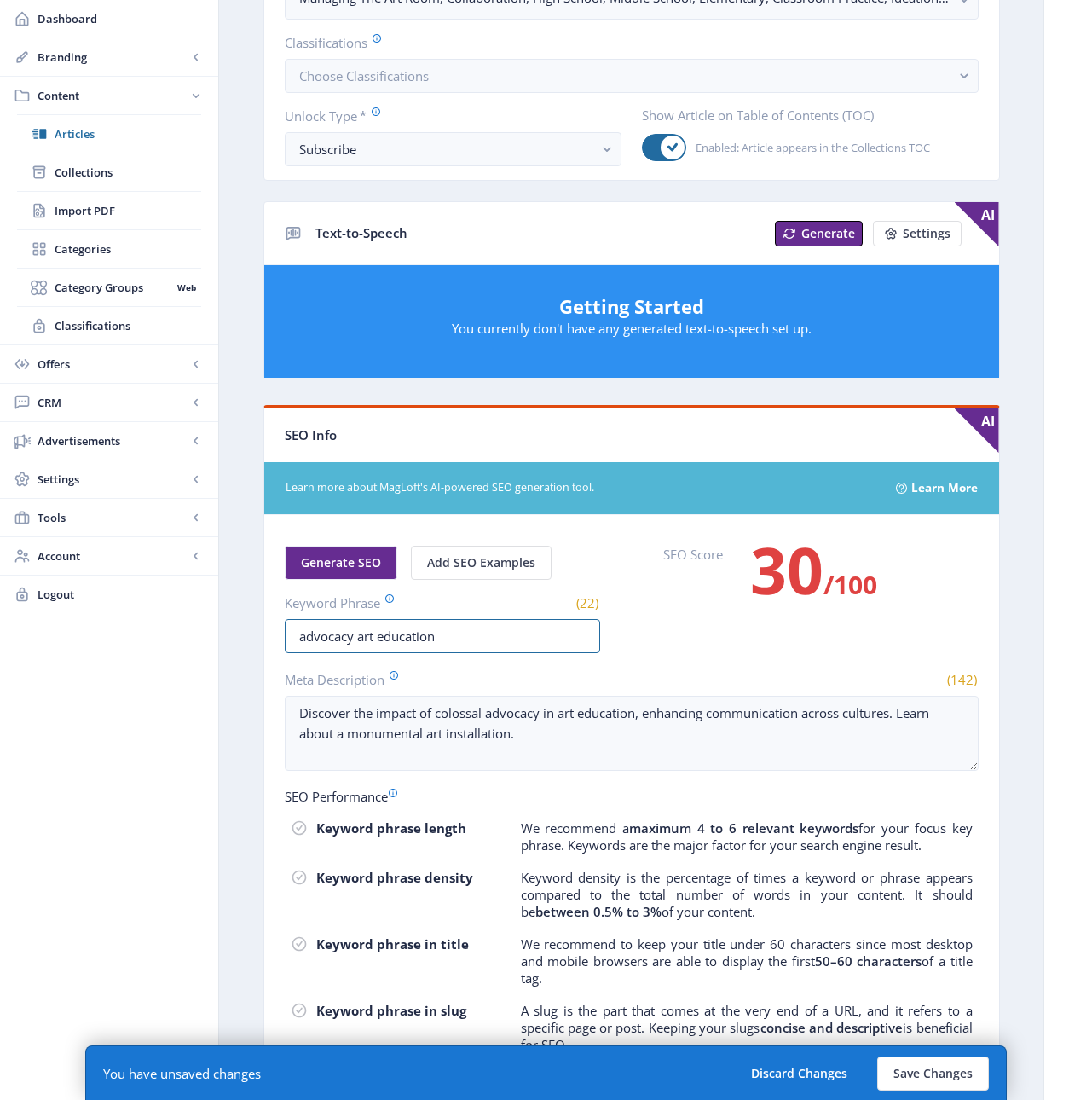
drag, startPoint x: 443, startPoint y: 642, endPoint x: 262, endPoint y: 637, distance: 181.1
click at [263, 637] on nb-card "SEO Info AI Learn more about MagLoft's AI-powered SEO generation tool. Learn Mo…" at bounding box center [631, 793] width 737 height 776
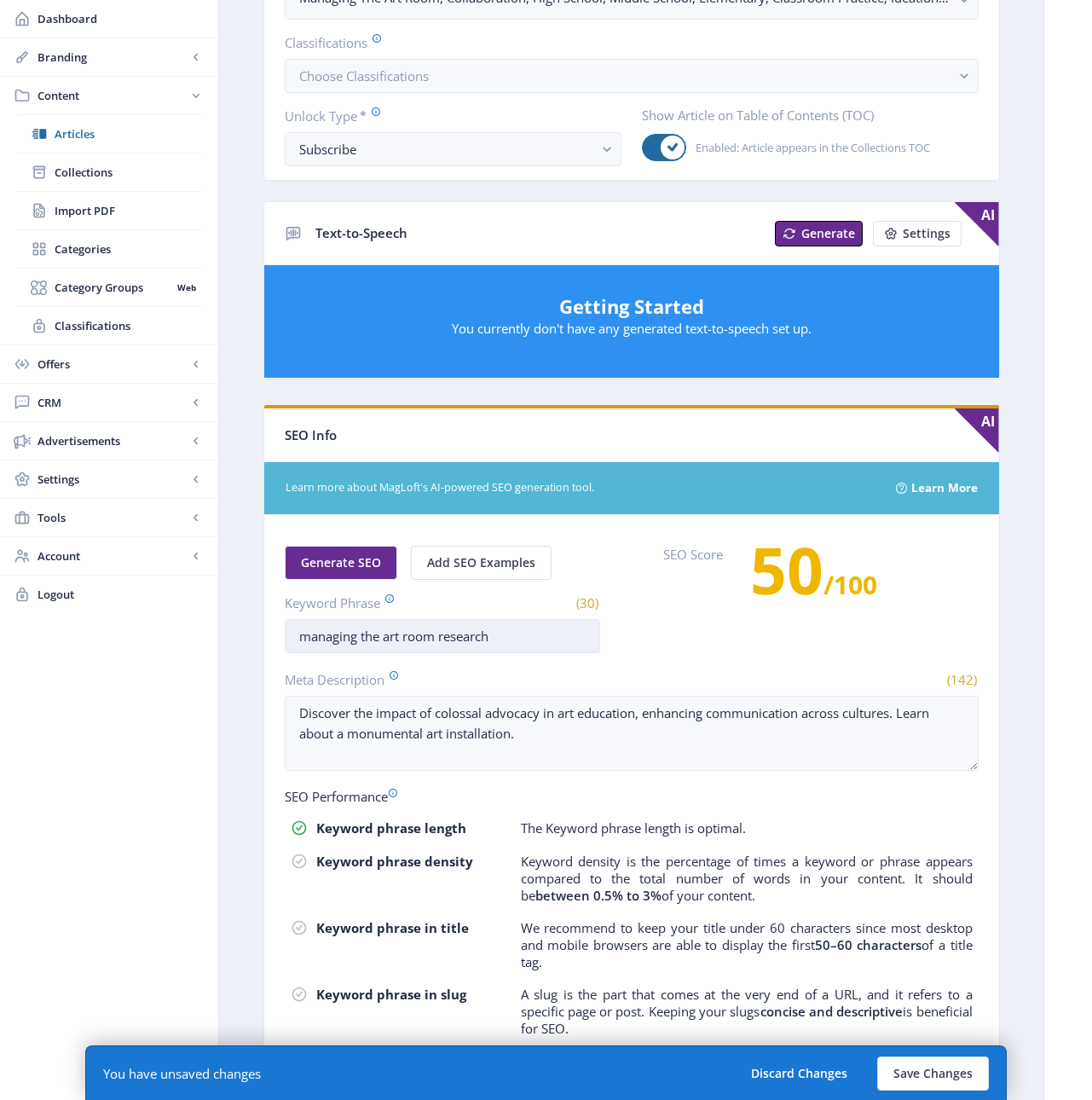
click at [467, 639] on input "managing the art room research" at bounding box center [442, 636] width 315 height 35
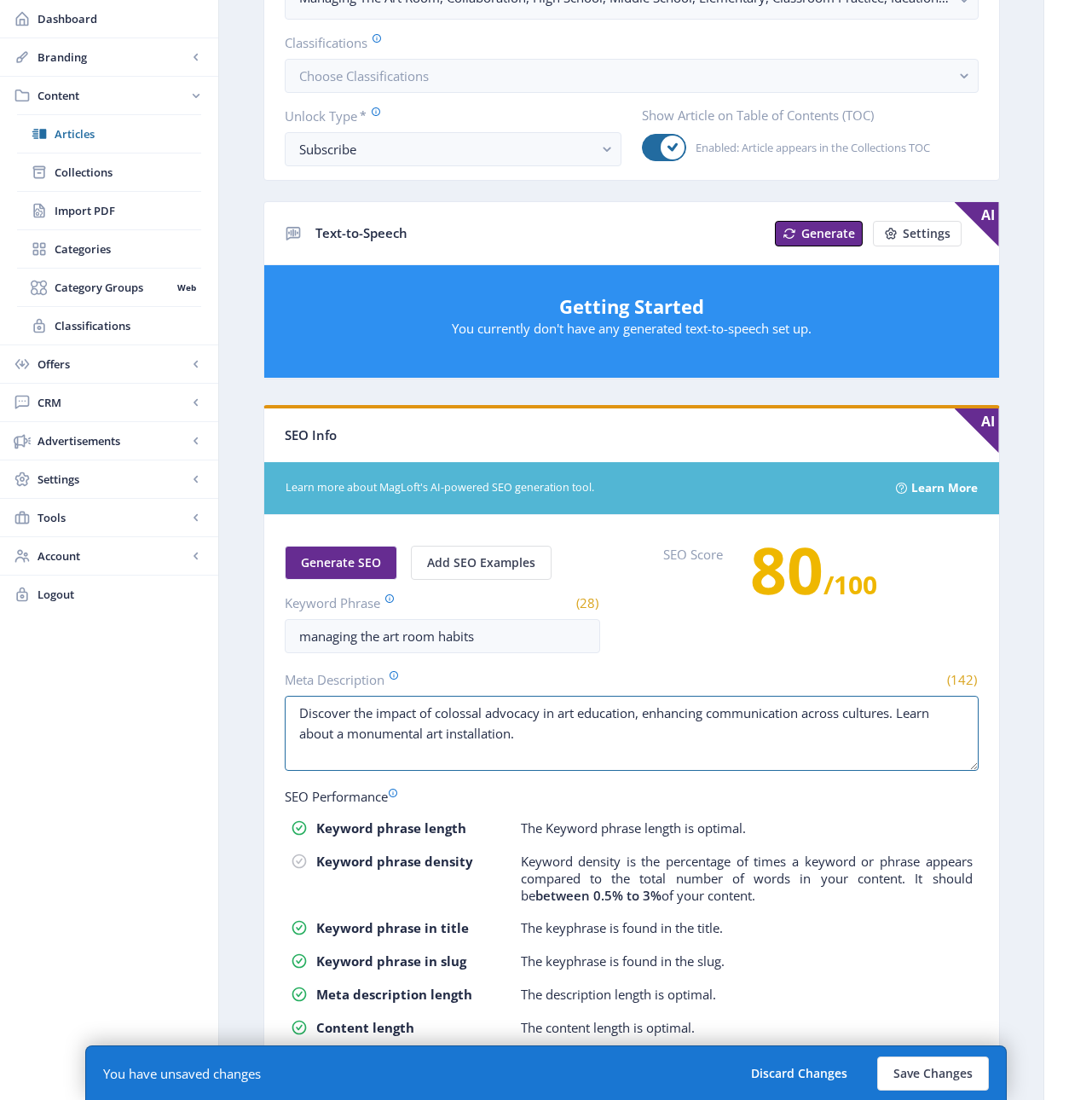
drag, startPoint x: 541, startPoint y: 744, endPoint x: 252, endPoint y: 712, distance: 290.8
click at [252, 712] on app-content-article "Export Generate Post Copy of Advocacy: A Colossal Swash Open in Editor Delete T…" at bounding box center [631, 353] width 764 height 1539
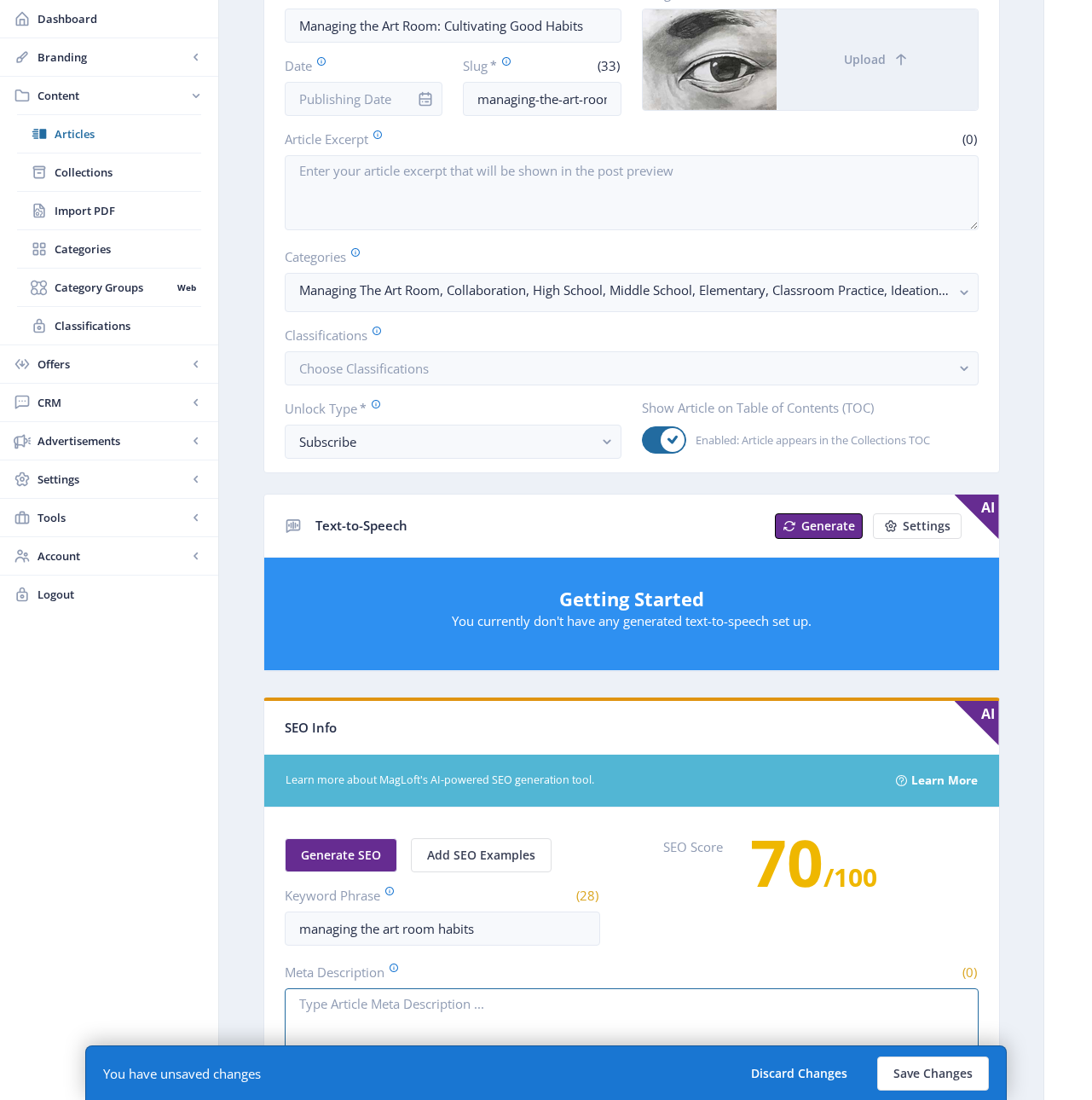
scroll to position [206, 0]
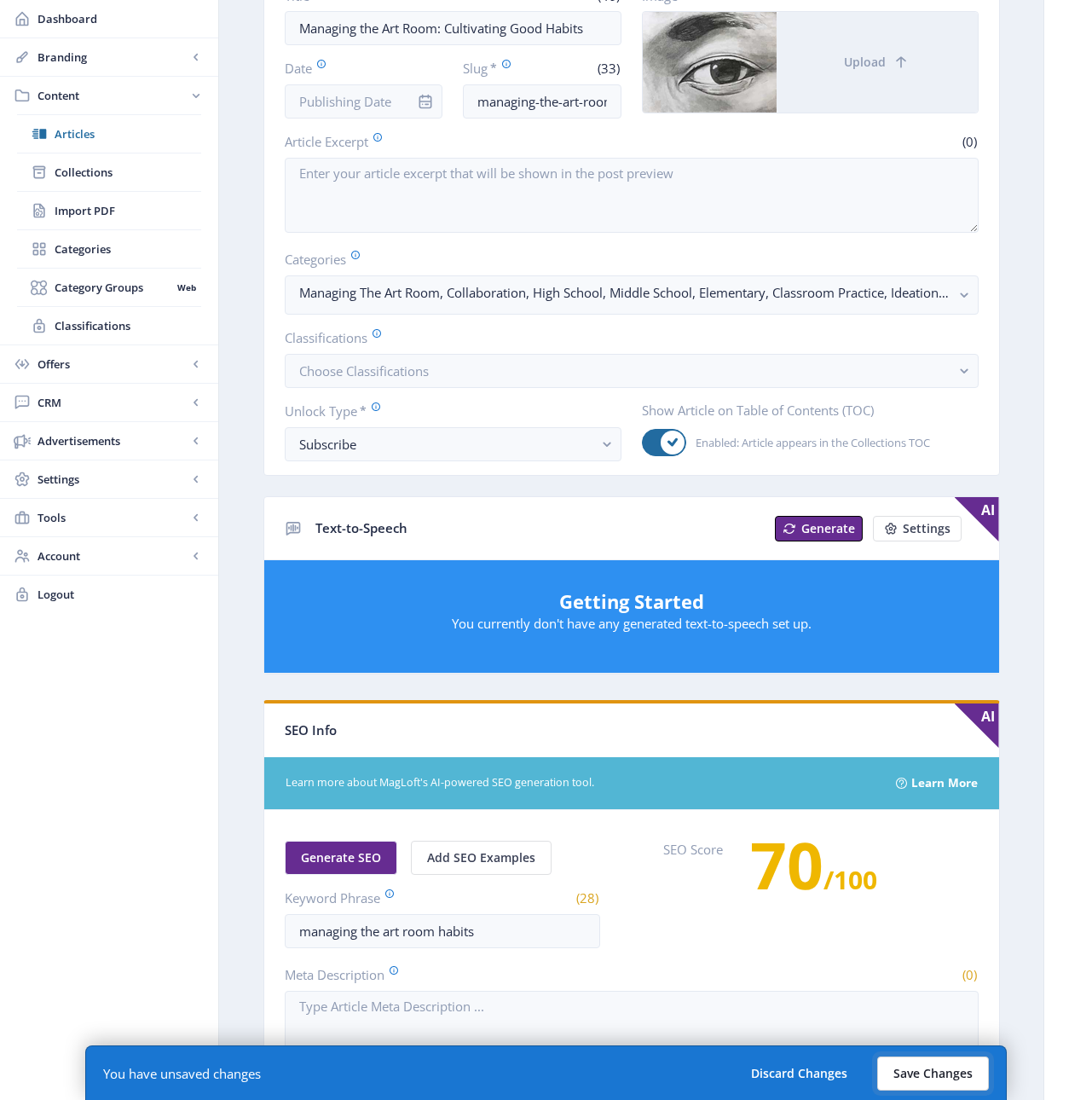
click at [938, 1076] on button "Save Changes" at bounding box center [933, 1073] width 112 height 35
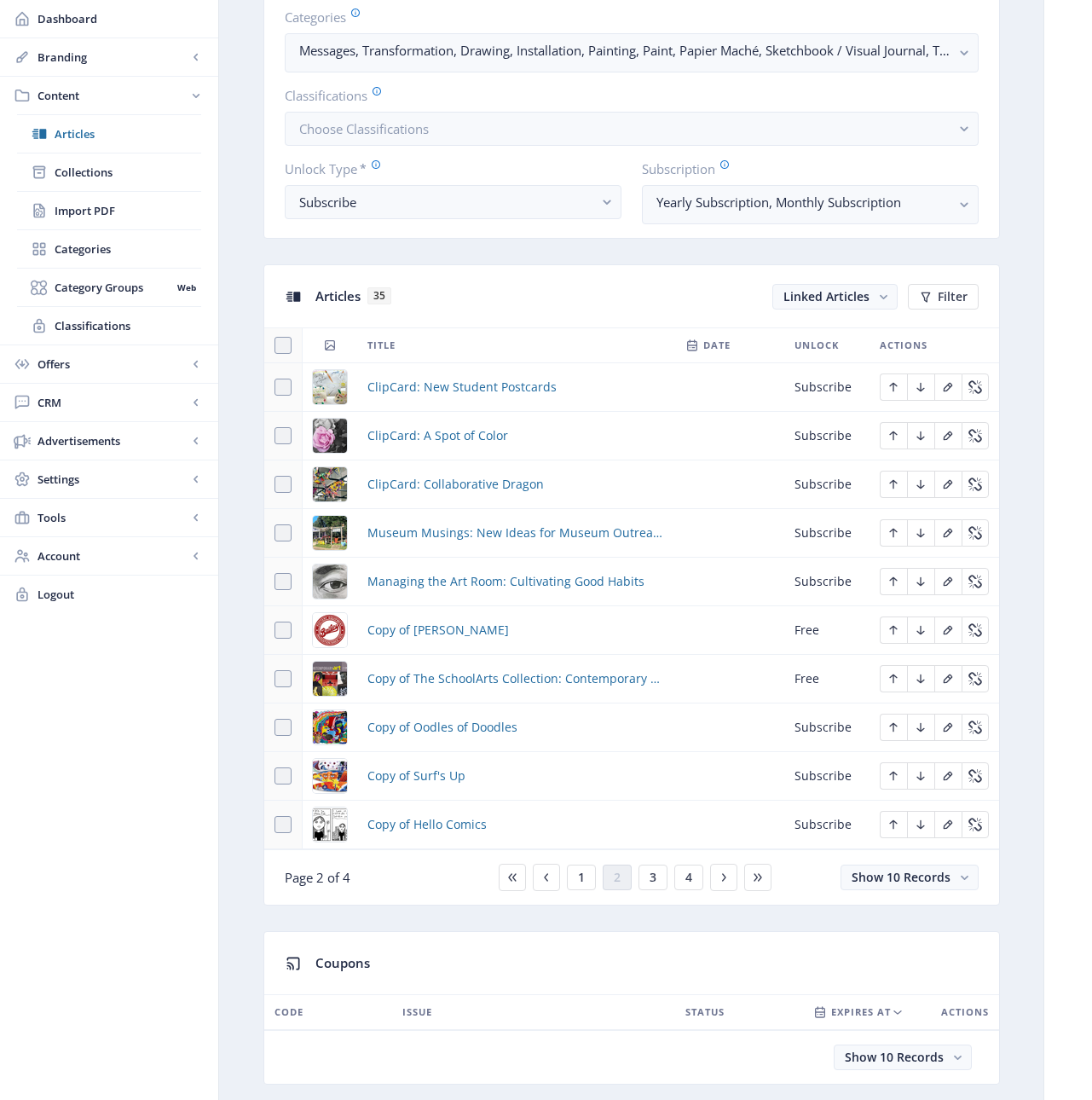
scroll to position [515, 0]
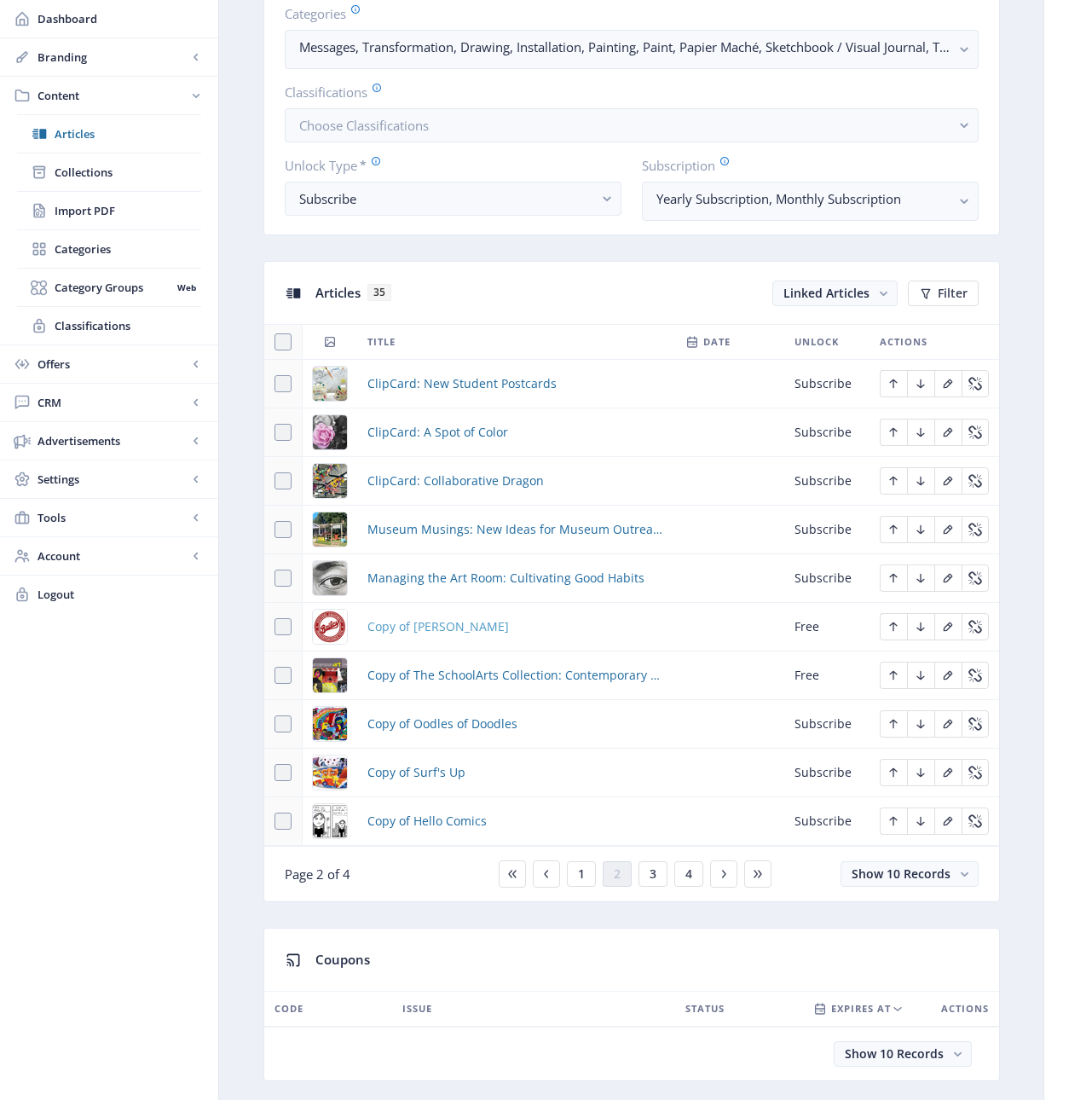
click at [417, 628] on span "Copy of [PERSON_NAME]" at bounding box center [438, 626] width 142 height 20
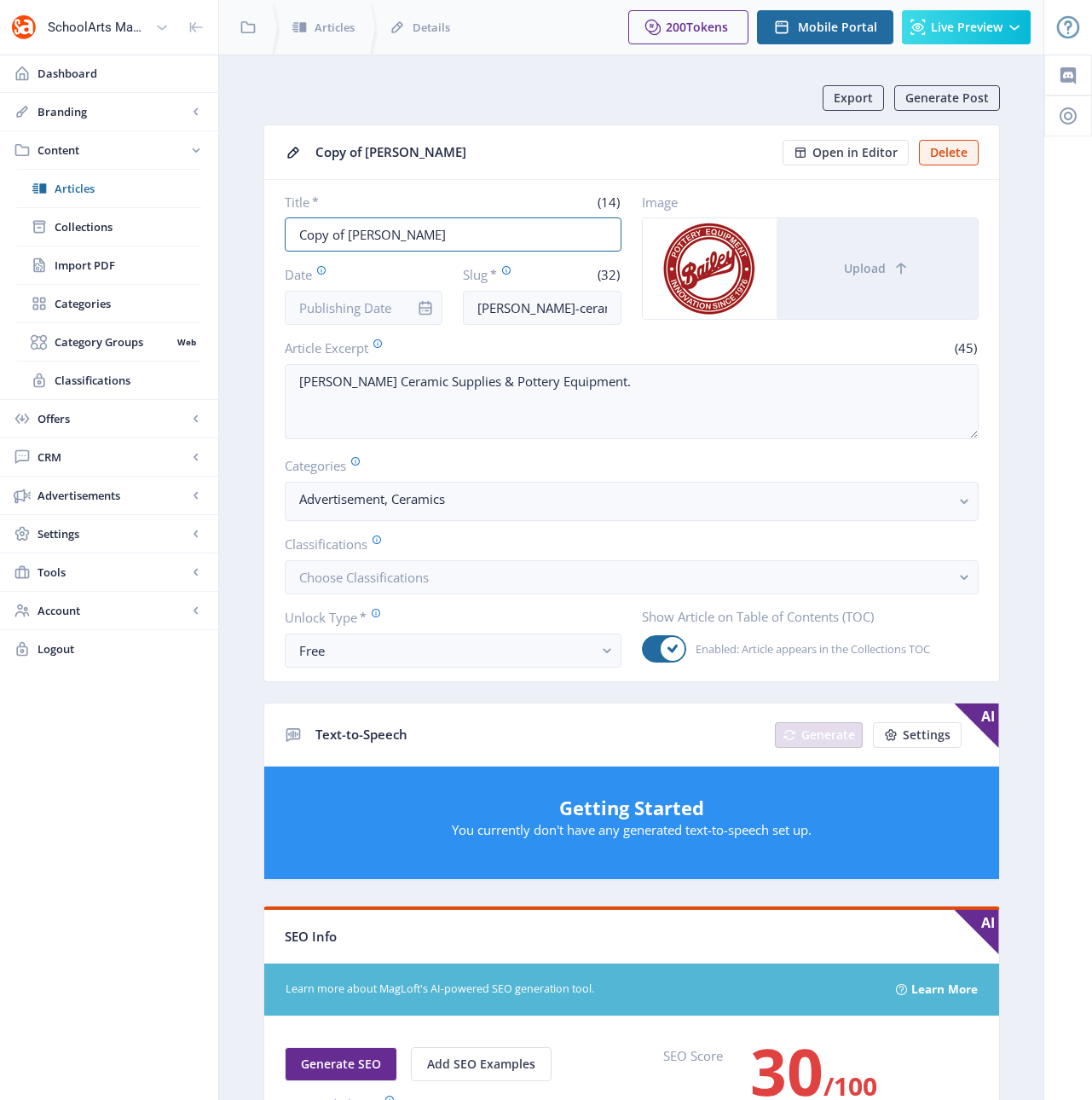
drag, startPoint x: 348, startPoint y: 236, endPoint x: 259, endPoint y: 233, distance: 89.1
click at [259, 233] on app-content-article "Export Generate Post Copy of [PERSON_NAME] Open in Editor Delete Title * (14) C…" at bounding box center [631, 879] width 764 height 1589
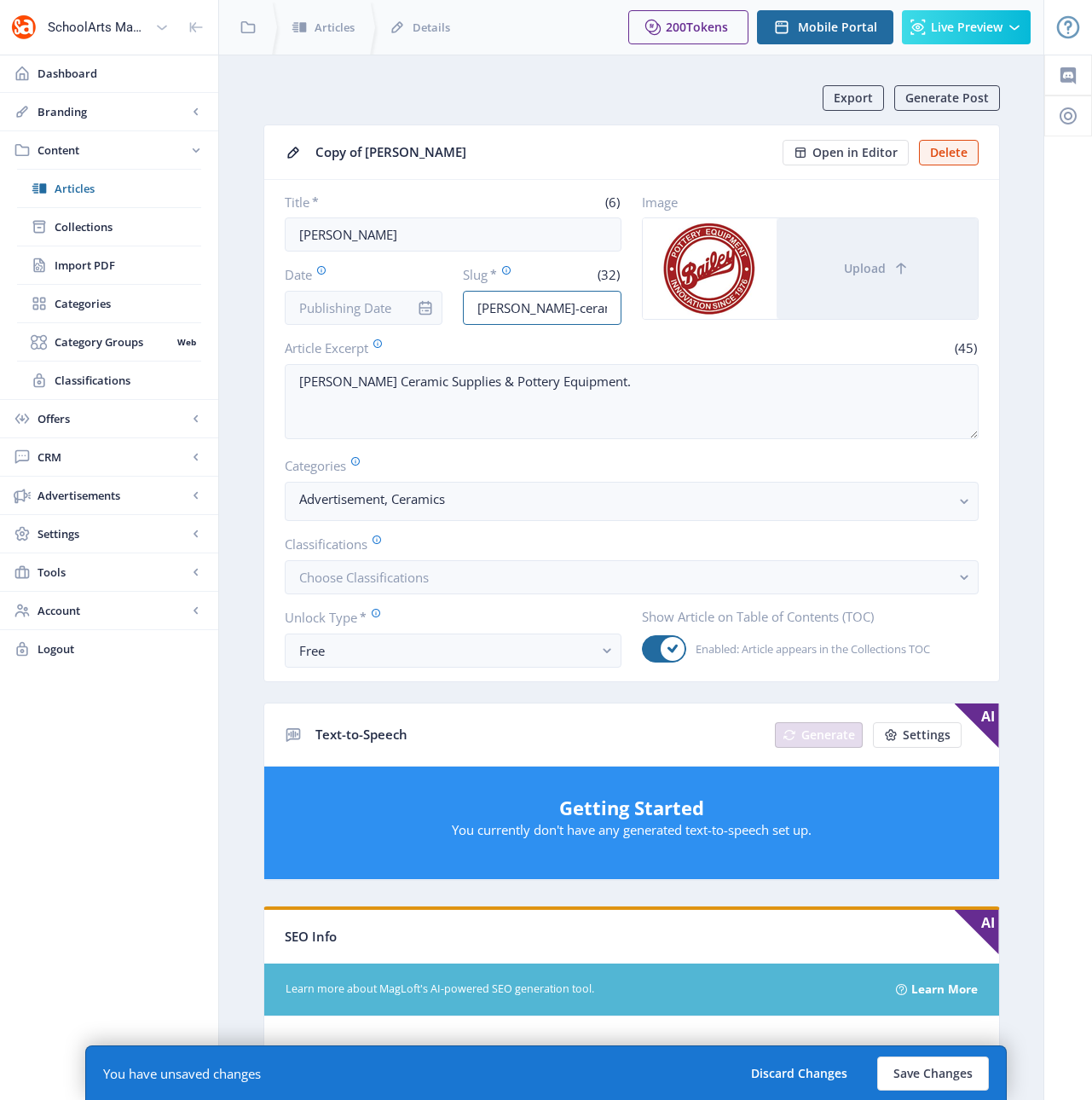
scroll to position [0, 66]
drag, startPoint x: 577, startPoint y: 314, endPoint x: 647, endPoint y: 314, distance: 70.0
click at [647, 314] on div "Title * (6) [PERSON_NAME] Date Slug * (32) [PERSON_NAME]-ceramic-supplies-123-1…" at bounding box center [631, 259] width 693 height 131
click at [609, 304] on input "[PERSON_NAME]-ceramic-supplies-123-1a5t" at bounding box center [542, 307] width 159 height 35
drag, startPoint x: 602, startPoint y: 307, endPoint x: 566, endPoint y: 307, distance: 36.0
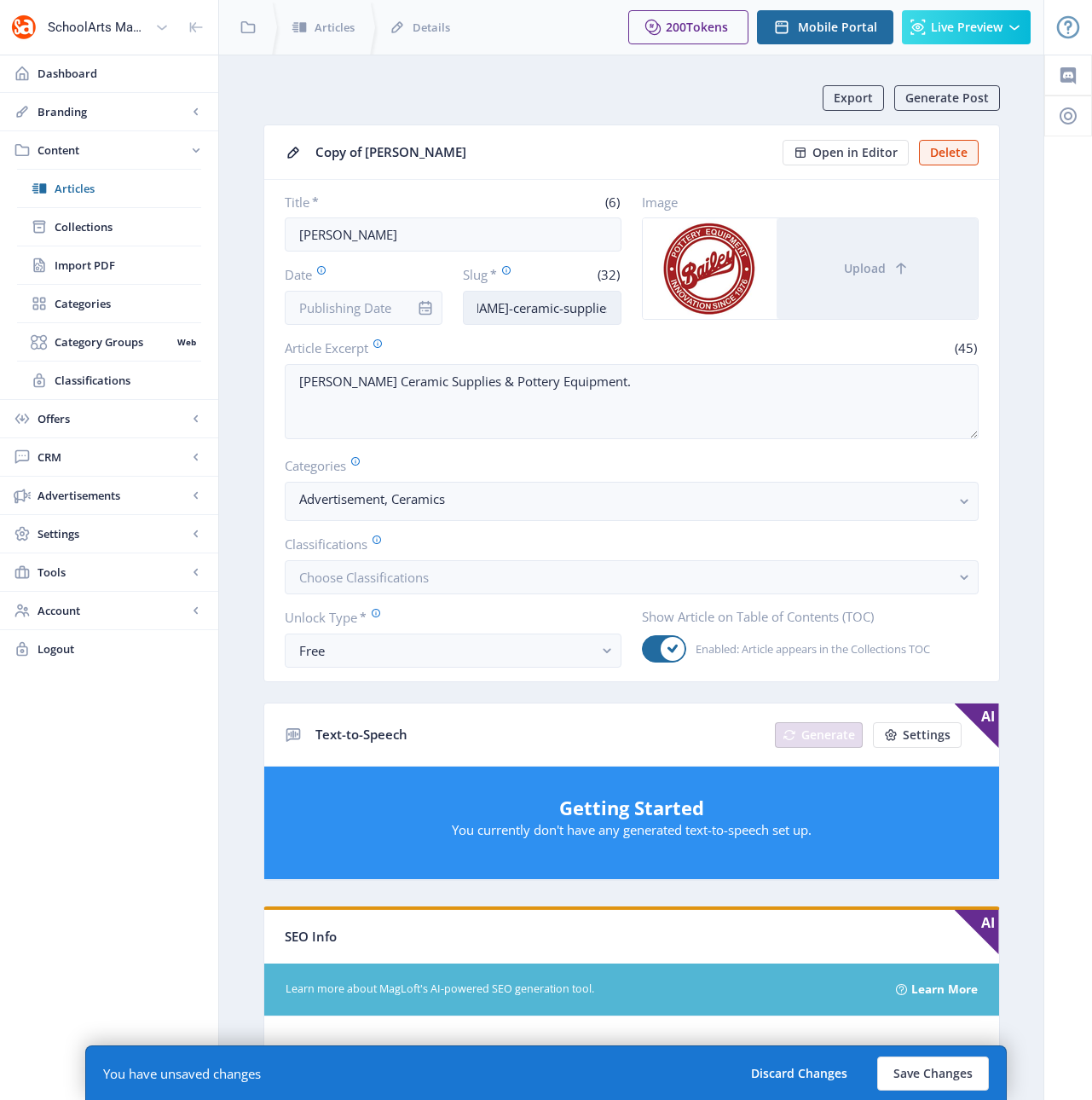
click at [566, 307] on input "[PERSON_NAME]-ceramic-supplies-123-1a5t" at bounding box center [542, 307] width 159 height 35
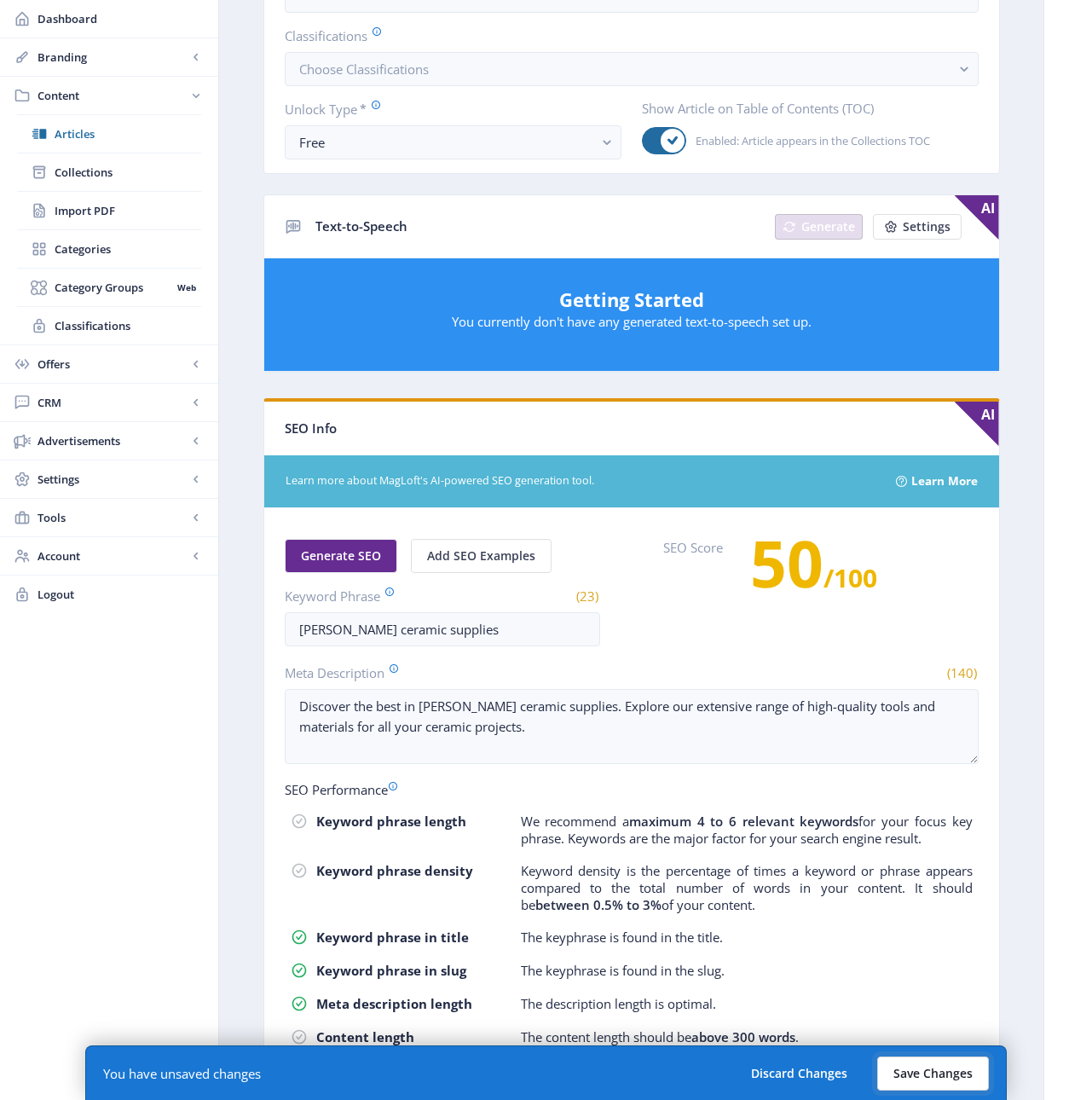
scroll to position [0, 0]
click at [922, 1070] on button "Save Changes" at bounding box center [933, 1073] width 112 height 35
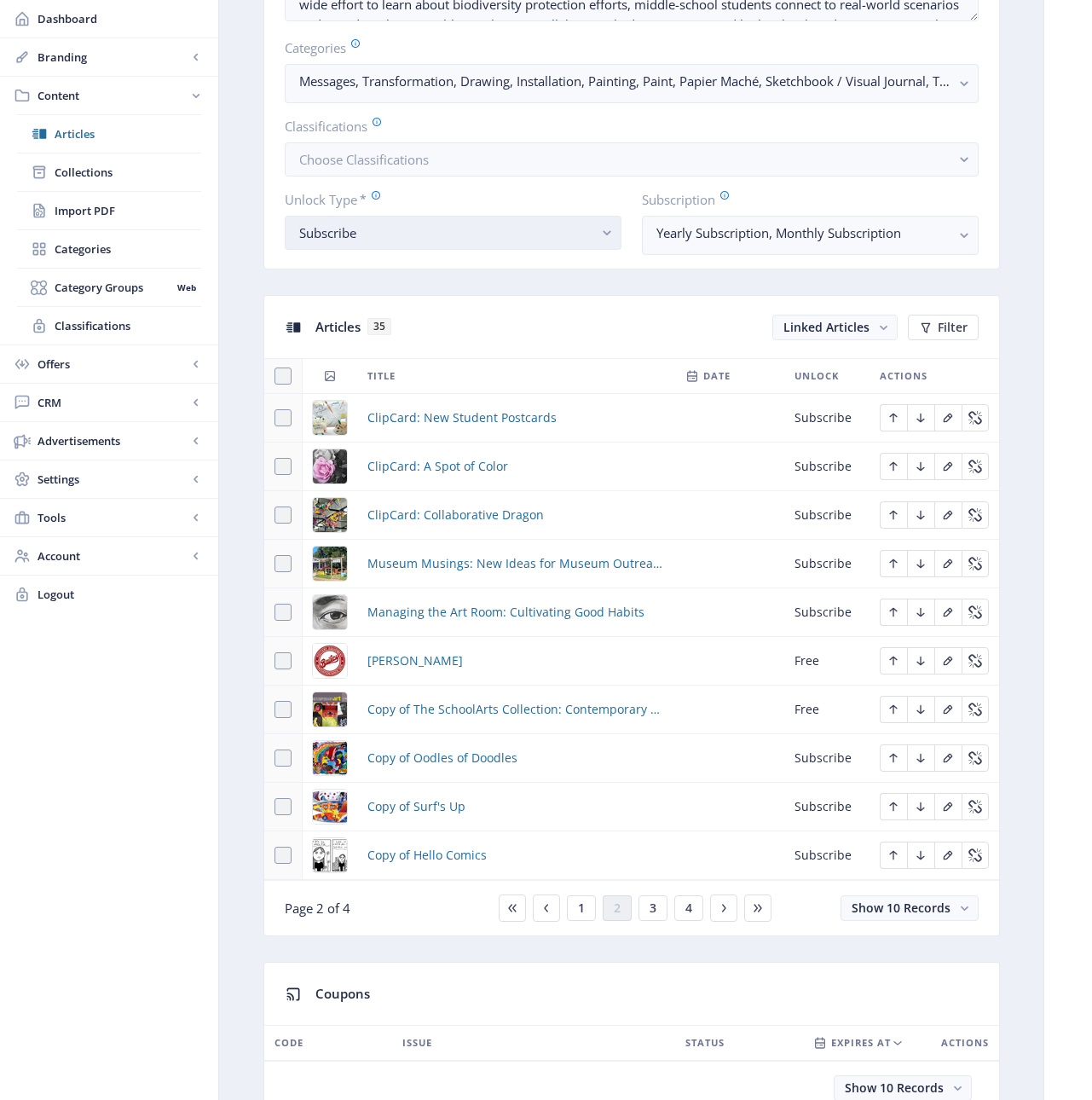
scroll to position [498, 0]
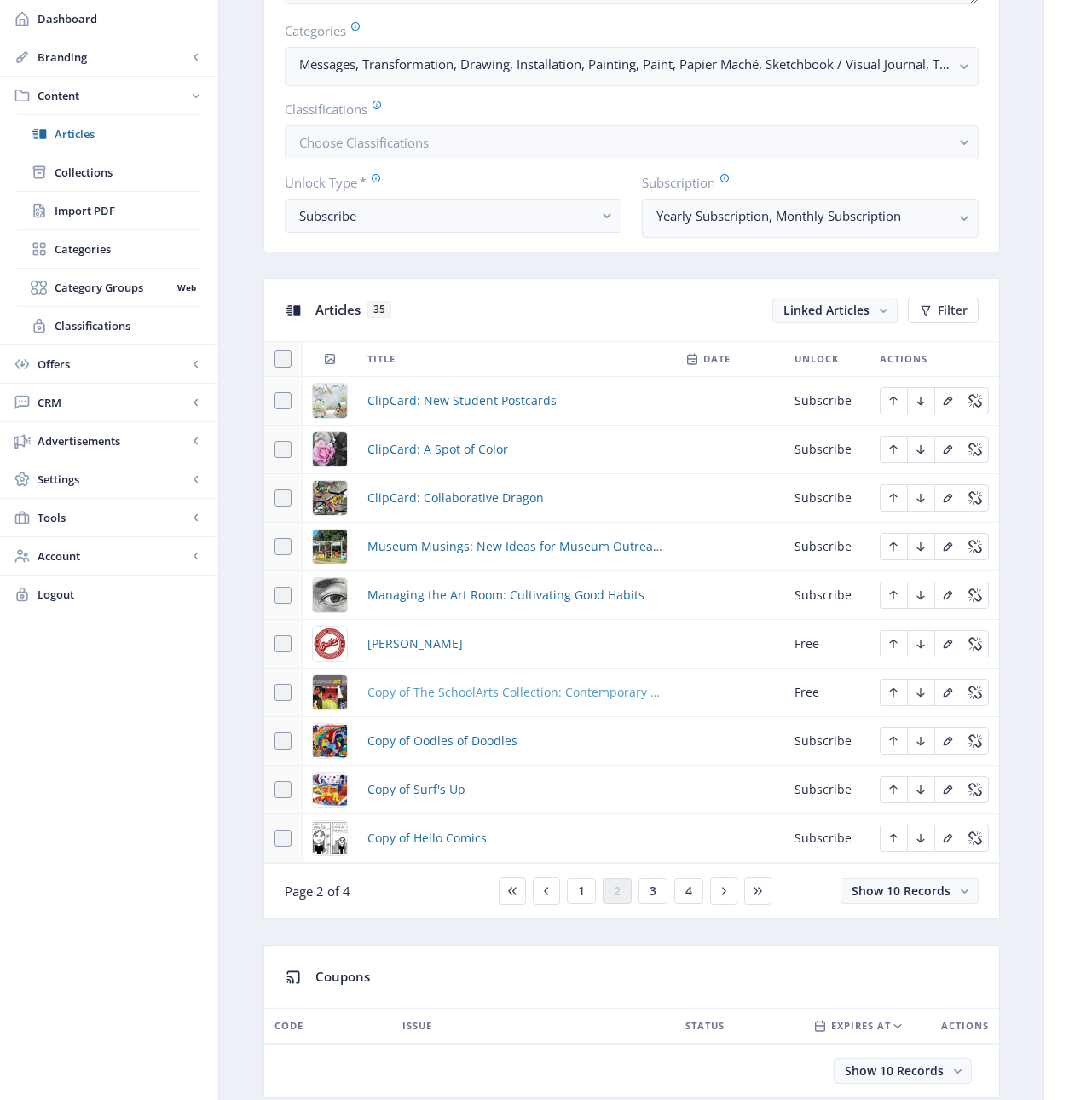
click at [505, 694] on span "Copy of The SchoolArts Collection: Contemporary Art" at bounding box center [516, 692] width 298 height 20
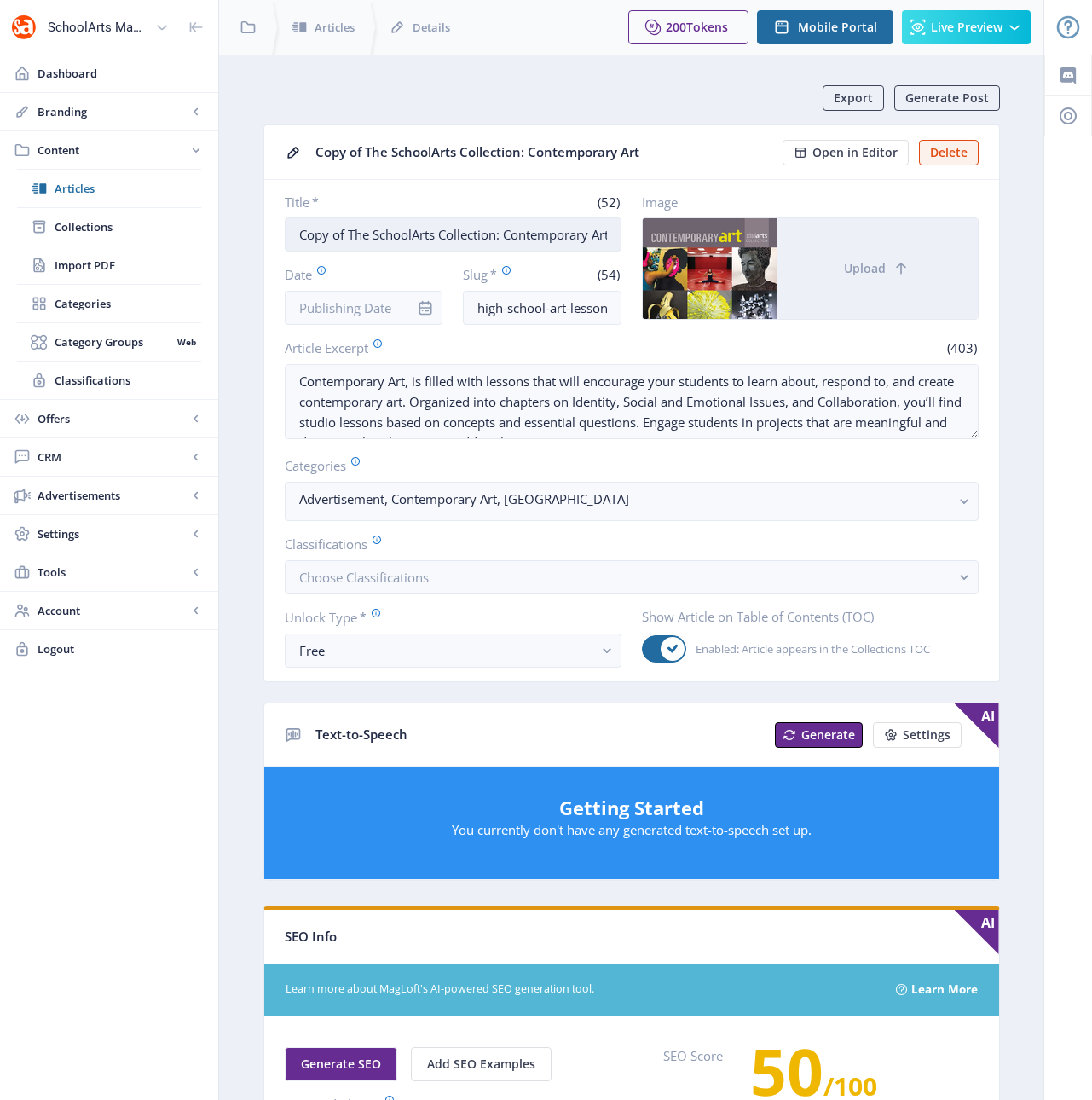
click at [466, 236] on input "Copy of The SchoolArts Collection: Contemporary Art" at bounding box center [453, 234] width 337 height 35
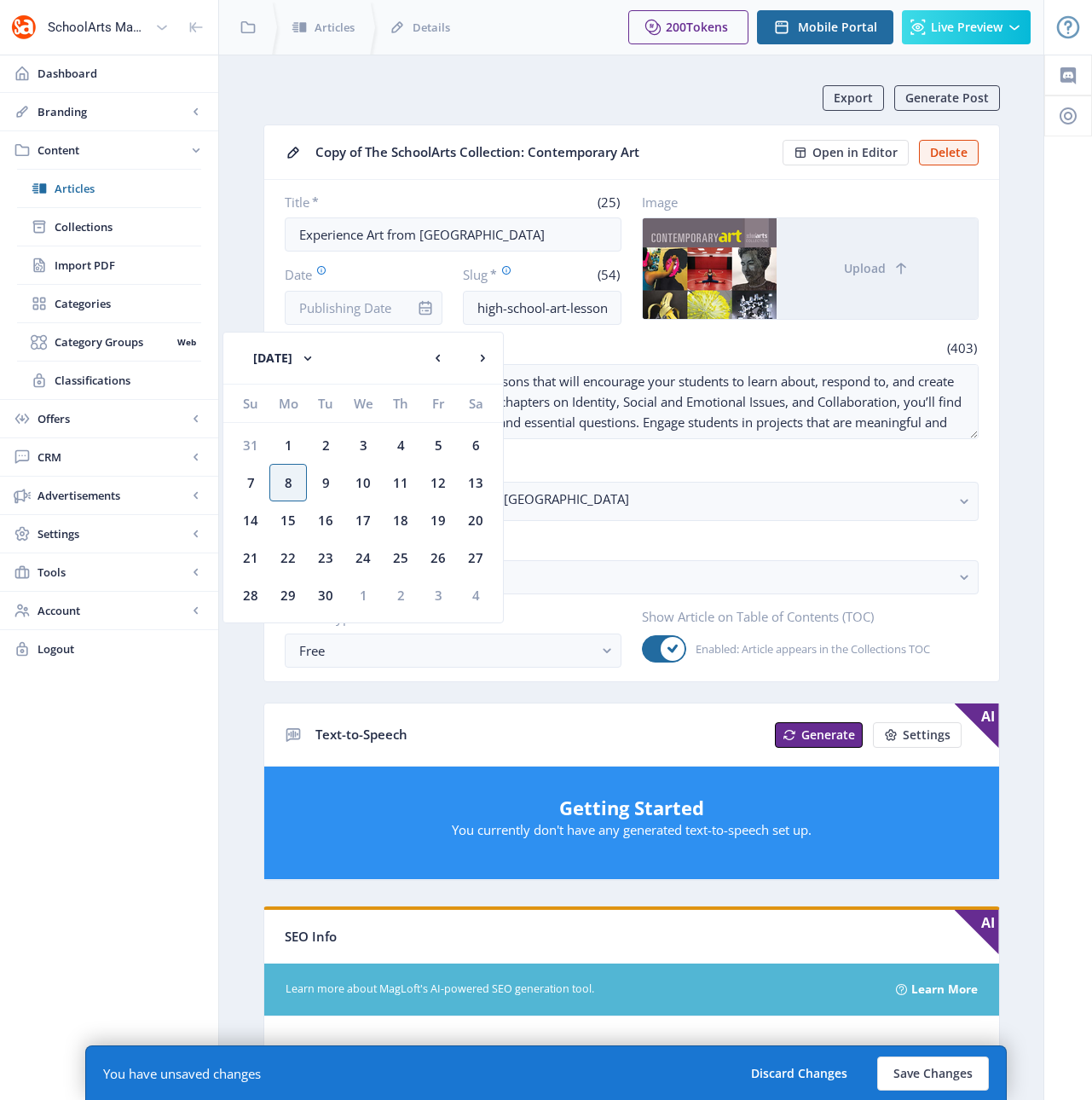
click at [742, 174] on nb-card-header "Copy of The SchoolArts Collection: Contemporary Art Open in Editor Delete" at bounding box center [631, 152] width 735 height 55
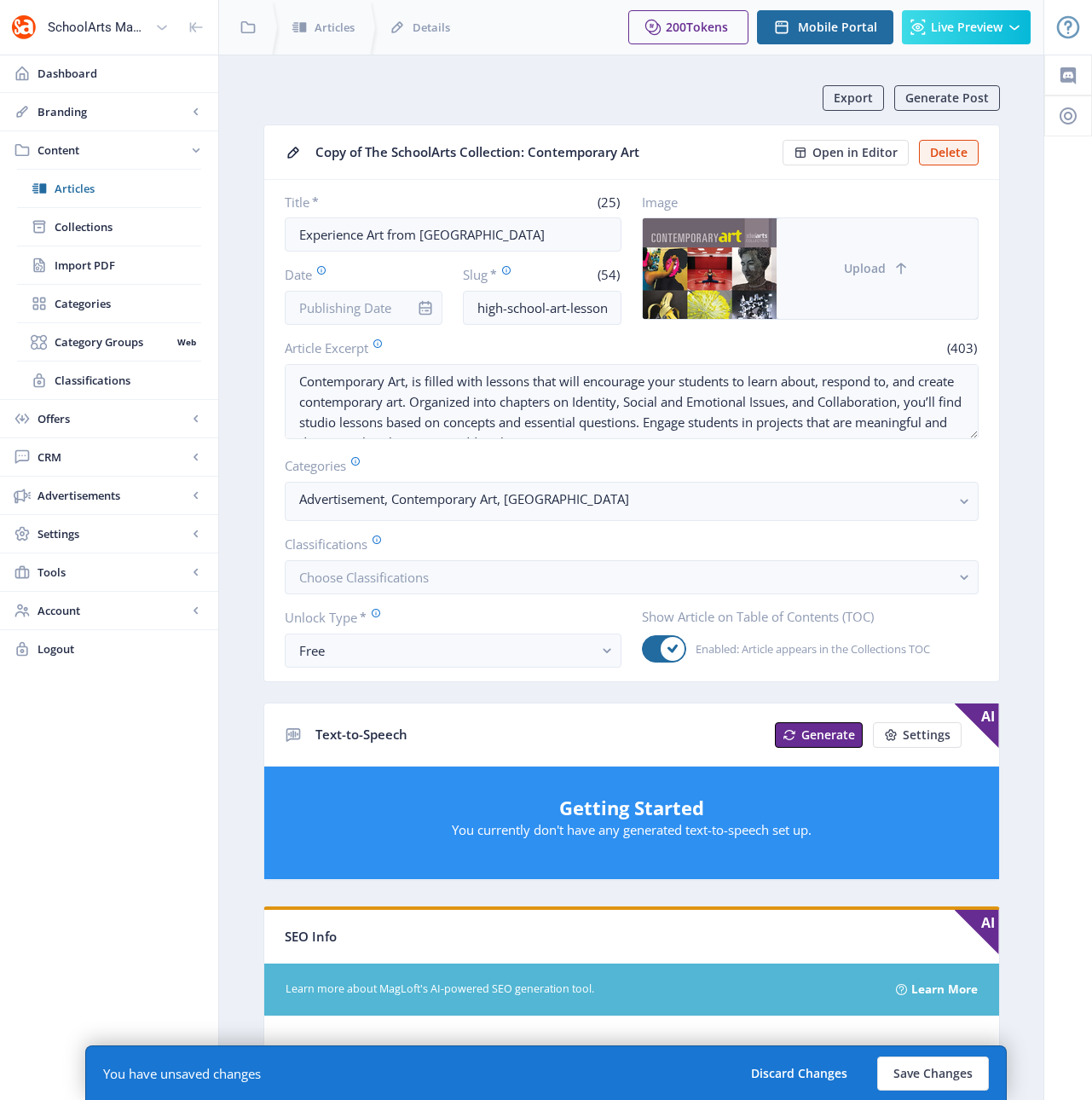
click at [901, 263] on icon at bounding box center [901, 268] width 17 height 17
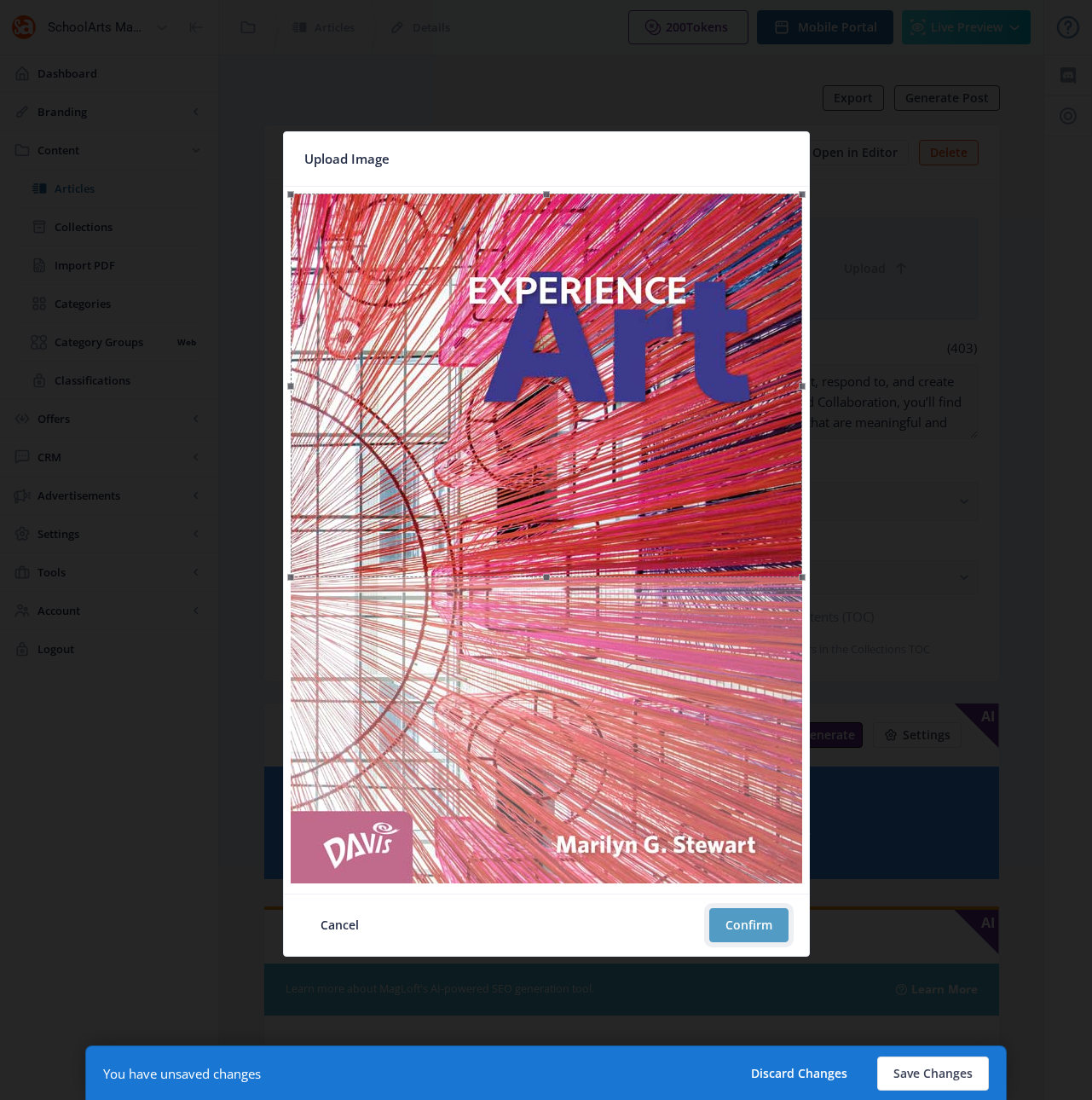
click at [749, 921] on button "Confirm" at bounding box center [749, 925] width 80 height 35
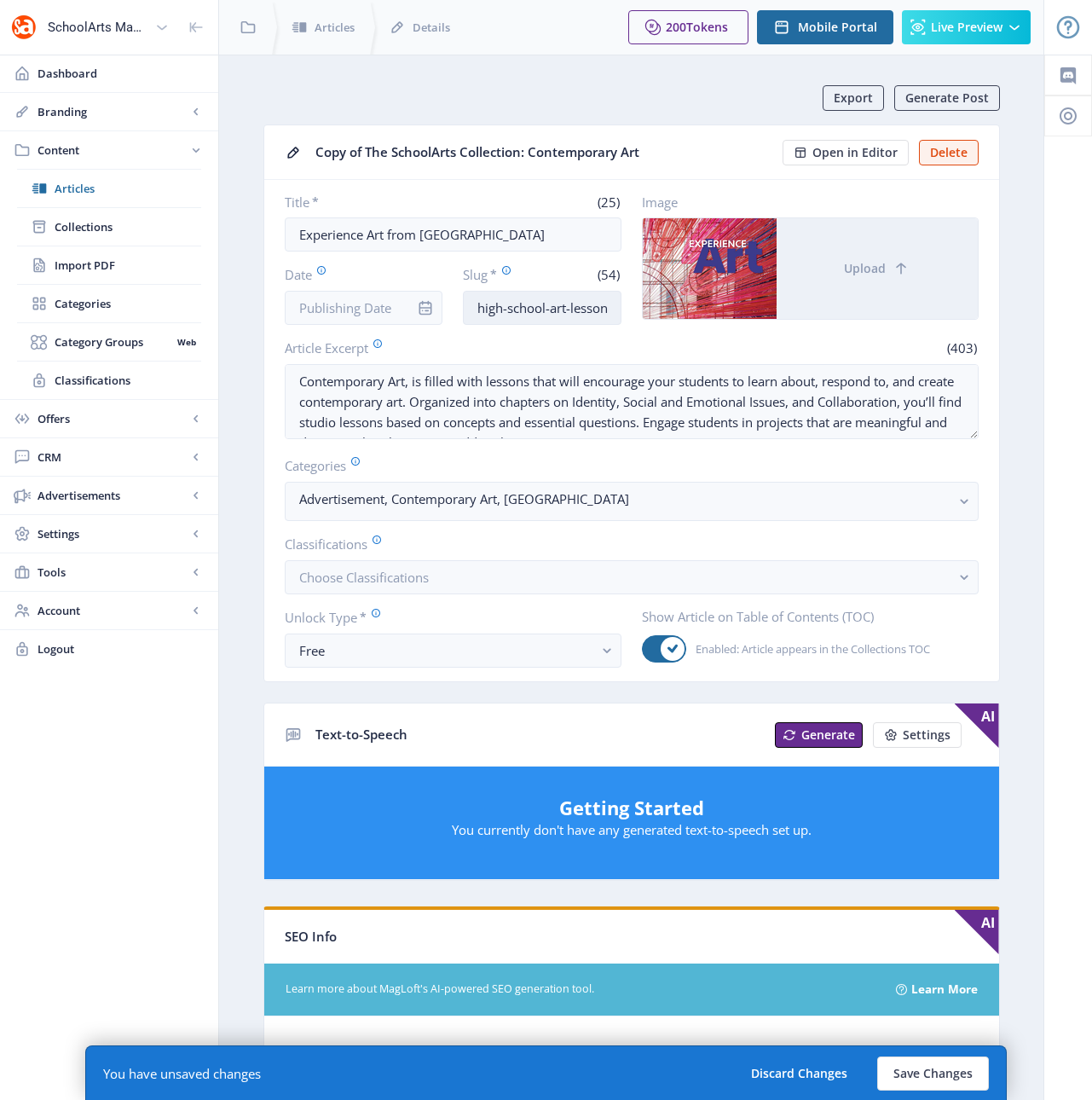
click at [523, 314] on input "high-school-art-lessons-contemporary-art-book-123-dk70" at bounding box center [542, 307] width 159 height 35
paste input "middle-school-art-curriculum-625"
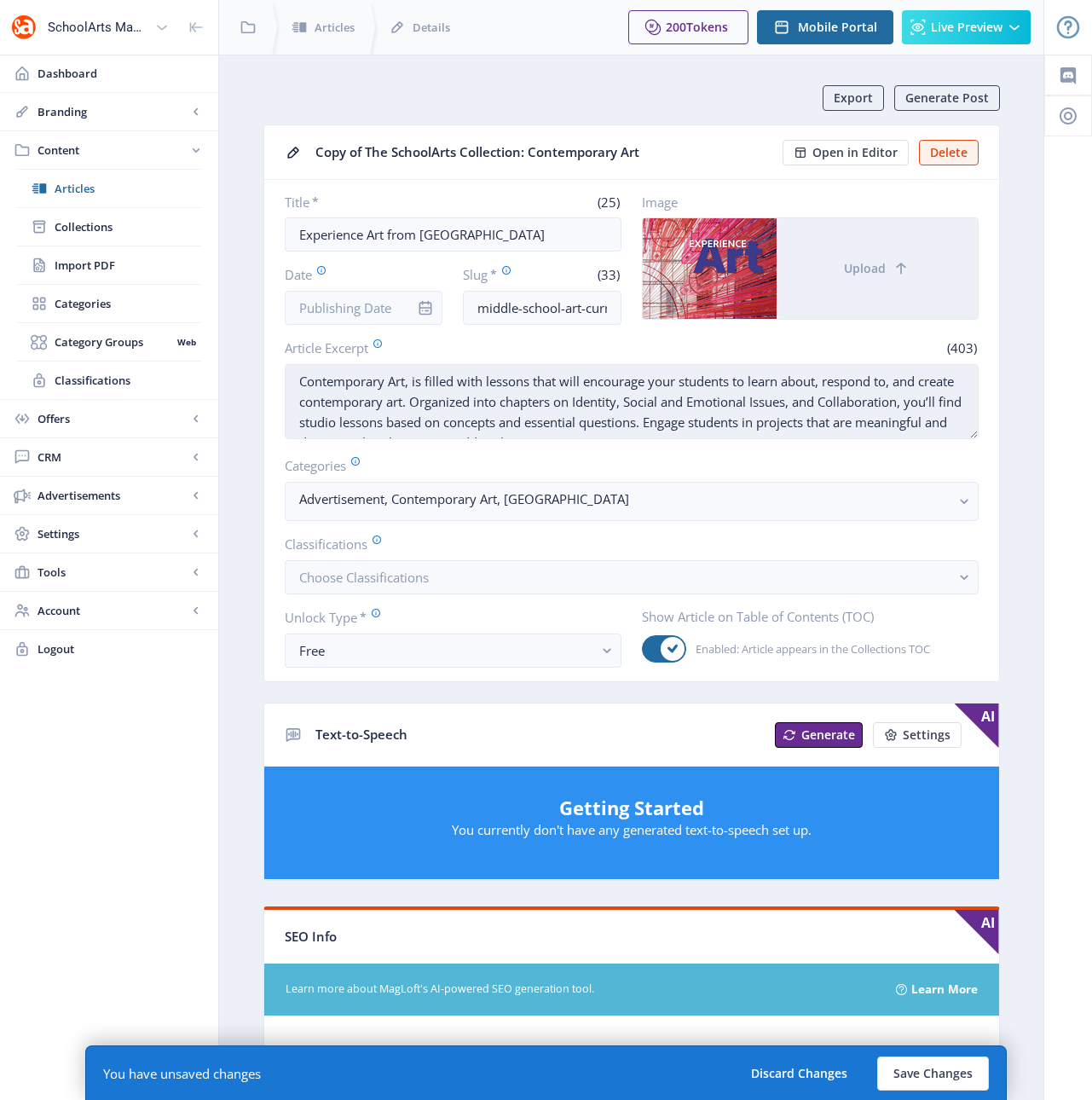
click at [471, 418] on textarea "Contemporary Art, is filled with lessons that will encourage your students to l…" at bounding box center [631, 401] width 693 height 75
paste textarea "Filled with opportunities to build critical thinking skills and choice, this br…"
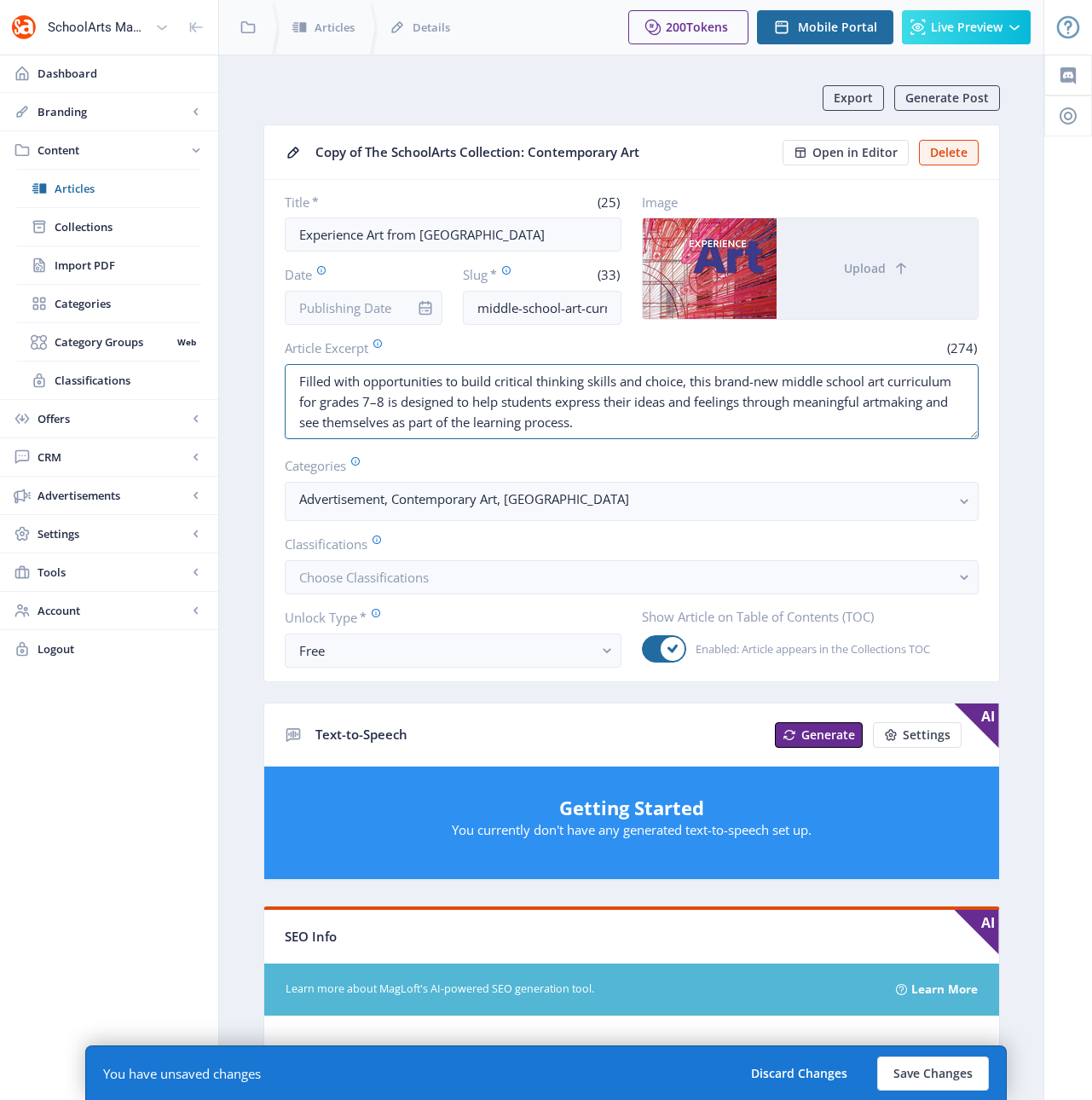
scroll to position [573, 0]
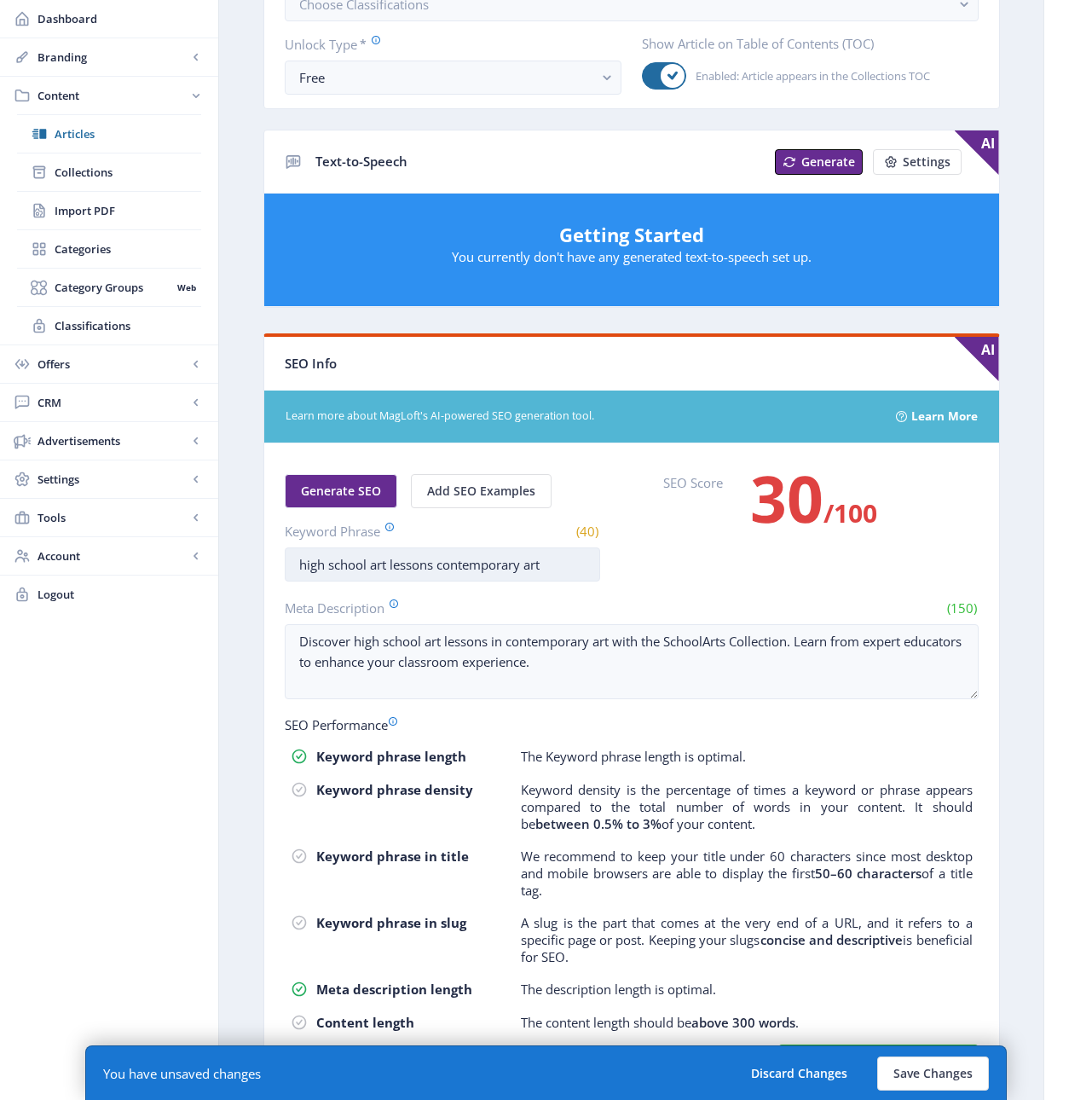
click at [406, 564] on input "high school art lessons contemporary art" at bounding box center [442, 564] width 315 height 35
paste input "middle school art curriculum"
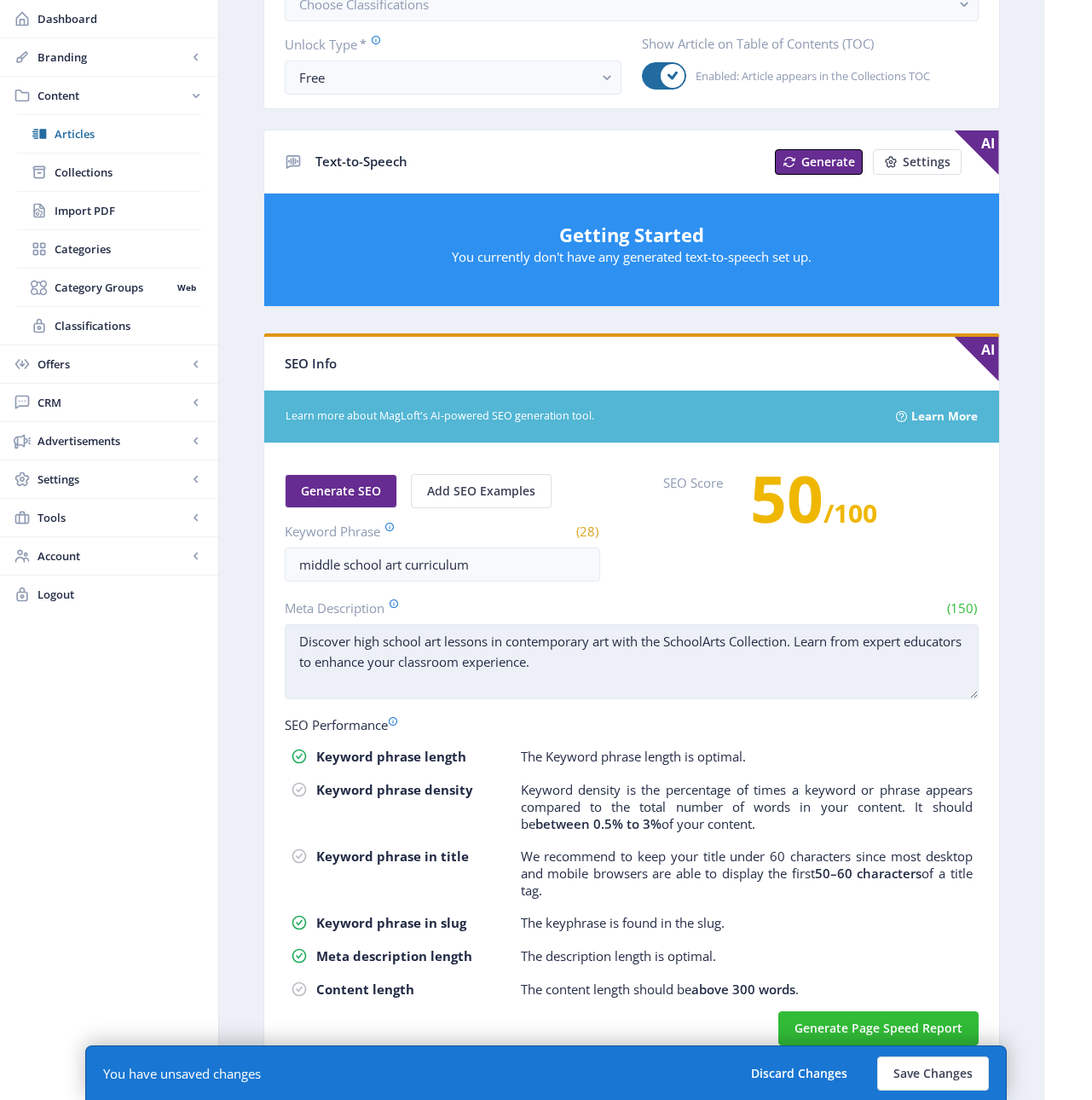
click at [433, 653] on textarea "Discover high school art lessons in contemporary art with the SchoolArts Collec…" at bounding box center [631, 662] width 693 height 75
paste textarea "This middle school art curriculum is designed to help students express their id…"
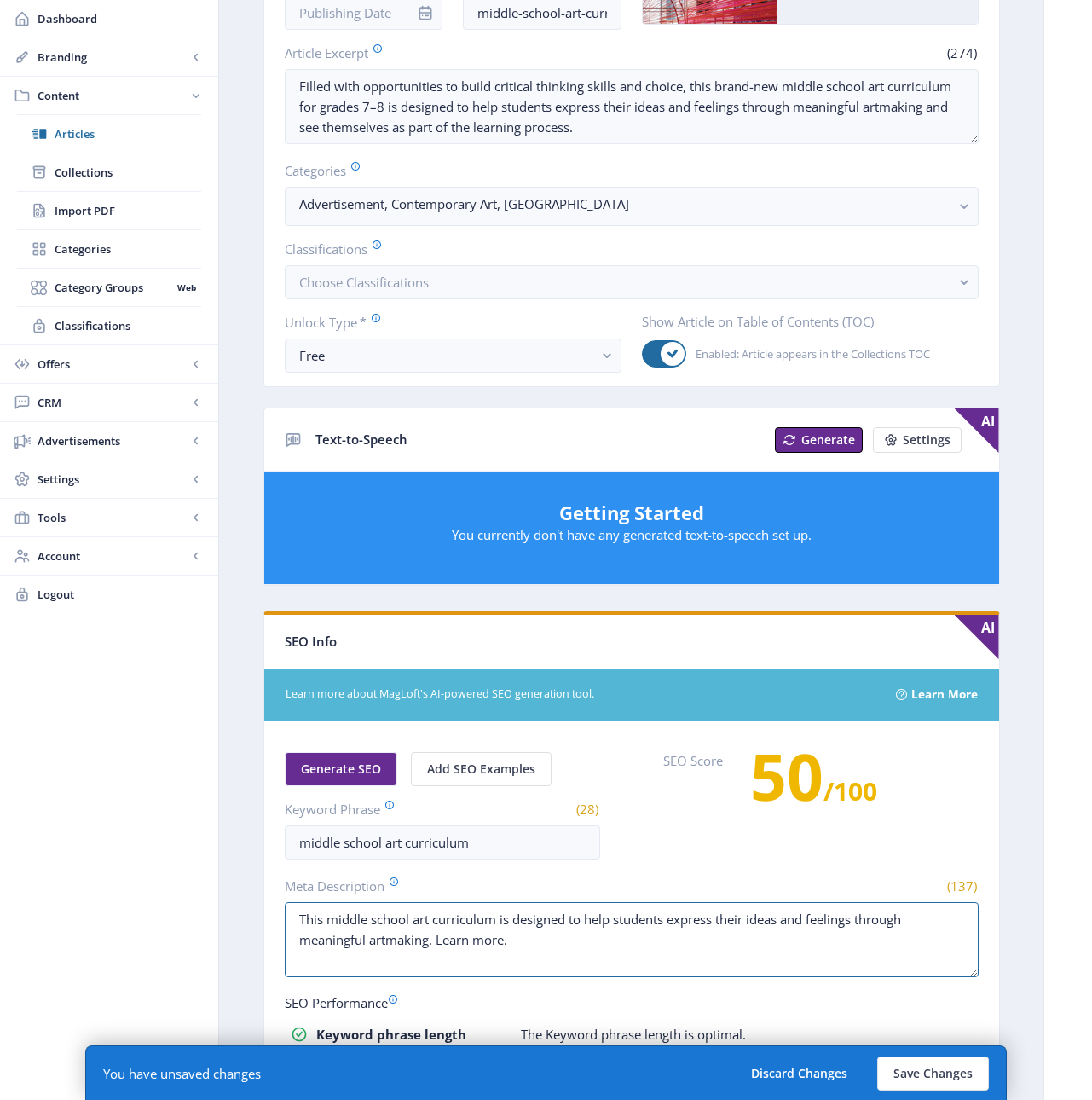
scroll to position [0, 0]
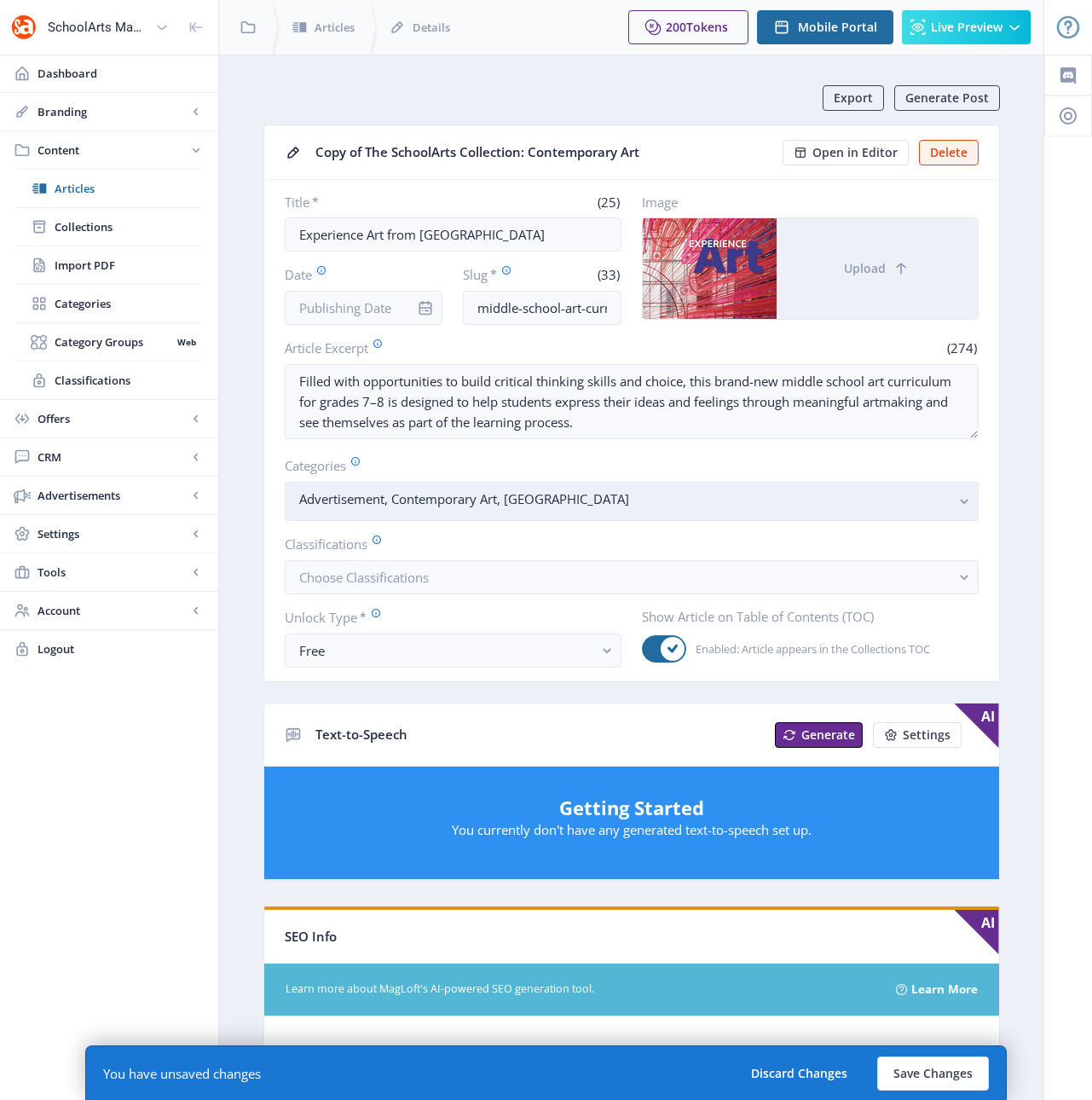
click at [966, 500] on icon "button" at bounding box center [964, 502] width 8 height 5
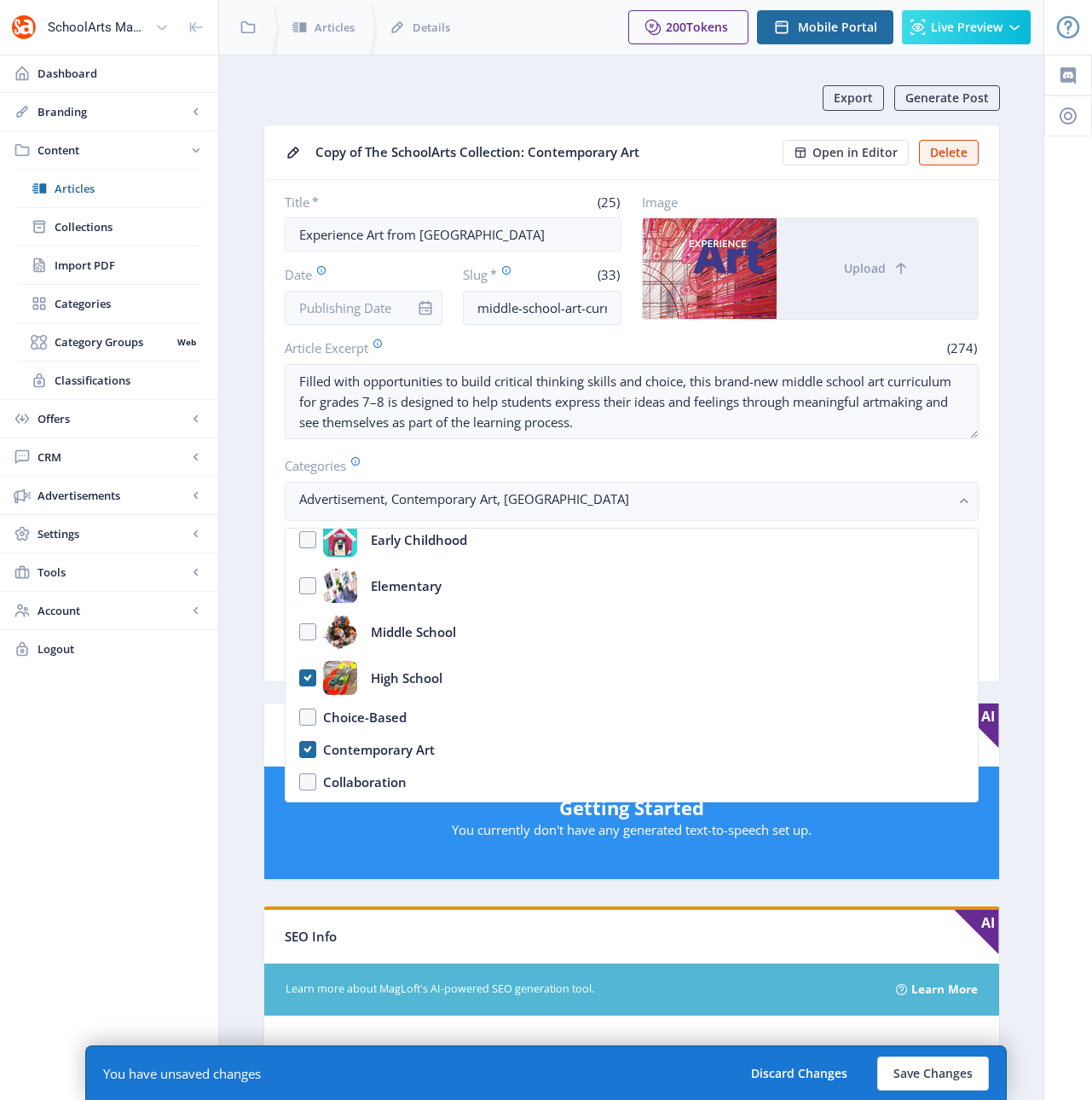
scroll to position [12, 0]
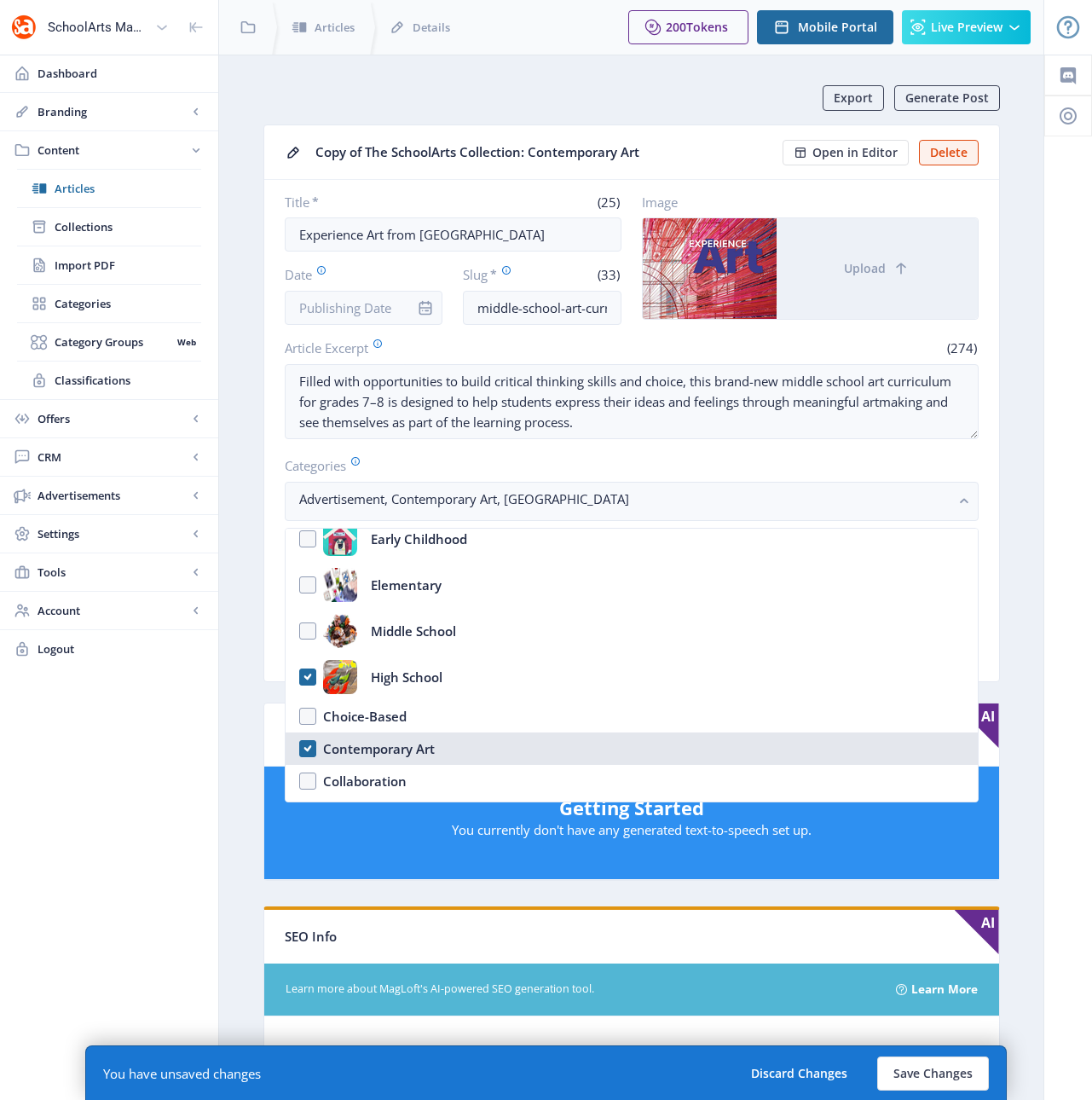
click at [404, 745] on div "Contemporary Art" at bounding box center [379, 748] width 112 height 20
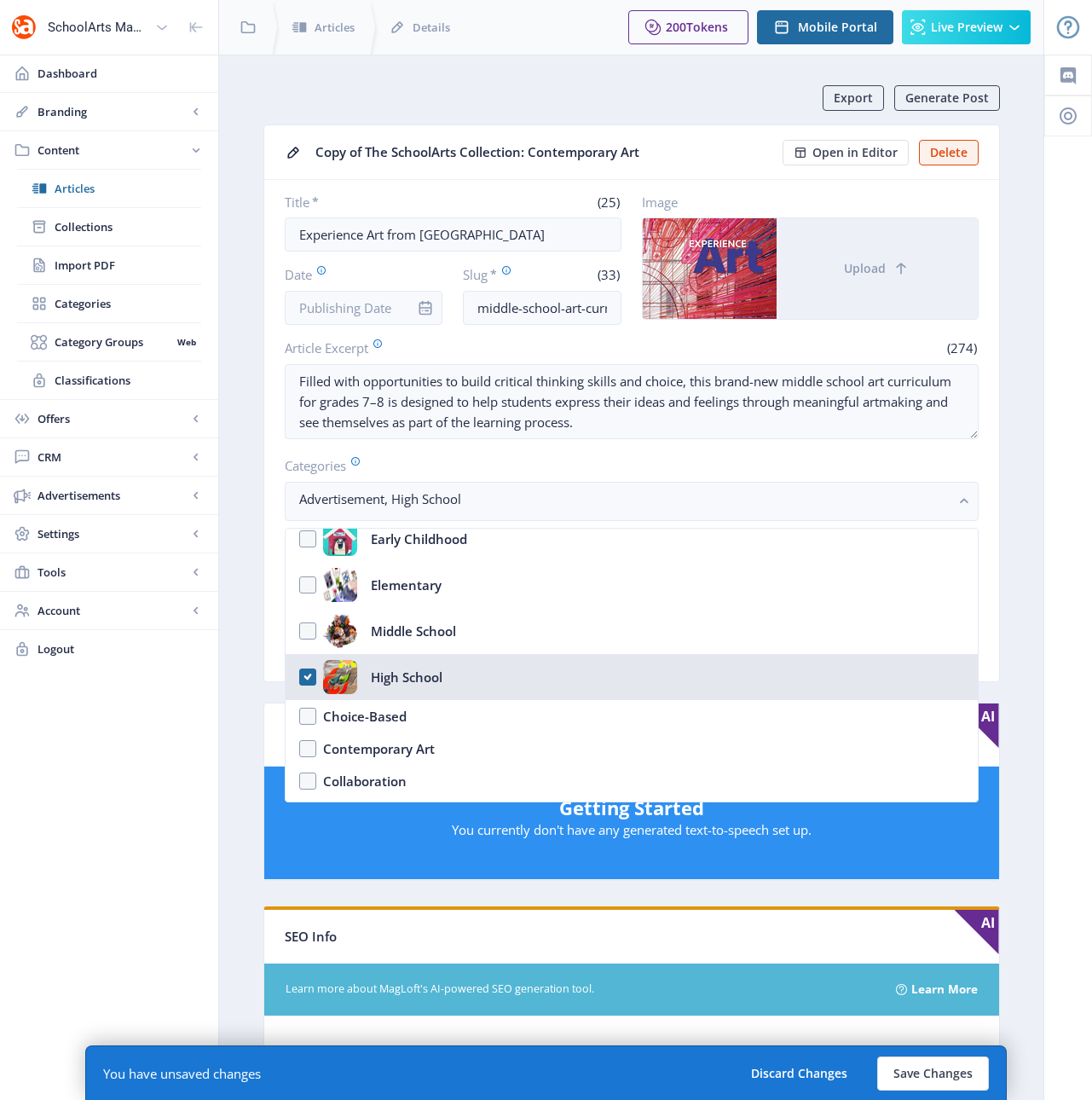
drag, startPoint x: 394, startPoint y: 675, endPoint x: 394, endPoint y: 665, distance: 10.0
click at [394, 675] on div "High School" at bounding box center [407, 677] width 72 height 35
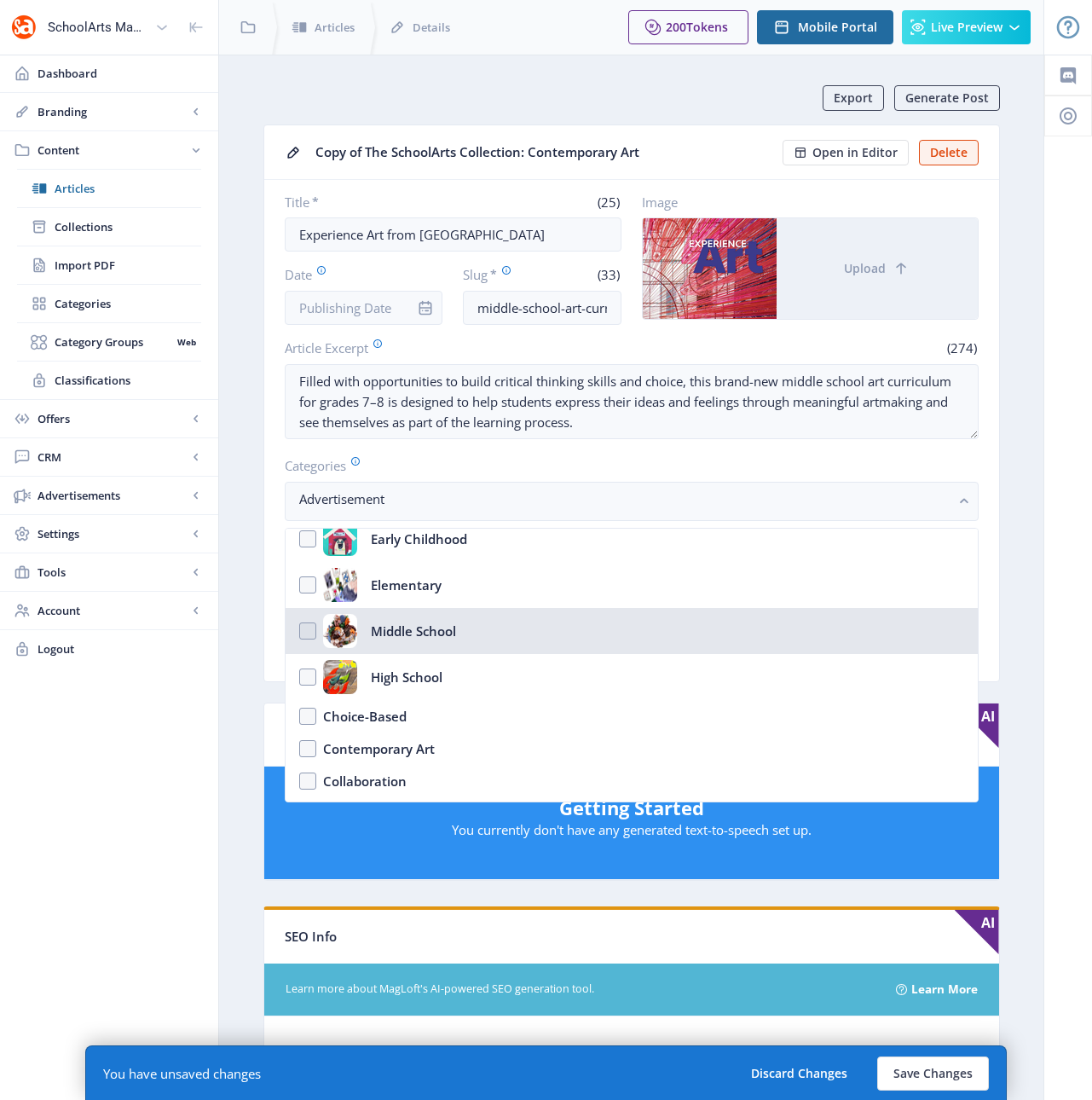
click at [392, 630] on div "Middle School" at bounding box center [414, 631] width 85 height 35
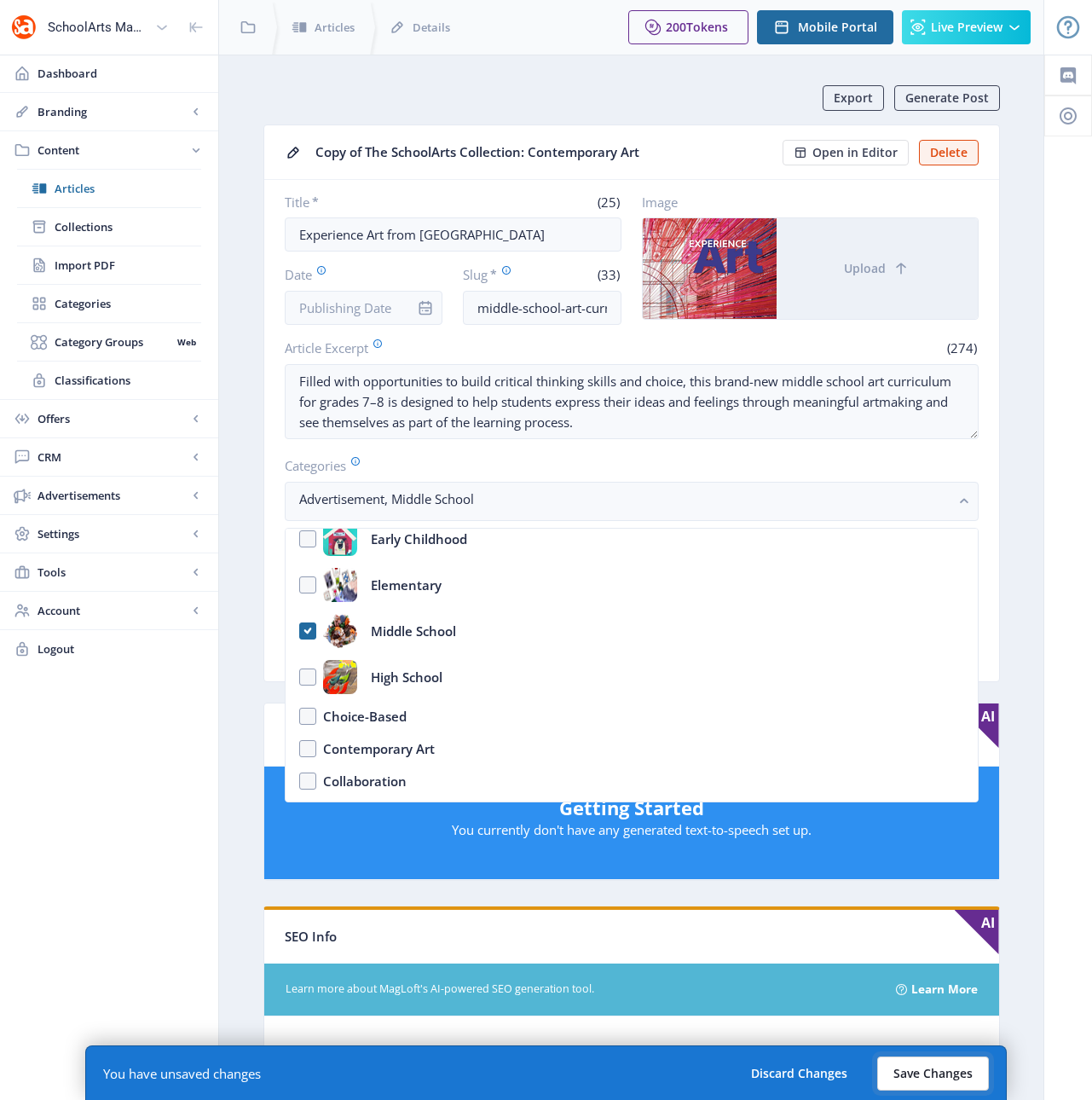
click at [916, 1076] on button "Save Changes" at bounding box center [933, 1073] width 112 height 35
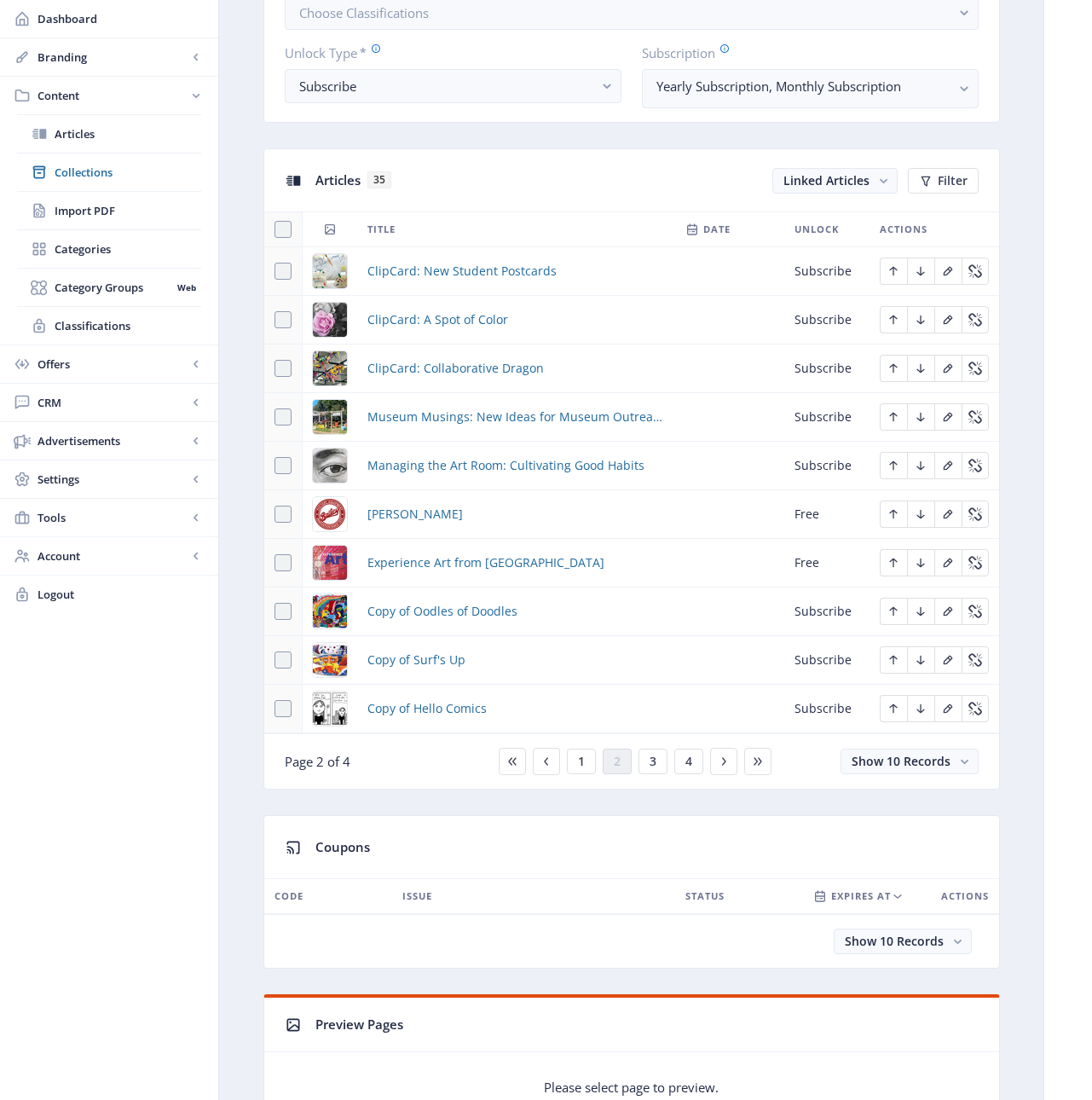
scroll to position [628, 0]
click at [439, 615] on span "Copy of Oodles of Doodles" at bounding box center [442, 610] width 150 height 20
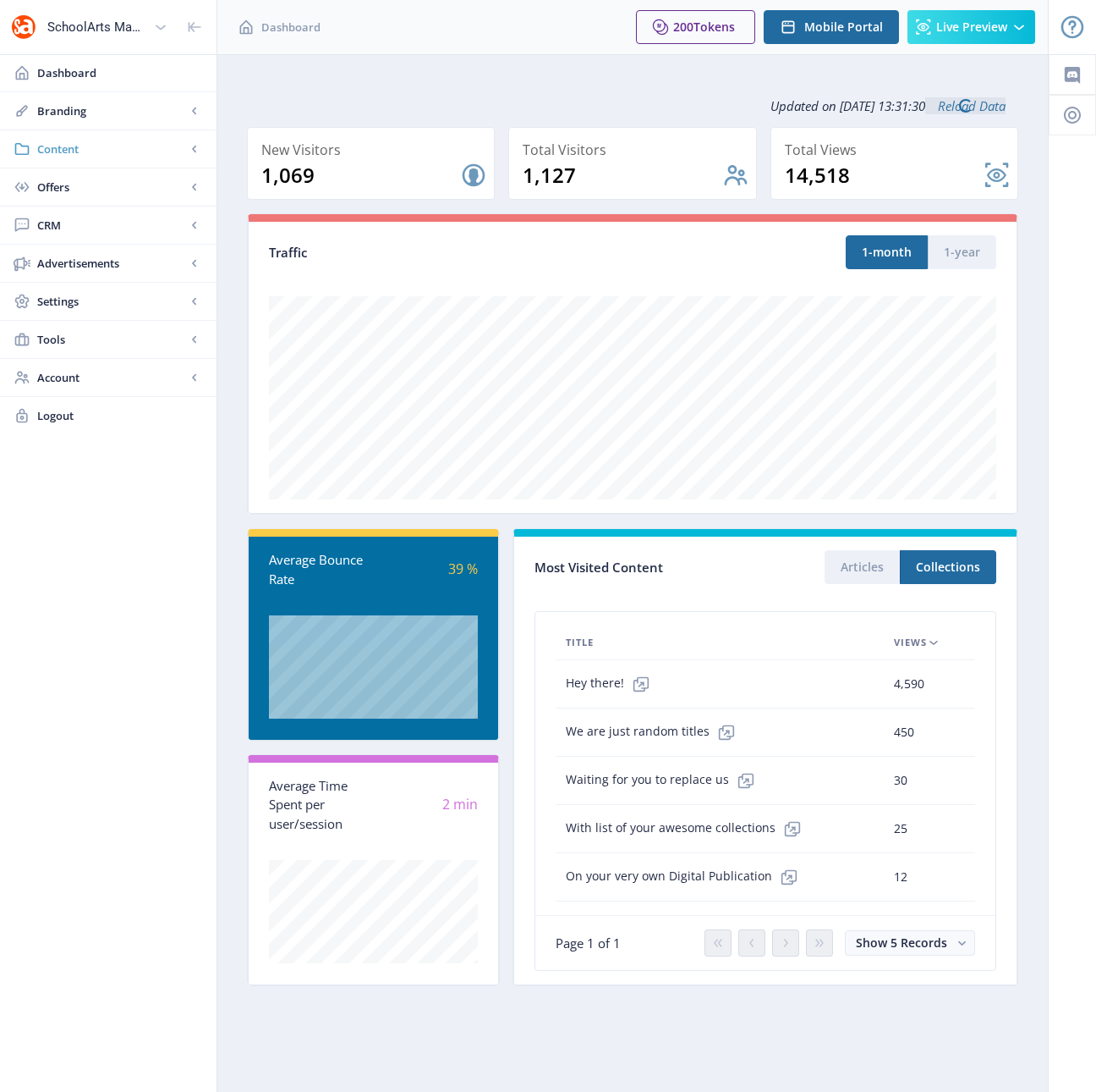
click at [55, 146] on span "Content" at bounding box center [111, 149] width 149 height 17
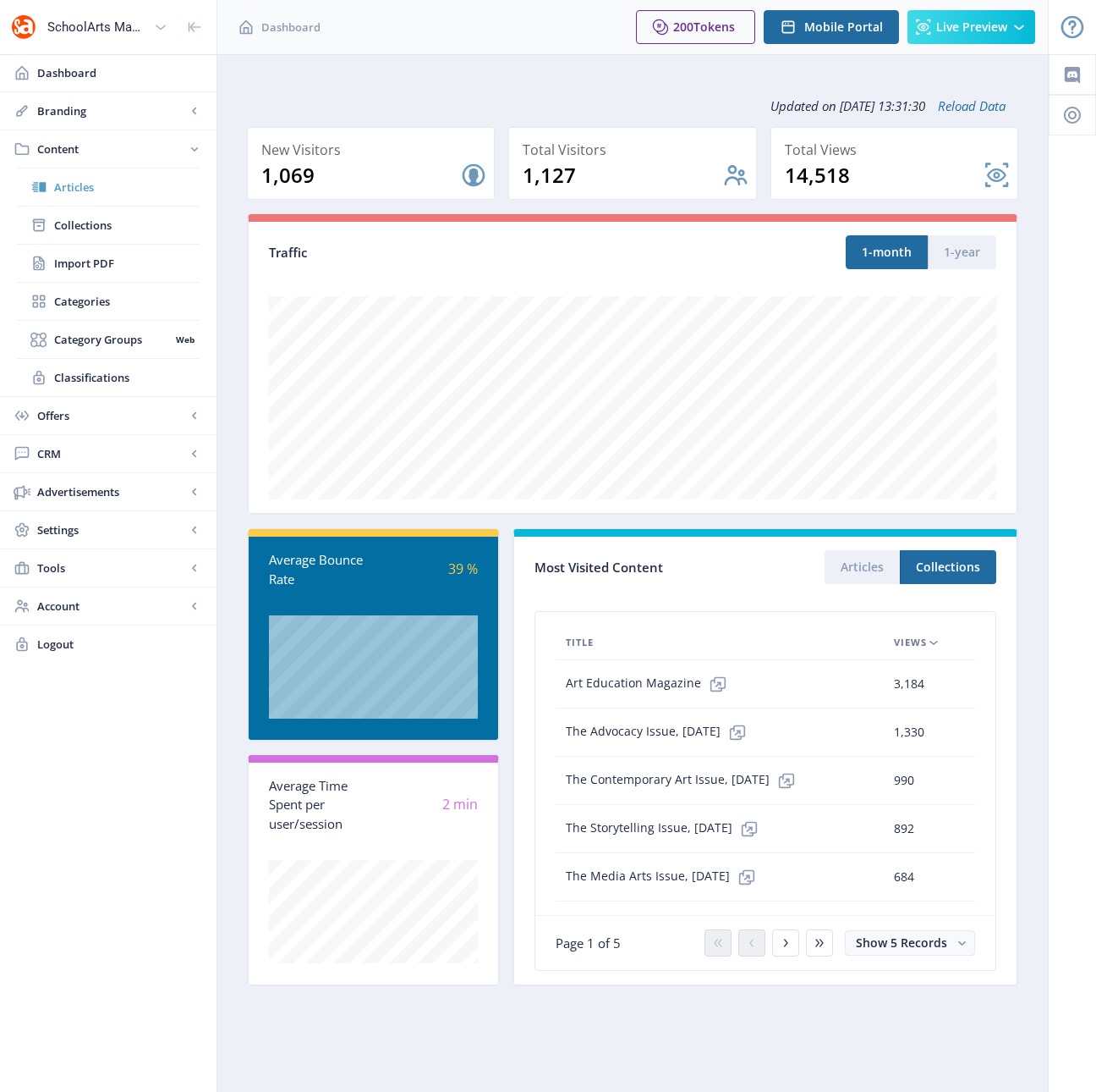
click at [77, 192] on span "Articles" at bounding box center [127, 186] width 146 height 17
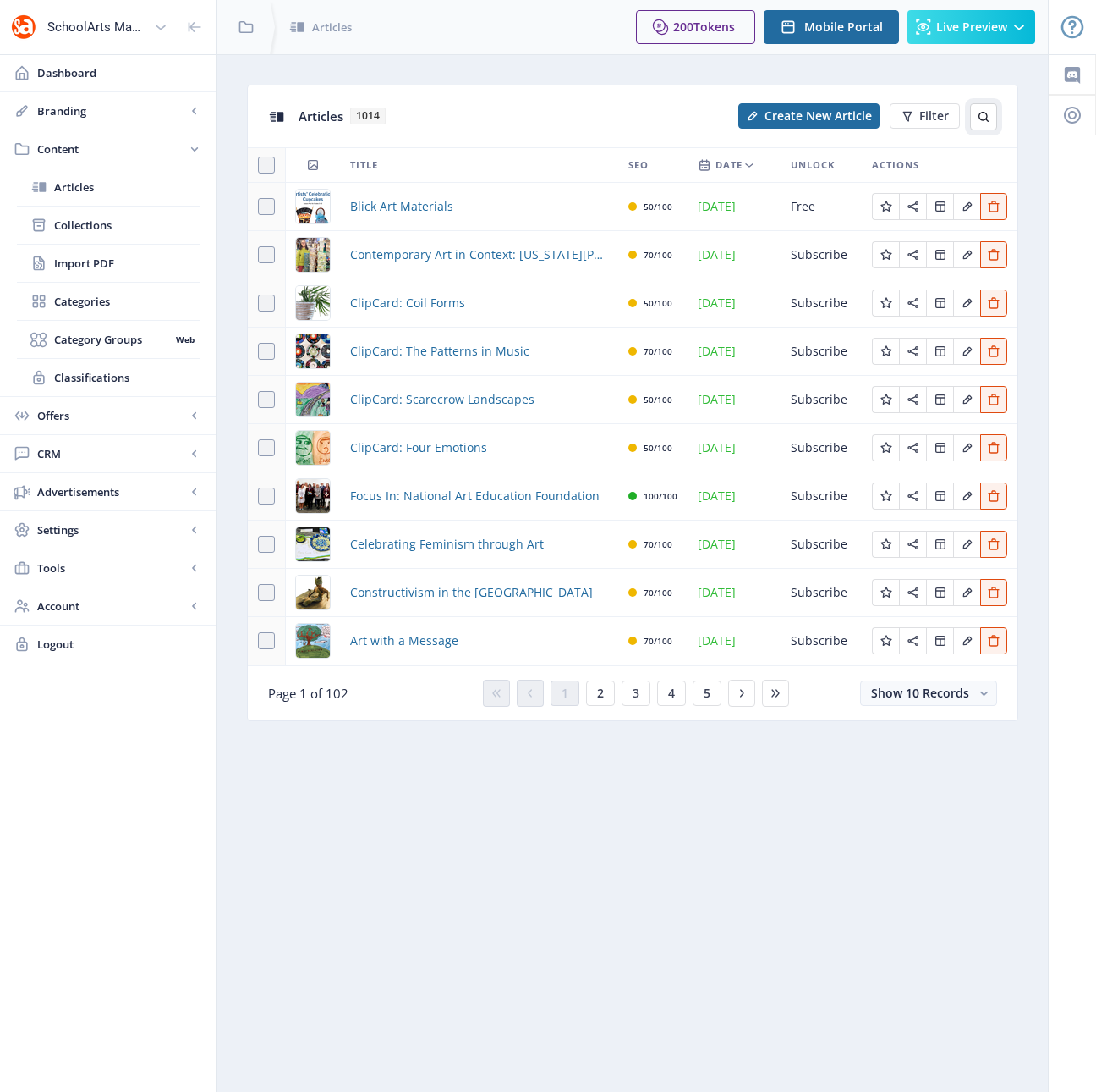
click at [983, 113] on icon at bounding box center [983, 116] width 13 height 13
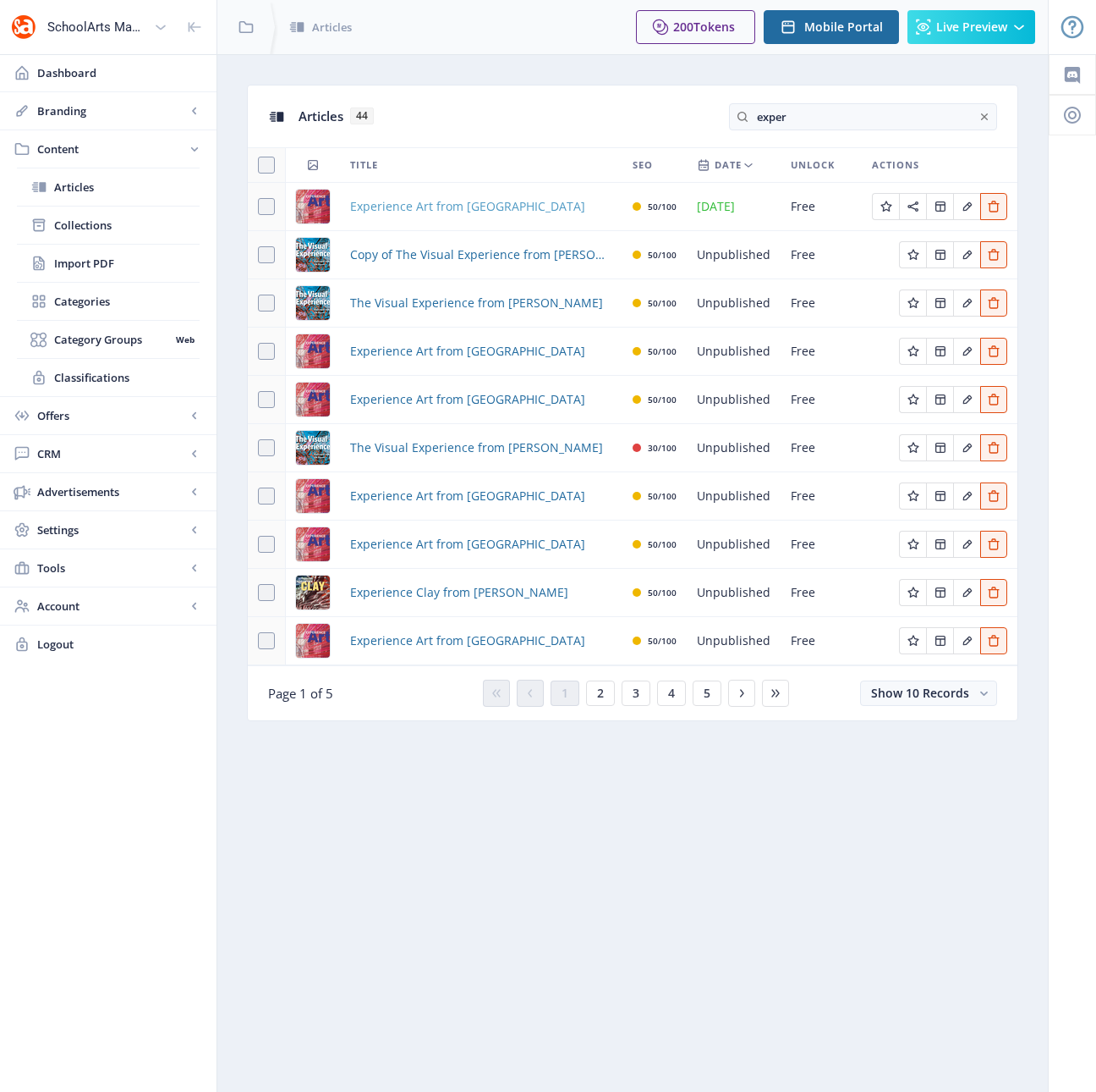
type input "exper"
click at [461, 205] on span "Experience Art from [GEOGRAPHIC_DATA]" at bounding box center [468, 206] width 236 height 20
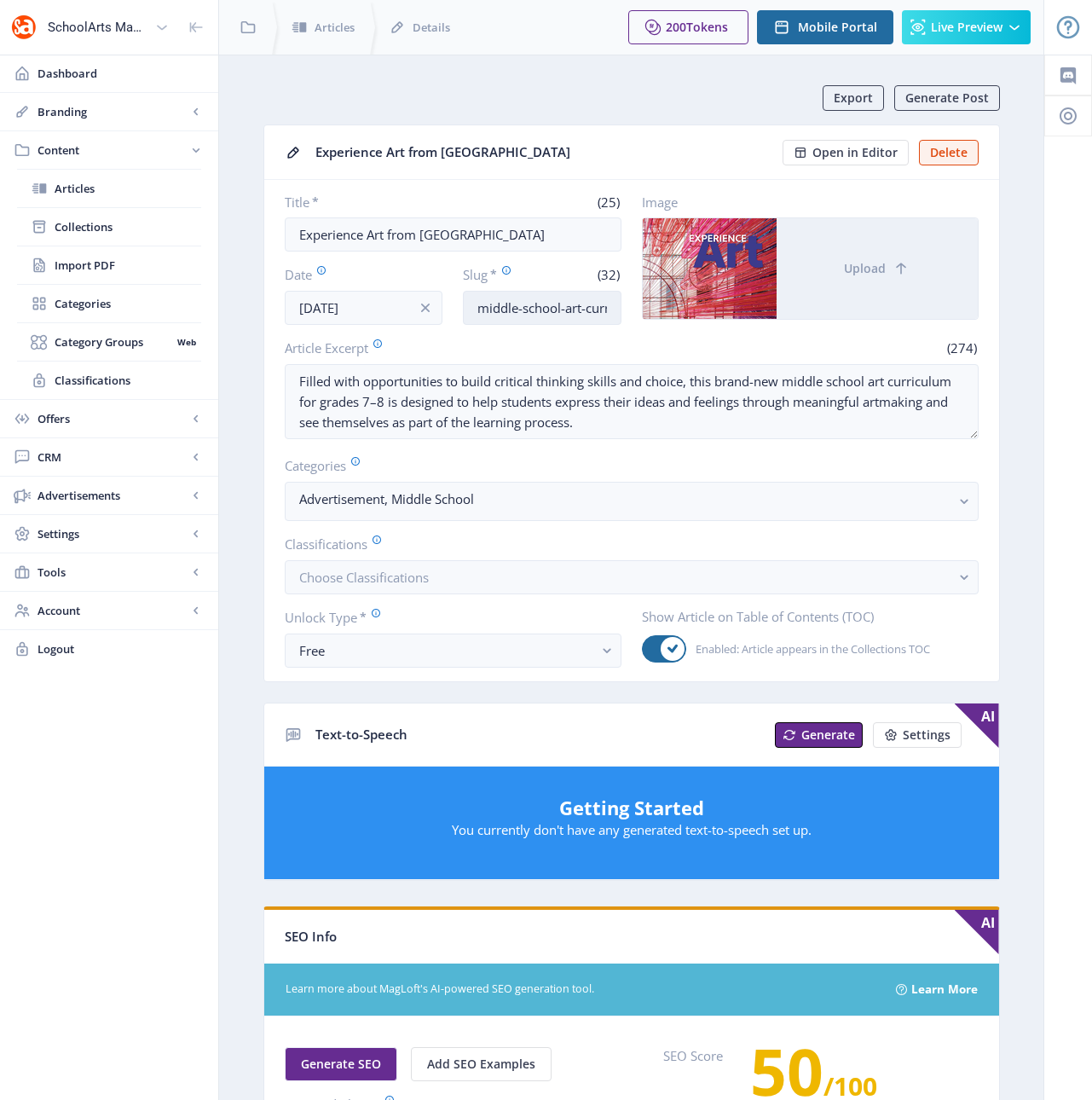
click at [565, 304] on input "middle-school-art-curriculum-625" at bounding box center [542, 307] width 159 height 35
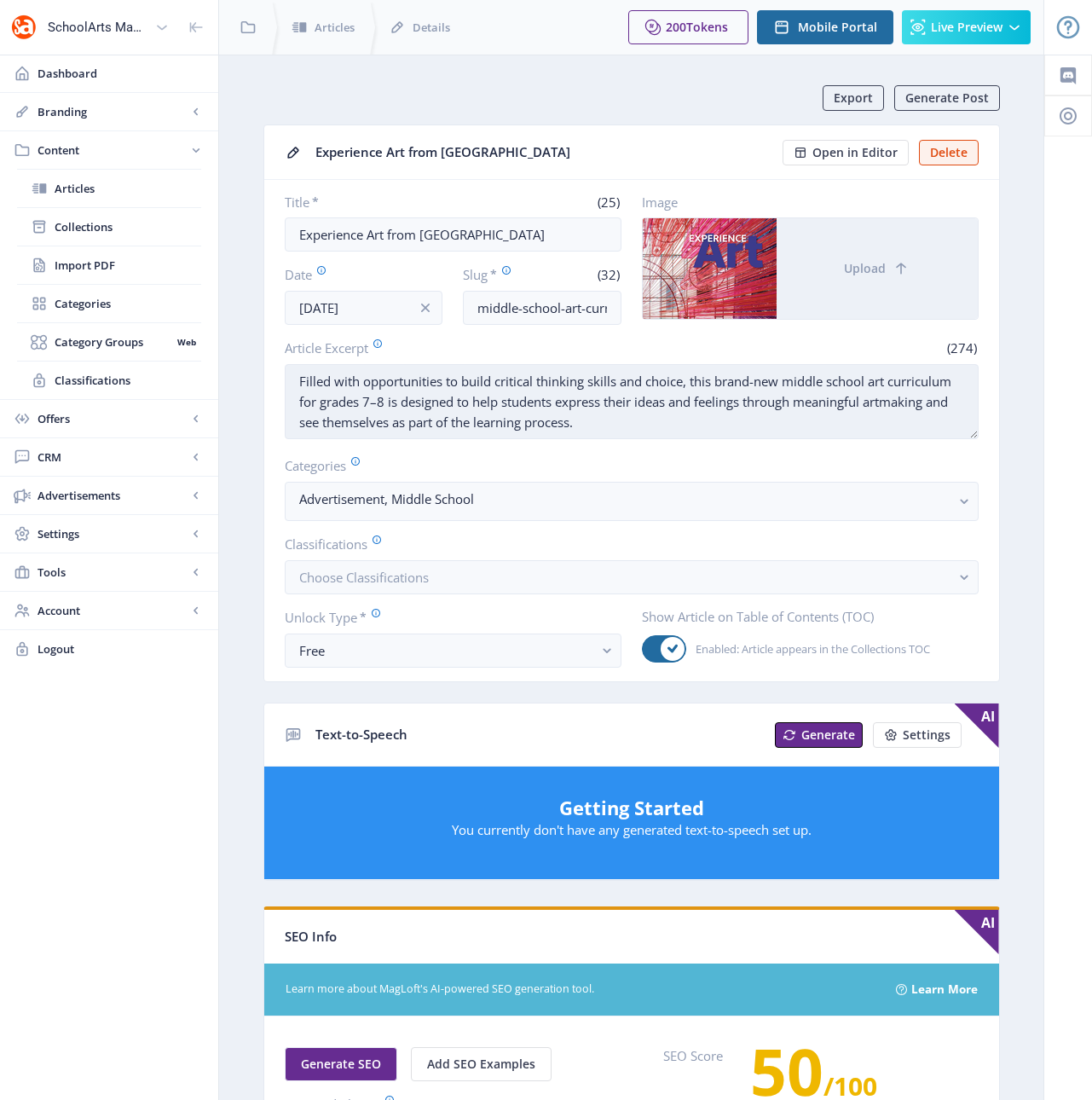
click at [343, 398] on textarea "Filled with opportunities to build critical thinking skills and choice, this br…" at bounding box center [631, 401] width 693 height 75
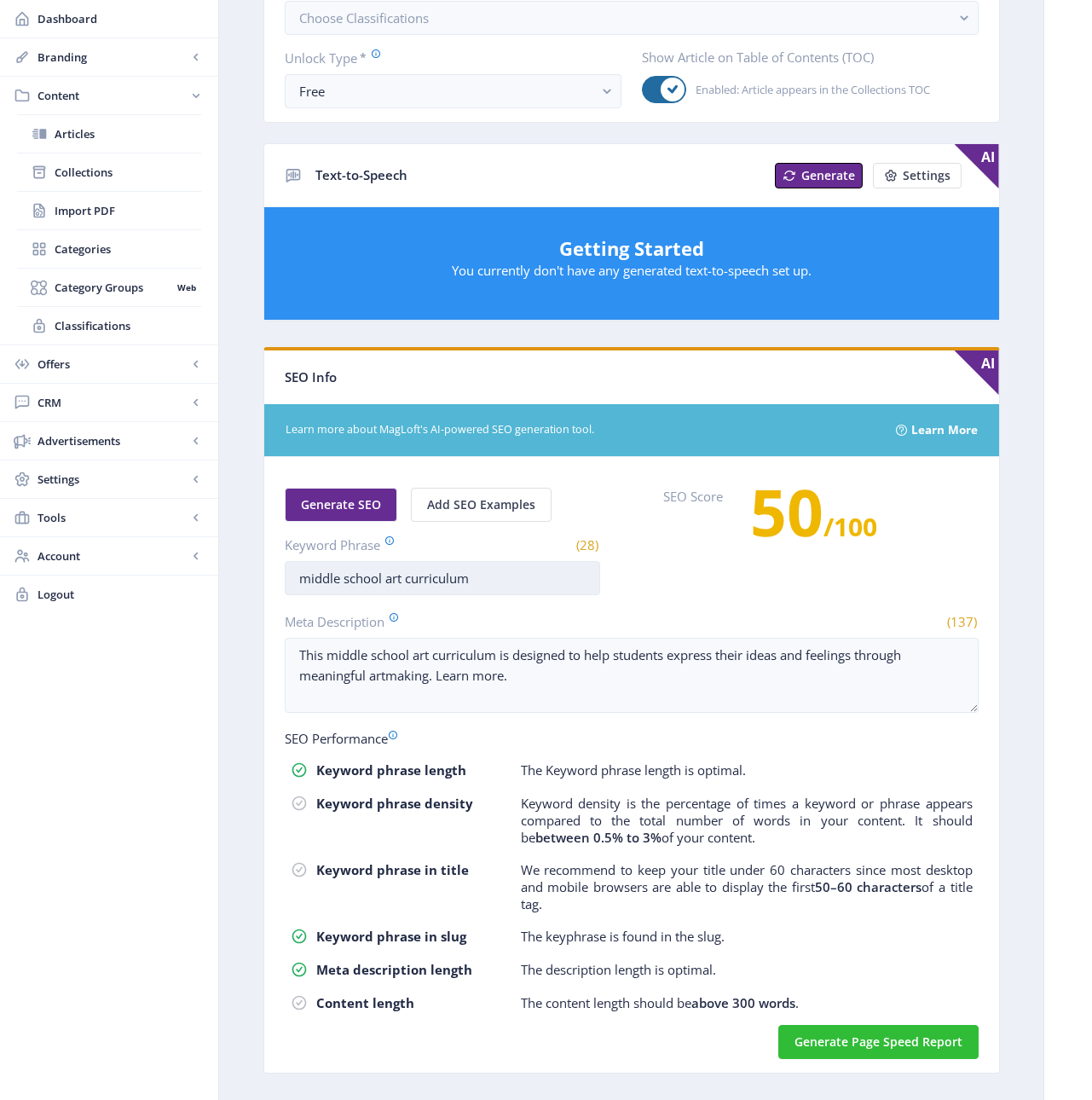
scroll to position [593, 0]
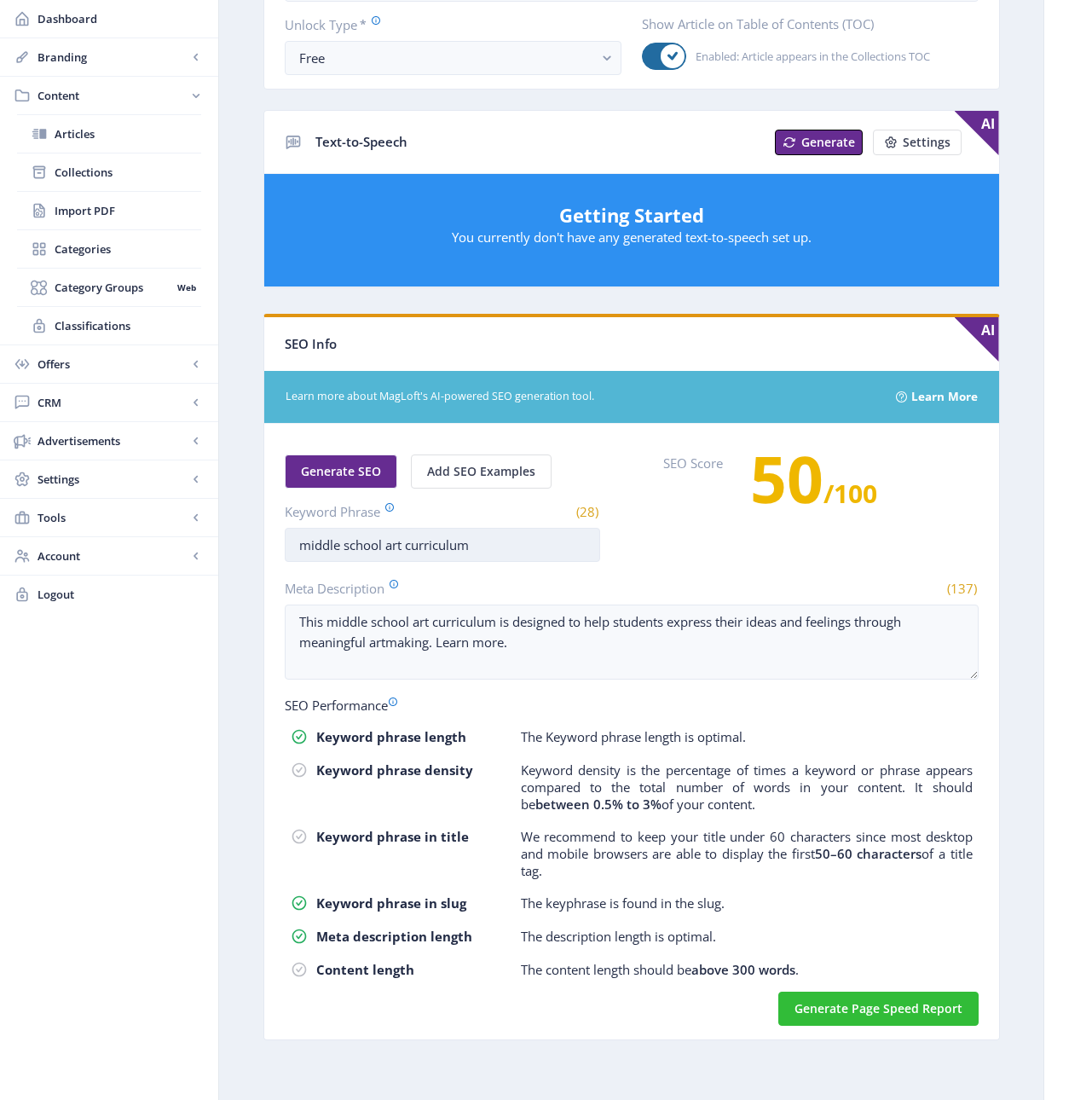
click at [421, 540] on input "middle school art curriculum" at bounding box center [442, 545] width 315 height 35
click at [422, 543] on input "middle school art curriculum" at bounding box center [442, 545] width 315 height 35
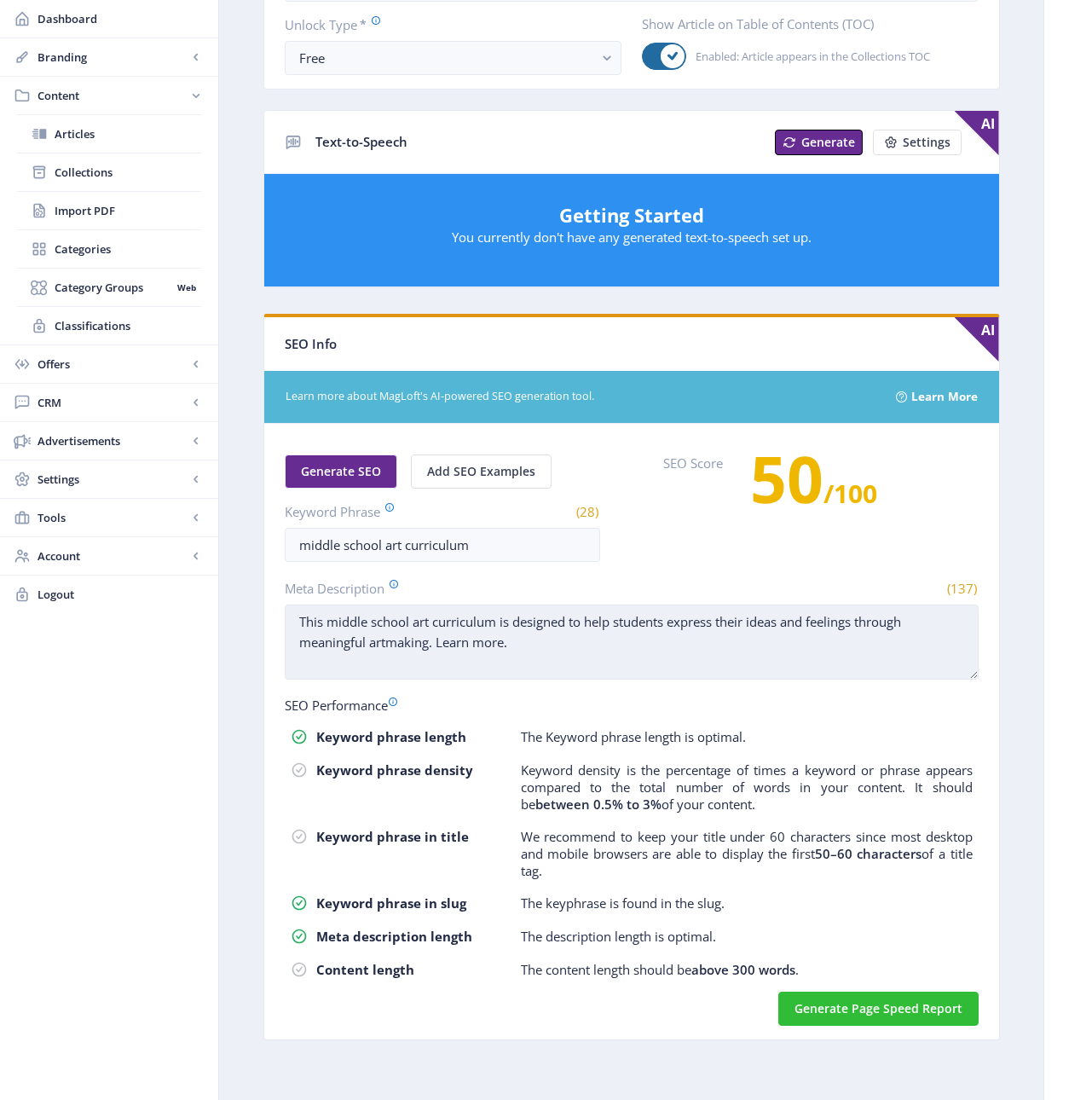
click at [426, 647] on textarea "This middle school art curriculum is designed to help students express their id…" at bounding box center [631, 641] width 693 height 75
